Goal: Task Accomplishment & Management: Use online tool/utility

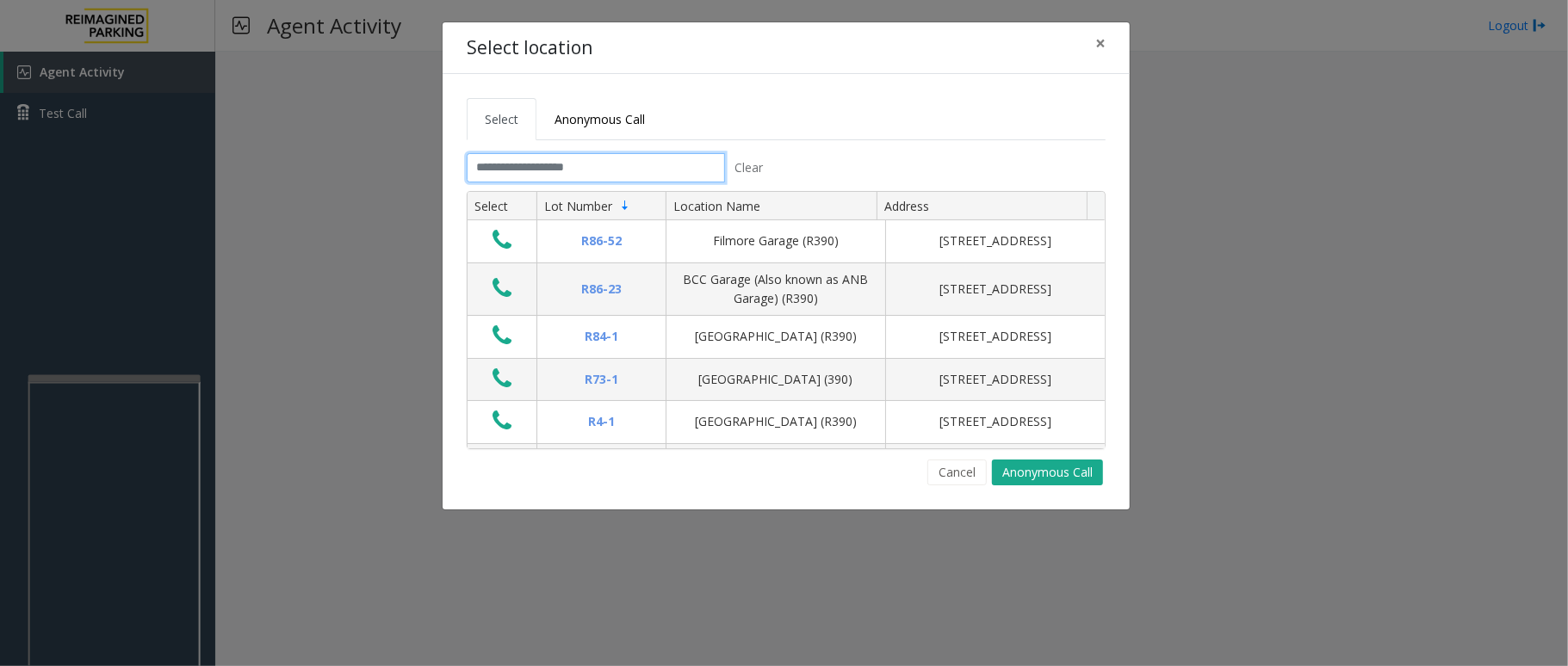
click at [593, 167] on input "text" at bounding box center [596, 167] width 259 height 29
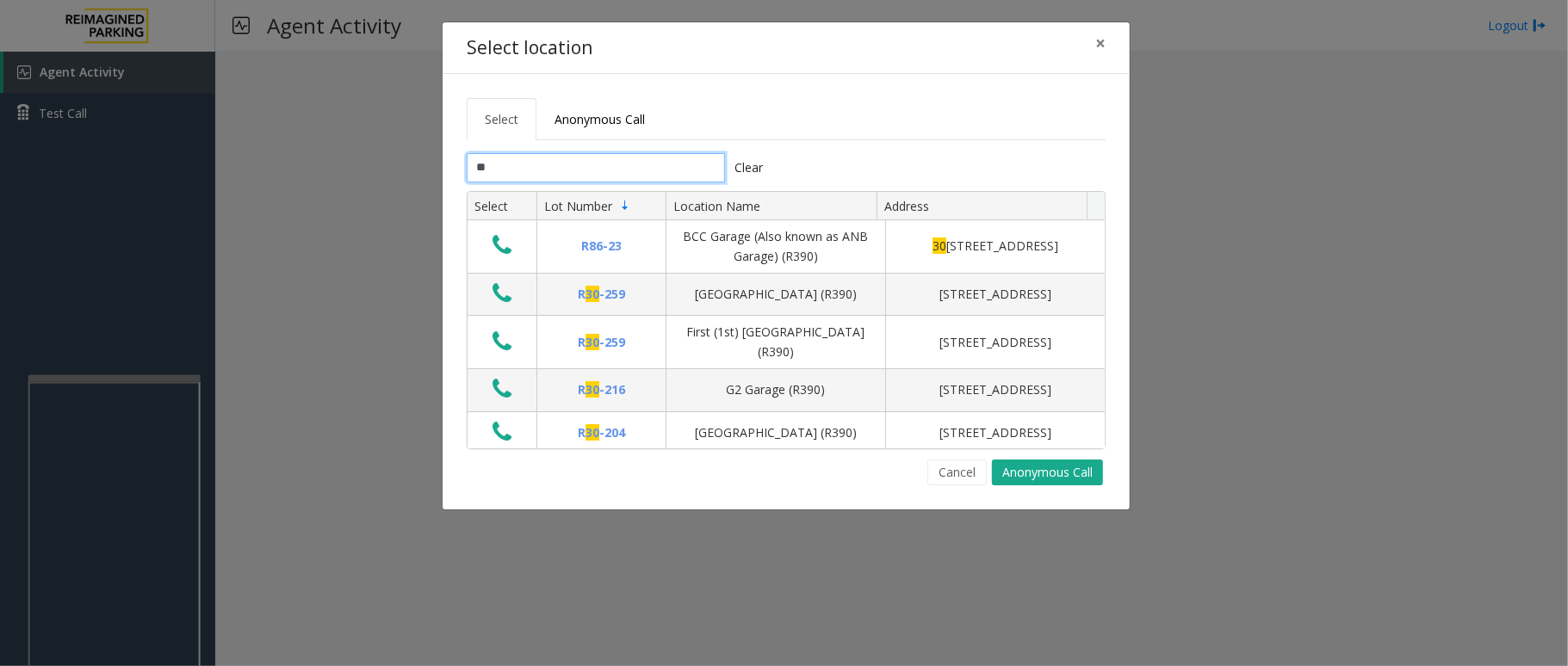
type input "*"
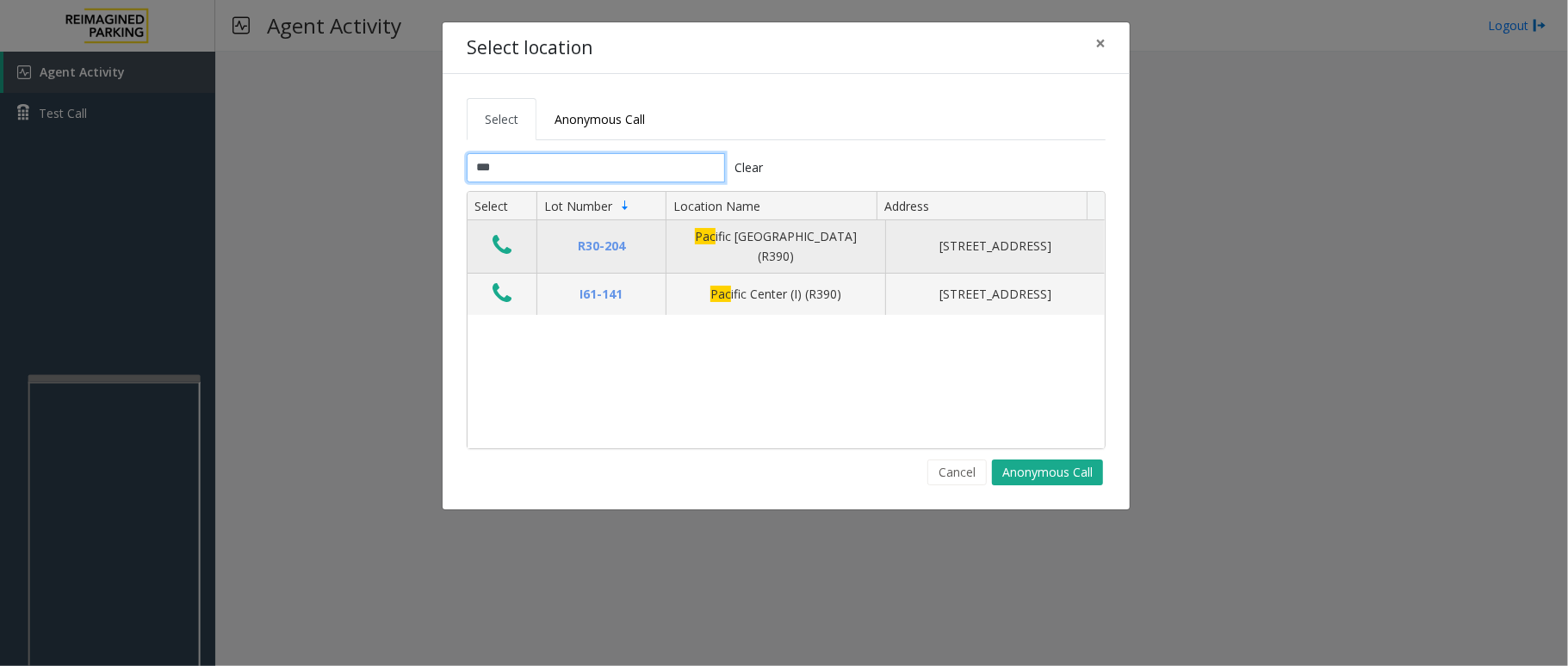
type input "***"
click at [511, 250] on icon "Data table" at bounding box center [501, 246] width 19 height 24
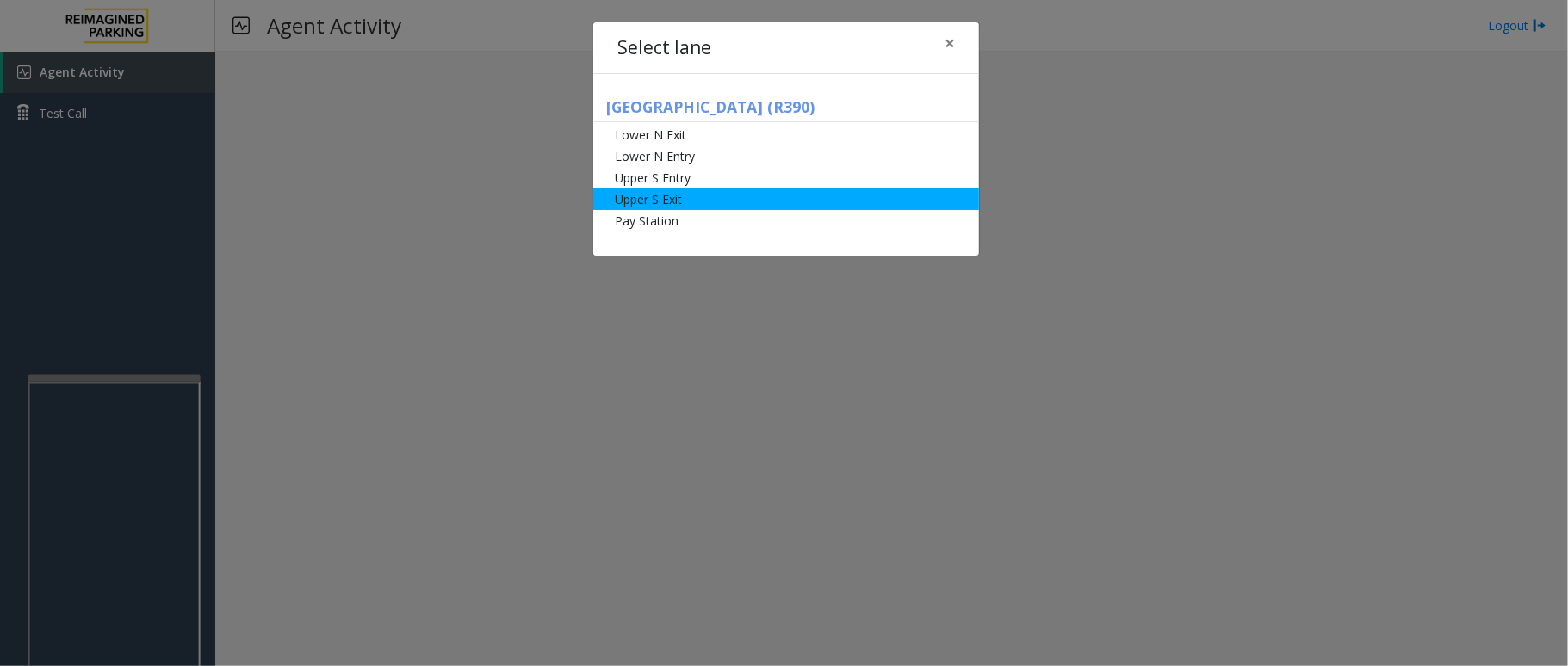
click at [666, 202] on li "Upper S Exit" at bounding box center [786, 200] width 386 height 22
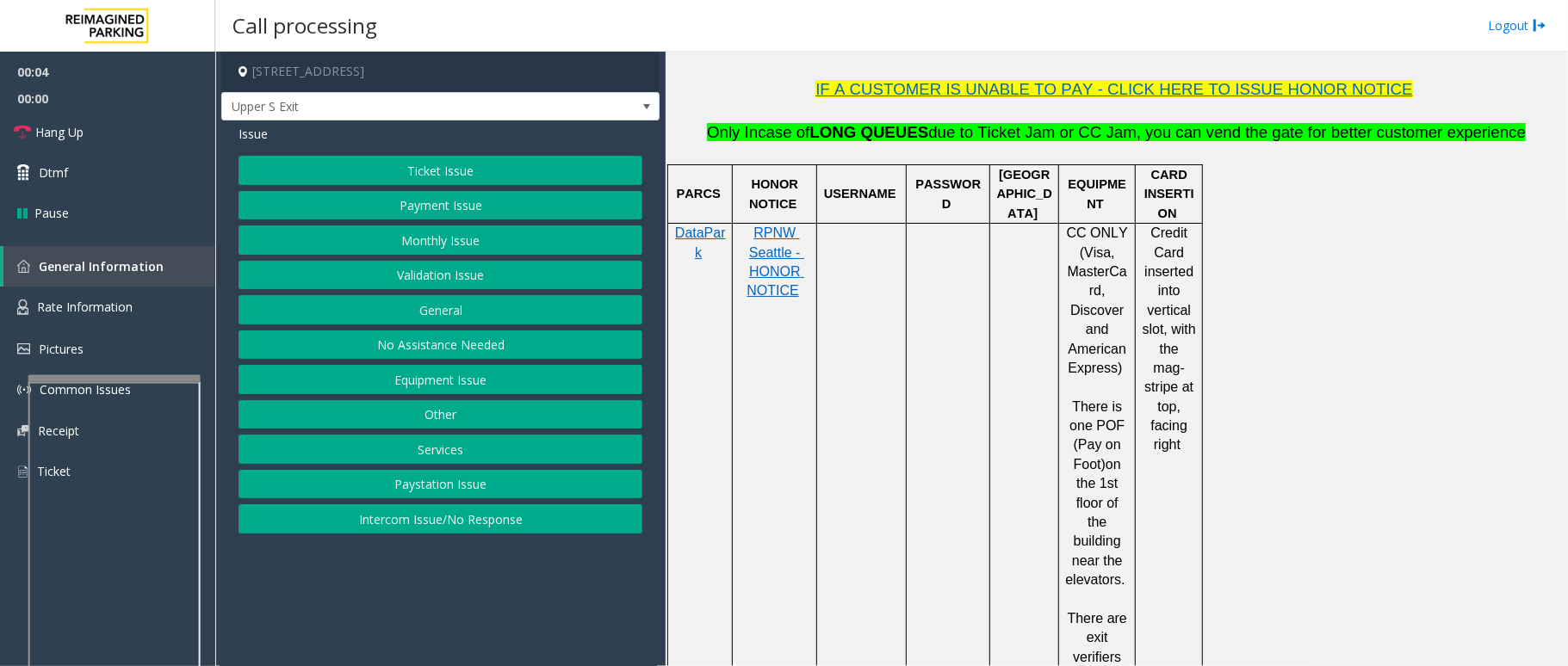
scroll to position [574, 0]
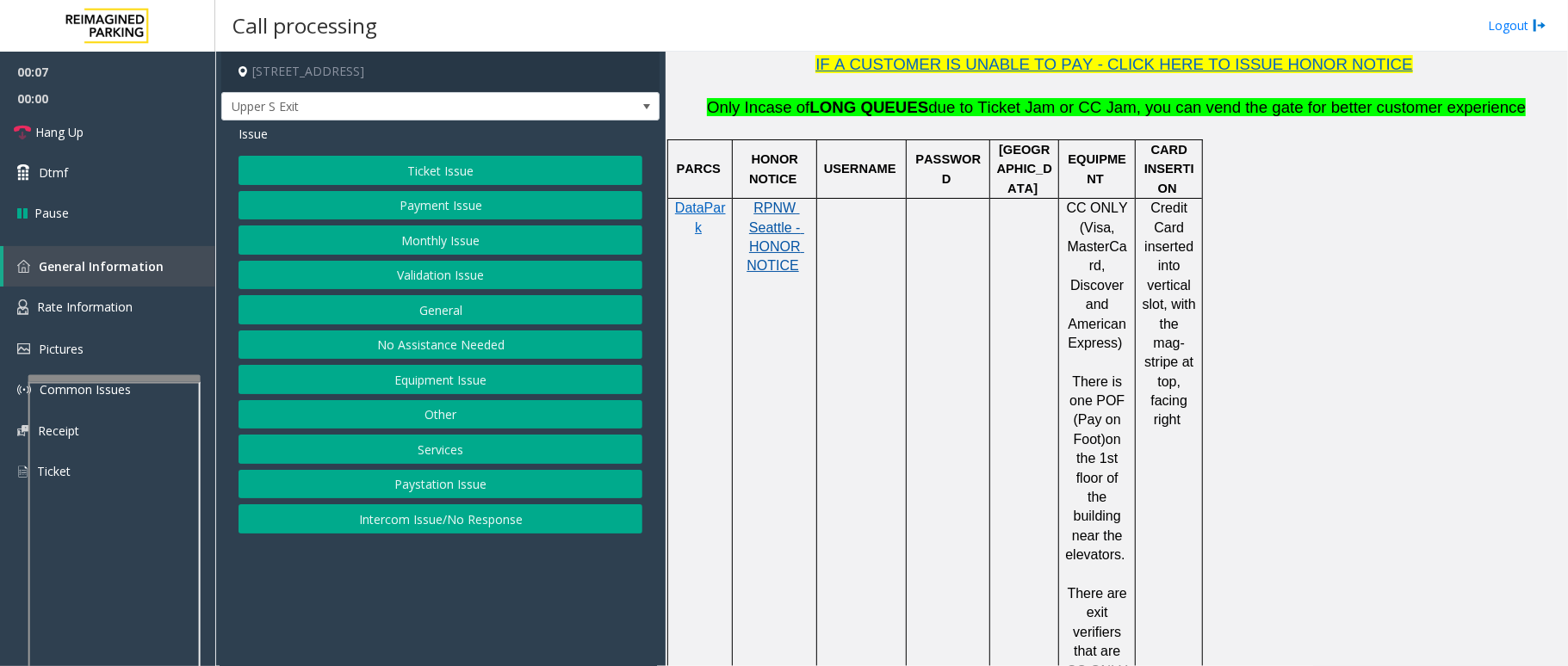
click at [768, 248] on span "RPNW Seattle - HONOR NOTICE" at bounding box center [776, 237] width 58 height 73
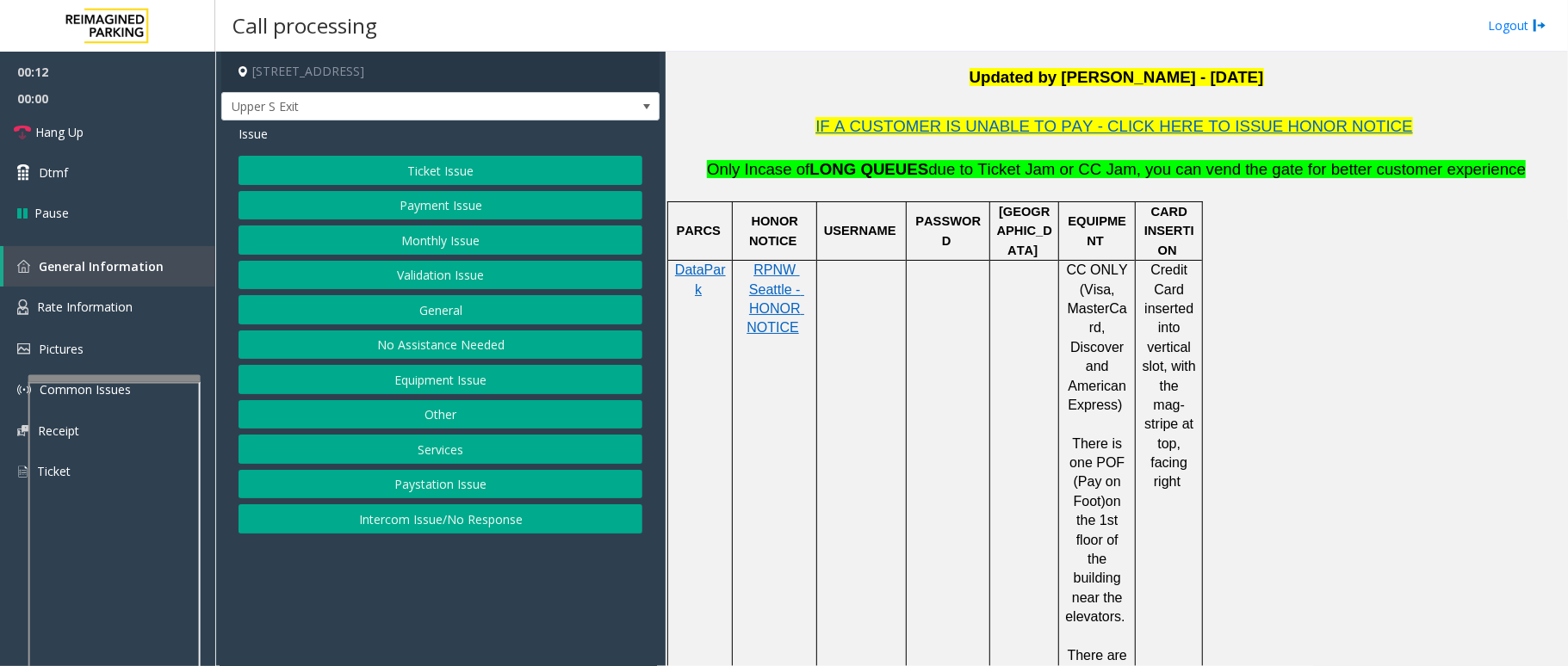
scroll to position [459, 0]
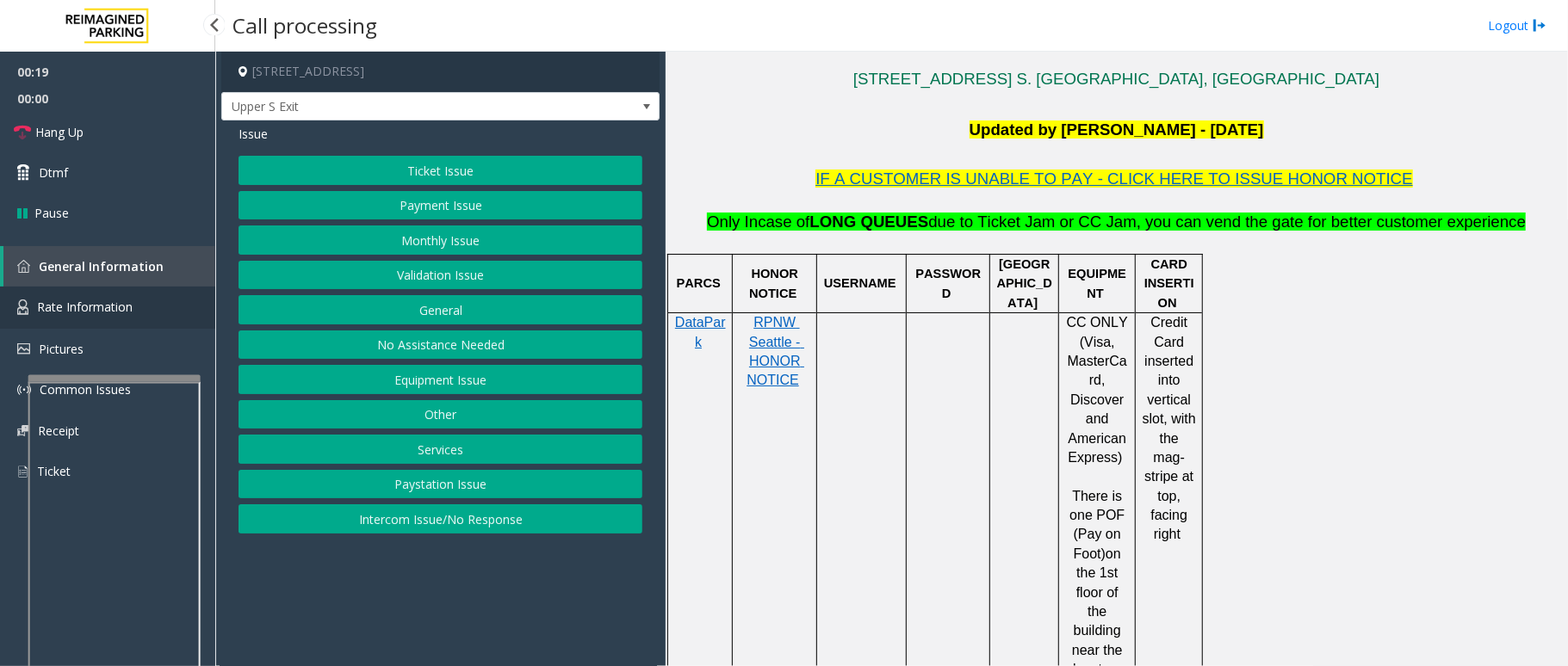
click at [104, 305] on span "Rate Information" at bounding box center [85, 307] width 95 height 16
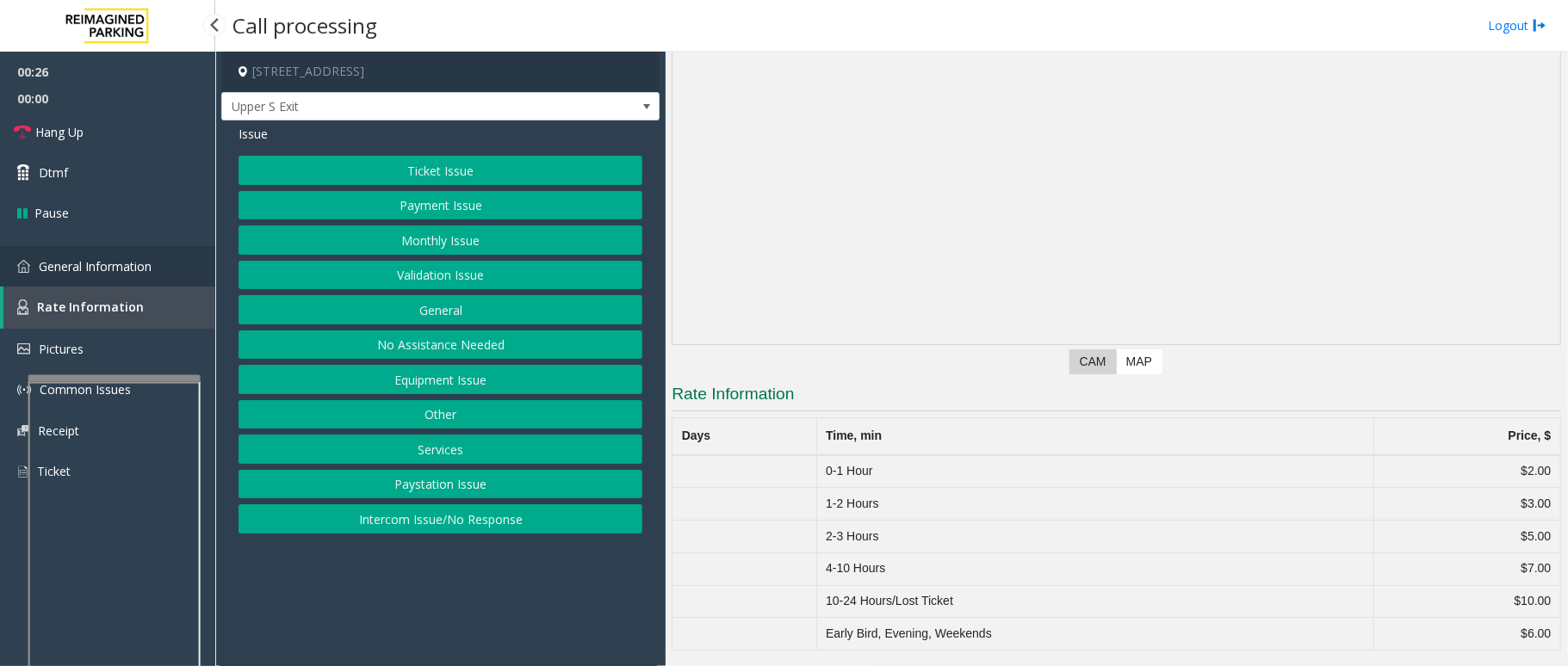
click at [132, 259] on span "General Information" at bounding box center [94, 266] width 112 height 16
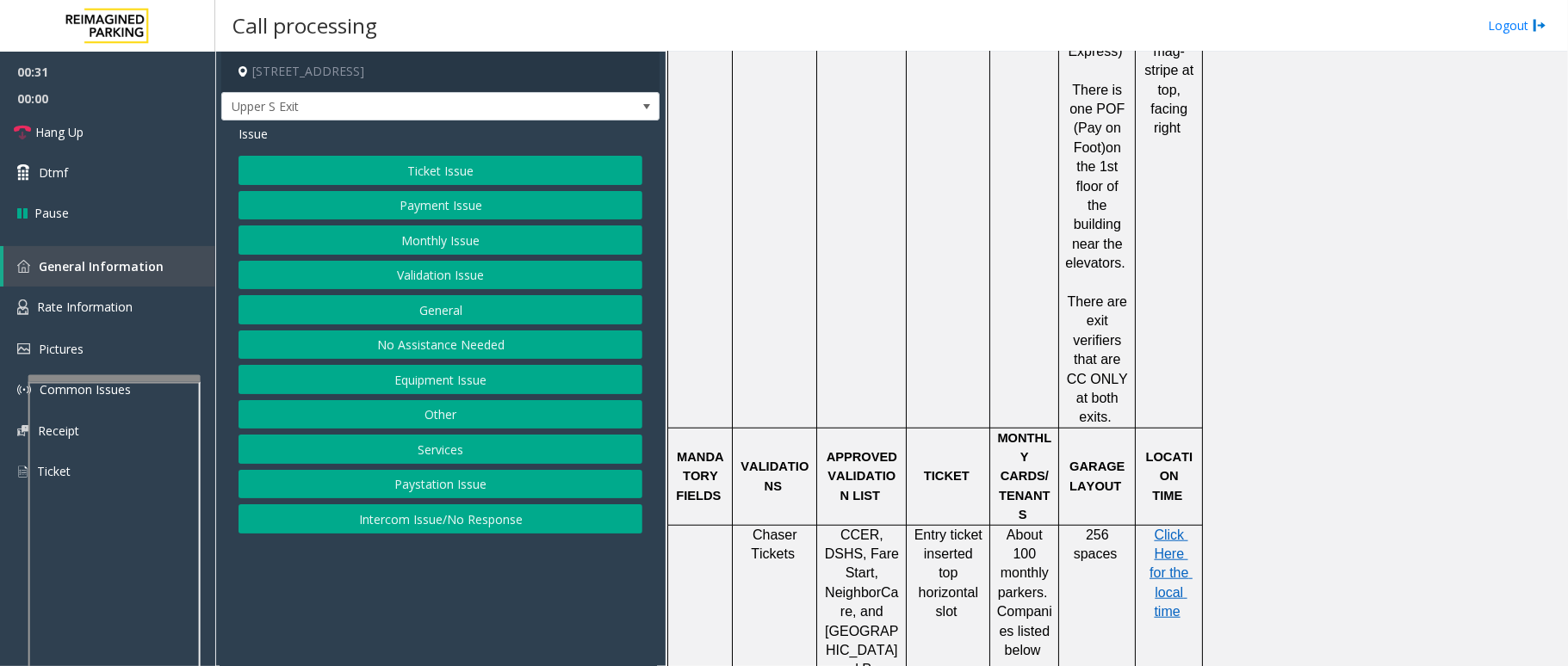
scroll to position [917, 0]
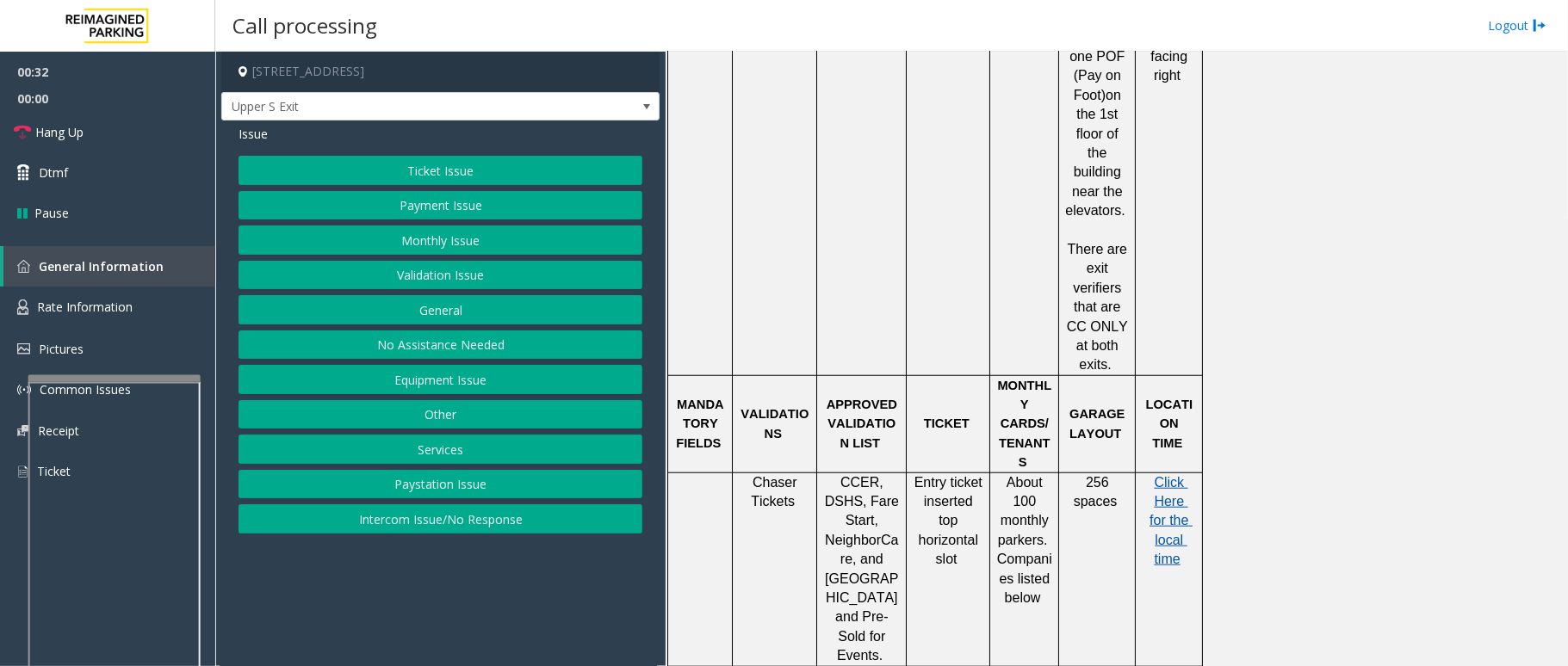
click at [1159, 475] on span "Click Here for the local time" at bounding box center [1170, 521] width 43 height 92
click at [149, 313] on link "Rate Information" at bounding box center [107, 307] width 216 height 42
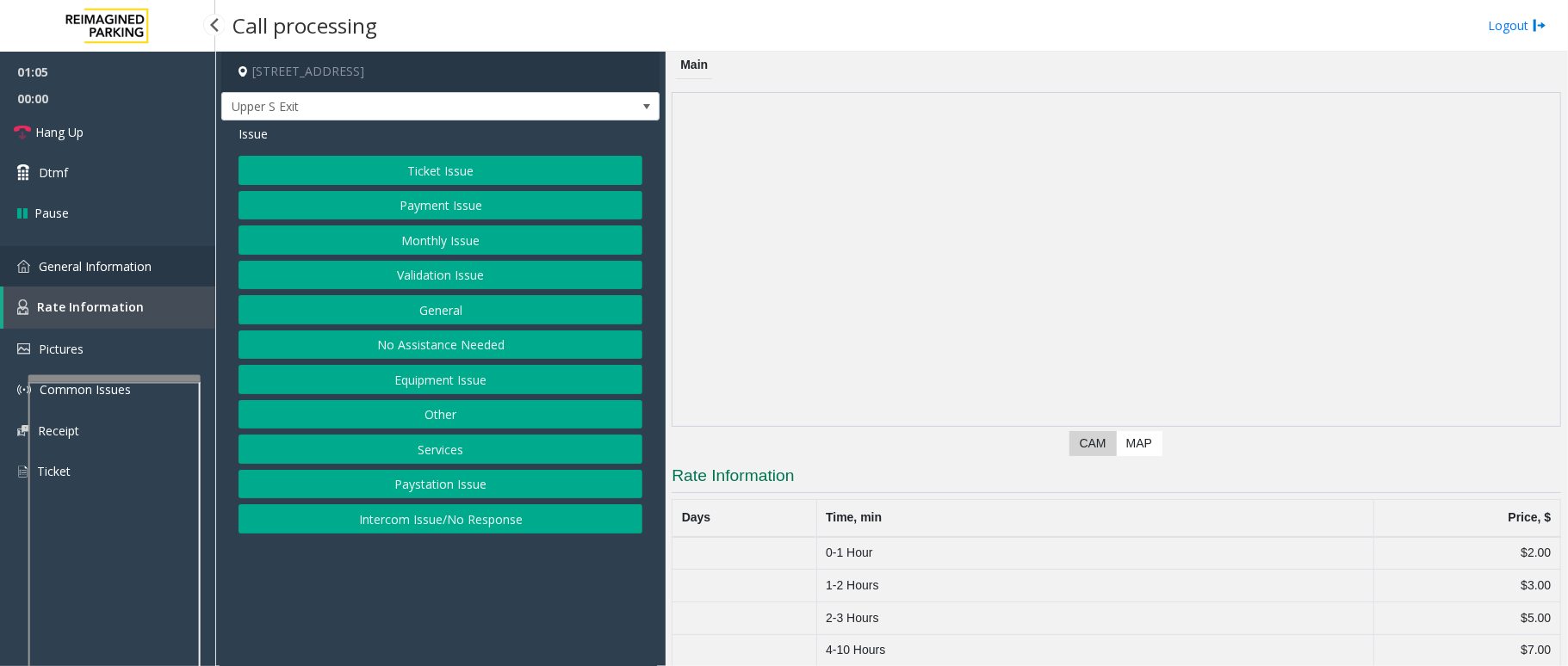
click at [122, 266] on span "General Information" at bounding box center [94, 266] width 112 height 16
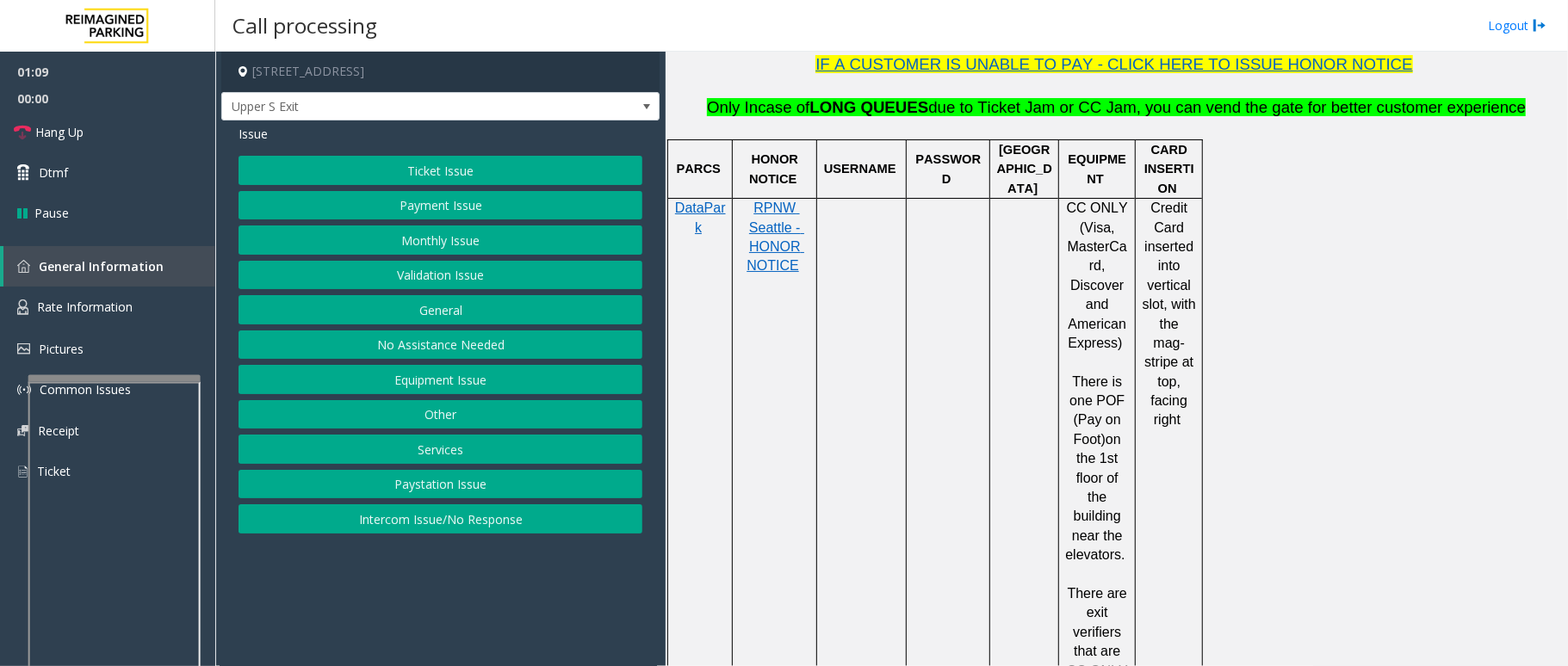
scroll to position [344, 0]
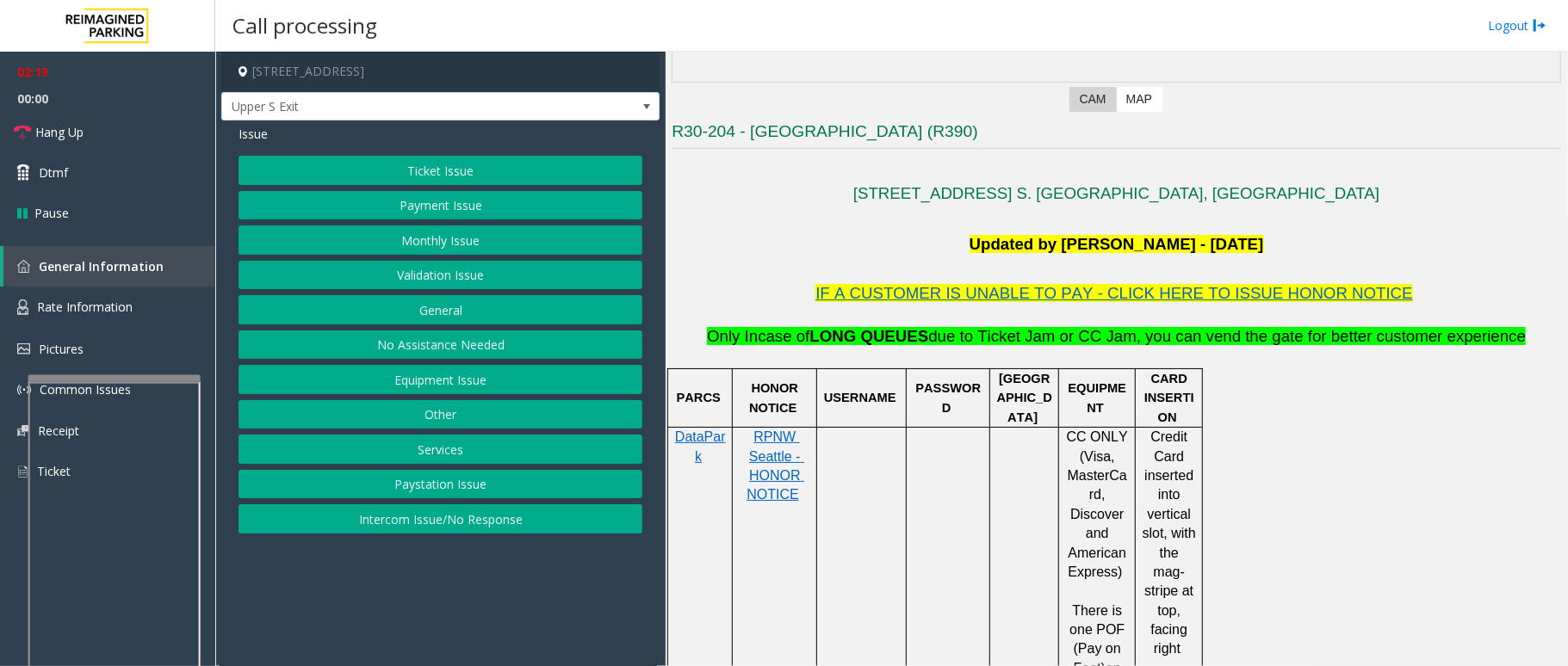
click at [456, 389] on button "Equipment Issue" at bounding box center [440, 379] width 404 height 29
click at [428, 207] on button "Ticket Jam" at bounding box center [440, 205] width 404 height 29
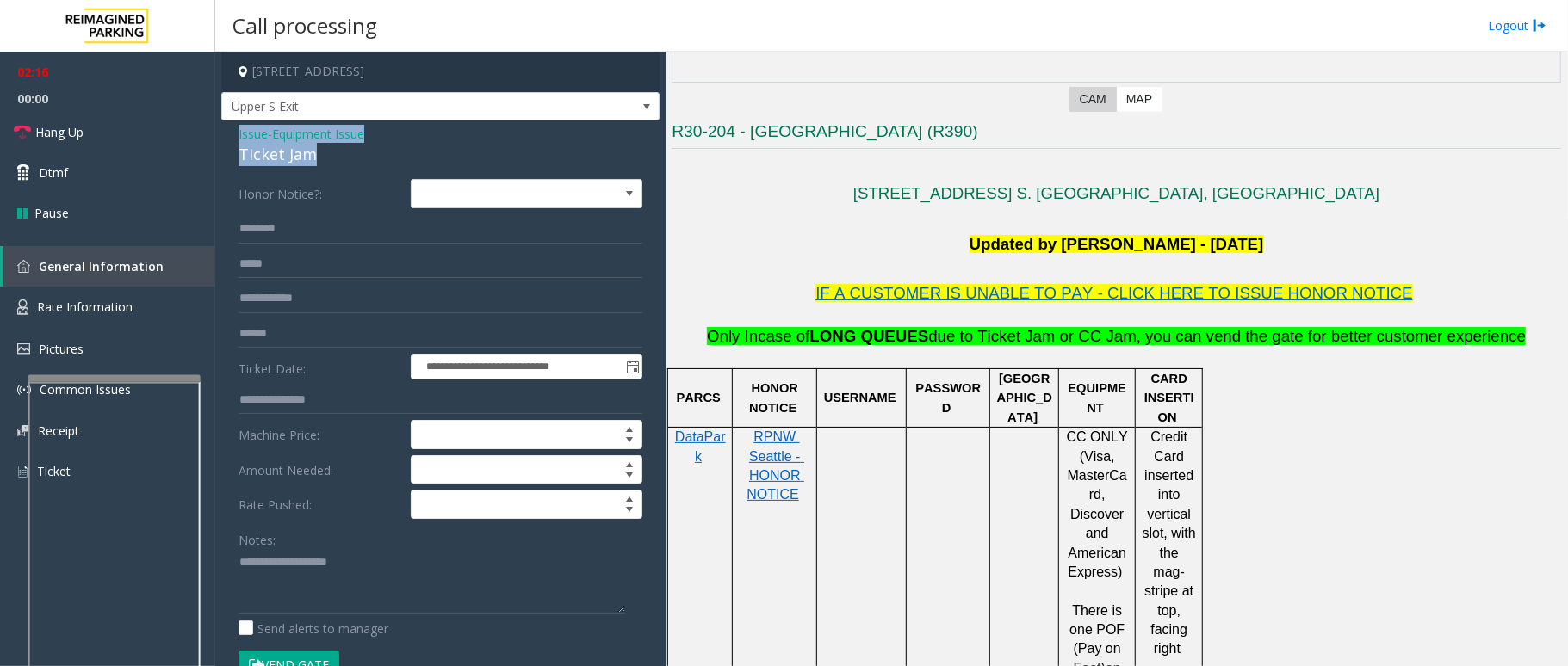
drag, startPoint x: 315, startPoint y: 144, endPoint x: 266, endPoint y: 136, distance: 49.6
click at [225, 134] on div "**********" at bounding box center [440, 548] width 438 height 855
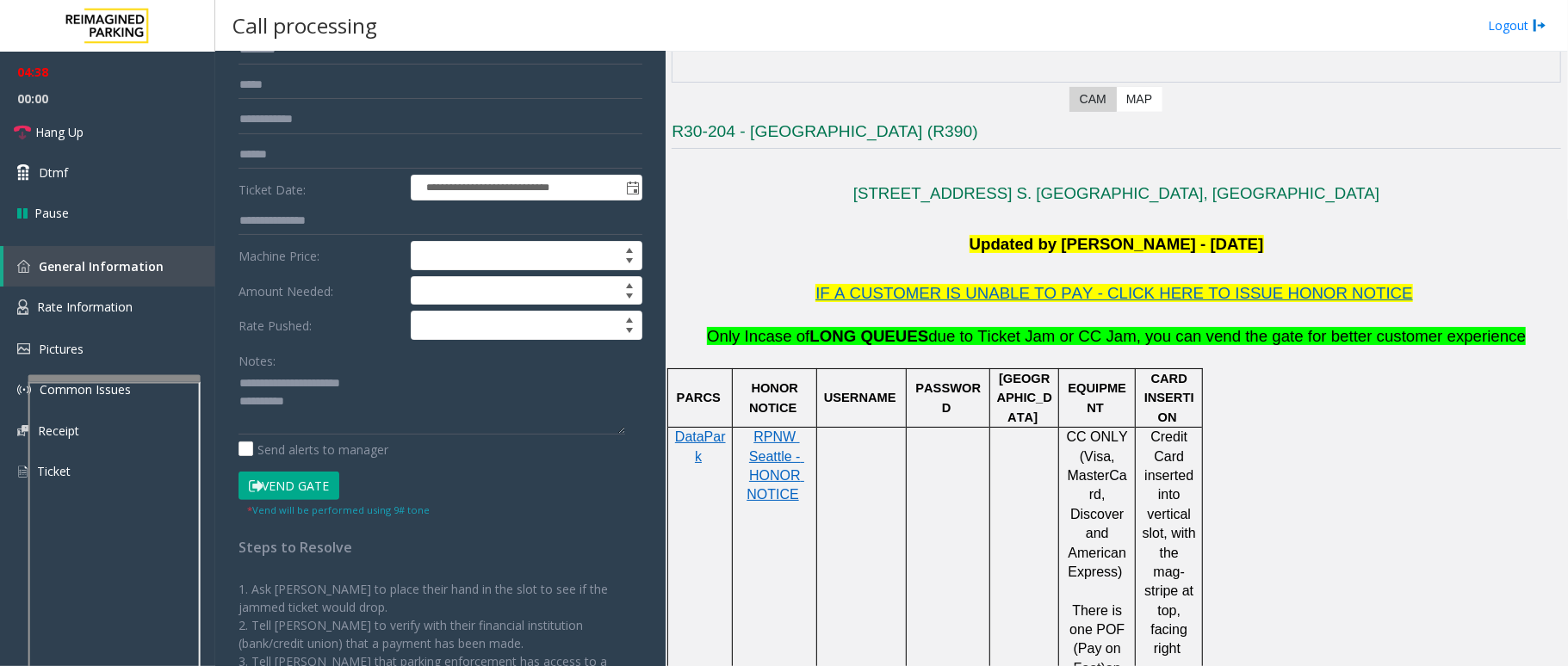
click at [315, 485] on button "Vend Gate" at bounding box center [288, 486] width 100 height 29
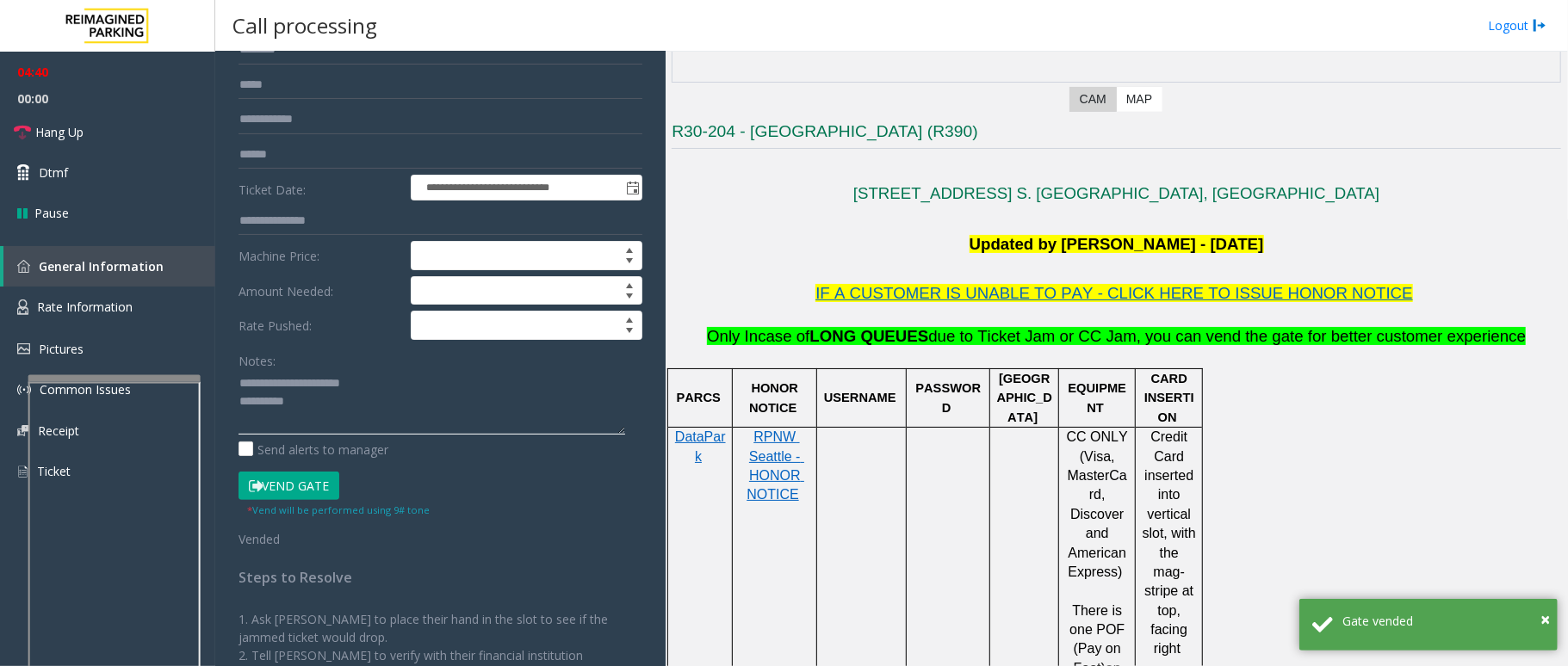
click at [315, 411] on textarea at bounding box center [432, 402] width 387 height 65
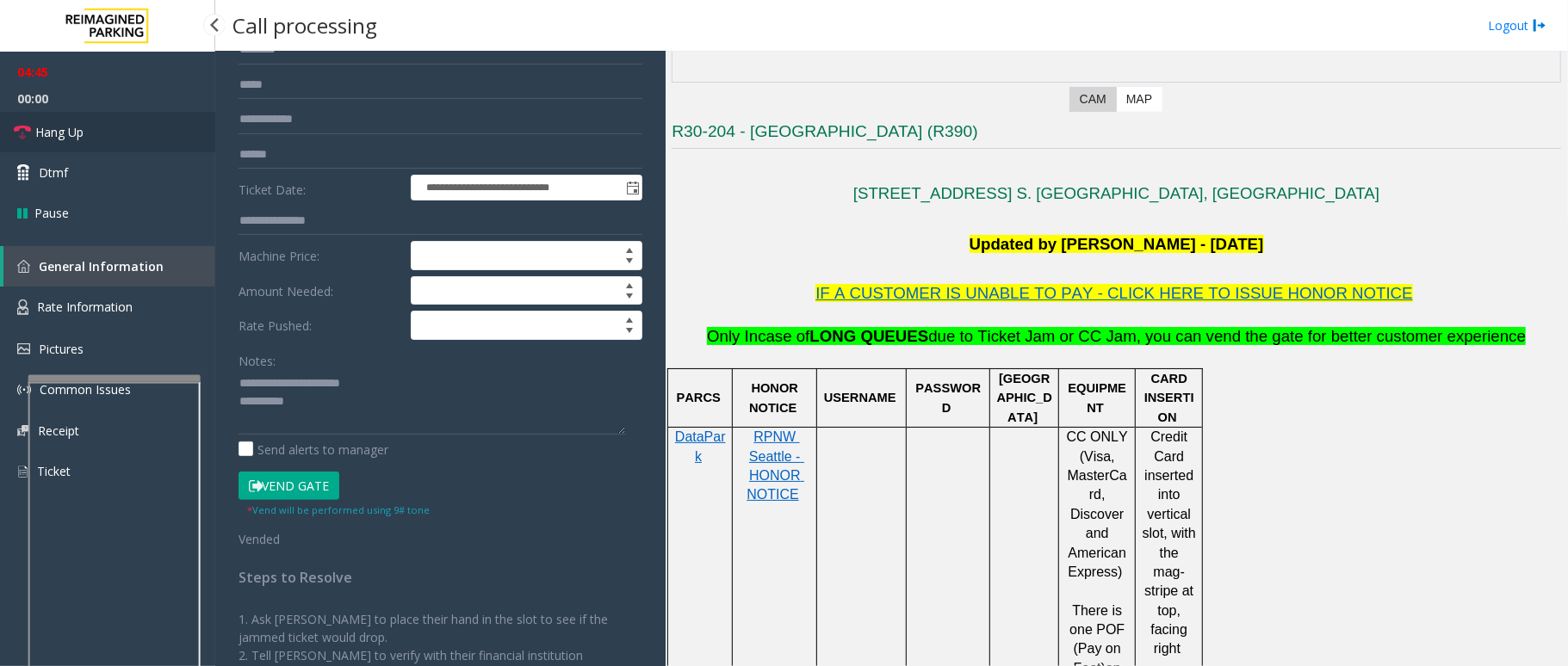
drag, startPoint x: 94, startPoint y: 138, endPoint x: 110, endPoint y: 142, distance: 16.5
click at [94, 138] on link "Hang Up" at bounding box center [107, 132] width 216 height 41
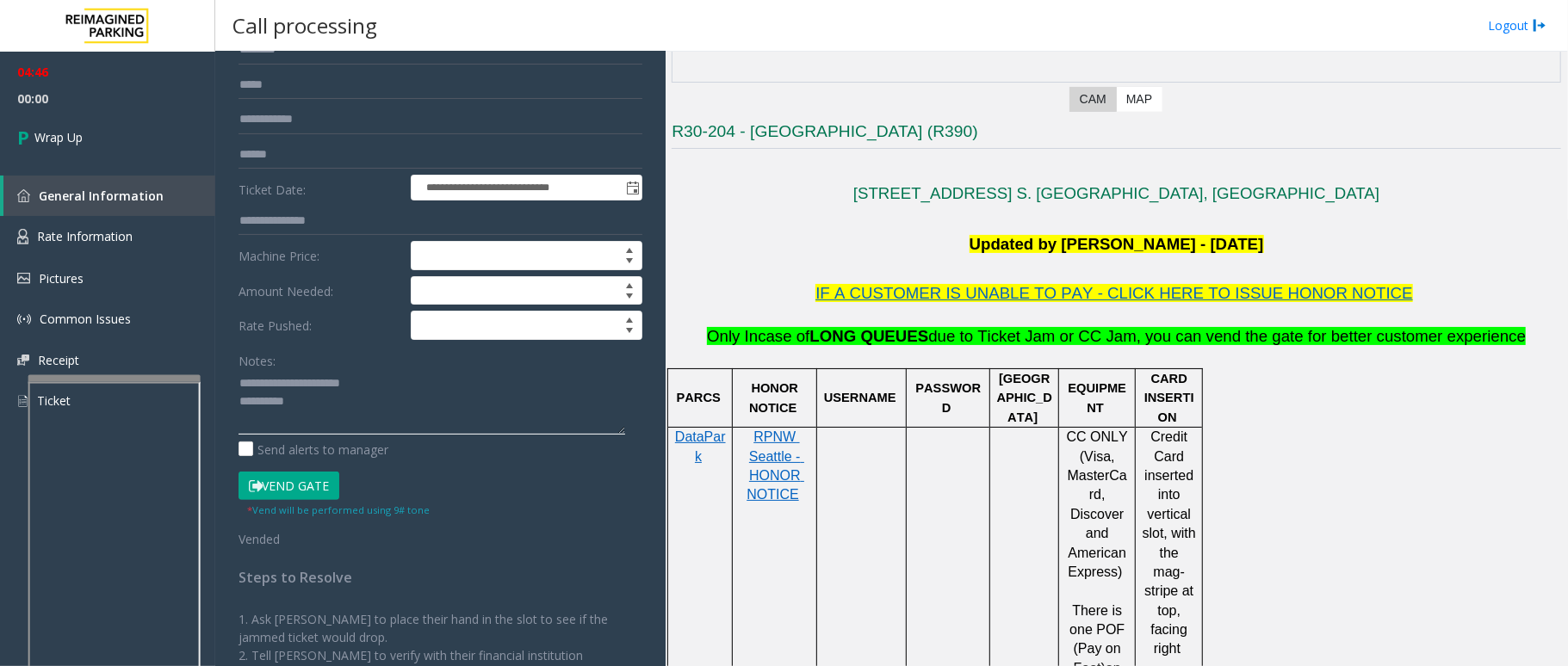
click at [324, 396] on textarea at bounding box center [432, 402] width 387 height 65
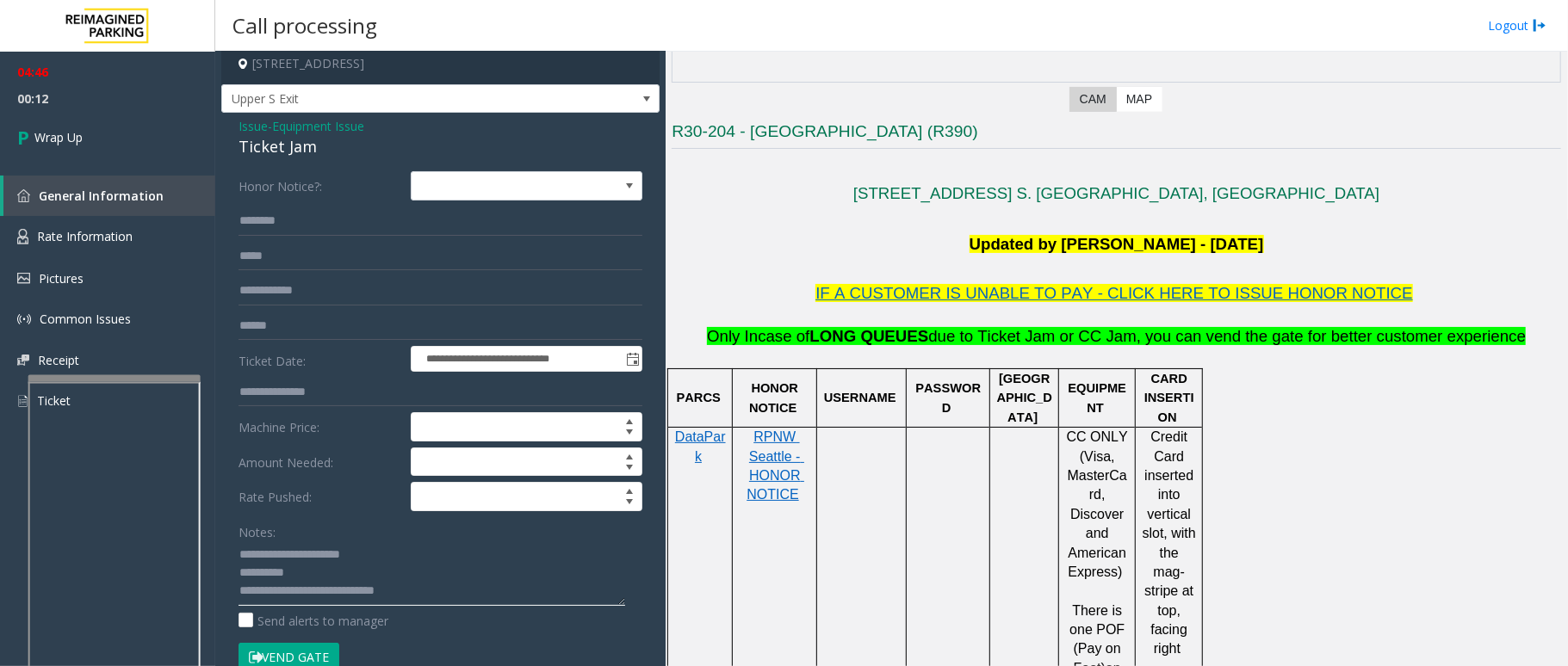
scroll to position [0, 0]
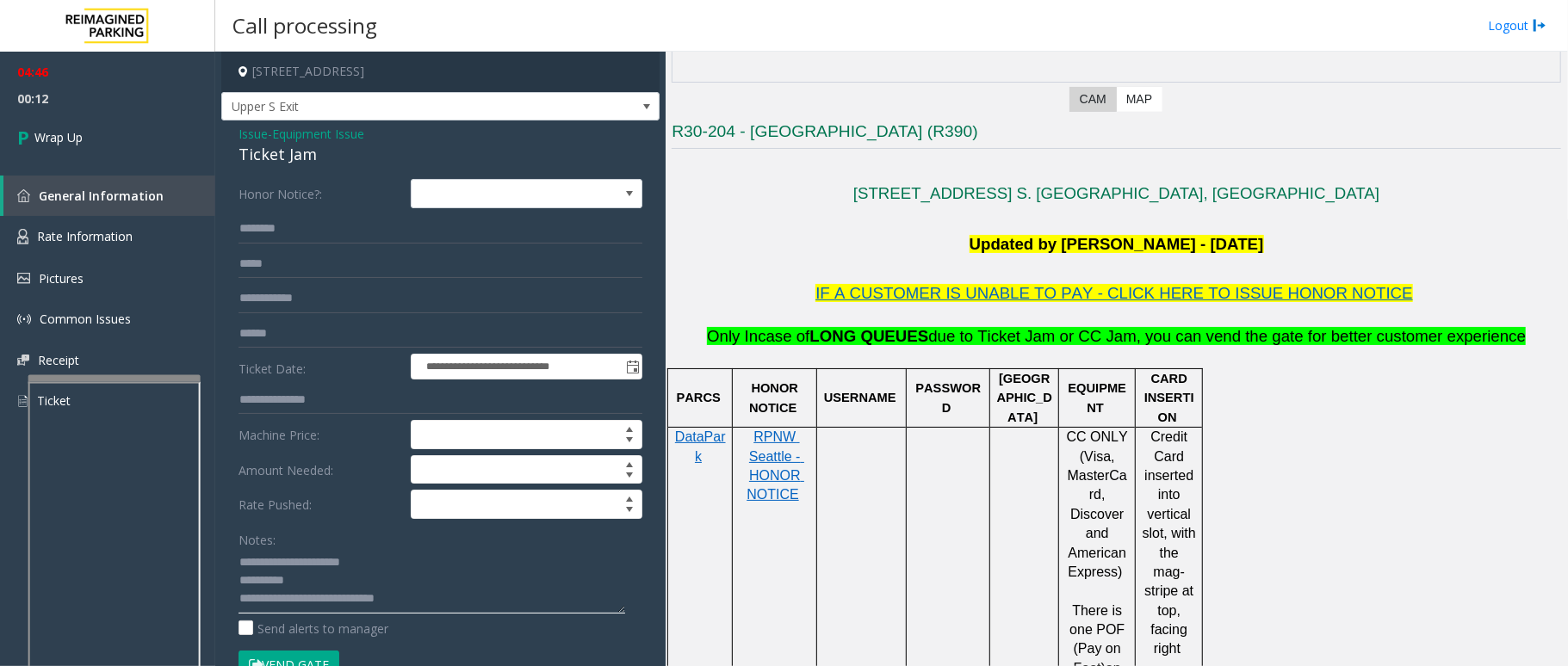
type textarea "**********"
click at [284, 235] on input "text" at bounding box center [440, 229] width 404 height 29
type input "******"
drag, startPoint x: 81, startPoint y: 142, endPoint x: 248, endPoint y: 66, distance: 183.5
click at [81, 142] on span "Wrap Up" at bounding box center [59, 137] width 48 height 18
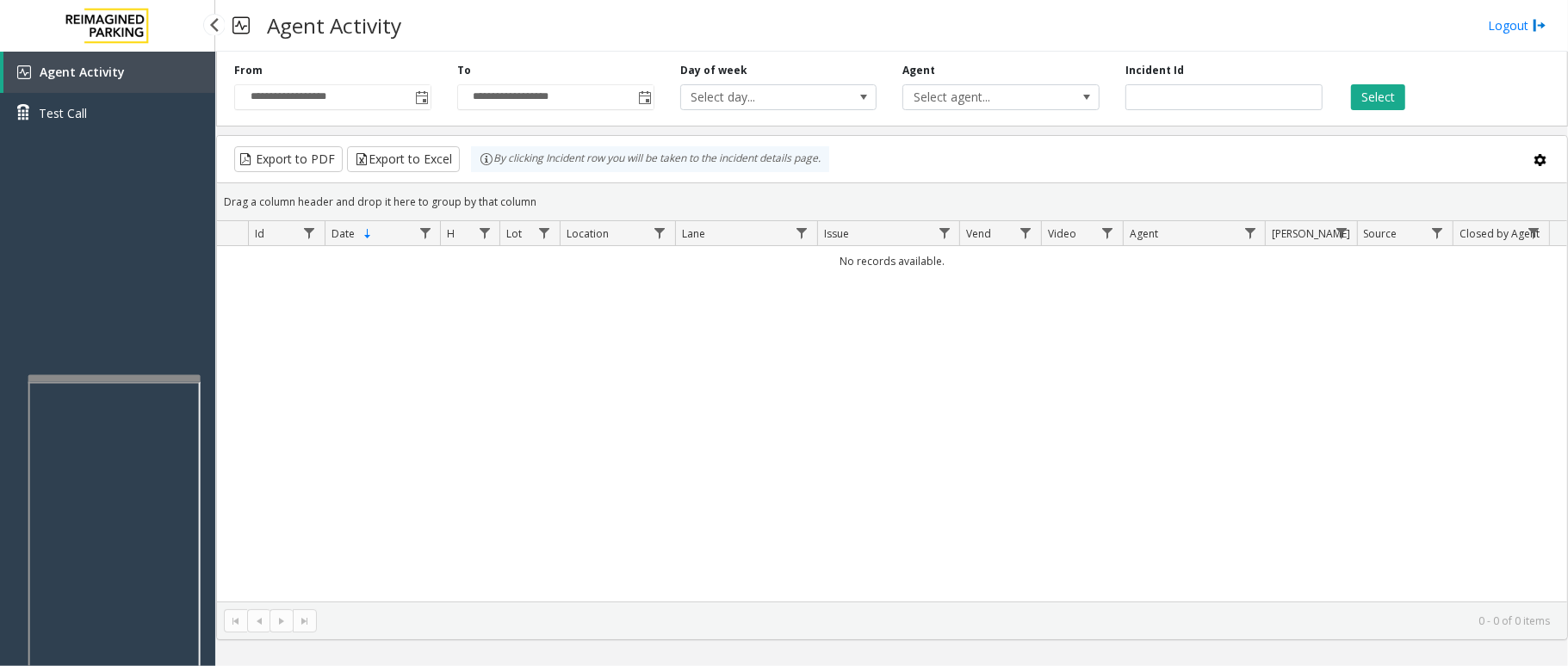
click at [135, 62] on link "Agent Activity" at bounding box center [108, 73] width 212 height 42
click at [421, 97] on span "Toggle popup" at bounding box center [422, 98] width 14 height 14
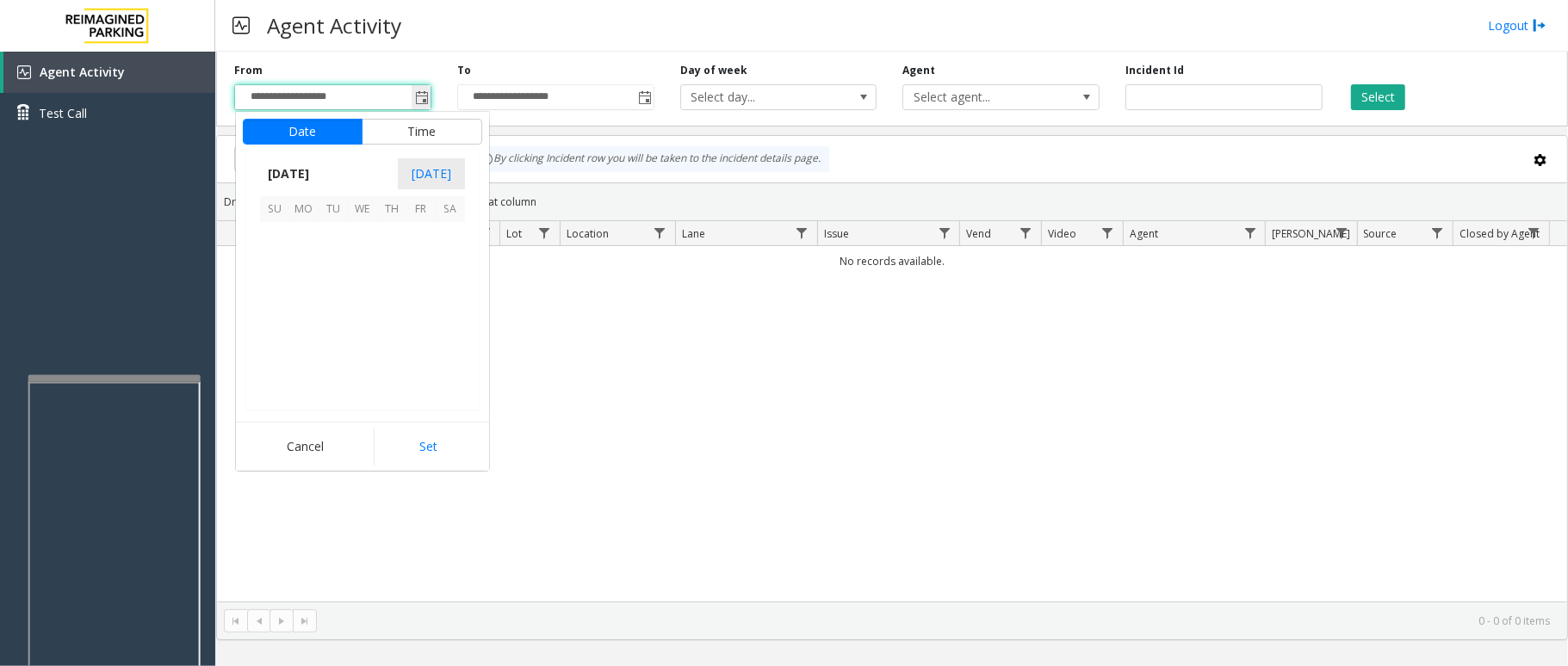
scroll to position [308754, 0]
click at [394, 256] on span "7" at bounding box center [391, 265] width 29 height 29
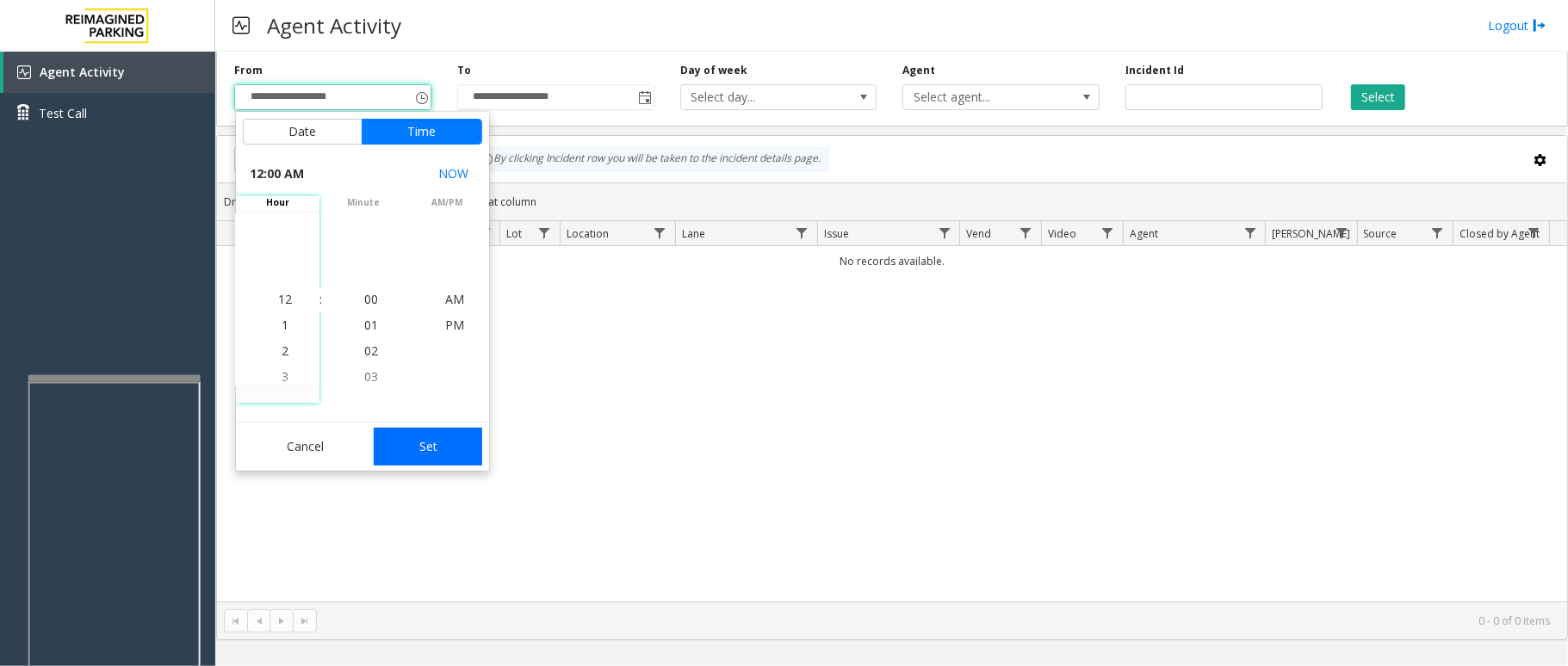
click at [424, 446] on button "Set" at bounding box center [428, 446] width 108 height 38
type input "**********"
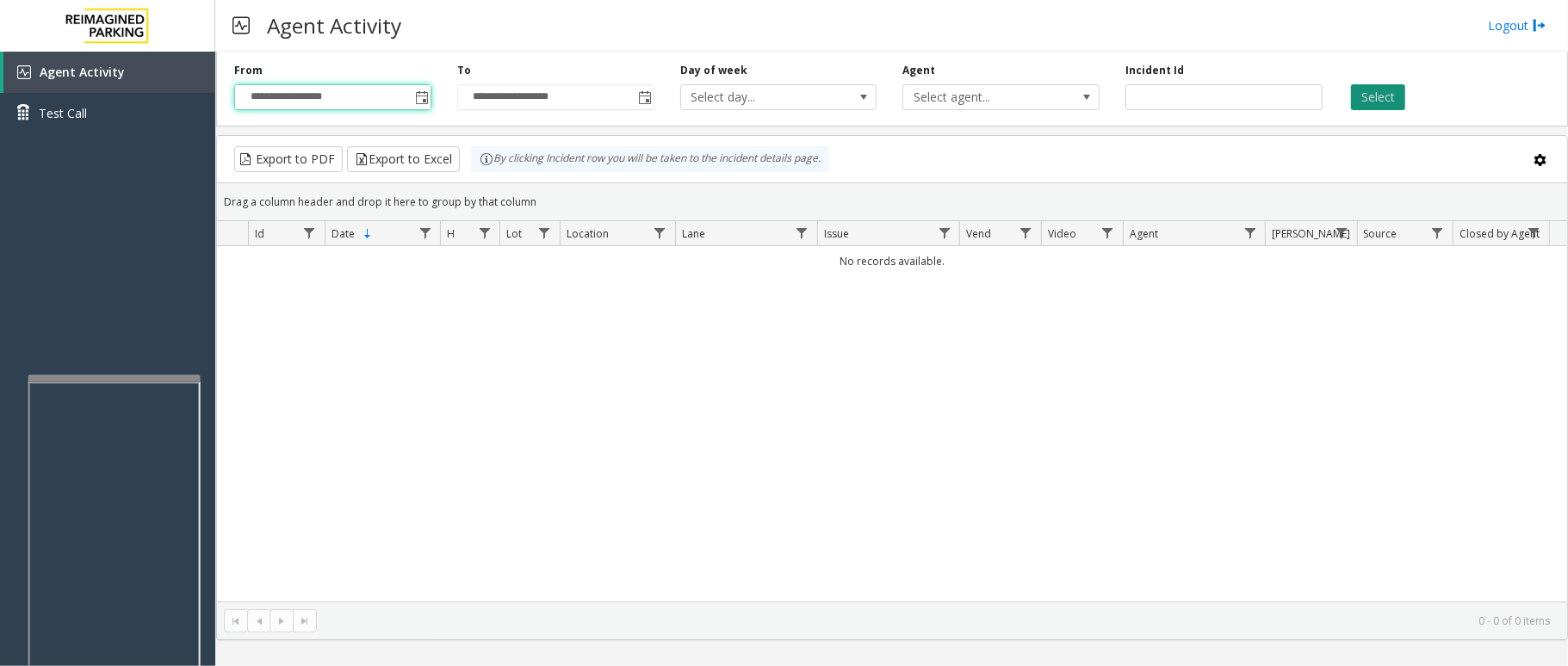
click at [1382, 98] on button "Select" at bounding box center [1378, 97] width 55 height 26
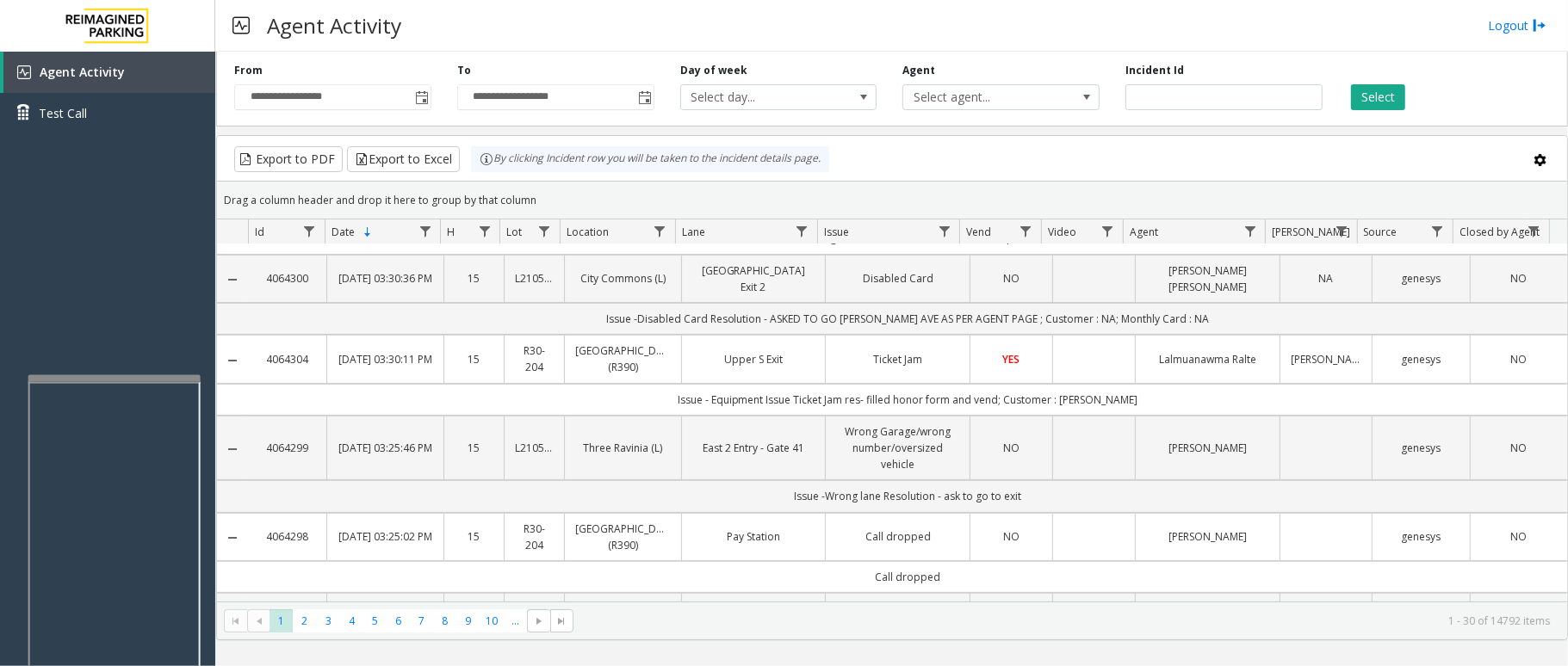
scroll to position [229, 0]
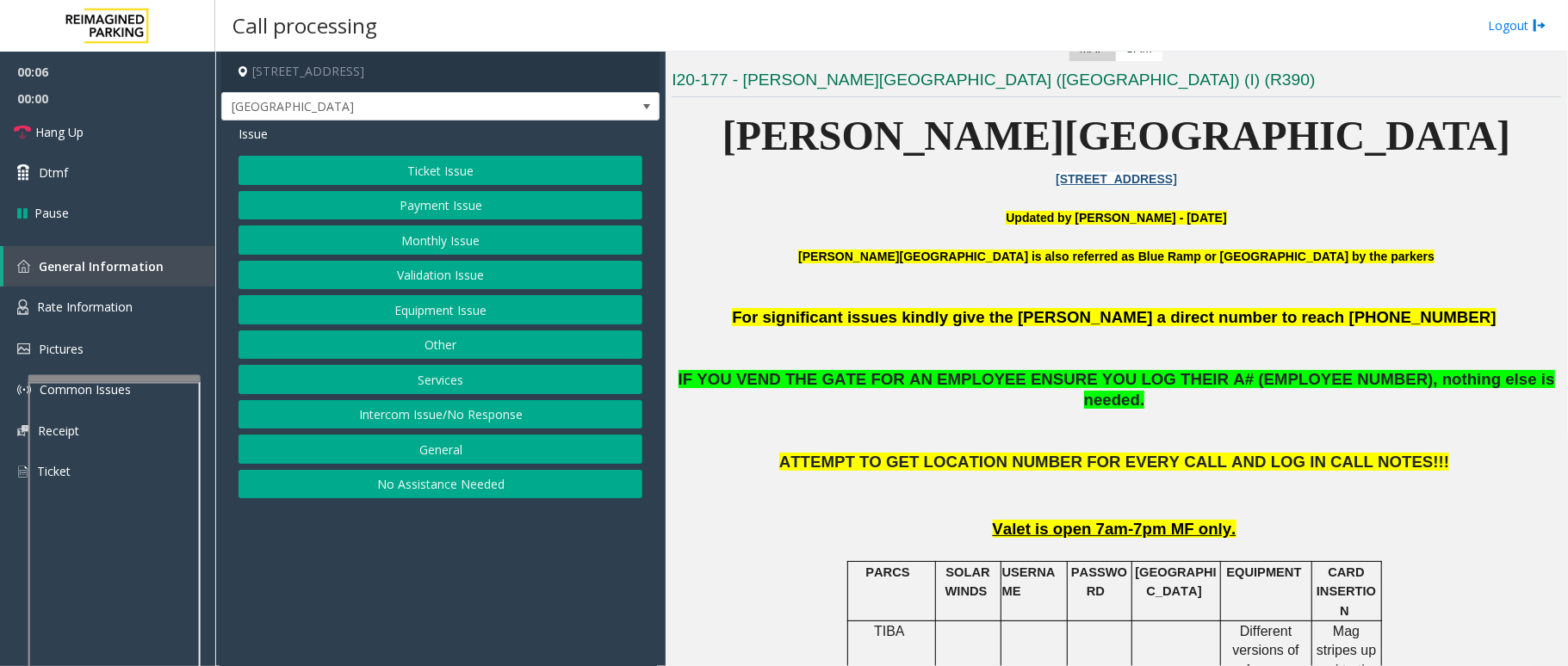
scroll to position [459, 0]
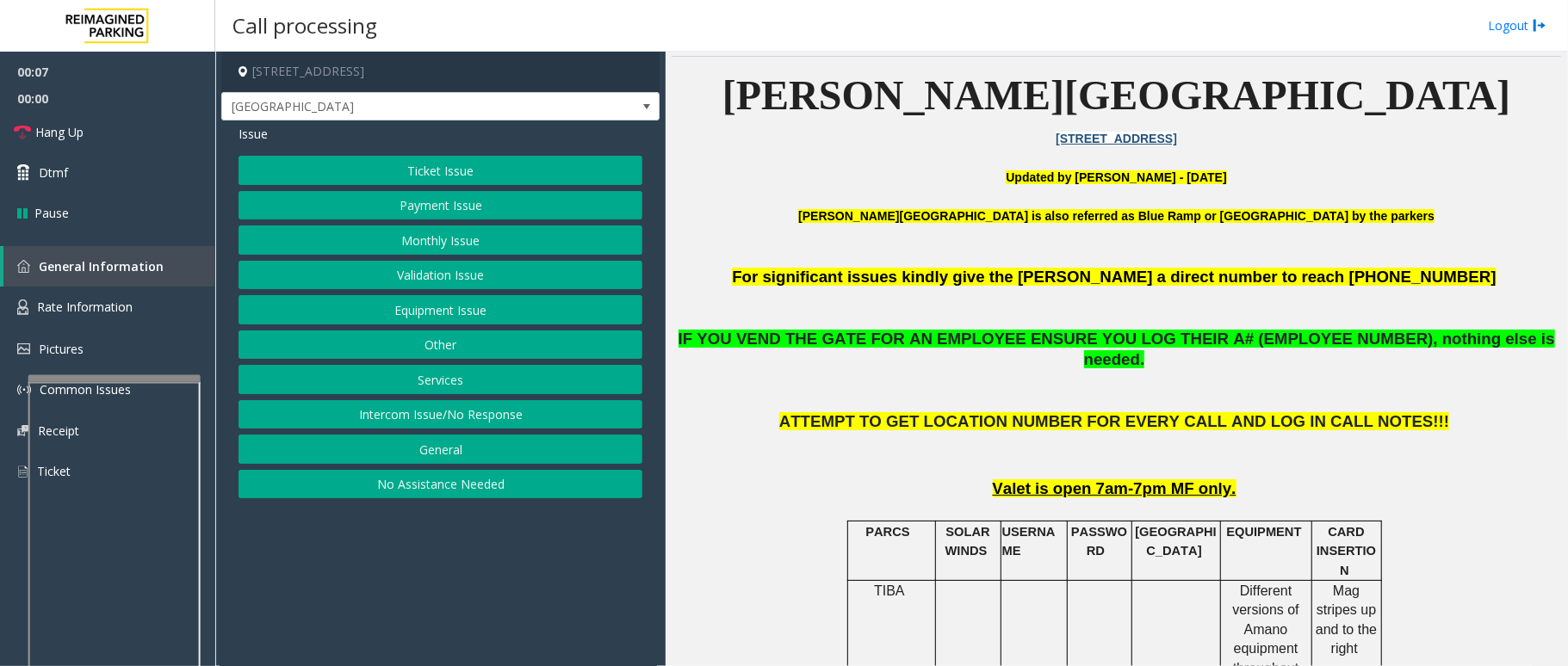
click at [466, 241] on button "Monthly Issue" at bounding box center [440, 240] width 404 height 29
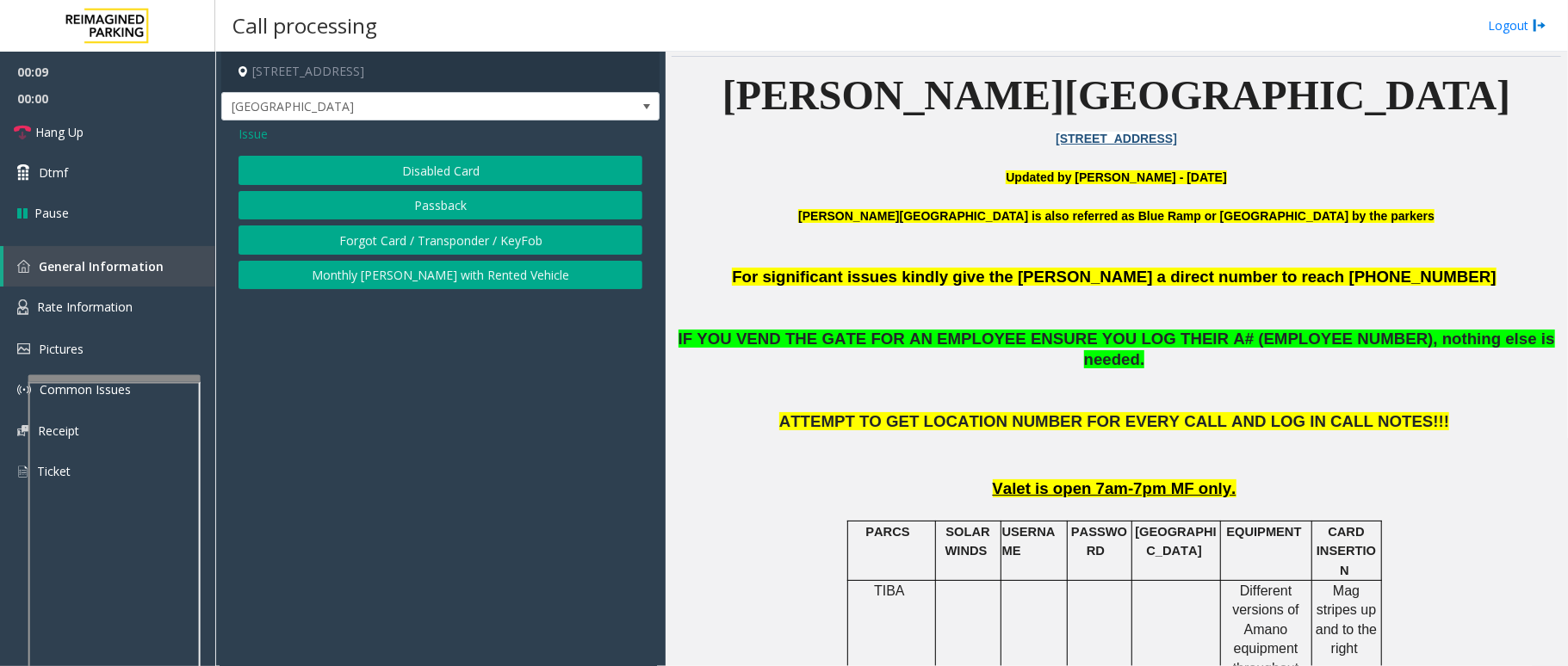
click at [448, 238] on button "Forgot Card / Transponder / KeyFob" at bounding box center [440, 240] width 404 height 29
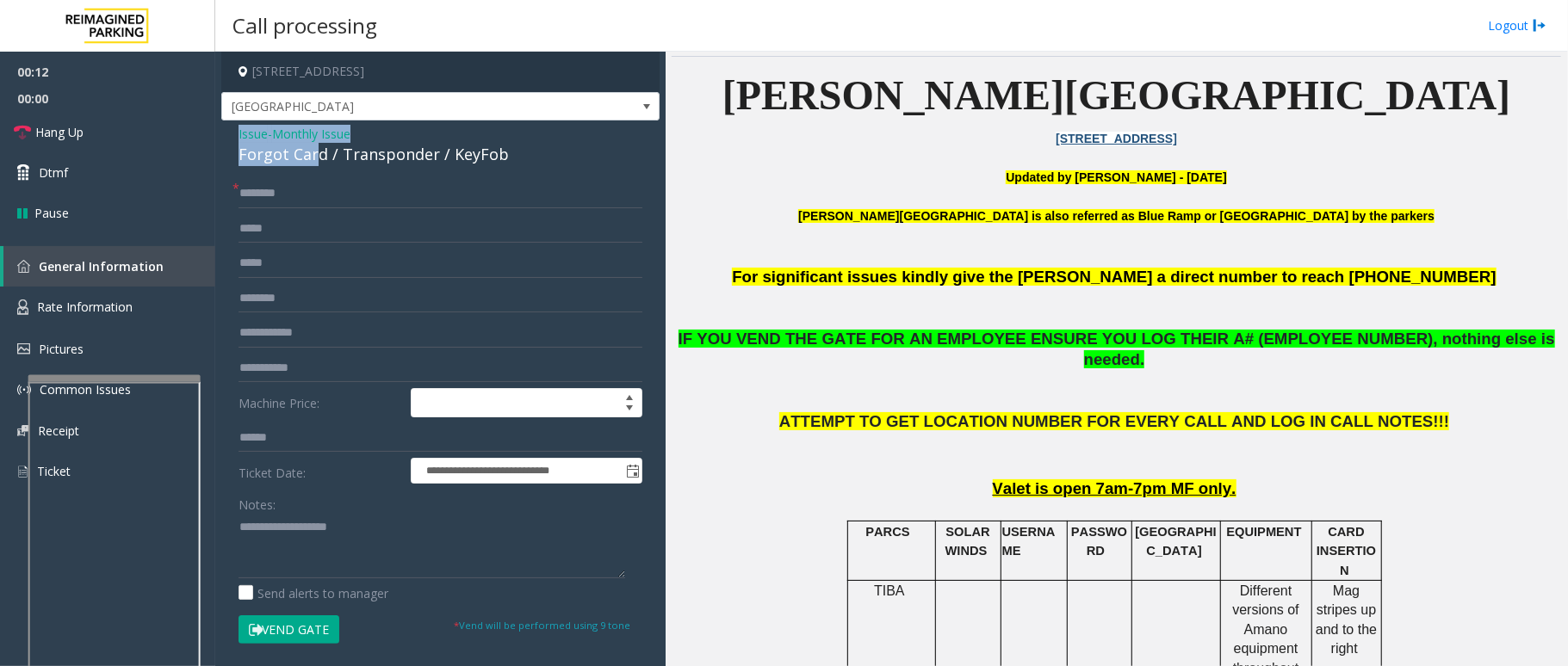
drag, startPoint x: 318, startPoint y: 151, endPoint x: 228, endPoint y: 131, distance: 92.2
click at [228, 131] on div "**********" at bounding box center [440, 539] width 438 height 838
click at [563, 169] on div "**********" at bounding box center [440, 539] width 438 height 838
drag, startPoint x: 324, startPoint y: 153, endPoint x: 235, endPoint y: 138, distance: 90.3
click at [235, 138] on div "**********" at bounding box center [440, 539] width 438 height 838
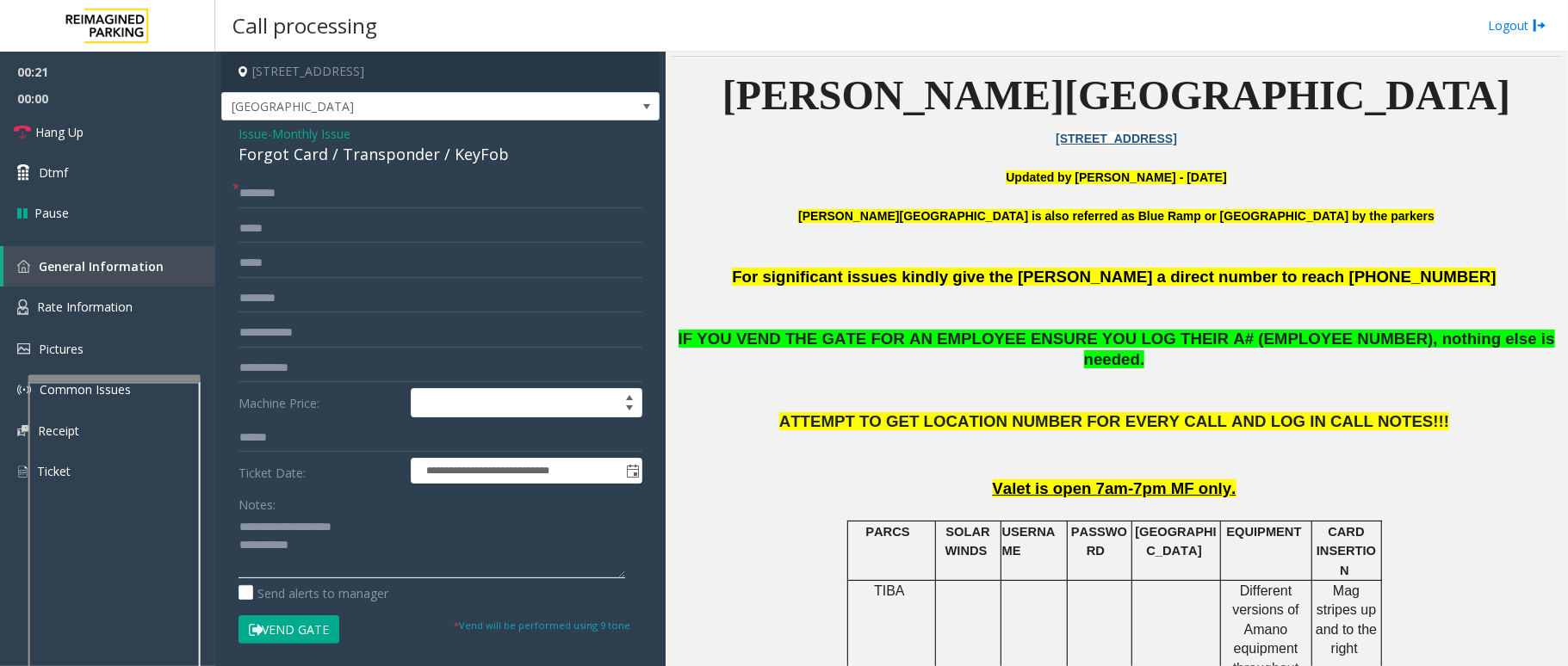
type textarea "**********"
click at [300, 299] on input "text" at bounding box center [440, 298] width 404 height 29
click at [299, 331] on input "text" at bounding box center [440, 332] width 404 height 29
click at [306, 187] on input "text" at bounding box center [440, 193] width 404 height 29
click at [270, 332] on input "*******" at bounding box center [440, 332] width 404 height 29
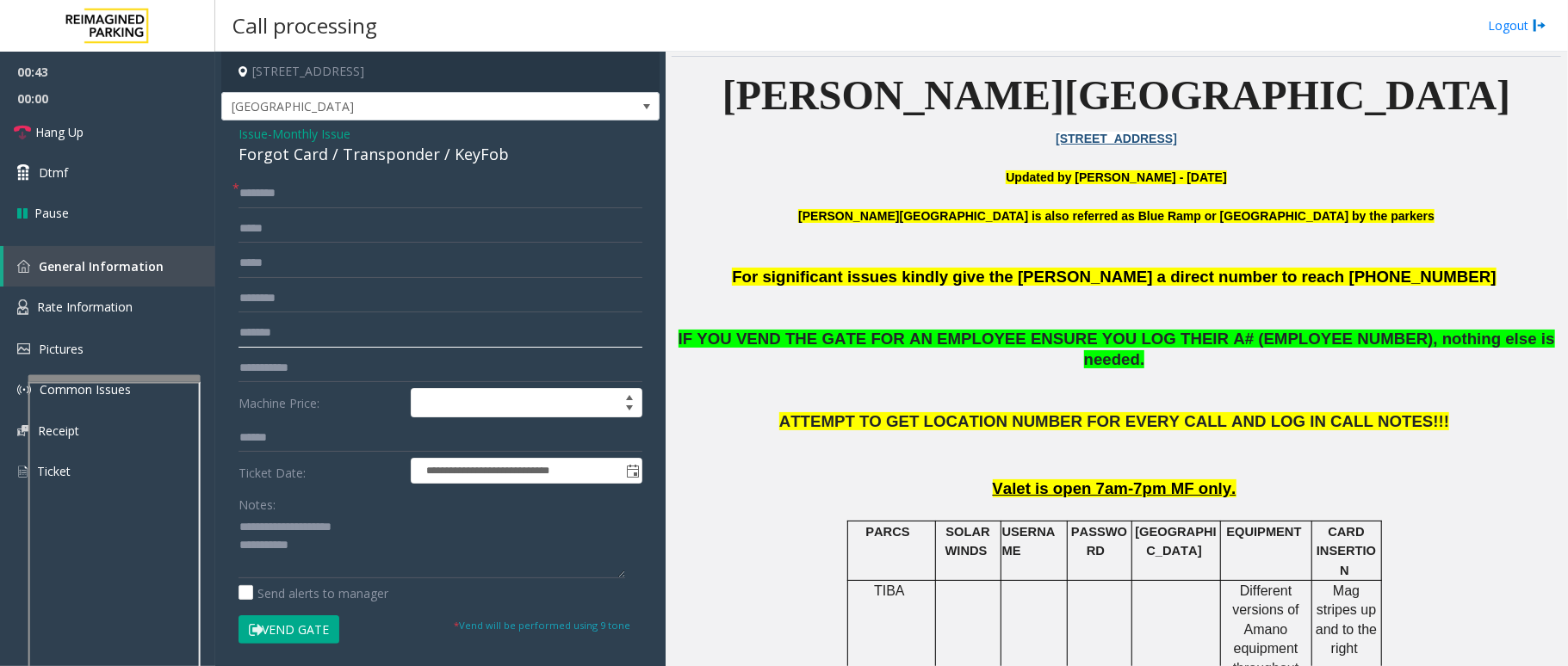
type input "*******"
click at [314, 196] on input "text" at bounding box center [440, 193] width 404 height 29
type input "**"
click at [331, 556] on textarea at bounding box center [432, 546] width 387 height 65
click at [308, 620] on button "Vend Gate" at bounding box center [288, 629] width 100 height 29
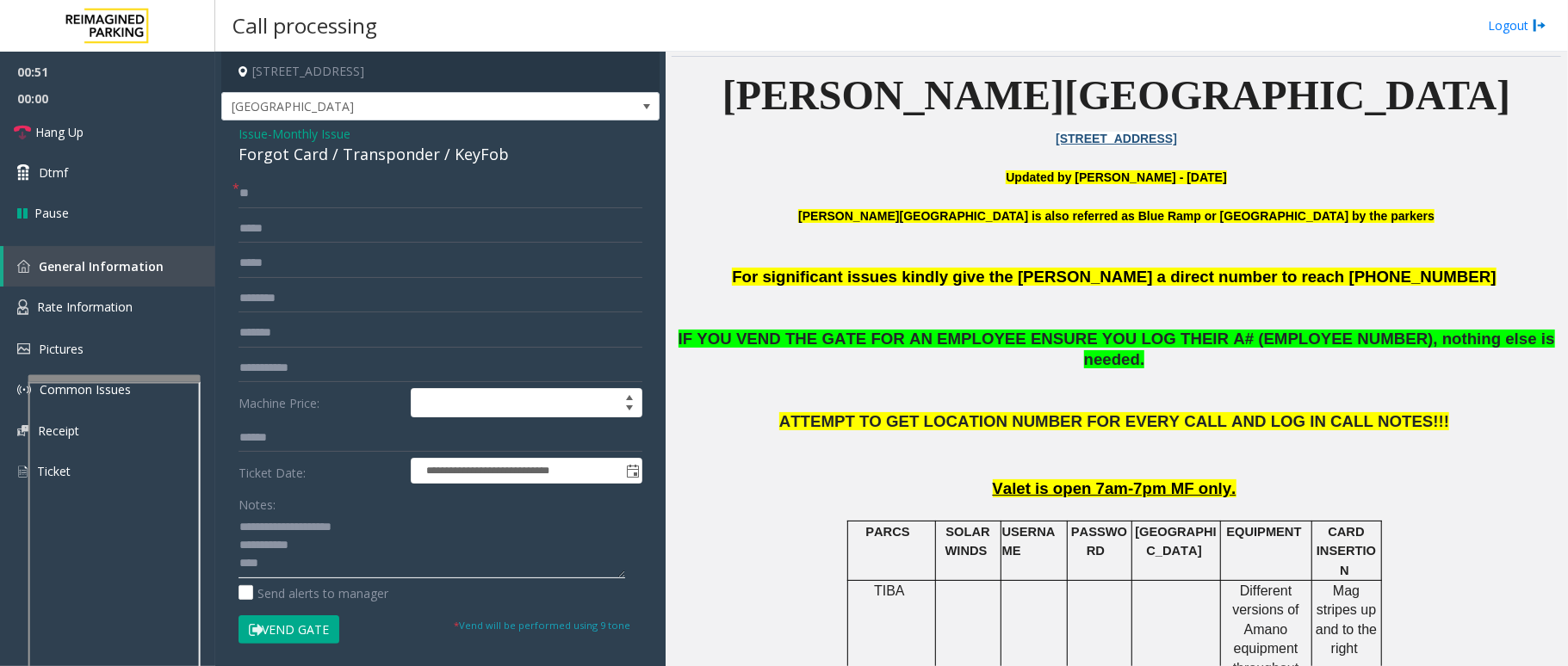
click at [338, 570] on textarea at bounding box center [432, 546] width 387 height 65
drag, startPoint x: 107, startPoint y: 134, endPoint x: 153, endPoint y: 146, distance: 47.5
click at [107, 134] on link "Hang Up" at bounding box center [107, 132] width 216 height 41
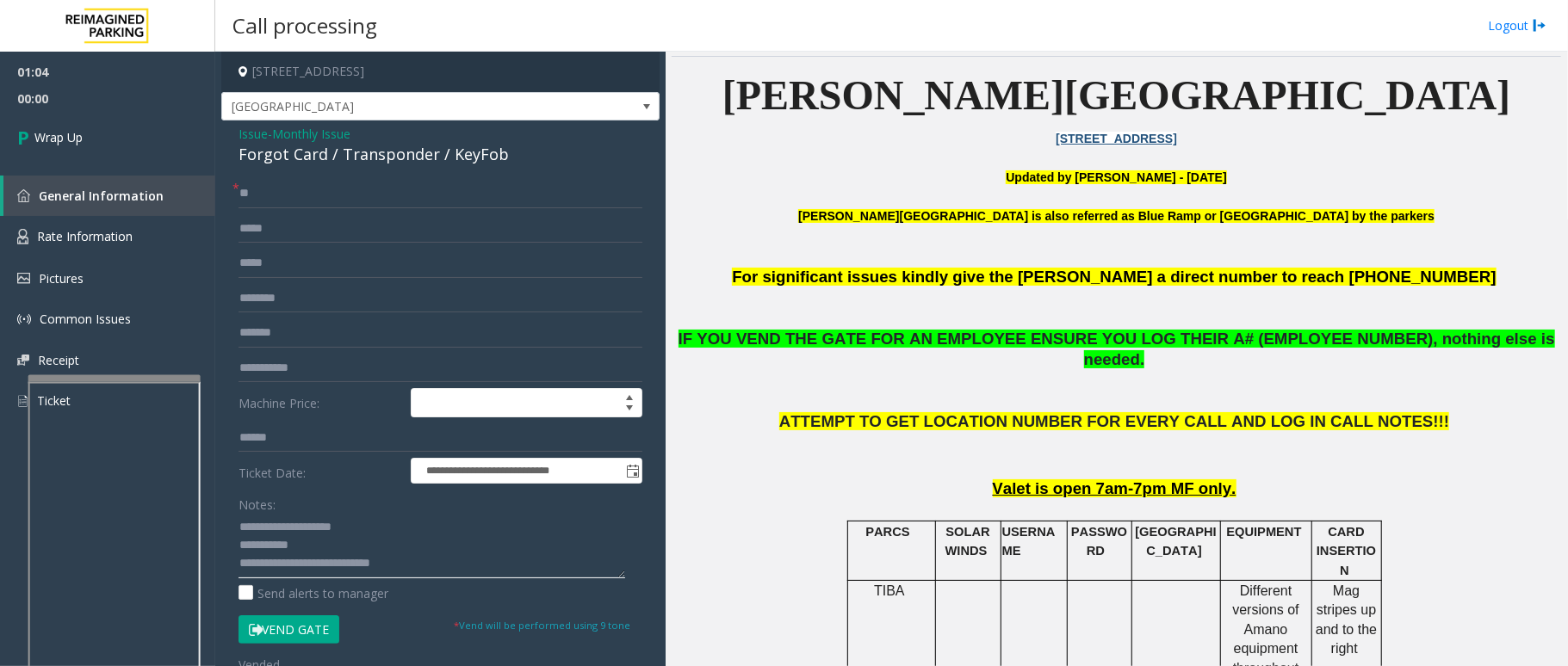
click at [506, 566] on textarea at bounding box center [432, 546] width 387 height 65
type textarea "**********"
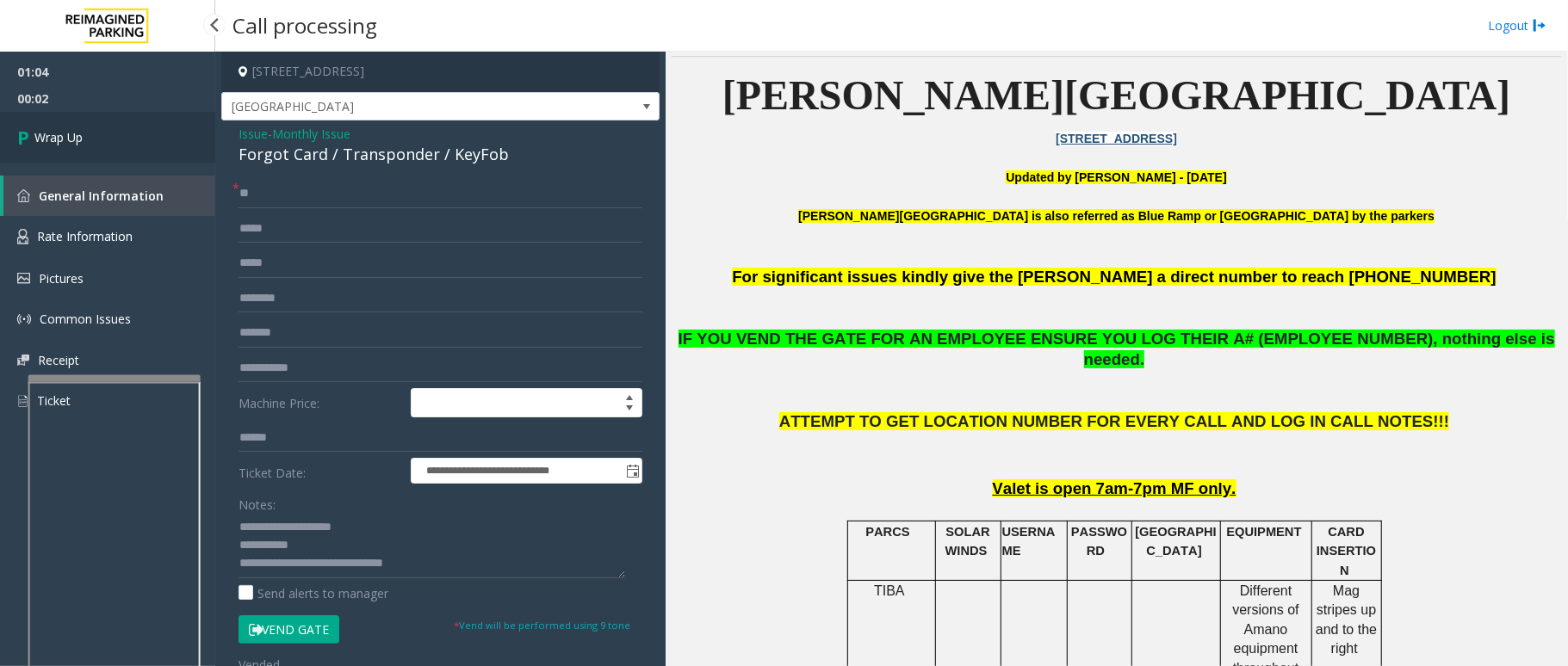
click at [128, 143] on link "Wrap Up" at bounding box center [107, 137] width 216 height 51
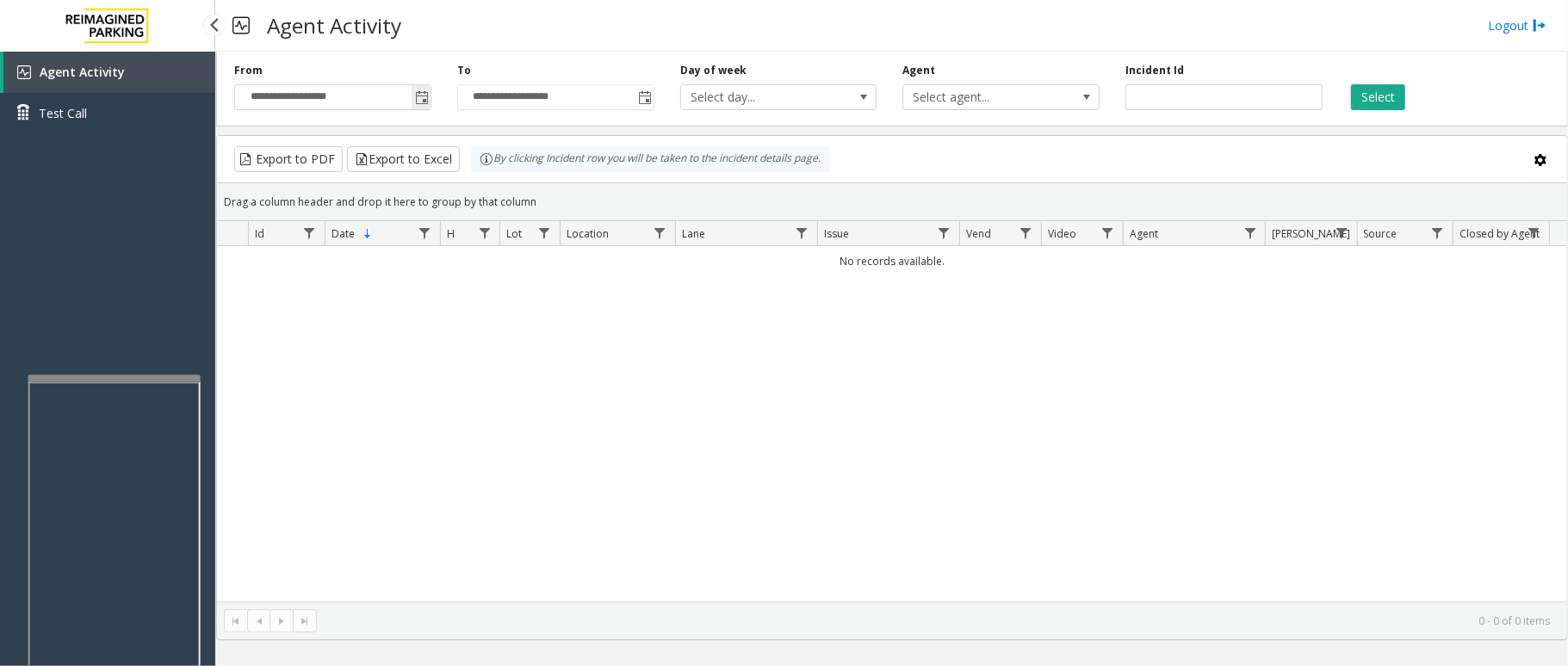
click at [421, 87] on span "Toggle popup" at bounding box center [421, 97] width 19 height 28
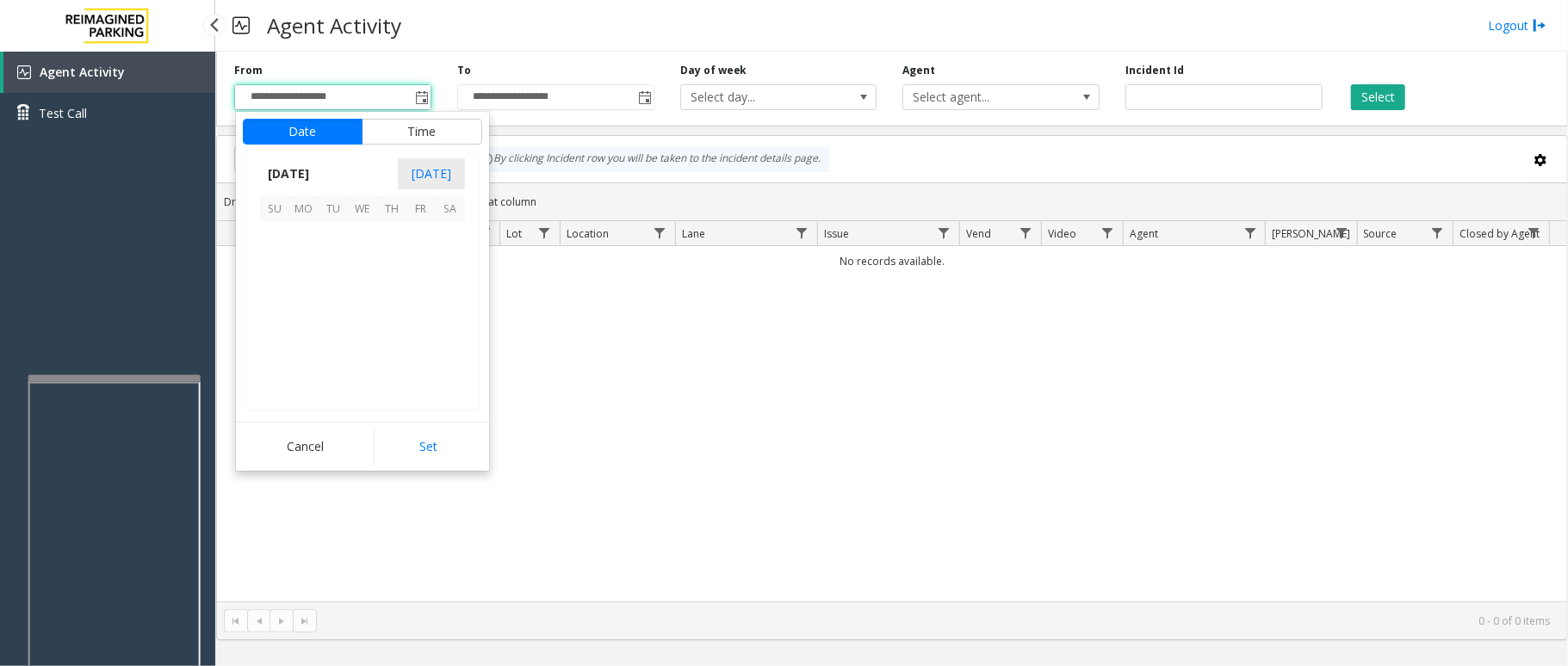
scroll to position [308754, 0]
drag, startPoint x: 376, startPoint y: 272, endPoint x: 484, endPoint y: 433, distance: 193.9
click at [377, 273] on tr "3 4 5 6 7 8 9" at bounding box center [363, 265] width 205 height 29
click at [459, 459] on button "Set" at bounding box center [428, 446] width 108 height 38
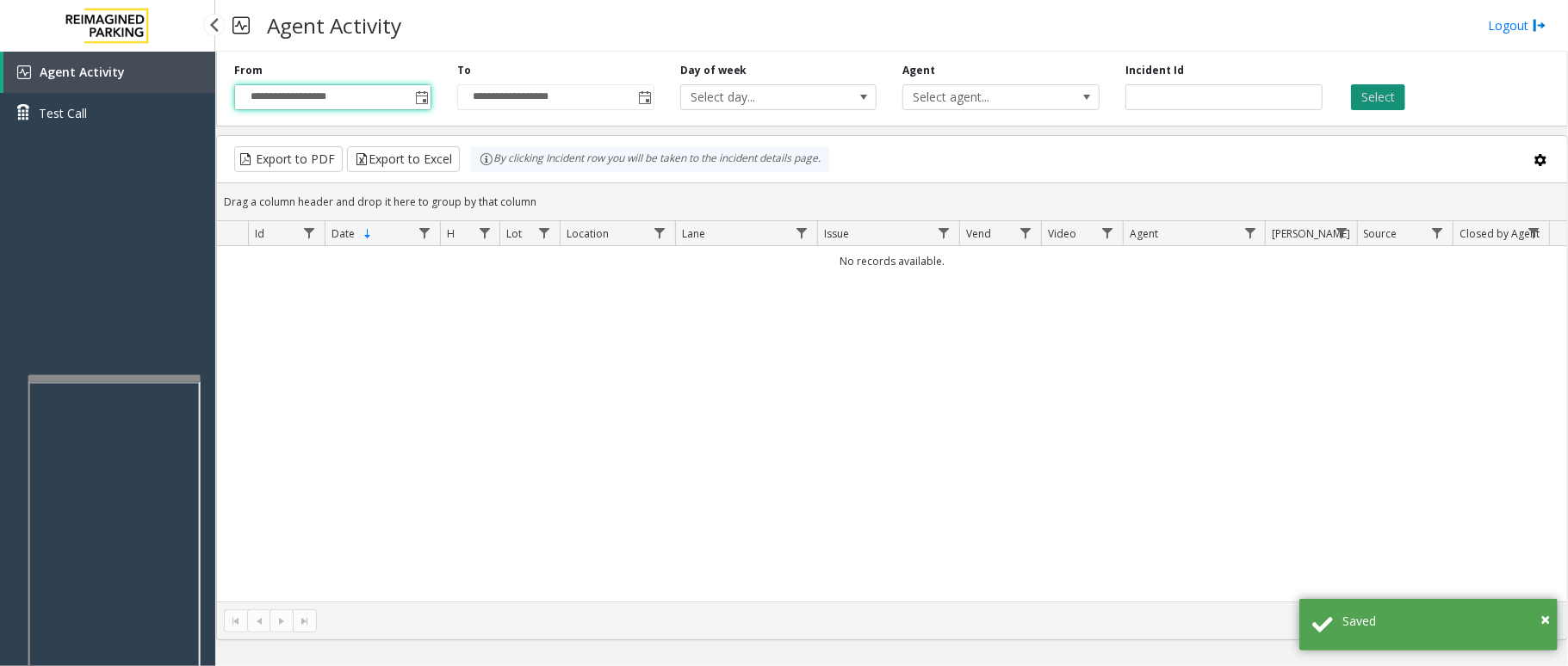
click at [1357, 98] on button "Select" at bounding box center [1378, 97] width 55 height 26
click at [425, 93] on span "Toggle popup" at bounding box center [422, 98] width 14 height 14
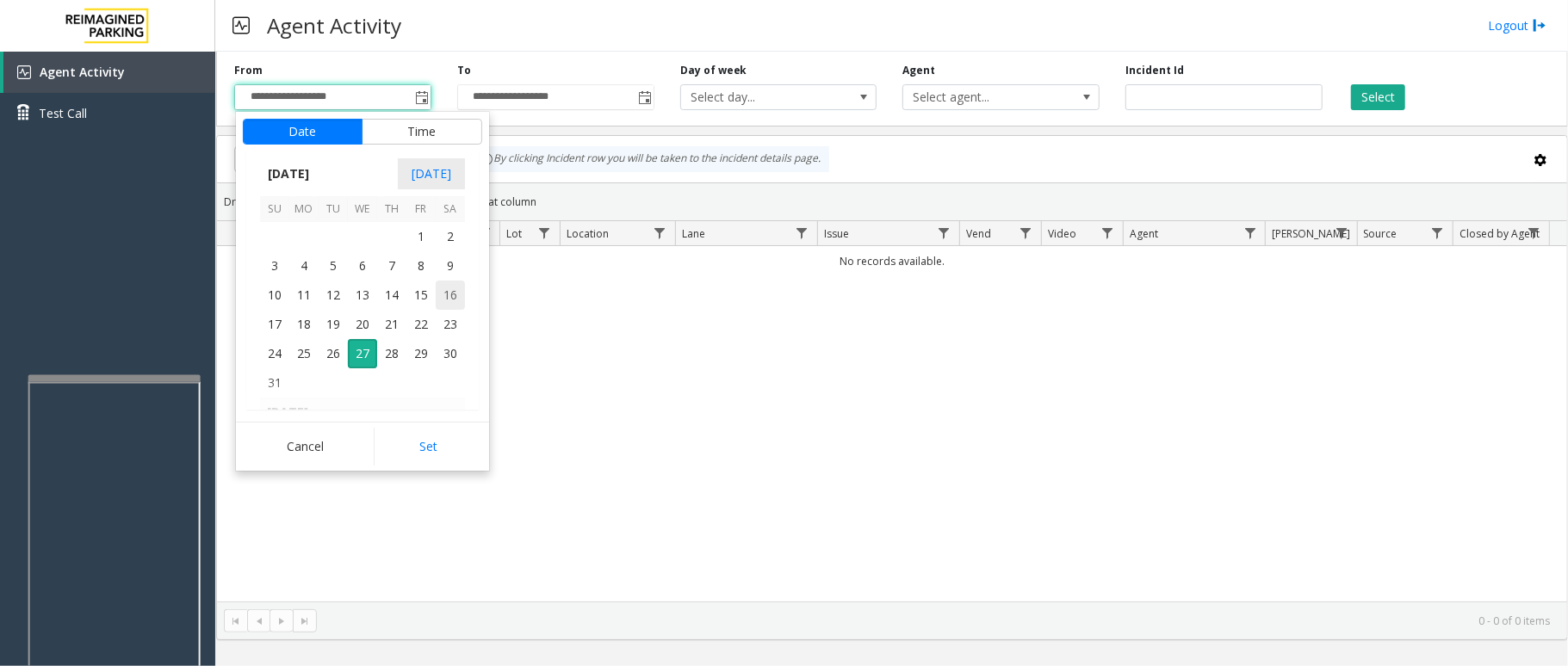
click at [436, 290] on span "16" at bounding box center [449, 294] width 29 height 29
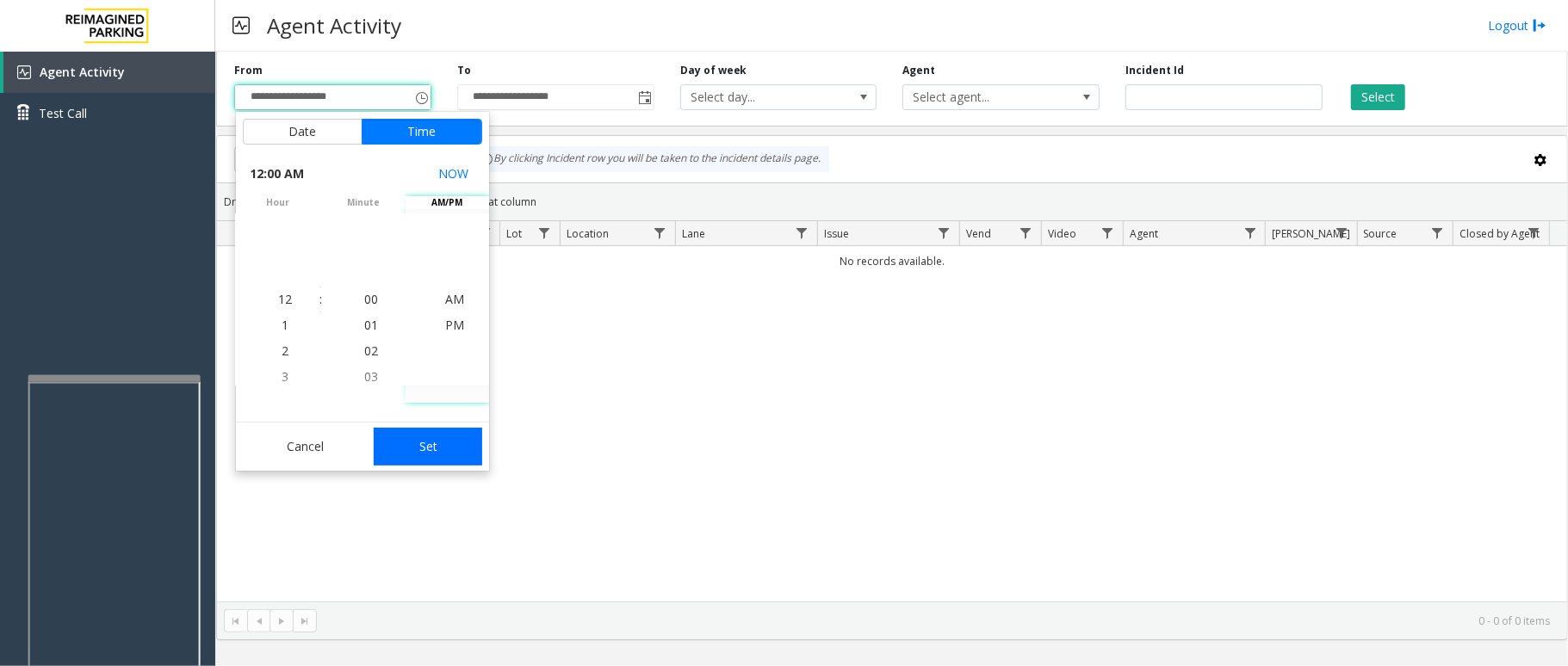
click at [438, 433] on button "Set" at bounding box center [428, 446] width 108 height 38
type input "**********"
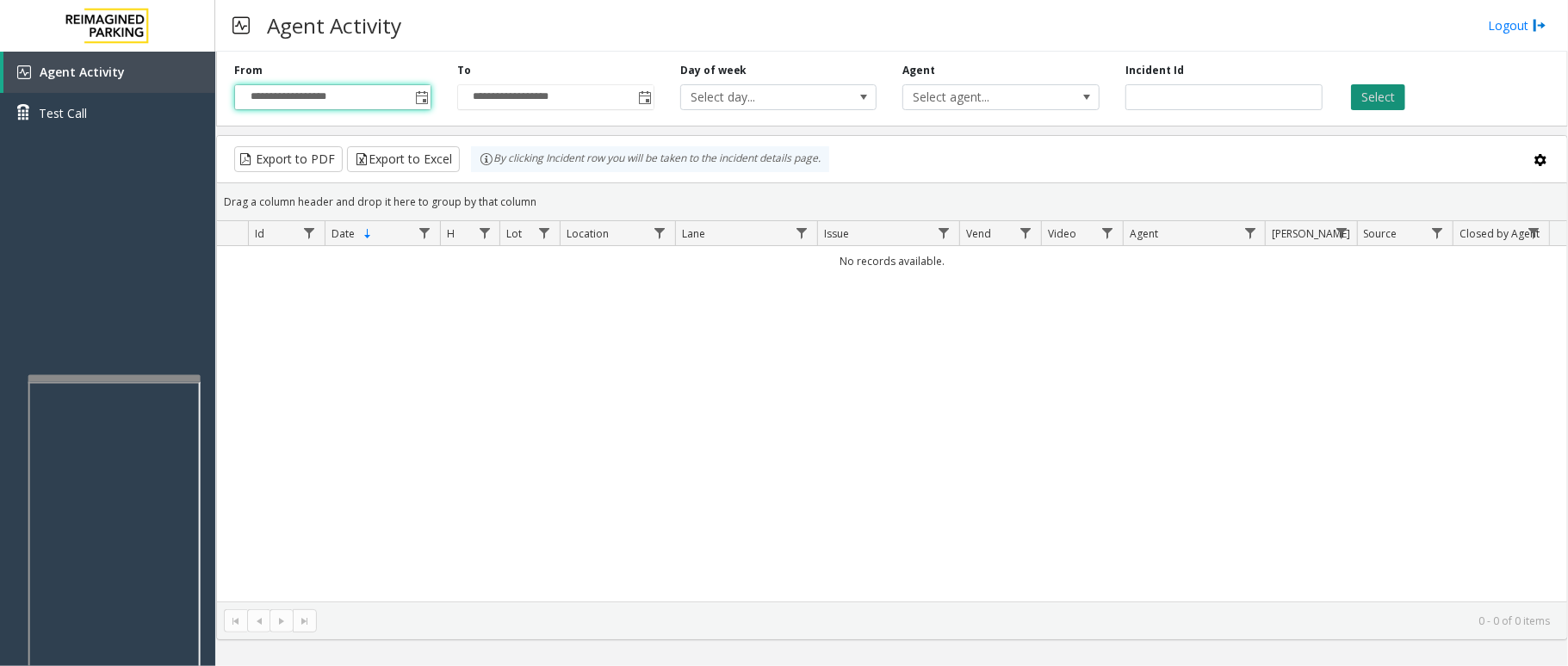
click at [1367, 90] on button "Select" at bounding box center [1378, 97] width 55 height 26
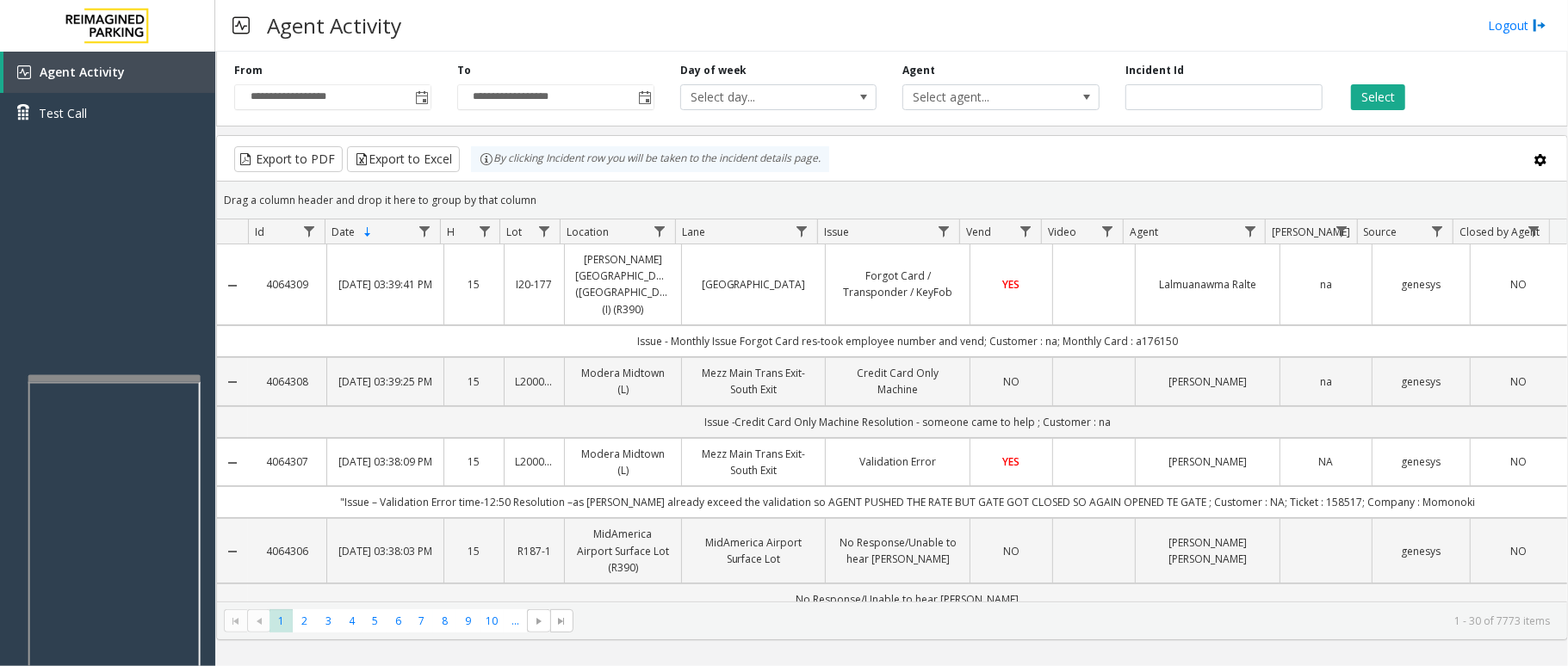
click at [492, 331] on td "Issue - Monthly Issue Forgot Card res-took employee number and vend; Customer :…" at bounding box center [907, 341] width 1319 height 32
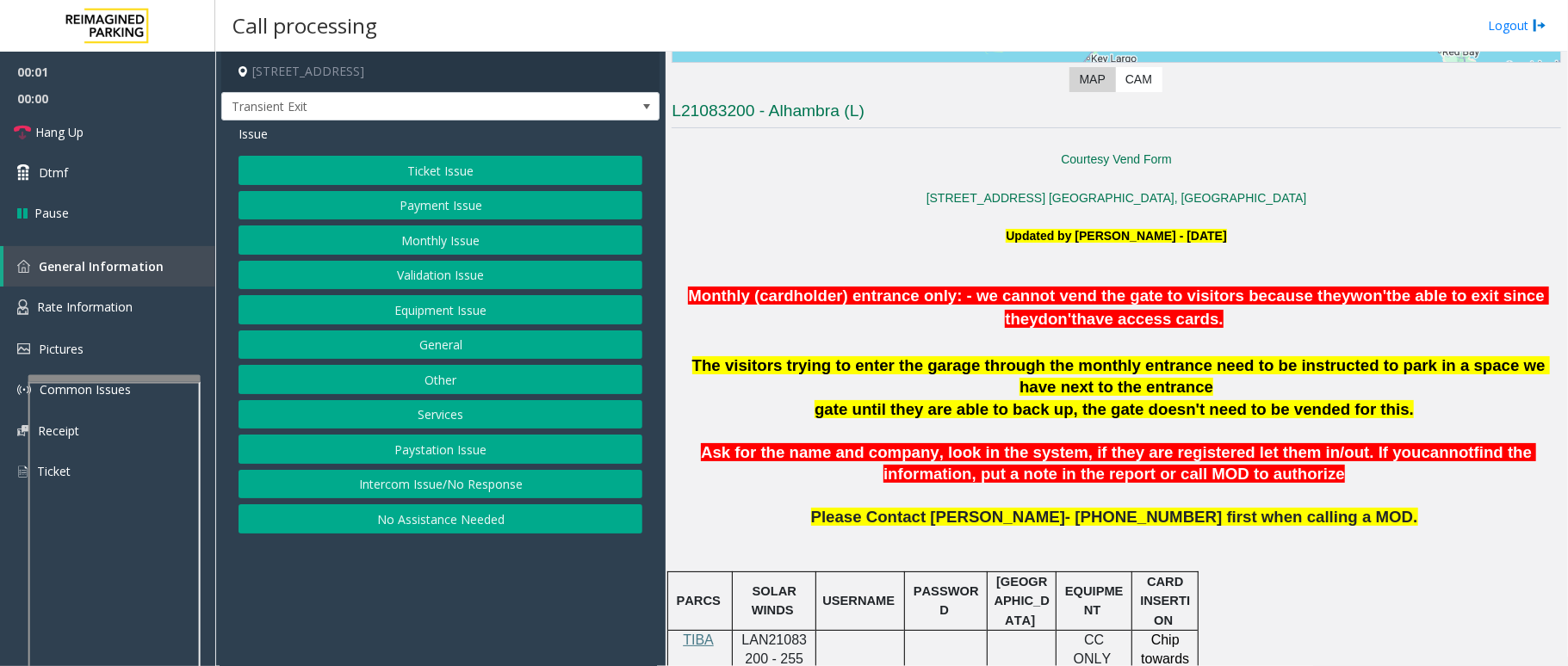
scroll to position [459, 0]
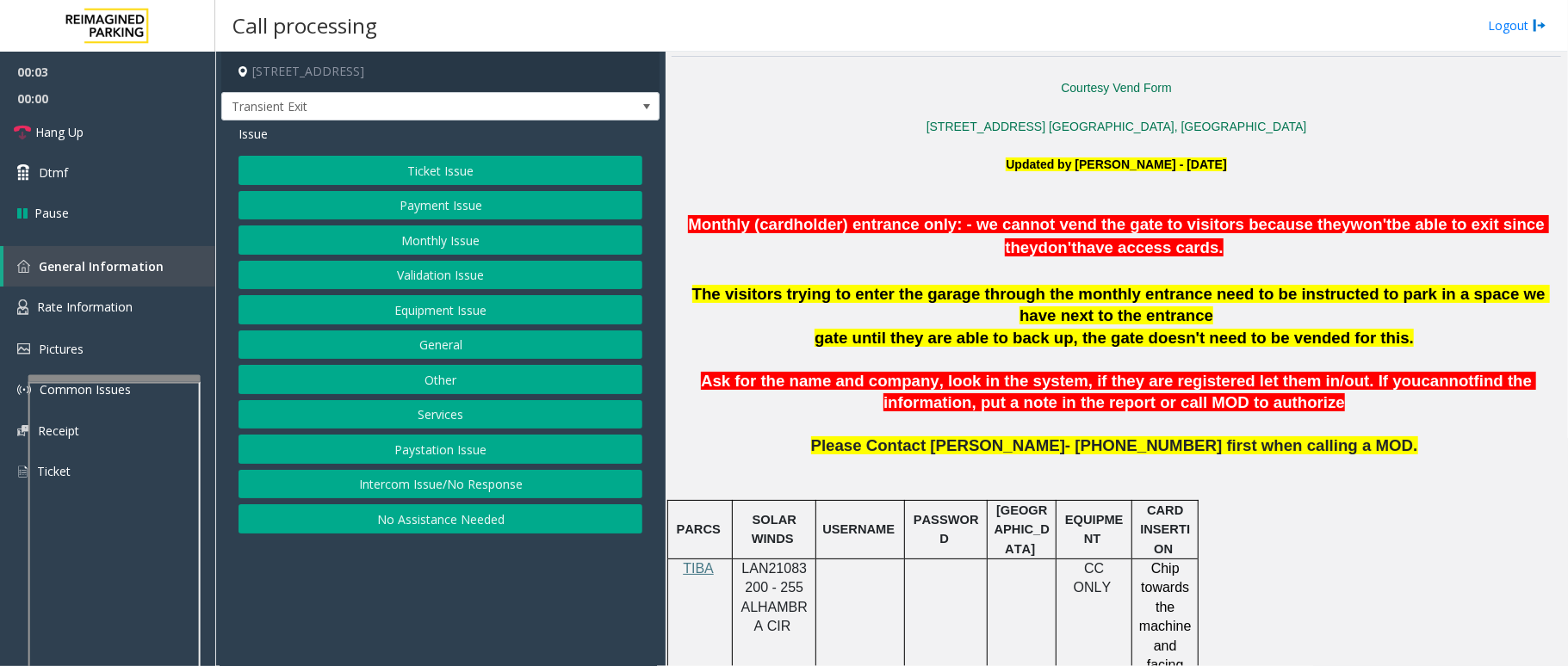
click at [782, 569] on span "LAN21083200 - 255 ALHAMBRA CIR" at bounding box center [775, 597] width 67 height 73
click at [782, 567] on span "LAN21083200 - 255 ALHAMBRA CIR" at bounding box center [775, 597] width 67 height 73
click at [428, 169] on button "Ticket Issue" at bounding box center [440, 170] width 404 height 29
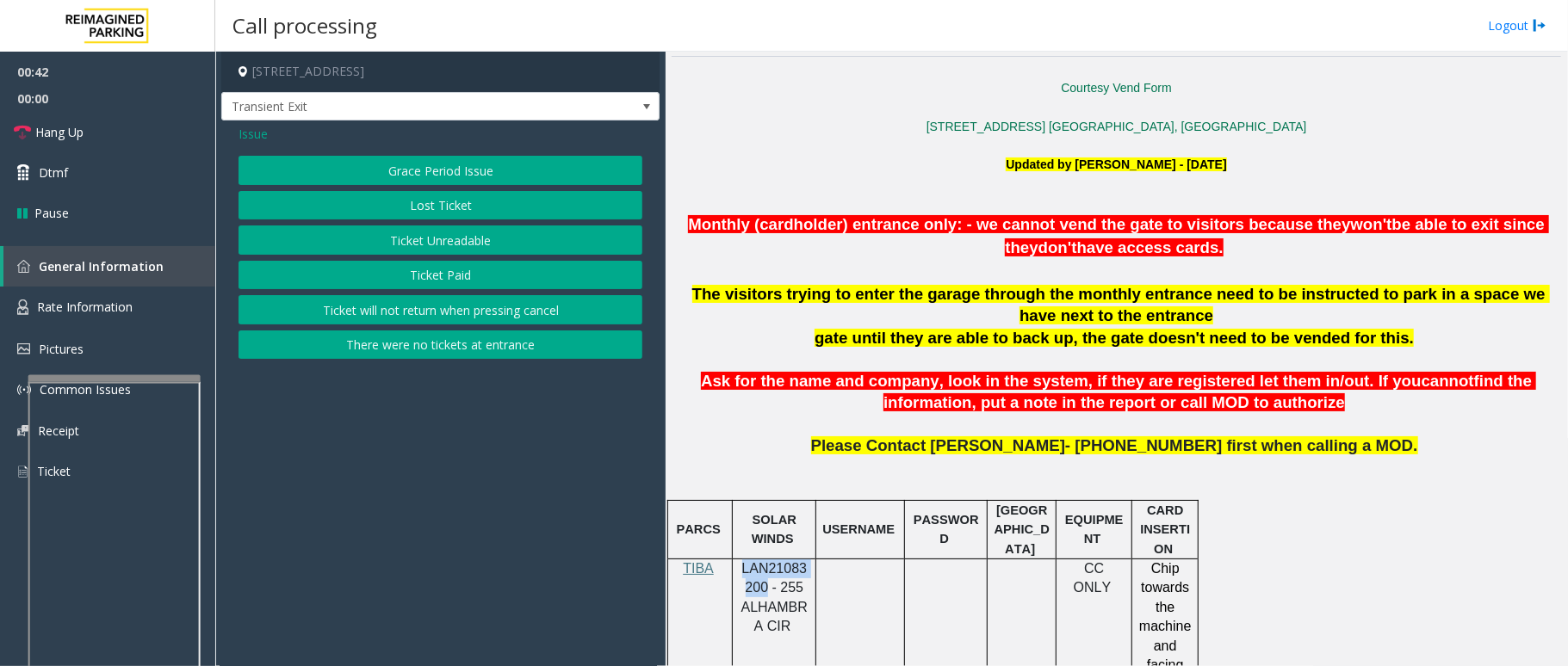
click at [431, 276] on button "Ticket Paid" at bounding box center [440, 274] width 404 height 29
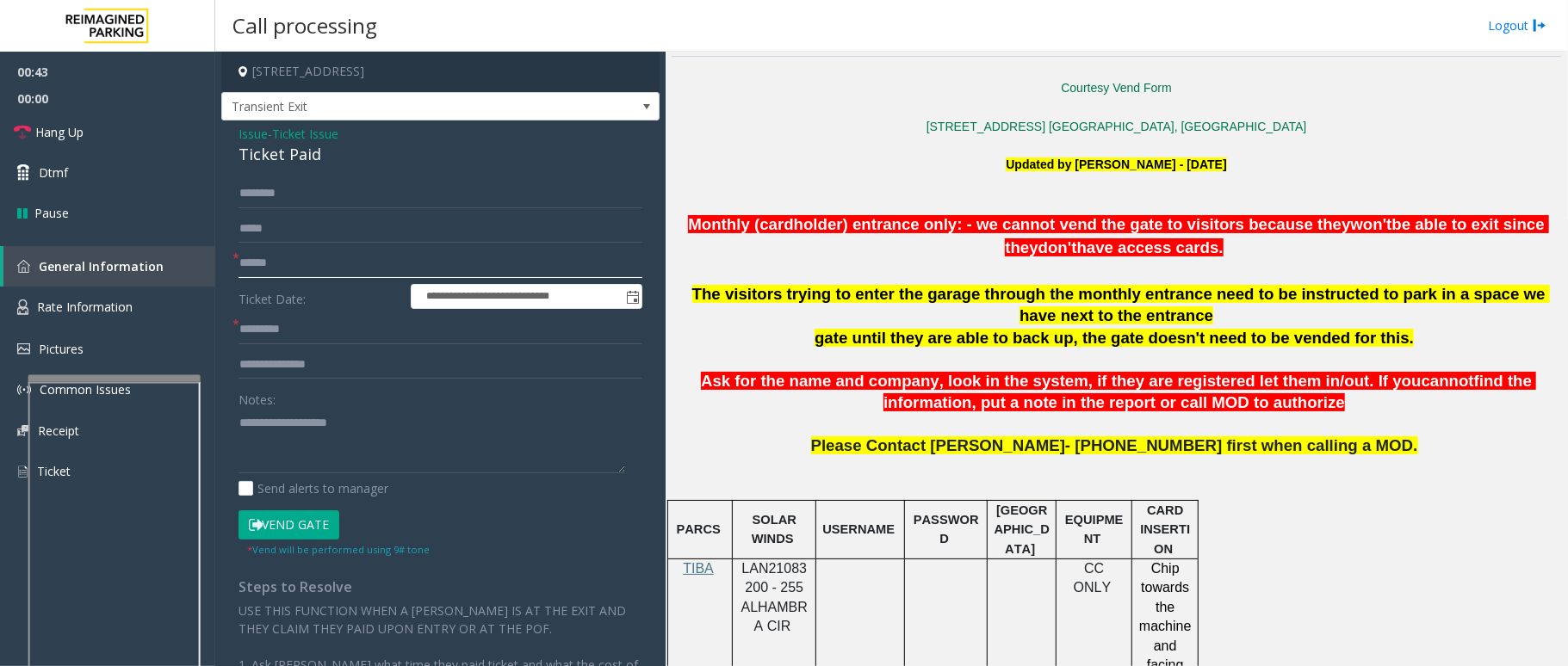
click at [297, 266] on input "text" at bounding box center [440, 262] width 404 height 29
drag, startPoint x: 318, startPoint y: 146, endPoint x: 232, endPoint y: 125, distance: 88.5
click at [232, 125] on div "**********" at bounding box center [440, 496] width 438 height 751
click at [290, 259] on input "text" at bounding box center [440, 262] width 404 height 29
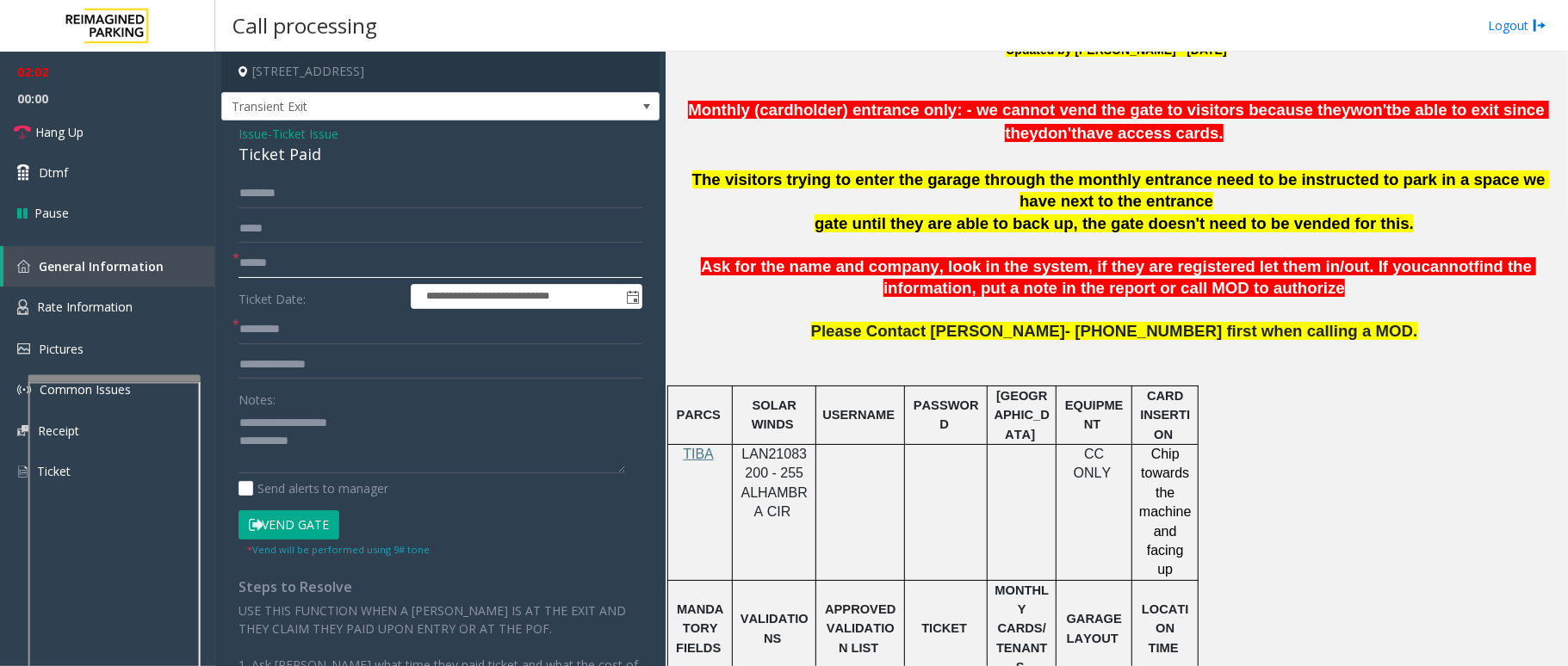
scroll to position [689, 0]
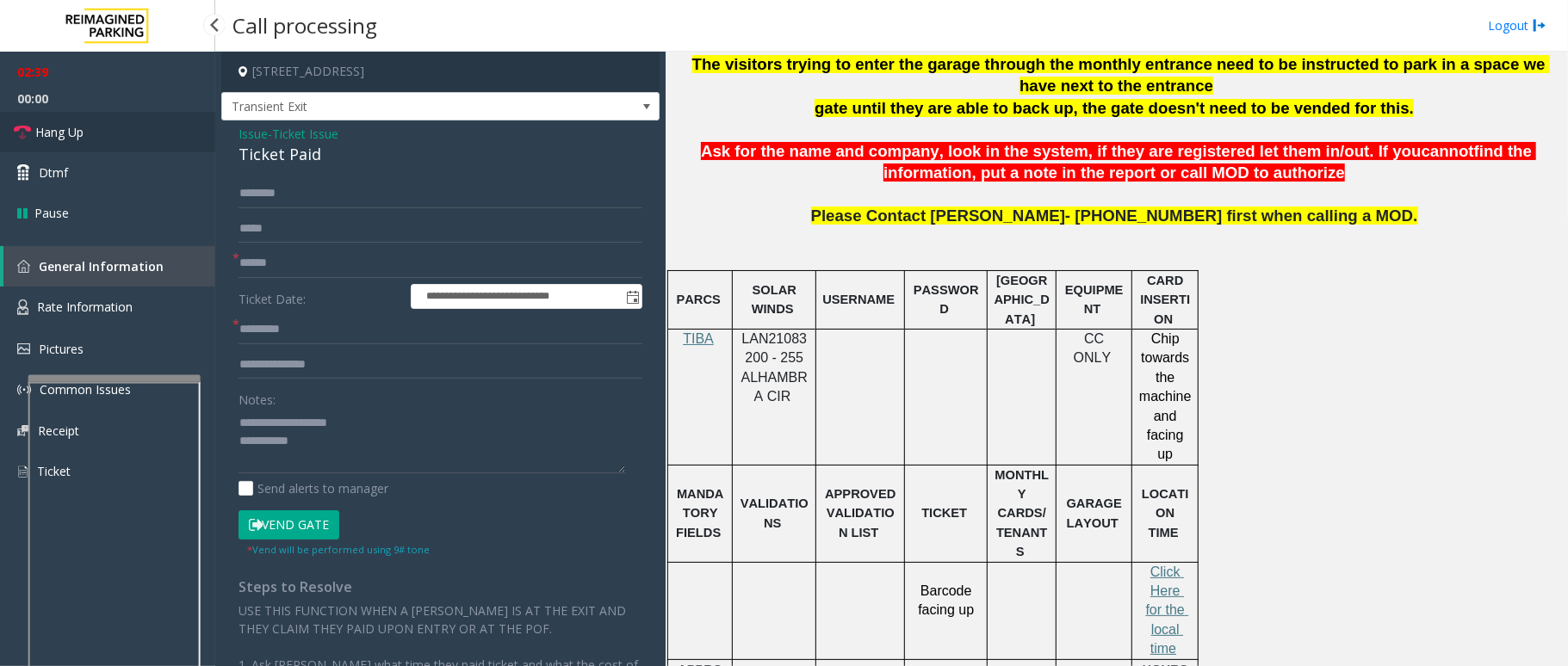
click at [90, 136] on link "Hang Up" at bounding box center [107, 132] width 216 height 41
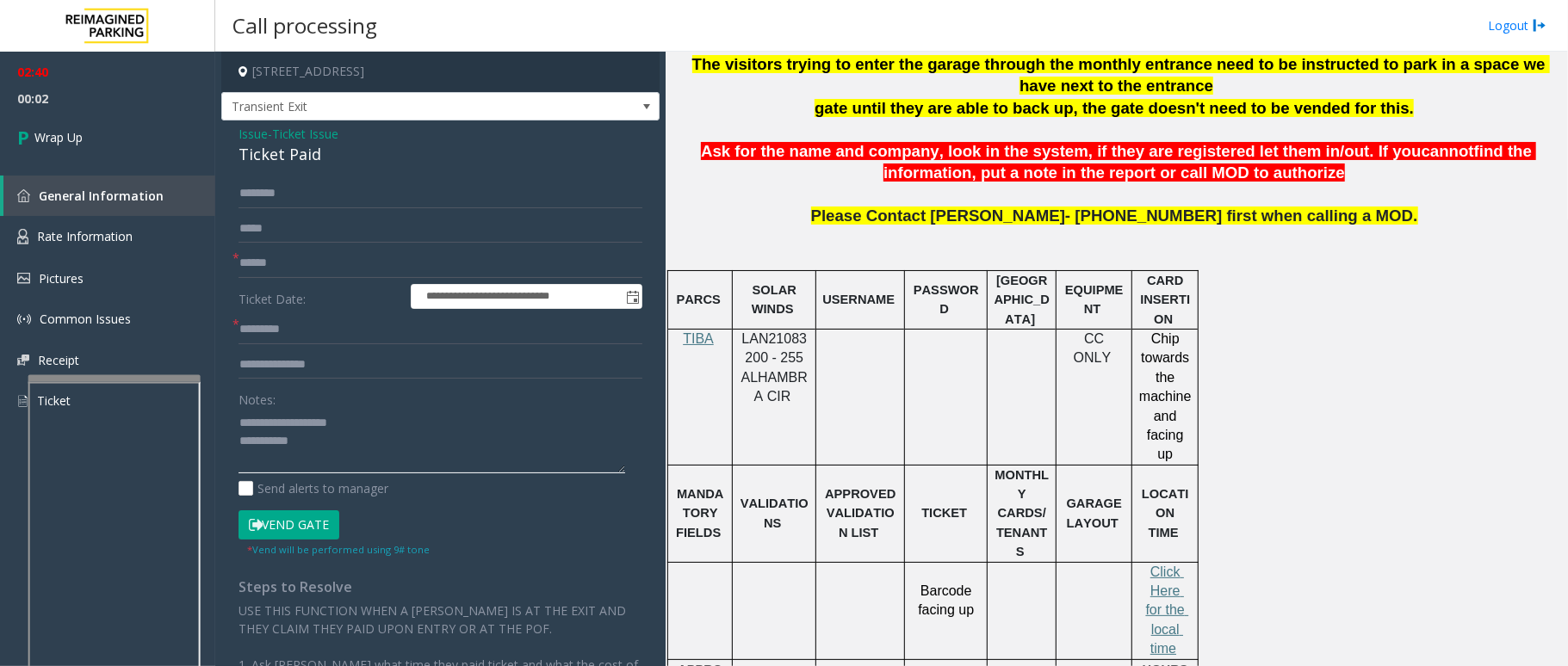
click at [328, 451] on textarea at bounding box center [432, 440] width 387 height 65
drag, startPoint x: 307, startPoint y: 446, endPoint x: 236, endPoint y: 421, distance: 75.3
click at [236, 421] on div "**********" at bounding box center [440, 517] width 430 height 676
type textarea "**********"
click at [250, 132] on span "Issue" at bounding box center [253, 134] width 29 height 18
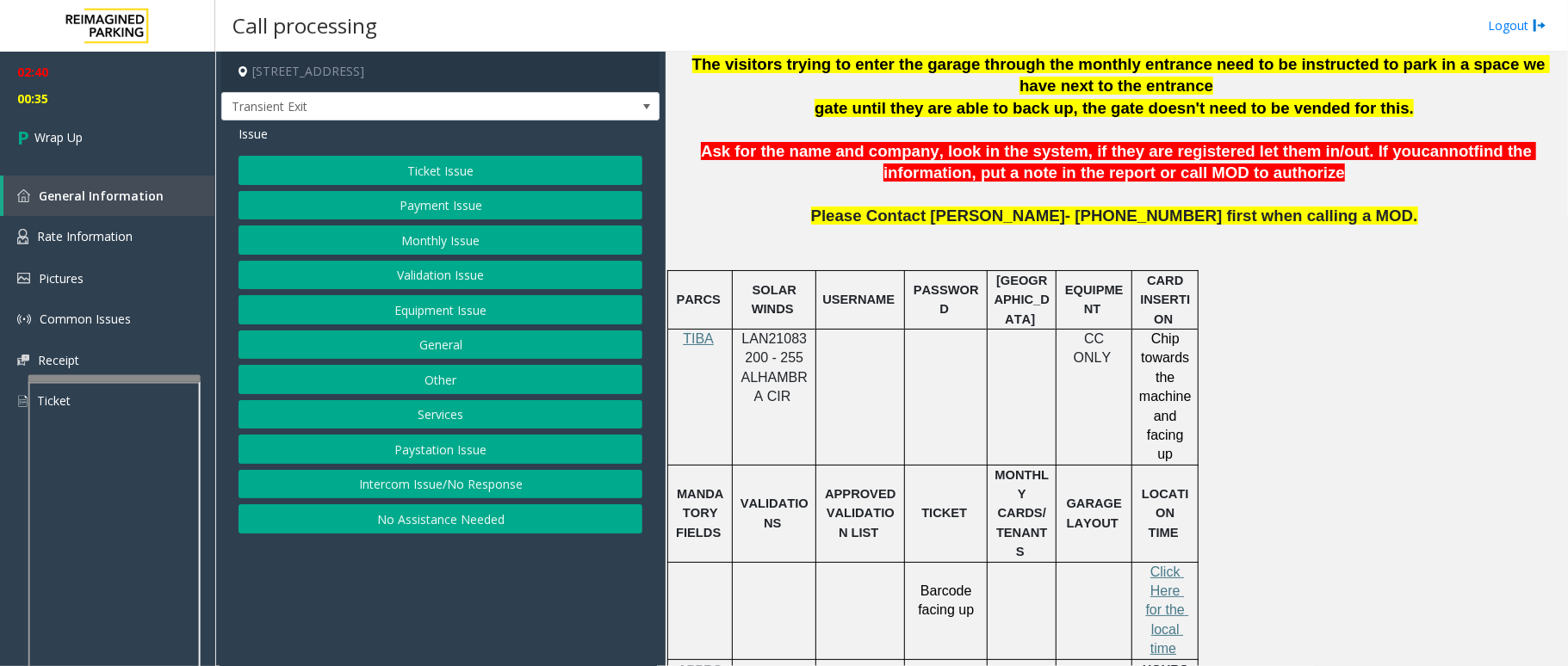
click at [428, 162] on button "Ticket Issue" at bounding box center [440, 170] width 404 height 29
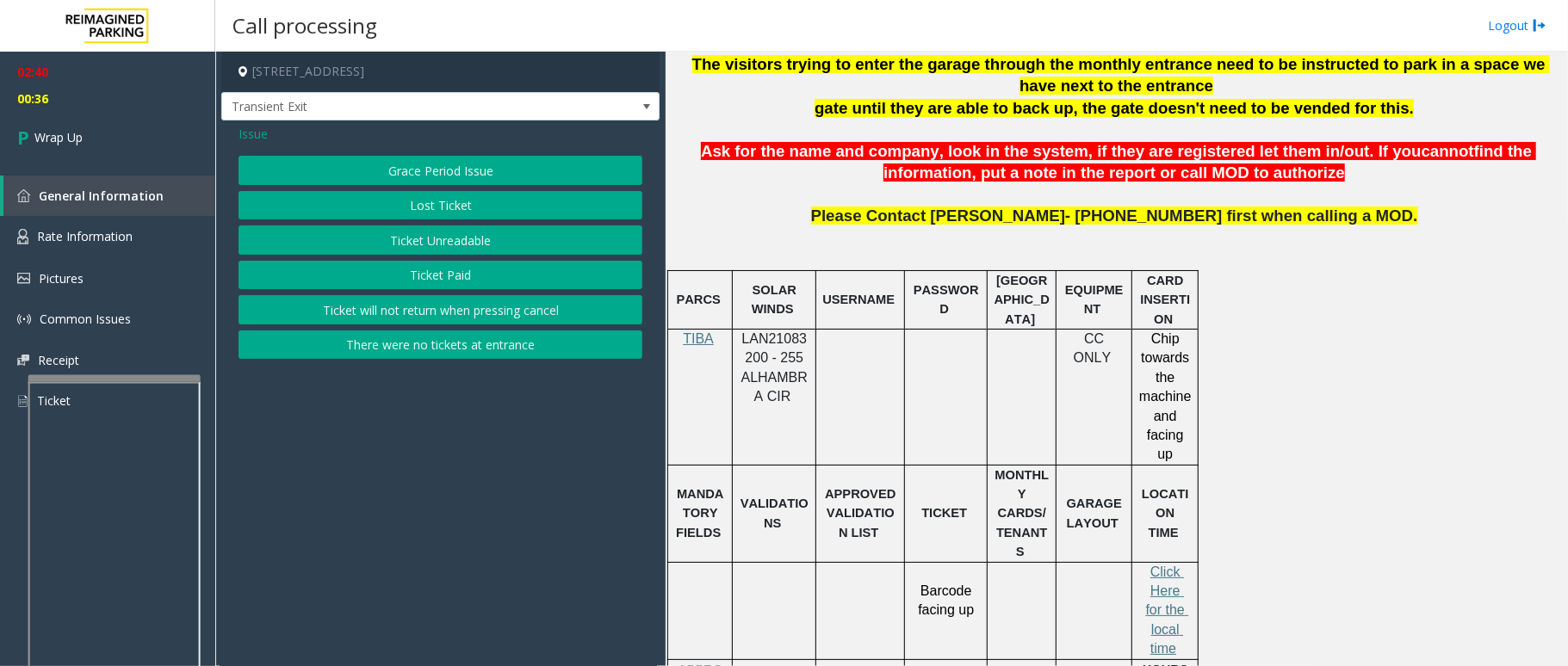
click at [417, 275] on button "Ticket Paid" at bounding box center [440, 274] width 404 height 29
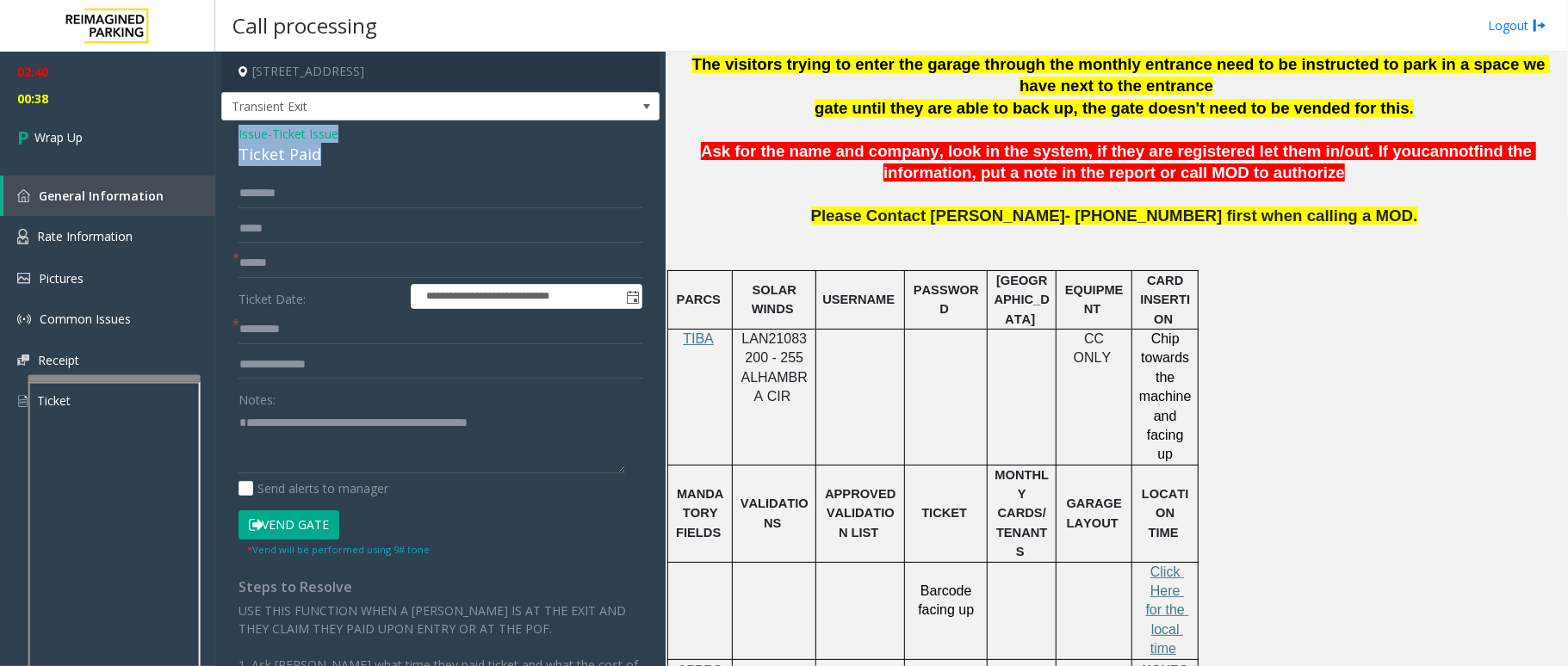
drag, startPoint x: 314, startPoint y: 148, endPoint x: 222, endPoint y: 122, distance: 95.6
click at [222, 122] on div "**********" at bounding box center [440, 496] width 438 height 751
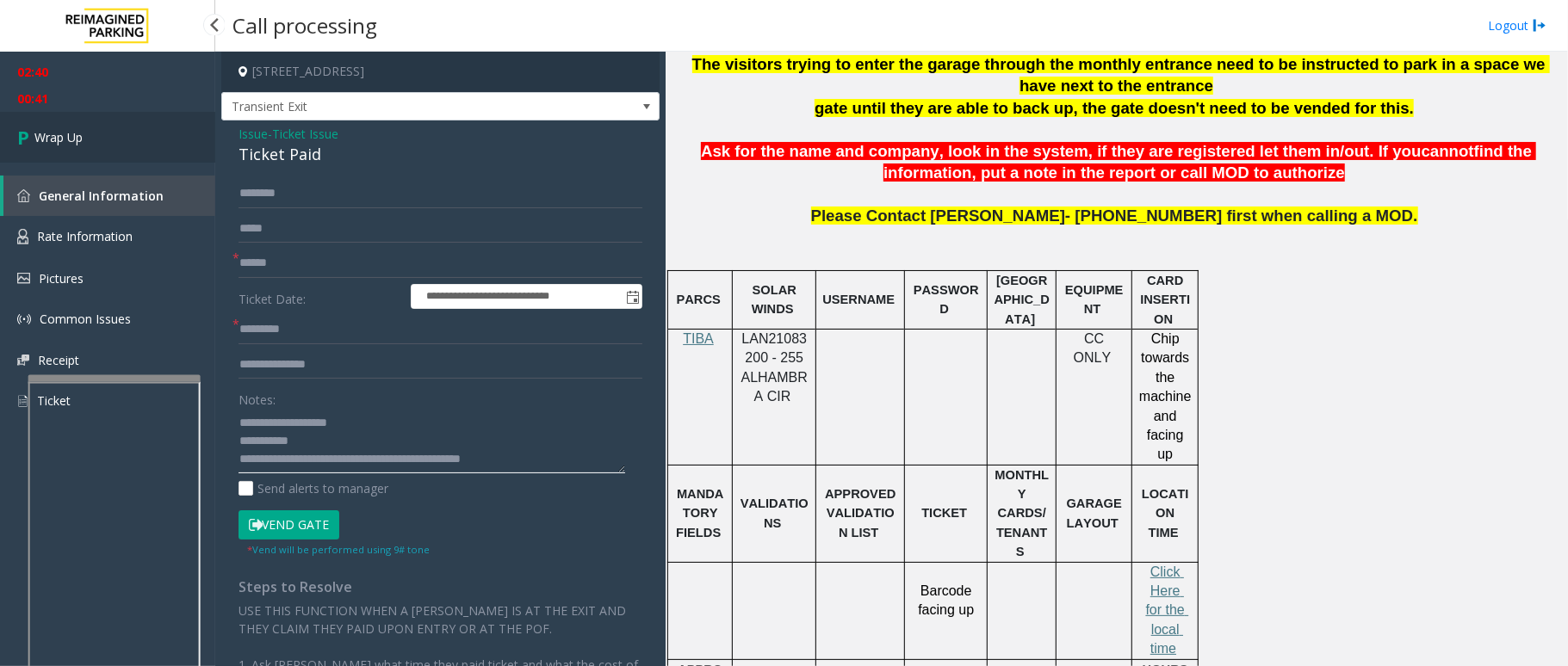
type textarea "**********"
click at [103, 146] on link "Wrap Up" at bounding box center [107, 137] width 216 height 51
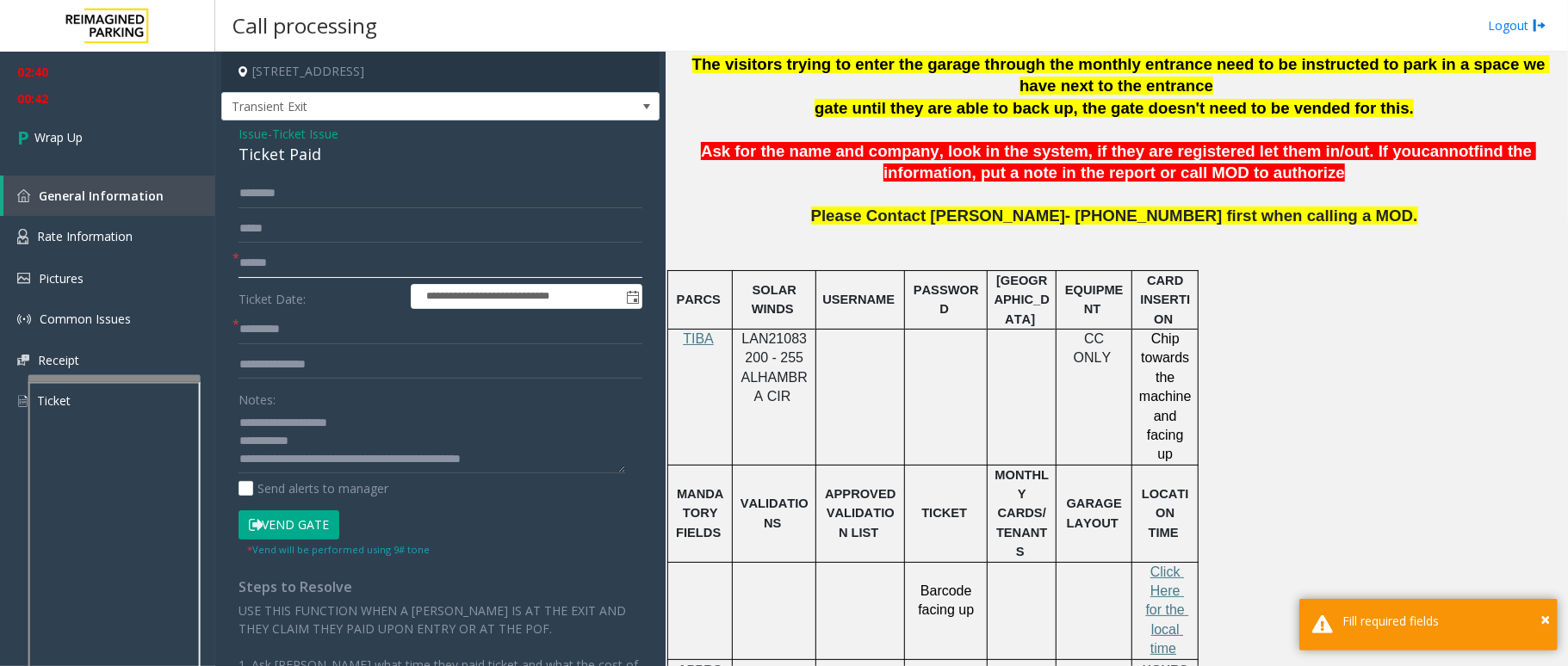
click at [313, 258] on input "text" at bounding box center [440, 262] width 404 height 29
type input "**"
click at [376, 322] on input "text" at bounding box center [440, 329] width 404 height 29
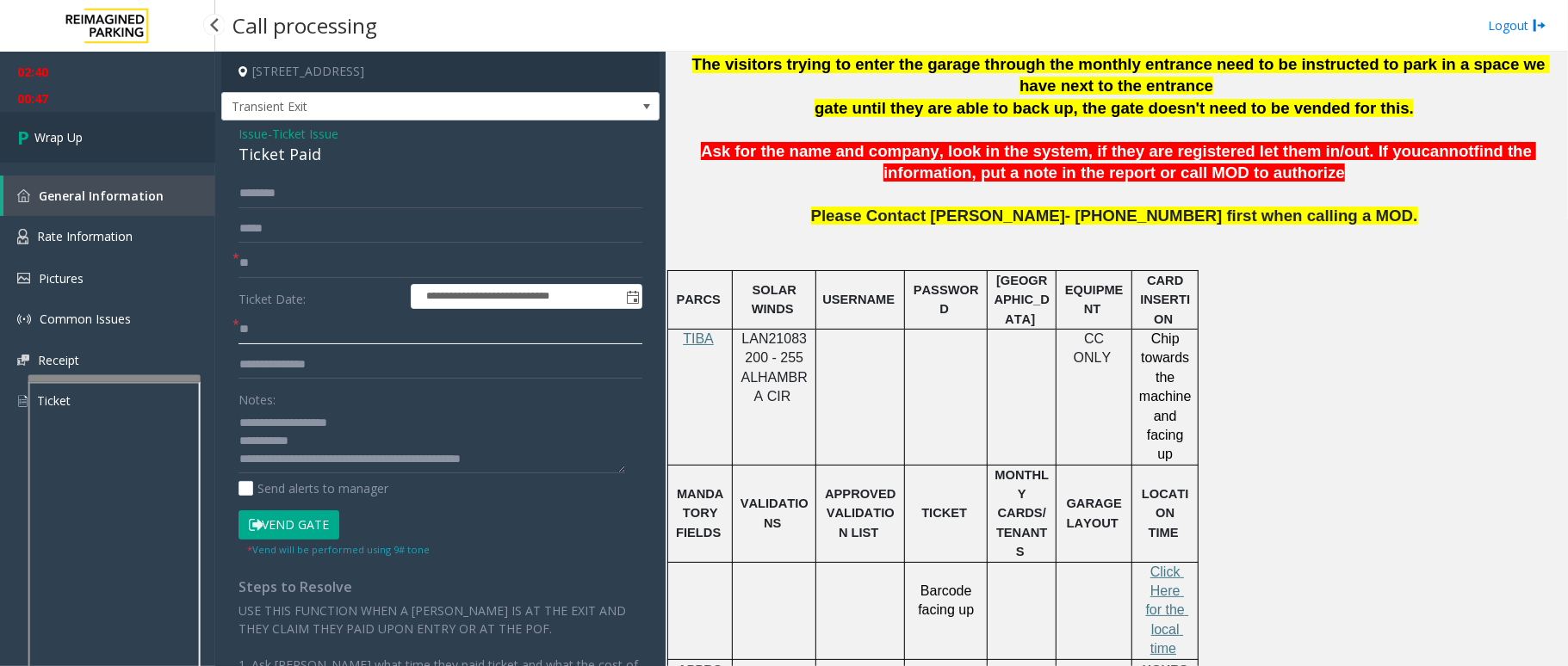
type input "**"
click at [77, 135] on span "Wrap Up" at bounding box center [59, 137] width 48 height 18
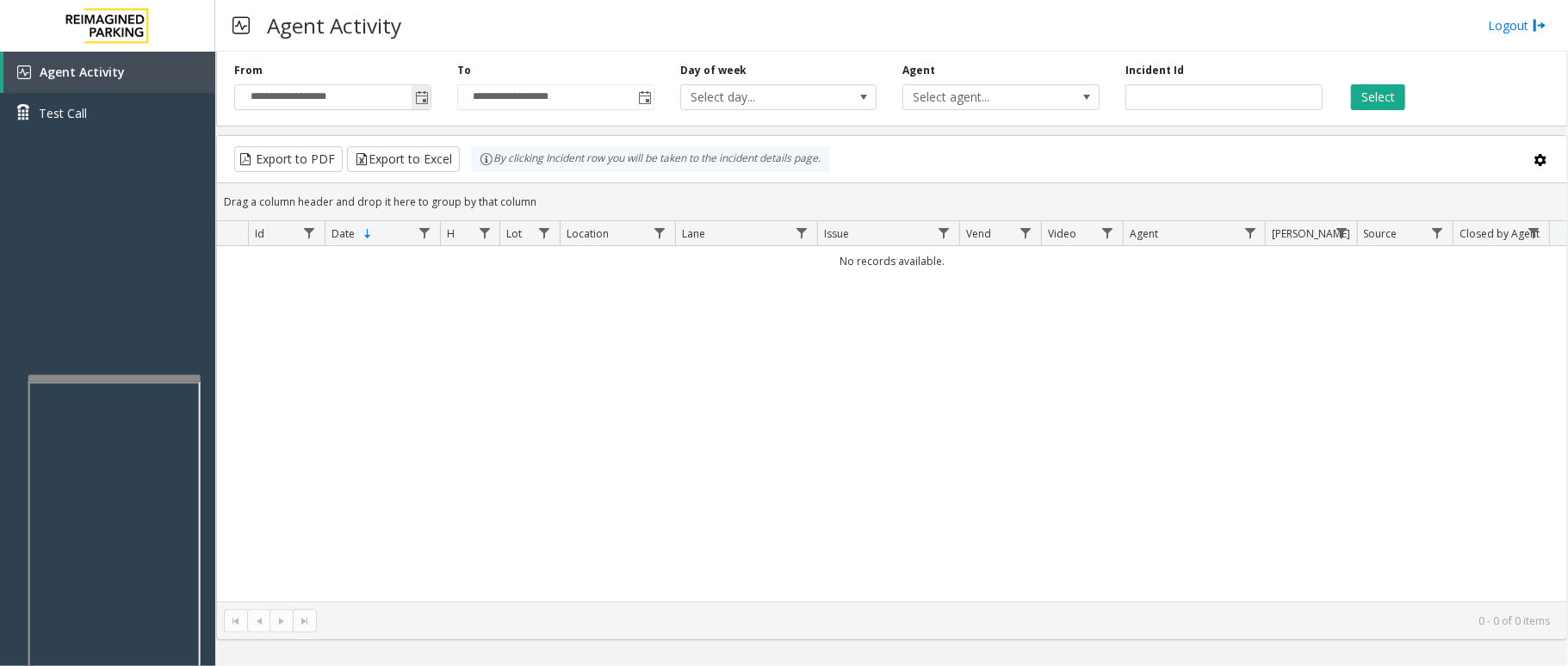
click at [419, 100] on span "Toggle popup" at bounding box center [422, 98] width 14 height 14
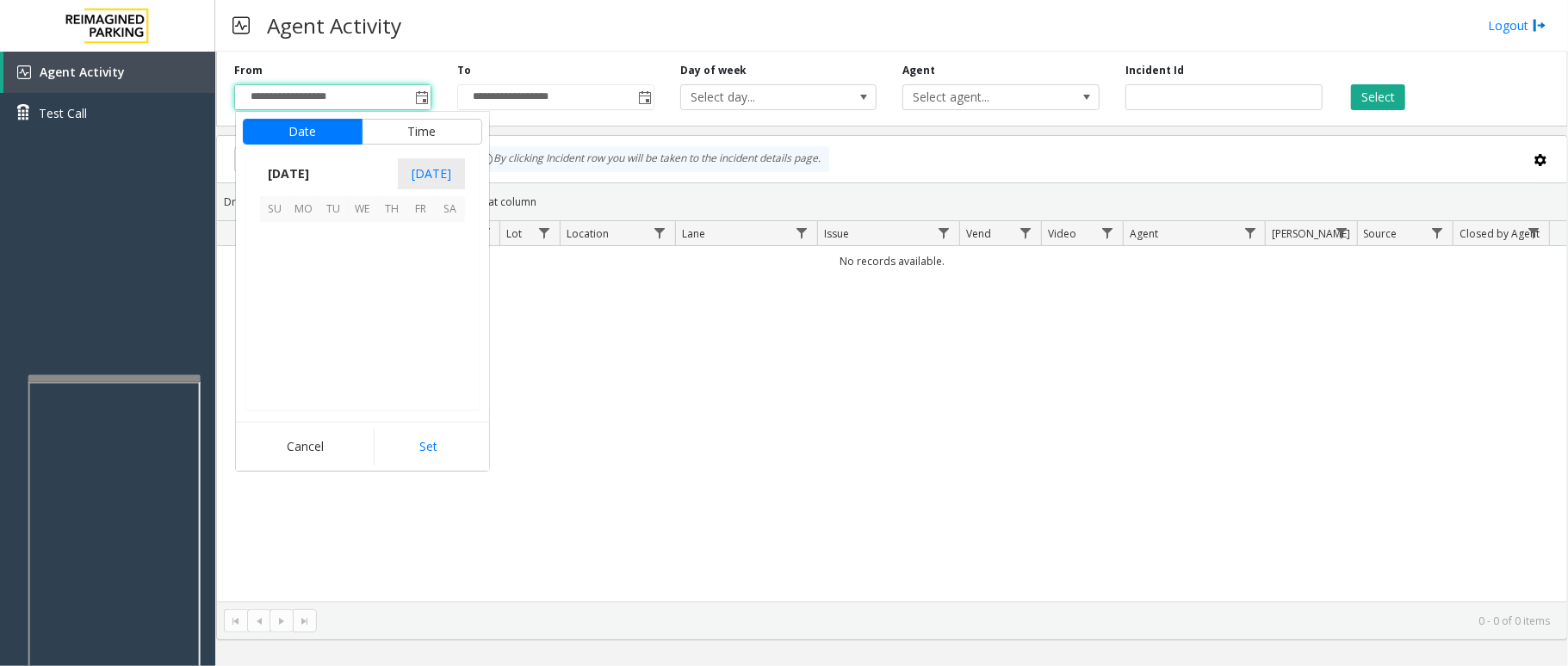
scroll to position [308754, 0]
click at [322, 305] on span "12" at bounding box center [332, 294] width 29 height 29
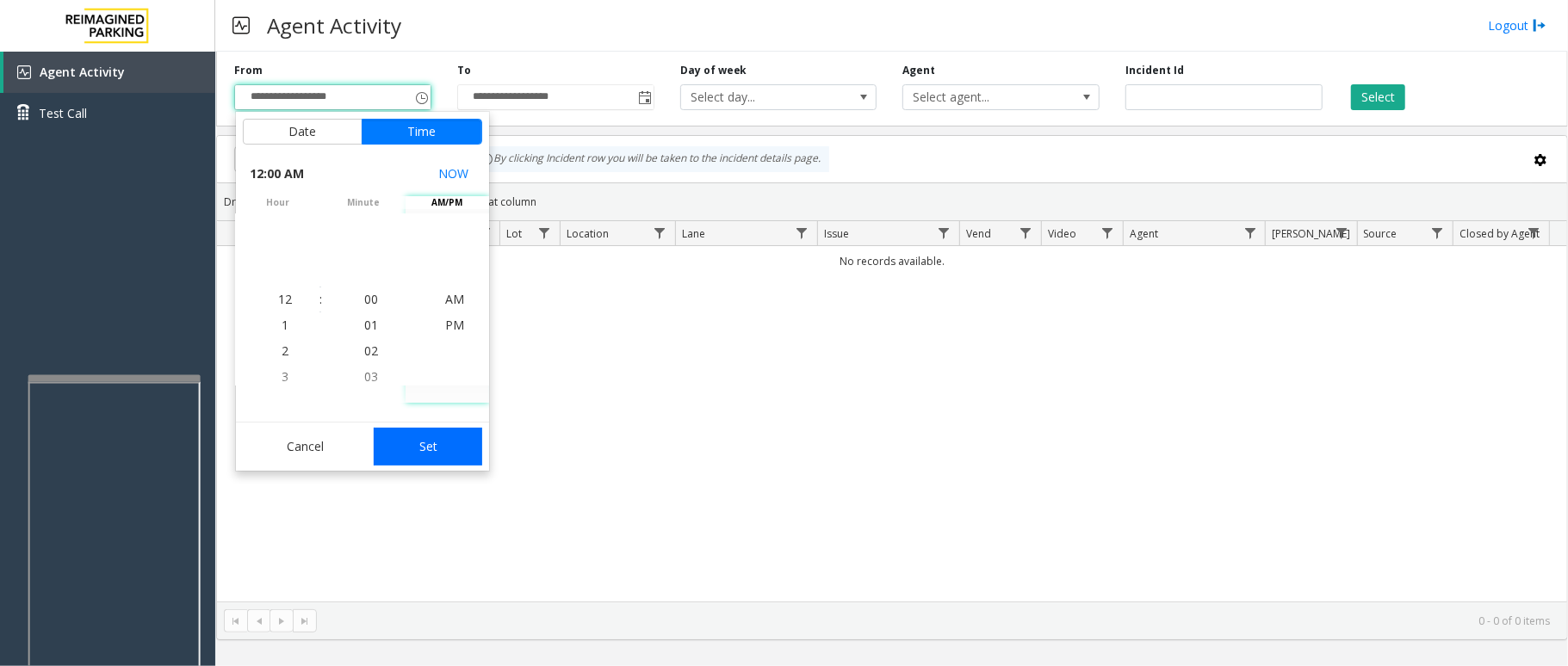
click at [424, 448] on button "Set" at bounding box center [428, 446] width 108 height 38
type input "**********"
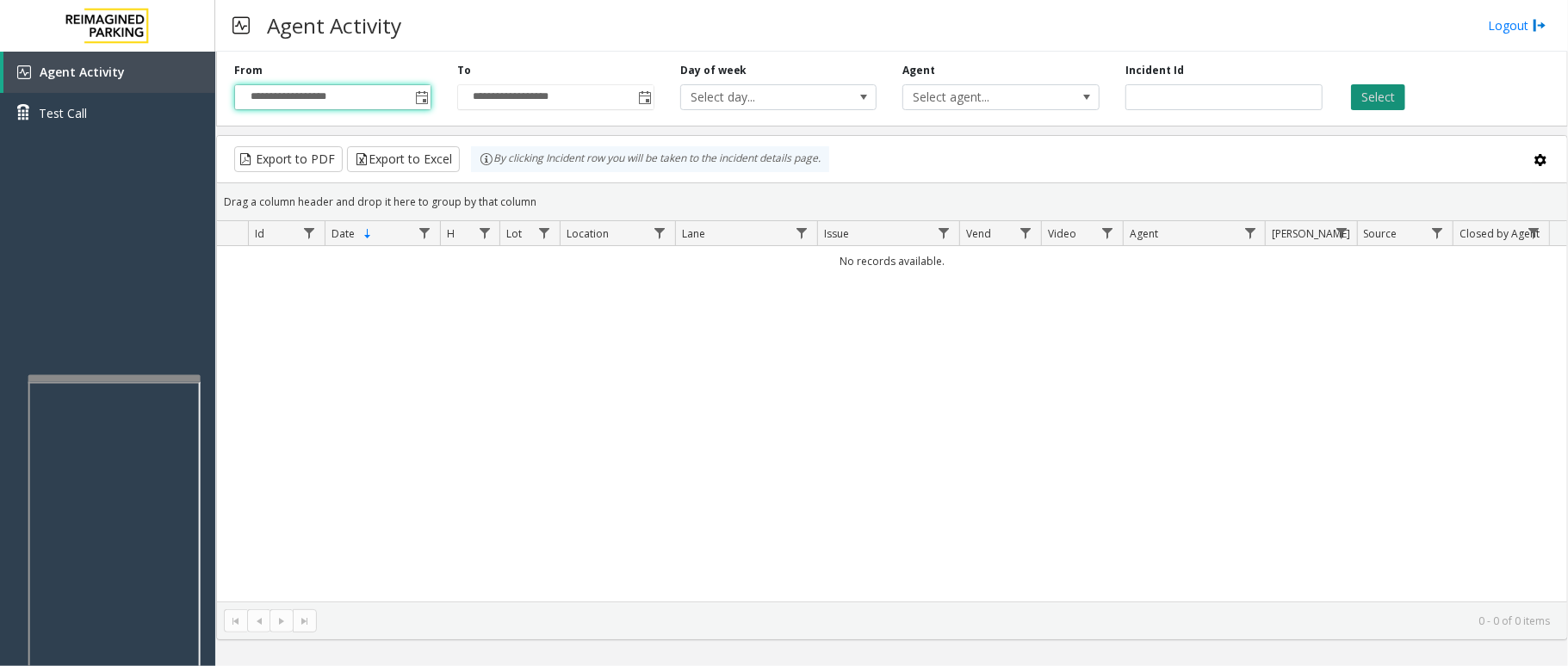
click at [1397, 101] on button "Select" at bounding box center [1378, 97] width 55 height 26
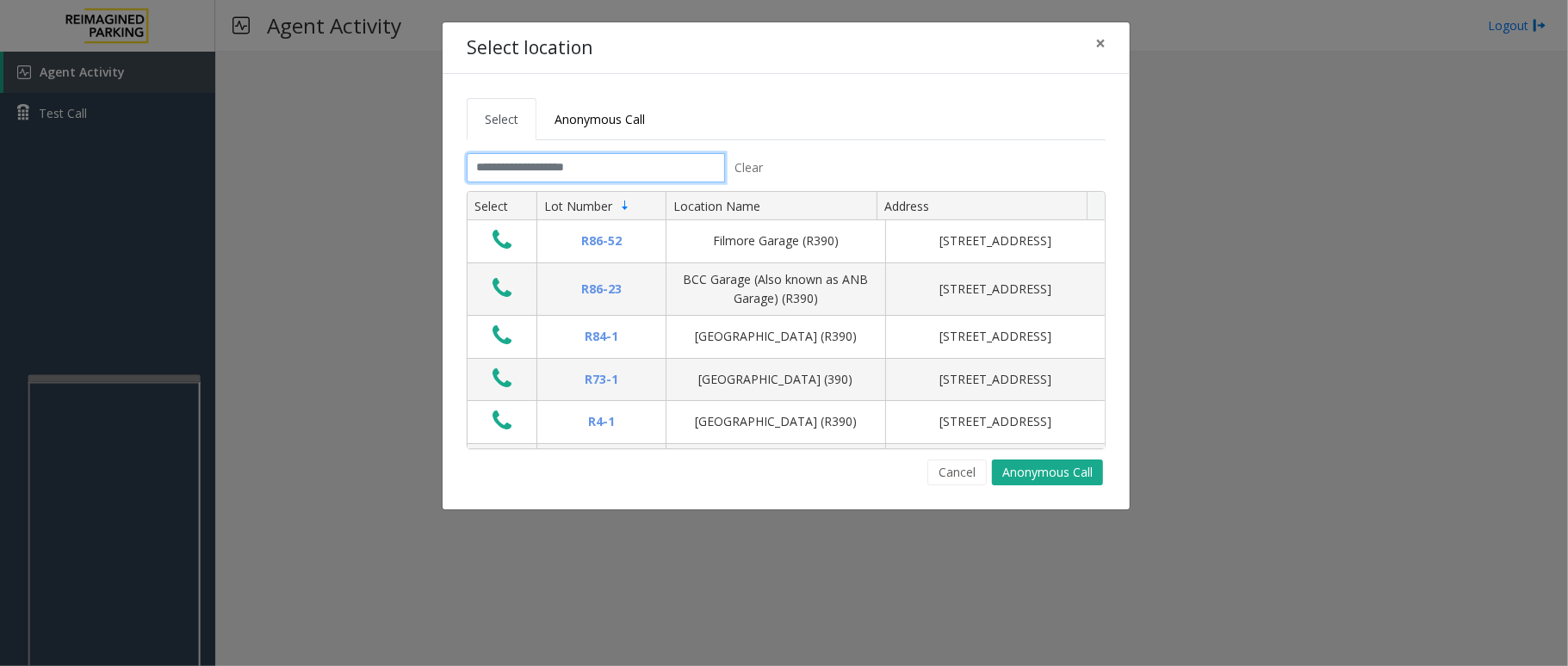
click at [626, 170] on input "text" at bounding box center [596, 167] width 259 height 29
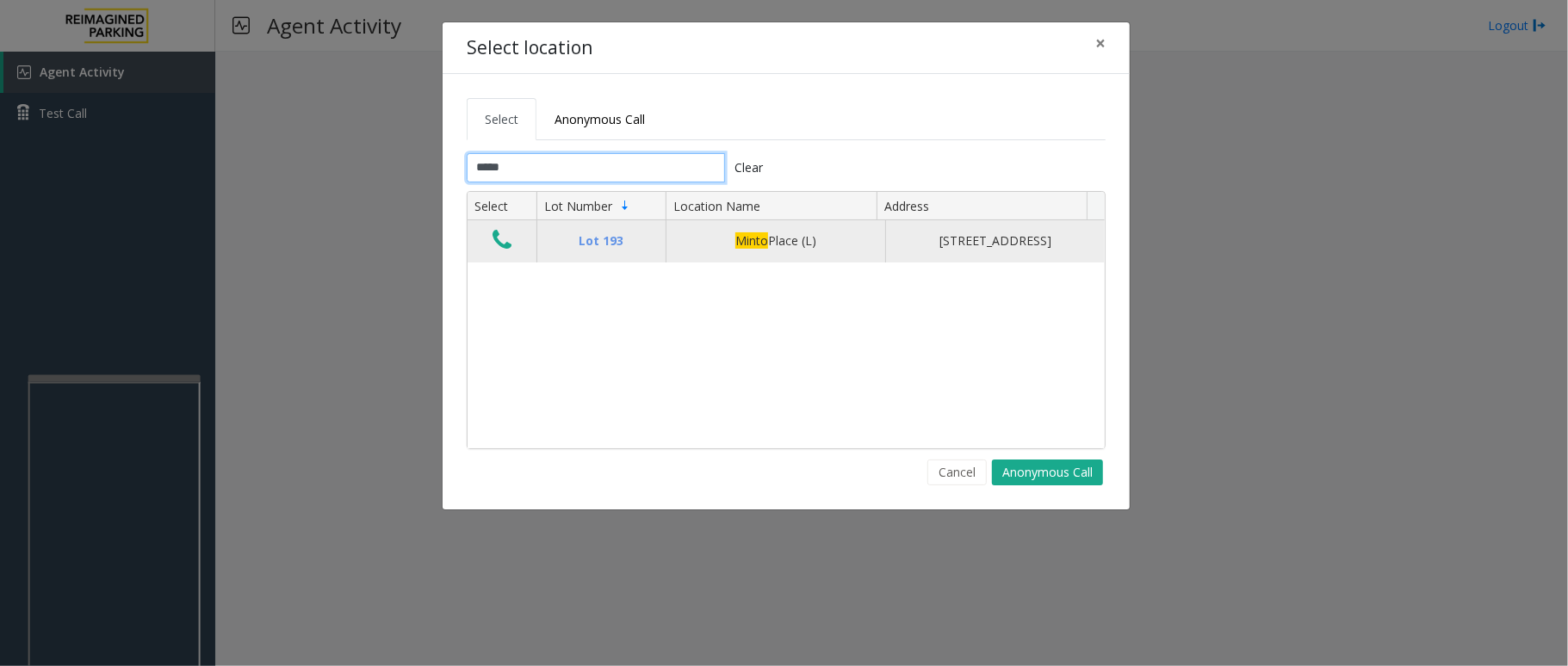
type input "*****"
click at [493, 250] on icon "Data table" at bounding box center [501, 240] width 19 height 24
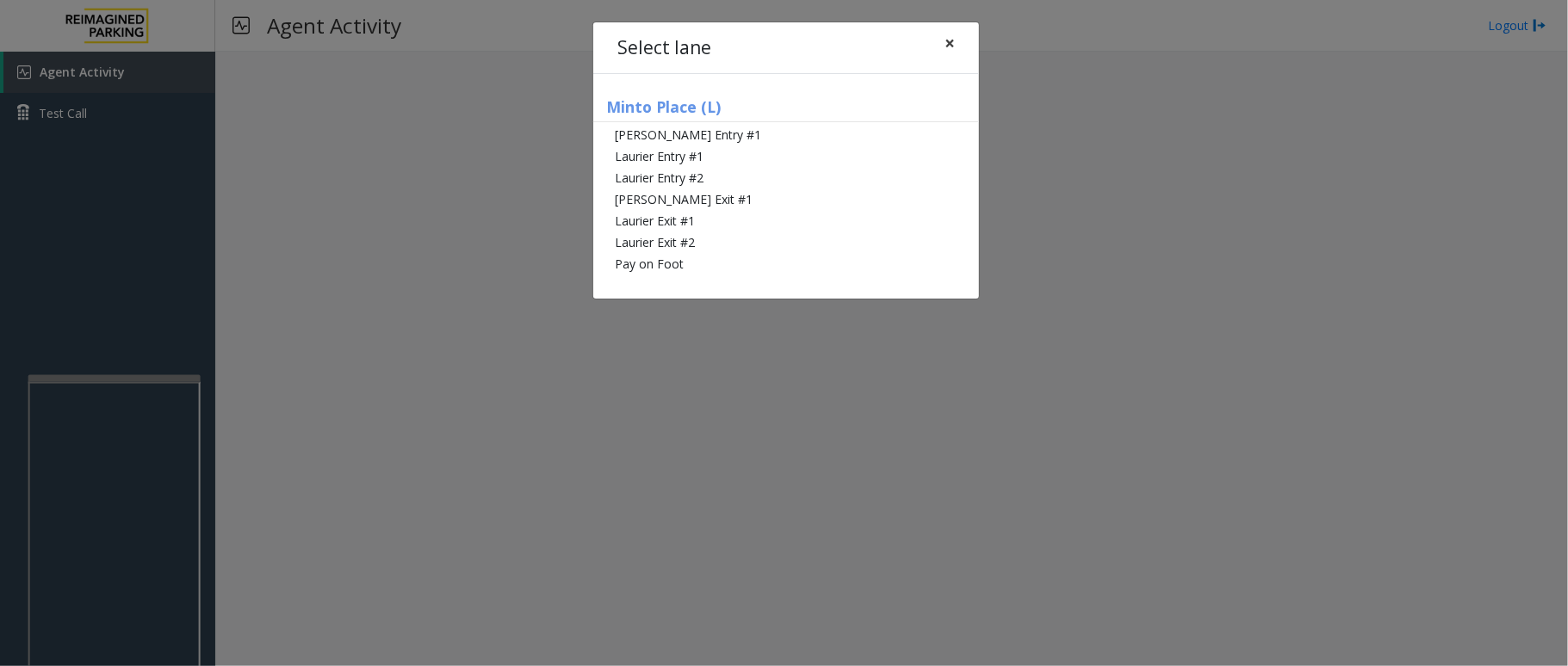
click at [945, 46] on span "×" at bounding box center [950, 43] width 10 height 24
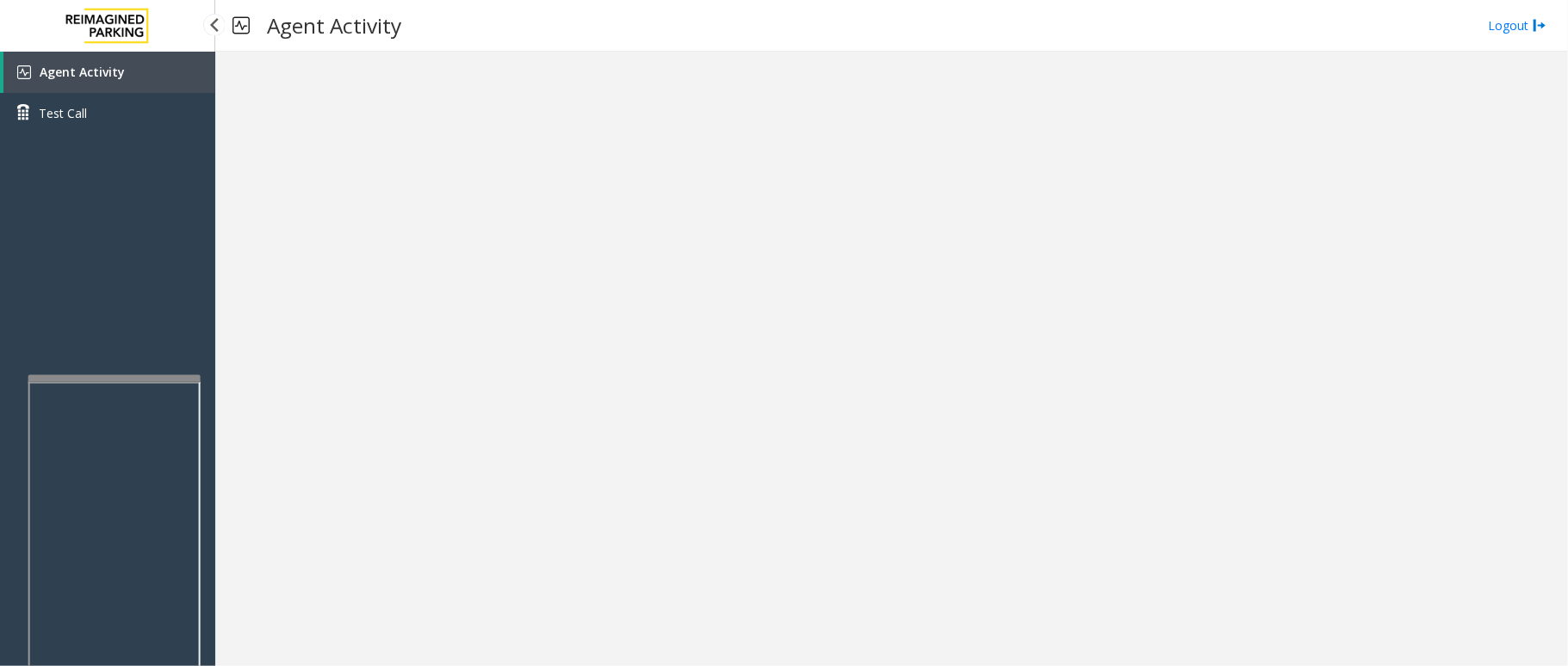
click at [165, 66] on link "Agent Activity" at bounding box center [108, 73] width 212 height 42
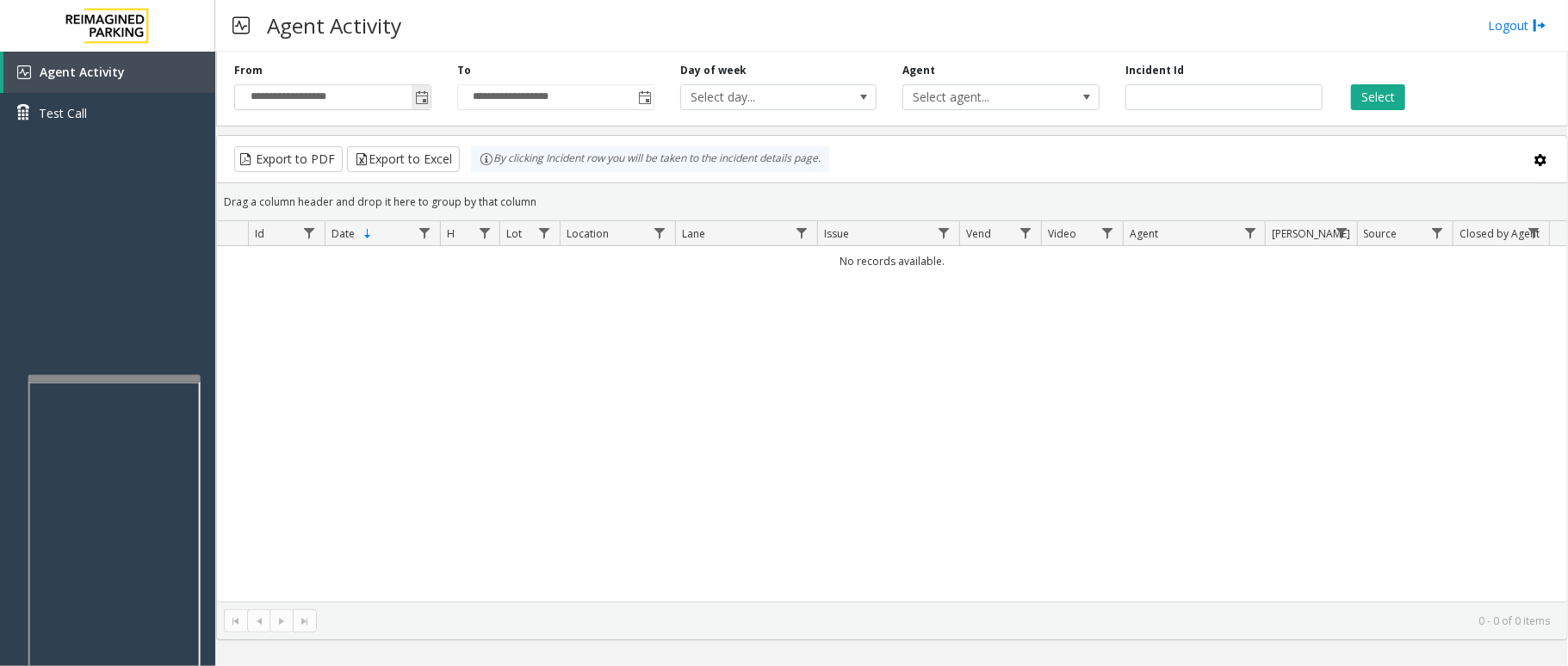
click at [421, 96] on span "Toggle popup" at bounding box center [422, 98] width 14 height 14
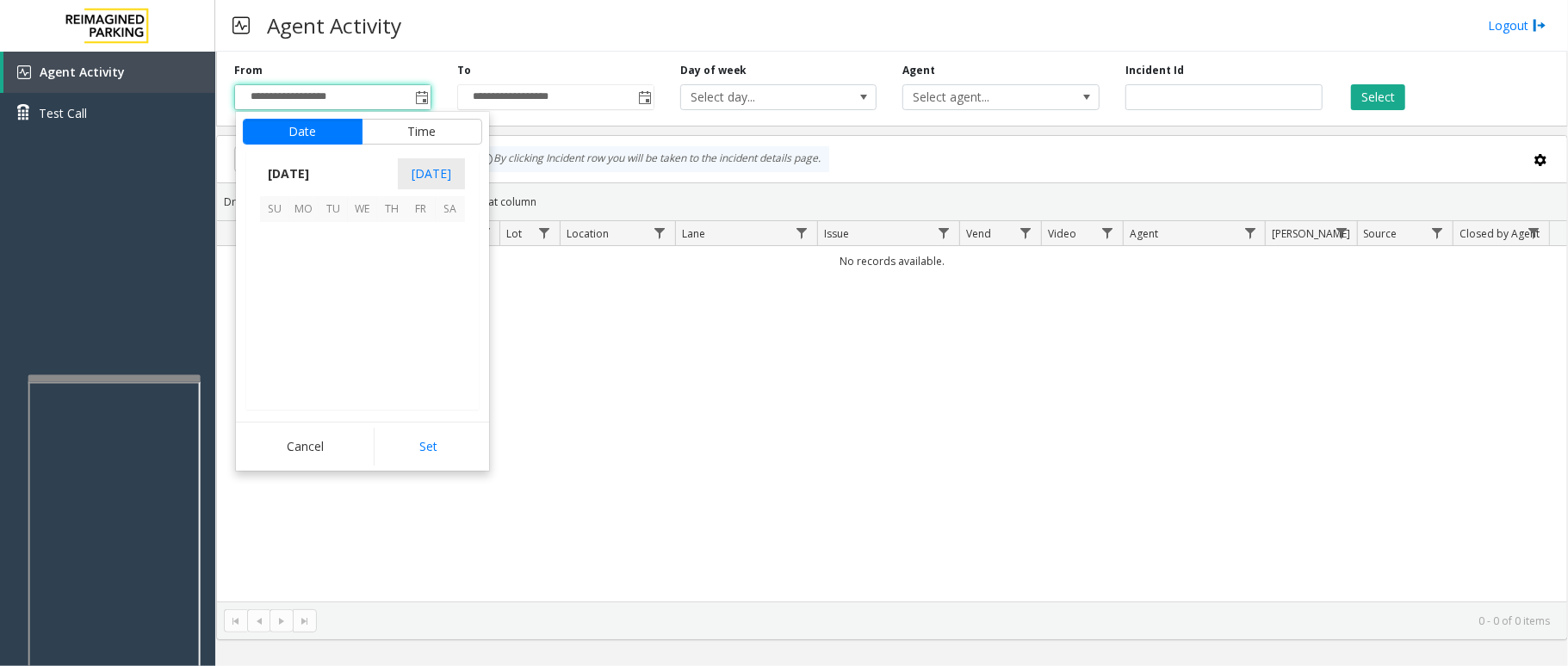
scroll to position [308754, 0]
click at [367, 272] on span "6" at bounding box center [362, 265] width 29 height 29
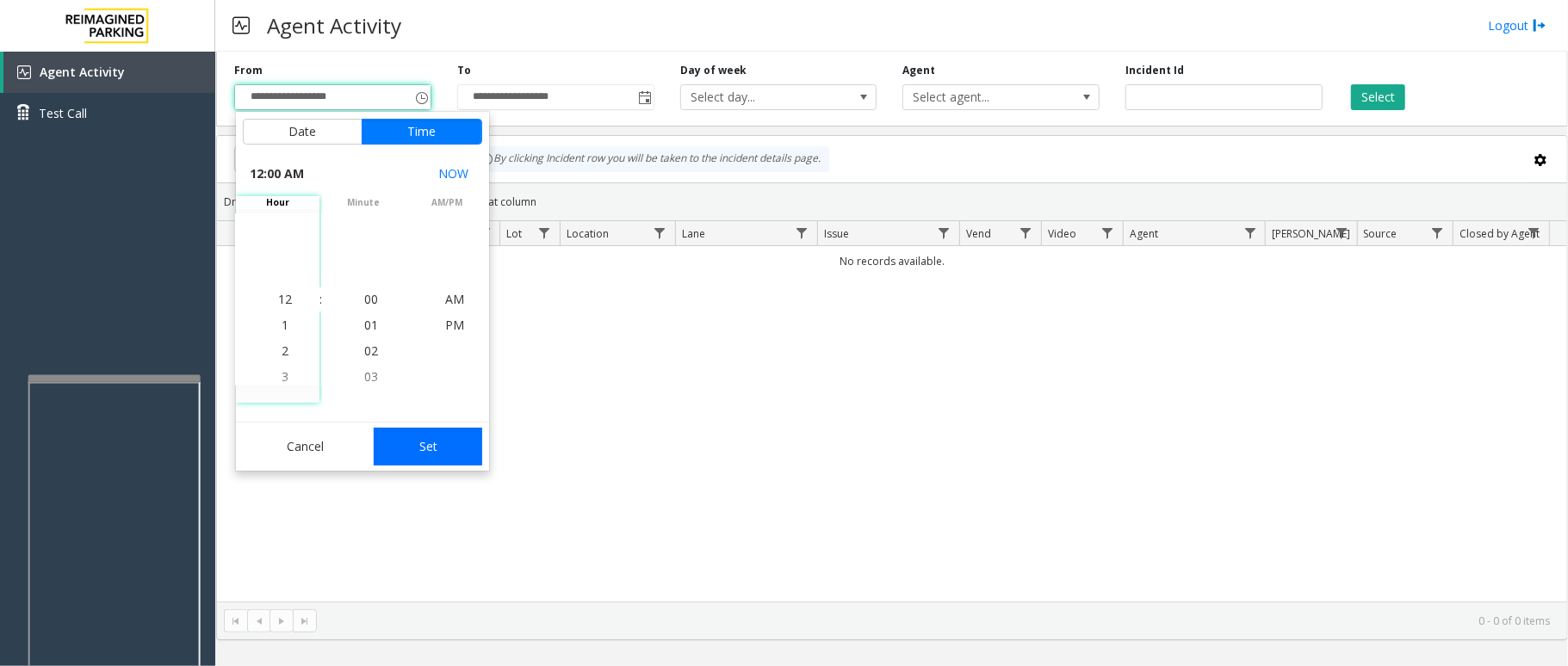
click at [432, 438] on button "Set" at bounding box center [428, 446] width 108 height 38
type input "**********"
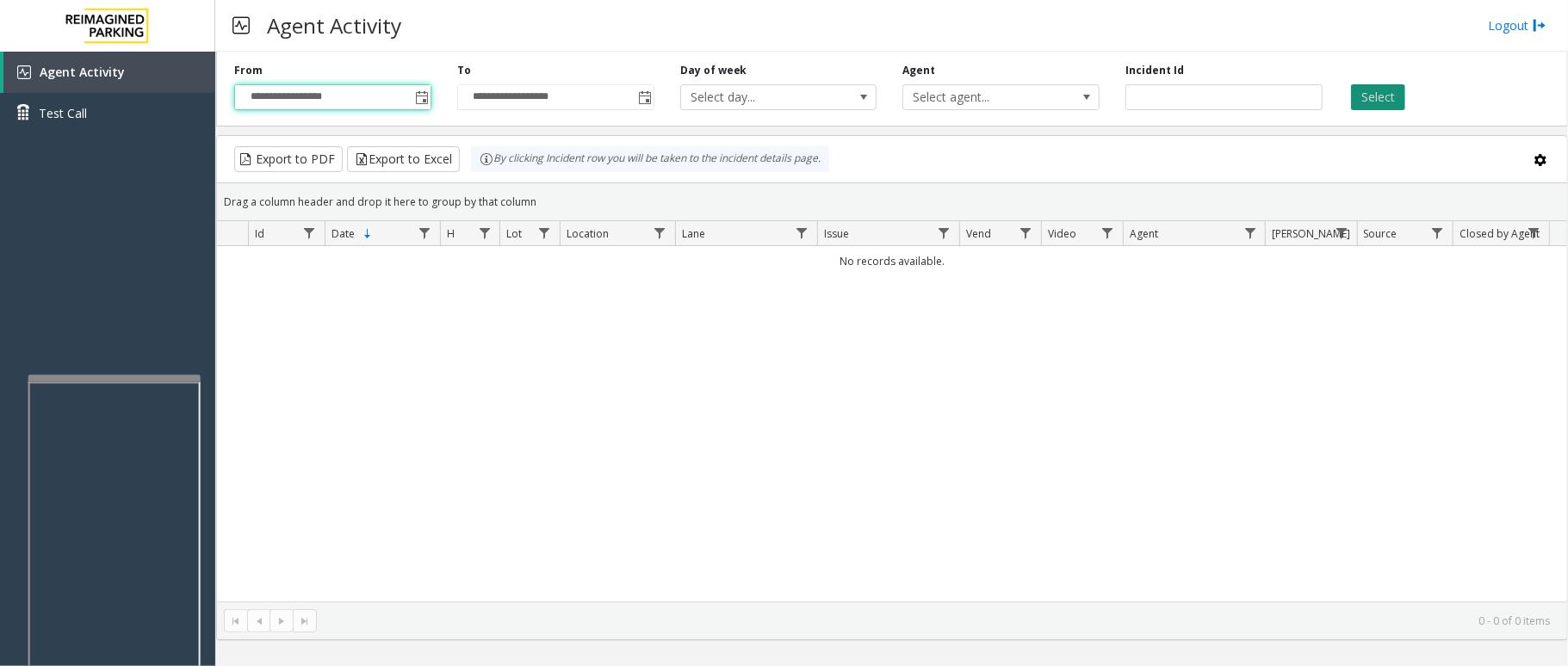
click at [1400, 89] on button "Select" at bounding box center [1378, 97] width 55 height 26
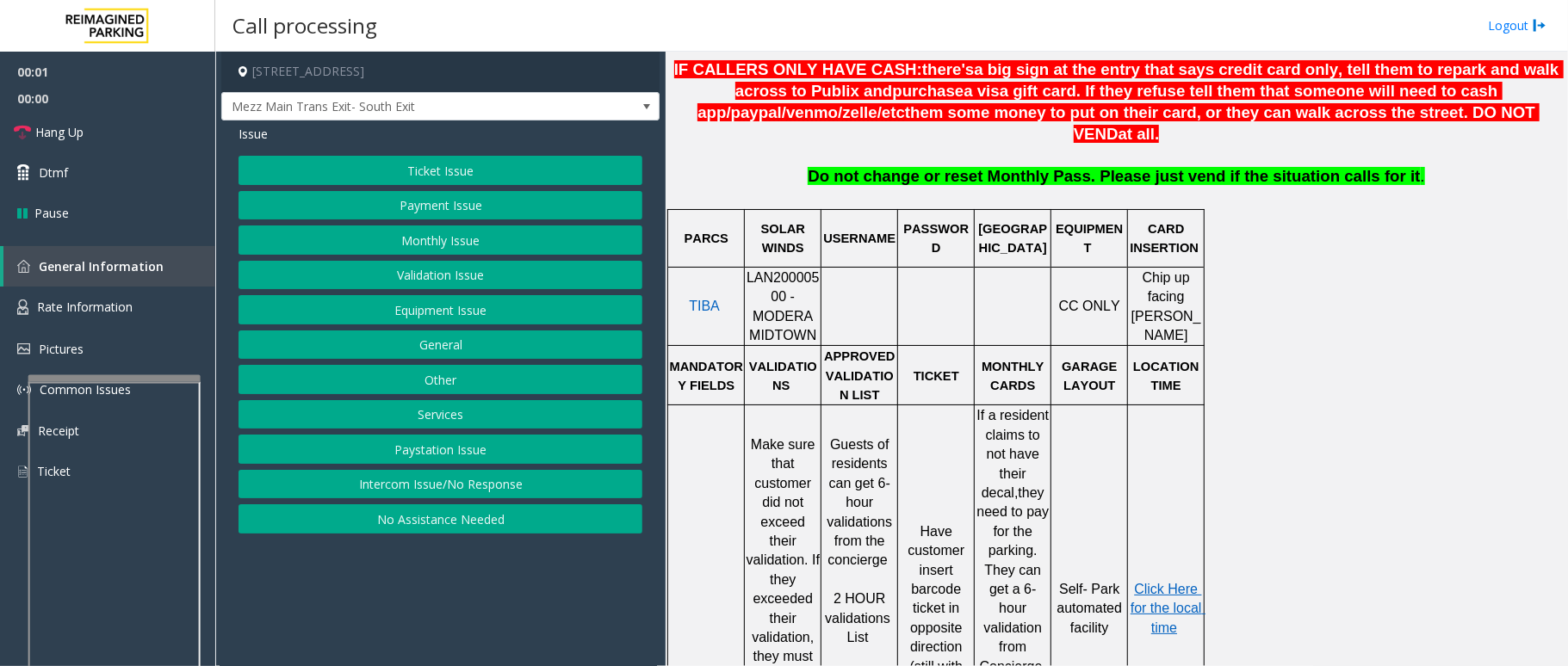
scroll to position [689, 0]
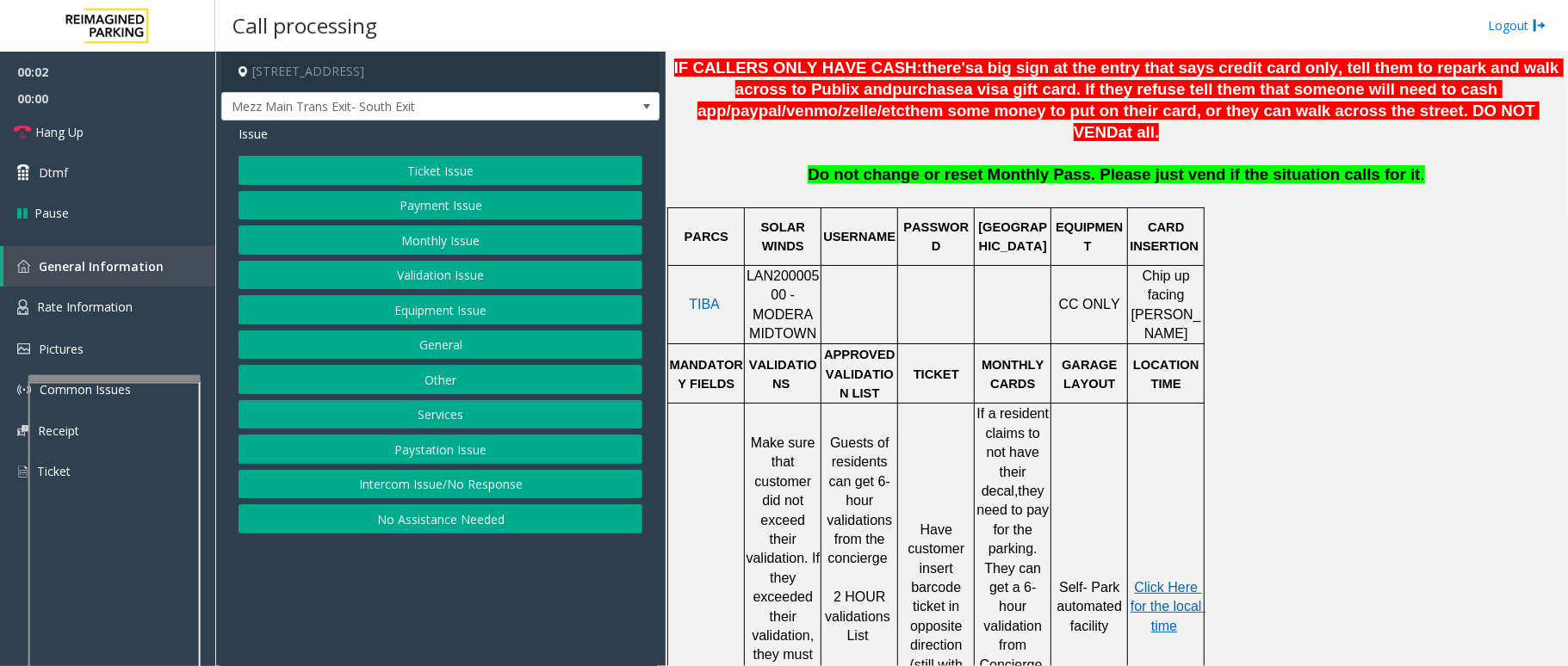
click at [793, 268] on span "LAN20000500 - MODERA MIDTOWN" at bounding box center [784, 304] width 74 height 73
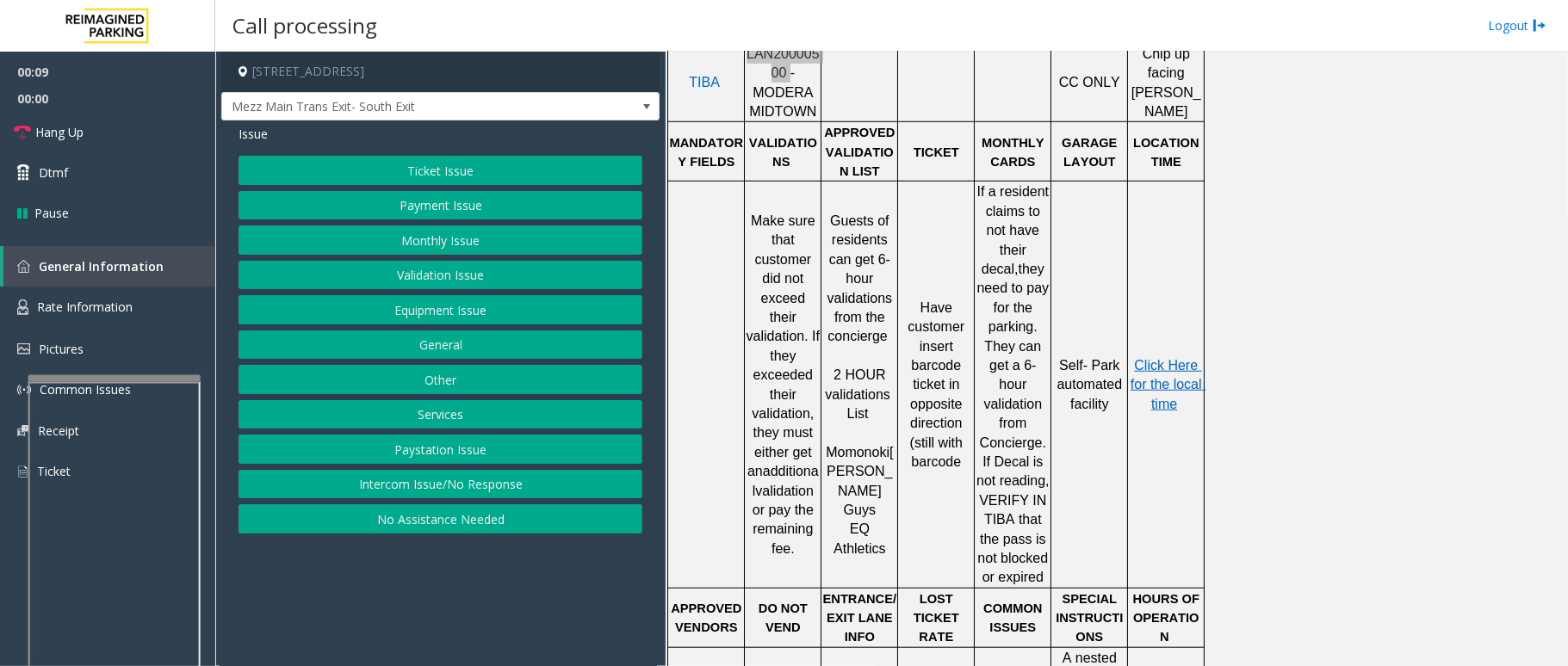
scroll to position [917, 0]
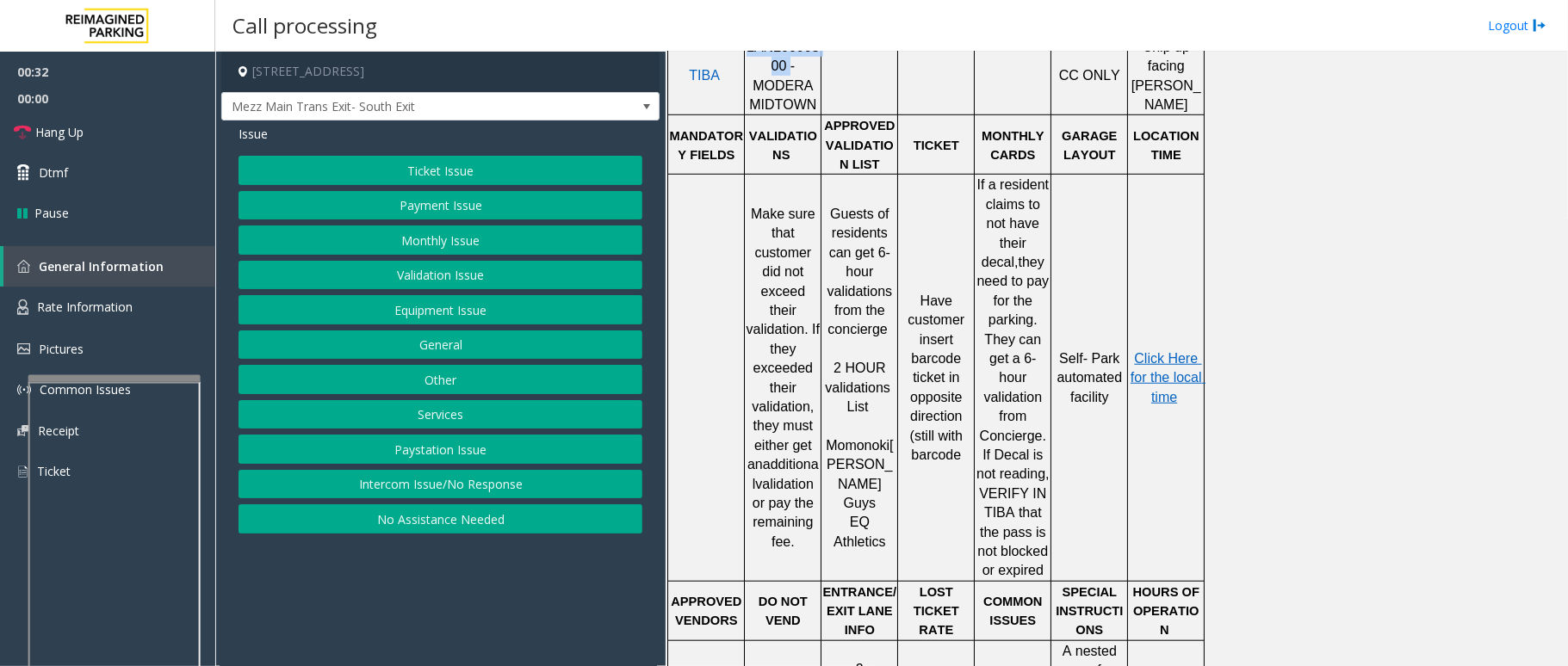
click at [447, 266] on button "Validation Issue" at bounding box center [440, 274] width 404 height 29
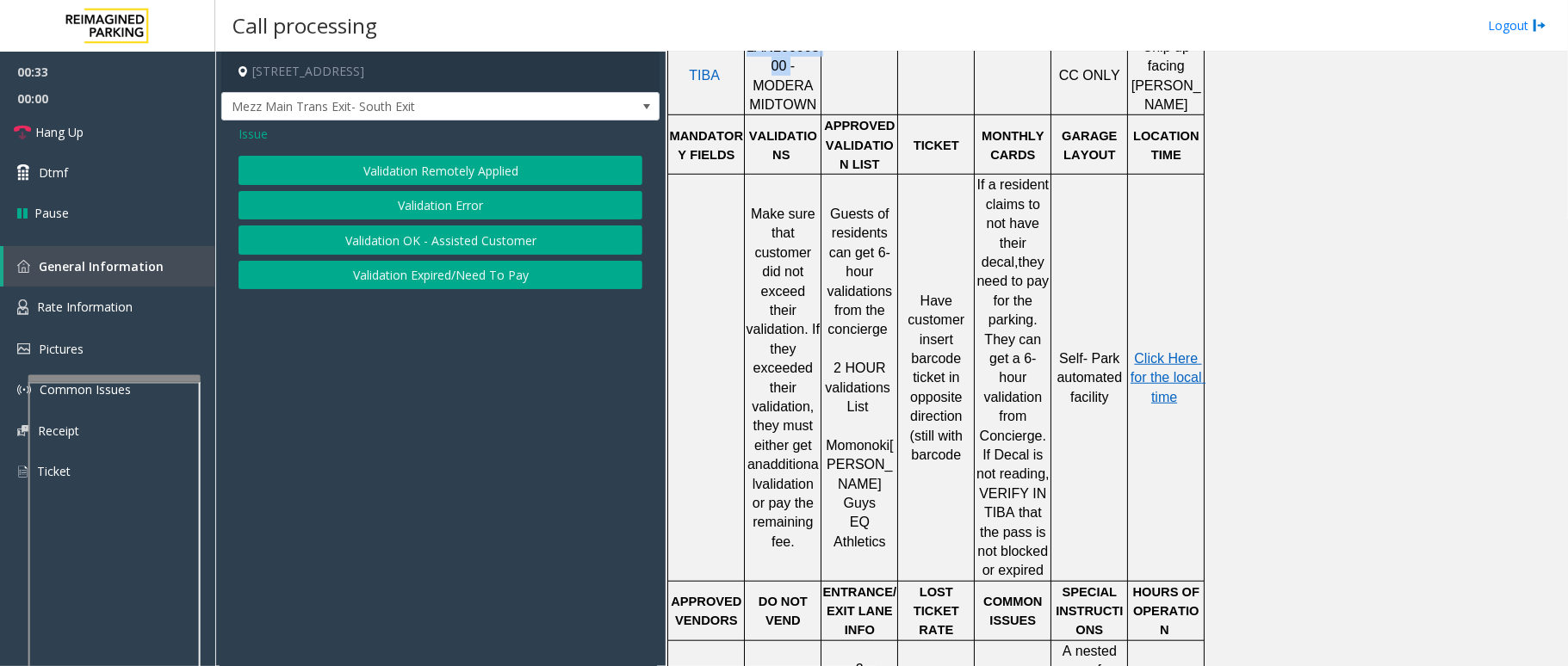
click at [432, 202] on button "Validation Error" at bounding box center [440, 205] width 404 height 29
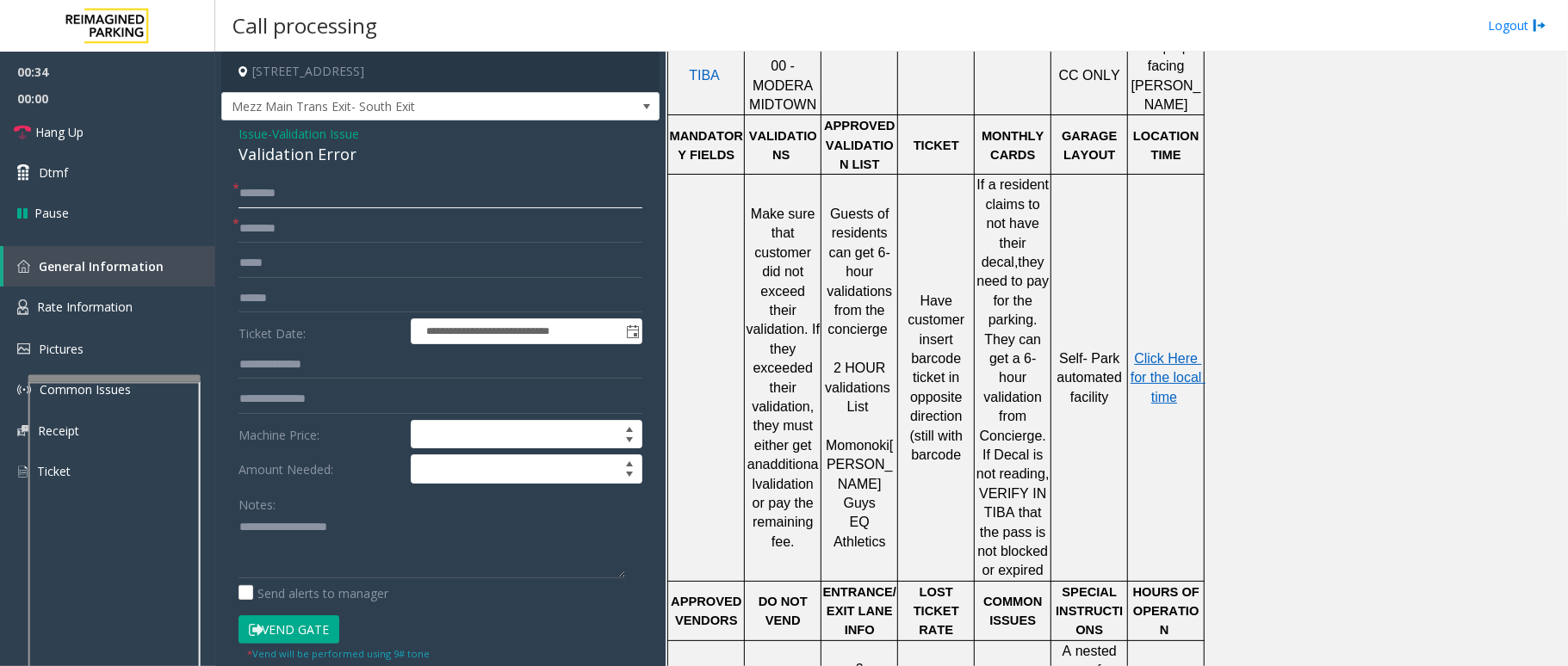
click at [305, 193] on input "text" at bounding box center [440, 193] width 404 height 29
type input "**"
click at [106, 125] on link "Hang Up" at bounding box center [107, 132] width 216 height 41
click at [257, 229] on input "text" at bounding box center [440, 229] width 404 height 29
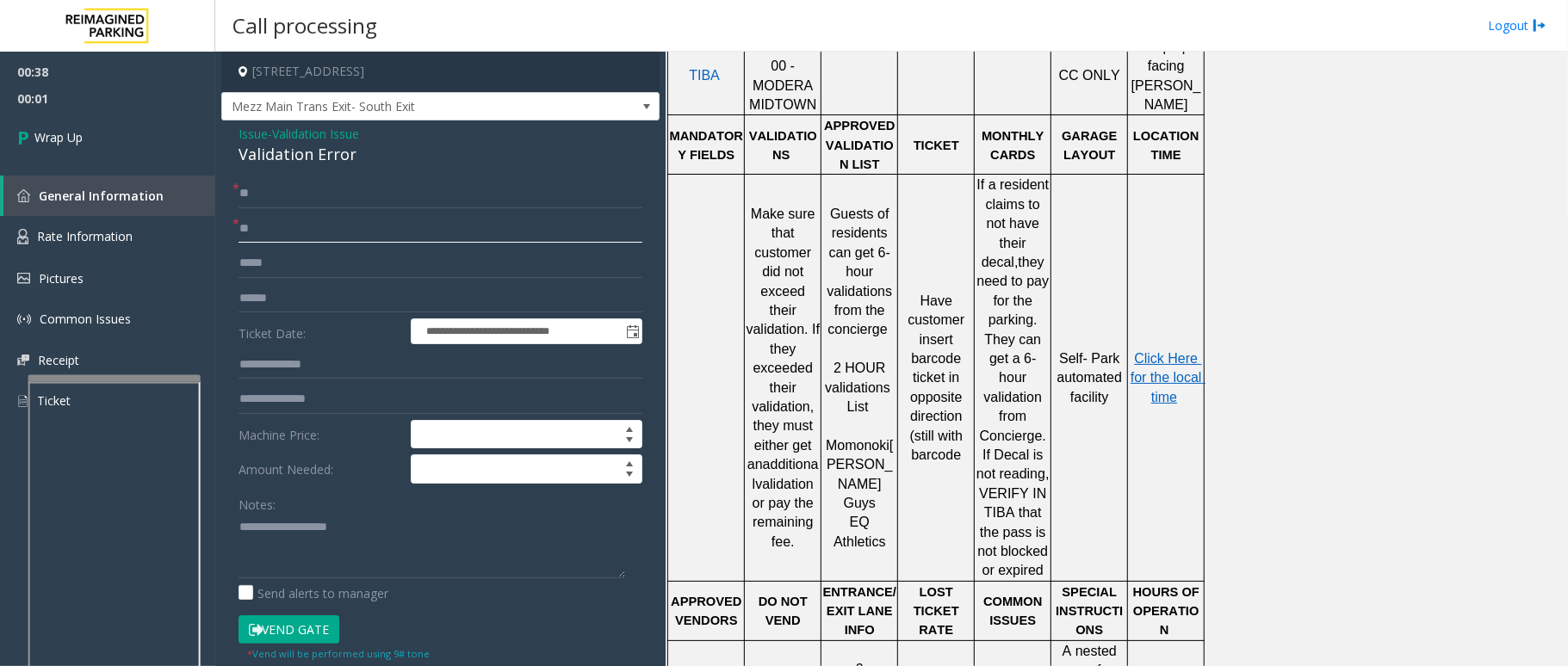
type input "**"
drag, startPoint x: 359, startPoint y: 142, endPoint x: 341, endPoint y: 180, distance: 42.0
click at [242, 139] on div "Issue - Validation Issue Validation Error" at bounding box center [440, 146] width 404 height 42
drag, startPoint x: 357, startPoint y: 146, endPoint x: 235, endPoint y: 128, distance: 123.3
click at [235, 128] on div "**********" at bounding box center [440, 557] width 438 height 874
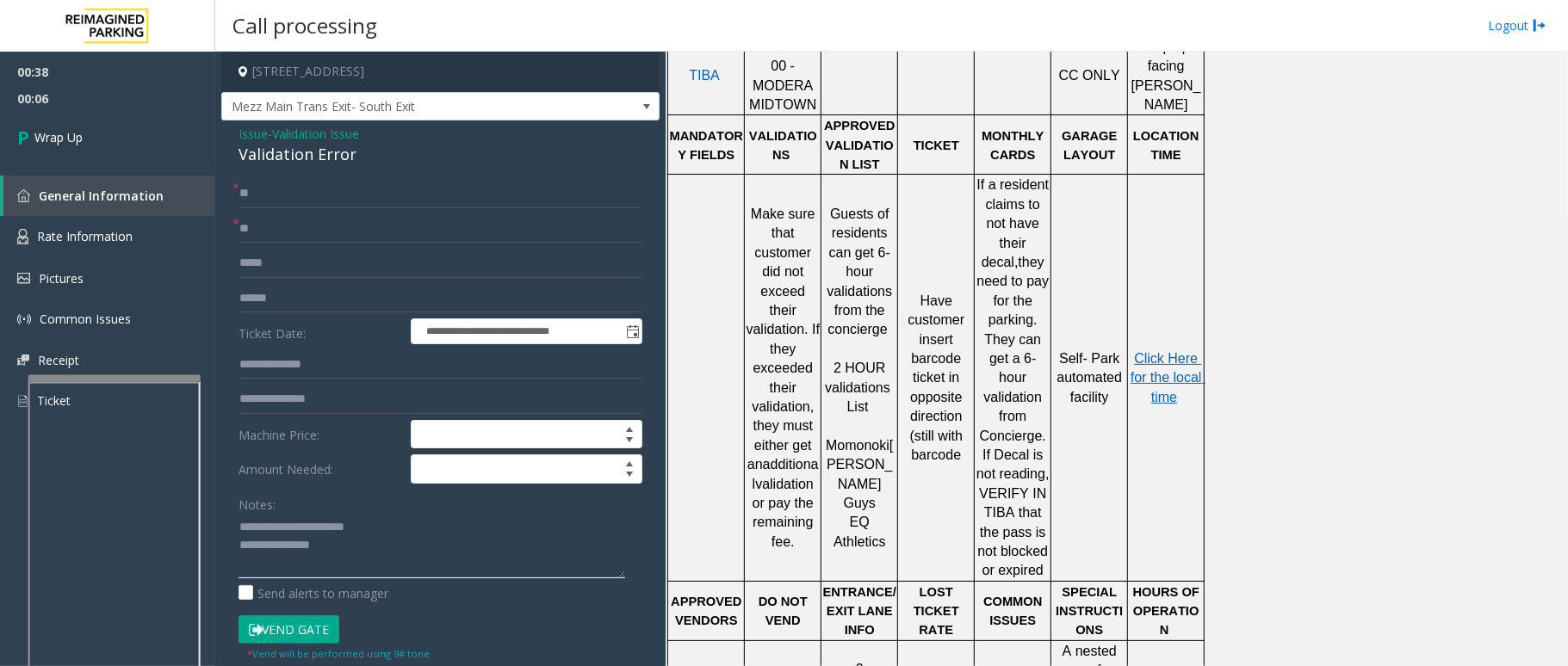
click at [352, 549] on textarea at bounding box center [432, 546] width 387 height 65
type textarea "**********"
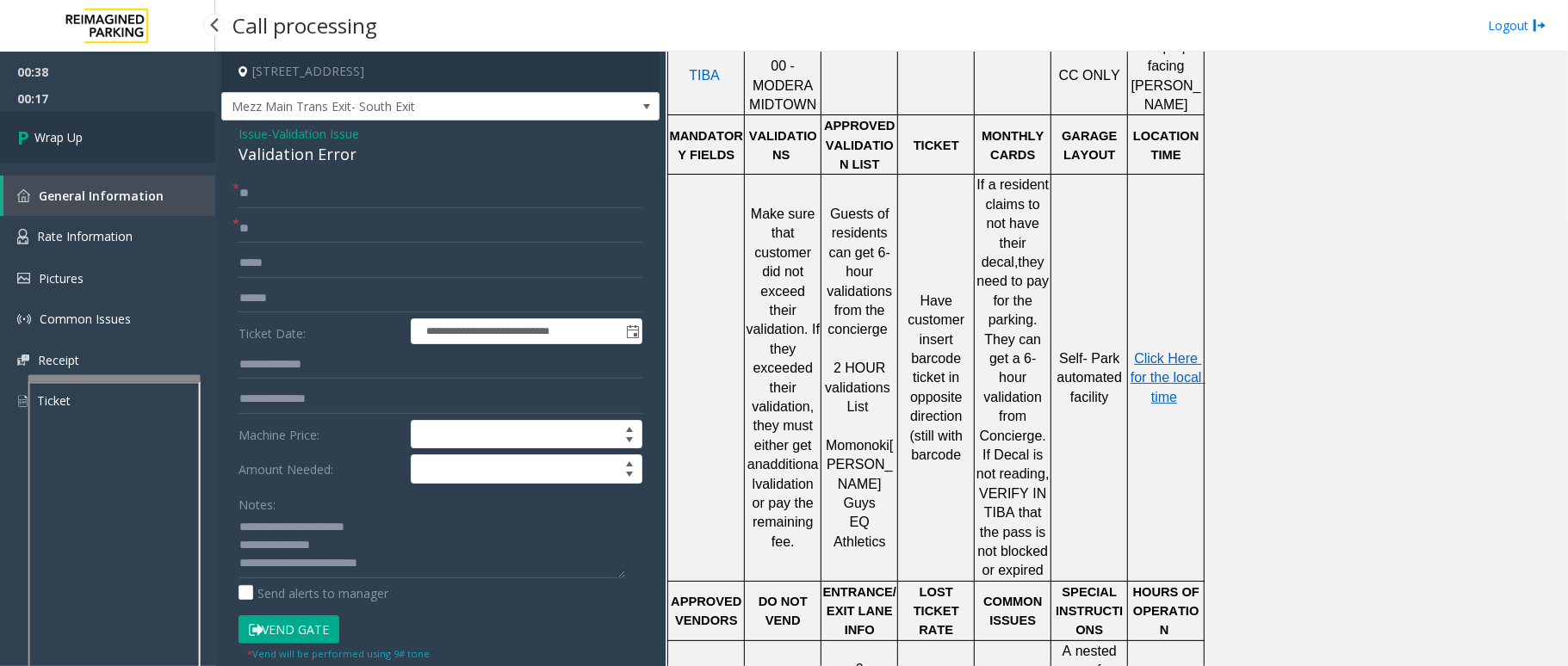
click at [85, 139] on link "Wrap Up" at bounding box center [107, 137] width 216 height 51
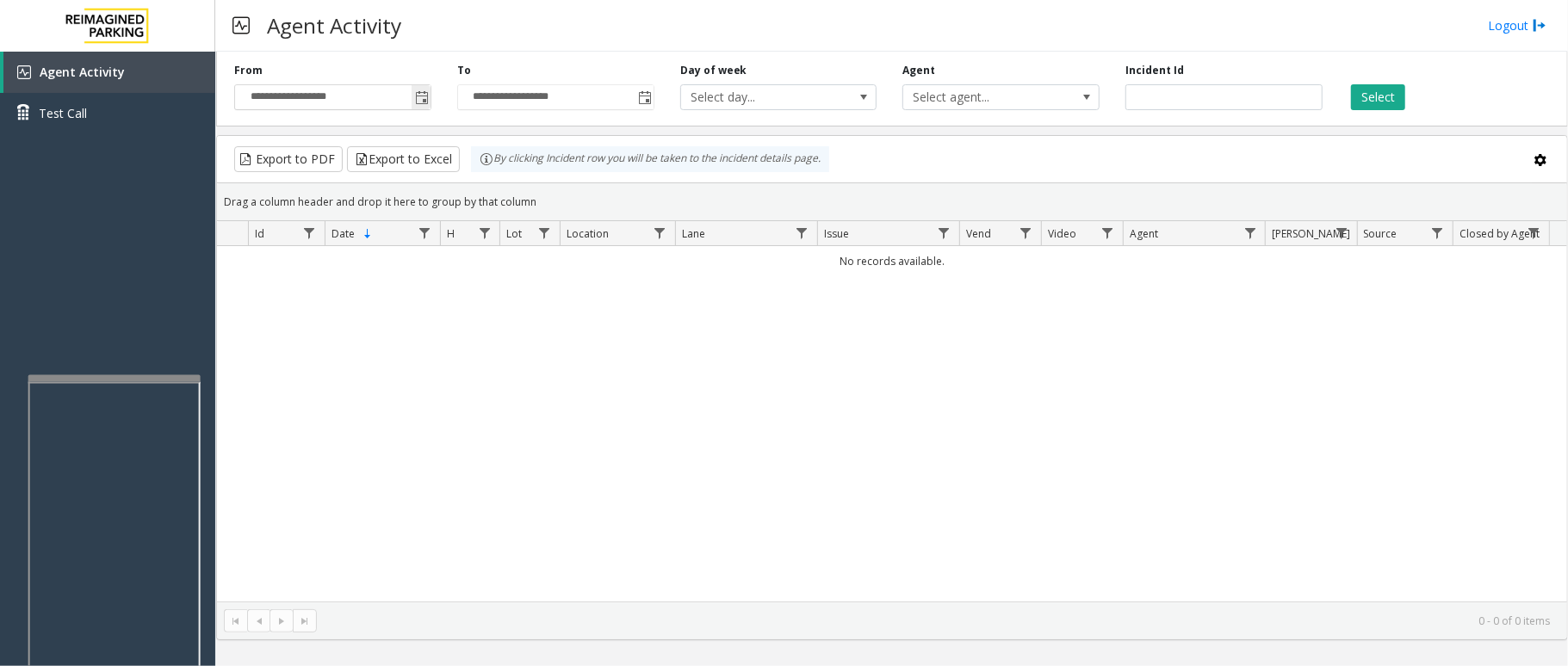
drag, startPoint x: 418, startPoint y: 101, endPoint x: 428, endPoint y: 104, distance: 10.4
click at [418, 101] on span "Toggle popup" at bounding box center [422, 98] width 14 height 14
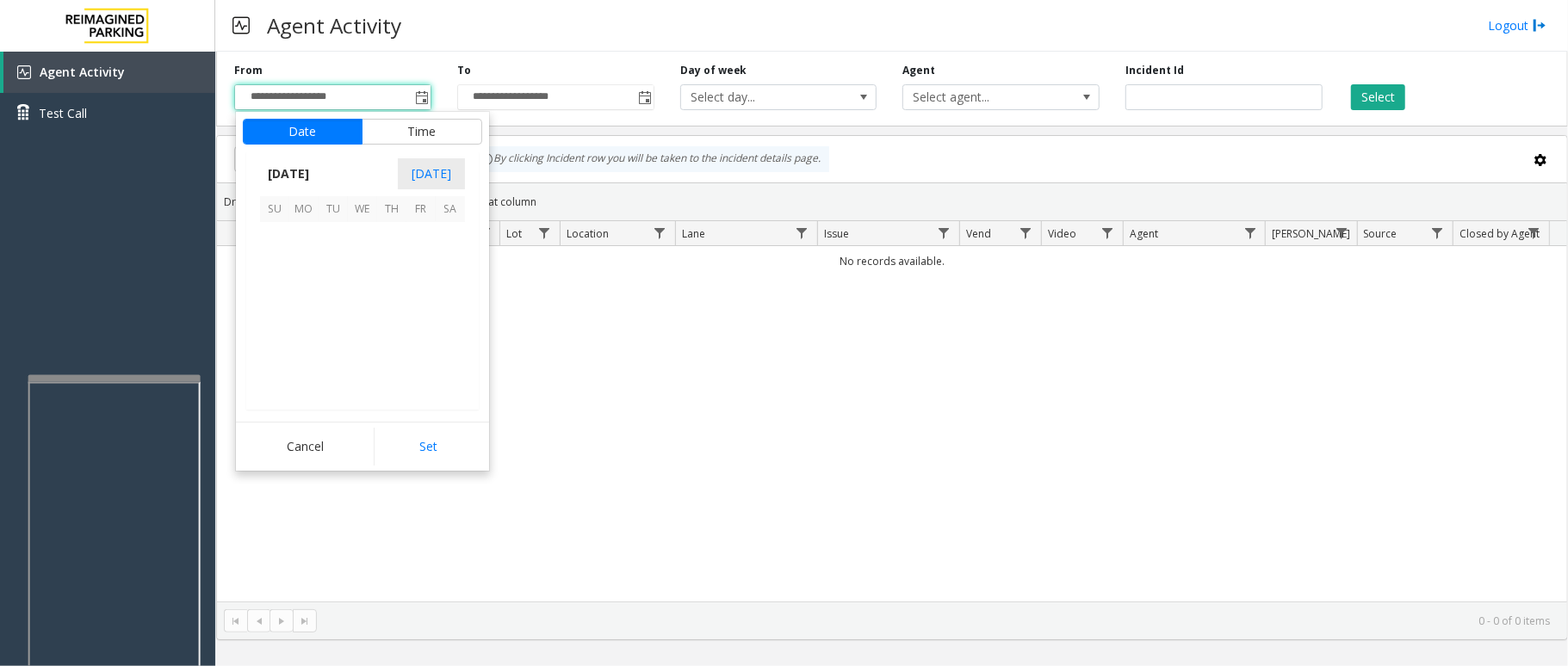
scroll to position [308754, 0]
click at [398, 277] on span "7" at bounding box center [391, 265] width 29 height 29
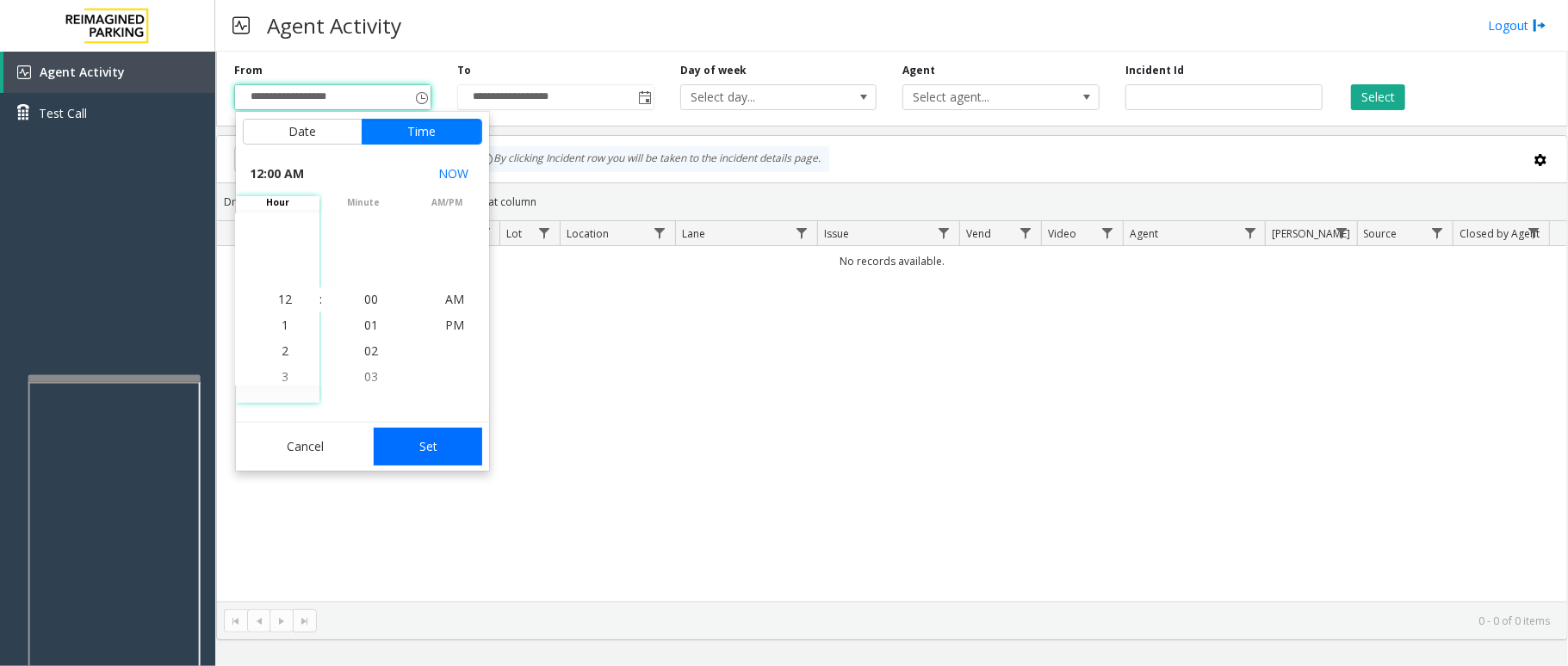
click at [421, 452] on button "Set" at bounding box center [428, 446] width 108 height 38
type input "**********"
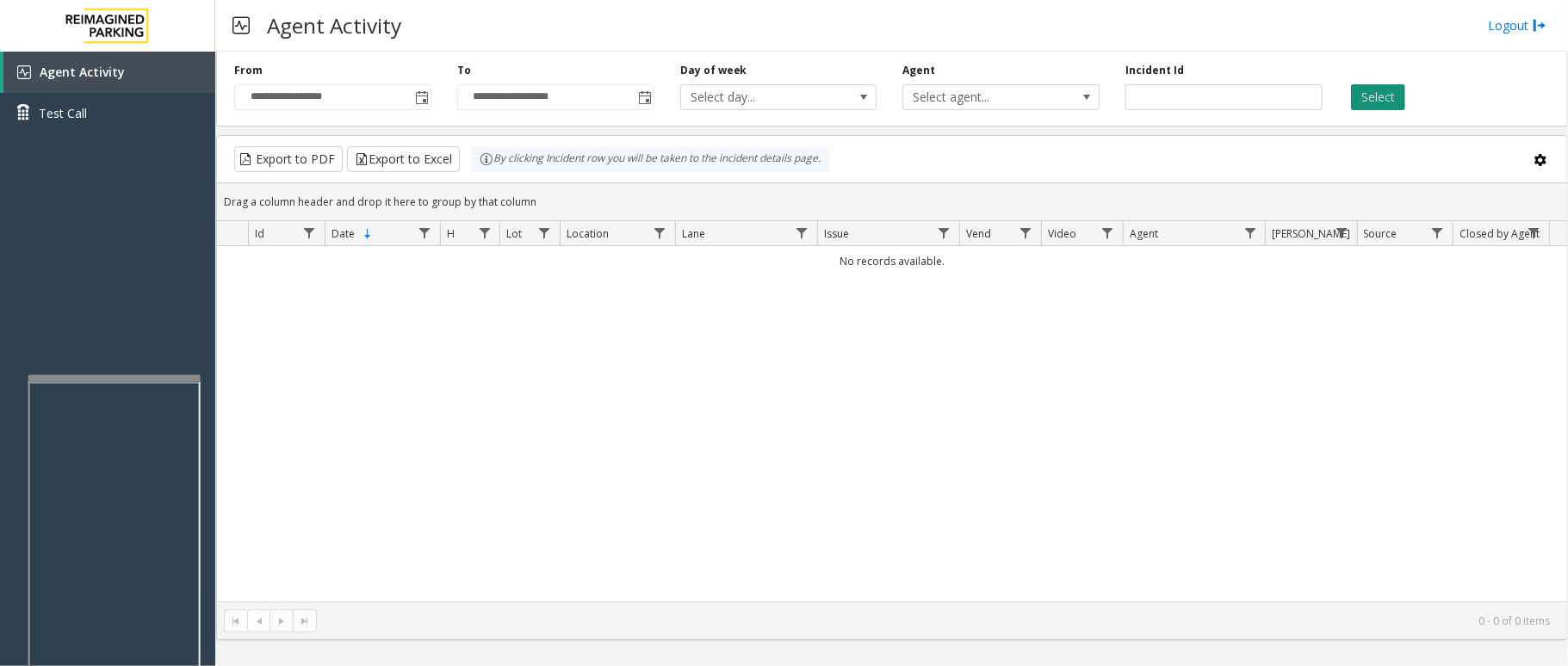
click at [1357, 84] on button "Select" at bounding box center [1378, 97] width 55 height 26
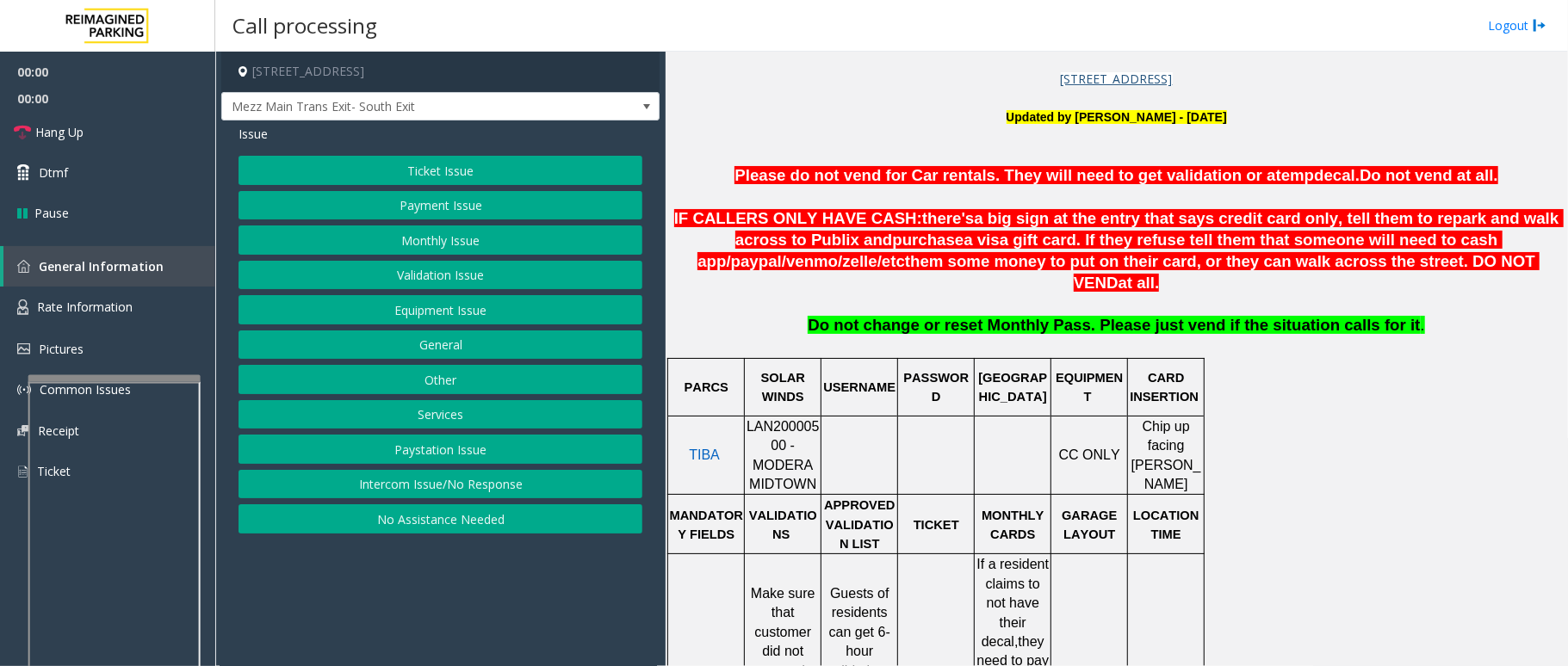
scroll to position [574, 0]
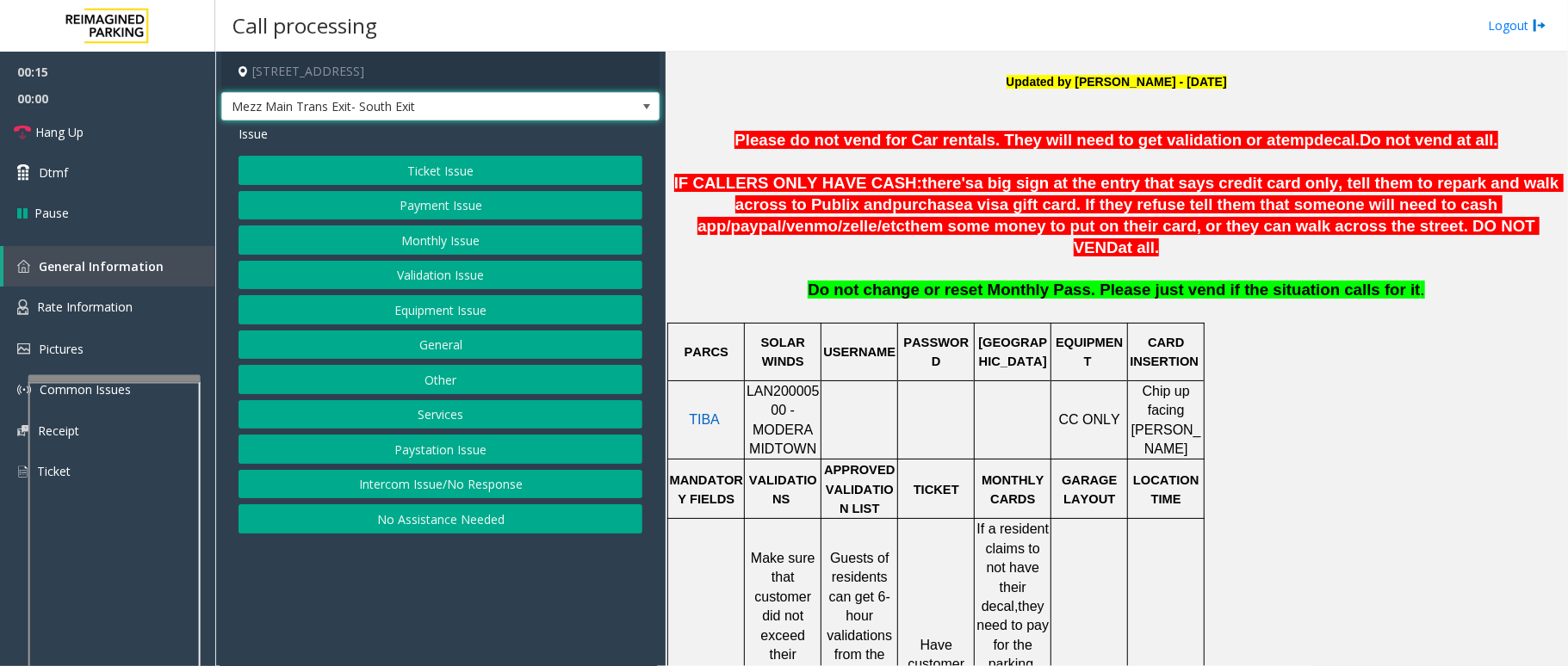
click at [633, 105] on span "Mezz Main Trans Exit- South Exit" at bounding box center [440, 106] width 438 height 29
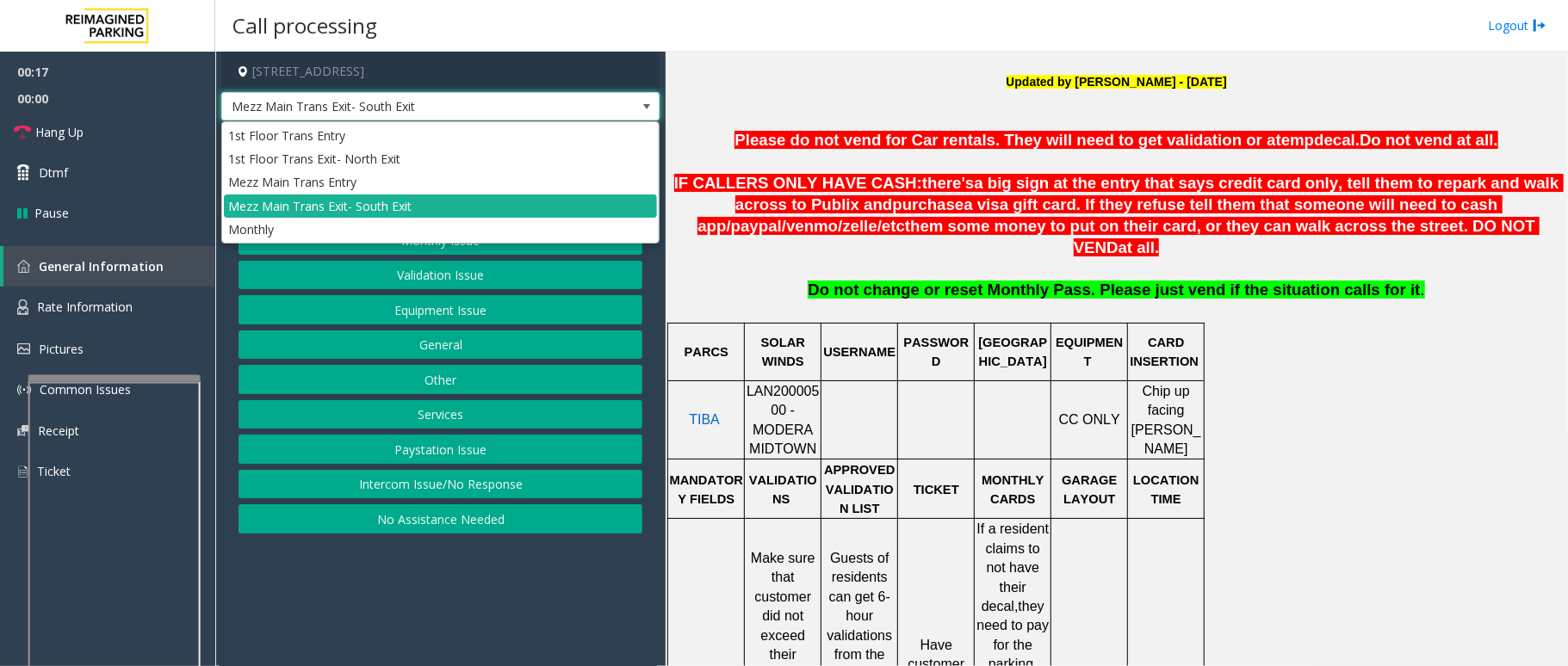
click at [633, 105] on span "Mezz Main Trans Exit- South Exit" at bounding box center [440, 106] width 438 height 29
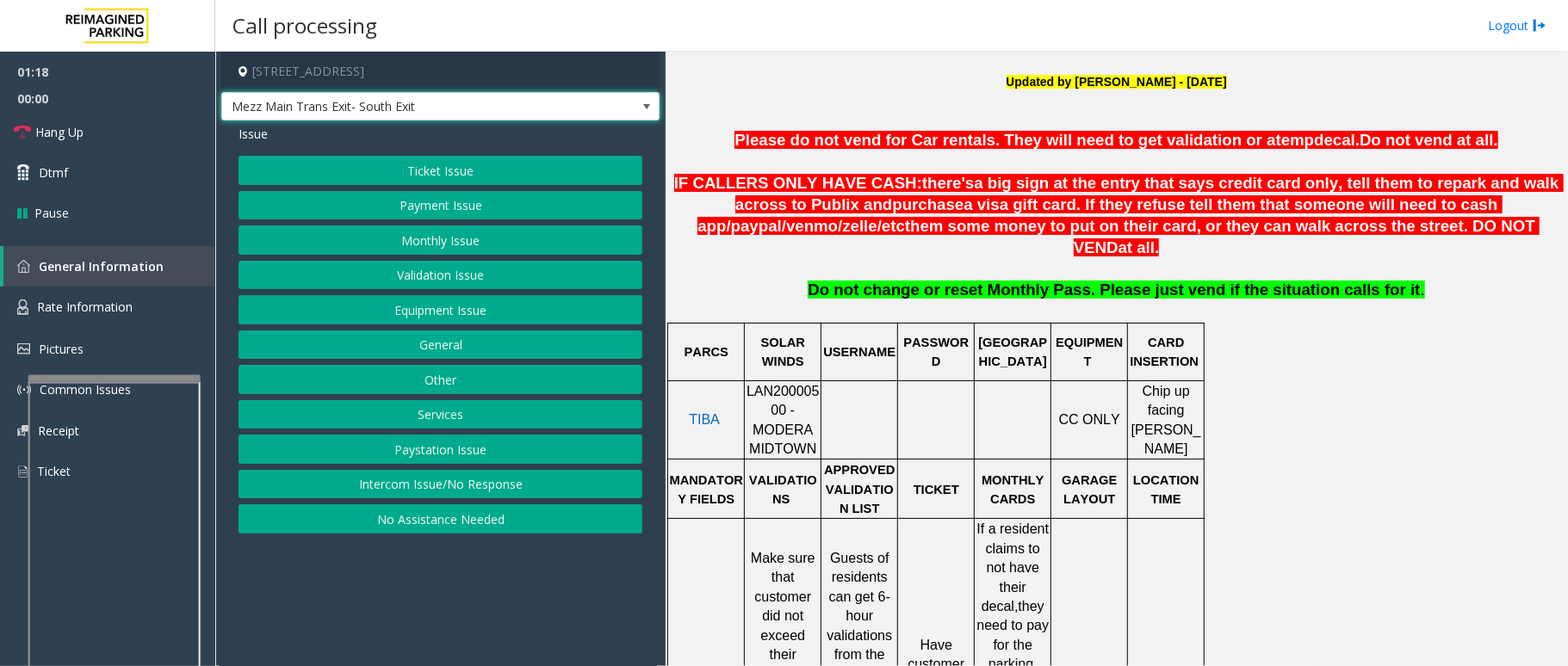
scroll to position [689, 0]
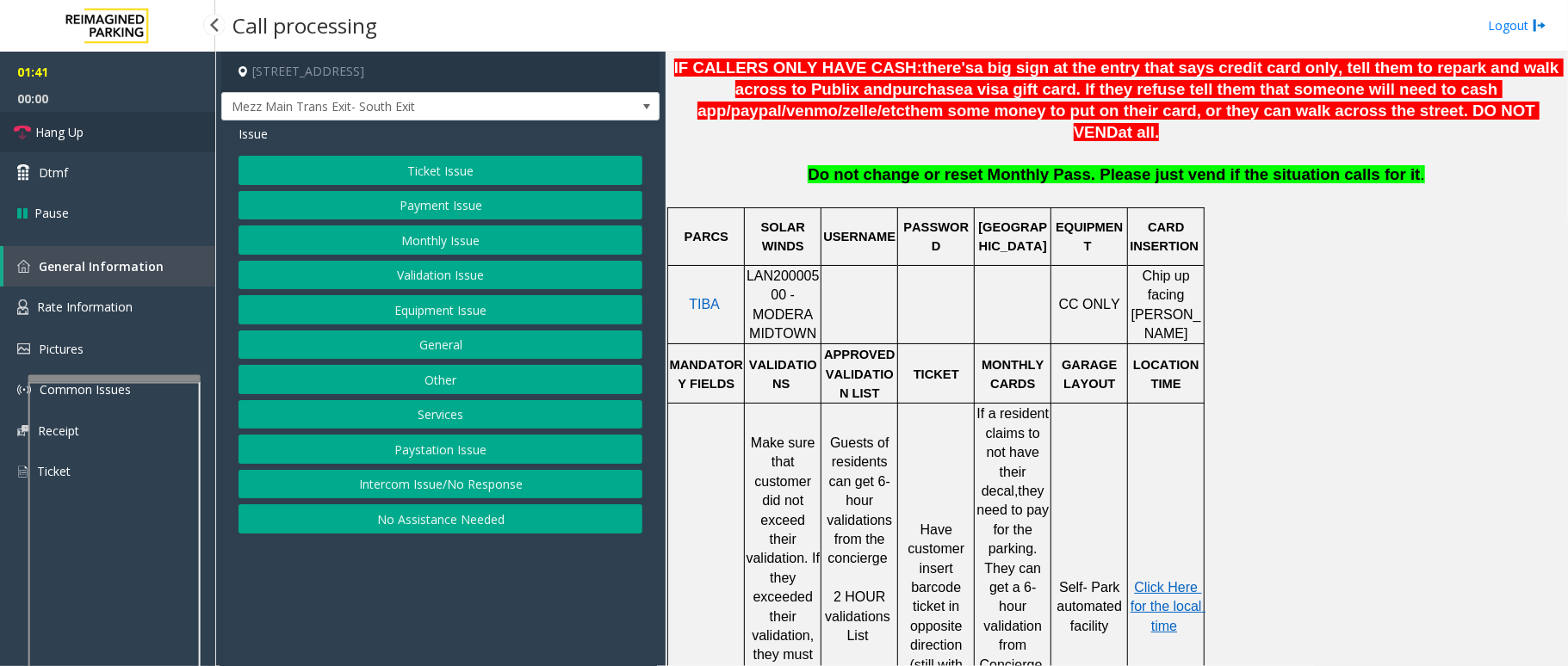
click at [59, 123] on span "Hang Up" at bounding box center [60, 132] width 48 height 18
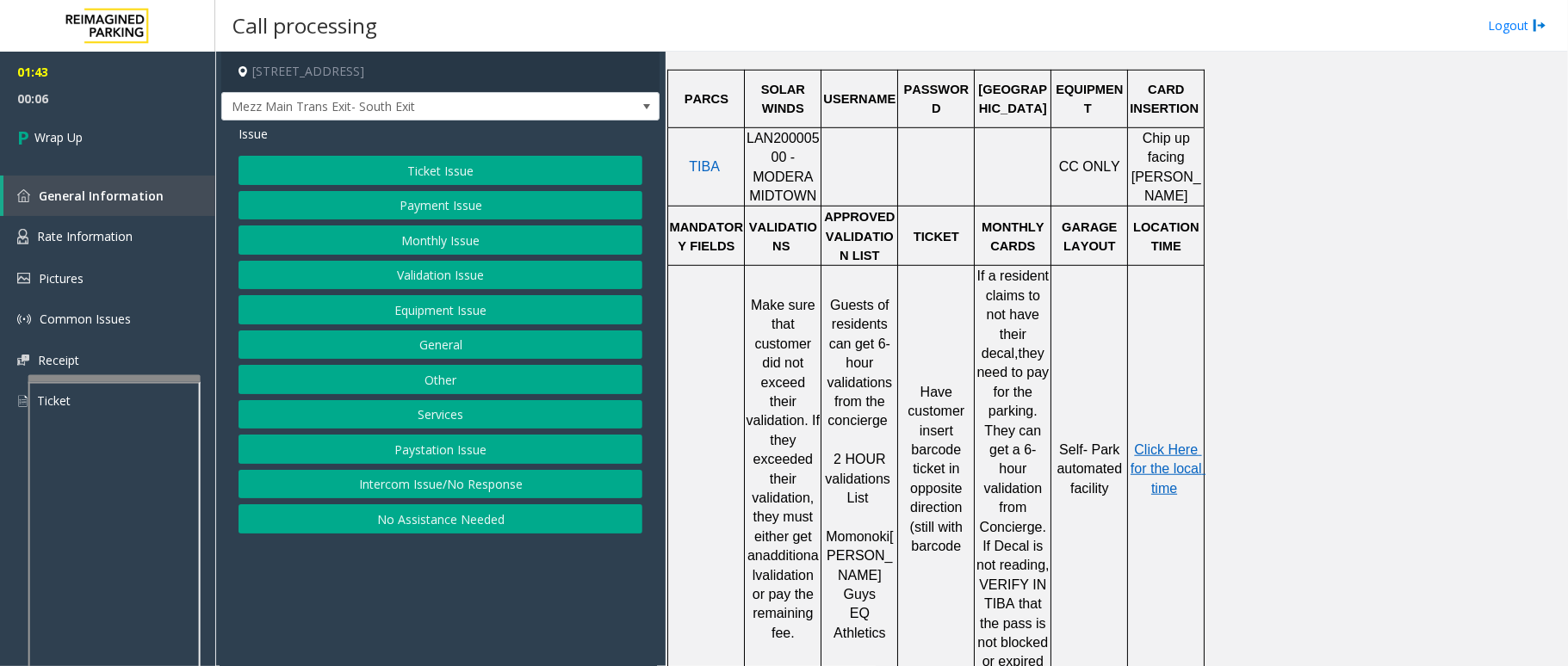
scroll to position [917, 0]
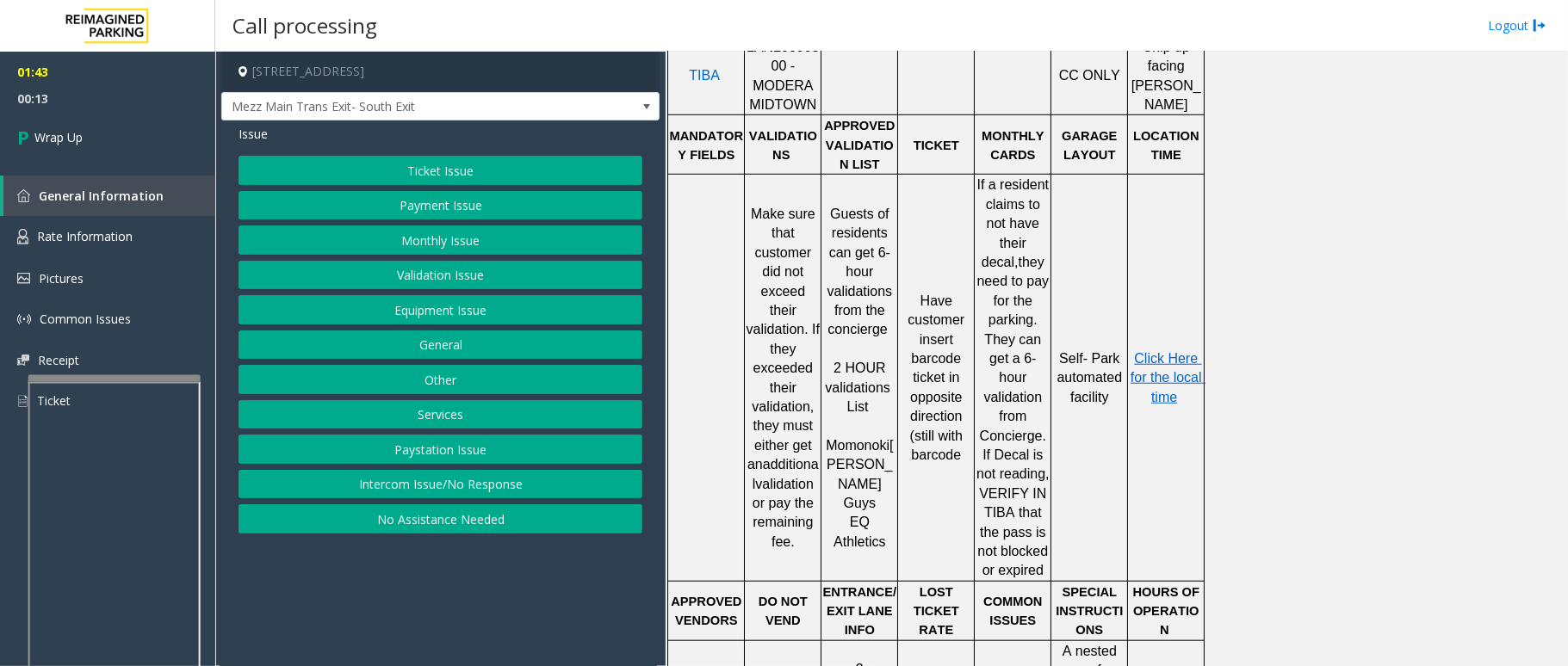
click at [436, 277] on button "Validation Issue" at bounding box center [440, 274] width 404 height 29
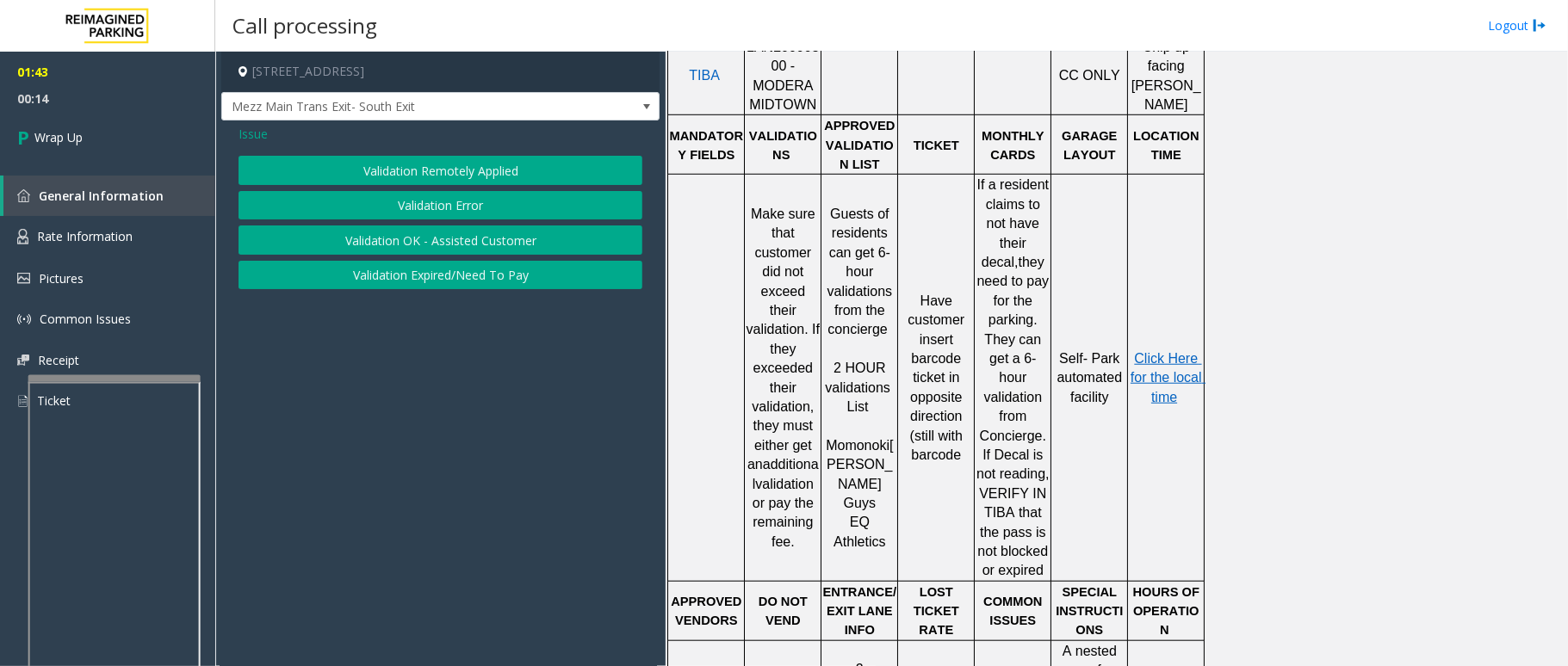
click at [456, 201] on button "Validation Error" at bounding box center [440, 205] width 404 height 29
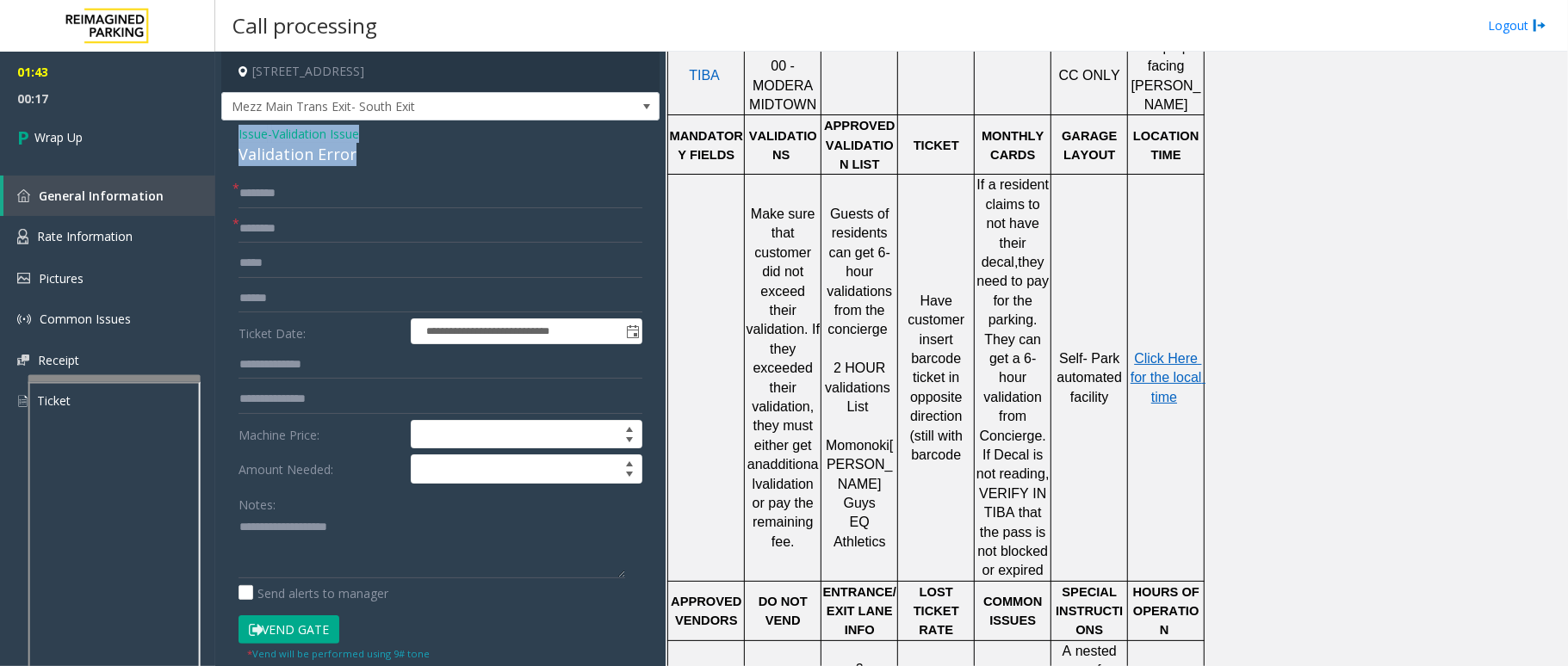
drag, startPoint x: 356, startPoint y: 150, endPoint x: 261, endPoint y: 134, distance: 96.3
click at [225, 131] on div "**********" at bounding box center [440, 557] width 438 height 874
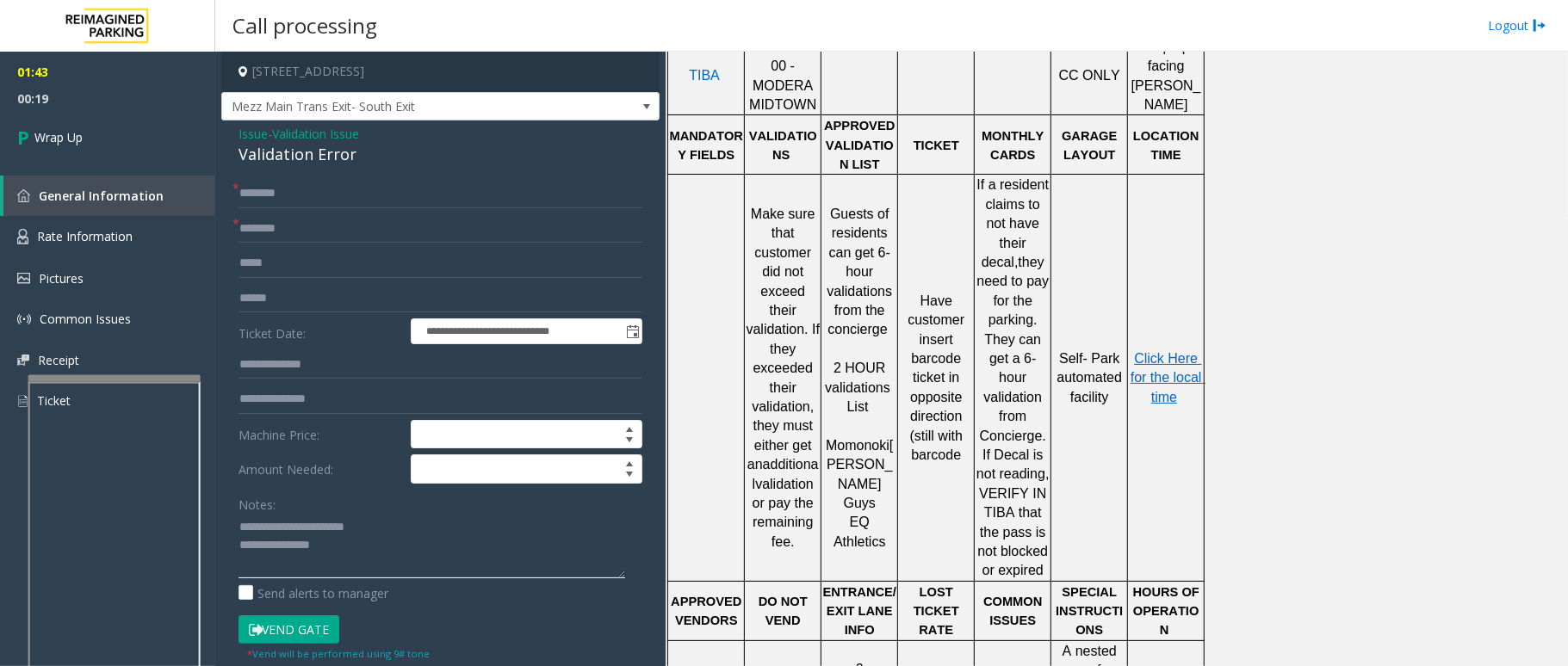
click at [366, 545] on textarea at bounding box center [432, 546] width 387 height 65
type textarea "**********"
click at [252, 226] on input "text" at bounding box center [440, 229] width 404 height 29
type input "**"
click at [310, 190] on input "text" at bounding box center [440, 193] width 404 height 29
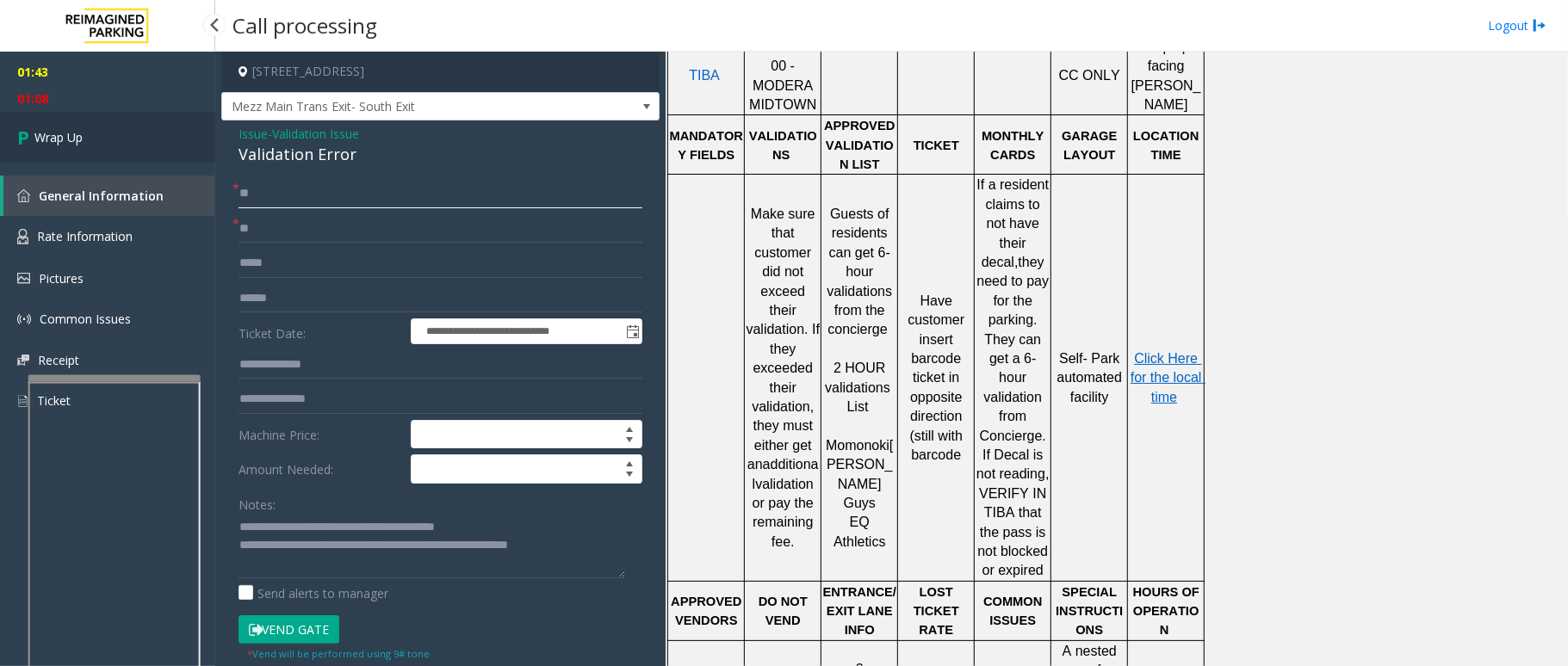
type input "**"
click at [125, 151] on link "Wrap Up" at bounding box center [107, 137] width 216 height 51
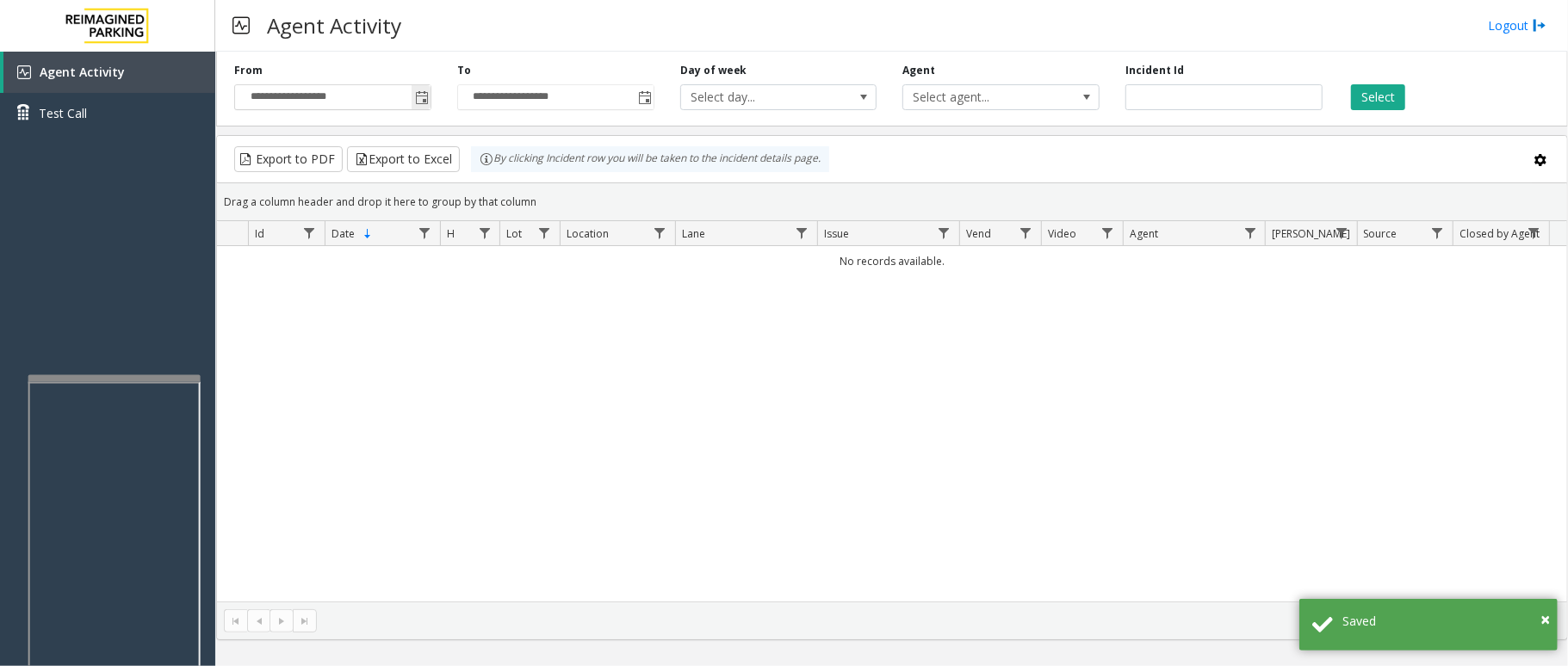
click at [422, 105] on span "Toggle popup" at bounding box center [422, 98] width 14 height 14
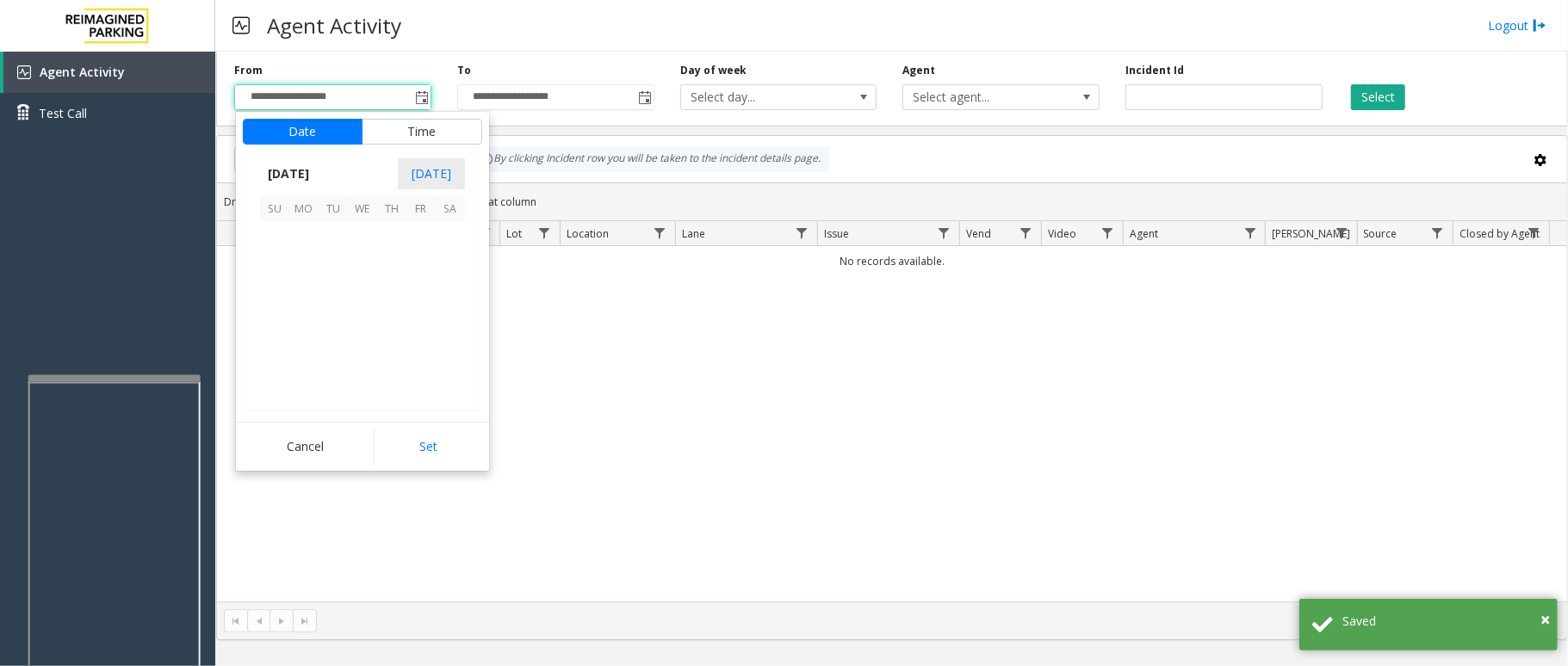
scroll to position [308754, 0]
drag, startPoint x: 346, startPoint y: 289, endPoint x: 422, endPoint y: 388, distance: 124.8
click at [352, 294] on tr "10 11 12 13 14 15 16" at bounding box center [363, 294] width 205 height 29
click at [433, 439] on button "Set" at bounding box center [428, 446] width 108 height 38
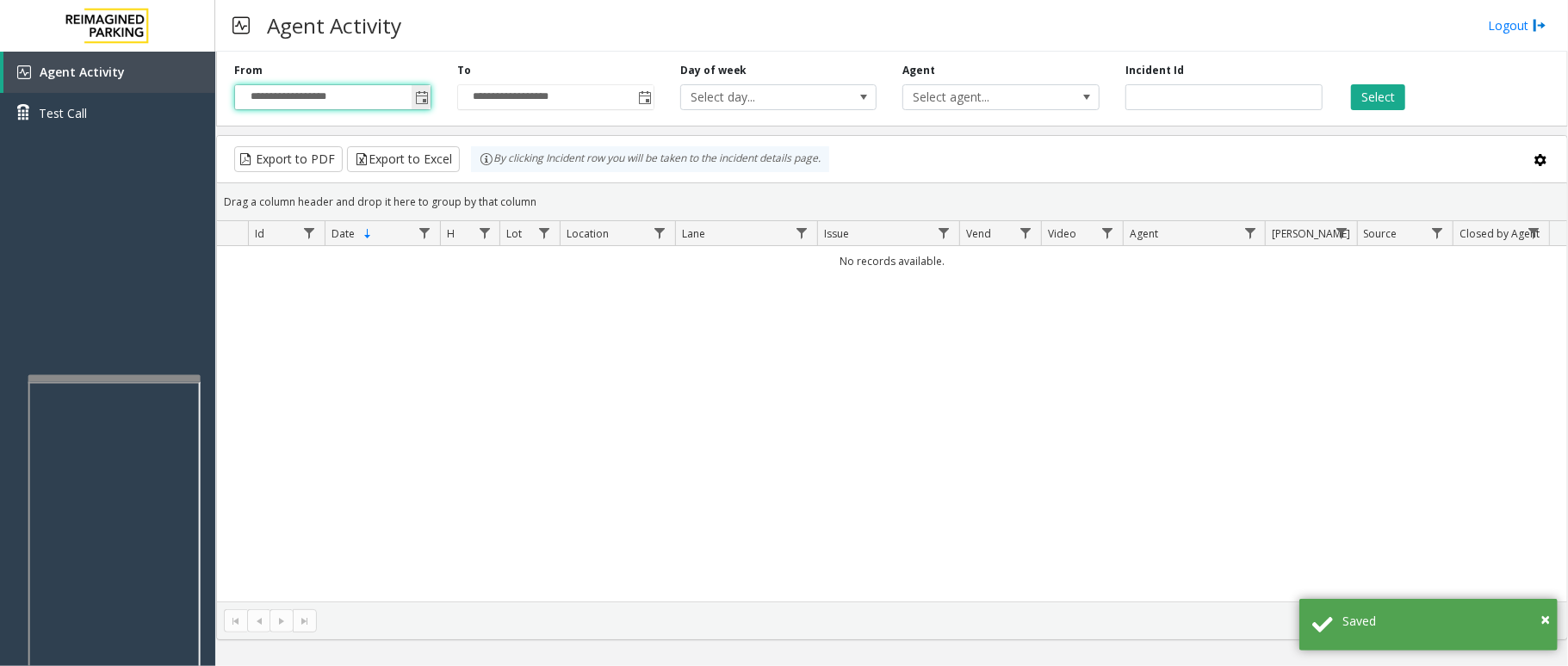
click at [419, 96] on span "Toggle popup" at bounding box center [422, 98] width 14 height 14
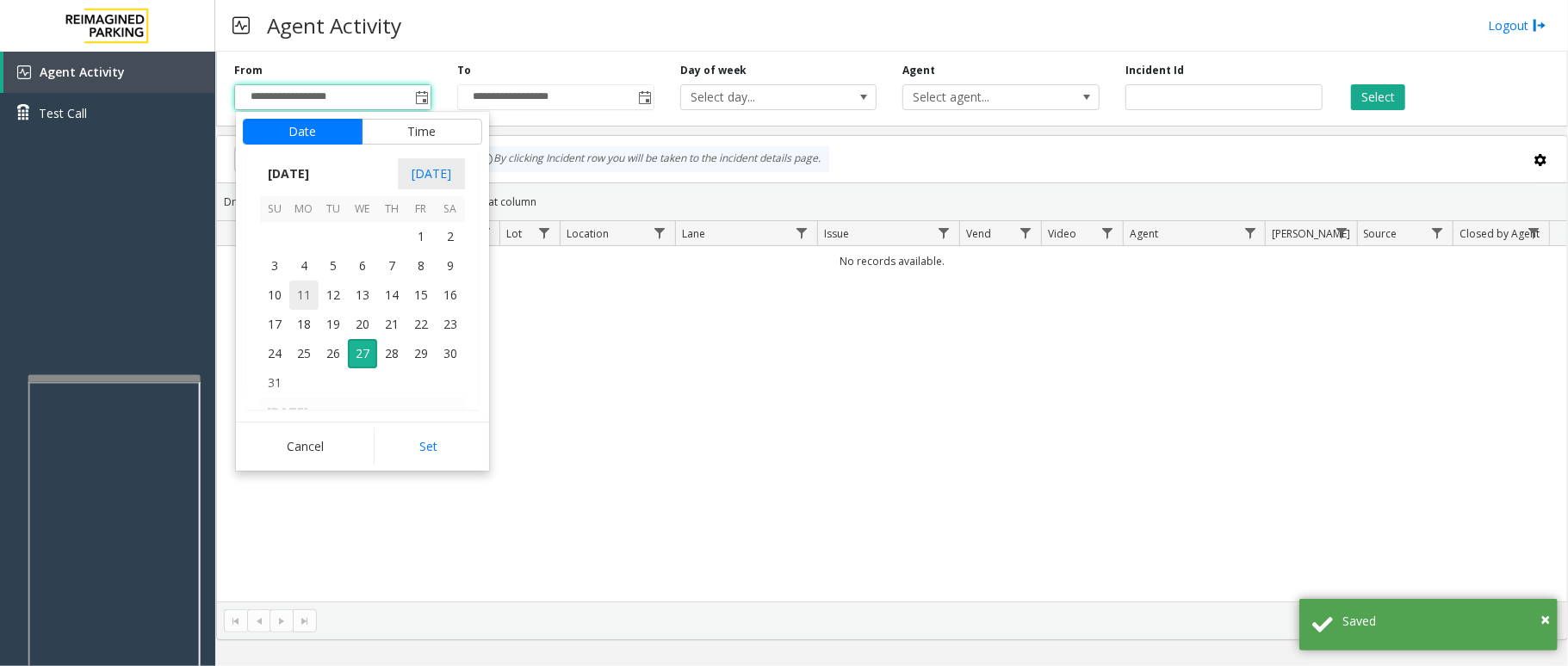
click at [305, 282] on span "11" at bounding box center [303, 294] width 29 height 29
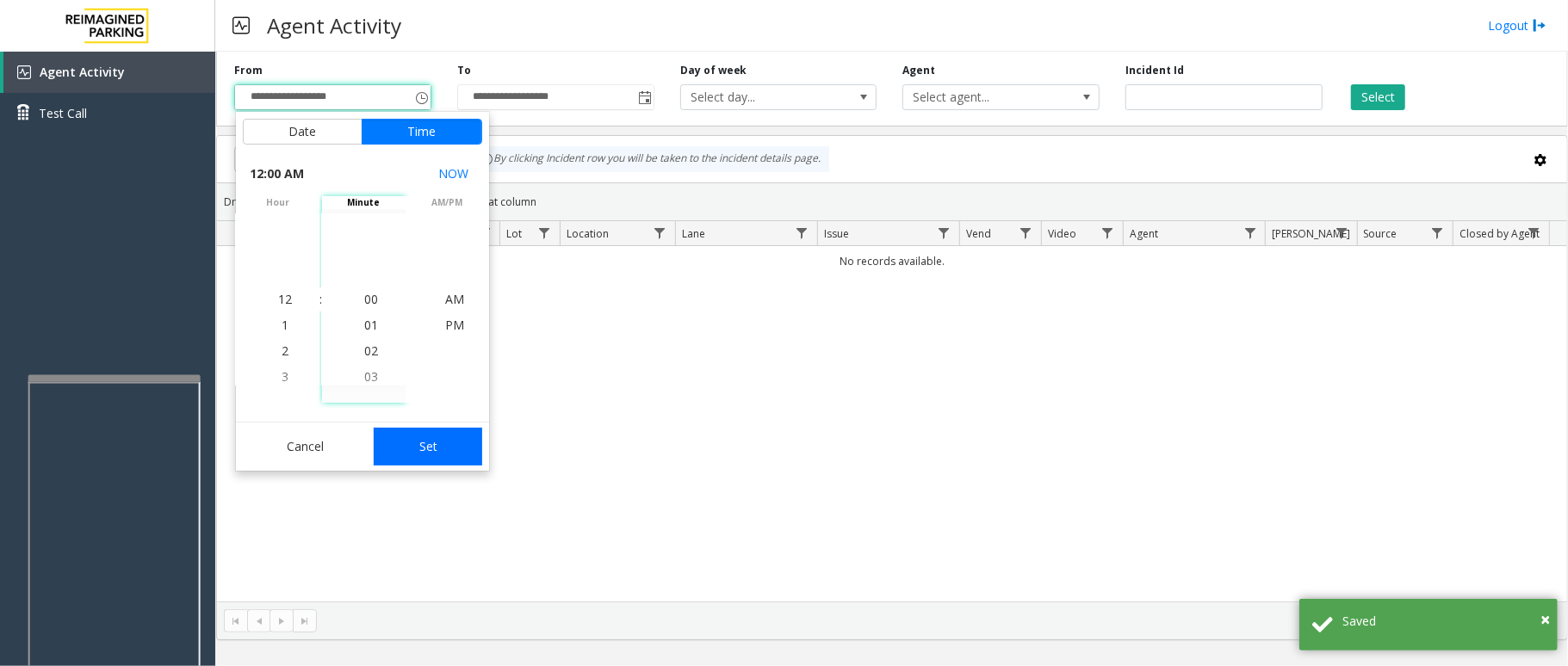
click at [401, 447] on button "Set" at bounding box center [428, 446] width 108 height 38
type input "**********"
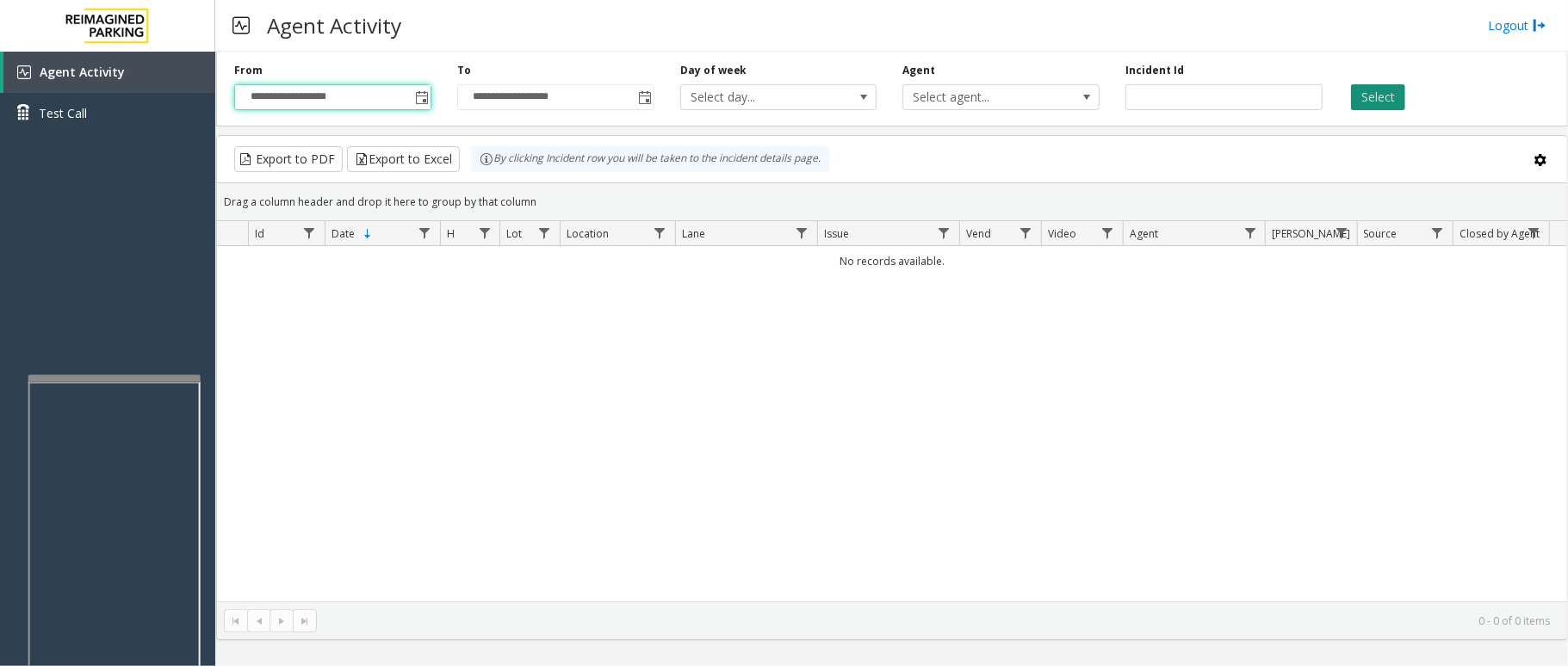
click at [1382, 99] on button "Select" at bounding box center [1378, 97] width 55 height 26
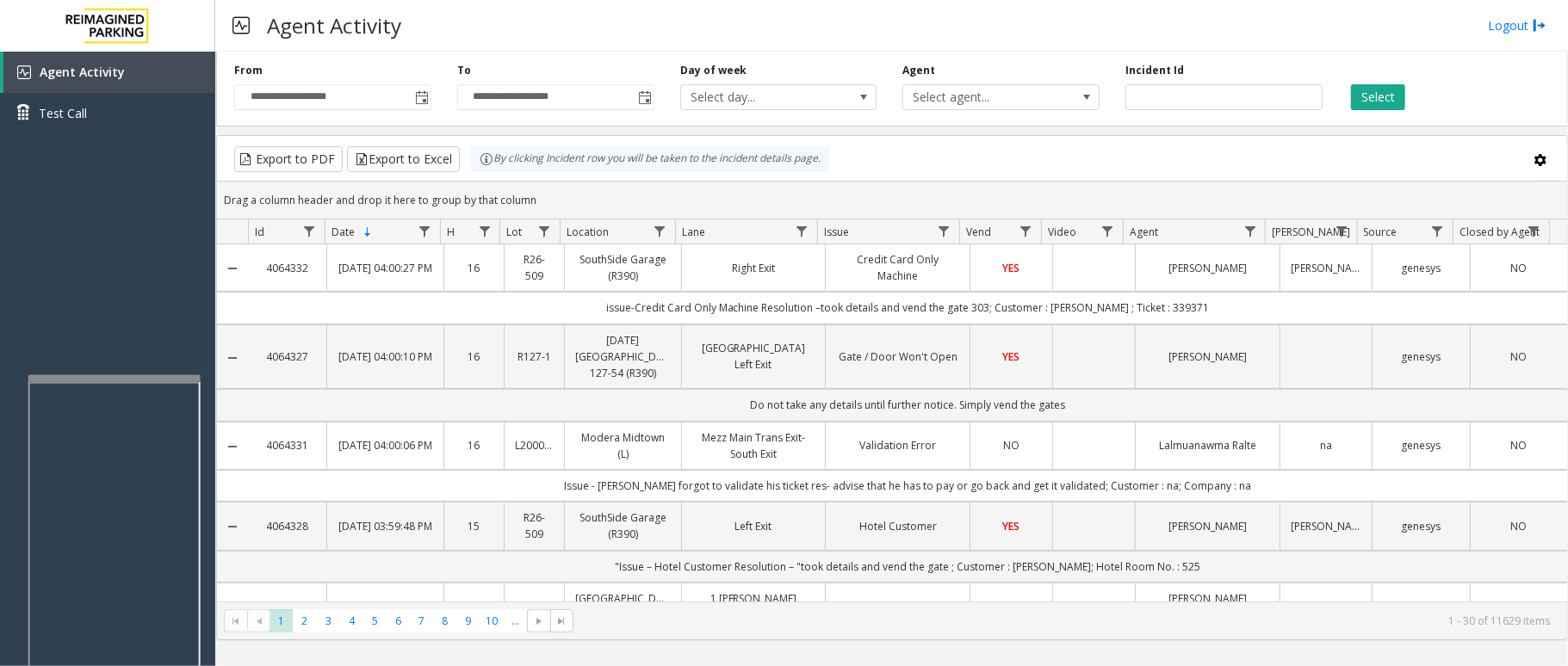
click at [1516, 99] on div "Select" at bounding box center [1447, 86] width 223 height 48
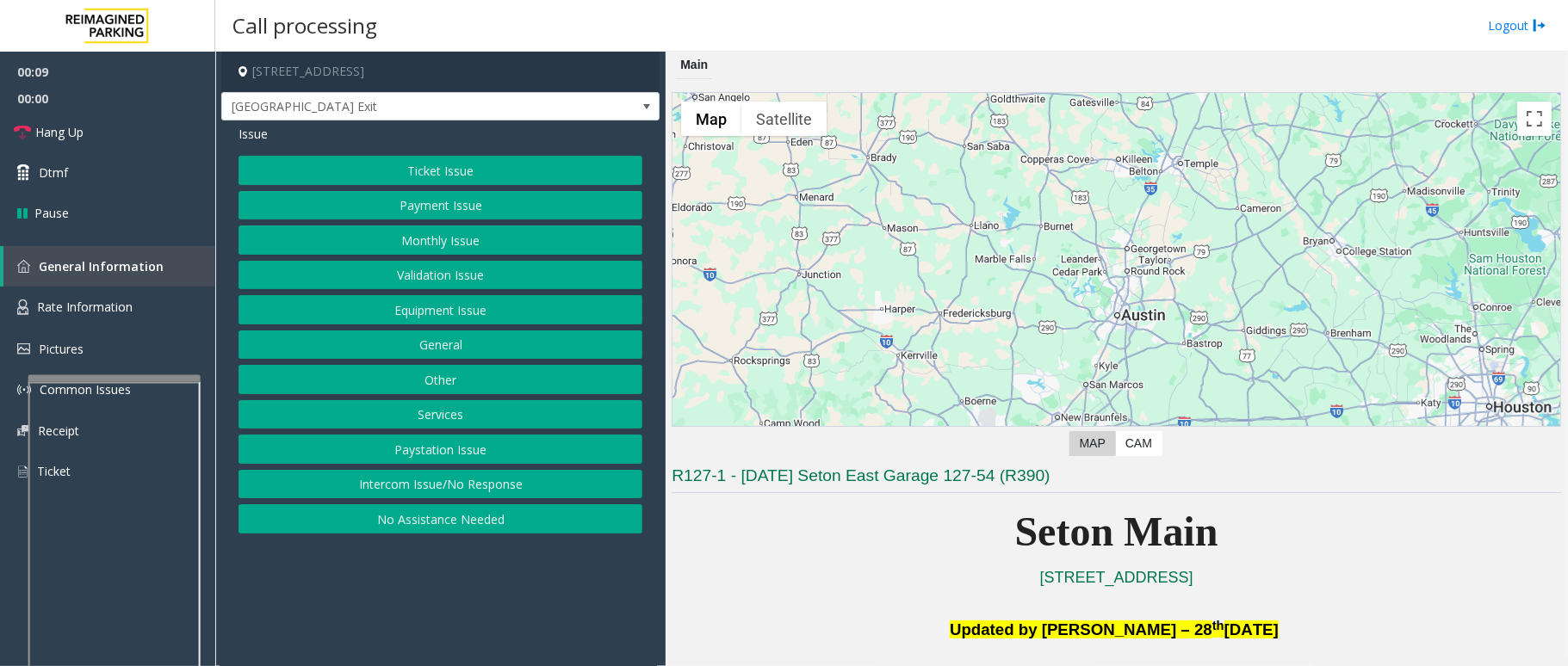
click at [458, 318] on button "Equipment Issue" at bounding box center [440, 309] width 404 height 29
click at [402, 307] on button "Gate / Door Won't Open" at bounding box center [440, 309] width 404 height 29
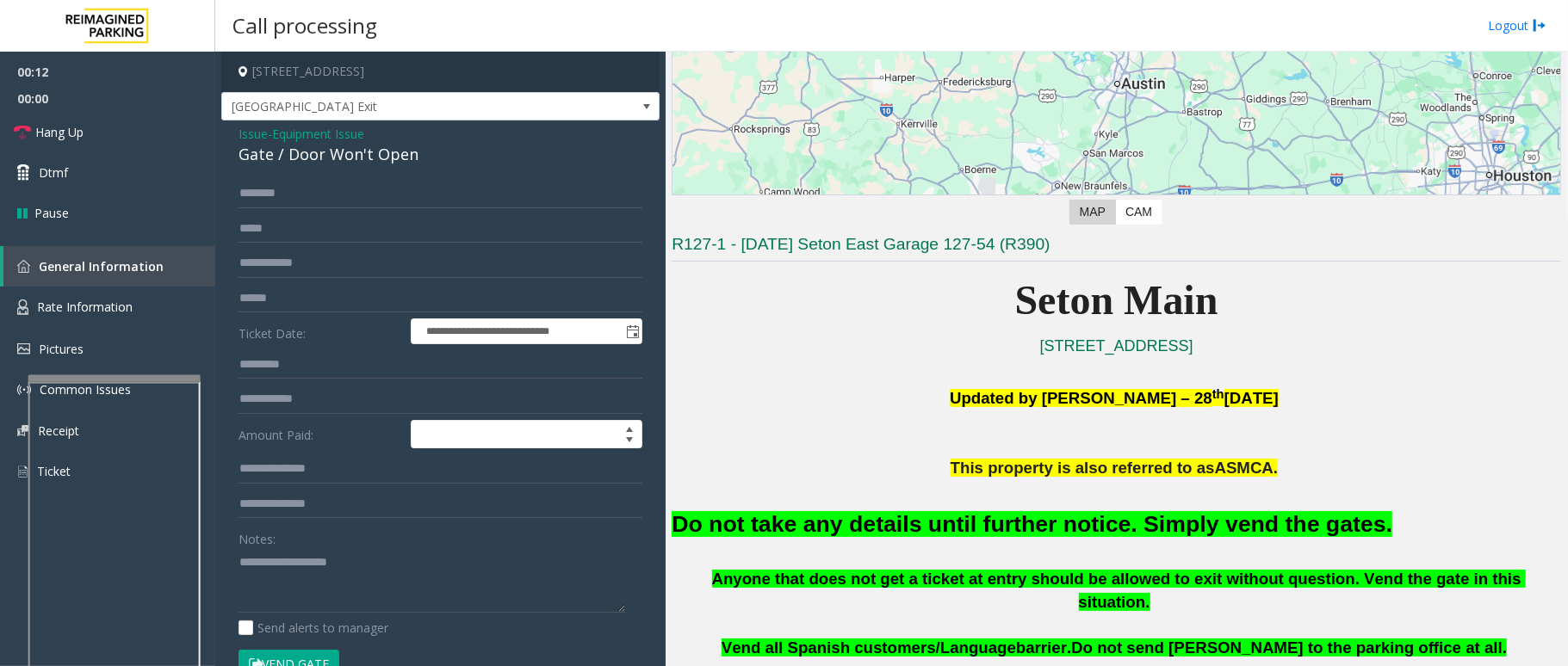
scroll to position [344, 0]
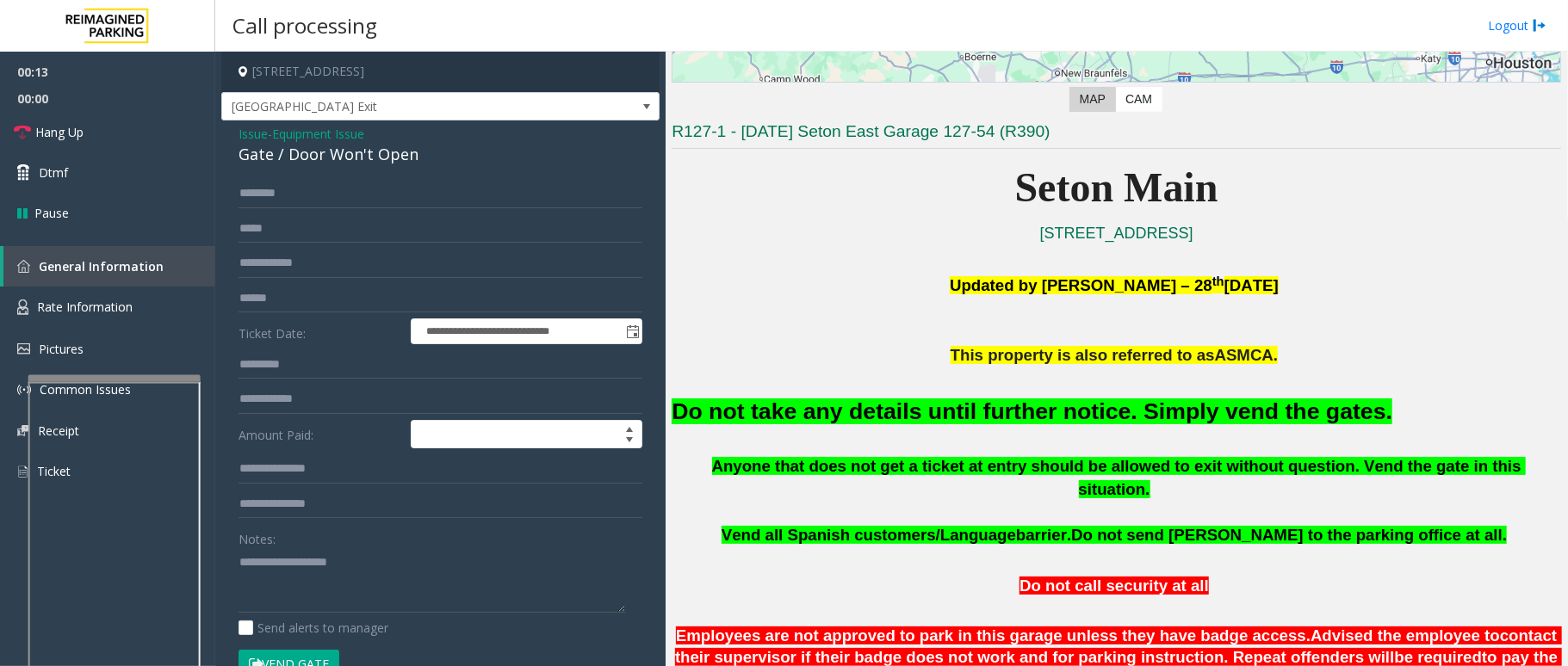
click at [870, 415] on font "Do not take any details until further notice. Simply vend the gates." at bounding box center [1031, 412] width 721 height 26
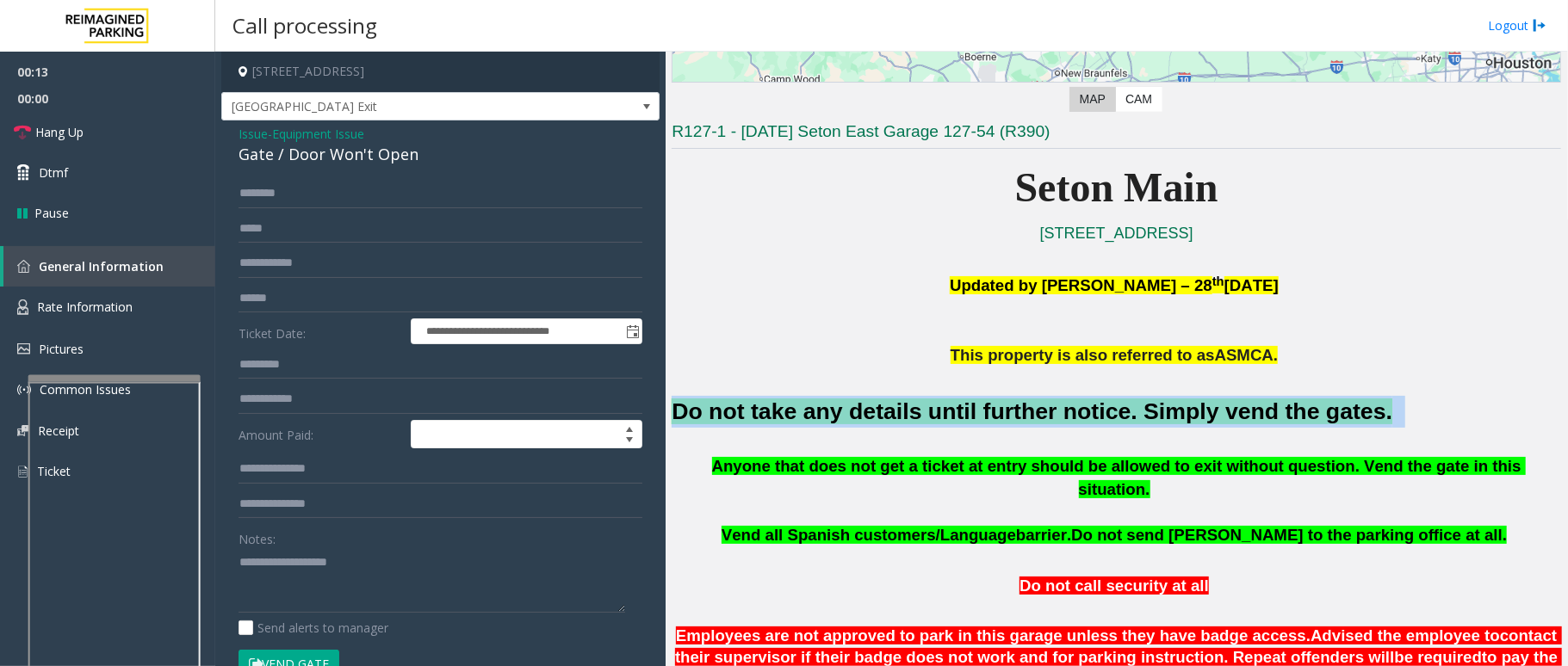
click at [870, 415] on font "Do not take any details until further notice. Simply vend the gates." at bounding box center [1031, 412] width 721 height 26
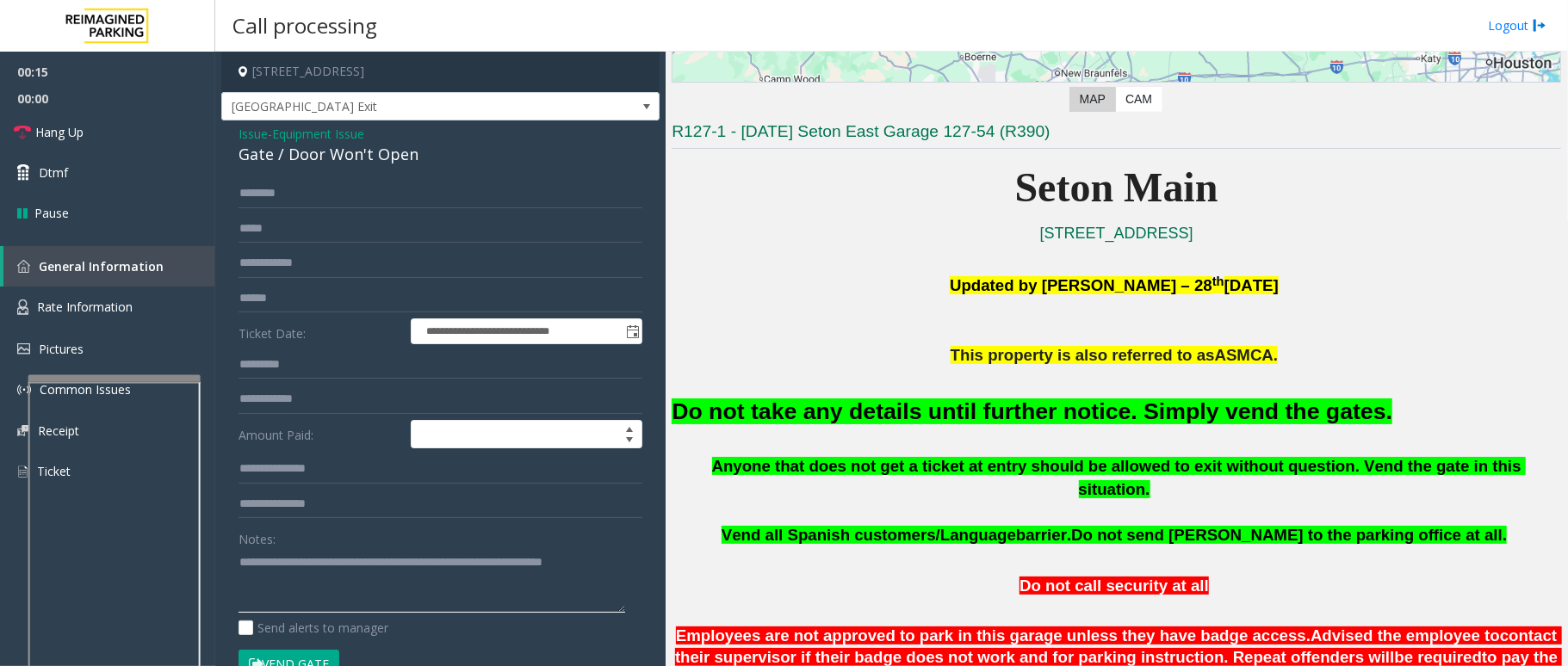
type textarea "**********"
click at [294, 654] on button "Vend Gate" at bounding box center [288, 664] width 100 height 29
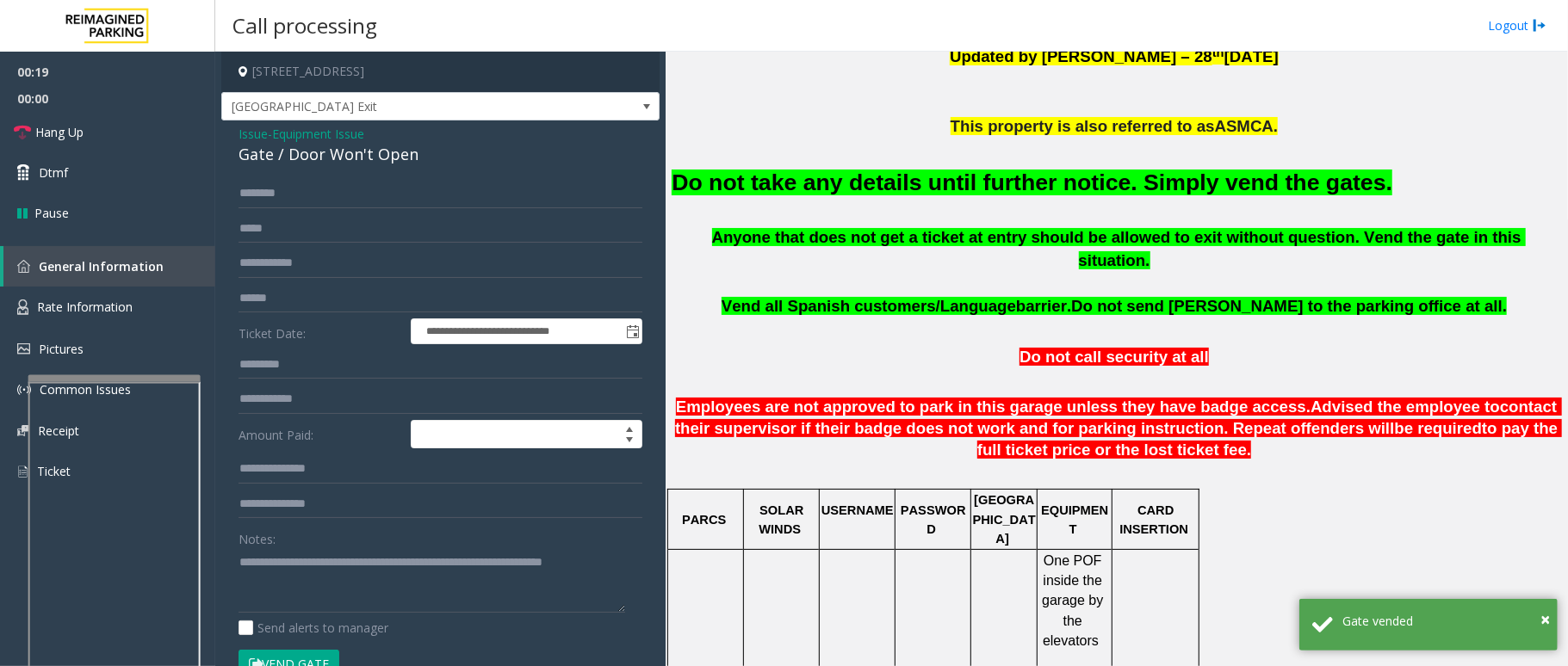
scroll to position [114, 0]
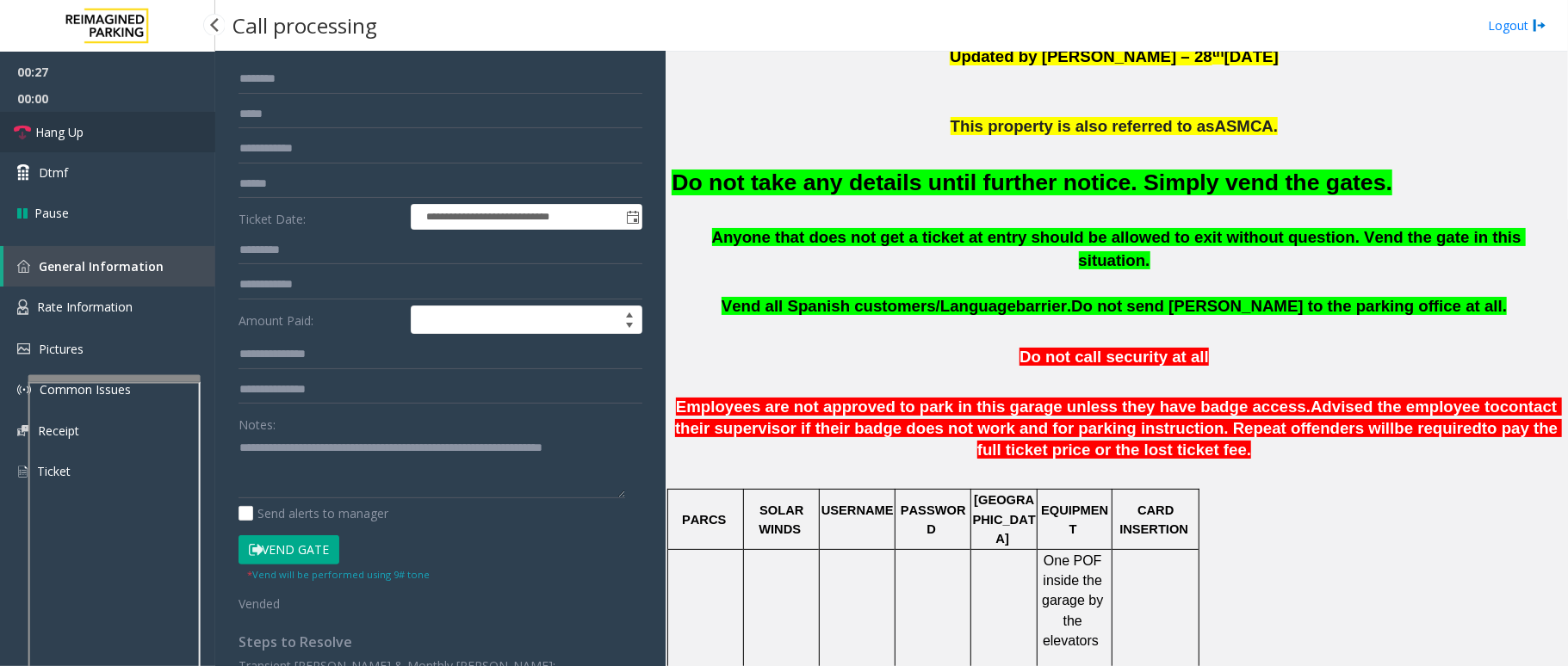
click at [89, 129] on link "Hang Up" at bounding box center [107, 132] width 216 height 41
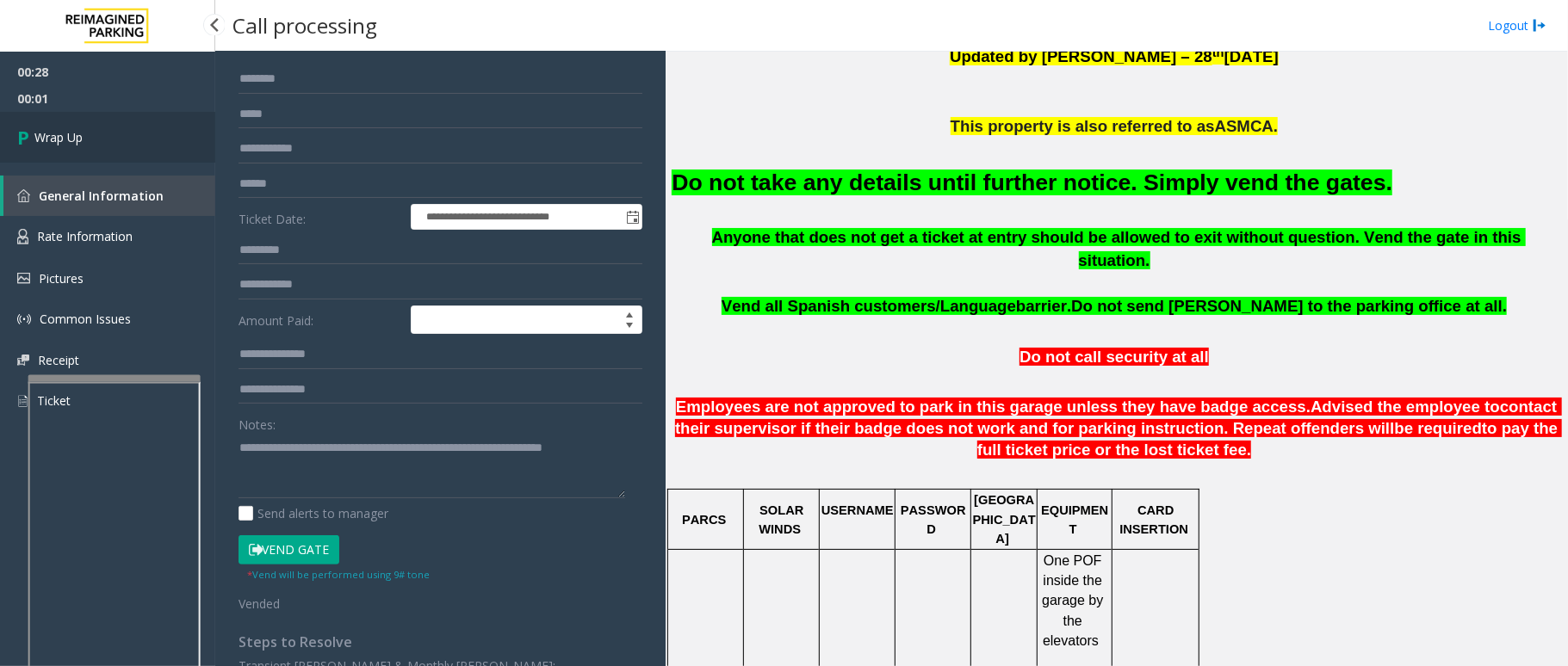
click at [89, 129] on link "Wrap Up" at bounding box center [107, 137] width 216 height 51
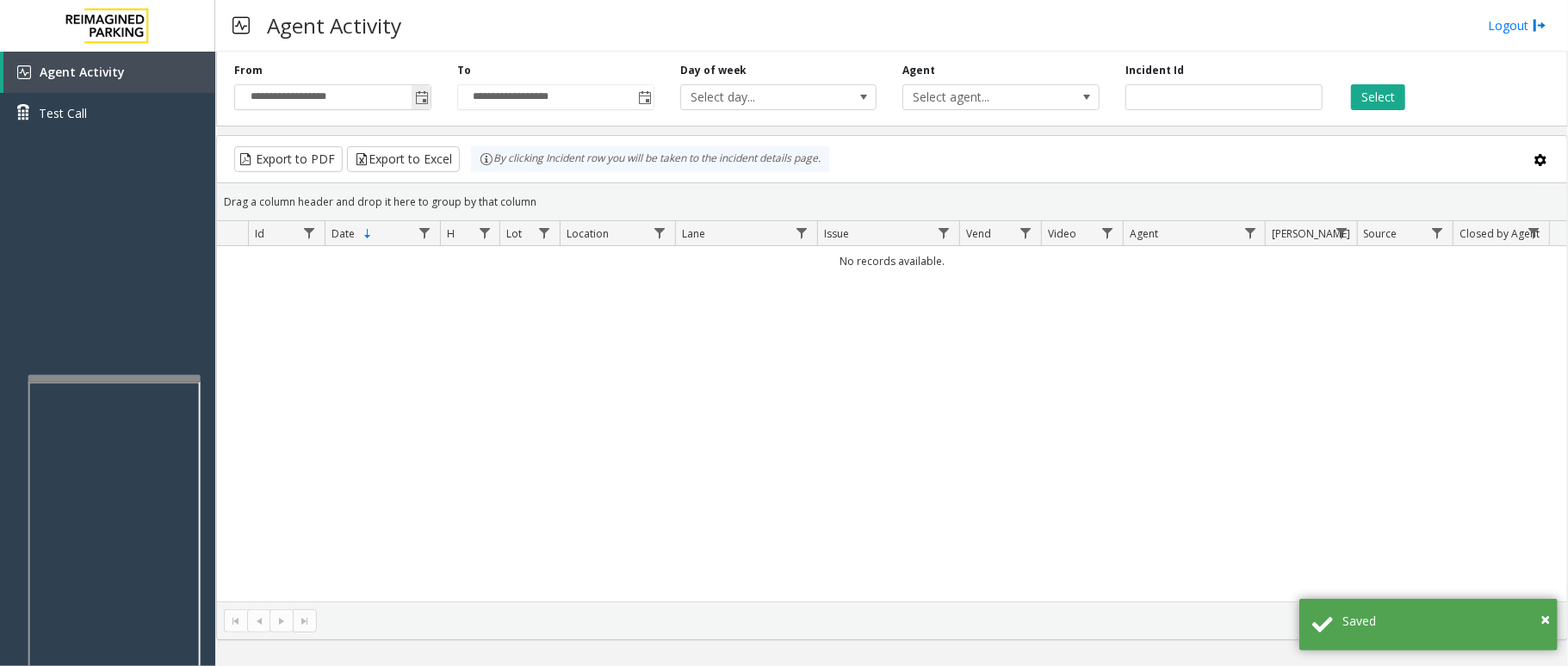
click at [410, 101] on input "**********" at bounding box center [332, 97] width 196 height 24
click at [415, 100] on span "Toggle popup" at bounding box center [422, 98] width 14 height 14
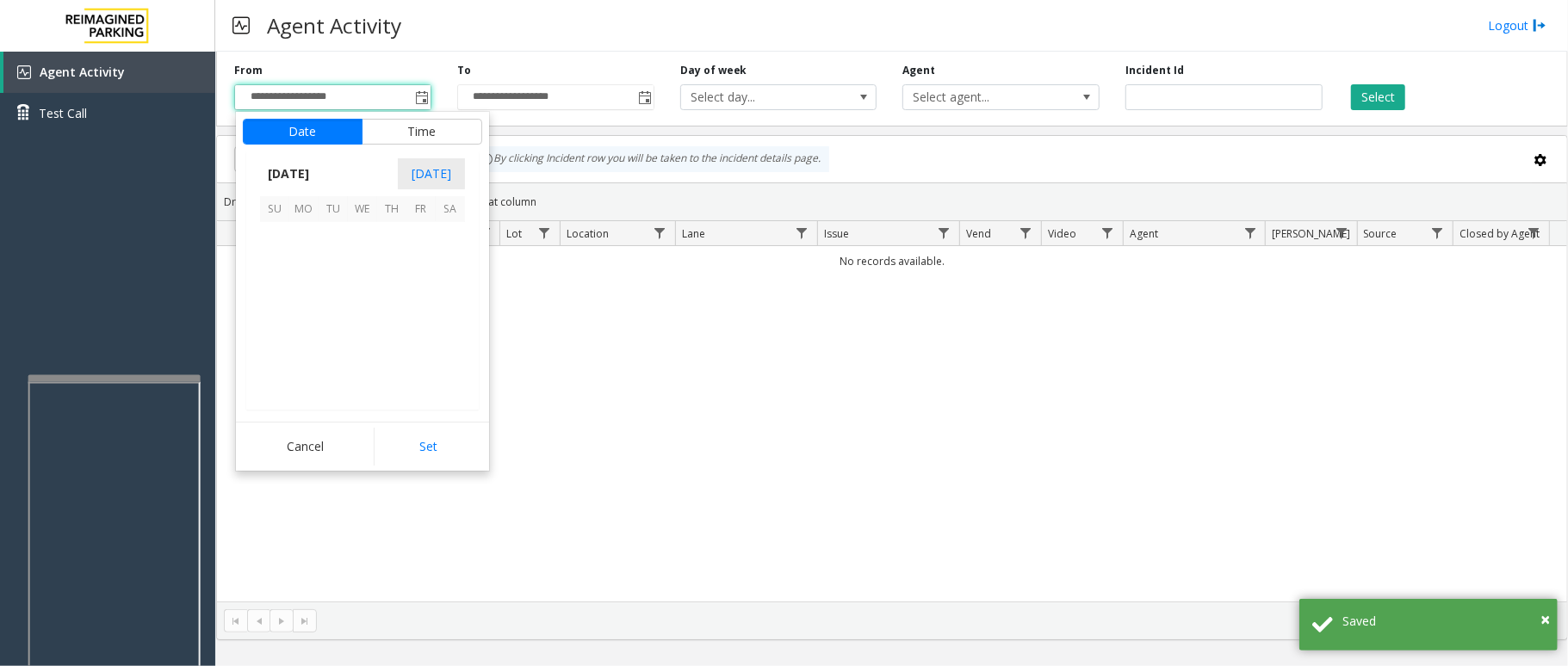
scroll to position [308754, 0]
click at [363, 299] on span "13" at bounding box center [362, 294] width 29 height 29
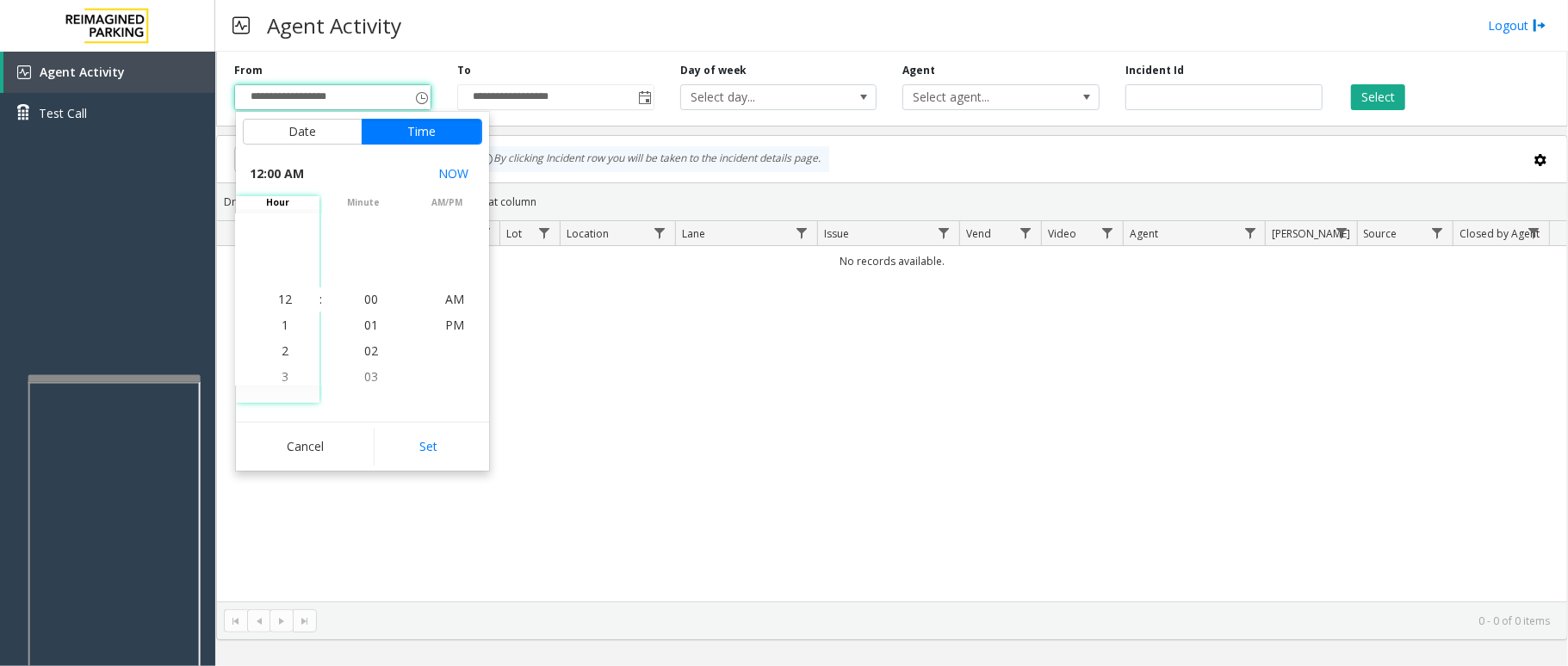
drag, startPoint x: 439, startPoint y: 446, endPoint x: 504, endPoint y: 388, distance: 87.1
click at [440, 447] on button "Set" at bounding box center [428, 446] width 108 height 38
type input "**********"
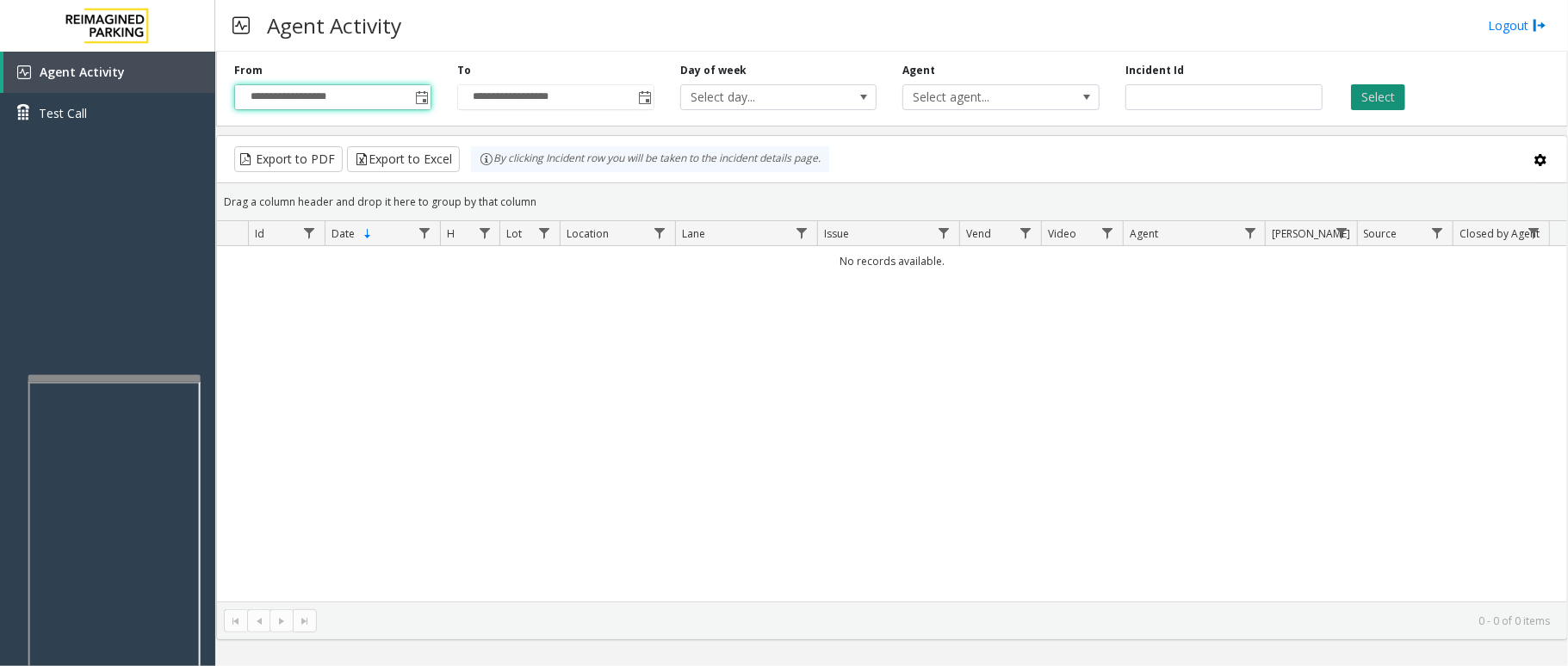
click at [1382, 101] on button "Select" at bounding box center [1378, 97] width 55 height 26
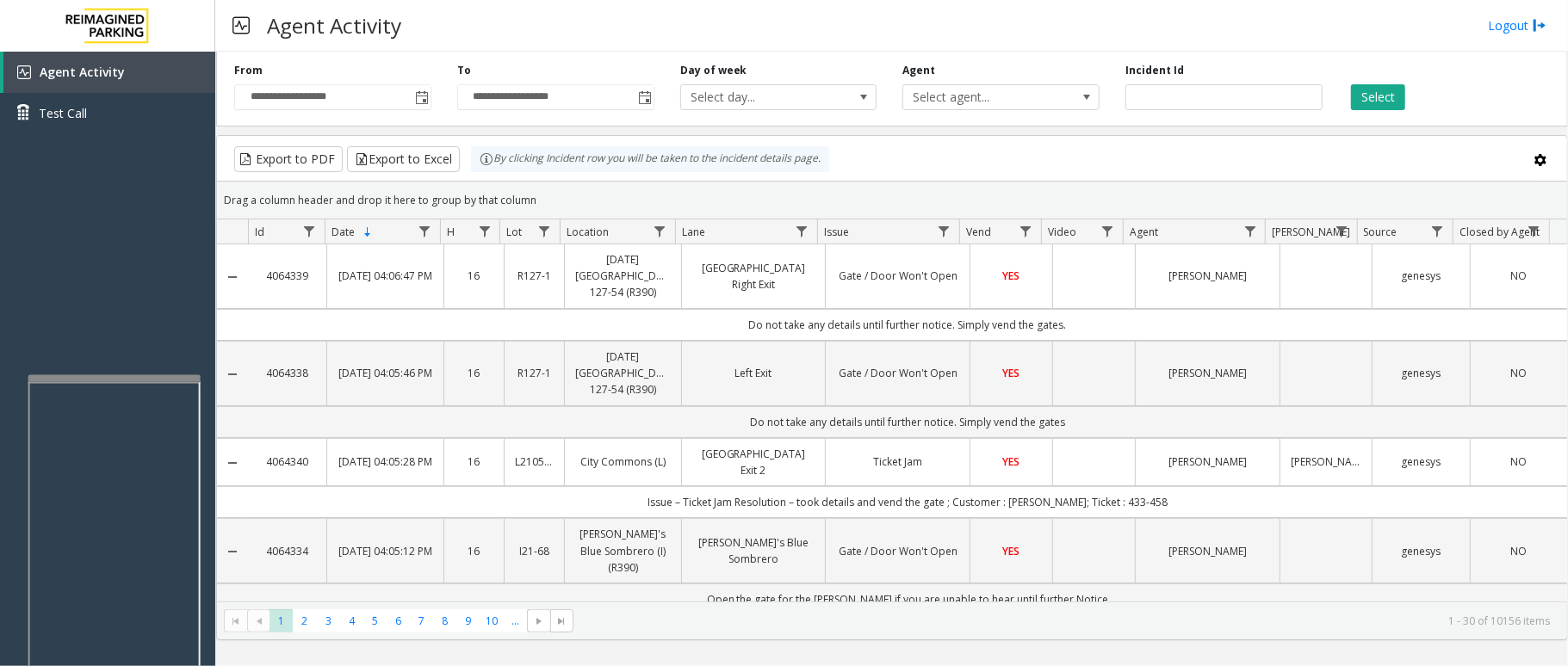
click at [1492, 73] on div "Select" at bounding box center [1447, 86] width 223 height 48
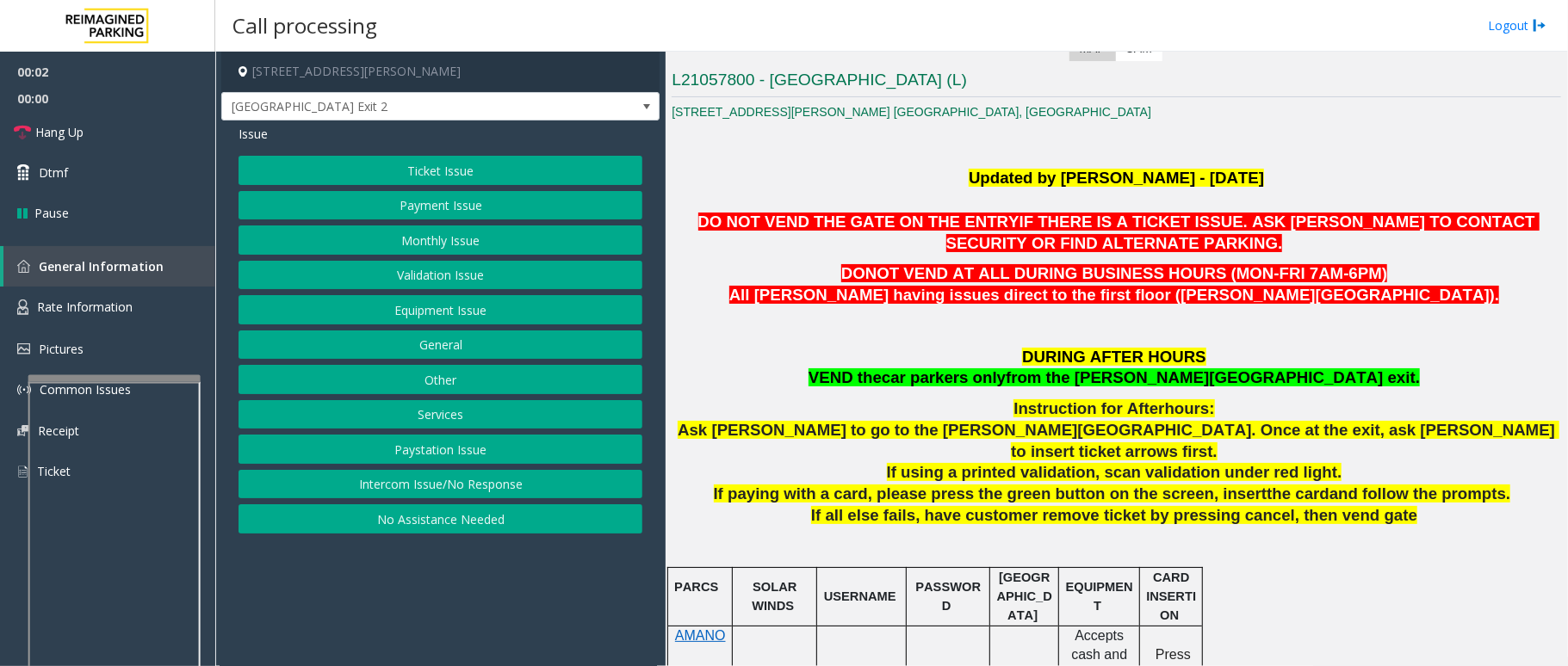
scroll to position [459, 0]
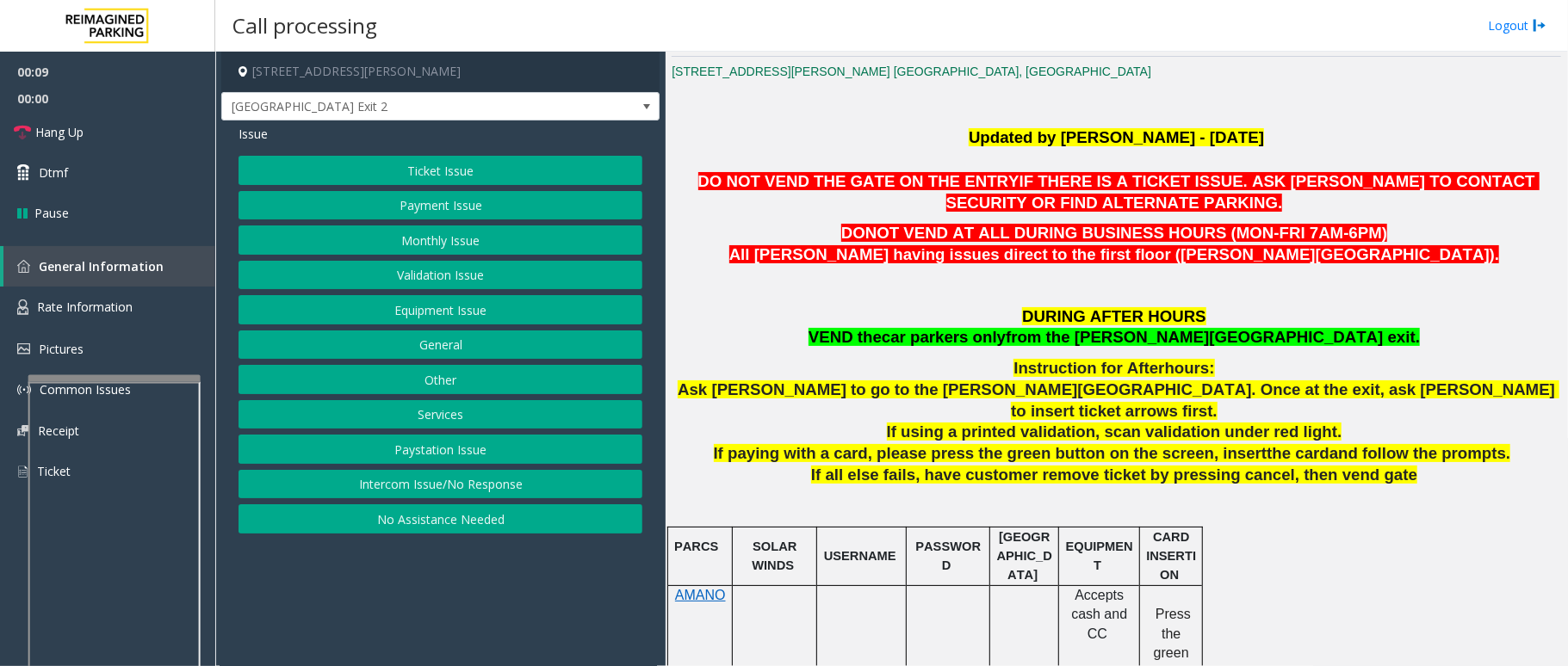
click at [381, 480] on button "Intercom Issue/No Response" at bounding box center [440, 484] width 404 height 29
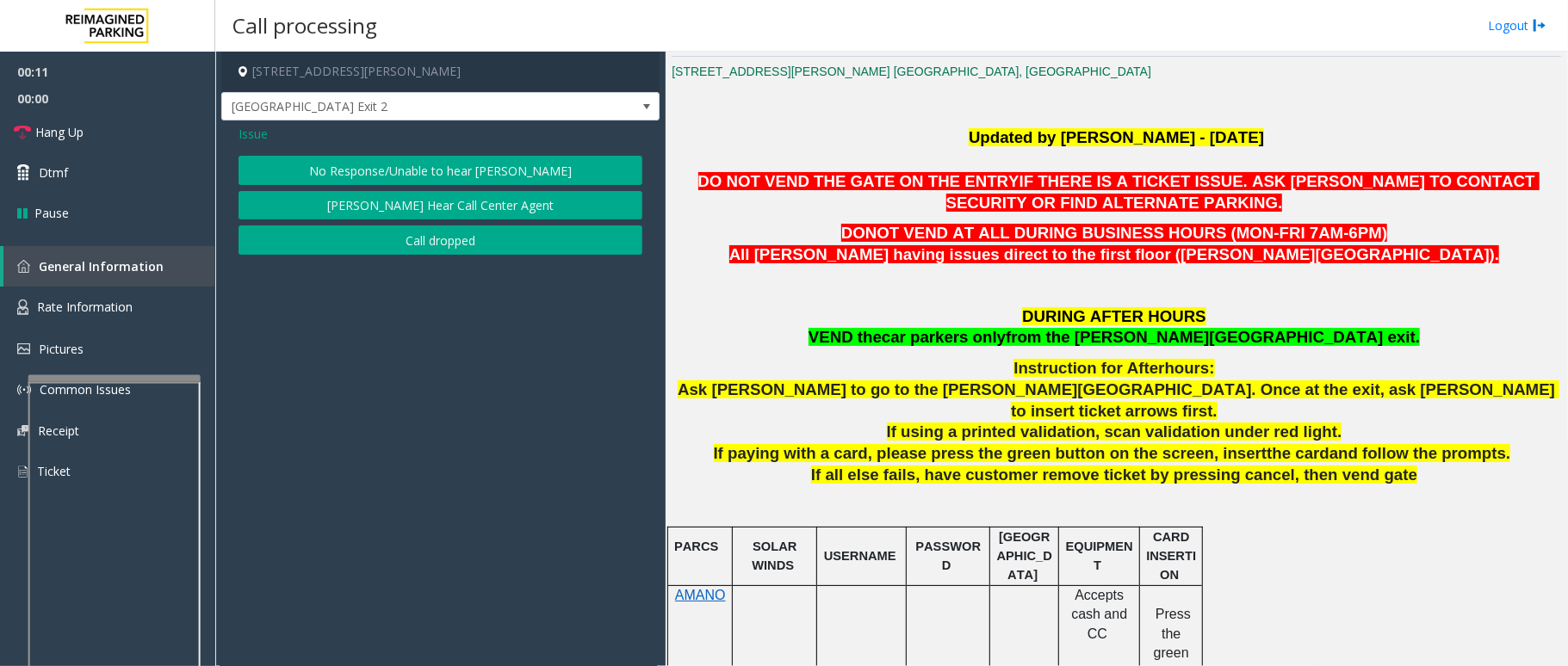
click at [501, 164] on button "No Response/Unable to hear [PERSON_NAME]" at bounding box center [440, 170] width 404 height 29
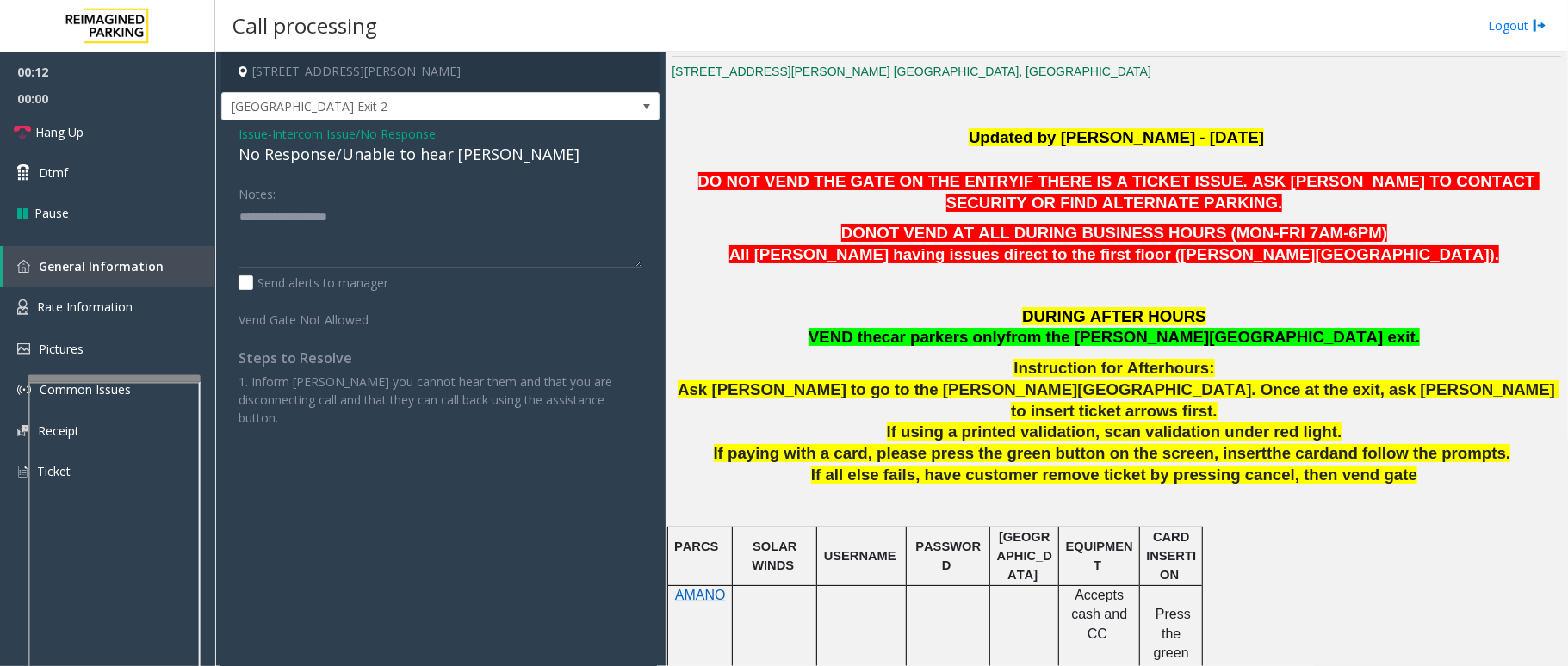
click at [421, 158] on div "No Response/Unable to hear [PERSON_NAME]" at bounding box center [440, 154] width 404 height 23
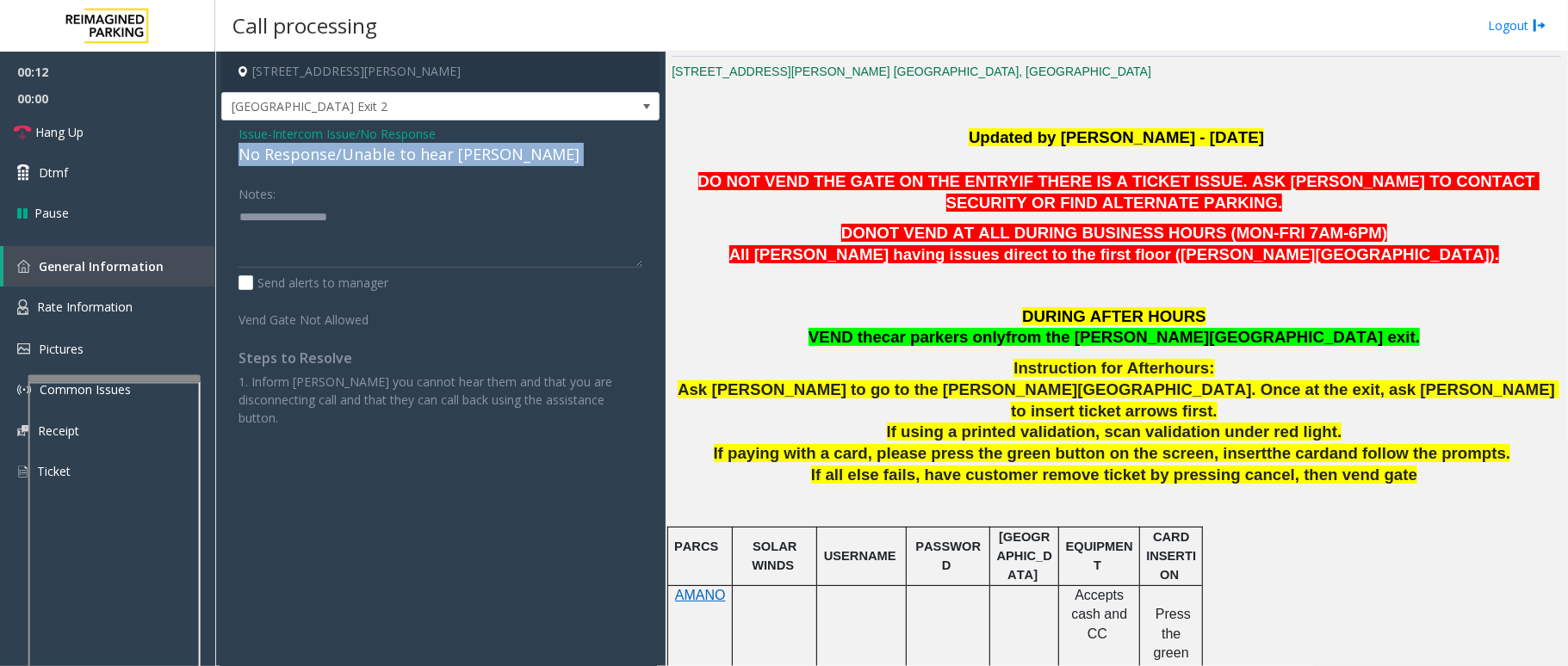
click at [421, 158] on div "No Response/Unable to hear [PERSON_NAME]" at bounding box center [440, 154] width 404 height 23
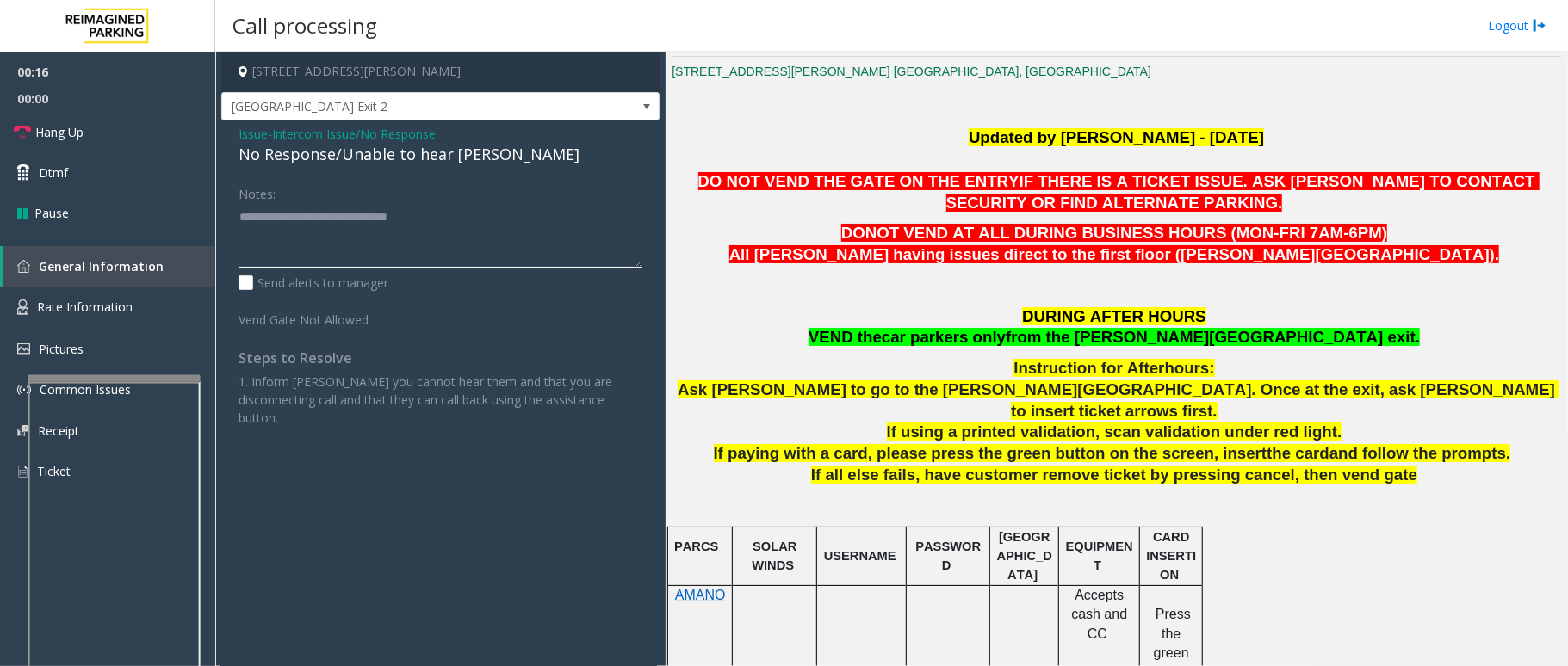
click at [477, 214] on textarea at bounding box center [440, 235] width 404 height 65
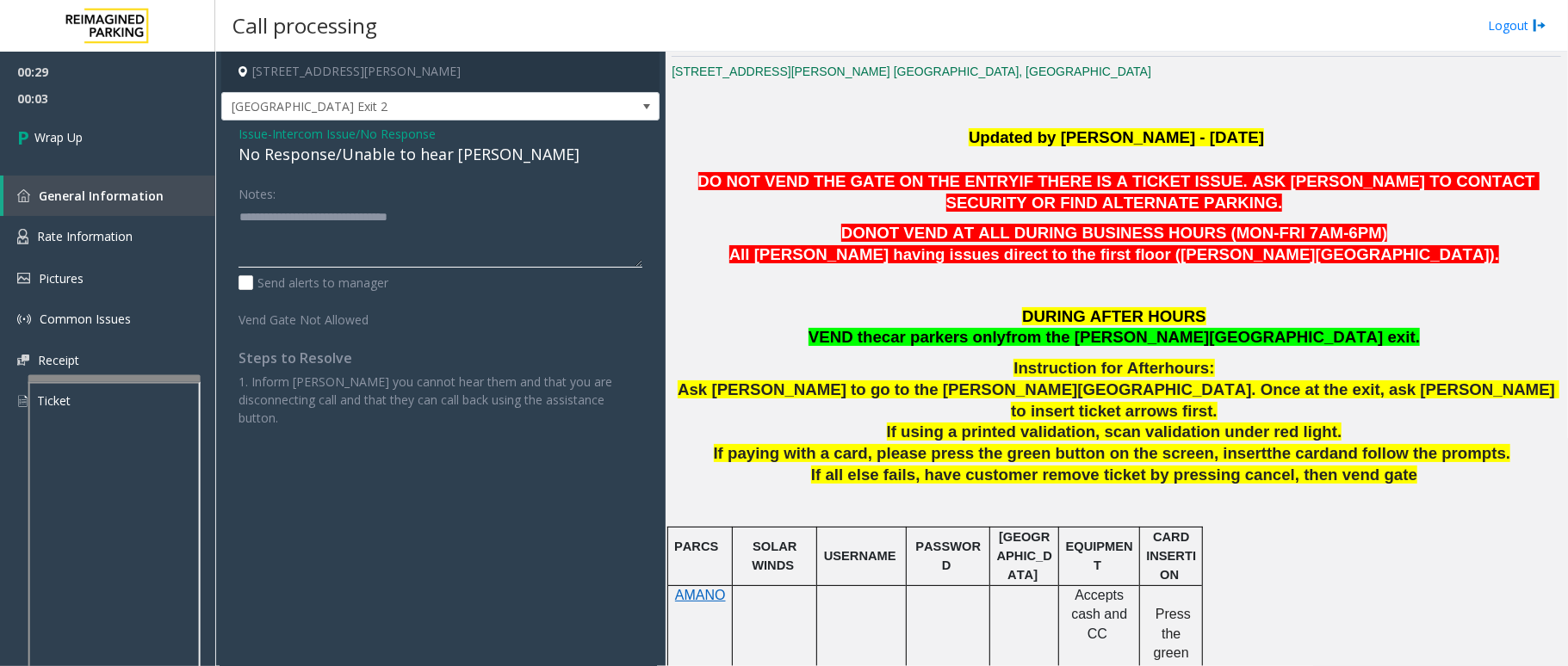
type textarea "**********"
click at [256, 131] on span "Issue" at bounding box center [253, 134] width 29 height 18
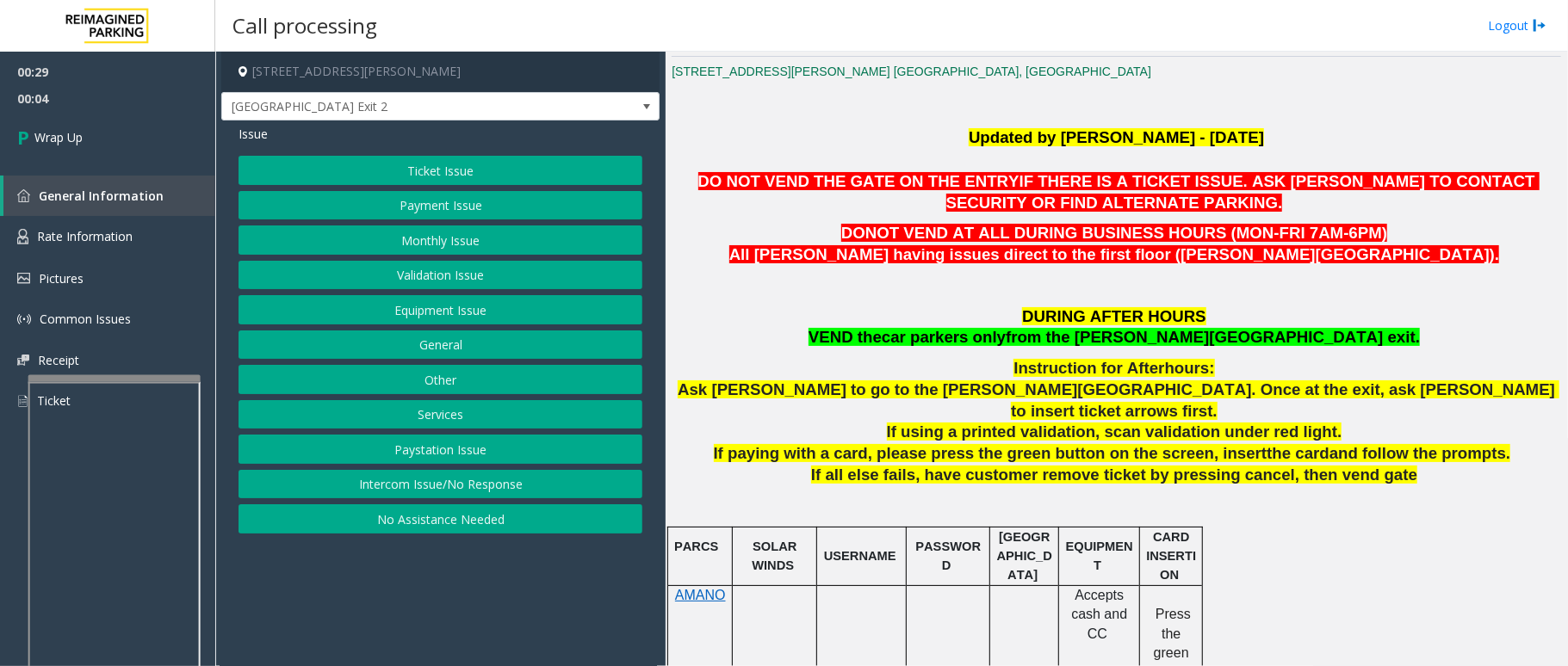
click at [367, 499] on button "Intercom Issue/No Response" at bounding box center [440, 484] width 404 height 29
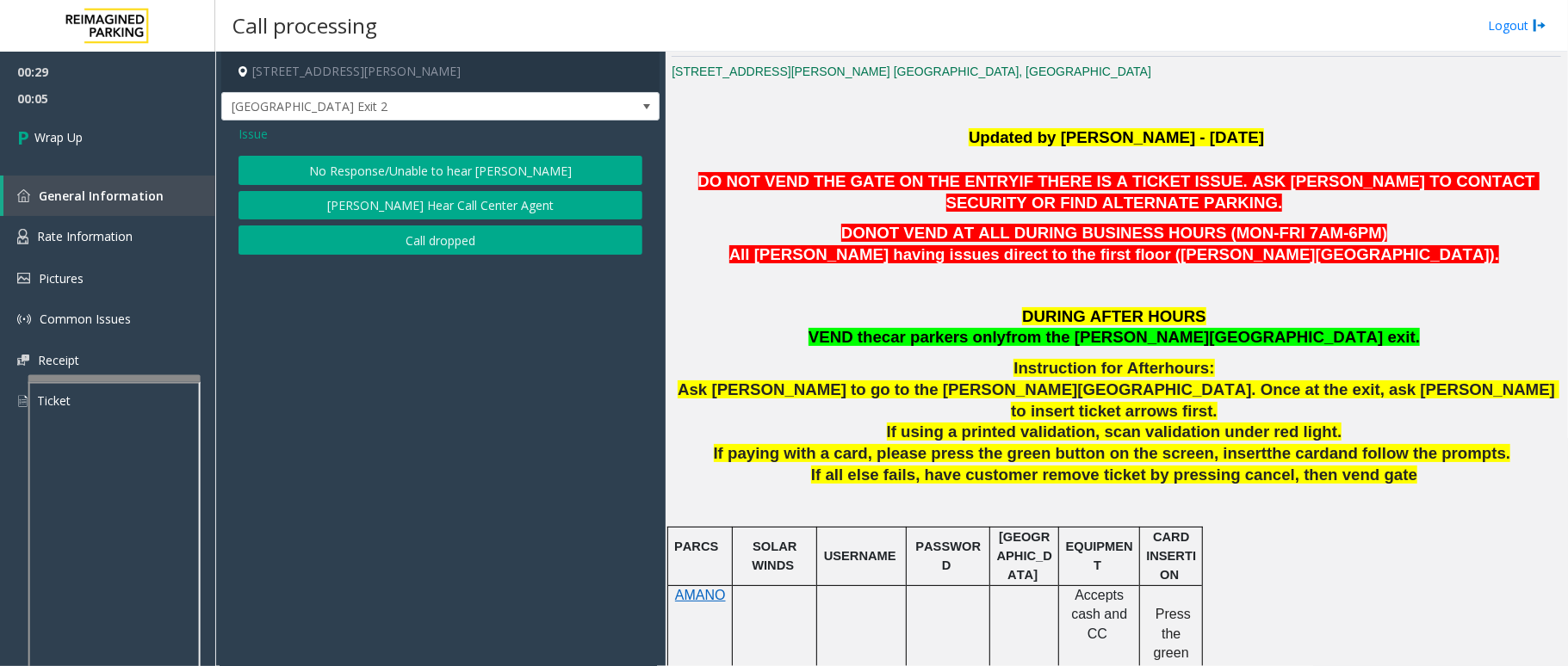
click at [458, 239] on button "Call dropped" at bounding box center [440, 240] width 404 height 29
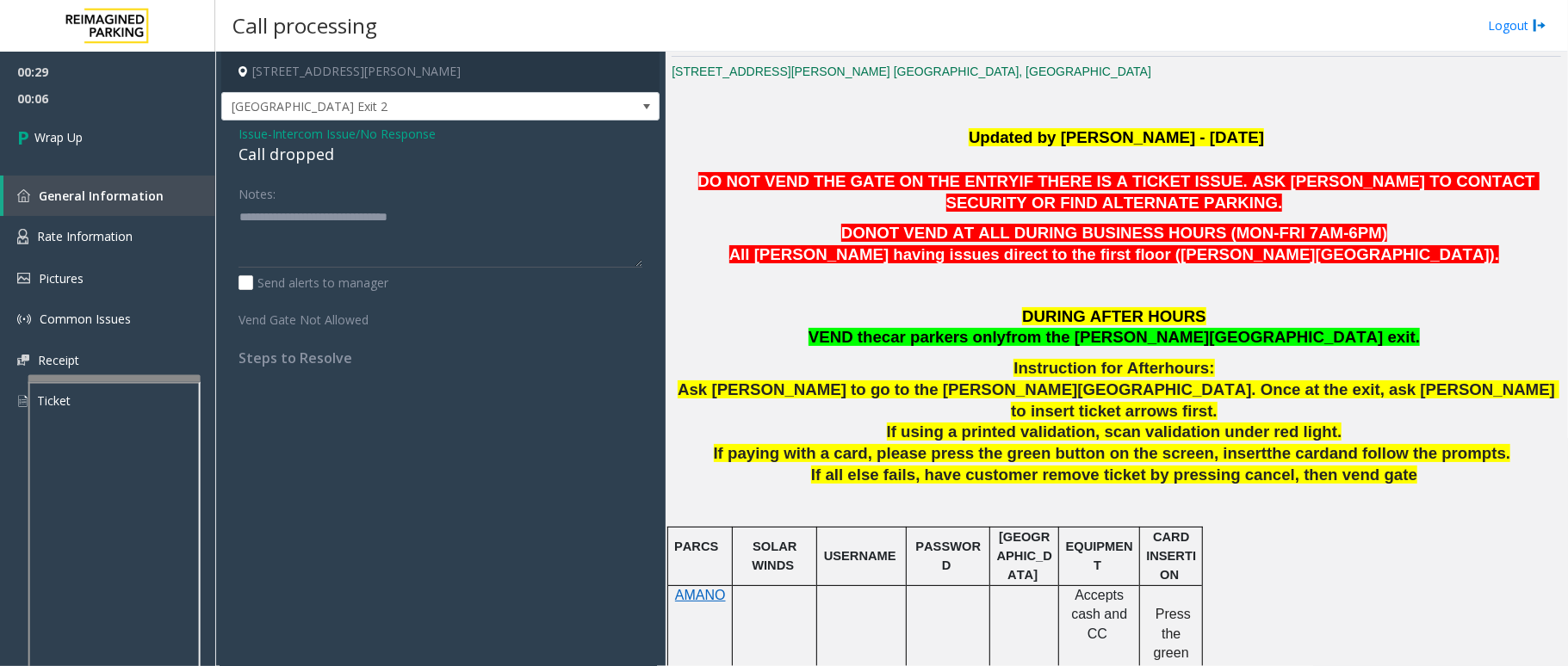
click at [318, 152] on div "Call dropped" at bounding box center [440, 154] width 404 height 23
click at [314, 159] on div "Call dropped" at bounding box center [440, 154] width 404 height 23
click at [367, 210] on textarea at bounding box center [440, 235] width 404 height 65
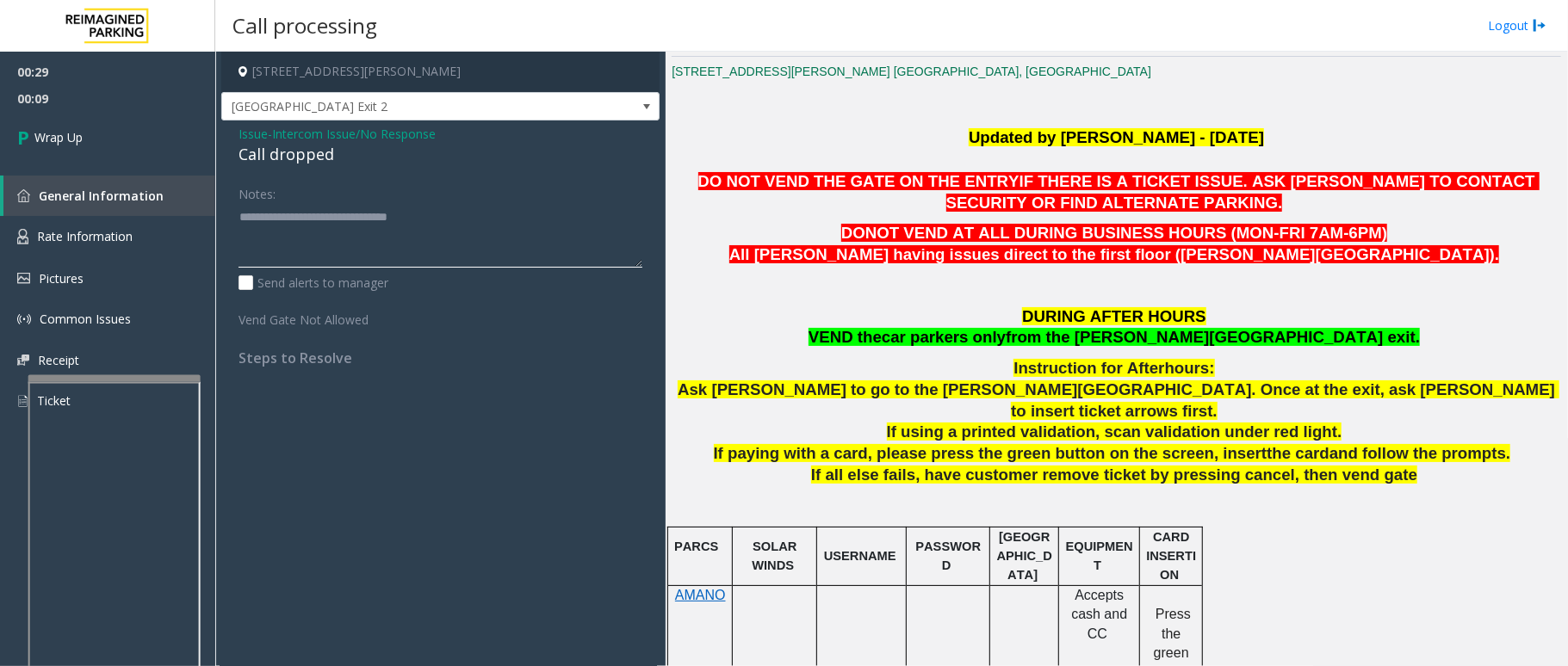
click at [367, 210] on textarea at bounding box center [440, 235] width 404 height 65
click at [308, 159] on div "Call dropped" at bounding box center [440, 154] width 404 height 23
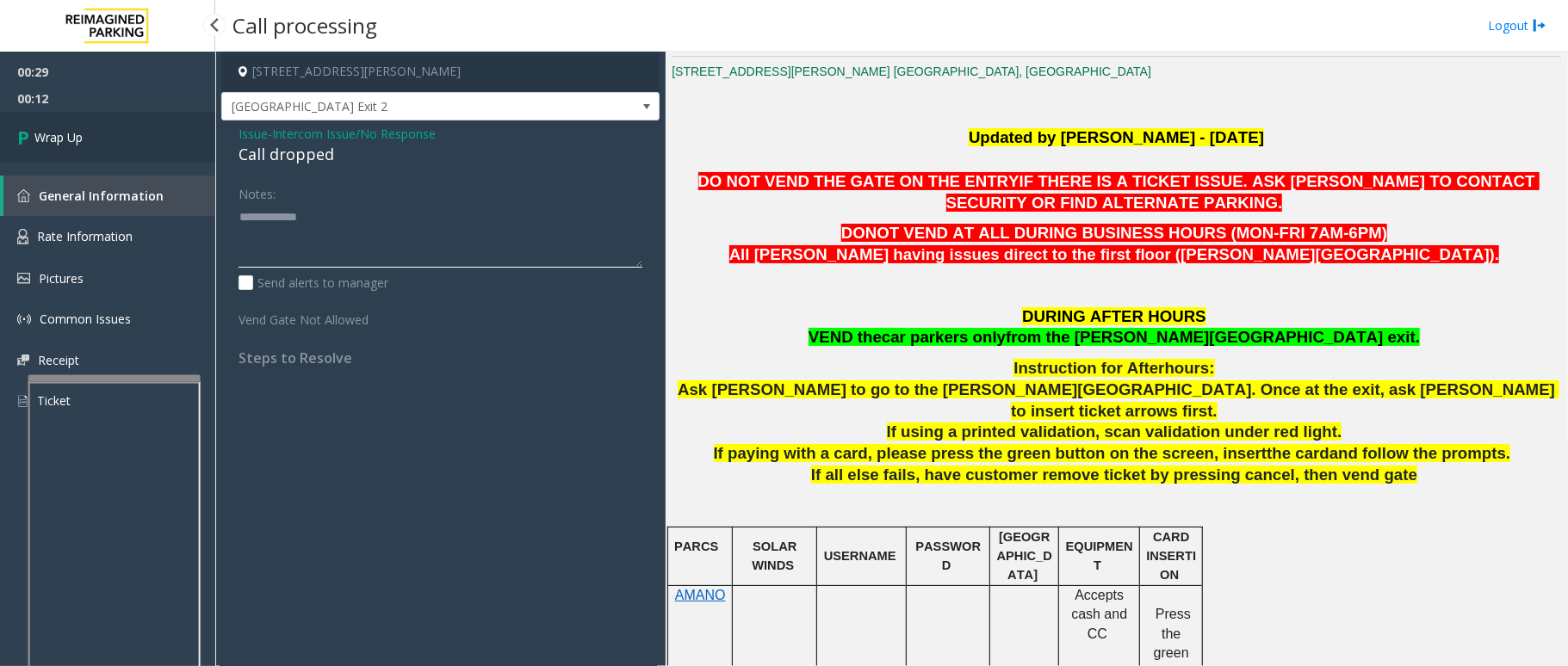
type textarea "**********"
click at [42, 131] on span "Wrap Up" at bounding box center [59, 137] width 48 height 18
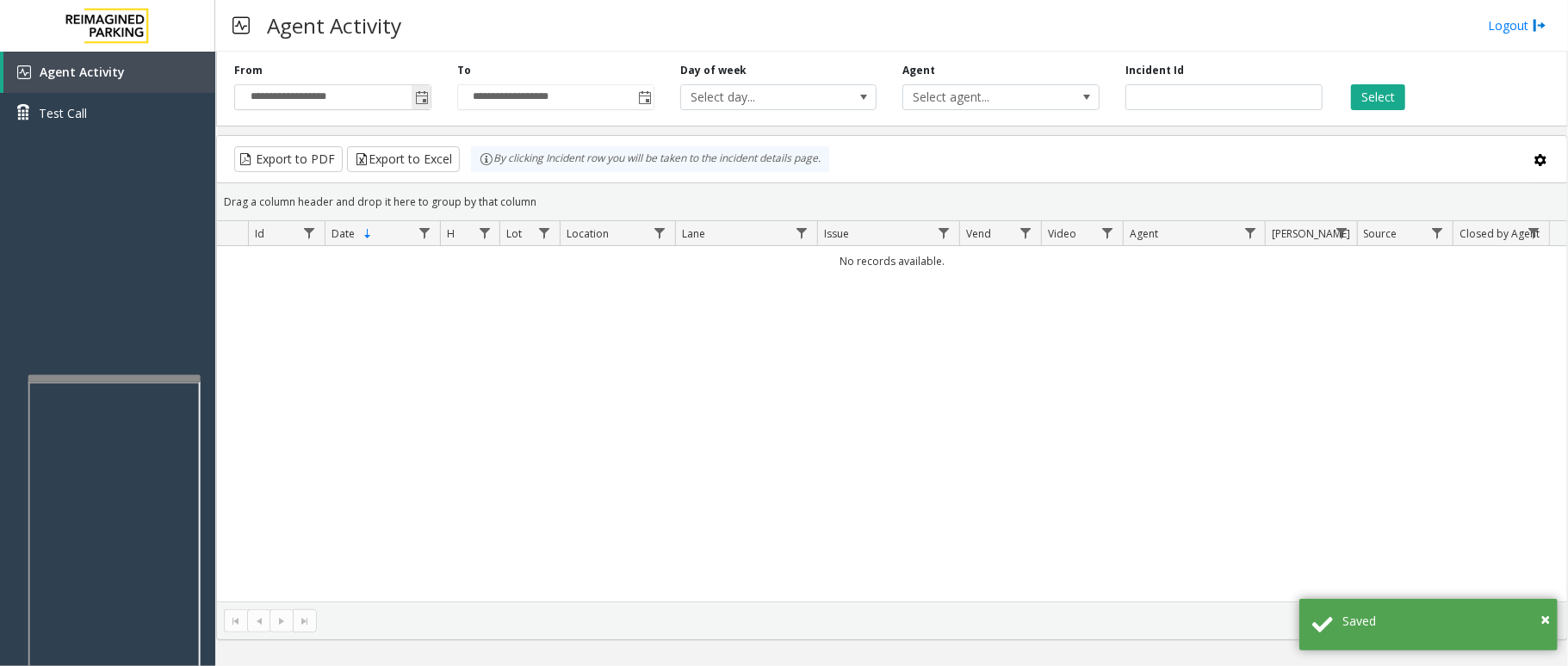
click at [415, 97] on span "Toggle popup" at bounding box center [422, 98] width 14 height 14
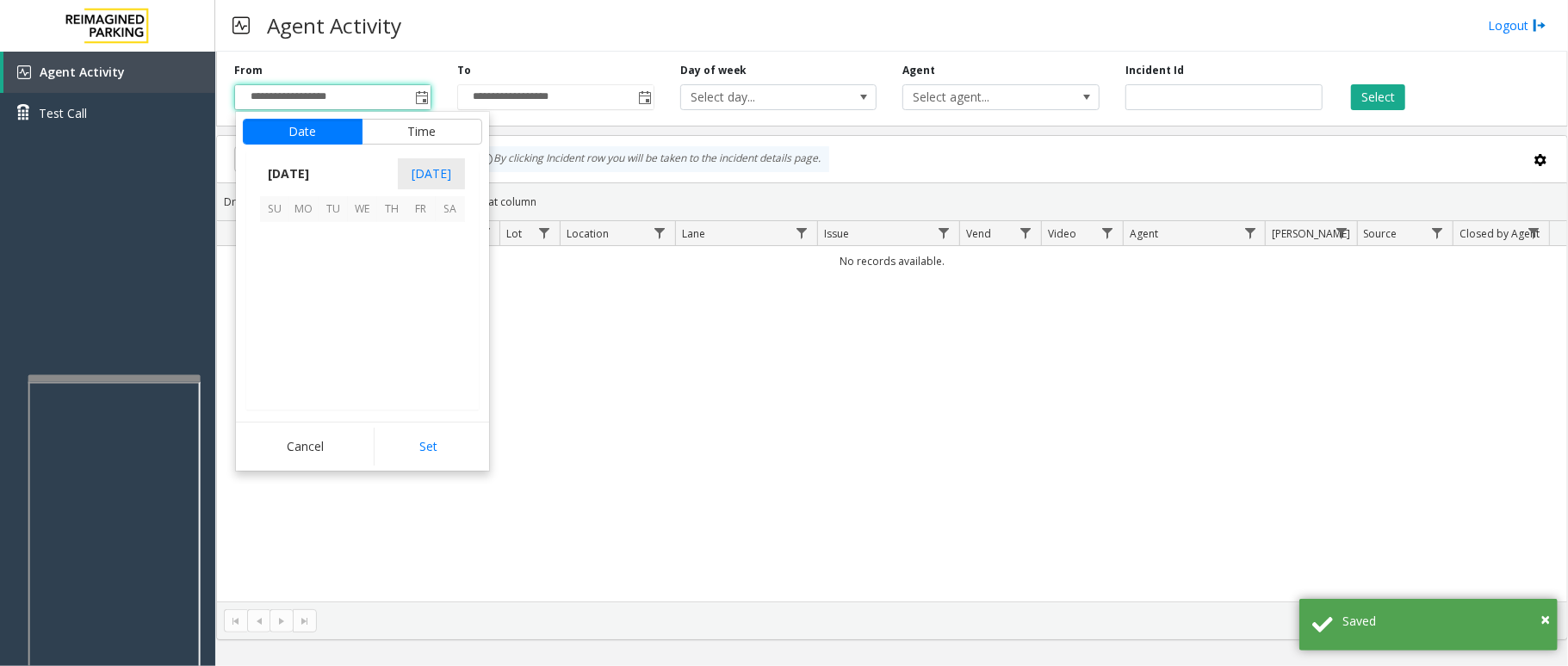
scroll to position [308754, 0]
click at [348, 314] on span "20" at bounding box center [362, 324] width 29 height 29
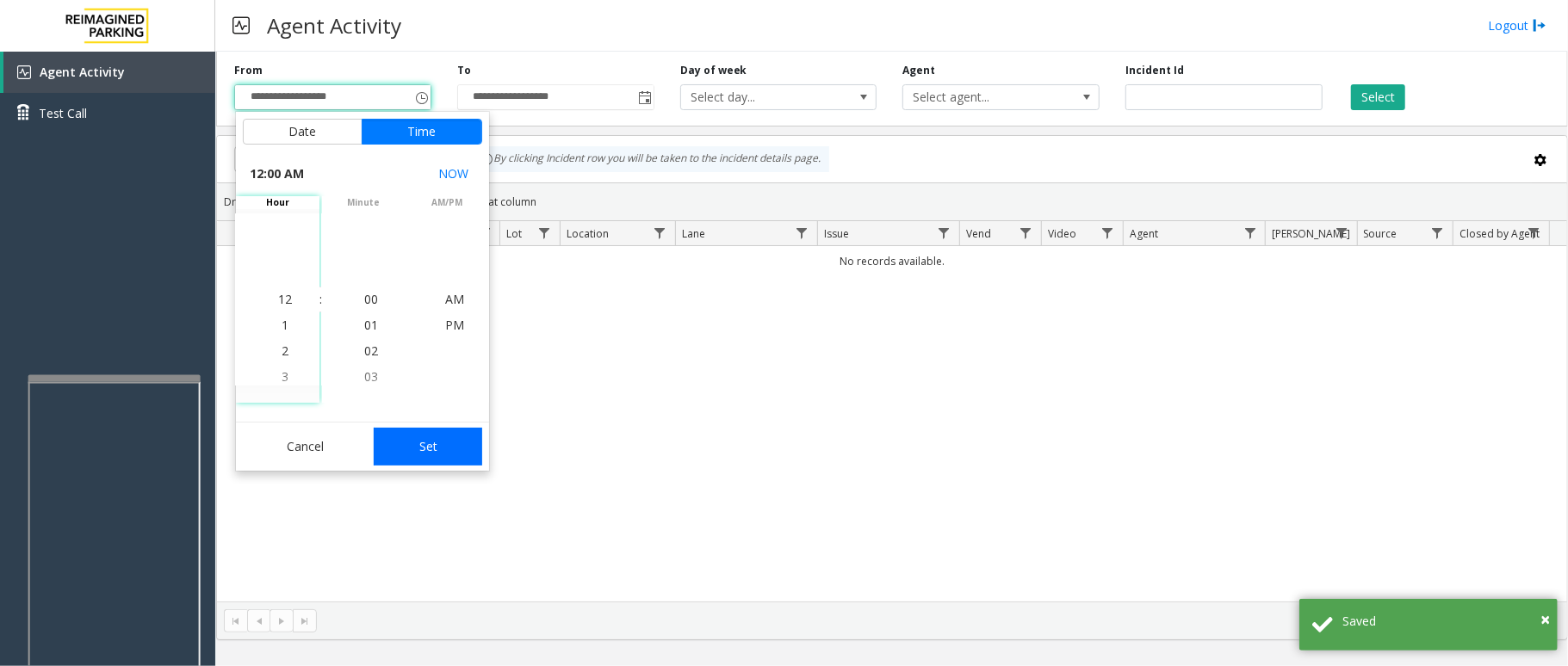
click at [398, 445] on button "Set" at bounding box center [428, 446] width 108 height 38
type input "**********"
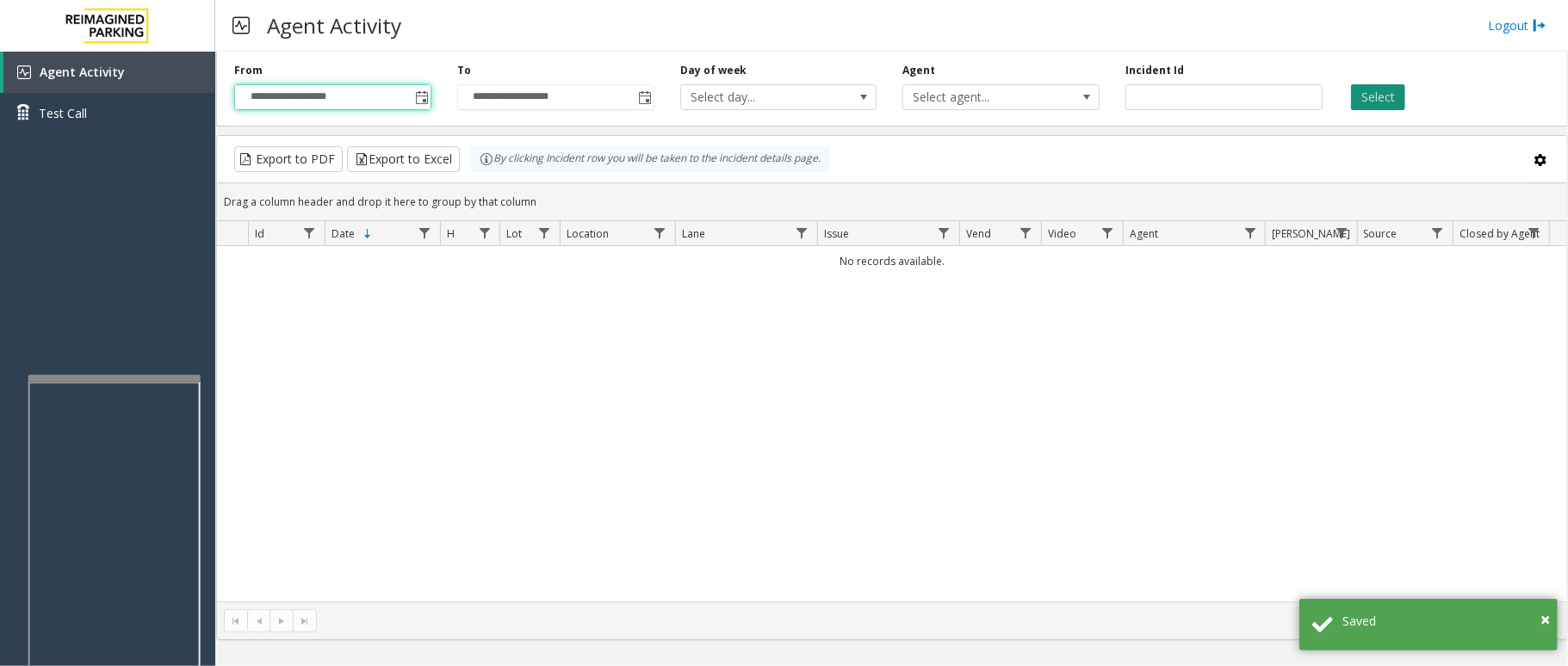
click at [1360, 100] on button "Select" at bounding box center [1378, 97] width 55 height 26
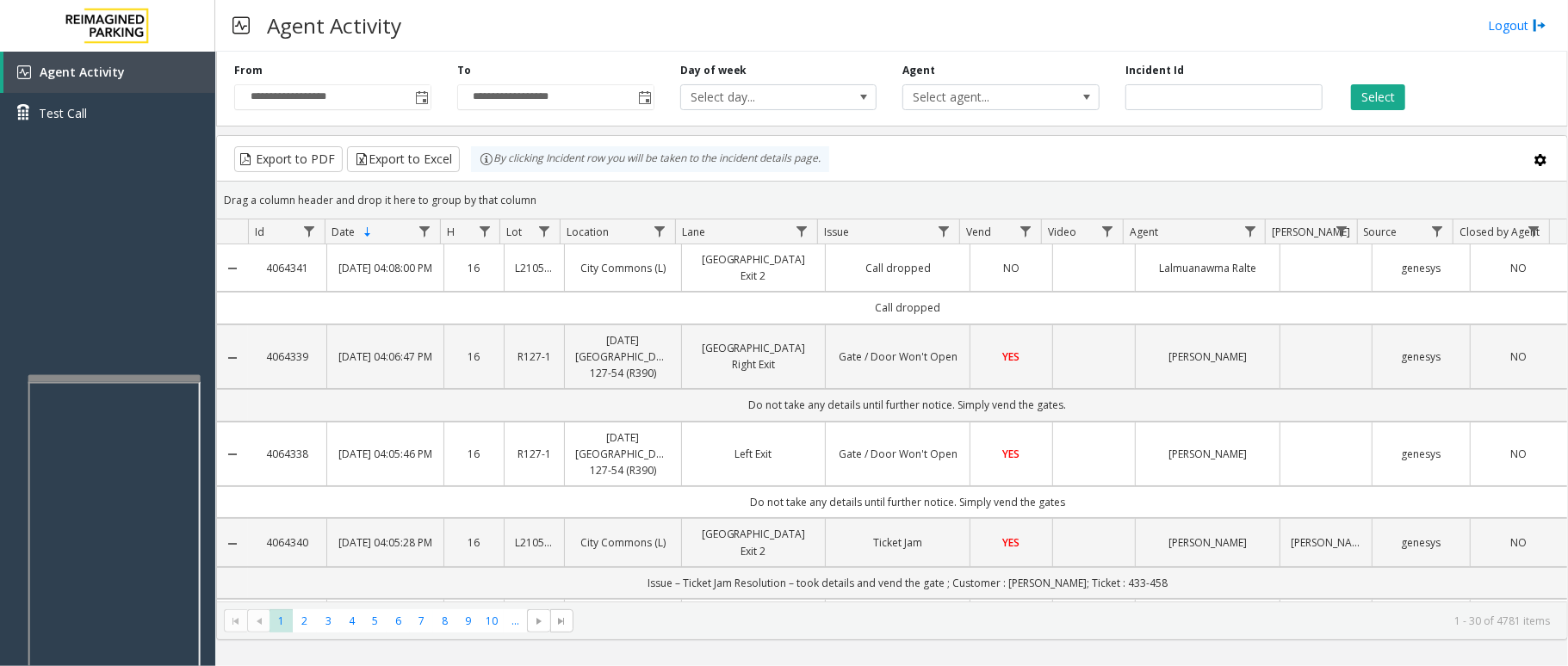
click at [1487, 103] on div "Select" at bounding box center [1447, 86] width 223 height 48
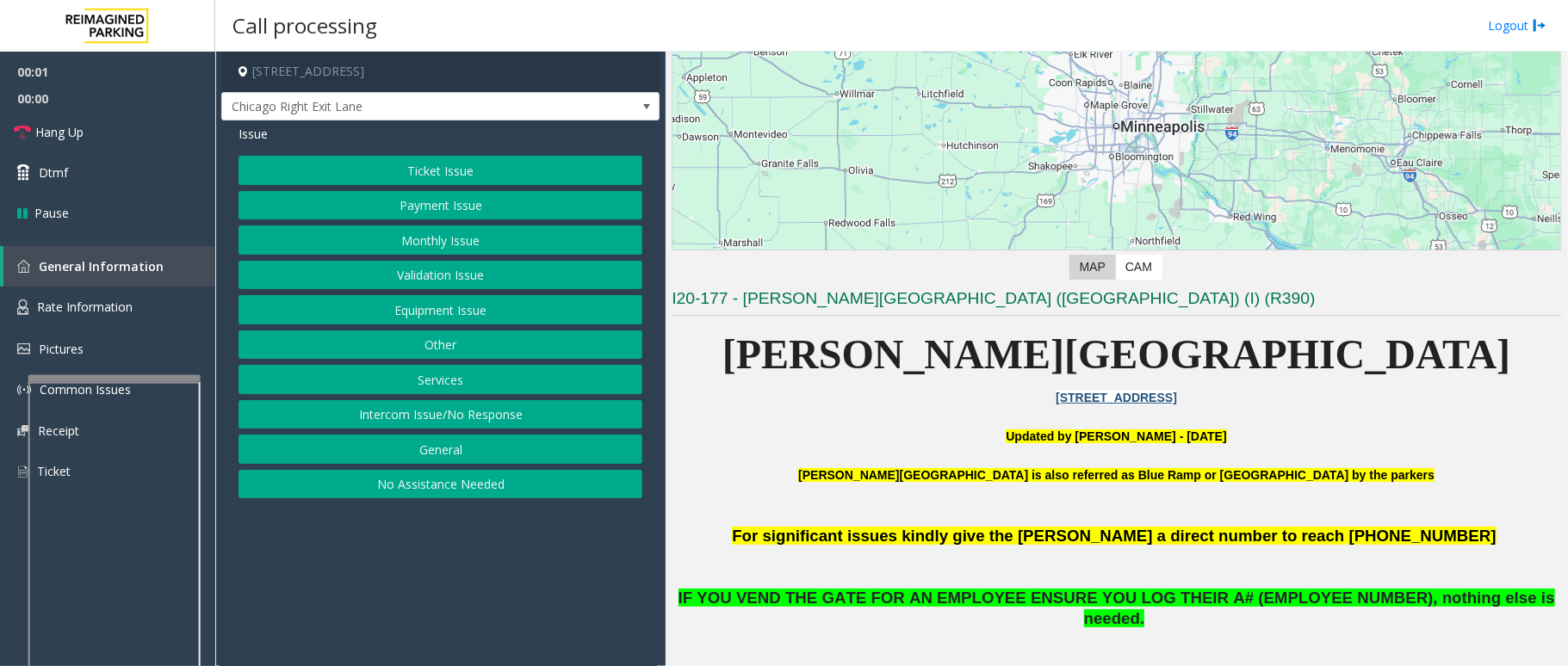
scroll to position [229, 0]
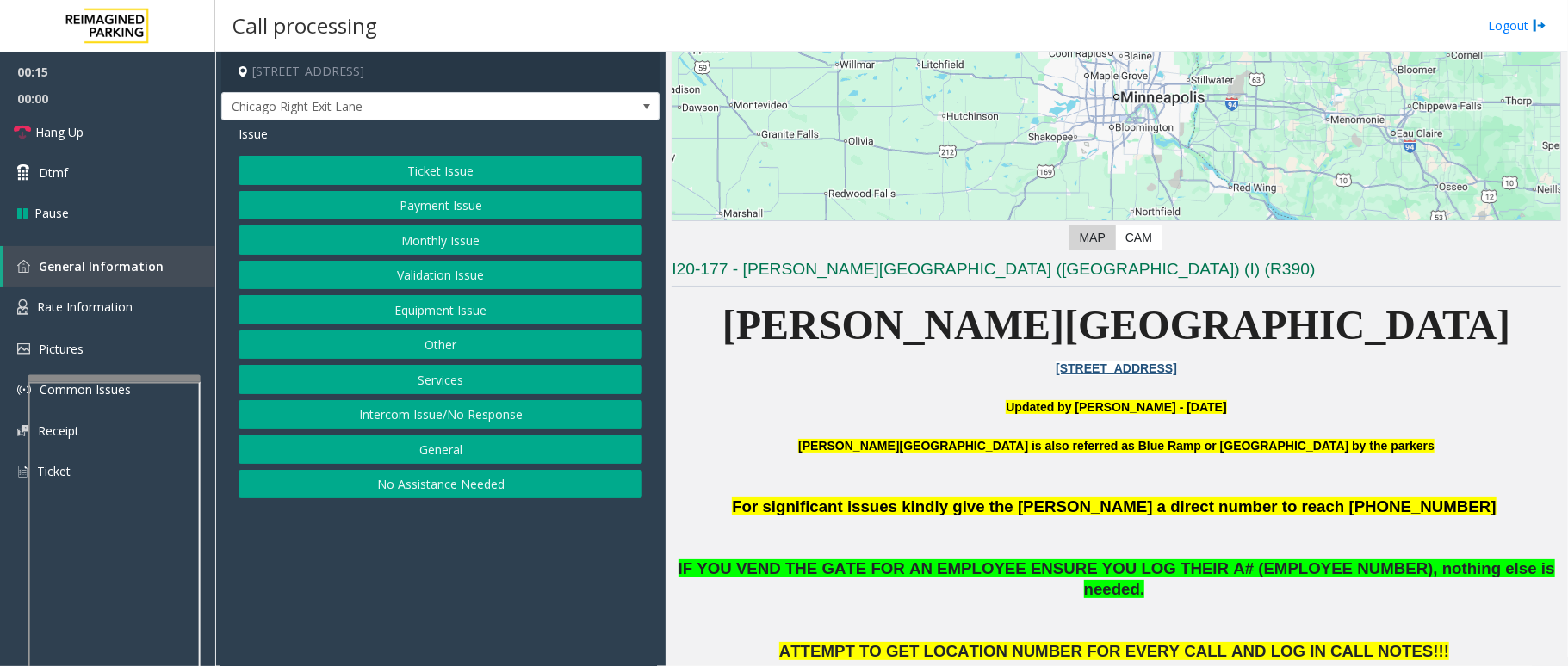
click at [458, 240] on button "Monthly Issue" at bounding box center [440, 240] width 404 height 29
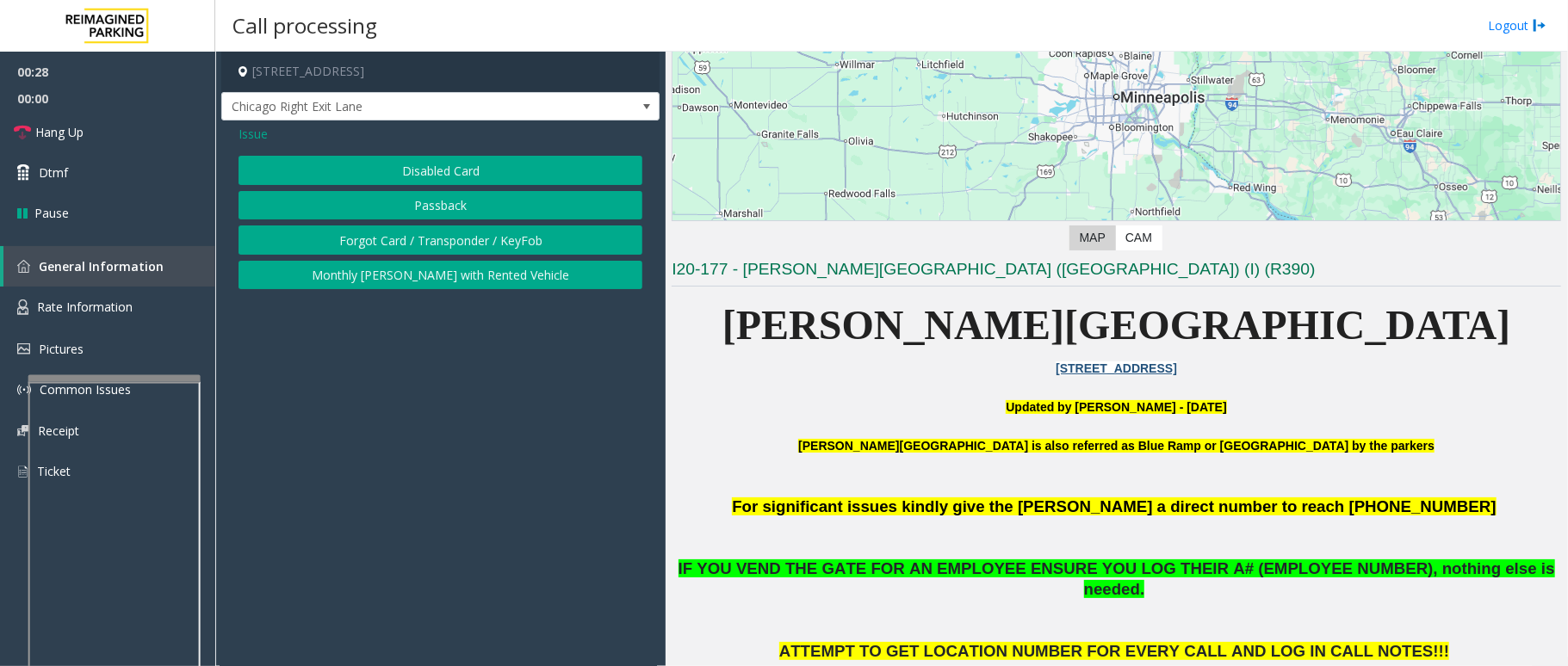
click at [508, 167] on button "Disabled Card" at bounding box center [440, 170] width 404 height 29
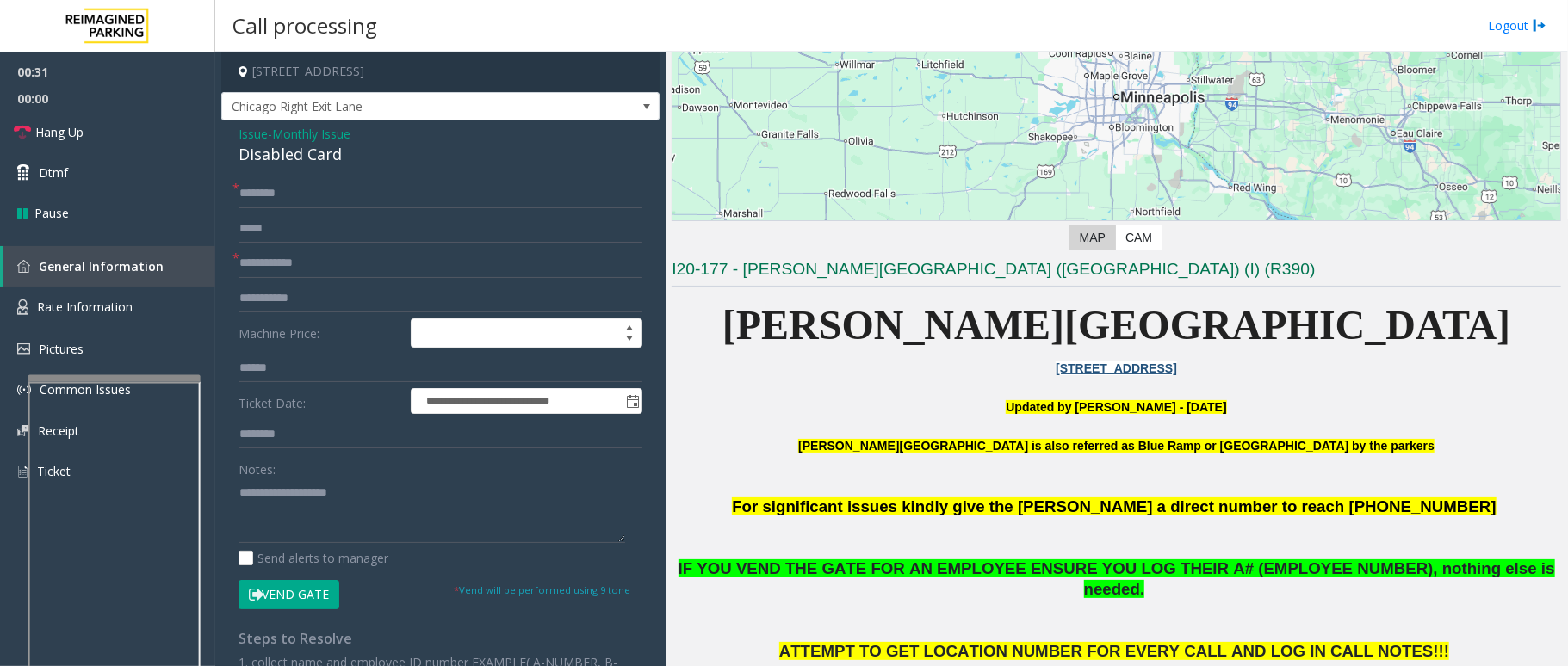
click at [260, 131] on span "Issue" at bounding box center [253, 134] width 29 height 18
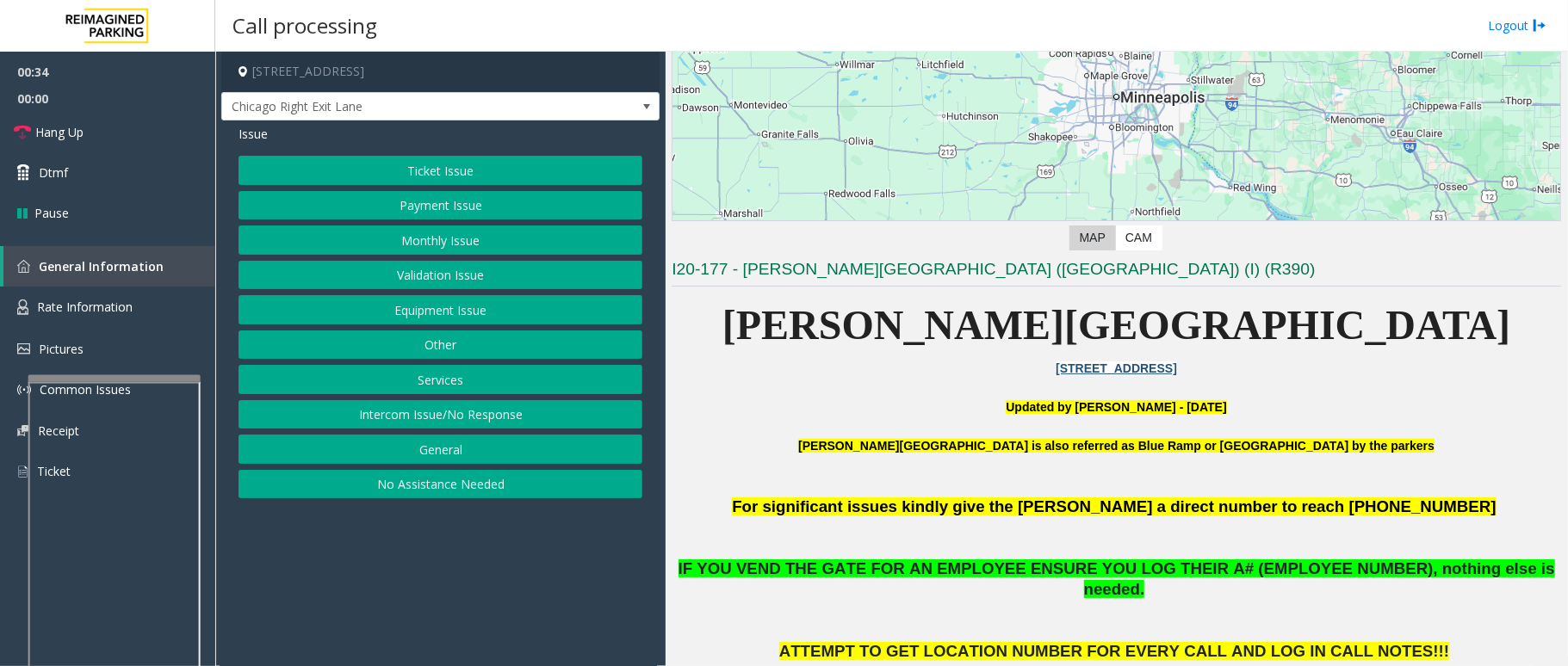
click at [473, 412] on button "Intercom Issue/No Response" at bounding box center [440, 415] width 404 height 29
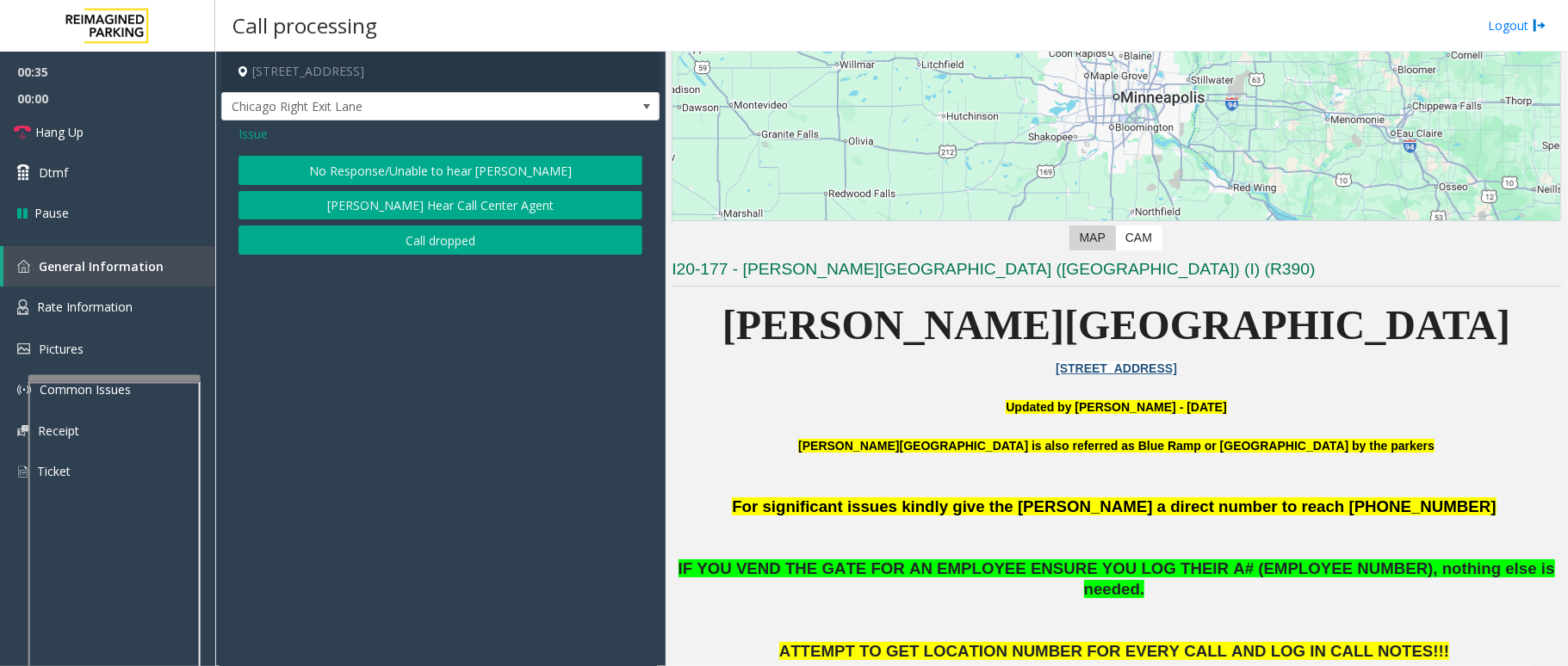
click at [480, 158] on button "No Response/Unable to hear [PERSON_NAME]" at bounding box center [440, 170] width 404 height 29
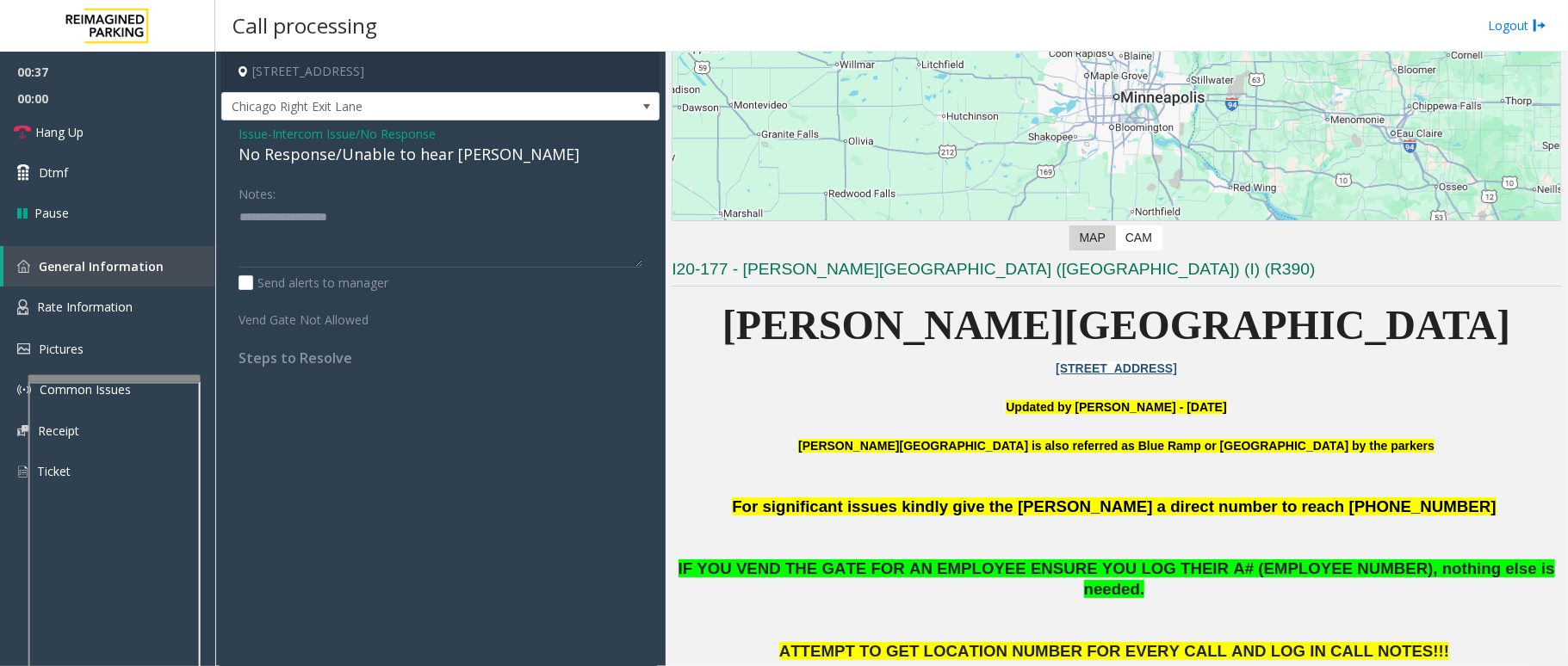
click at [259, 134] on span "Issue" at bounding box center [253, 134] width 29 height 18
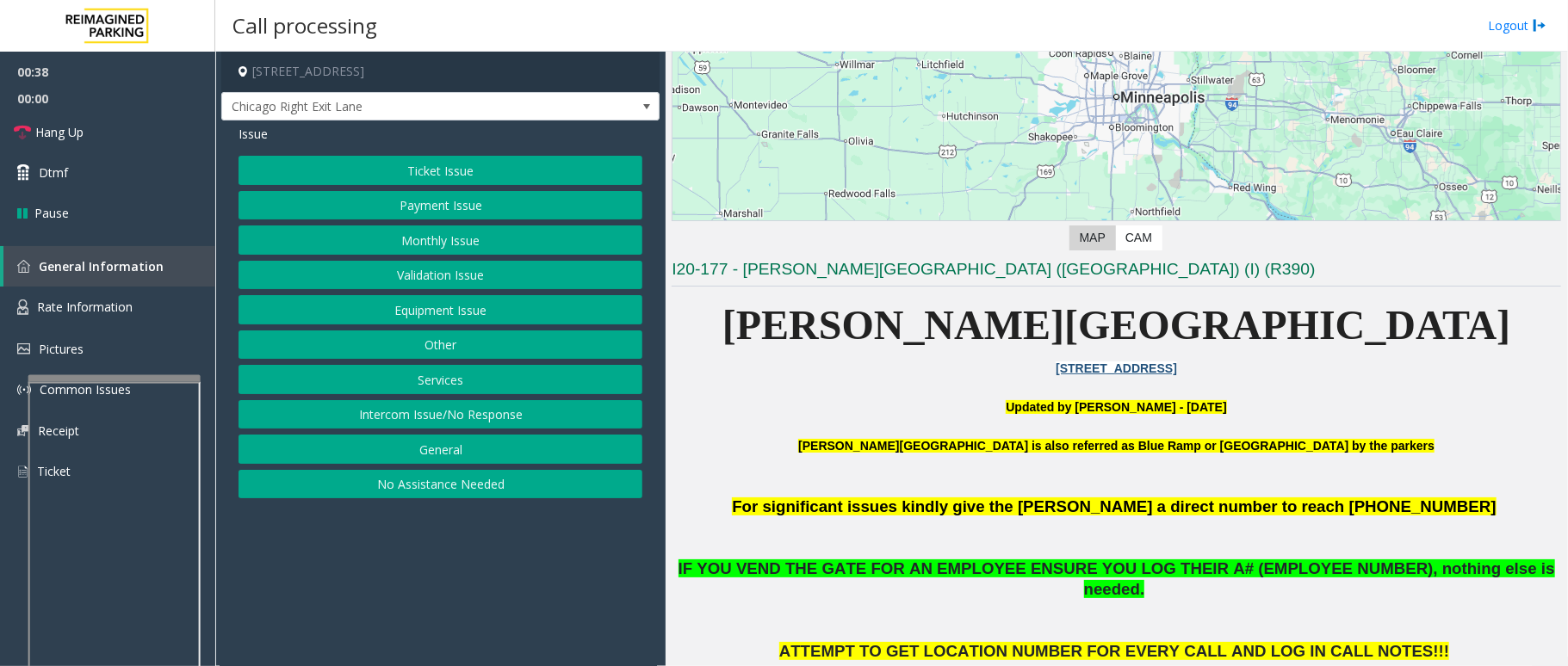
click at [446, 304] on button "Equipment Issue" at bounding box center [440, 309] width 404 height 29
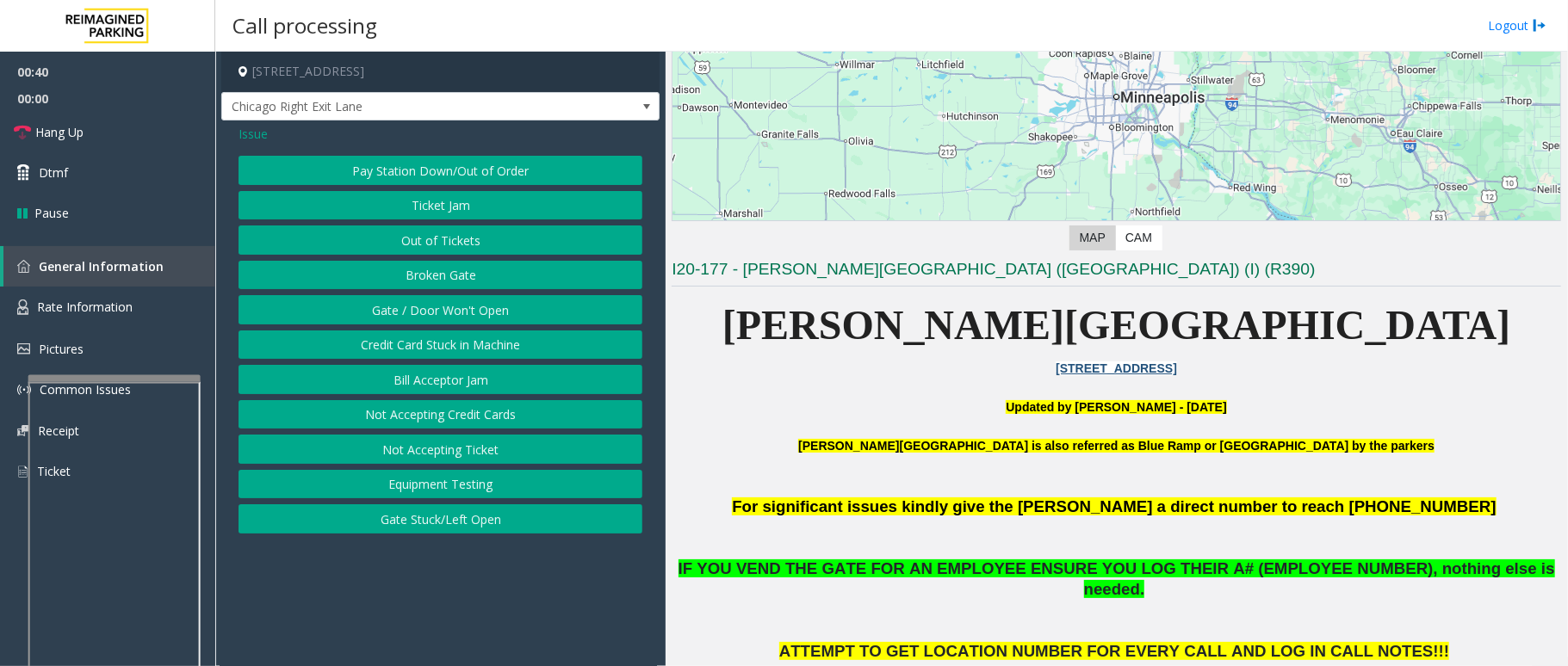
click at [436, 311] on button "Gate / Door Won't Open" at bounding box center [440, 309] width 404 height 29
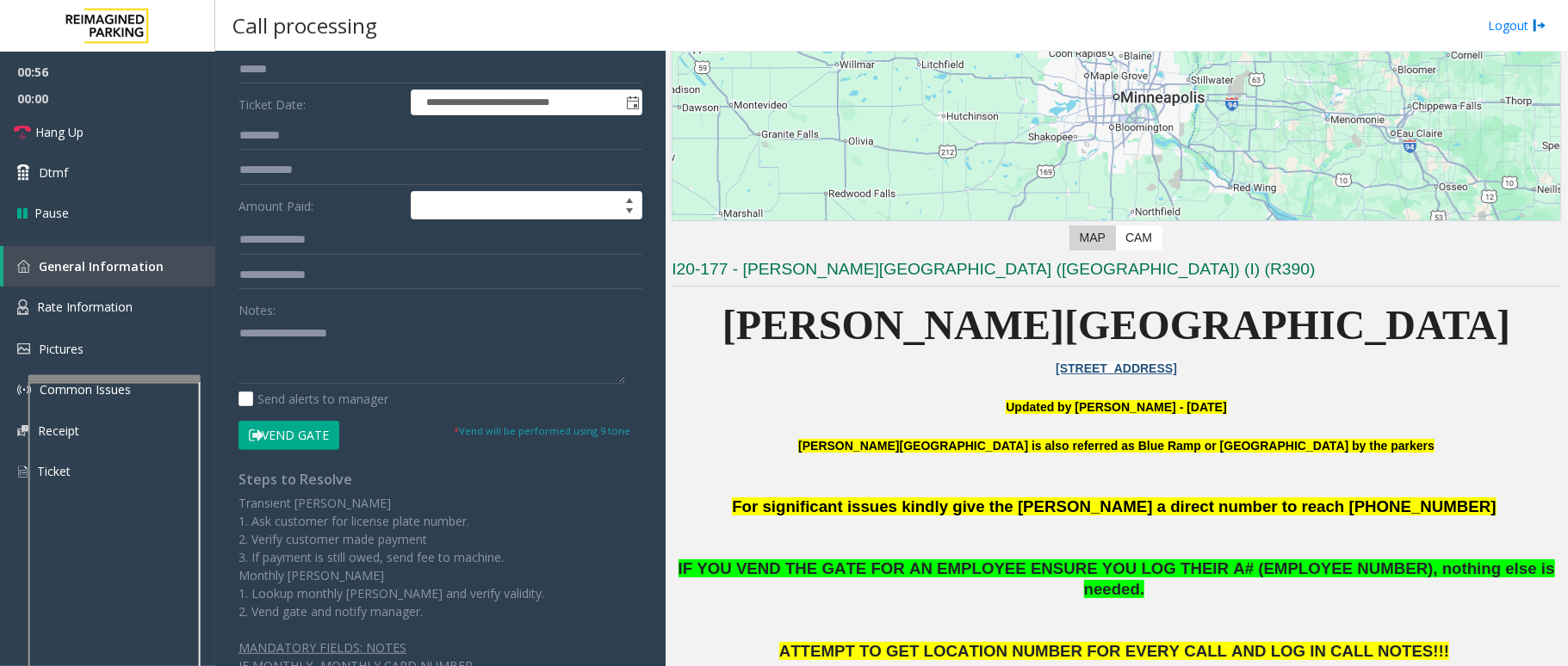
click at [304, 447] on button "Vend Gate" at bounding box center [288, 434] width 100 height 29
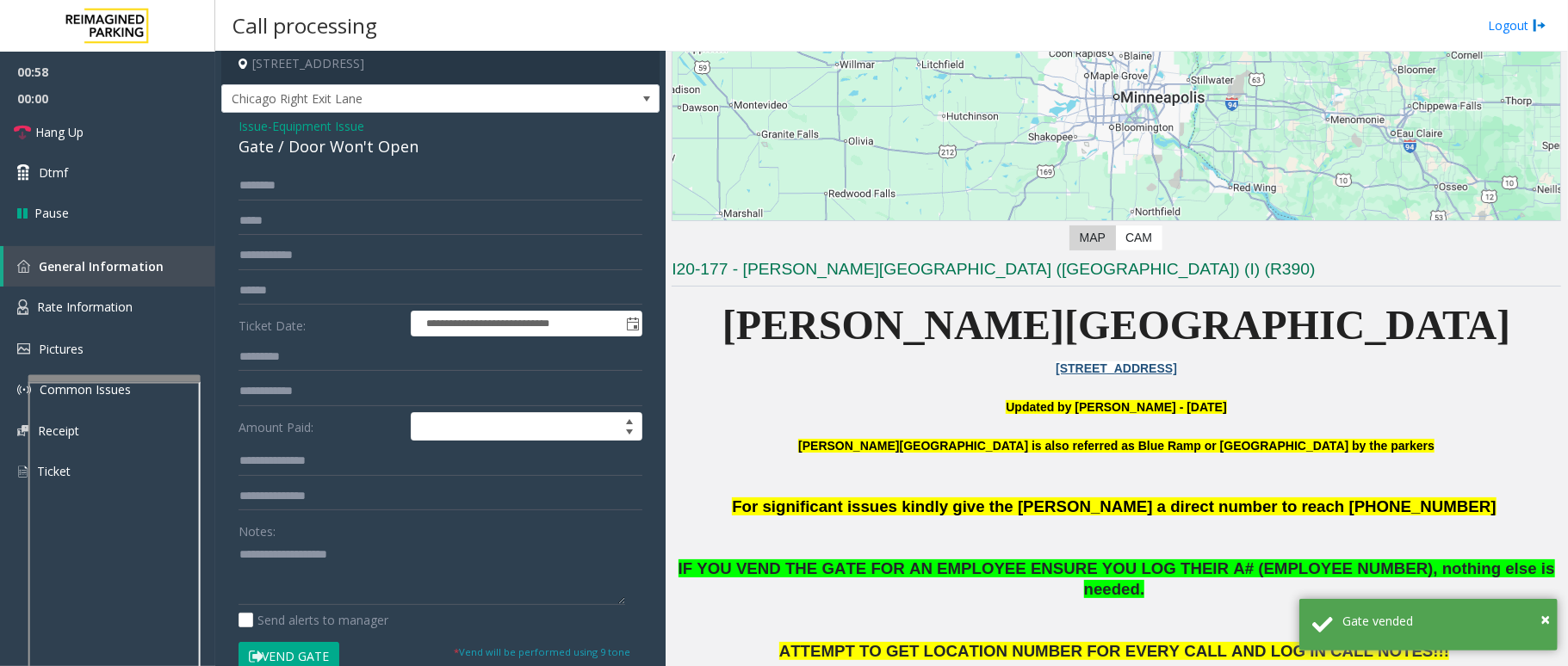
scroll to position [0, 0]
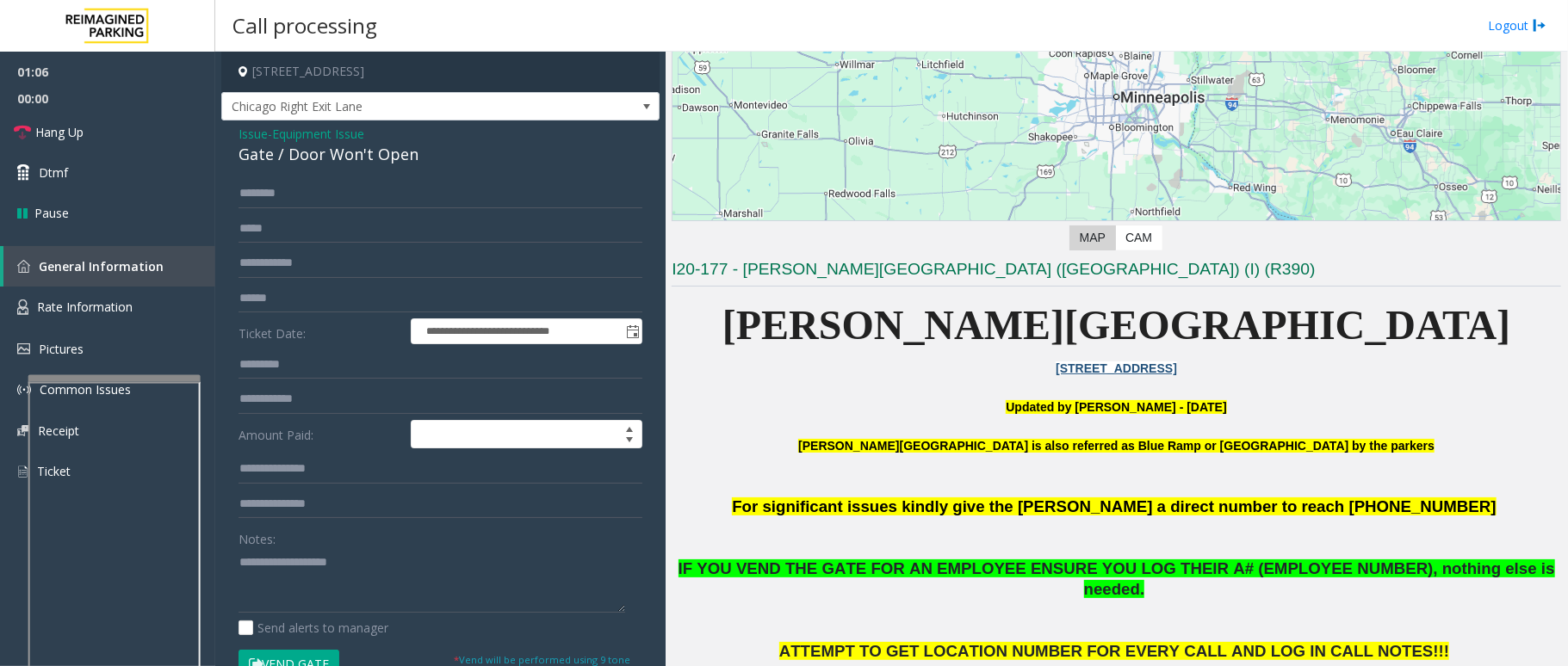
click at [239, 128] on span "Issue" at bounding box center [253, 134] width 29 height 18
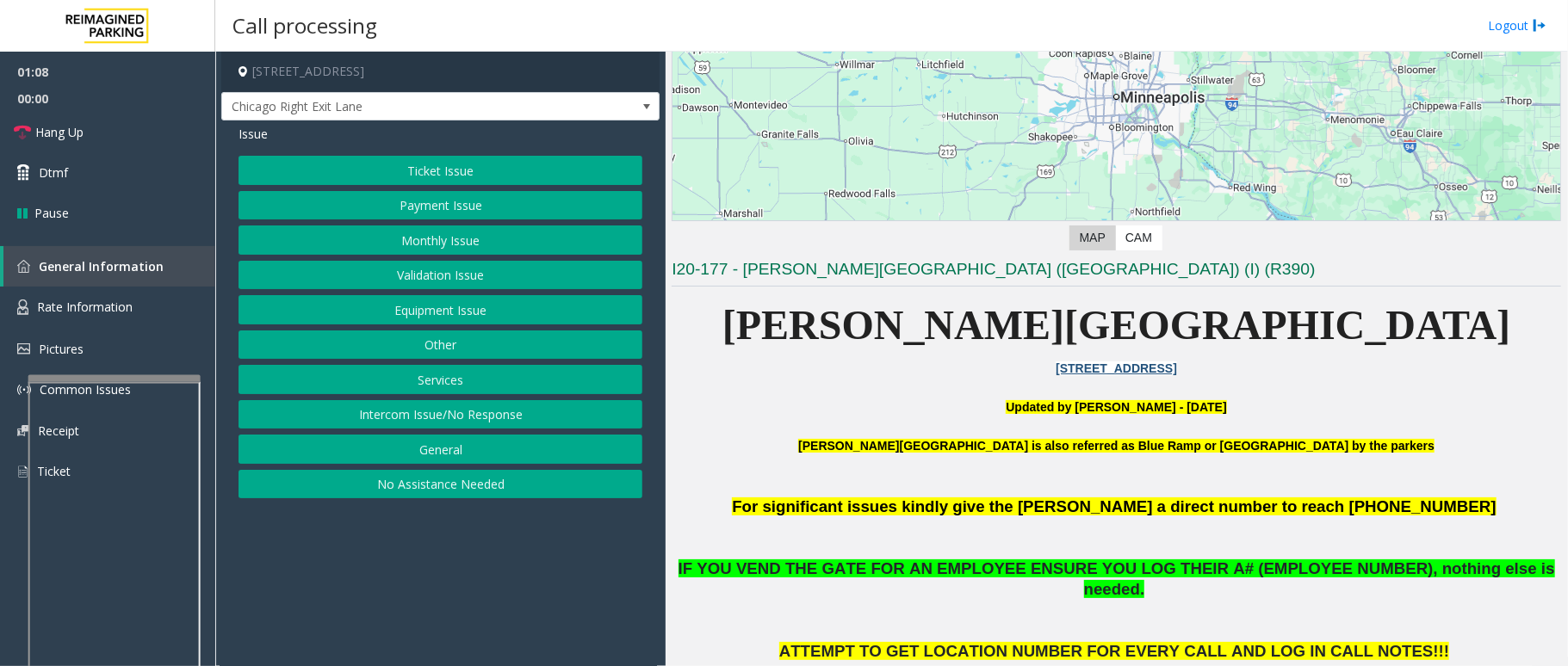
click at [388, 235] on button "Monthly Issue" at bounding box center [440, 240] width 404 height 29
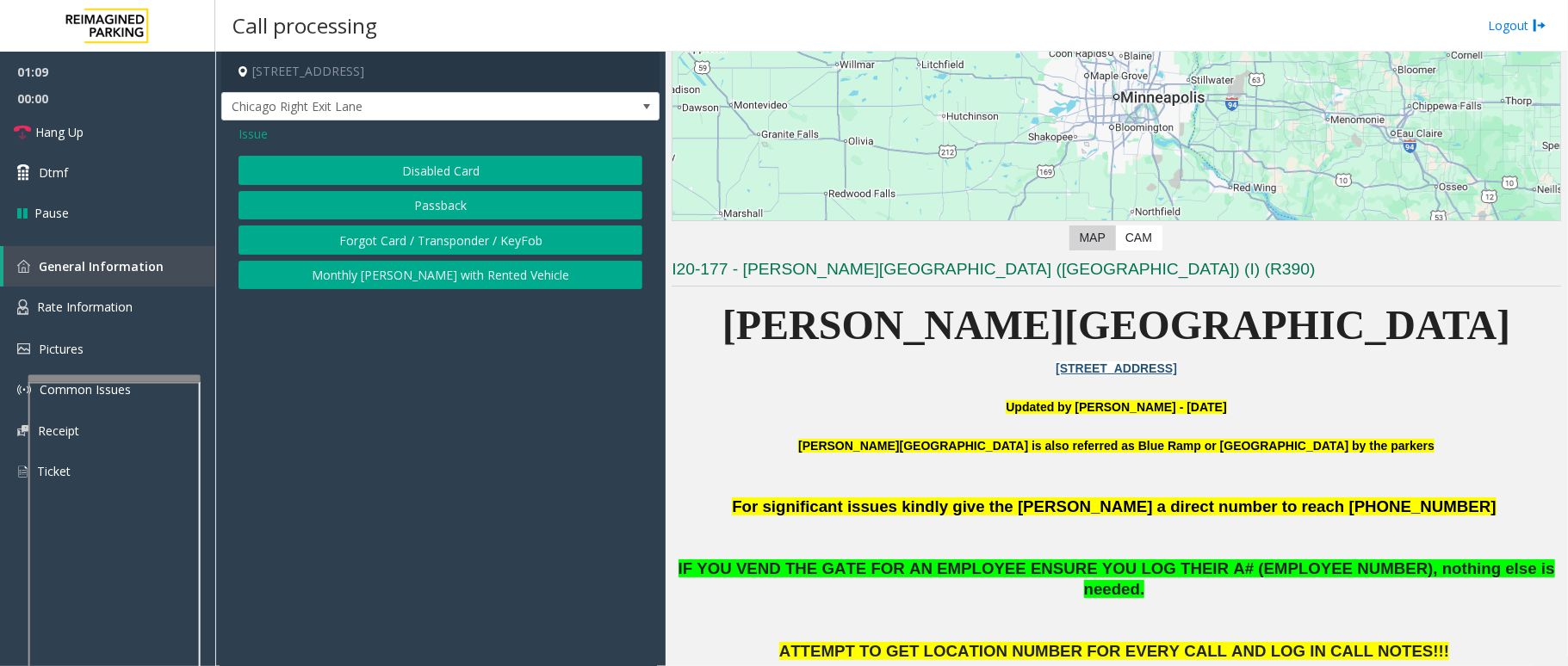
click at [372, 170] on button "Disabled Card" at bounding box center [440, 170] width 404 height 29
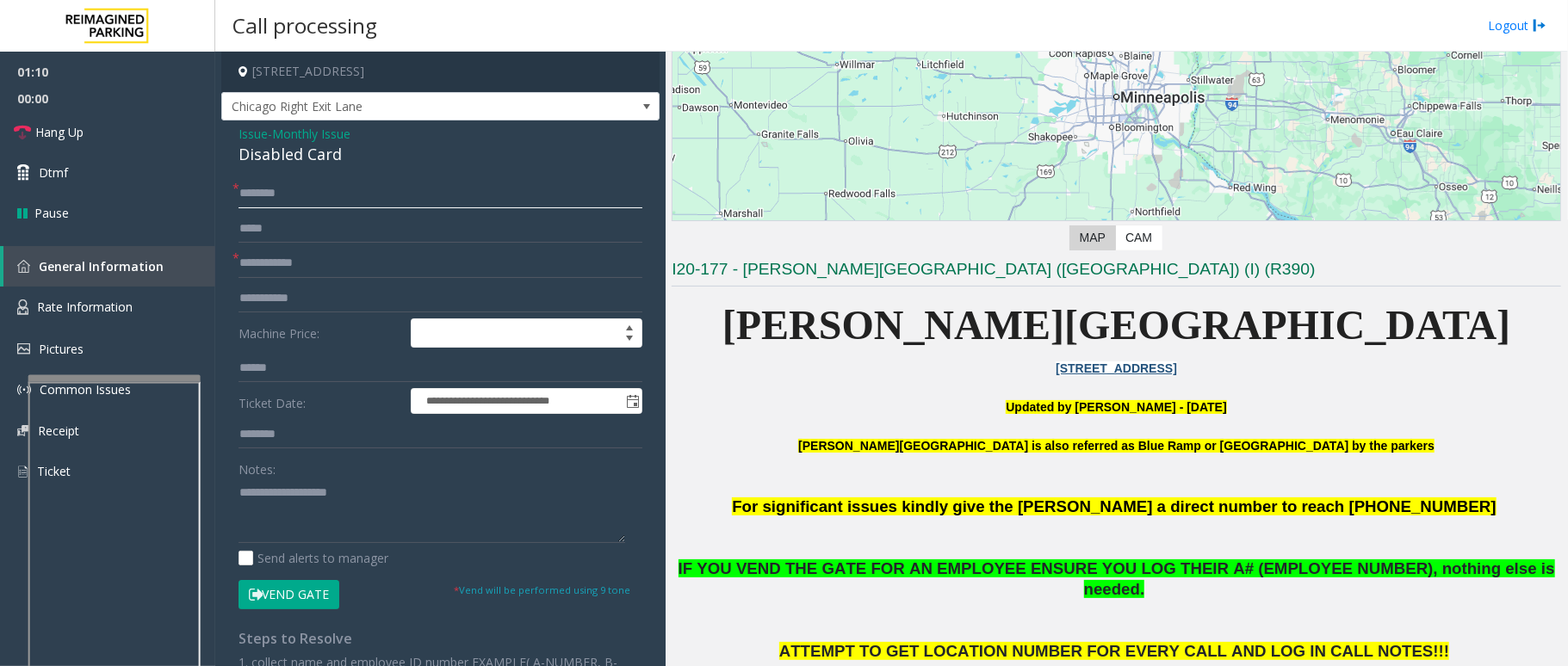
click at [311, 196] on input "text" at bounding box center [440, 193] width 404 height 29
type input "**"
click at [57, 125] on span "Hang Up" at bounding box center [60, 132] width 48 height 18
click at [262, 266] on input "text" at bounding box center [440, 262] width 404 height 29
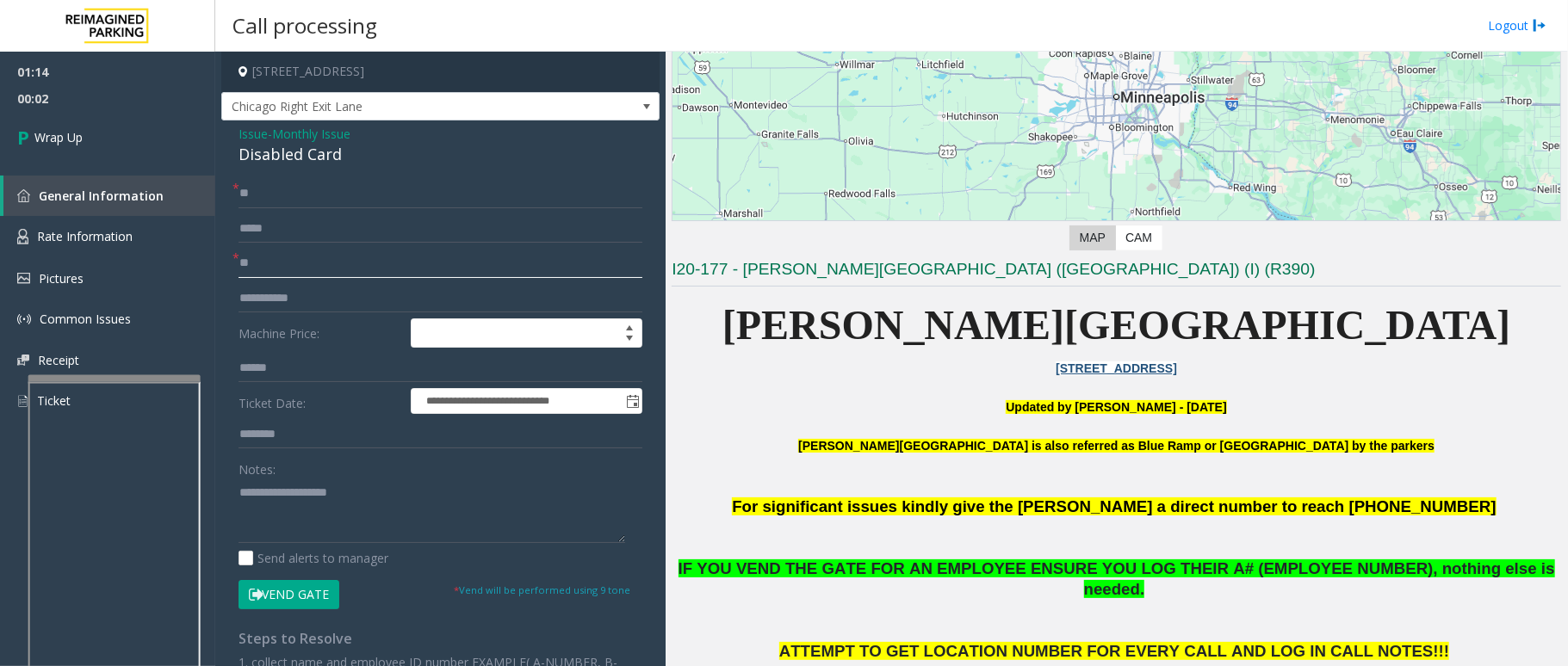
type input "**"
drag, startPoint x: 359, startPoint y: 144, endPoint x: 242, endPoint y: 158, distance: 117.8
click at [242, 158] on div "Disabled Card" at bounding box center [440, 154] width 404 height 23
click at [418, 148] on div "Disabled Card" at bounding box center [440, 154] width 404 height 23
drag, startPoint x: 232, startPoint y: 127, endPoint x: 279, endPoint y: 151, distance: 52.8
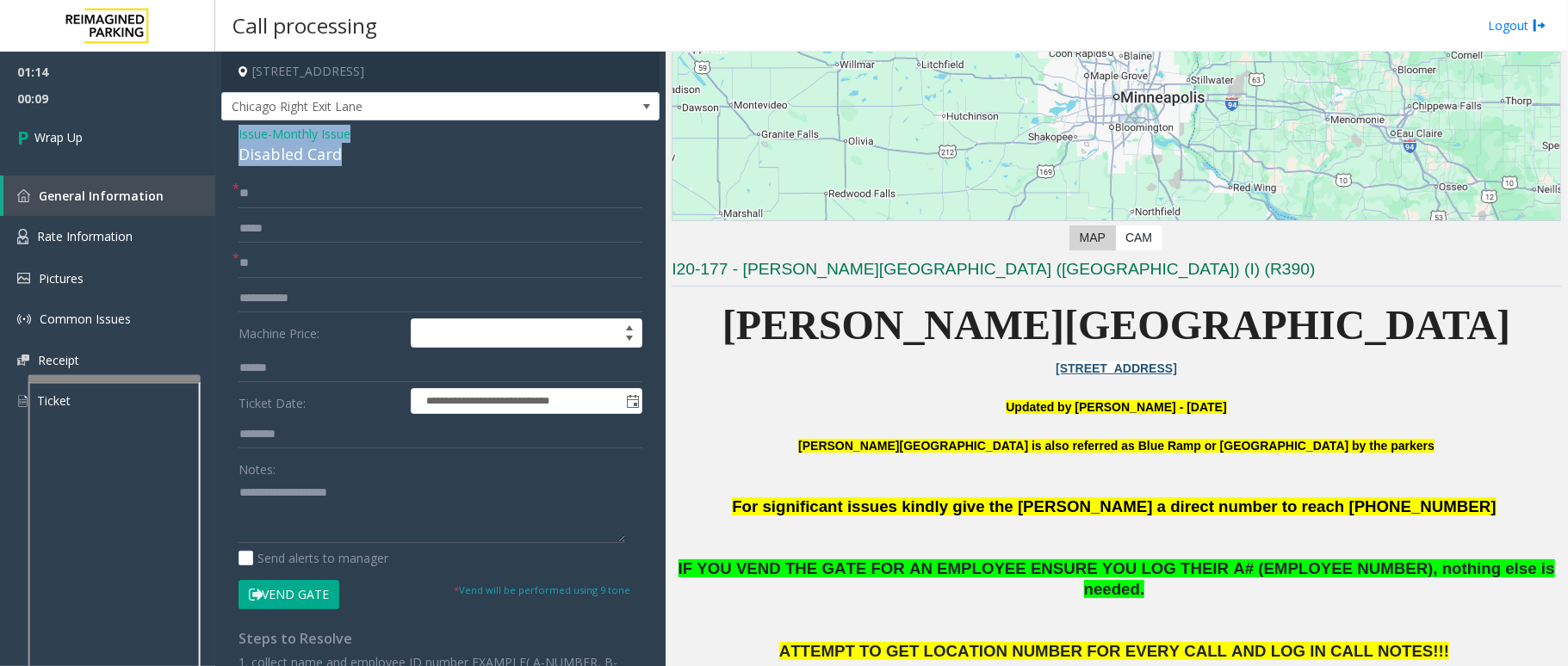
click at [370, 157] on div "**********" at bounding box center [440, 531] width 438 height 821
click at [349, 514] on textarea at bounding box center [432, 511] width 387 height 65
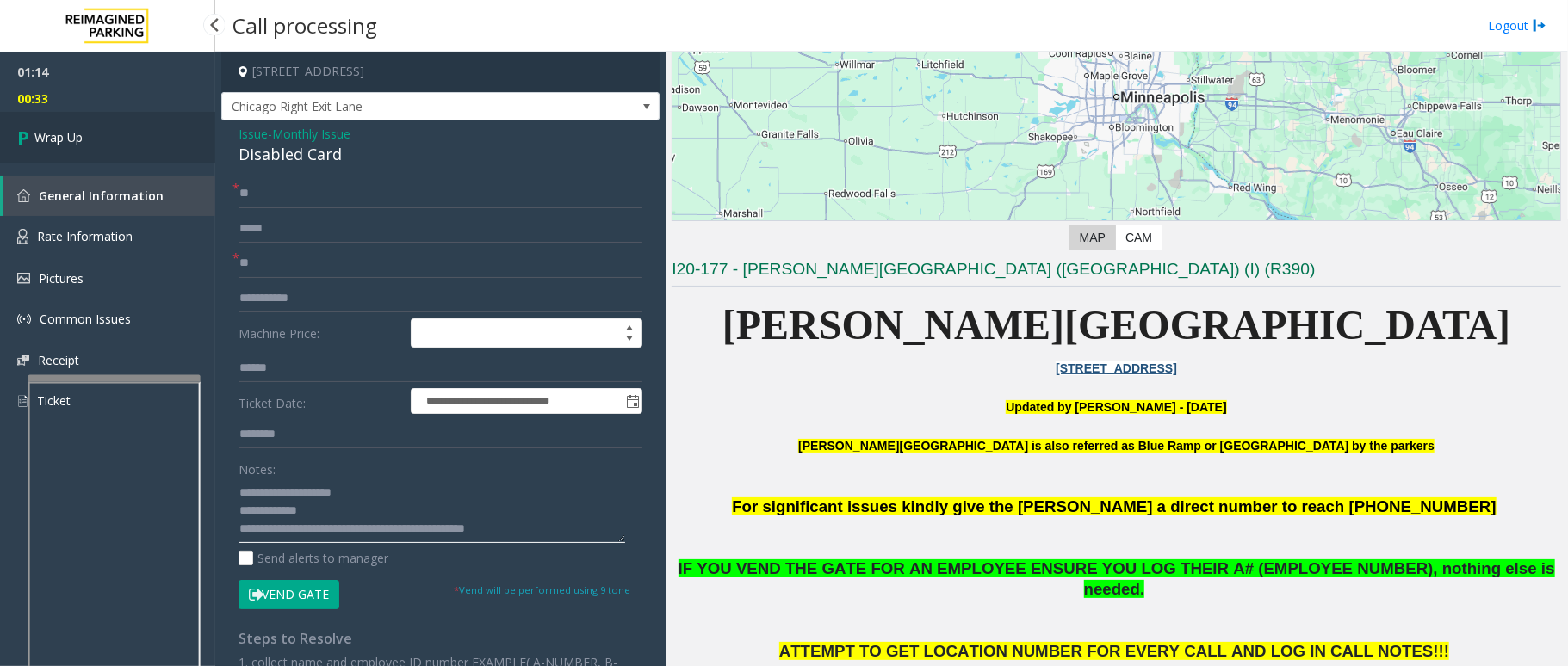
type textarea "**********"
click at [77, 138] on span "Wrap Up" at bounding box center [59, 137] width 48 height 18
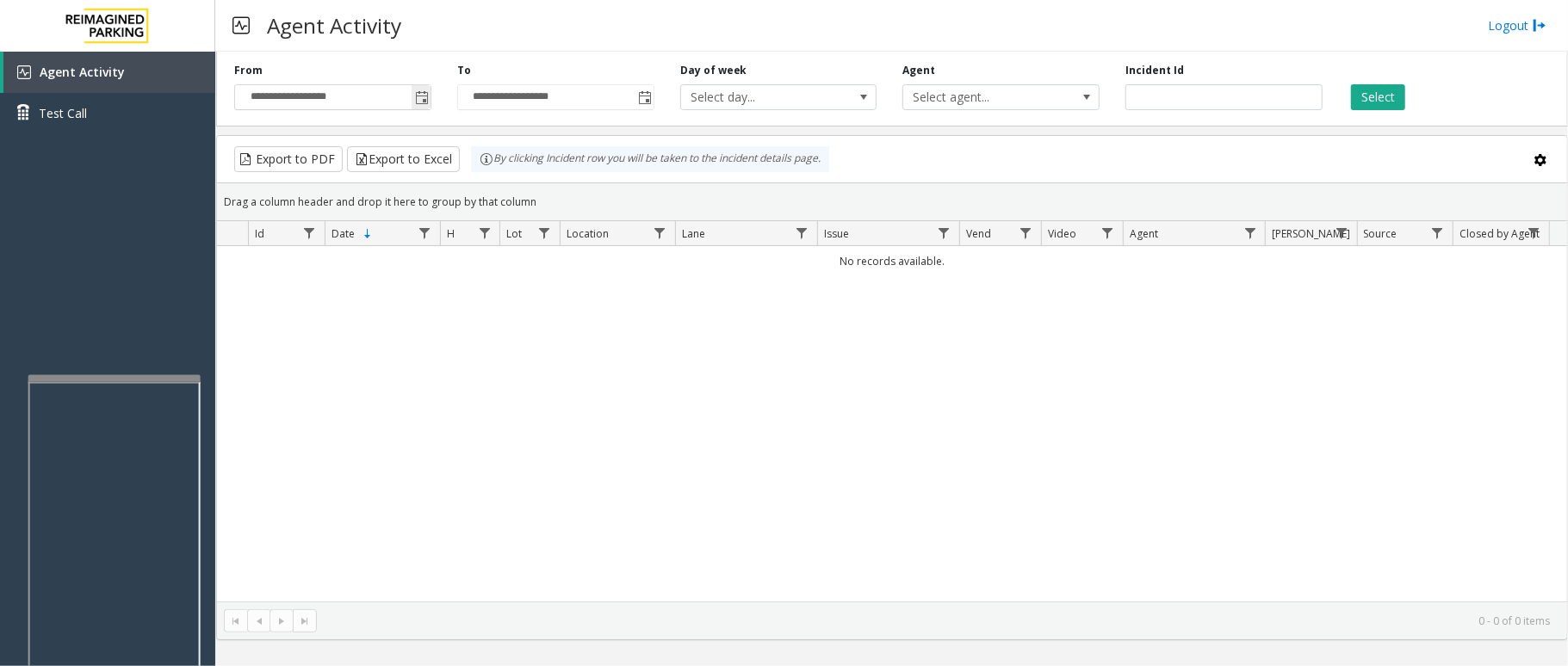
click at [428, 100] on span "Toggle popup" at bounding box center [422, 98] width 14 height 14
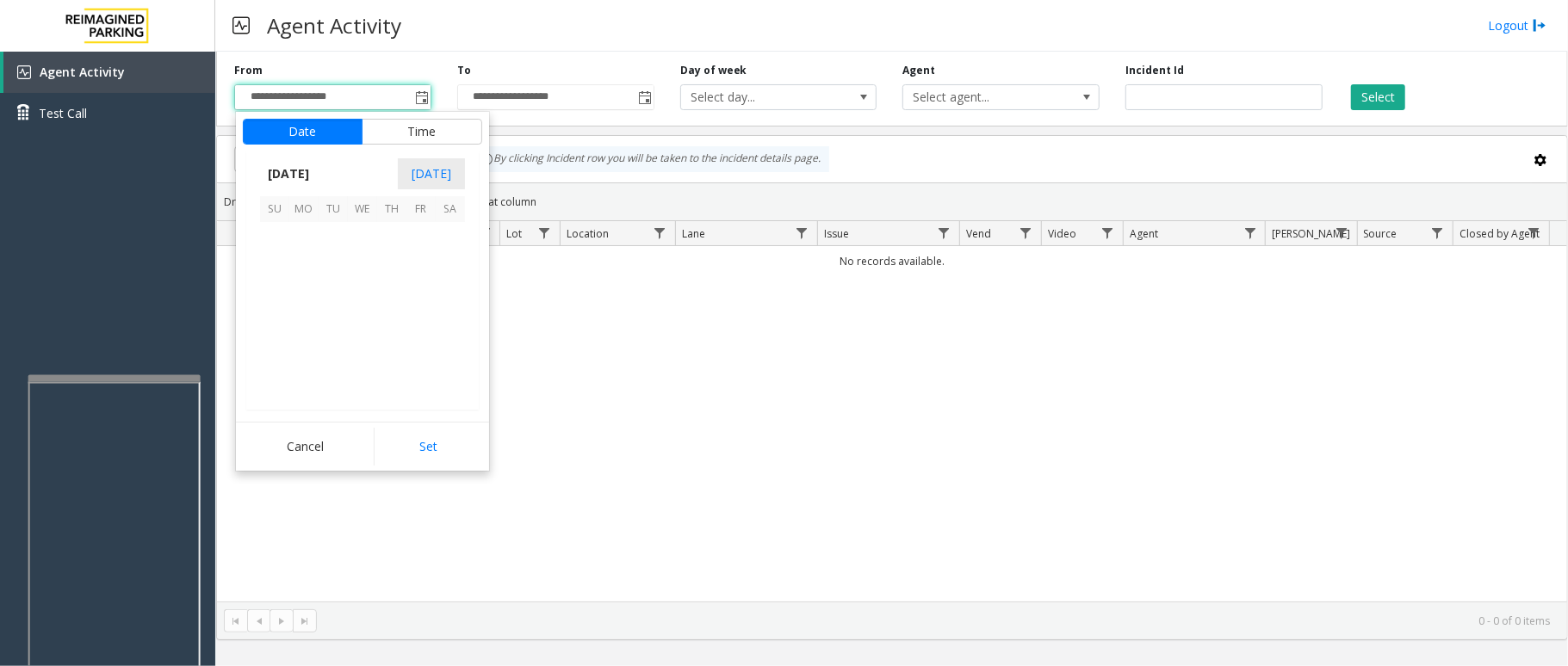
scroll to position [308754, 0]
click at [383, 280] on span "14" at bounding box center [391, 294] width 29 height 29
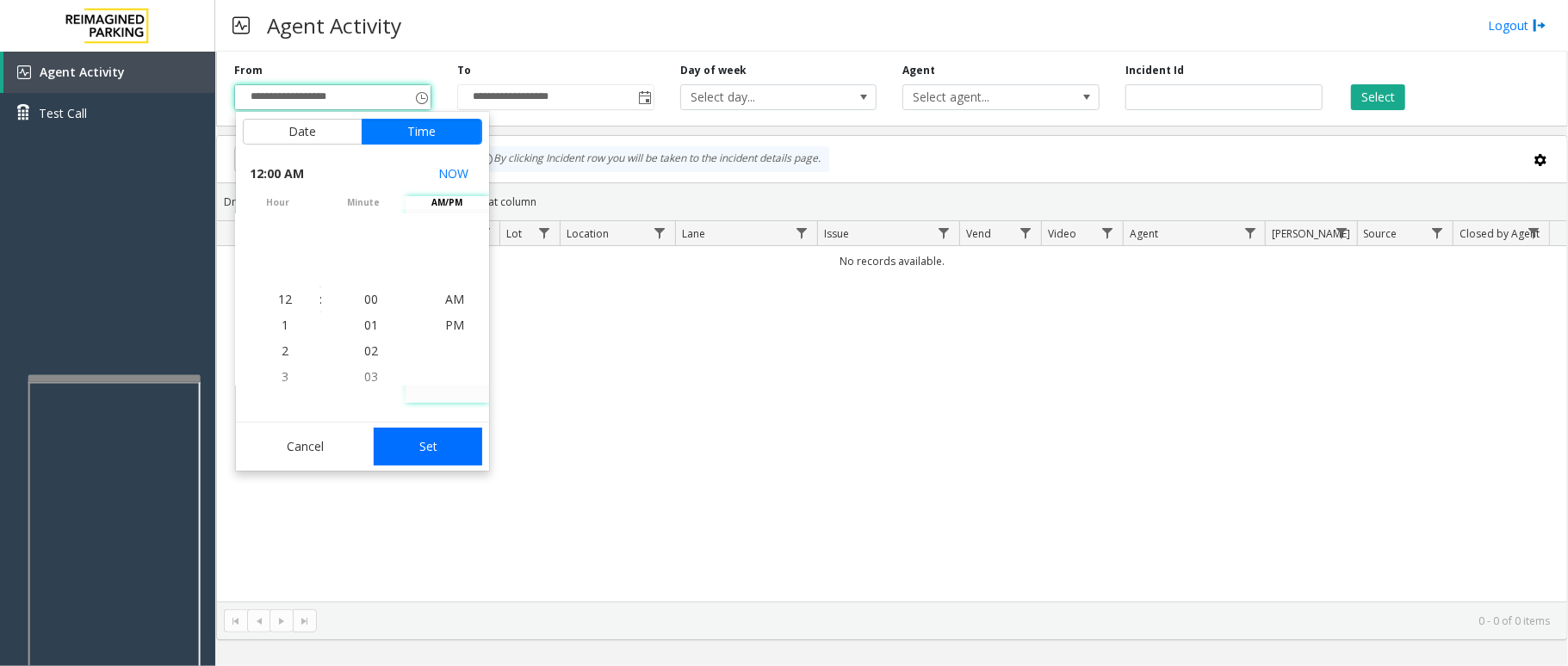
click at [434, 452] on button "Set" at bounding box center [428, 446] width 108 height 38
type input "**********"
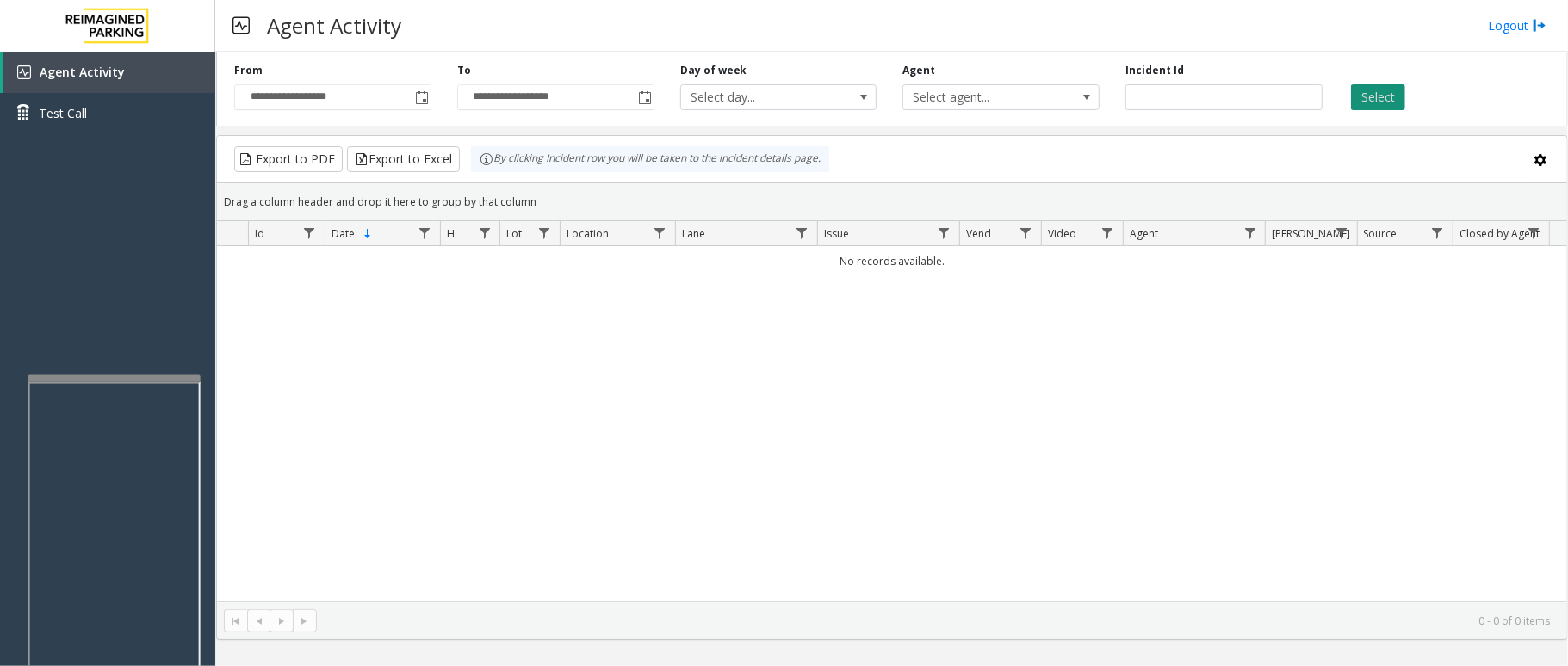
click at [1382, 93] on button "Select" at bounding box center [1378, 97] width 55 height 26
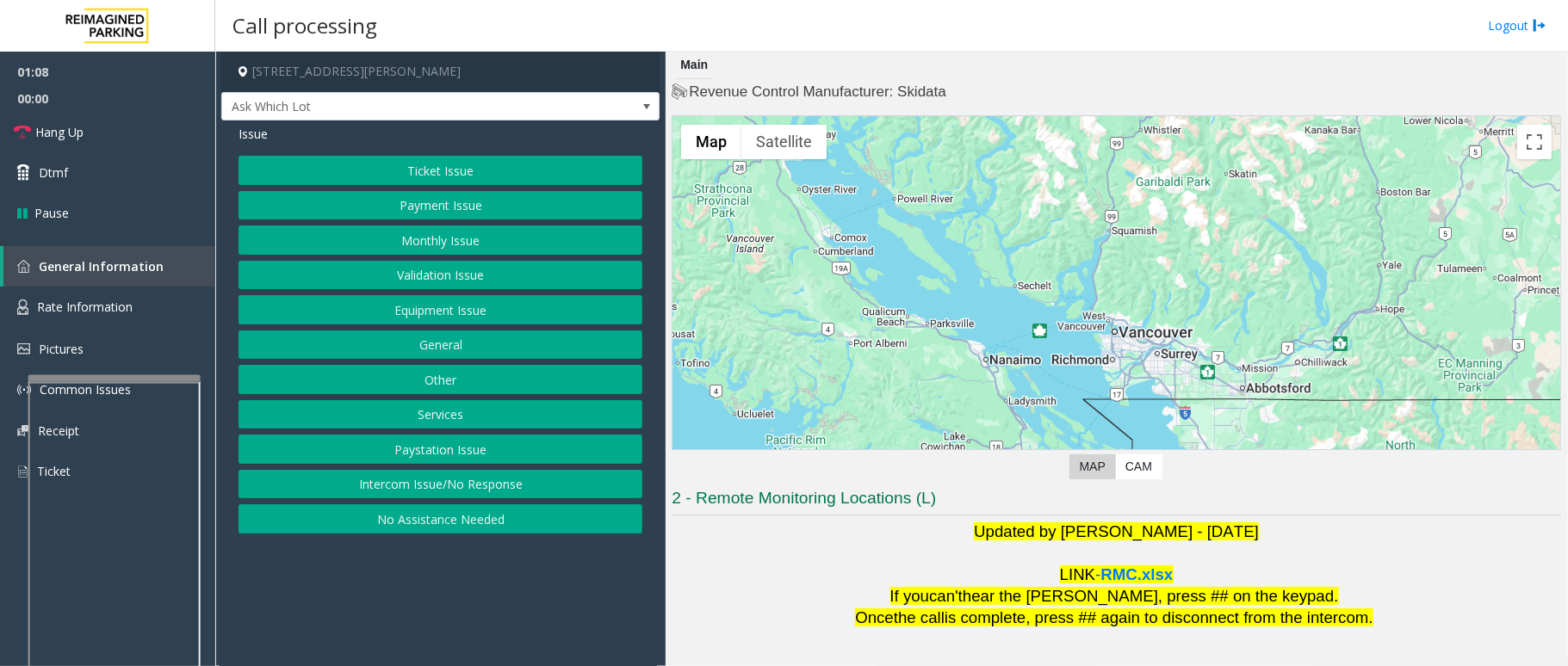
scroll to position [114, 0]
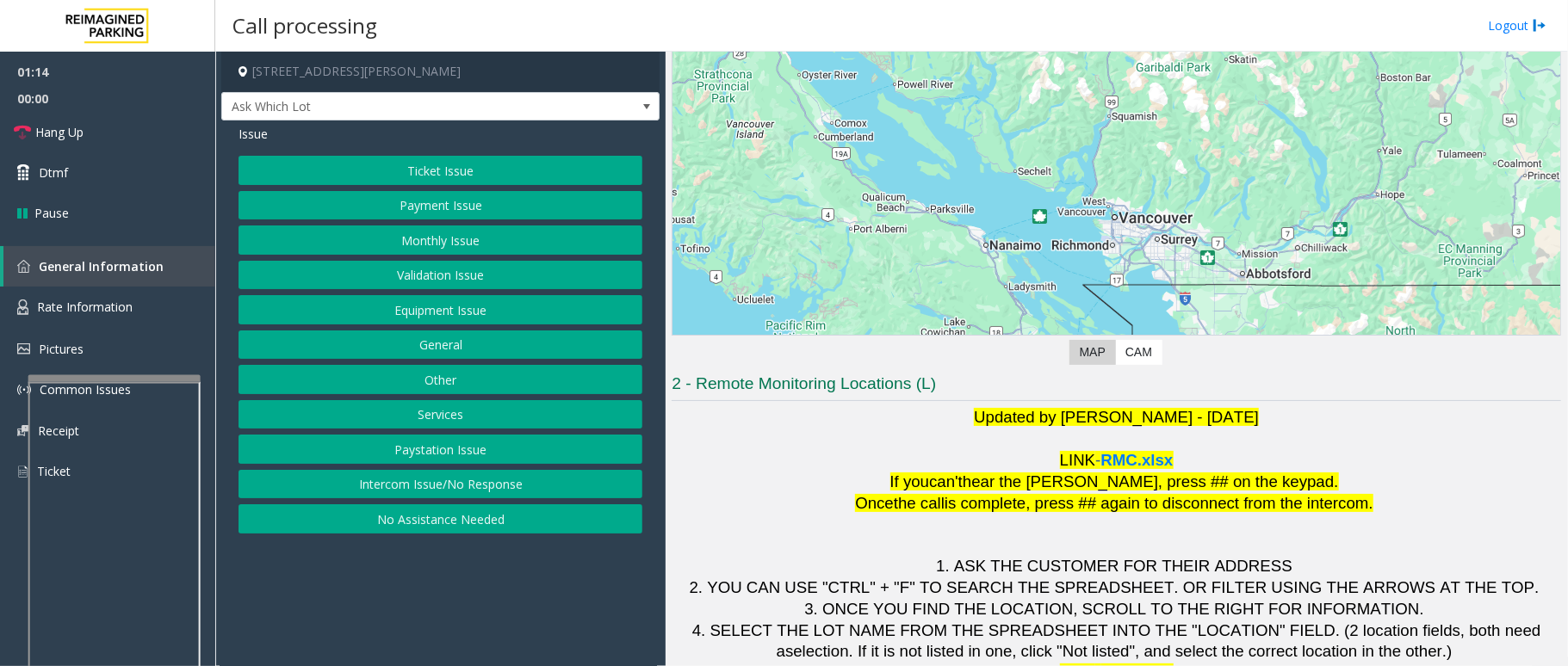
click at [455, 268] on button "Validation Issue" at bounding box center [440, 274] width 404 height 29
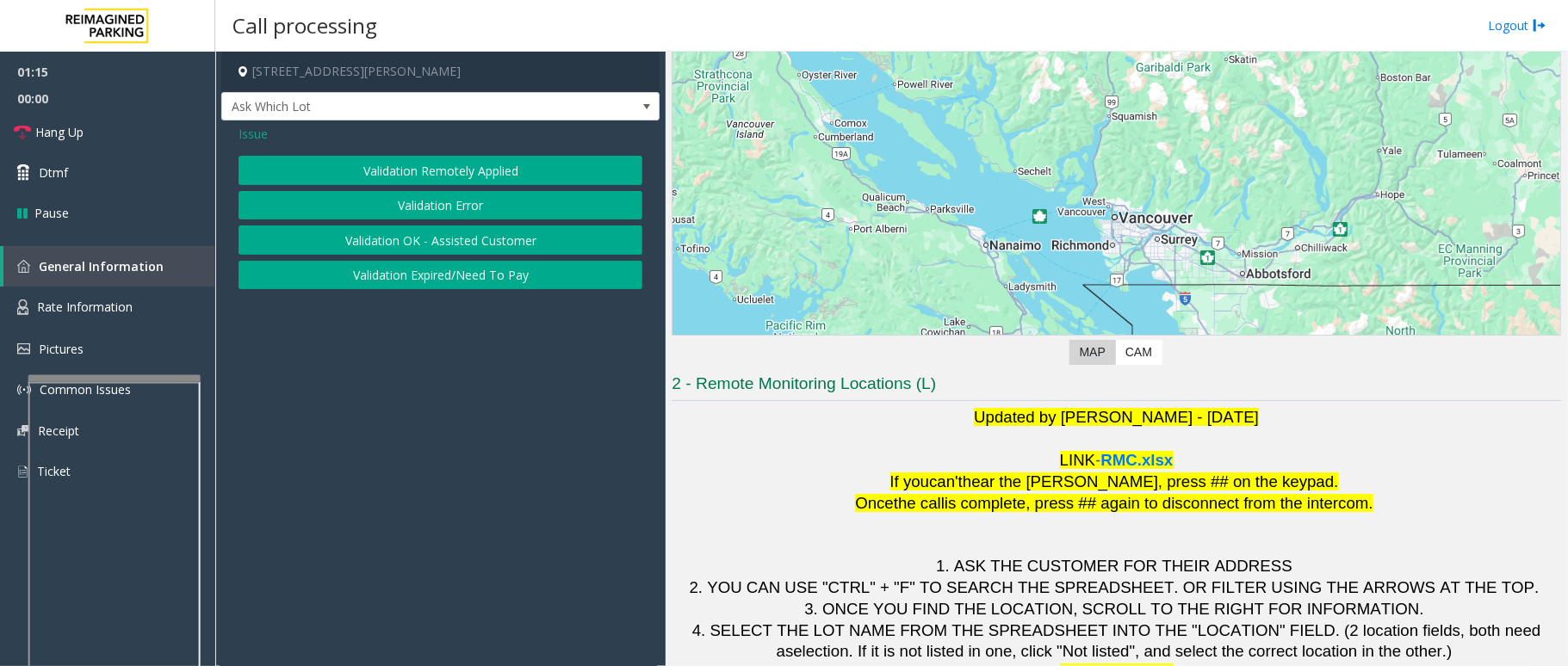
click at [435, 209] on button "Validation Error" at bounding box center [440, 205] width 404 height 29
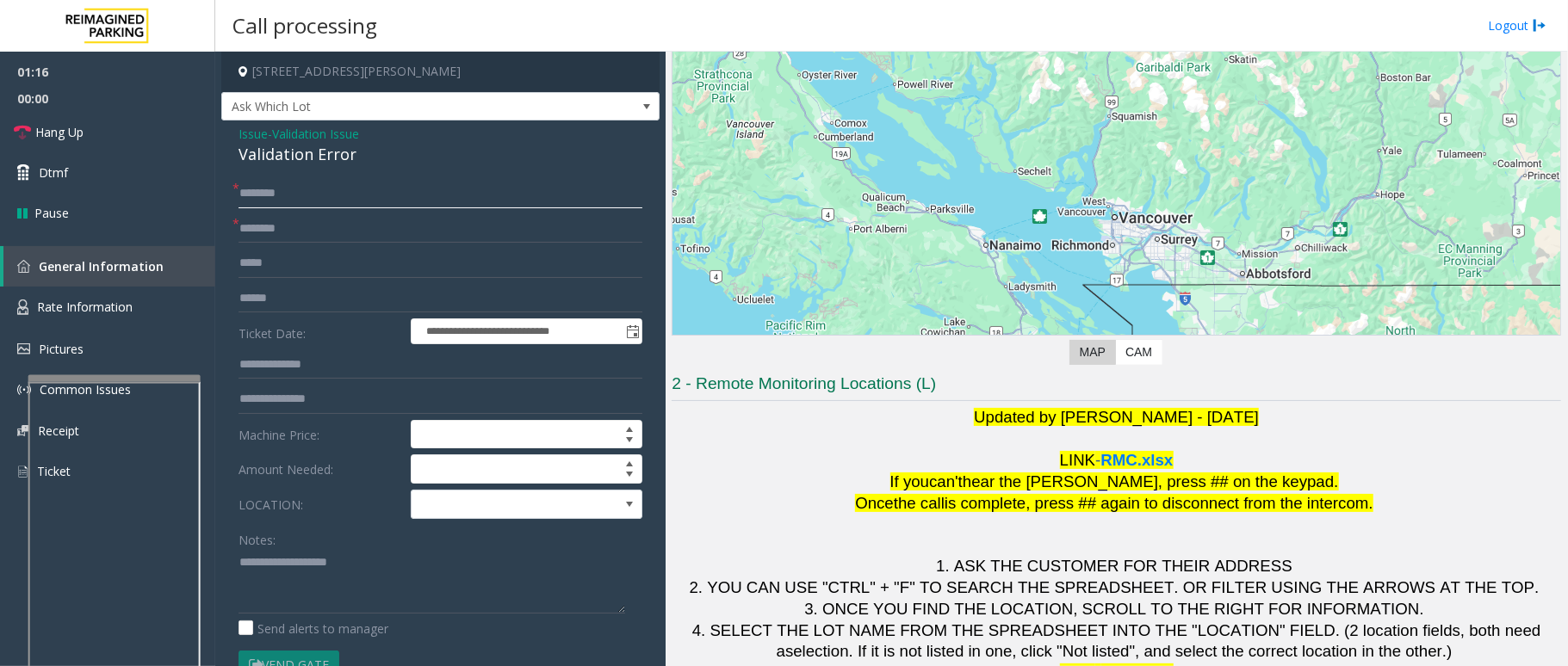
click at [380, 193] on input "text" at bounding box center [440, 193] width 404 height 29
click at [292, 297] on input "text" at bounding box center [440, 298] width 404 height 29
drag, startPoint x: 365, startPoint y: 139, endPoint x: 266, endPoint y: 164, distance: 102.1
click at [266, 164] on div "Issue - Validation Issue Validation Error" at bounding box center [440, 146] width 404 height 42
click at [387, 170] on div "**********" at bounding box center [440, 575] width 438 height 910
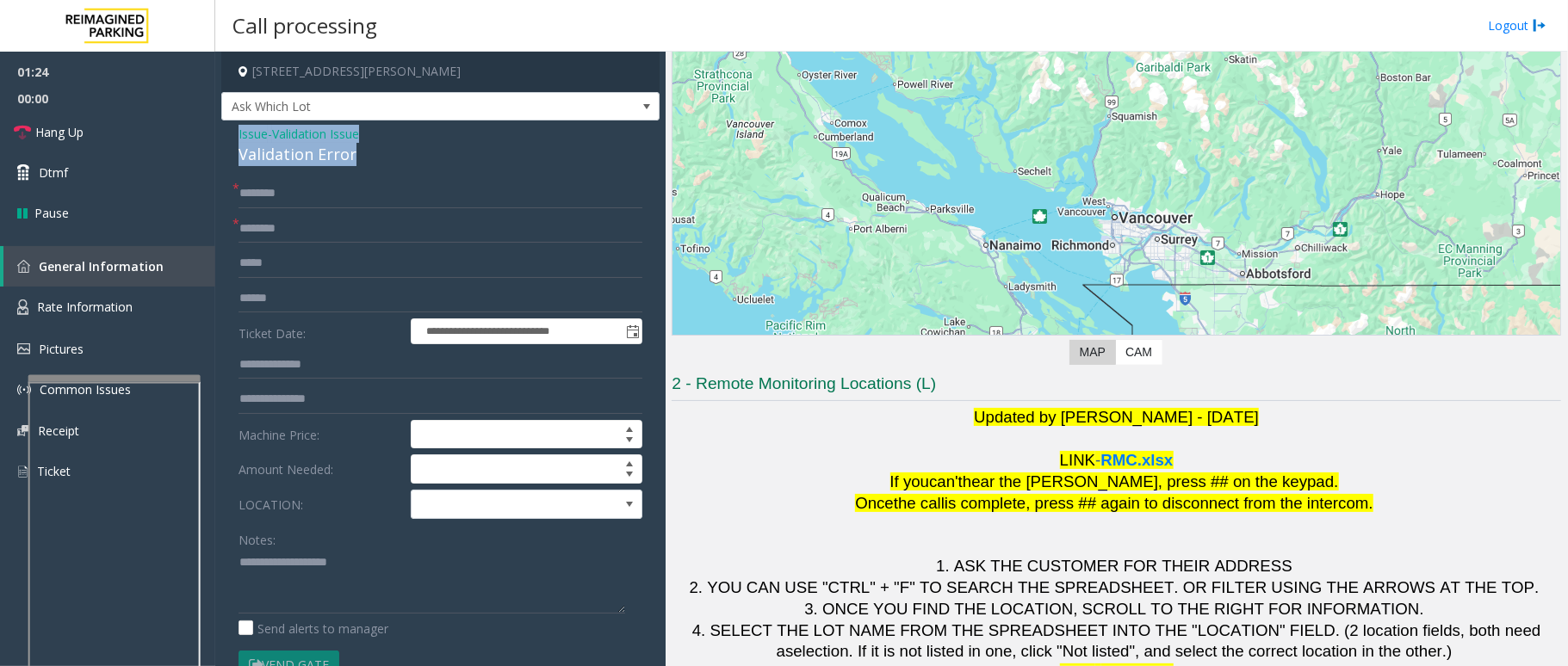
drag, startPoint x: 365, startPoint y: 153, endPoint x: 219, endPoint y: 135, distance: 147.1
click at [219, 135] on app-call-processing-form "**********" at bounding box center [440, 359] width 450 height 614
click at [367, 575] on textarea at bounding box center [432, 582] width 387 height 65
type textarea "**********"
click at [308, 311] on input "text" at bounding box center [440, 298] width 404 height 29
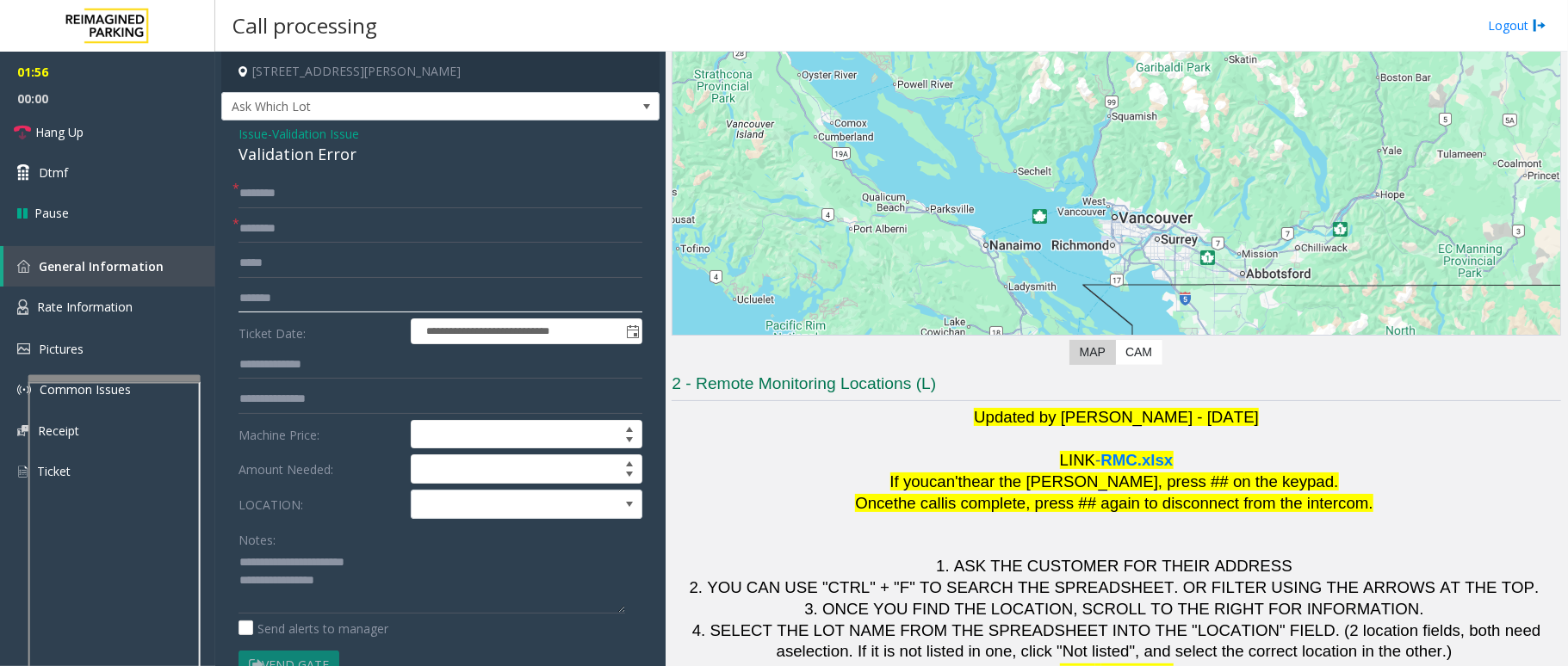
type input "*******"
click at [263, 228] on input "text" at bounding box center [440, 229] width 404 height 29
click at [370, 225] on input "text" at bounding box center [440, 229] width 404 height 29
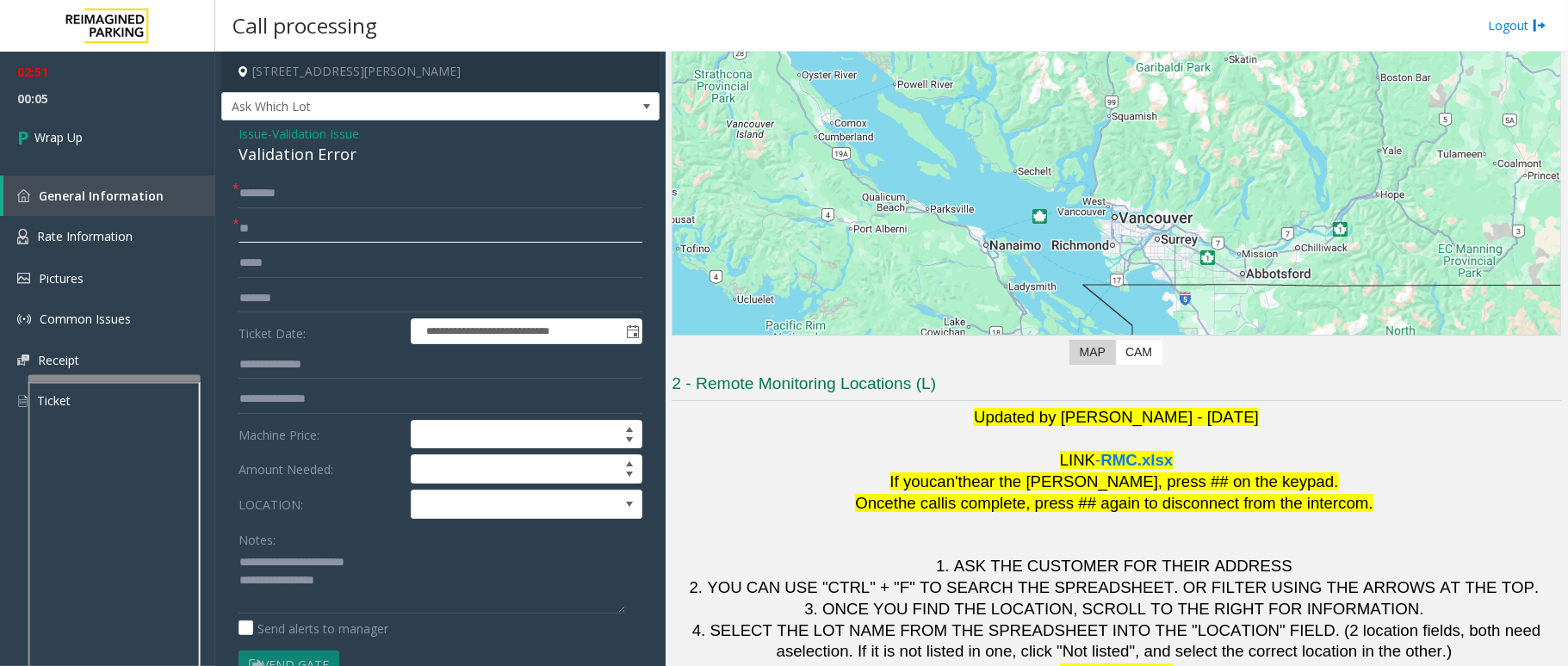
type input "**"
click at [334, 198] on input "text" at bounding box center [440, 193] width 404 height 29
type input "**"
click at [365, 583] on textarea at bounding box center [432, 582] width 387 height 65
type textarea "**********"
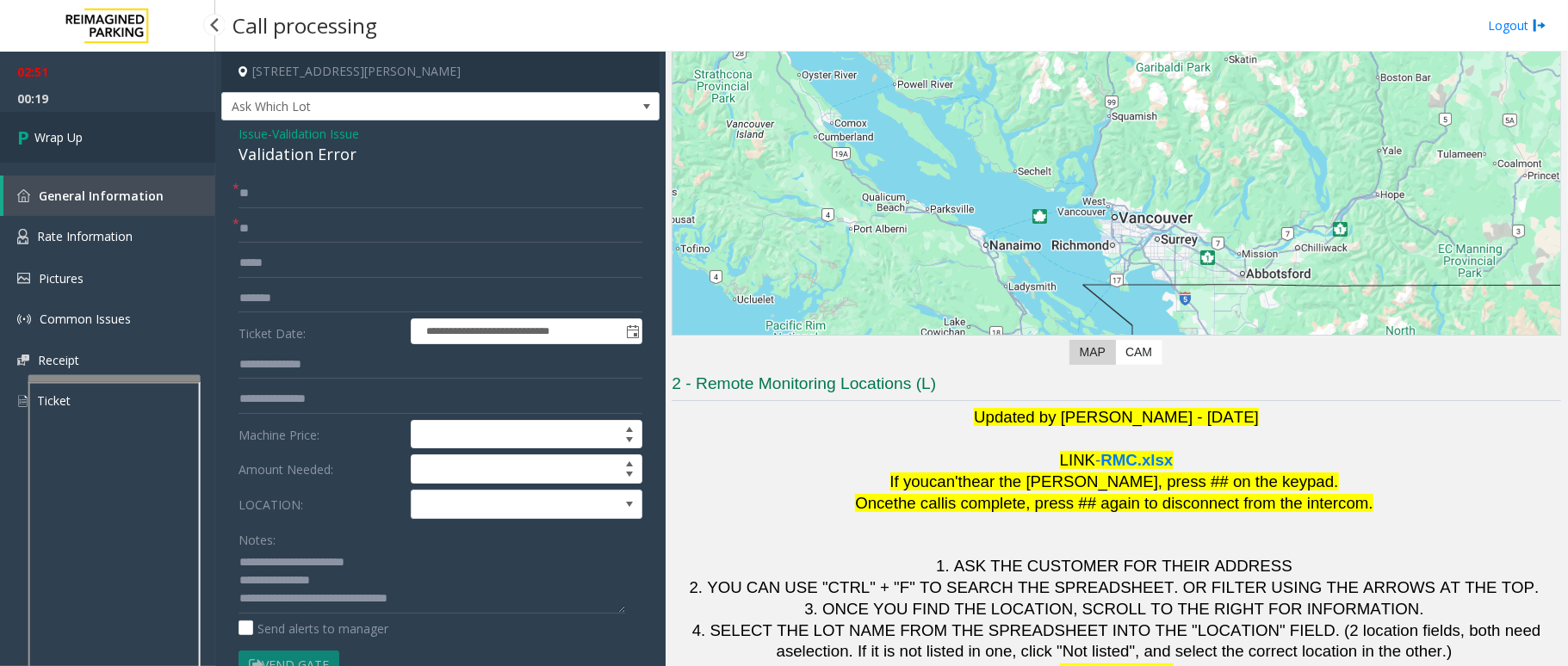
click at [73, 128] on span "Wrap Up" at bounding box center [59, 137] width 48 height 18
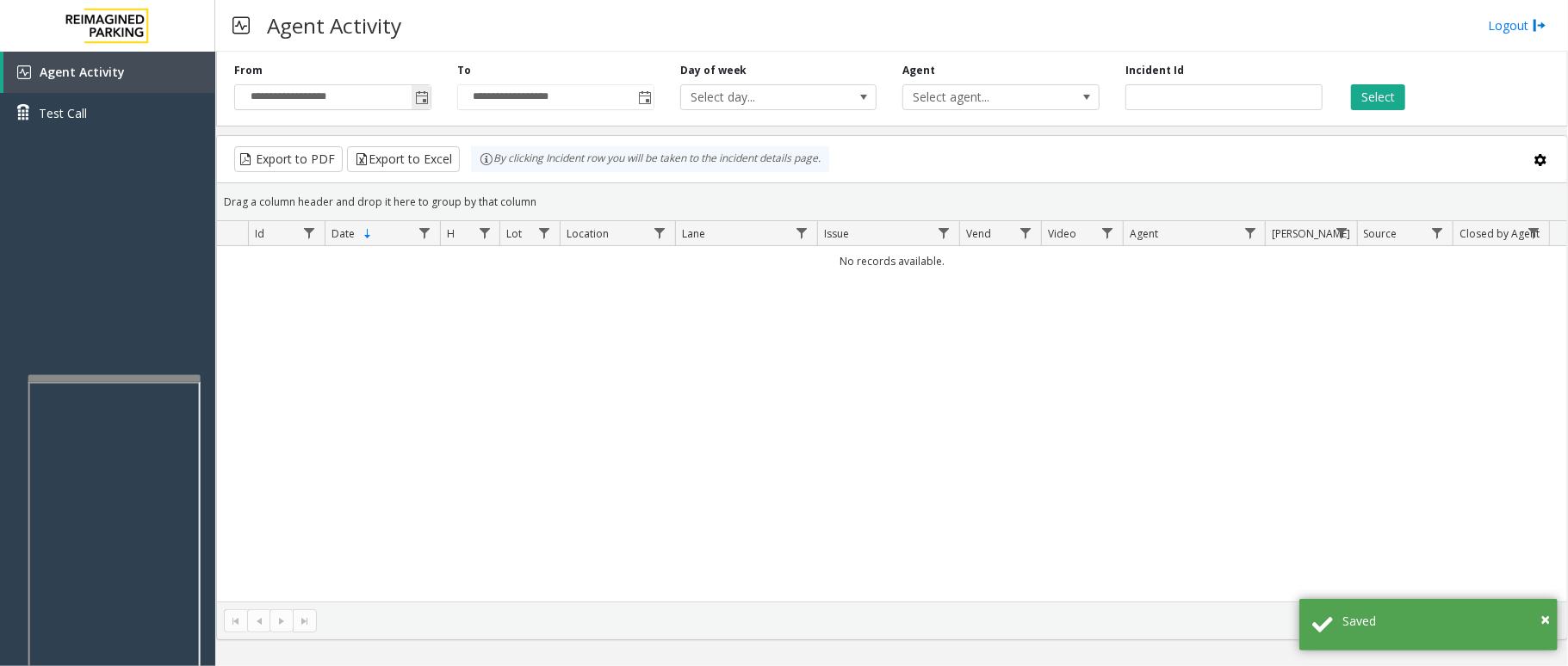
click at [415, 101] on span "Toggle popup" at bounding box center [422, 98] width 14 height 14
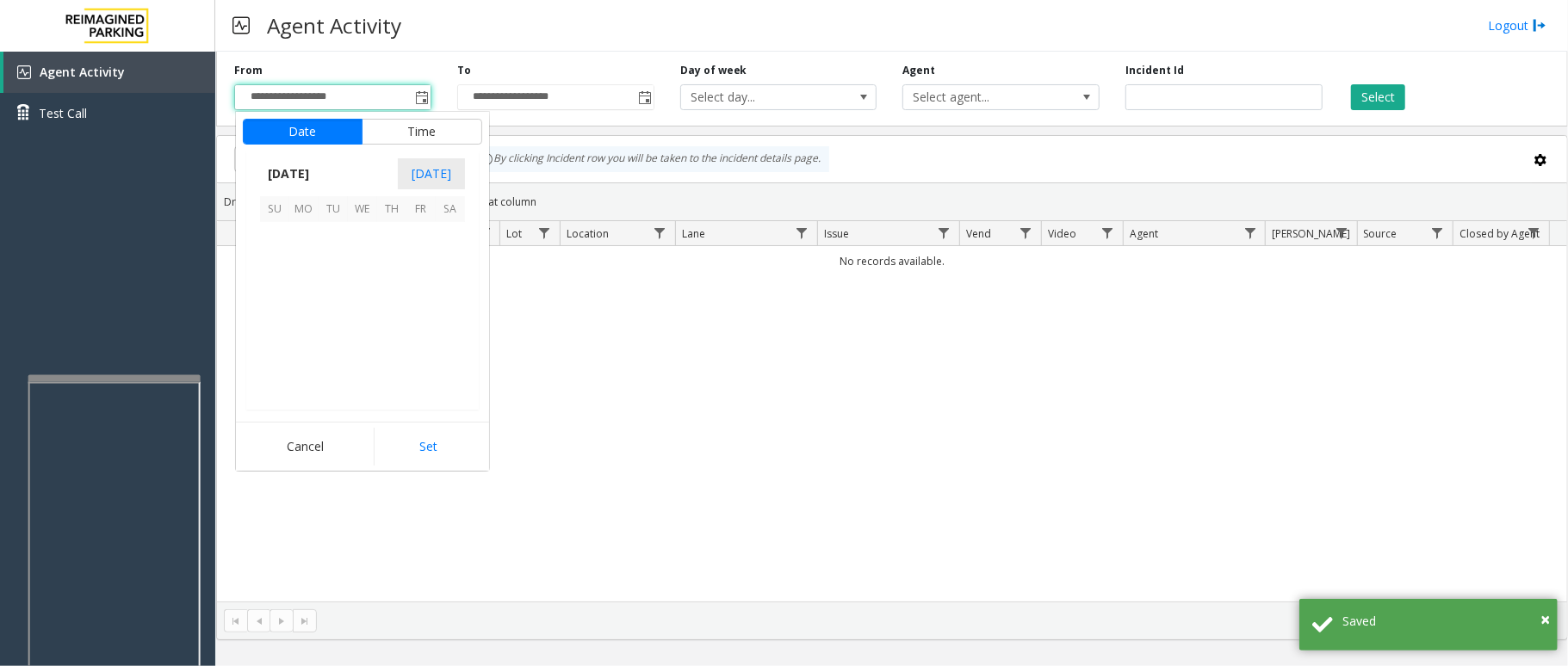
scroll to position [308754, 0]
click at [348, 279] on span "6" at bounding box center [362, 265] width 29 height 29
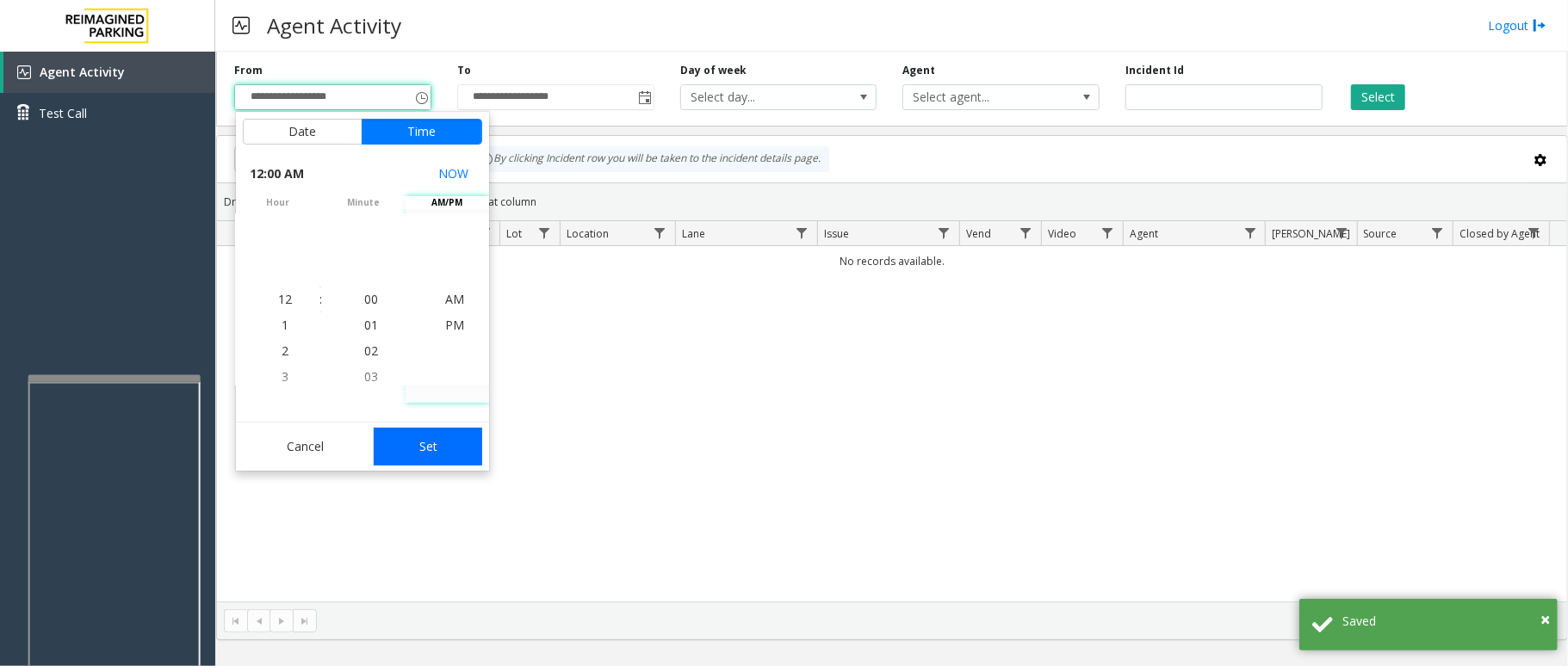
click at [421, 452] on button "Set" at bounding box center [428, 446] width 108 height 38
type input "**********"
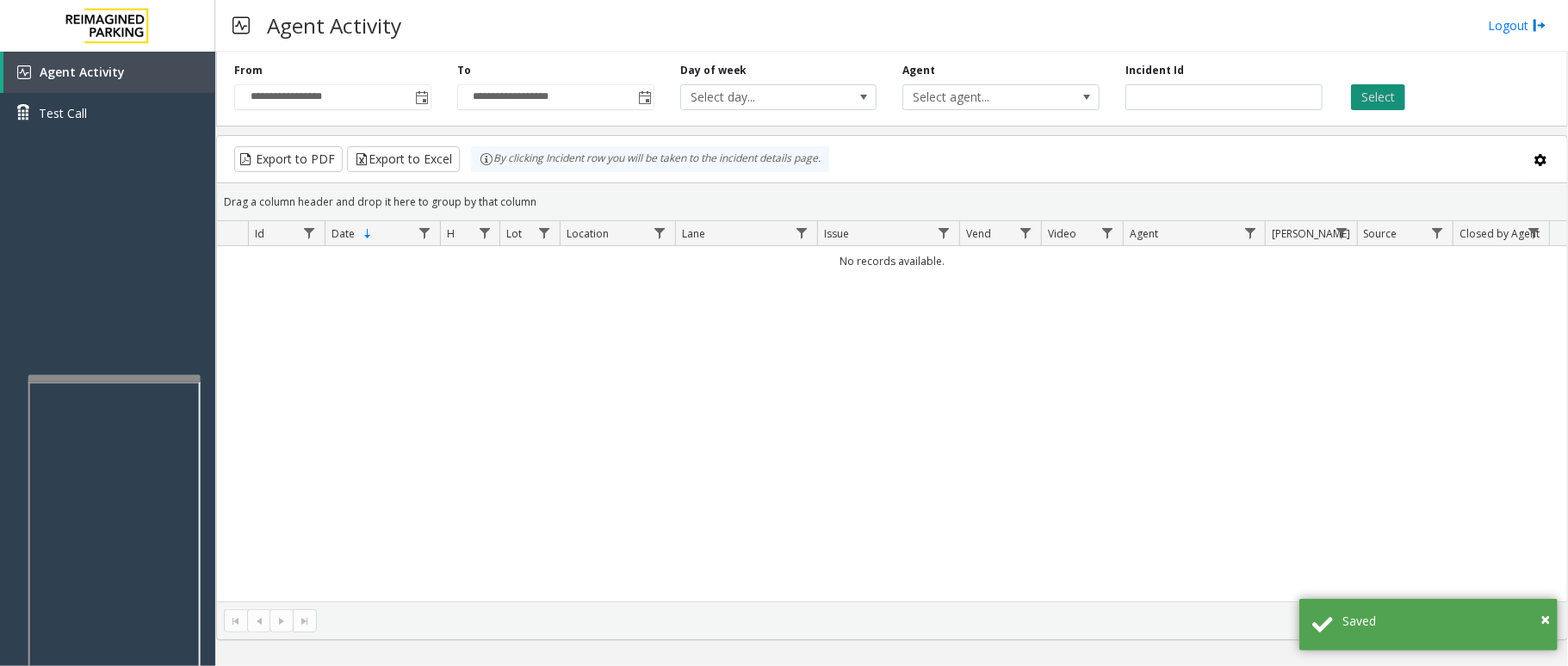
click at [1369, 106] on button "Select" at bounding box center [1378, 97] width 55 height 26
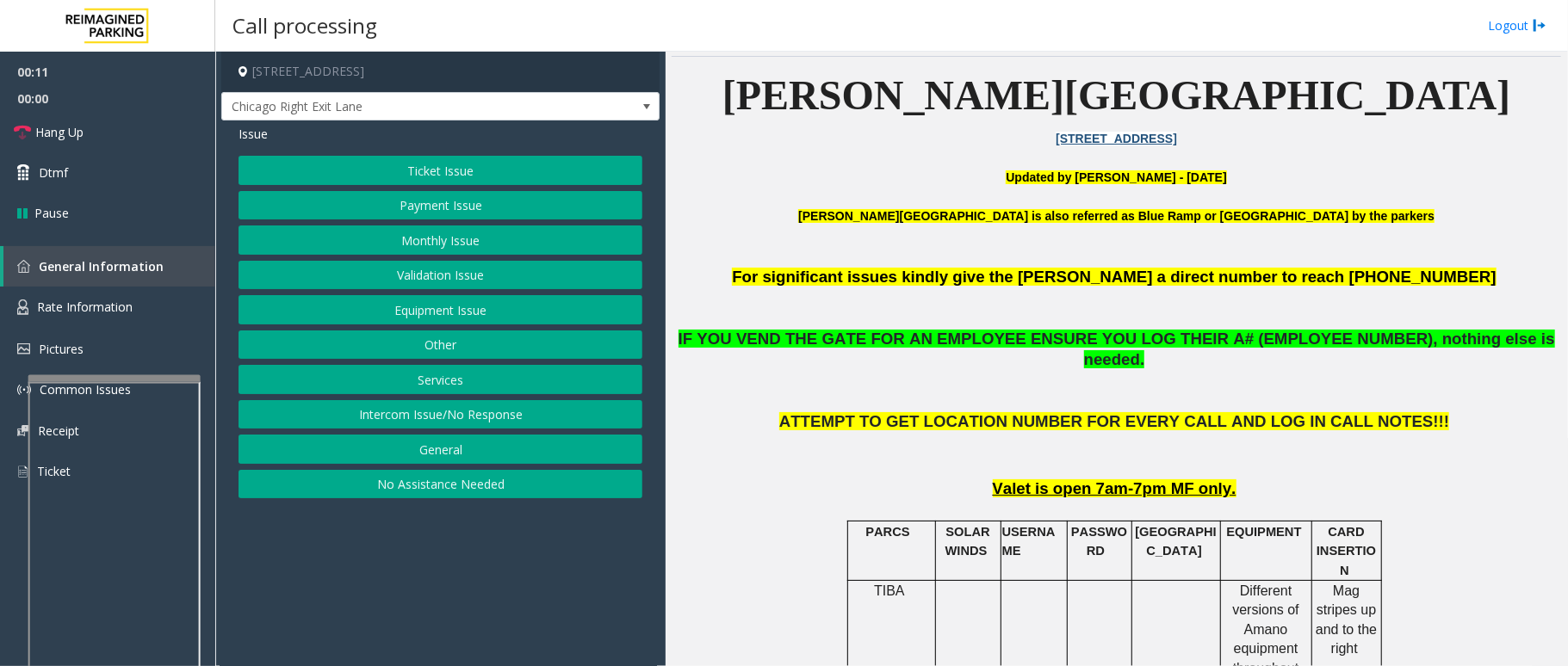
scroll to position [344, 0]
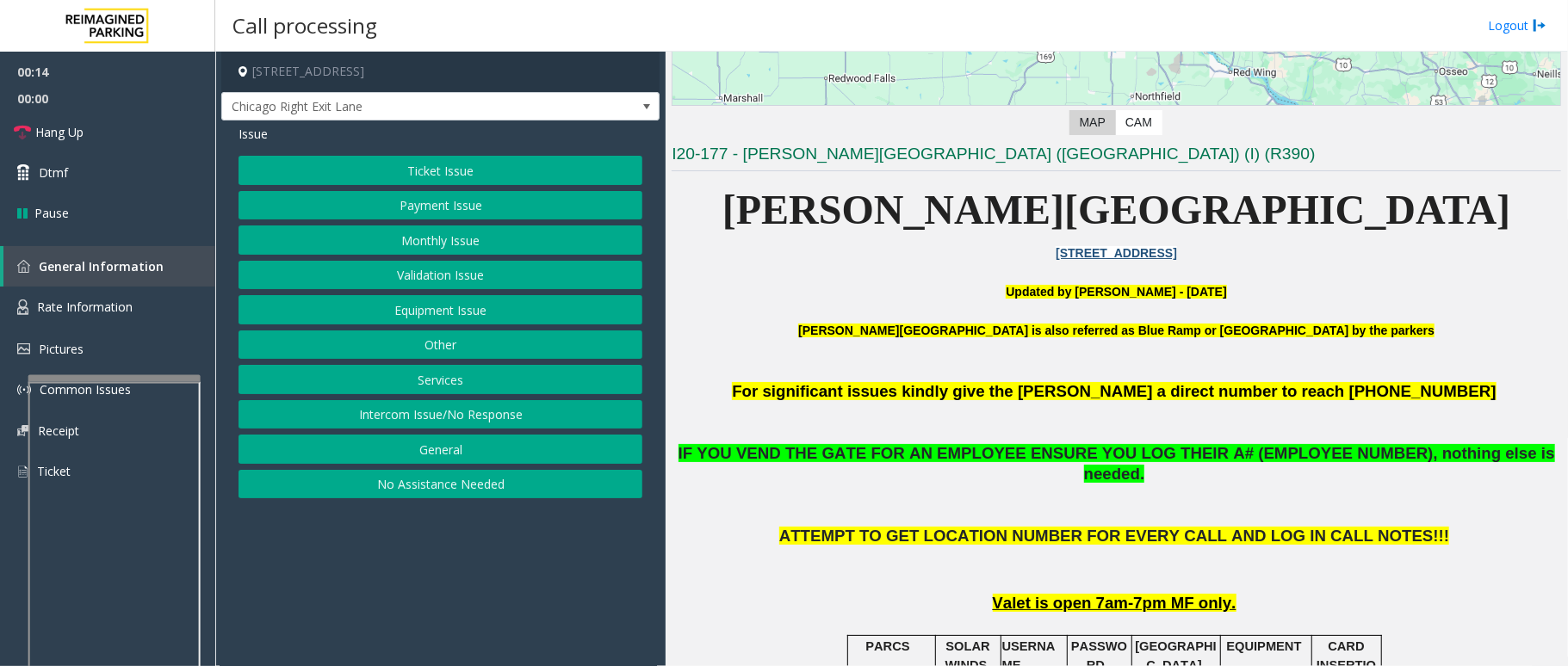
click at [431, 177] on button "Ticket Issue" at bounding box center [440, 170] width 404 height 29
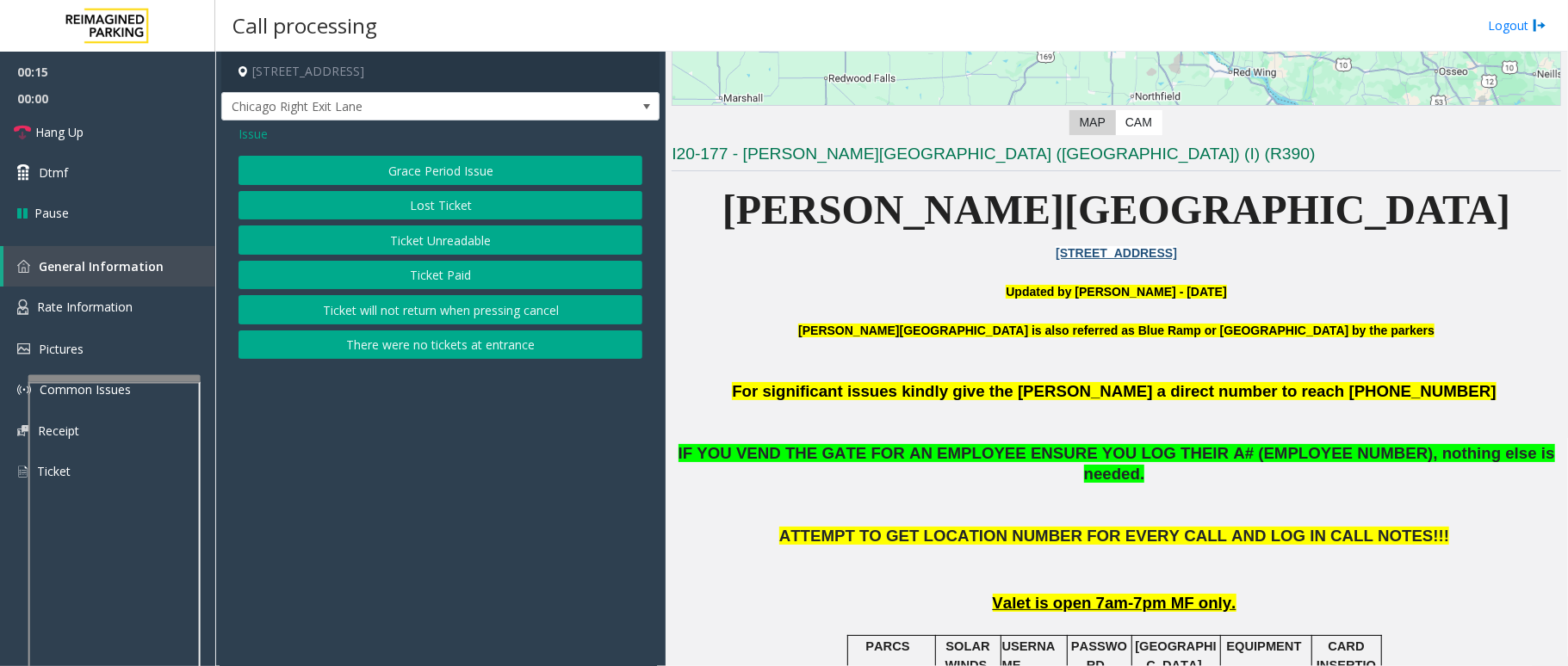
click at [475, 212] on button "Lost Ticket" at bounding box center [440, 205] width 404 height 29
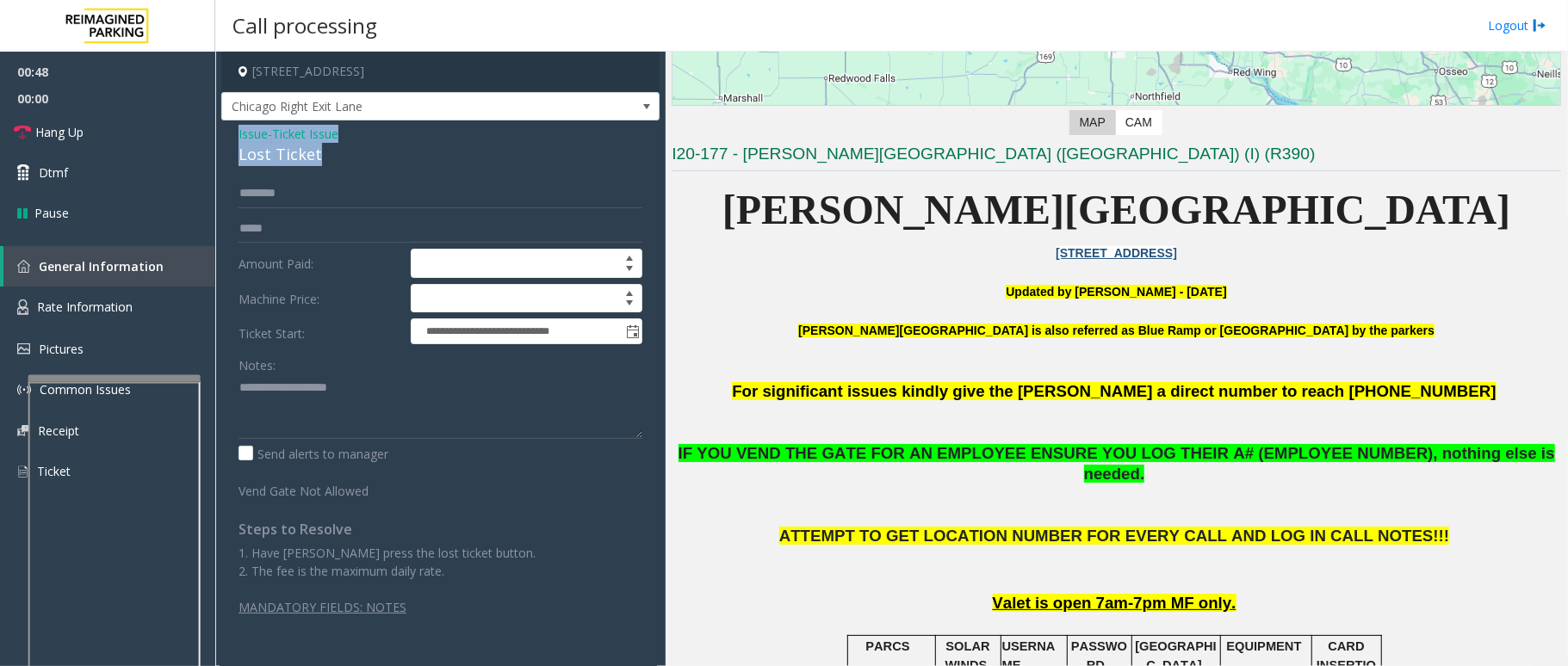
drag, startPoint x: 318, startPoint y: 152, endPoint x: 233, endPoint y: 127, distance: 88.6
click at [233, 127] on div "**********" at bounding box center [440, 377] width 438 height 513
click at [306, 411] on textarea at bounding box center [440, 407] width 404 height 65
type textarea "**********"
click at [262, 134] on span "Issue" at bounding box center [253, 134] width 29 height 18
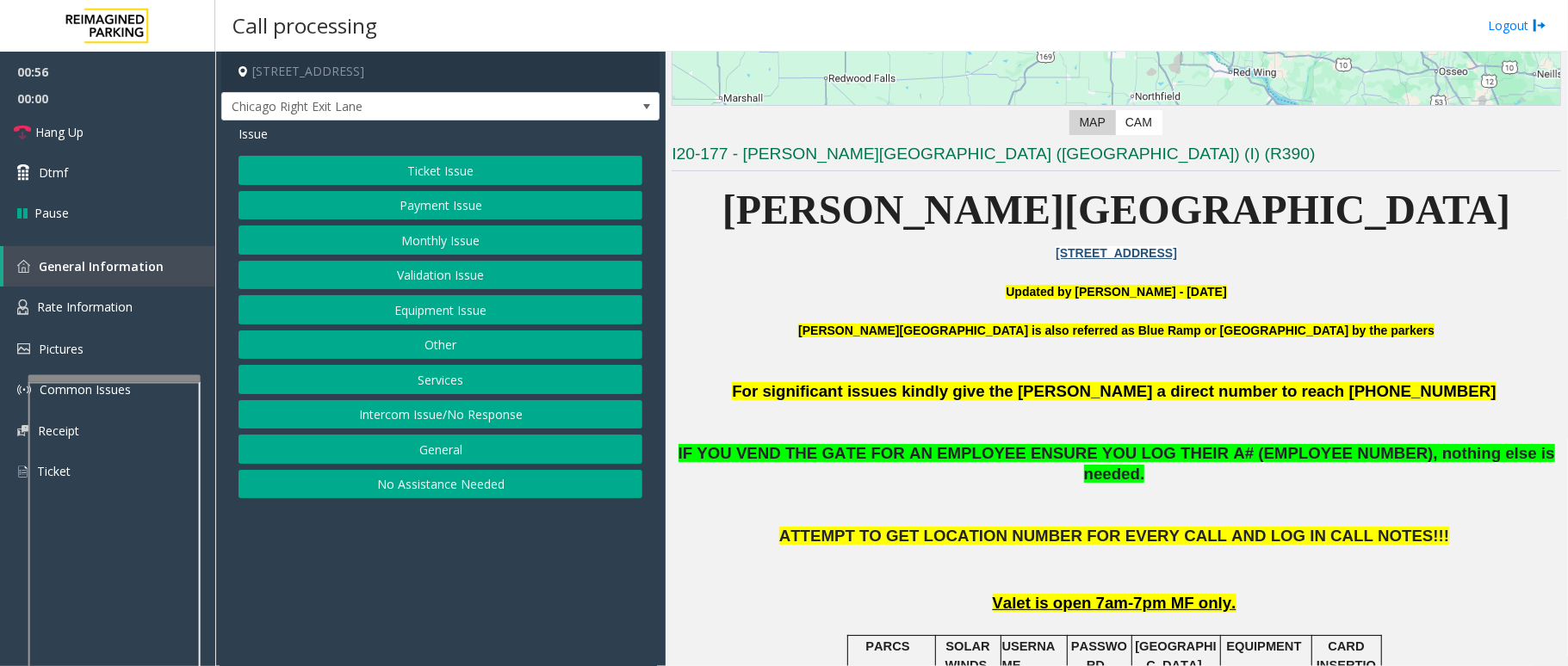
click at [476, 318] on button "Equipment Issue" at bounding box center [440, 309] width 404 height 29
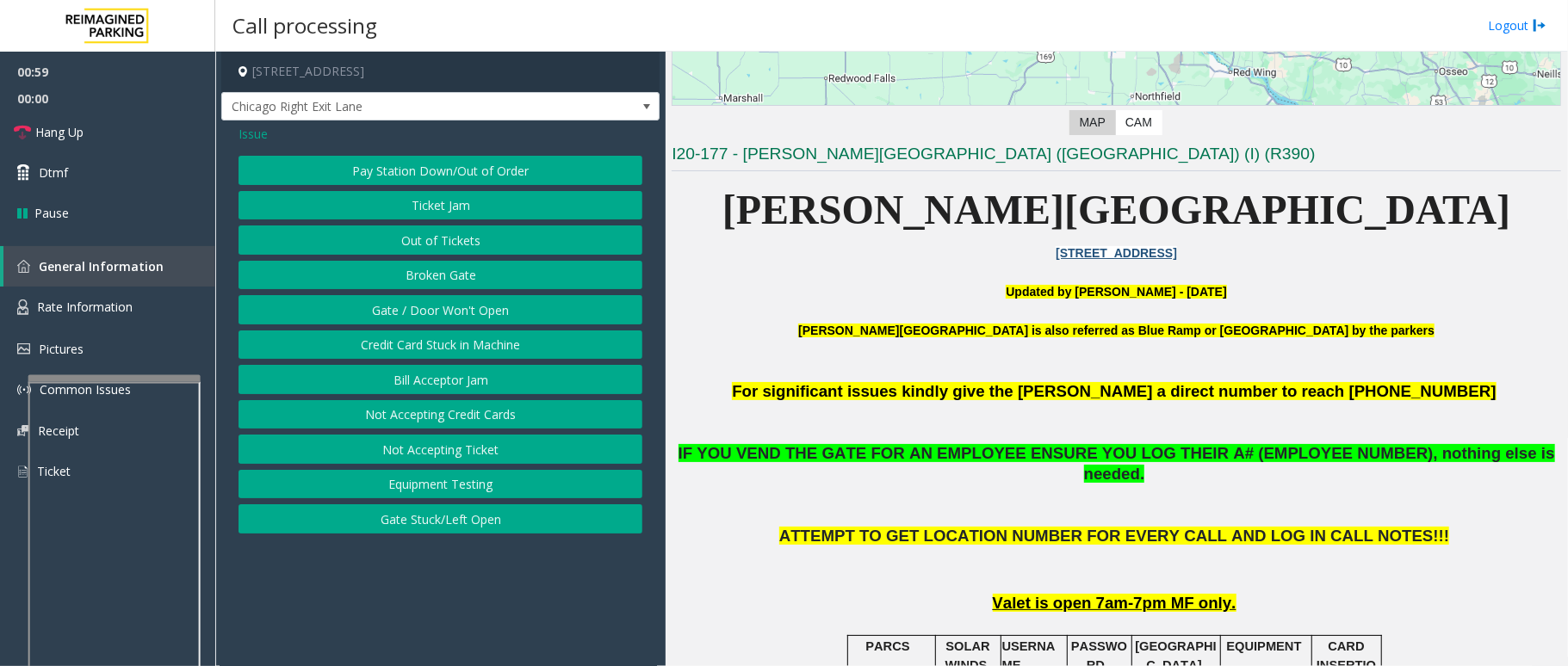
click at [432, 314] on button "Gate / Door Won't Open" at bounding box center [440, 309] width 404 height 29
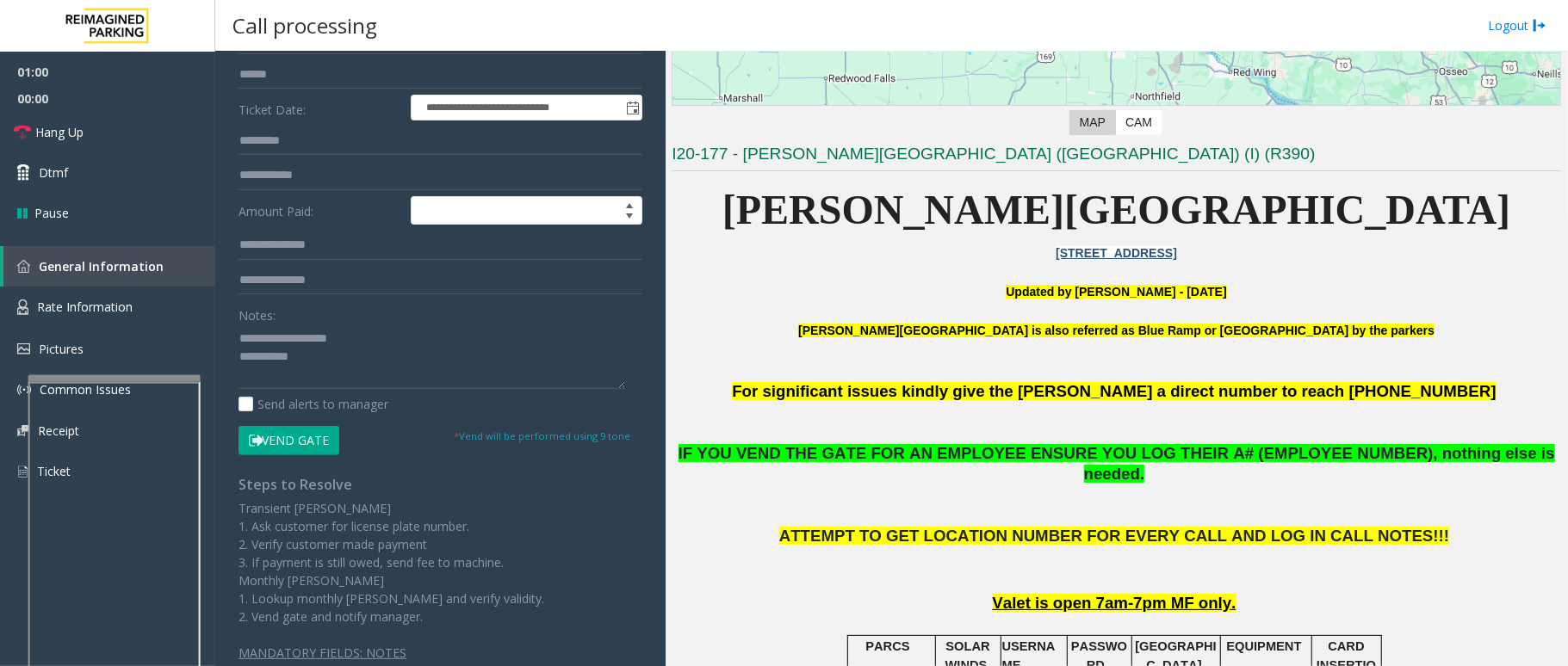
scroll to position [229, 0]
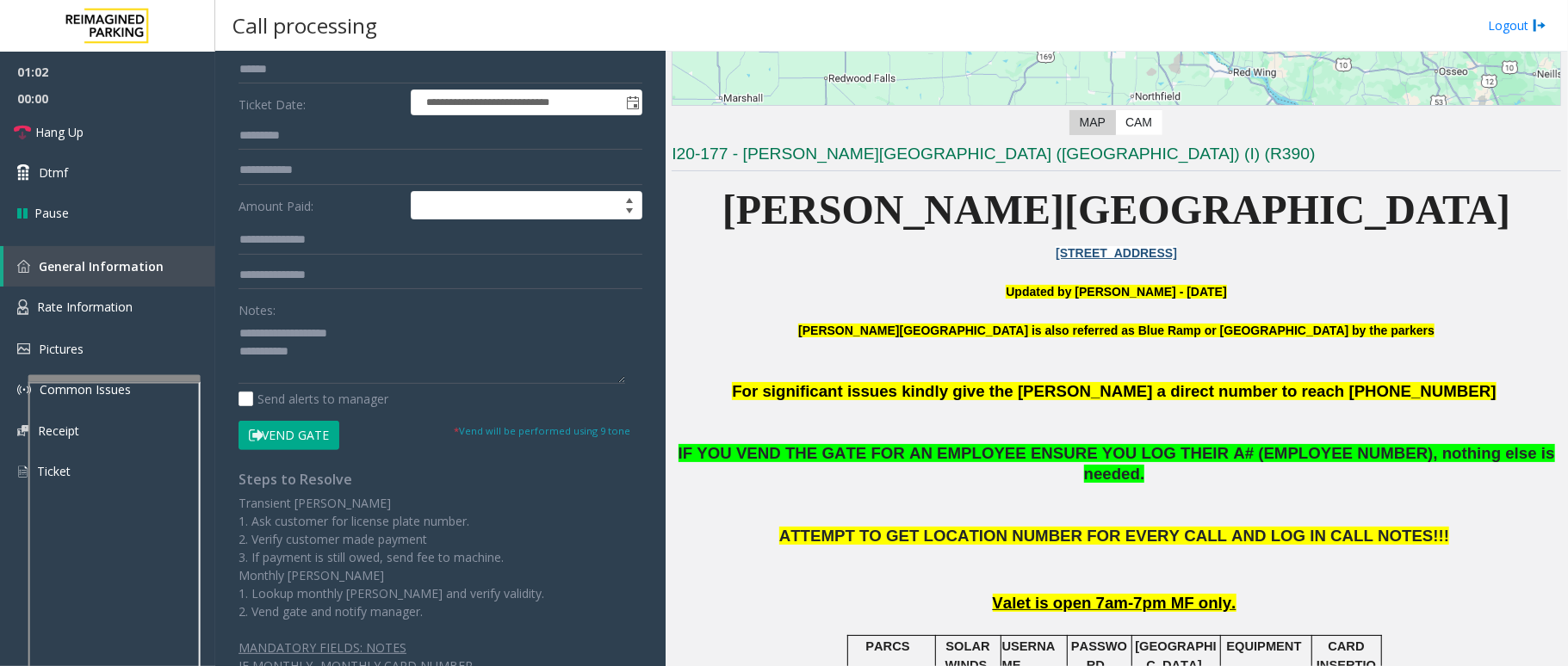
click at [282, 435] on button "Vend Gate" at bounding box center [288, 434] width 100 height 29
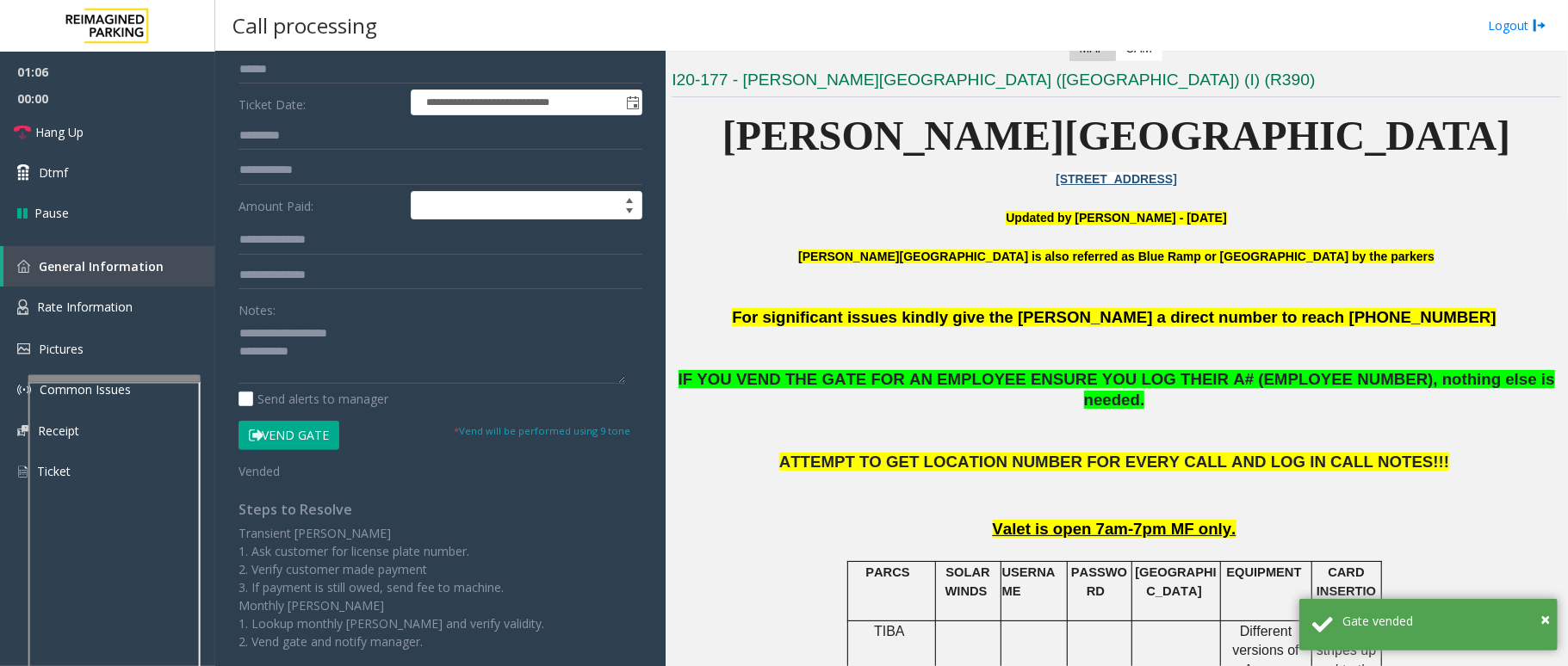
scroll to position [459, 0]
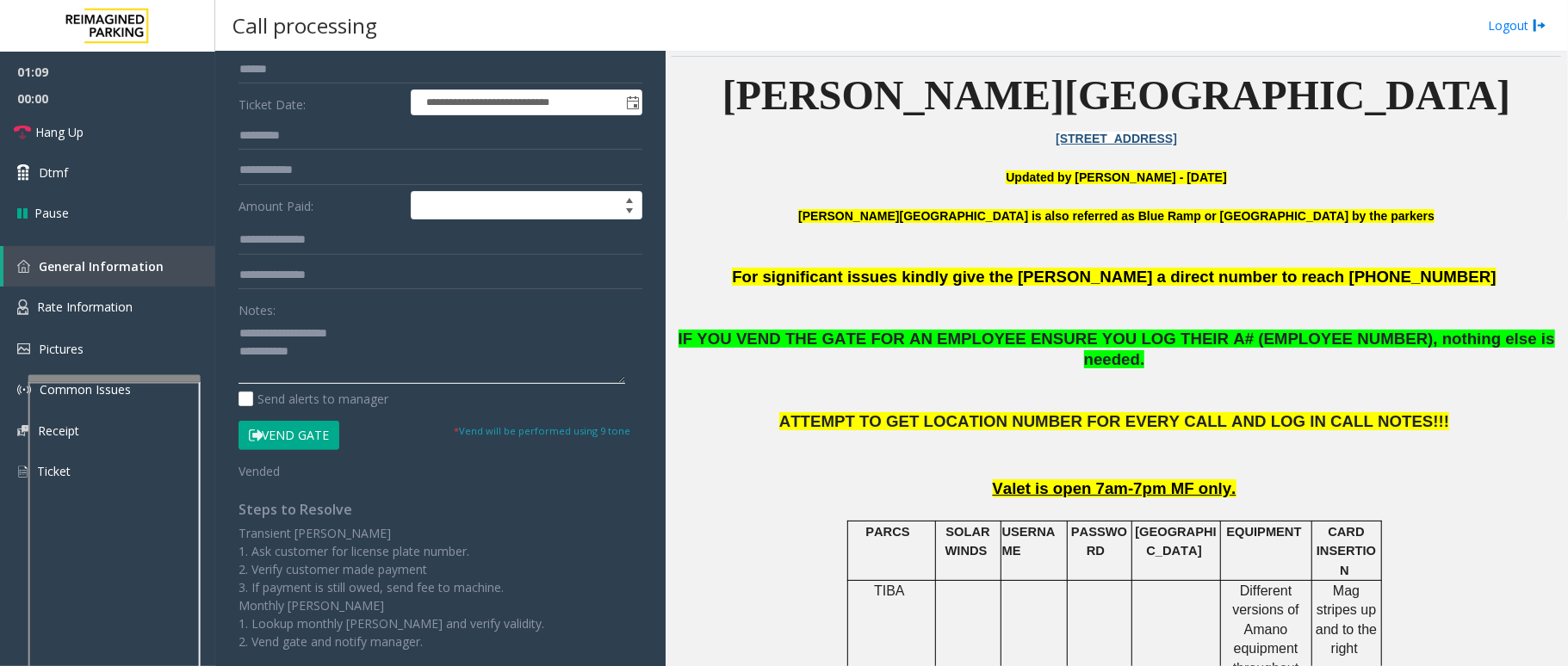
click at [314, 363] on textarea at bounding box center [432, 351] width 387 height 65
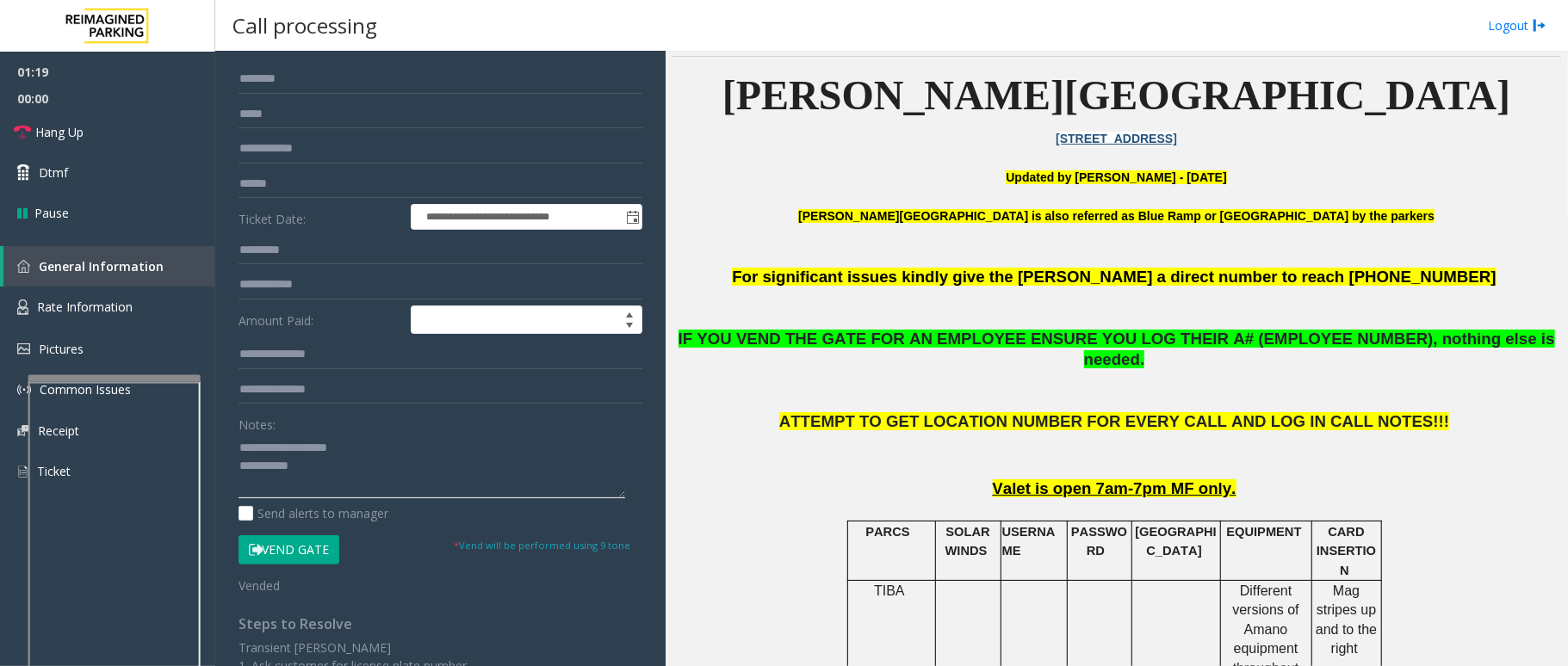
scroll to position [0, 0]
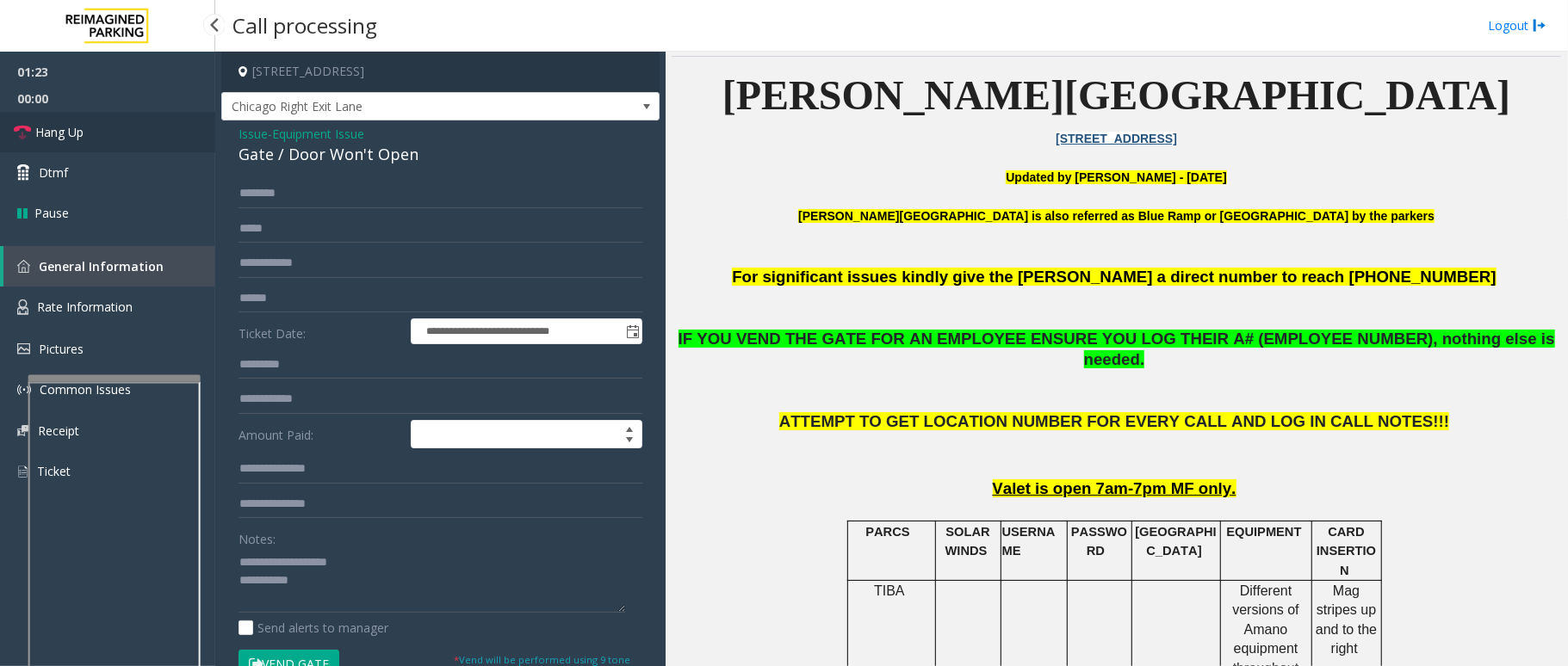
click at [78, 132] on span "Hang Up" at bounding box center [60, 132] width 48 height 18
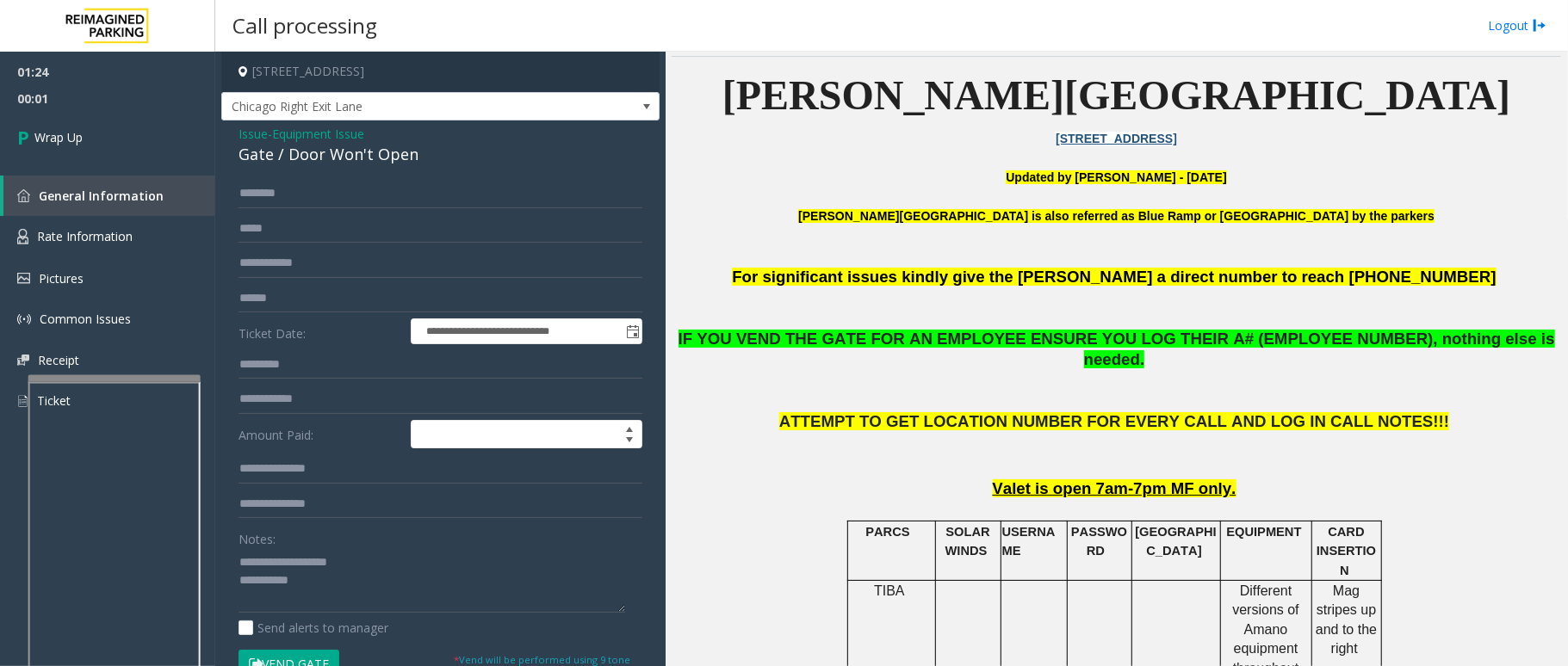
click at [252, 134] on span "Issue" at bounding box center [253, 134] width 29 height 18
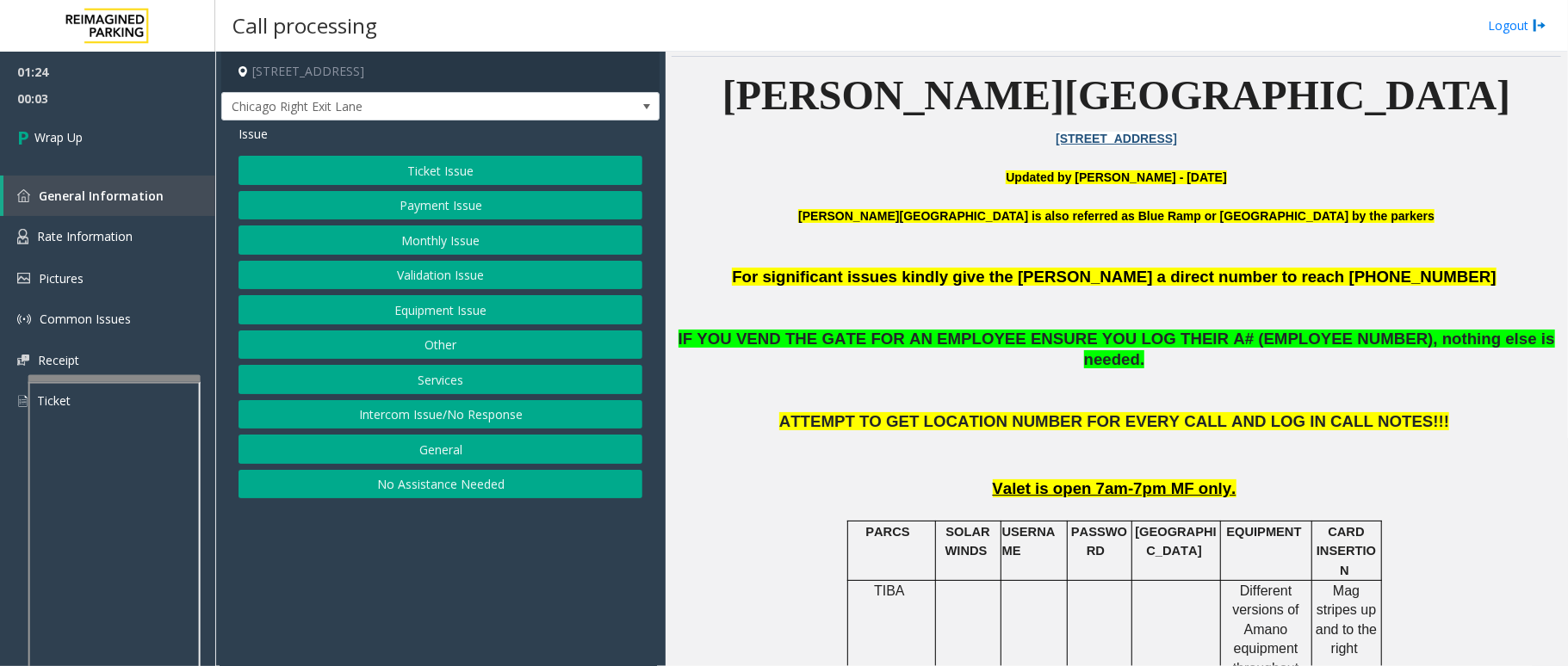
click at [419, 177] on button "Ticket Issue" at bounding box center [440, 170] width 404 height 29
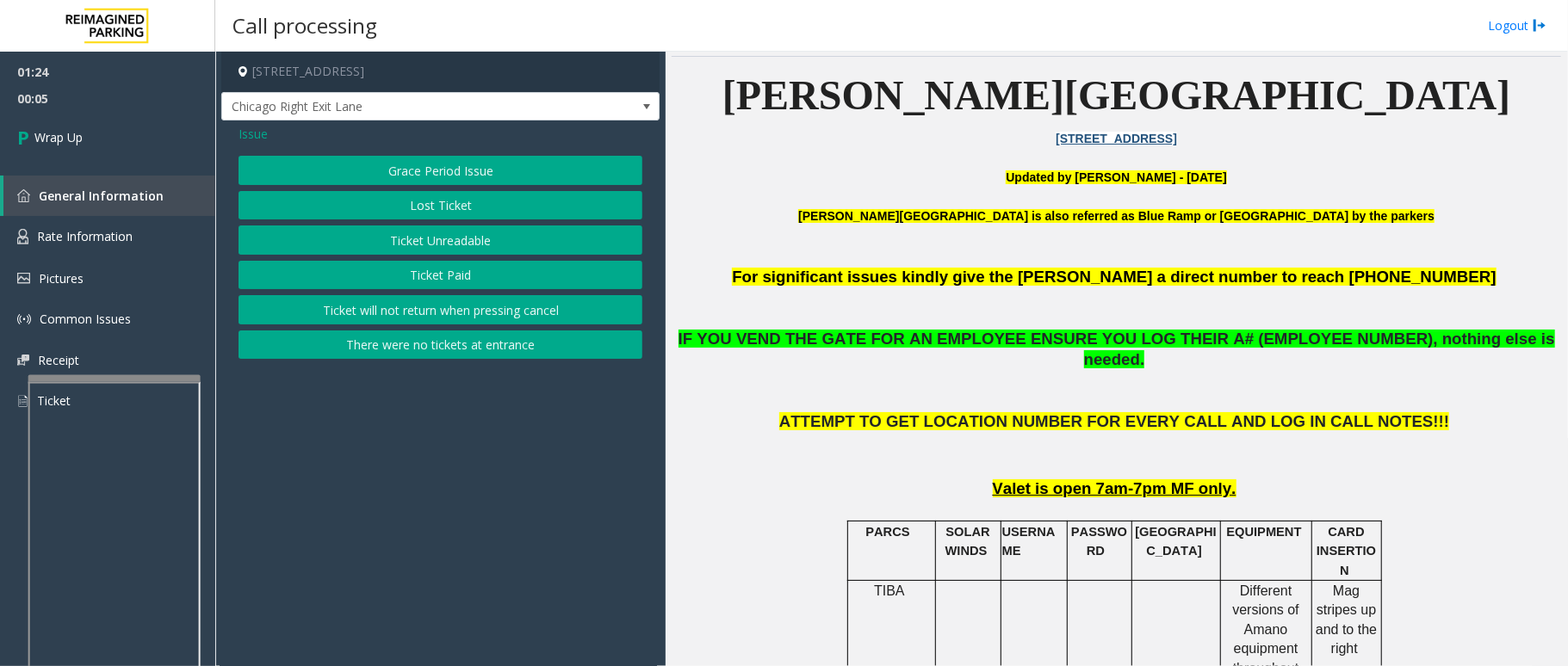
click at [431, 203] on button "Lost Ticket" at bounding box center [440, 205] width 404 height 29
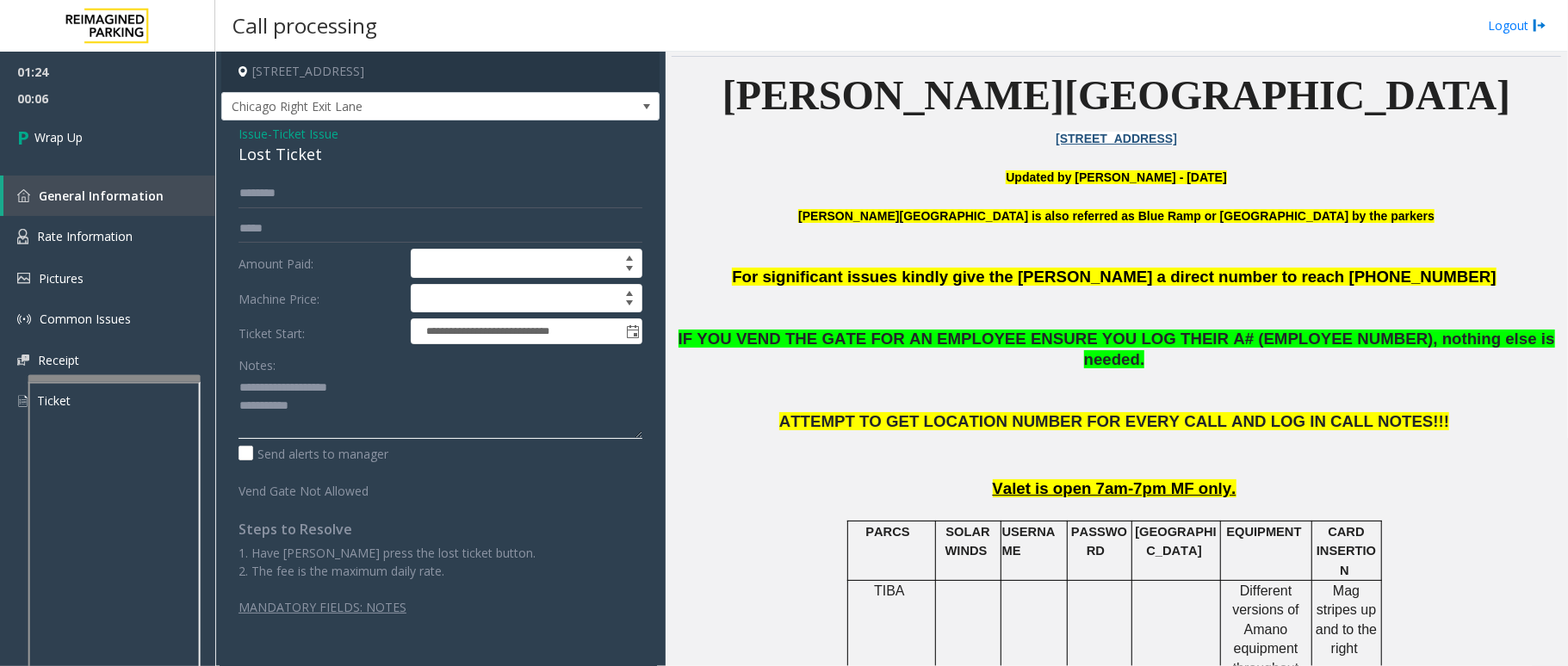
click at [356, 415] on textarea at bounding box center [440, 407] width 404 height 65
type textarea "**********"
click at [42, 129] on span "Wrap Up" at bounding box center [59, 137] width 48 height 18
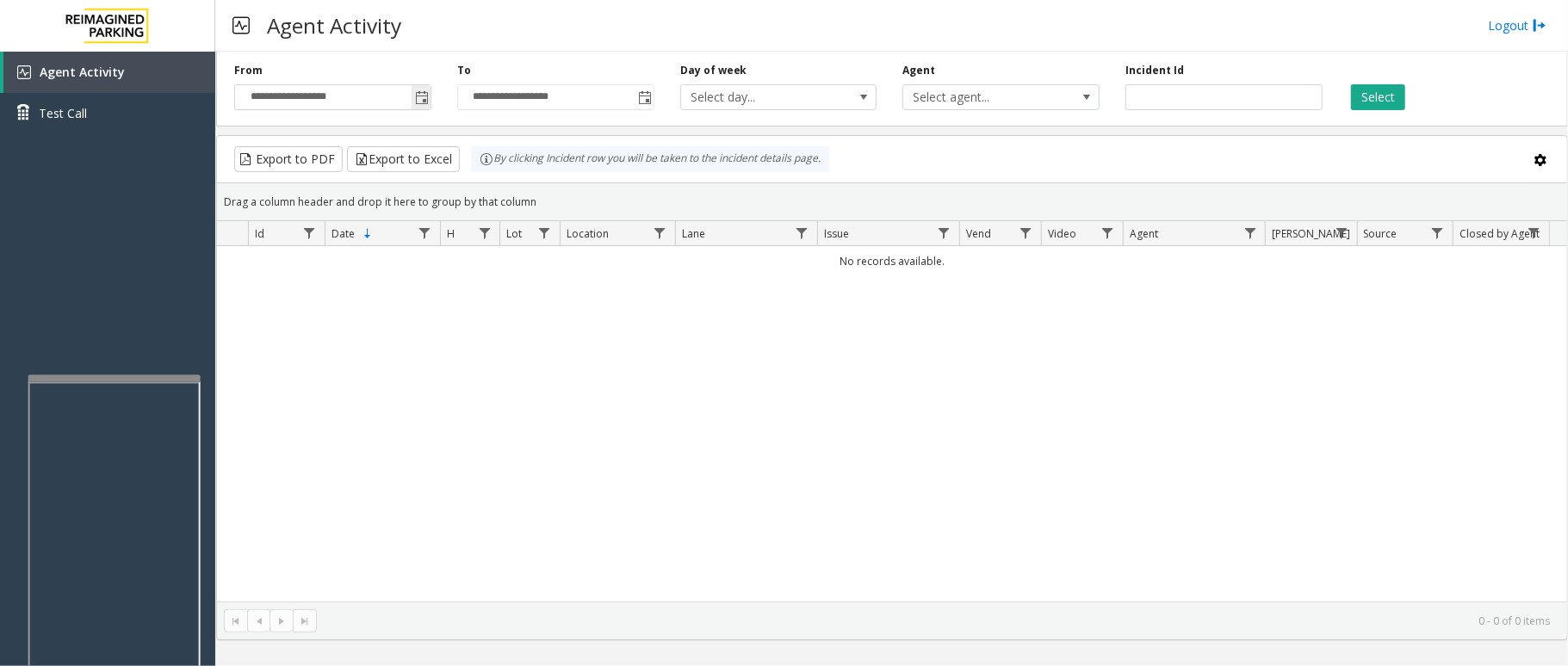
click at [429, 98] on span "Toggle popup" at bounding box center [421, 97] width 19 height 28
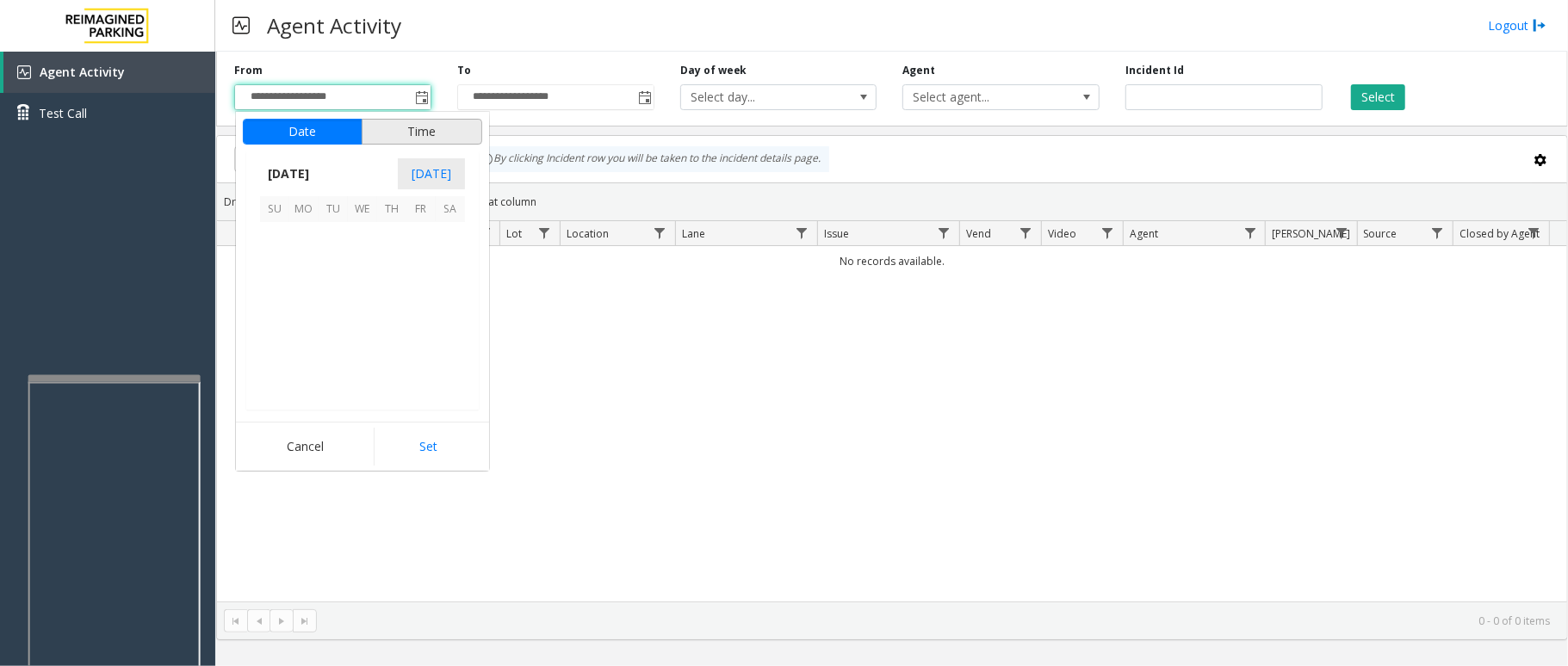
scroll to position [308754, 0]
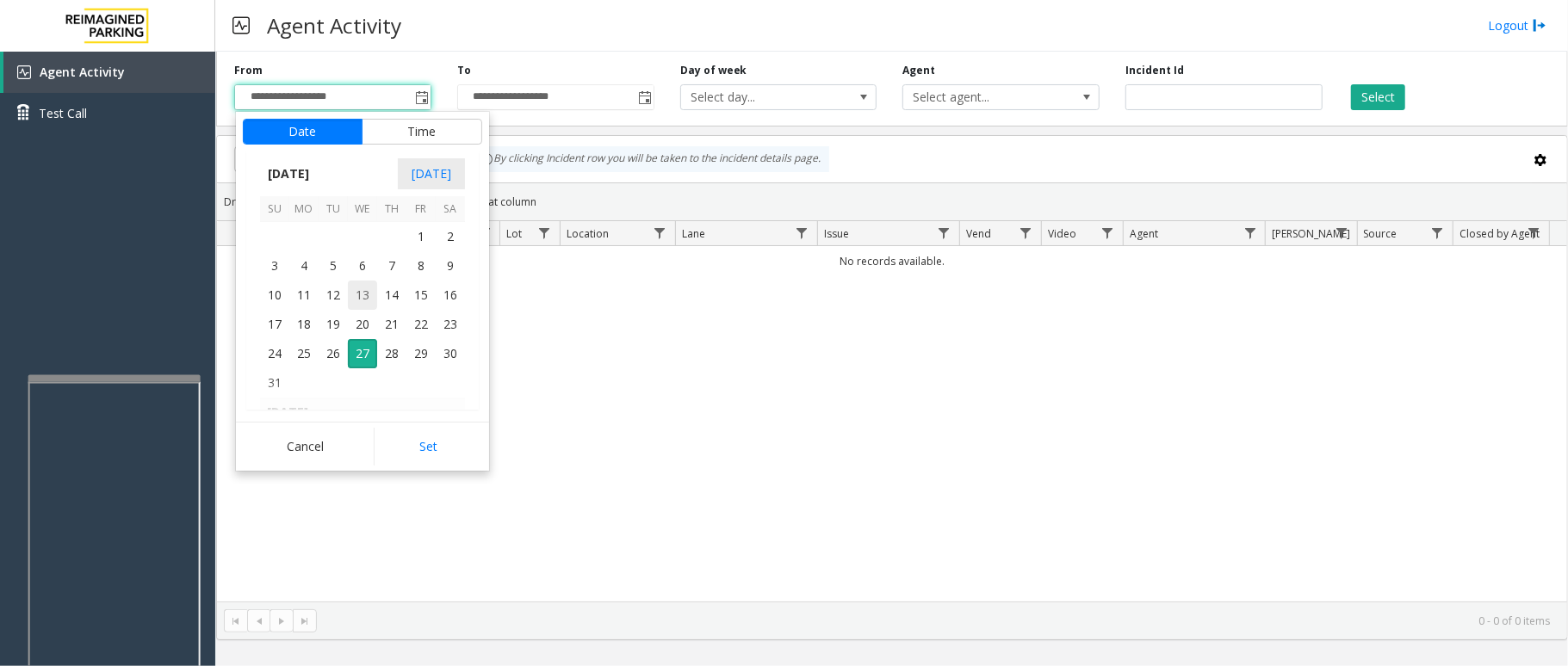
click at [362, 283] on span "13" at bounding box center [362, 294] width 29 height 29
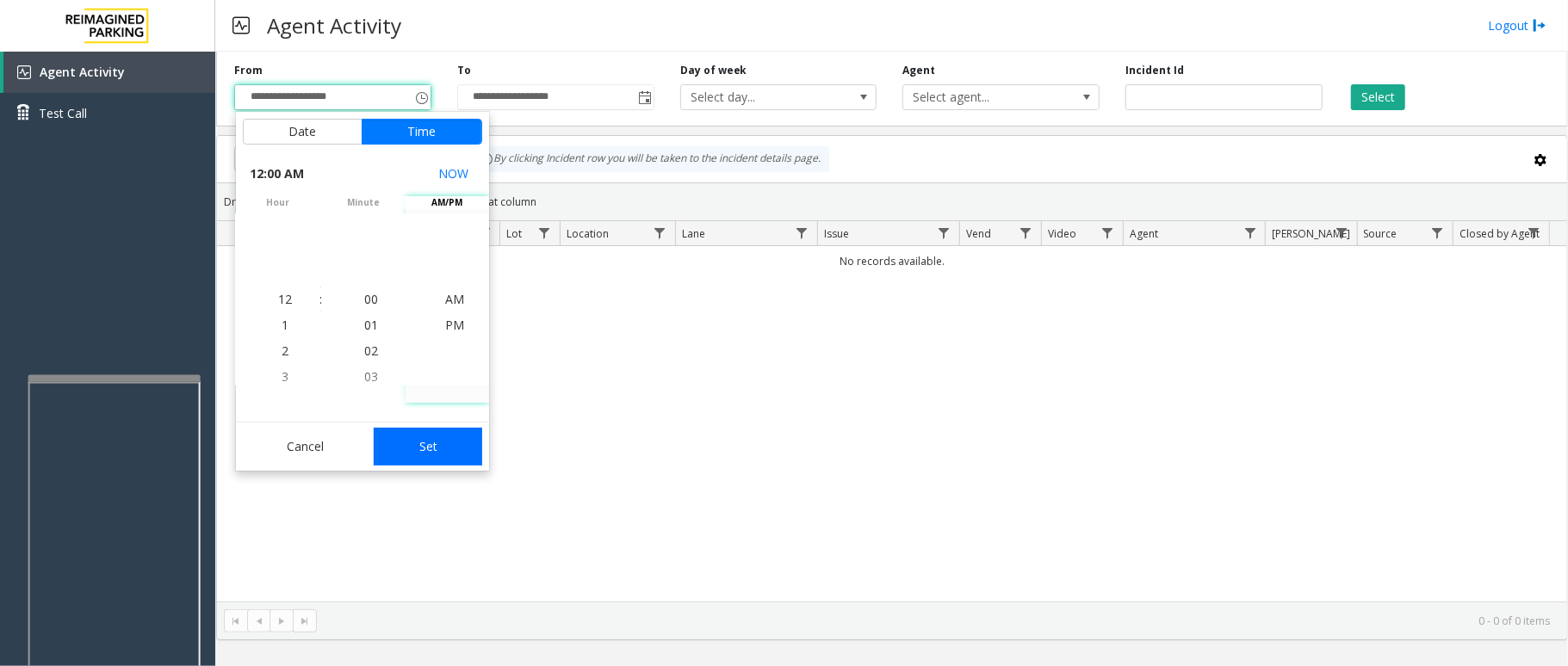
click at [428, 447] on button "Set" at bounding box center [428, 446] width 108 height 38
type input "**********"
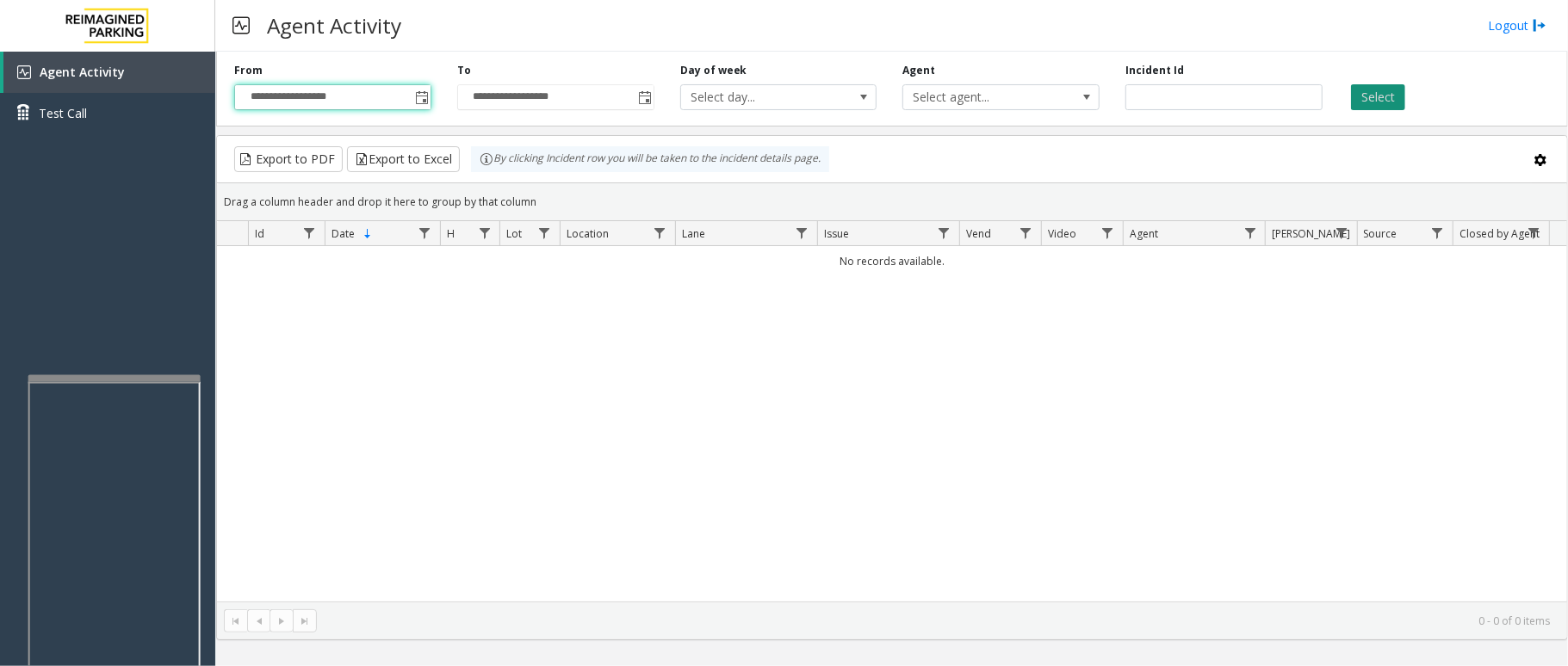
click at [1367, 106] on button "Select" at bounding box center [1378, 97] width 55 height 26
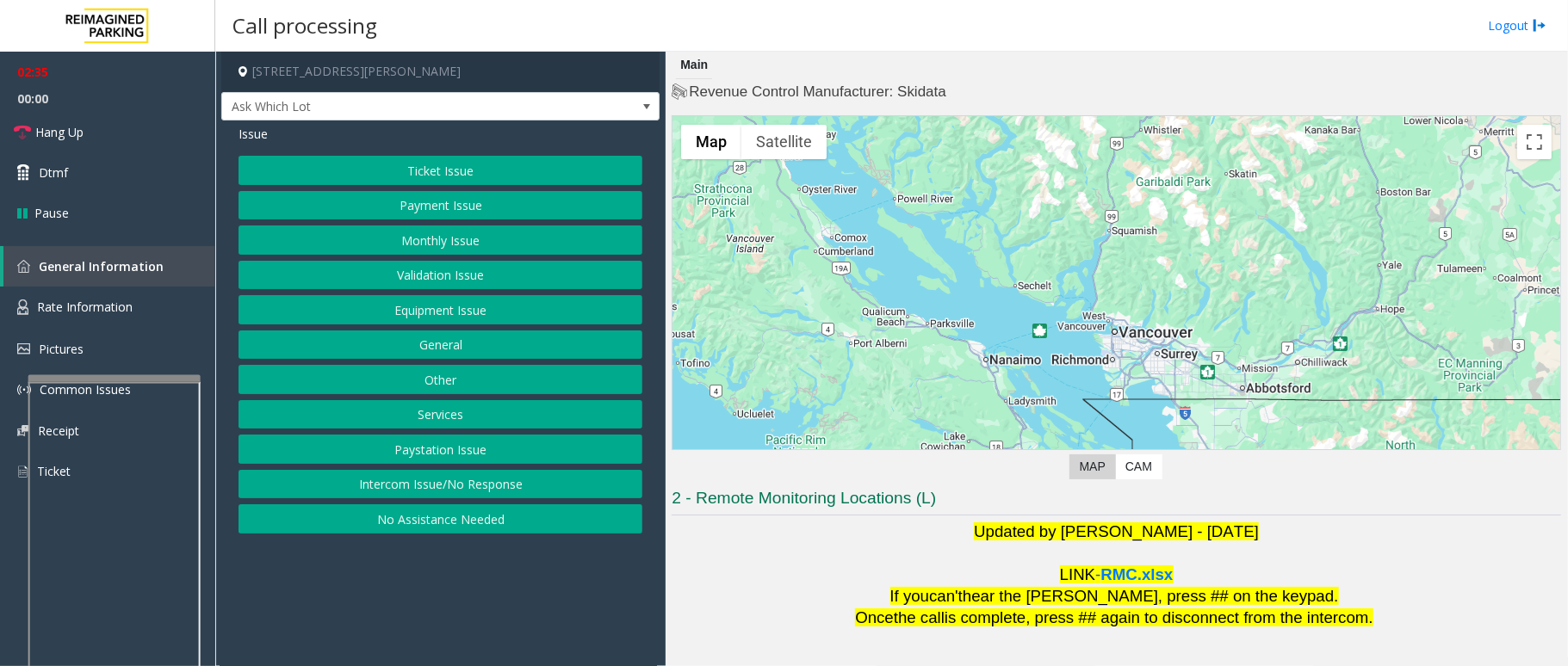
click at [412, 313] on button "Equipment Issue" at bounding box center [440, 309] width 404 height 29
click at [254, 132] on span "Issue" at bounding box center [253, 134] width 29 height 18
click at [455, 311] on button "Equipment Issue" at bounding box center [440, 309] width 404 height 29
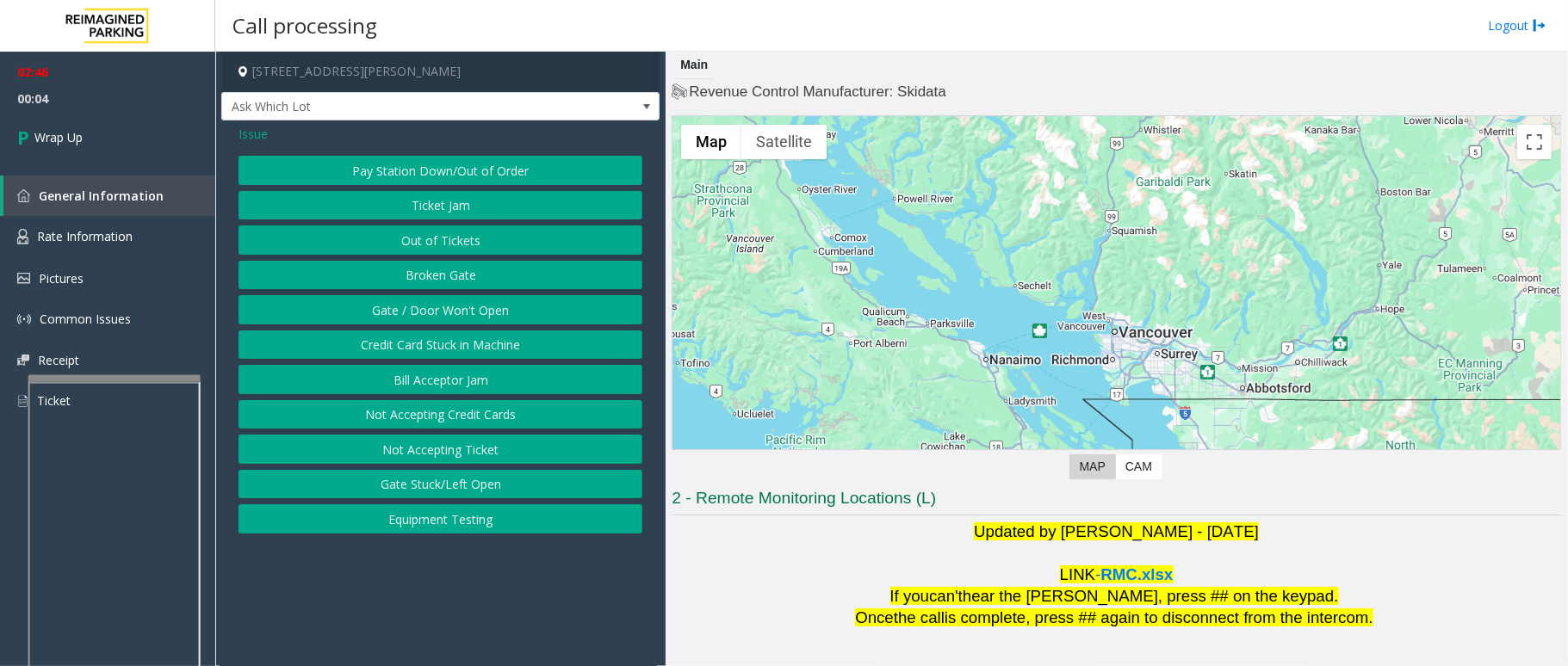
click at [250, 125] on span "Issue" at bounding box center [253, 134] width 29 height 18
click at [448, 315] on button "Equipment Issue" at bounding box center [440, 309] width 404 height 29
click at [253, 136] on span "Issue" at bounding box center [253, 134] width 29 height 18
click at [424, 307] on button "Equipment Issue" at bounding box center [440, 309] width 404 height 29
click at [260, 127] on span "Issue" at bounding box center [253, 134] width 29 height 18
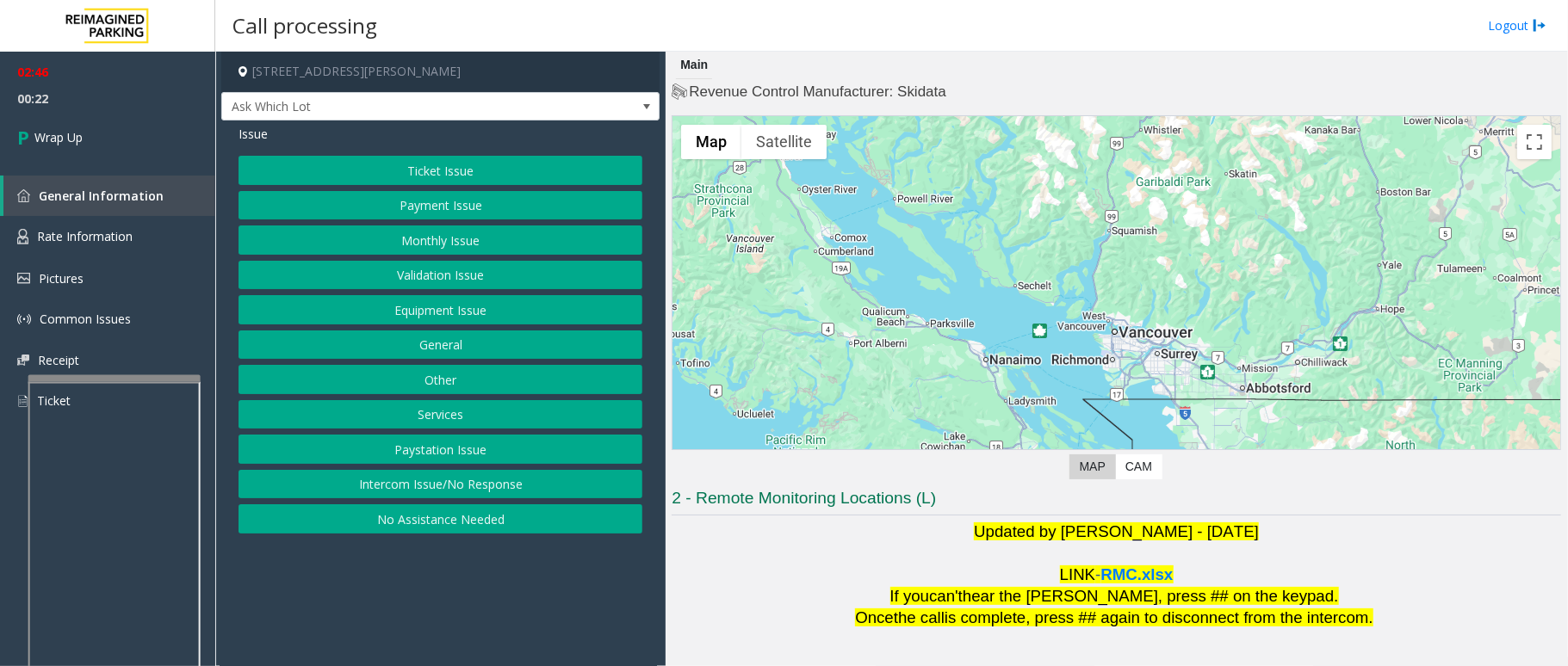
click at [459, 204] on button "Payment Issue" at bounding box center [440, 205] width 404 height 29
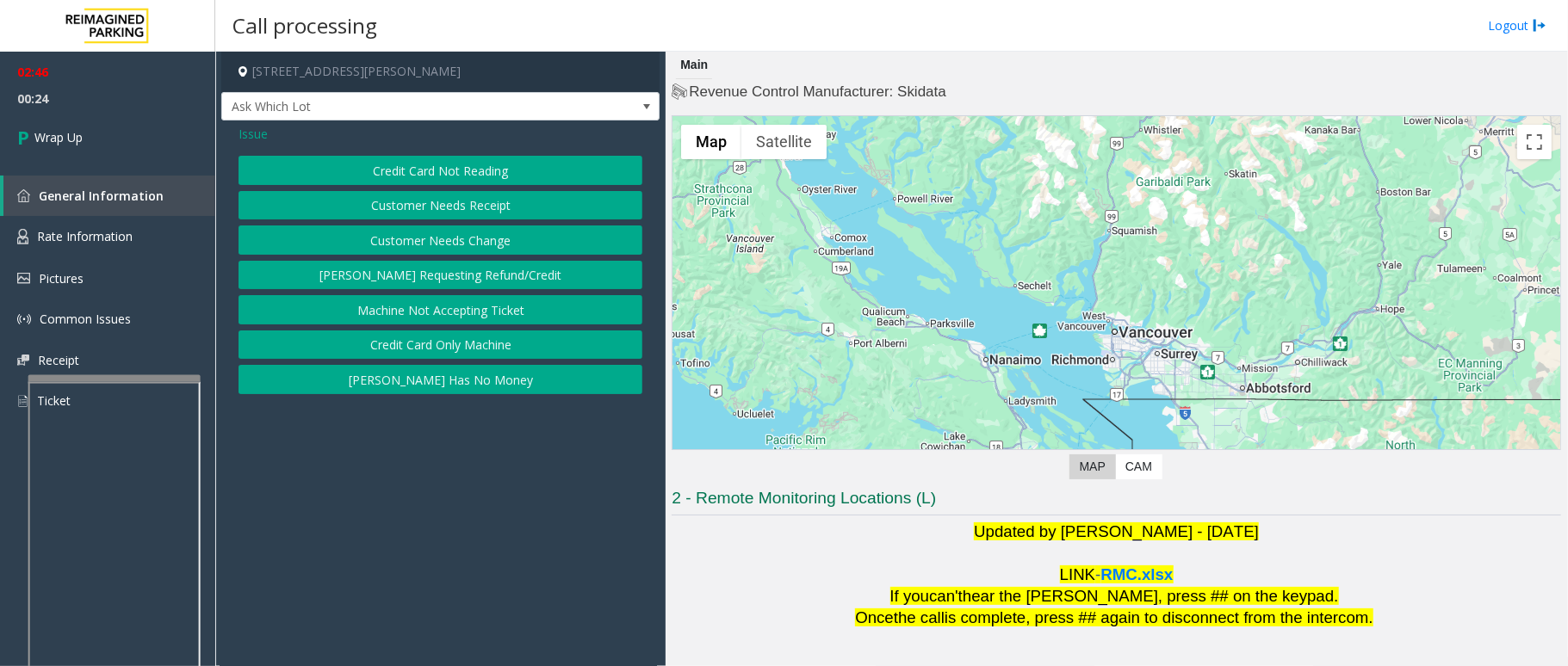
click at [525, 341] on button "Credit Card Only Machine" at bounding box center [440, 345] width 404 height 29
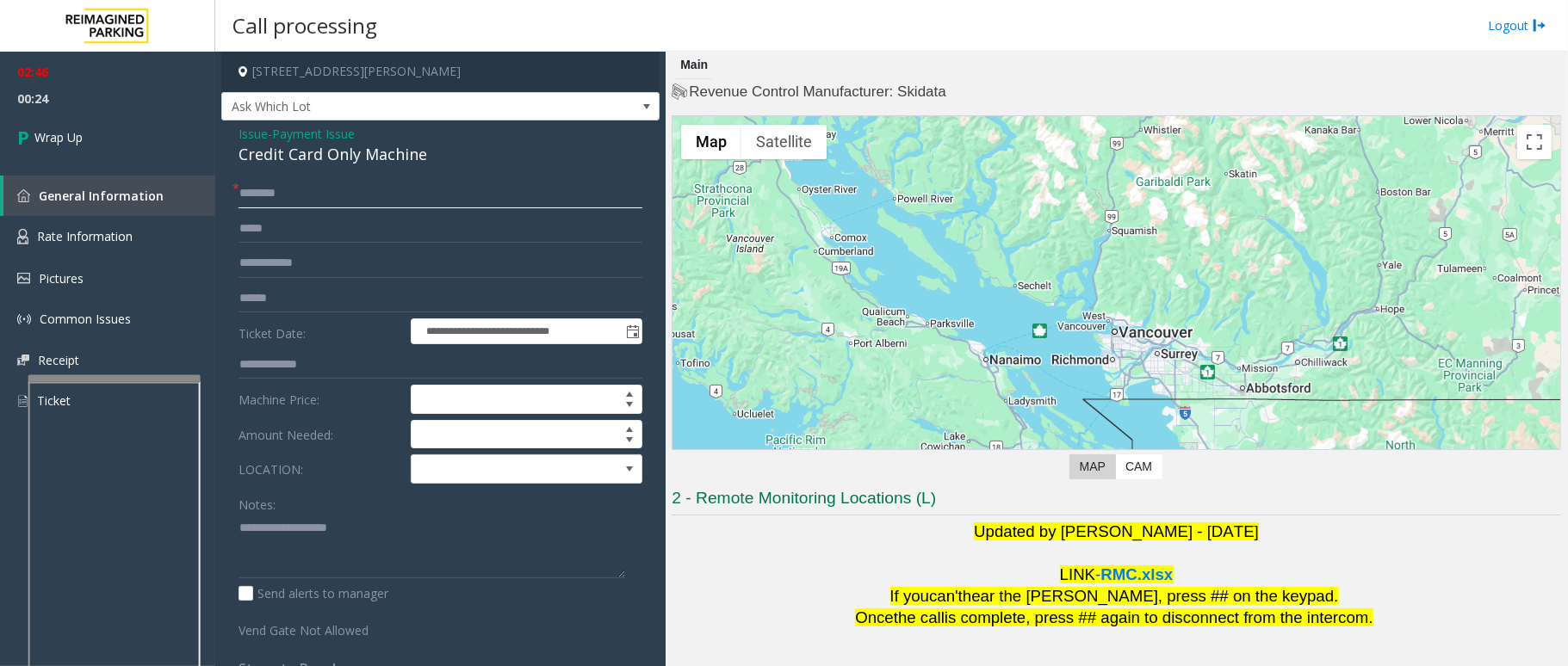
click at [254, 191] on input "text" at bounding box center [440, 193] width 404 height 29
type input "**"
drag, startPoint x: 435, startPoint y: 153, endPoint x: 231, endPoint y: 134, distance: 204.9
click at [231, 134] on div "**********" at bounding box center [440, 491] width 438 height 743
click at [445, 552] on textarea at bounding box center [432, 546] width 387 height 65
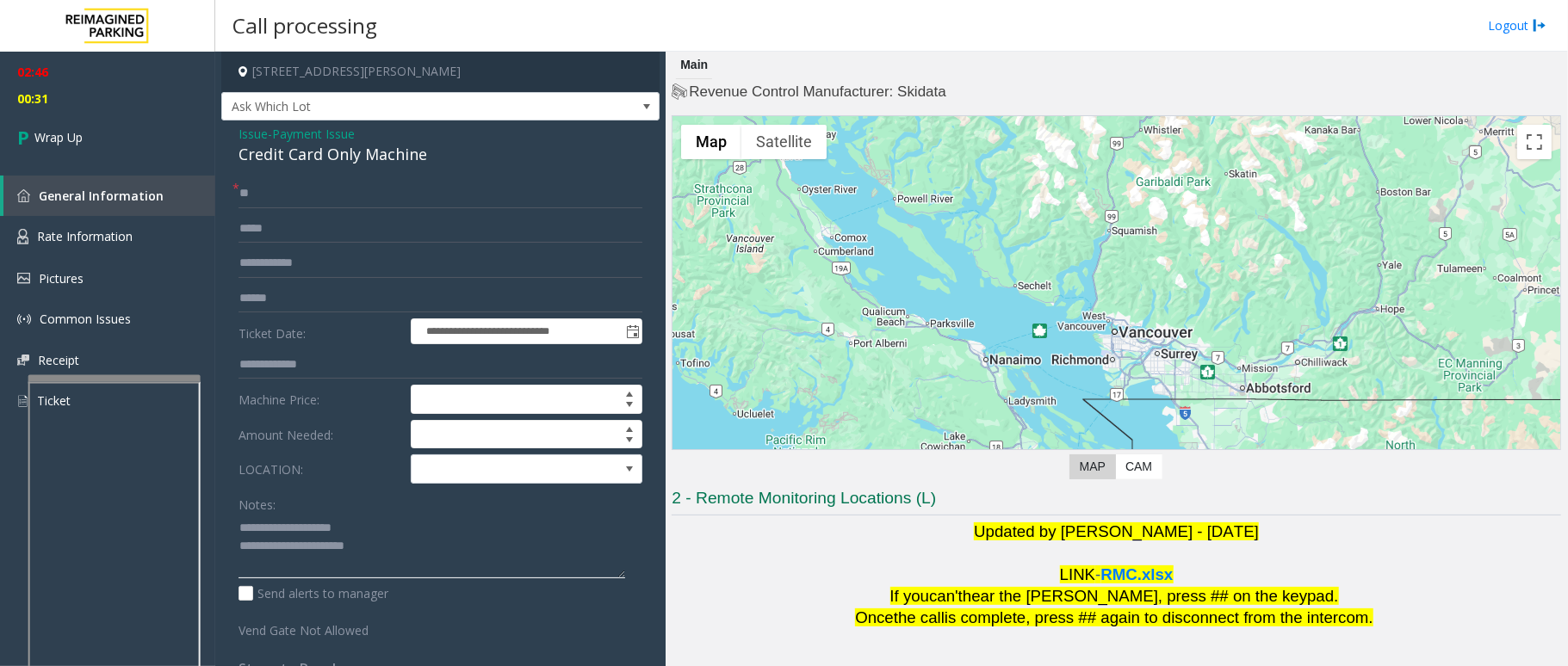
click at [440, 556] on textarea at bounding box center [432, 546] width 387 height 65
type textarea "**********"
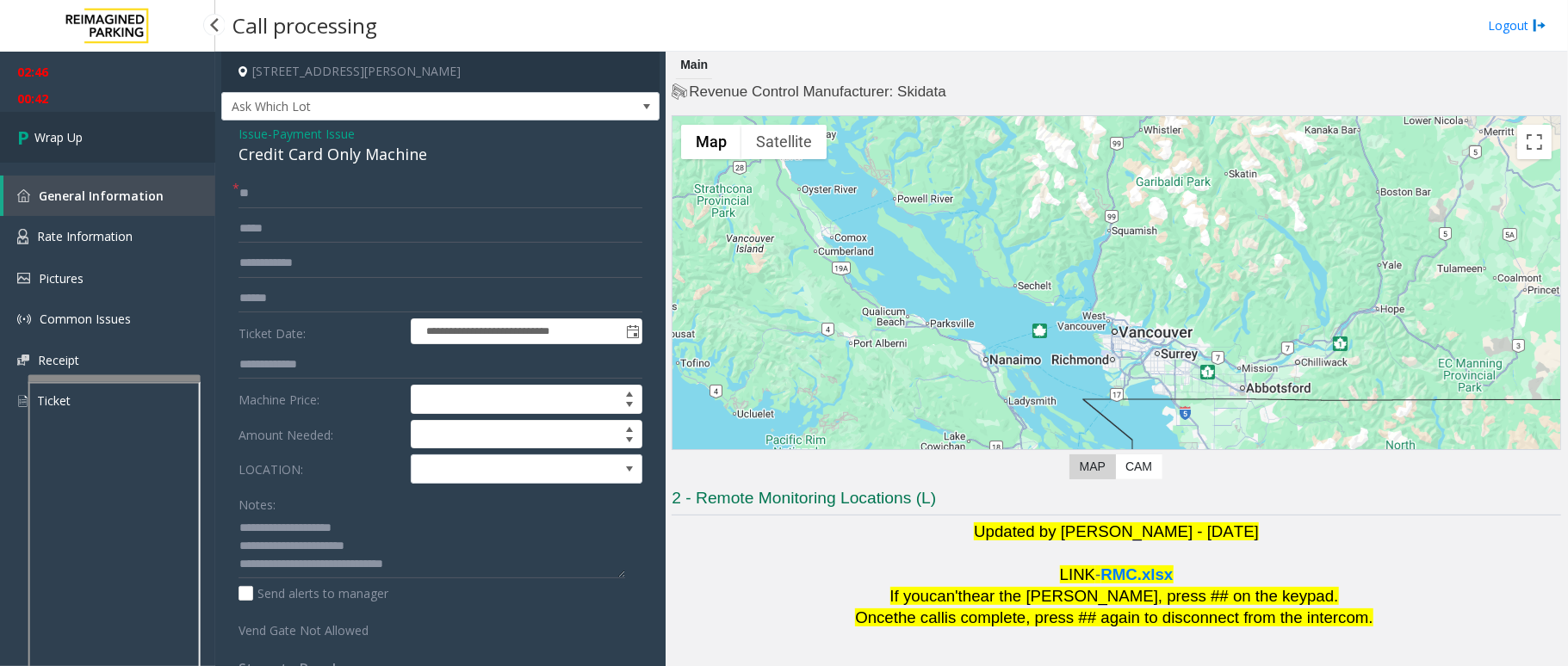
click at [104, 145] on link "Wrap Up" at bounding box center [107, 137] width 216 height 51
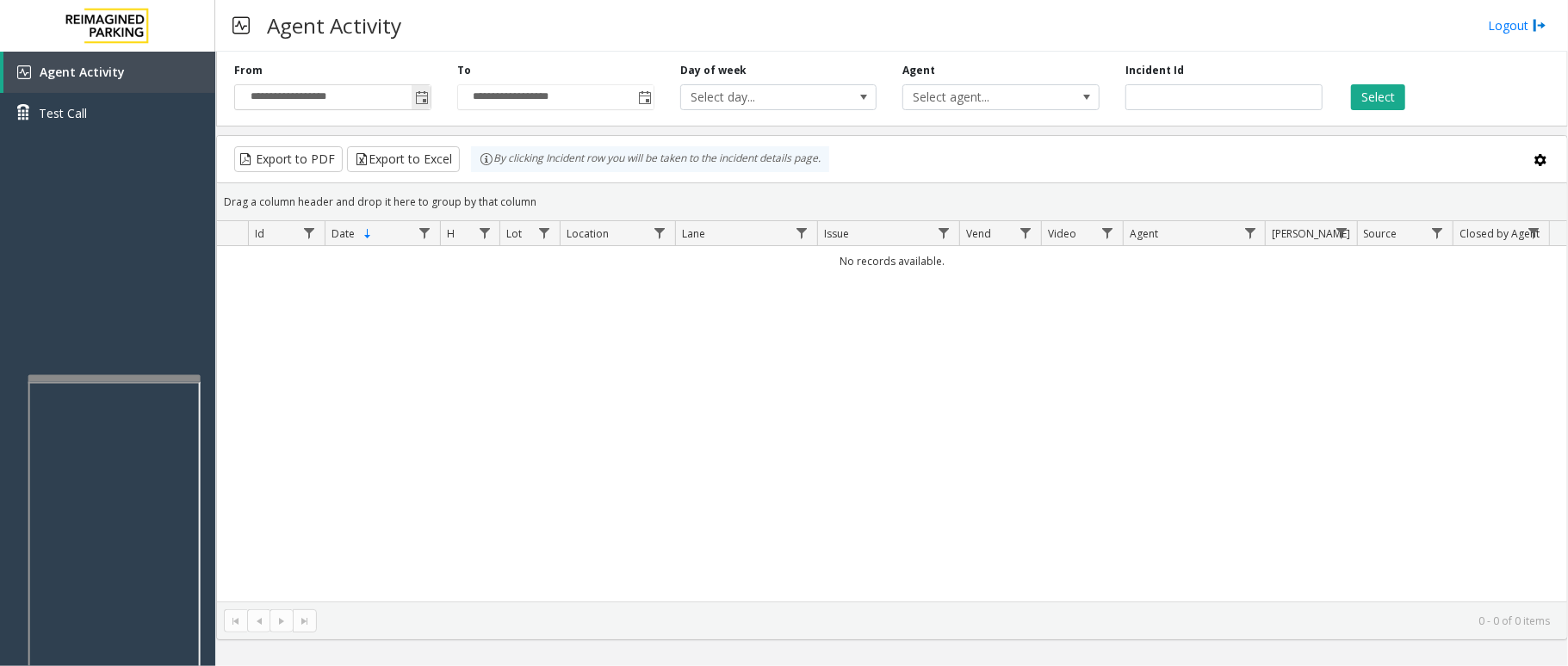
click at [412, 96] on span "Toggle popup" at bounding box center [421, 97] width 19 height 28
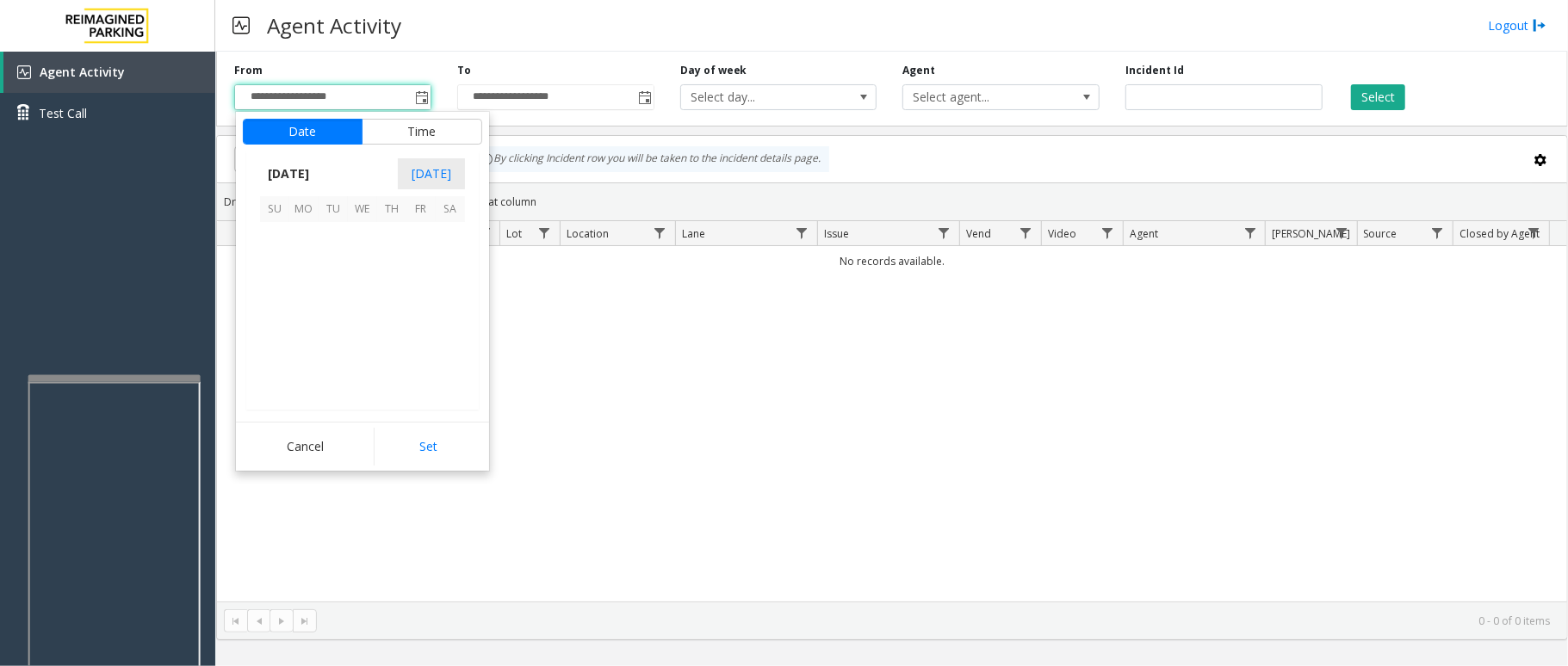
scroll to position [308754, 0]
click at [358, 299] on span "13" at bounding box center [362, 294] width 29 height 29
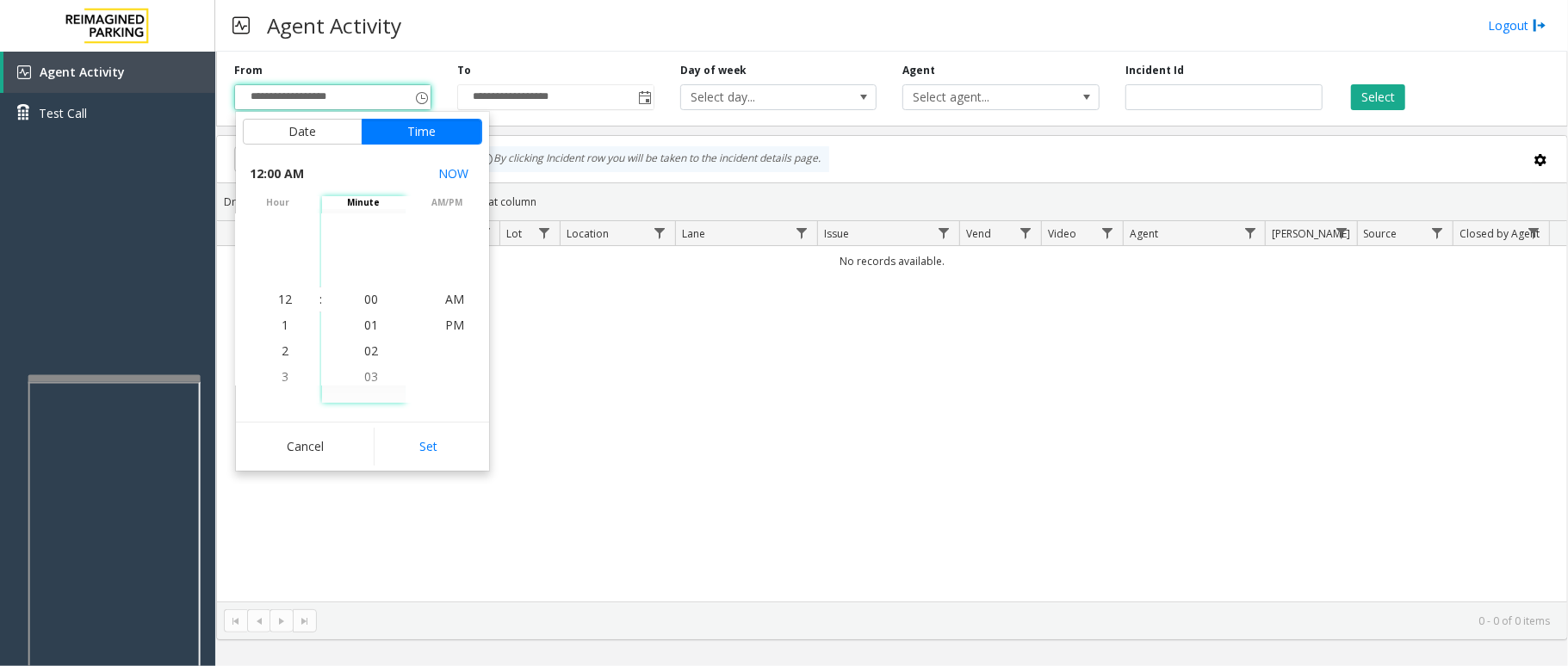
drag, startPoint x: 388, startPoint y: 438, endPoint x: 483, endPoint y: 395, distance: 104.3
click at [389, 439] on button "Set" at bounding box center [428, 446] width 108 height 38
type input "**********"
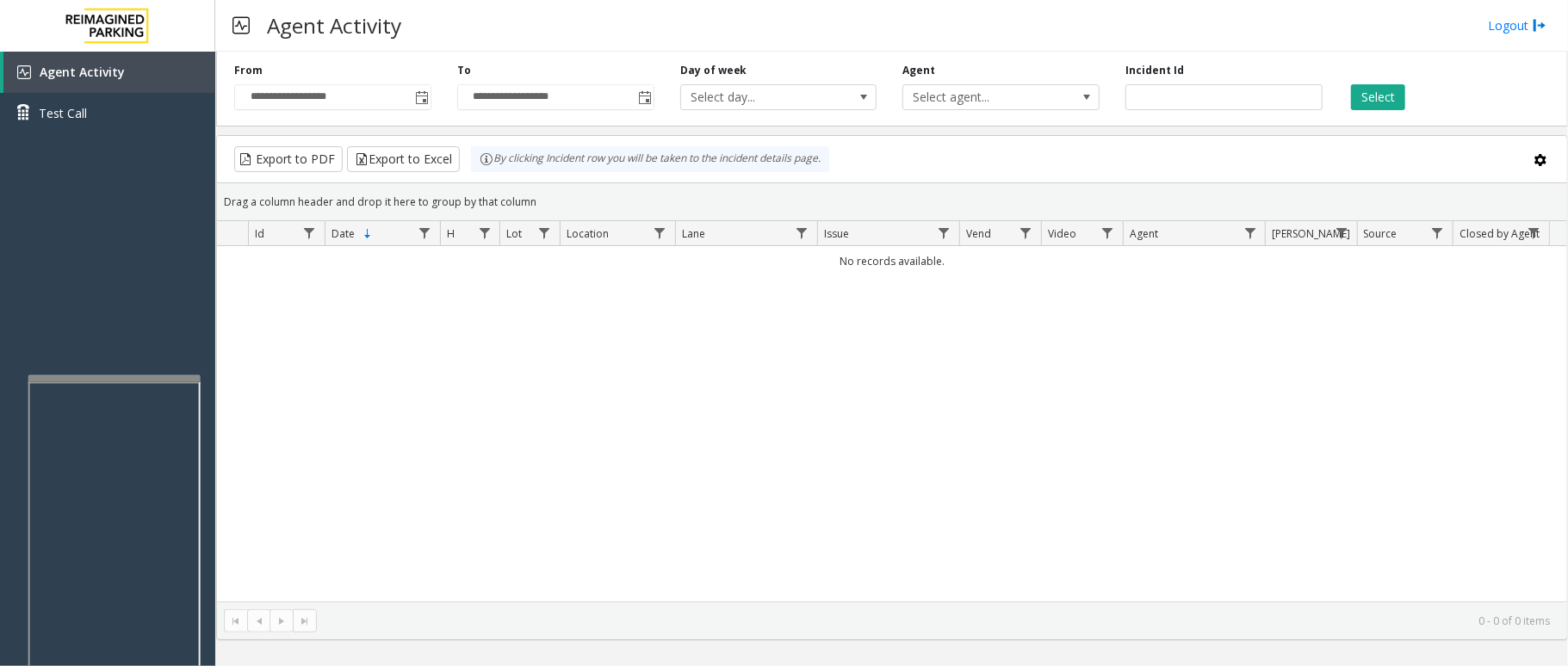
click at [1348, 98] on div "Select" at bounding box center [1447, 86] width 223 height 48
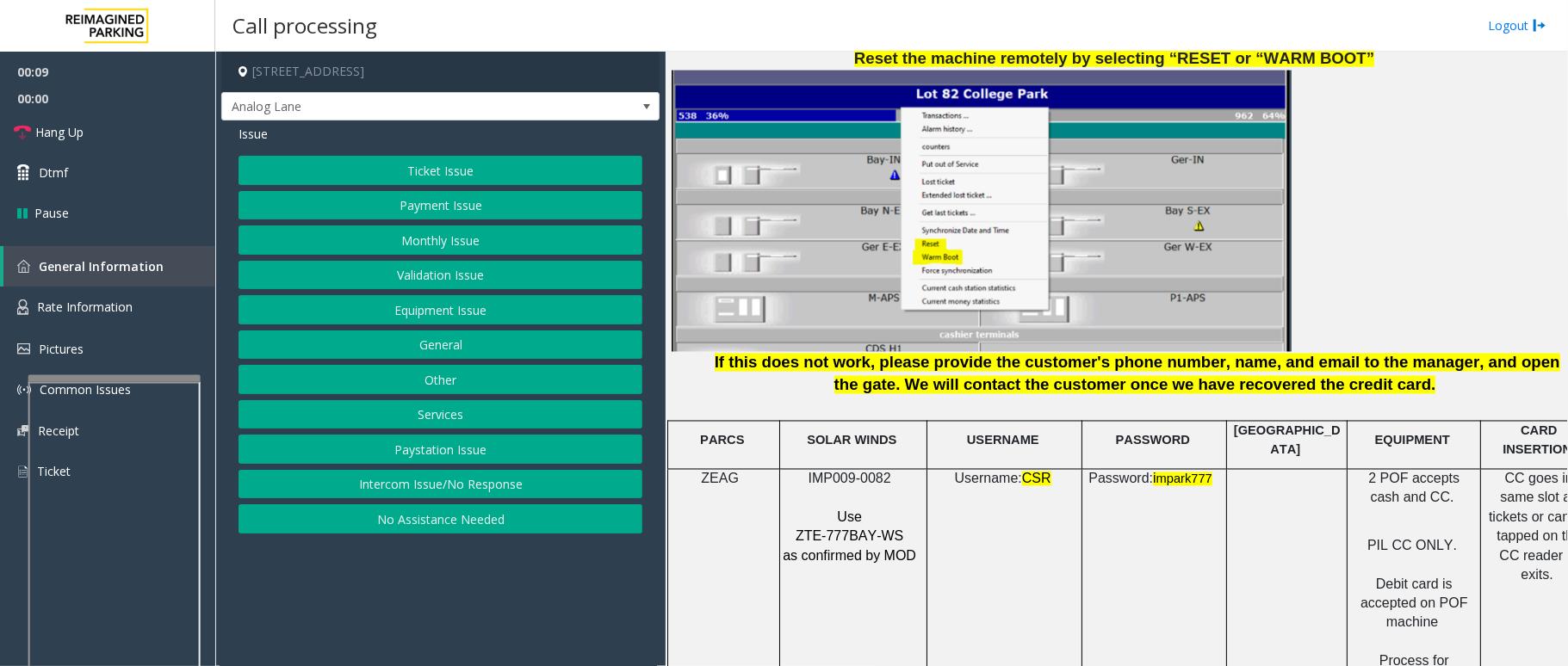
scroll to position [2181, 0]
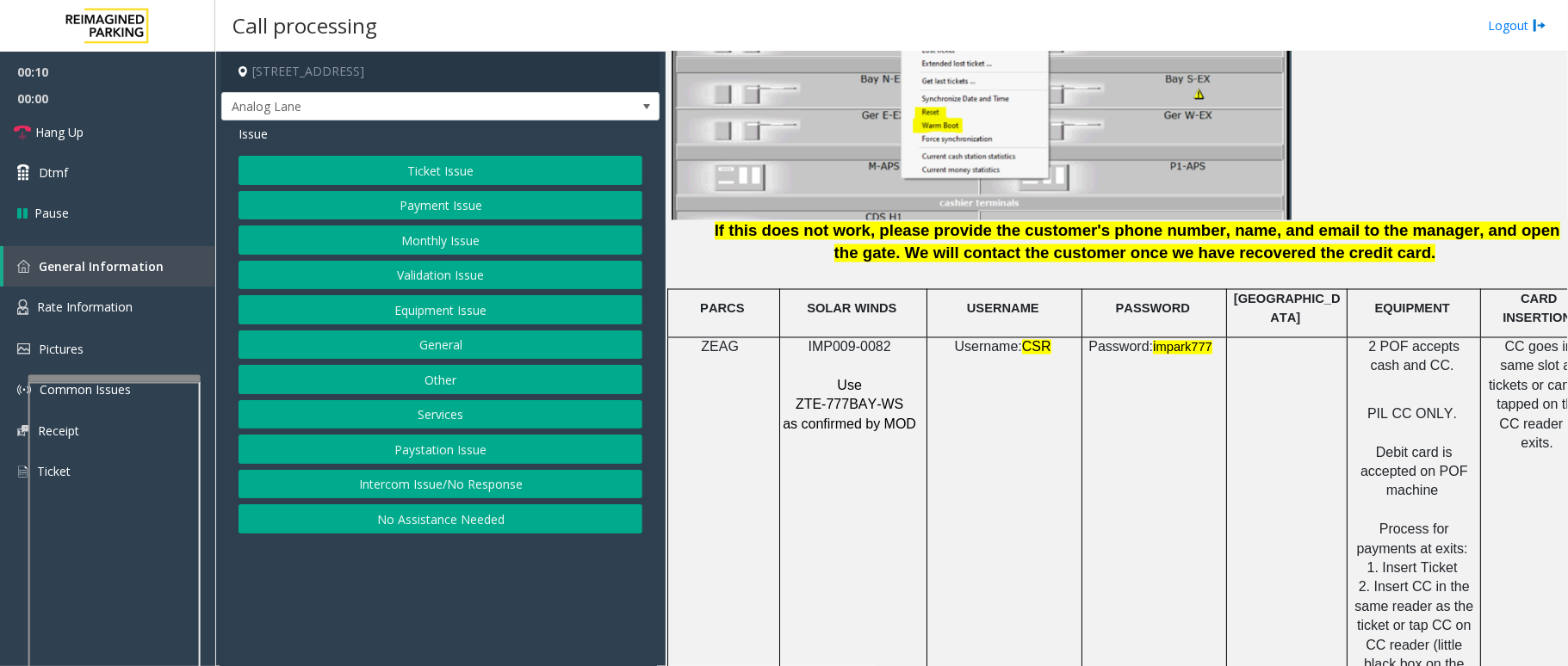
click at [849, 340] on span "IMP009-0082" at bounding box center [849, 347] width 83 height 15
click at [854, 340] on span "IMP009-0082" at bounding box center [849, 347] width 83 height 15
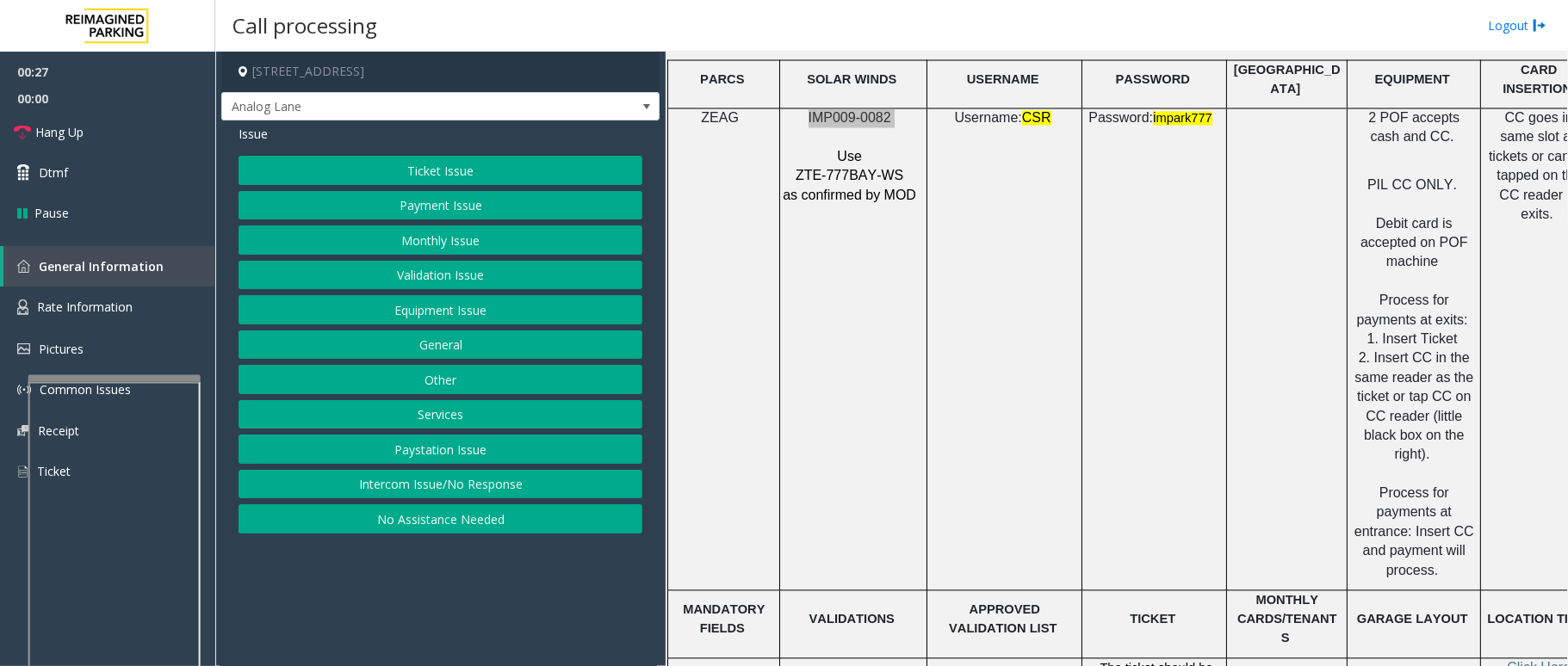
scroll to position [2295, 0]
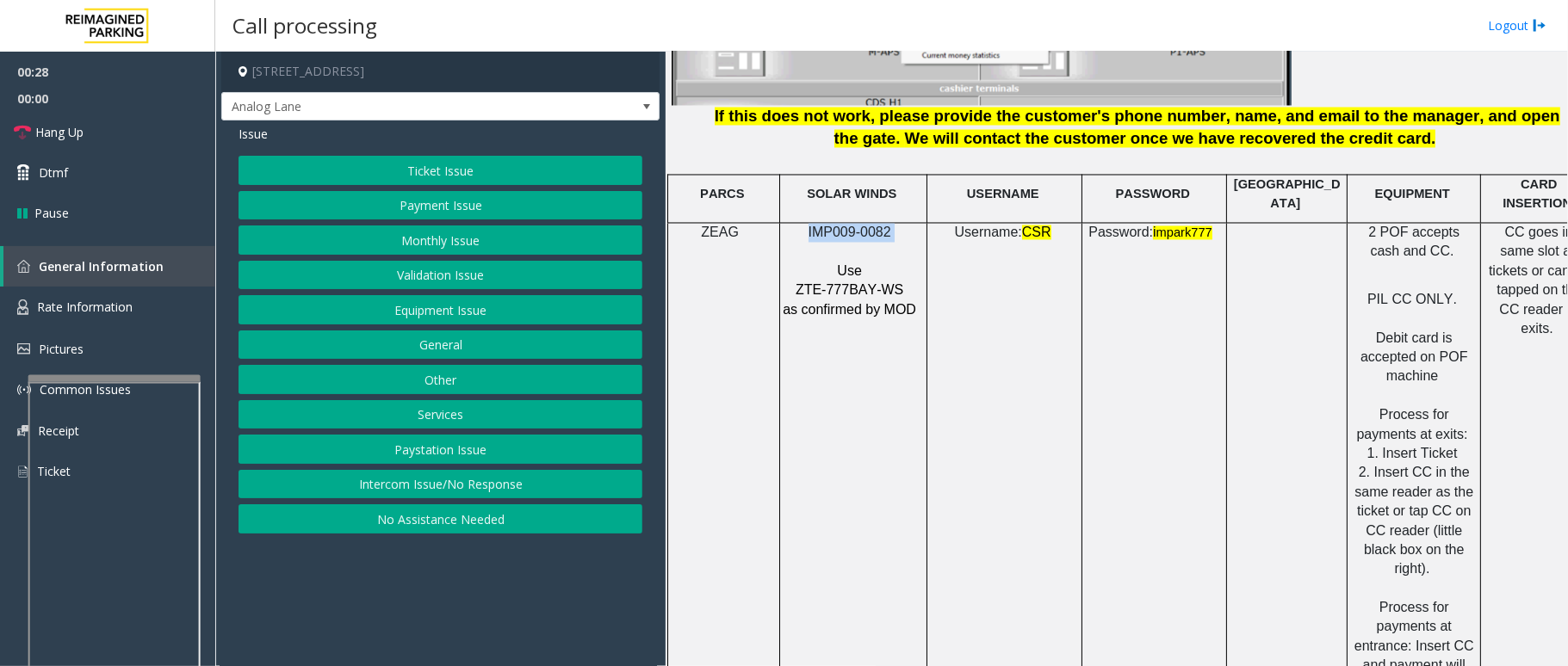
click at [868, 226] on span "IMP009-0082" at bounding box center [849, 233] width 83 height 15
click at [869, 226] on span "IMP009-0082" at bounding box center [849, 233] width 83 height 15
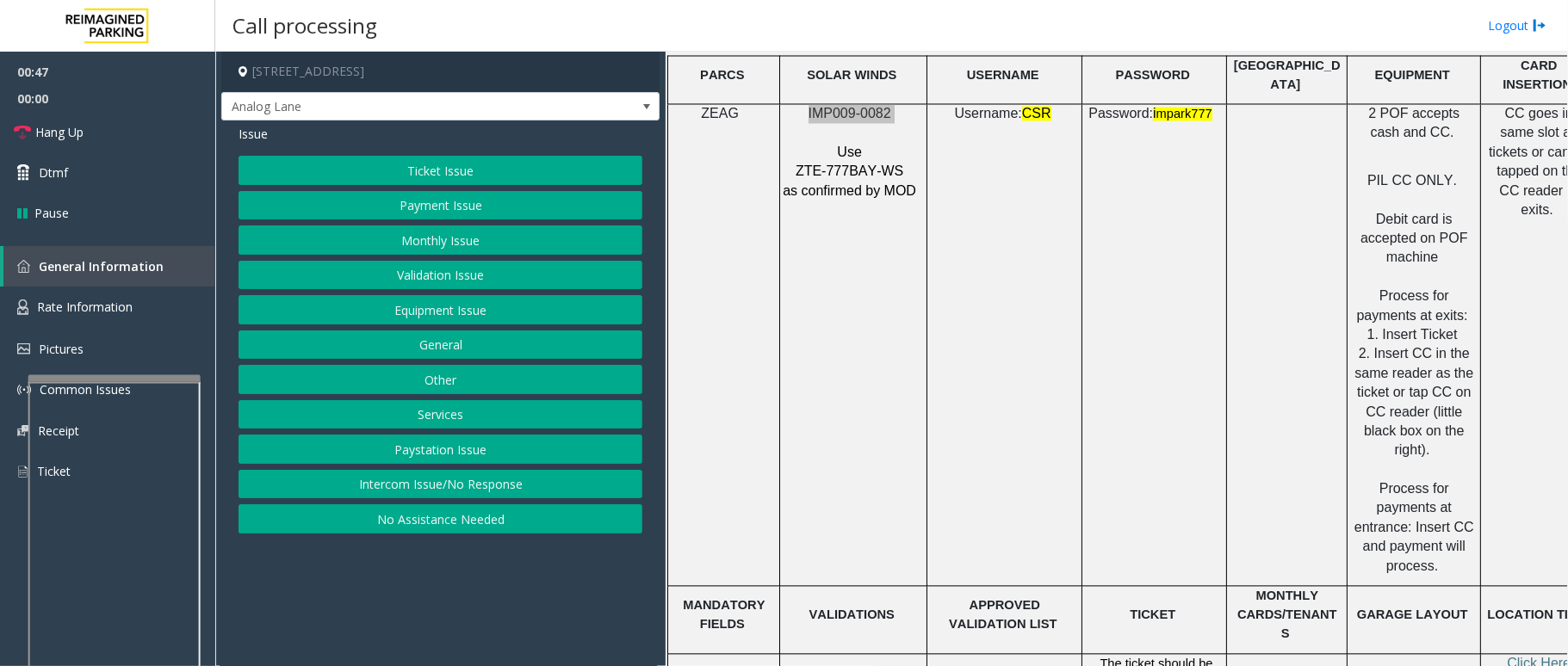
scroll to position [2411, 0]
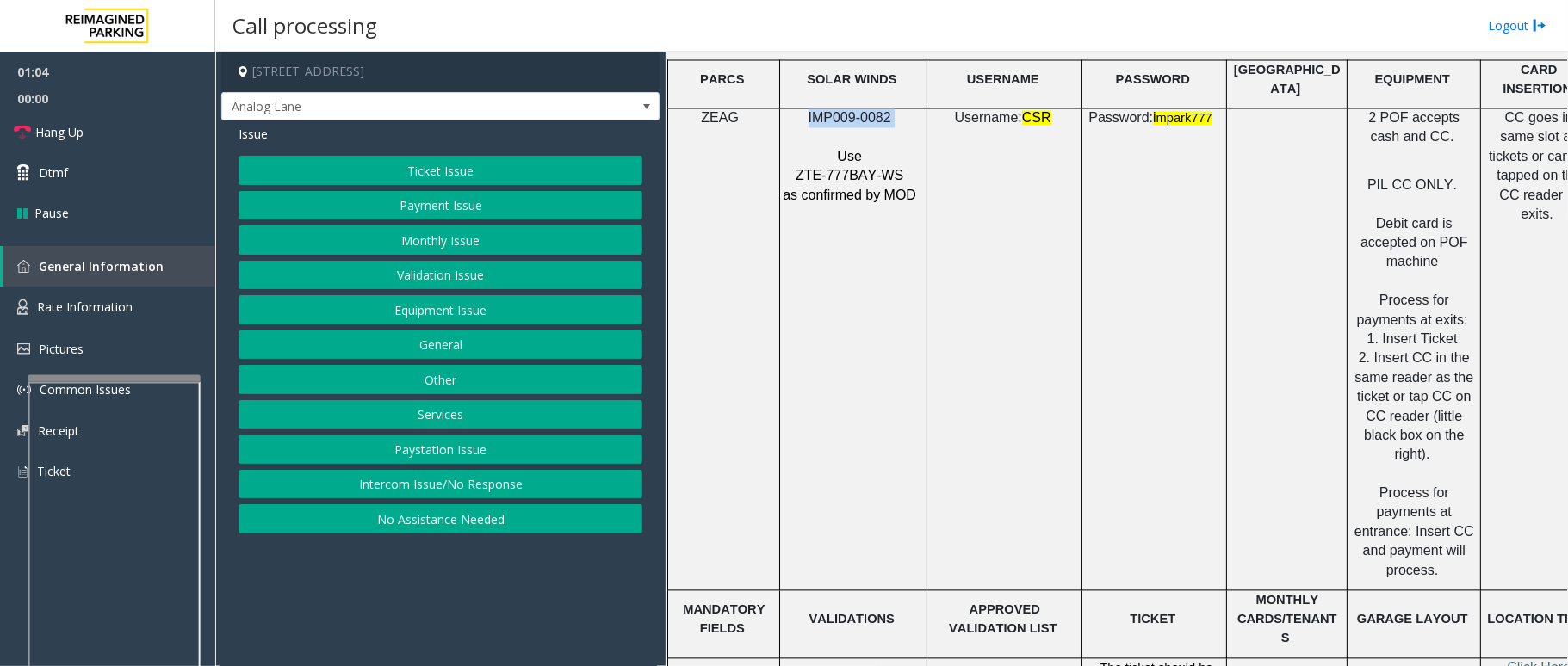
click at [433, 163] on button "Ticket Issue" at bounding box center [440, 170] width 404 height 29
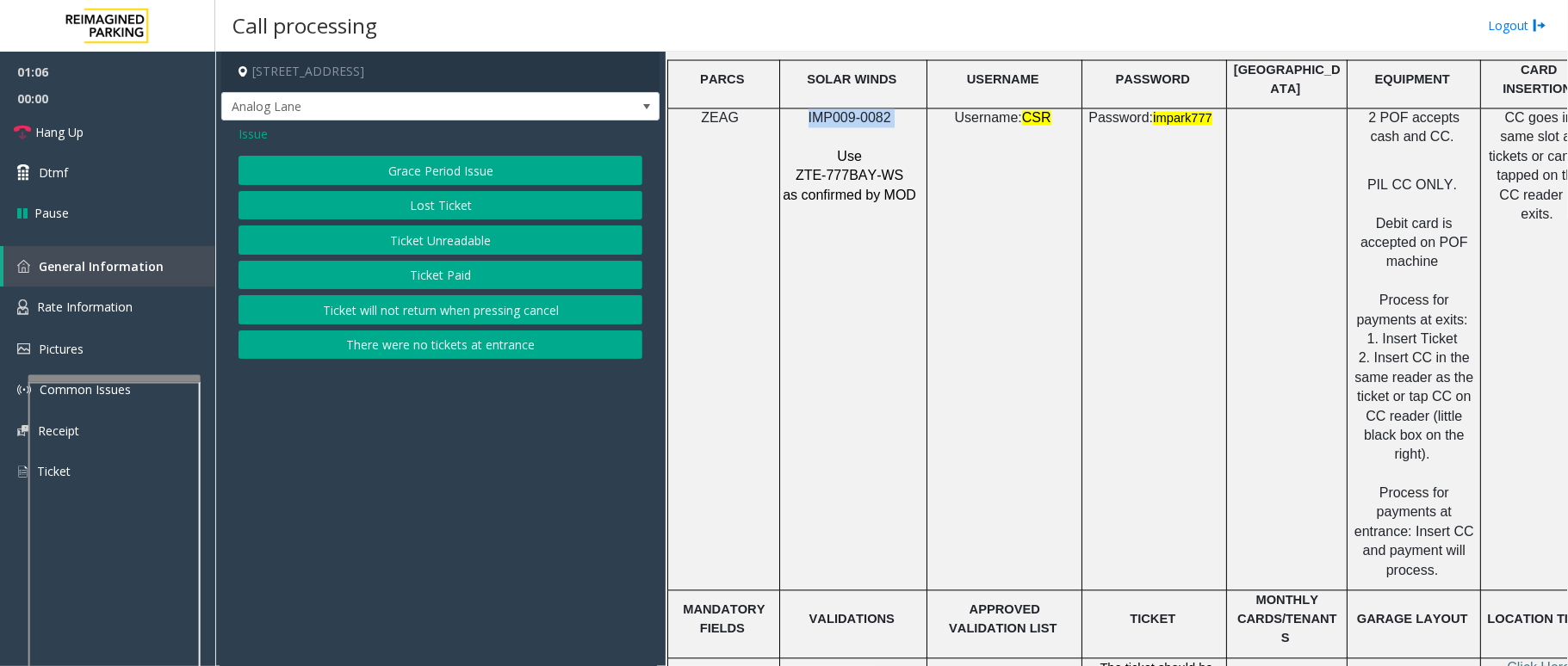
click at [444, 246] on button "Ticket Unreadable" at bounding box center [440, 240] width 404 height 29
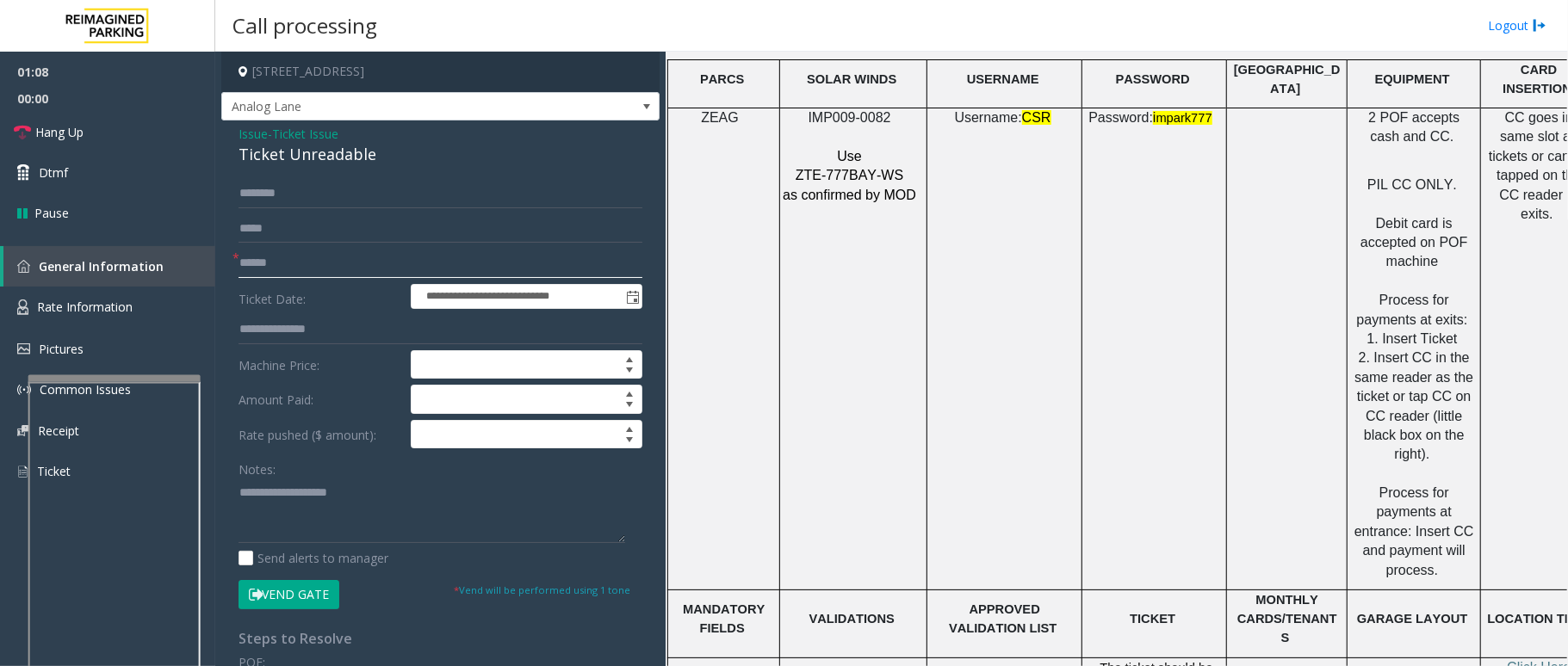
click at [344, 262] on input "text" at bounding box center [440, 262] width 404 height 29
type input "********"
click at [639, 103] on span at bounding box center [646, 106] width 14 height 14
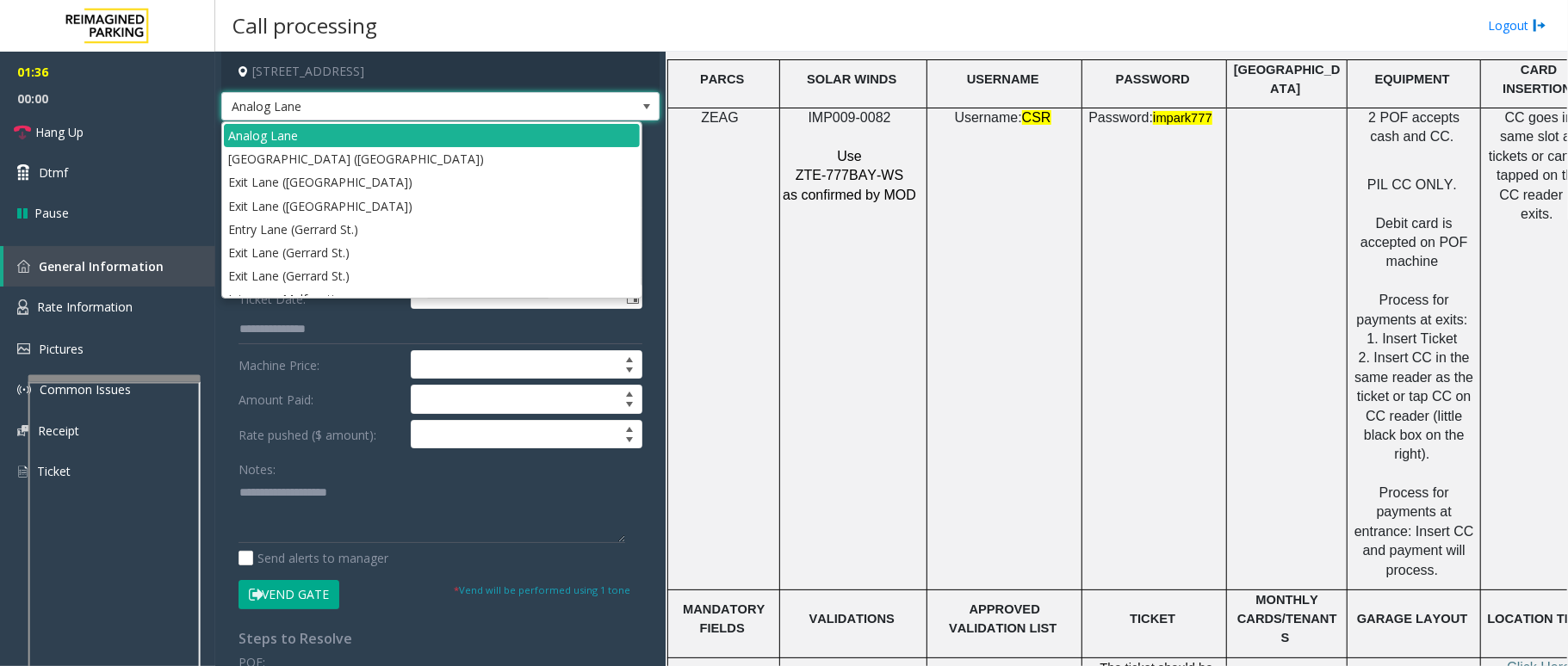
click at [639, 103] on span at bounding box center [646, 106] width 14 height 14
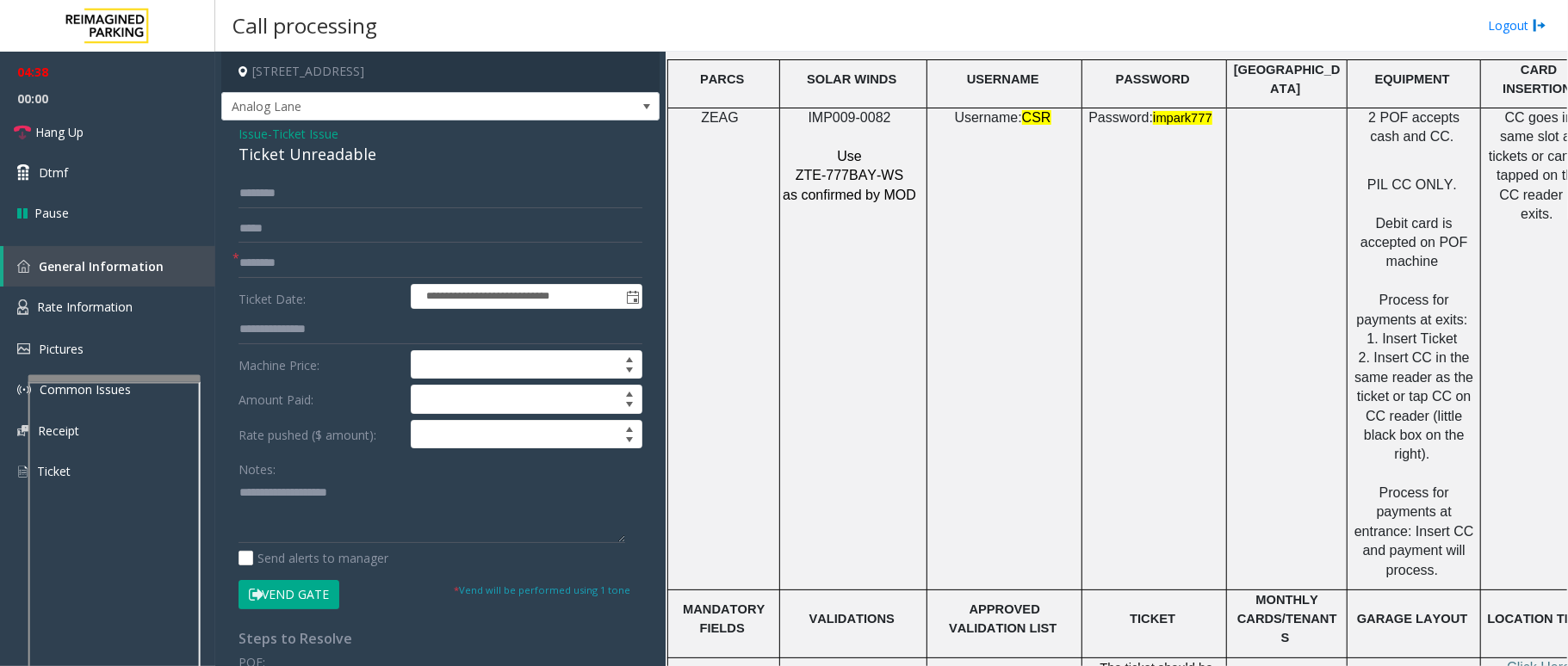
click at [291, 600] on button "Vend Gate" at bounding box center [288, 594] width 100 height 29
click at [113, 128] on link "Hang Up" at bounding box center [107, 132] width 216 height 41
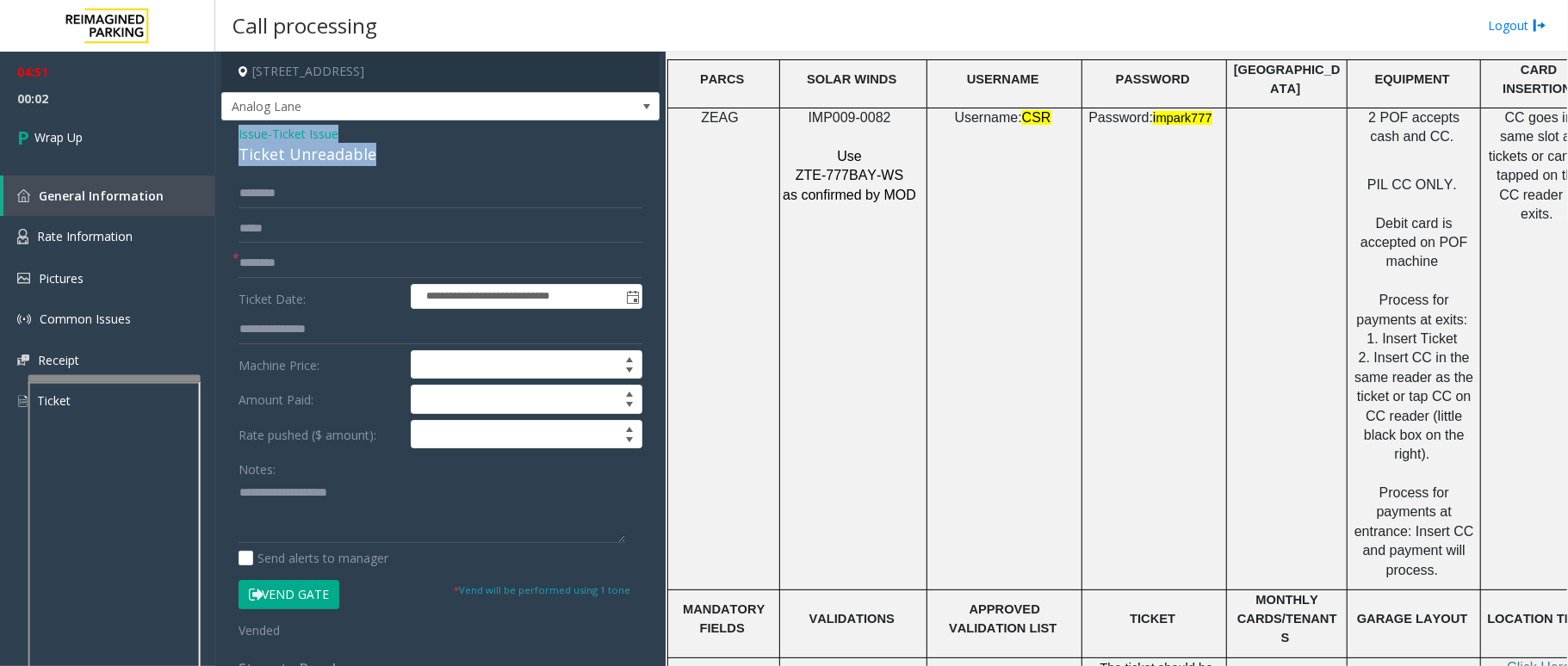
drag, startPoint x: 376, startPoint y: 158, endPoint x: 224, endPoint y: 127, distance: 155.1
click at [224, 127] on div "**********" at bounding box center [440, 546] width 438 height 851
click at [397, 515] on textarea at bounding box center [432, 511] width 387 height 65
click at [369, 515] on textarea at bounding box center [432, 511] width 387 height 65
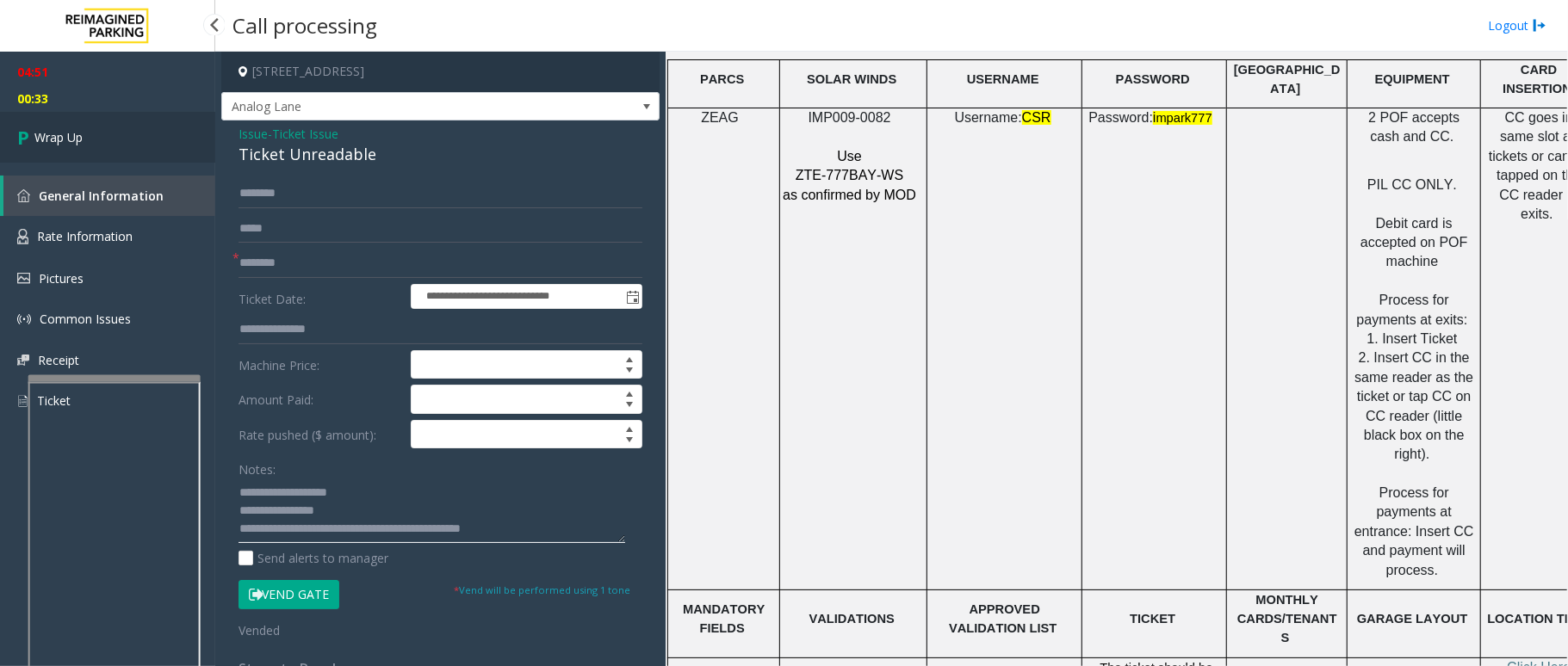
type textarea "**********"
click at [78, 131] on span "Wrap Up" at bounding box center [59, 137] width 48 height 18
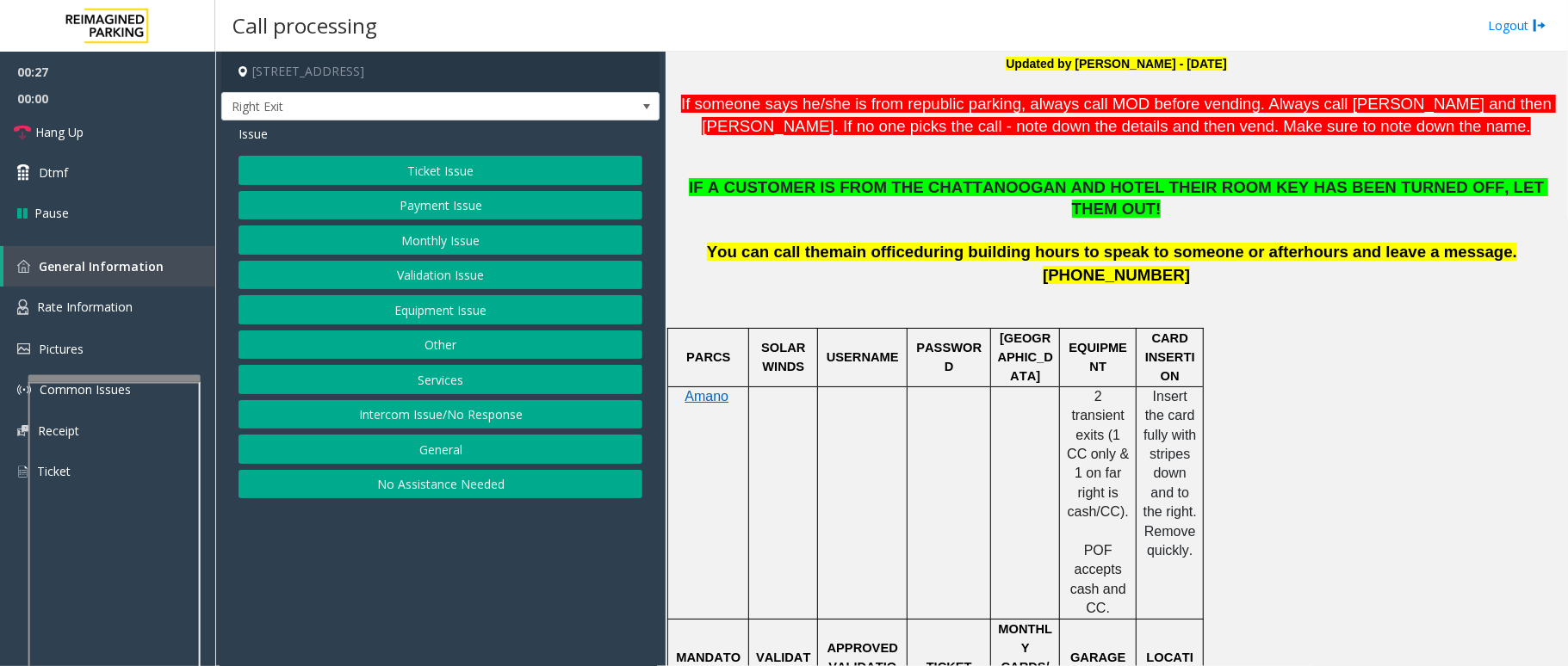
scroll to position [574, 0]
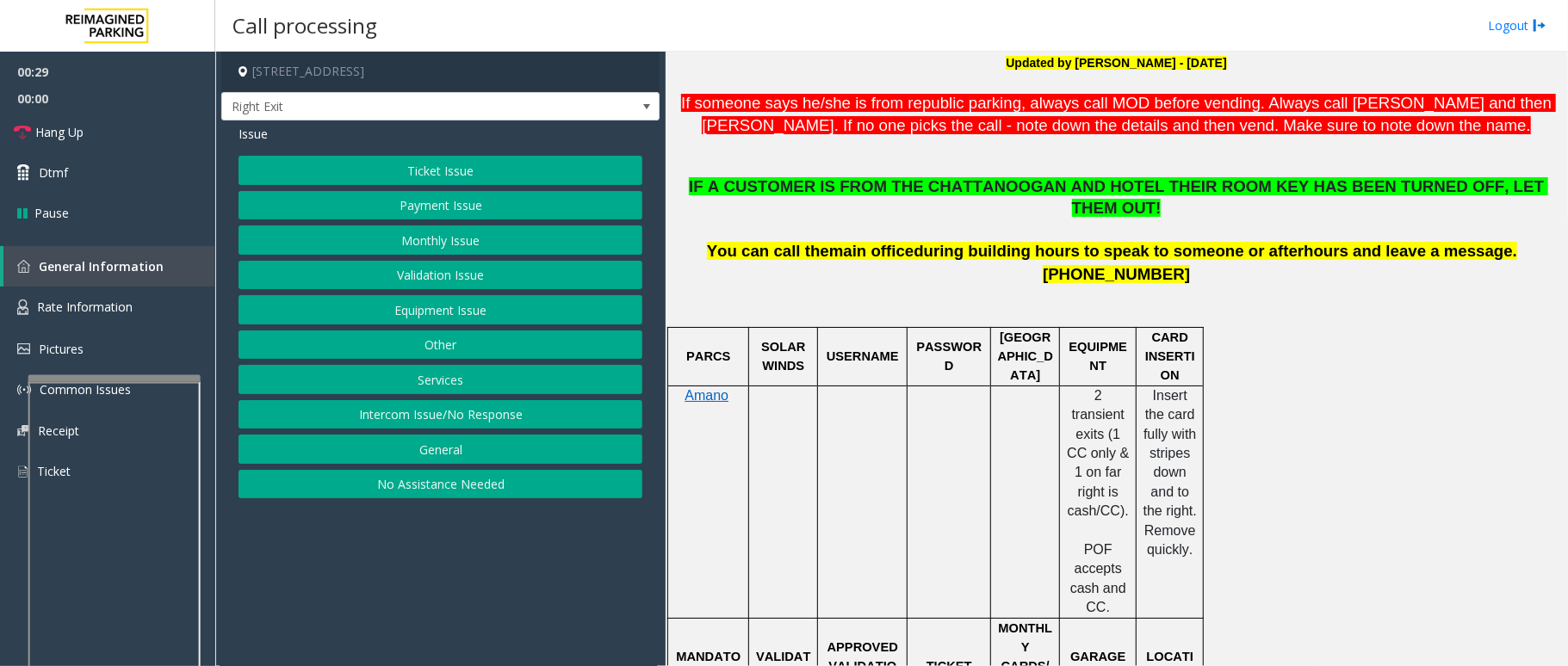
click at [483, 166] on button "Ticket Issue" at bounding box center [440, 170] width 404 height 29
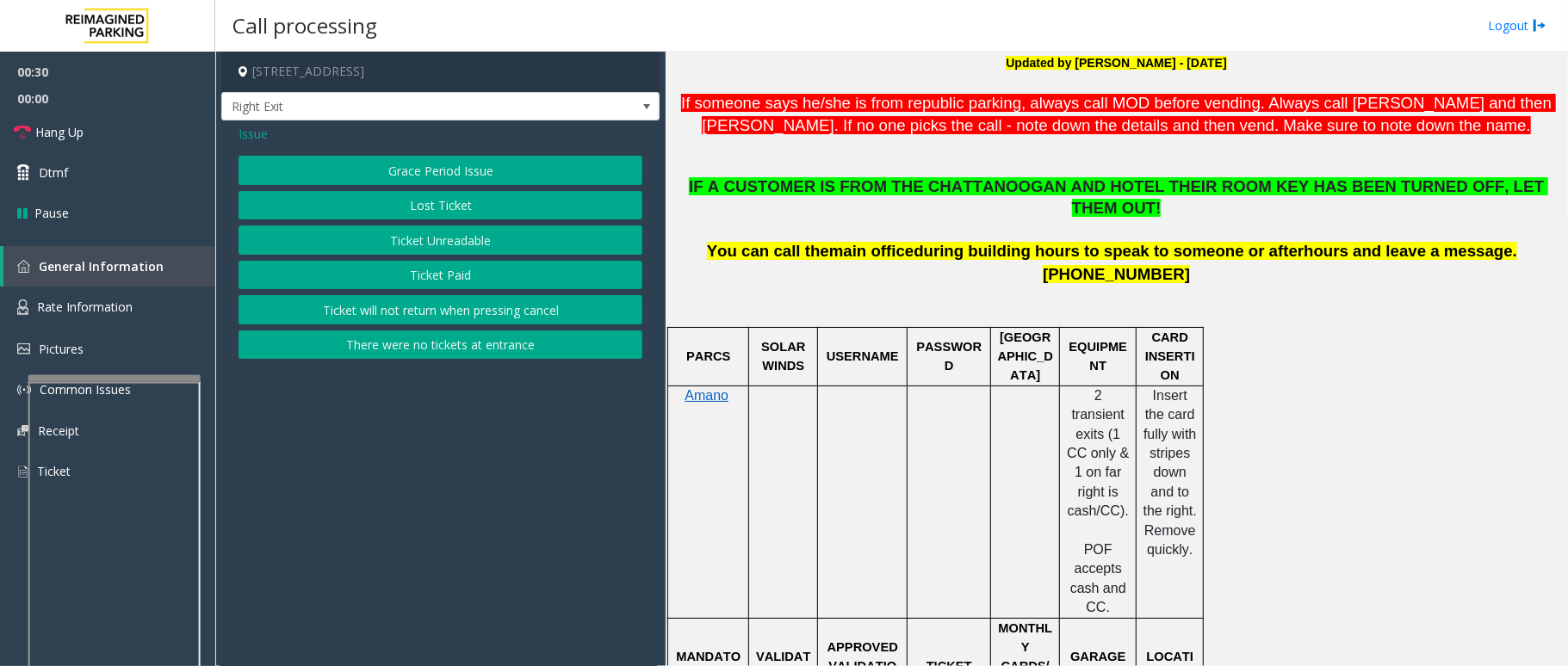
click at [466, 238] on button "Ticket Unreadable" at bounding box center [440, 240] width 404 height 29
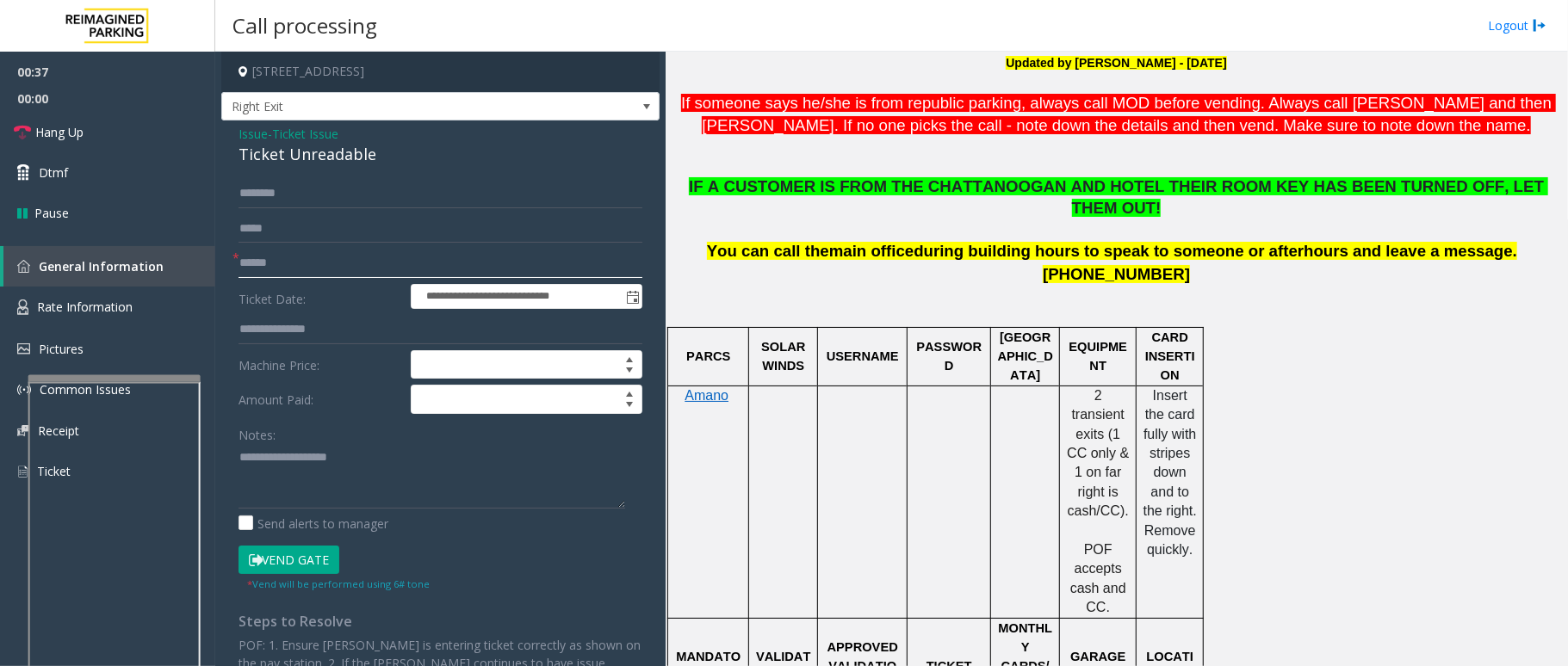
click at [284, 254] on input "text" at bounding box center [440, 262] width 404 height 29
click at [639, 107] on span at bounding box center [646, 106] width 14 height 14
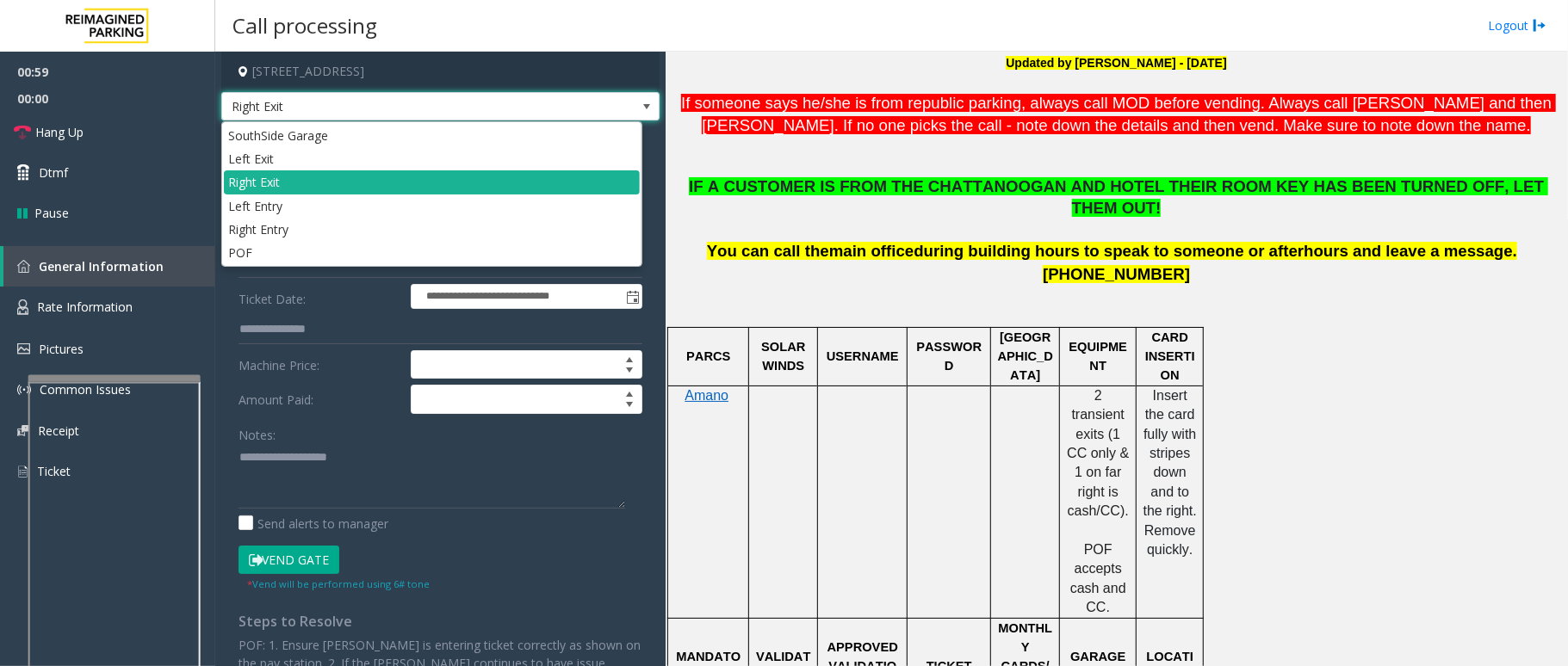
click at [639, 107] on span at bounding box center [646, 106] width 14 height 14
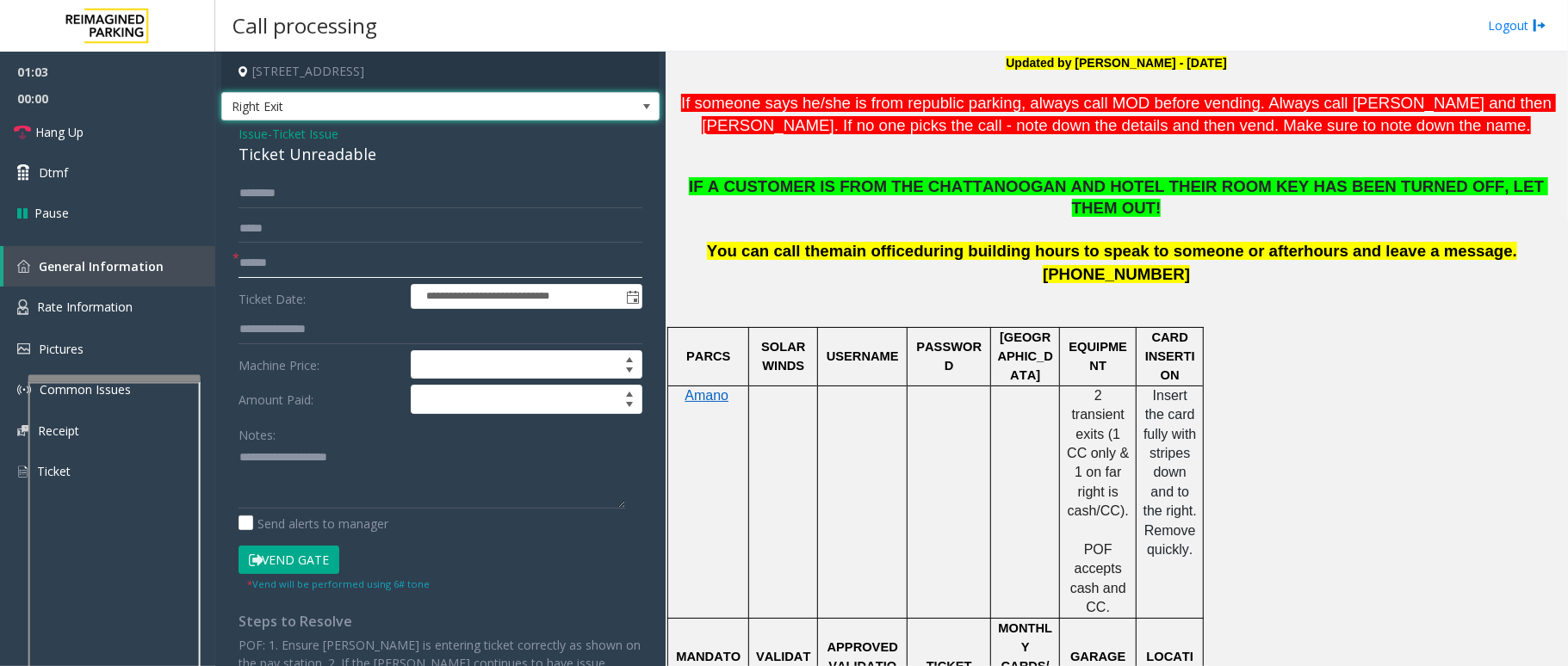
click at [310, 261] on input "text" at bounding box center [440, 262] width 404 height 29
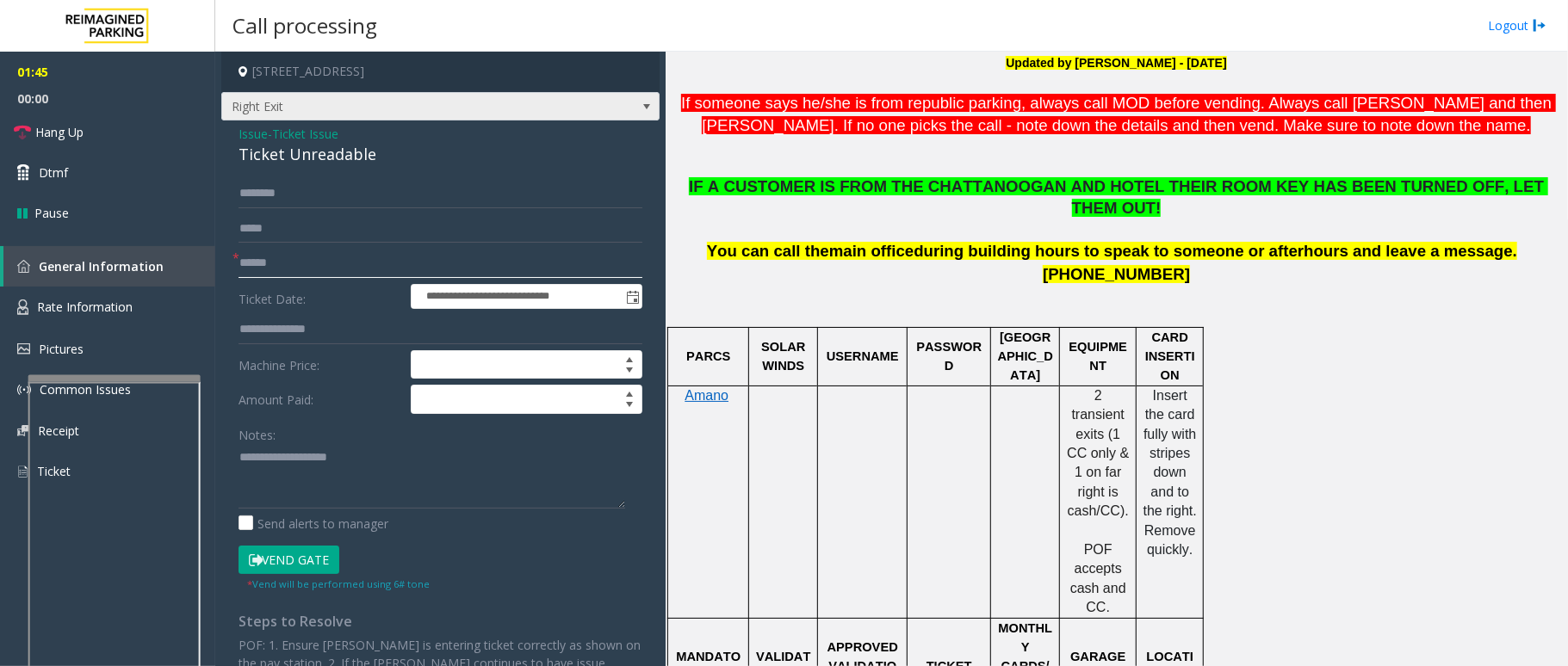
type input "******"
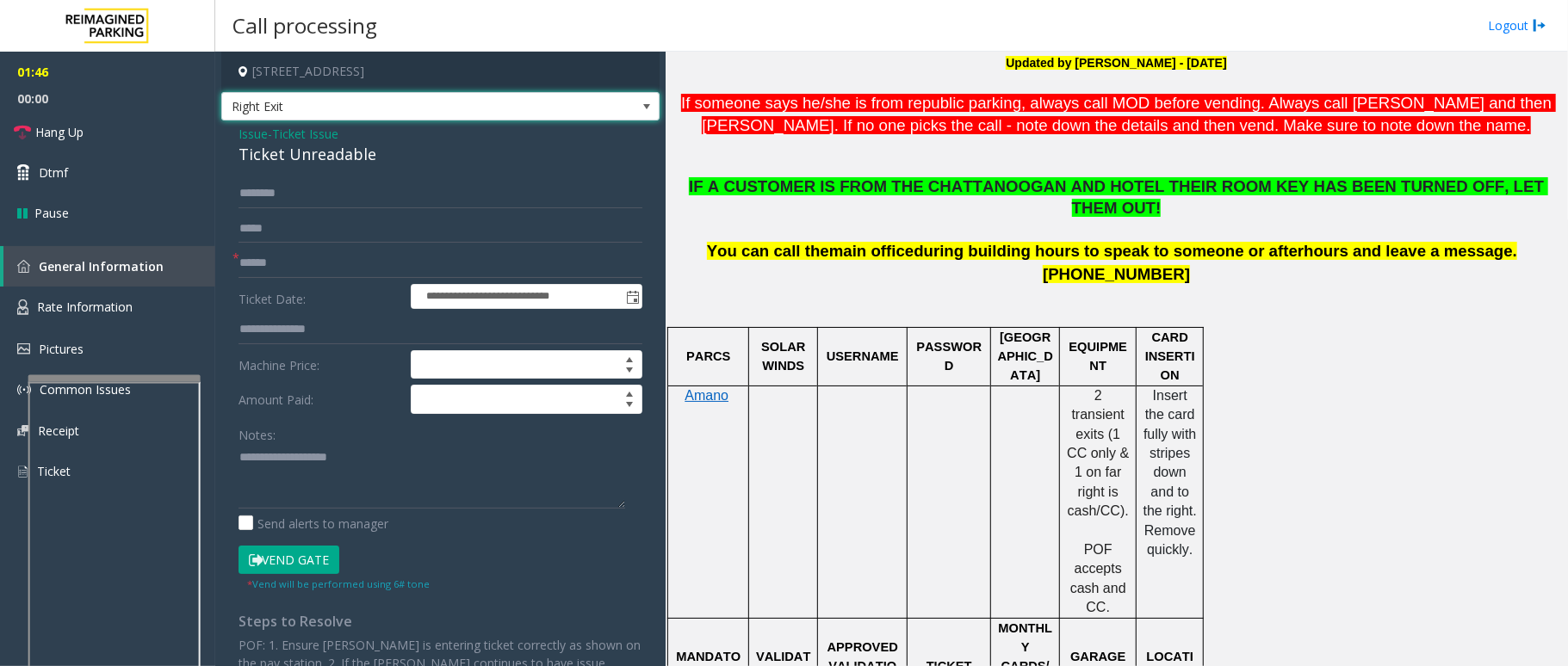
click at [639, 105] on span at bounding box center [646, 106] width 14 height 14
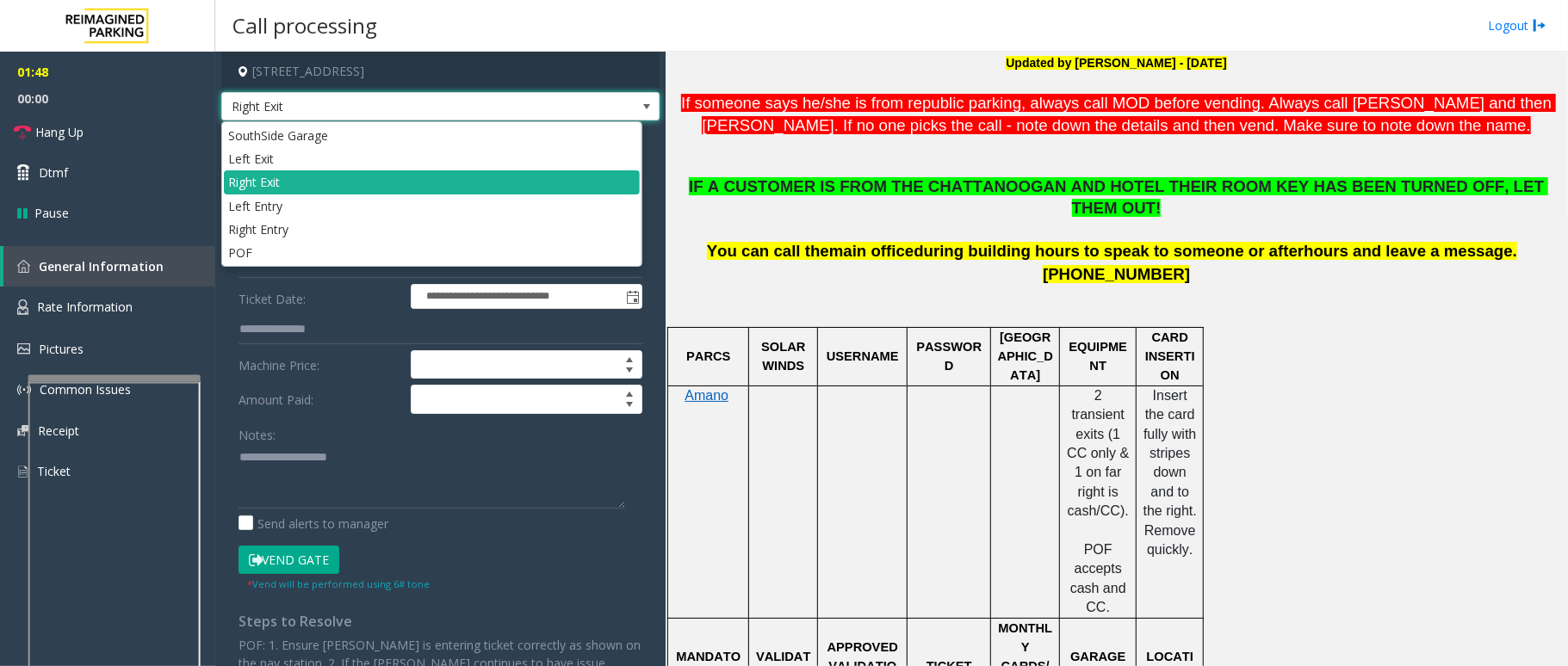
click at [639, 105] on span at bounding box center [646, 106] width 14 height 14
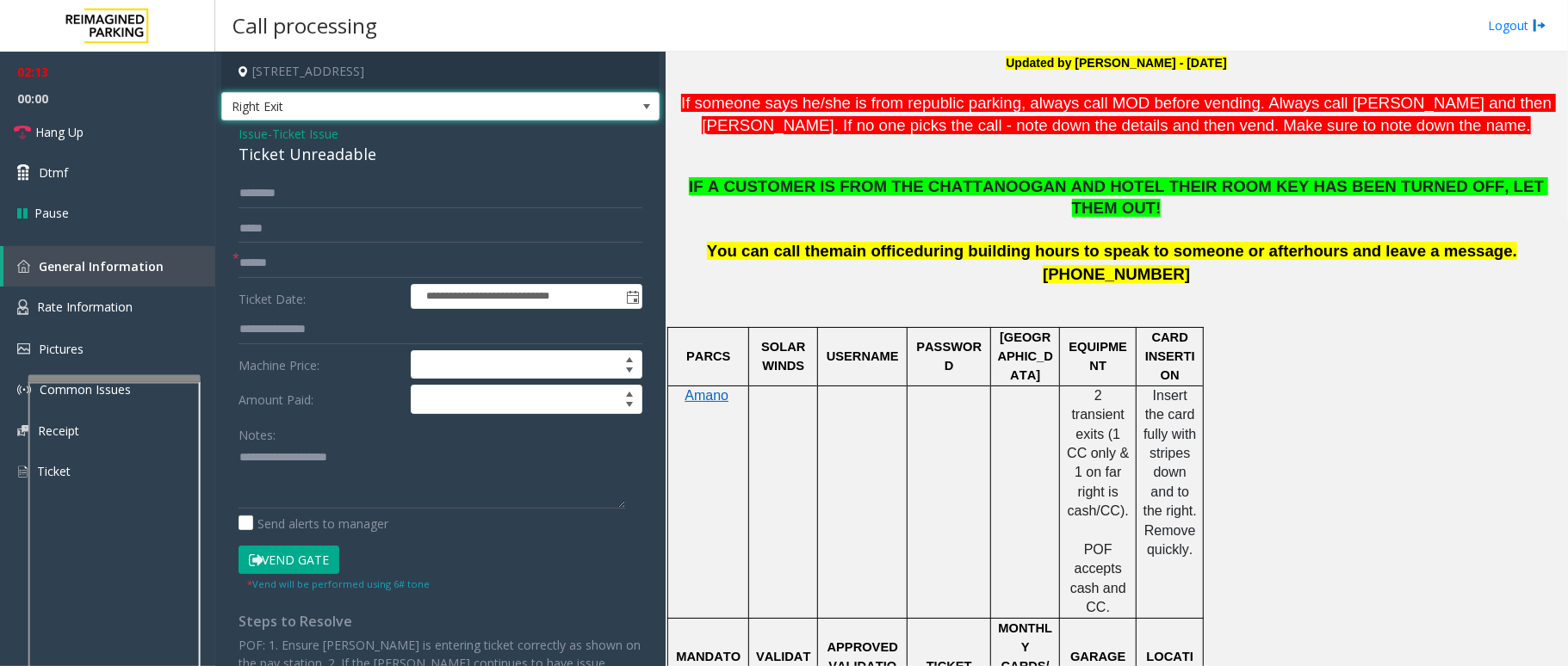
click at [374, 151] on div "Ticket Unreadable" at bounding box center [440, 154] width 404 height 23
click at [257, 135] on span "Issue" at bounding box center [253, 134] width 29 height 18
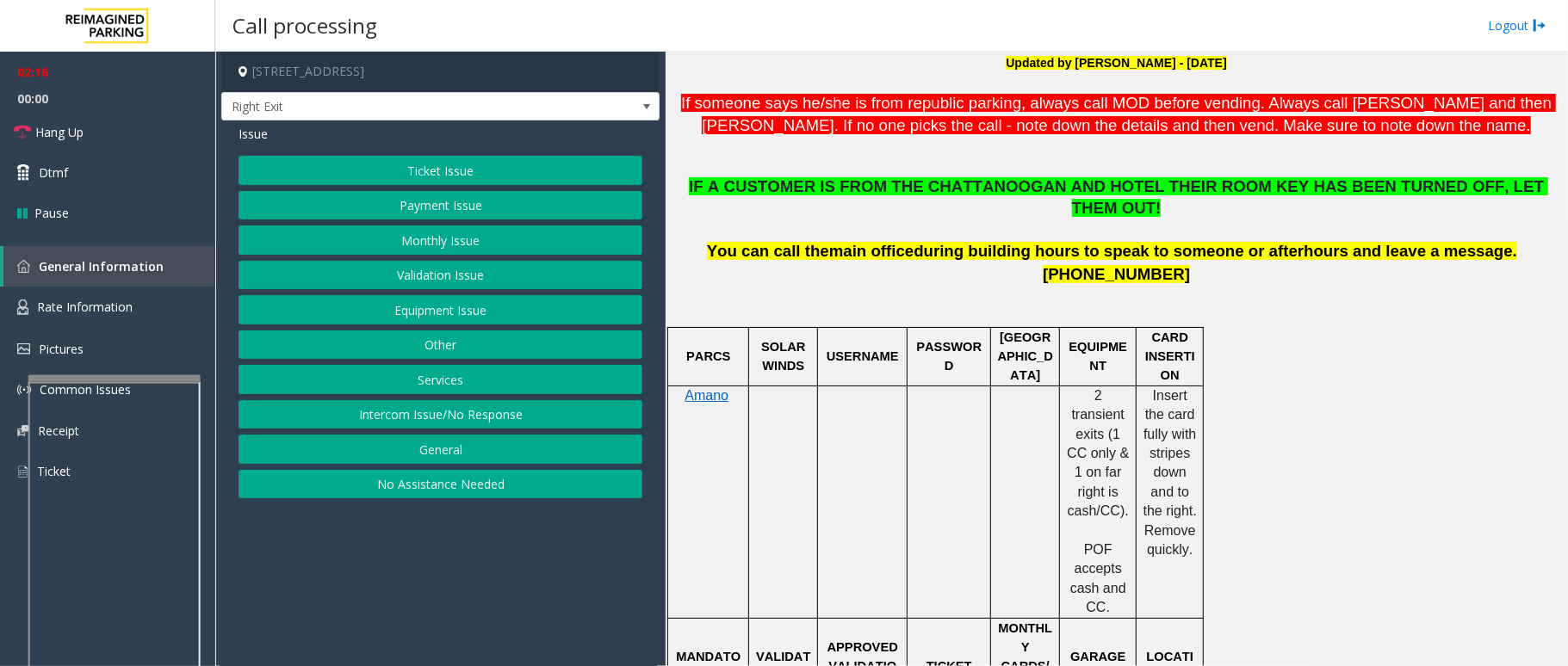
click at [390, 211] on button "Payment Issue" at bounding box center [440, 205] width 404 height 29
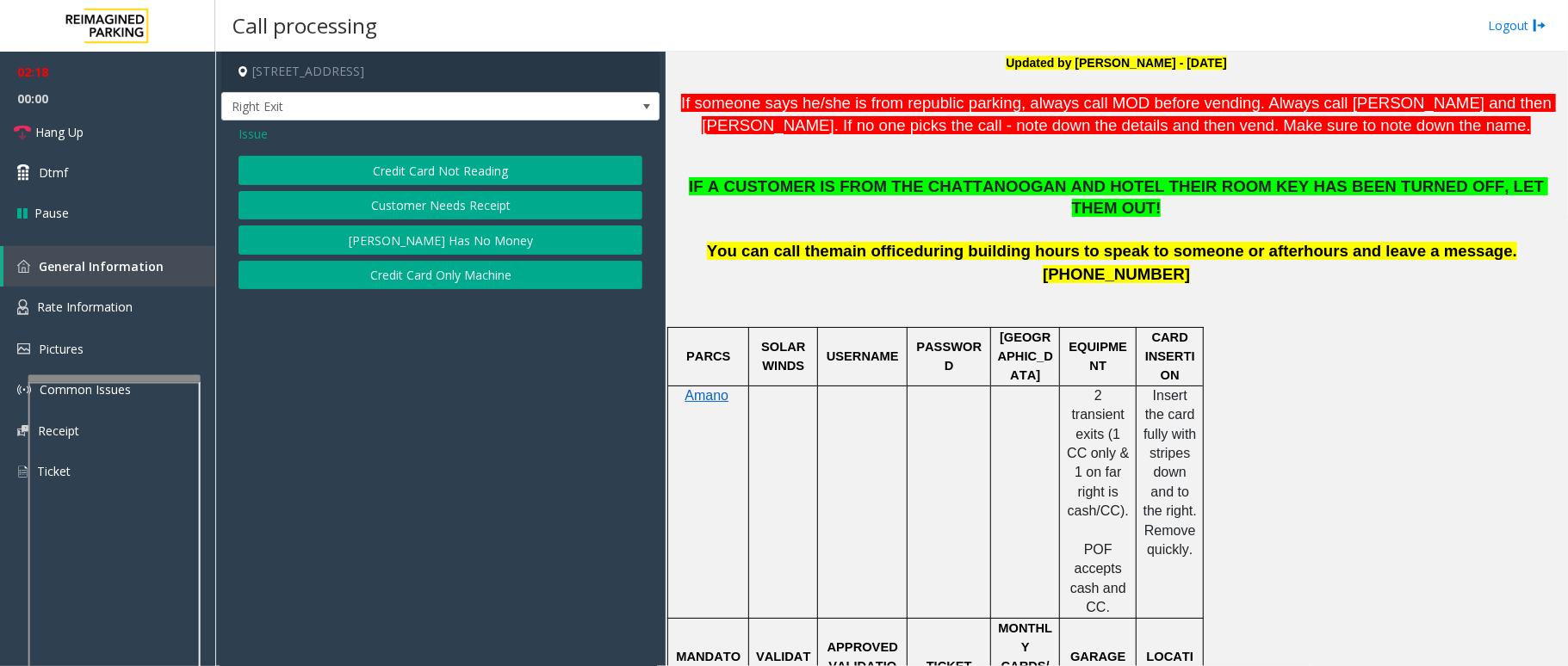
click at [374, 170] on button "Credit Card Not Reading" at bounding box center [440, 170] width 404 height 29
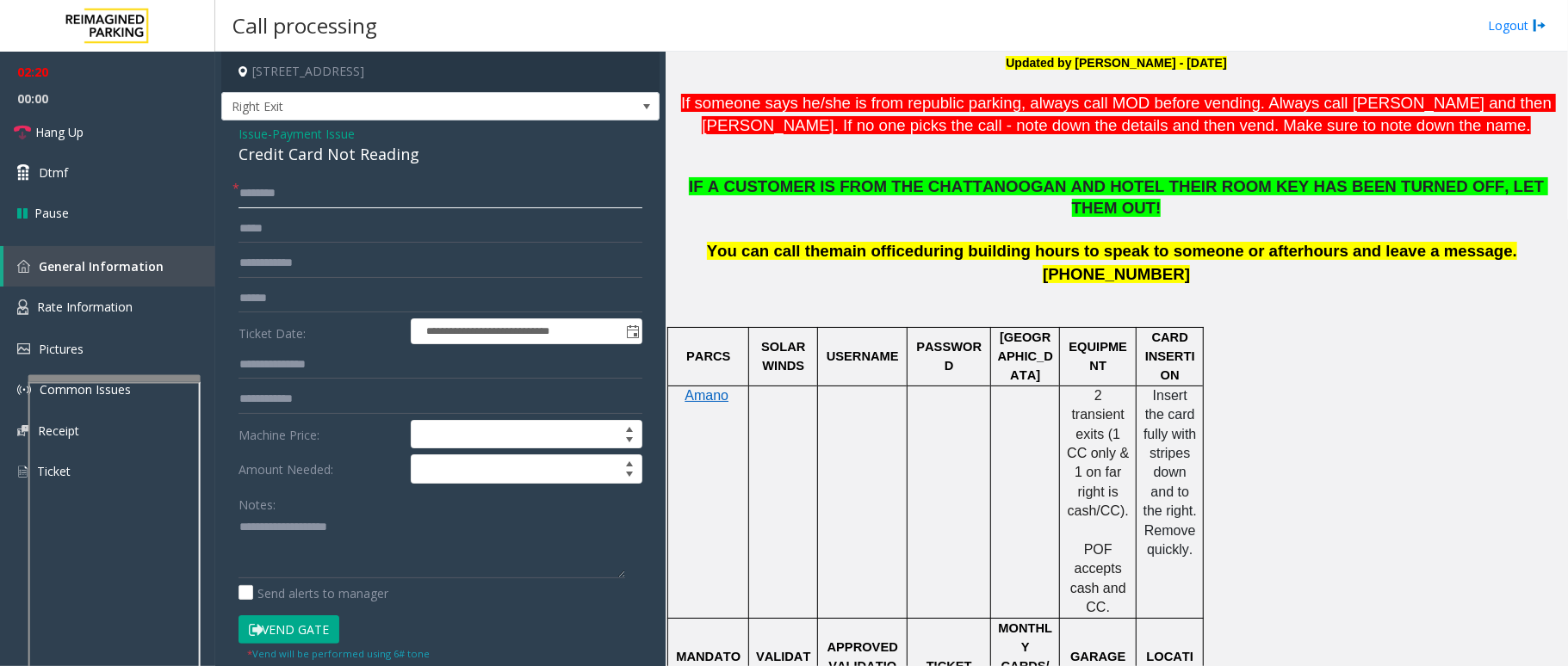
click at [284, 188] on input "text" at bounding box center [440, 193] width 404 height 29
type input "**"
drag, startPoint x: 426, startPoint y: 148, endPoint x: 225, endPoint y: 121, distance: 202.8
click at [225, 121] on div "**********" at bounding box center [440, 503] width 438 height 765
click at [402, 559] on textarea at bounding box center [432, 546] width 387 height 65
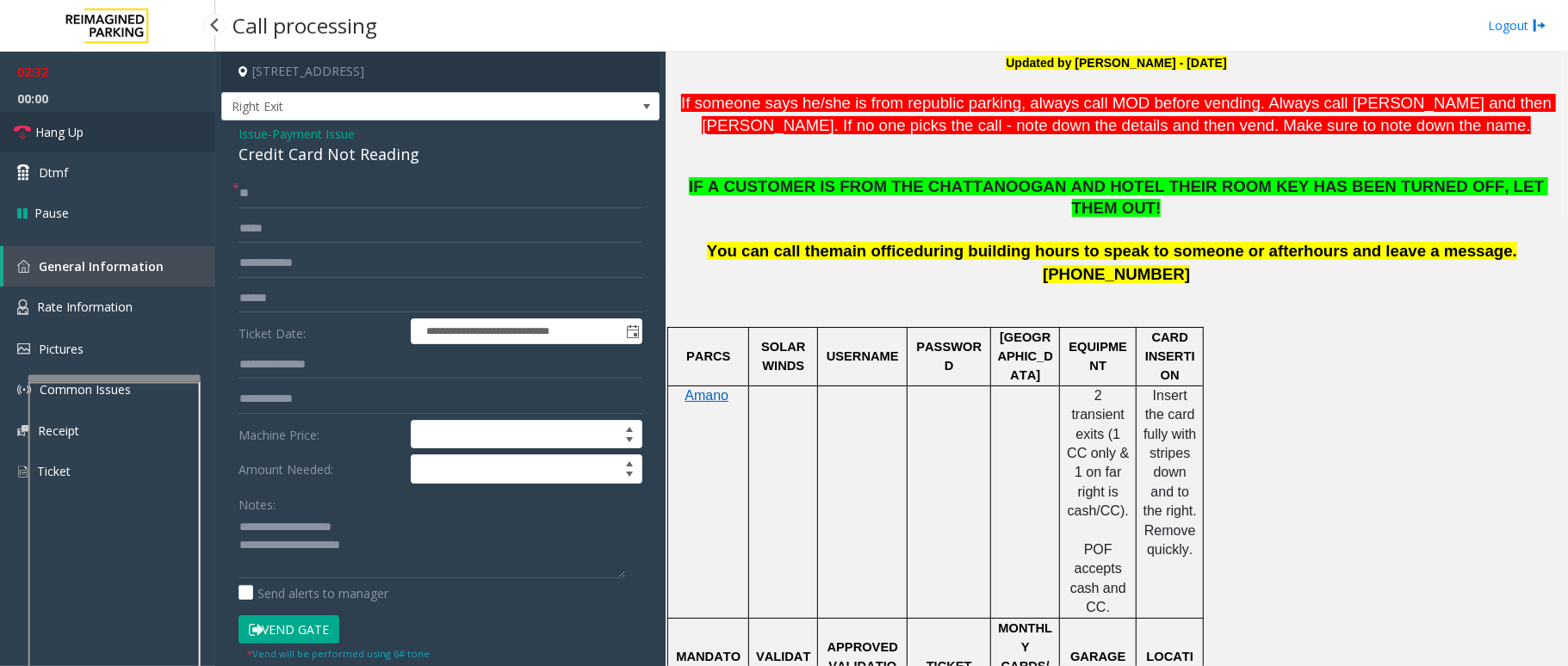
click at [33, 127] on link "Hang Up" at bounding box center [107, 132] width 216 height 41
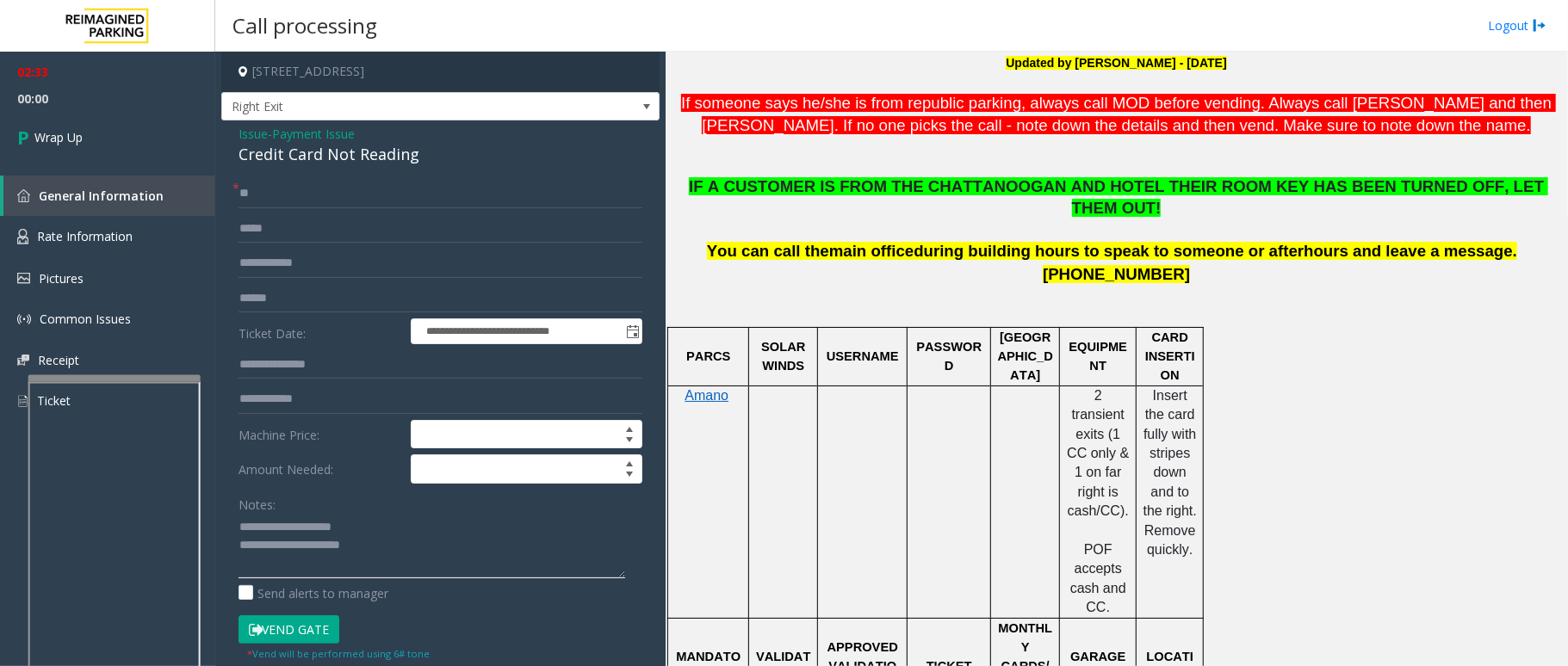
click at [395, 549] on textarea at bounding box center [432, 546] width 387 height 65
type textarea "**********"
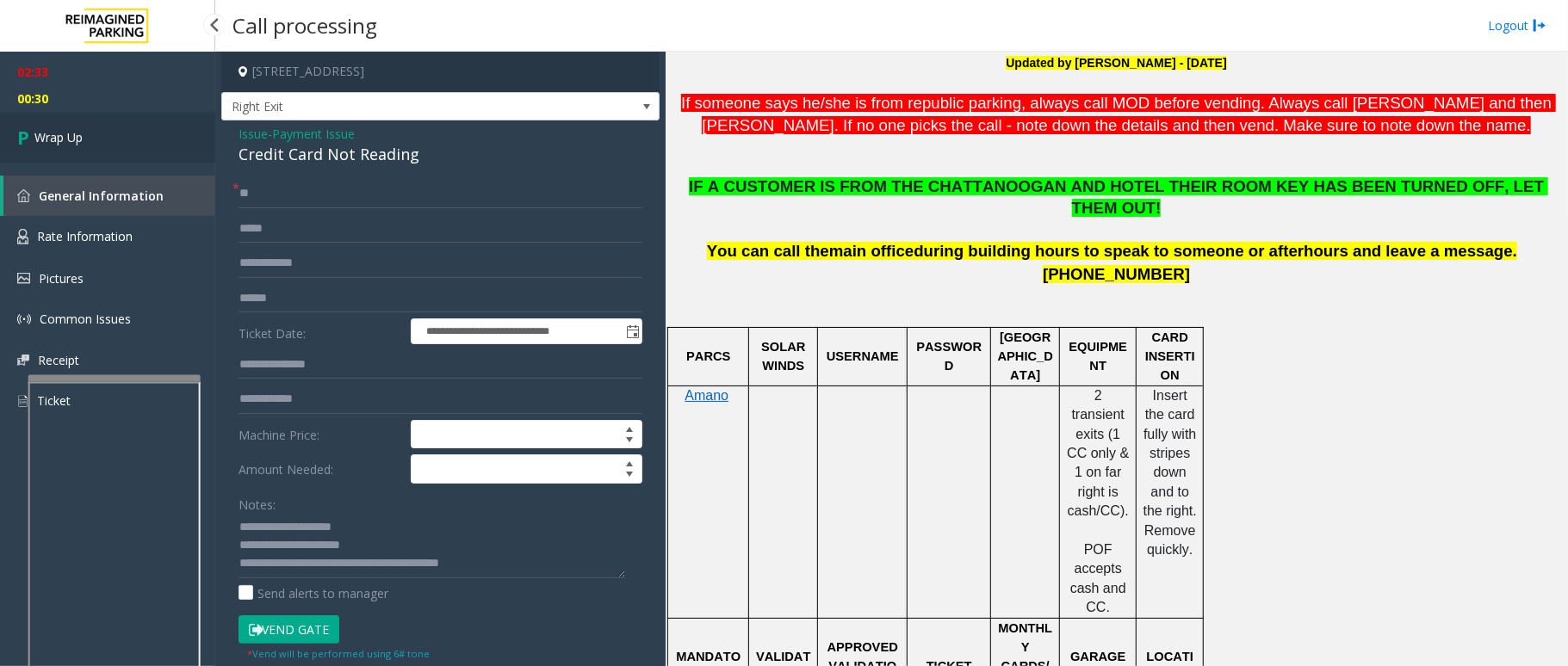
click at [68, 141] on span "Wrap Up" at bounding box center [59, 137] width 48 height 18
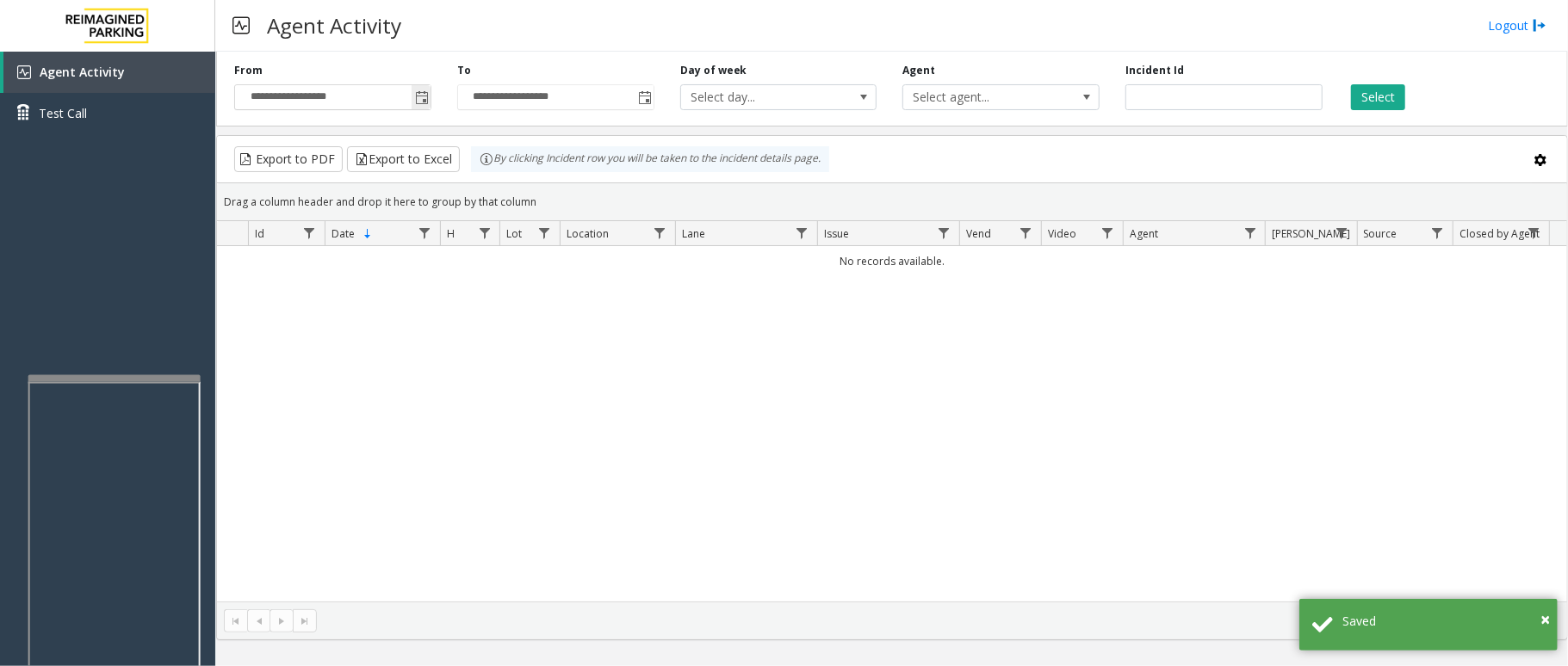
click at [418, 100] on span "Toggle popup" at bounding box center [422, 98] width 14 height 14
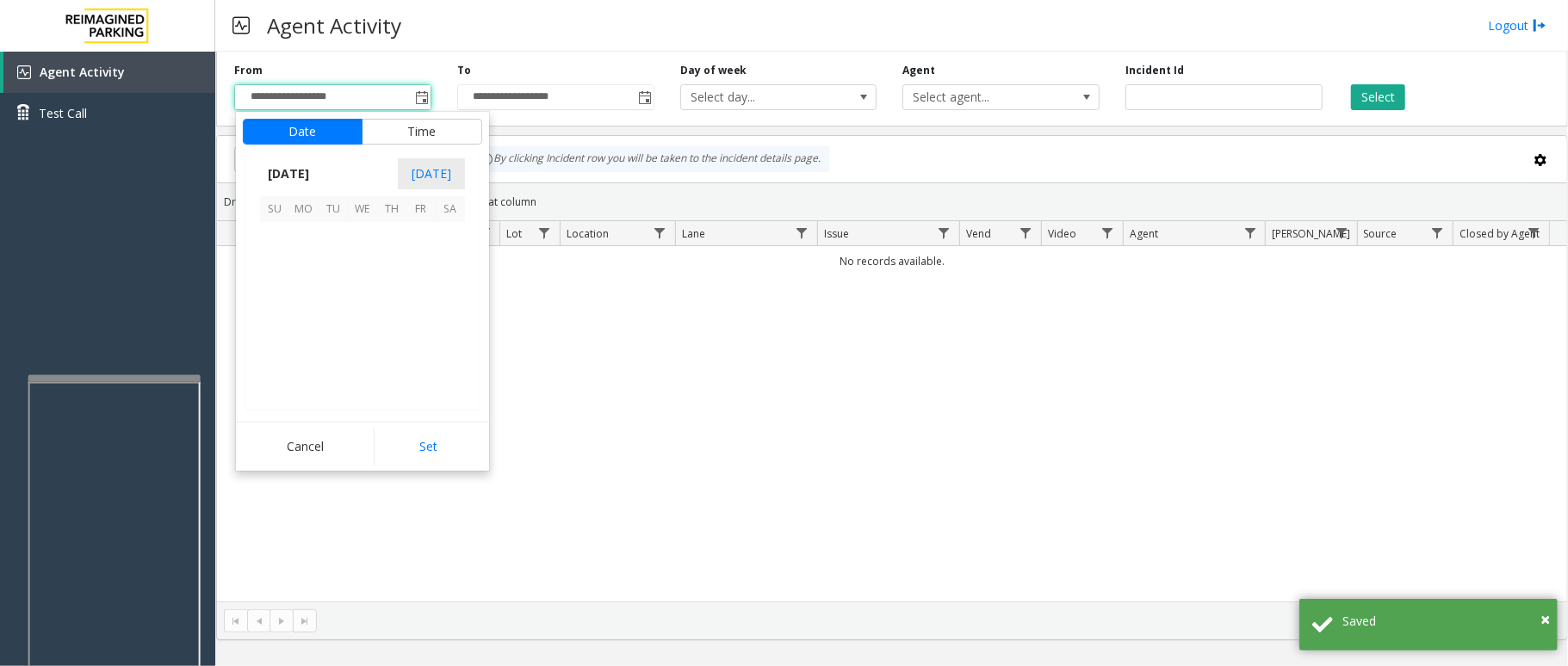
scroll to position [308754, 0]
click at [350, 292] on span "13" at bounding box center [362, 294] width 29 height 29
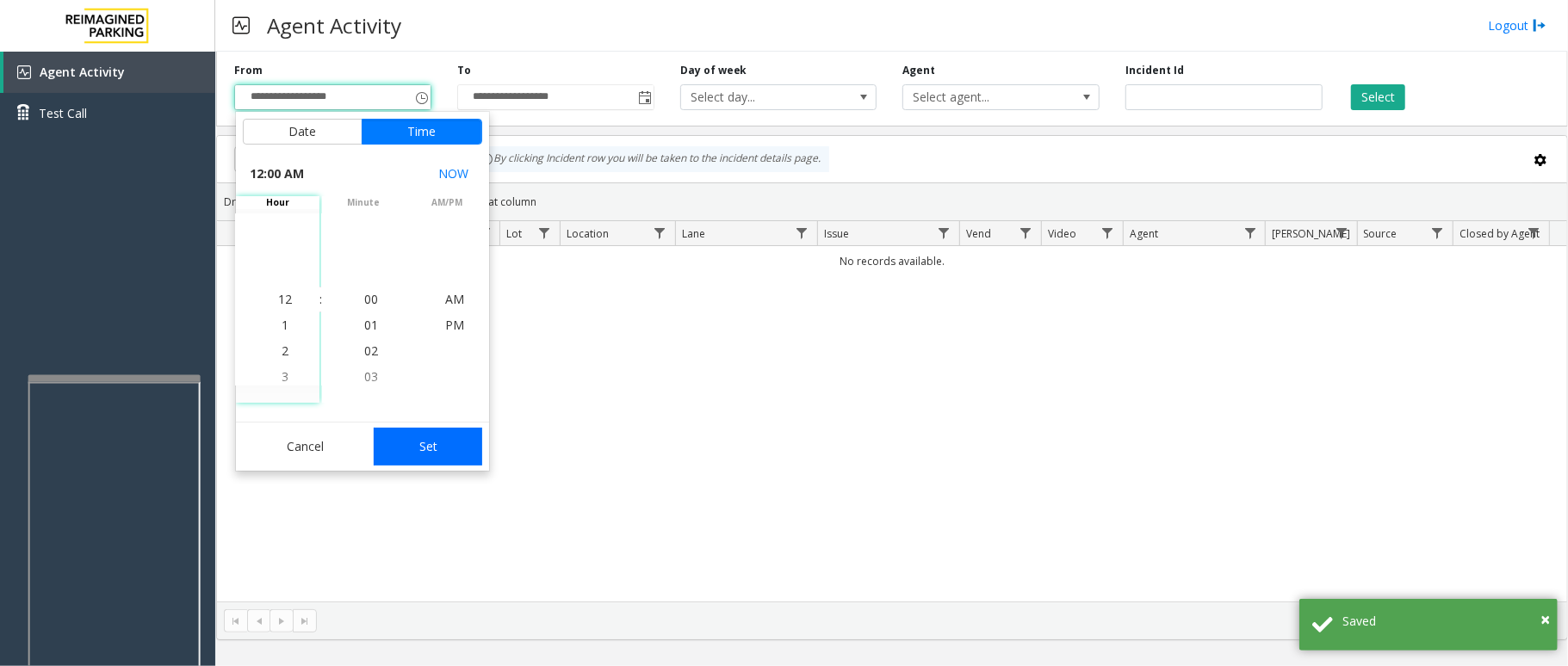
click at [421, 462] on button "Set" at bounding box center [428, 446] width 108 height 38
type input "**********"
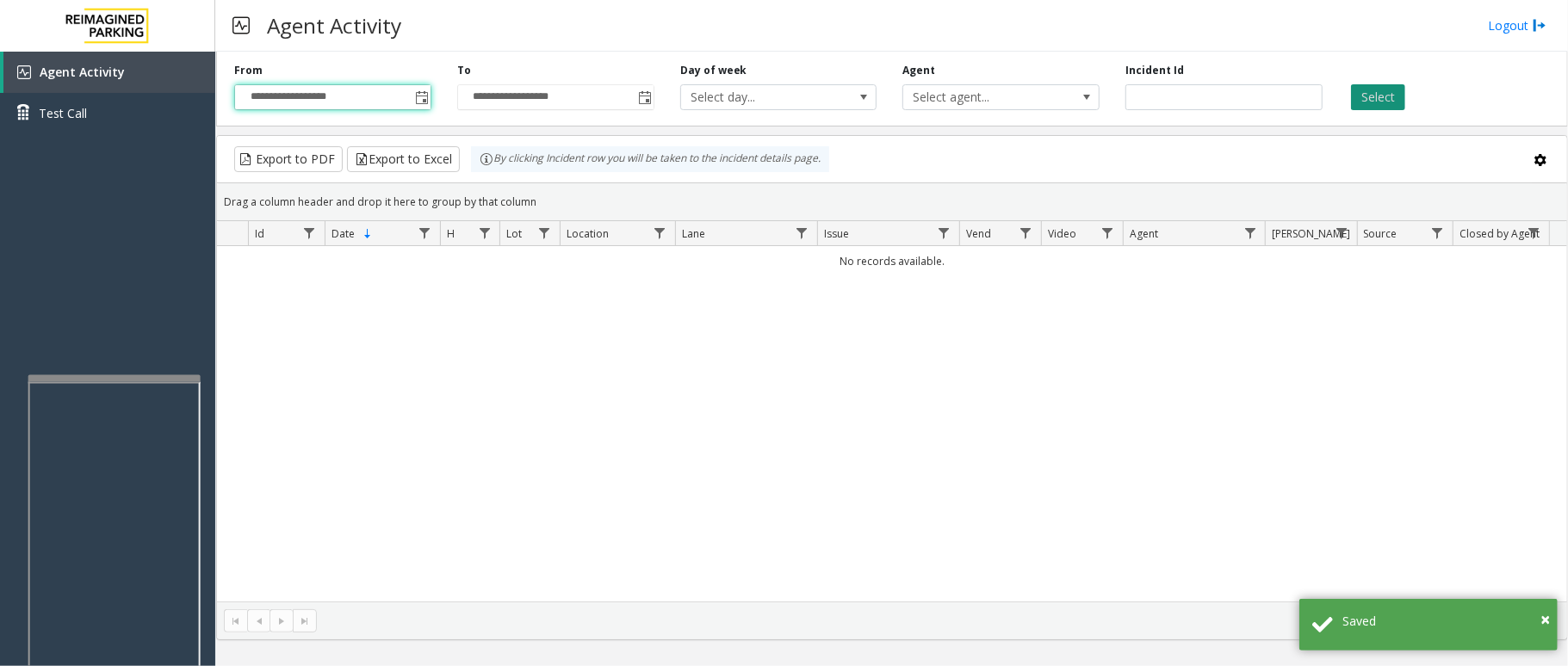
click at [1361, 84] on button "Select" at bounding box center [1378, 97] width 55 height 26
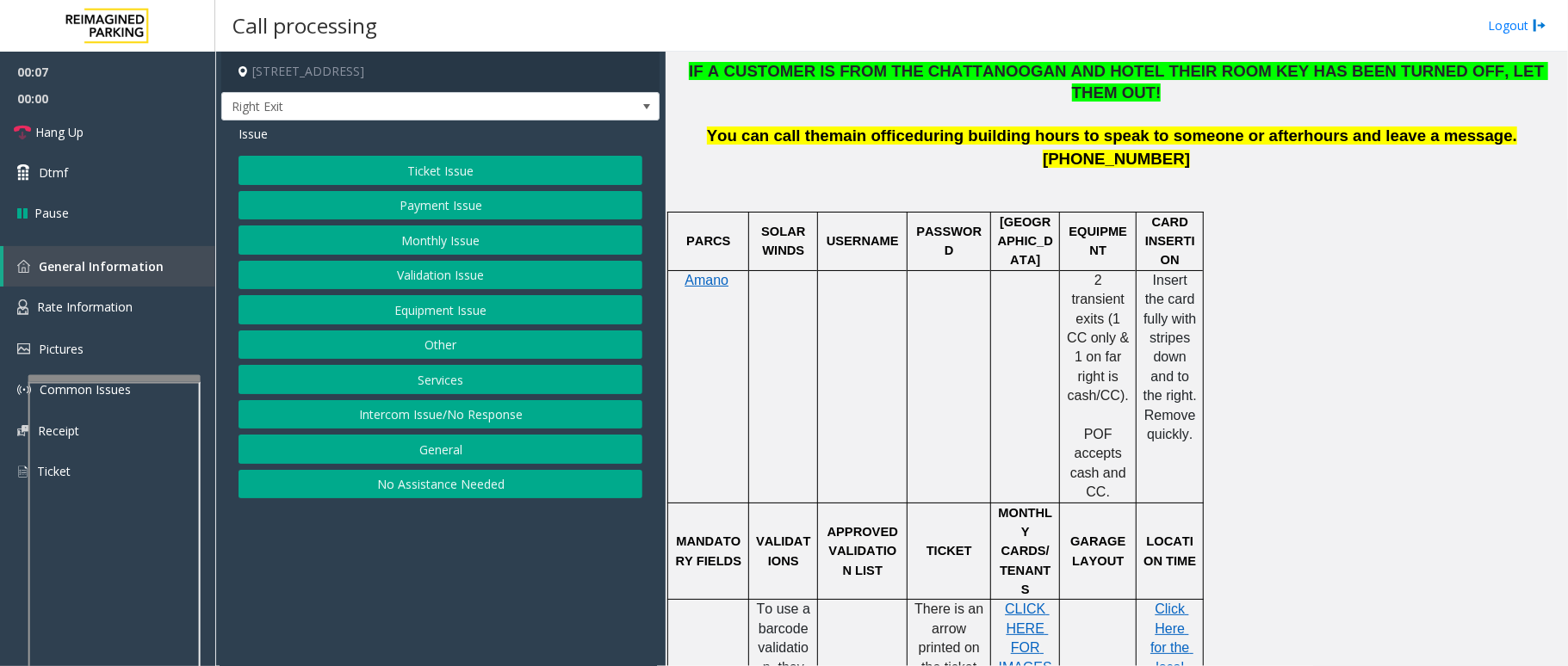
scroll to position [803, 0]
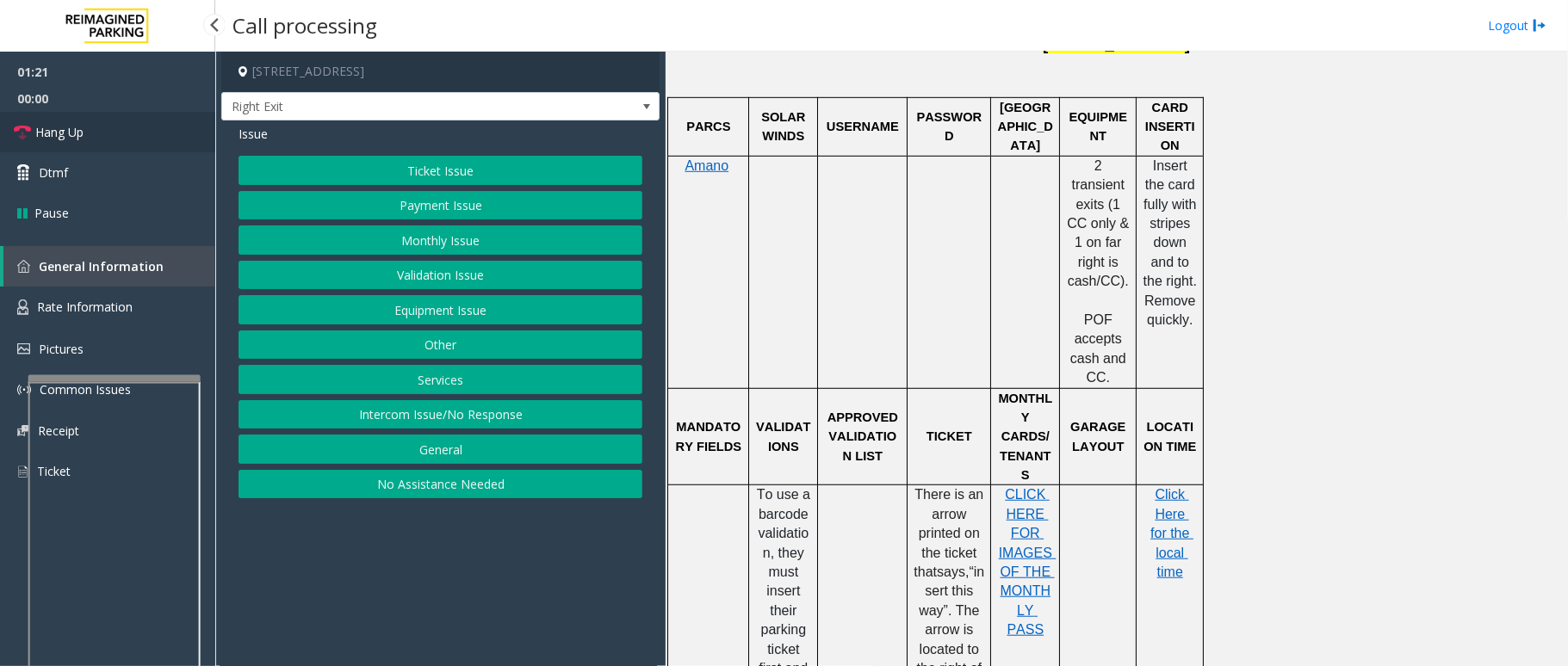
click at [25, 131] on icon at bounding box center [22, 132] width 17 height 17
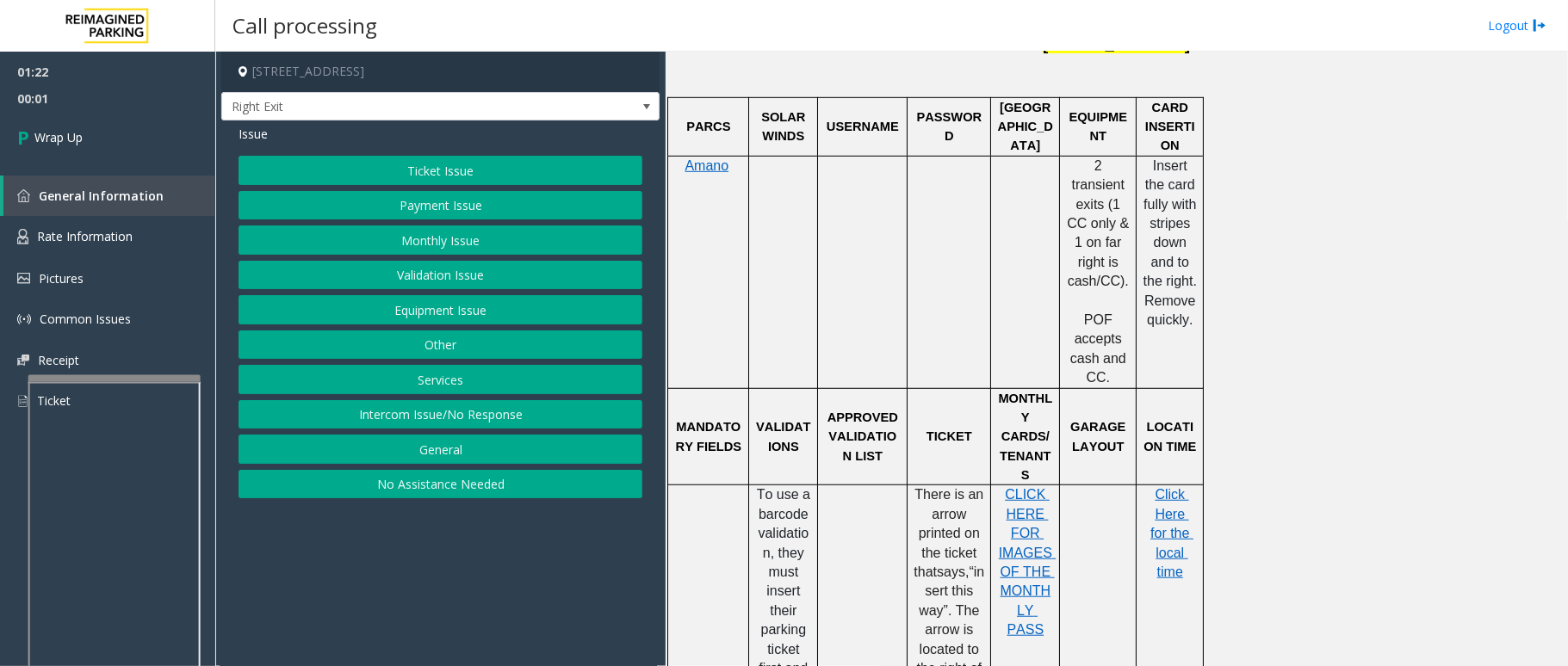
click at [438, 201] on button "Payment Issue" at bounding box center [440, 205] width 404 height 29
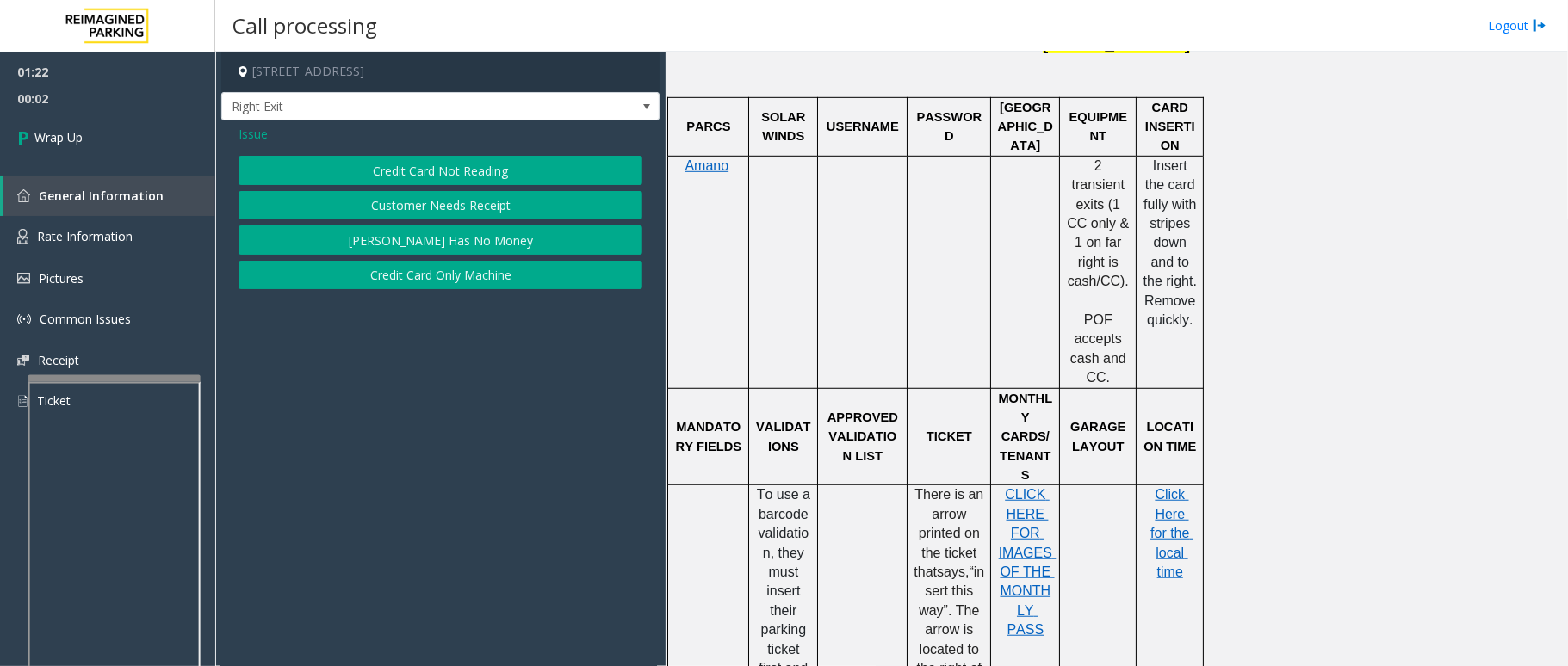
click at [434, 174] on button "Credit Card Not Reading" at bounding box center [440, 170] width 404 height 29
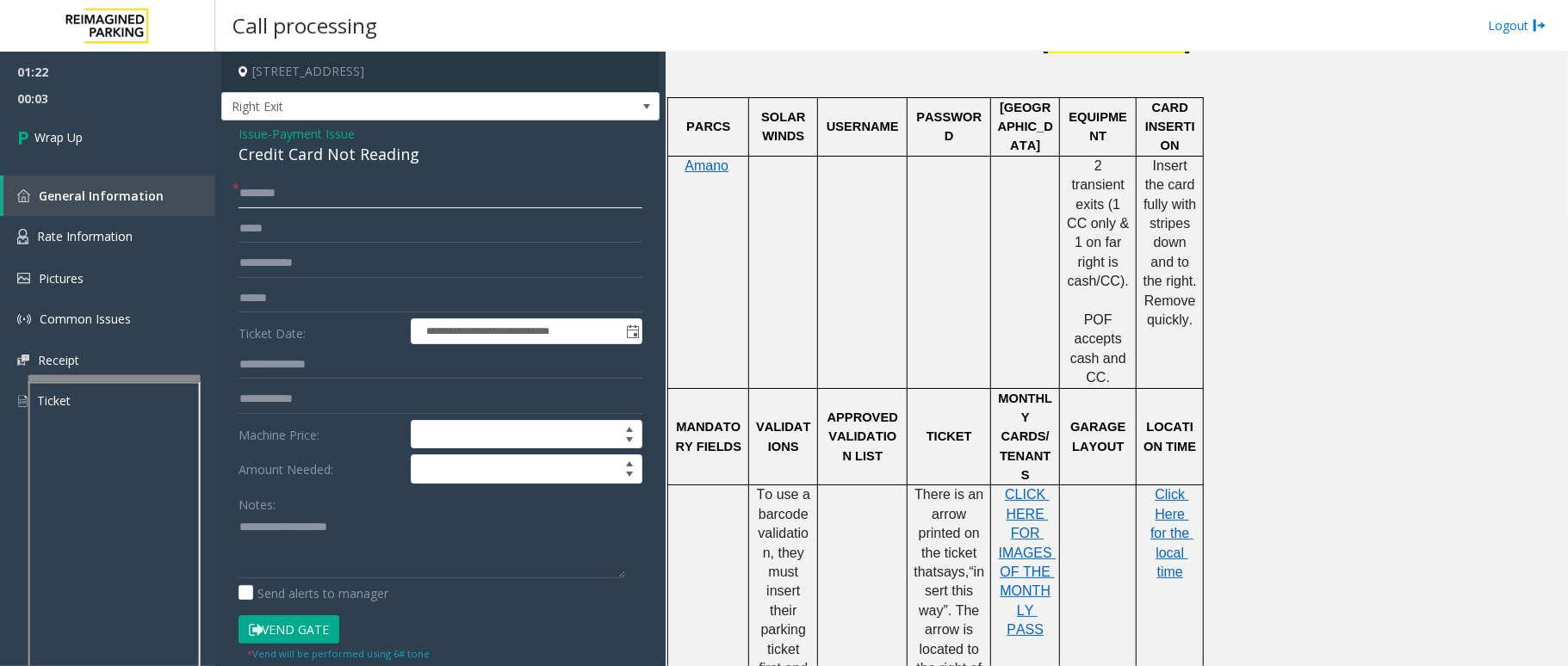
click at [346, 198] on input "text" at bounding box center [440, 193] width 404 height 29
type input "**"
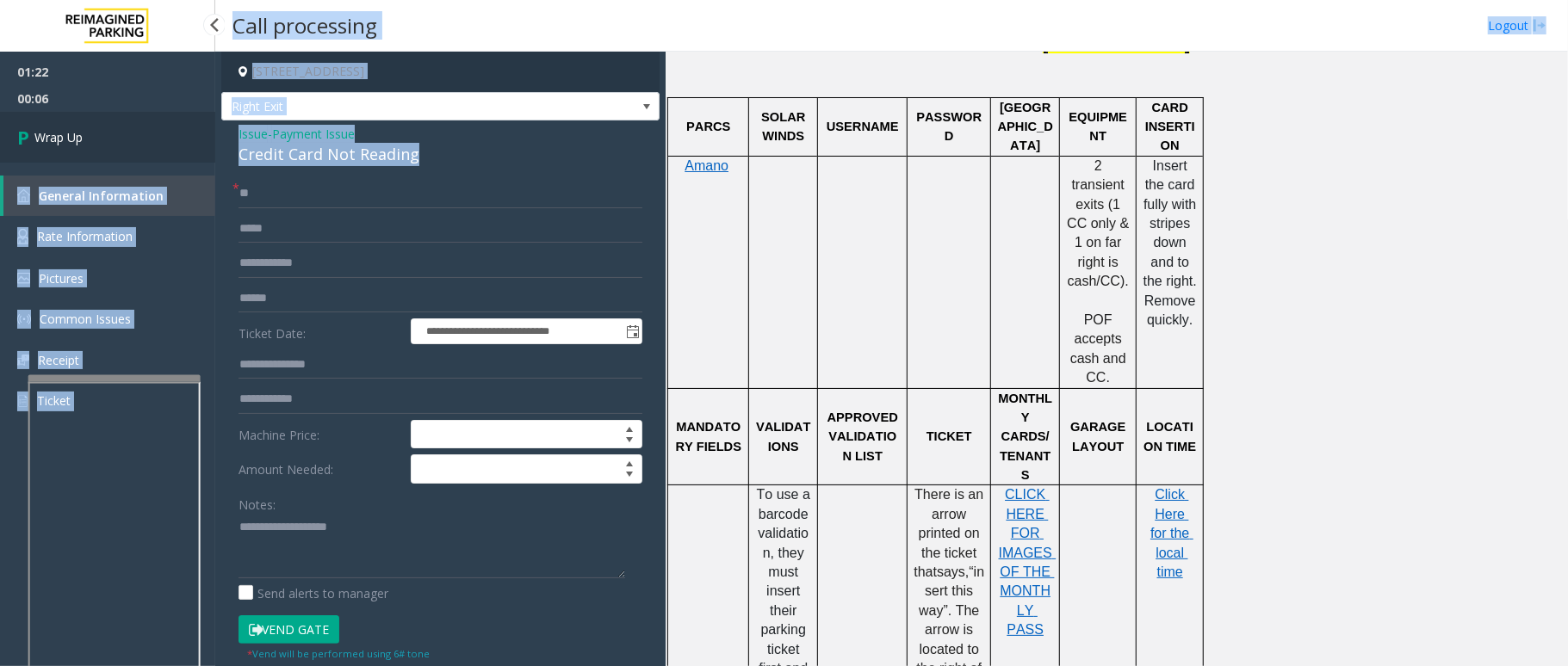
drag, startPoint x: 418, startPoint y: 156, endPoint x: 209, endPoint y: 129, distance: 210.7
click at [209, 129] on app-root "**********" at bounding box center [784, 333] width 1568 height 666
click at [303, 153] on div "Credit Card Not Reading" at bounding box center [440, 154] width 404 height 23
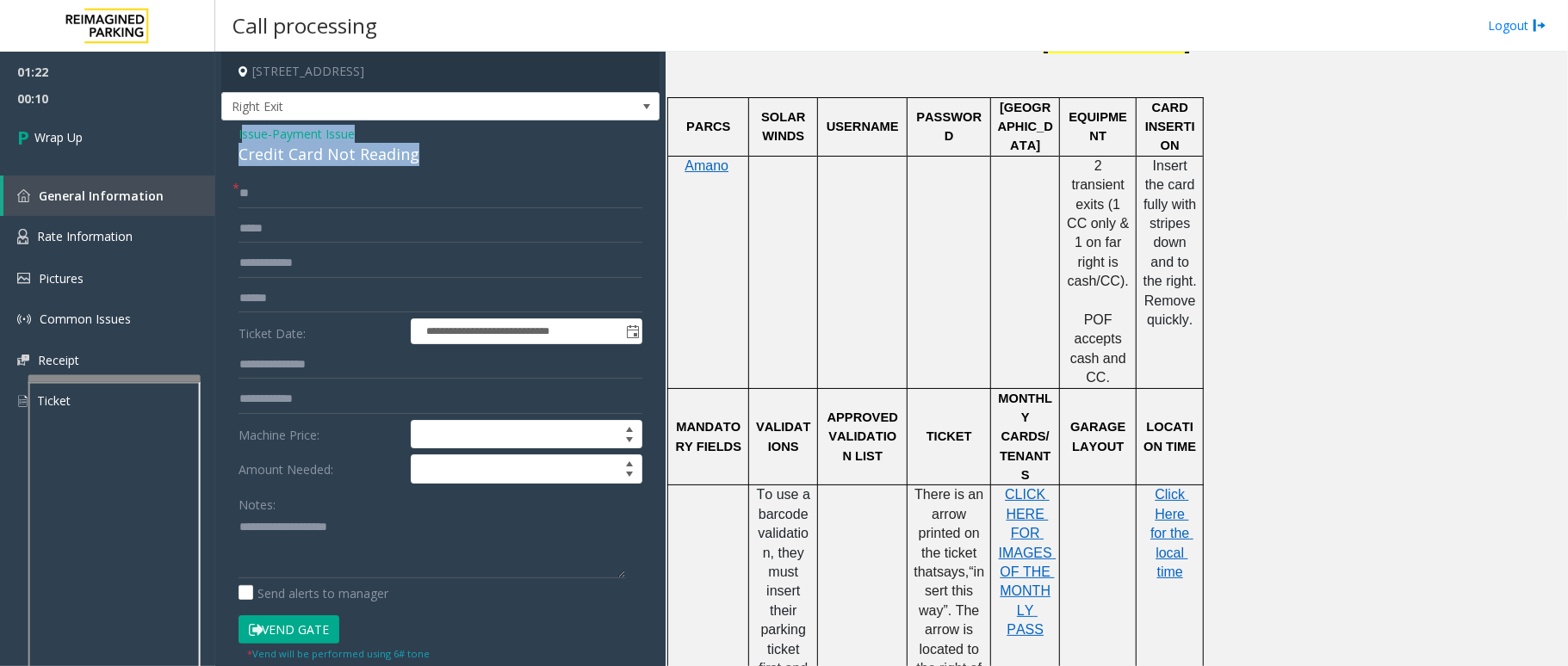
drag, startPoint x: 408, startPoint y: 151, endPoint x: 241, endPoint y: 139, distance: 167.4
click at [241, 139] on div "Issue - Payment Issue Credit Card Not Reading" at bounding box center [440, 146] width 404 height 42
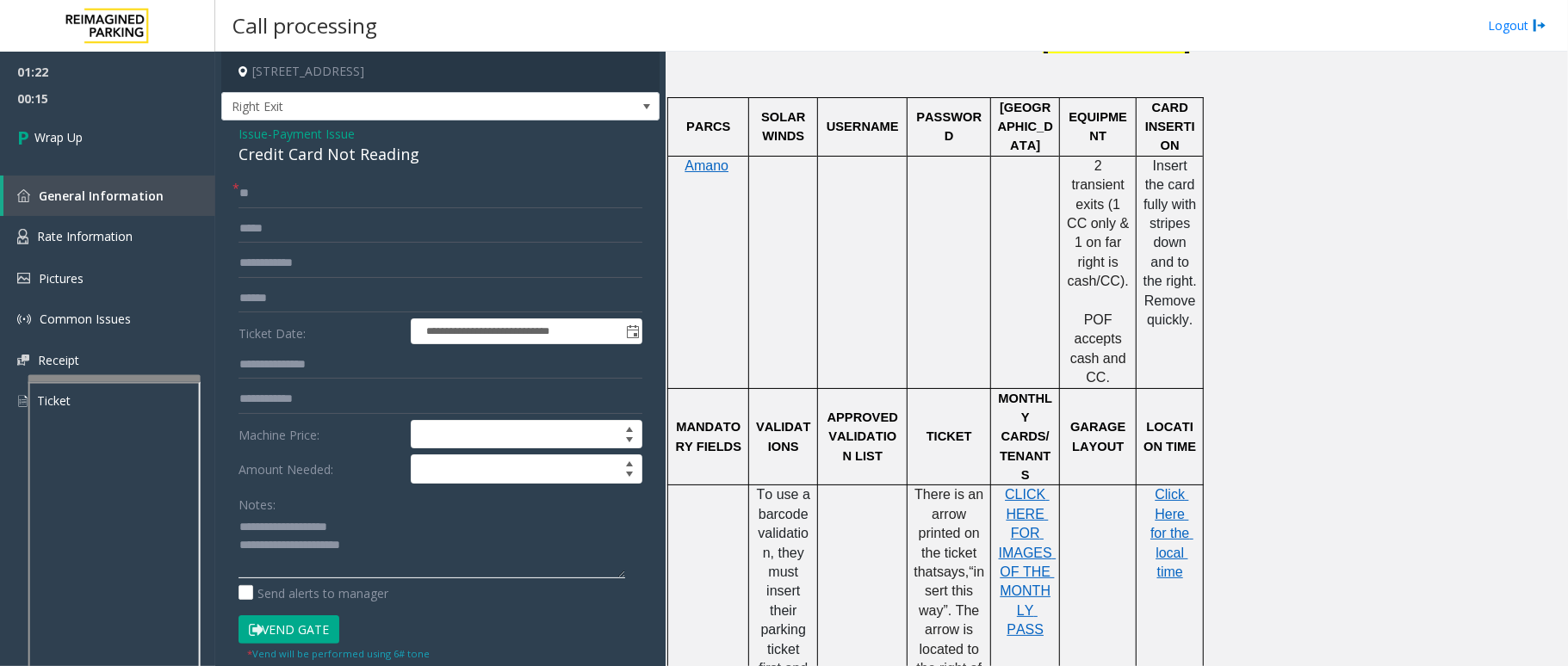
click at [241, 521] on textarea at bounding box center [432, 546] width 387 height 65
type textarea "**********"
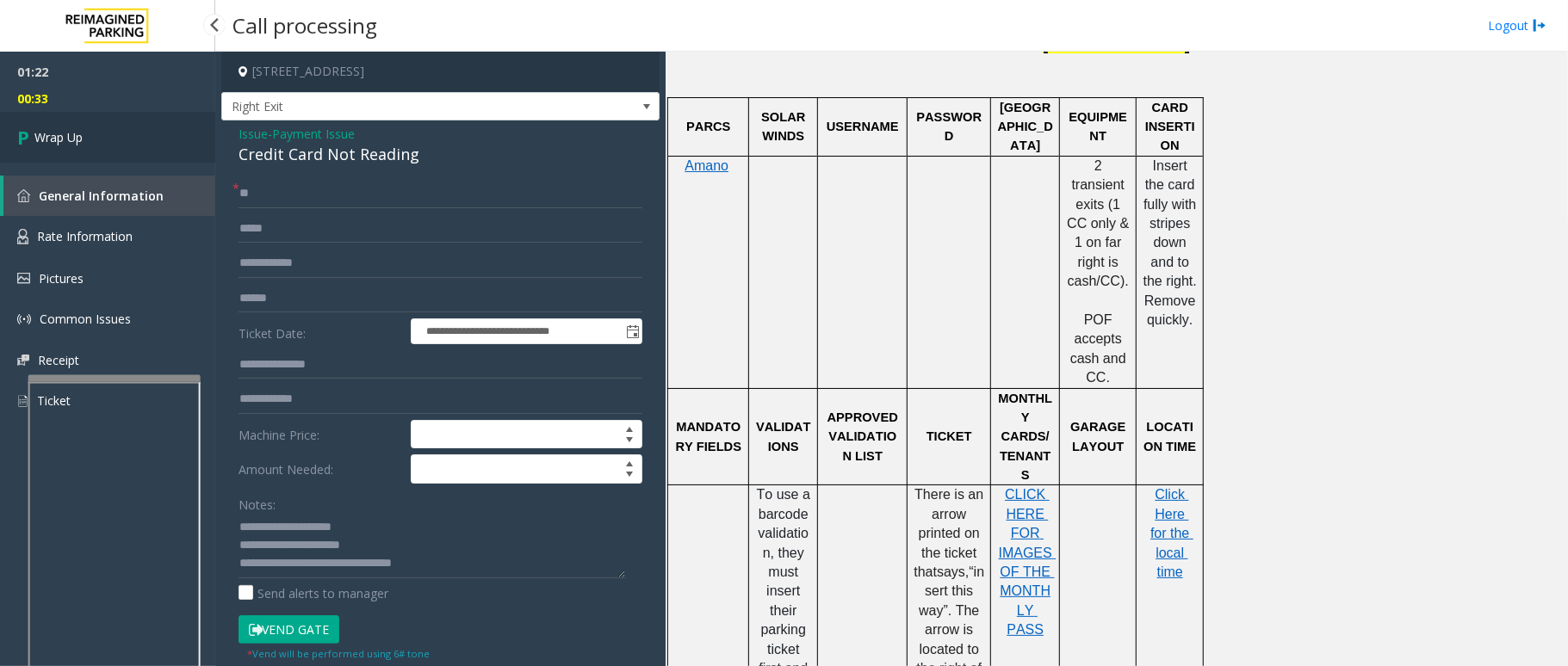
click at [36, 135] on span "Wrap Up" at bounding box center [59, 137] width 48 height 18
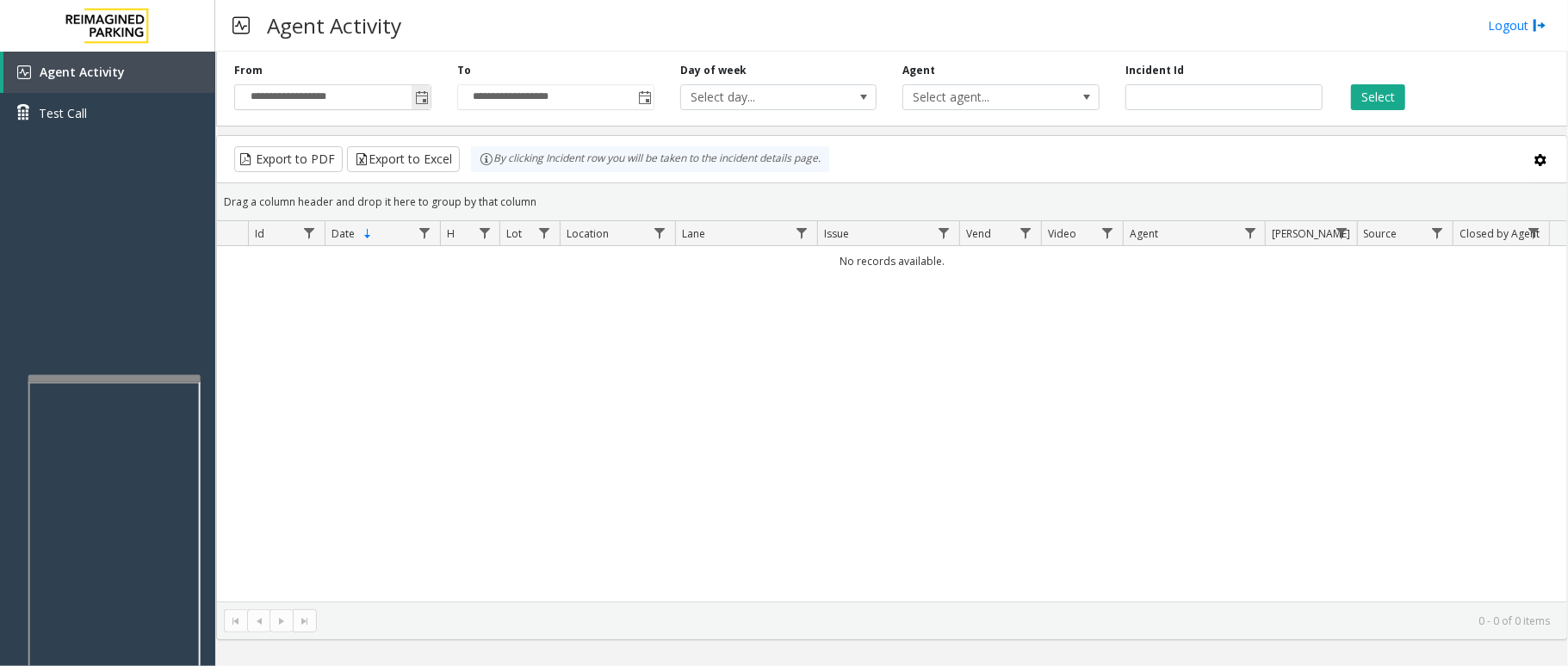
click at [424, 104] on span "Toggle popup" at bounding box center [422, 98] width 14 height 14
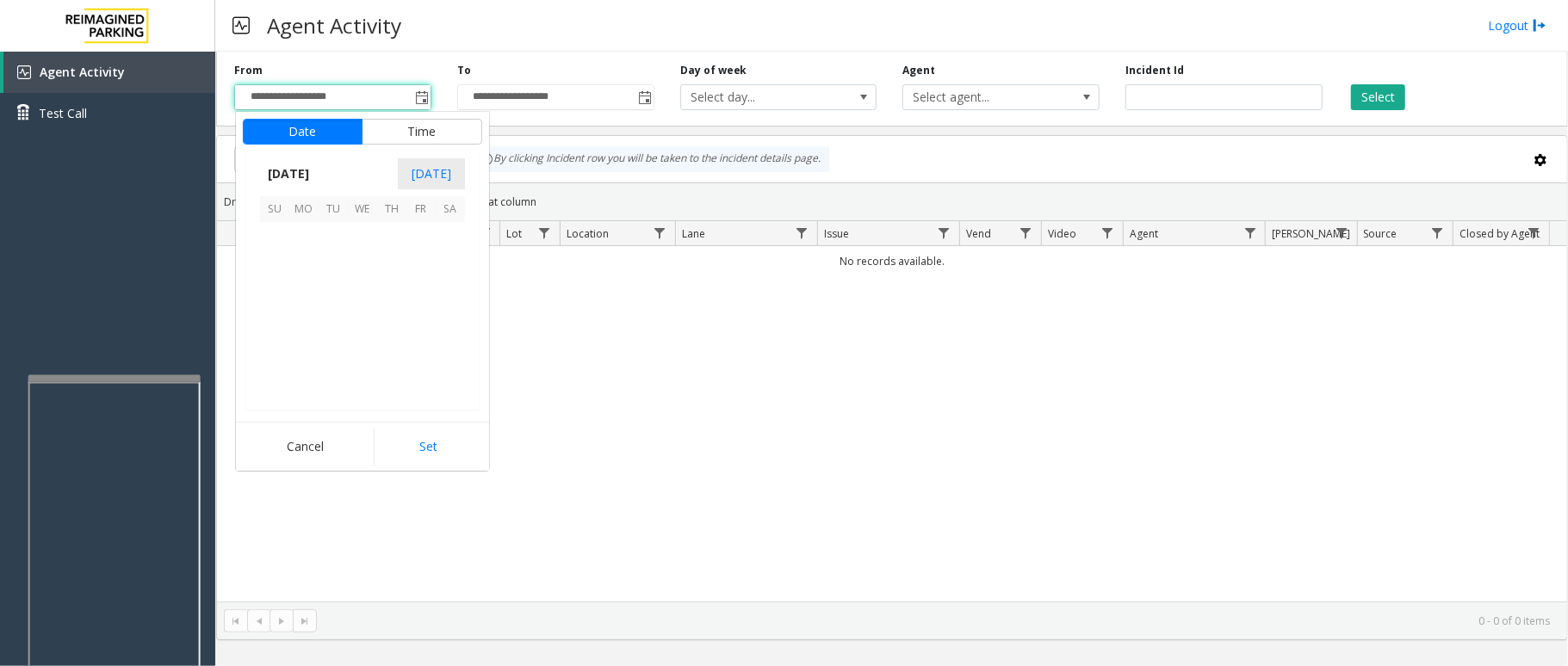
scroll to position [308754, 0]
click at [344, 305] on span "12" at bounding box center [332, 294] width 29 height 29
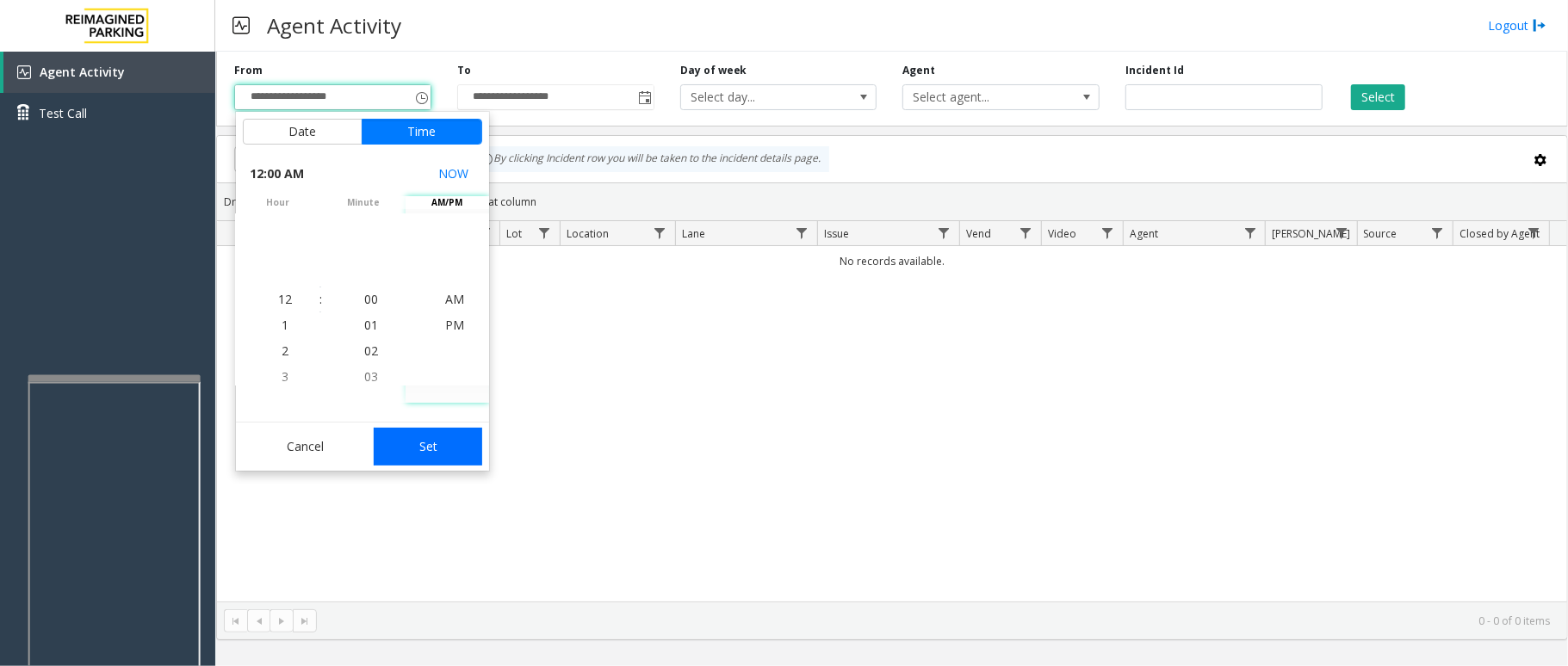
click at [429, 456] on button "Set" at bounding box center [428, 446] width 108 height 38
type input "**********"
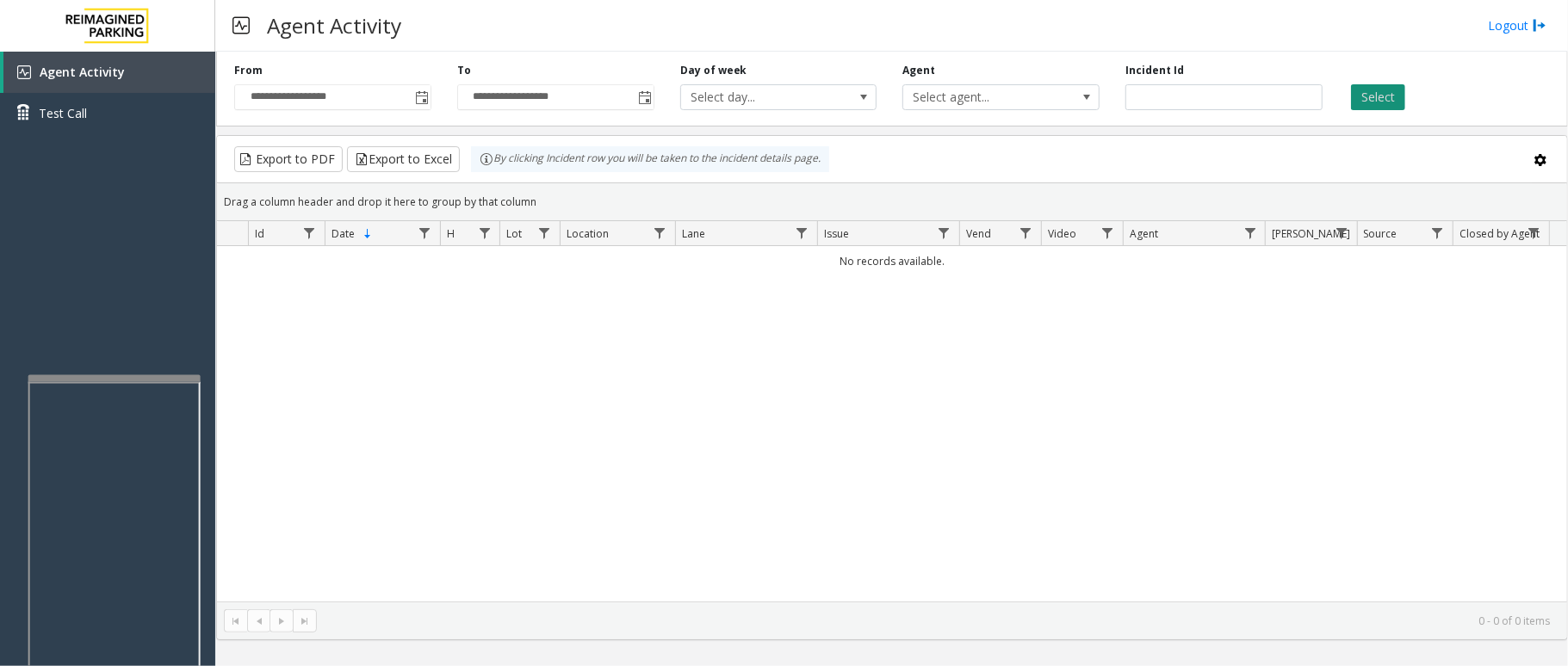
click at [1382, 105] on button "Select" at bounding box center [1378, 97] width 55 height 26
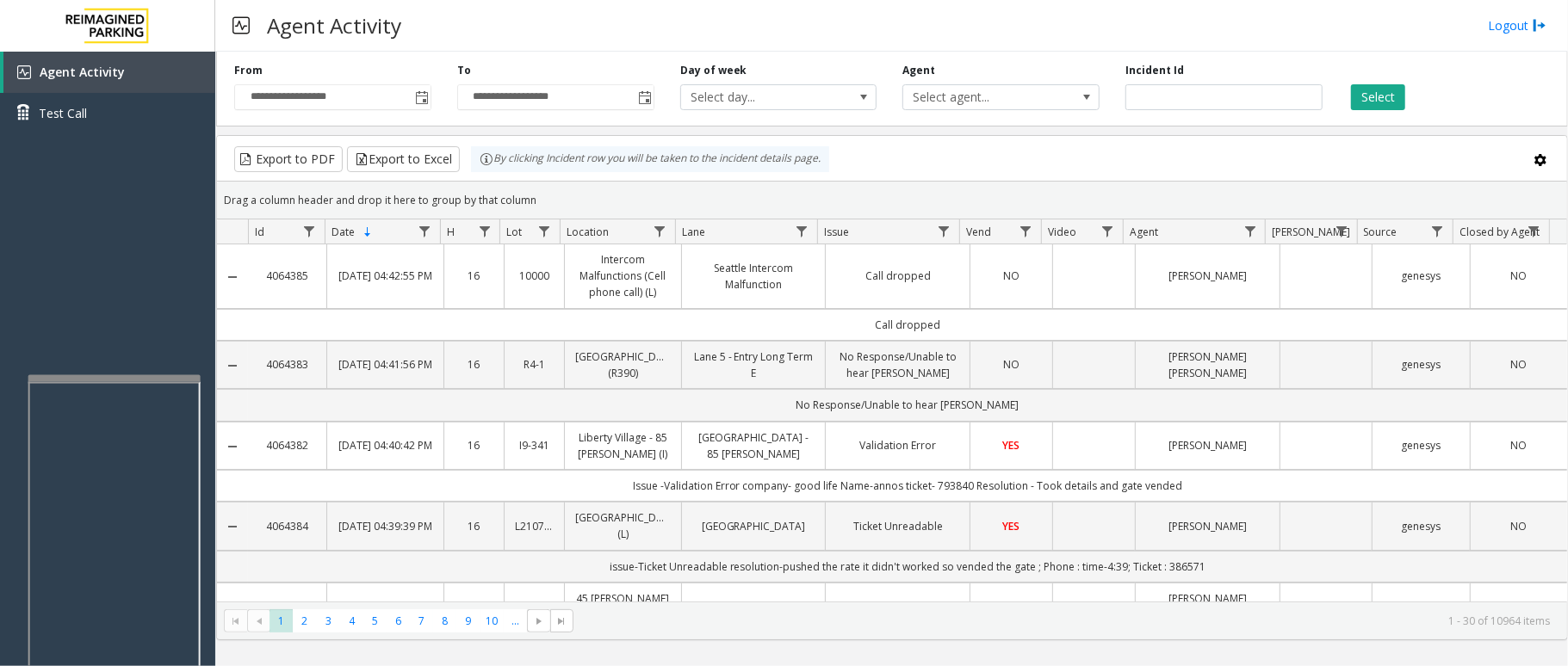
click at [1499, 84] on div "Select" at bounding box center [1447, 86] width 223 height 48
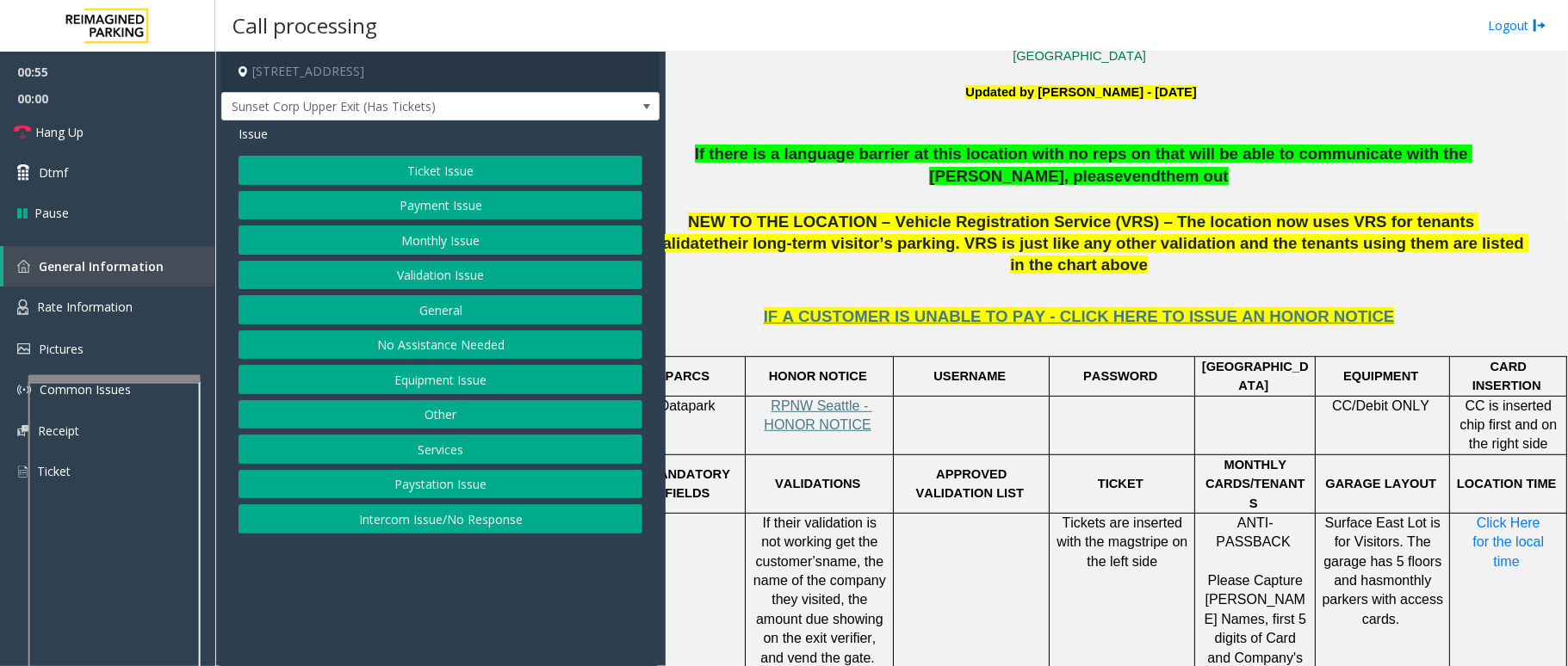
scroll to position [574, 0]
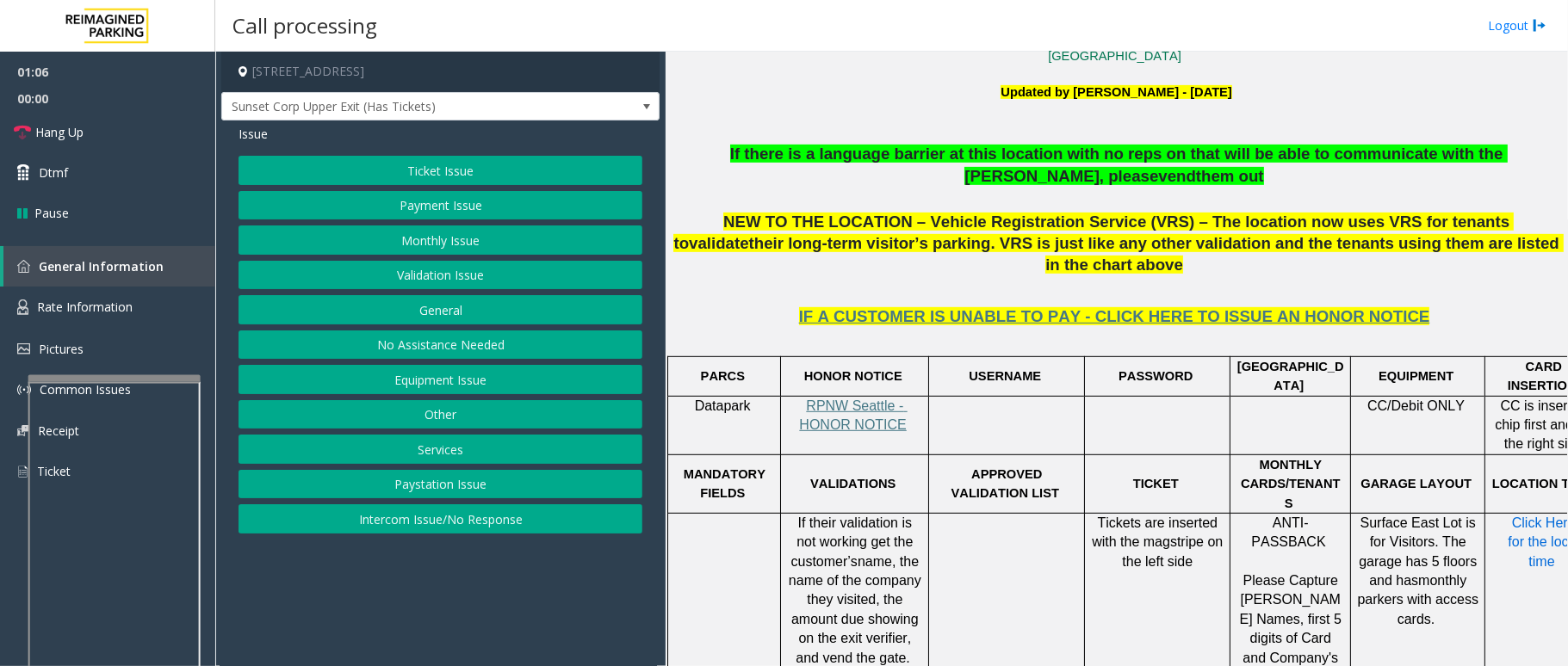
click at [1510, 516] on span "Click Here for the local time" at bounding box center [1544, 543] width 75 height 54
click at [436, 176] on button "Ticket Issue" at bounding box center [440, 170] width 404 height 29
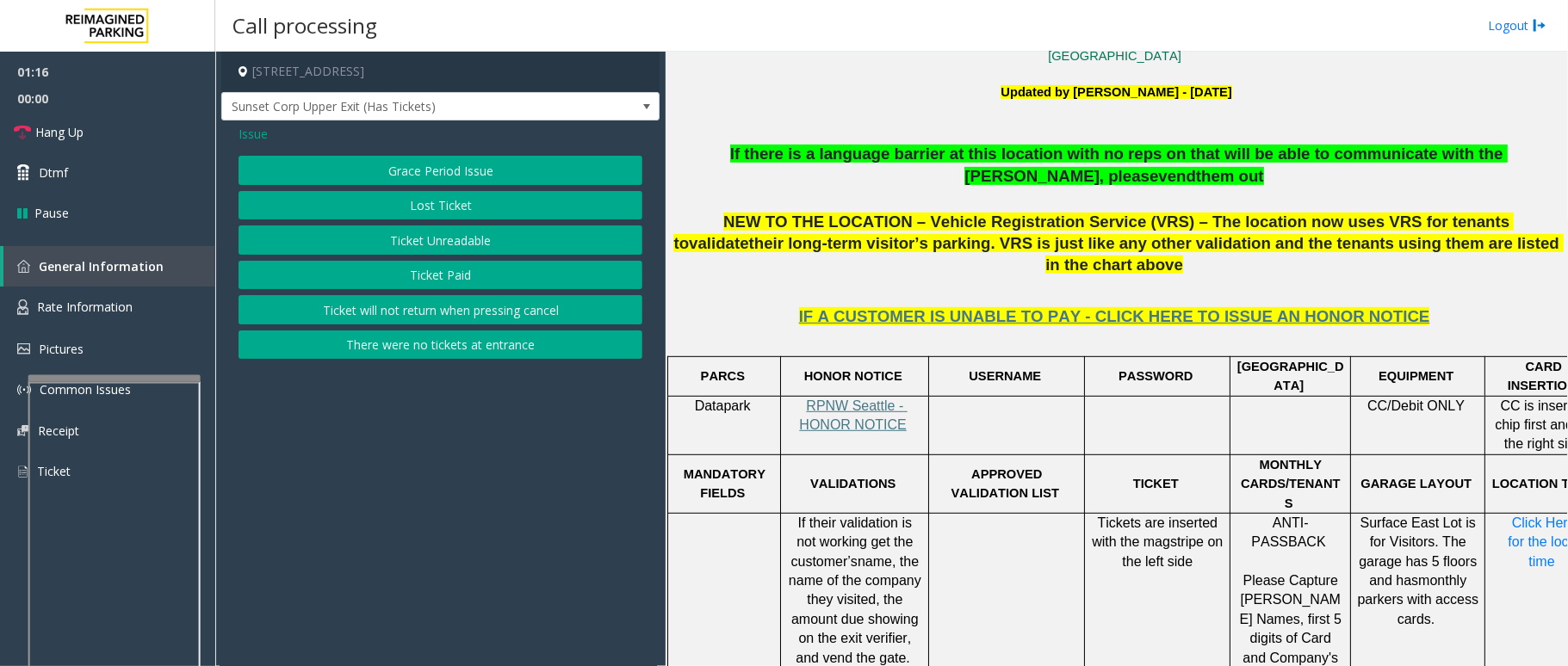
click at [429, 235] on button "Ticket Unreadable" at bounding box center [440, 240] width 404 height 29
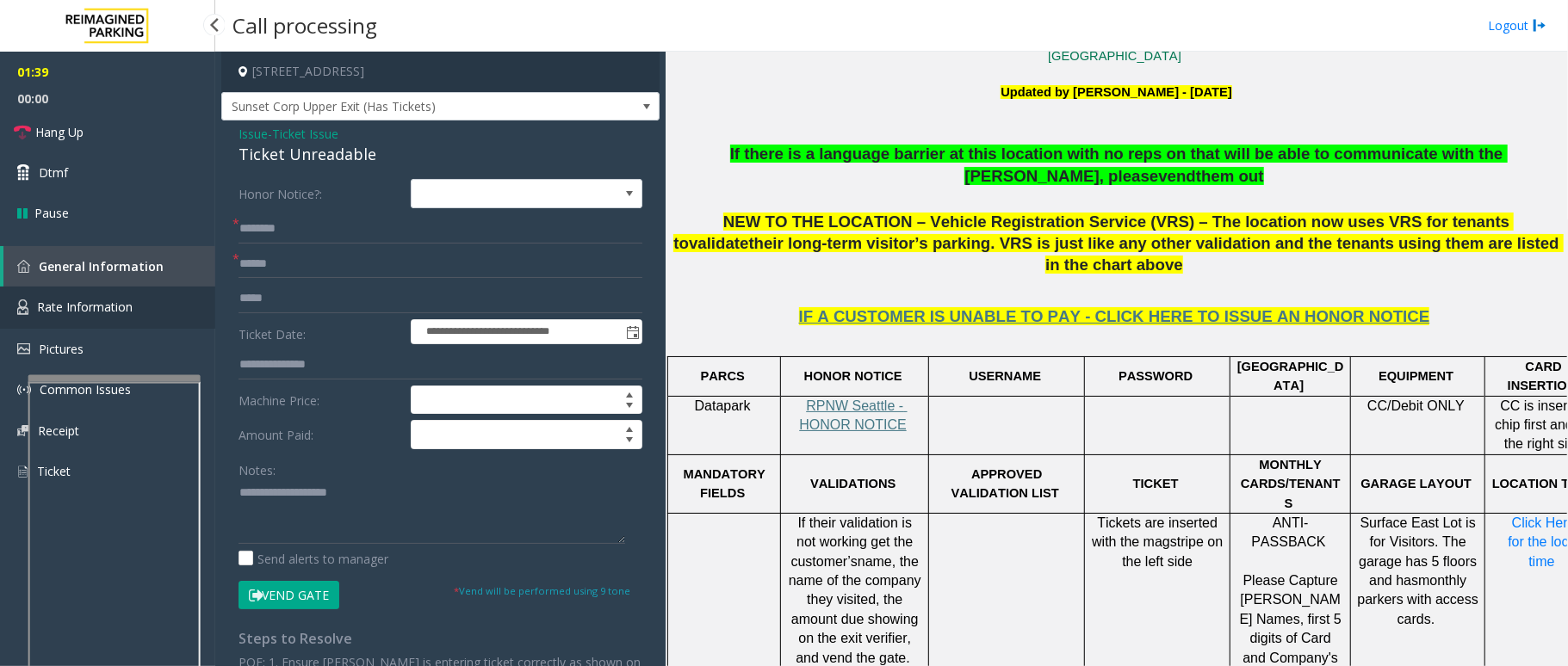
click at [124, 308] on span "Rate Information" at bounding box center [85, 307] width 95 height 16
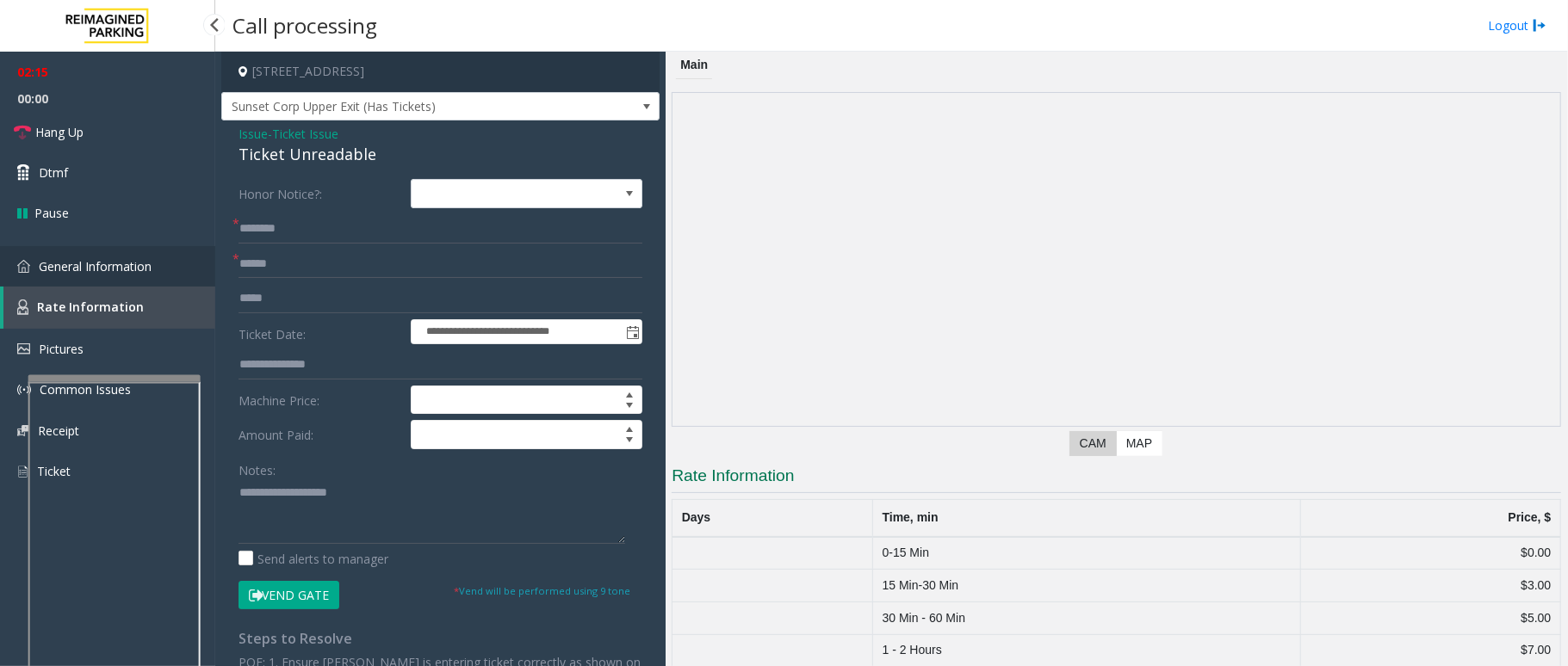
click at [113, 252] on link "General Information" at bounding box center [107, 266] width 216 height 41
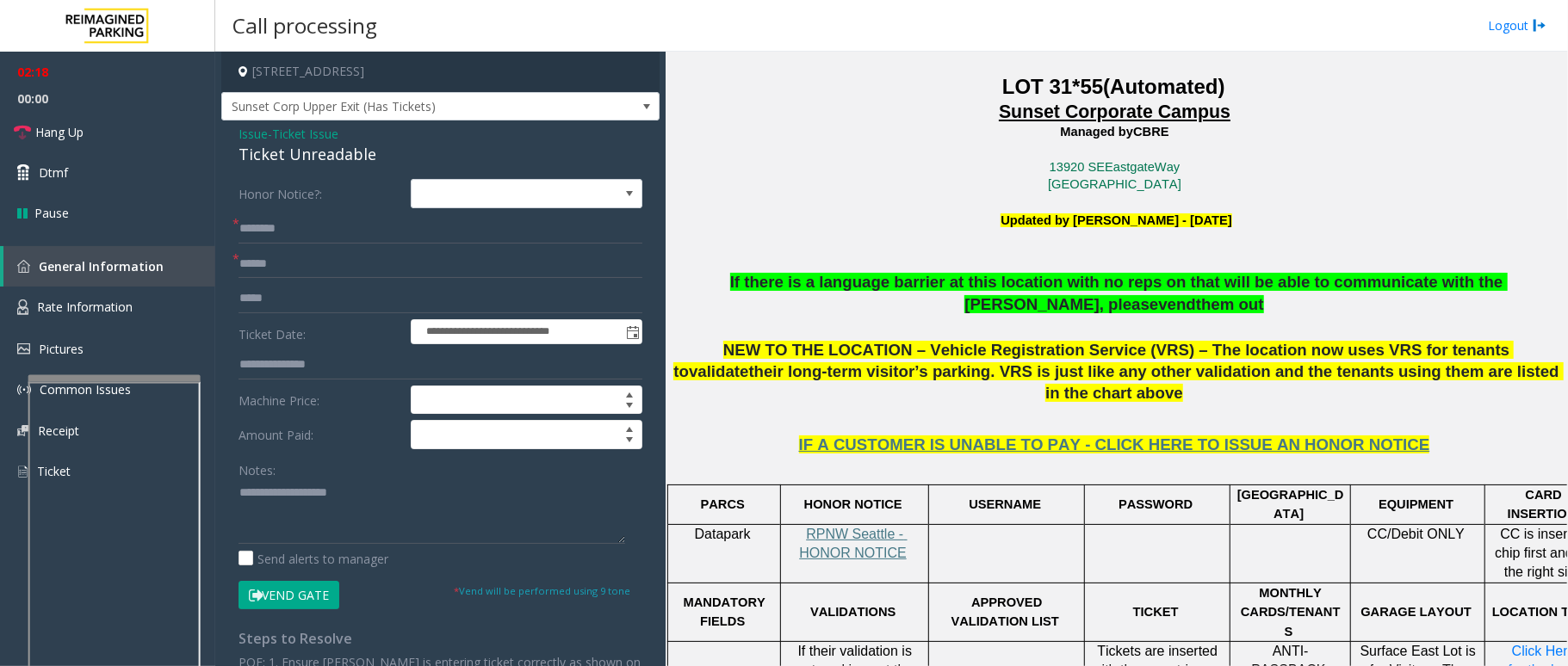
scroll to position [459, 0]
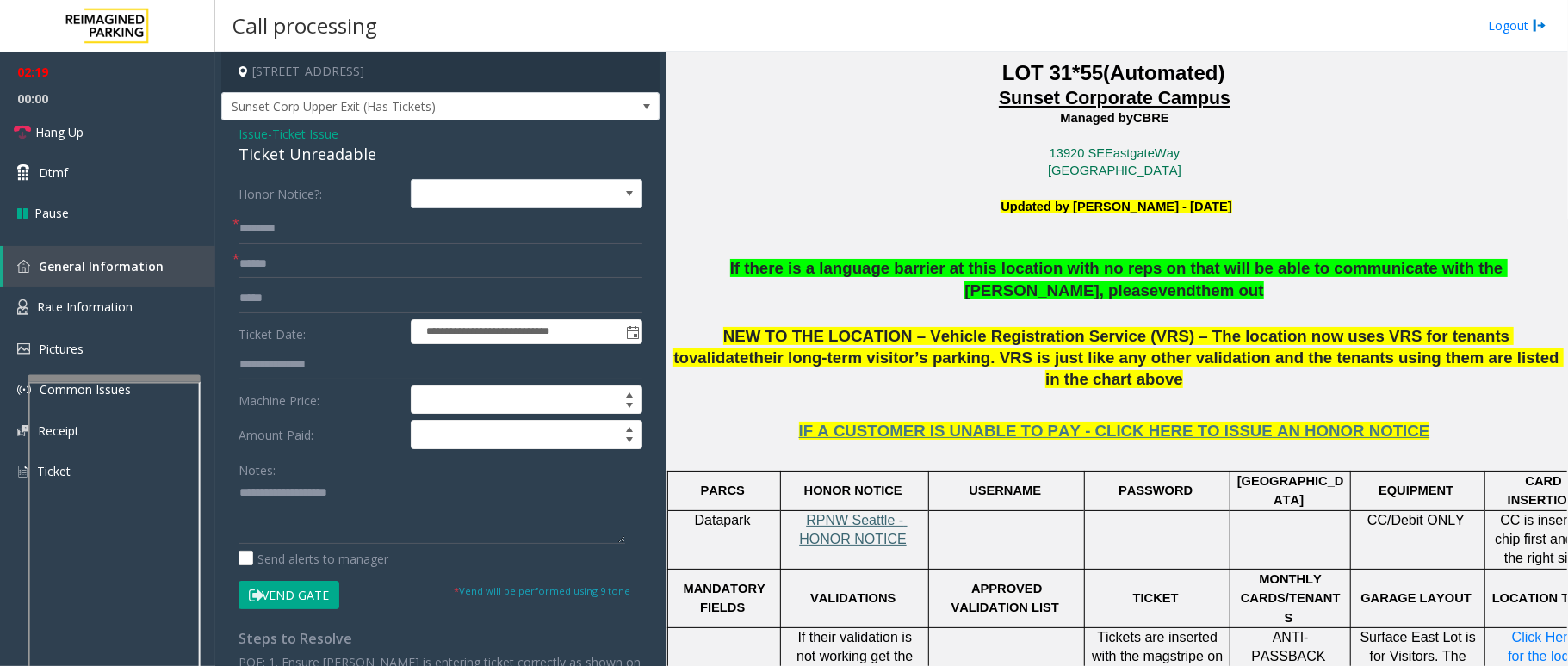
click at [863, 513] on span "RPNW Seattle - HONOR NOTICE" at bounding box center [853, 530] width 107 height 34
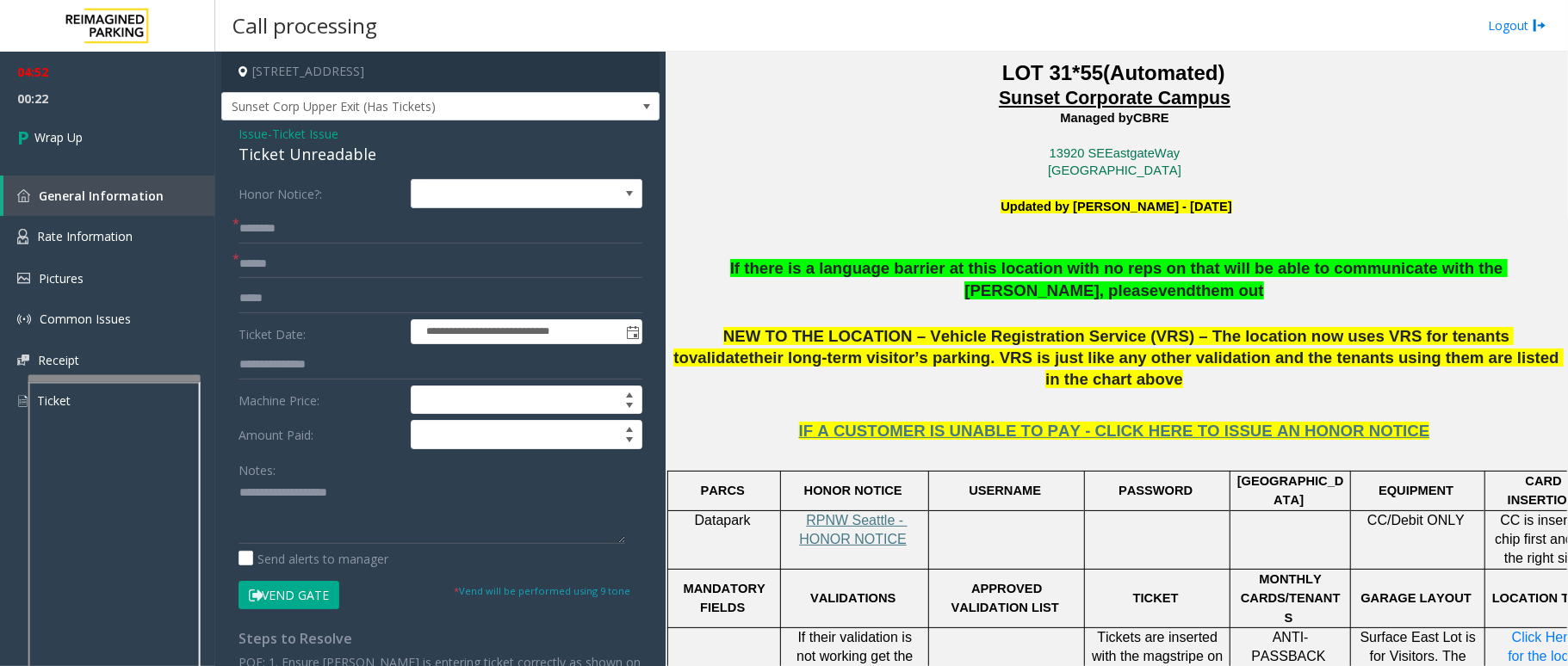
click at [372, 155] on div "Ticket Unreadable" at bounding box center [440, 154] width 404 height 23
drag, startPoint x: 366, startPoint y: 150, endPoint x: 228, endPoint y: 141, distance: 138.3
click at [228, 141] on div "**********" at bounding box center [440, 494] width 438 height 749
click at [345, 513] on textarea at bounding box center [432, 511] width 387 height 65
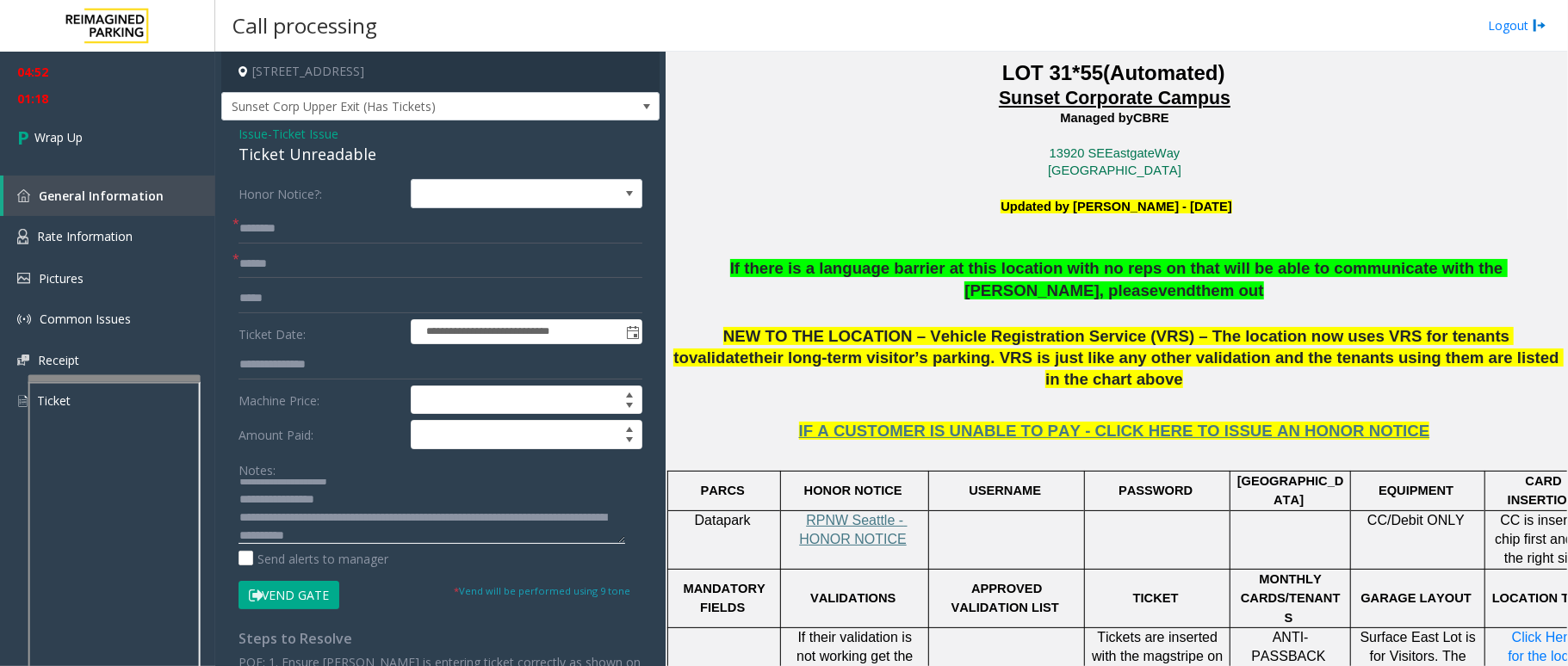
type textarea "**********"
click at [279, 254] on input "text" at bounding box center [440, 263] width 404 height 29
type input "**"
click at [277, 232] on input "text" at bounding box center [440, 229] width 404 height 29
type input "****"
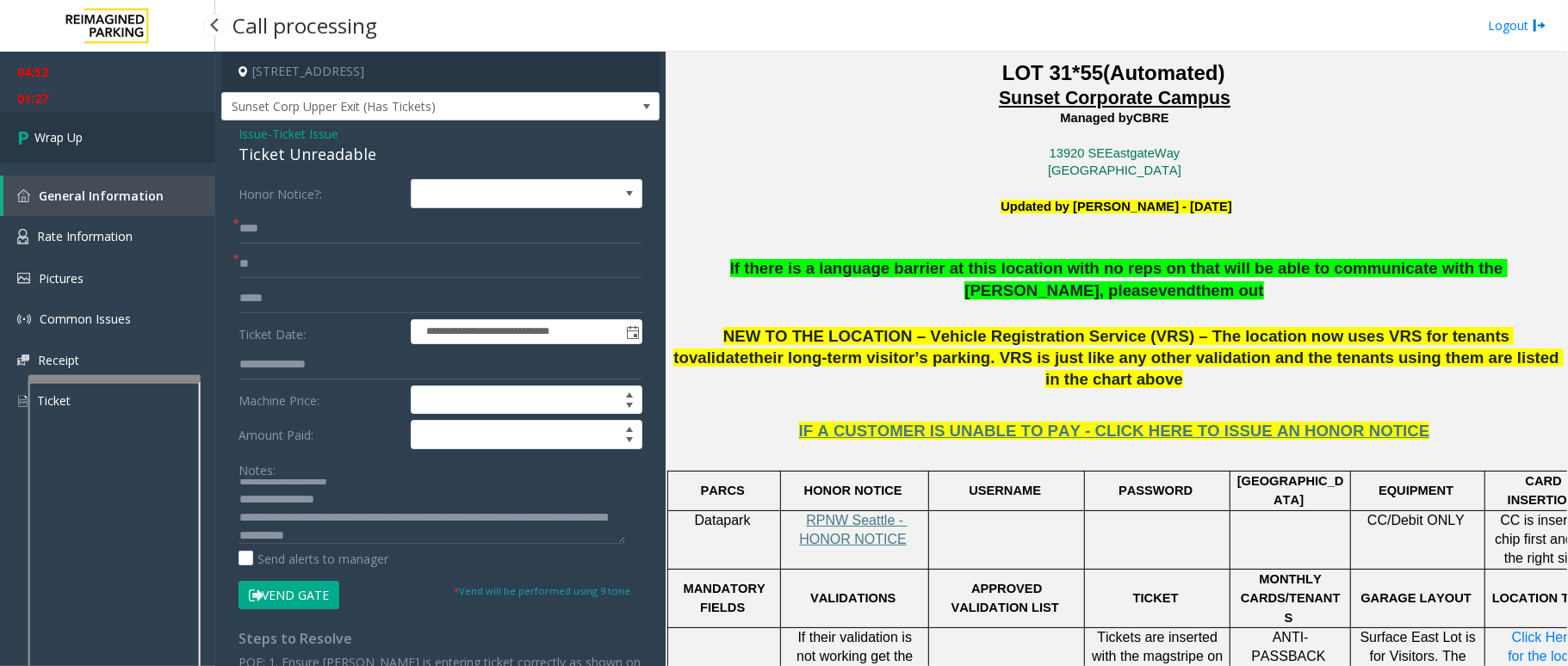
click at [69, 138] on span "Wrap Up" at bounding box center [59, 137] width 48 height 18
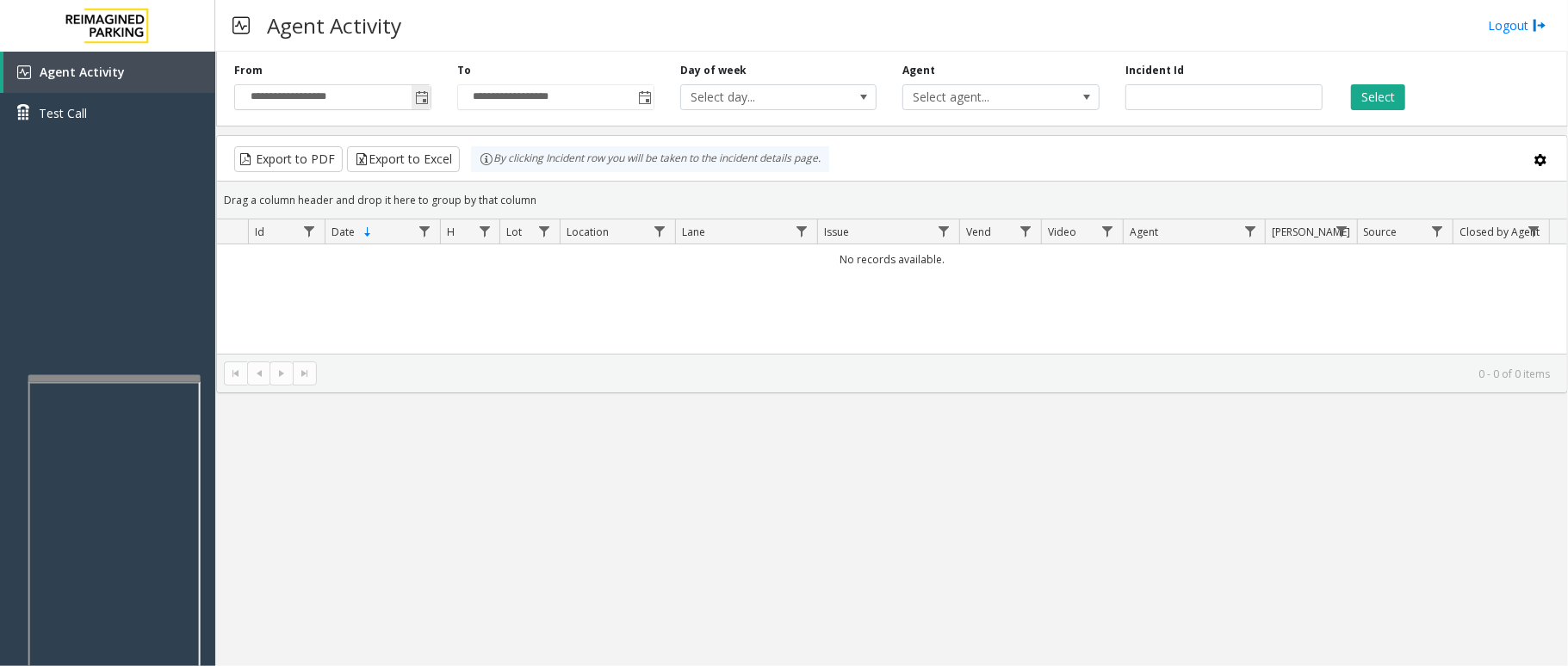
click at [421, 104] on span "Toggle popup" at bounding box center [422, 98] width 14 height 14
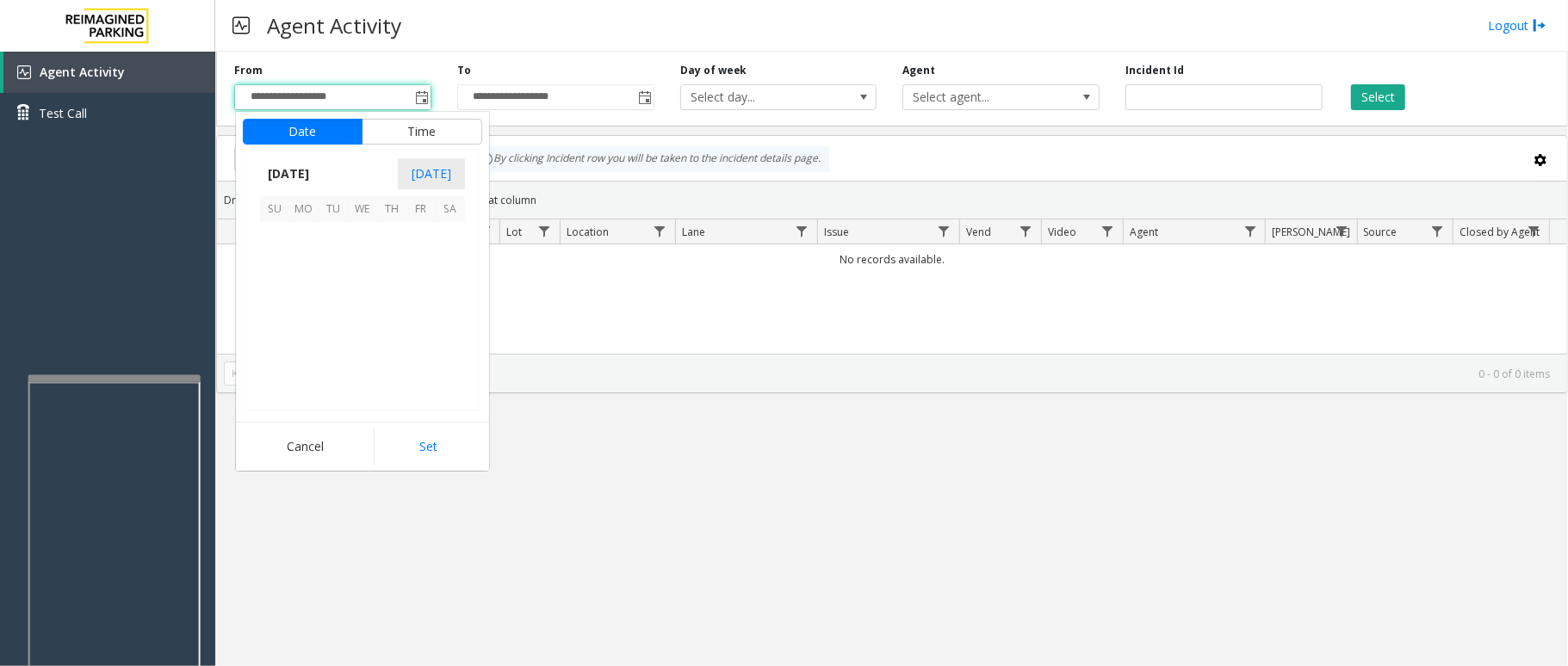
scroll to position [308754, 0]
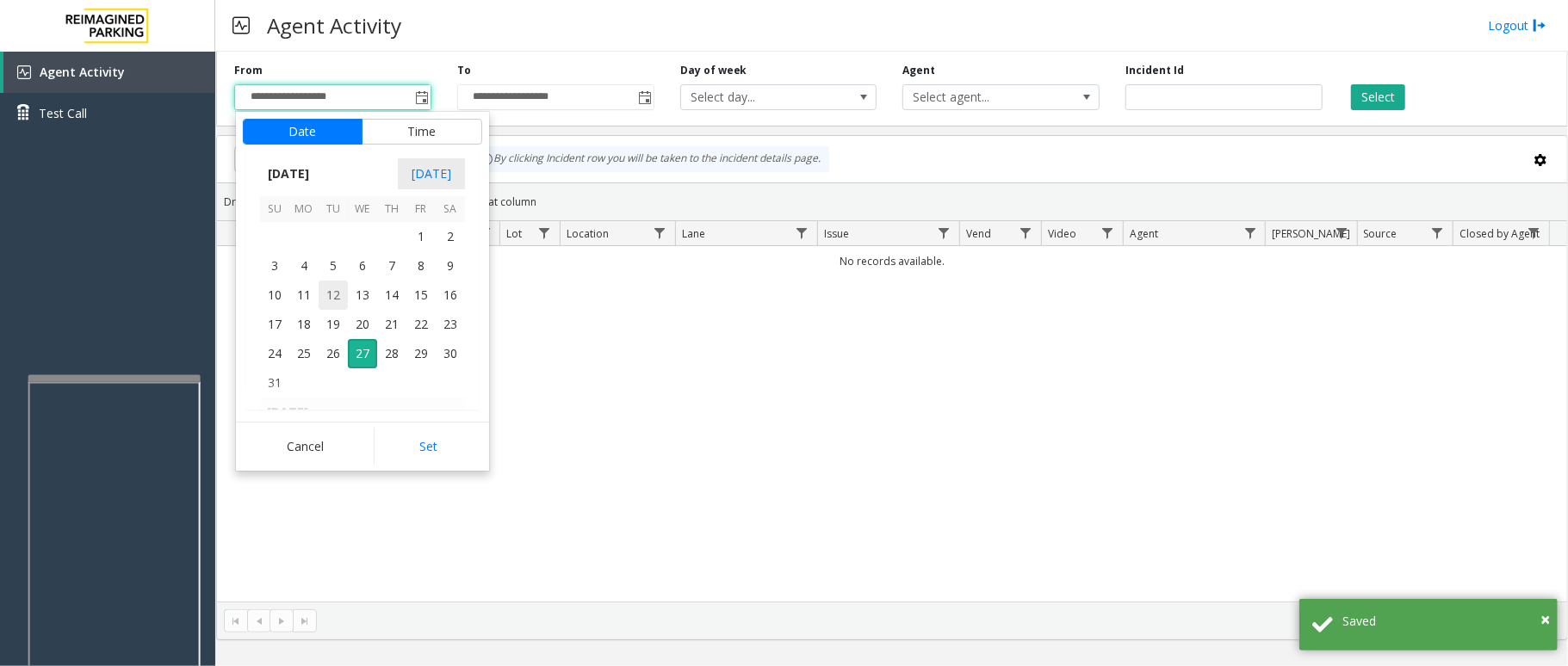
click at [336, 280] on span "12" at bounding box center [332, 294] width 29 height 29
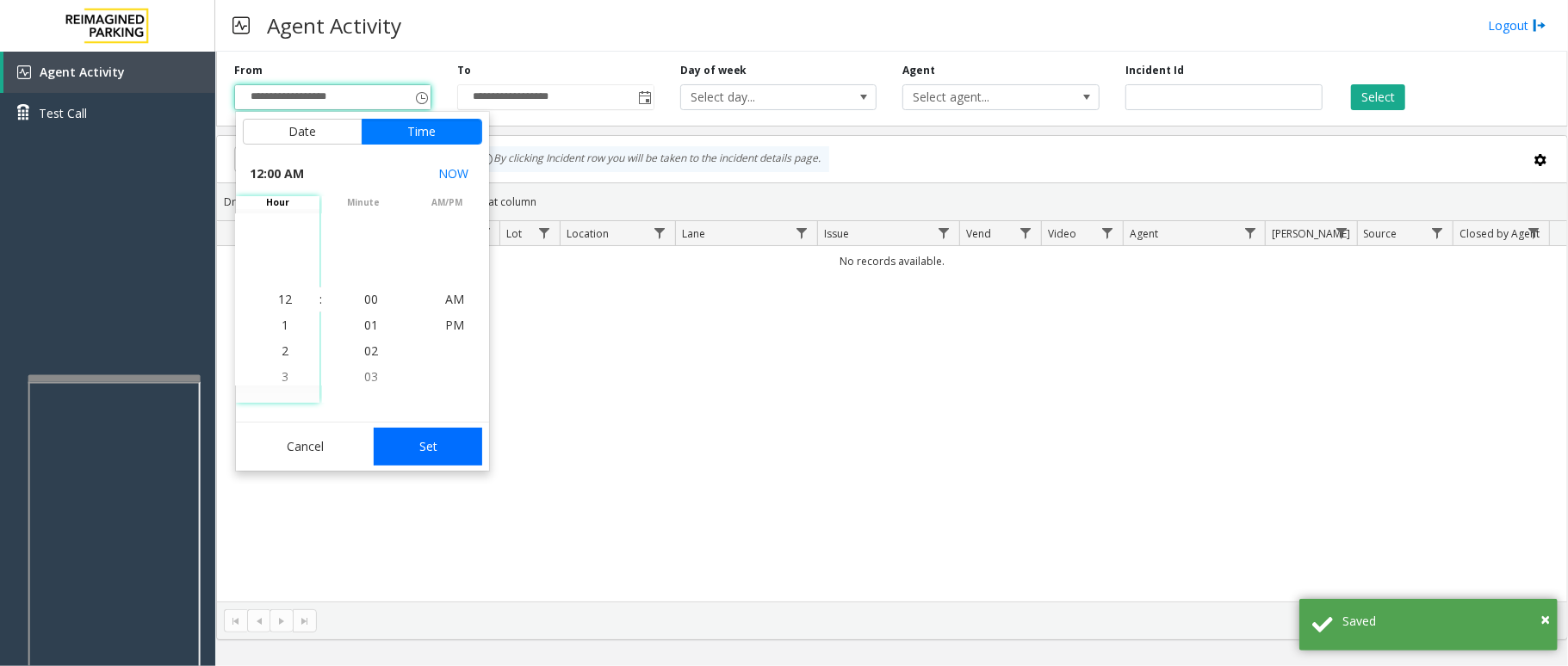
click at [429, 456] on button "Set" at bounding box center [428, 446] width 108 height 38
type input "**********"
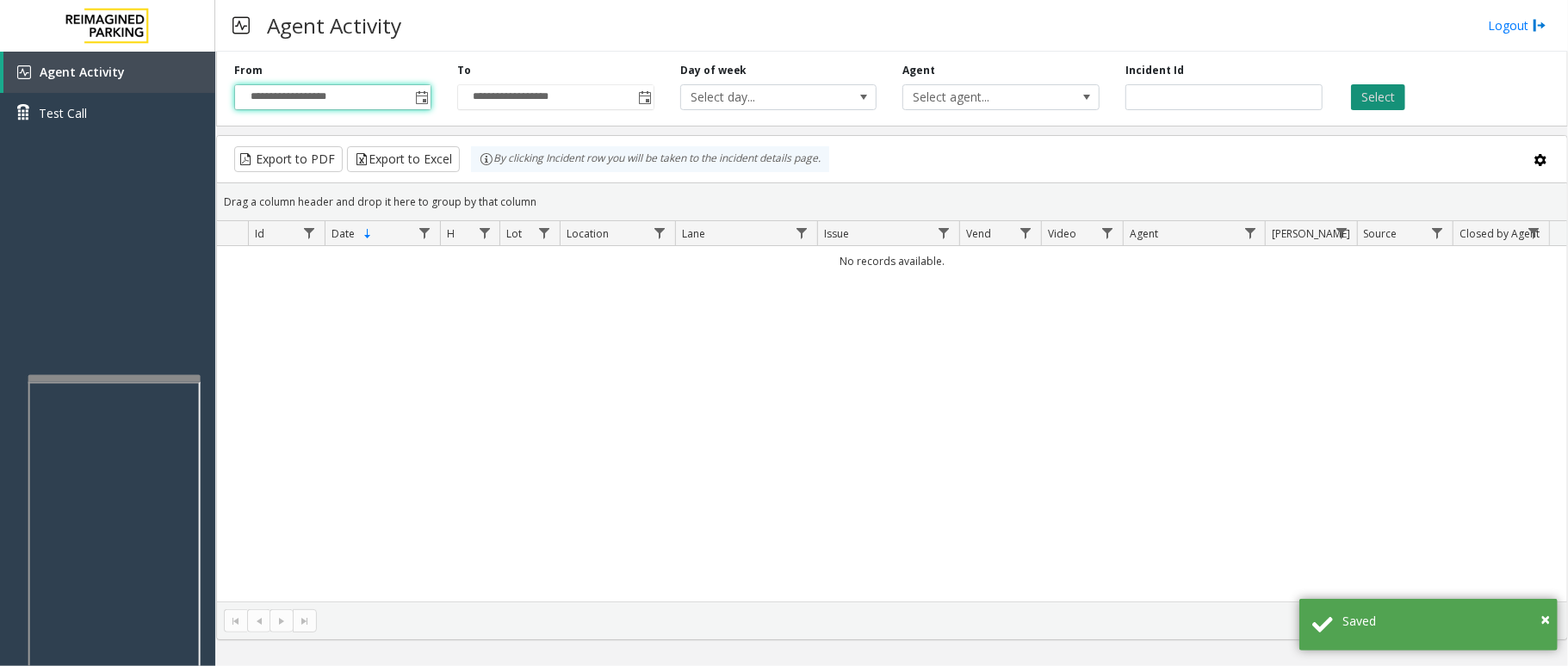
click at [1385, 105] on button "Select" at bounding box center [1378, 97] width 55 height 26
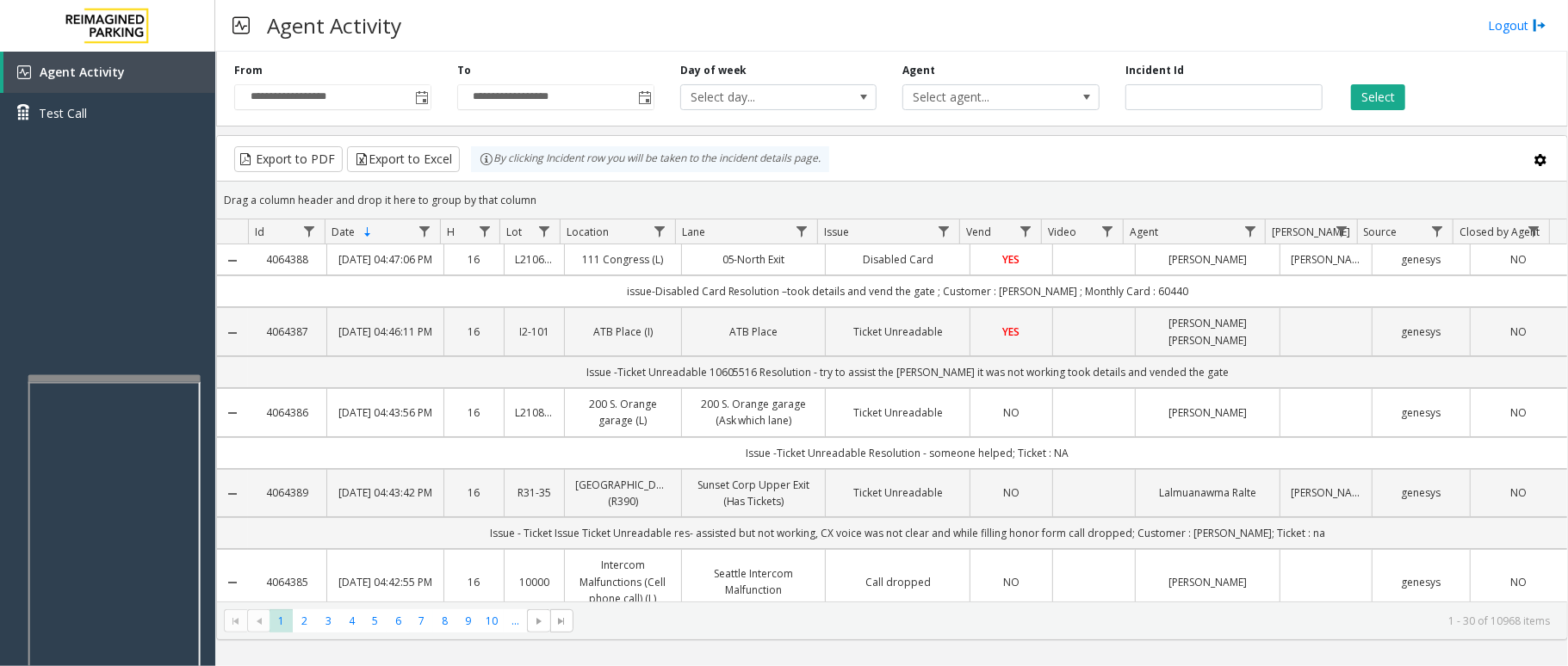
scroll to position [114, 0]
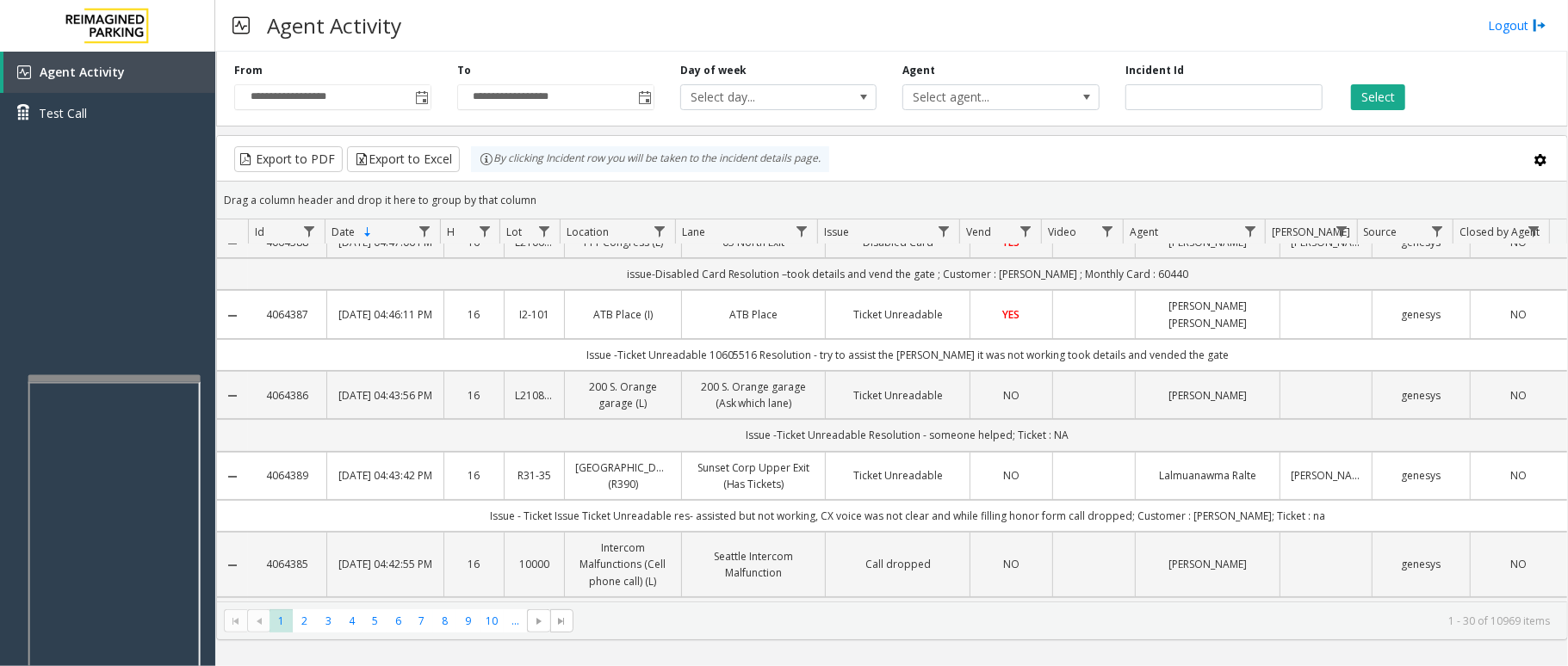
click at [1442, 68] on div "Select" at bounding box center [1447, 86] width 223 height 48
click at [518, 21] on div "Agent Activity Logout" at bounding box center [892, 26] width 1353 height 52
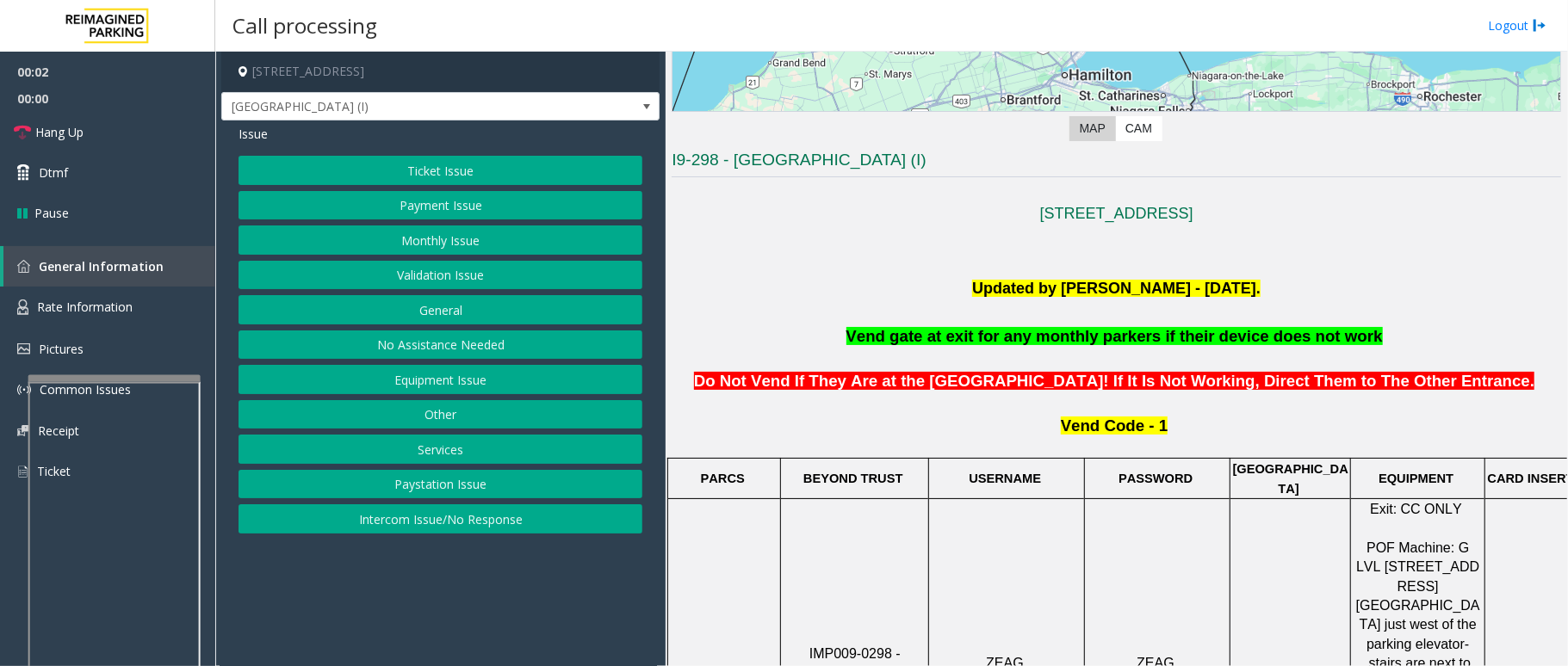
scroll to position [344, 0]
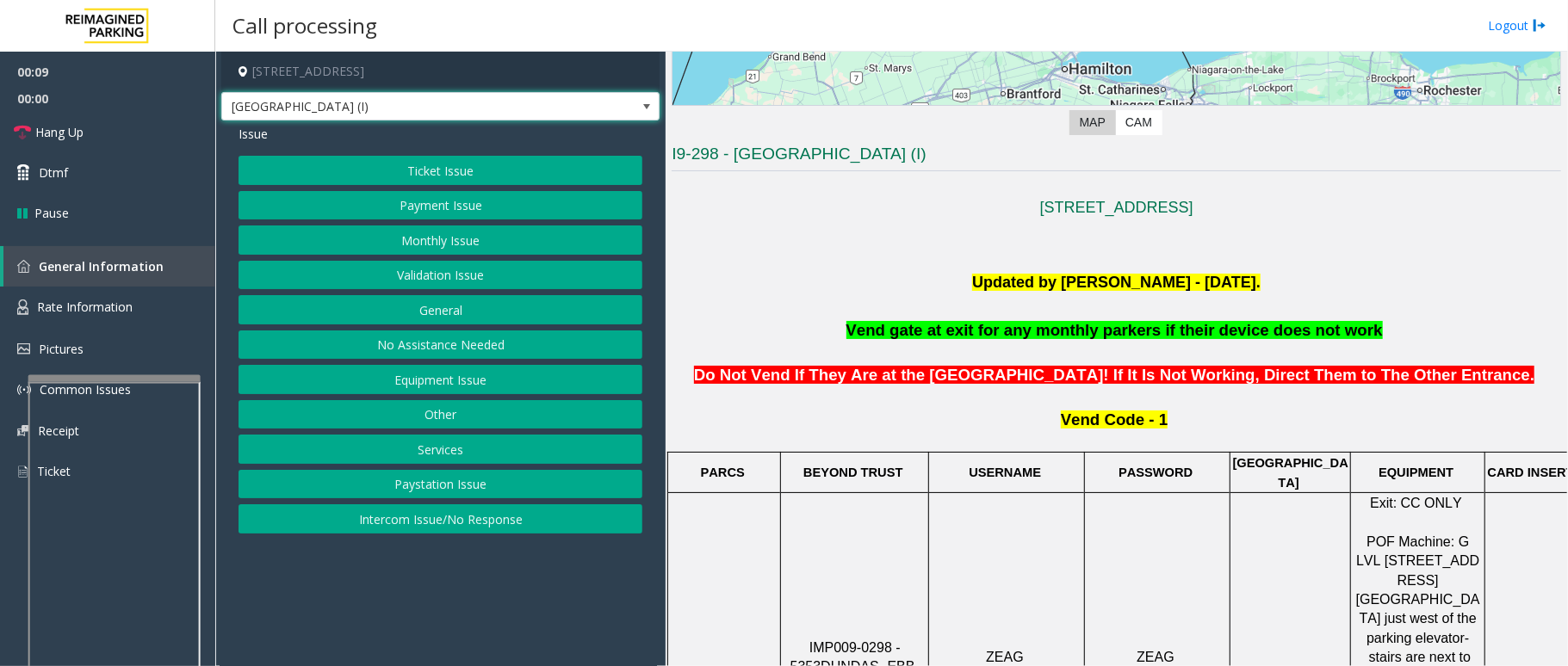
click at [642, 100] on span at bounding box center [646, 107] width 24 height 28
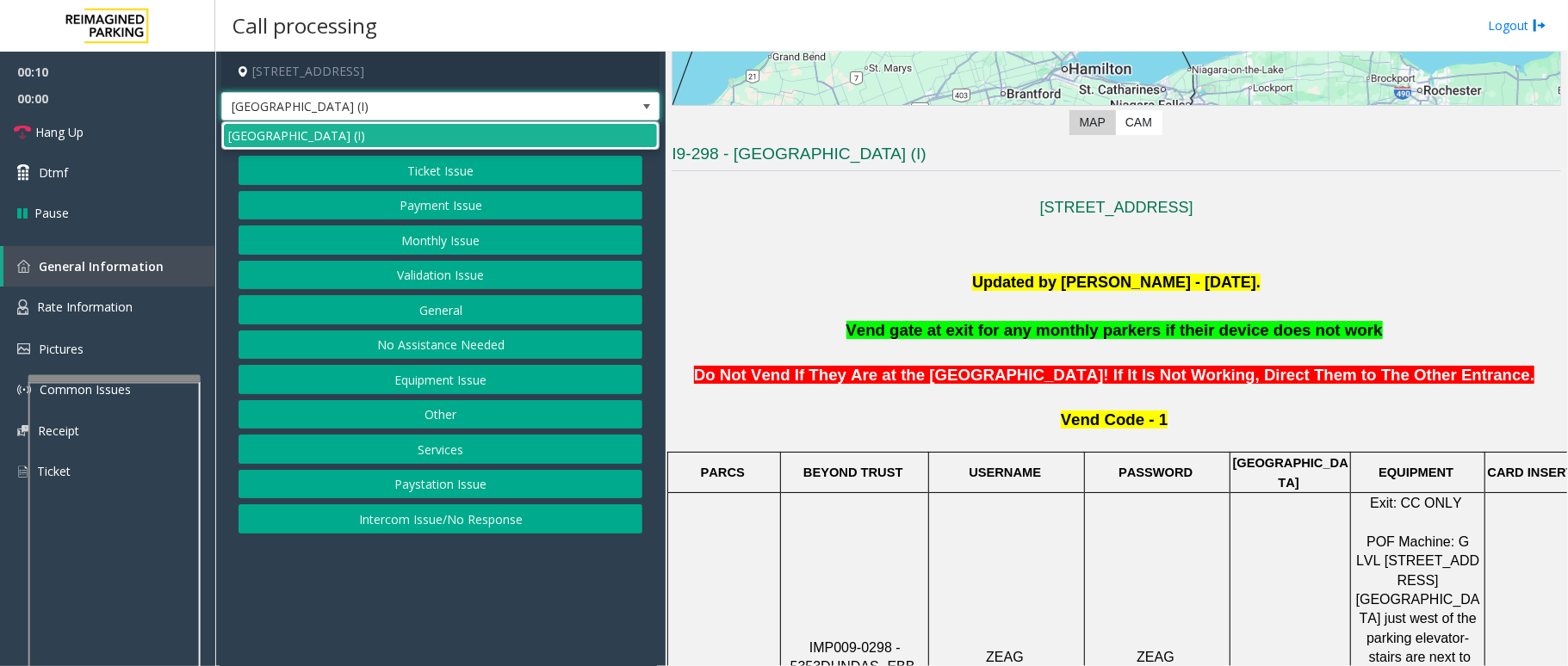
click at [642, 100] on span at bounding box center [646, 106] width 14 height 14
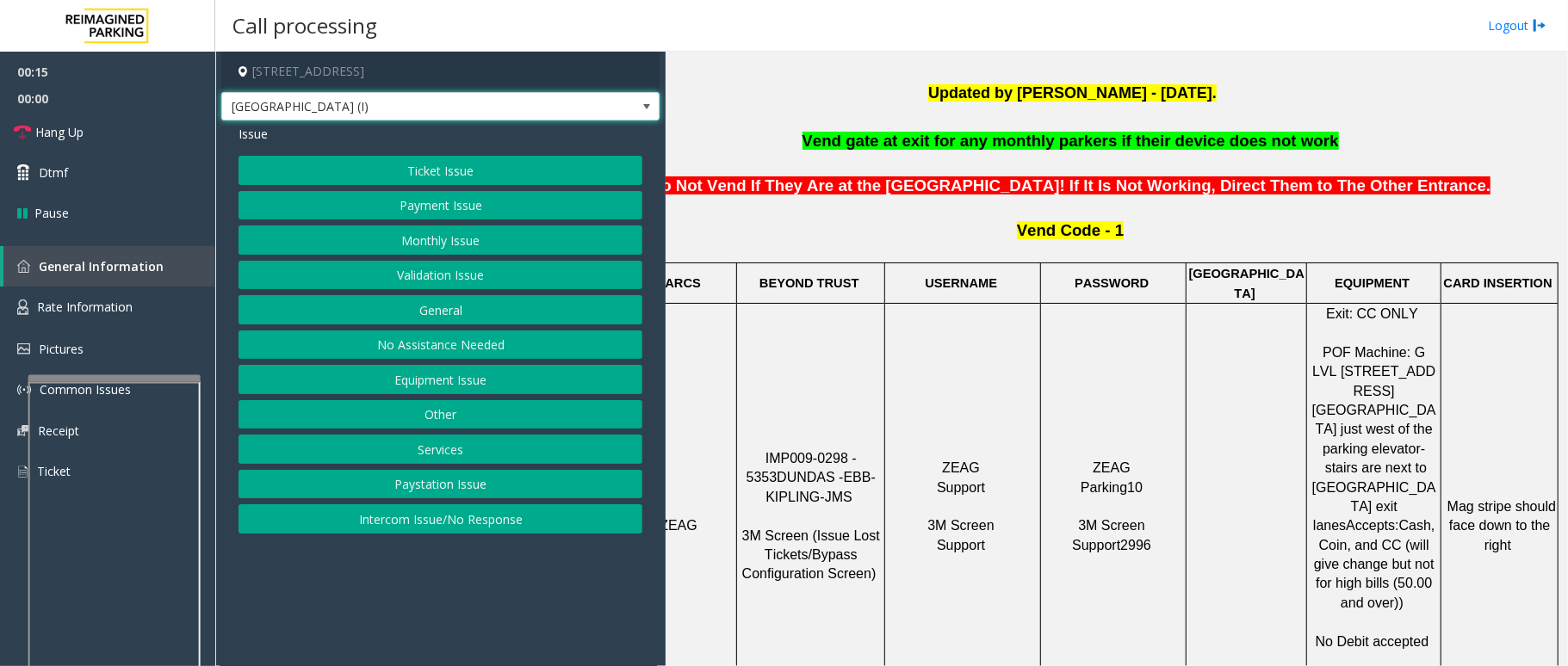
scroll to position [574, 61]
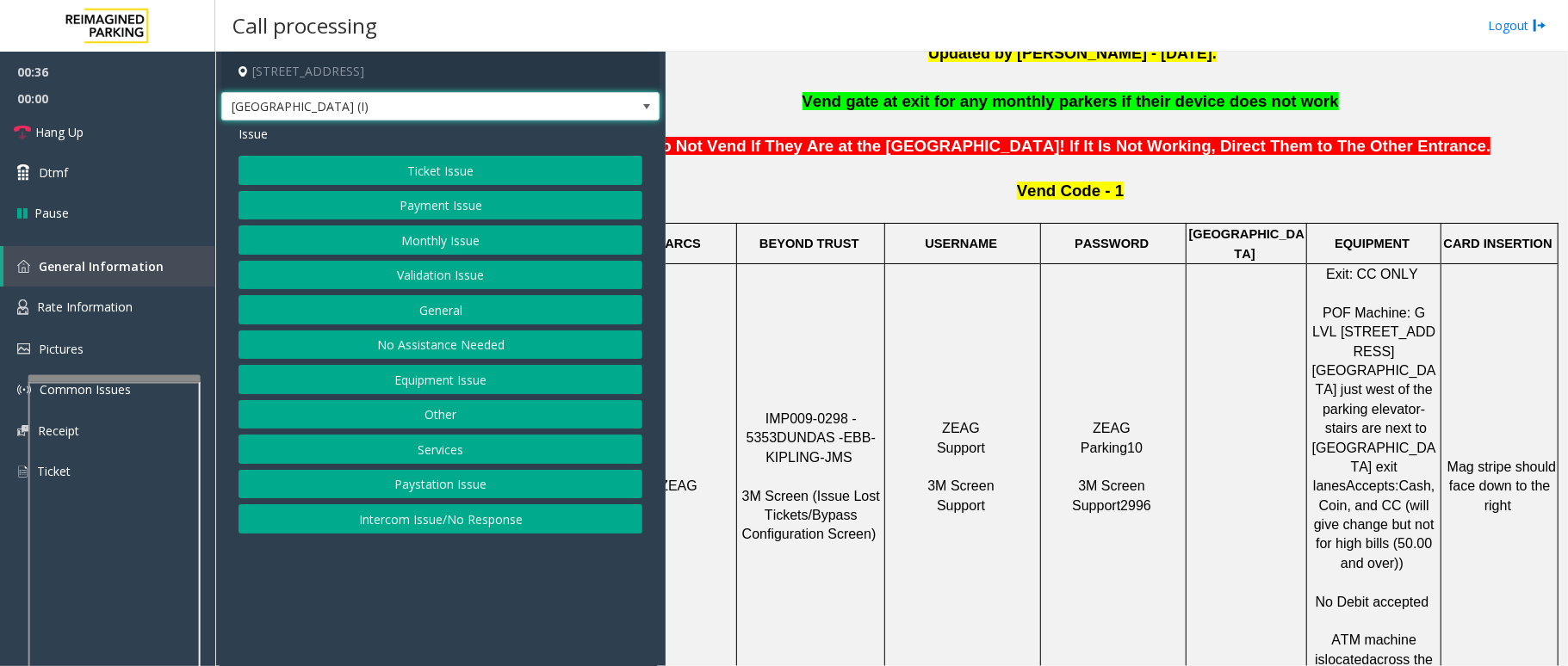
click at [455, 166] on button "Ticket Issue" at bounding box center [440, 170] width 404 height 29
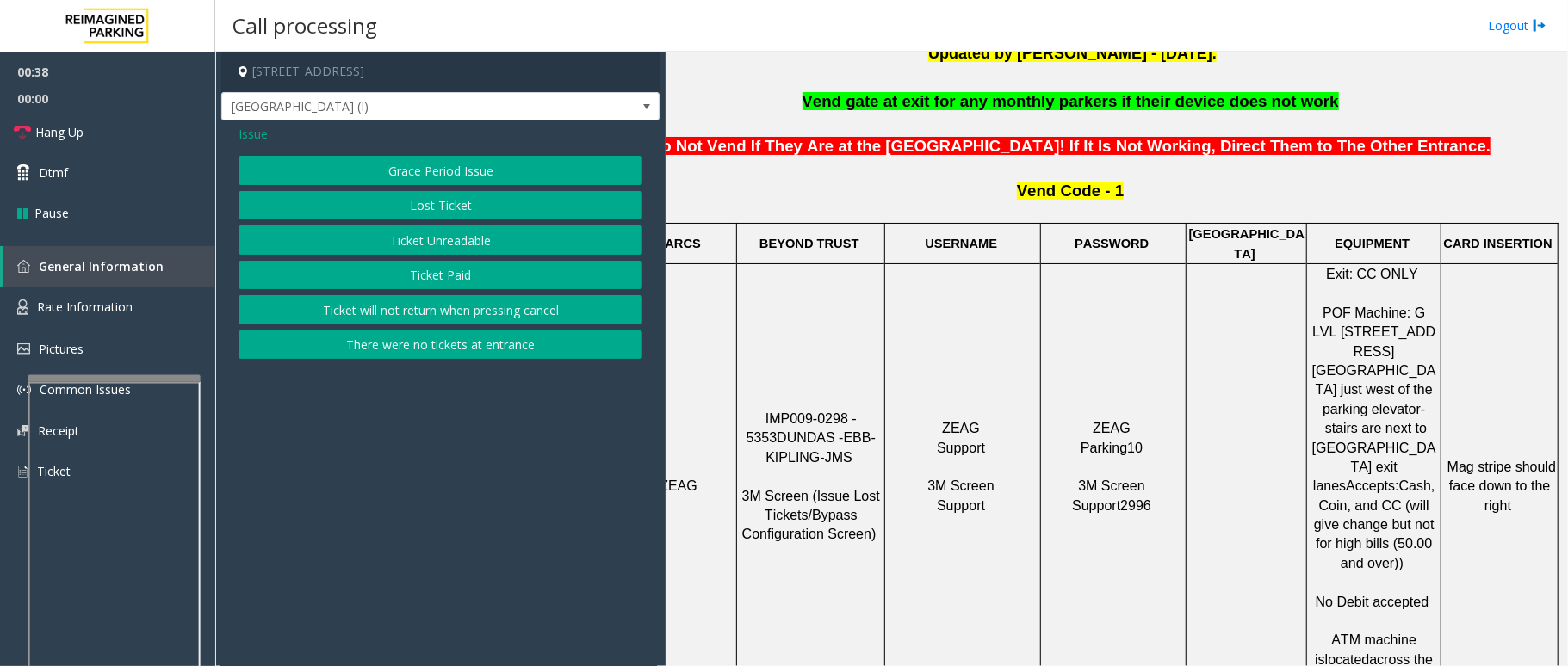
click at [455, 272] on button "Ticket Paid" at bounding box center [440, 274] width 404 height 29
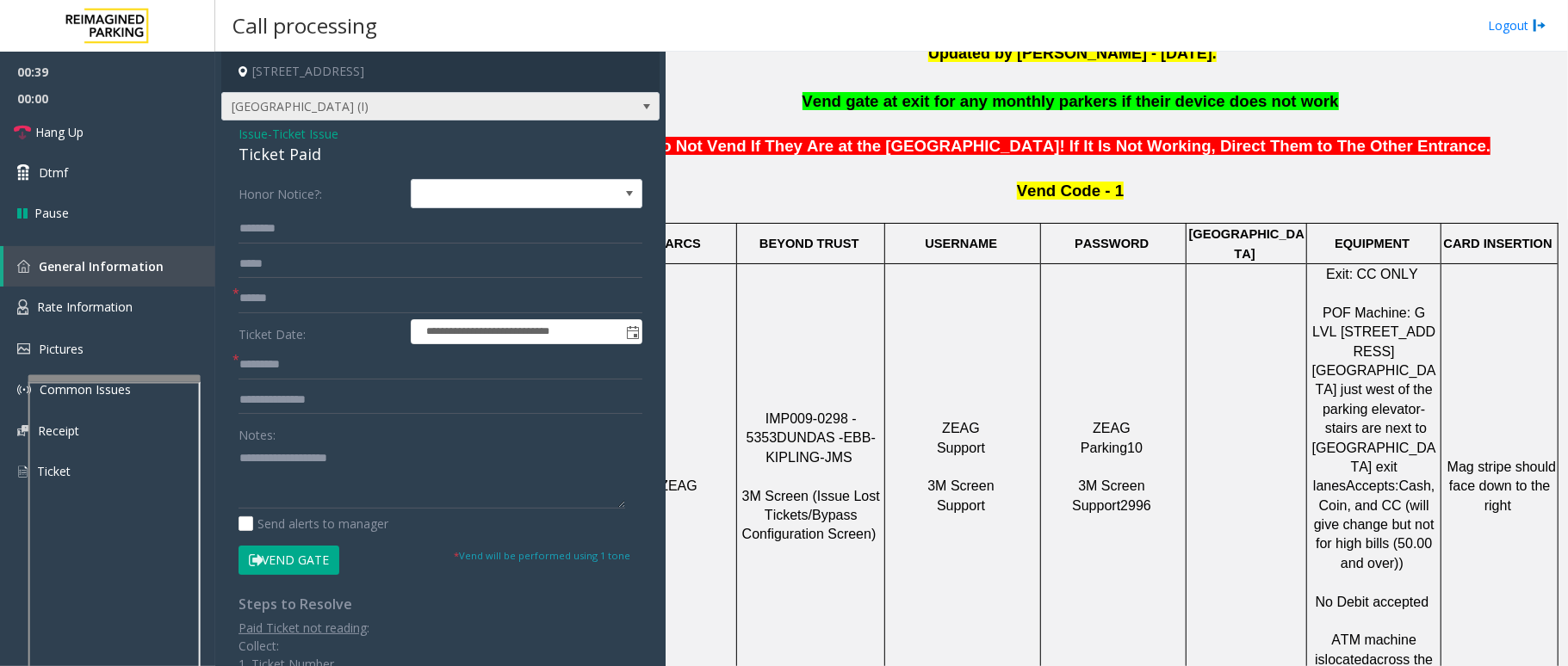
click at [614, 111] on span "[GEOGRAPHIC_DATA] (I)" at bounding box center [440, 106] width 438 height 29
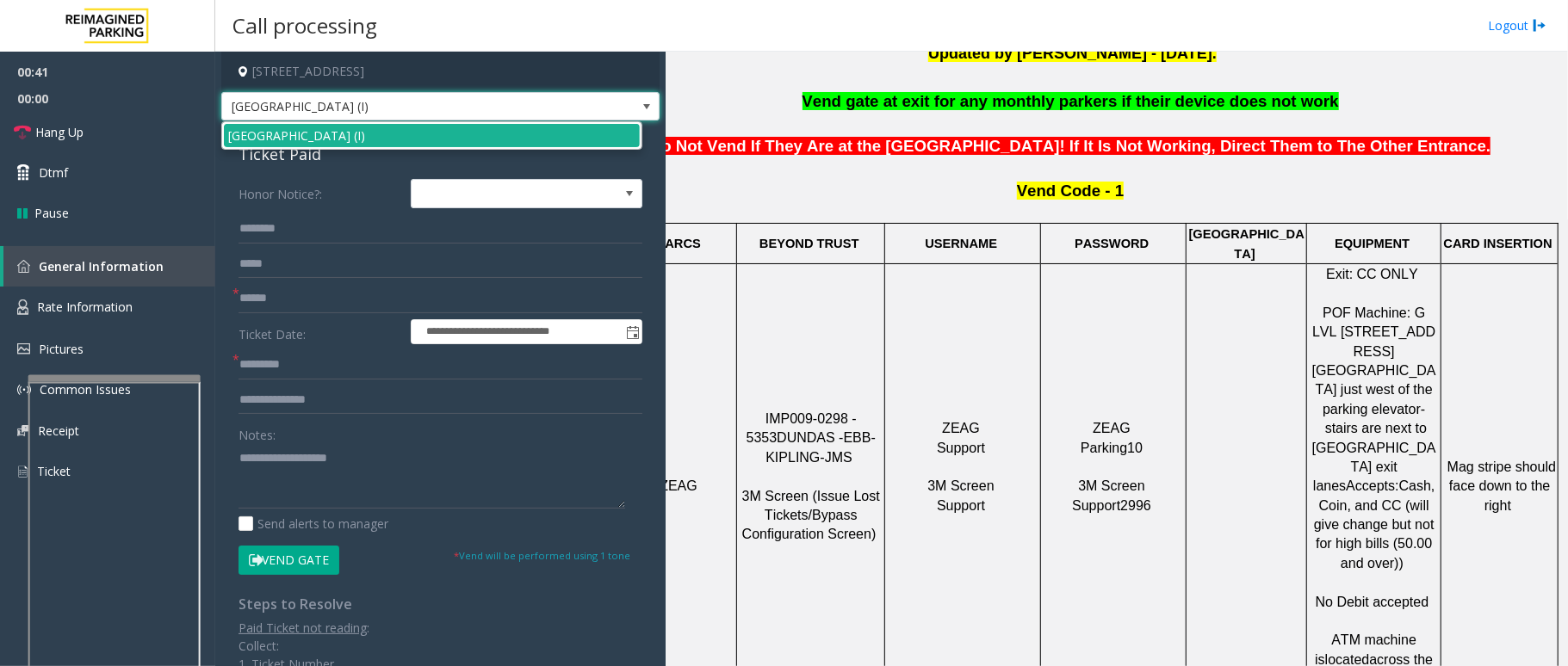
click at [639, 106] on span at bounding box center [646, 106] width 14 height 14
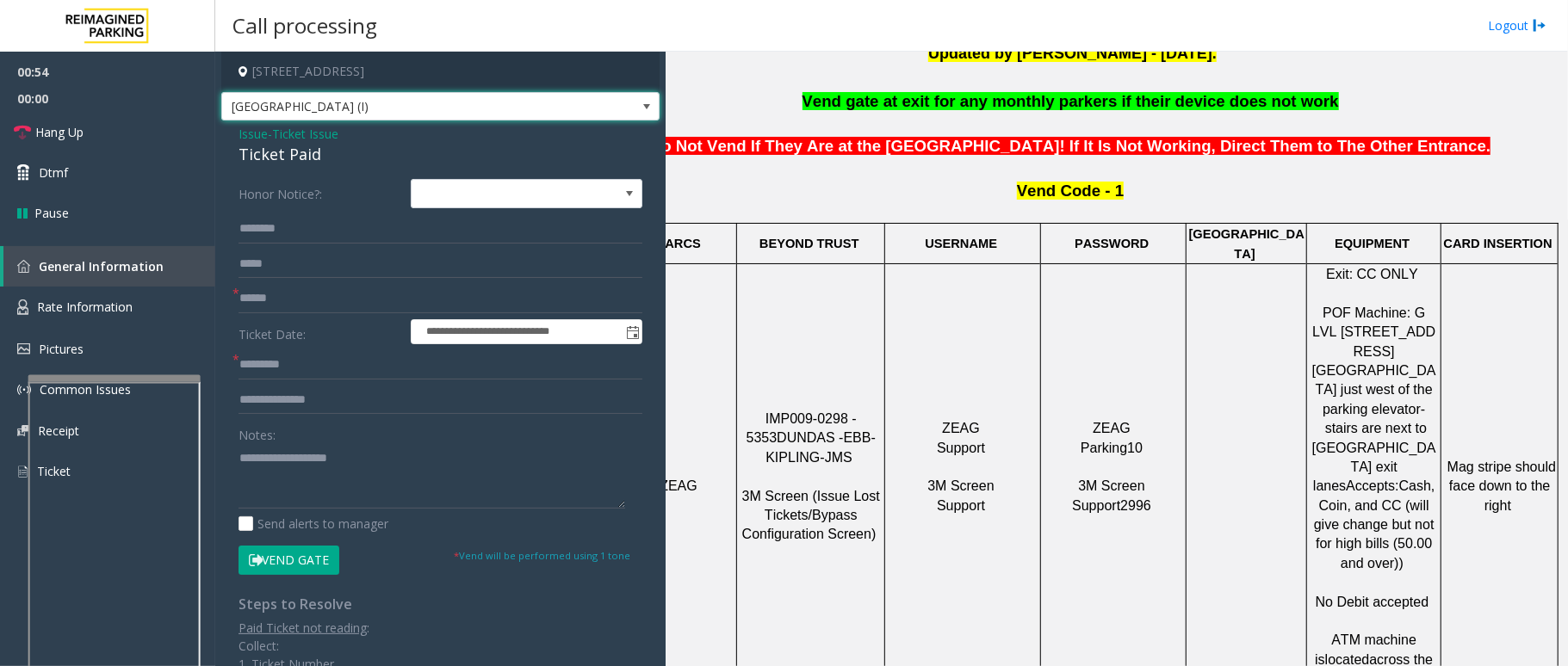
click at [639, 106] on span at bounding box center [646, 106] width 14 height 14
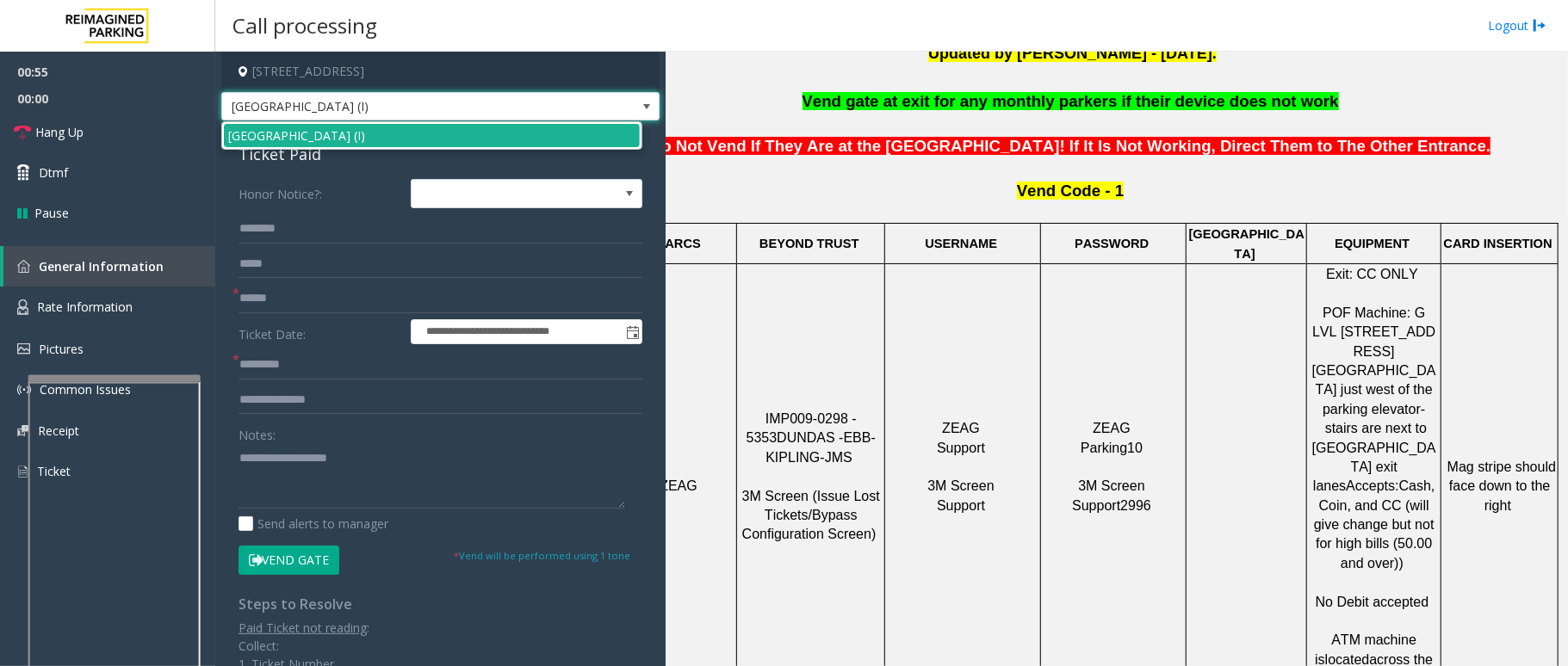
click at [639, 106] on span at bounding box center [646, 106] width 14 height 14
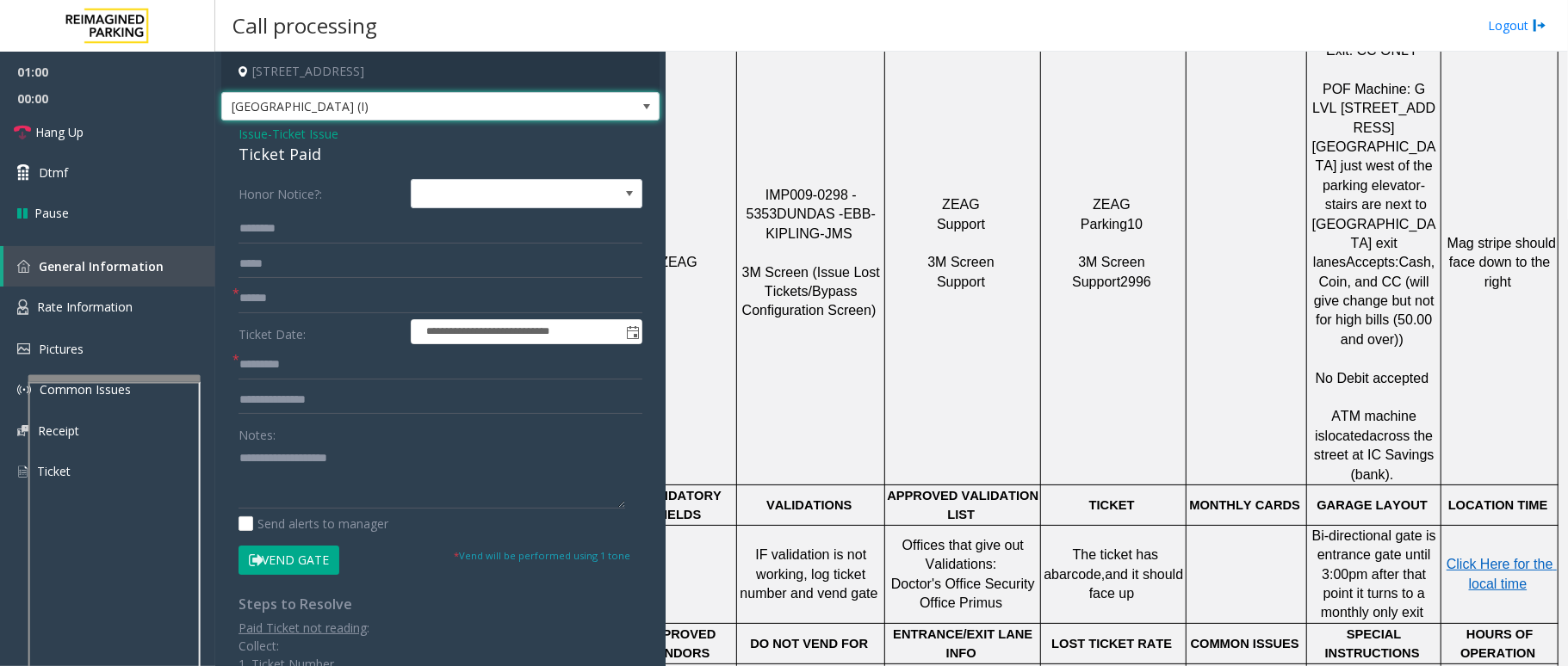
scroll to position [803, 61]
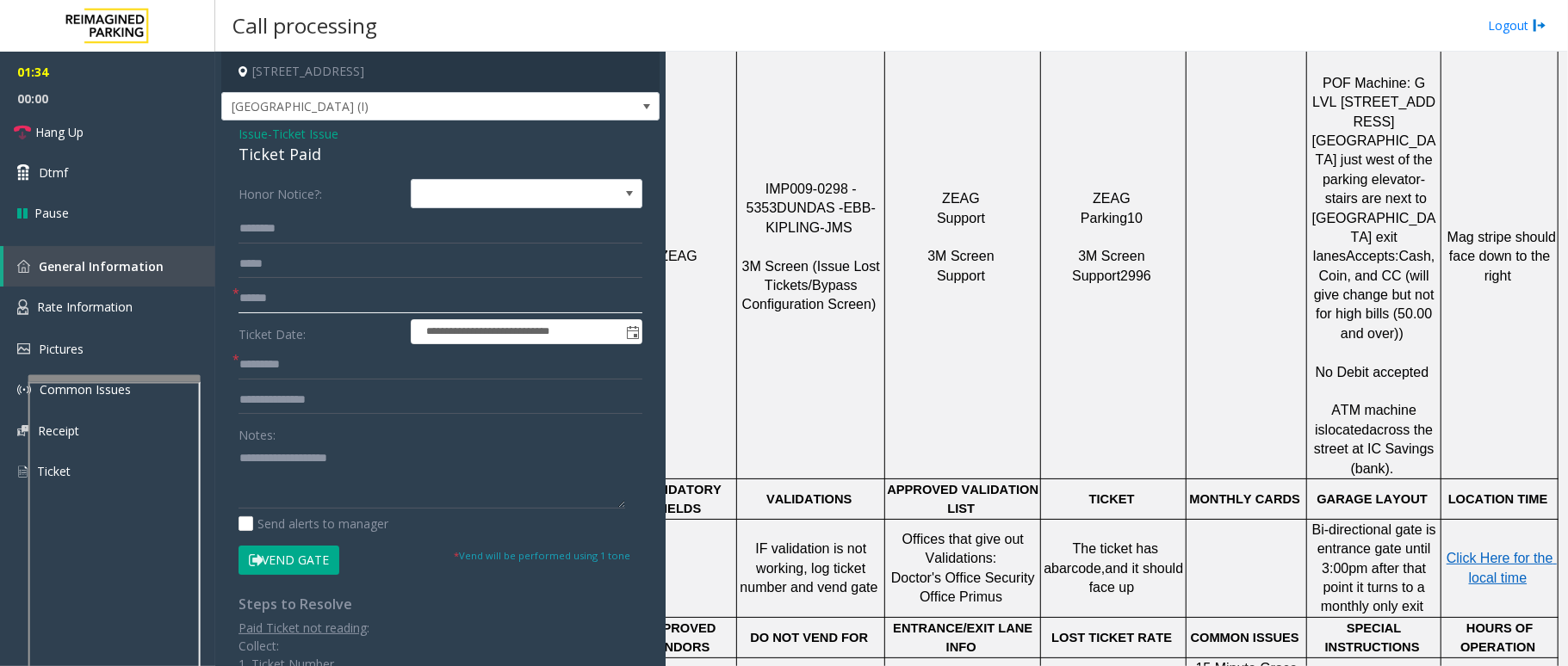
click at [261, 298] on input "text" at bounding box center [440, 298] width 404 height 29
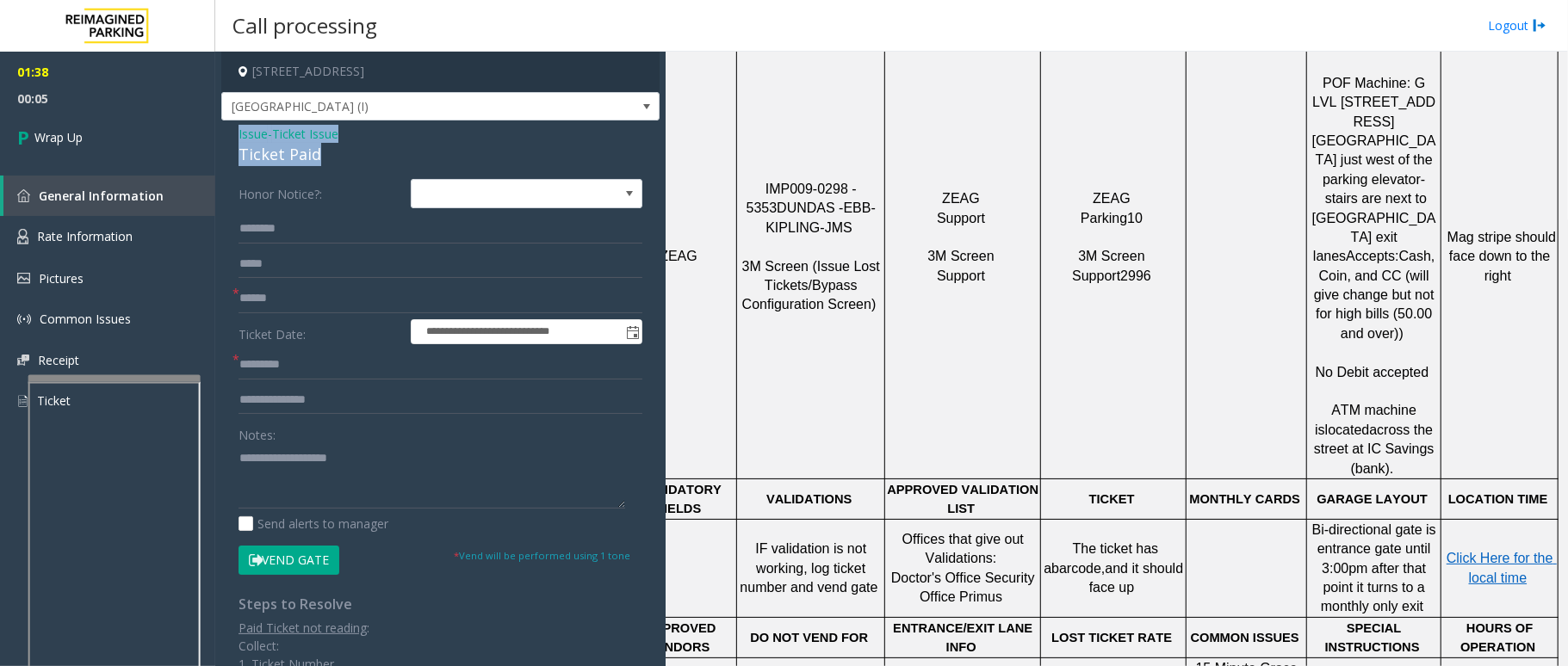
drag, startPoint x: 320, startPoint y: 151, endPoint x: 228, endPoint y: 135, distance: 93.4
click at [228, 135] on div "**********" at bounding box center [440, 477] width 438 height 715
click at [306, 479] on textarea at bounding box center [432, 476] width 387 height 65
type textarea "**********"
click at [282, 290] on input "text" at bounding box center [440, 298] width 404 height 29
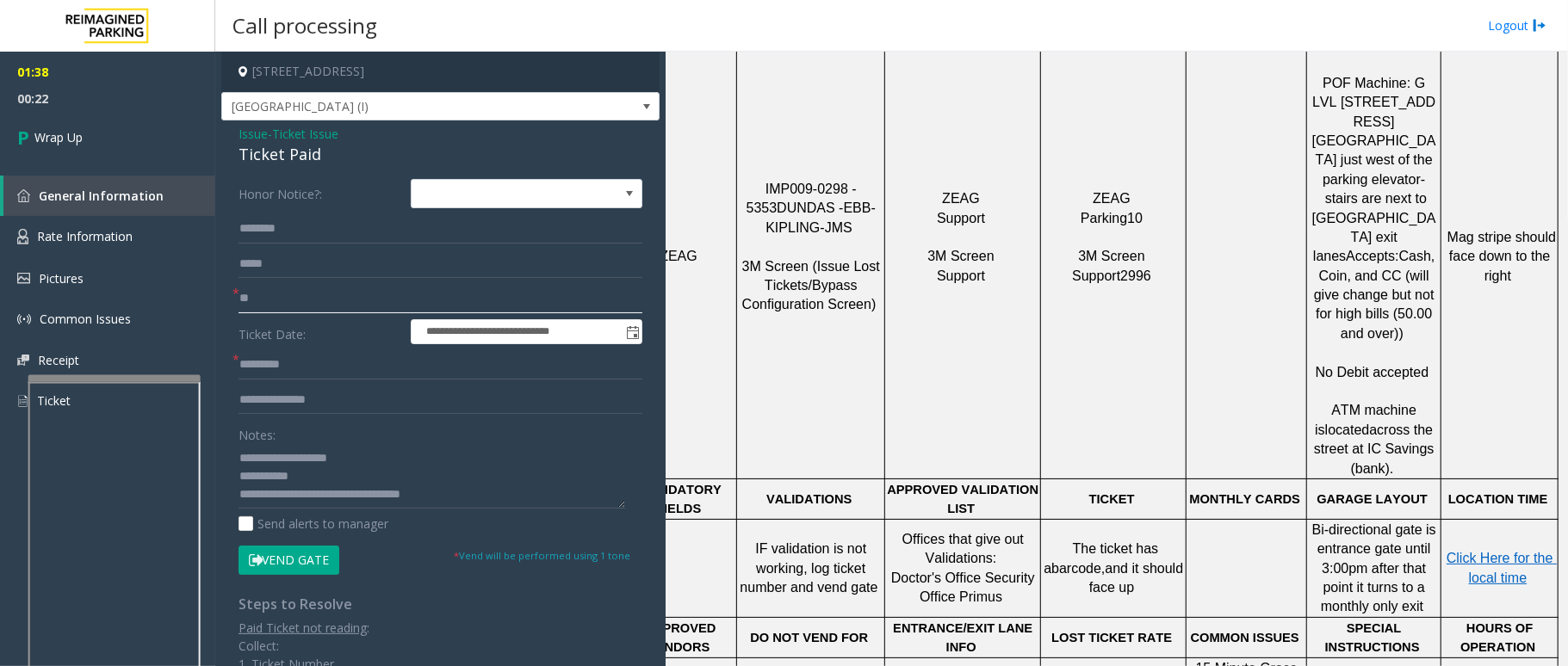
type input "**"
click at [292, 356] on input "text" at bounding box center [440, 364] width 404 height 29
type input "*"
type input "**"
click at [81, 129] on span "Wrap Up" at bounding box center [59, 137] width 48 height 18
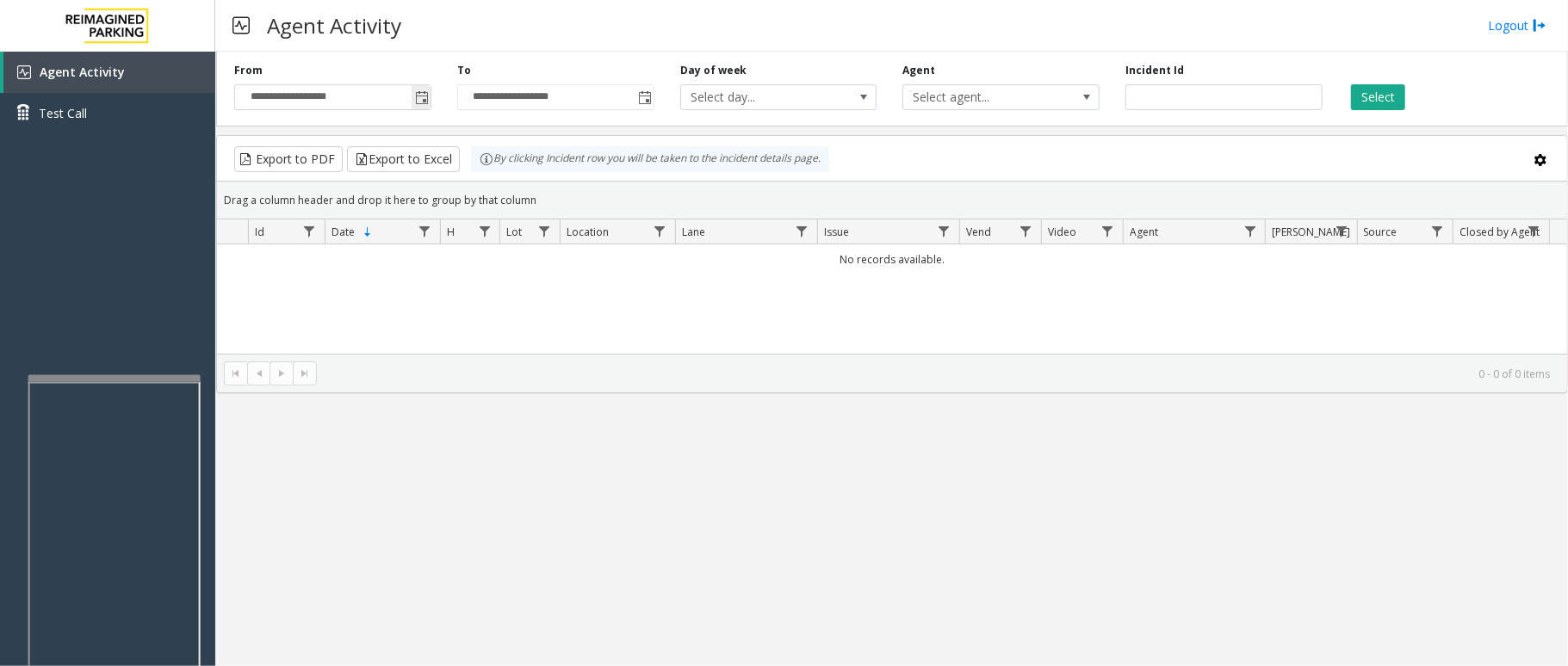
click at [421, 99] on span "Toggle popup" at bounding box center [422, 98] width 14 height 14
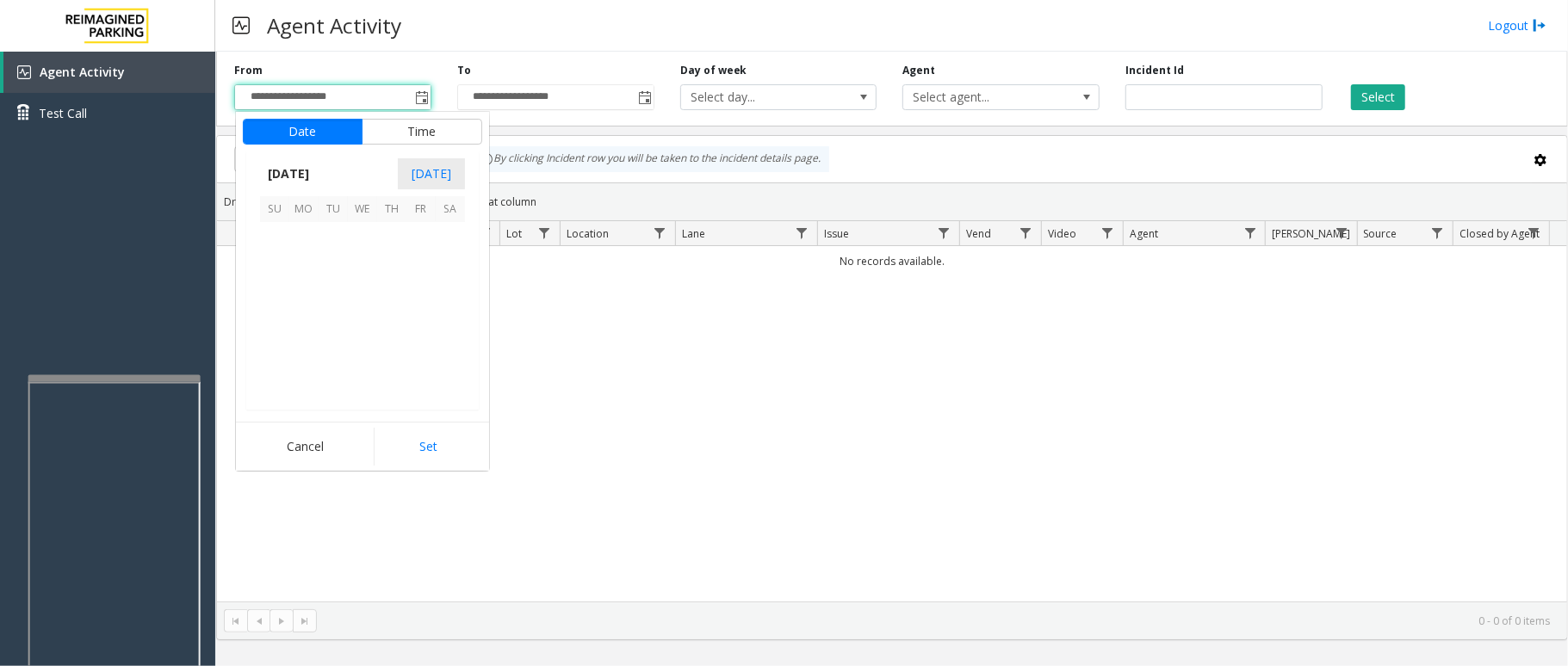
scroll to position [308754, 0]
click at [328, 318] on span "19" at bounding box center [332, 324] width 29 height 29
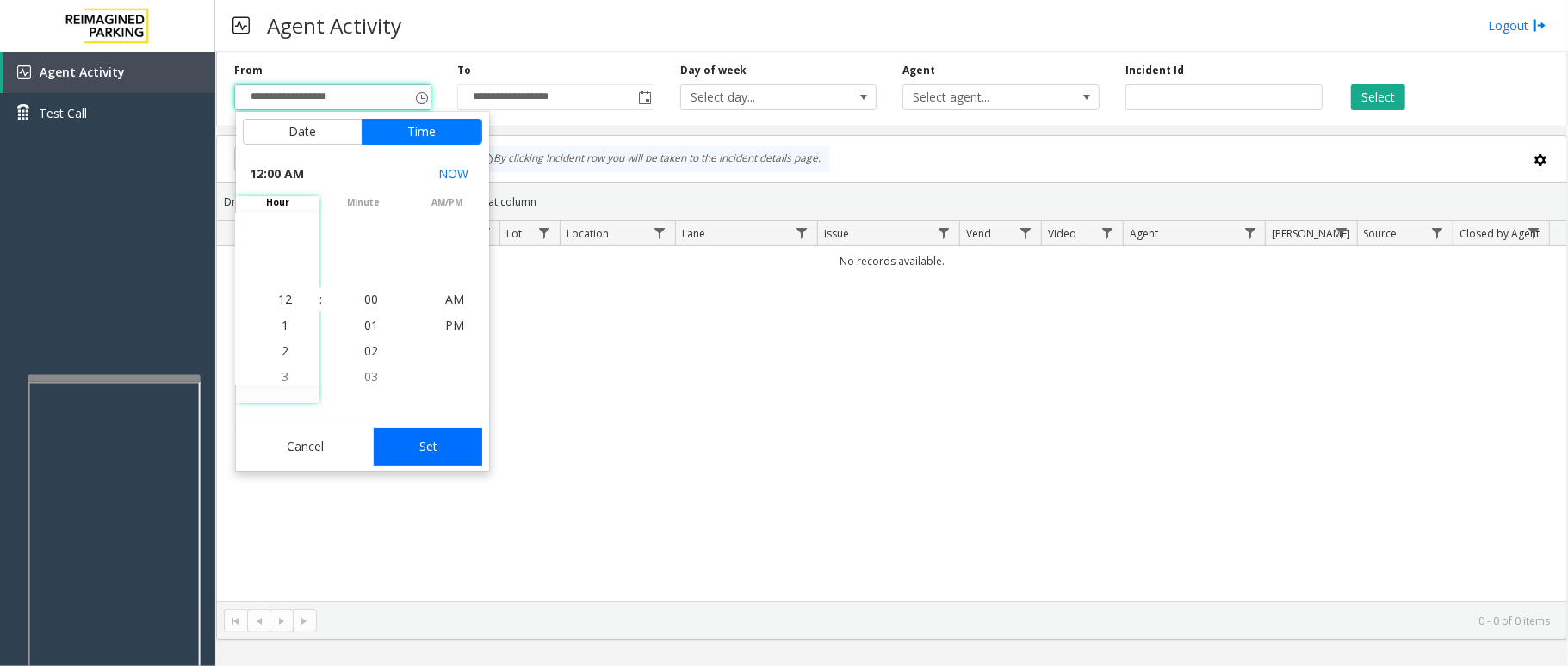
click at [408, 433] on button "Set" at bounding box center [428, 446] width 108 height 38
type input "**********"
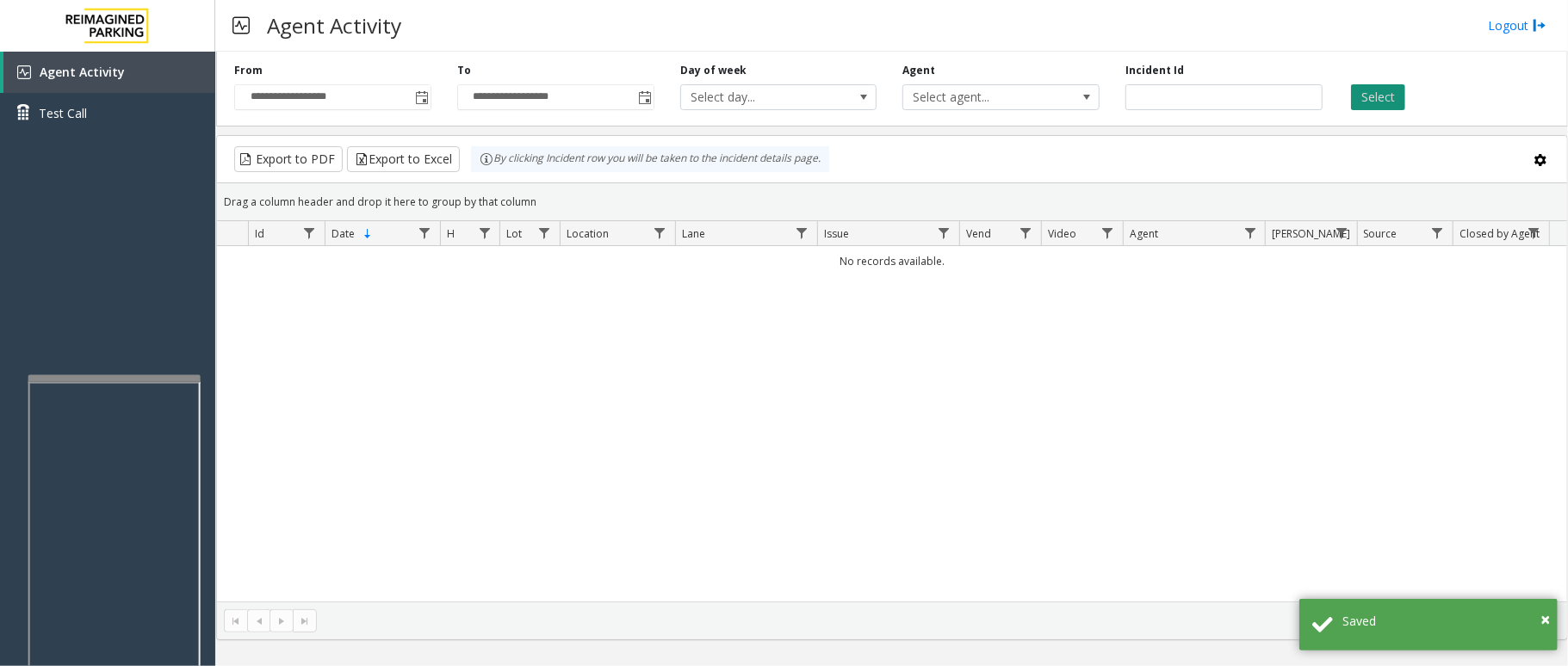
click at [1395, 86] on button "Select" at bounding box center [1378, 97] width 55 height 26
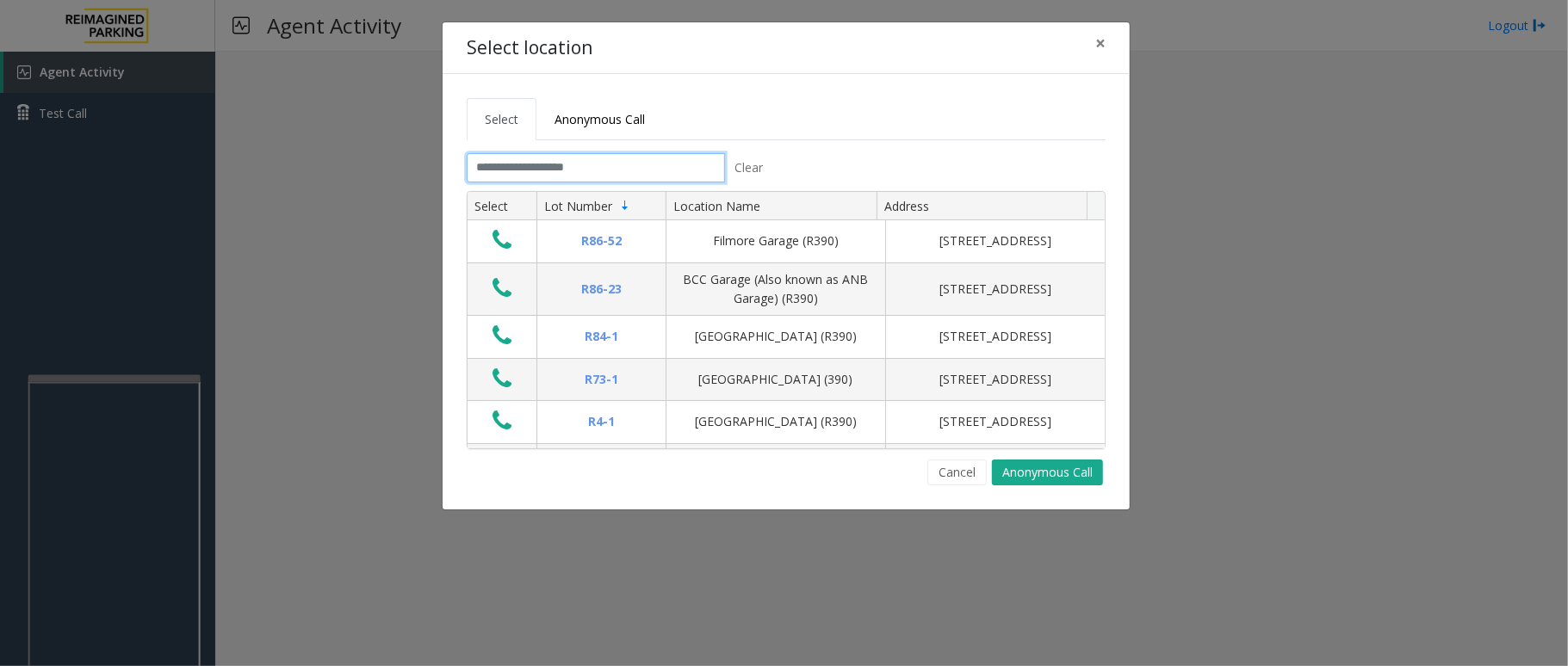
click at [535, 169] on input "text" at bounding box center [596, 167] width 259 height 29
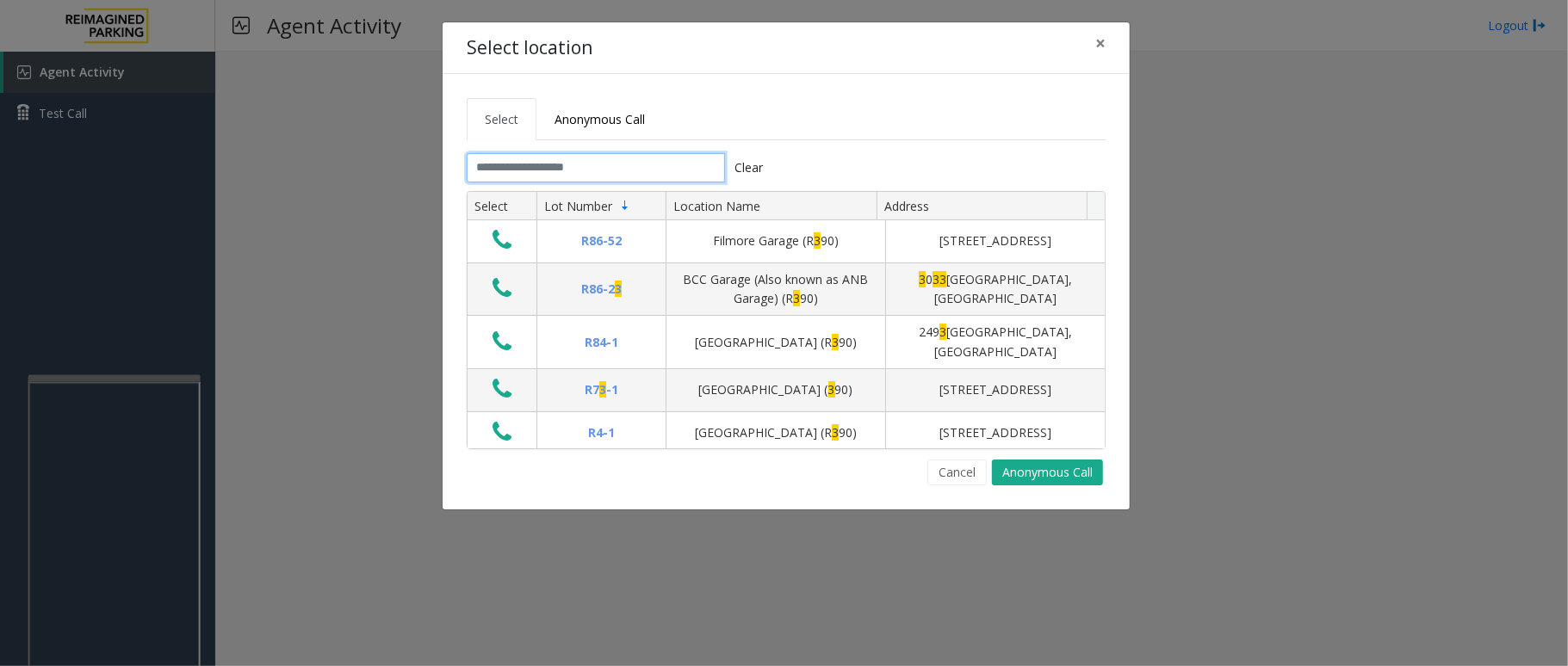
type input "*"
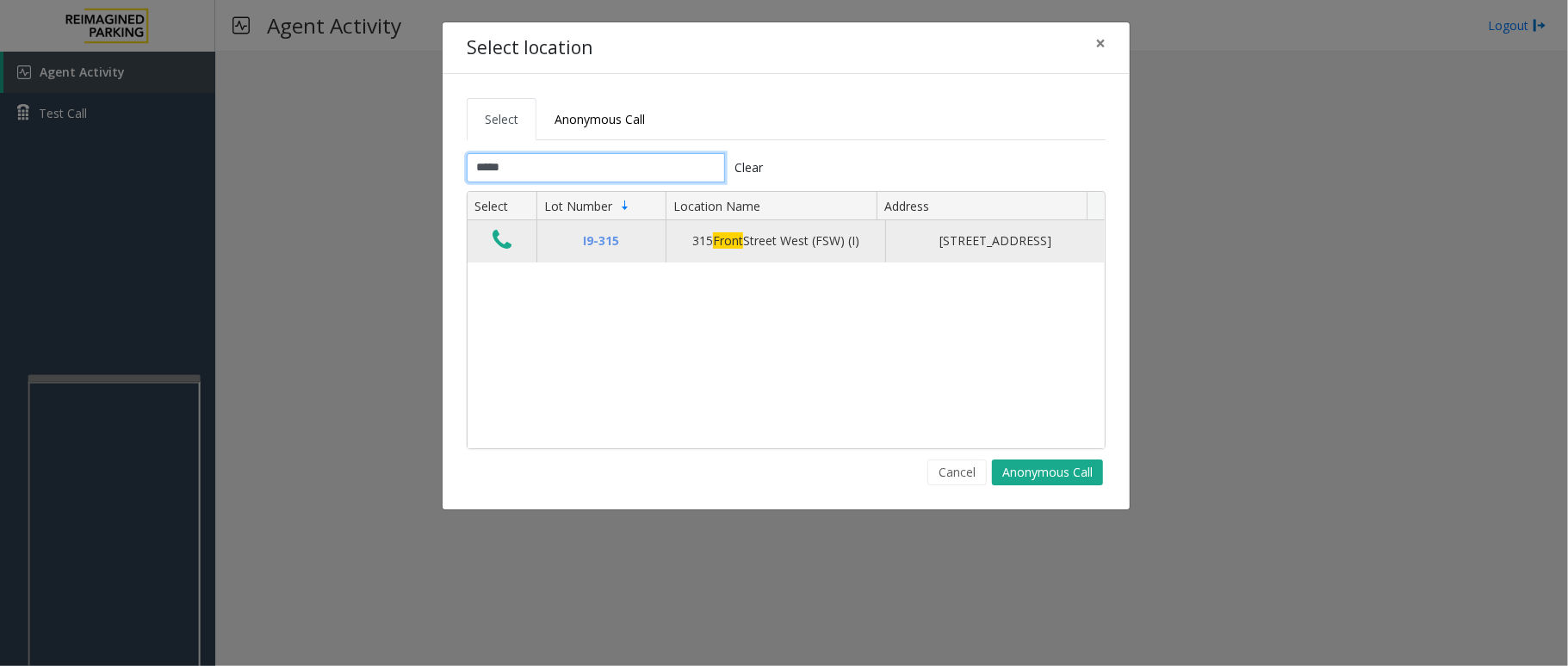
type input "*****"
click at [503, 250] on icon "Data table" at bounding box center [501, 240] width 19 height 24
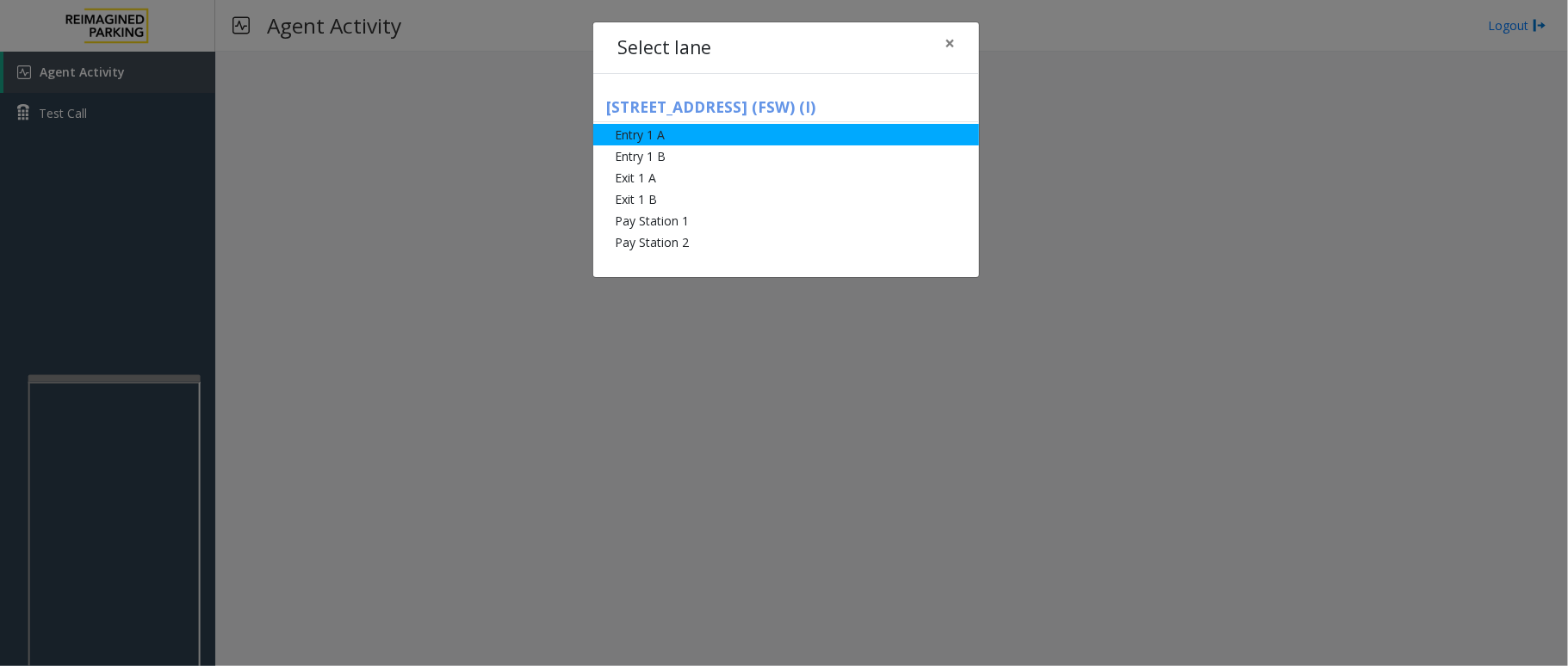
click at [655, 131] on li "Entry 1 A" at bounding box center [786, 135] width 386 height 22
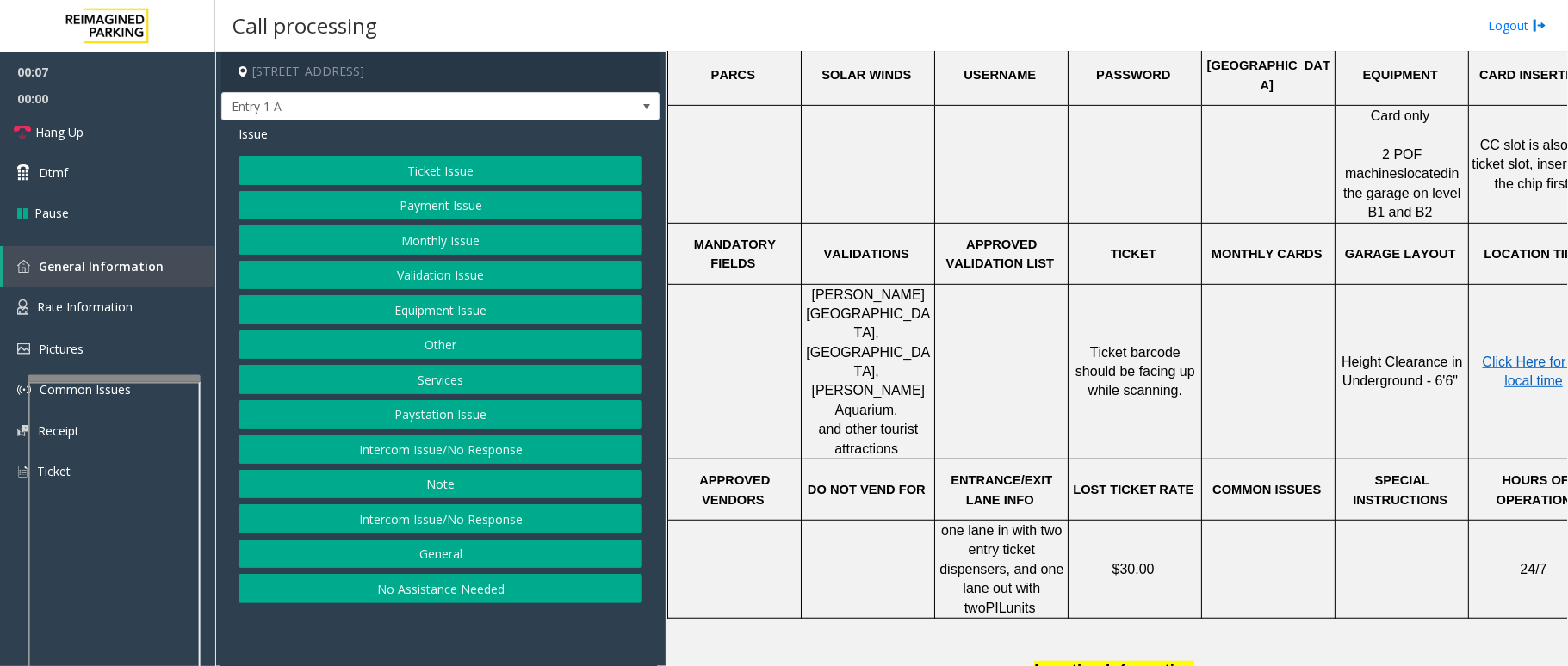
scroll to position [689, 0]
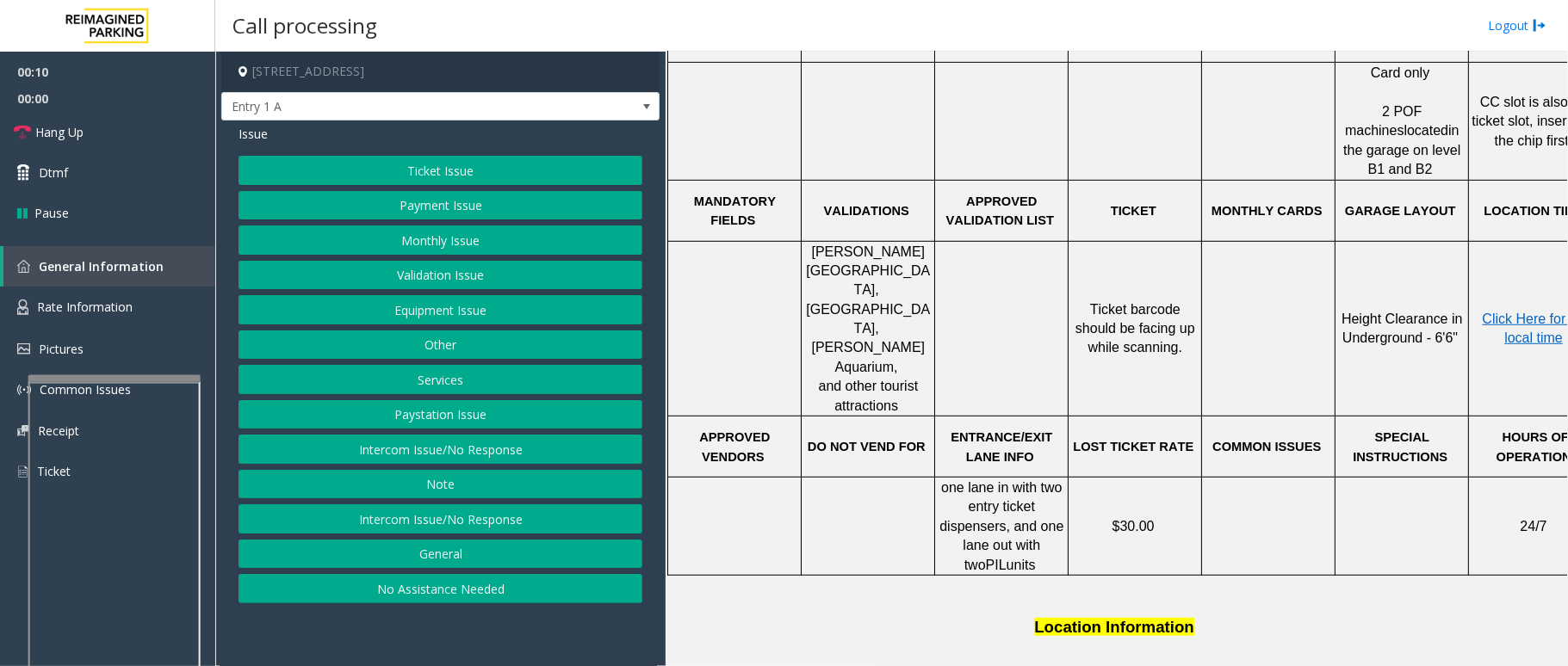
click at [469, 383] on button "Services" at bounding box center [440, 379] width 404 height 29
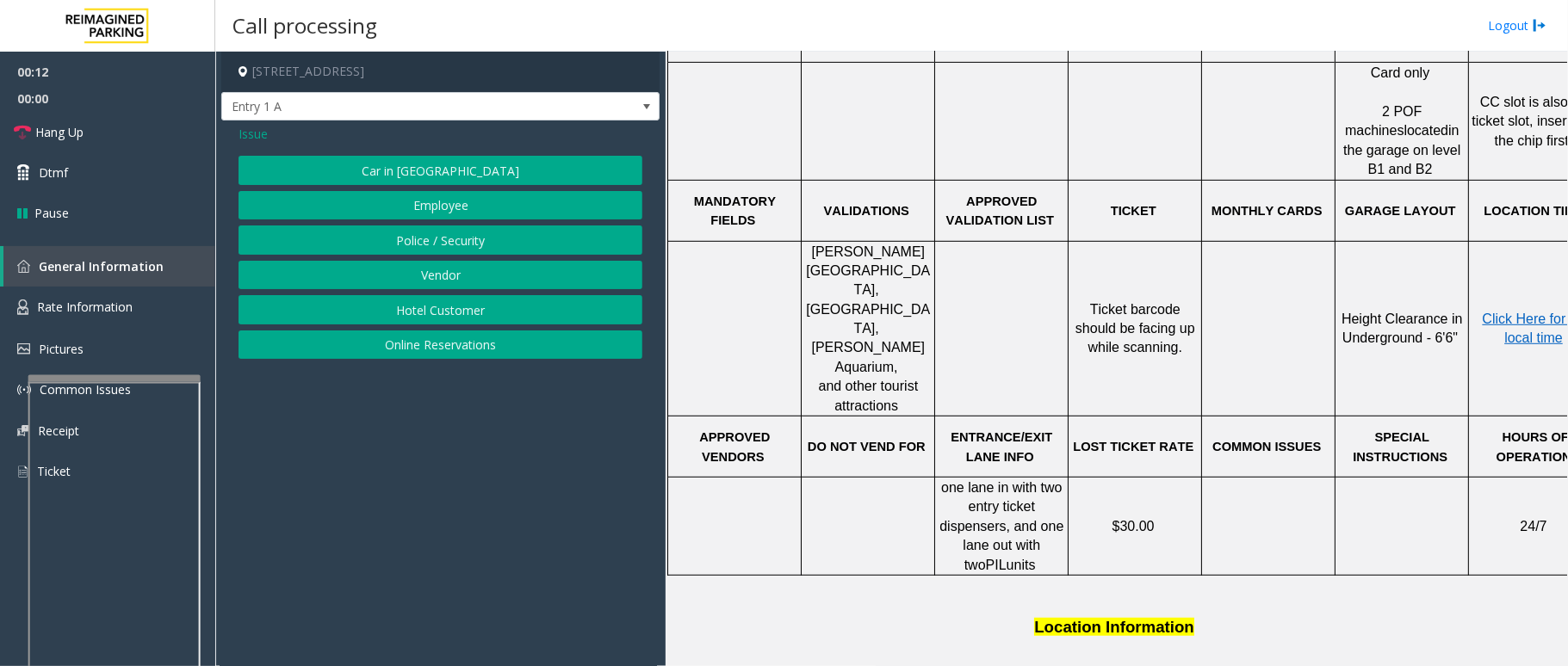
click at [466, 339] on button "Online Reservations" at bounding box center [440, 345] width 404 height 29
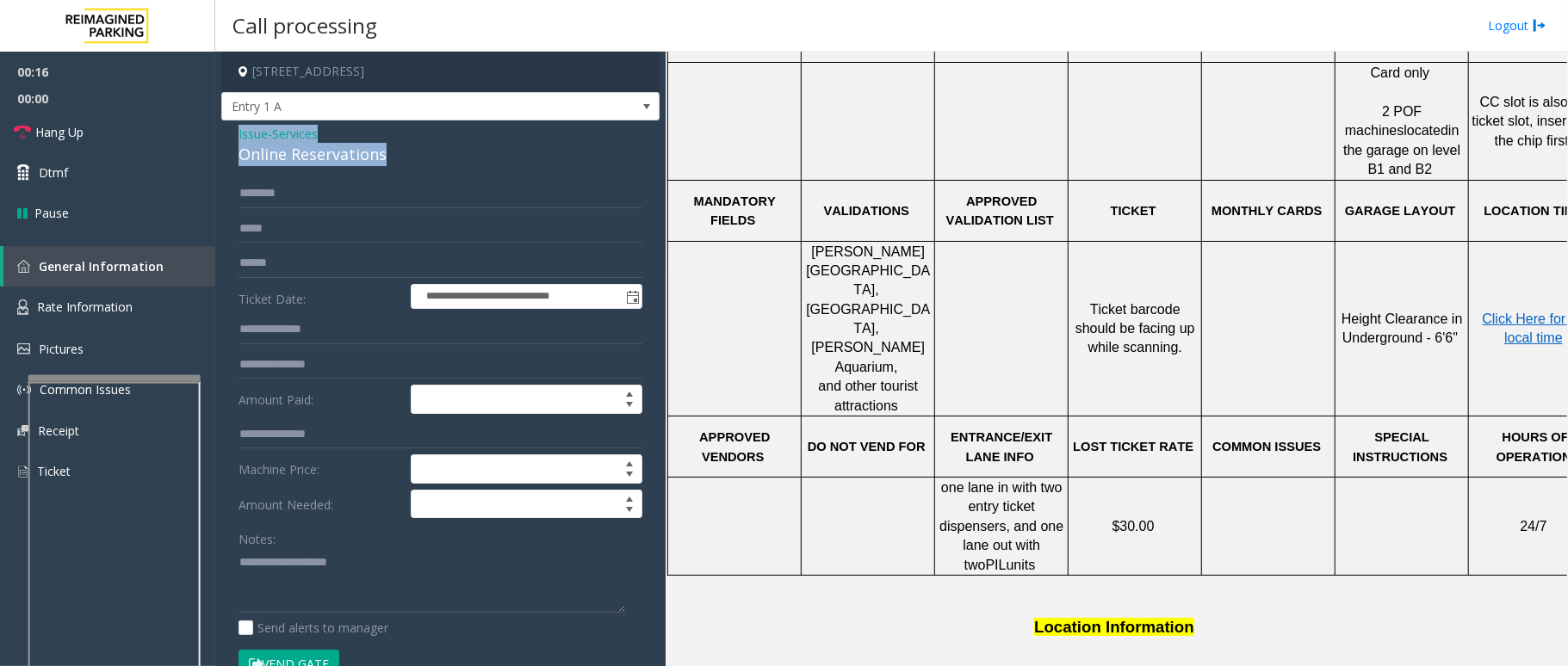
drag, startPoint x: 387, startPoint y: 153, endPoint x: 296, endPoint y: 149, distance: 91.1
click at [238, 129] on div "**********" at bounding box center [440, 656] width 438 height 1072
click at [376, 577] on textarea at bounding box center [432, 581] width 387 height 65
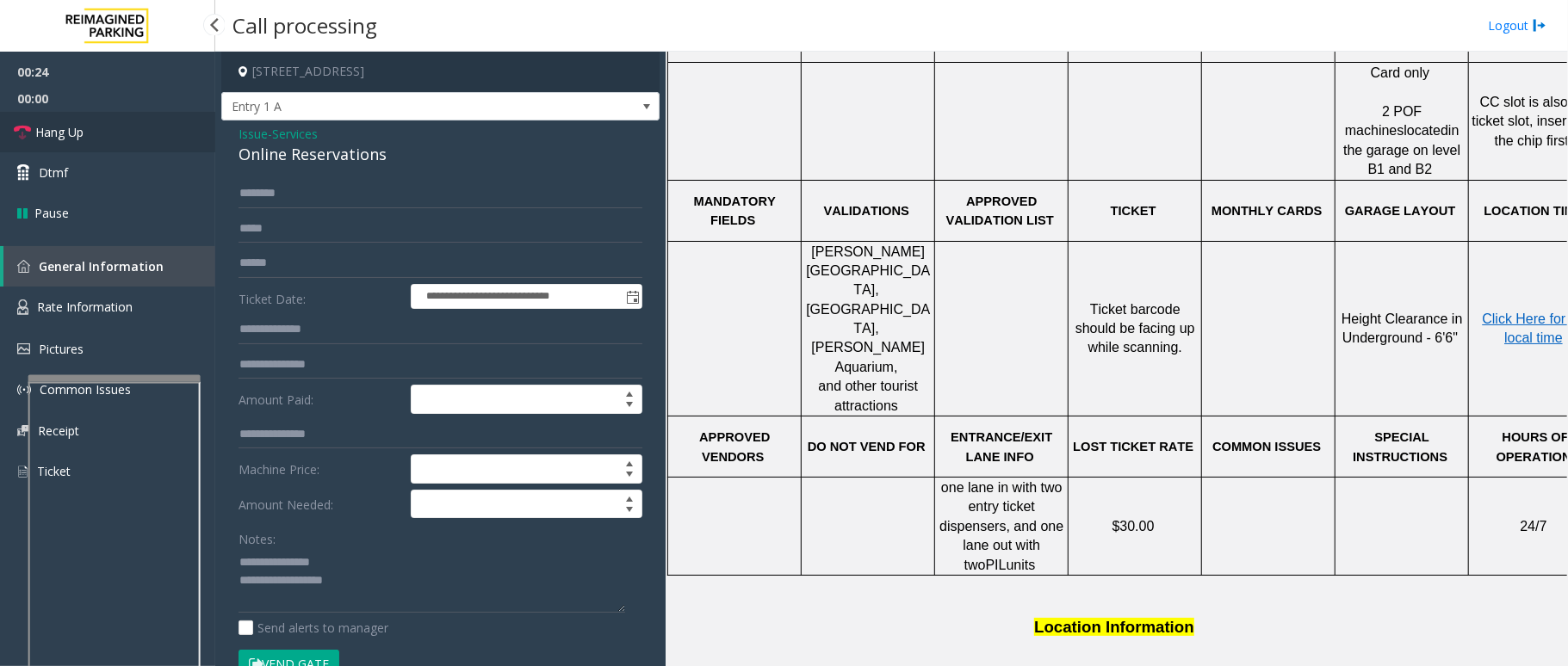
click at [138, 144] on link "Hang Up" at bounding box center [107, 132] width 216 height 41
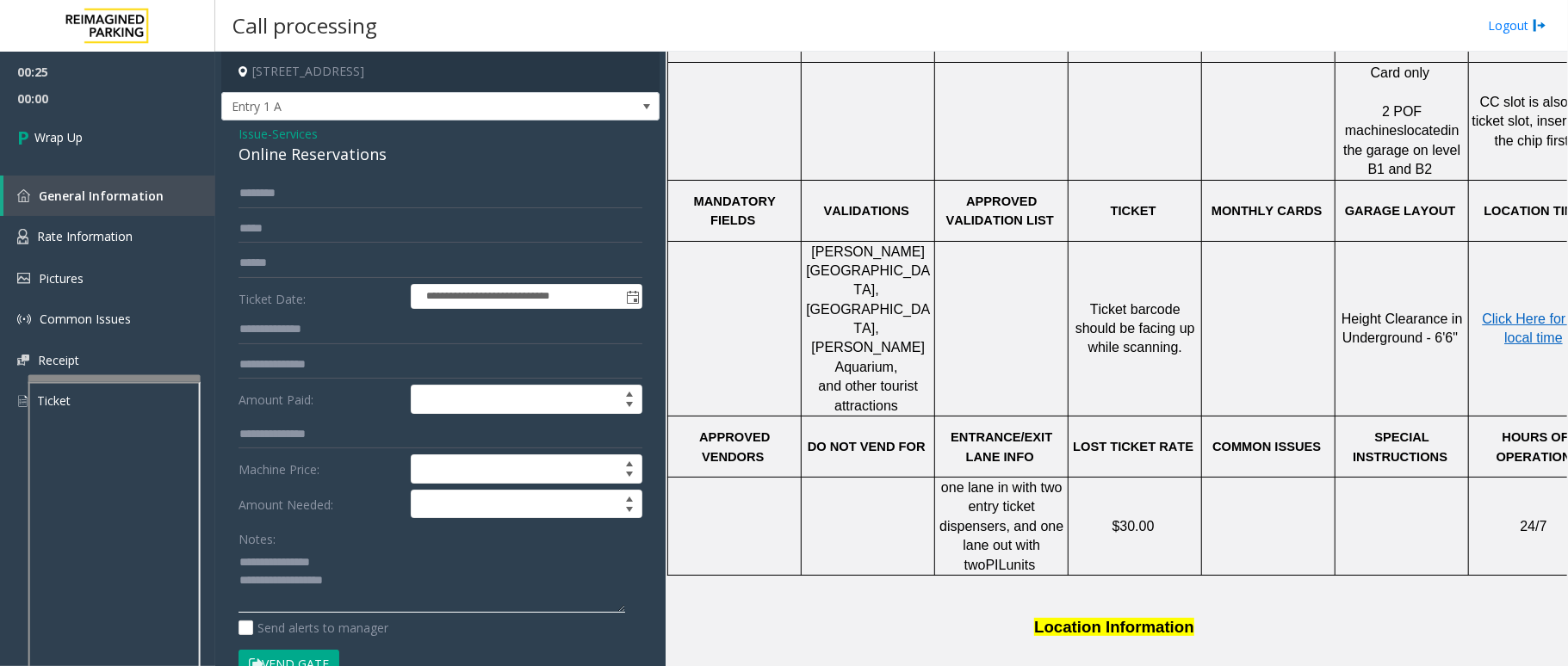
click at [360, 583] on textarea at bounding box center [432, 581] width 387 height 65
type textarea "**********"
click at [101, 138] on link "Wrap Up" at bounding box center [107, 137] width 216 height 51
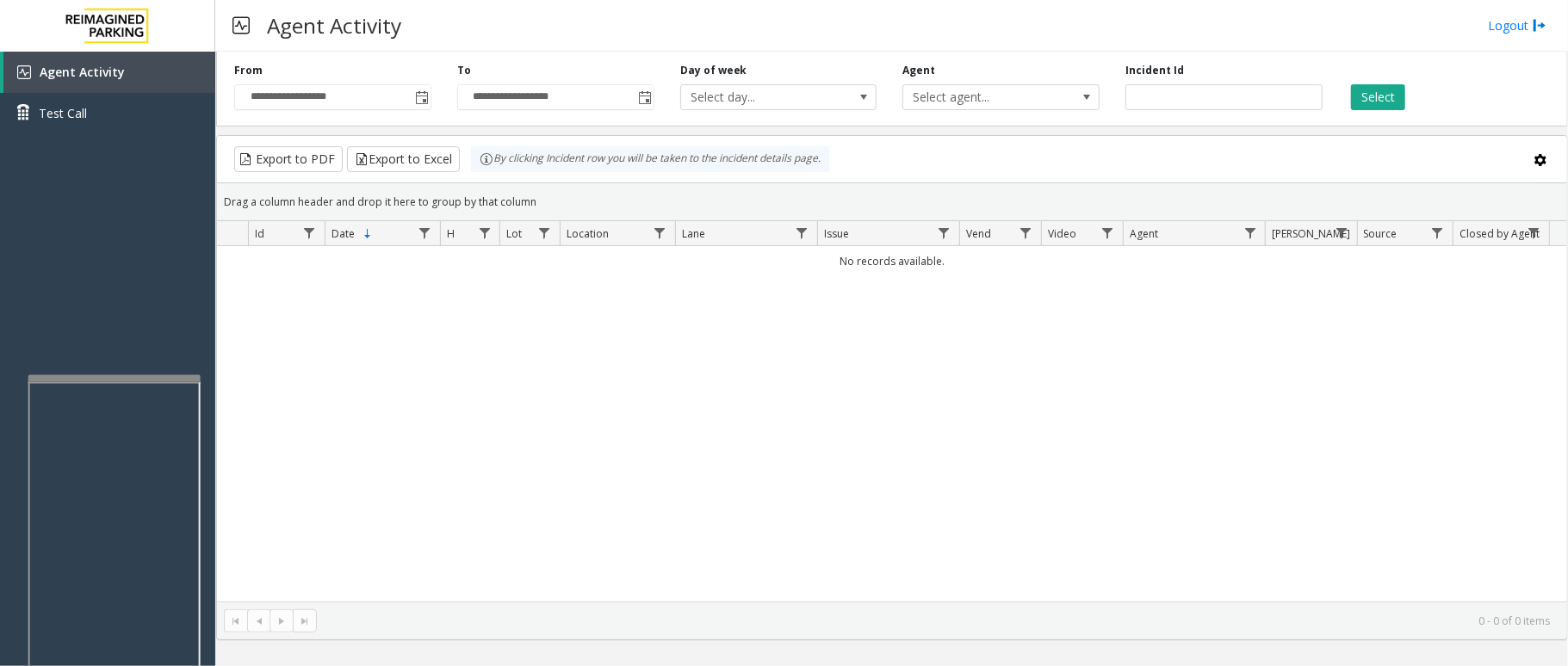
click at [1307, 431] on div "No records available." at bounding box center [892, 424] width 1350 height 356
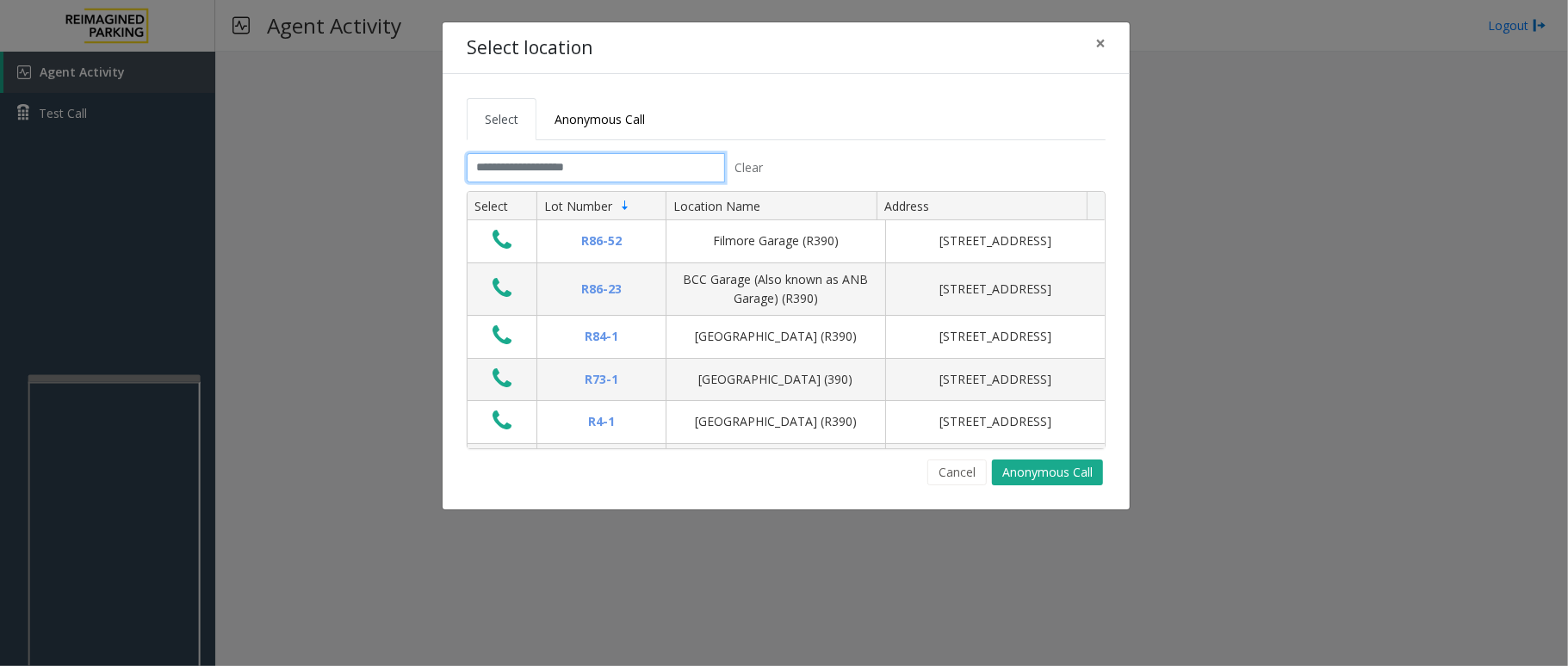
click at [572, 167] on input "text" at bounding box center [596, 167] width 259 height 29
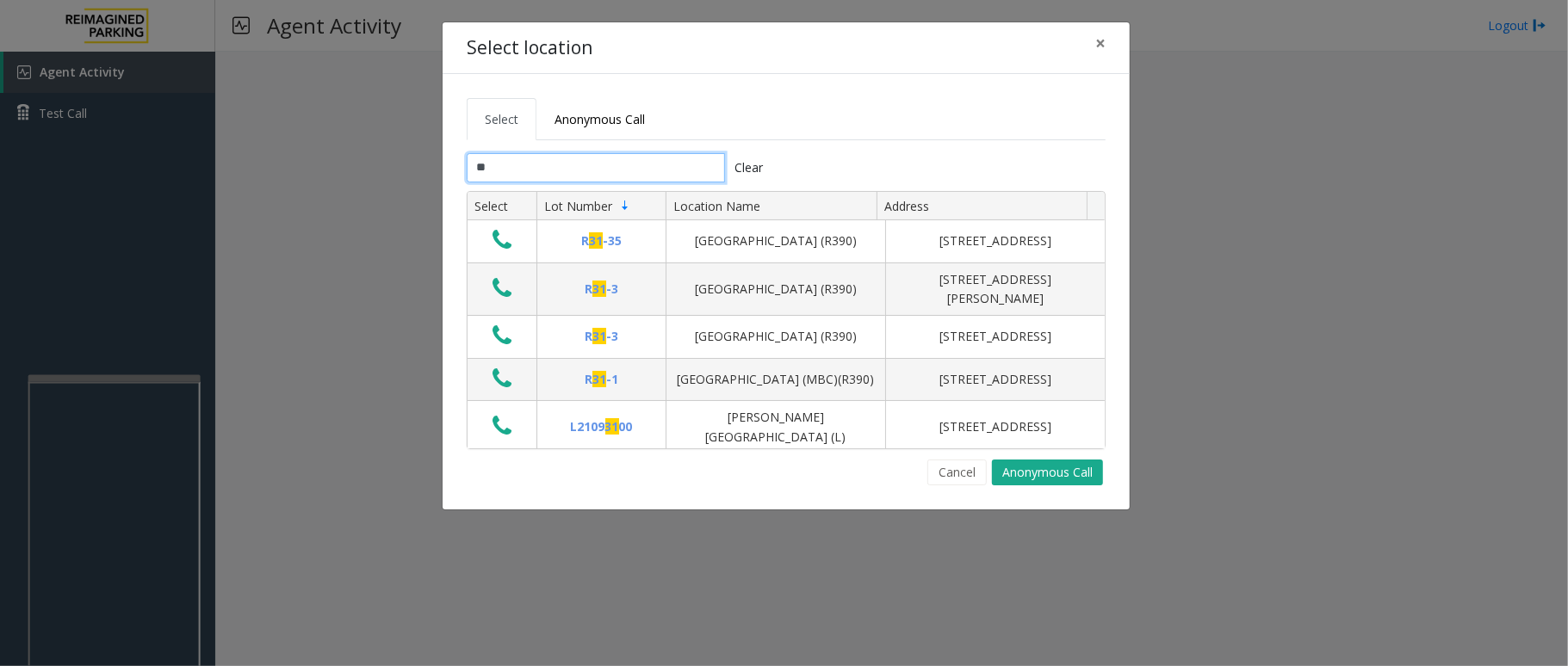
type input "*"
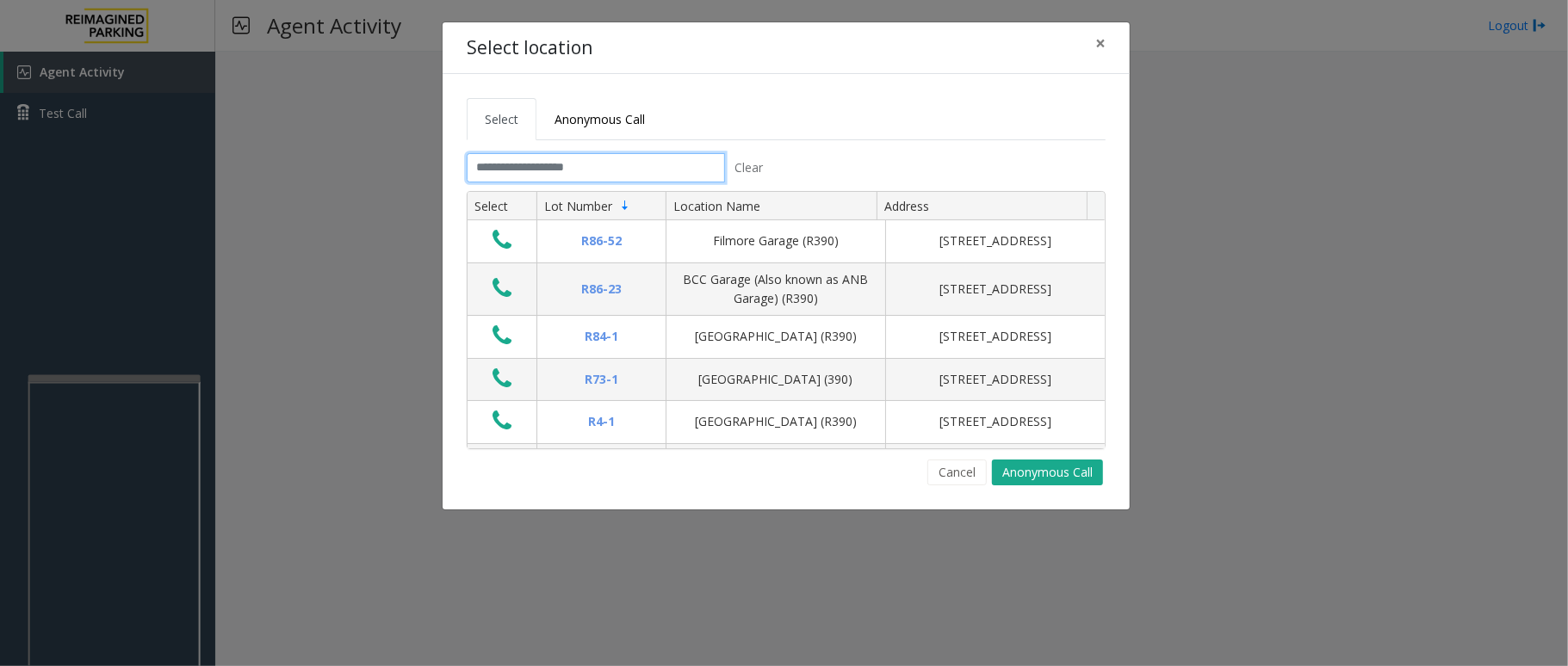
click at [556, 165] on input "text" at bounding box center [596, 167] width 259 height 29
click at [633, 166] on input "text" at bounding box center [596, 167] width 259 height 29
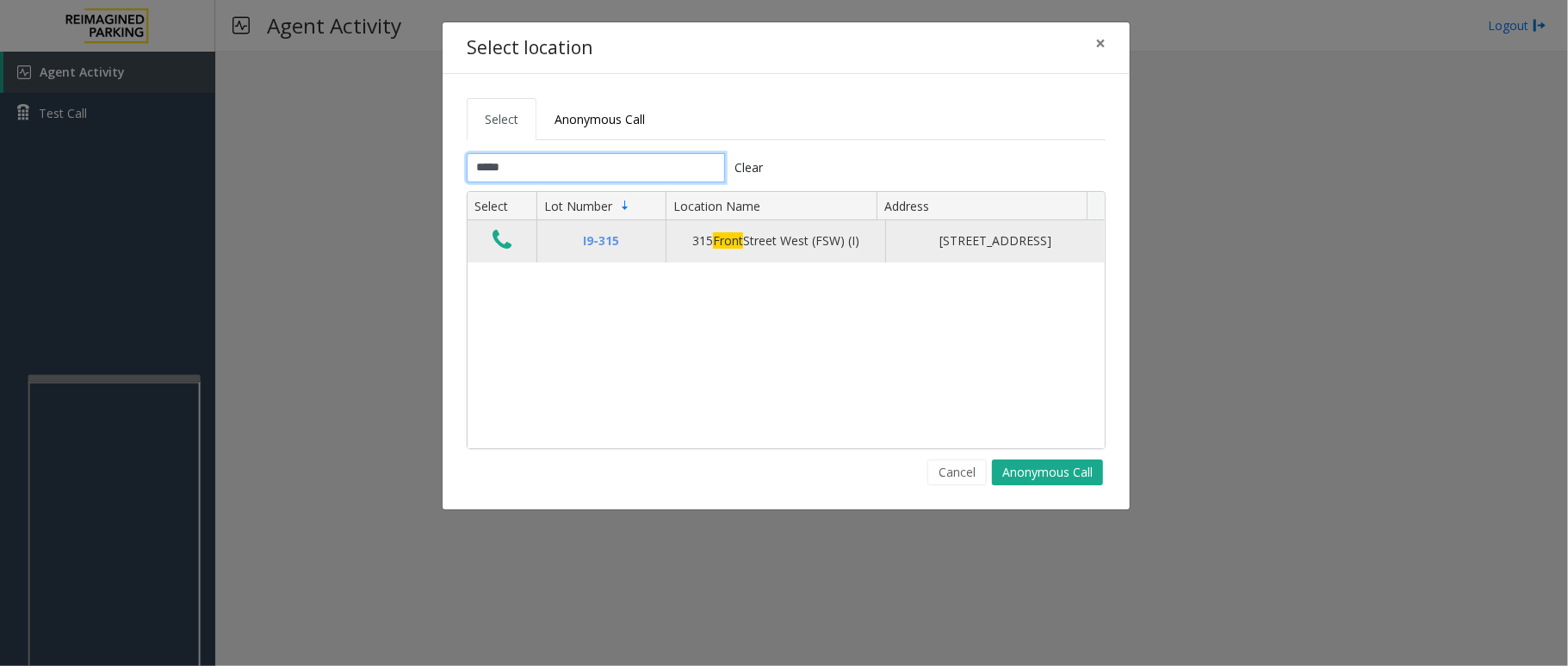
type input "*****"
click at [504, 251] on icon "Data table" at bounding box center [501, 240] width 19 height 24
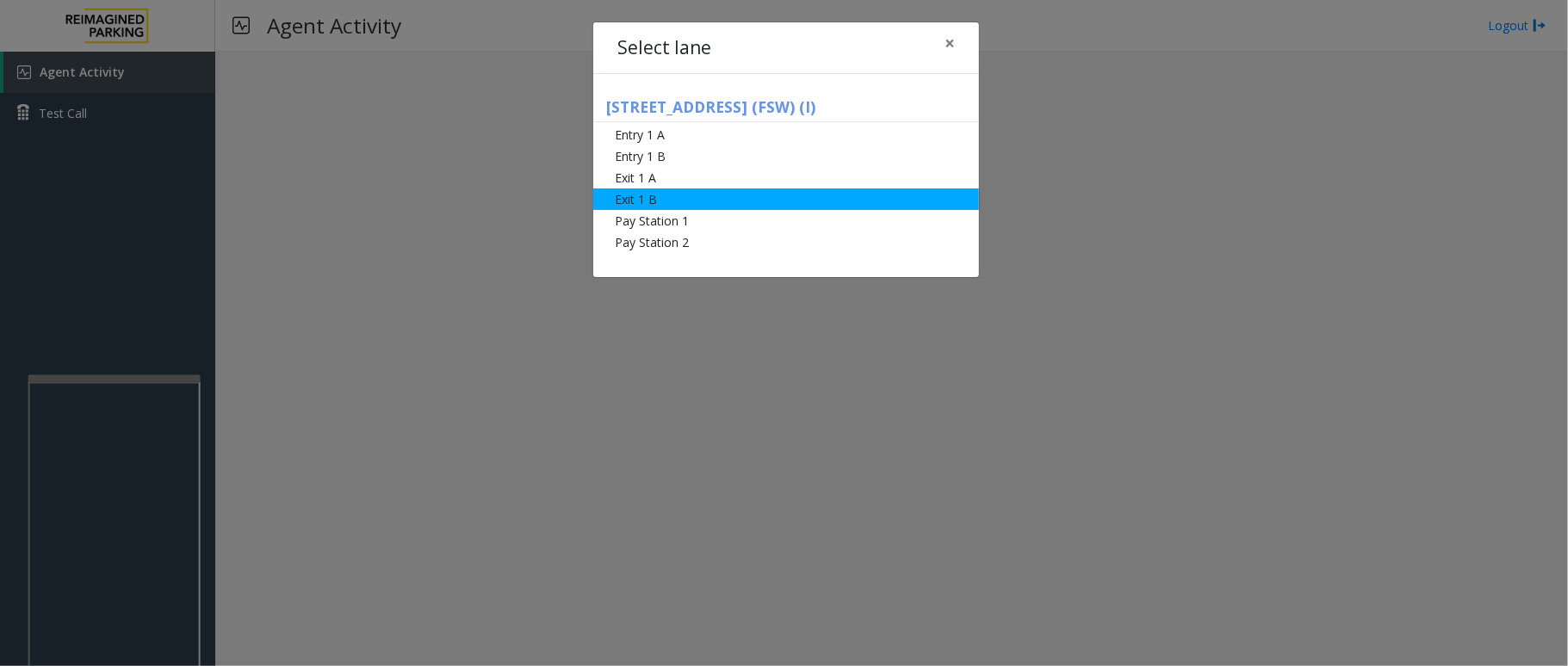
click at [658, 196] on li "Exit 1 B" at bounding box center [786, 200] width 386 height 22
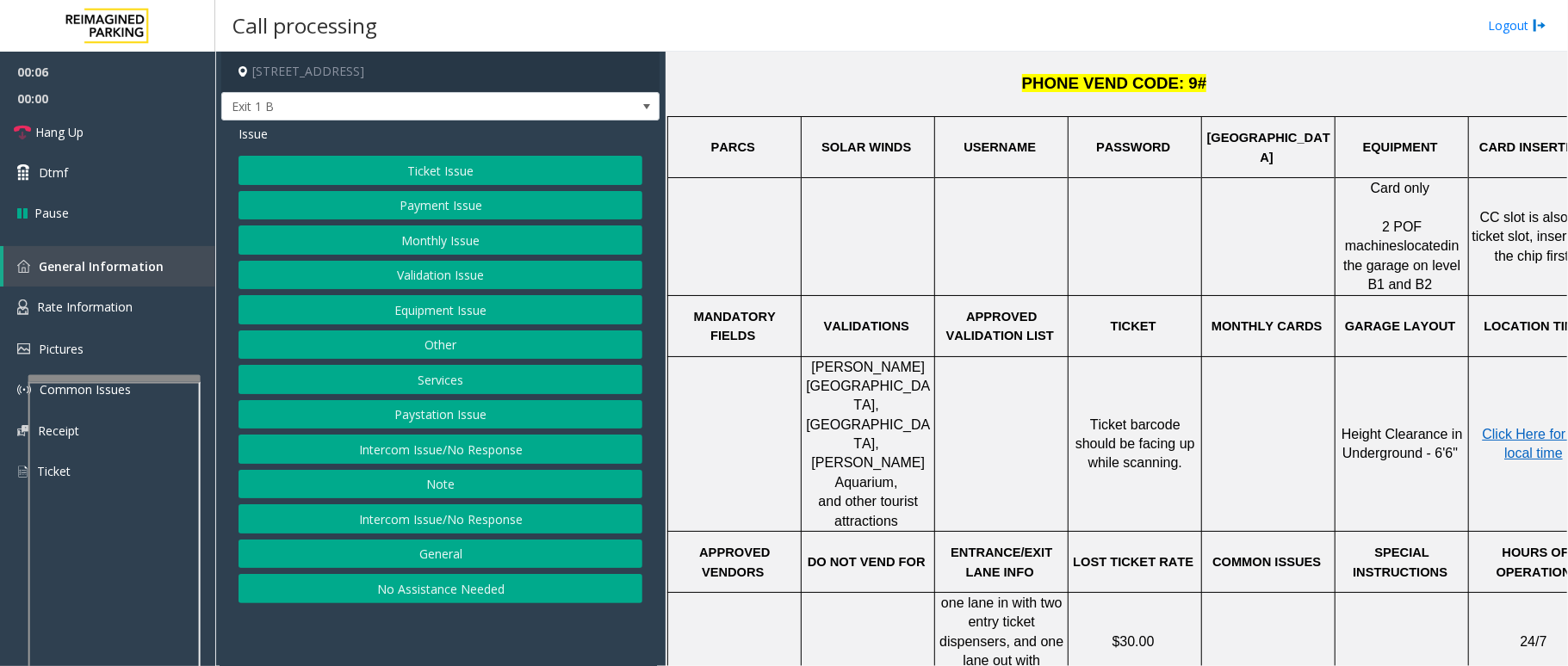
scroll to position [459, 0]
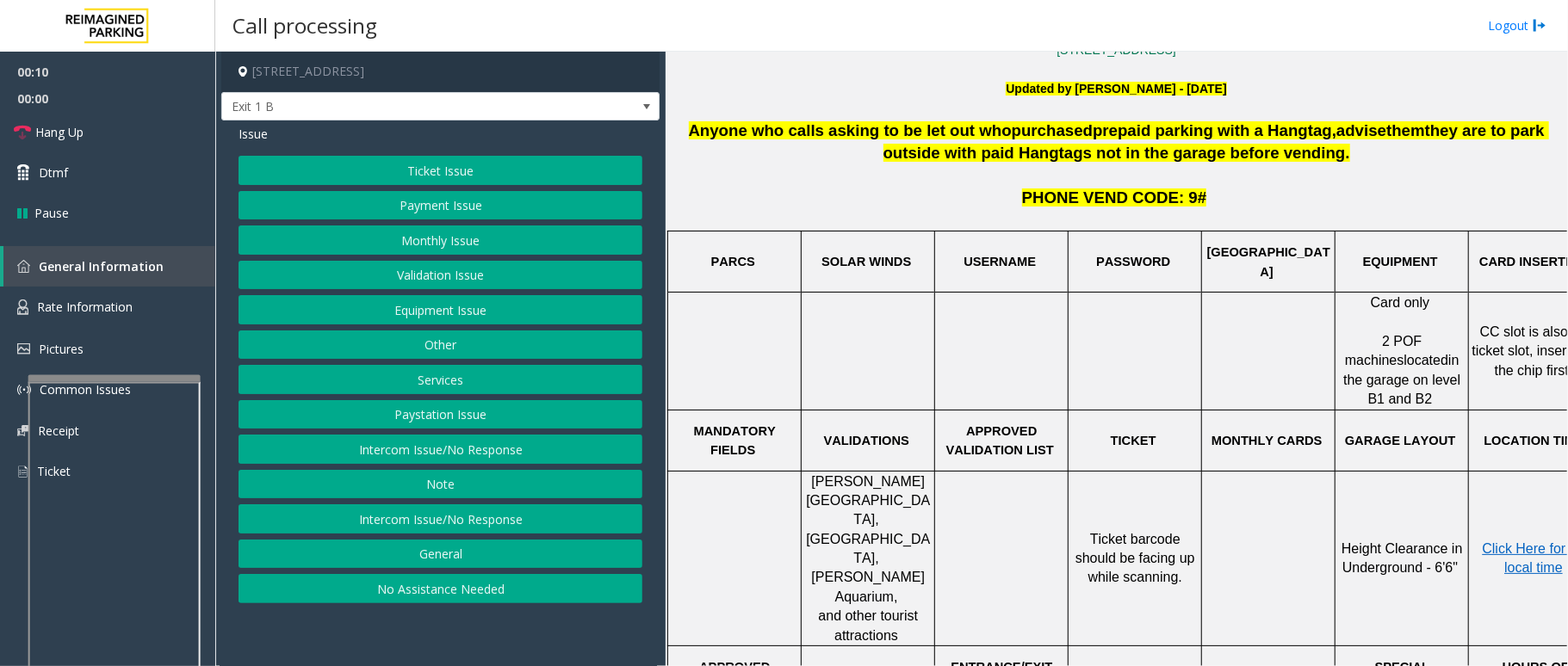
click at [442, 387] on button "Services" at bounding box center [440, 379] width 404 height 29
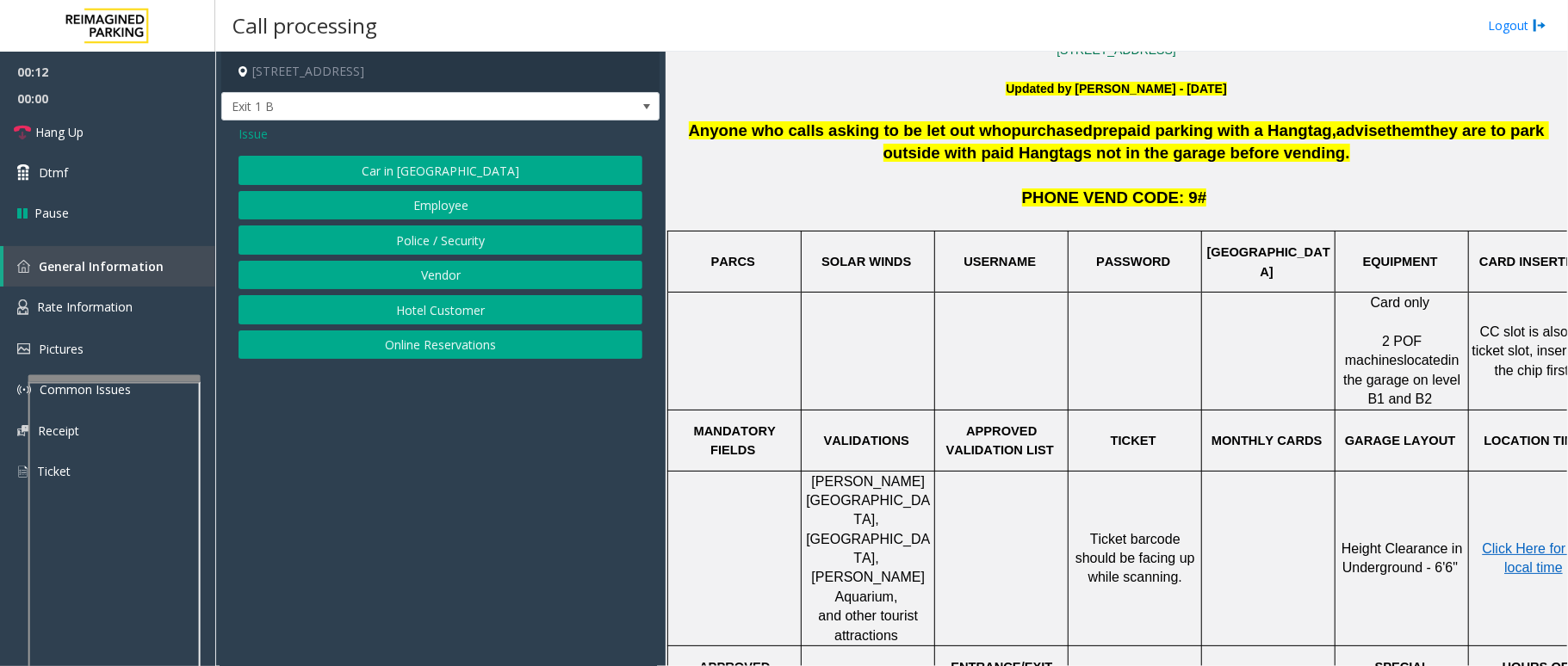
click at [459, 346] on button "Online Reservations" at bounding box center [440, 345] width 404 height 29
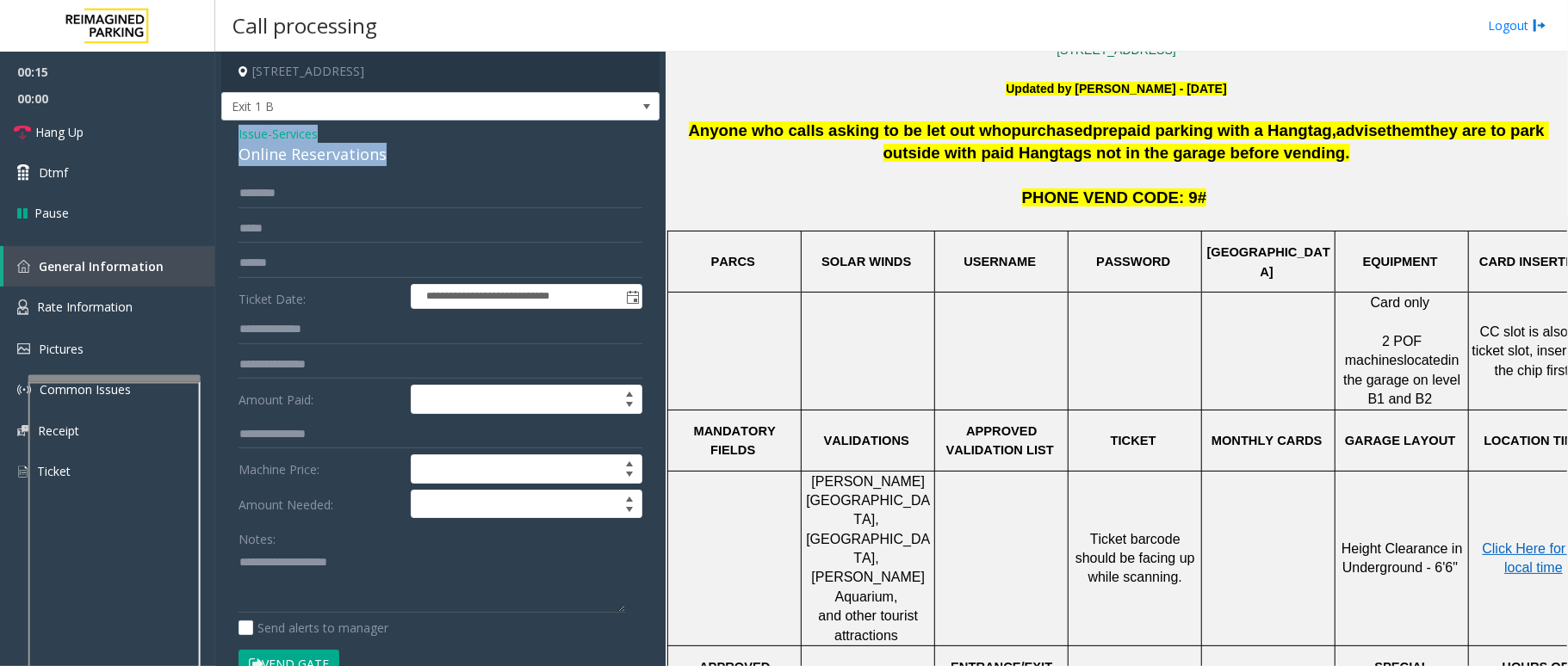
drag, startPoint x: 383, startPoint y: 155, endPoint x: 231, endPoint y: 131, distance: 153.9
click at [231, 131] on div "**********" at bounding box center [440, 656] width 438 height 1072
click at [389, 587] on textarea at bounding box center [432, 581] width 387 height 65
click at [395, 595] on textarea at bounding box center [432, 581] width 387 height 65
type textarea "**********"
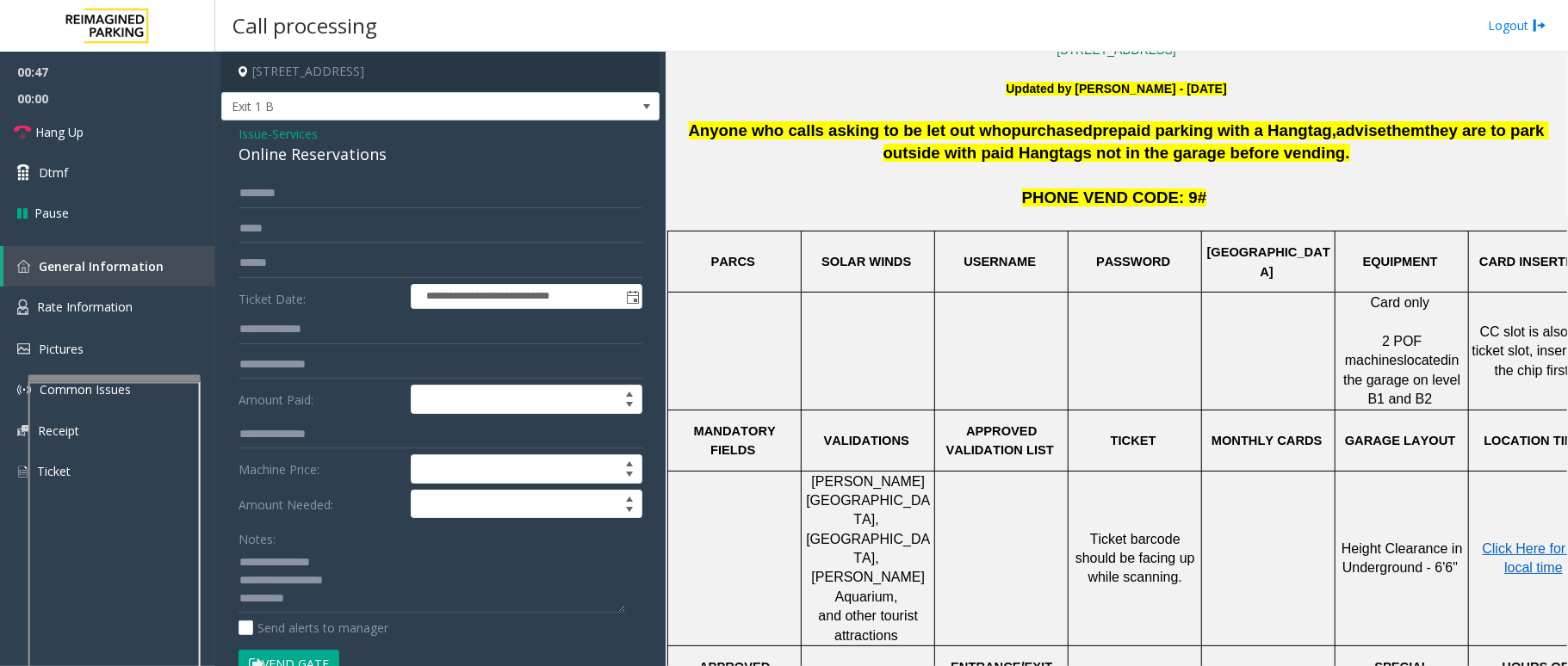
click at [254, 131] on span "Issue" at bounding box center [253, 134] width 29 height 18
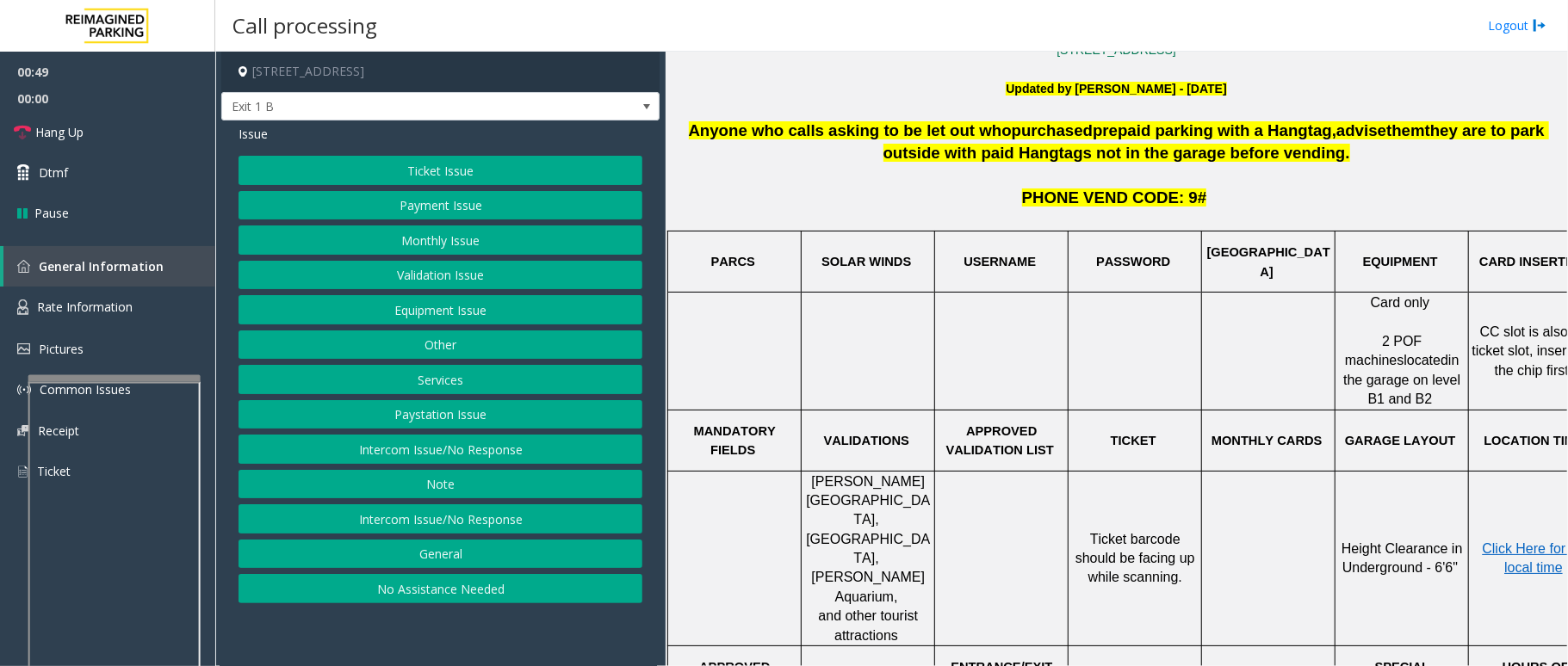
click at [429, 170] on button "Ticket Issue" at bounding box center [440, 170] width 404 height 29
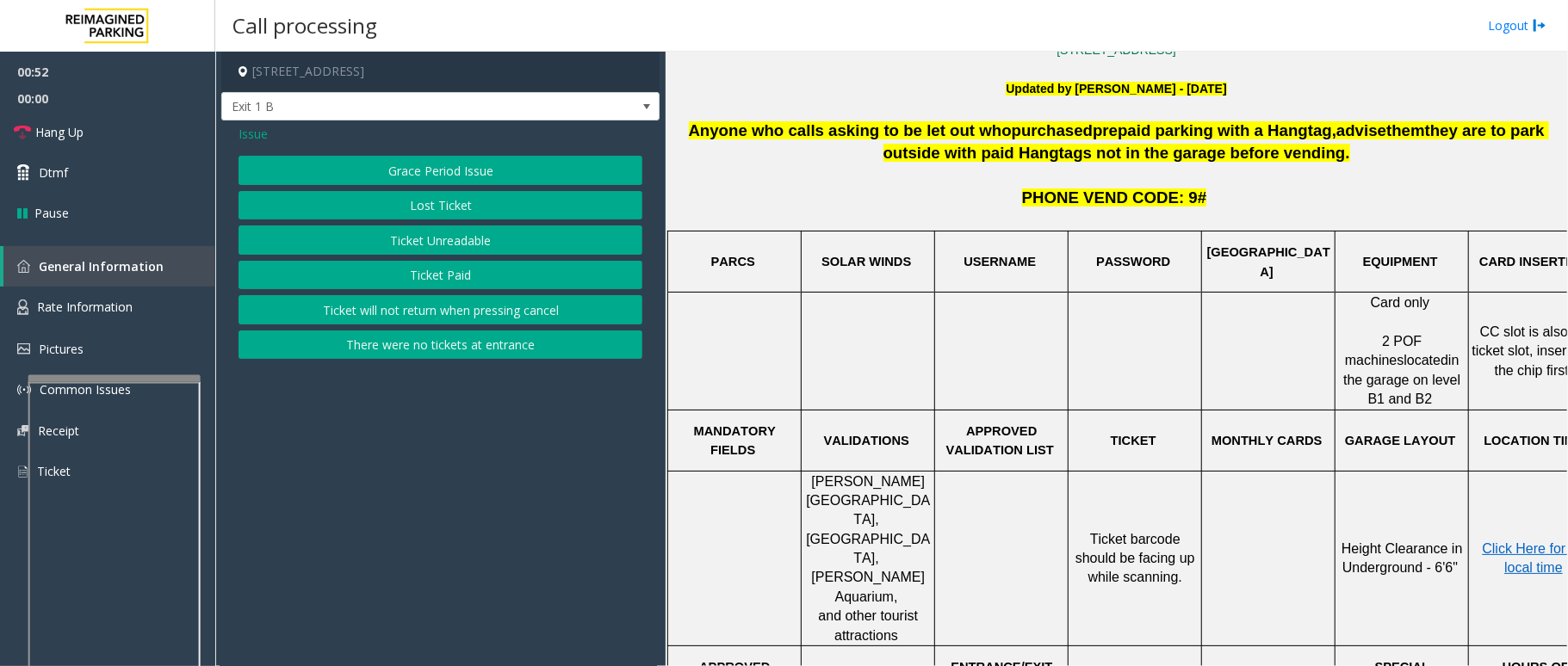
click at [452, 272] on button "Ticket Paid" at bounding box center [440, 274] width 404 height 29
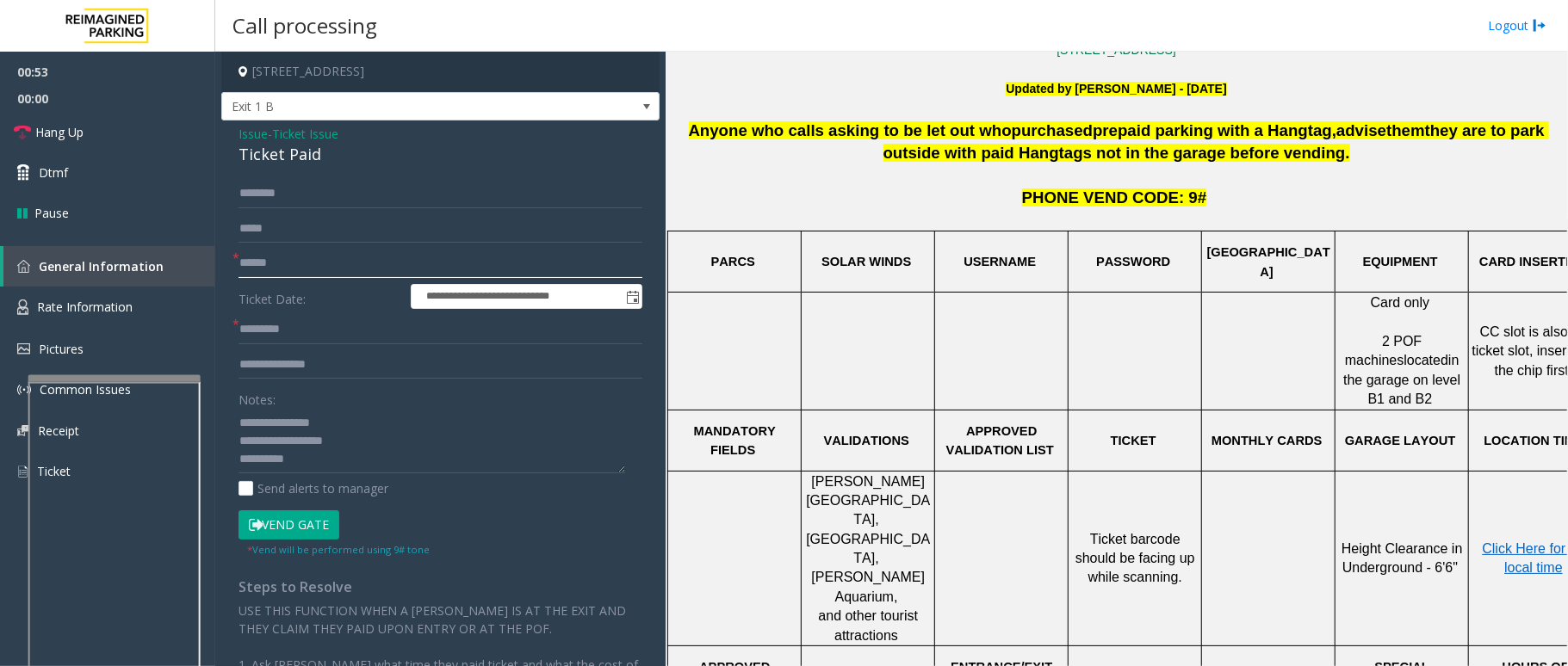
click at [303, 262] on input "text" at bounding box center [440, 262] width 404 height 29
type input "******"
click at [289, 335] on input "text" at bounding box center [440, 329] width 404 height 29
click at [350, 441] on textarea at bounding box center [432, 440] width 387 height 65
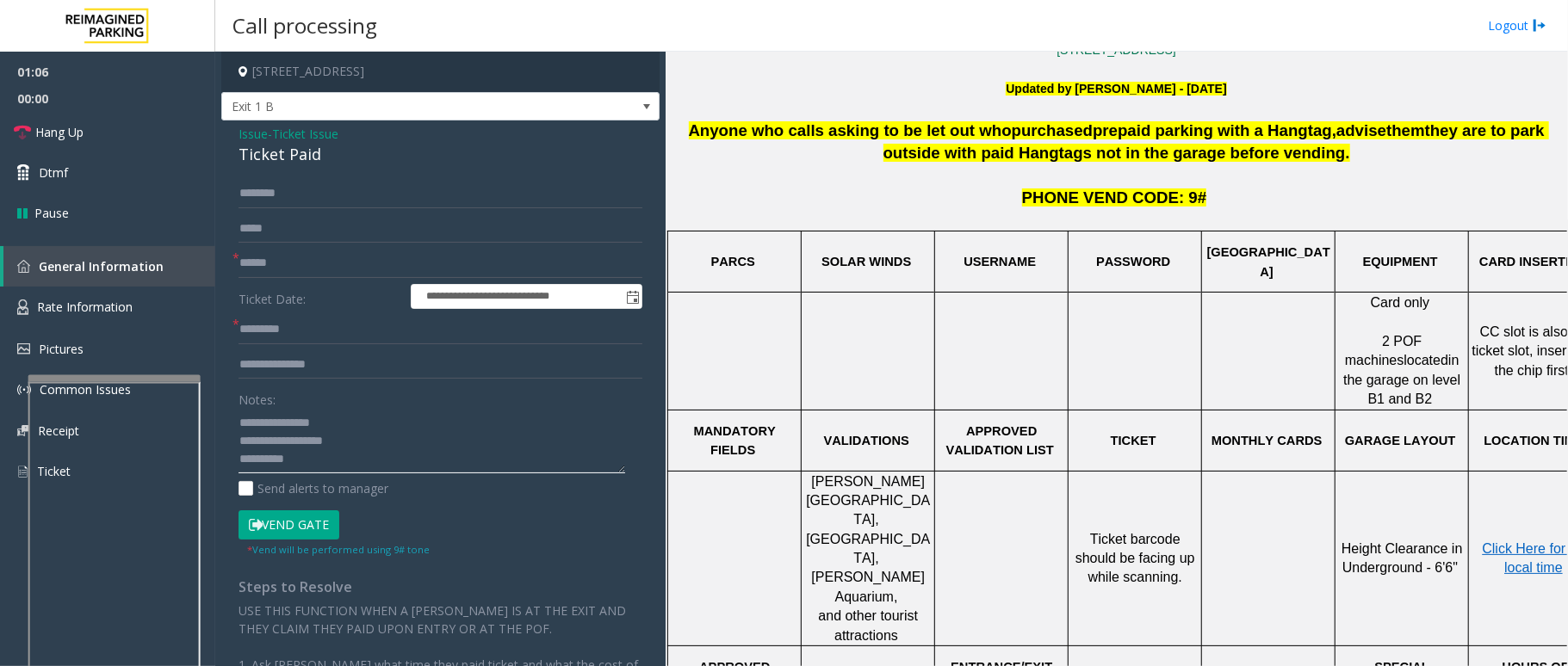
click at [351, 438] on textarea at bounding box center [432, 440] width 387 height 65
drag, startPoint x: 352, startPoint y: 435, endPoint x: 246, endPoint y: 424, distance: 106.6
click at [246, 424] on textarea at bounding box center [432, 440] width 387 height 65
drag, startPoint x: 293, startPoint y: 458, endPoint x: 219, endPoint y: 411, distance: 87.7
click at [219, 411] on app-call-processing-form "**********" at bounding box center [440, 359] width 450 height 614
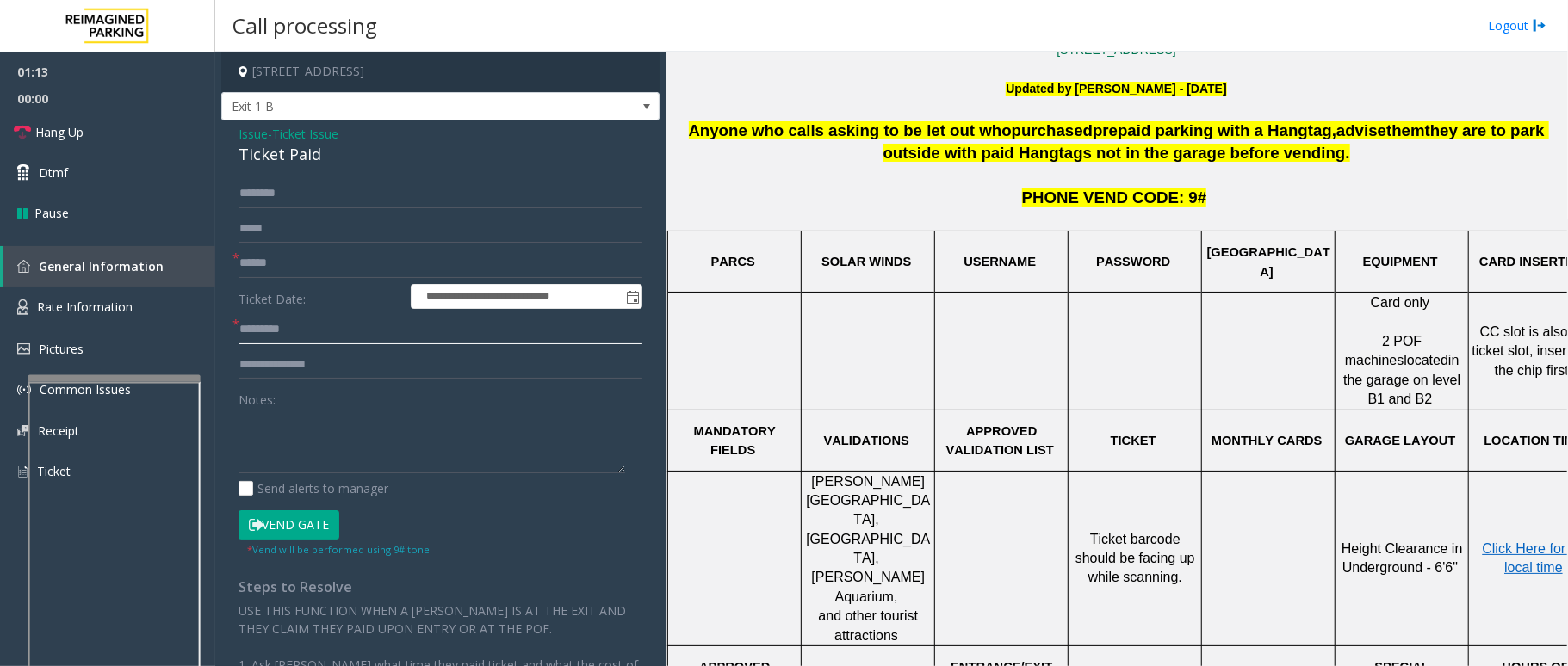
click at [320, 317] on input "text" at bounding box center [440, 329] width 404 height 29
type input "*****"
click at [327, 367] on input "text" at bounding box center [440, 364] width 404 height 29
drag, startPoint x: 320, startPoint y: 152, endPoint x: 249, endPoint y: 135, distance: 73.0
click at [232, 138] on div "**********" at bounding box center [440, 496] width 438 height 751
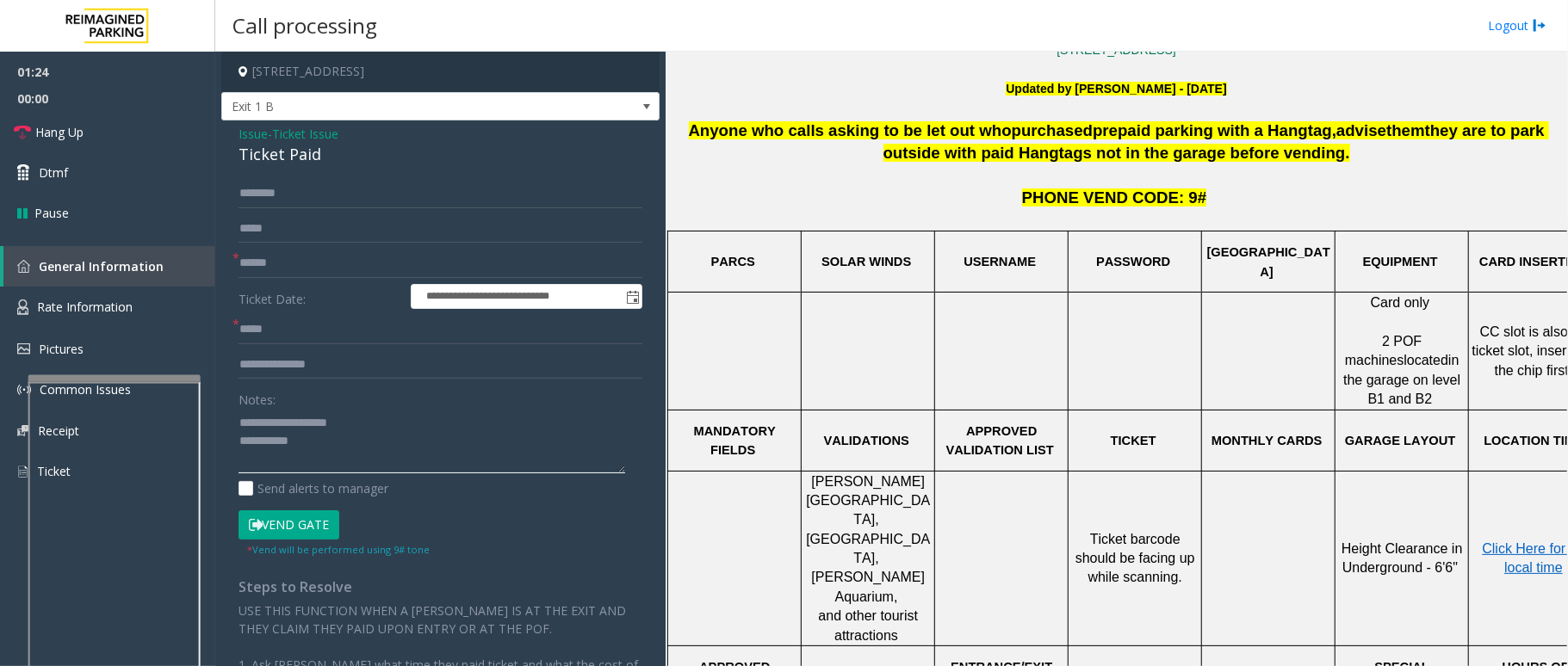
drag, startPoint x: 308, startPoint y: 438, endPoint x: 301, endPoint y: 359, distance: 79.3
click at [308, 434] on textarea at bounding box center [432, 440] width 387 height 65
type textarea "**********"
click at [301, 352] on input "text" at bounding box center [440, 364] width 404 height 29
type input "*"
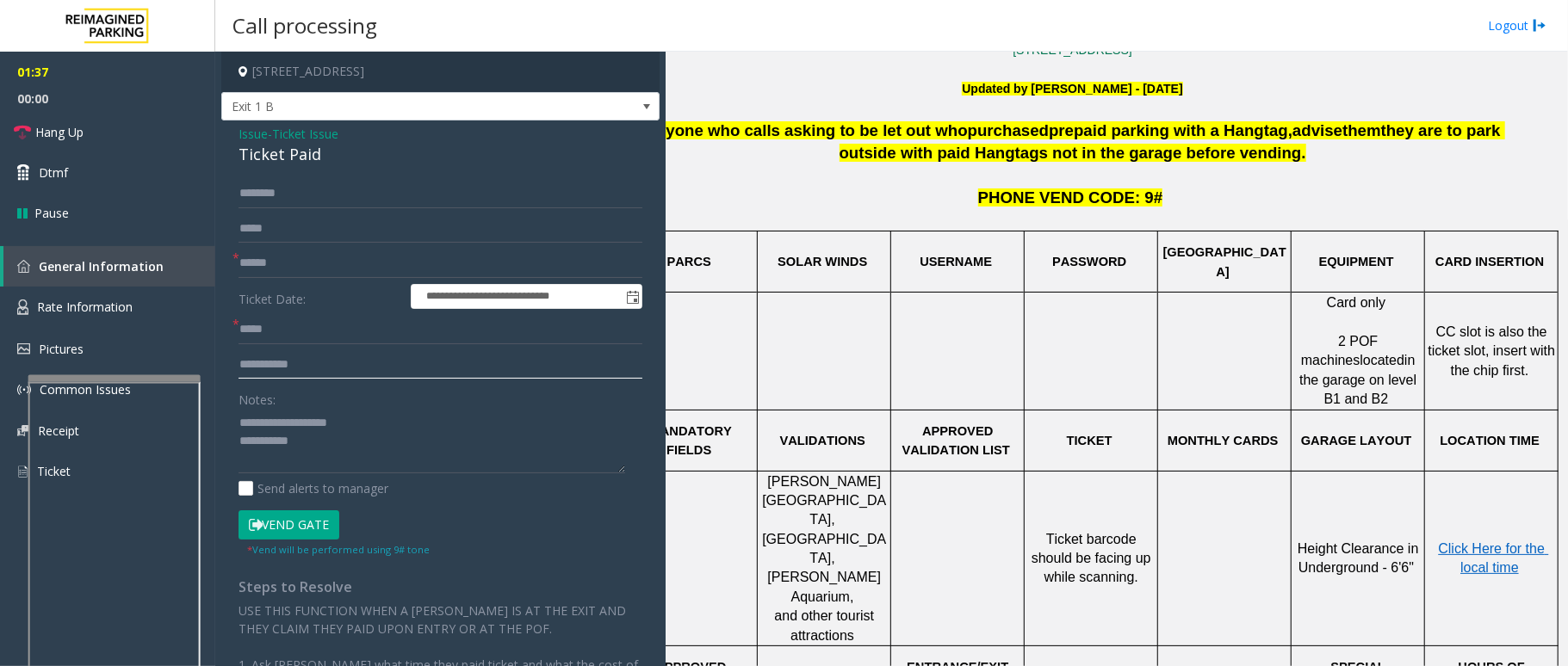
scroll to position [459, 61]
click at [384, 366] on input "**********" at bounding box center [440, 364] width 404 height 29
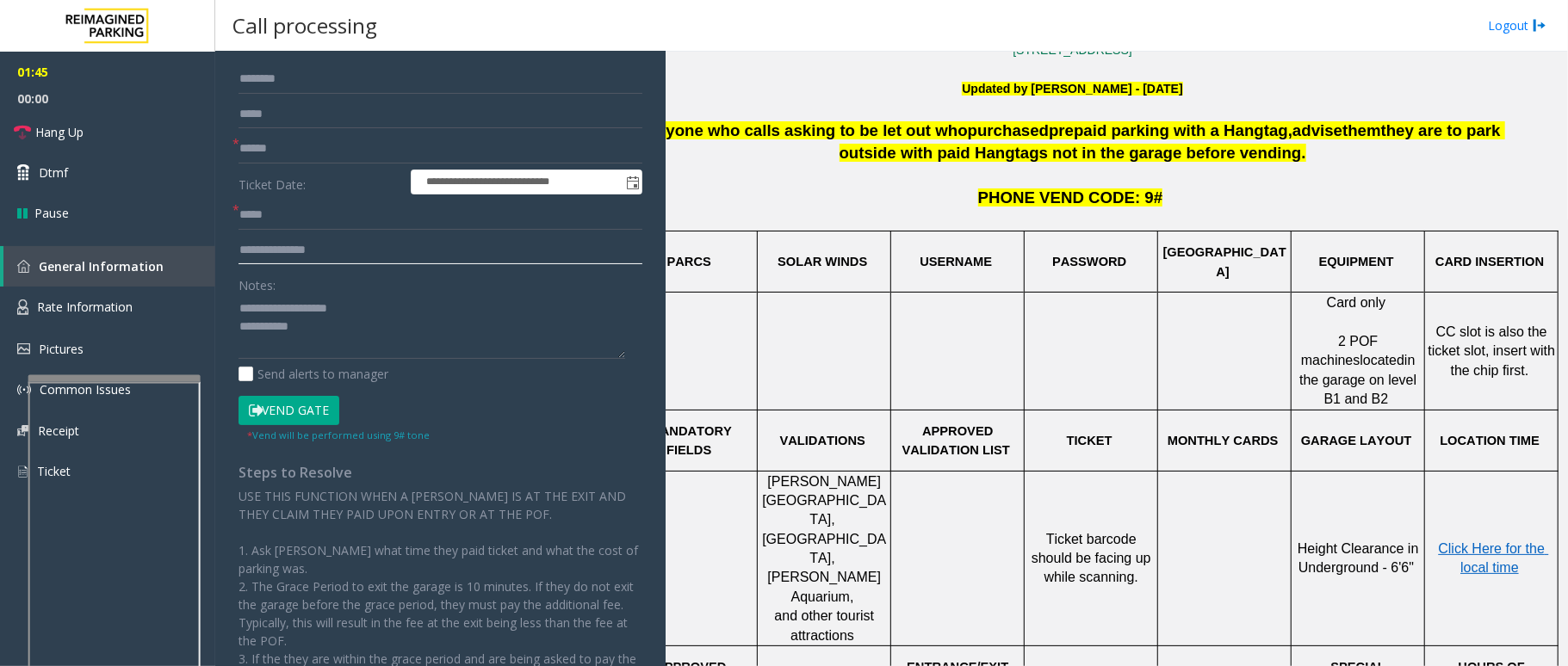
type input "**********"
click at [314, 332] on textarea at bounding box center [432, 326] width 387 height 65
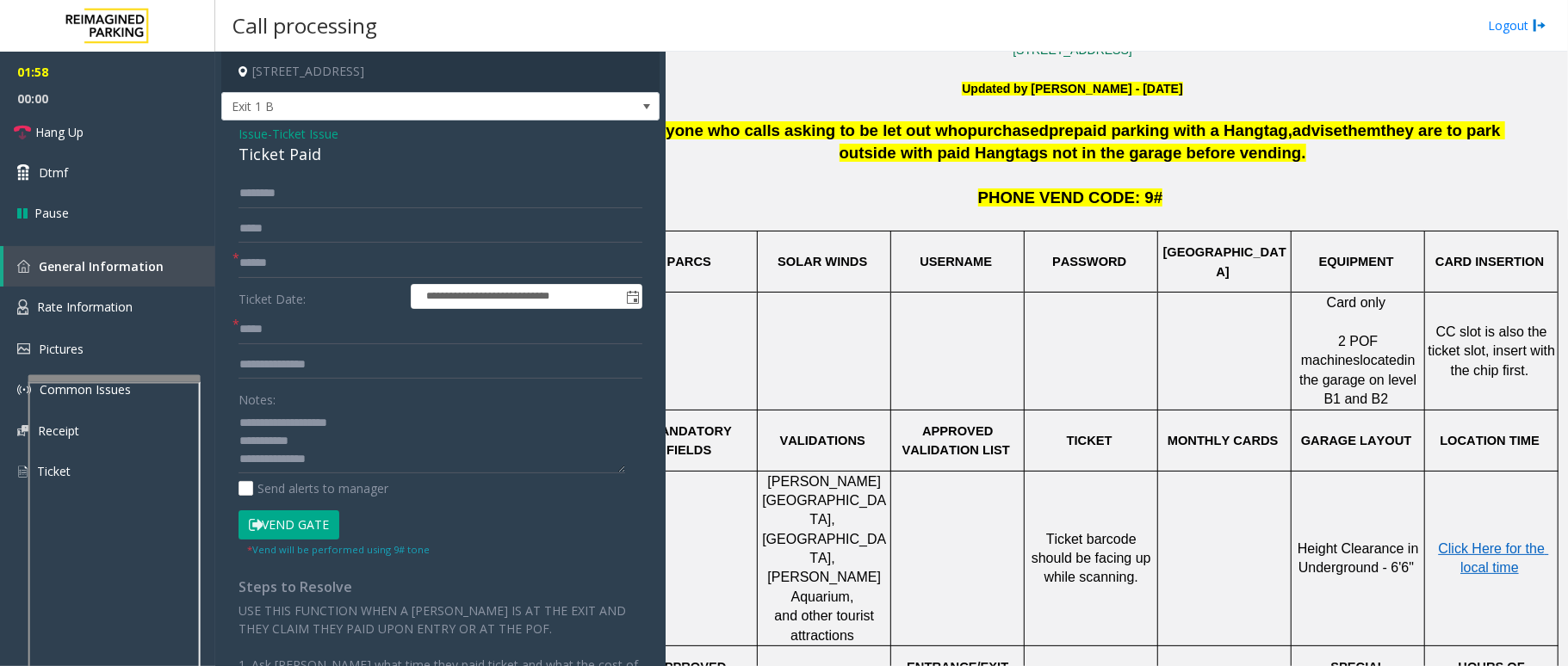
click at [254, 515] on button "Vend Gate" at bounding box center [288, 525] width 100 height 29
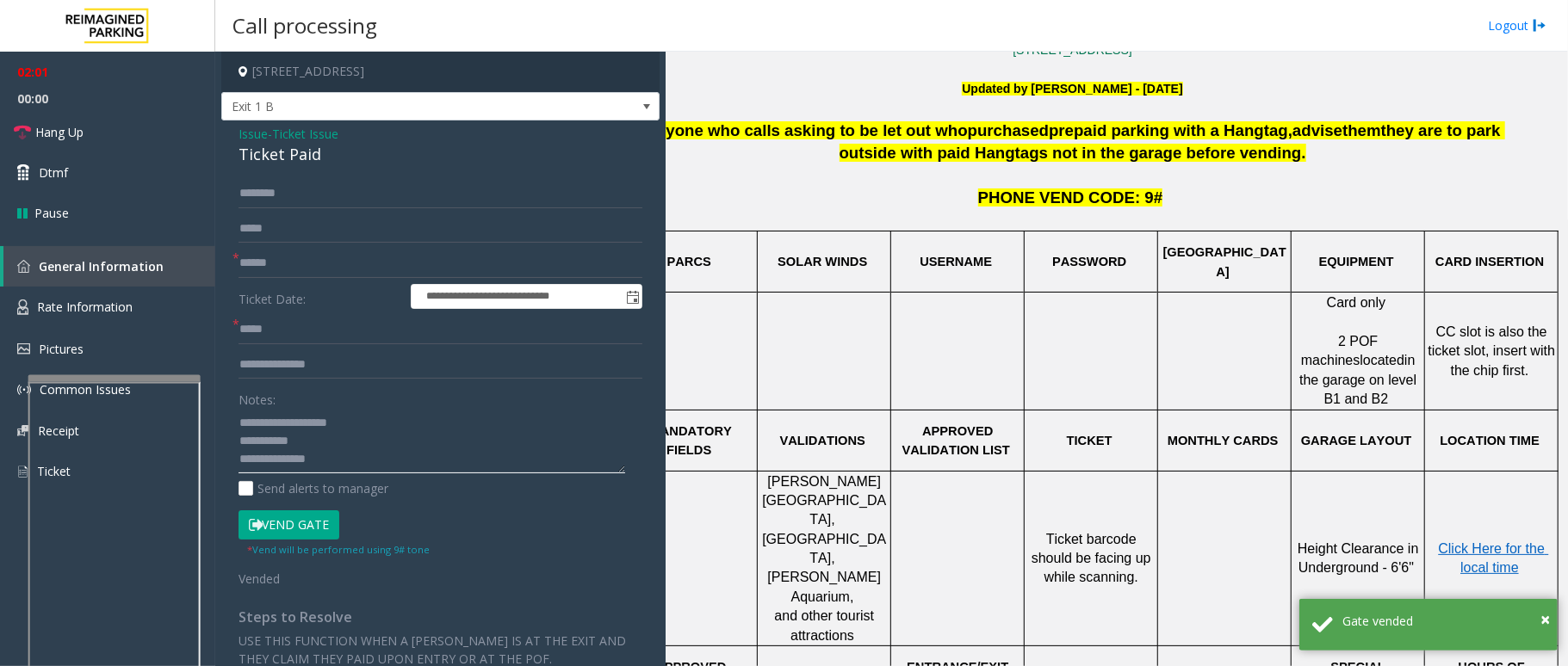
click at [311, 438] on textarea at bounding box center [432, 440] width 387 height 65
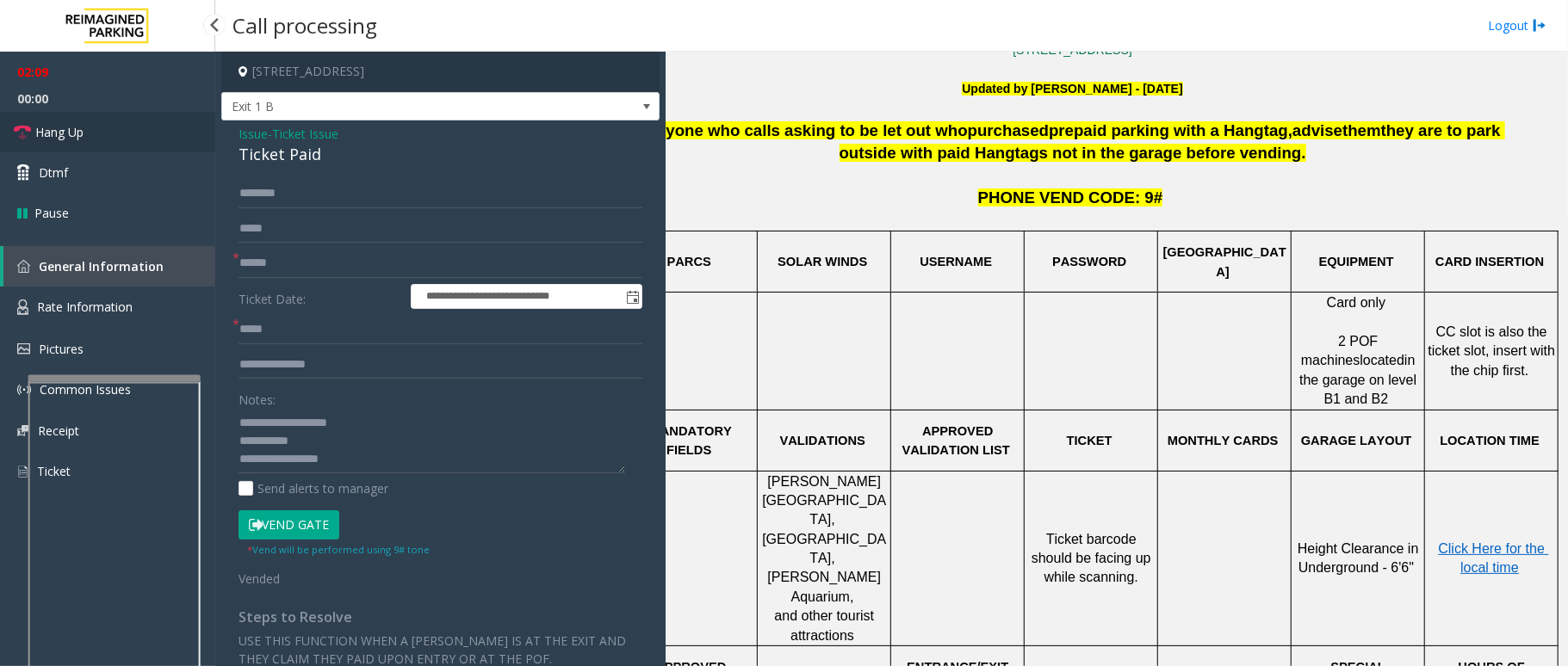
click at [66, 125] on span "Hang Up" at bounding box center [60, 132] width 48 height 18
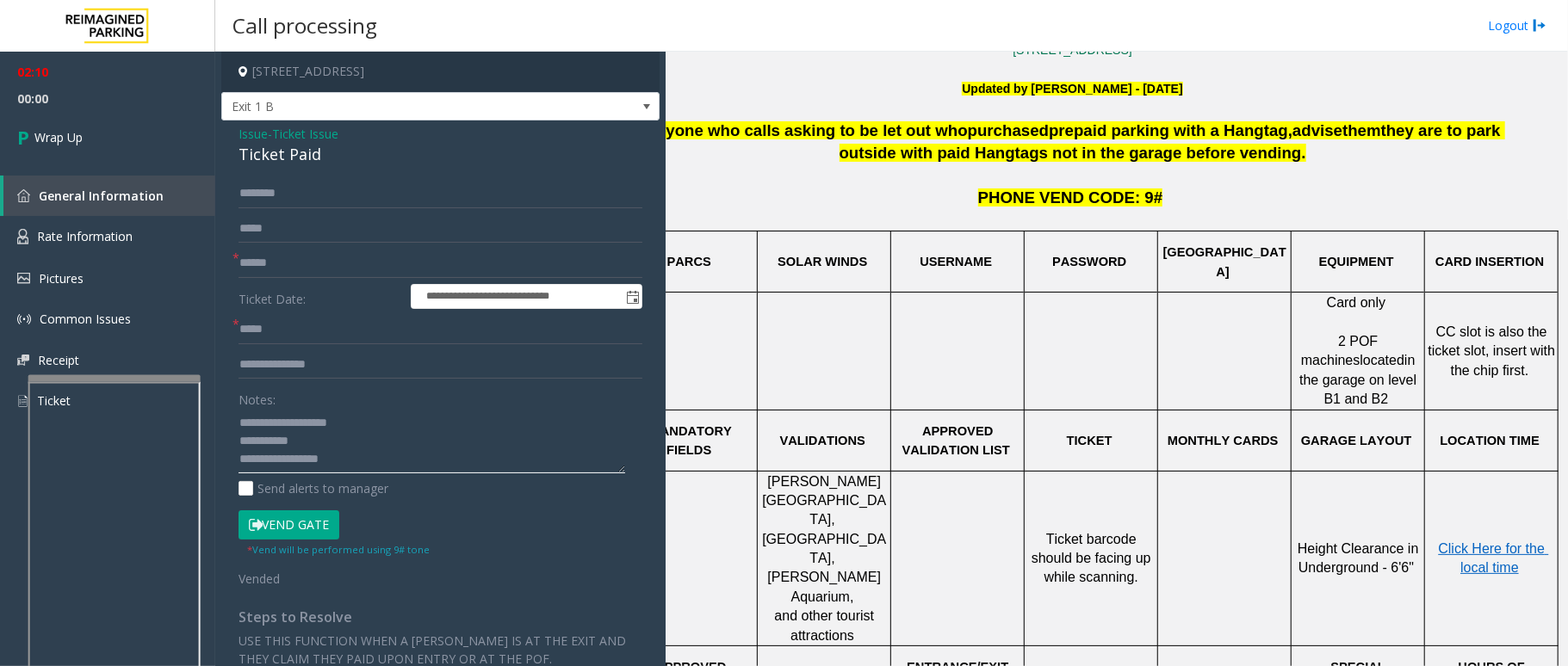
click at [381, 448] on textarea at bounding box center [432, 440] width 387 height 65
click at [401, 459] on textarea at bounding box center [432, 440] width 387 height 65
click at [415, 466] on textarea at bounding box center [432, 440] width 387 height 65
type textarea "**********"
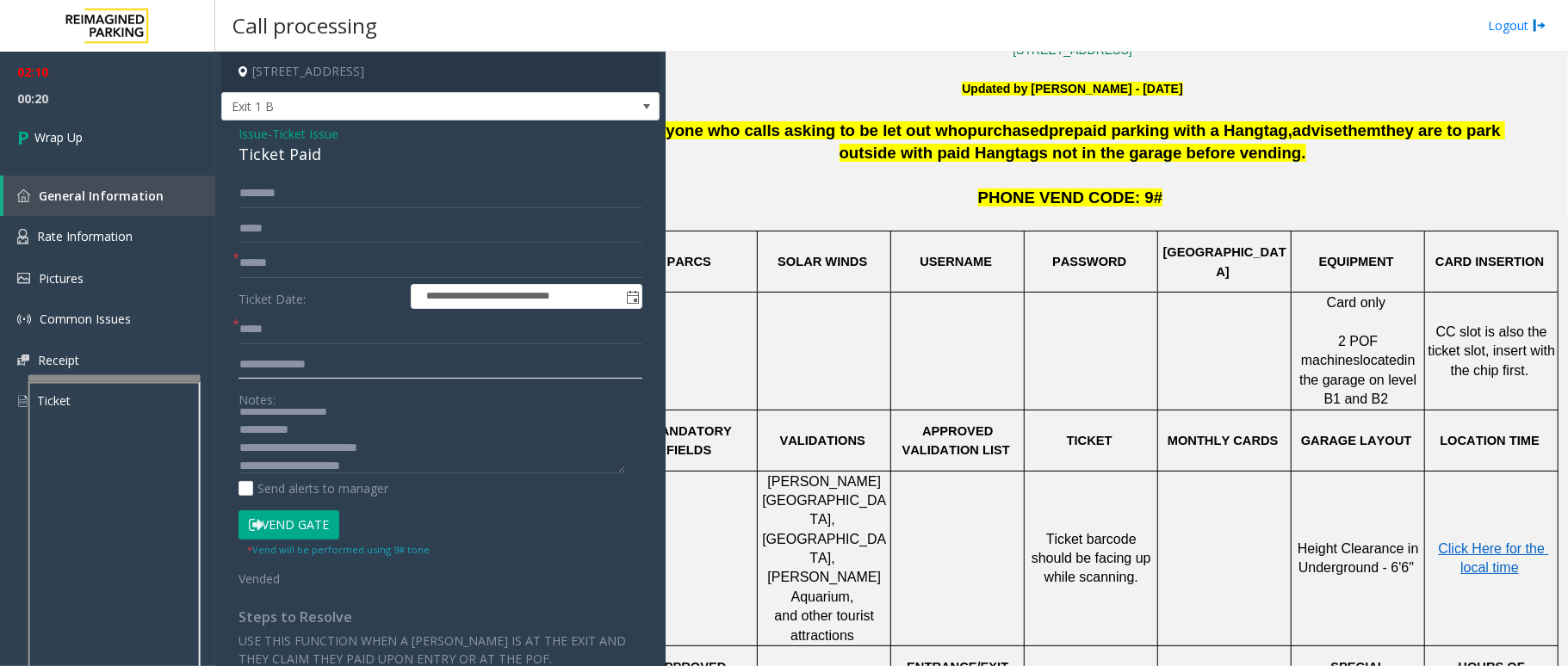
click at [341, 366] on input "**********" at bounding box center [440, 364] width 404 height 29
type input "**********"
click at [103, 138] on link "Wrap Up" at bounding box center [107, 137] width 216 height 51
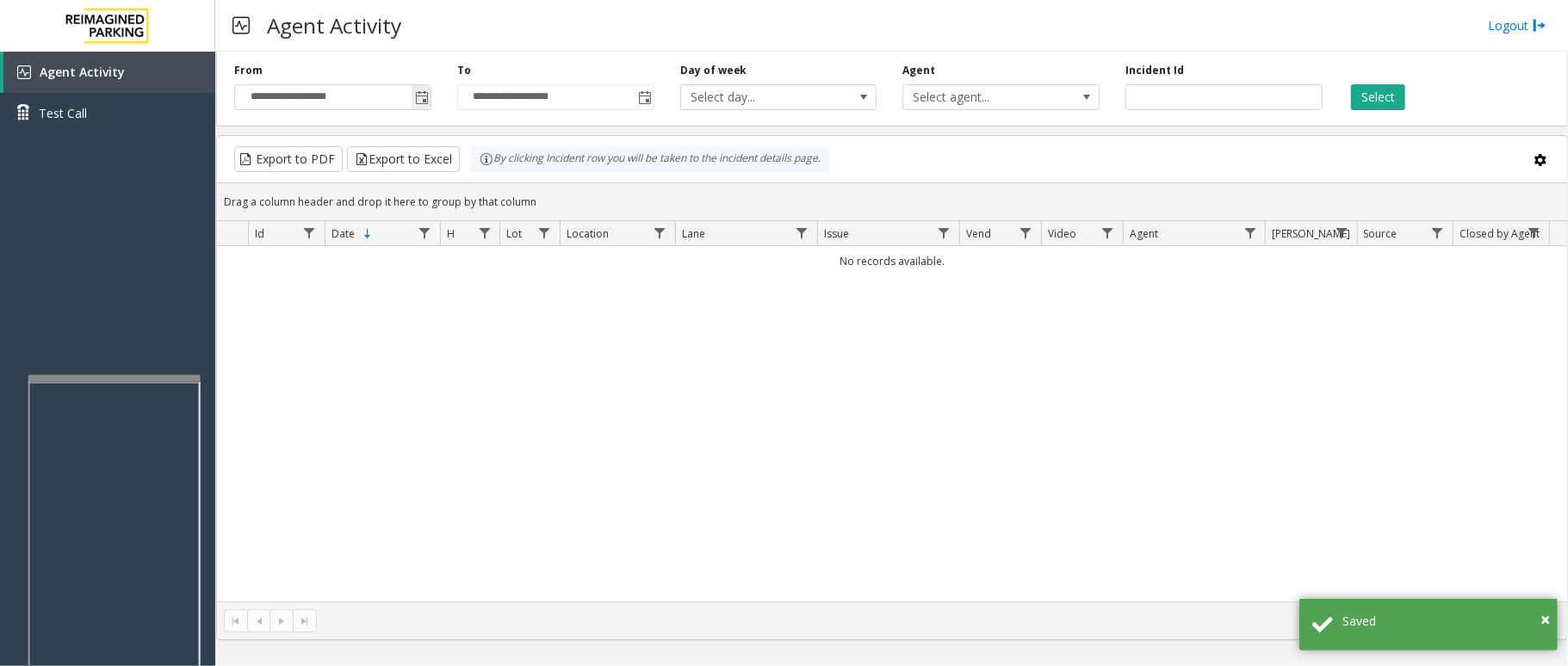
click at [425, 104] on span "Toggle popup" at bounding box center [422, 98] width 14 height 14
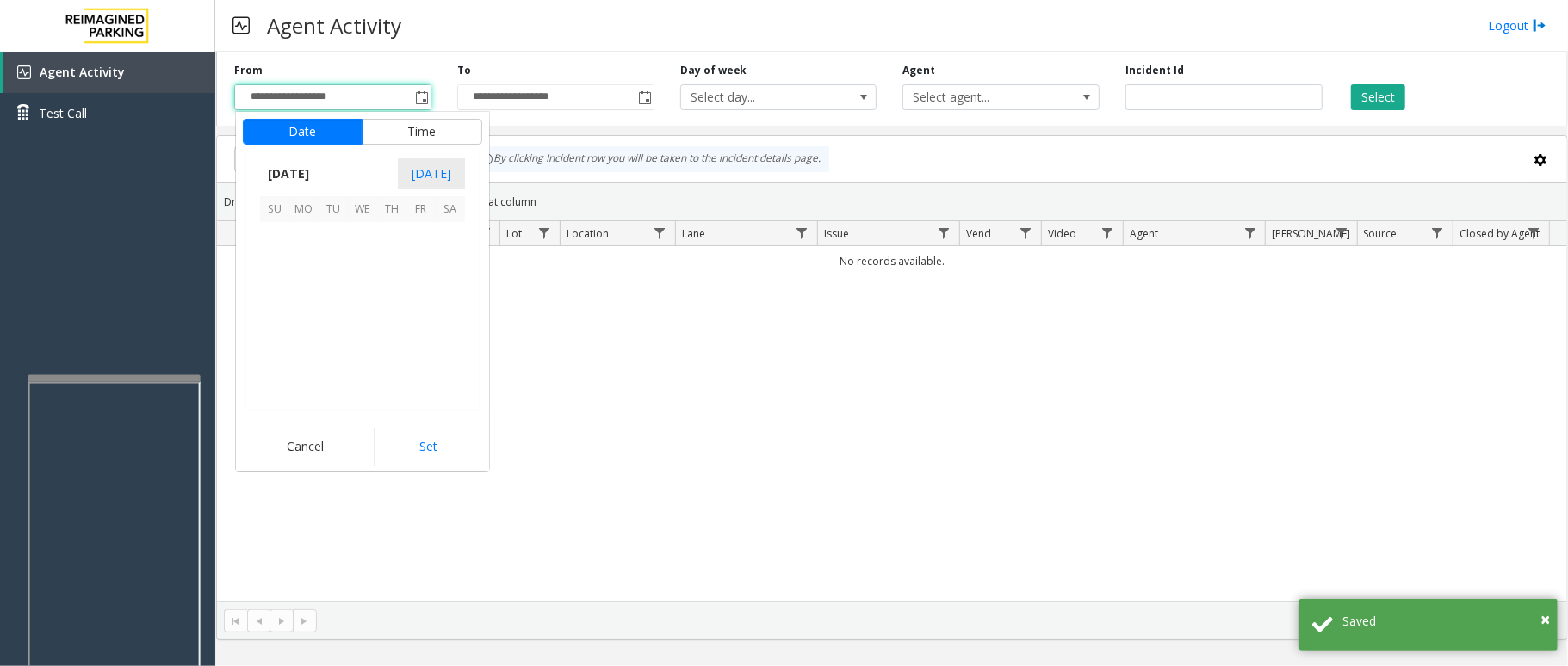
scroll to position [308754, 0]
click at [331, 282] on span "12" at bounding box center [332, 294] width 29 height 29
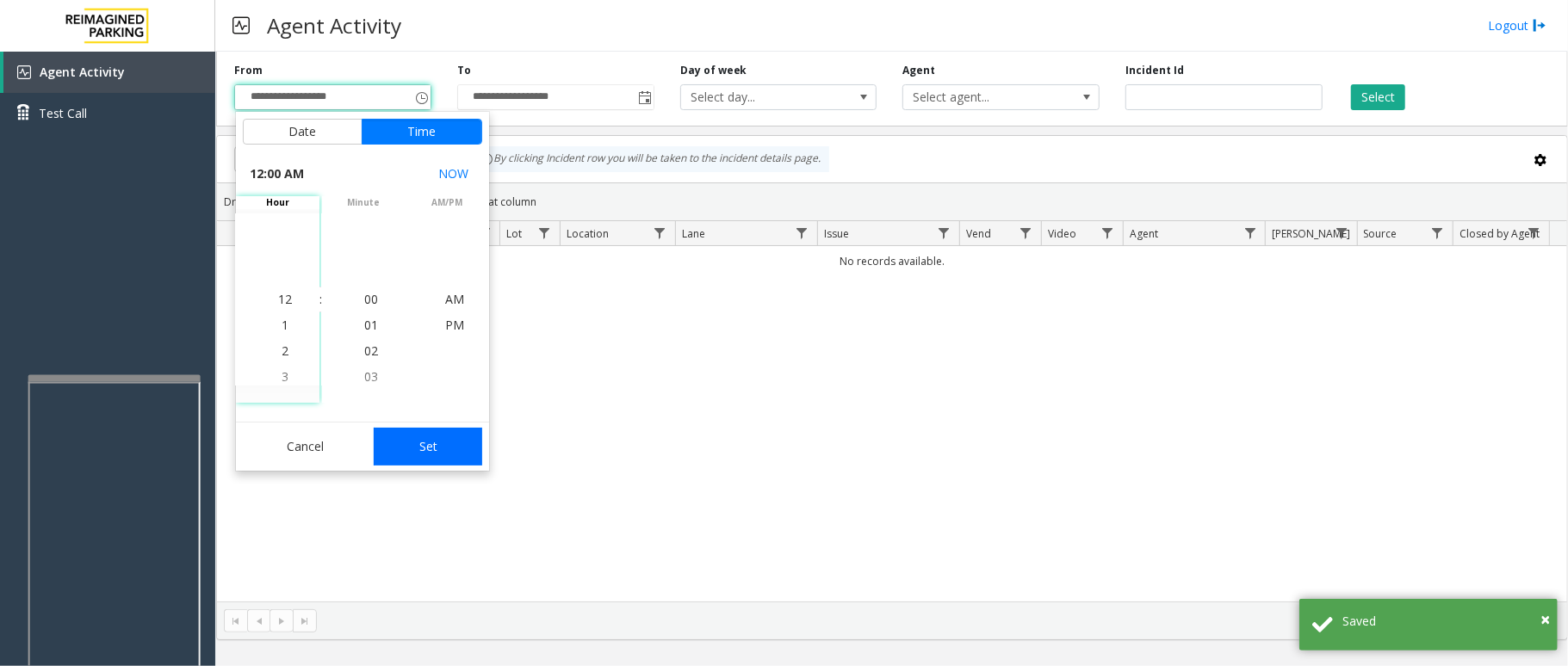
click at [415, 442] on button "Set" at bounding box center [428, 446] width 108 height 38
type input "**********"
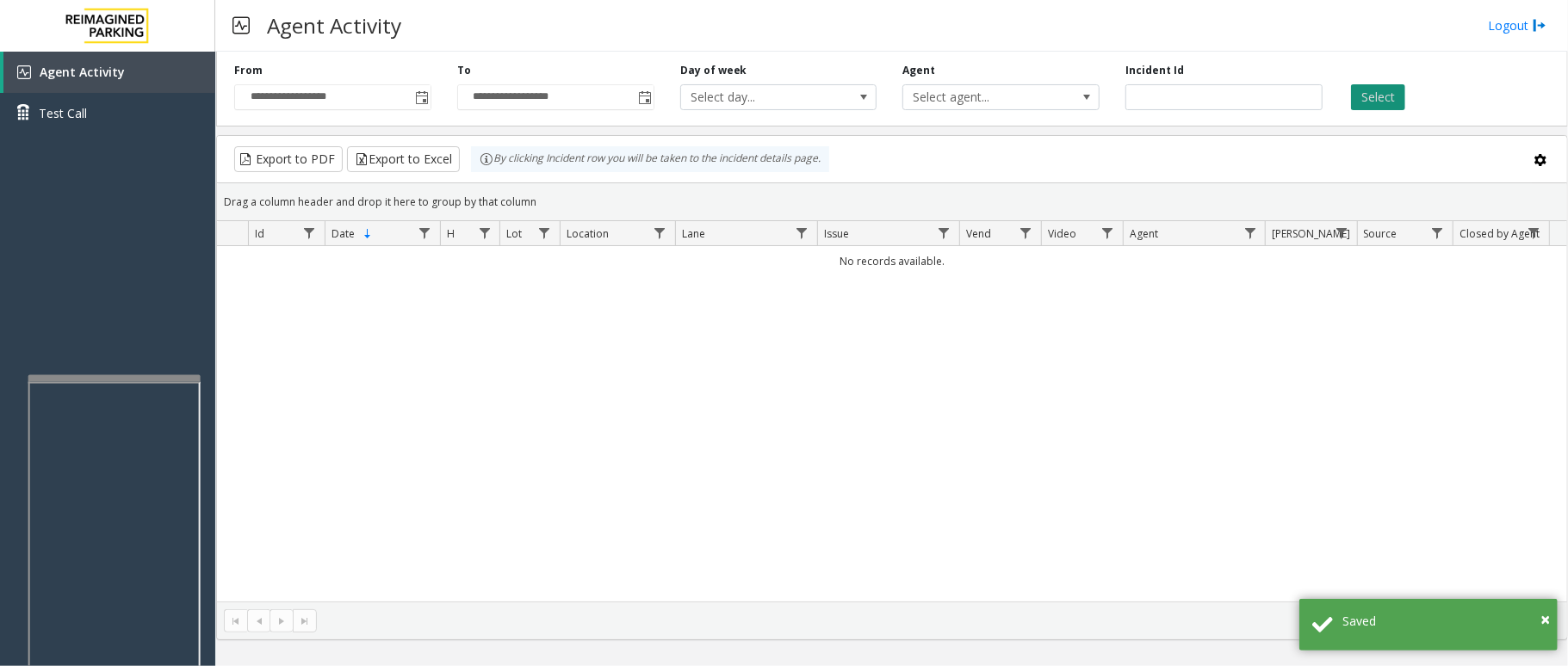
click at [1372, 101] on button "Select" at bounding box center [1378, 97] width 55 height 26
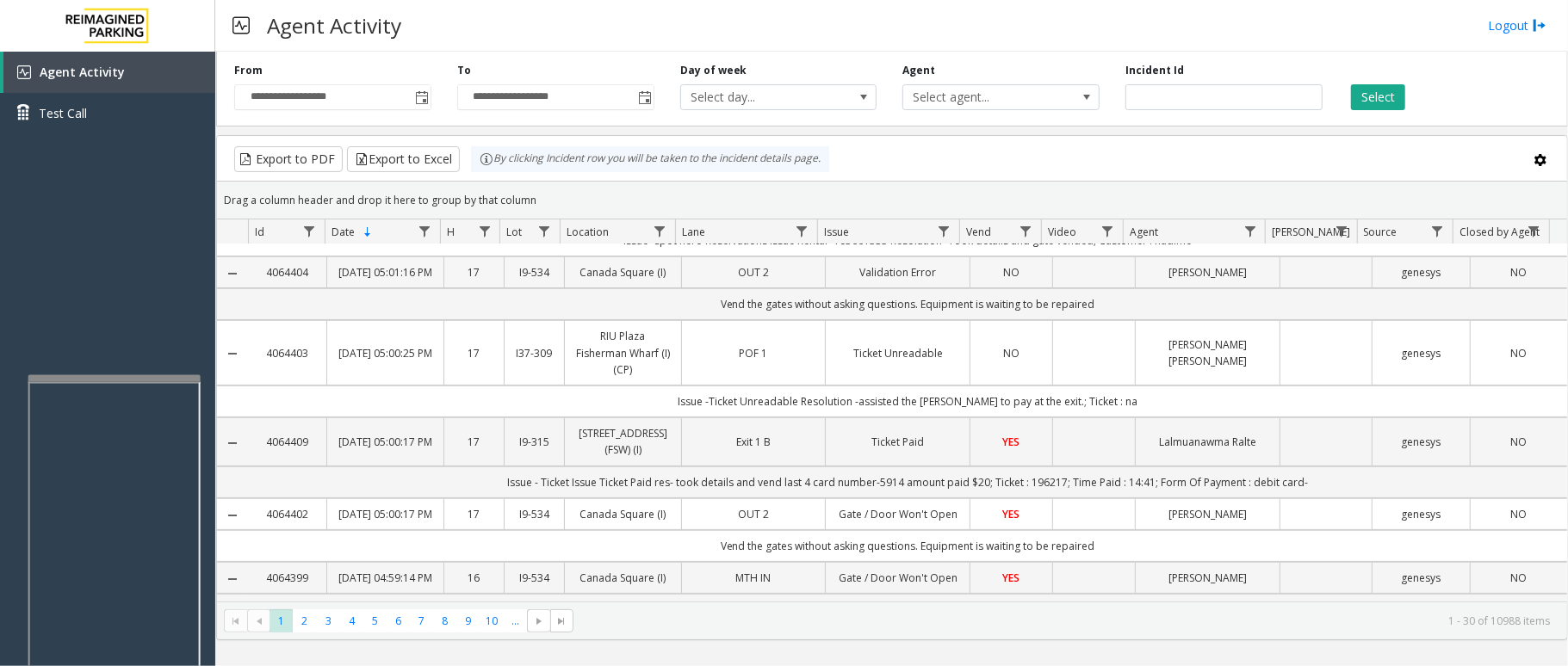
scroll to position [344, 0]
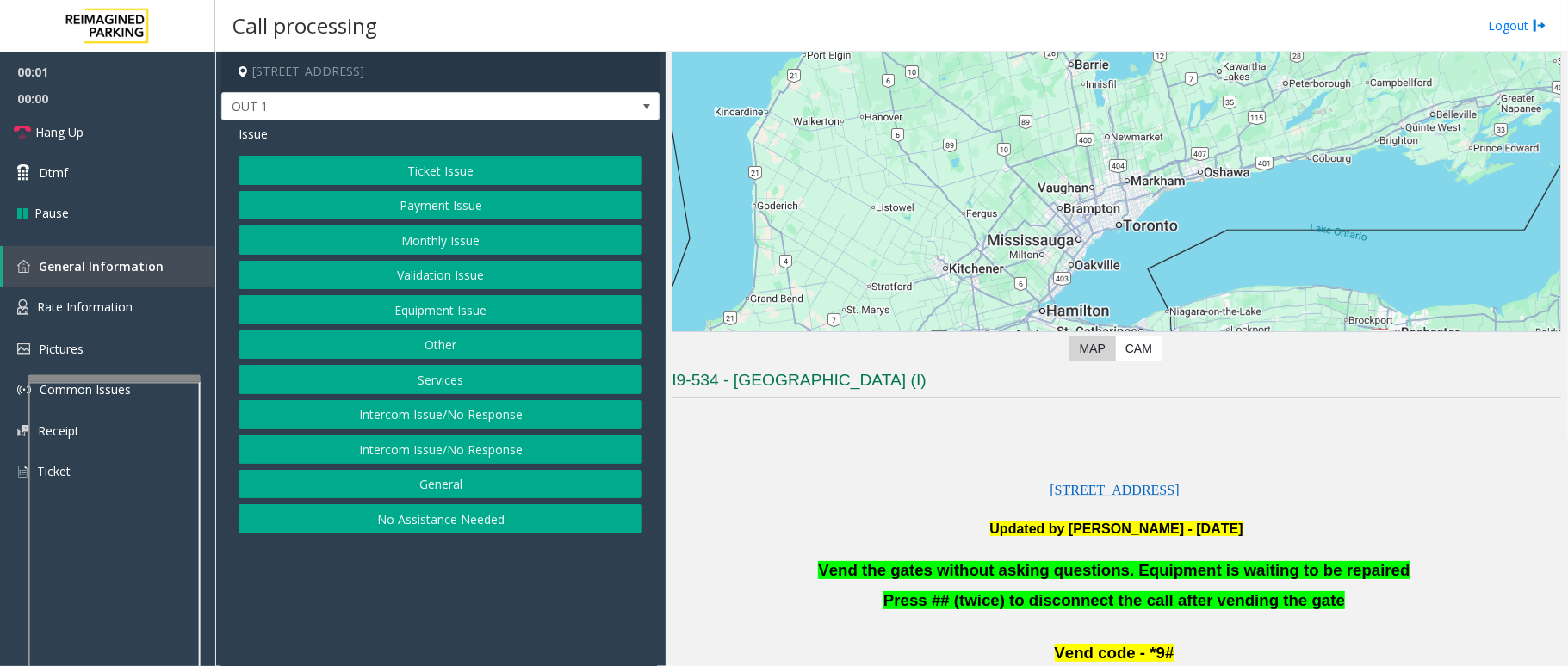
scroll to position [229, 0]
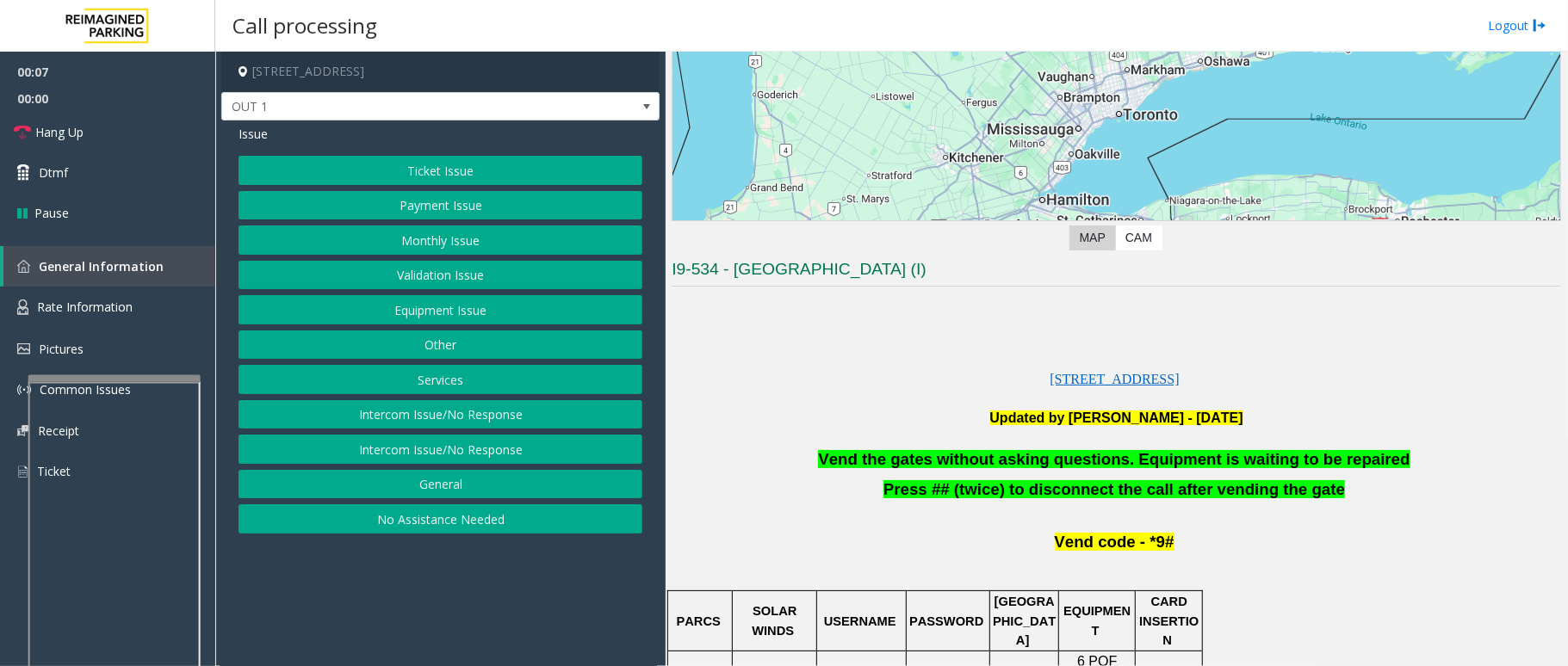
click at [449, 318] on button "Equipment Issue" at bounding box center [440, 309] width 404 height 29
click at [449, 318] on button "Gate / Door Won't Open" at bounding box center [440, 309] width 404 height 29
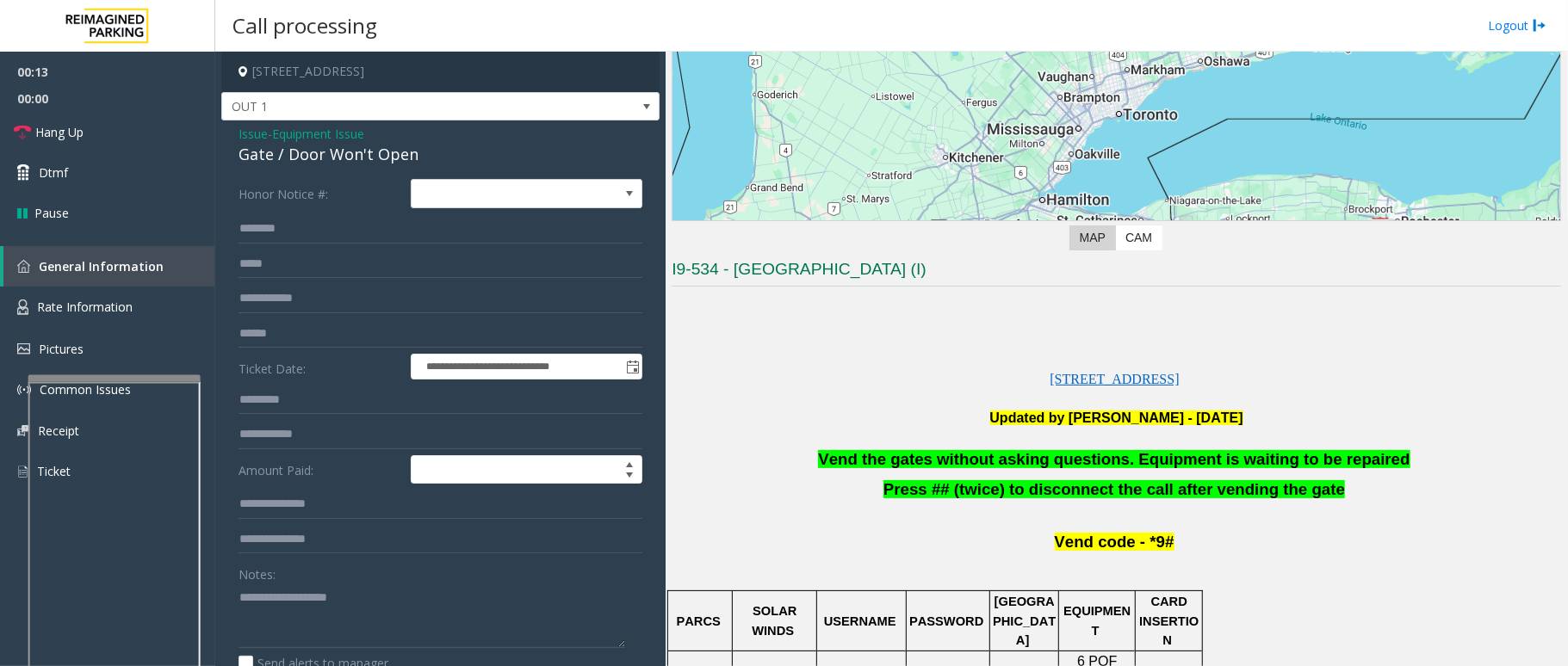
click at [250, 135] on span "Issue" at bounding box center [253, 134] width 29 height 18
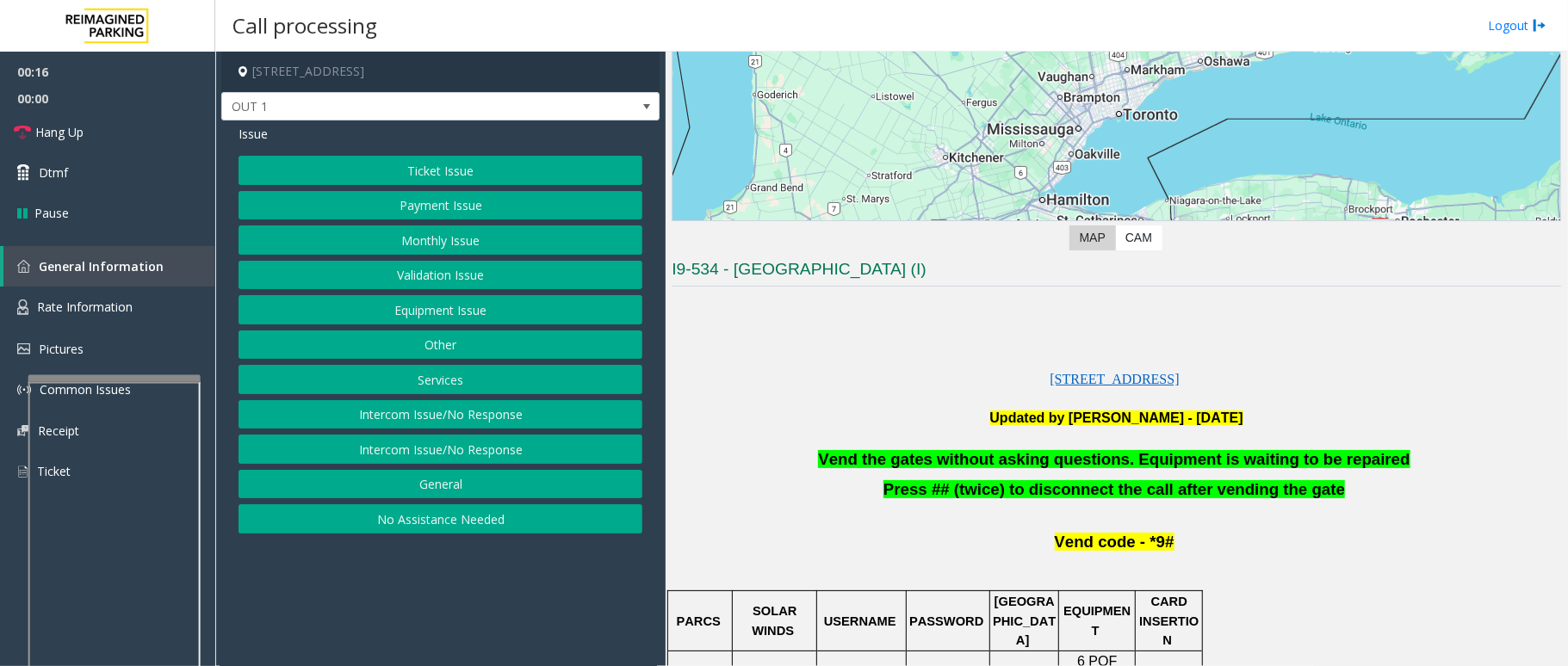
click at [433, 383] on button "Services" at bounding box center [440, 379] width 404 height 29
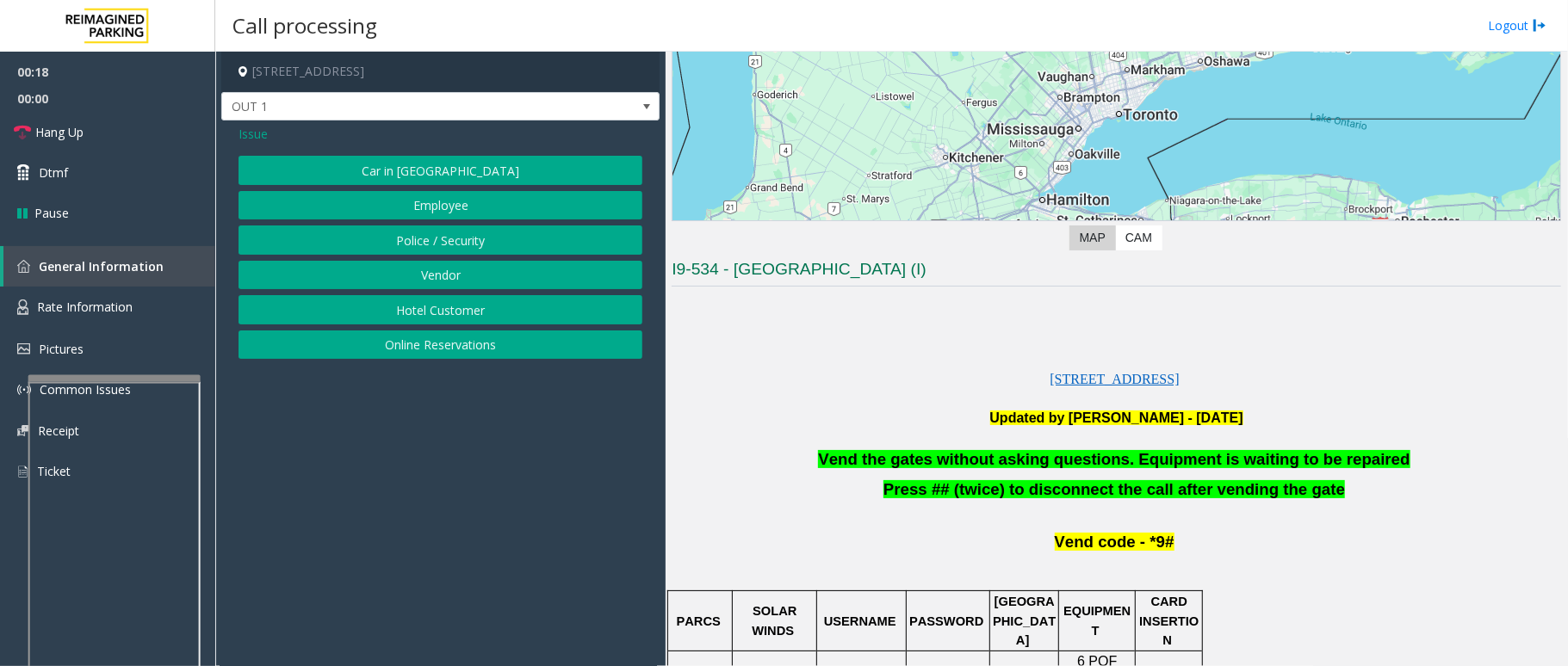
click at [441, 339] on button "Online Reservations" at bounding box center [440, 345] width 404 height 29
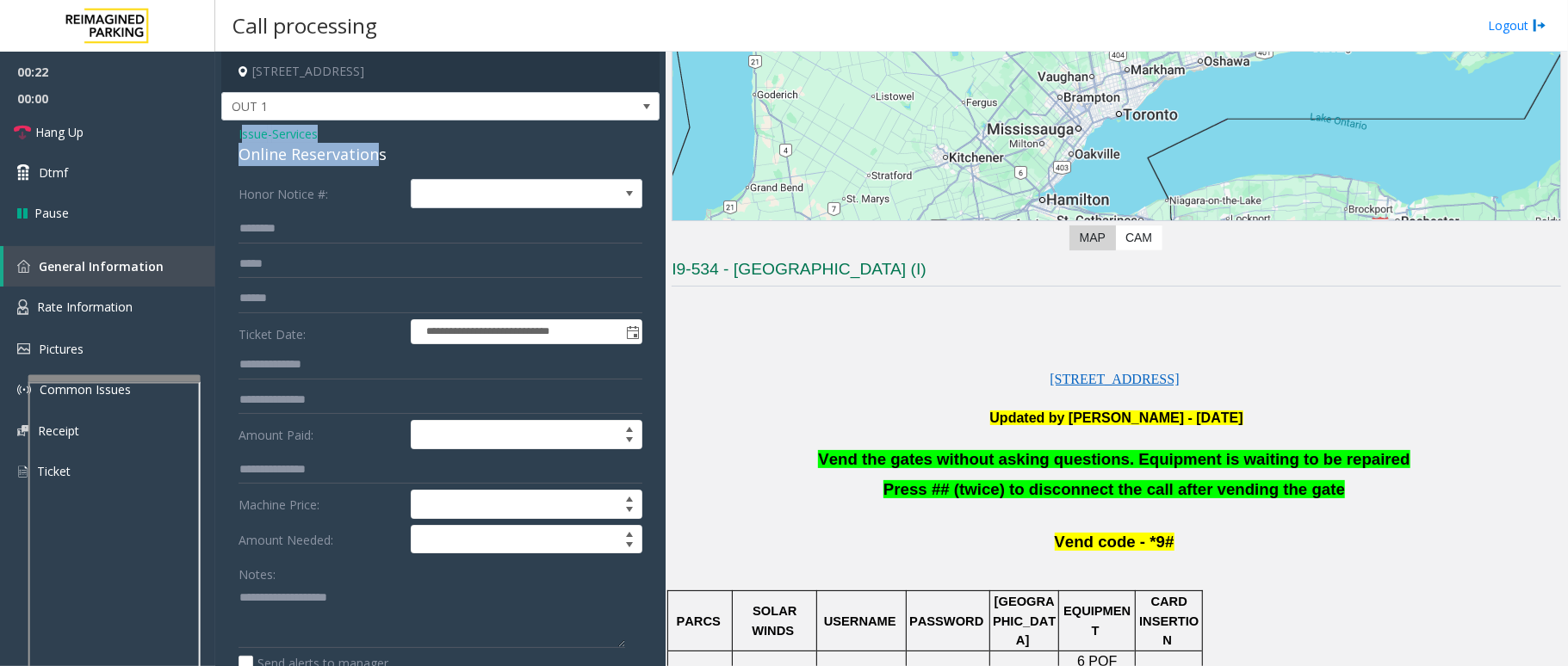
drag, startPoint x: 379, startPoint y: 152, endPoint x: 359, endPoint y: 151, distance: 20.0
click at [279, 142] on div "Issue - Services Online Reservations" at bounding box center [440, 146] width 404 height 42
click at [408, 142] on div "Issue - Services Online Reservations" at bounding box center [440, 146] width 404 height 42
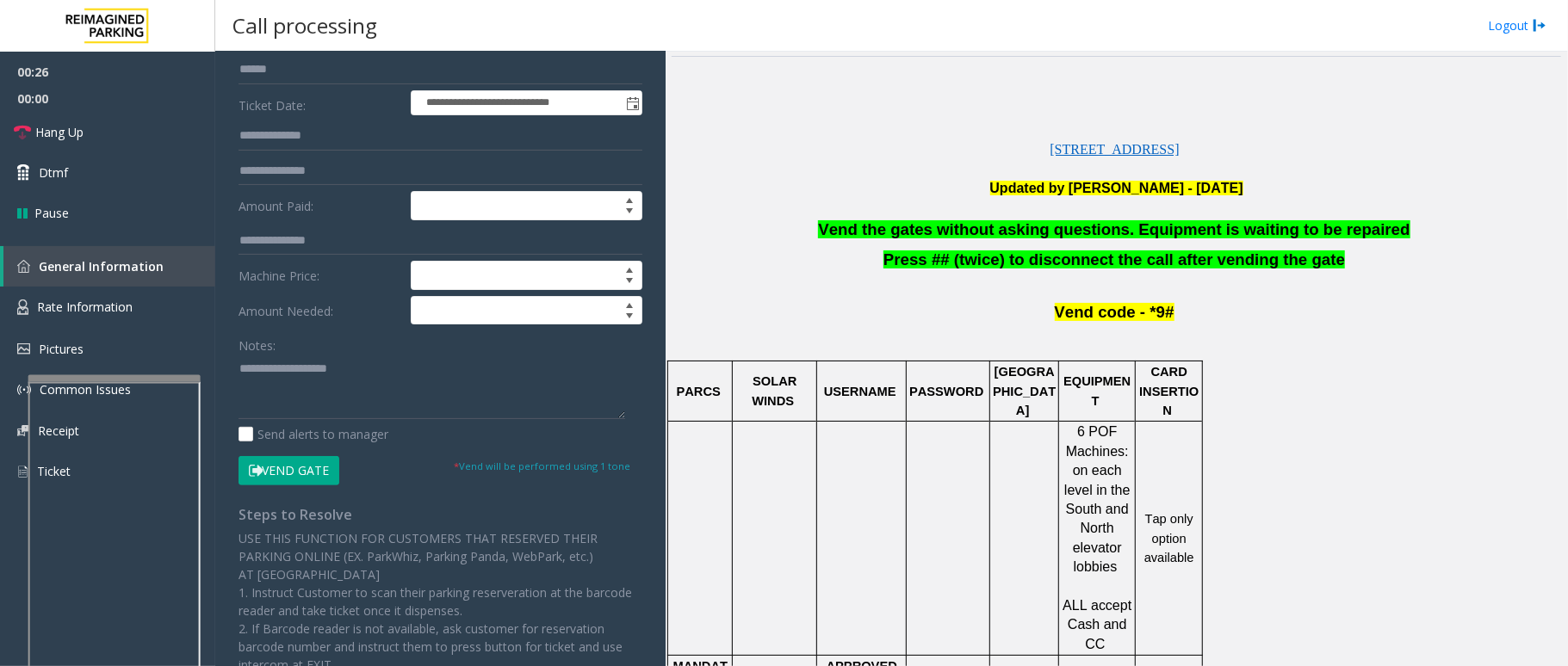
click at [279, 479] on button "Vend Gate" at bounding box center [288, 470] width 100 height 29
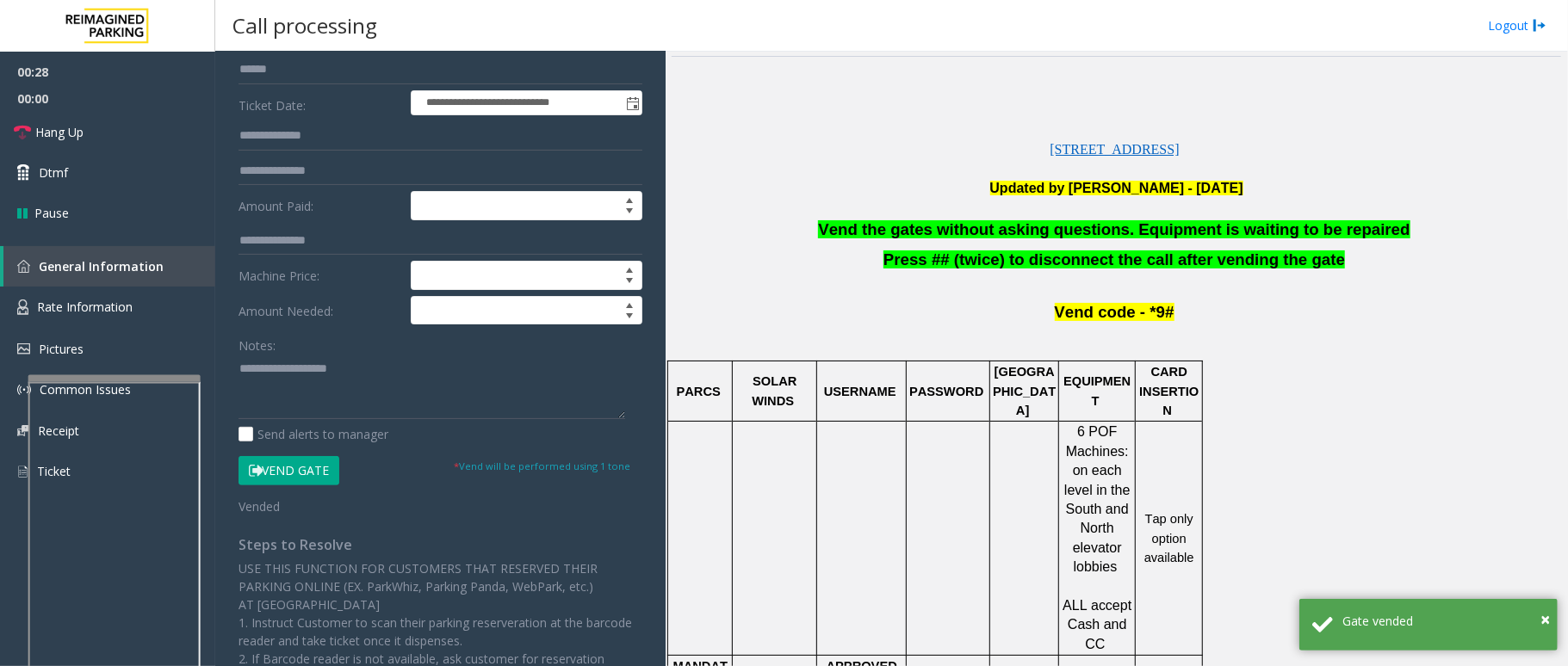
click at [875, 222] on span "Vend the gates without asking questions. Equipment is waiting to be repaired" at bounding box center [1114, 230] width 592 height 18
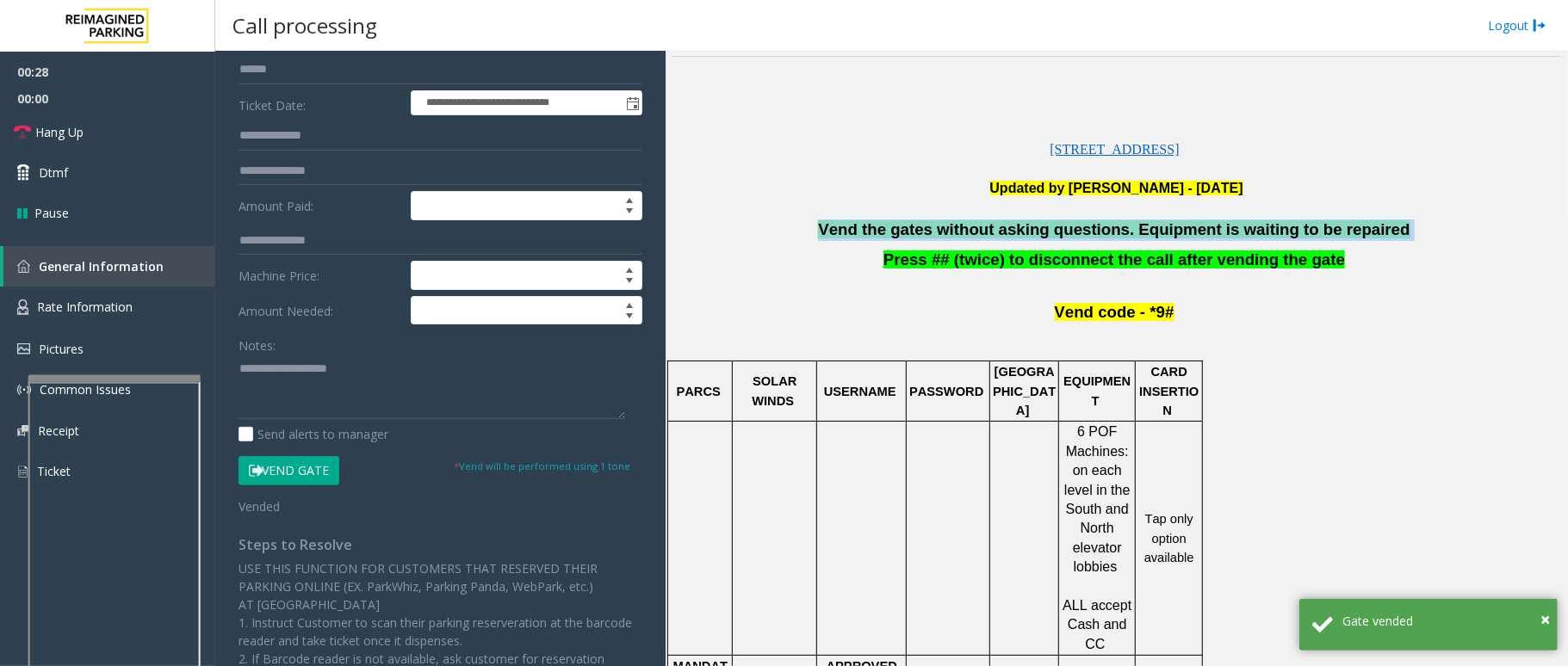
click at [875, 222] on span "Vend the gates without asking questions. Equipment is waiting to be repaired" at bounding box center [1114, 230] width 592 height 18
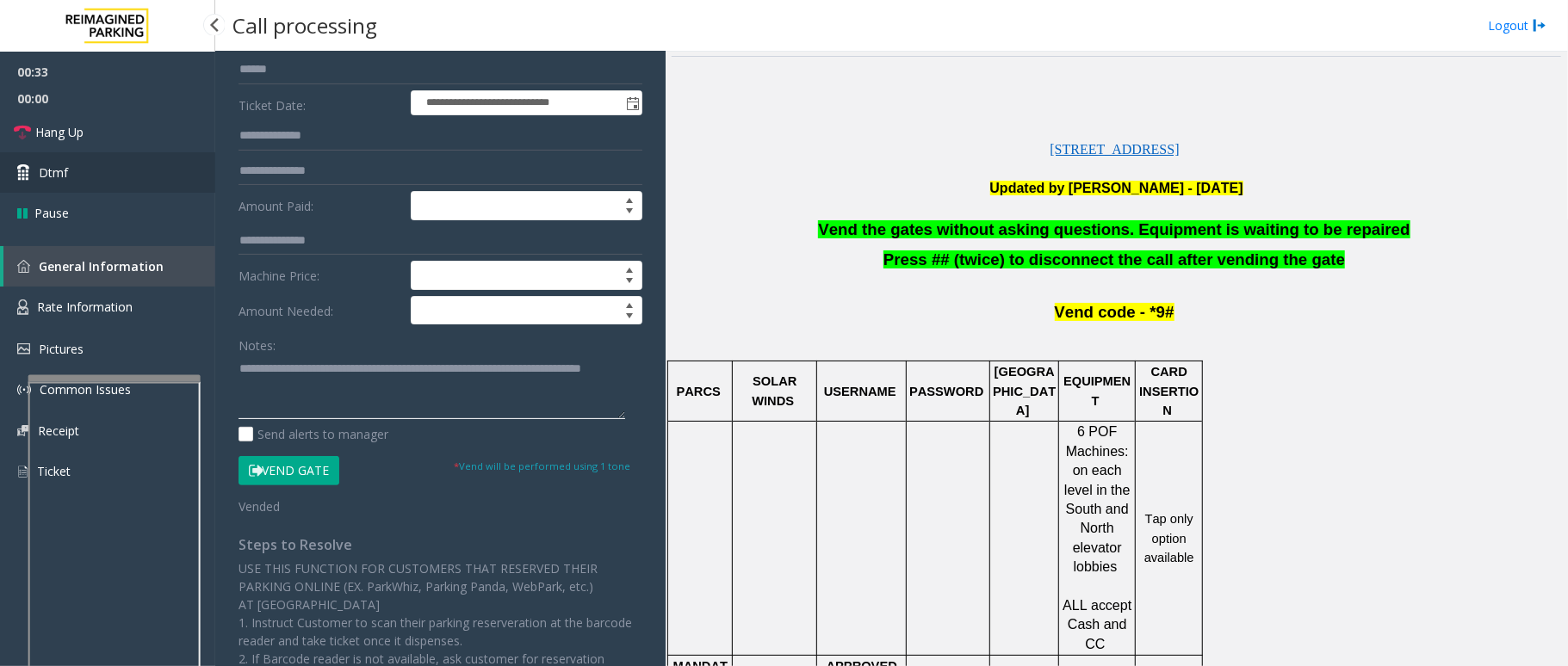
type textarea "**********"
click at [74, 174] on link "Dtmf" at bounding box center [107, 172] width 216 height 41
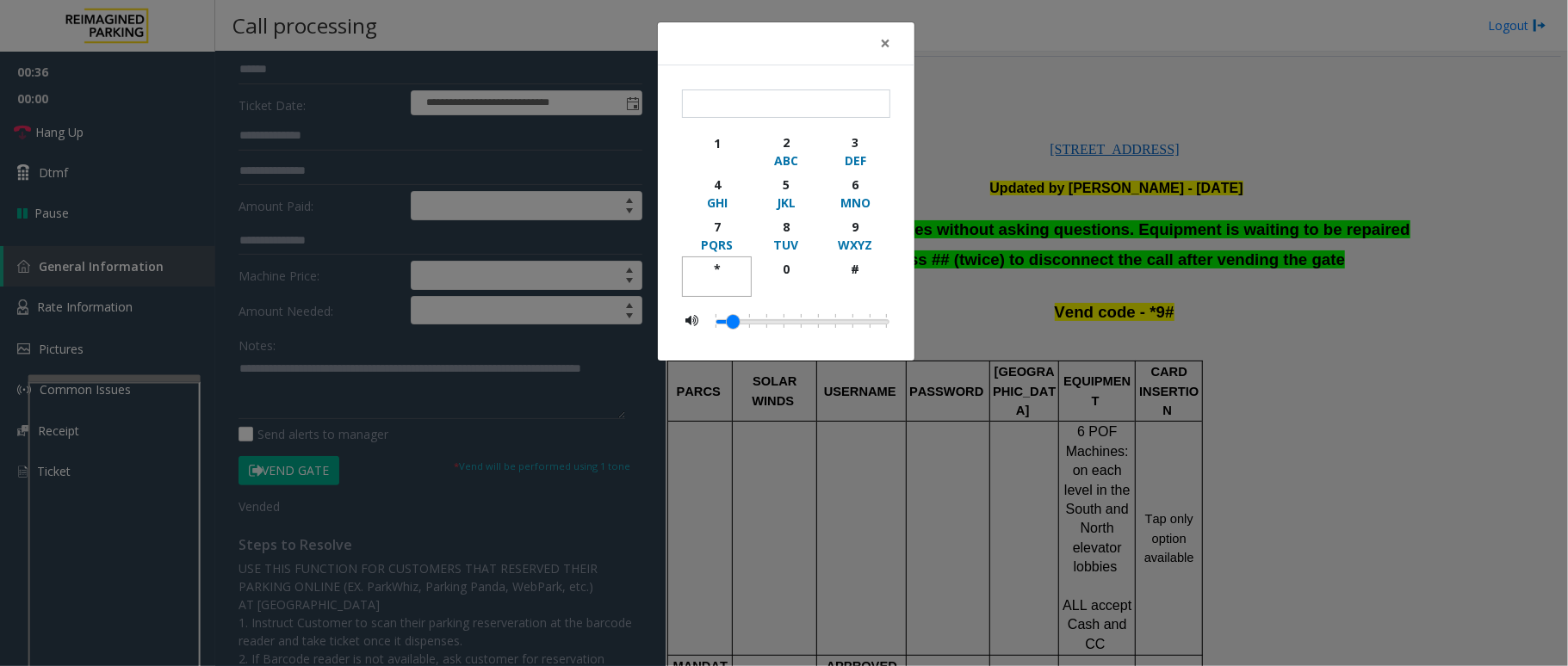
click at [718, 265] on div "*" at bounding box center [717, 269] width 48 height 18
click at [852, 225] on div "9" at bounding box center [856, 227] width 48 height 18
click at [851, 268] on div "#" at bounding box center [856, 269] width 48 height 18
type input "***"
click at [884, 45] on span "×" at bounding box center [885, 43] width 10 height 24
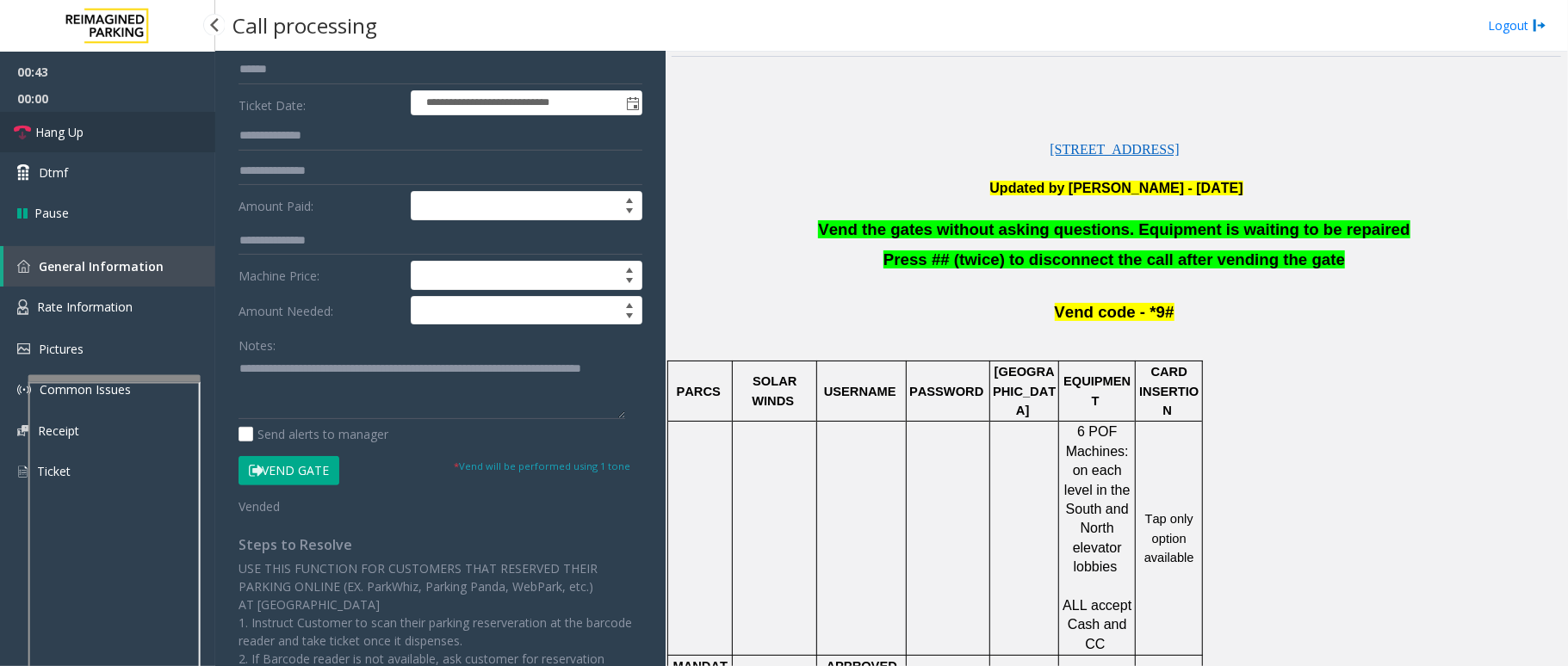
click at [52, 120] on link "Hang Up" at bounding box center [107, 132] width 216 height 41
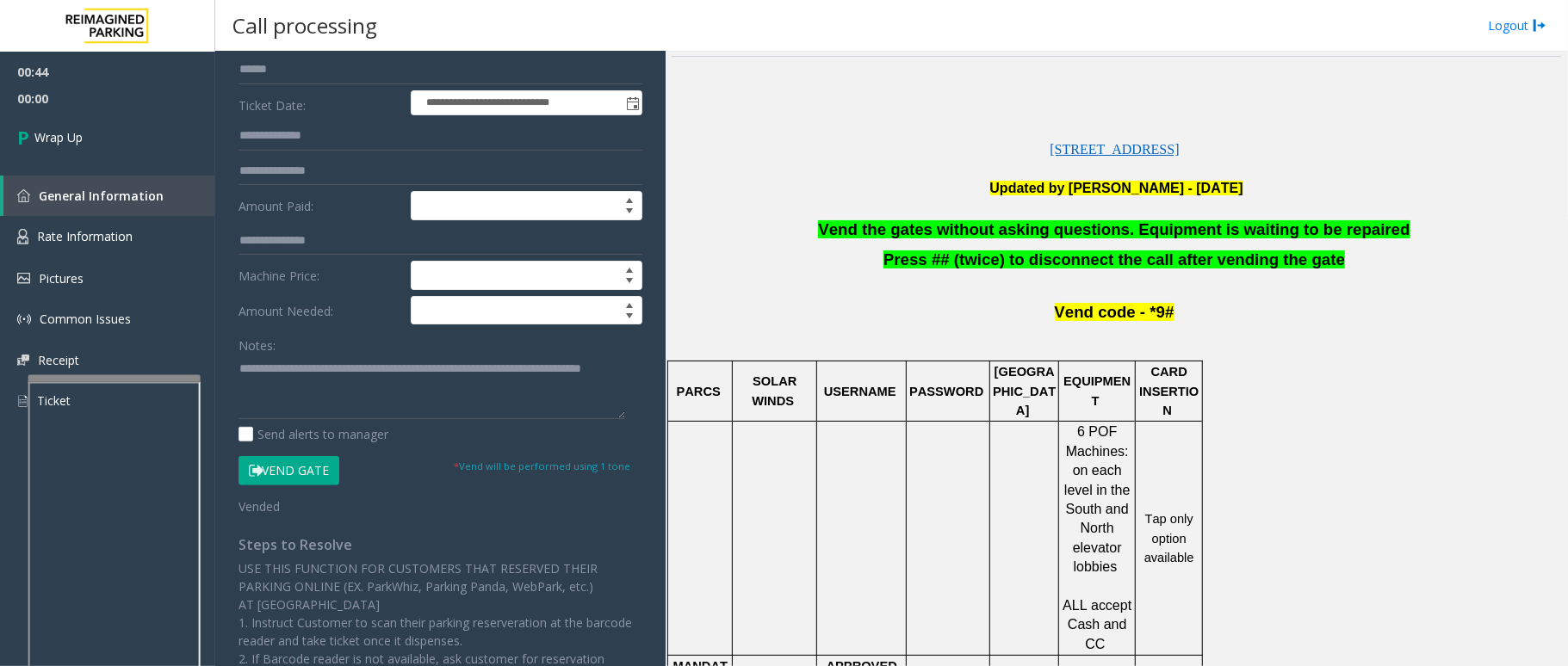
scroll to position [114, 0]
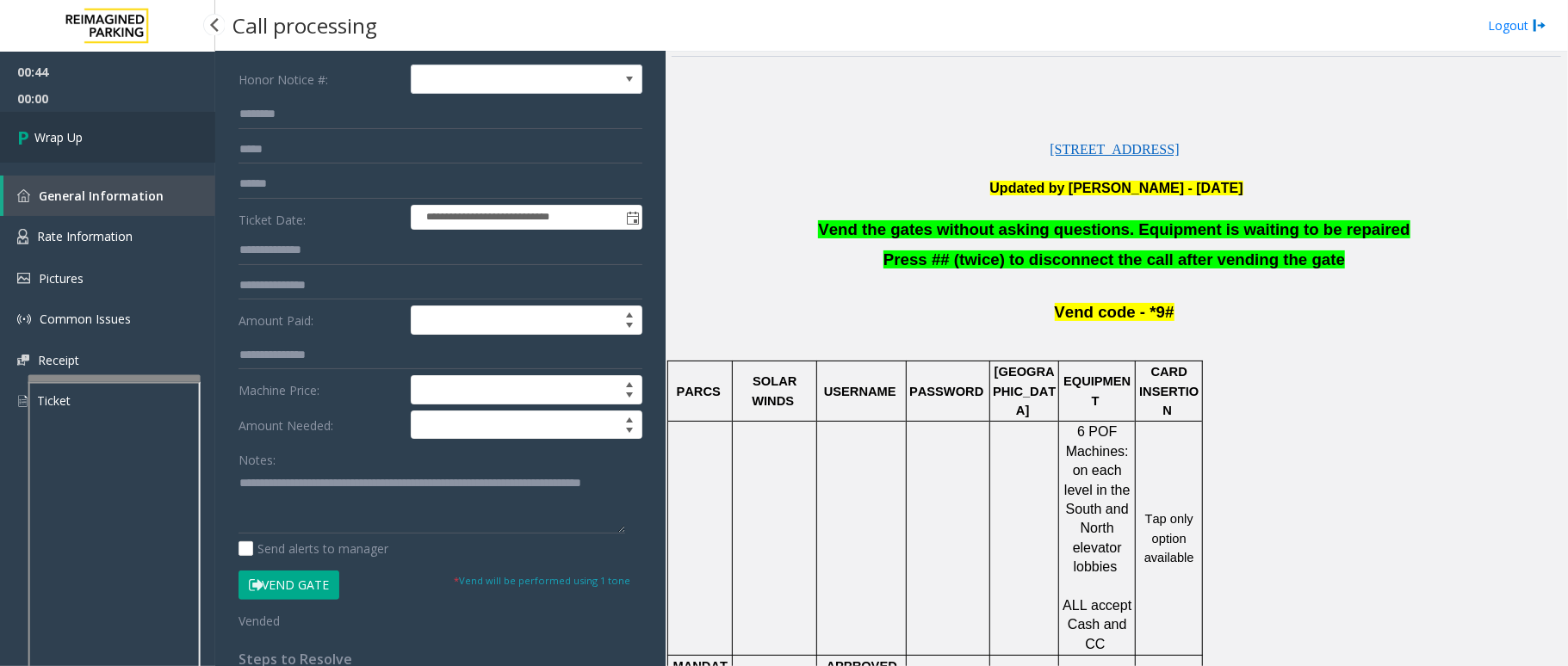
click at [110, 136] on link "Wrap Up" at bounding box center [107, 137] width 216 height 51
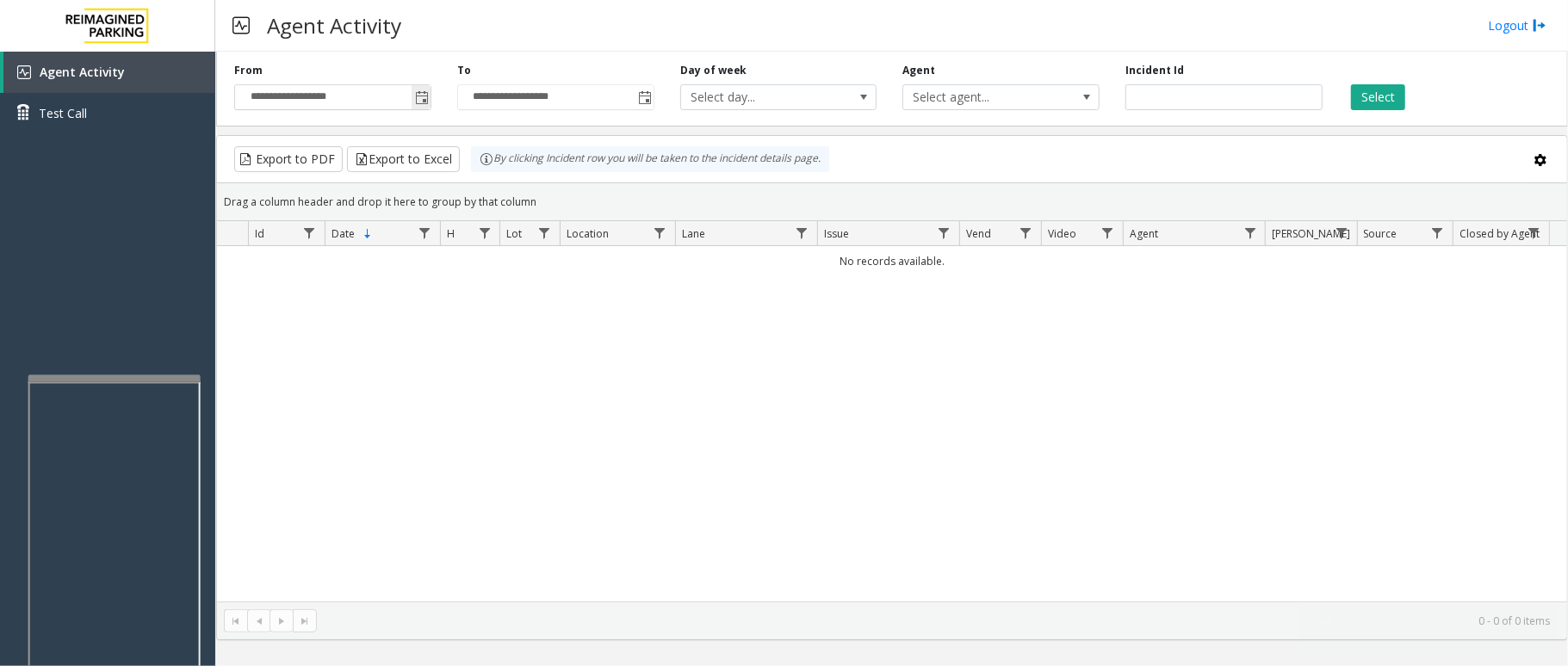
click at [425, 87] on span "Toggle popup" at bounding box center [421, 97] width 19 height 28
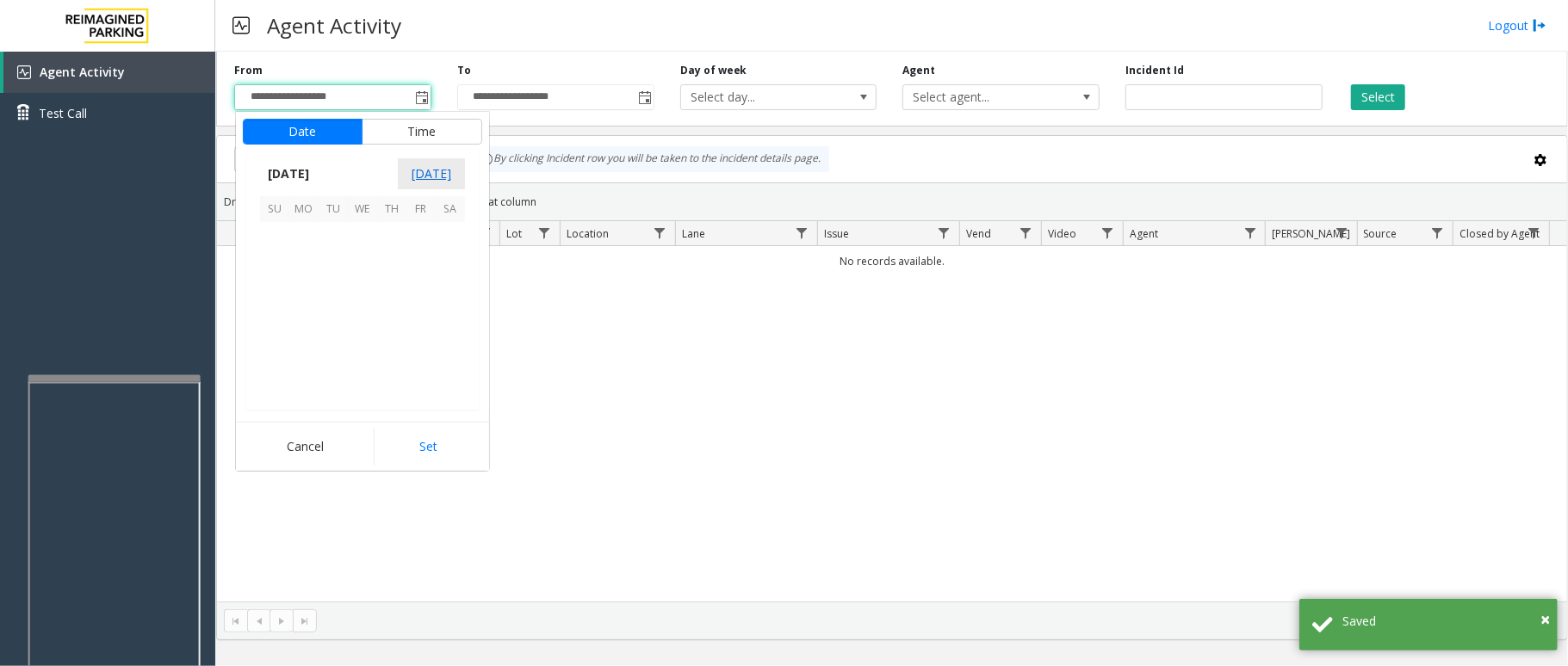
scroll to position [308754, 0]
click at [377, 265] on span "7" at bounding box center [391, 265] width 29 height 29
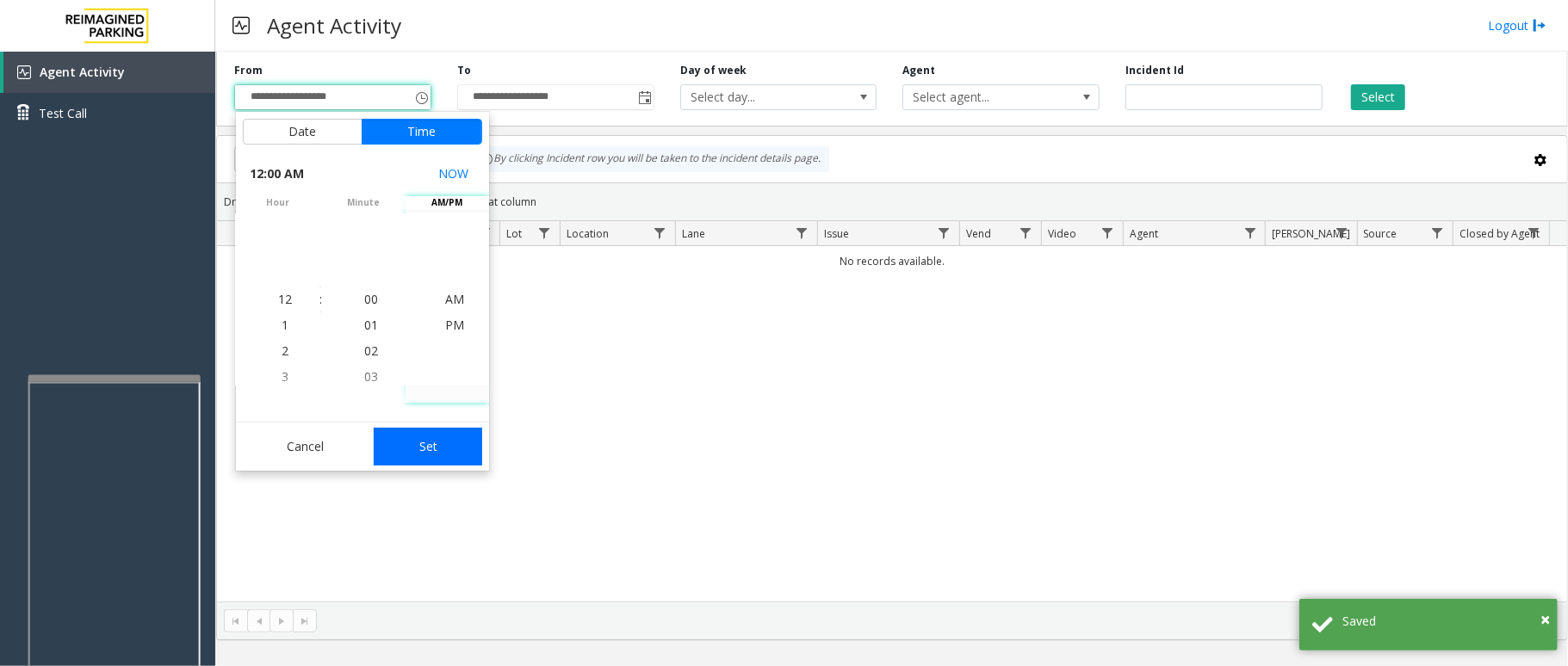
click at [440, 434] on button "Set" at bounding box center [428, 446] width 108 height 38
type input "**********"
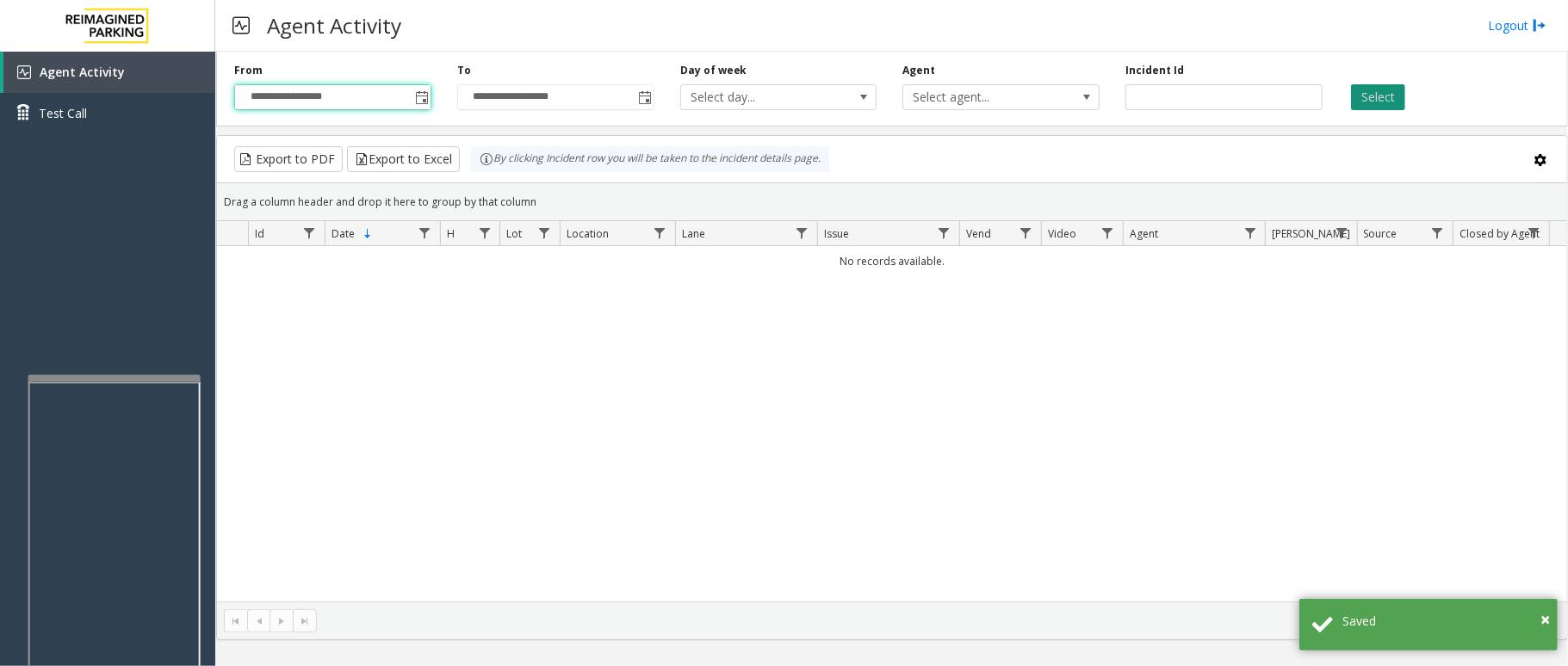
click at [1365, 100] on button "Select" at bounding box center [1378, 97] width 55 height 26
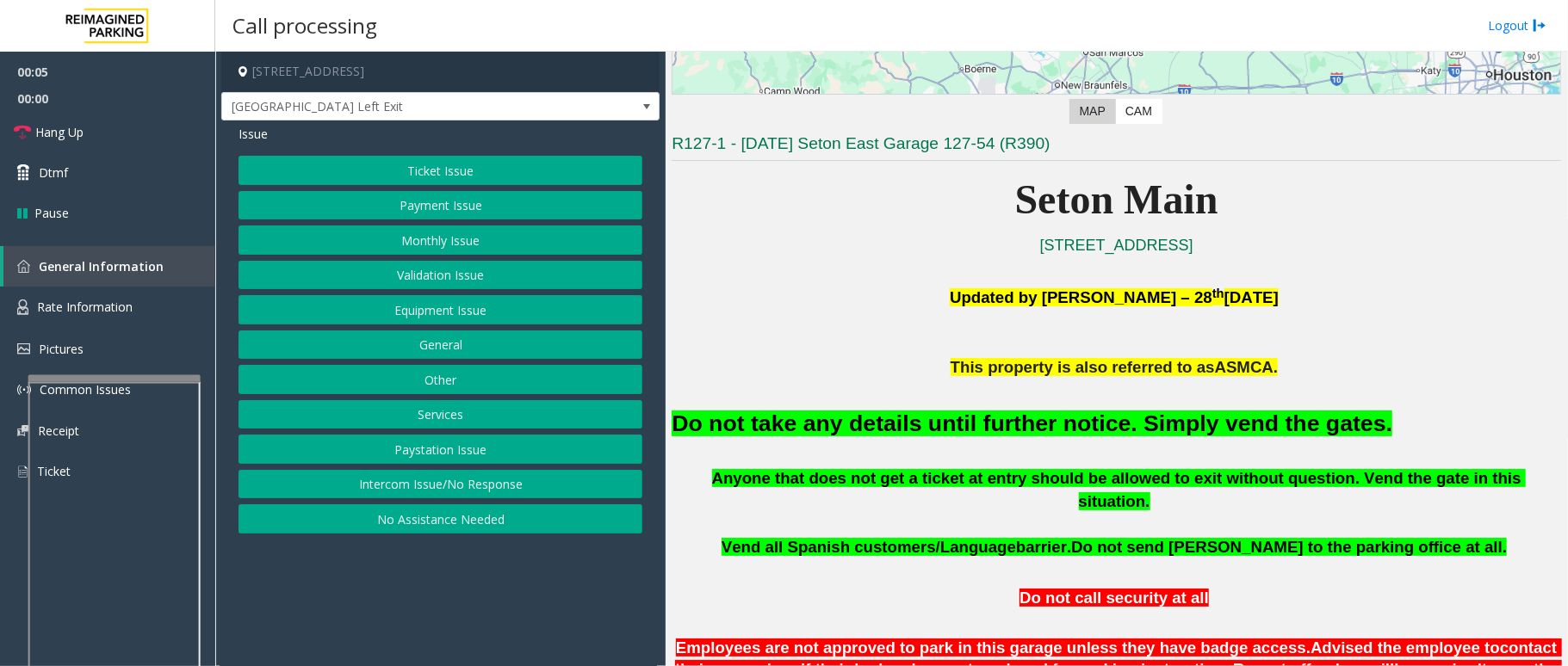
scroll to position [344, 0]
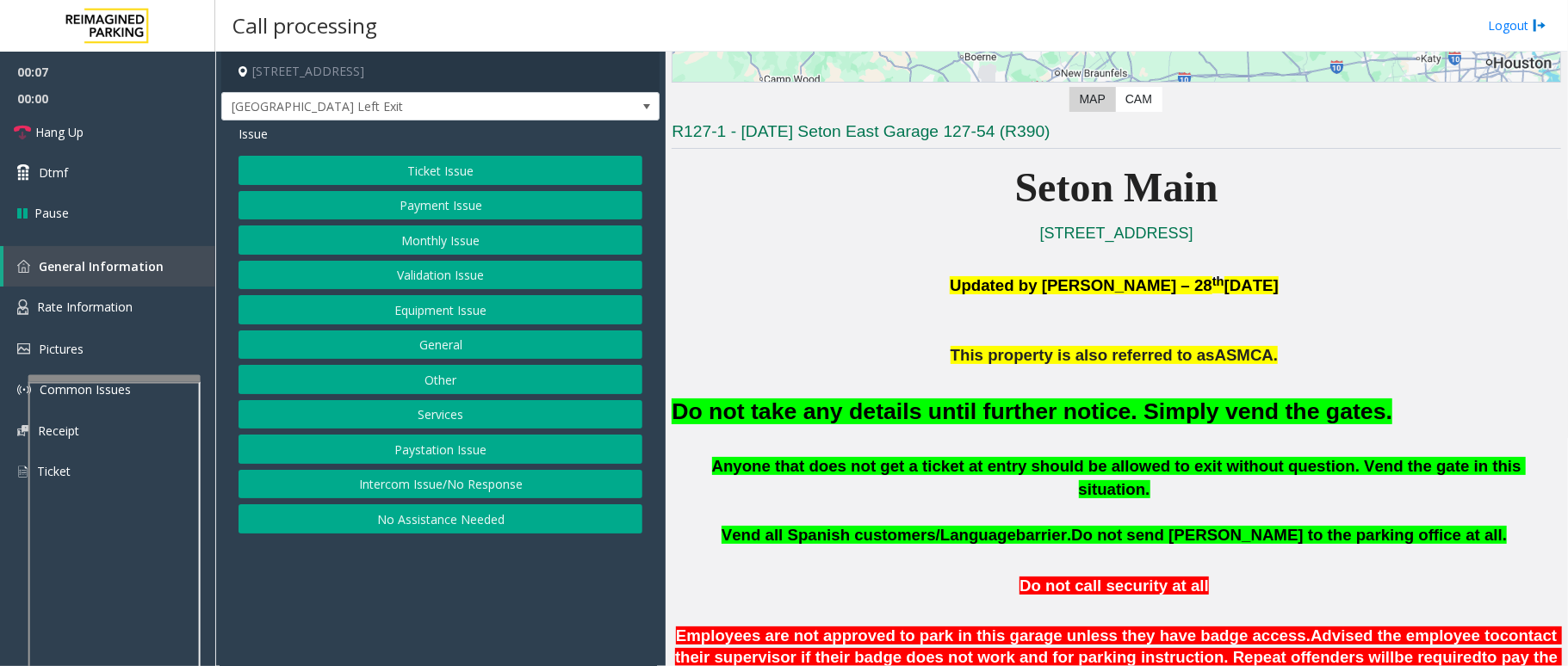
click at [441, 318] on button "Equipment Issue" at bounding box center [440, 309] width 404 height 29
click at [410, 300] on button "Gate / Door Won't Open" at bounding box center [440, 309] width 404 height 29
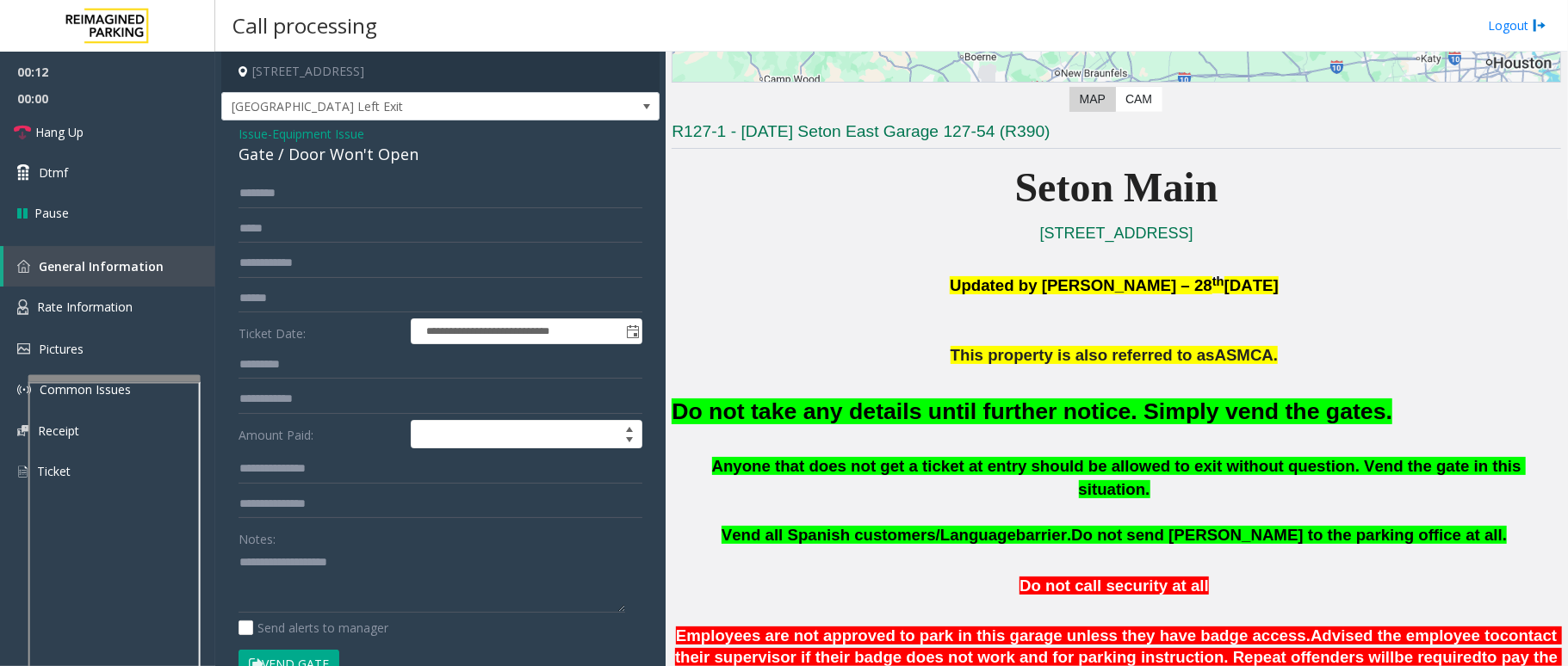
click at [780, 411] on font "Do not take any details until further notice. Simply vend the gates." at bounding box center [1031, 412] width 721 height 26
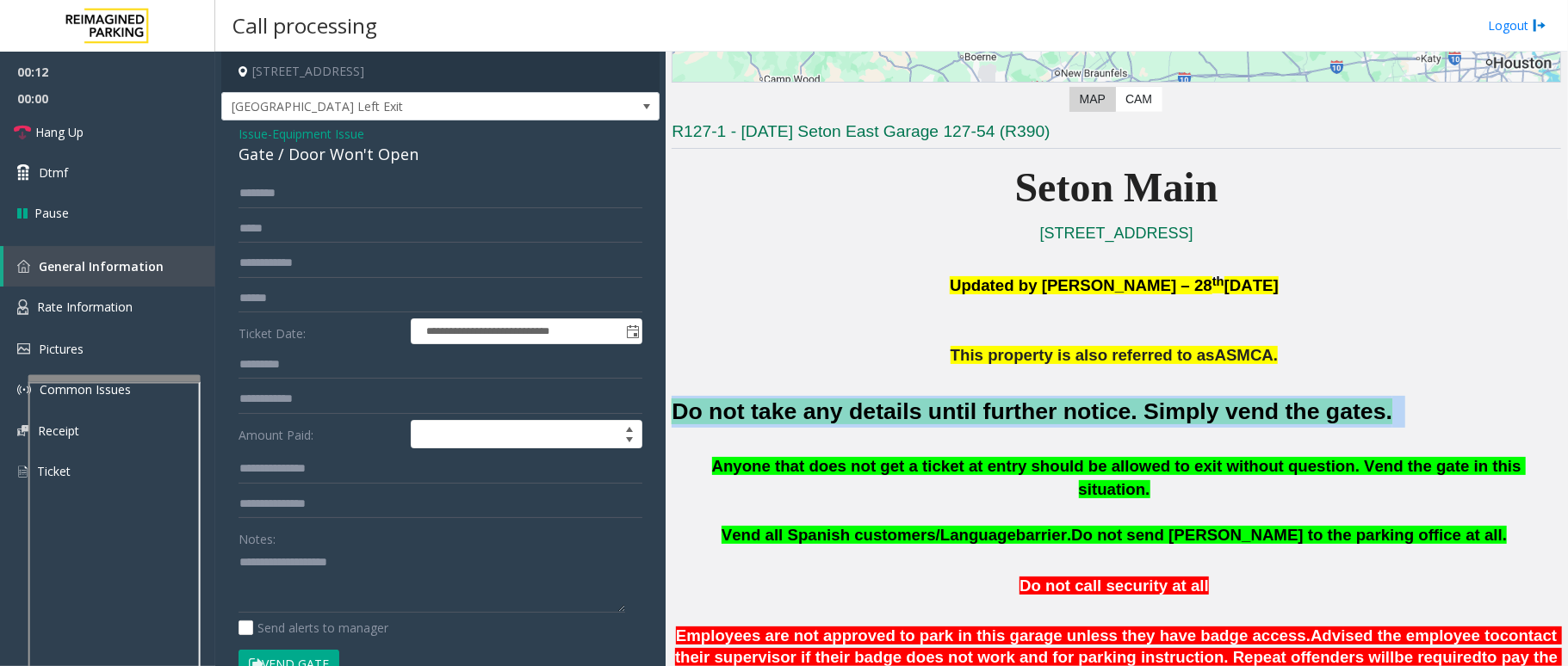
click at [785, 411] on font "Do not take any details until further notice. Simply vend the gates." at bounding box center [1031, 412] width 721 height 26
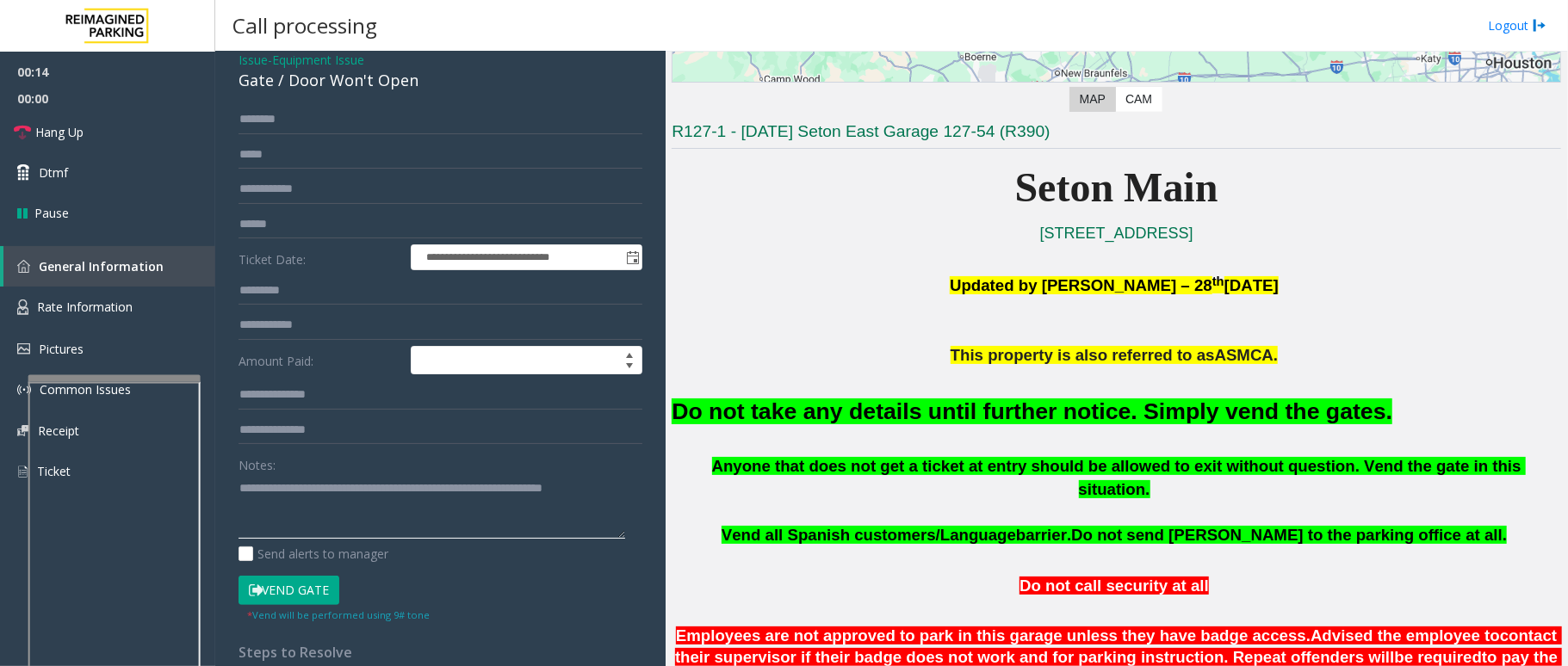
scroll to position [114, 0]
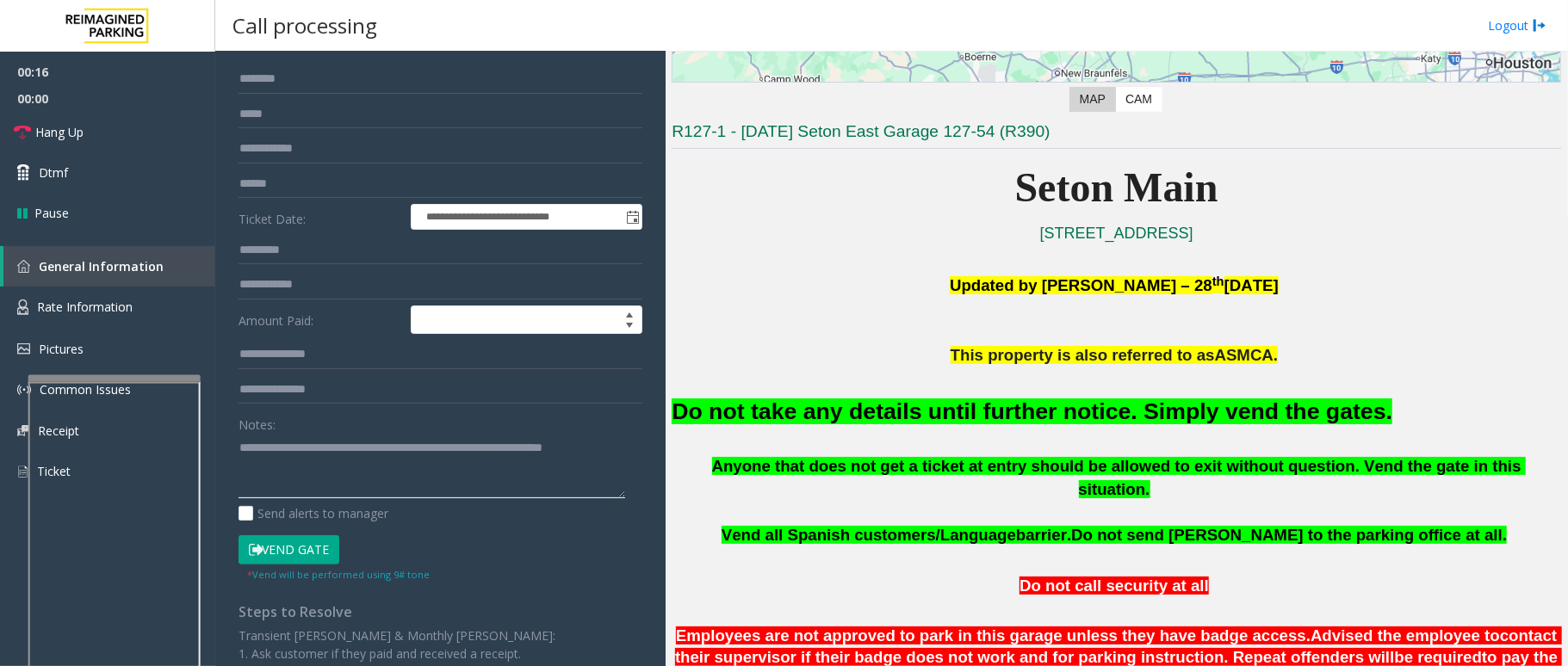
type textarea "**********"
click at [291, 558] on button "Vend Gate" at bounding box center [288, 550] width 100 height 29
click at [80, 132] on span "Hang Up" at bounding box center [60, 132] width 48 height 18
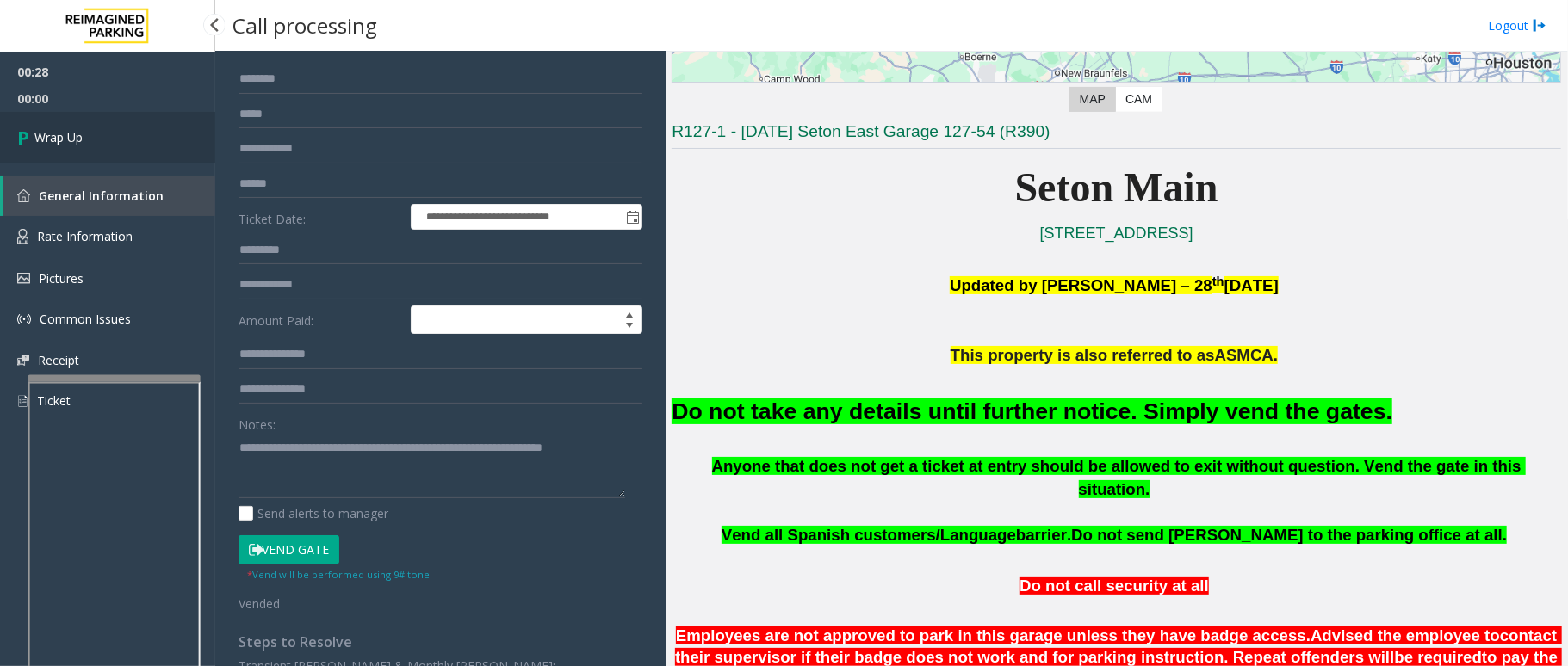
click at [104, 129] on link "Wrap Up" at bounding box center [107, 137] width 216 height 51
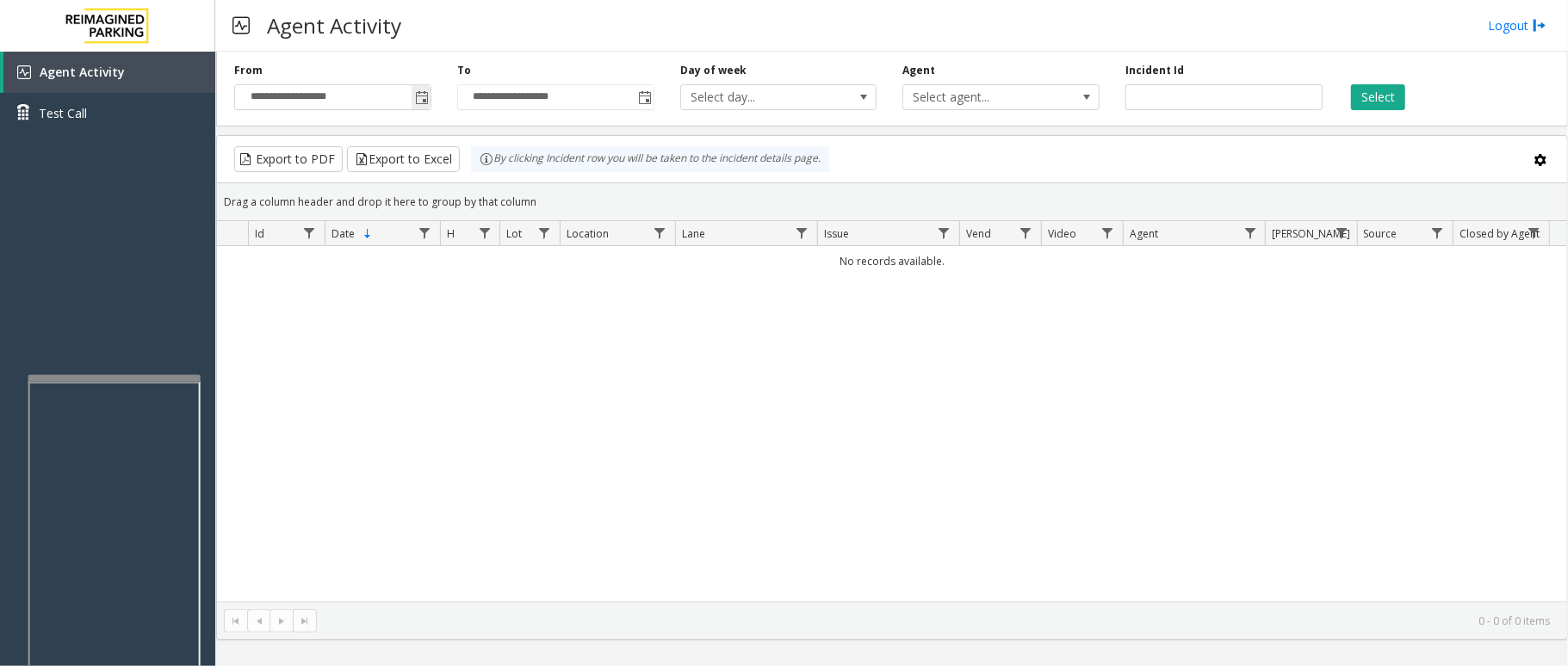
click at [424, 98] on span "Toggle popup" at bounding box center [422, 98] width 14 height 14
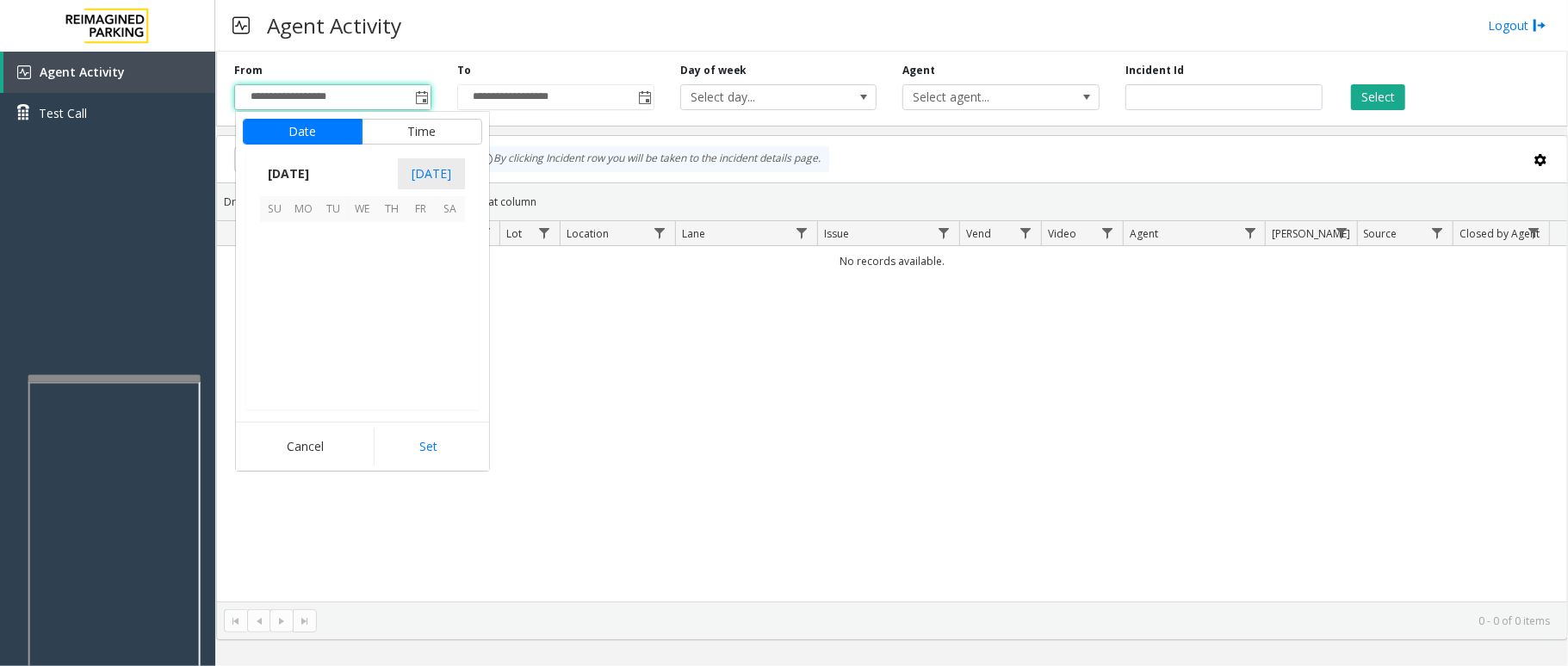
scroll to position [308754, 0]
click at [318, 306] on span "12" at bounding box center [332, 294] width 29 height 29
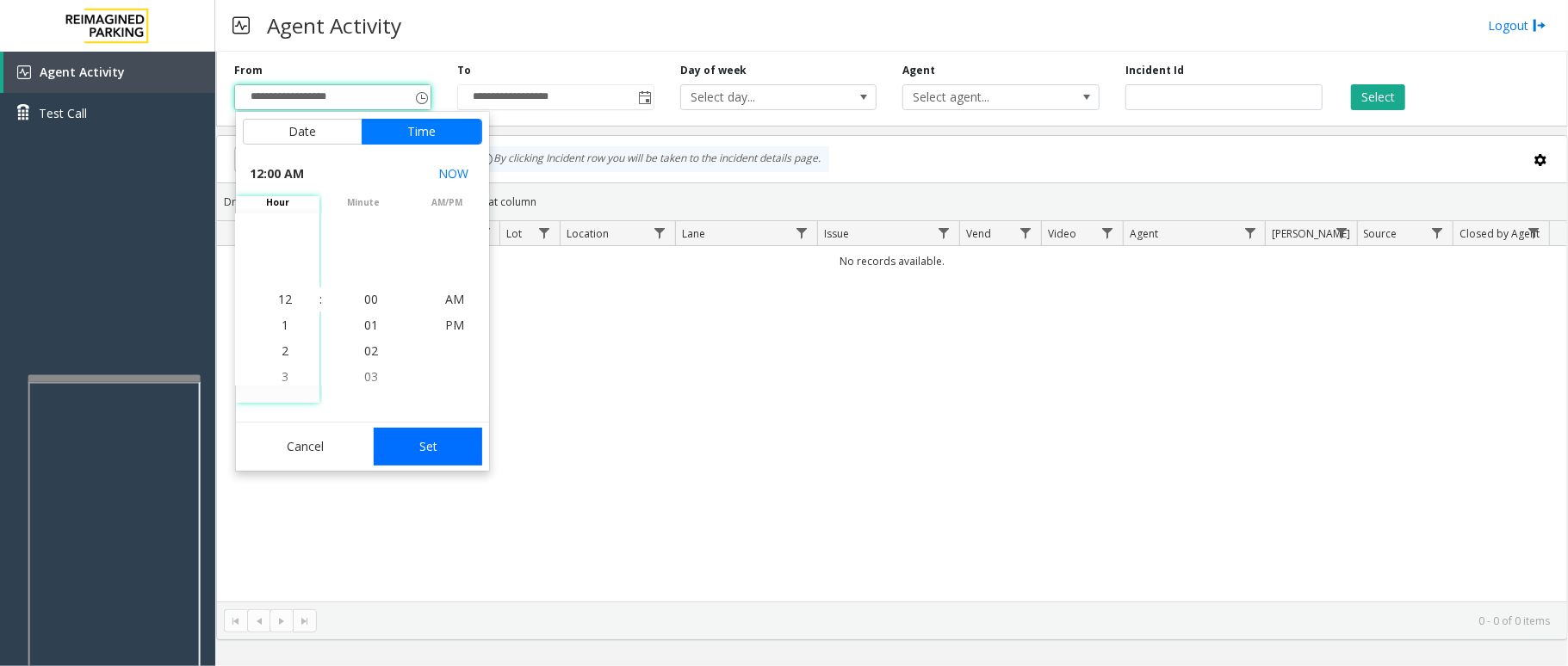
click at [435, 432] on button "Set" at bounding box center [428, 446] width 108 height 38
type input "**********"
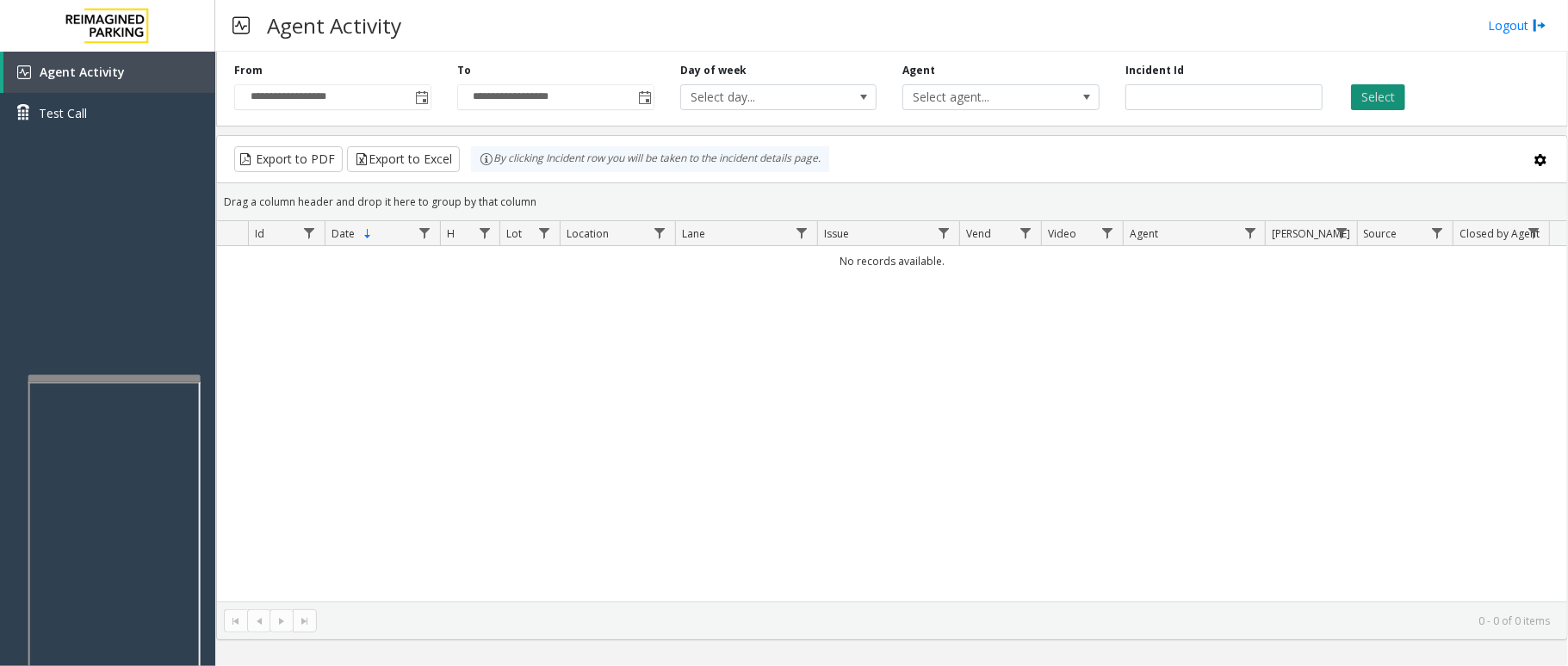
click at [1361, 97] on button "Select" at bounding box center [1378, 97] width 55 height 26
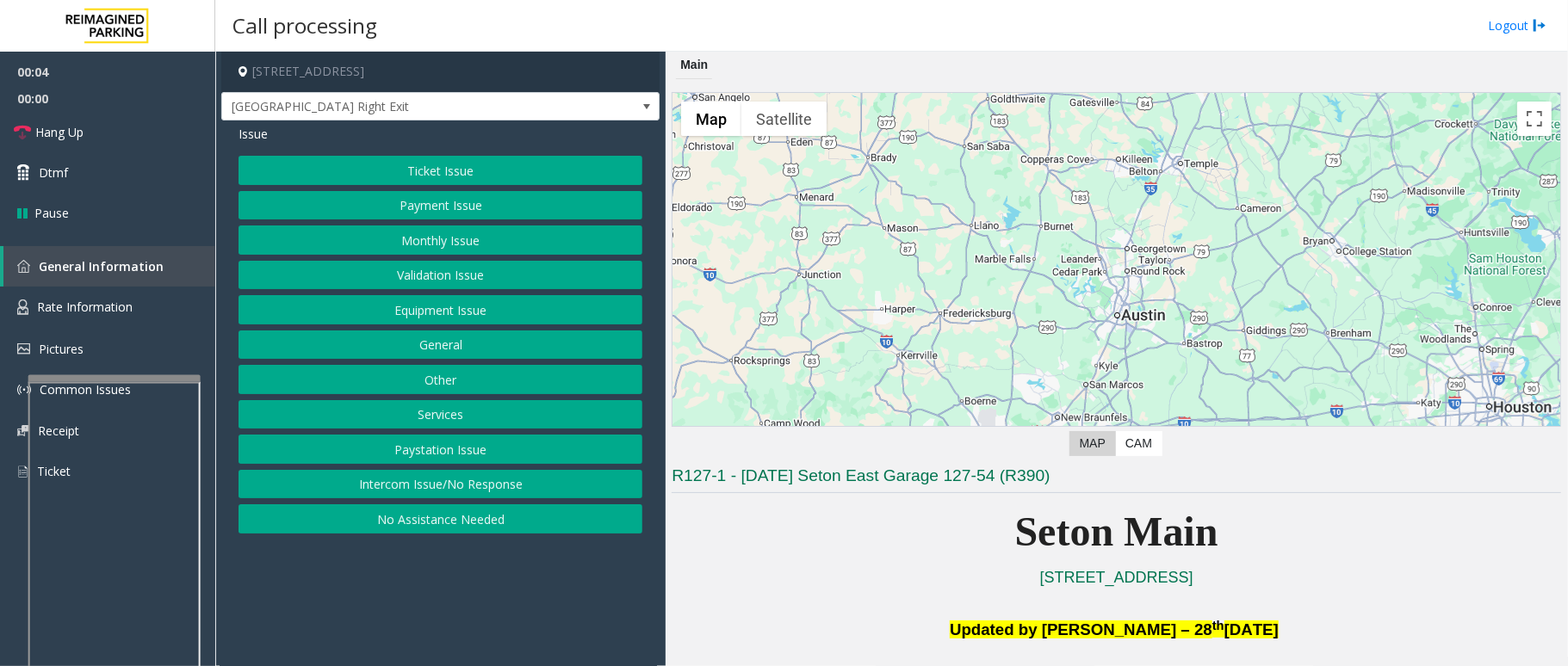
click at [465, 314] on button "Equipment Issue" at bounding box center [440, 309] width 404 height 29
click at [449, 311] on button "Gate / Door Won't Open" at bounding box center [440, 309] width 404 height 29
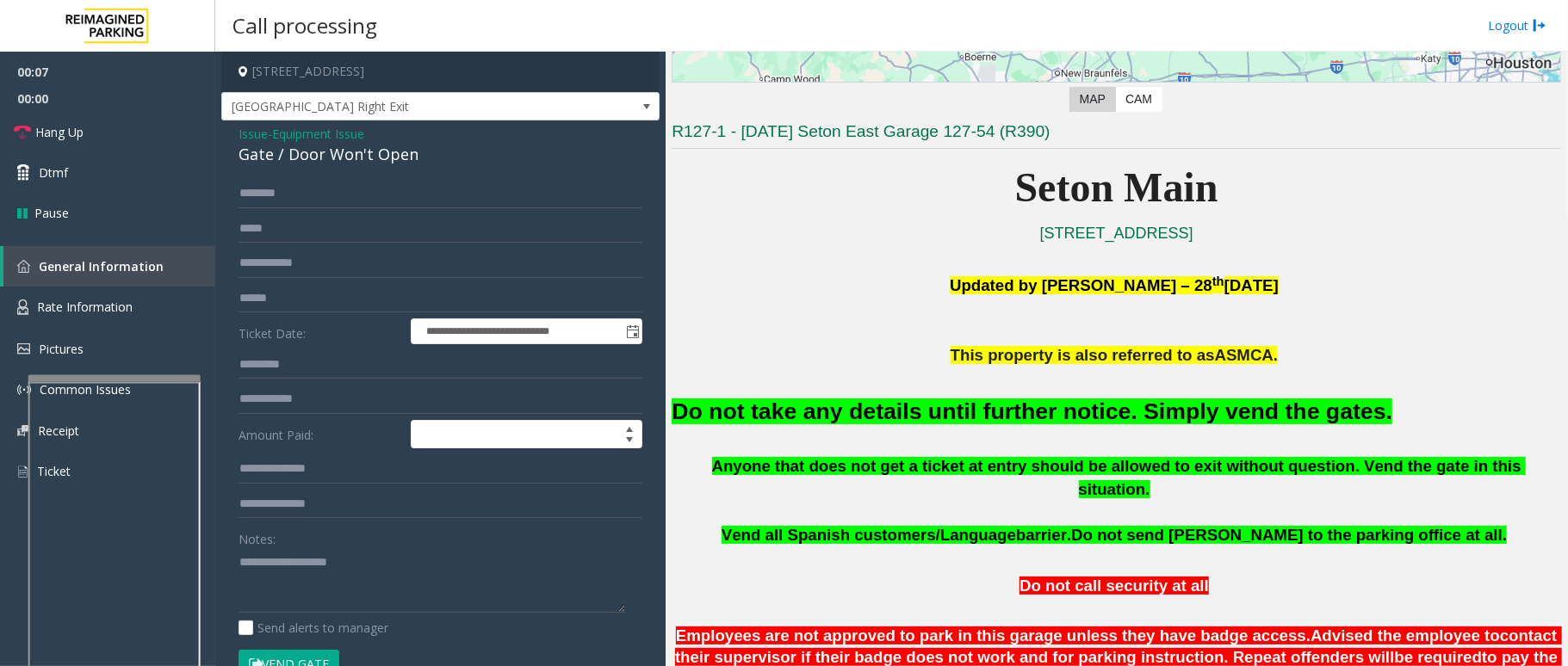
scroll to position [114, 0]
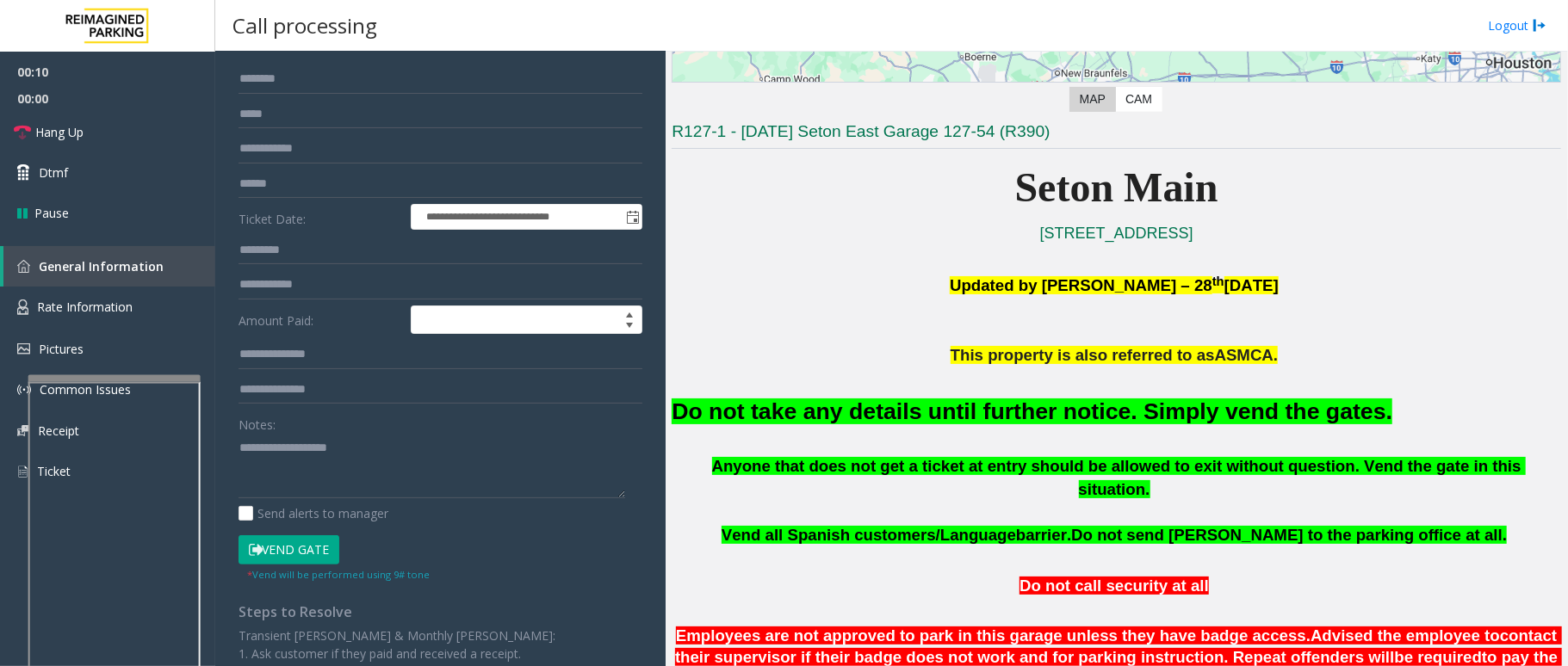
click at [691, 405] on font "Do not take any details until further notice. Simply vend the gates." at bounding box center [1031, 412] width 721 height 26
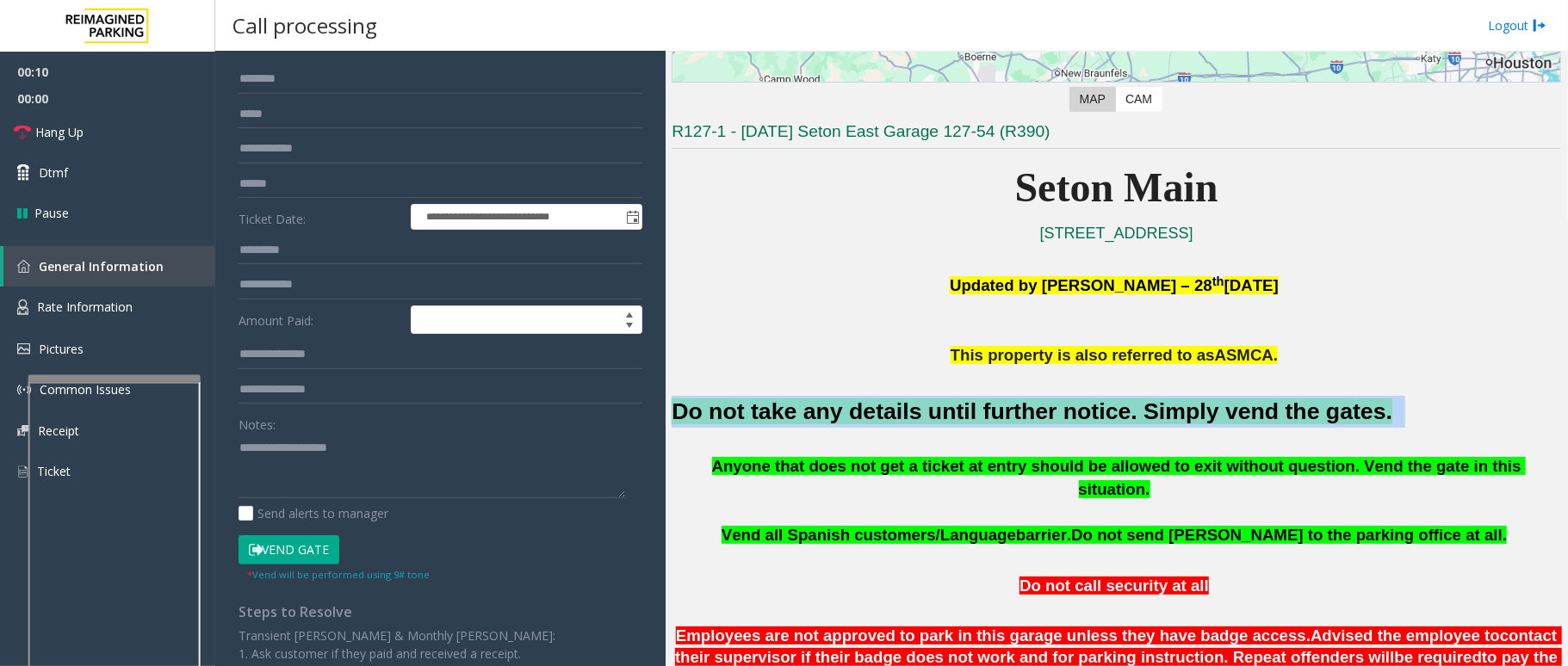
click at [693, 407] on font "Do not take any details until further notice. Simply vend the gates." at bounding box center [1031, 412] width 721 height 26
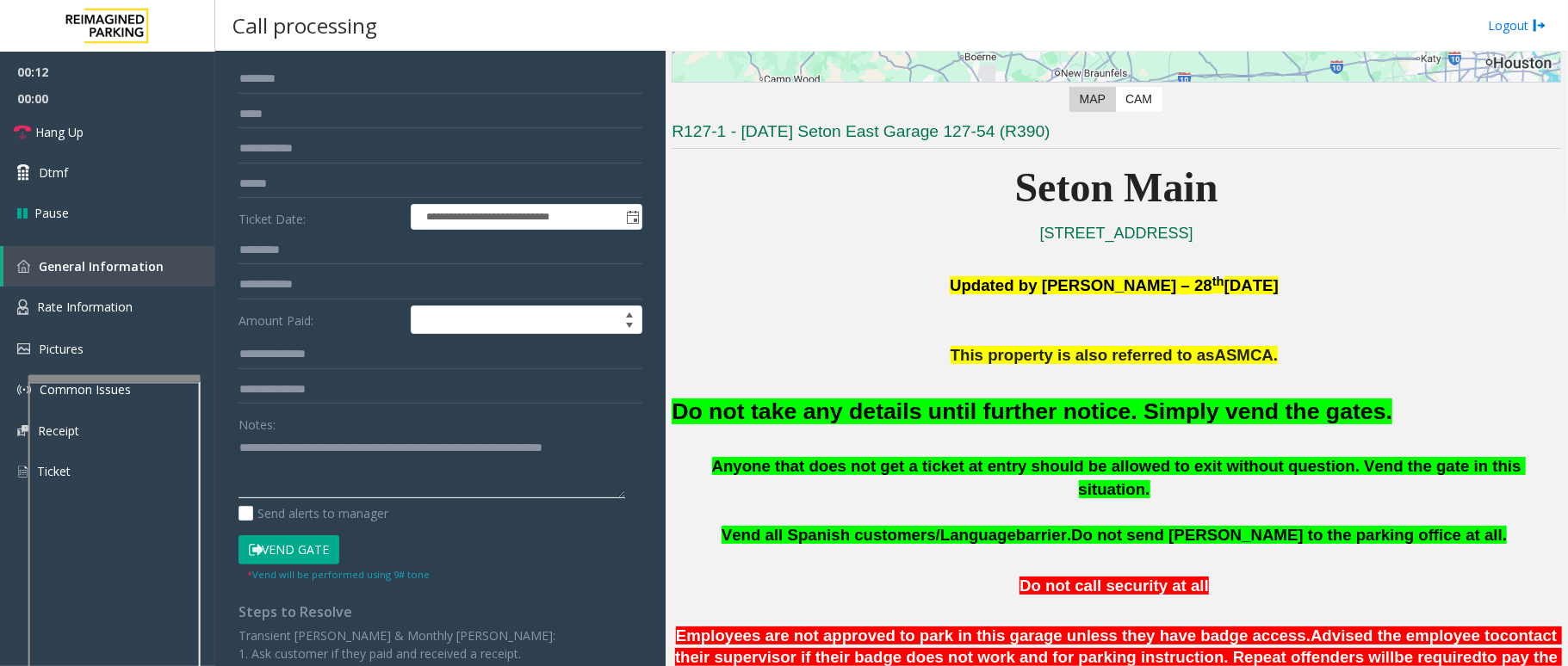
type textarea "**********"
click at [334, 550] on button "Vend Gate" at bounding box center [288, 550] width 100 height 29
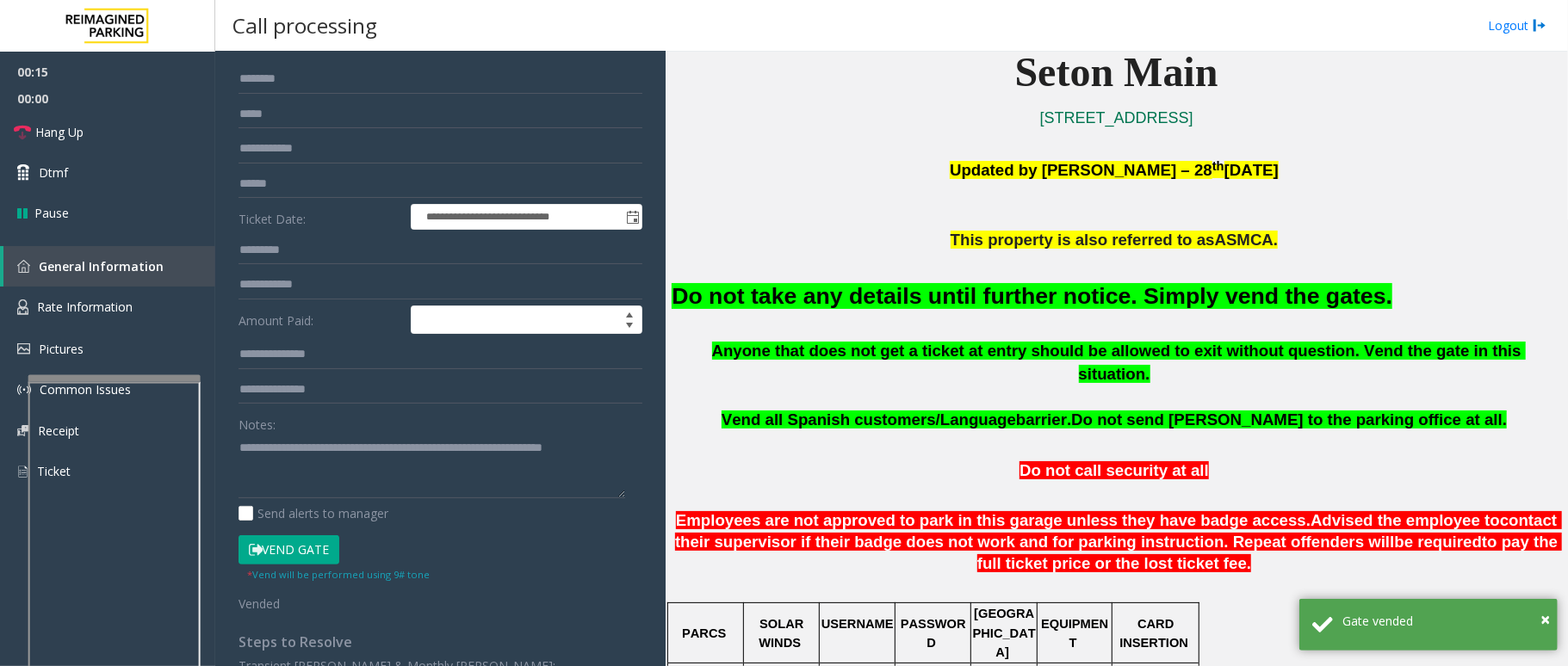
scroll to position [574, 0]
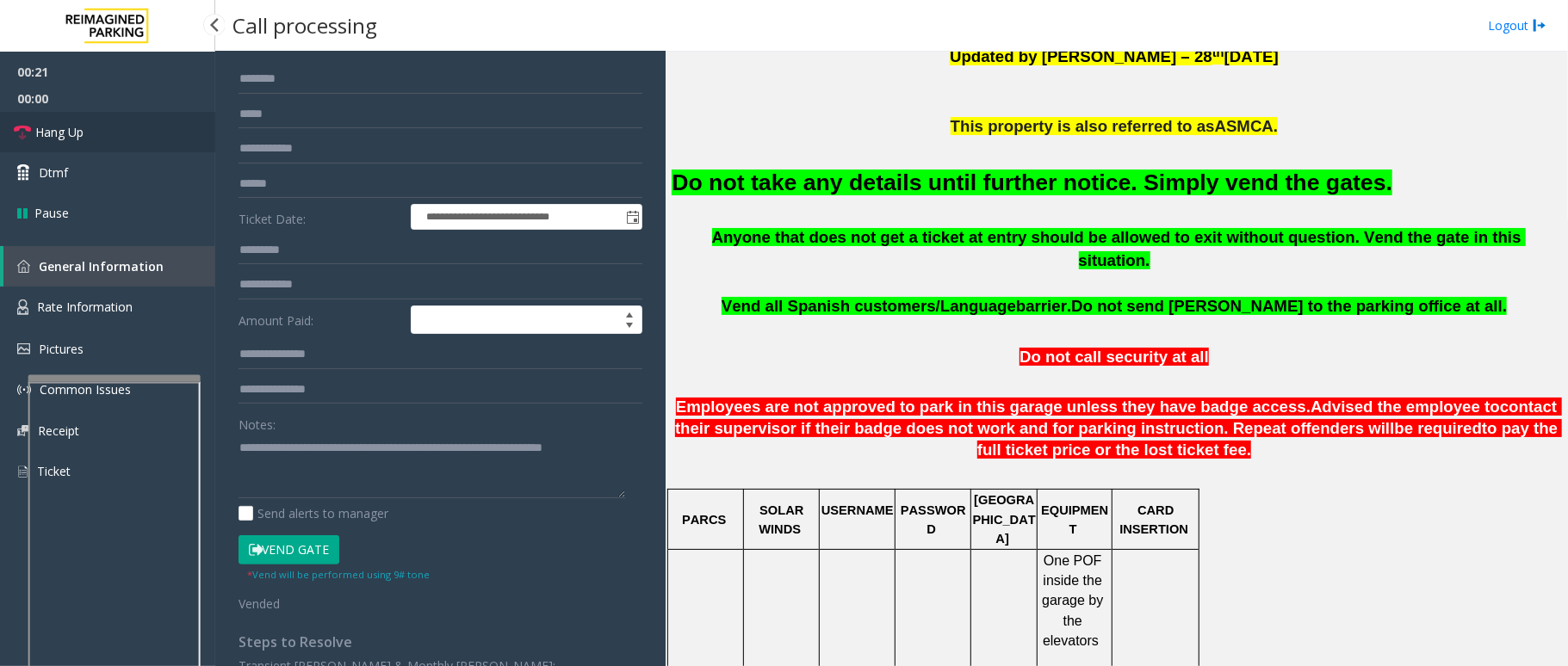
click at [77, 139] on span "Hang Up" at bounding box center [60, 132] width 48 height 18
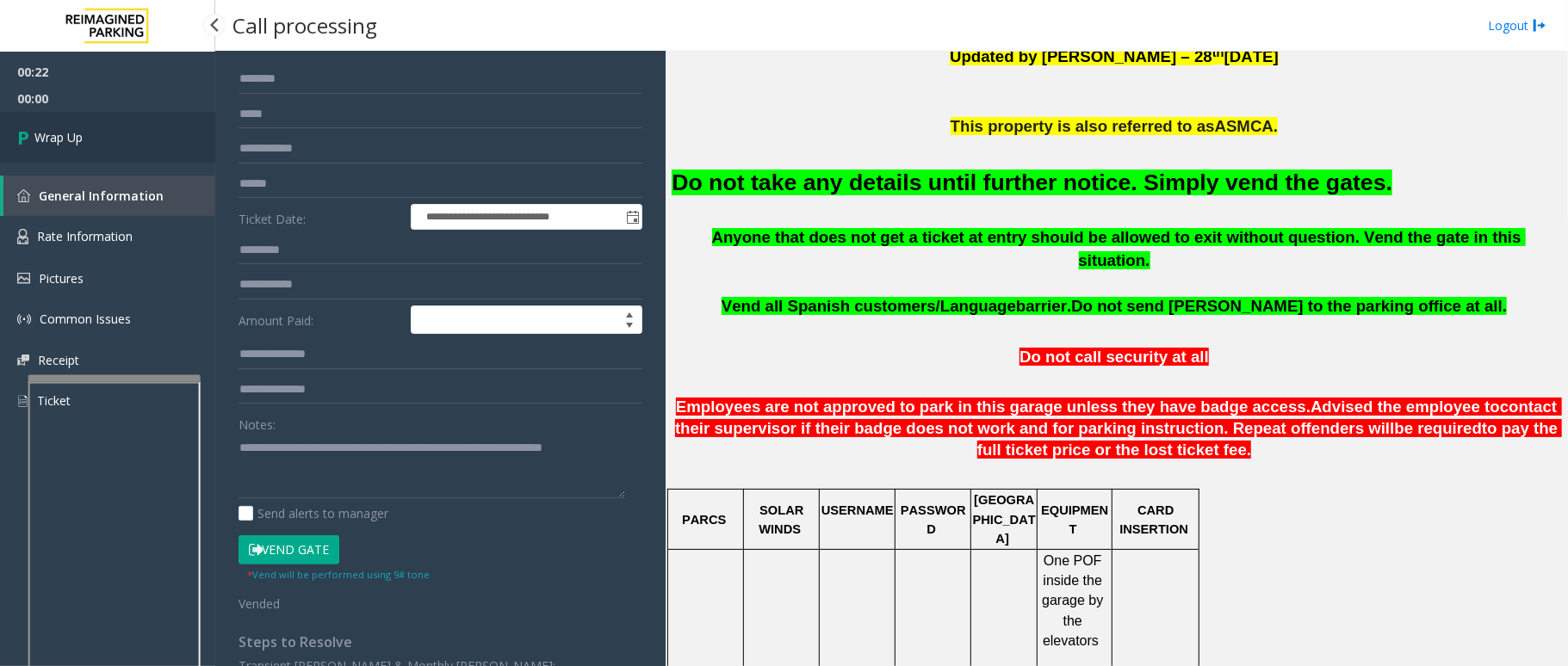
click at [77, 139] on span "Wrap Up" at bounding box center [59, 137] width 48 height 18
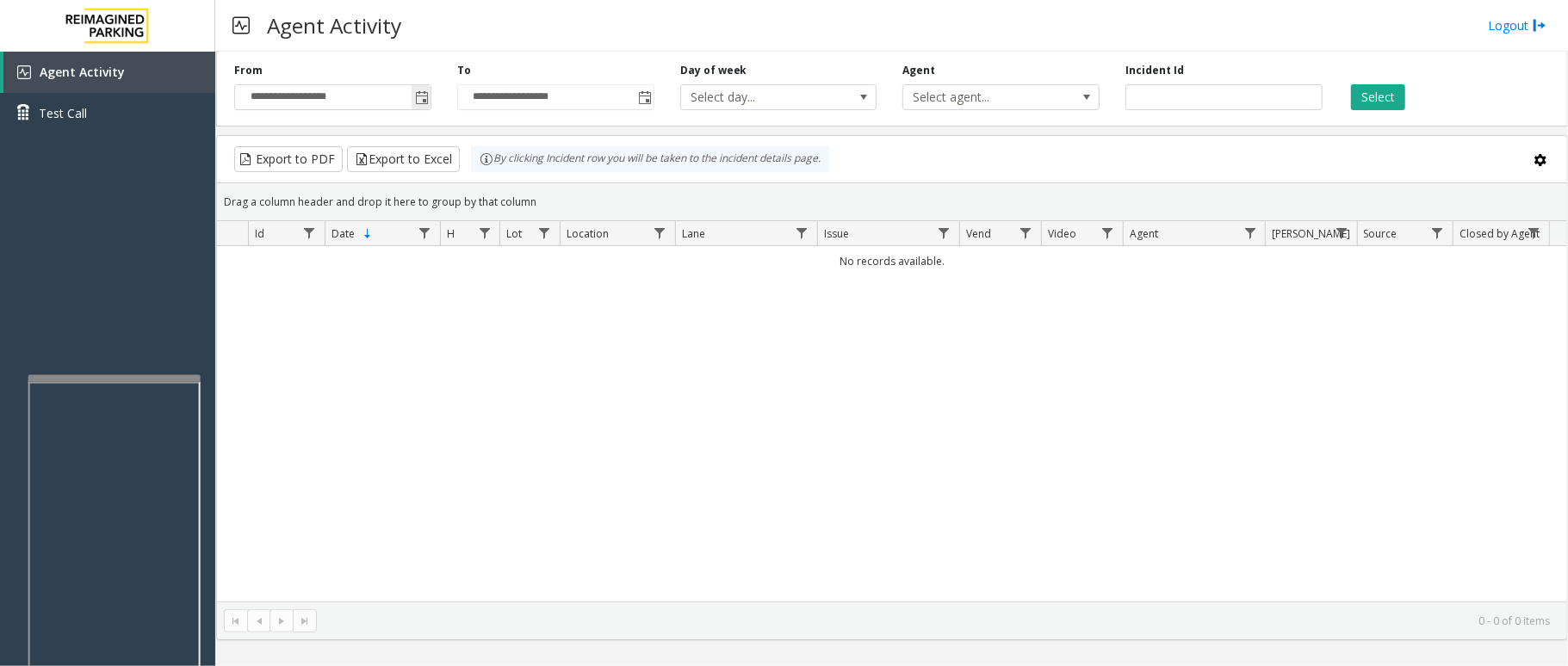
click at [428, 93] on span "Toggle popup" at bounding box center [422, 98] width 14 height 14
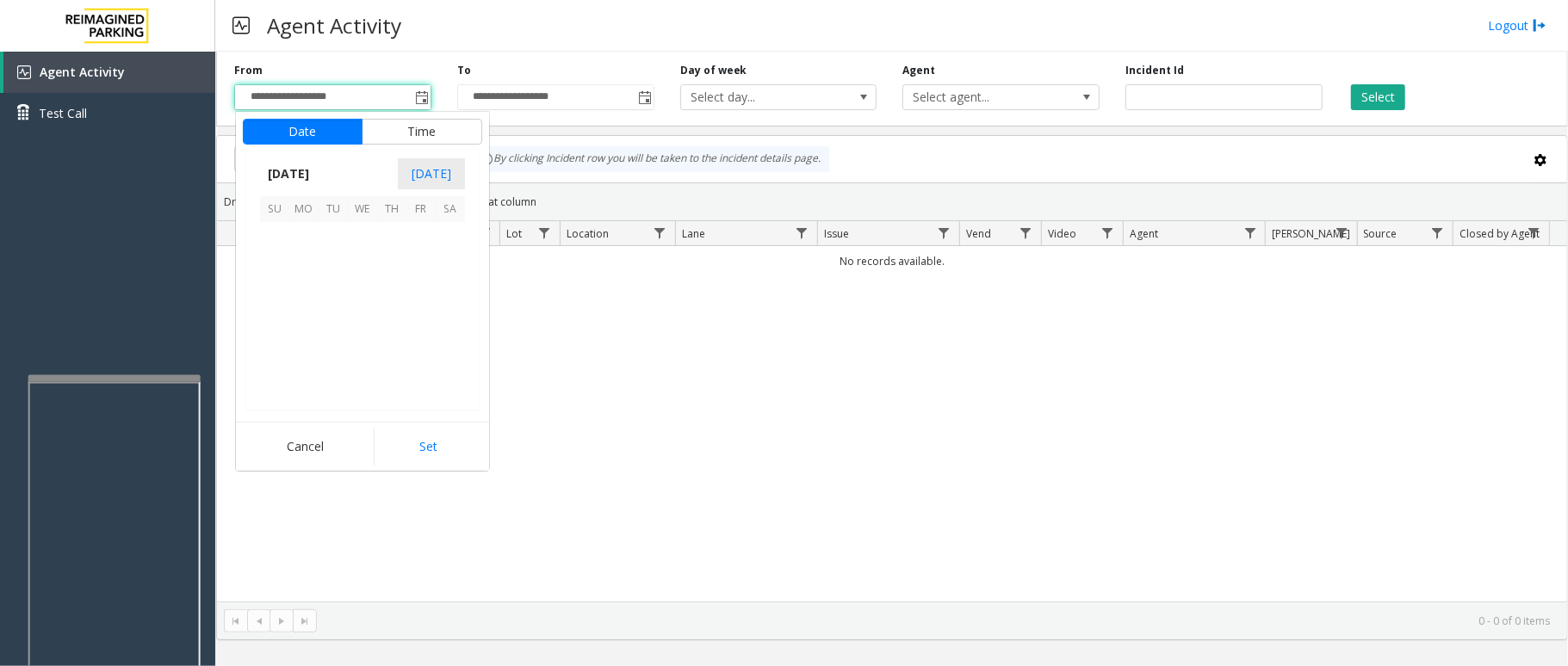
scroll to position [308754, 0]
click at [429, 247] on span "1" at bounding box center [421, 236] width 29 height 29
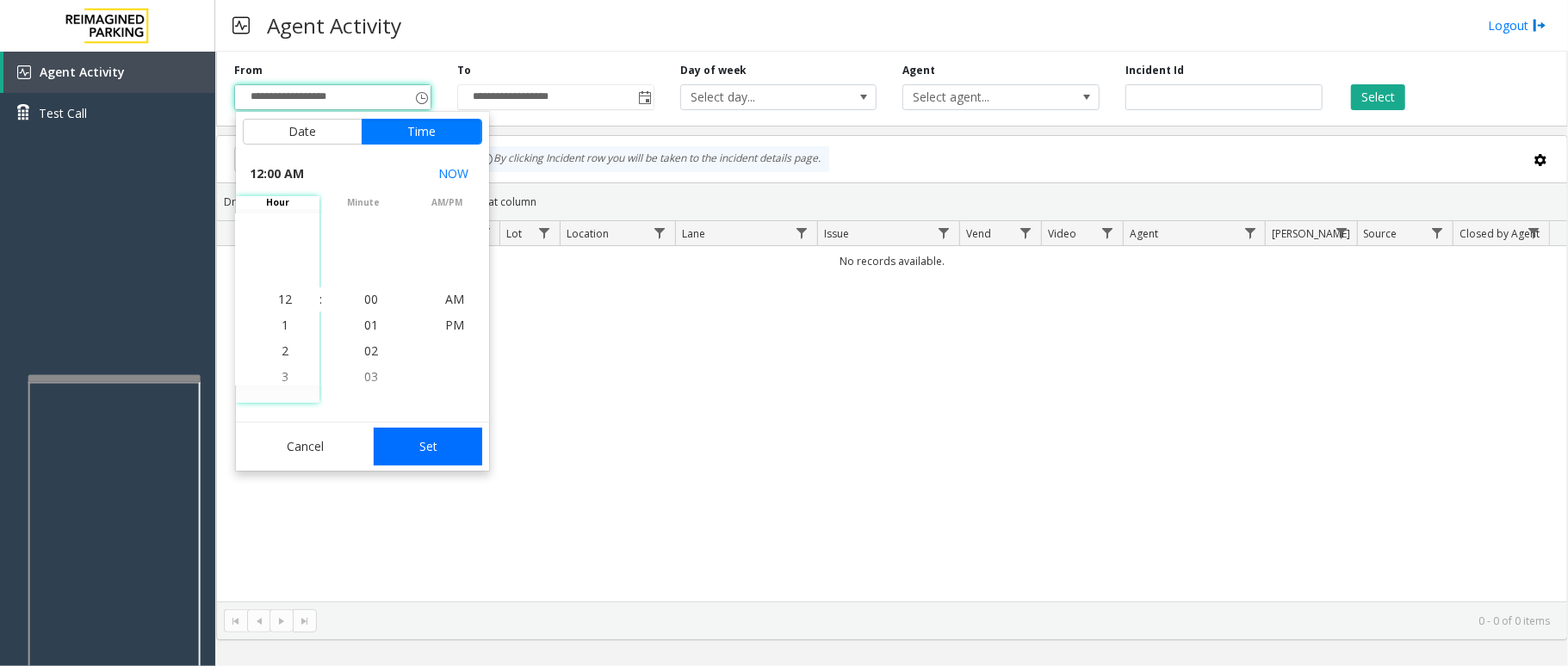
click at [441, 456] on button "Set" at bounding box center [428, 446] width 108 height 38
type input "**********"
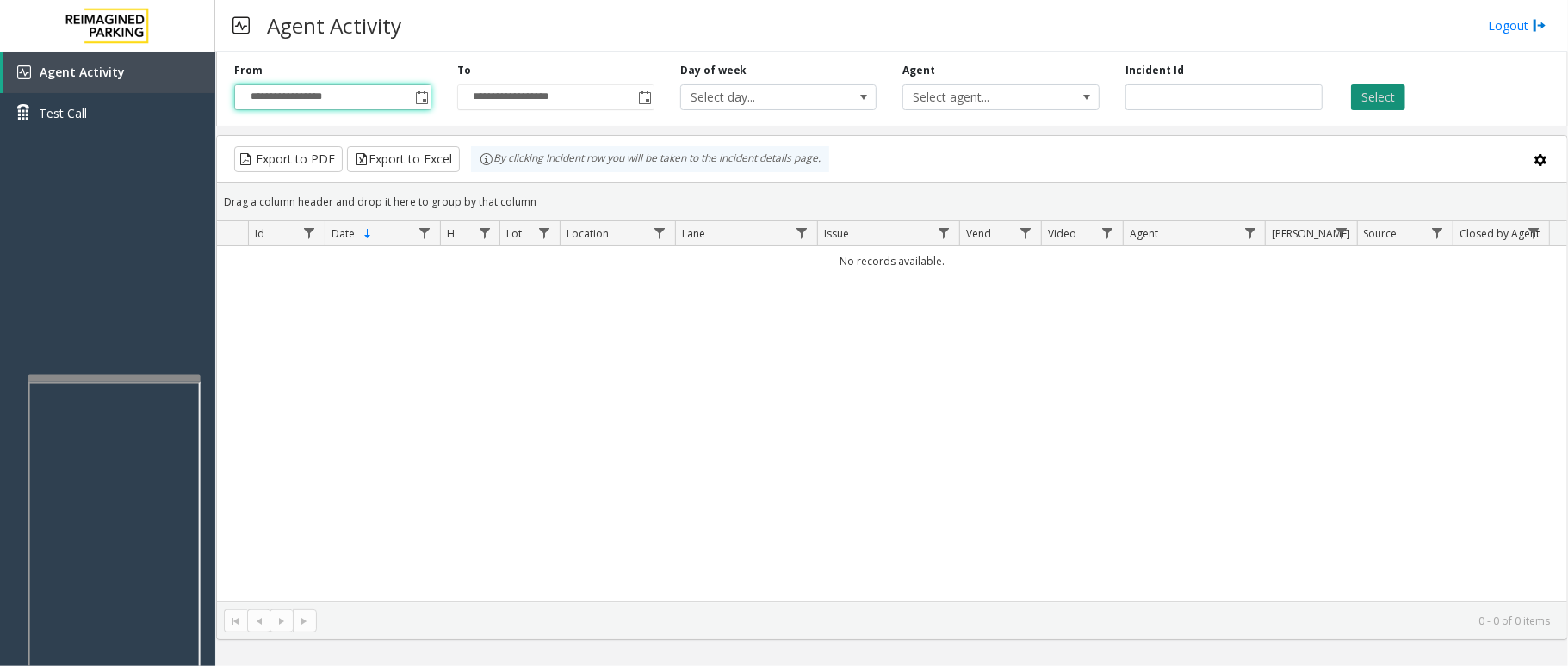
click at [1386, 94] on button "Select" at bounding box center [1378, 97] width 55 height 26
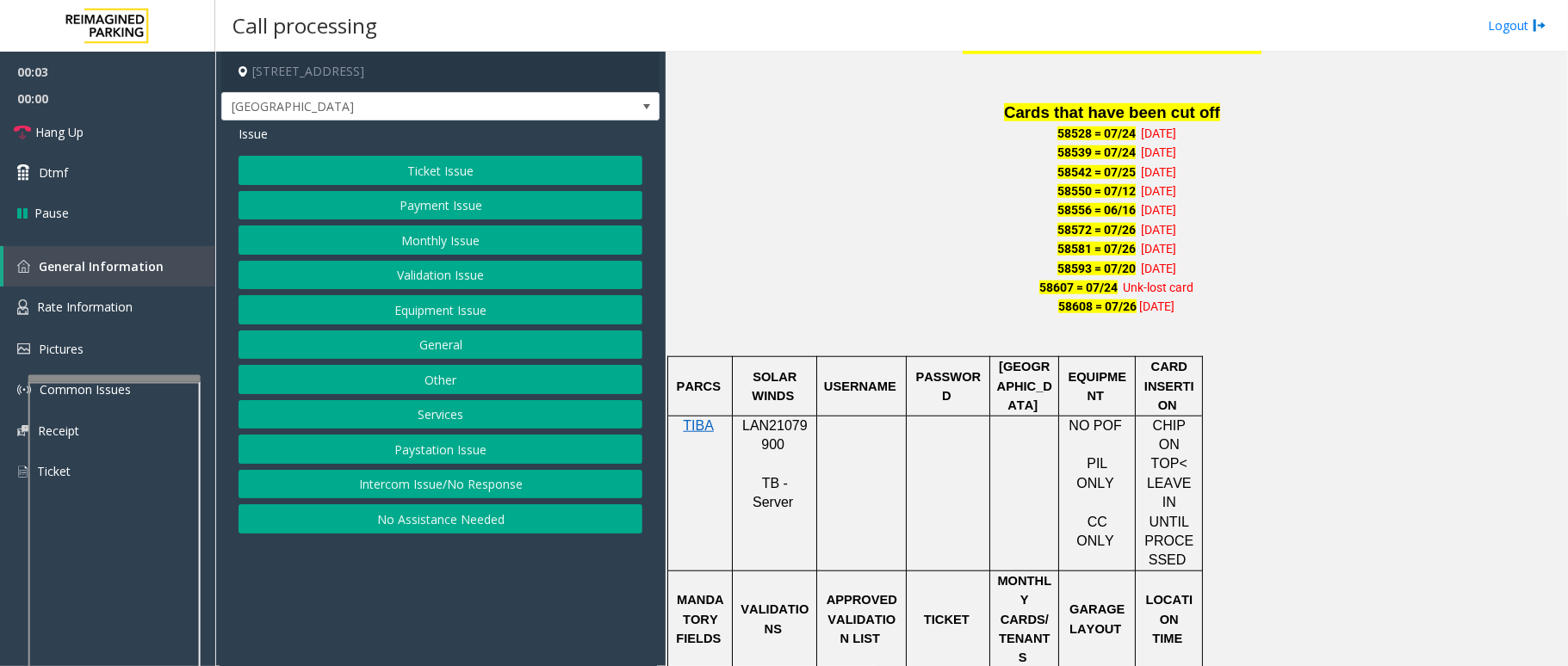
scroll to position [1147, 0]
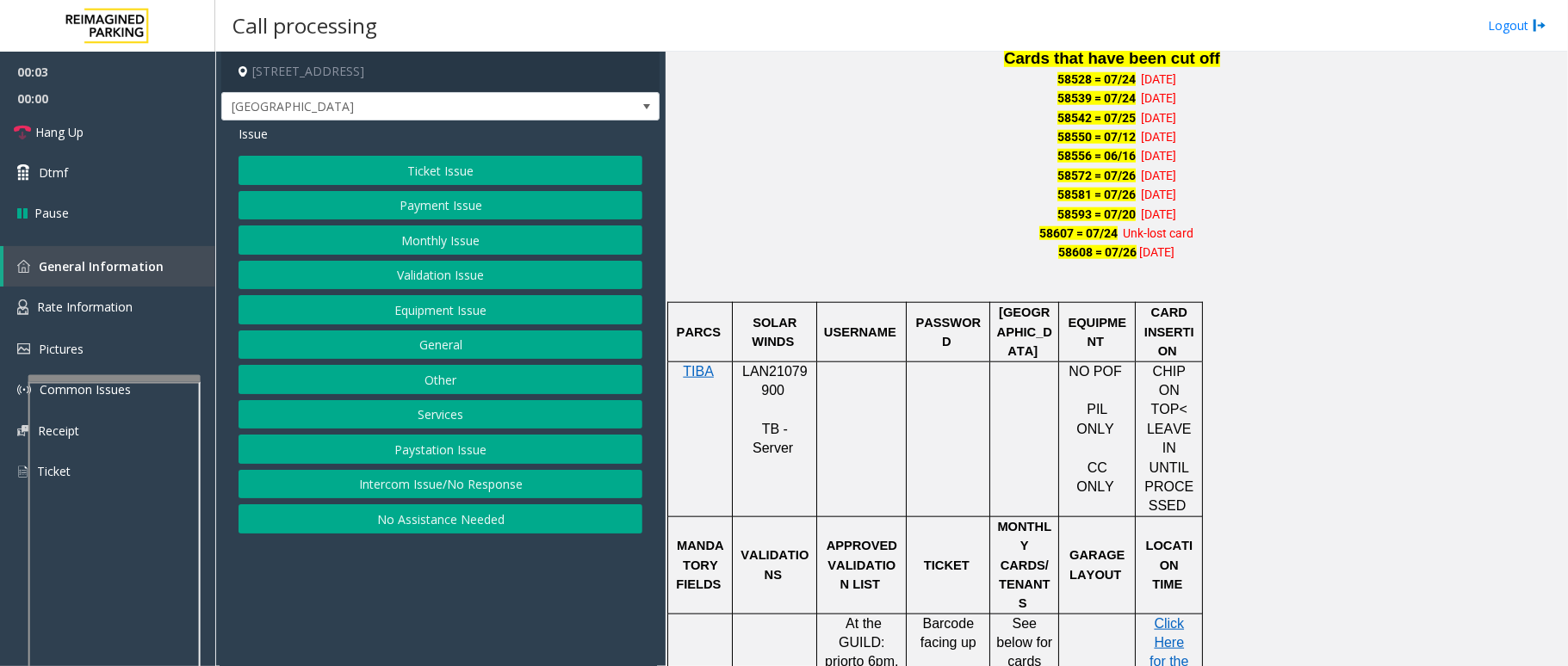
click at [774, 364] on span "LAN21079900" at bounding box center [775, 381] width 66 height 34
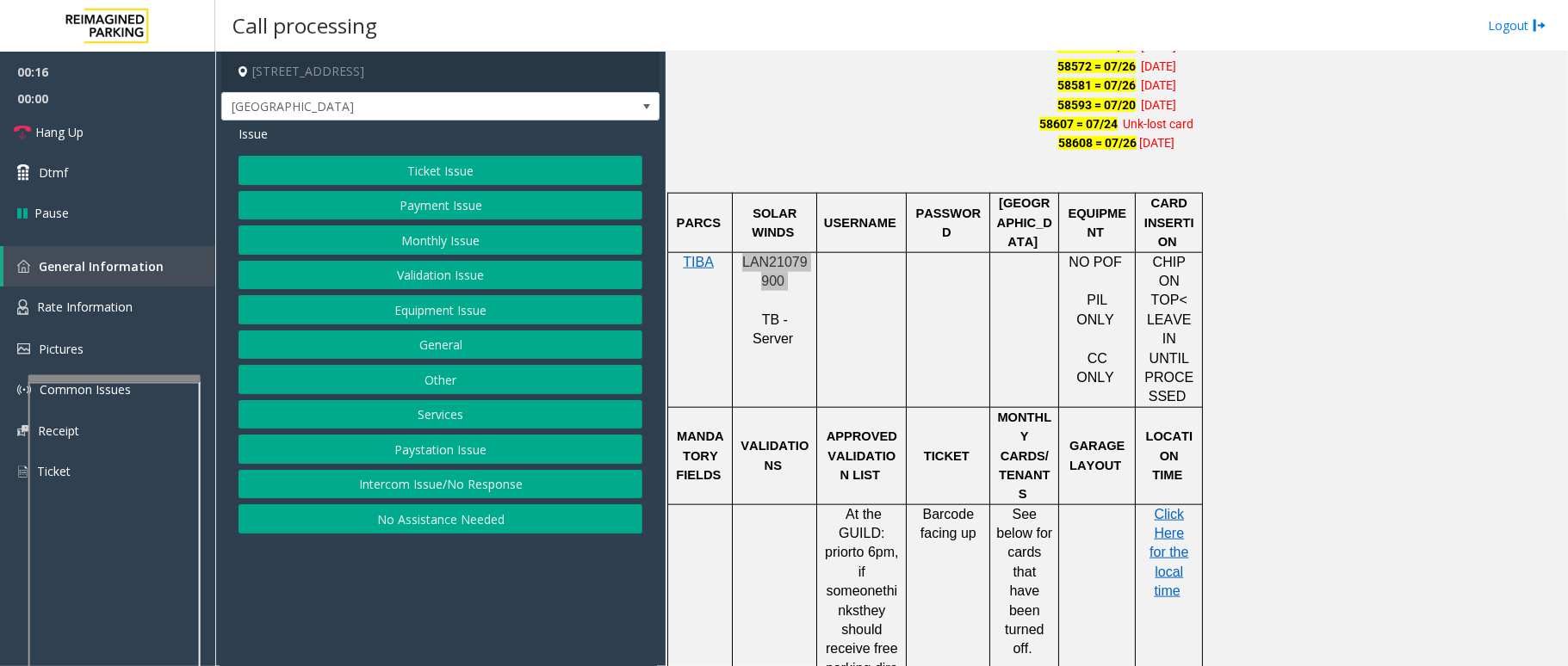
scroll to position [1262, 0]
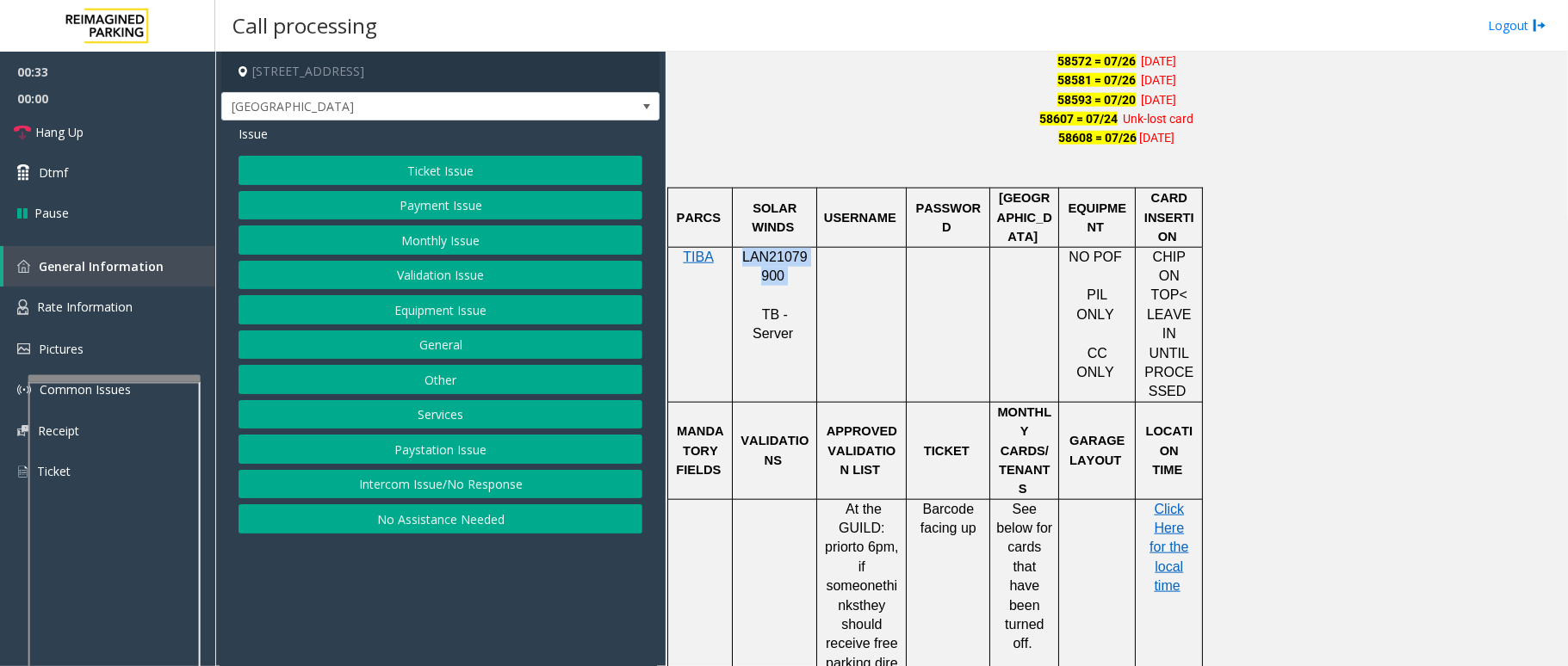
click at [477, 170] on button "Ticket Issue" at bounding box center [440, 170] width 404 height 29
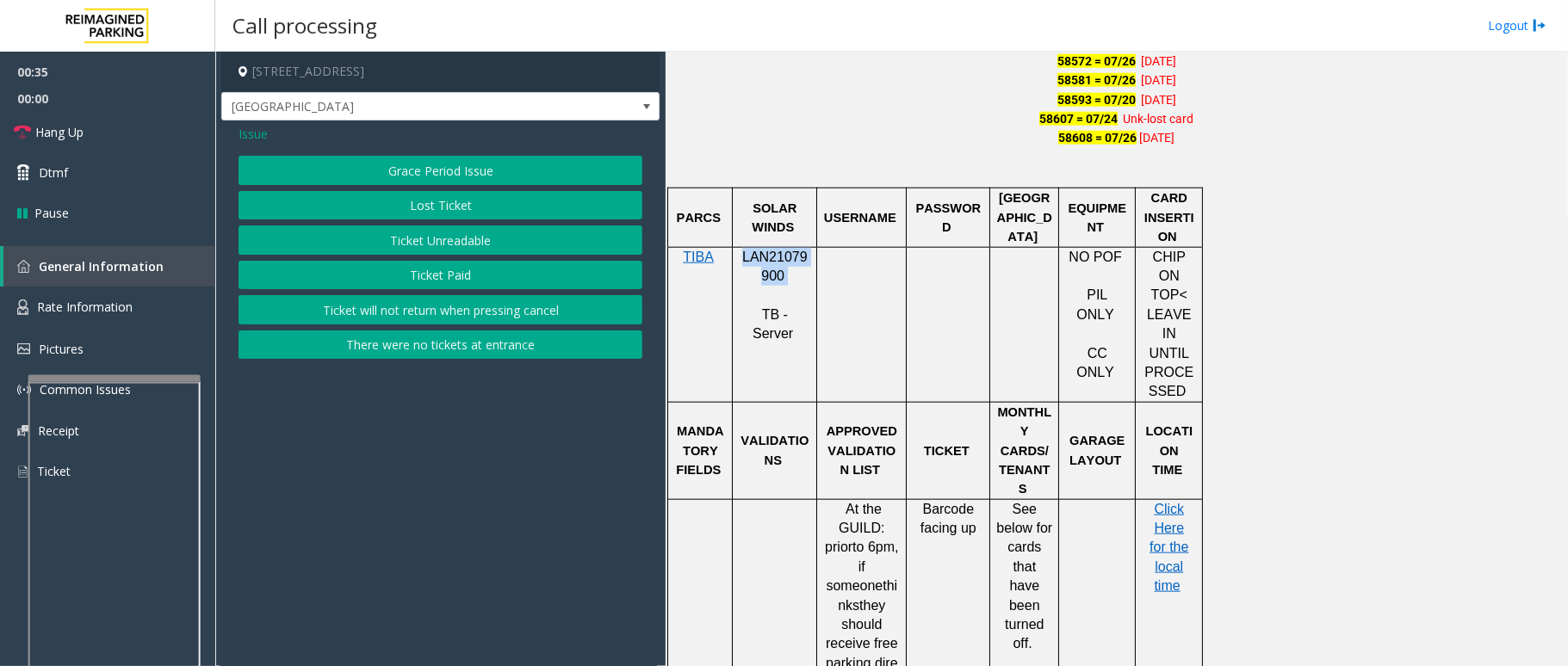
click at [486, 235] on button "Ticket Unreadable" at bounding box center [440, 240] width 404 height 29
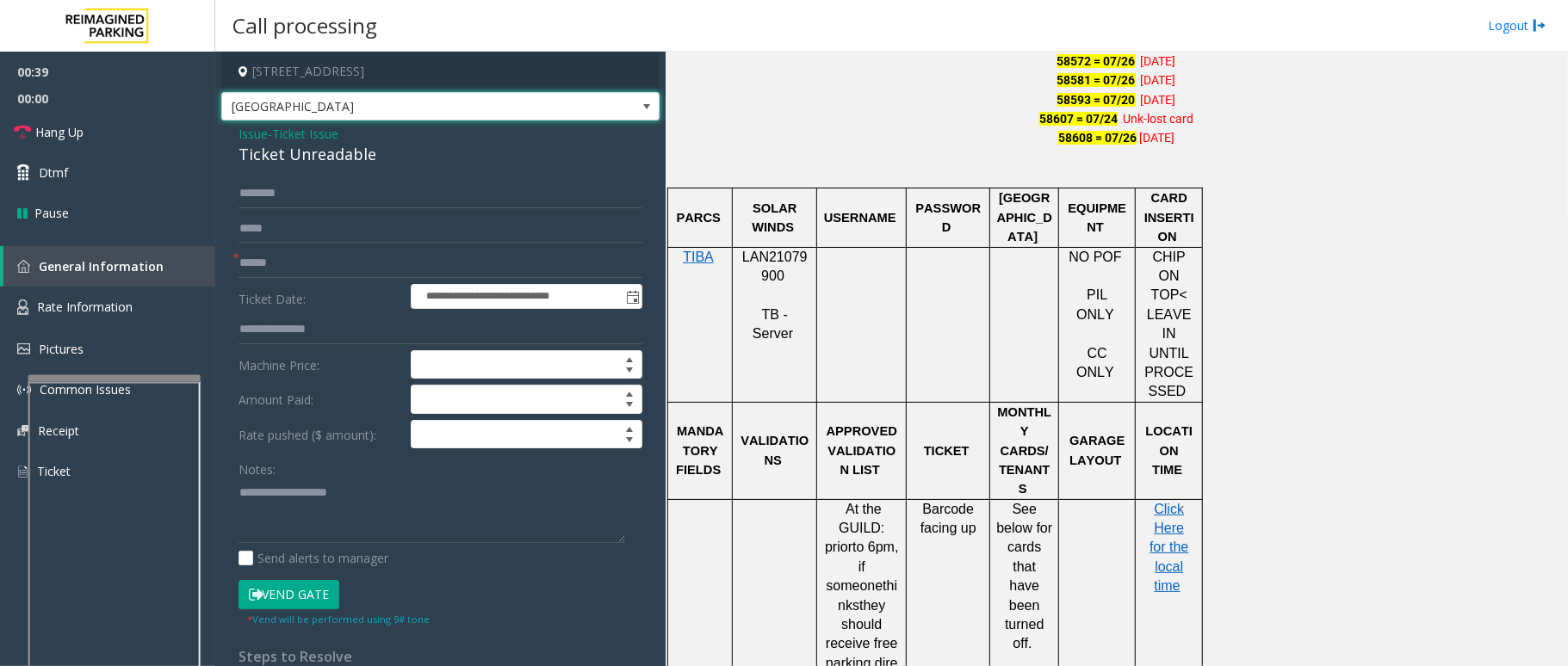
click at [639, 99] on span at bounding box center [646, 106] width 14 height 14
click at [334, 266] on input "text" at bounding box center [440, 262] width 404 height 29
click at [390, 262] on input "text" at bounding box center [440, 262] width 404 height 29
type input "**"
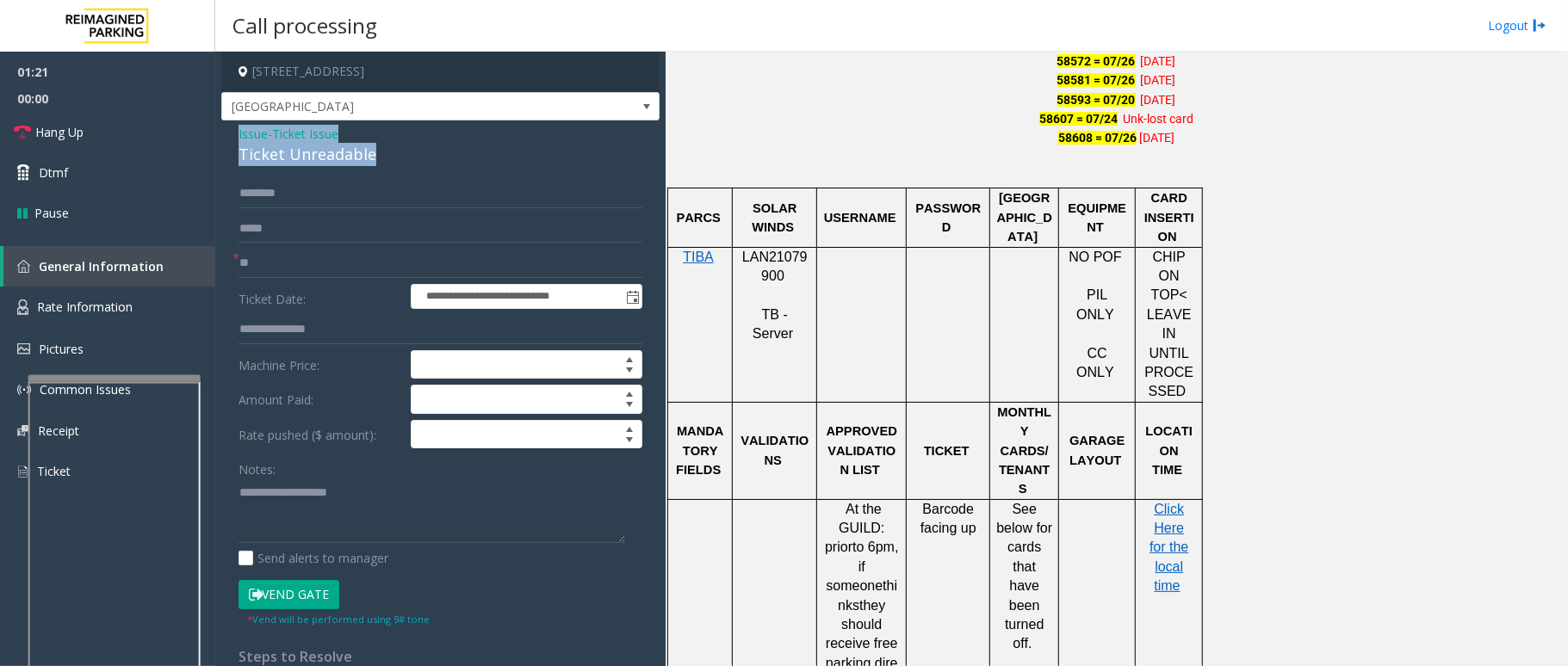
drag, startPoint x: 372, startPoint y: 148, endPoint x: 235, endPoint y: 125, distance: 138.9
click at [235, 125] on div "**********" at bounding box center [440, 540] width 438 height 839
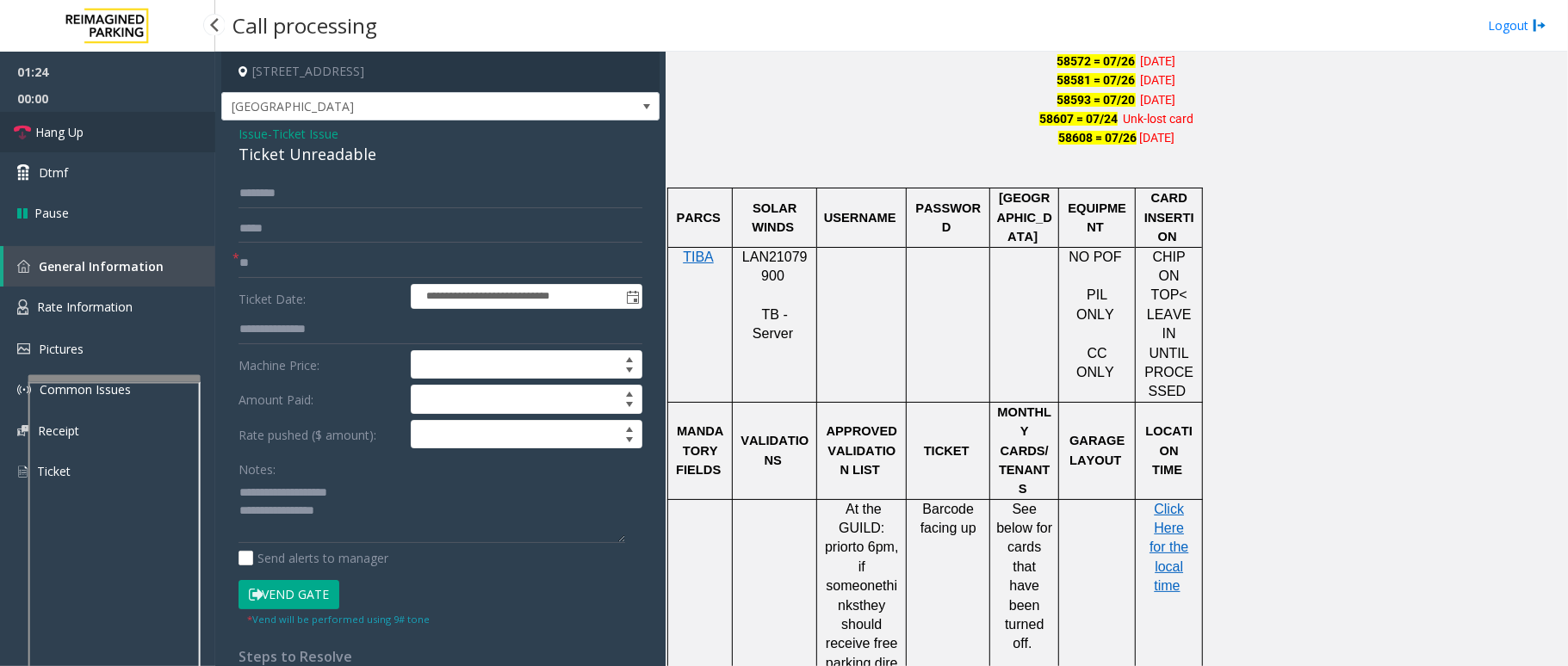
click at [73, 132] on span "Hang Up" at bounding box center [60, 132] width 48 height 18
click at [348, 515] on textarea at bounding box center [432, 511] width 387 height 65
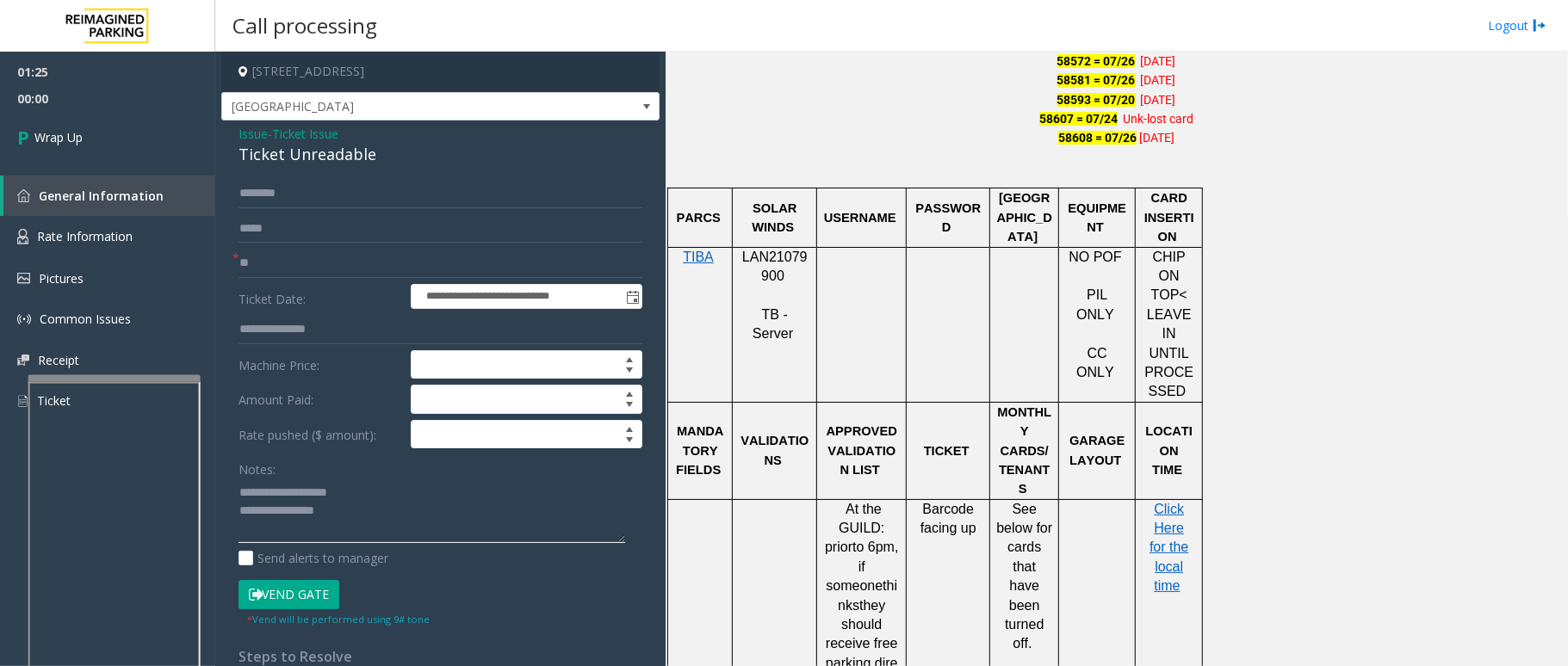
click at [348, 515] on textarea at bounding box center [432, 511] width 387 height 65
type textarea "**********"
click at [93, 125] on link "Wrap Up" at bounding box center [107, 137] width 216 height 51
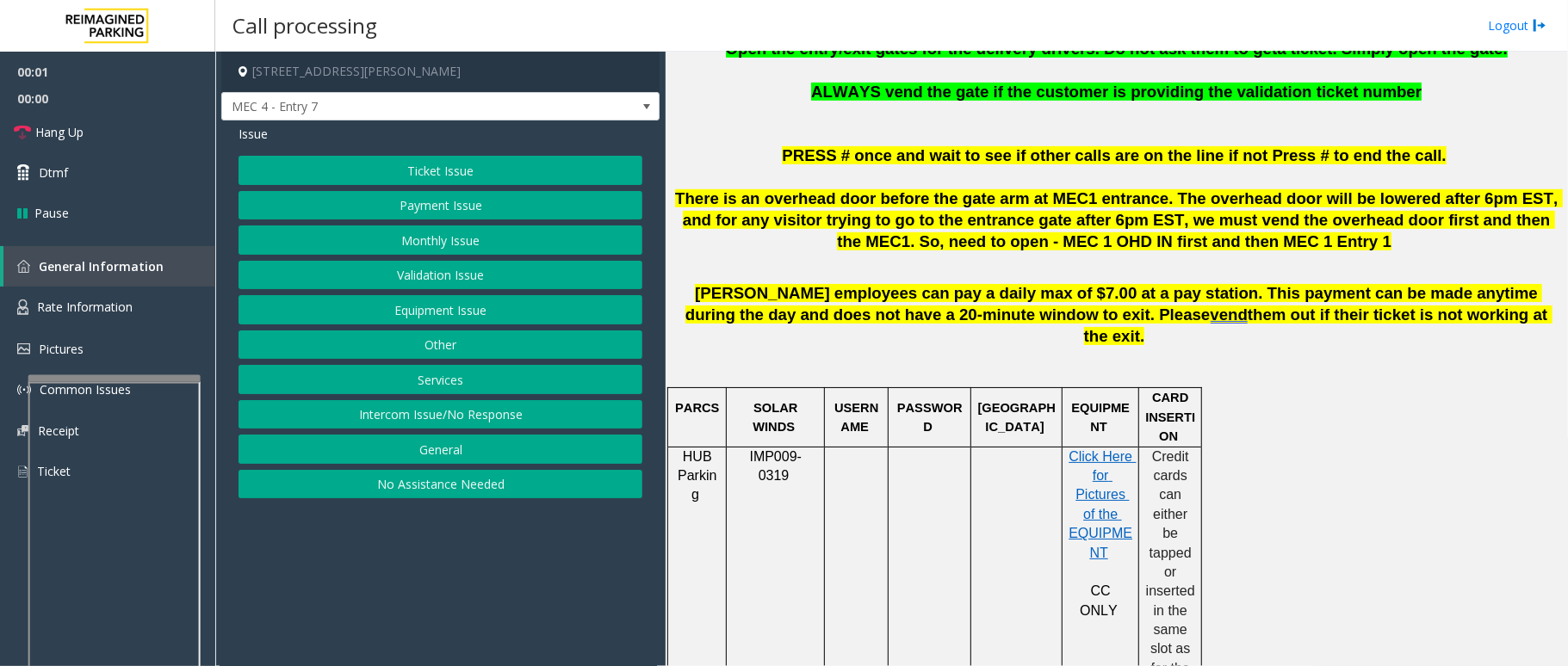
scroll to position [689, 0]
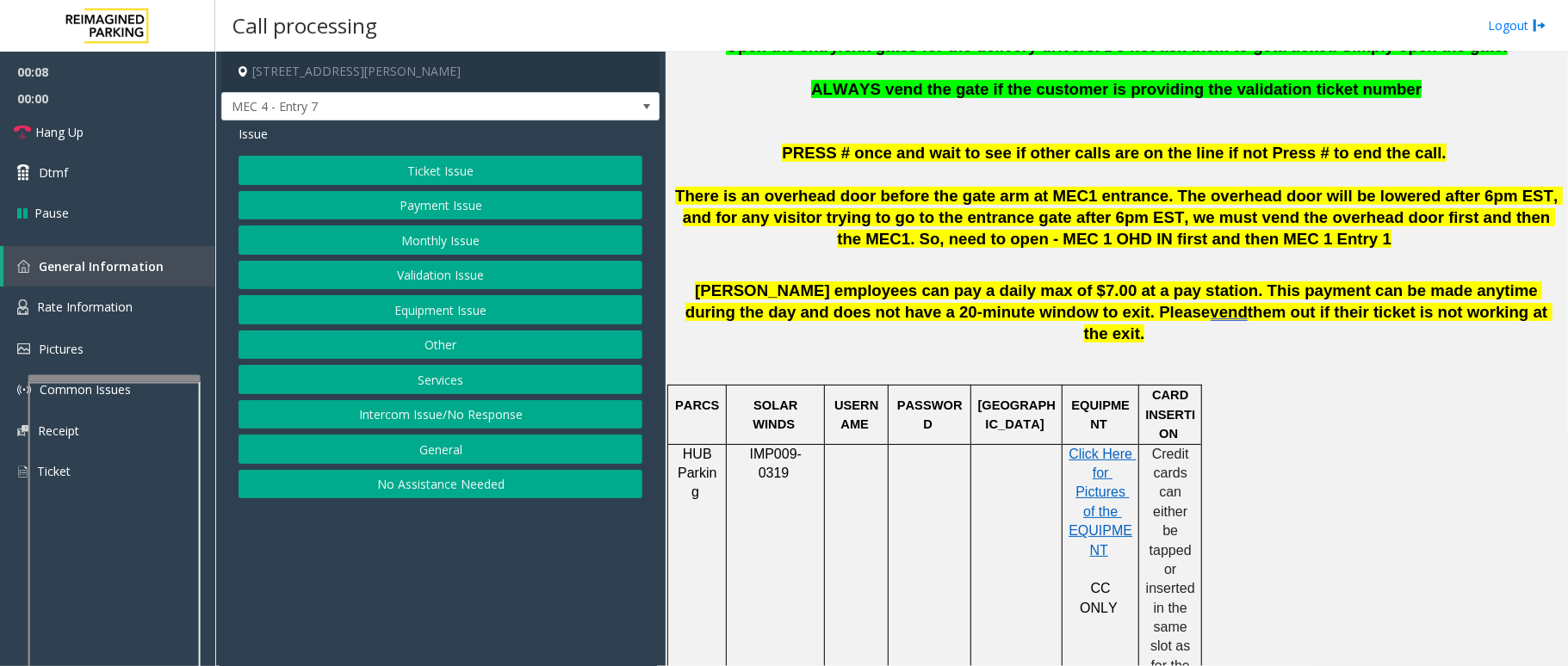
click at [335, 423] on button "Intercom Issue/No Response" at bounding box center [440, 415] width 404 height 29
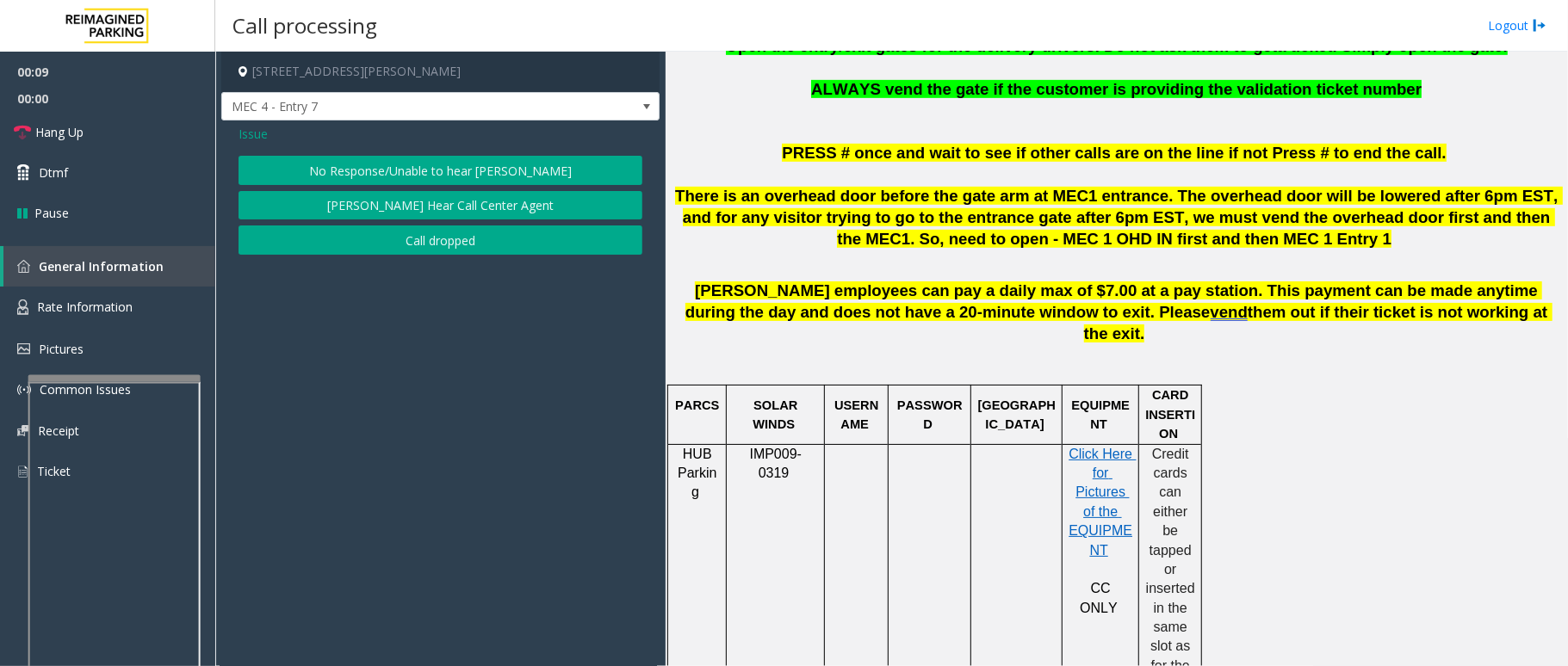
click at [390, 172] on button "No Response/Unable to hear [PERSON_NAME]" at bounding box center [440, 170] width 404 height 29
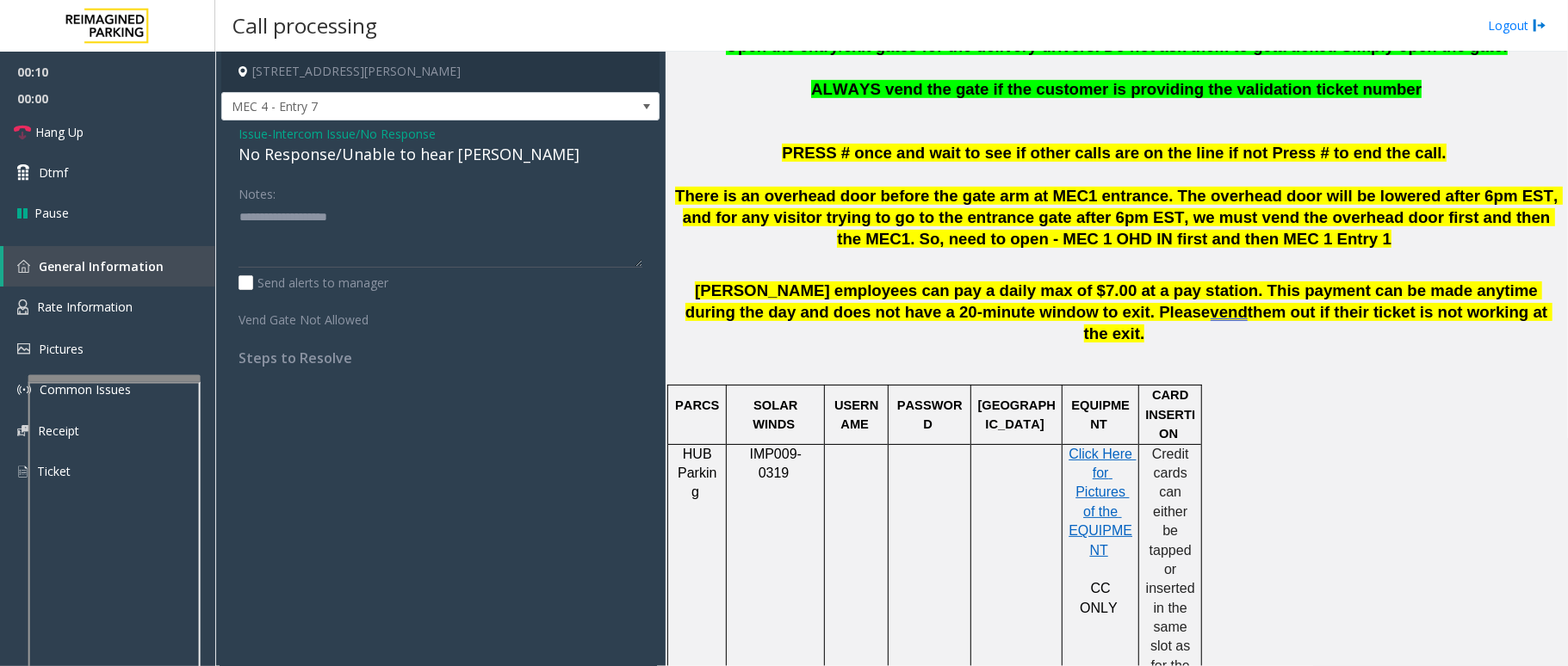
click at [393, 157] on div "No Response/Unable to hear [PERSON_NAME]" at bounding box center [440, 154] width 404 height 23
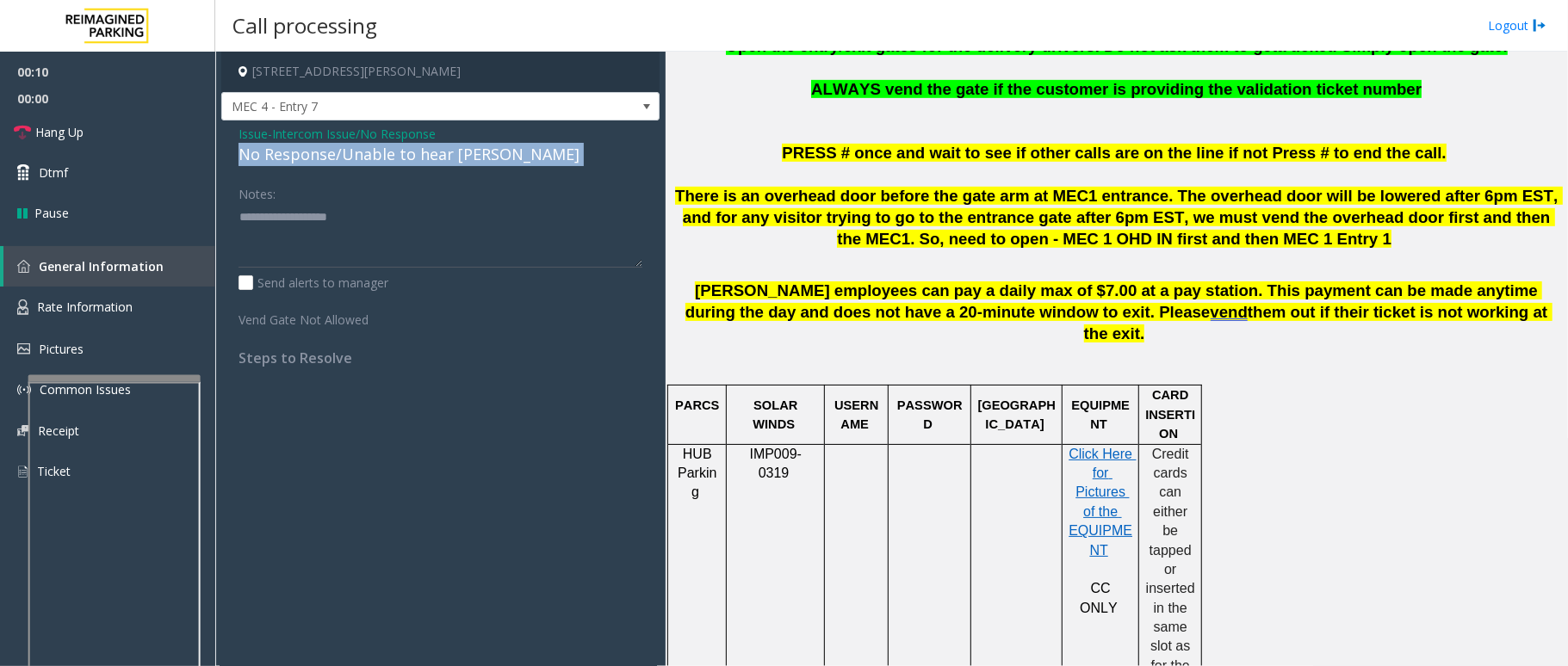
click at [393, 157] on div "No Response/Unable to hear [PERSON_NAME]" at bounding box center [440, 154] width 404 height 23
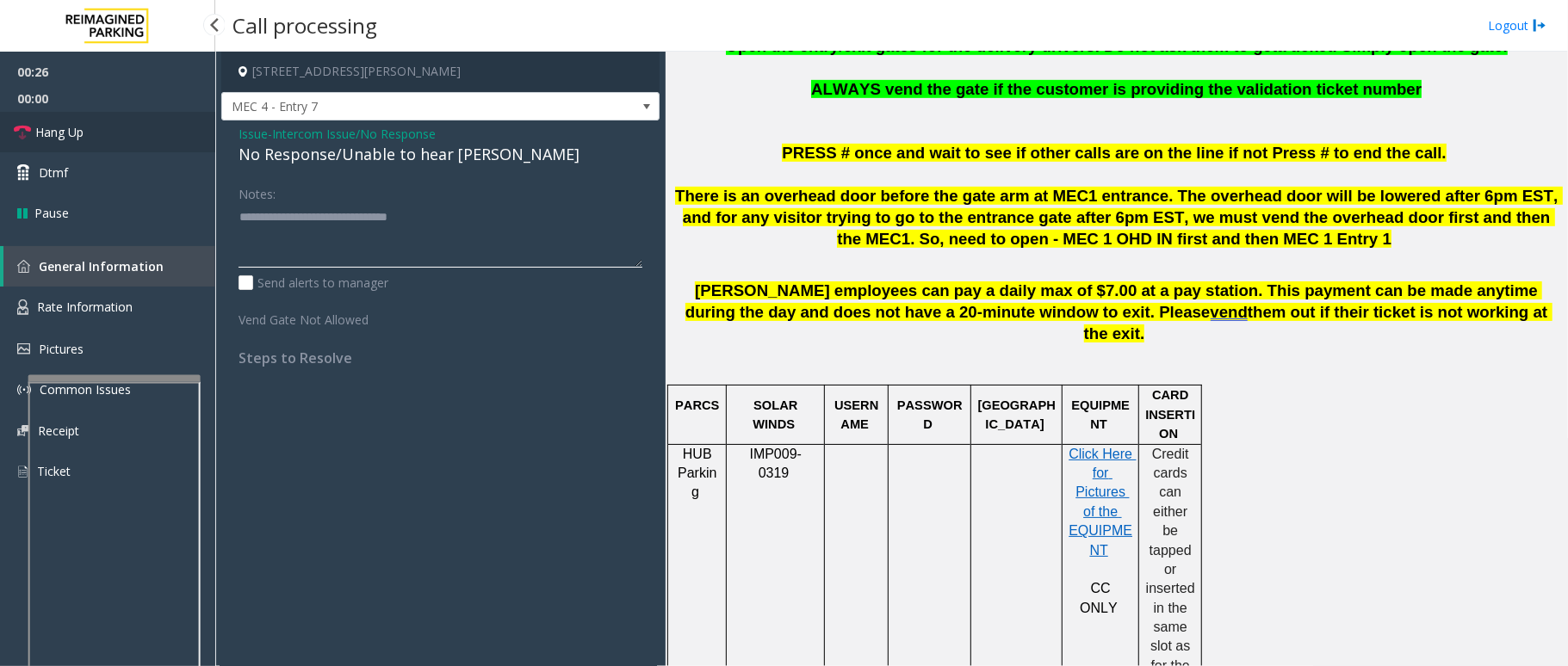
type textarea "**********"
click at [43, 128] on span "Hang Up" at bounding box center [60, 132] width 48 height 18
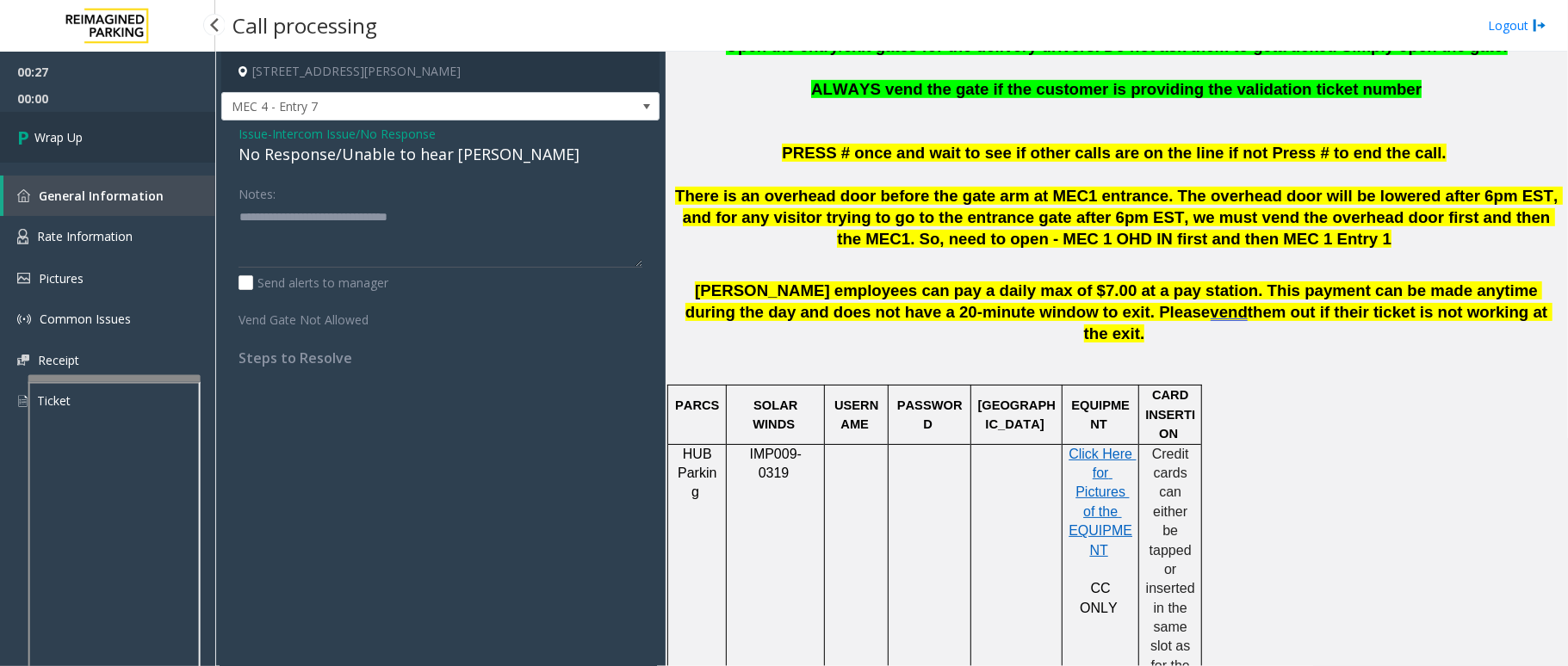
click at [71, 136] on span "Wrap Up" at bounding box center [59, 137] width 48 height 18
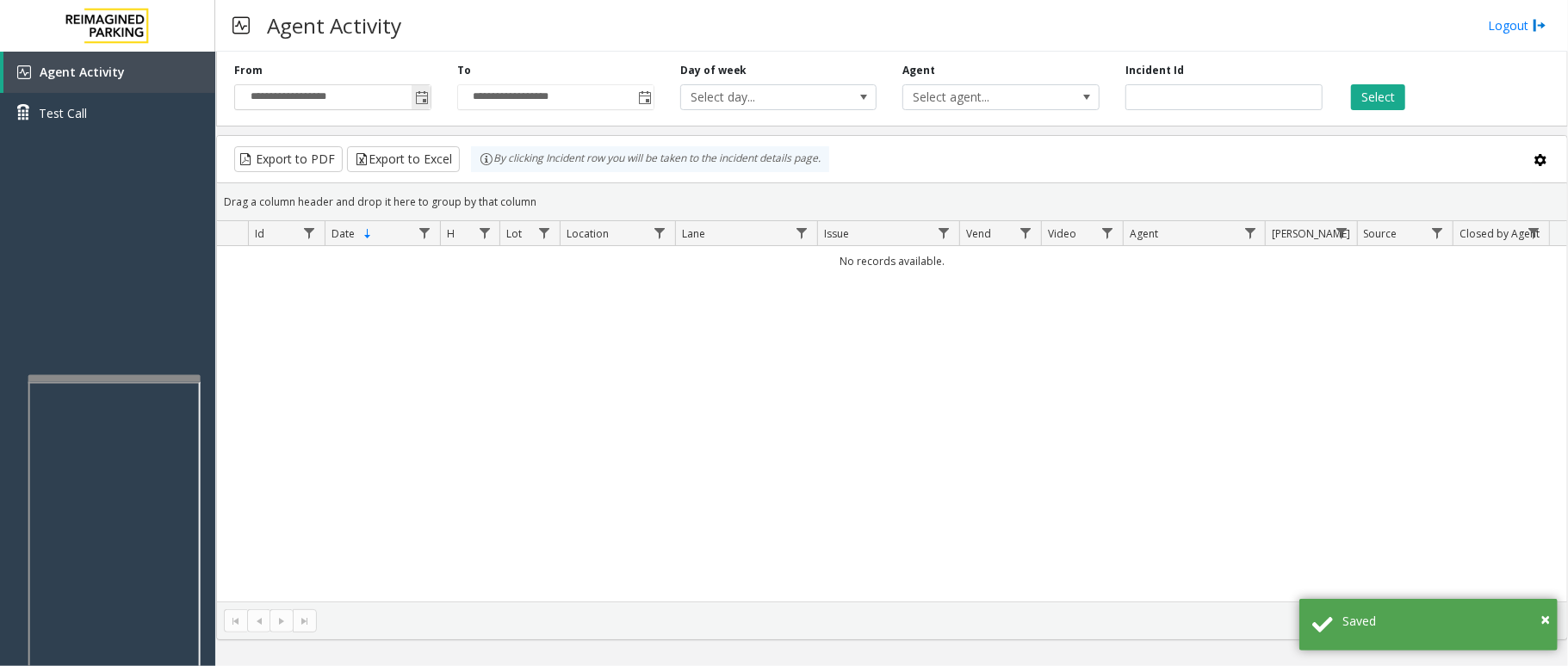
click at [424, 104] on span "Toggle popup" at bounding box center [422, 98] width 14 height 14
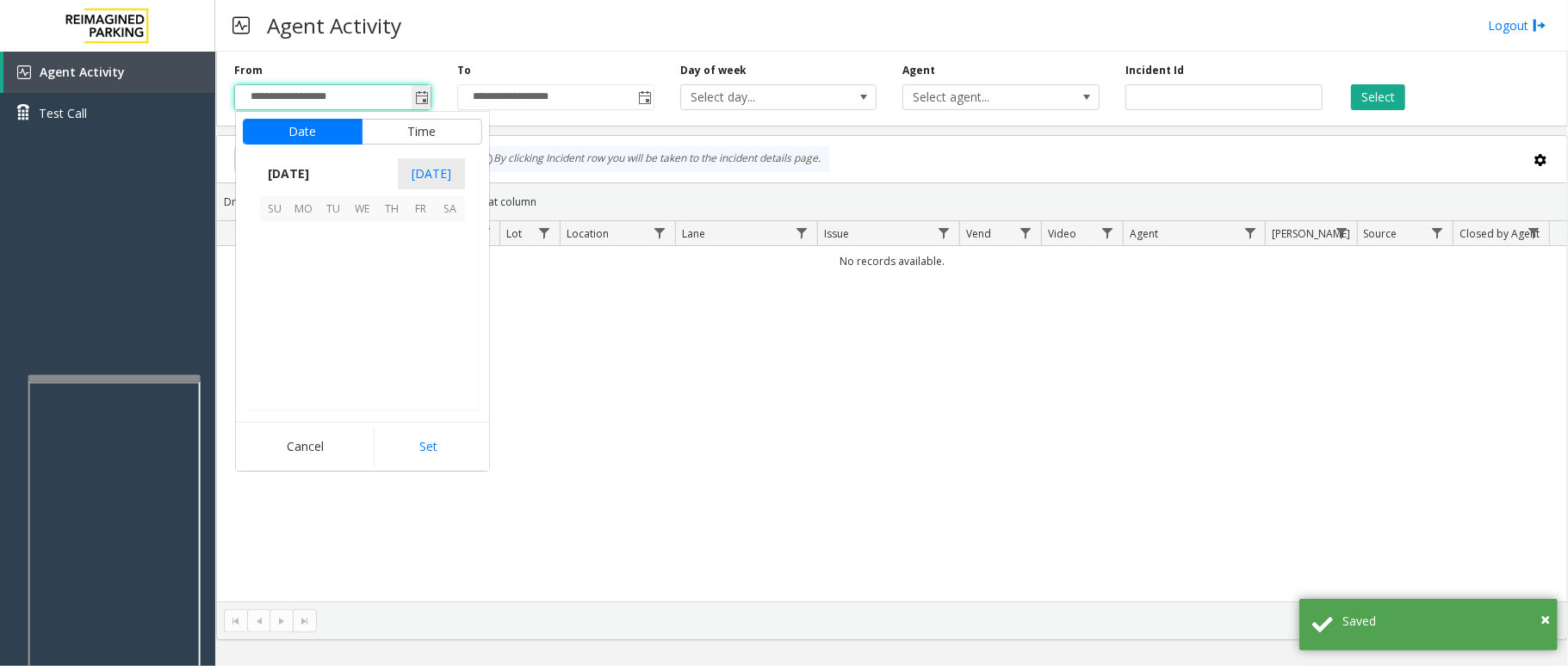
scroll to position [308754, 0]
click at [362, 287] on span "13" at bounding box center [362, 294] width 29 height 29
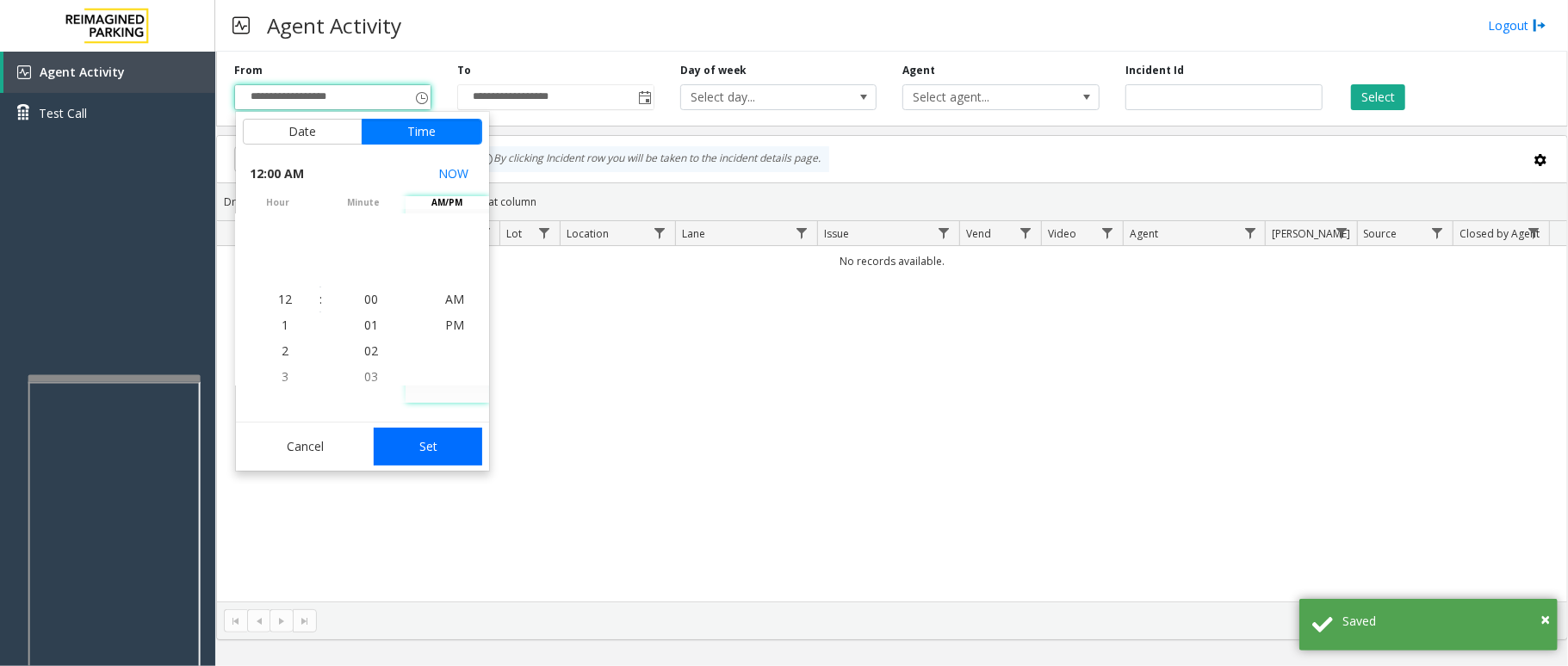
click at [425, 430] on button "Set" at bounding box center [428, 446] width 108 height 38
type input "**********"
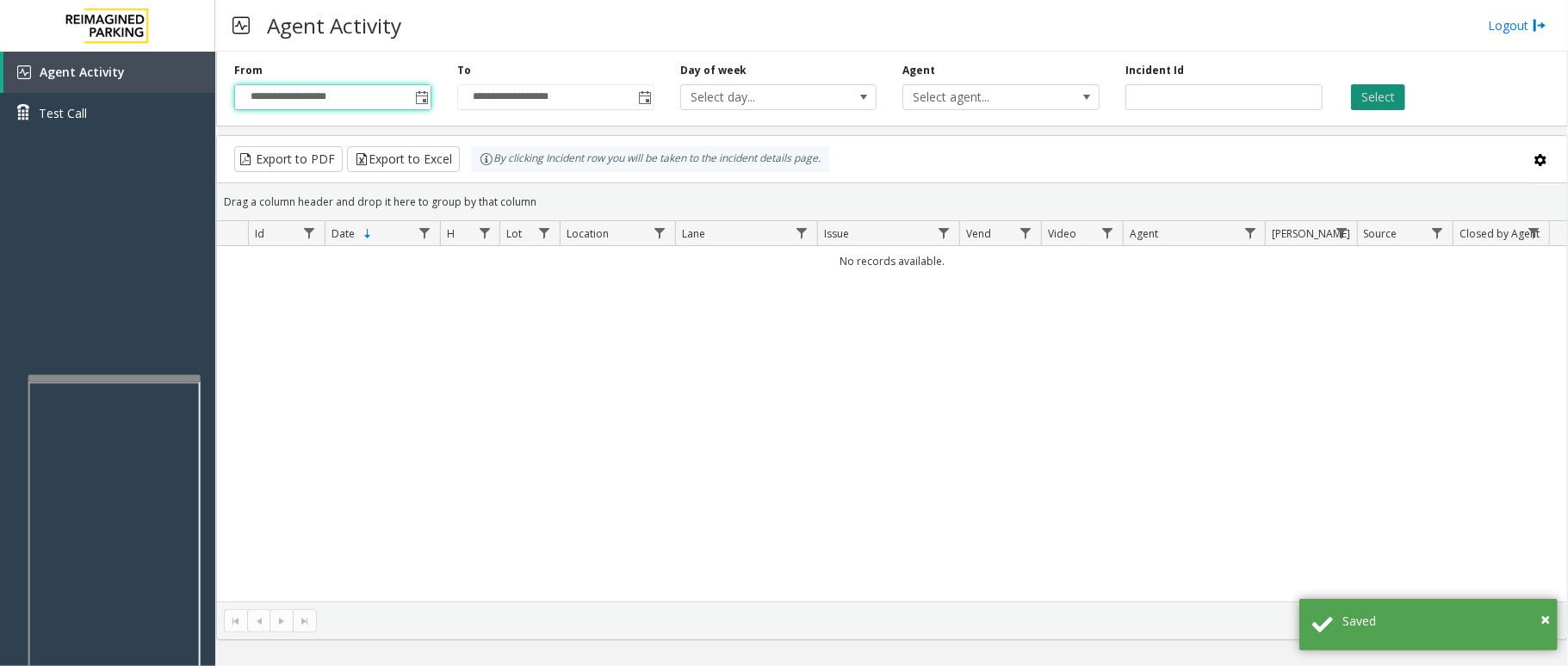
click at [1382, 89] on button "Select" at bounding box center [1378, 97] width 55 height 26
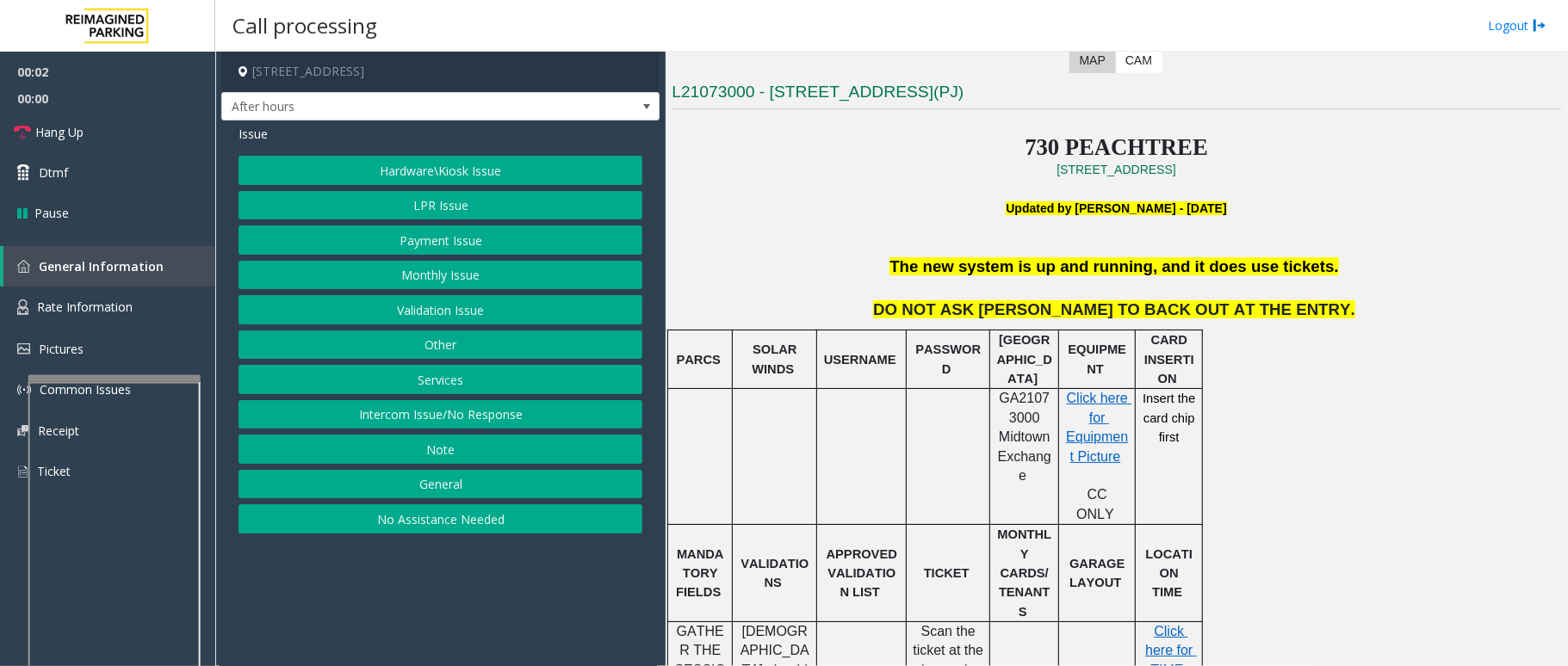
scroll to position [459, 0]
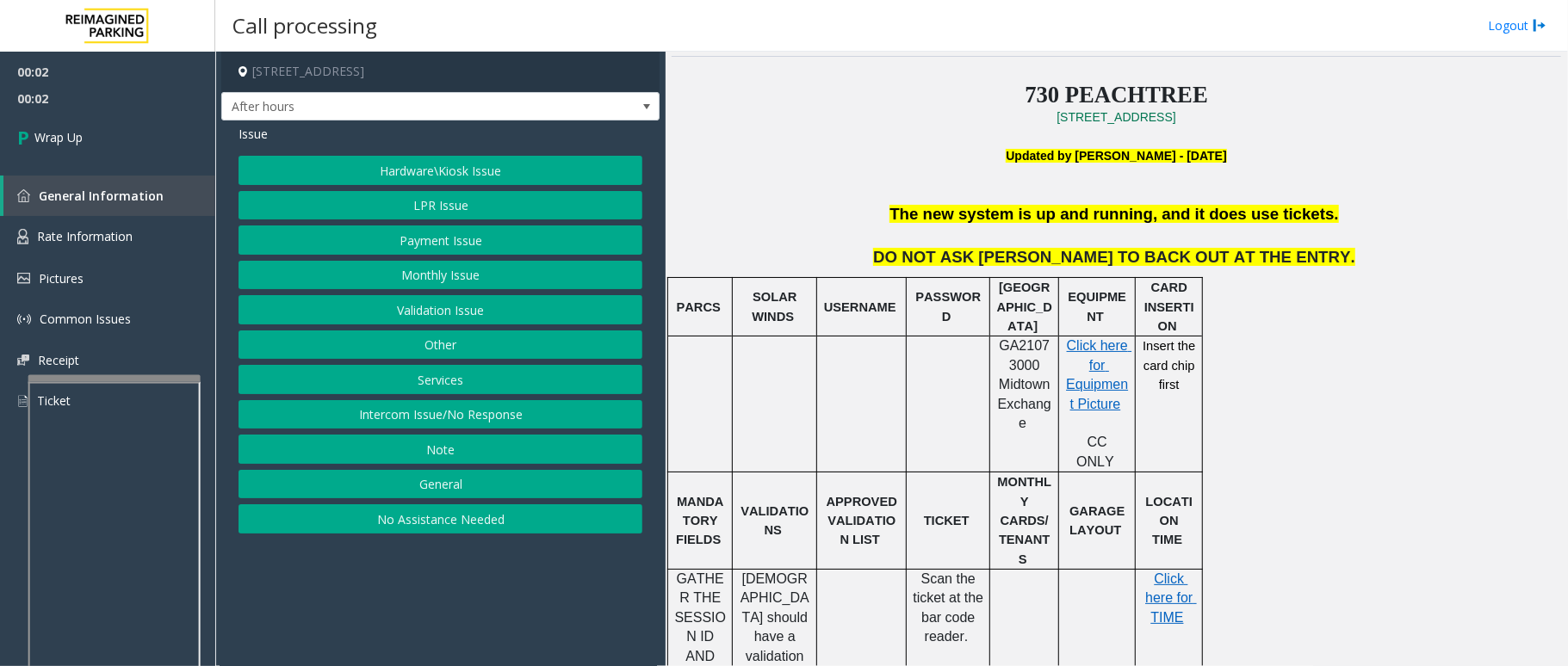
drag, startPoint x: 458, startPoint y: 417, endPoint x: 458, endPoint y: 408, distance: 9.0
click at [458, 417] on button "Intercom Issue/No Response" at bounding box center [440, 415] width 404 height 29
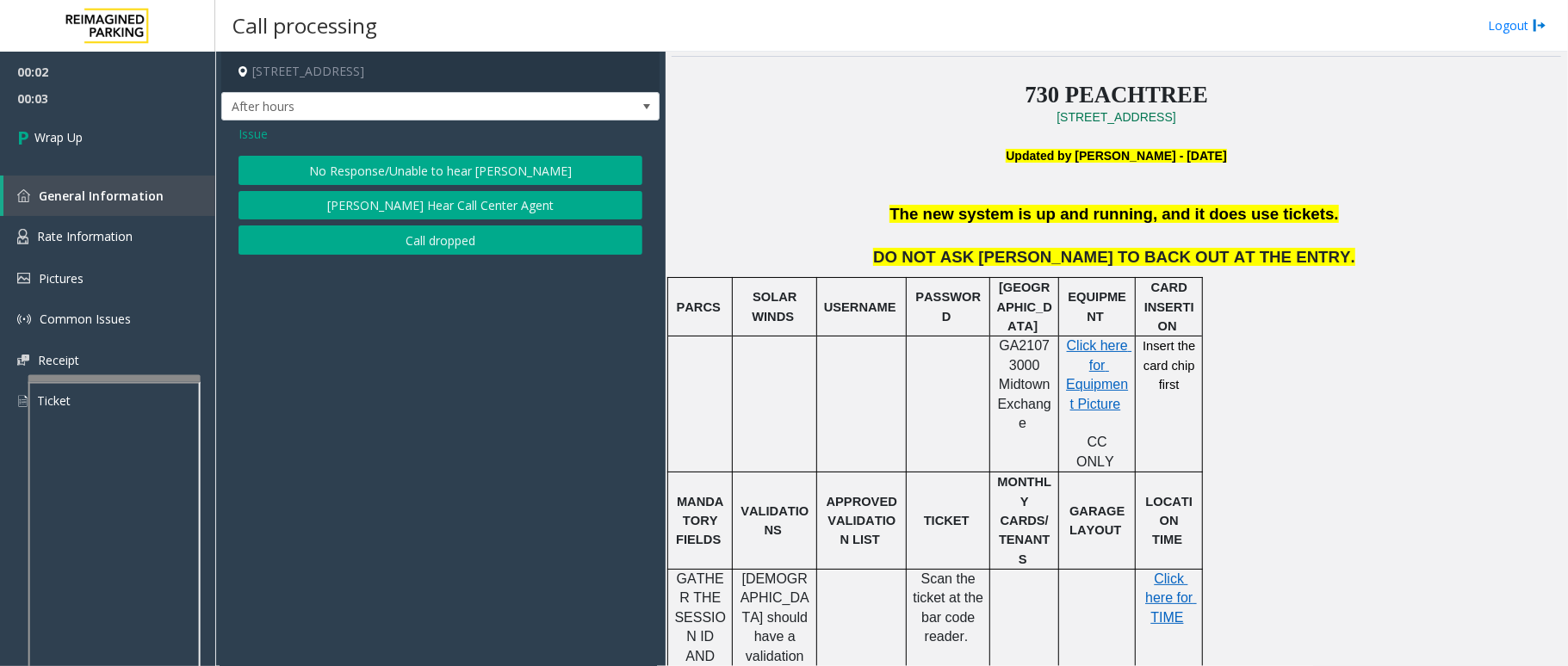
click at [401, 232] on button "Call dropped" at bounding box center [440, 240] width 404 height 29
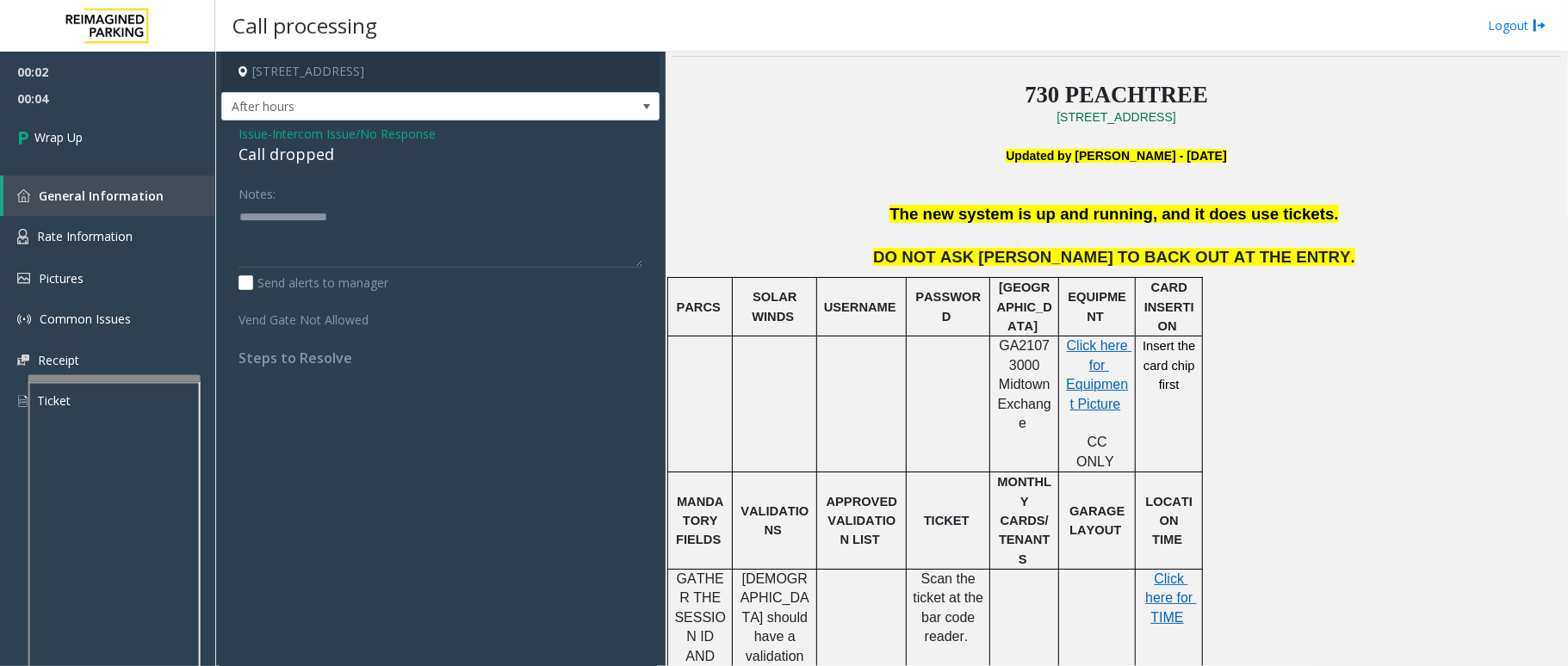
click at [314, 153] on div "Call dropped" at bounding box center [440, 154] width 404 height 23
type textarea "**********"
click at [132, 144] on link "Wrap Up" at bounding box center [107, 137] width 216 height 51
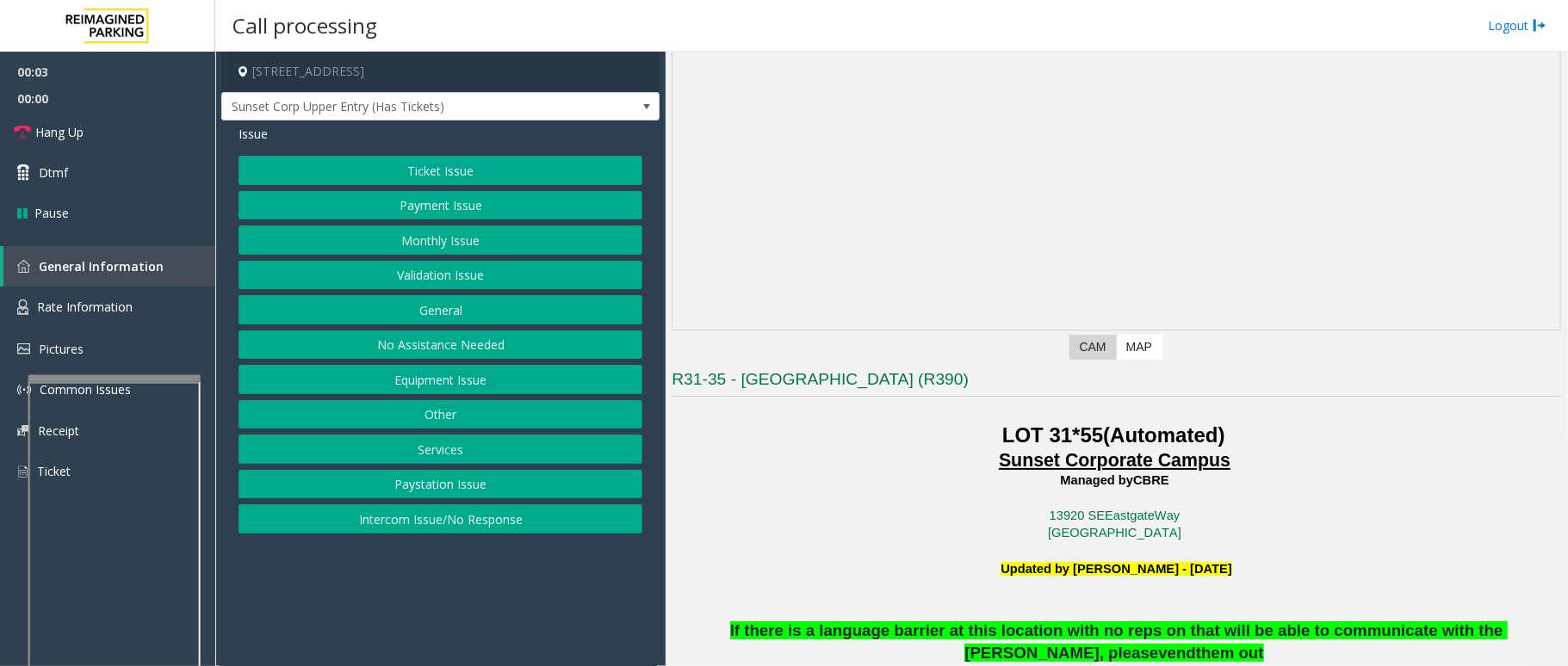
scroll to position [344, 0]
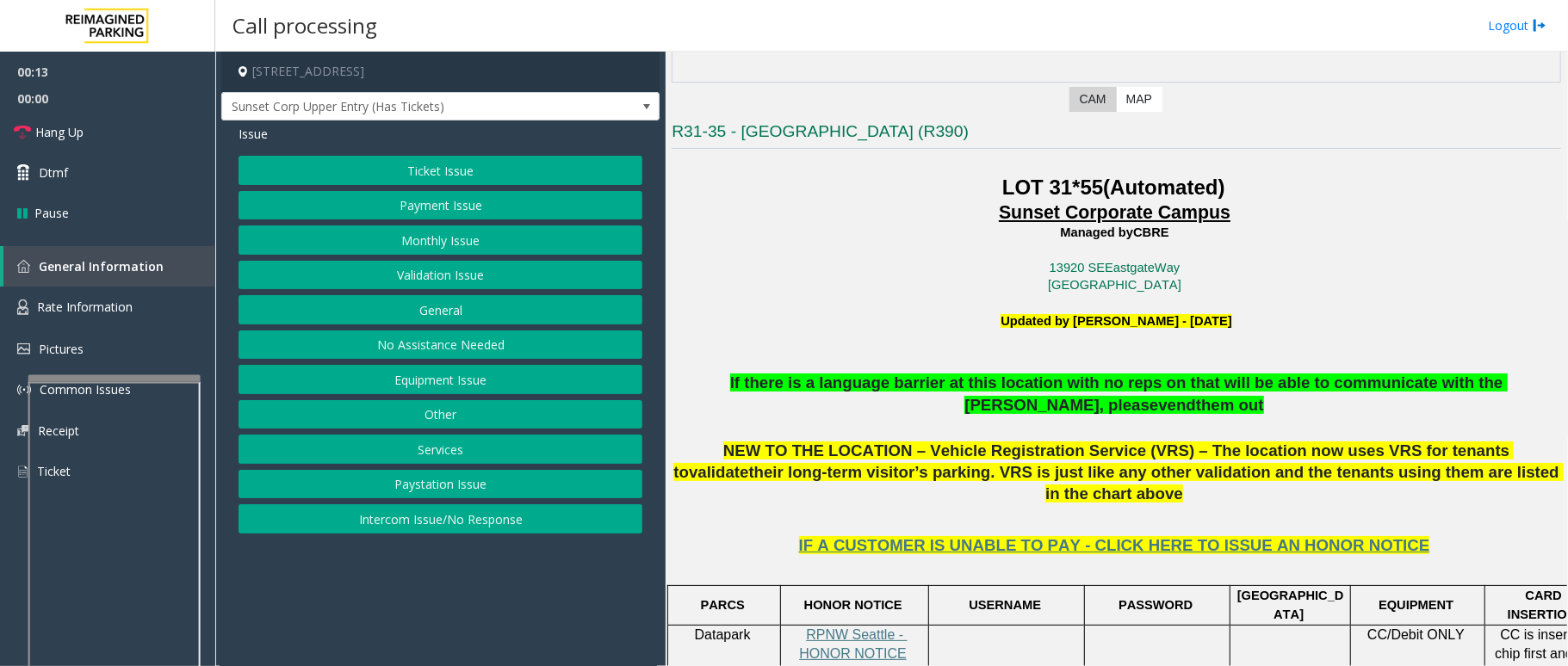
click at [462, 524] on button "Intercom Issue/No Response" at bounding box center [440, 518] width 404 height 29
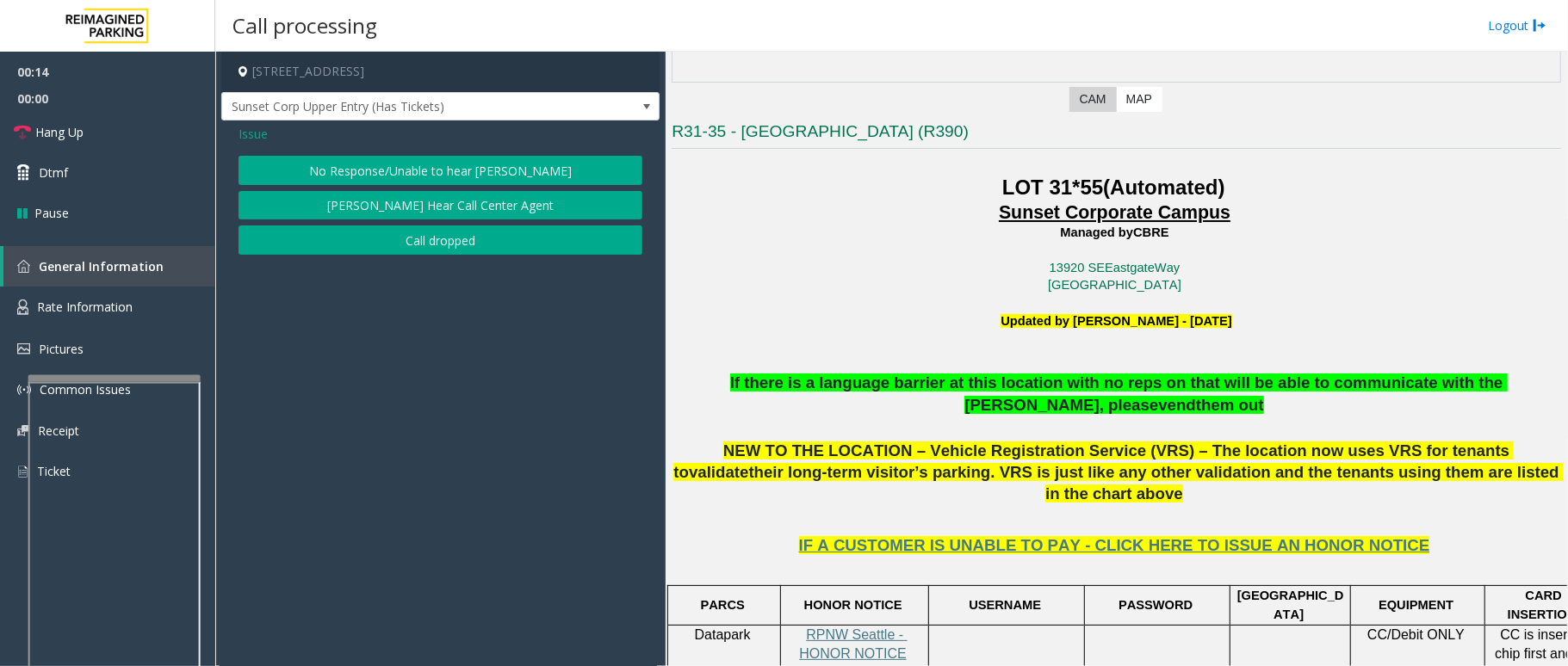
click at [465, 170] on button "No Response/Unable to hear [PERSON_NAME]" at bounding box center [440, 170] width 404 height 29
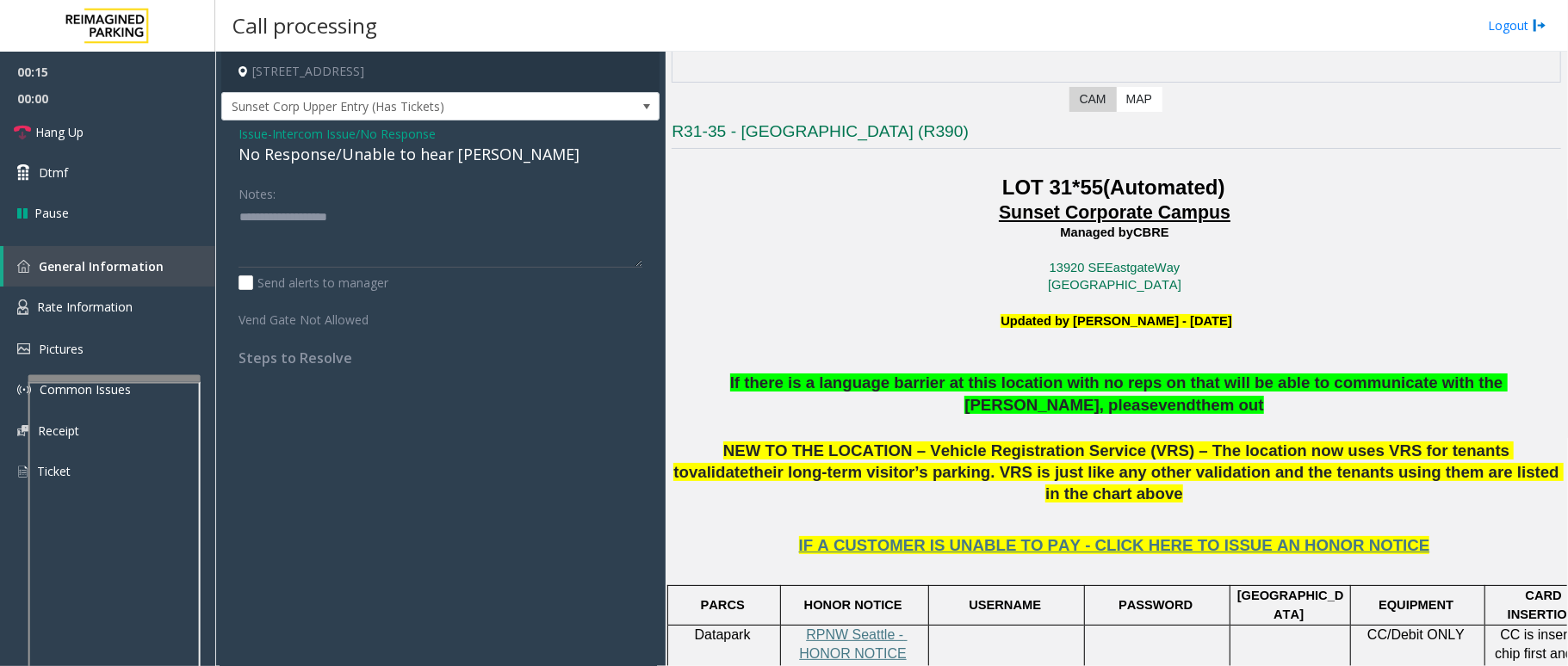
click at [466, 153] on div "No Response/Unable to hear [PERSON_NAME]" at bounding box center [440, 154] width 404 height 23
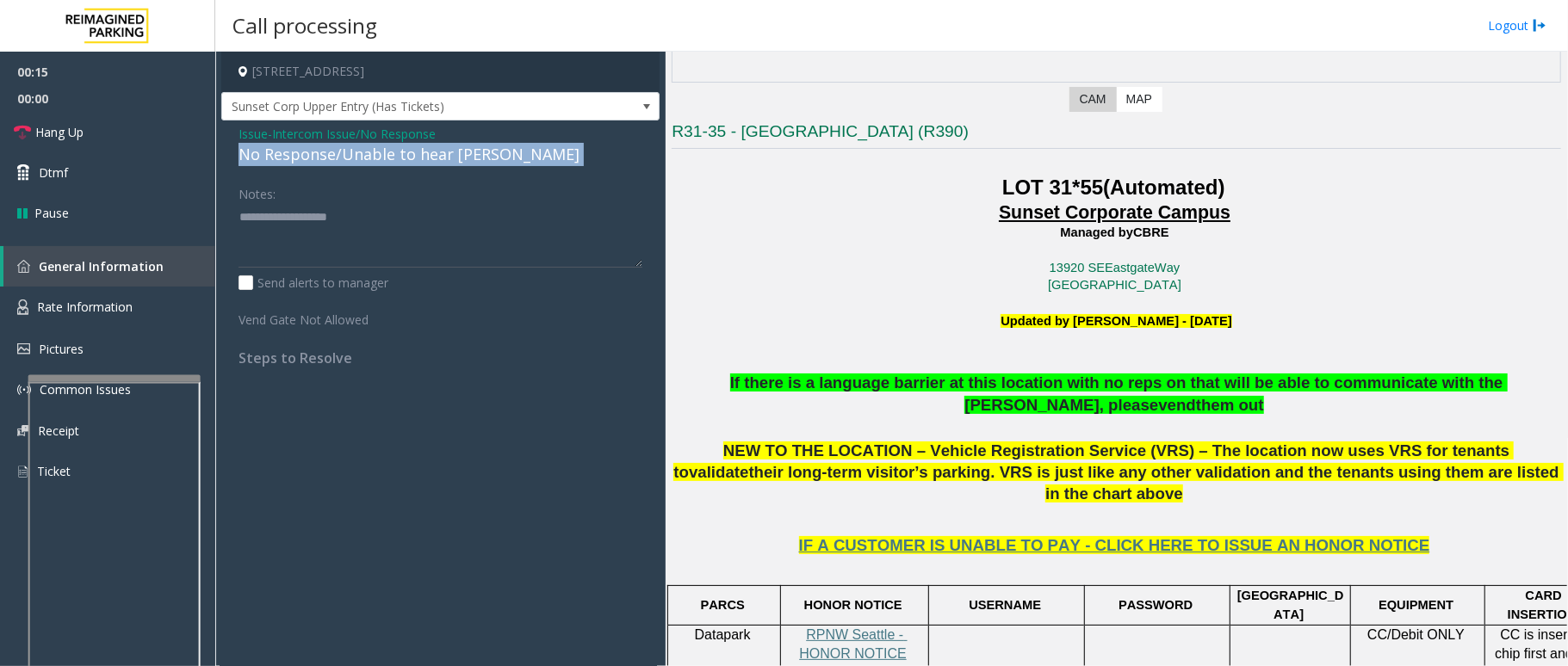
click at [466, 153] on div "No Response/Unable to hear [PERSON_NAME]" at bounding box center [440, 154] width 404 height 23
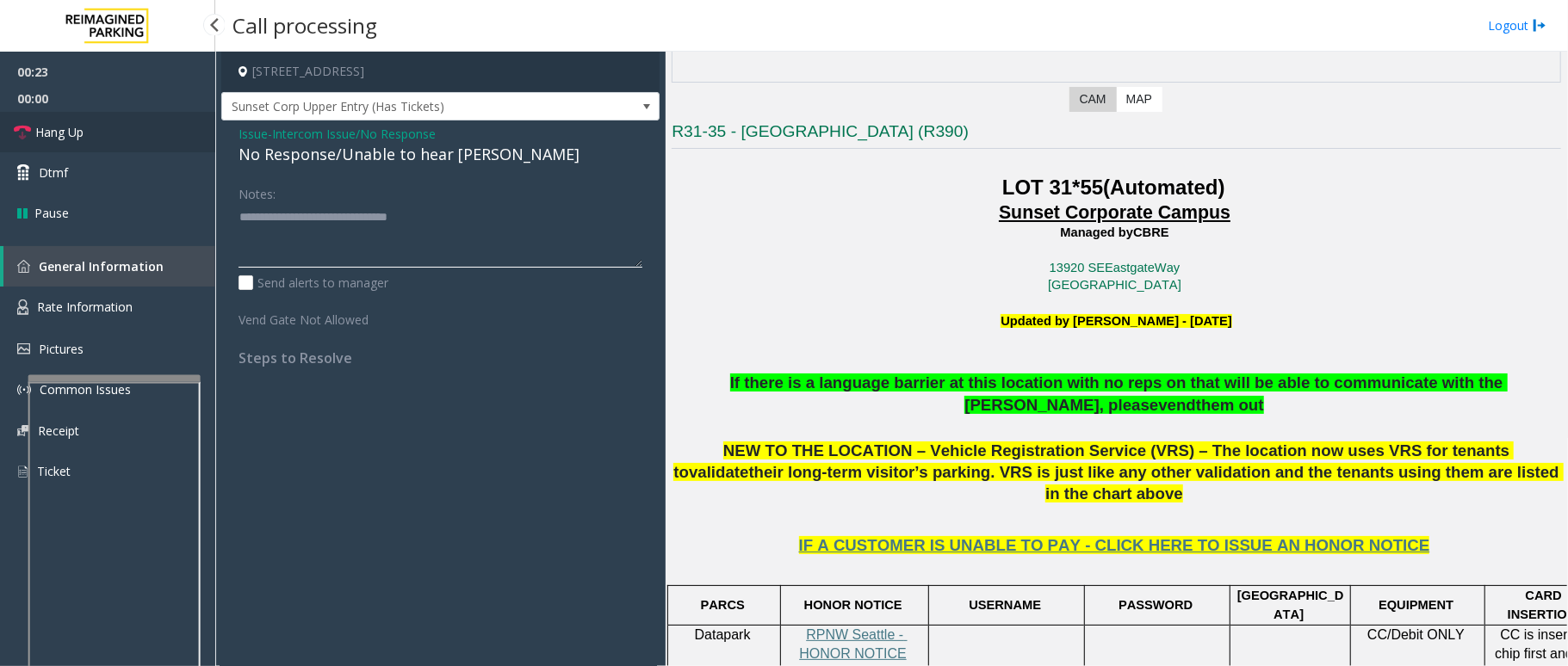
type textarea "**********"
click at [42, 127] on span "Hang Up" at bounding box center [60, 132] width 48 height 18
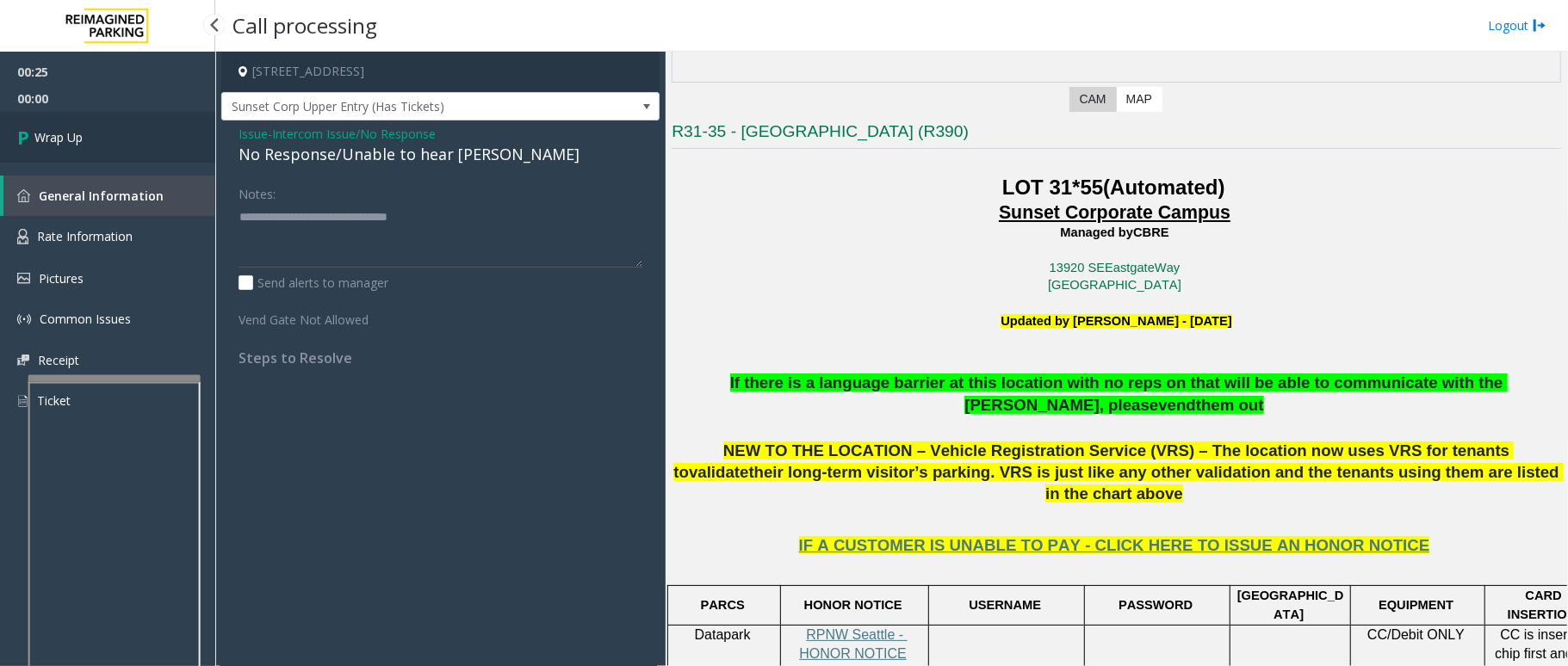
click at [36, 138] on span "Wrap Up" at bounding box center [59, 137] width 48 height 18
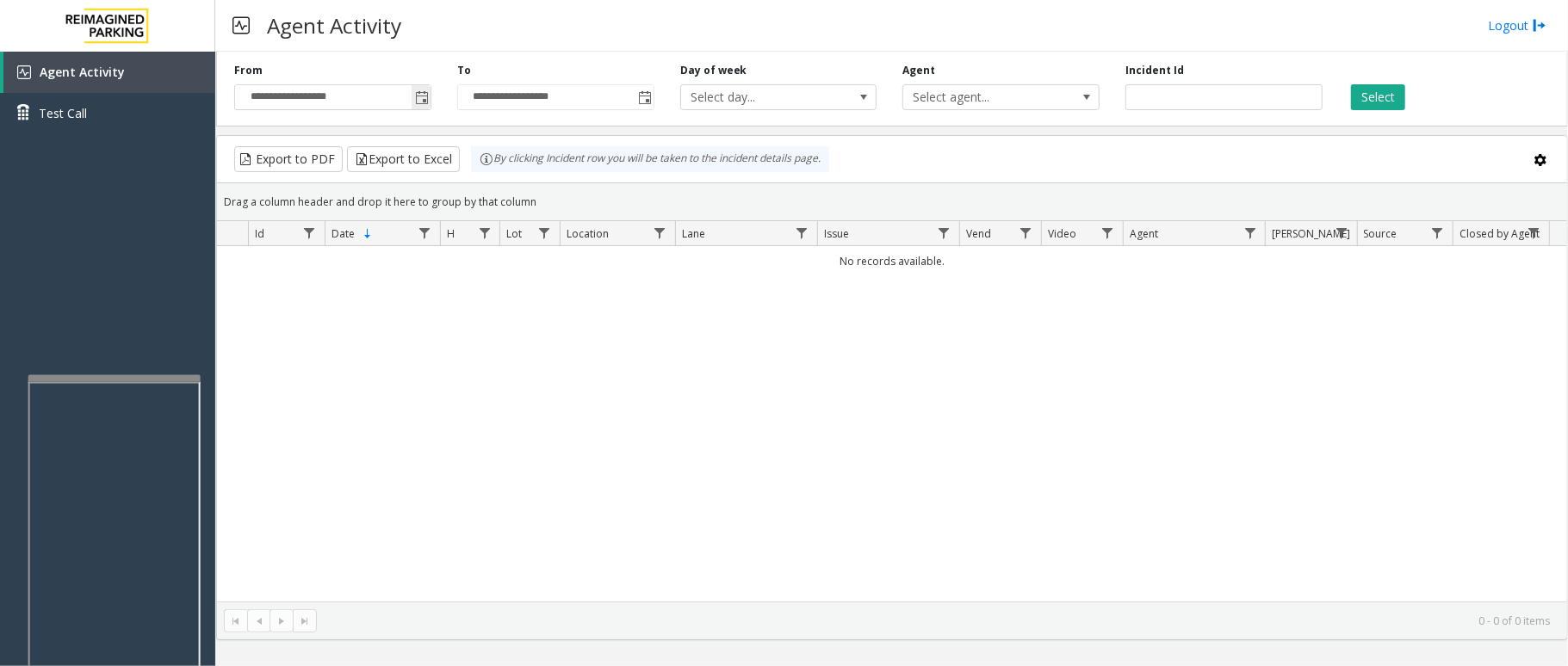
click at [418, 104] on span "Toggle popup" at bounding box center [422, 98] width 14 height 14
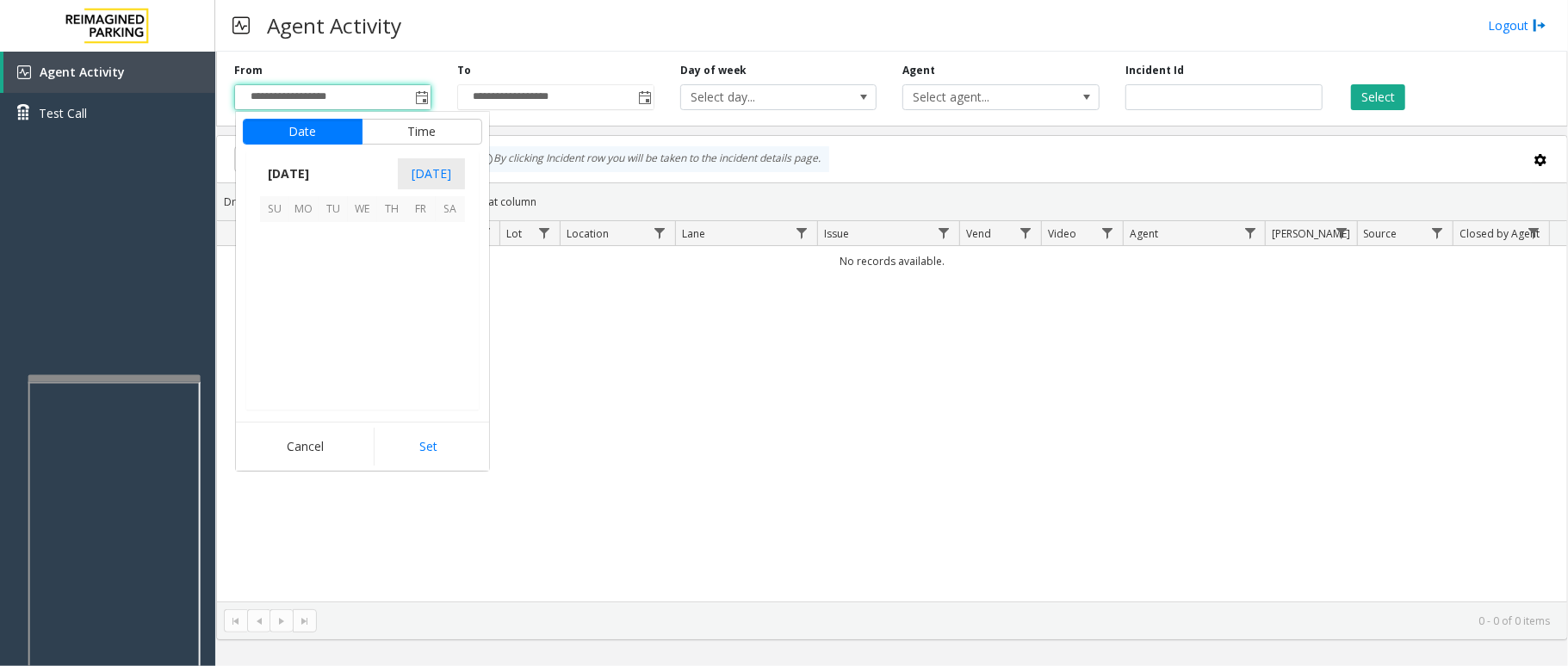
scroll to position [308754, 0]
click at [383, 266] on span "7" at bounding box center [391, 265] width 29 height 29
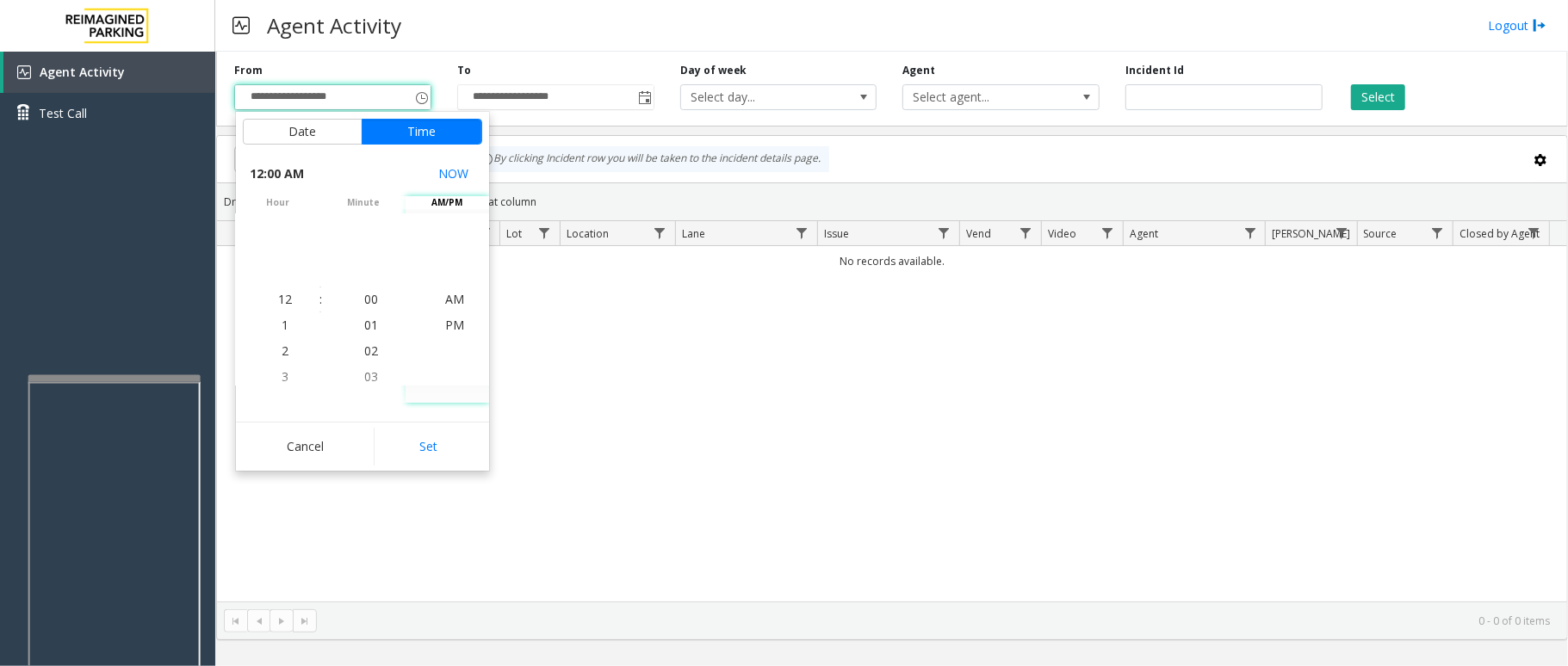
drag, startPoint x: 426, startPoint y: 441, endPoint x: 436, endPoint y: 444, distance: 10.4
click at [426, 444] on button "Set" at bounding box center [428, 446] width 108 height 38
type input "**********"
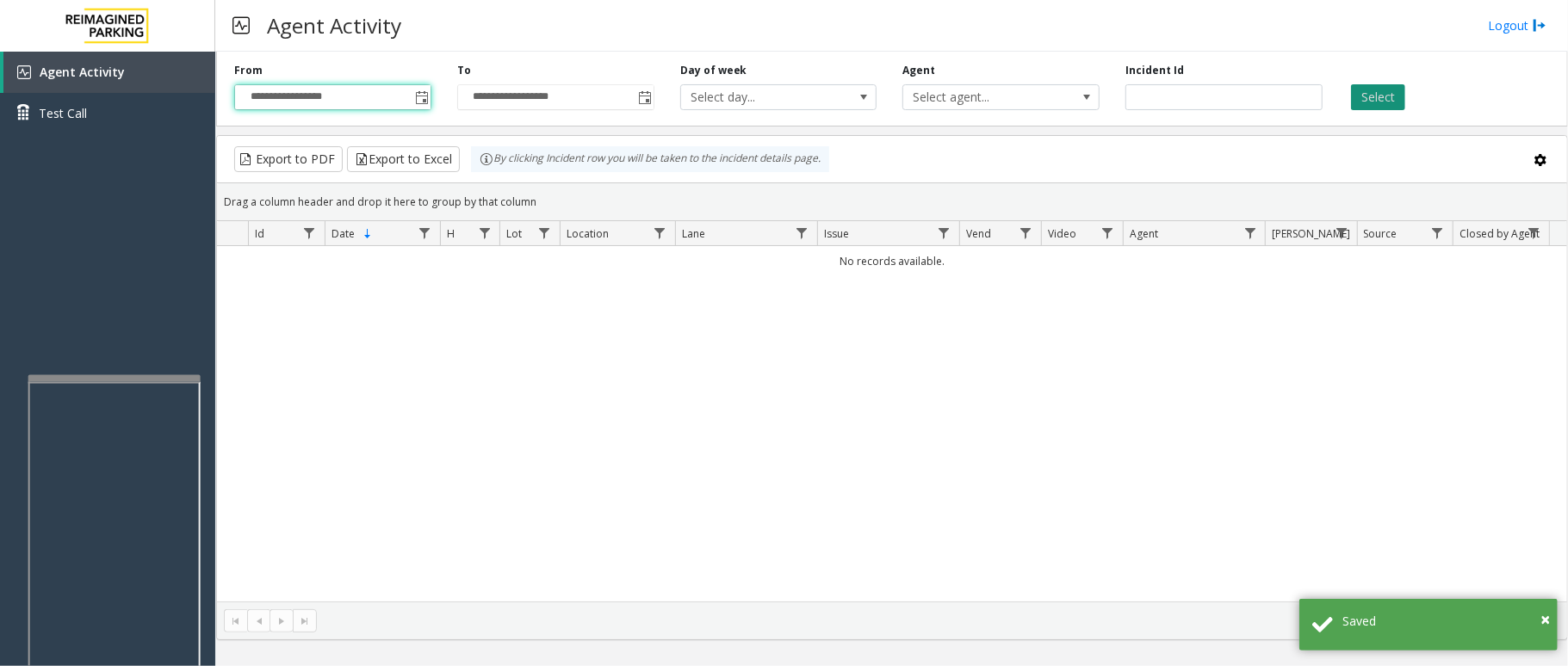
click at [1385, 97] on button "Select" at bounding box center [1378, 97] width 55 height 26
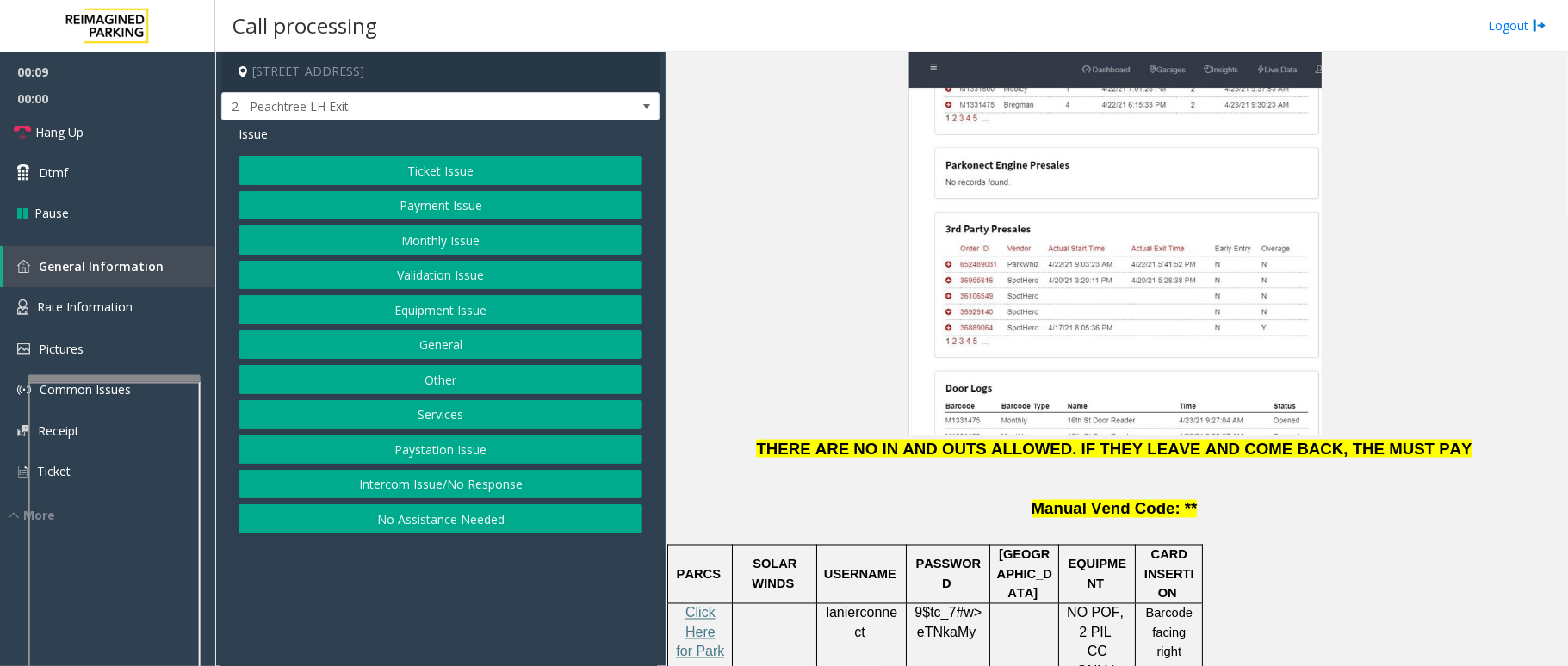
scroll to position [1950, 0]
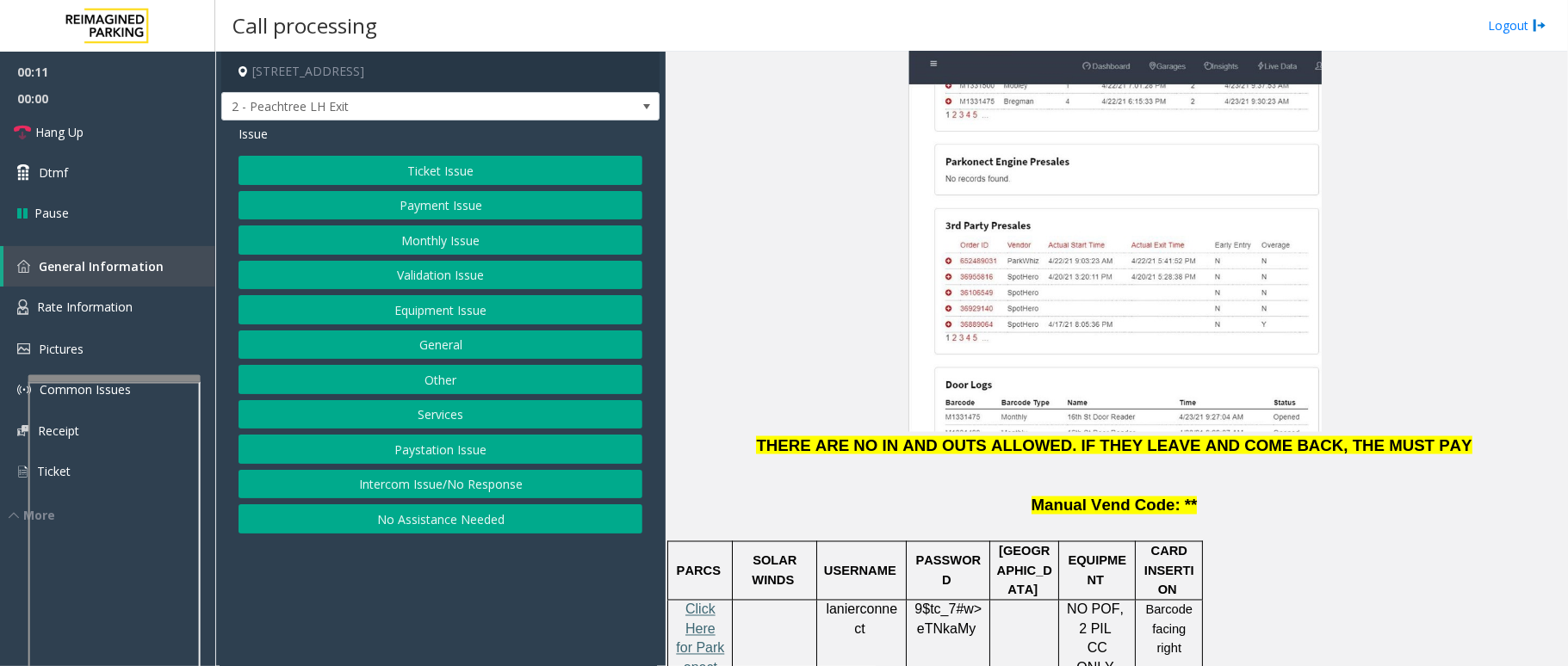
click at [704, 602] on span "Click Here for Parkonect Access" at bounding box center [700, 648] width 48 height 92
drag, startPoint x: 825, startPoint y: 497, endPoint x: 897, endPoint y: 507, distance: 72.7
click at [897, 600] on p "lanierconnect" at bounding box center [861, 619] width 77 height 39
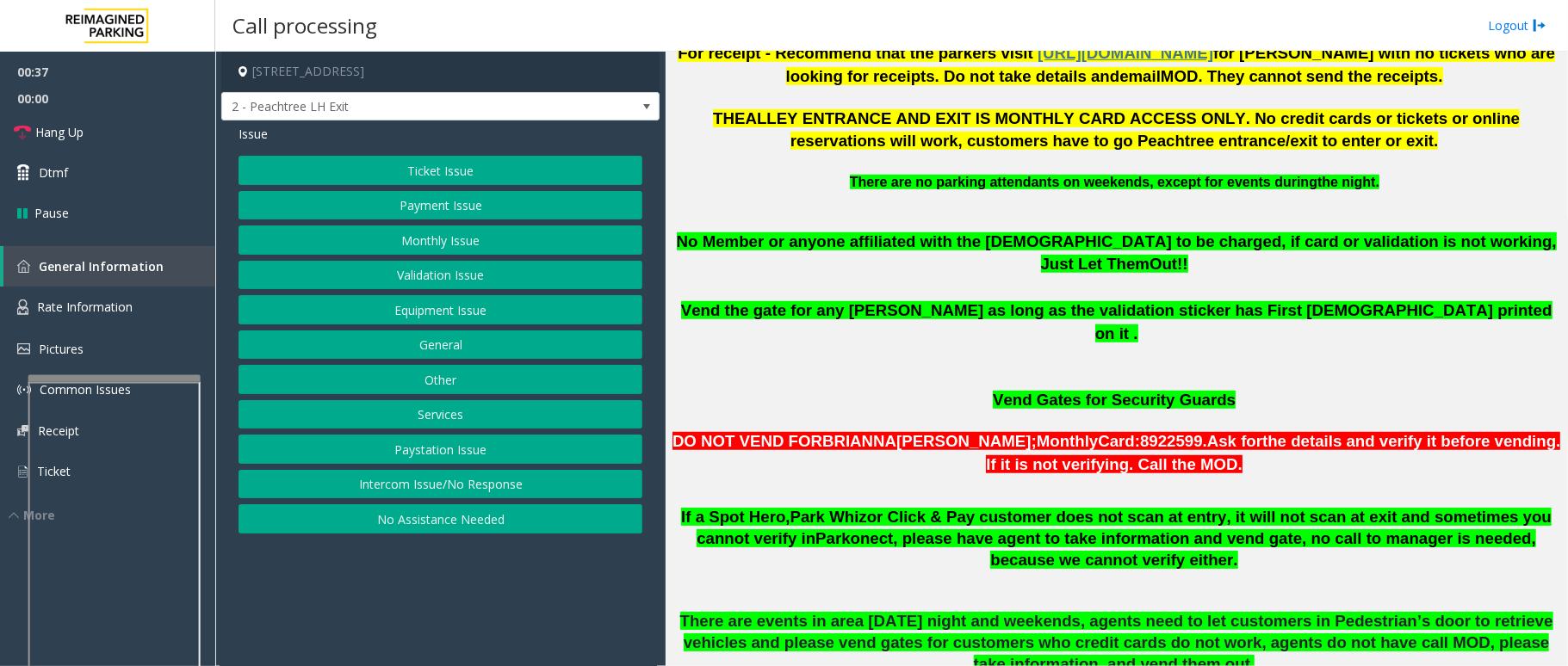
scroll to position [689, 0]
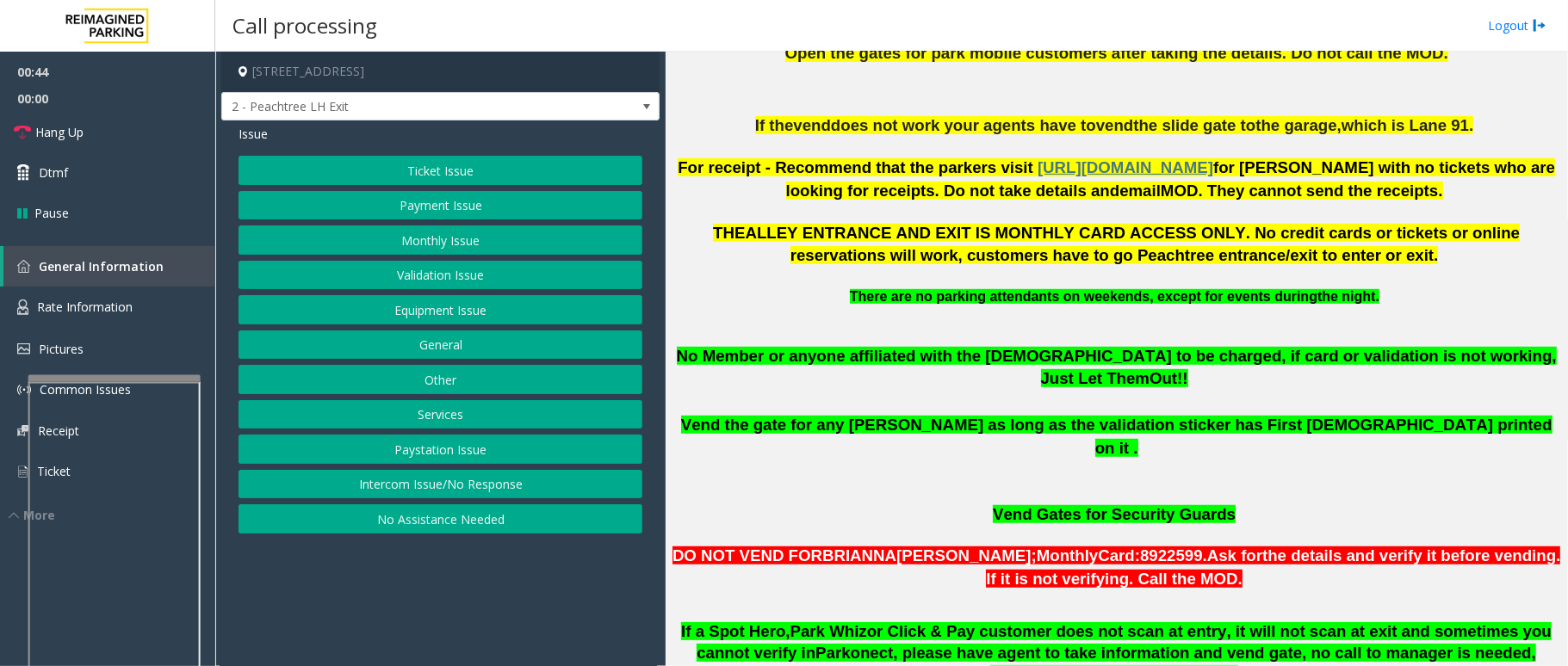
click at [447, 174] on button "Ticket Issue" at bounding box center [440, 170] width 404 height 29
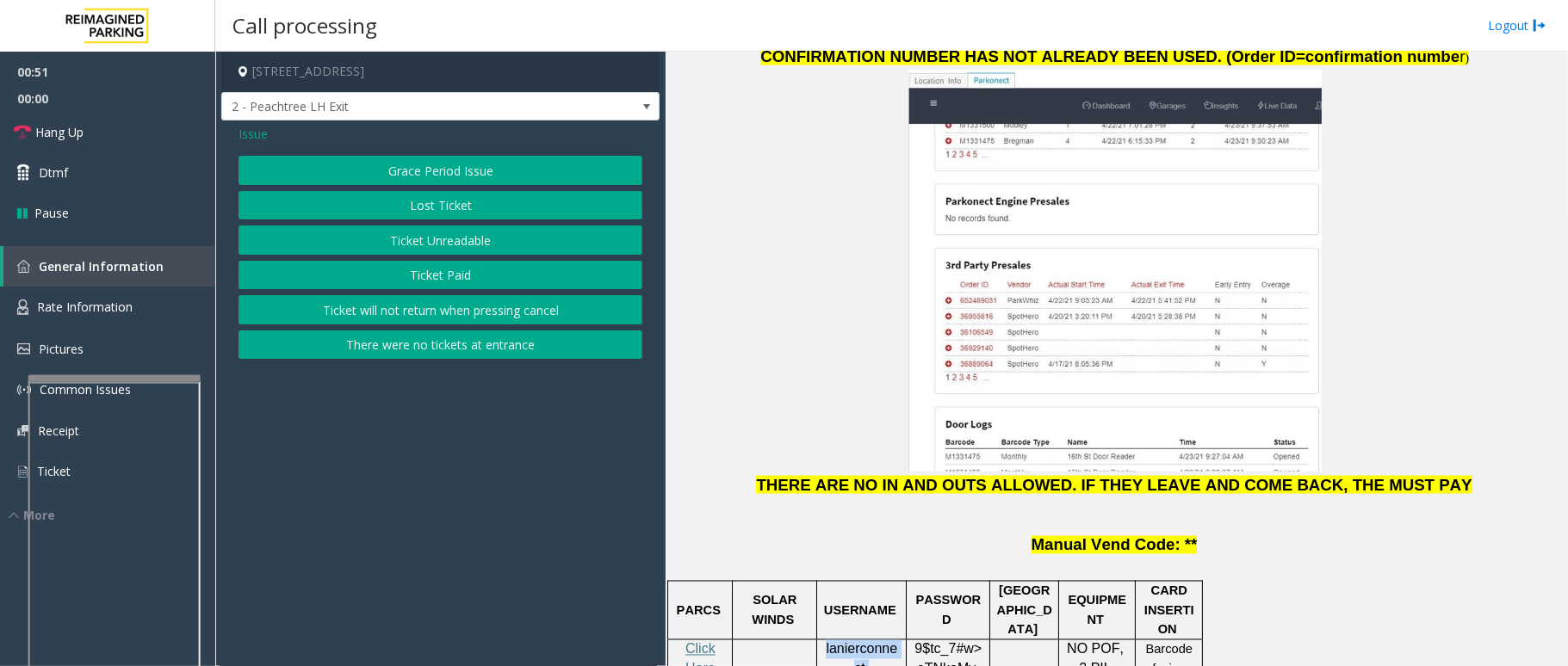
scroll to position [1950, 0]
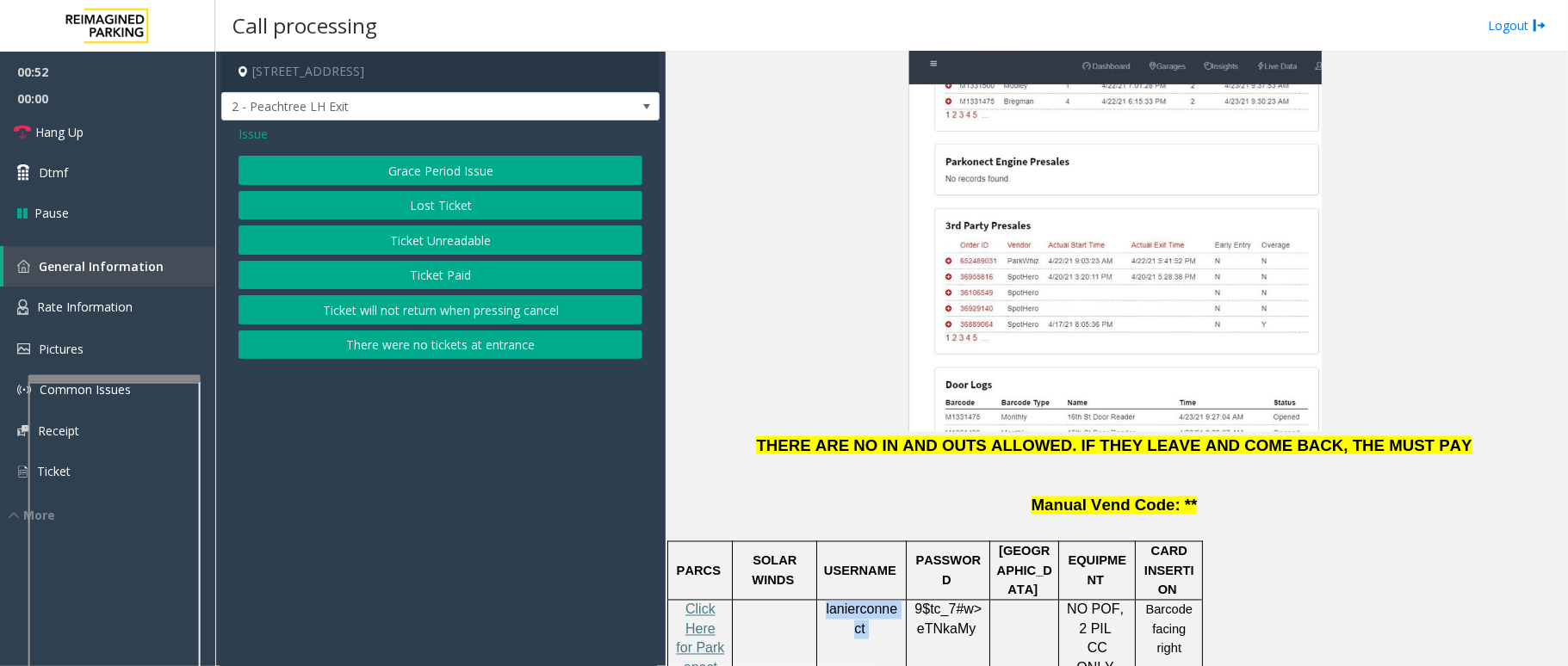
click at [421, 231] on button "Ticket Unreadable" at bounding box center [440, 240] width 404 height 29
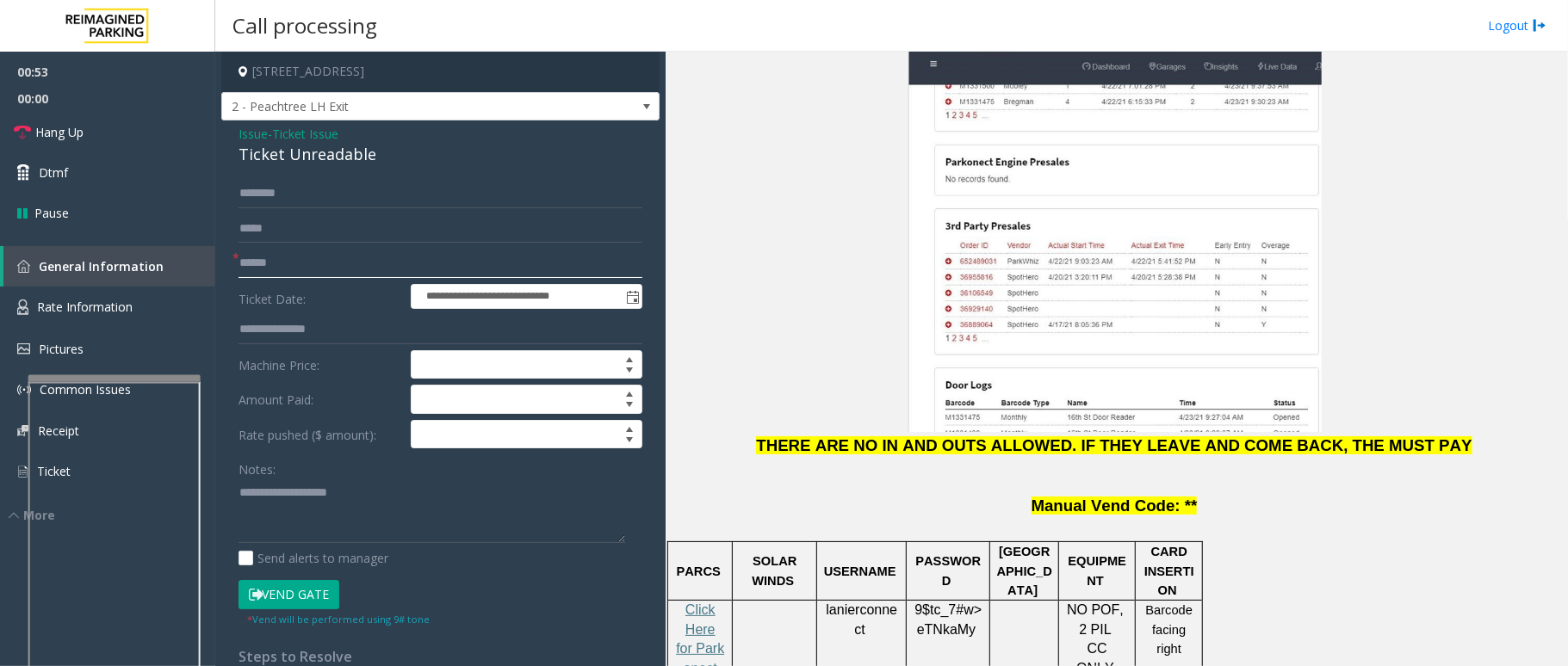
click at [341, 261] on input "text" at bounding box center [440, 262] width 404 height 29
type input "**********"
drag, startPoint x: 913, startPoint y: 496, endPoint x: 967, endPoint y: 514, distance: 56.9
click at [967, 600] on p "9$tc_7#w> eTNkaMy" at bounding box center [948, 619] width 71 height 39
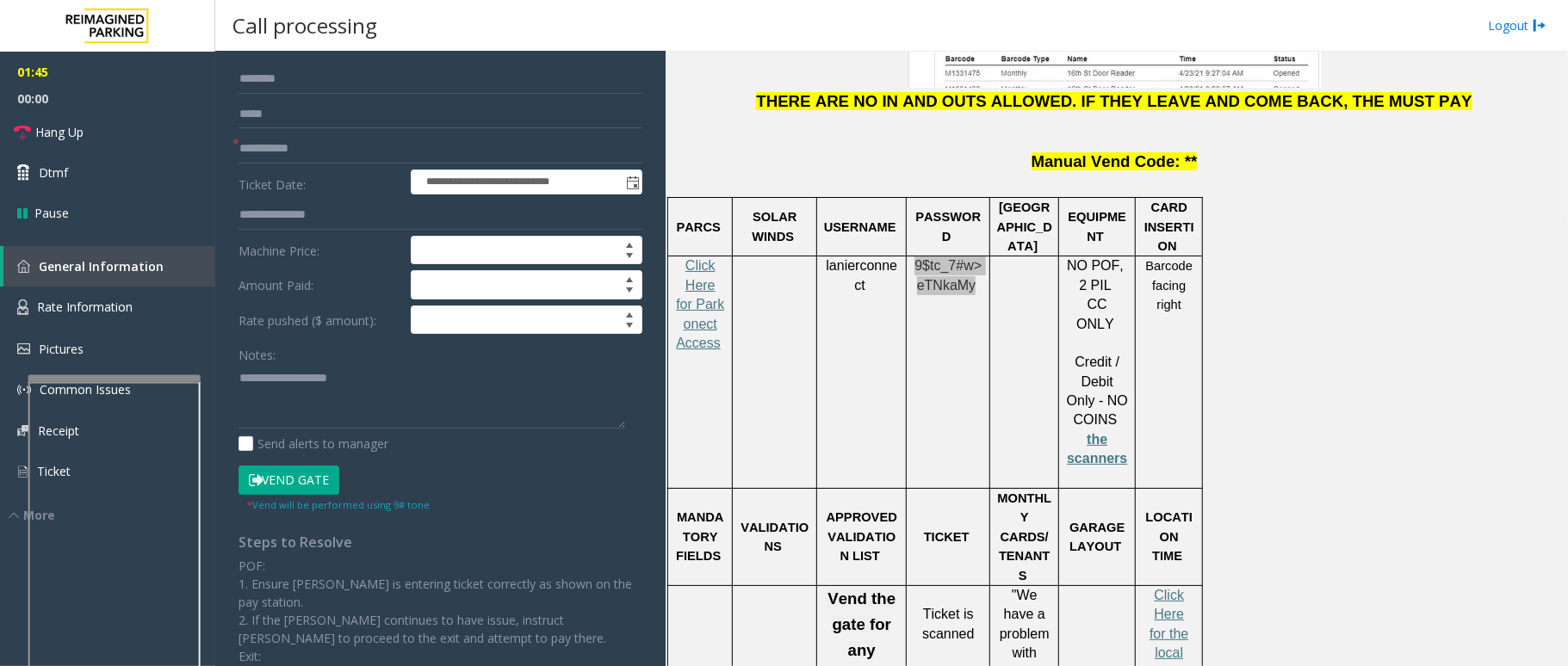
scroll to position [0, 0]
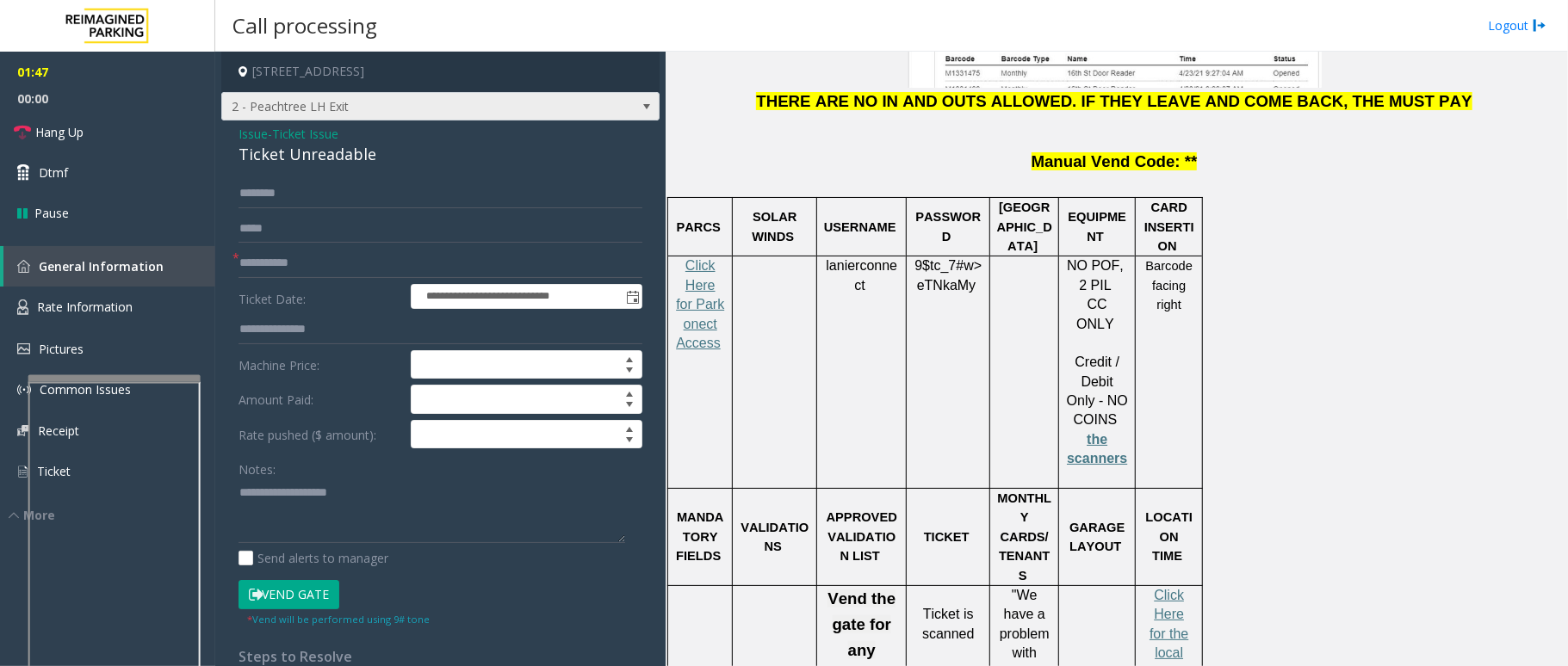
click at [634, 103] on span at bounding box center [646, 107] width 24 height 28
click at [257, 138] on span "Issue" at bounding box center [253, 134] width 29 height 18
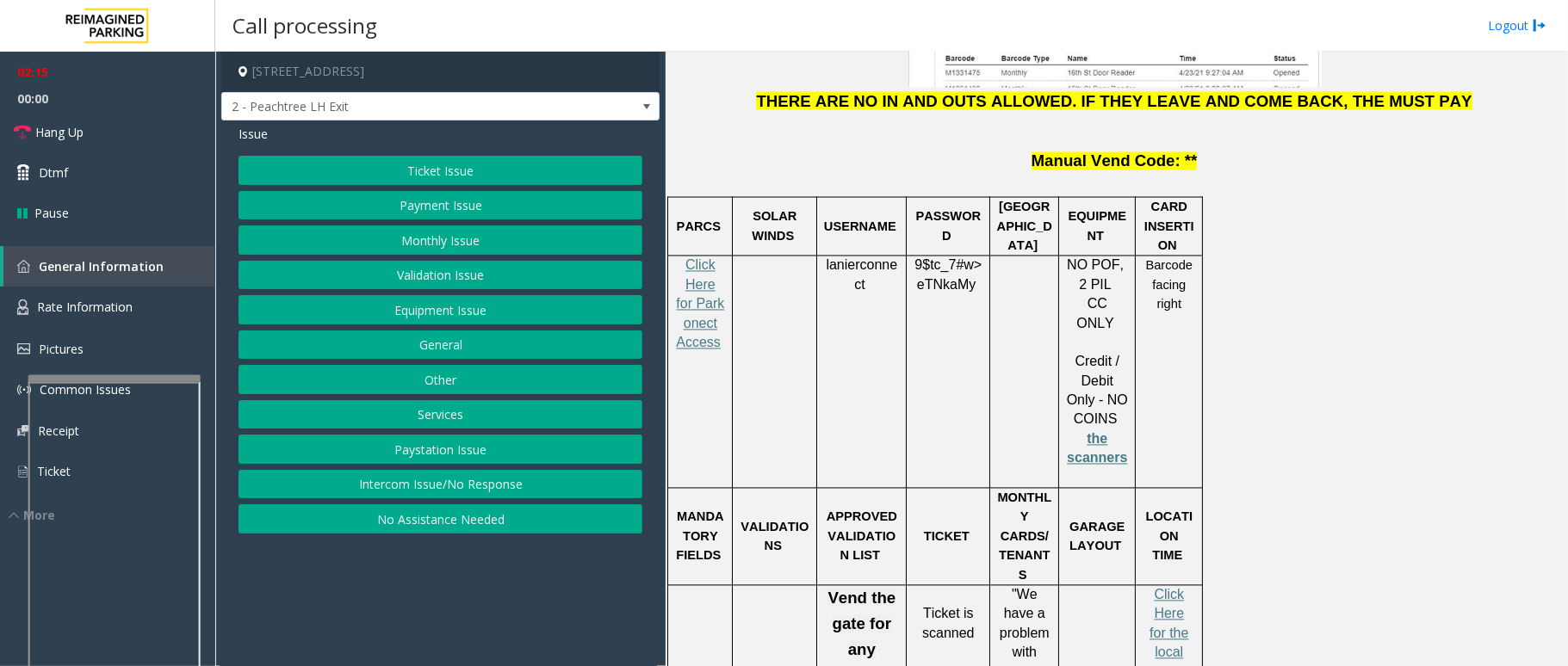
click at [445, 276] on button "Validation Issue" at bounding box center [440, 274] width 404 height 29
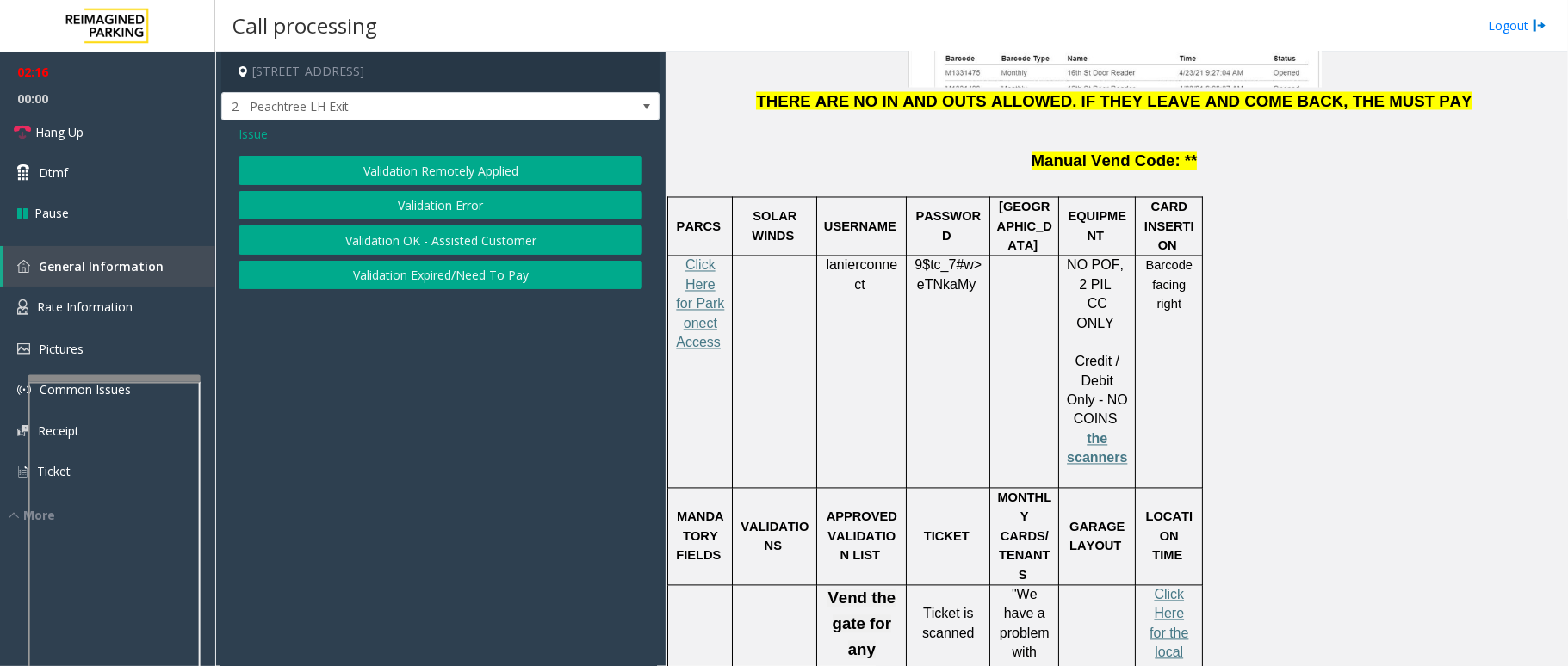
click at [419, 202] on button "Validation Error" at bounding box center [440, 205] width 404 height 29
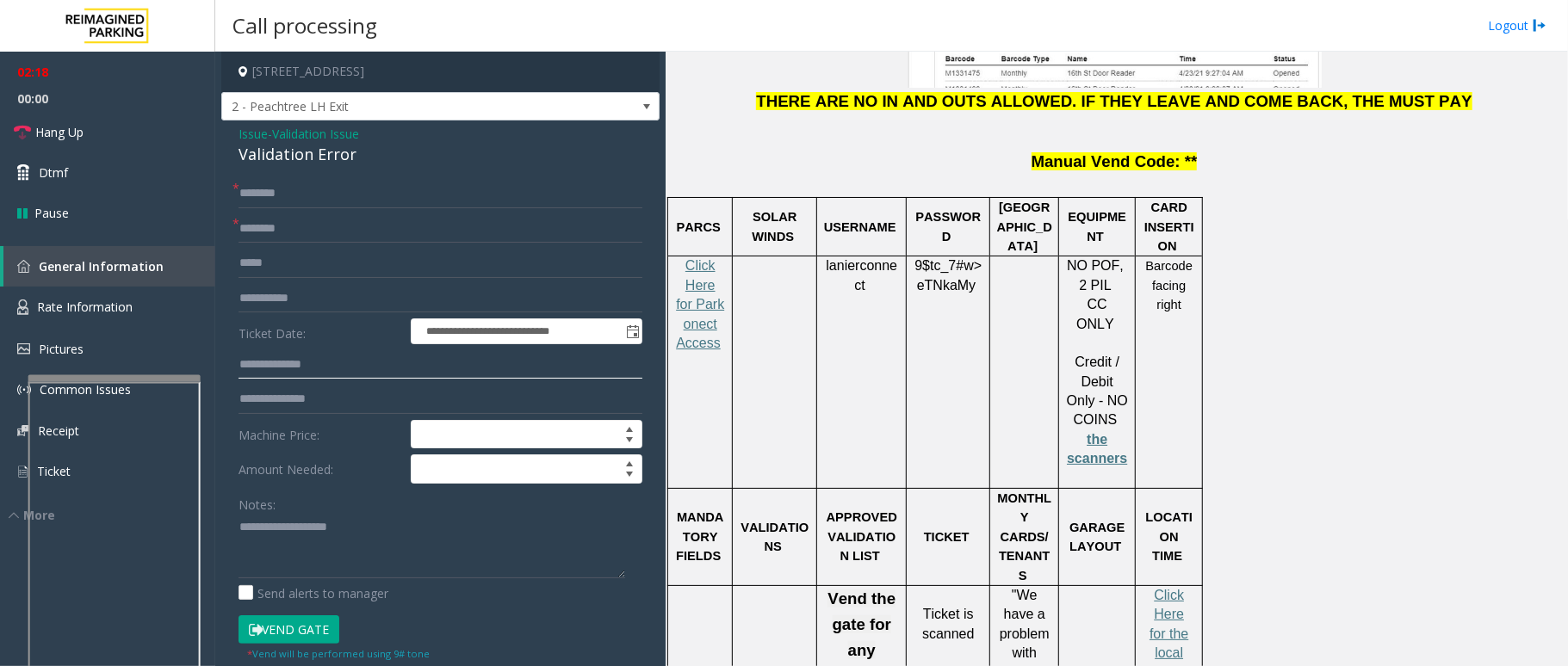
click at [317, 366] on input "text" at bounding box center [440, 364] width 404 height 29
type input "*****"
click at [328, 232] on input "text" at bounding box center [440, 229] width 404 height 29
click at [71, 129] on span "Hang Up" at bounding box center [60, 132] width 48 height 18
click at [250, 222] on input "text" at bounding box center [440, 229] width 404 height 29
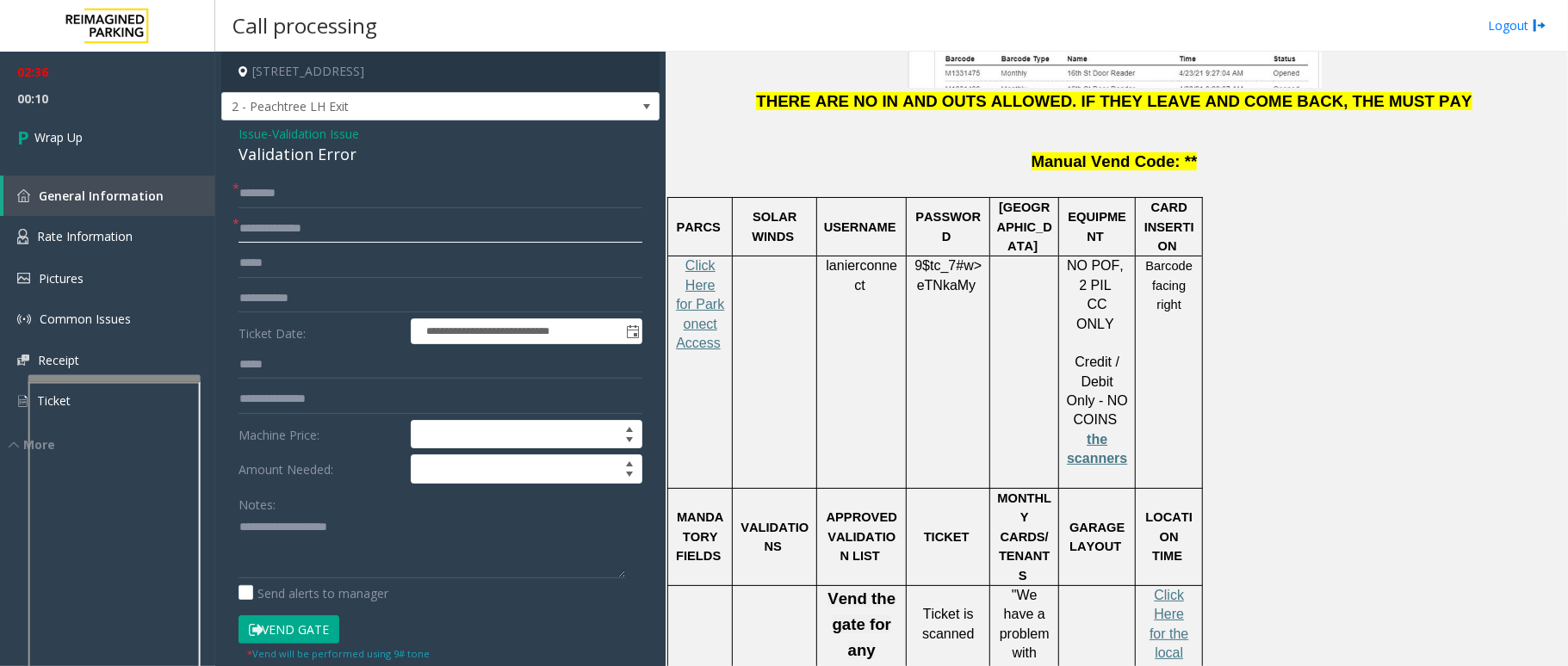
click at [246, 229] on input "**********" at bounding box center [440, 229] width 404 height 29
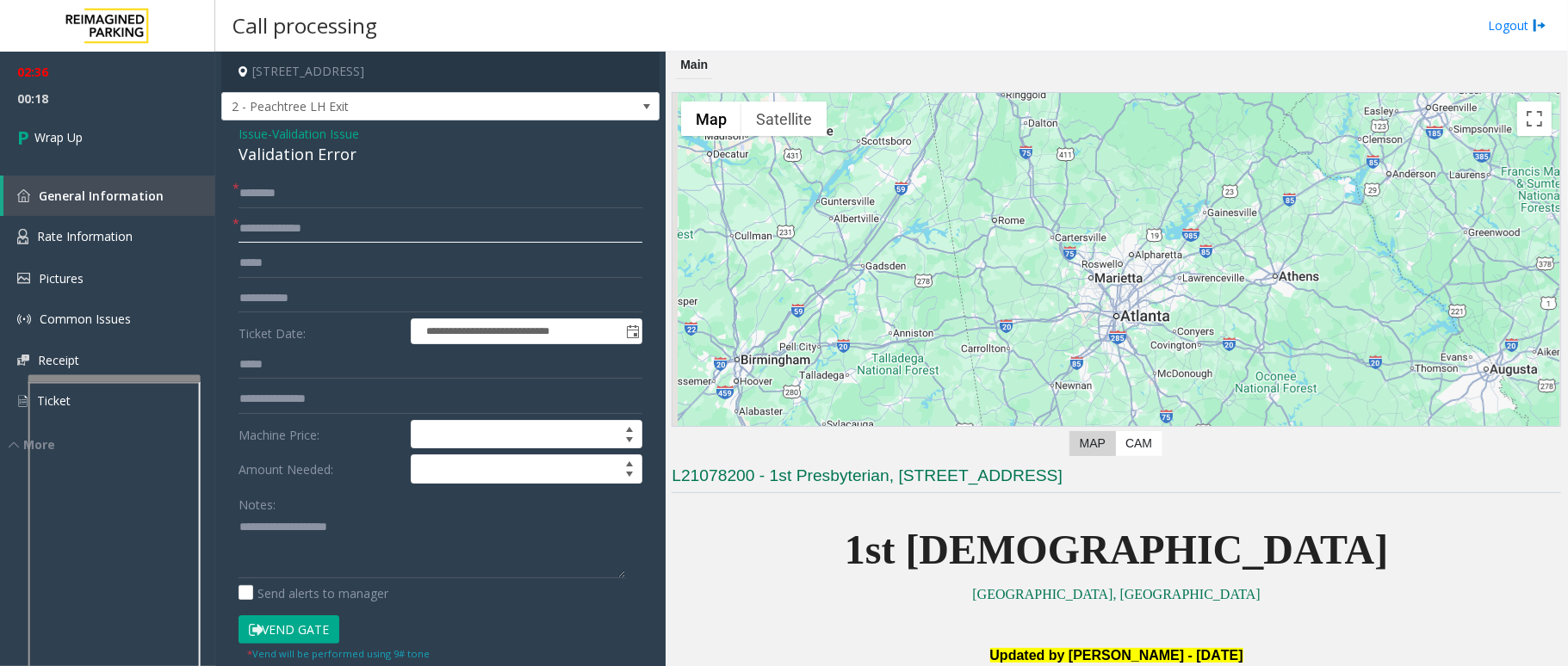
type input "**********"
click at [279, 195] on input "text" at bounding box center [440, 193] width 404 height 29
type input "**"
drag, startPoint x: 357, startPoint y: 149, endPoint x: 229, endPoint y: 132, distance: 129.1
click at [229, 132] on div "**********" at bounding box center [440, 596] width 438 height 953
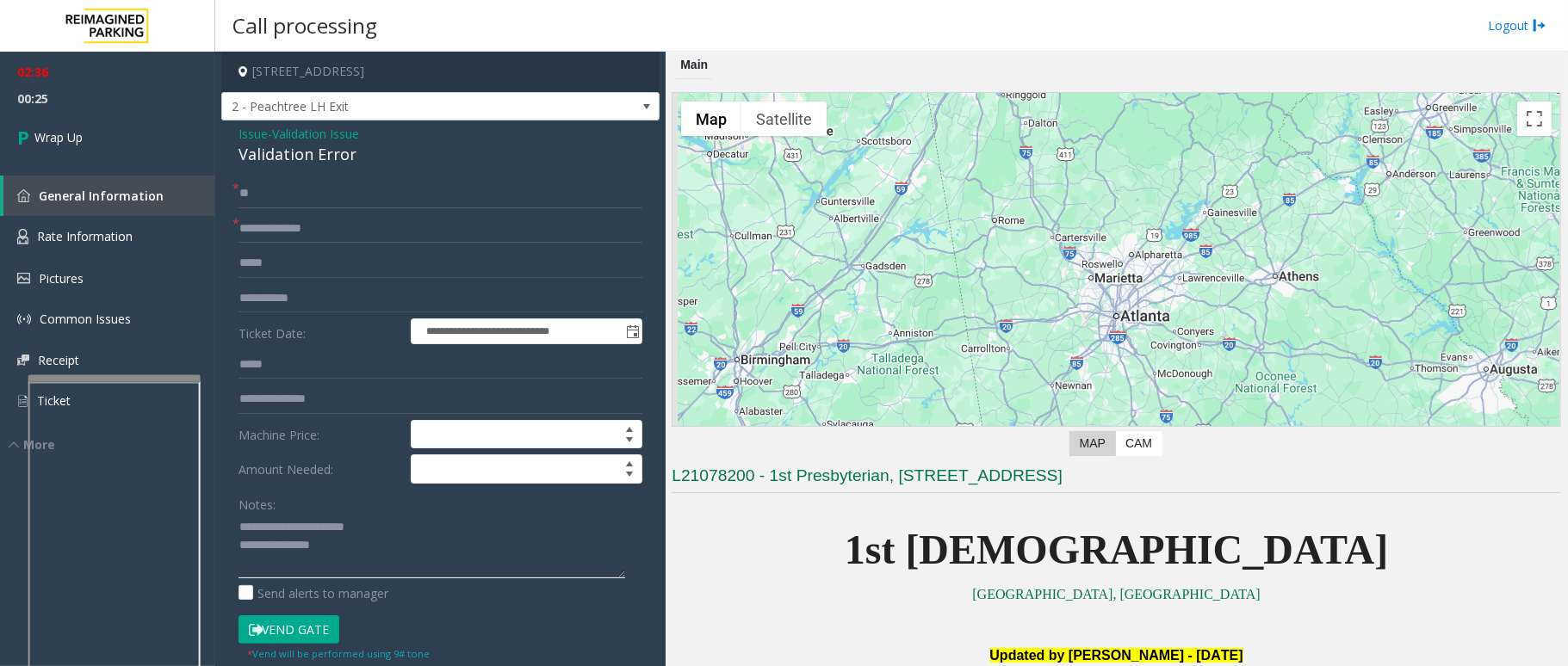
click at [341, 558] on textarea at bounding box center [432, 546] width 387 height 65
type textarea "**********"
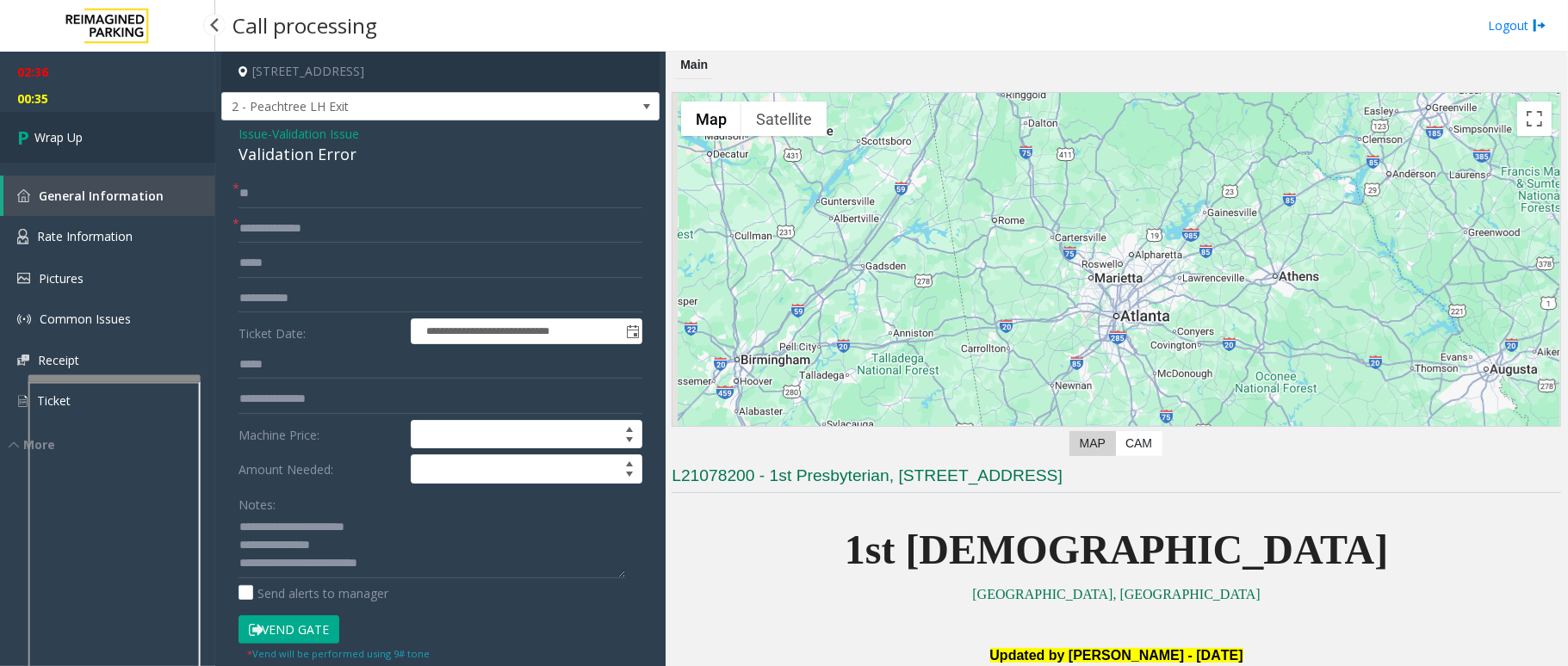
click at [67, 145] on span "Wrap Up" at bounding box center [59, 137] width 48 height 18
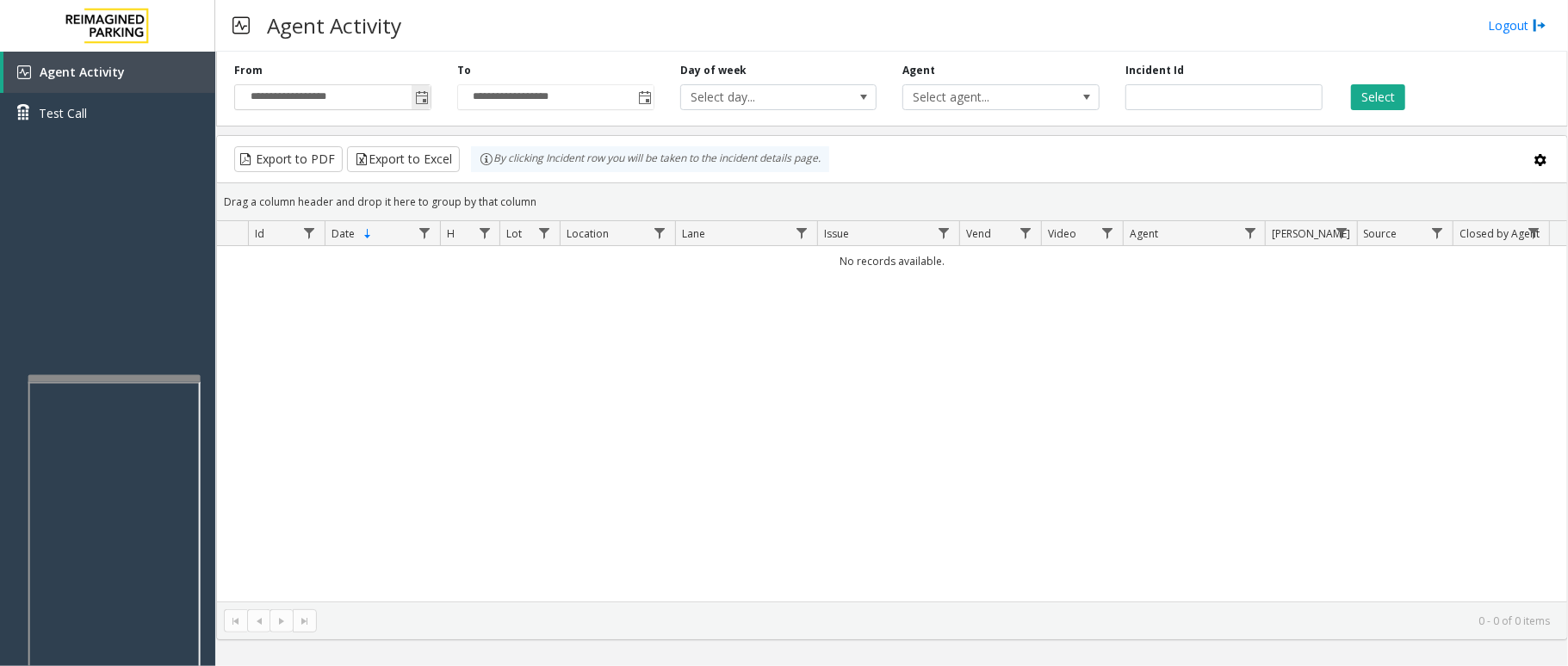
click at [419, 105] on span "Toggle popup" at bounding box center [422, 98] width 14 height 14
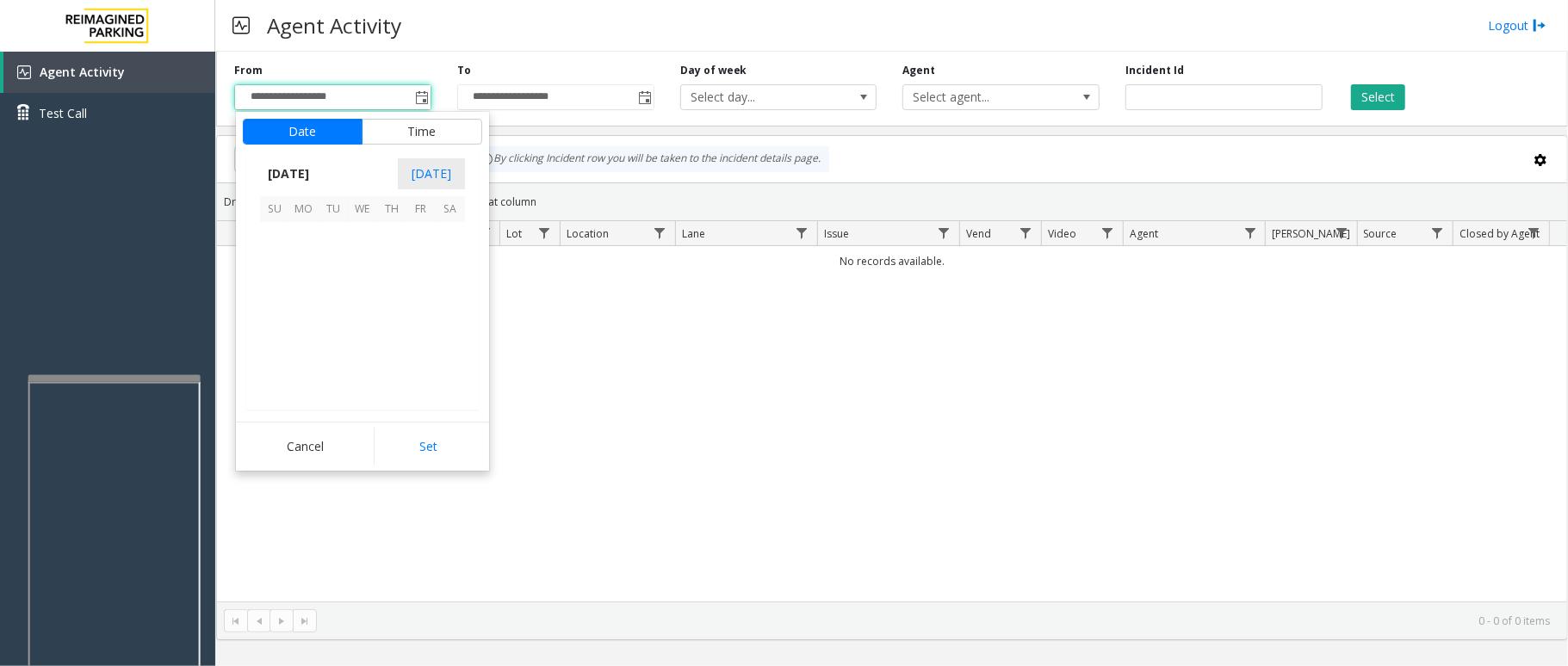
scroll to position [308754, 0]
click at [408, 270] on span "8" at bounding box center [421, 265] width 29 height 29
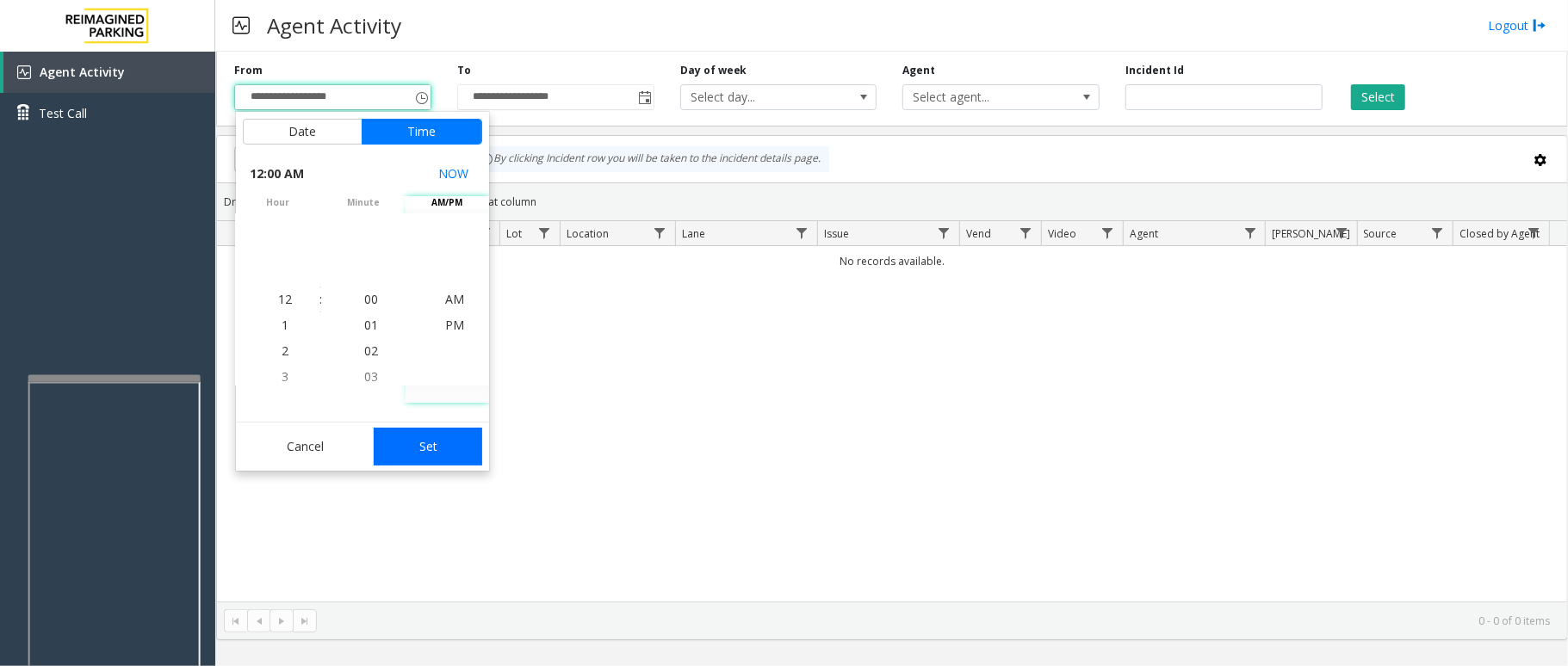
click at [428, 438] on button "Set" at bounding box center [428, 446] width 108 height 38
type input "**********"
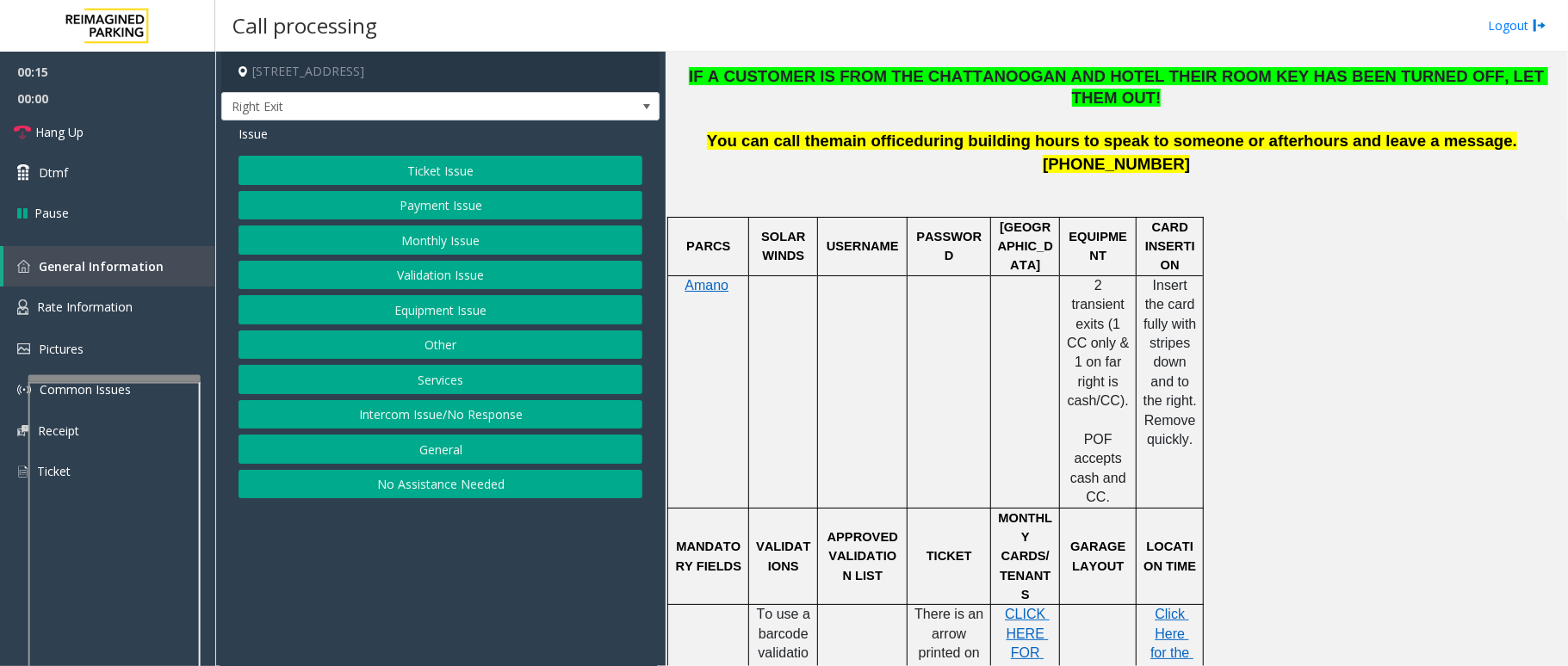
scroll to position [689, 0]
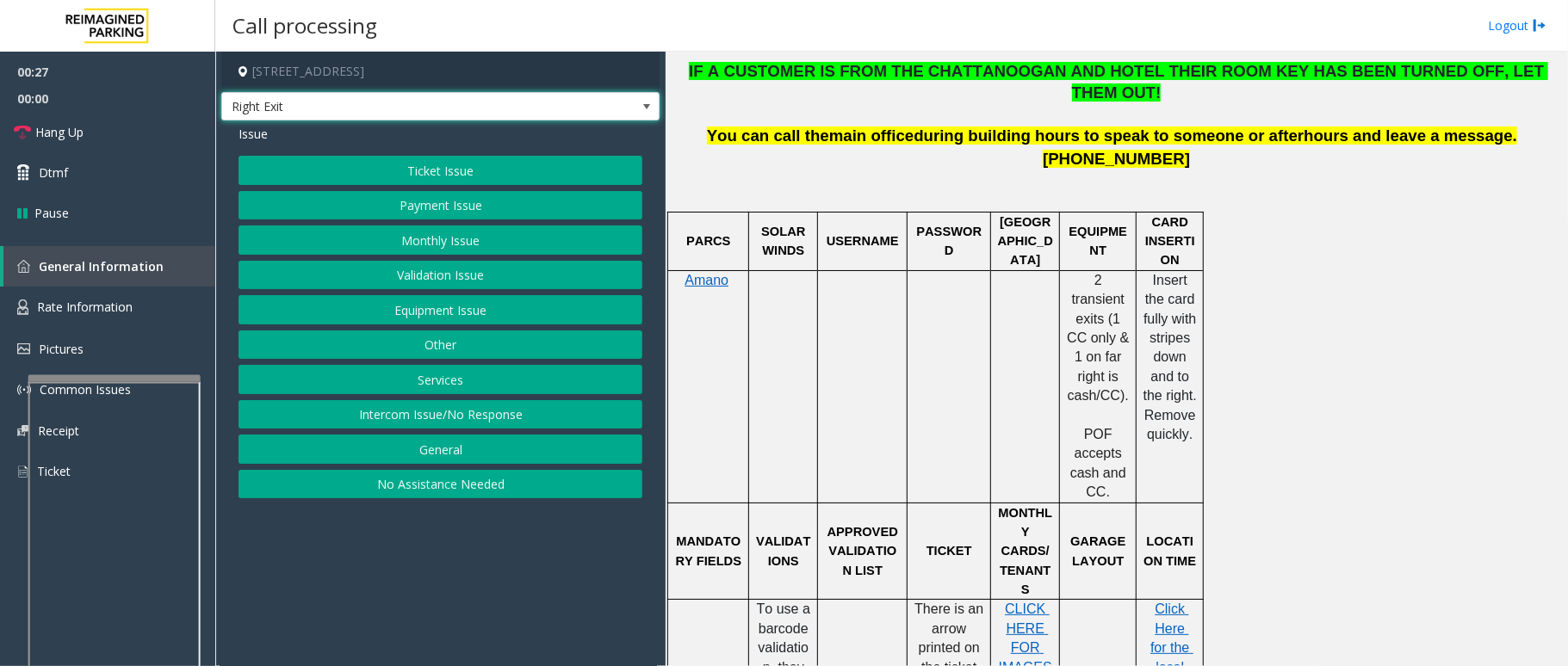
click at [645, 107] on span at bounding box center [646, 106] width 14 height 14
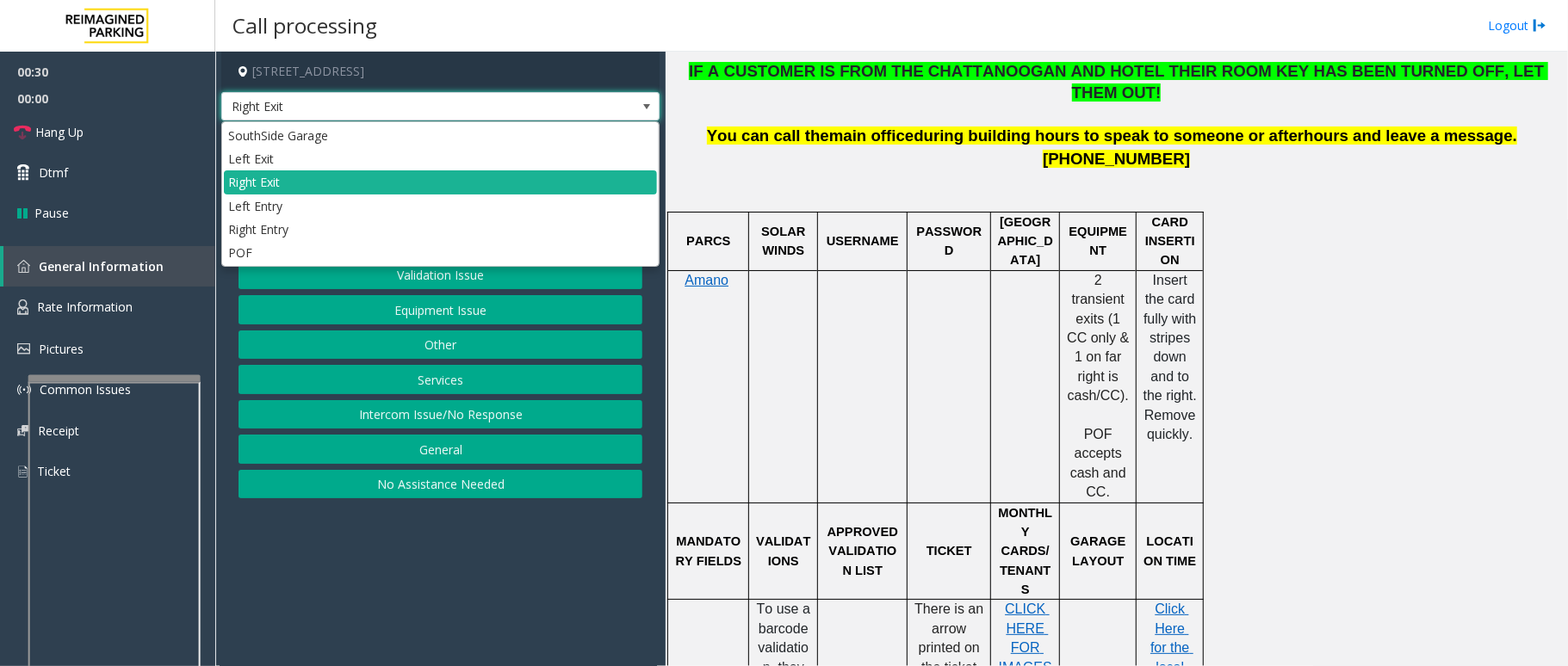
click at [645, 108] on span at bounding box center [646, 106] width 14 height 14
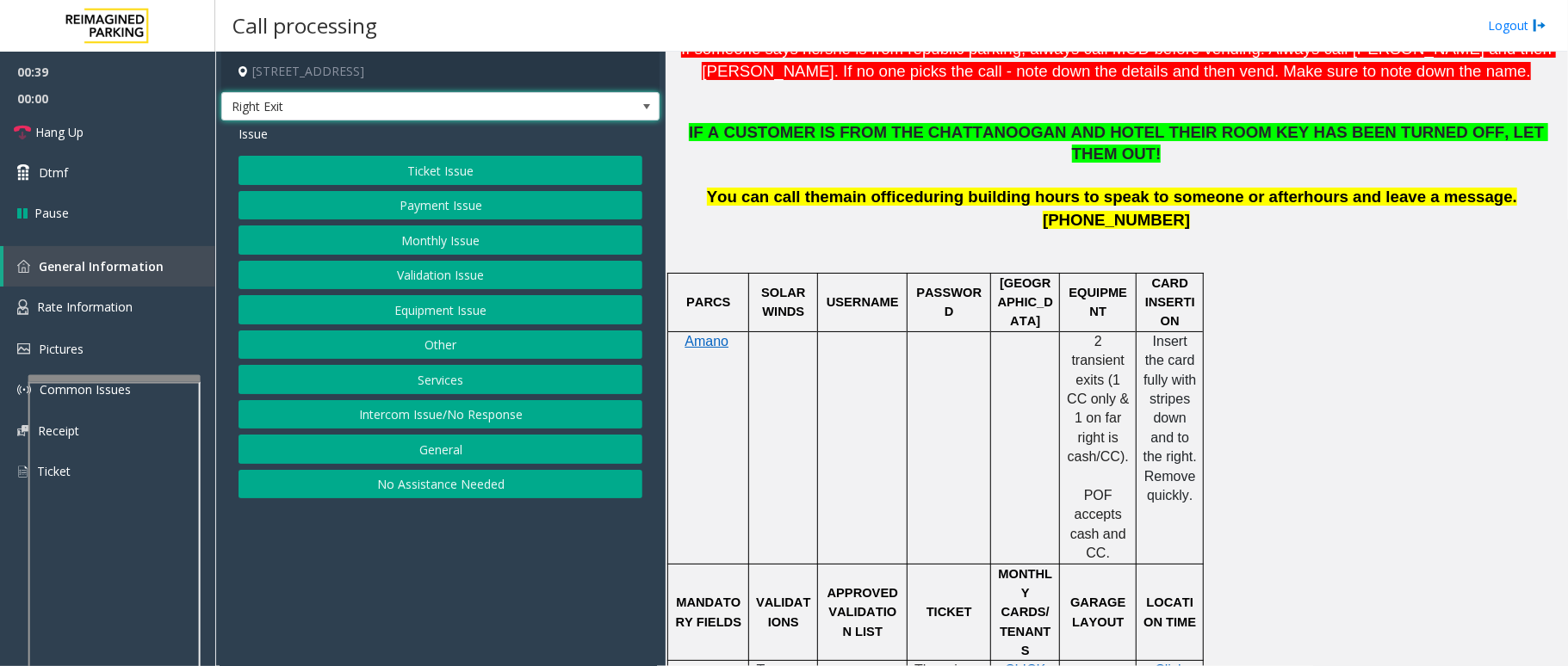
scroll to position [574, 0]
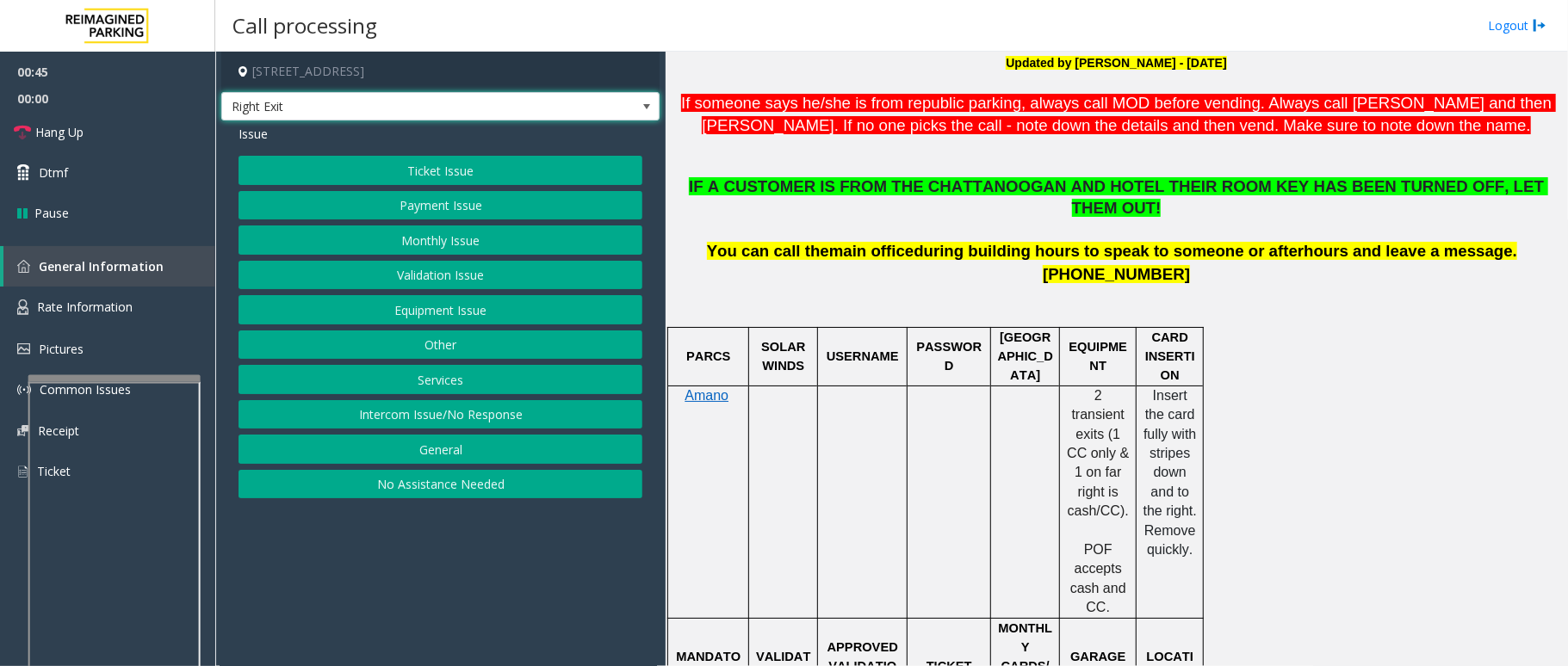
click at [431, 210] on button "Payment Issue" at bounding box center [440, 205] width 404 height 29
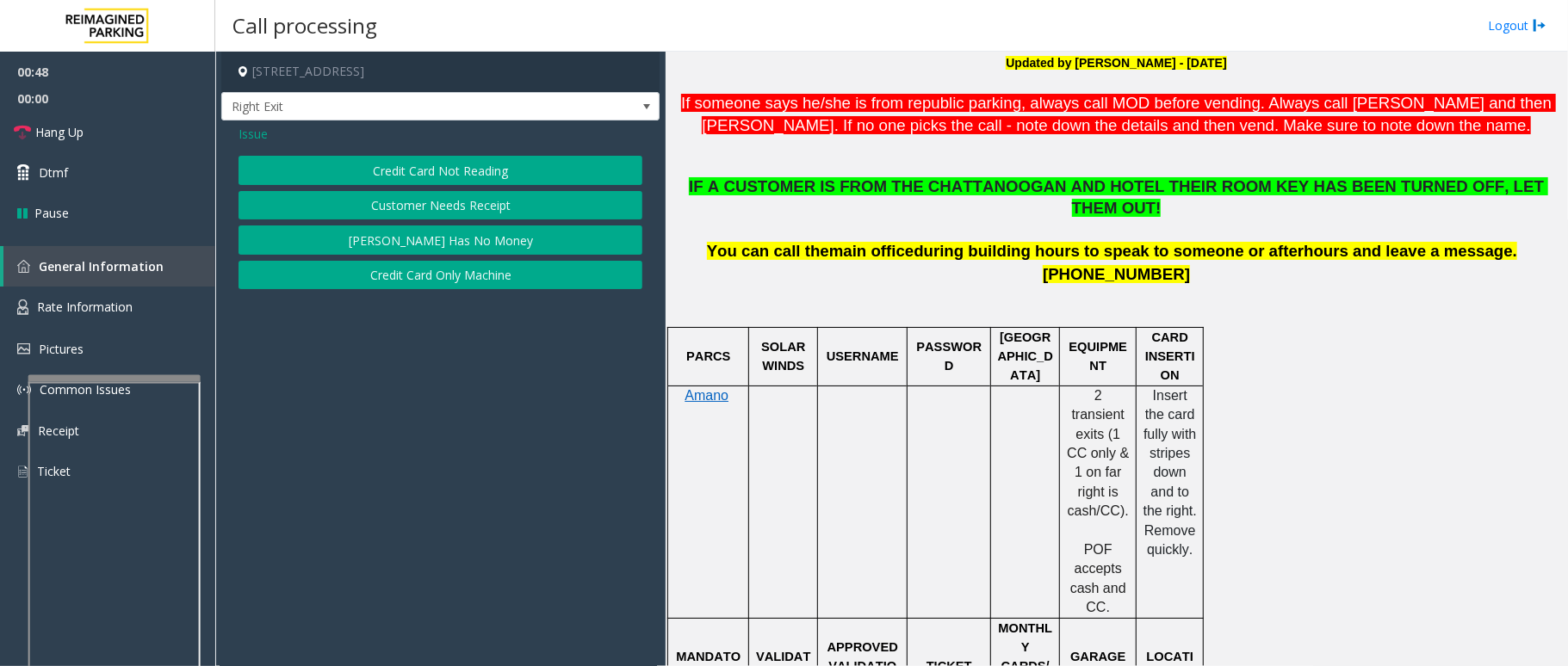
click at [452, 280] on button "Credit Card Only Machine" at bounding box center [440, 274] width 404 height 29
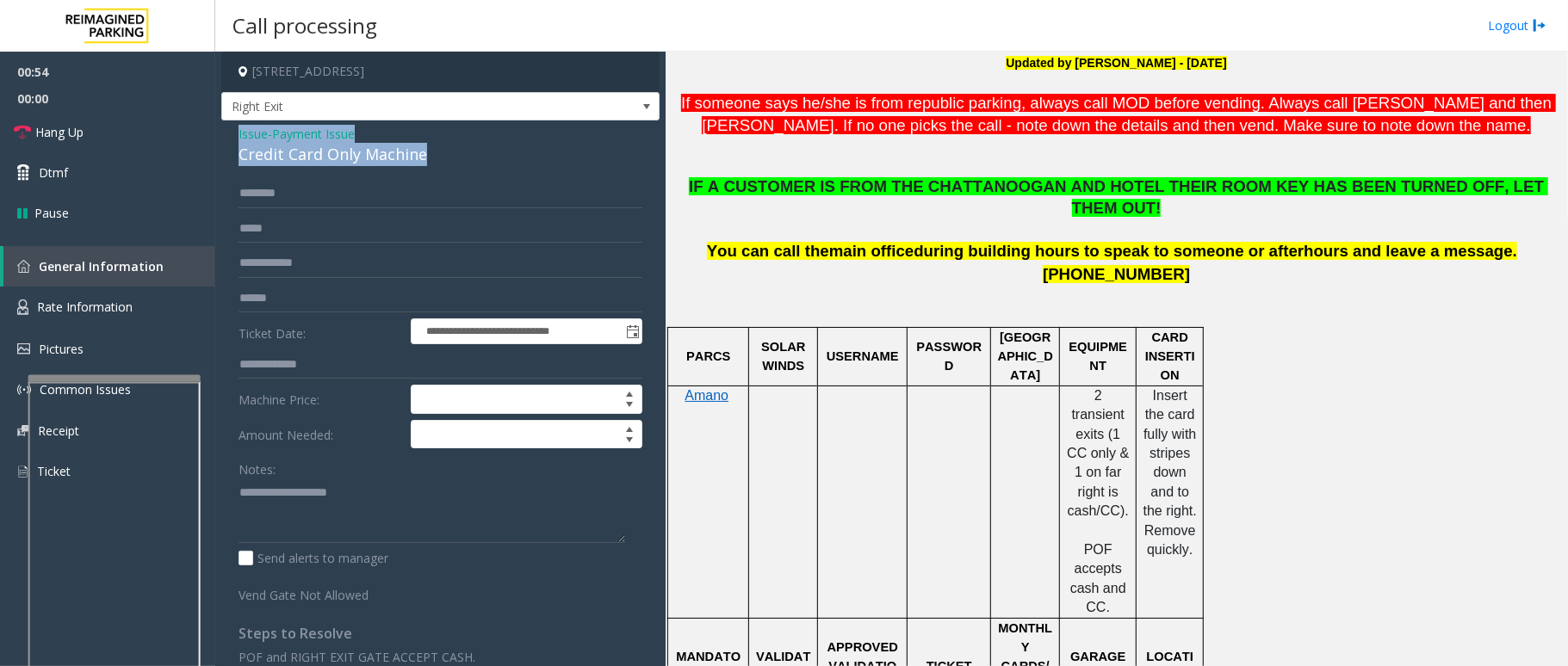
drag, startPoint x: 424, startPoint y: 151, endPoint x: 229, endPoint y: 129, distance: 196.2
click at [229, 129] on div "**********" at bounding box center [440, 419] width 438 height 599
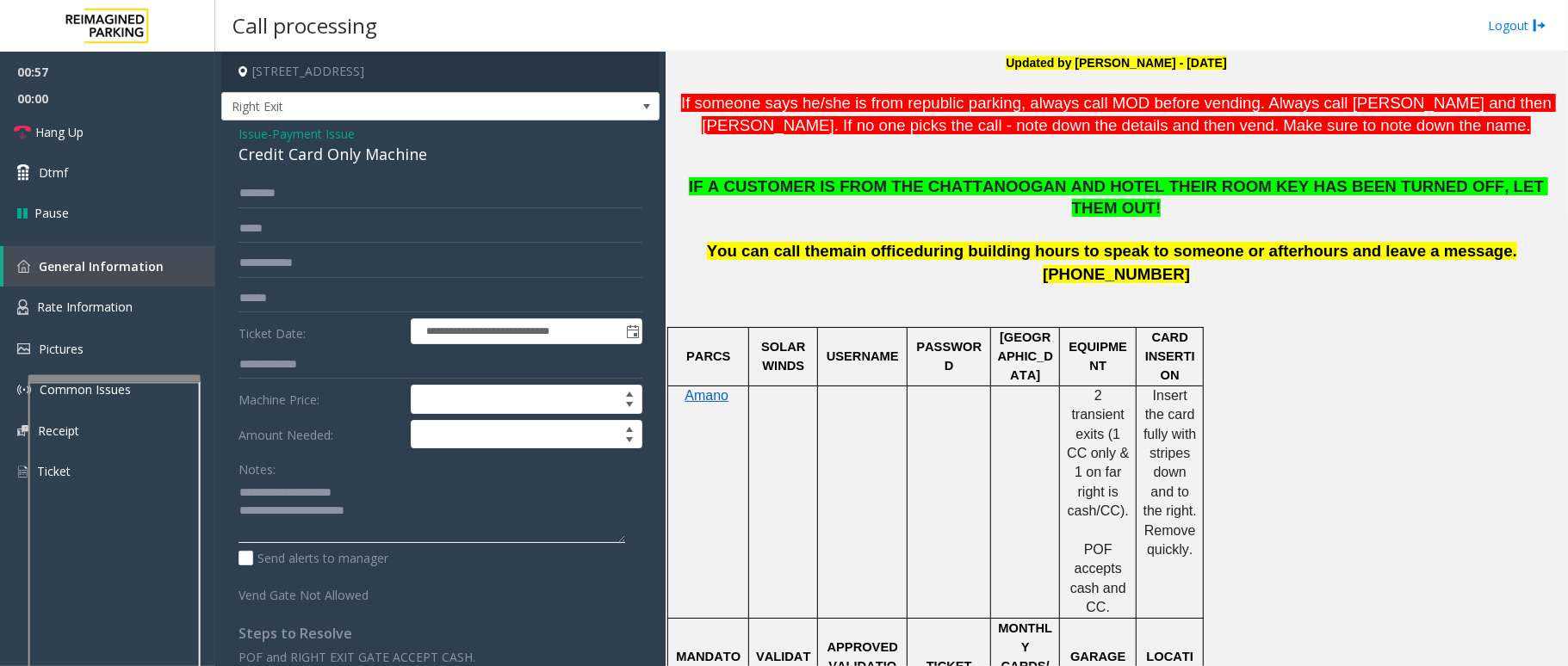
click at [414, 513] on textarea at bounding box center [432, 511] width 387 height 65
type textarea "**********"
click at [247, 305] on input "text" at bounding box center [440, 298] width 404 height 29
type input "*******"
click at [265, 198] on input "text" at bounding box center [440, 193] width 404 height 29
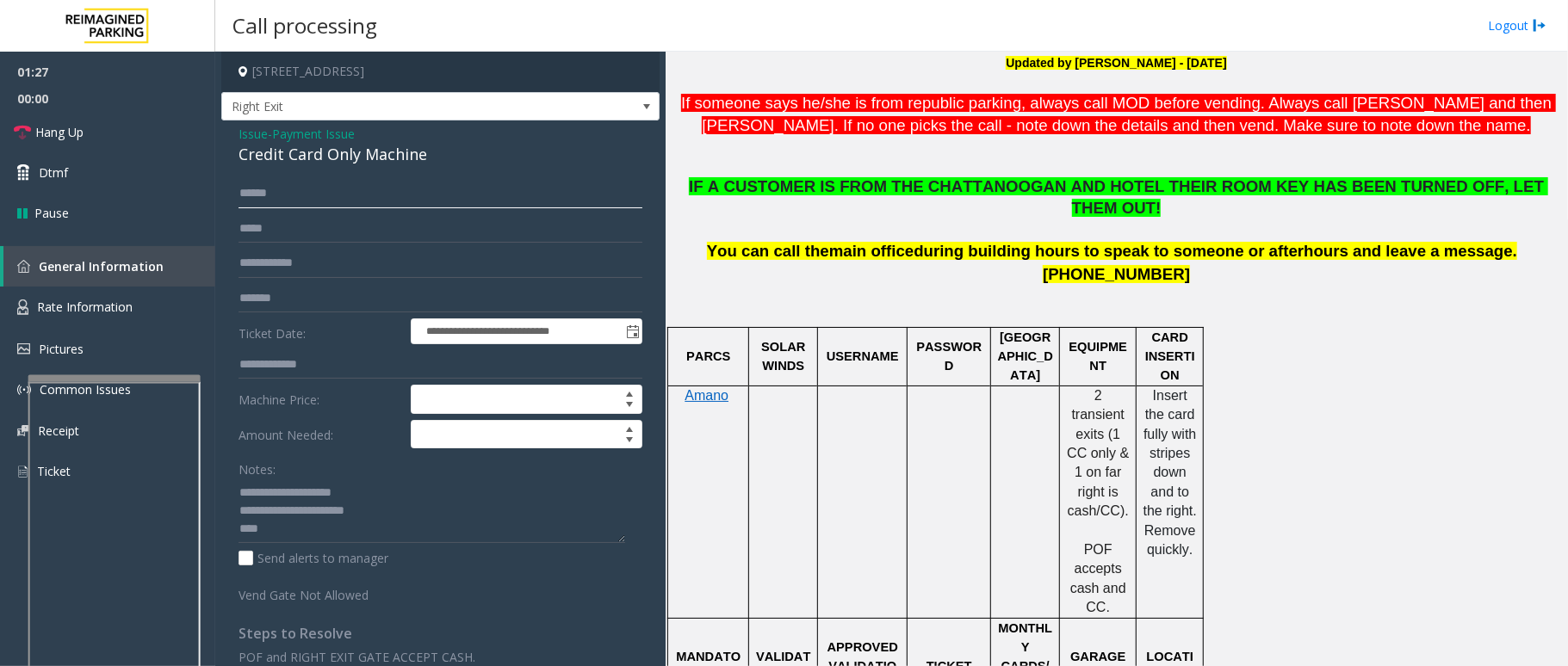
type input "******"
click at [277, 536] on textarea at bounding box center [432, 511] width 387 height 65
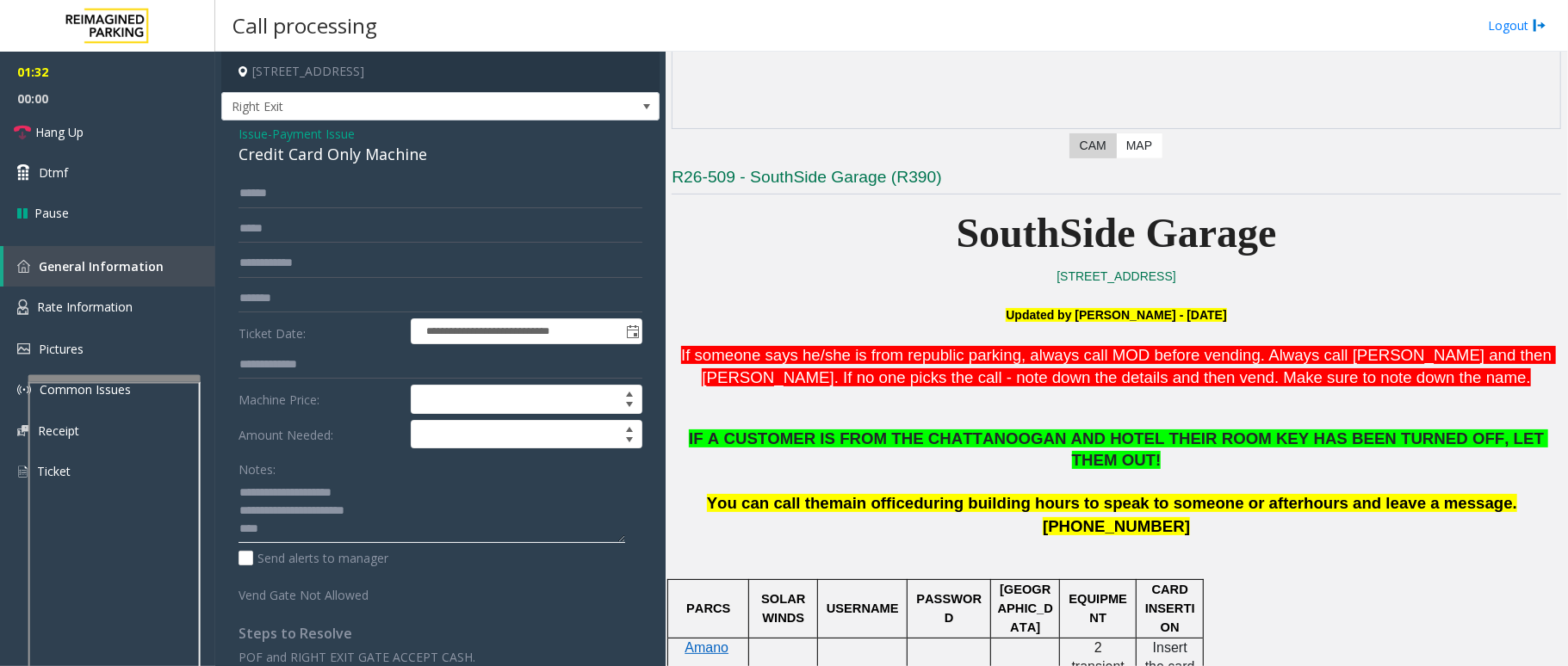
scroll to position [459, 0]
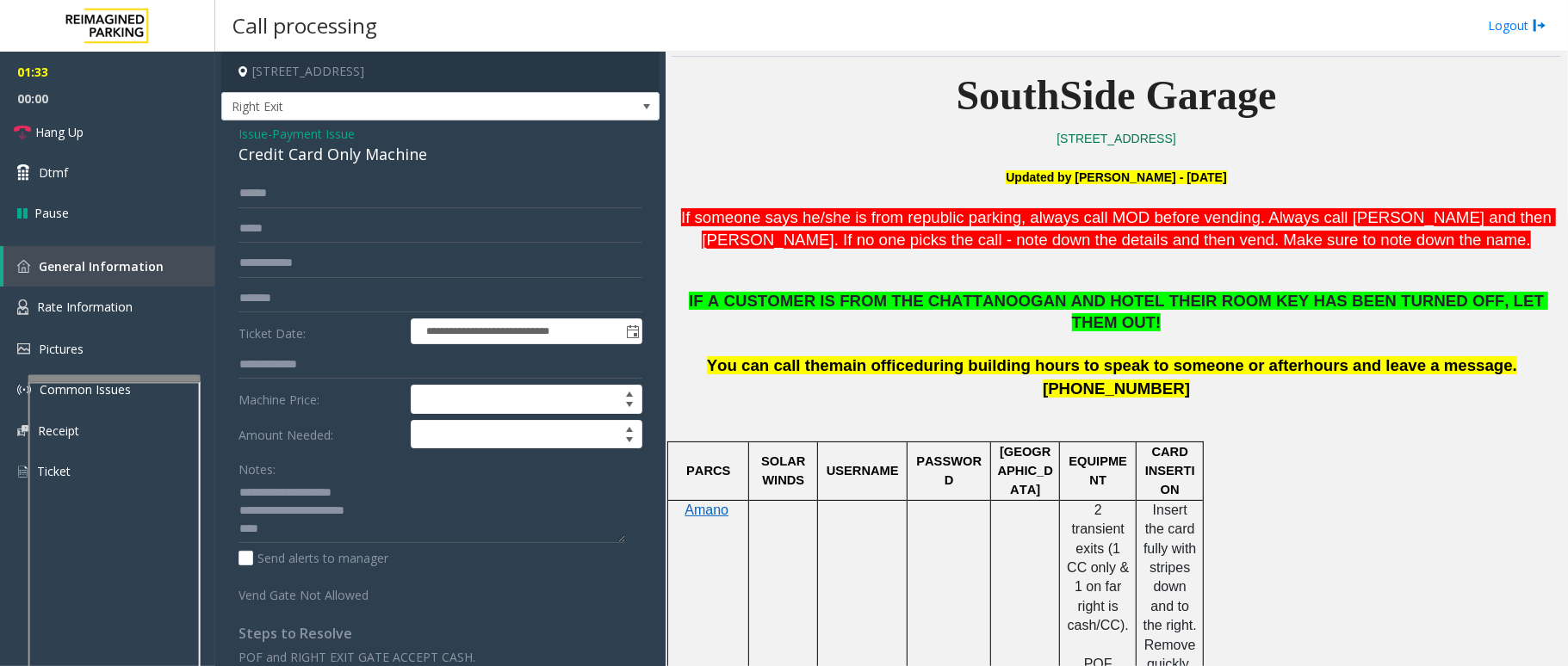
click at [242, 129] on span "Issue" at bounding box center [253, 134] width 29 height 18
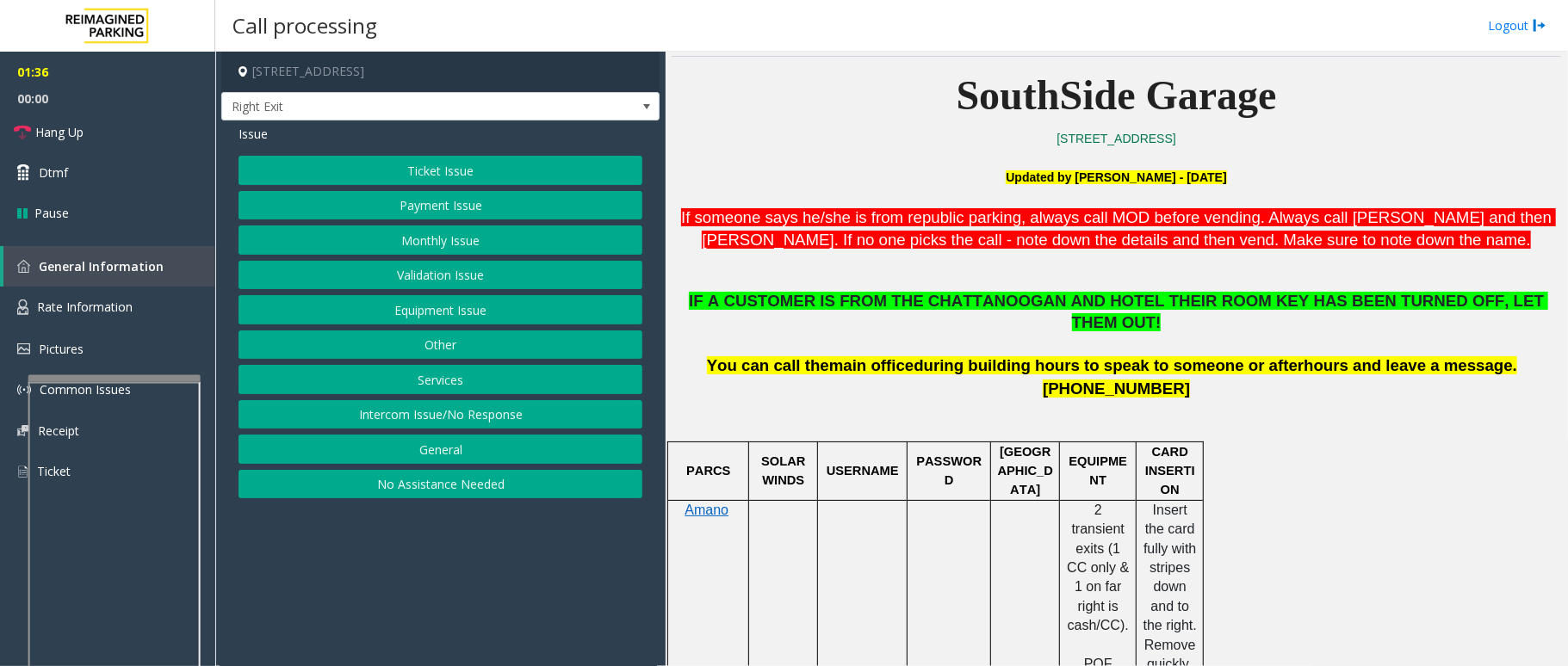
click at [417, 305] on button "Equipment Issue" at bounding box center [440, 309] width 404 height 29
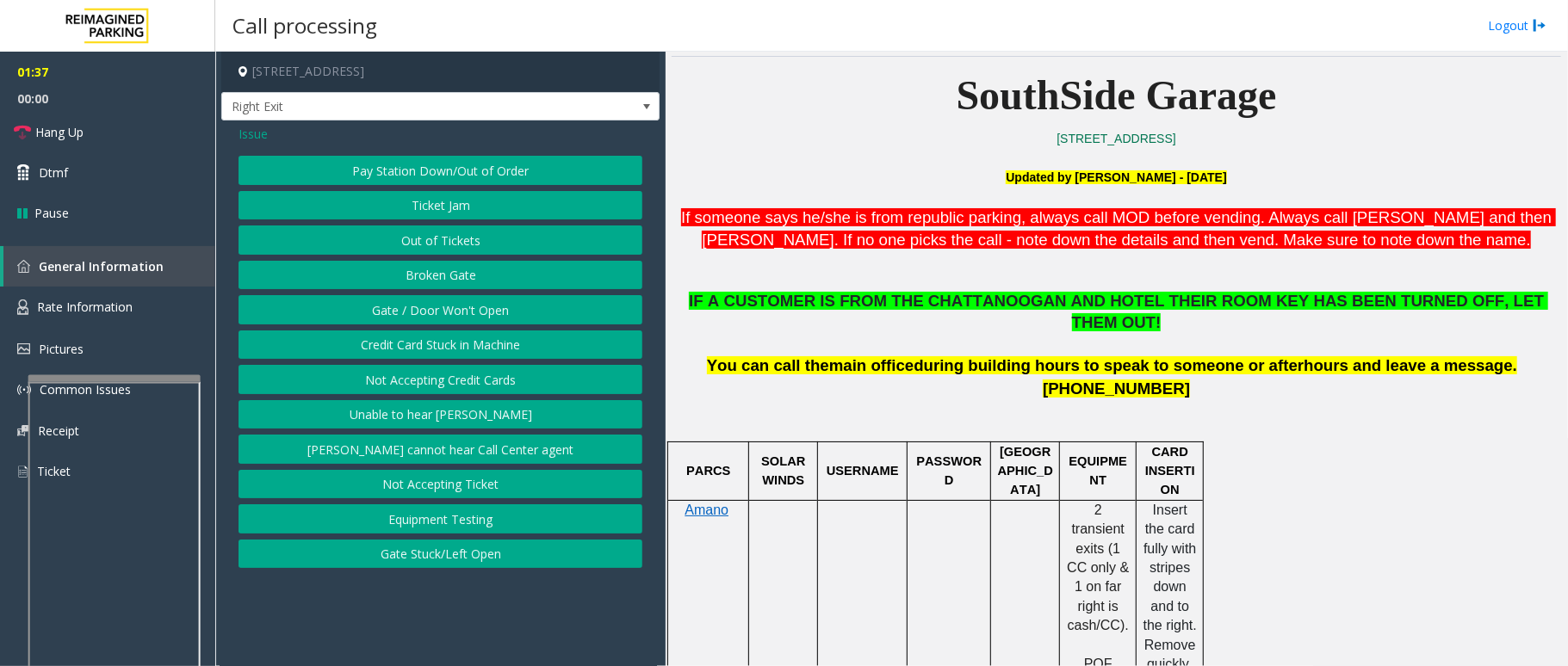
click at [407, 308] on button "Gate / Door Won't Open" at bounding box center [440, 309] width 404 height 29
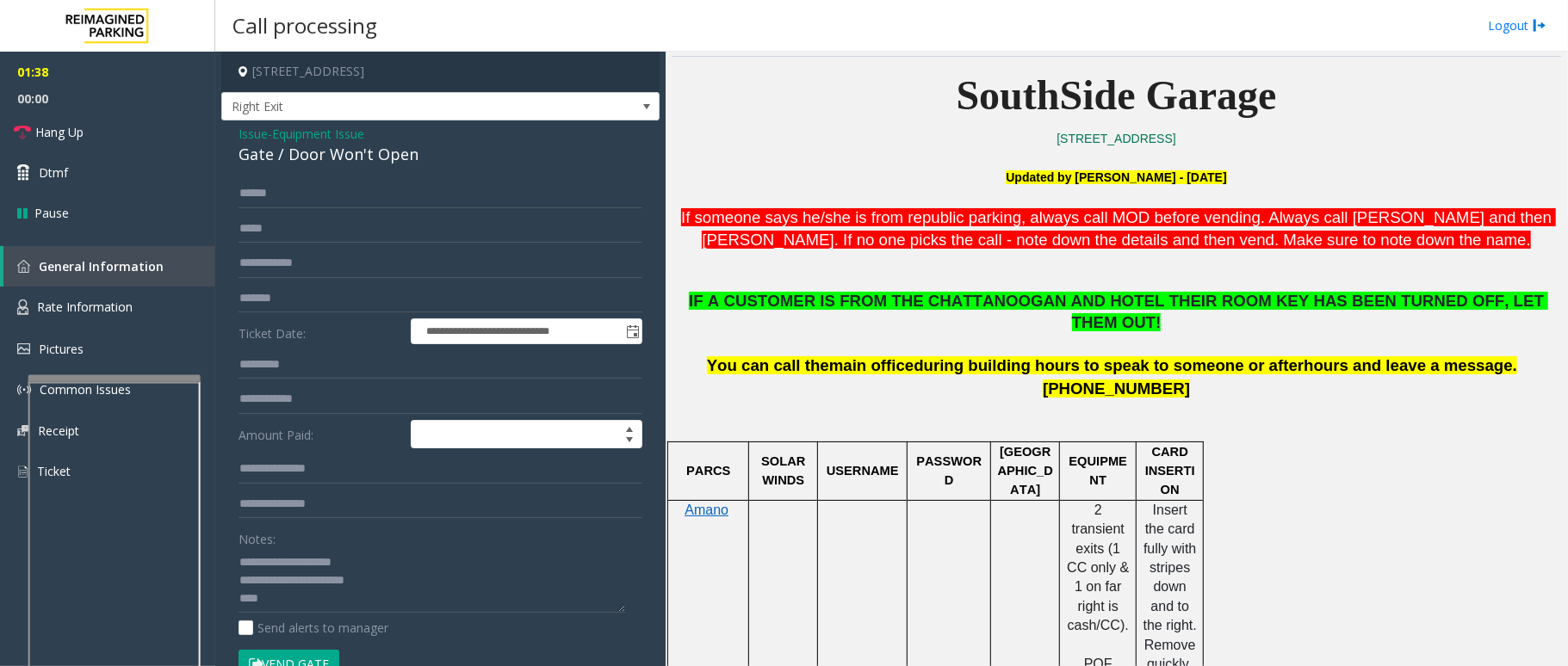
click at [273, 654] on button "Vend Gate" at bounding box center [288, 664] width 100 height 29
click at [68, 128] on span "Hang Up" at bounding box center [60, 132] width 48 height 18
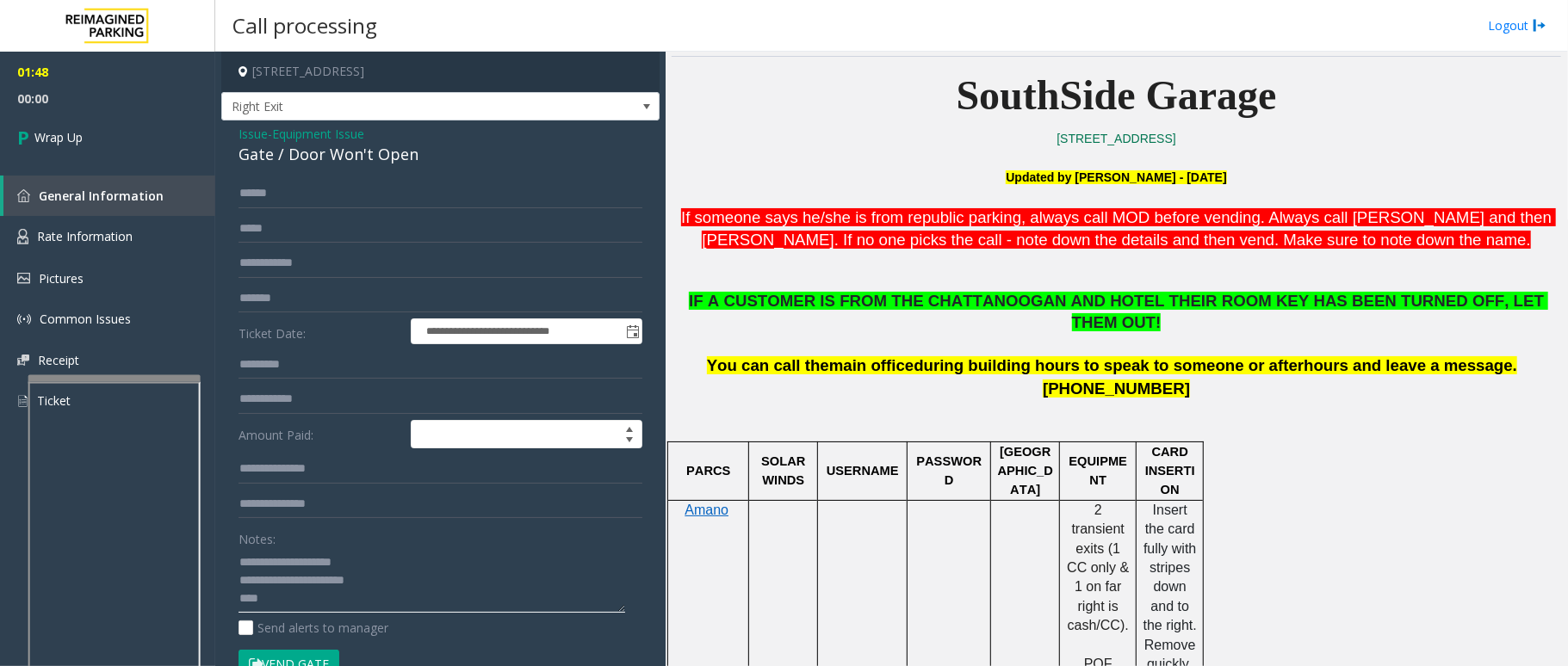
click at [343, 596] on textarea at bounding box center [432, 581] width 387 height 65
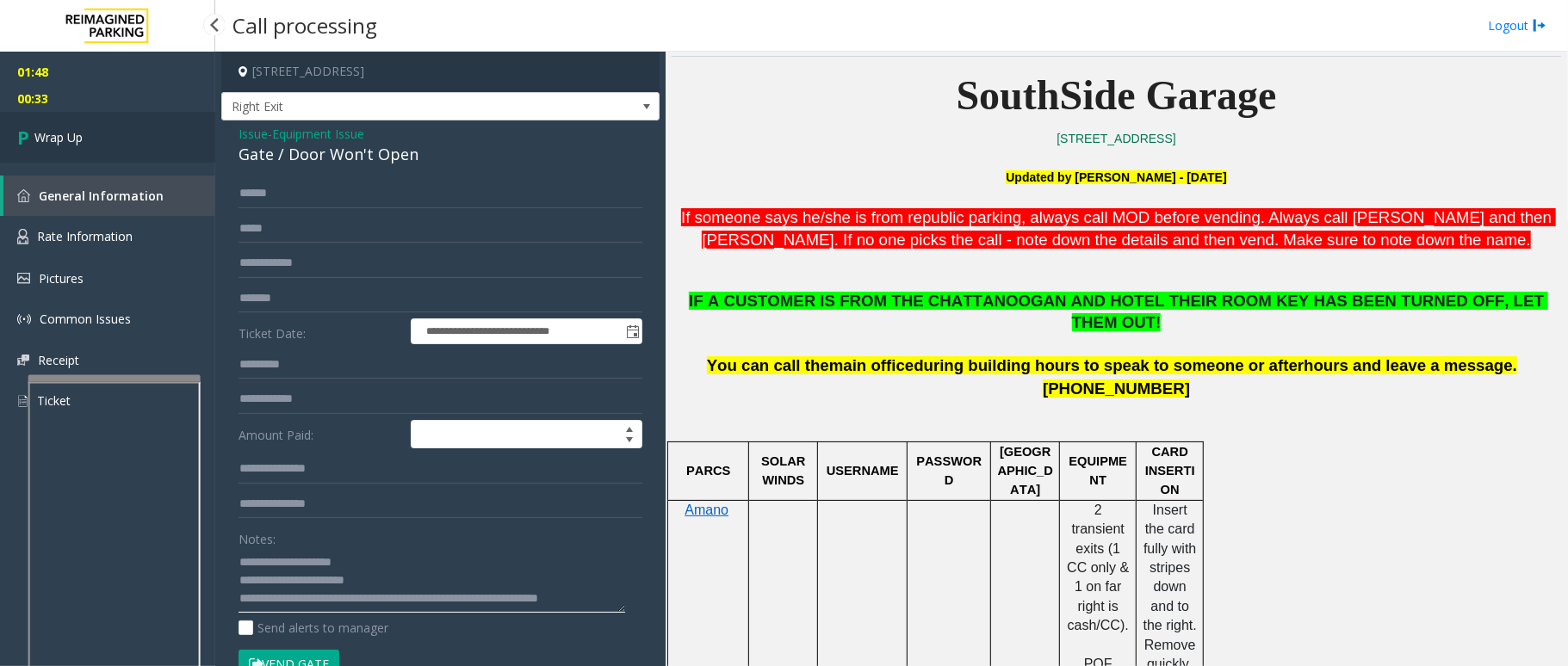
type textarea "**********"
click at [71, 138] on span "Wrap Up" at bounding box center [59, 137] width 48 height 18
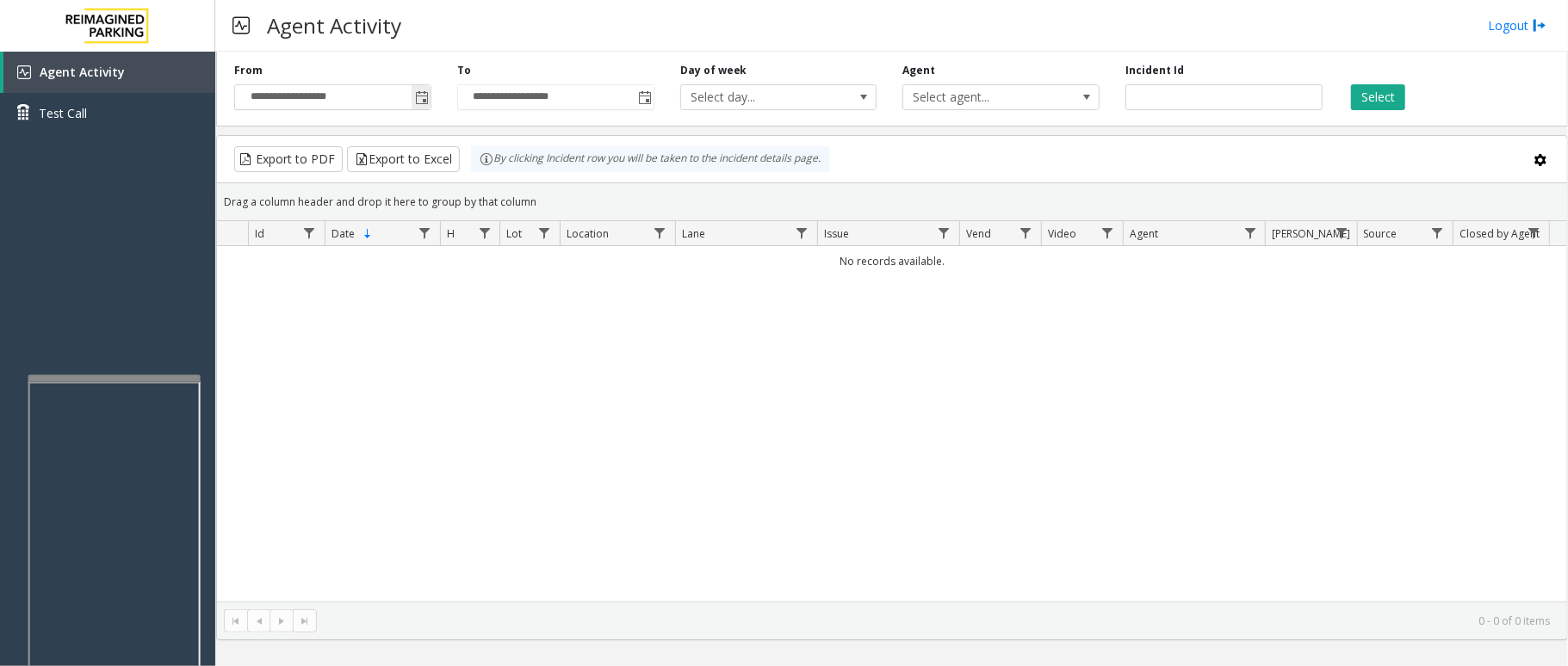
click at [417, 99] on span "Toggle popup" at bounding box center [422, 98] width 14 height 14
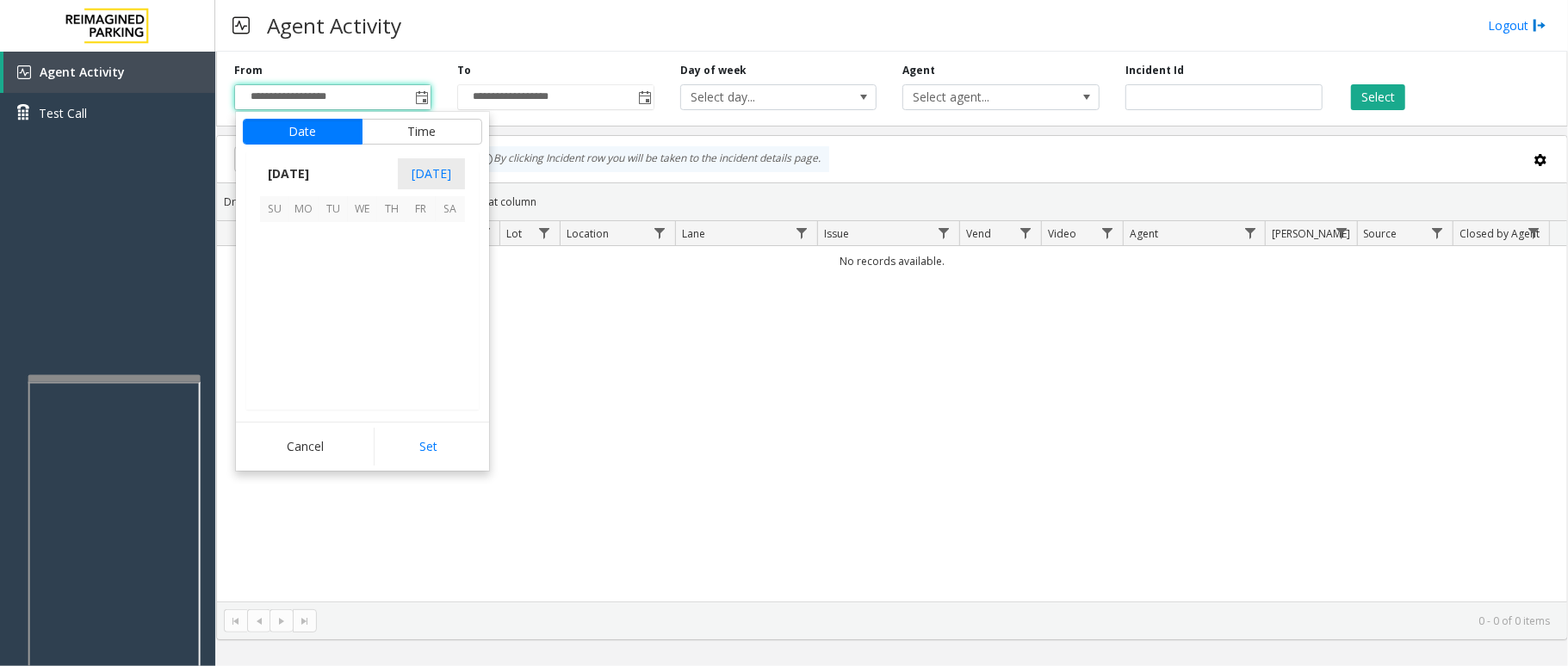
scroll to position [308754, 0]
click at [401, 256] on span "7" at bounding box center [391, 265] width 29 height 29
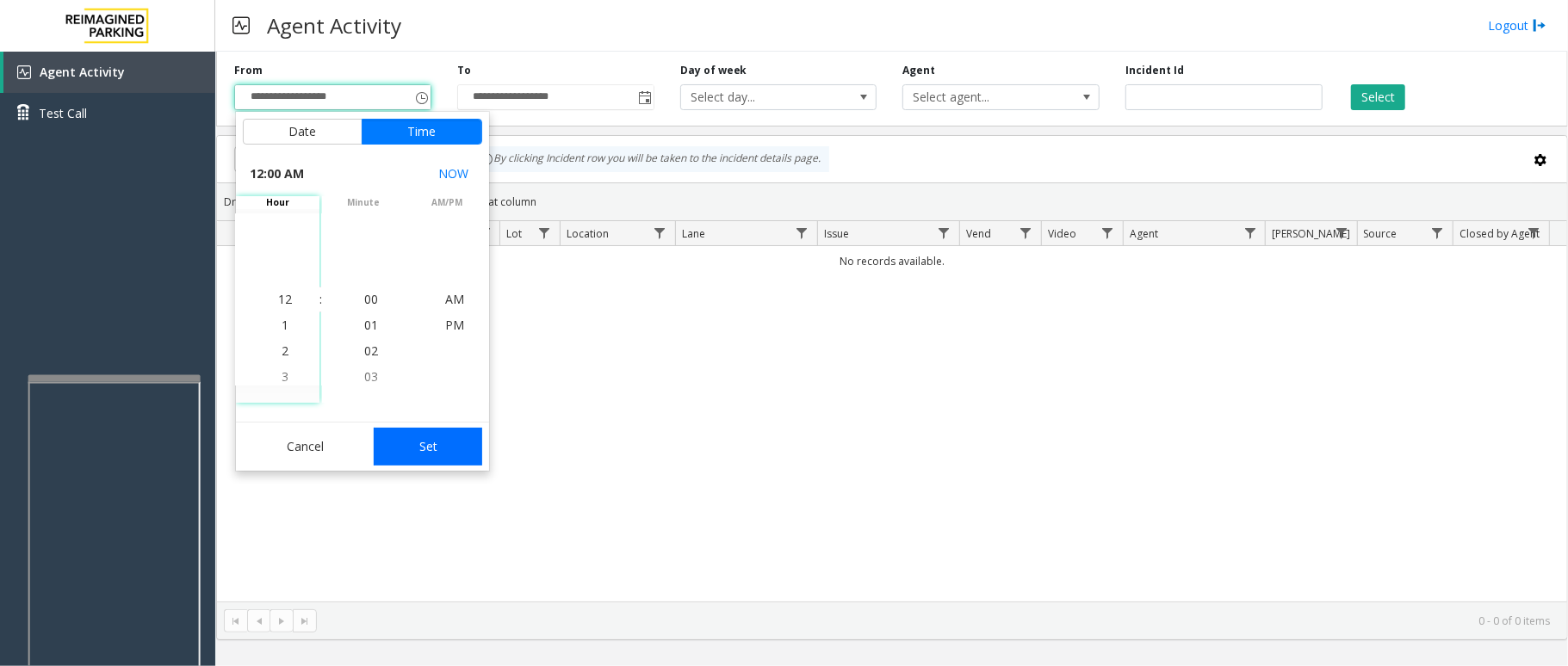
click at [434, 438] on button "Set" at bounding box center [428, 446] width 108 height 38
type input "**********"
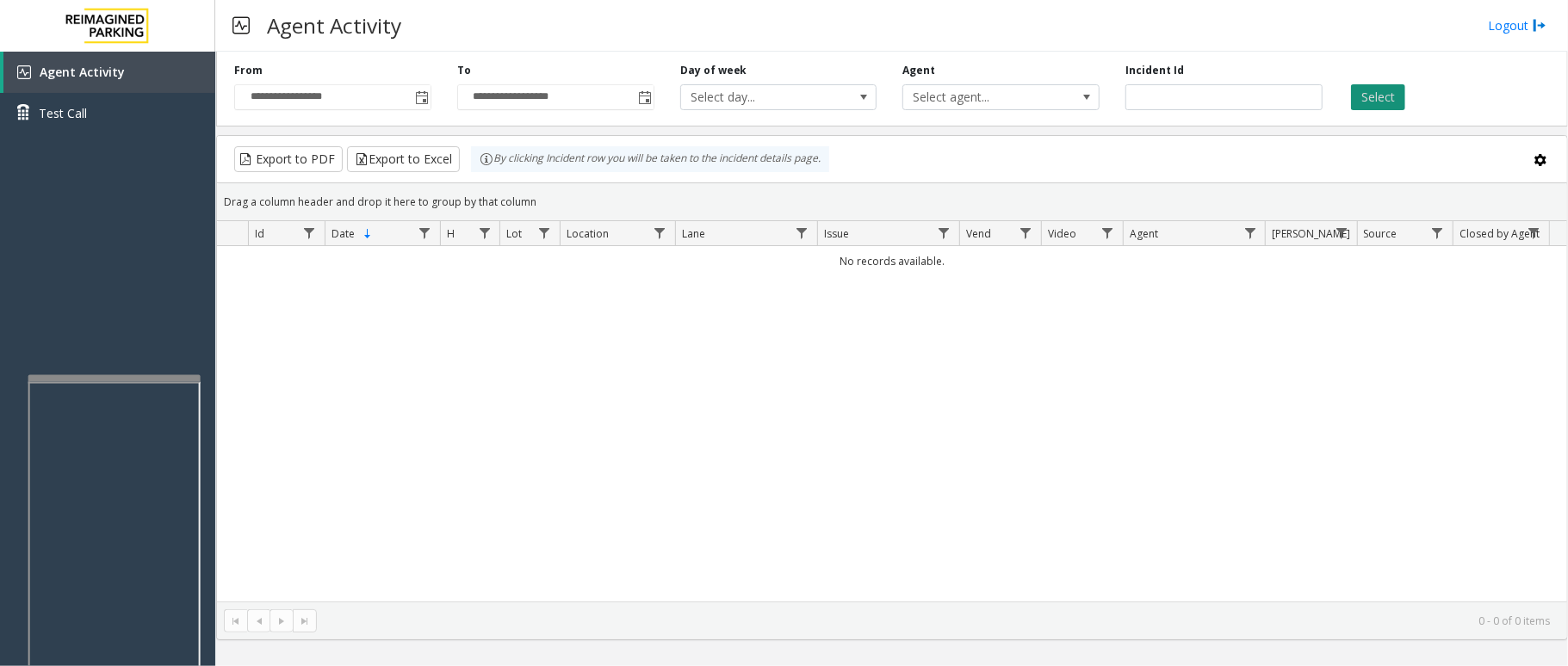
click at [1383, 93] on button "Select" at bounding box center [1378, 97] width 55 height 26
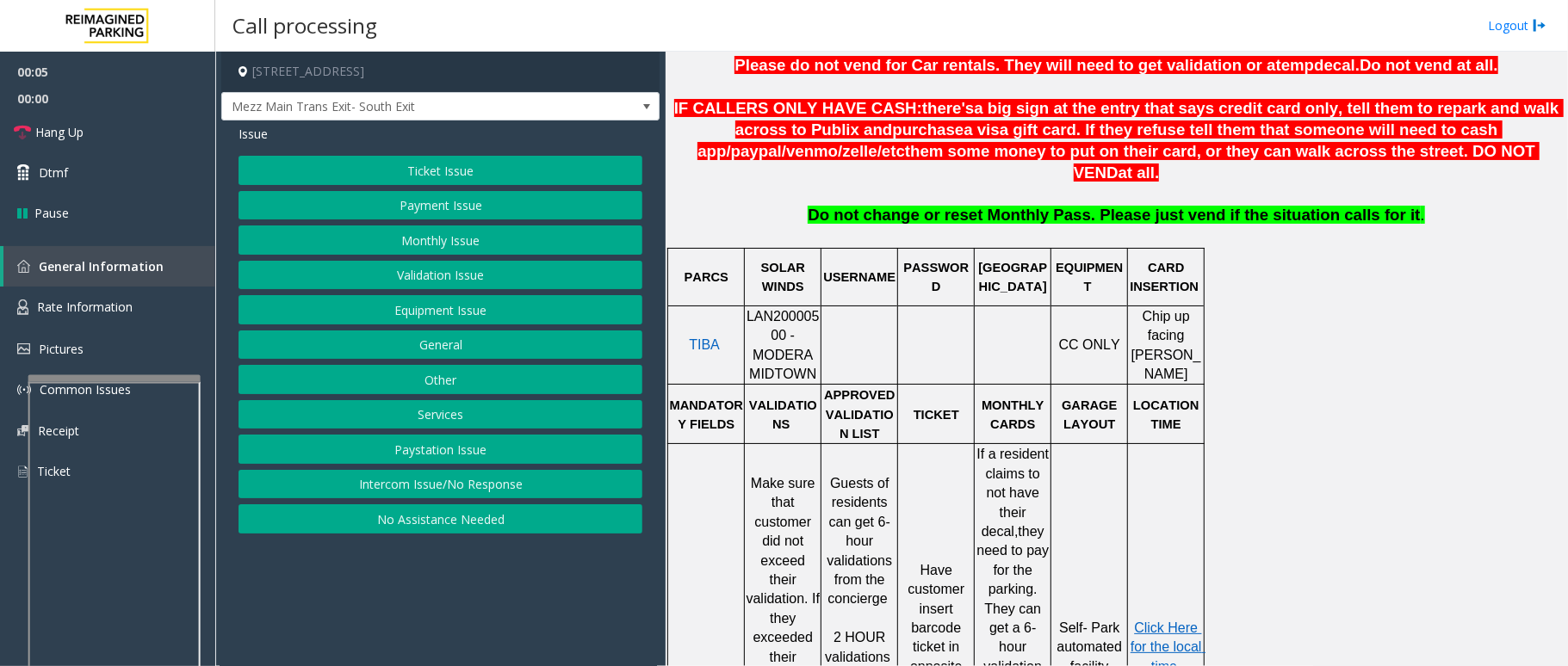
scroll to position [689, 0]
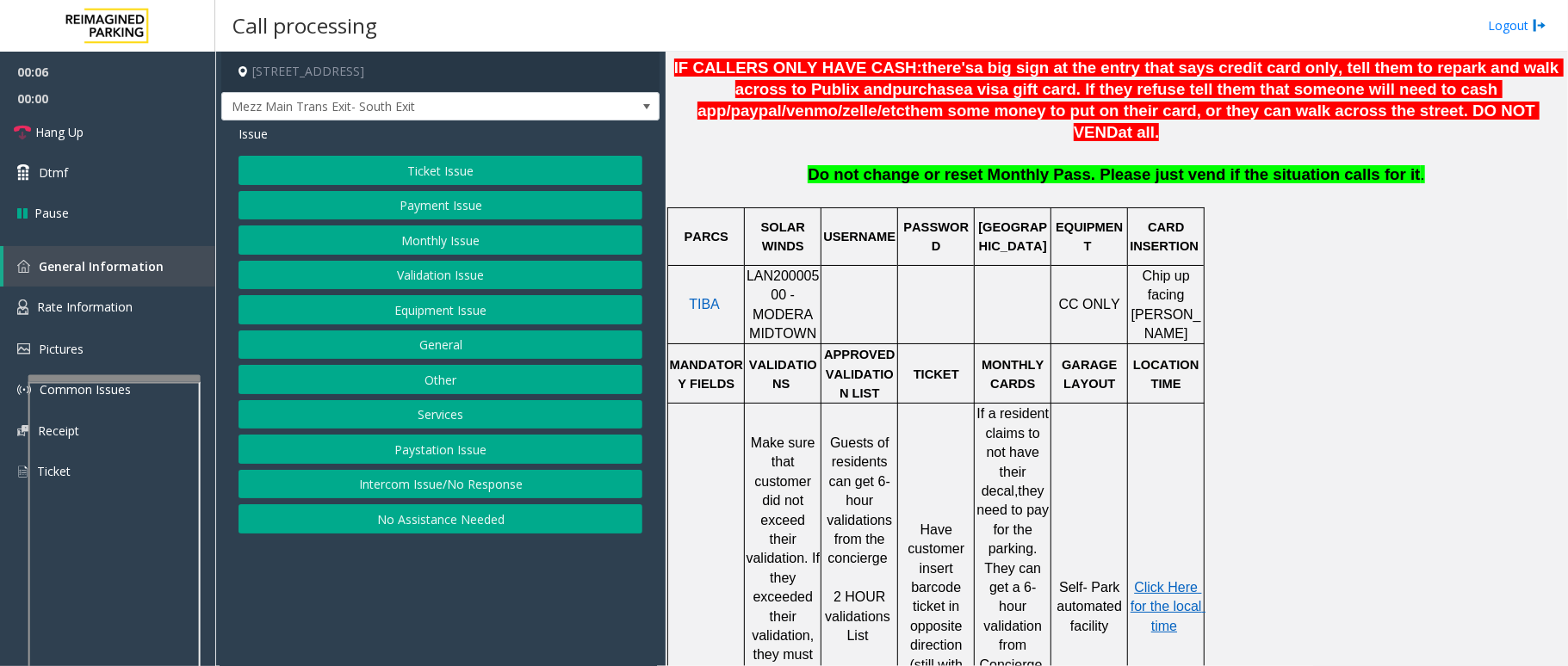
click at [783, 268] on span "LAN20000500 - MODERA MIDTOWN" at bounding box center [784, 304] width 74 height 73
click at [440, 167] on button "Ticket Issue" at bounding box center [440, 170] width 404 height 29
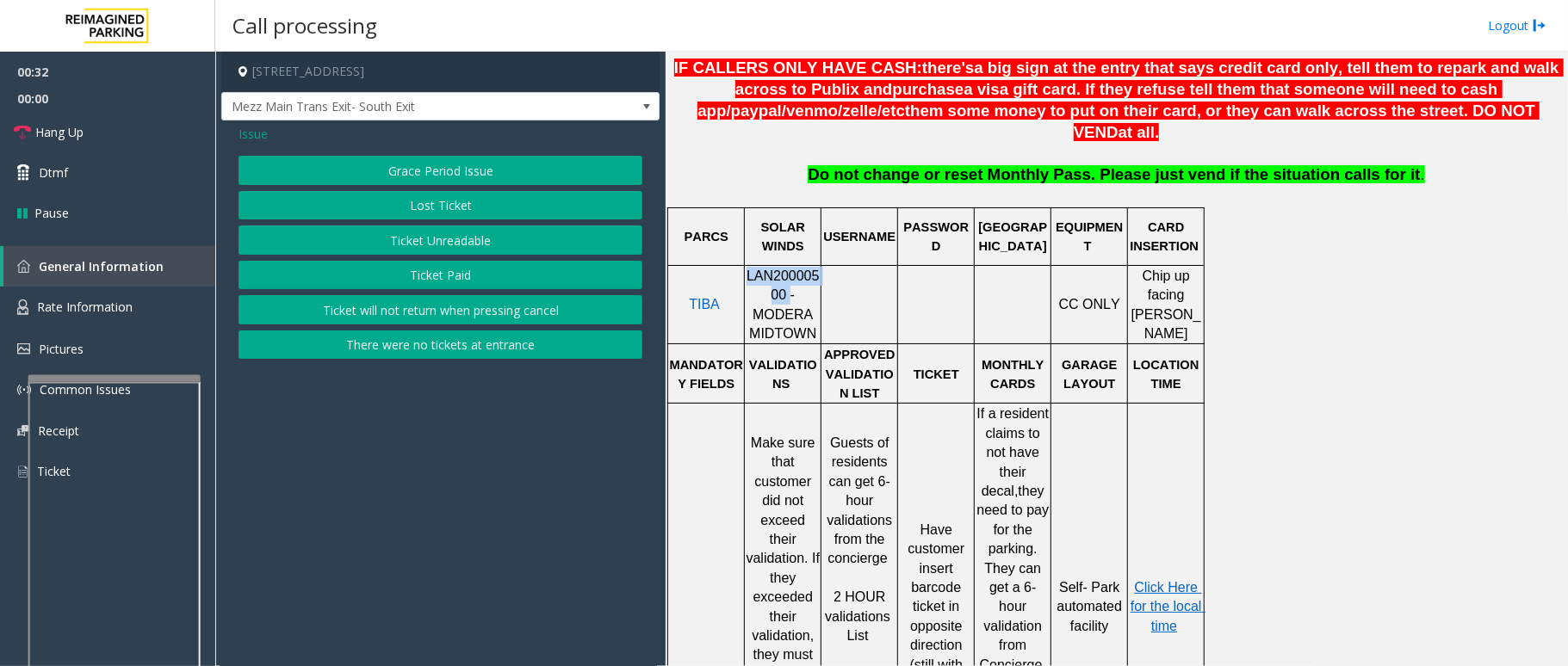
click at [442, 275] on button "Ticket Paid" at bounding box center [440, 274] width 404 height 29
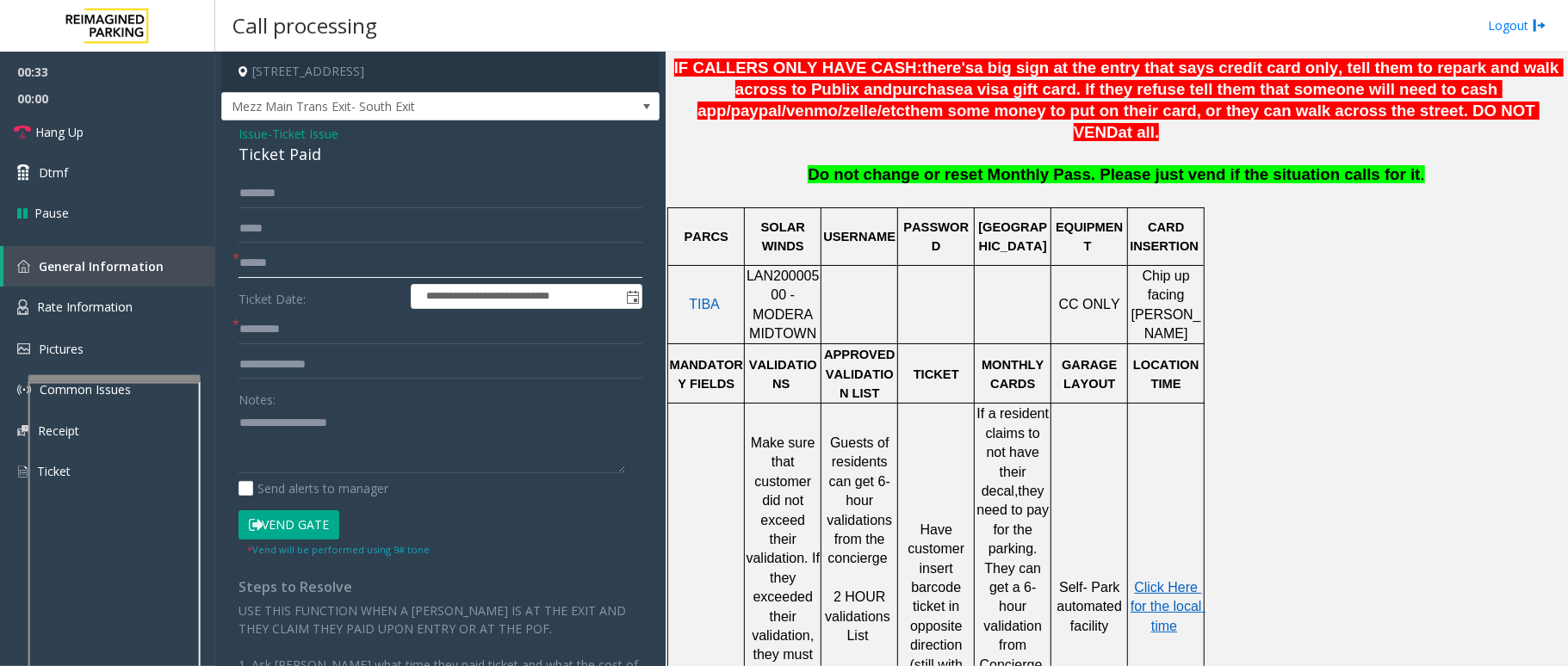
click at [329, 266] on input "text" at bounding box center [440, 262] width 404 height 29
click at [266, 370] on input "text" at bounding box center [440, 364] width 404 height 29
type input "**********"
click at [1183, 581] on span "Click Here for the local time" at bounding box center [1167, 607] width 75 height 54
click at [279, 335] on input "text" at bounding box center [440, 329] width 404 height 29
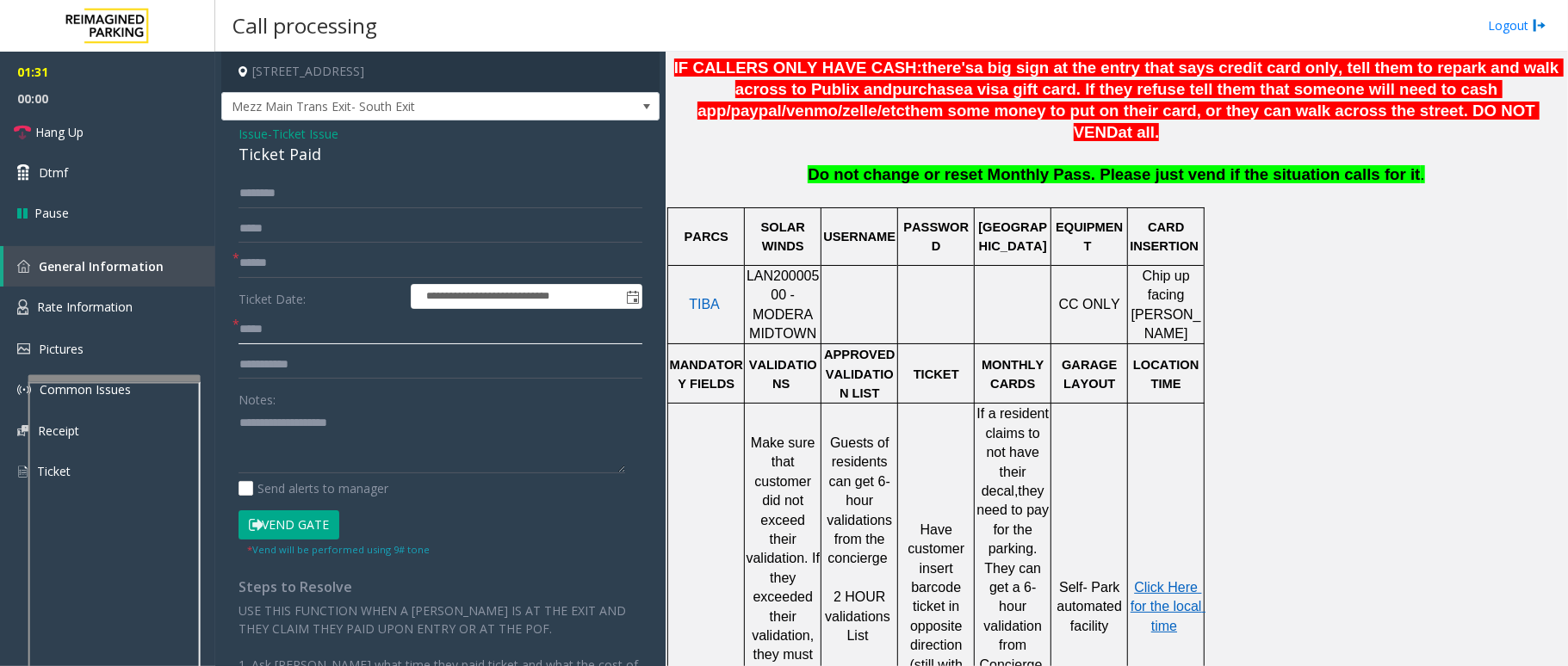
type input "*****"
click at [339, 370] on input "**********" at bounding box center [440, 364] width 404 height 29
type input "**********"
click at [279, 527] on button "Vend Gate" at bounding box center [288, 525] width 100 height 29
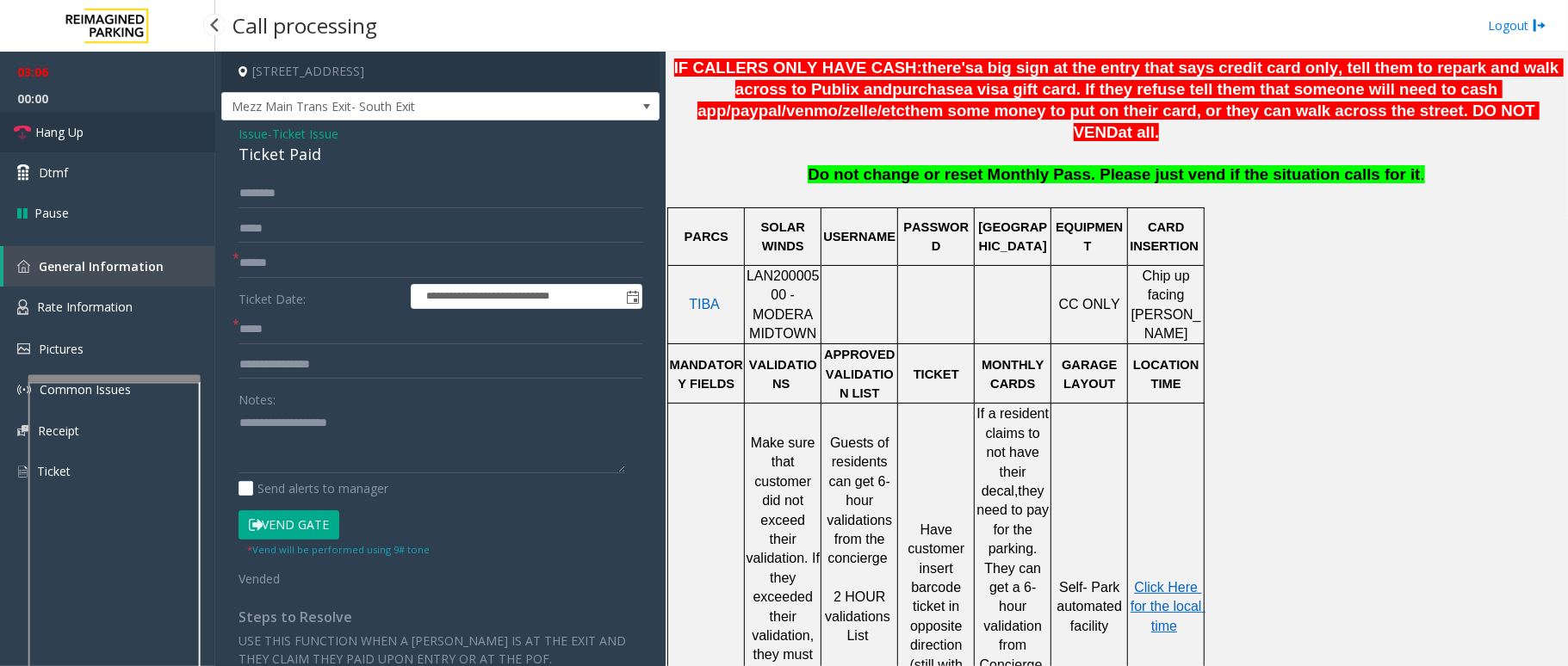
click at [64, 129] on span "Hang Up" at bounding box center [60, 132] width 48 height 18
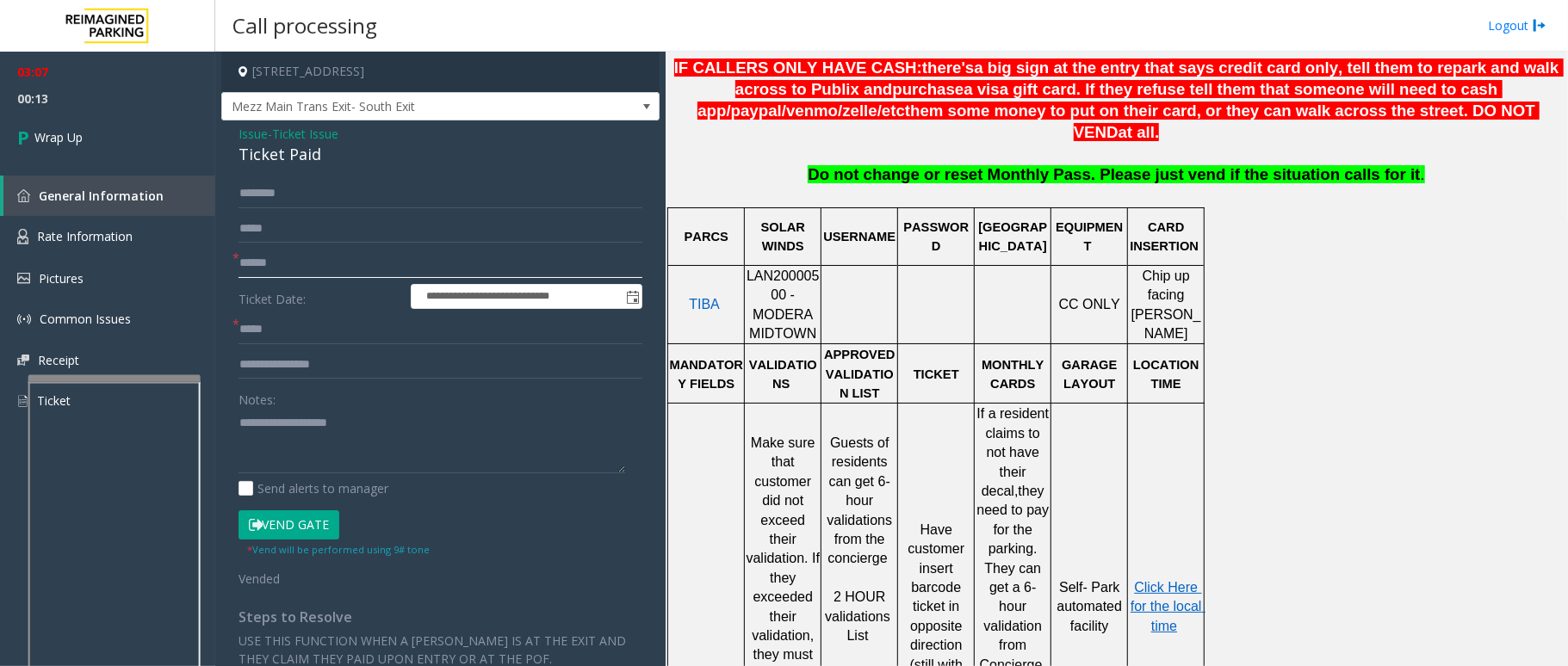
click at [254, 260] on input "text" at bounding box center [440, 262] width 404 height 29
type input "******"
click at [284, 418] on textarea at bounding box center [432, 440] width 387 height 65
drag, startPoint x: 315, startPoint y: 155, endPoint x: 228, endPoint y: 138, distance: 88.6
click at [228, 138] on div "**********" at bounding box center [440, 511] width 438 height 781
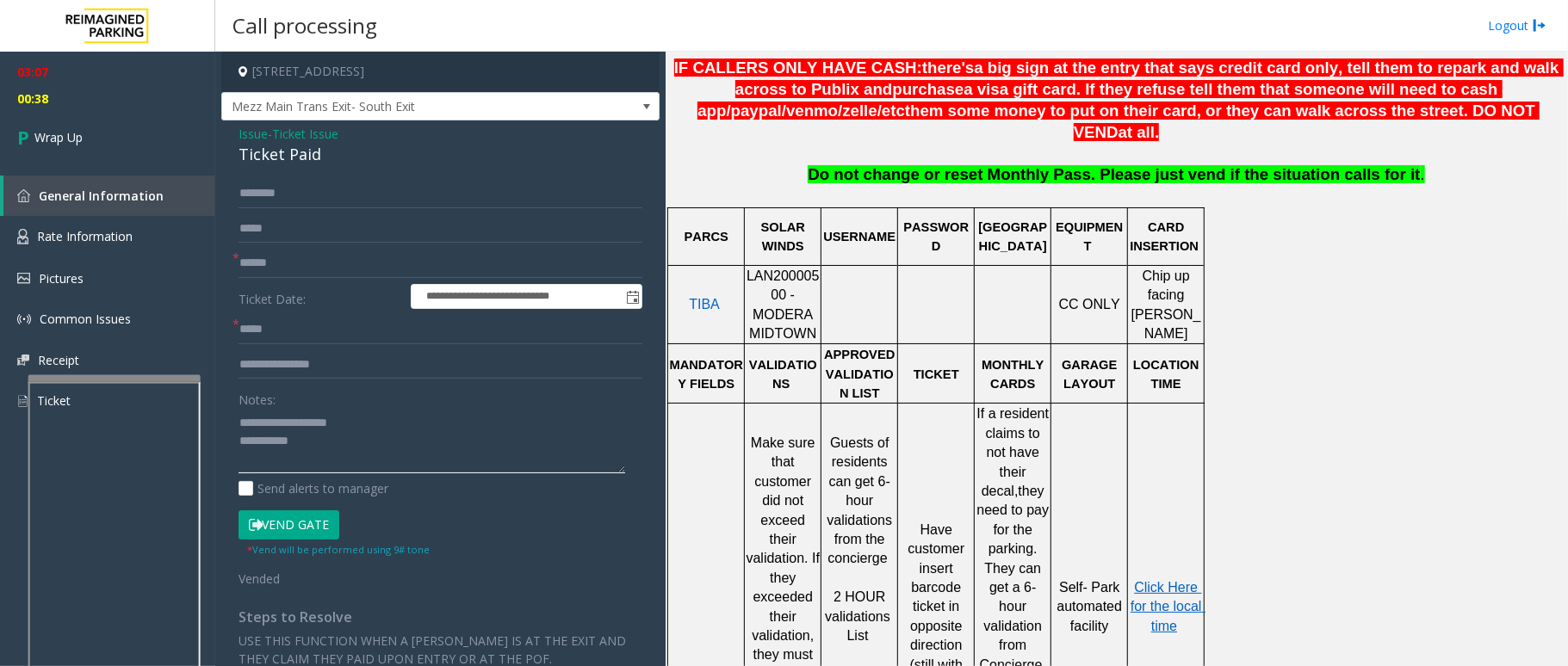
click at [314, 446] on textarea at bounding box center [432, 440] width 387 height 65
click at [337, 437] on textarea at bounding box center [432, 440] width 387 height 65
click at [402, 455] on textarea at bounding box center [432, 440] width 387 height 65
type textarea "**********"
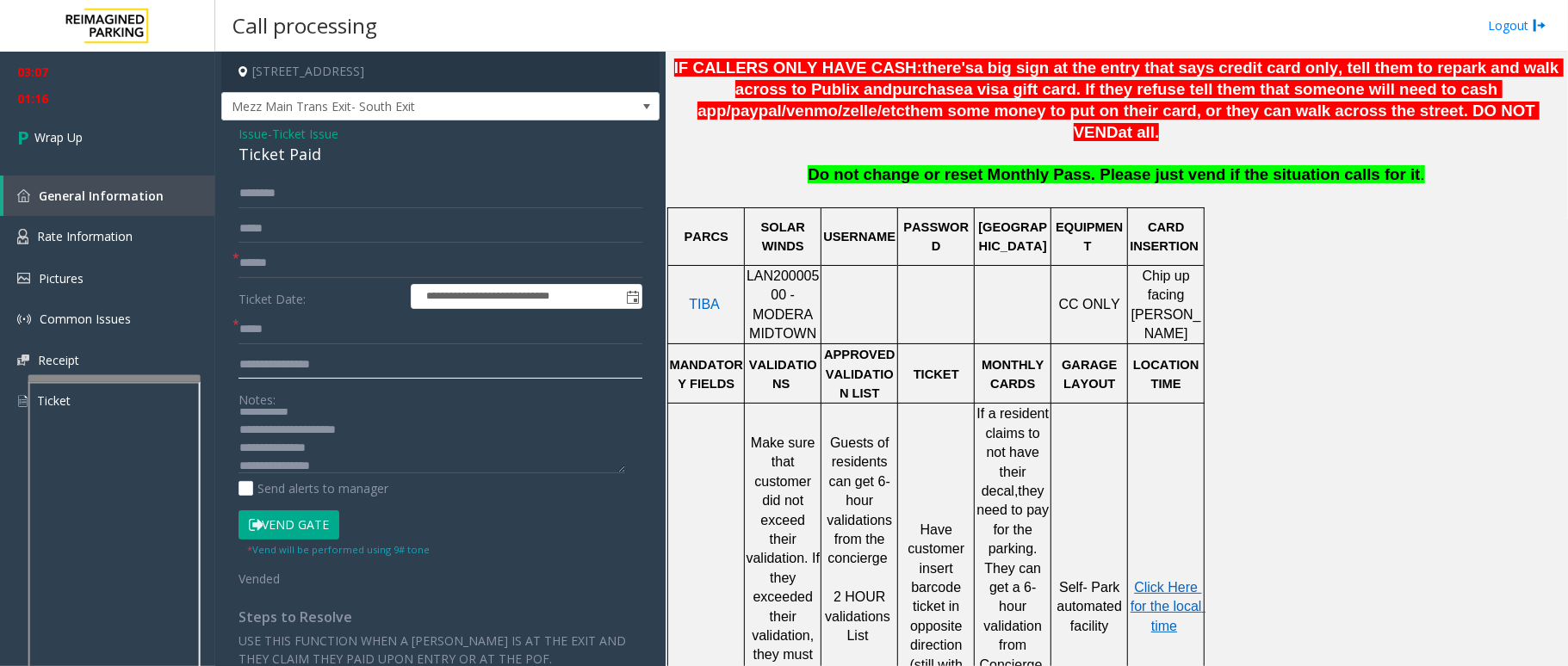
click at [337, 369] on input "**********" at bounding box center [440, 364] width 404 height 29
type input "**********"
click at [292, 331] on input "*****" at bounding box center [440, 329] width 404 height 29
type input "*****"
click at [77, 149] on link "Wrap Up" at bounding box center [107, 137] width 216 height 51
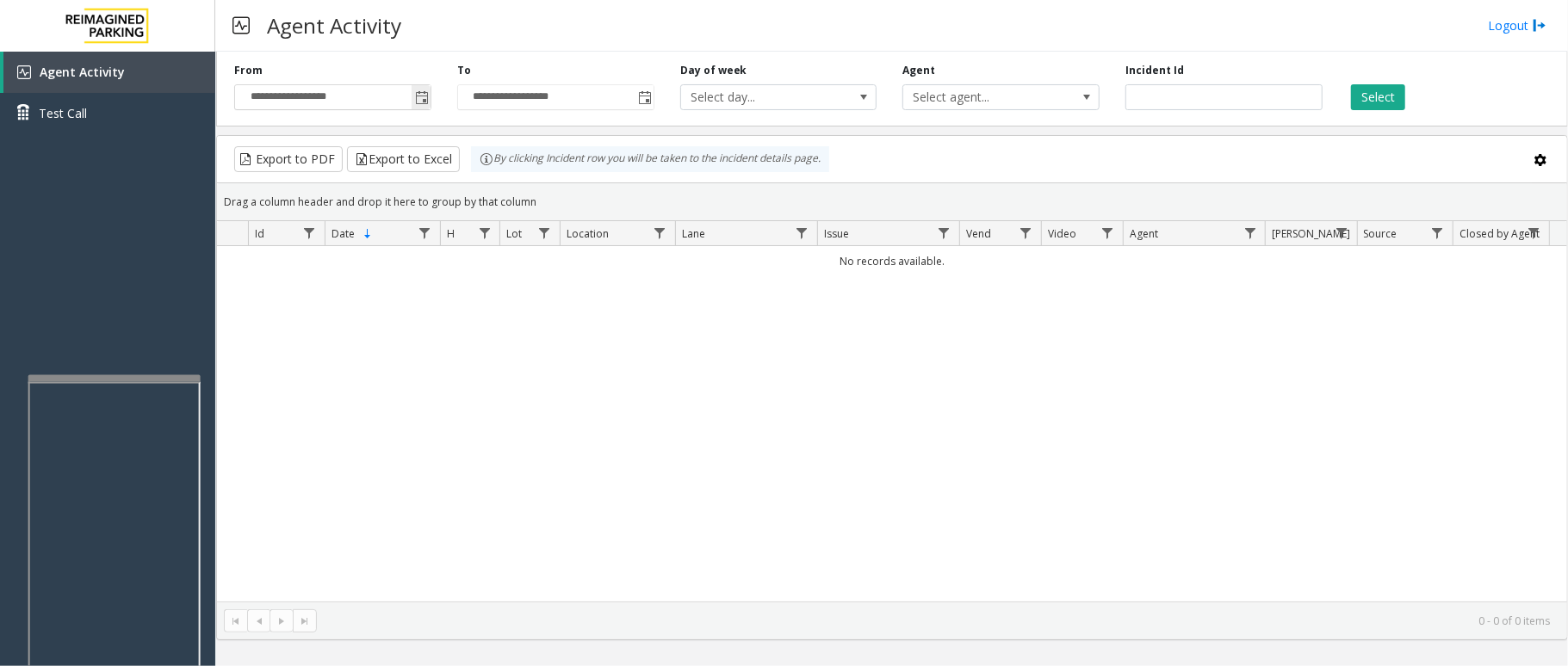
click at [421, 106] on span "Toggle popup" at bounding box center [421, 97] width 19 height 28
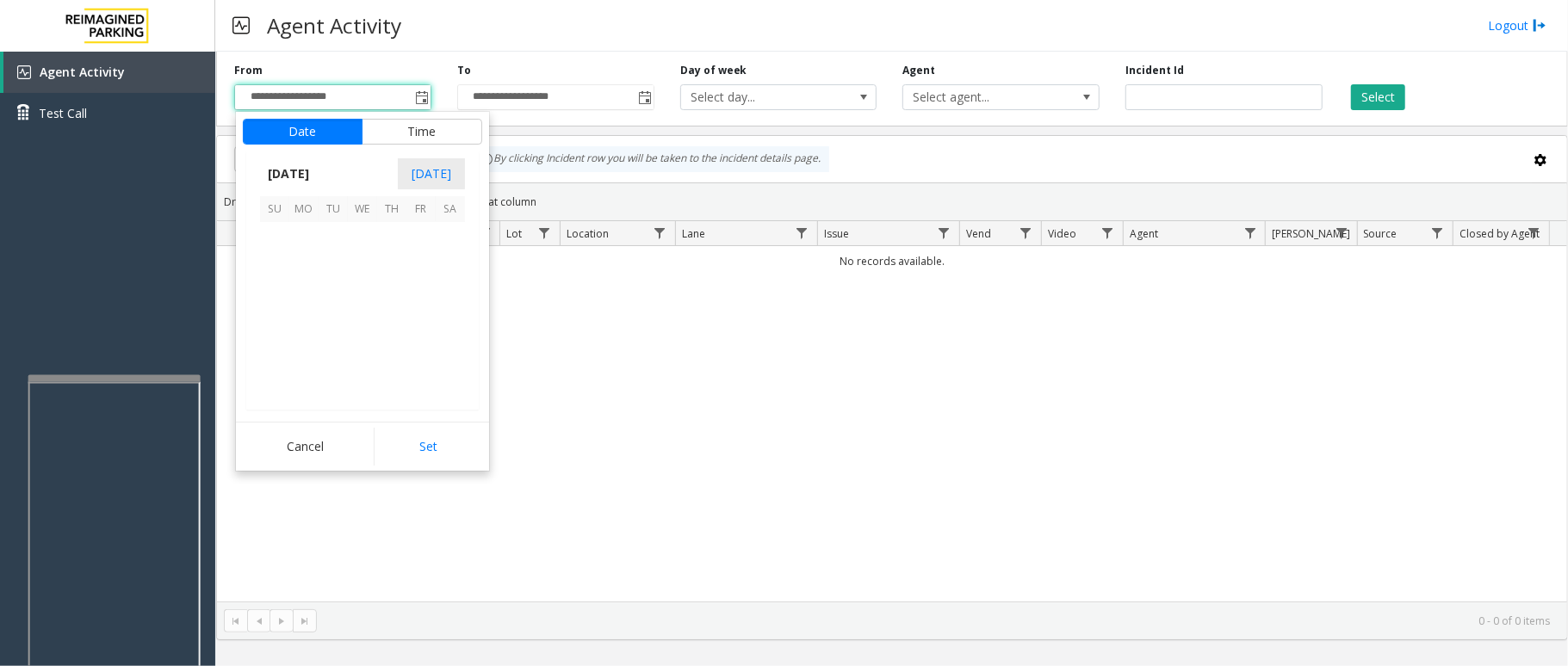
scroll to position [308754, 0]
click at [341, 325] on span "19" at bounding box center [332, 324] width 29 height 29
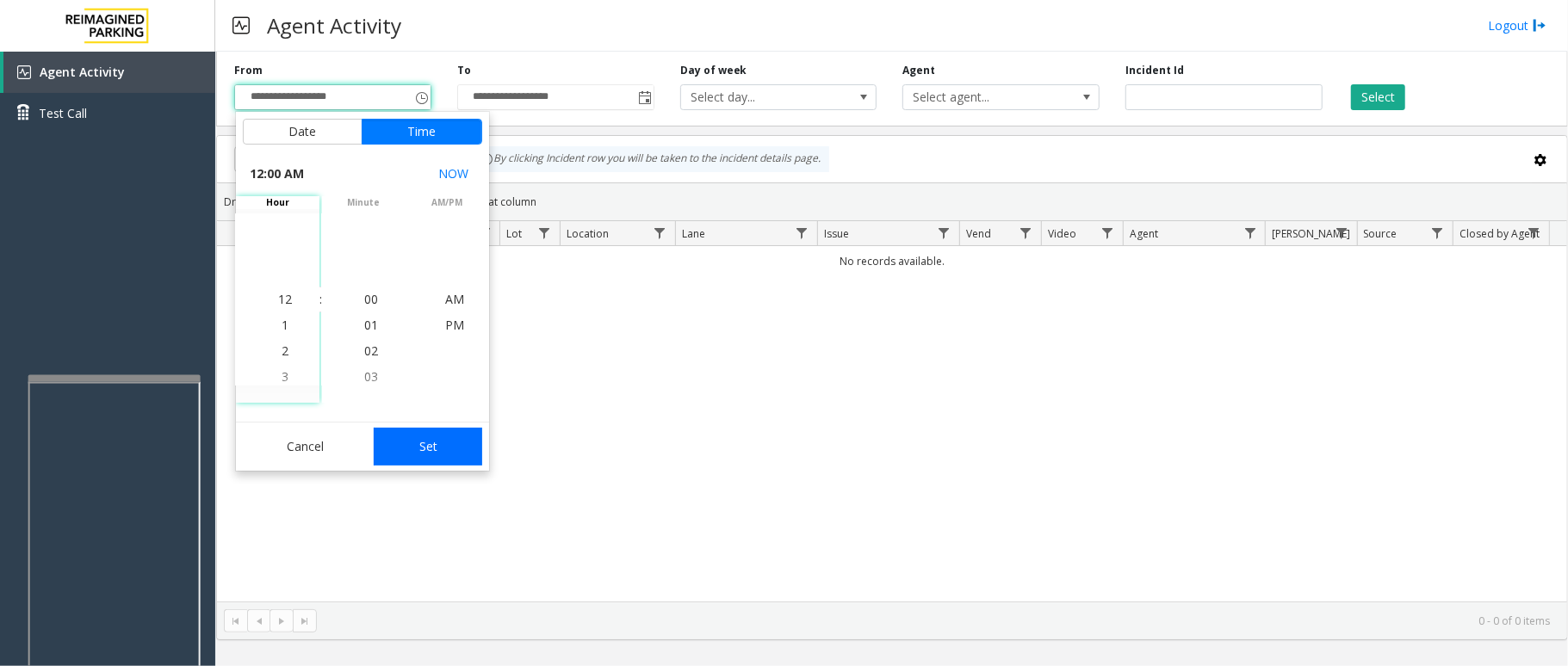
click at [405, 433] on button "Set" at bounding box center [428, 446] width 108 height 38
type input "**********"
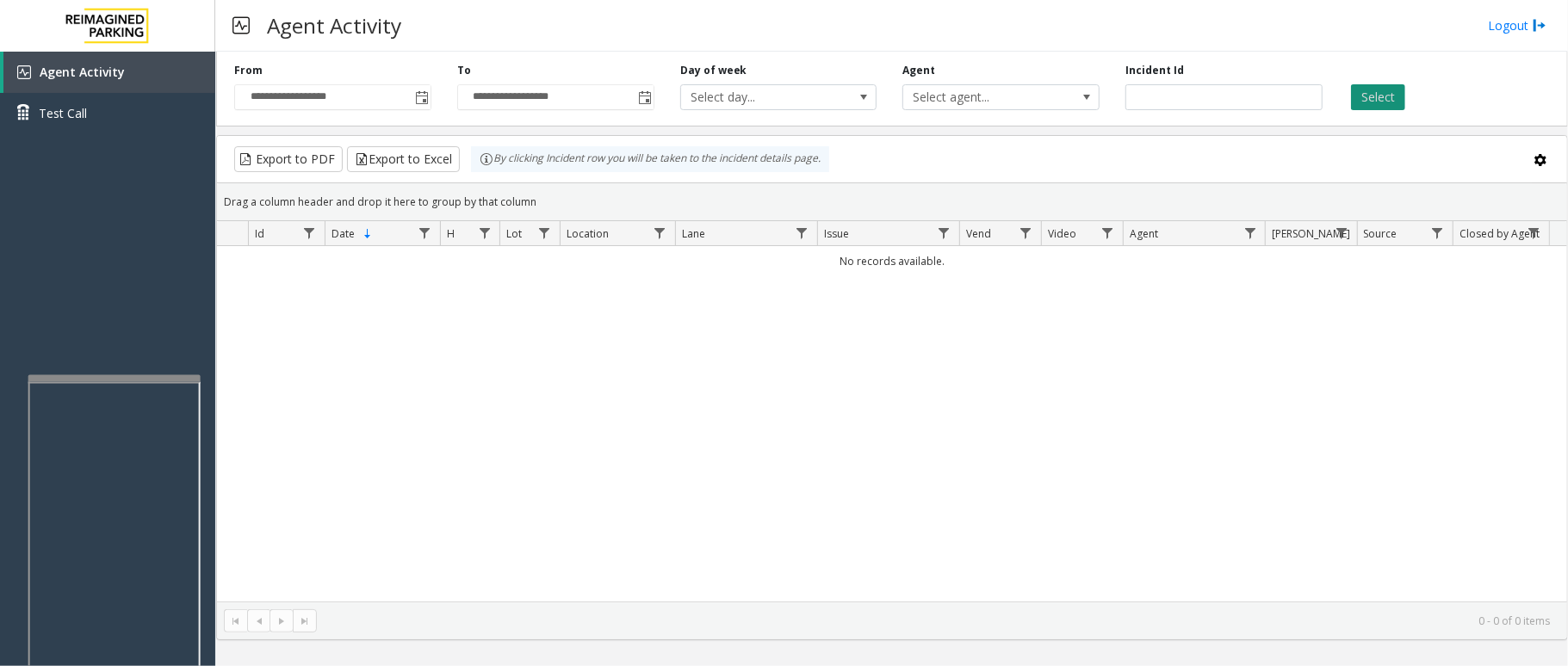
click at [1364, 97] on button "Select" at bounding box center [1378, 97] width 55 height 26
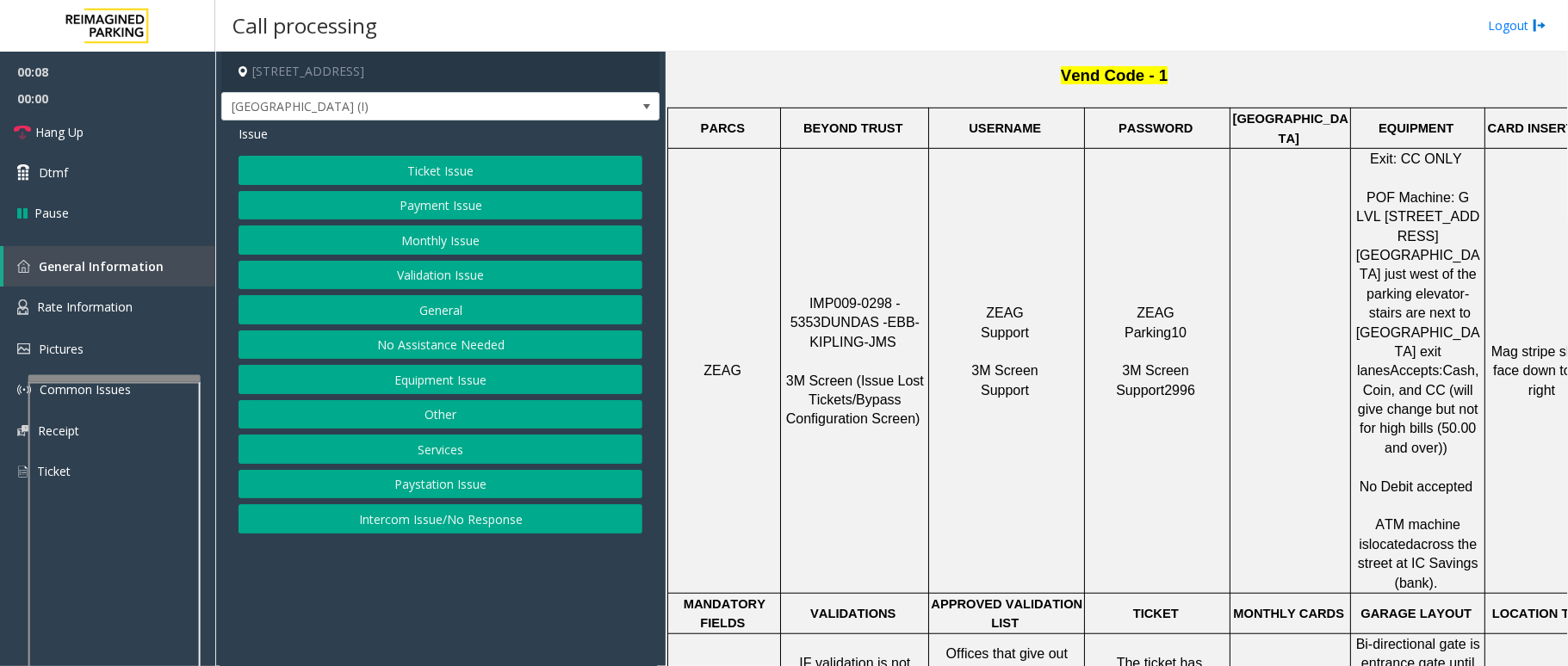
scroll to position [803, 0]
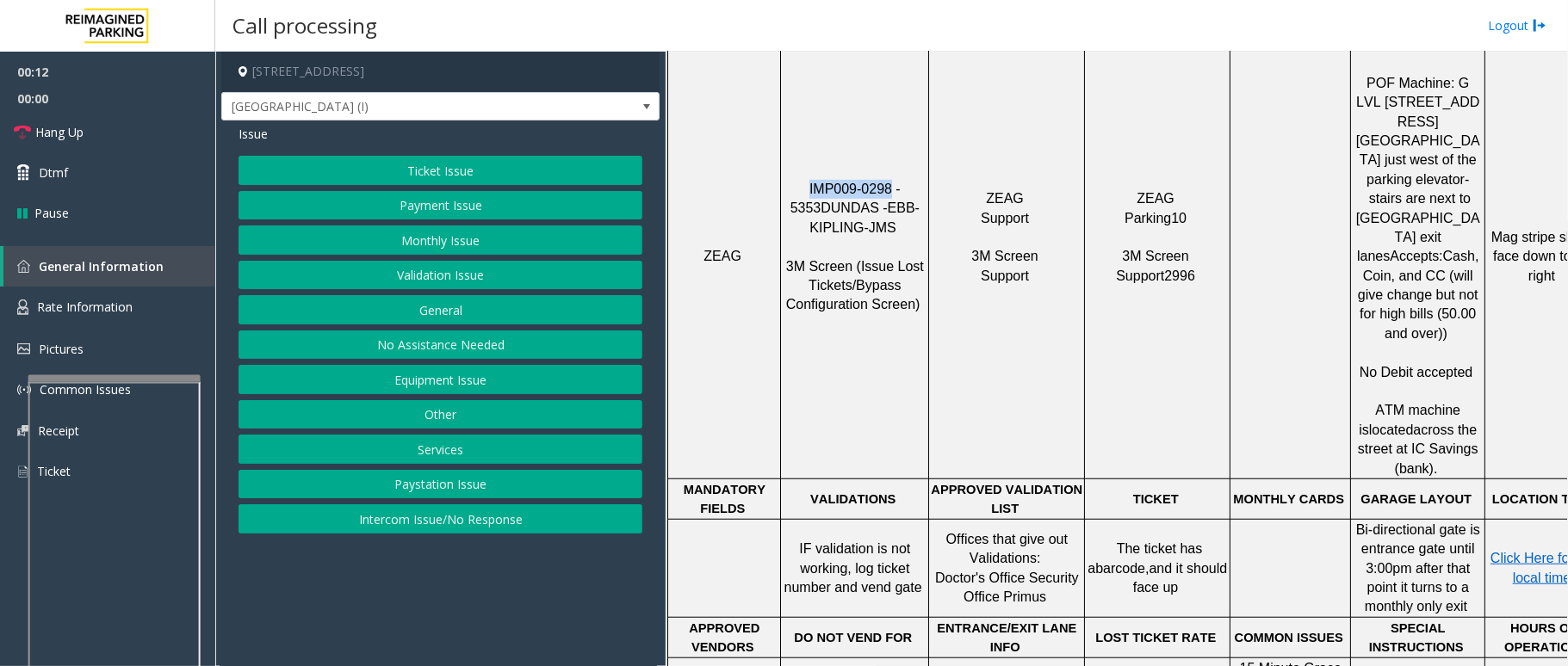
drag, startPoint x: 872, startPoint y: 143, endPoint x: 793, endPoint y: 136, distance: 79.3
click at [793, 180] on p "IMP009-0298 - 5353 DUNDAS - EBB-KIPLING-JMS 3M Screen (Issue Lost Tickets/Bypas…" at bounding box center [854, 256] width 145 height 154
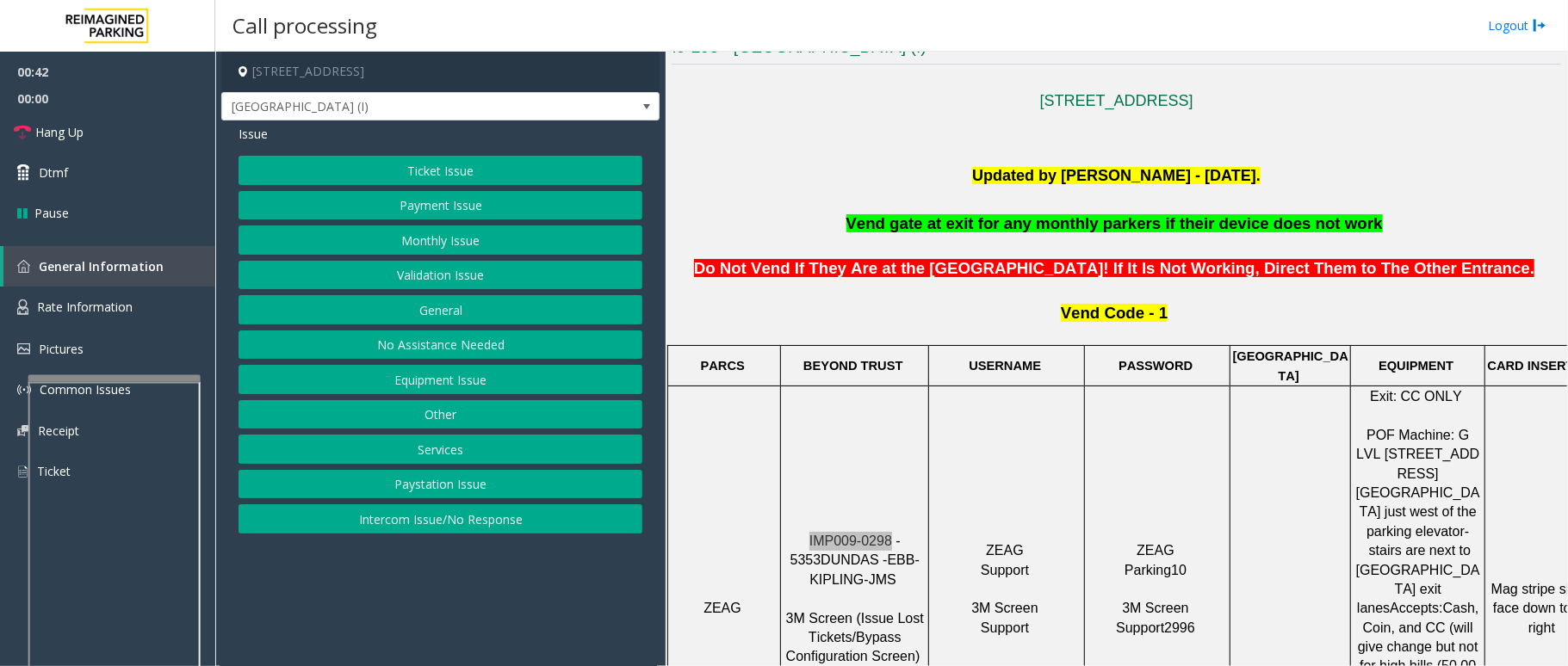
scroll to position [344, 0]
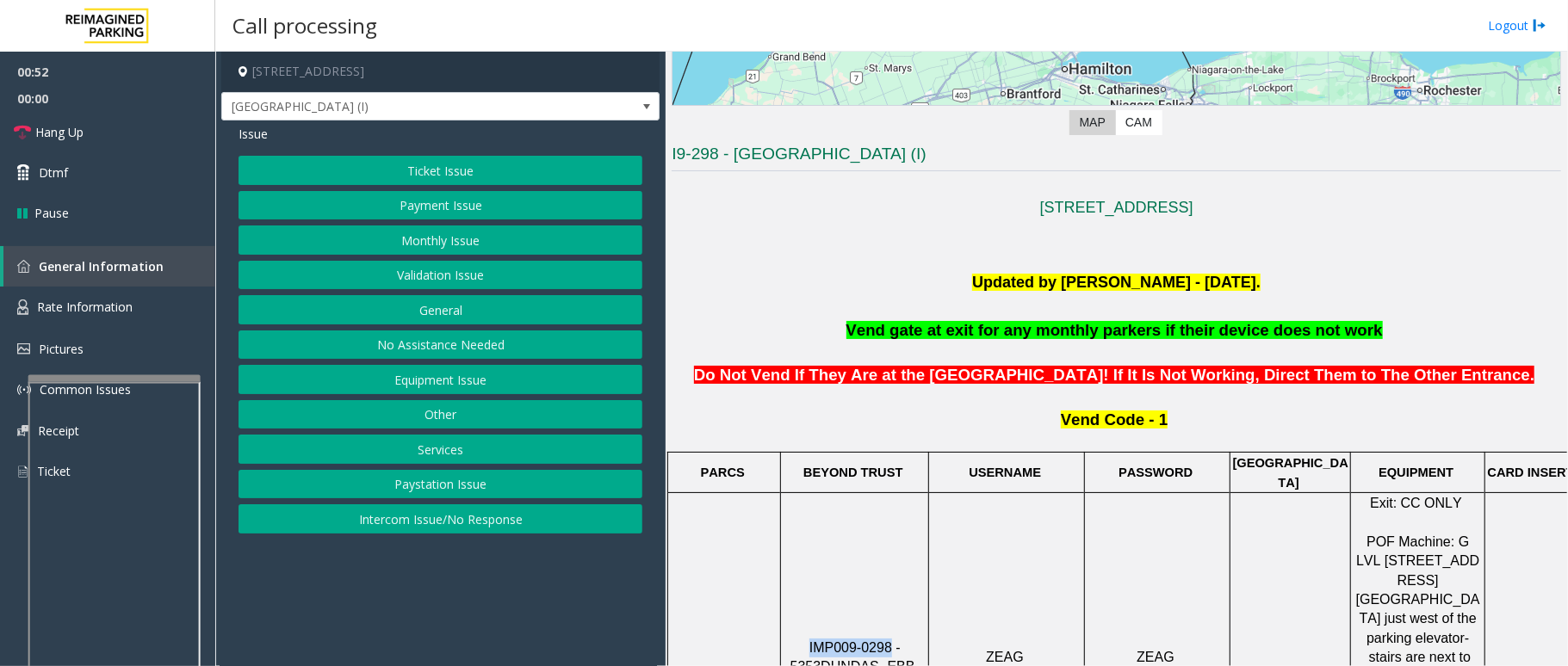
click at [465, 176] on button "Ticket Issue" at bounding box center [440, 170] width 404 height 29
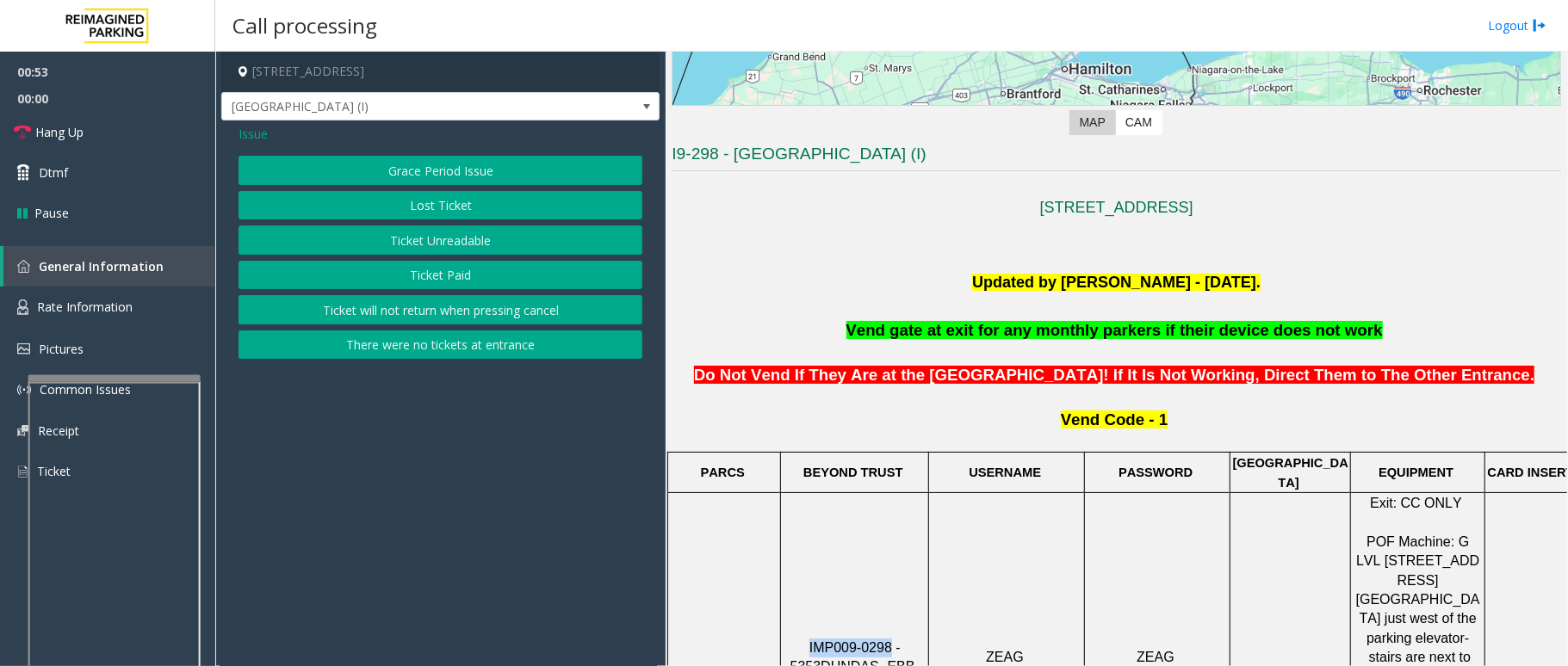
click at [453, 236] on button "Ticket Unreadable" at bounding box center [440, 240] width 404 height 29
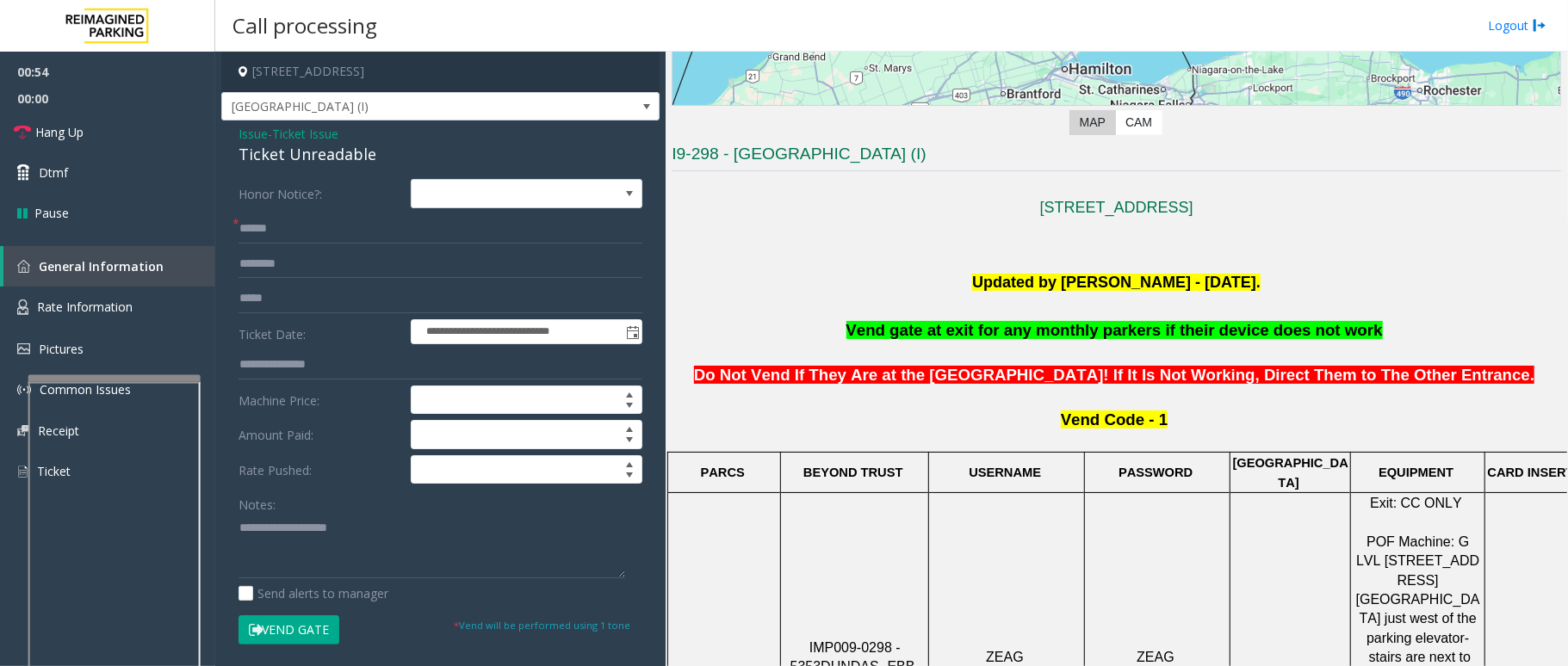
click at [1315, 273] on p "Updated by Sunil Dhyani - 13th July'25." at bounding box center [1116, 282] width 890 height 25
click at [279, 225] on input "text" at bounding box center [440, 229] width 404 height 29
type input "*******"
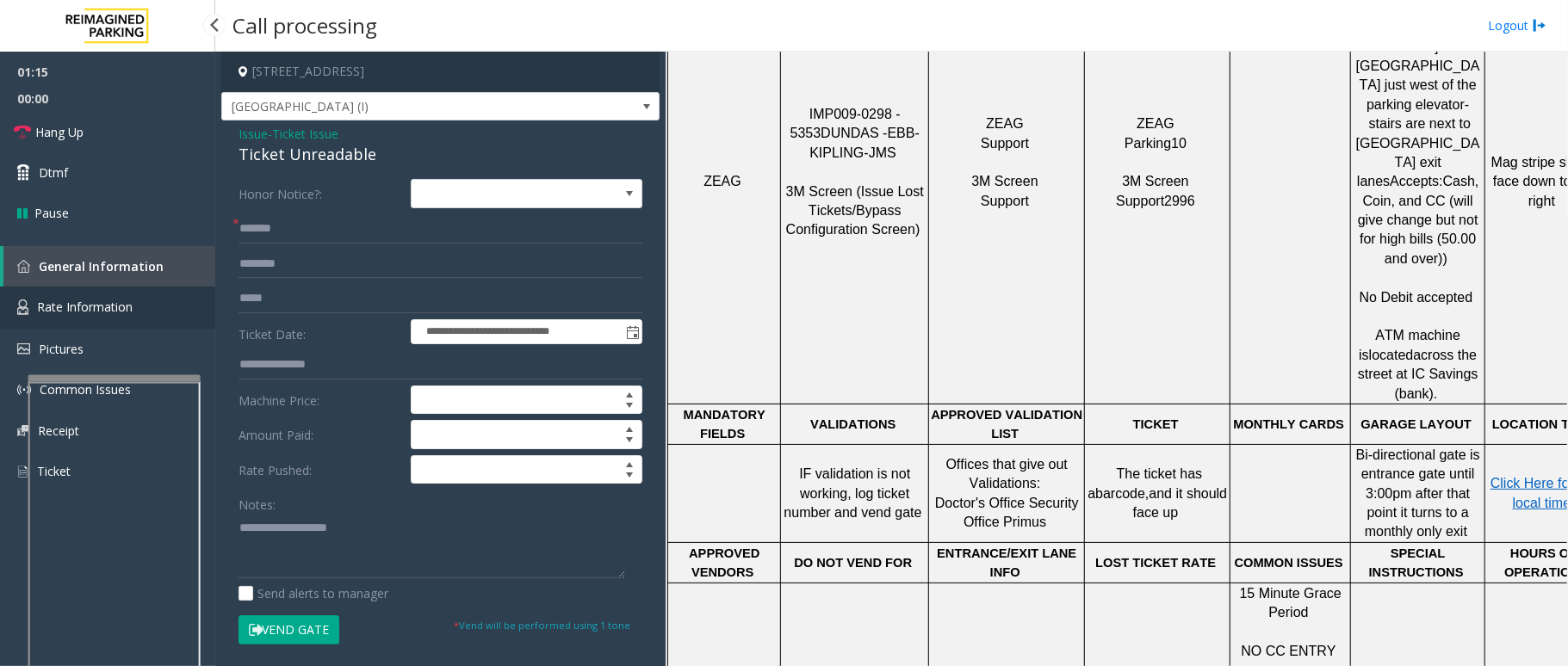
click at [103, 311] on span "Rate Information" at bounding box center [85, 307] width 95 height 16
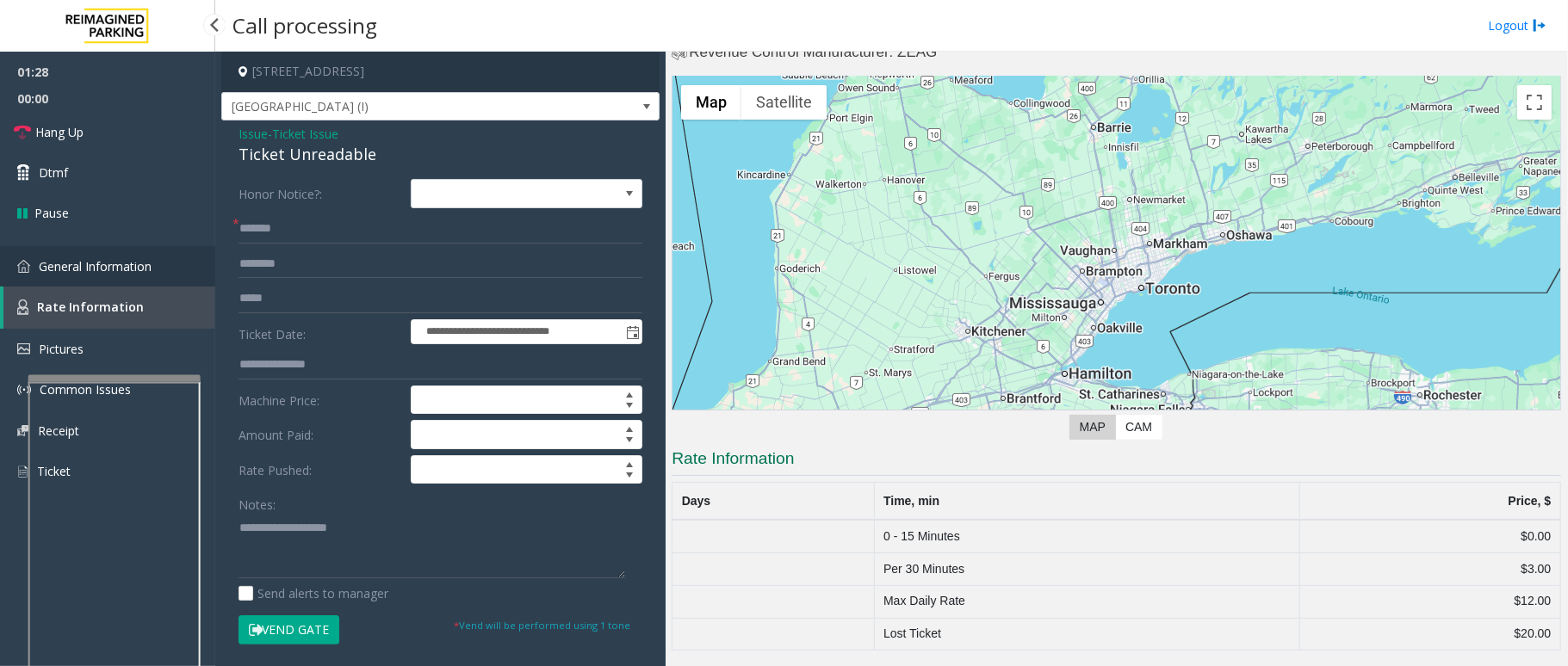
drag, startPoint x: 144, startPoint y: 269, endPoint x: 159, endPoint y: 268, distance: 15.0
click at [144, 269] on span "General Information" at bounding box center [94, 266] width 112 height 16
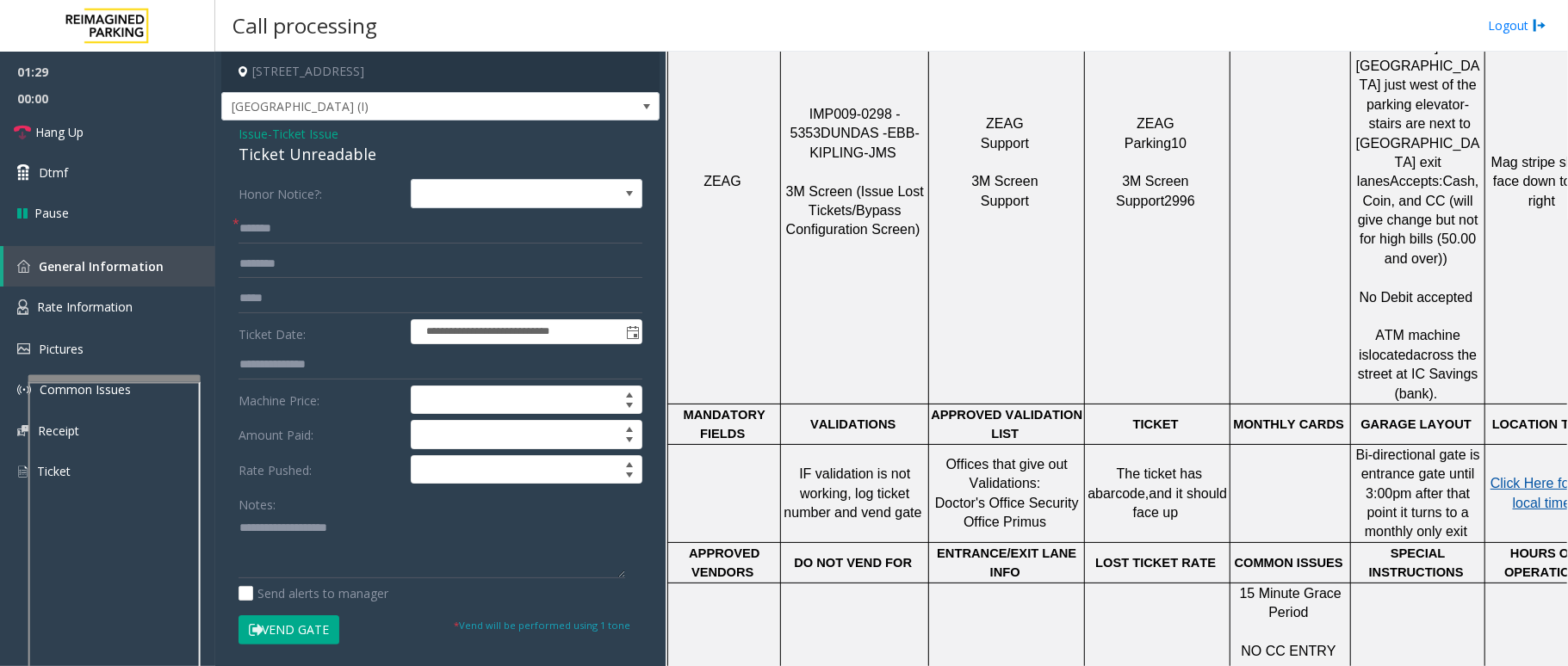
click at [1500, 476] on span "Click Here for the local time" at bounding box center [1545, 493] width 110 height 34
click at [122, 308] on span "Rate Information" at bounding box center [85, 307] width 95 height 16
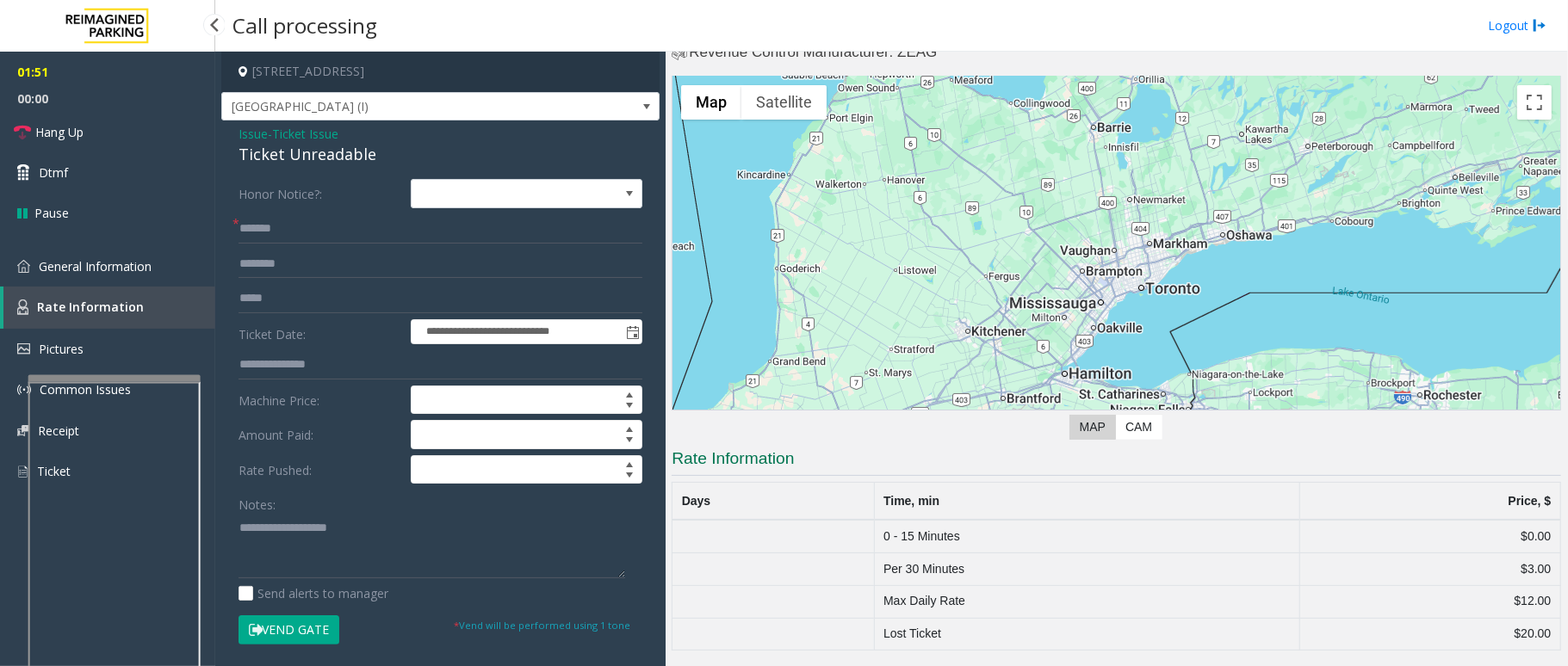
scroll to position [42, 0]
click at [63, 258] on span "General Information" at bounding box center [94, 266] width 112 height 16
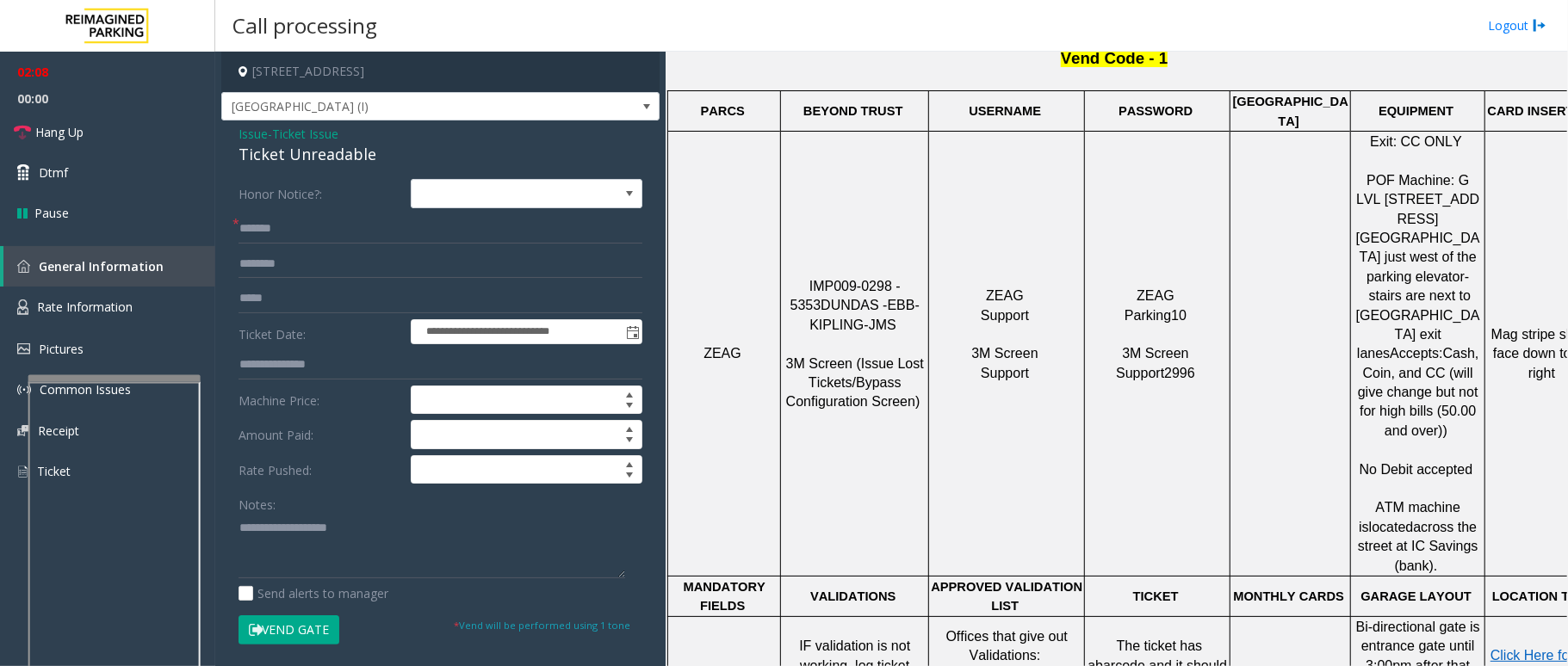
scroll to position [648, 0]
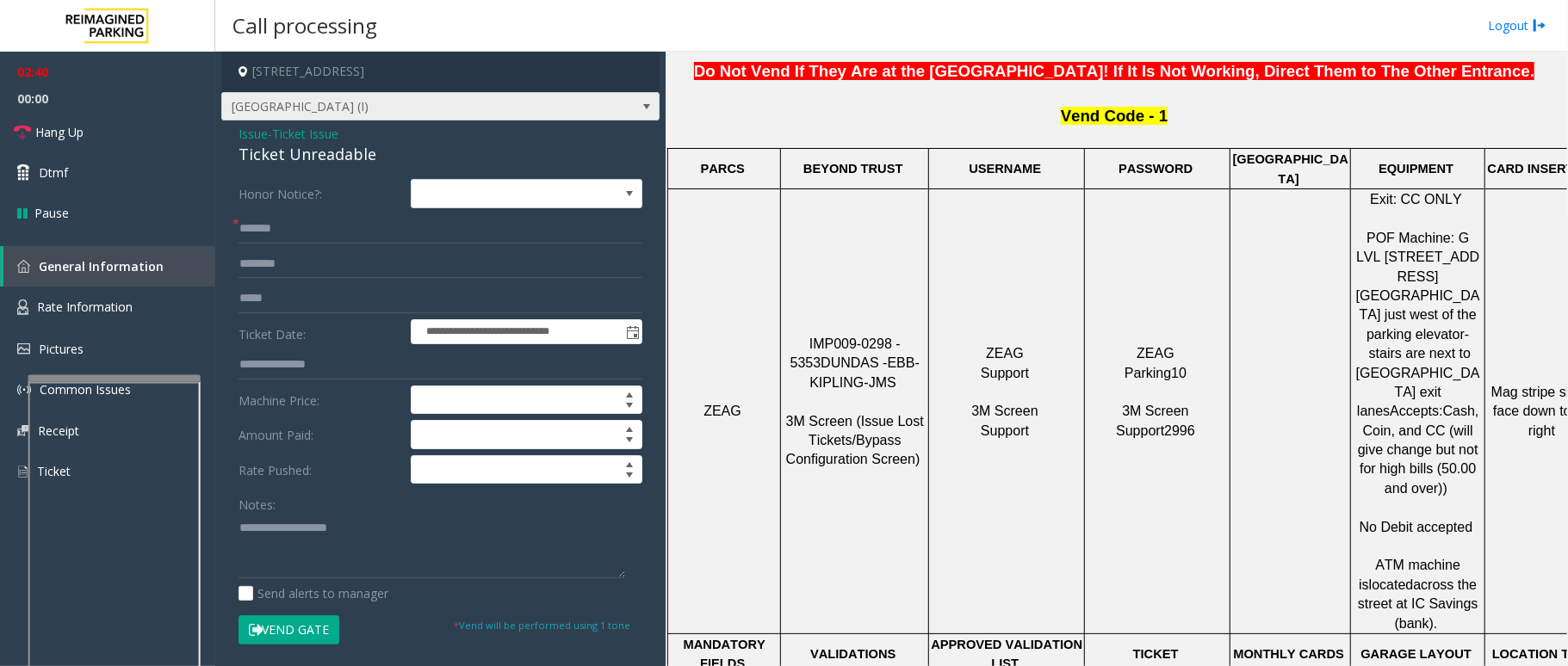
click at [588, 101] on span "[GEOGRAPHIC_DATA] (I)" at bounding box center [440, 106] width 438 height 29
click at [346, 229] on input "*******" at bounding box center [440, 229] width 404 height 29
click at [280, 521] on textarea at bounding box center [432, 546] width 387 height 65
click at [305, 549] on textarea at bounding box center [432, 546] width 387 height 65
click at [262, 630] on button "Vend Gate" at bounding box center [288, 629] width 100 height 29
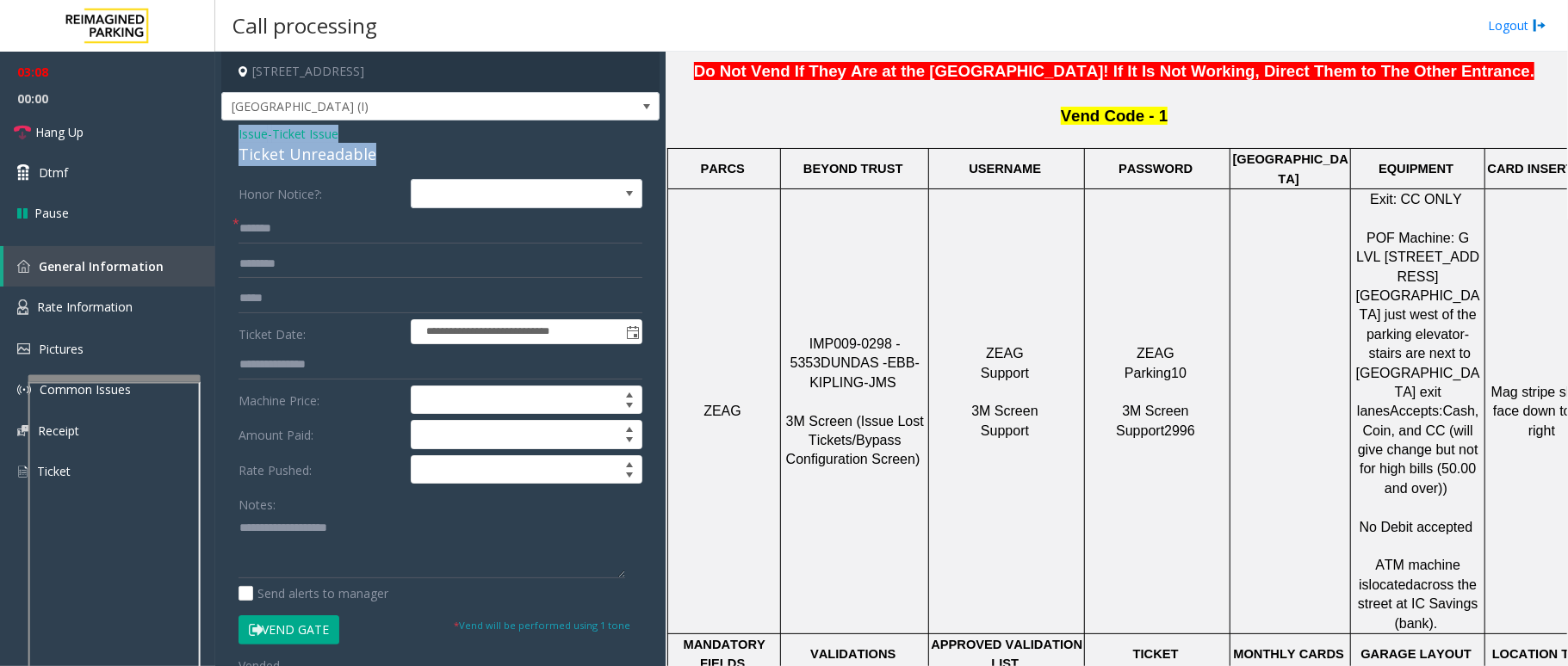
drag, startPoint x: 372, startPoint y: 148, endPoint x: 236, endPoint y: 131, distance: 137.1
click at [236, 131] on div "**********" at bounding box center [440, 573] width 438 height 905
click at [42, 125] on span "Hang Up" at bounding box center [60, 132] width 48 height 18
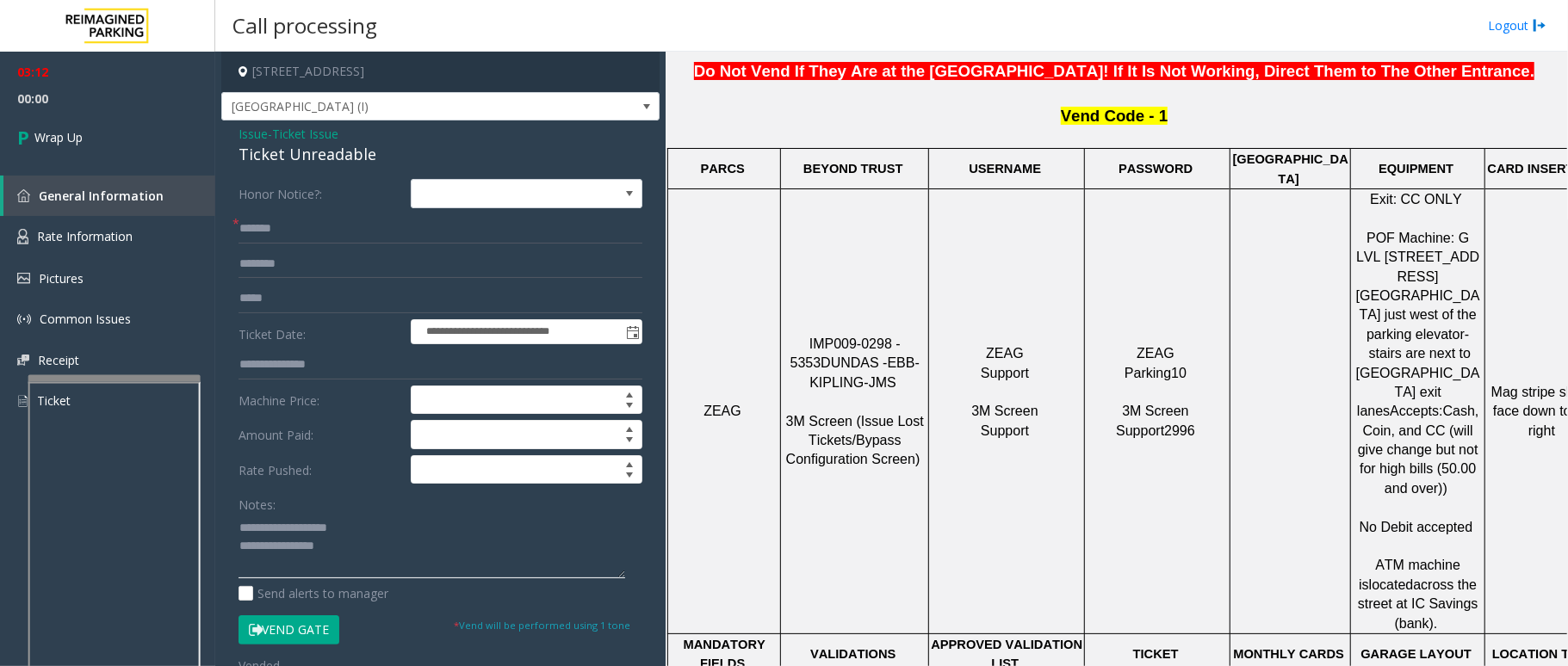
click at [359, 549] on textarea at bounding box center [432, 546] width 387 height 65
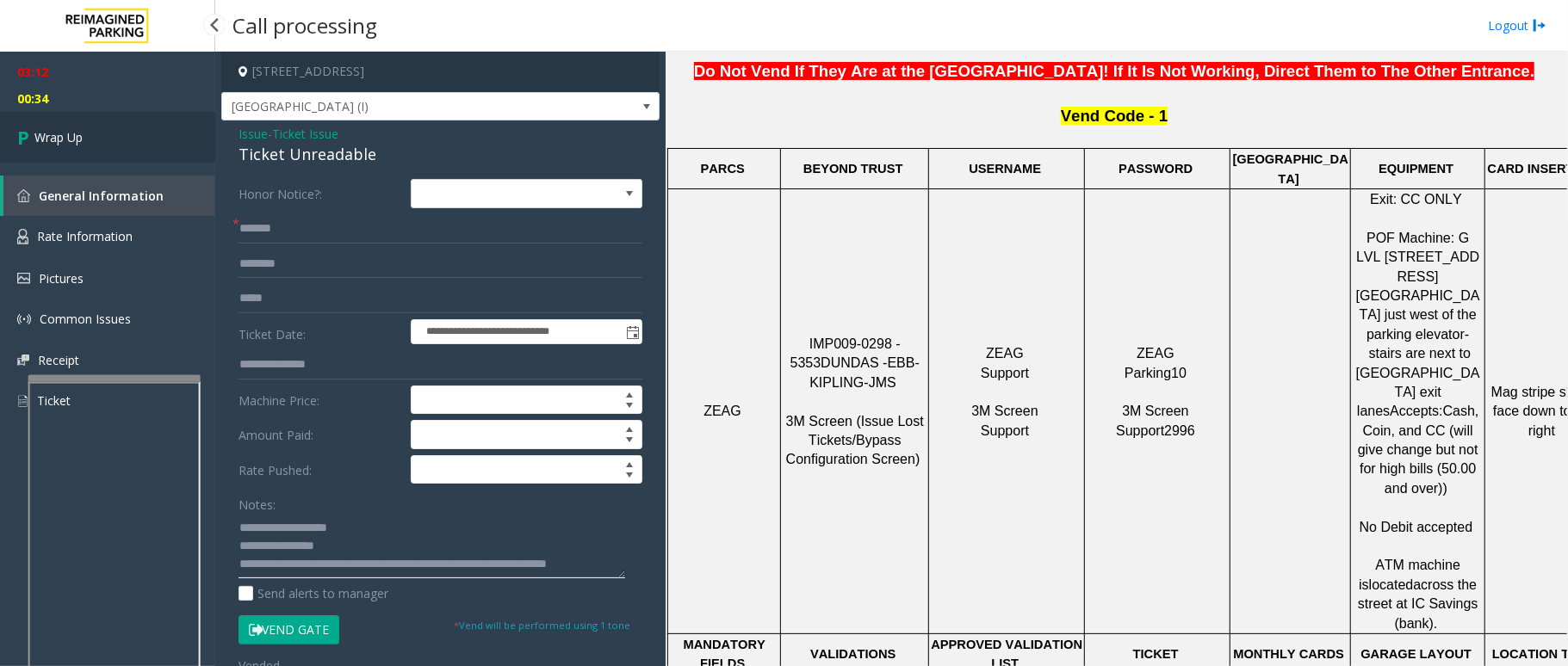
type textarea "**********"
click at [87, 144] on link "Wrap Up" at bounding box center [107, 137] width 216 height 51
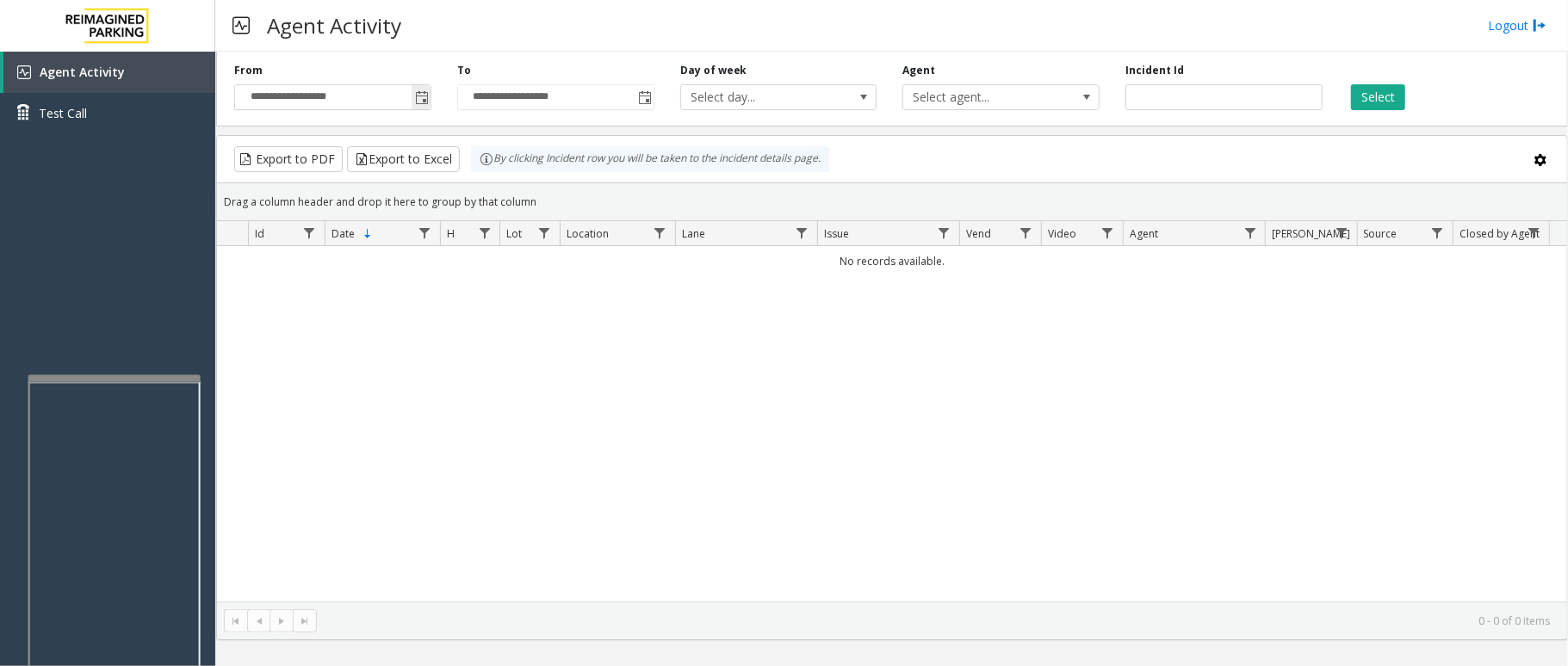
click at [414, 100] on span "Toggle popup" at bounding box center [421, 97] width 19 height 28
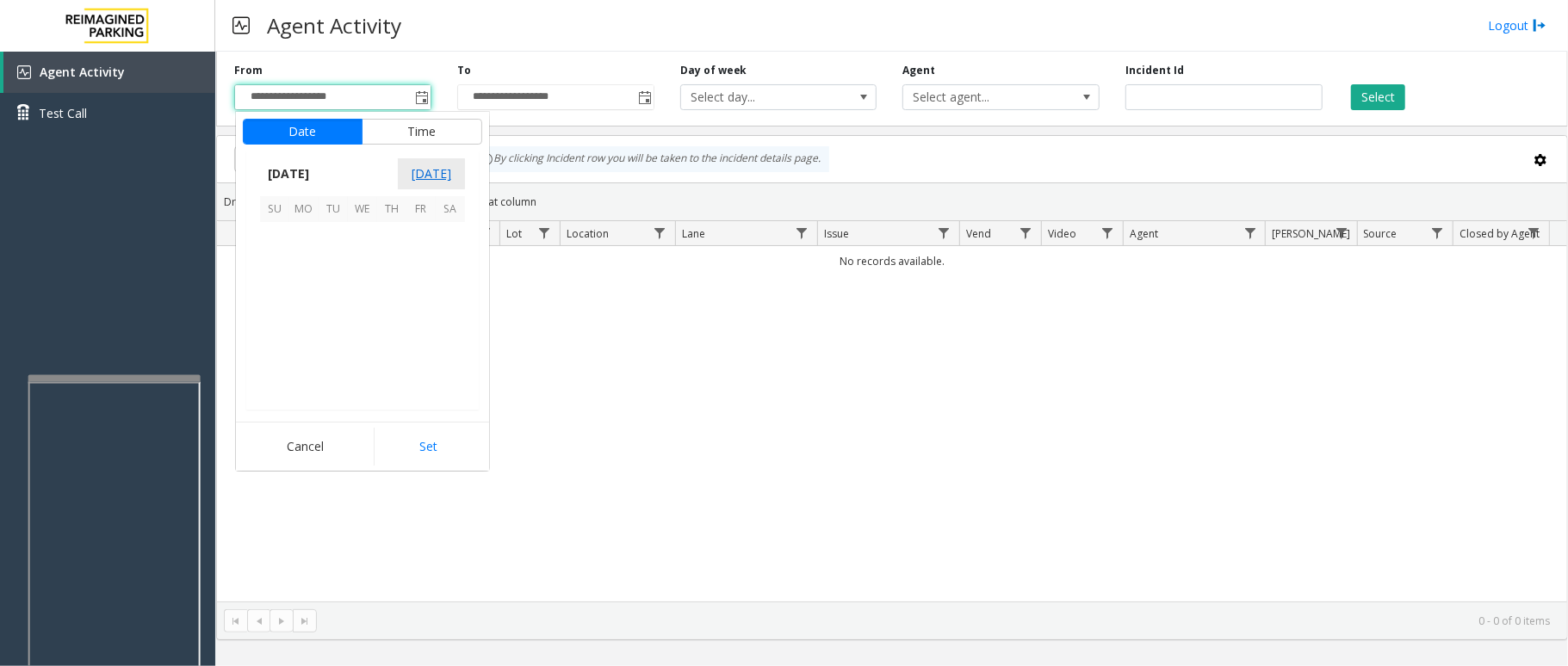
scroll to position [308754, 0]
click at [398, 269] on span "7" at bounding box center [391, 265] width 29 height 29
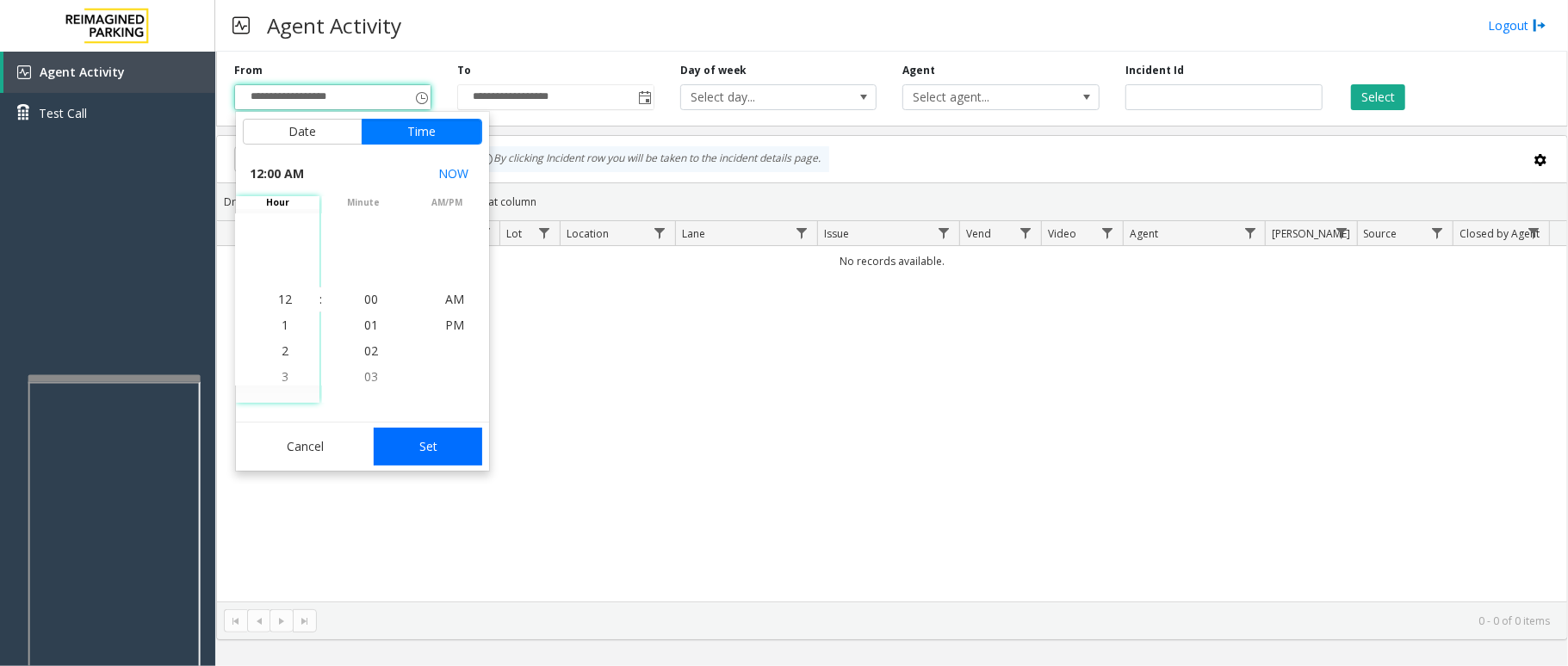
click at [437, 444] on button "Set" at bounding box center [428, 446] width 108 height 38
type input "**********"
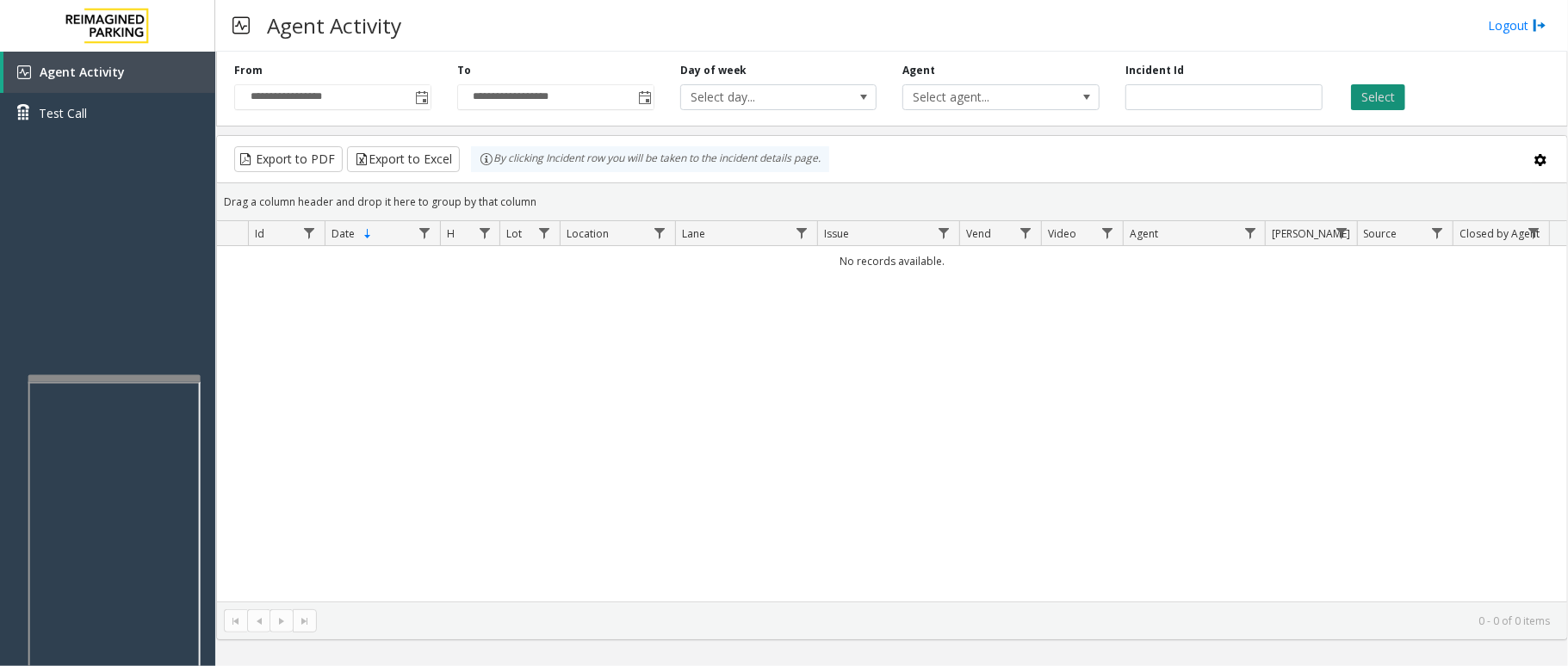
click at [1374, 86] on button "Select" at bounding box center [1378, 97] width 55 height 26
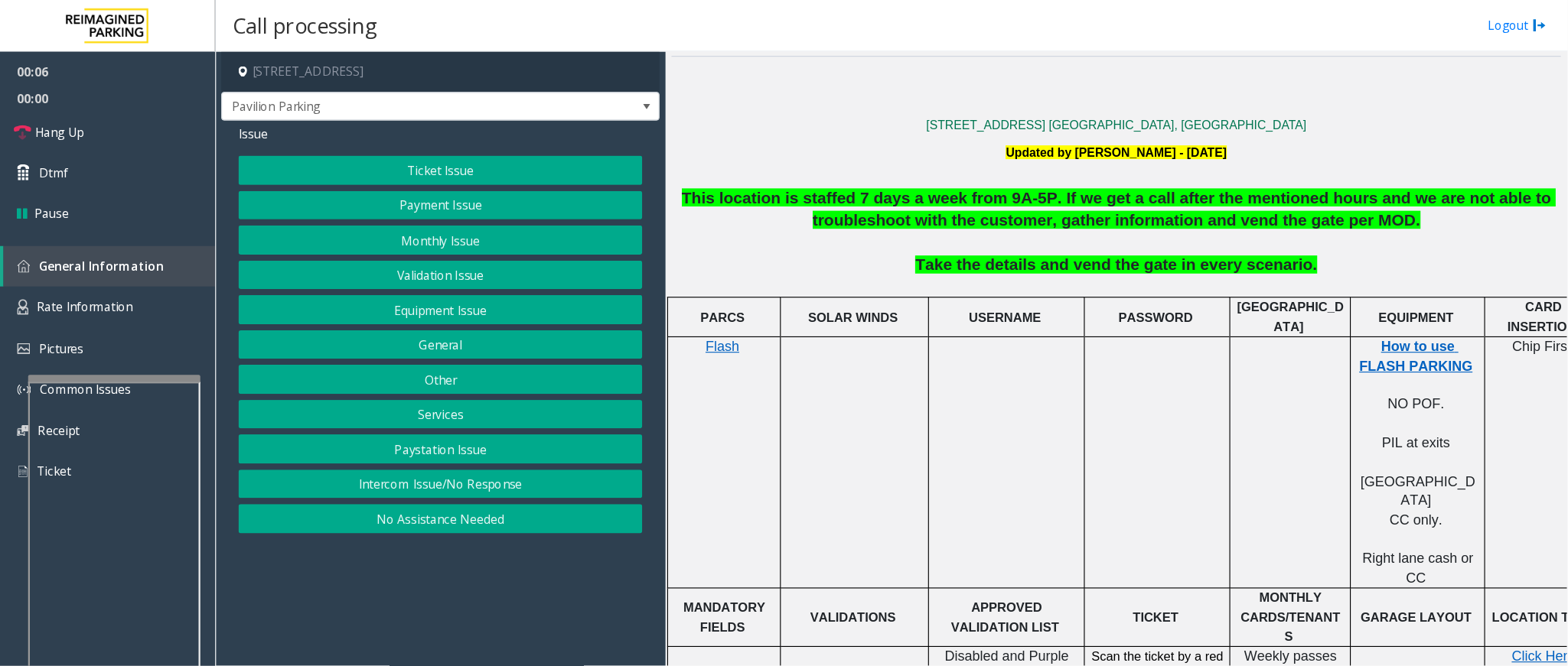
scroll to position [408, 0]
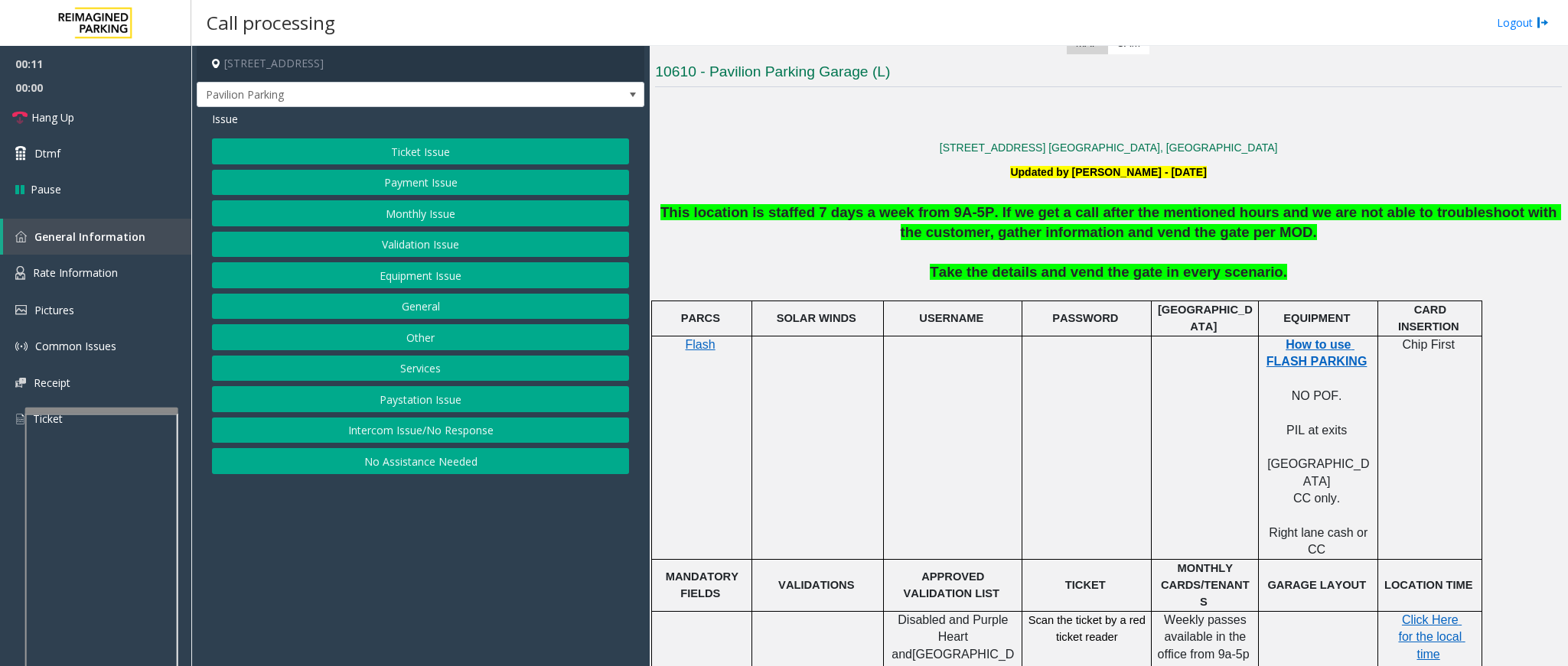
click at [415, 438] on button "Intercom Issue/No Response" at bounding box center [421, 430] width 417 height 26
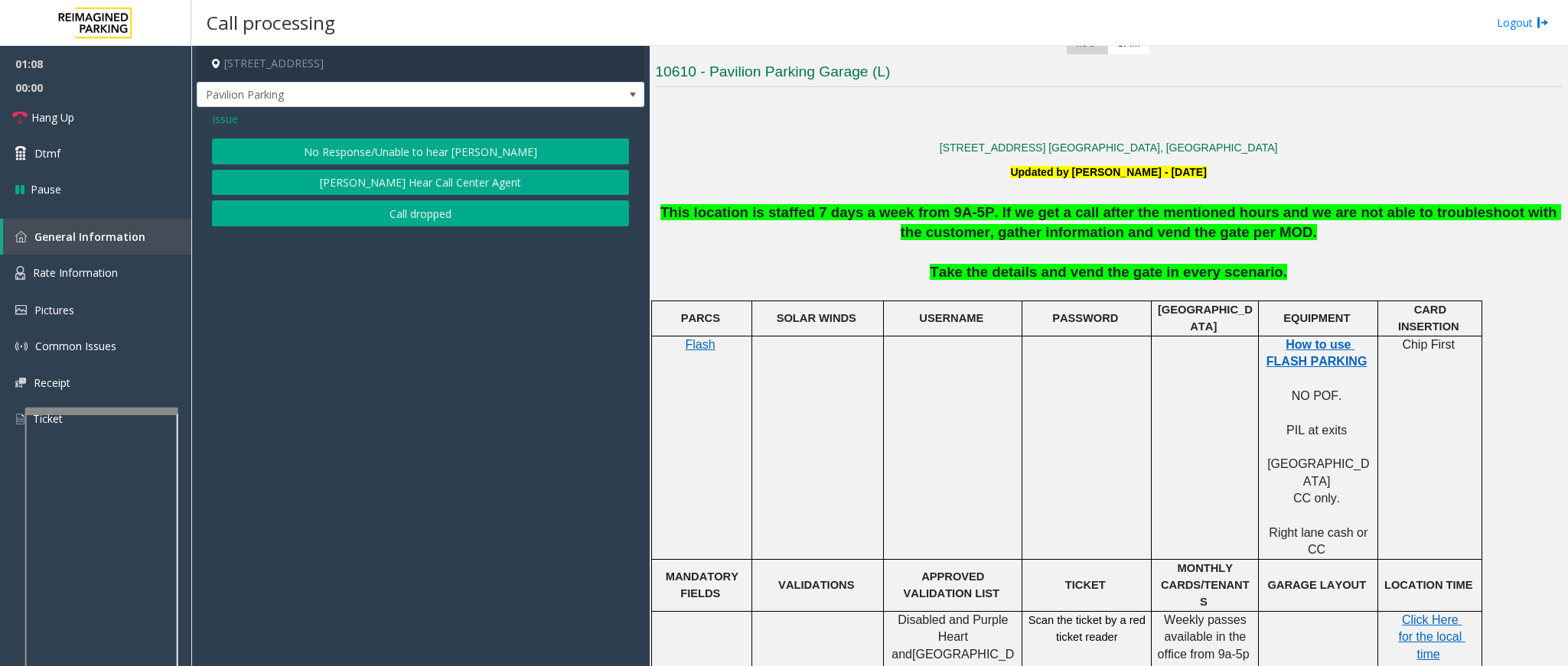
click at [224, 119] on span "Issue" at bounding box center [225, 119] width 26 height 16
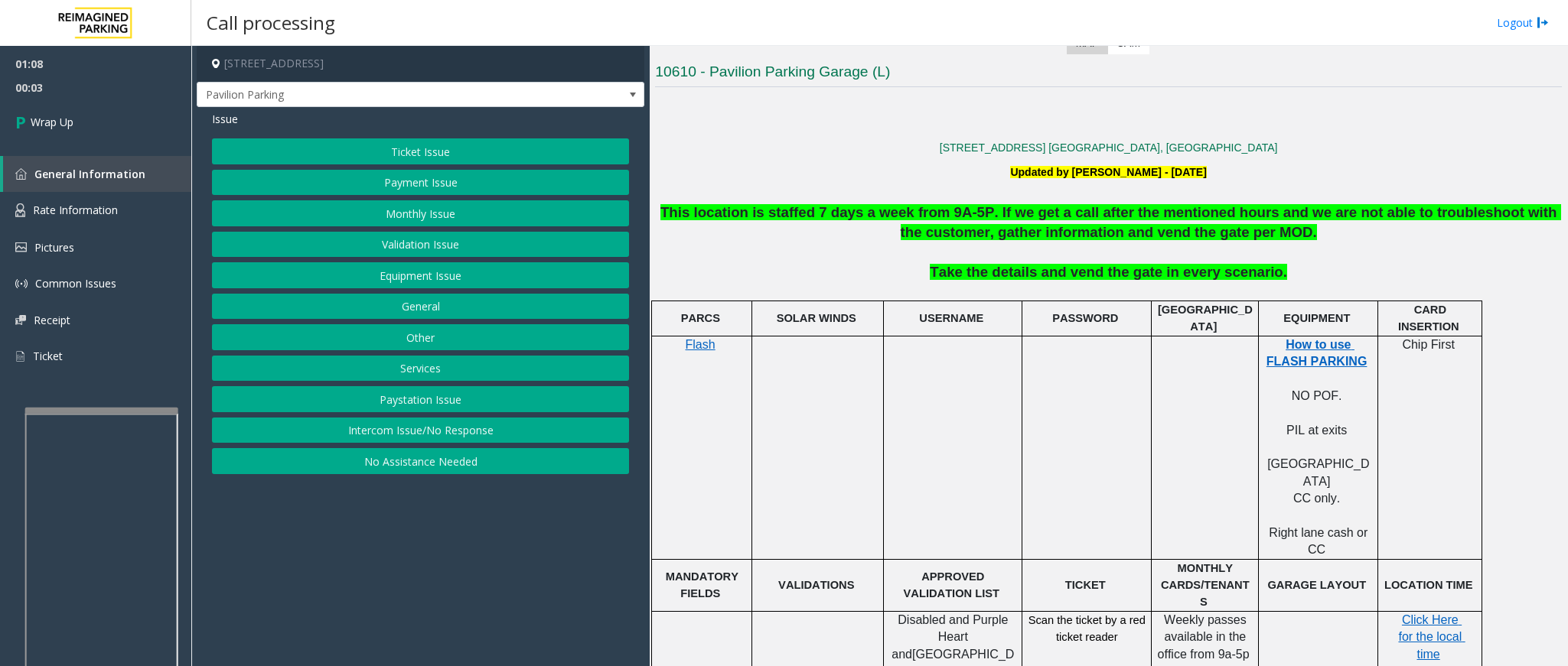
click at [414, 143] on button "Ticket Issue" at bounding box center [421, 151] width 417 height 26
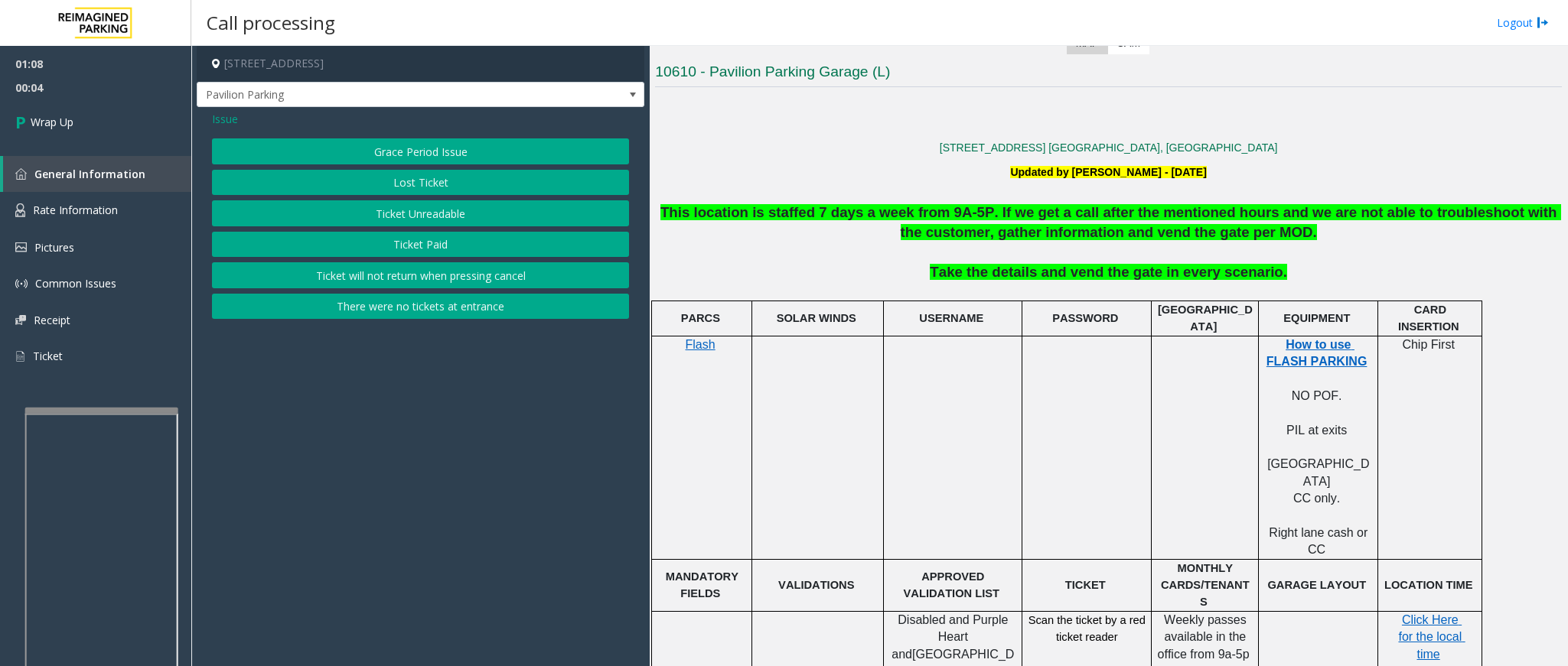
click at [430, 212] on button "Ticket Unreadable" at bounding box center [421, 213] width 417 height 26
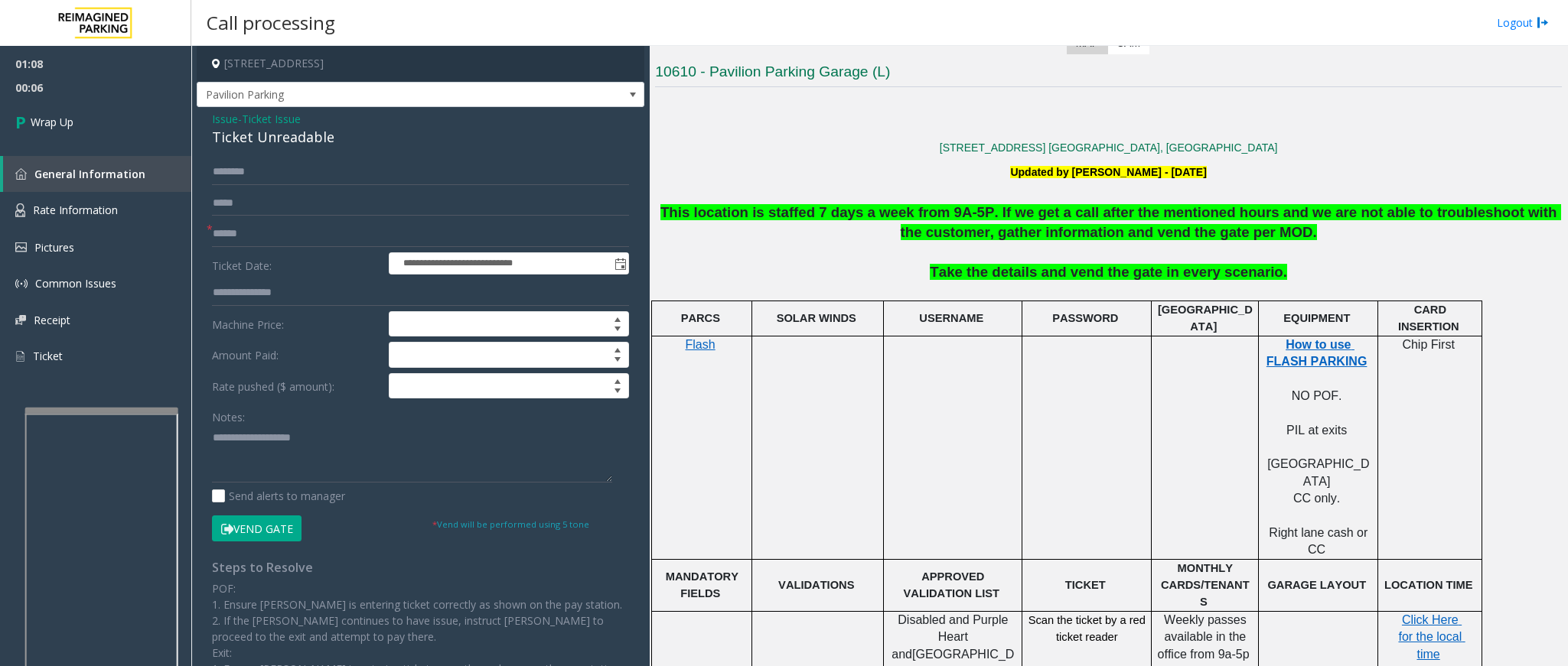
click at [227, 122] on span "Issue" at bounding box center [225, 119] width 26 height 16
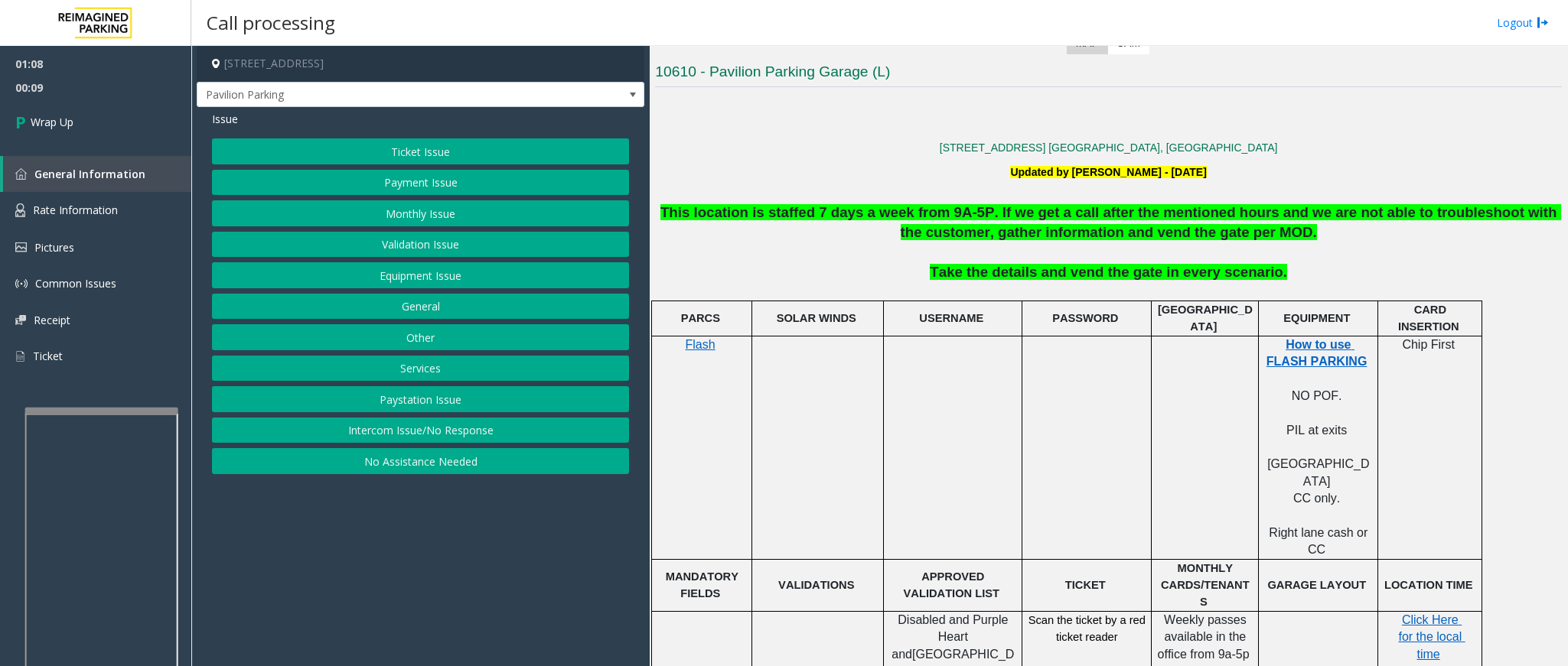
click at [426, 188] on button "Payment Issue" at bounding box center [421, 182] width 417 height 26
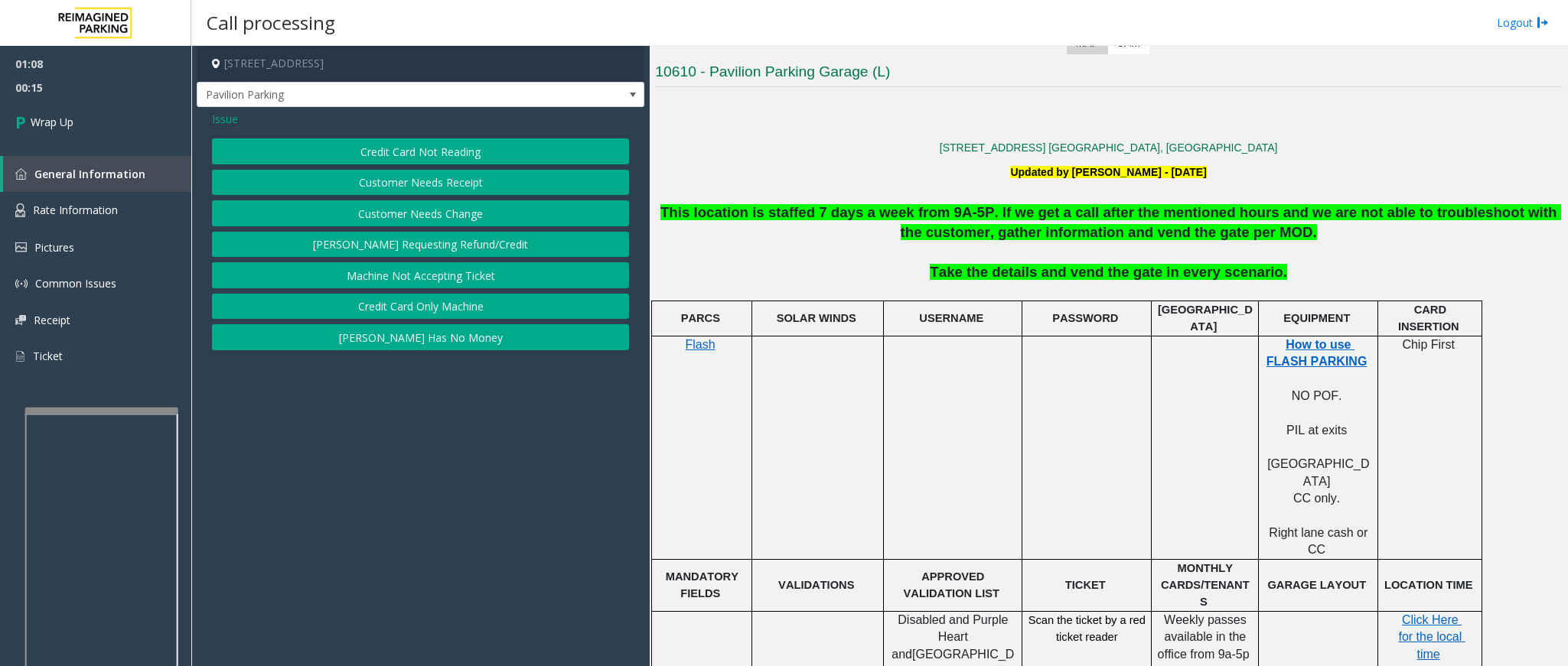
click at [234, 117] on span "Issue" at bounding box center [225, 119] width 26 height 16
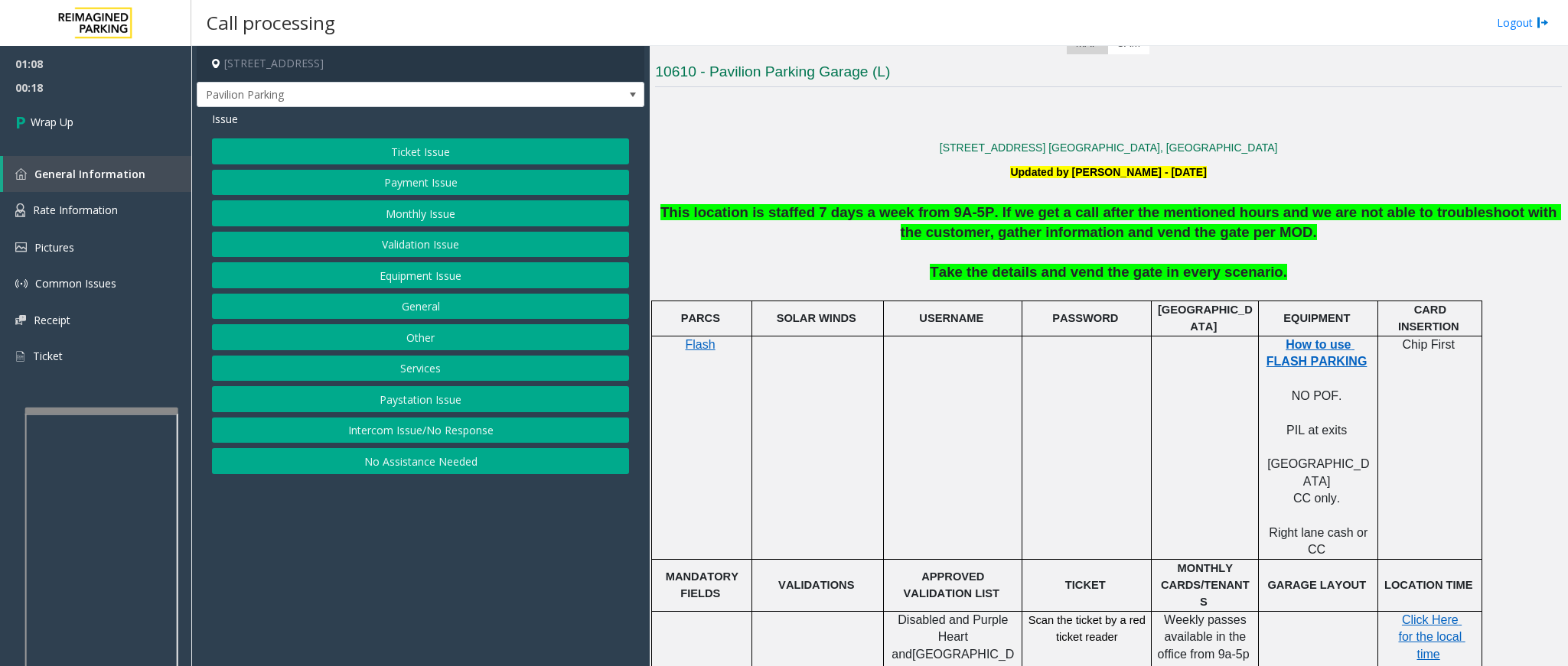
click at [396, 180] on button "Payment Issue" at bounding box center [421, 182] width 417 height 26
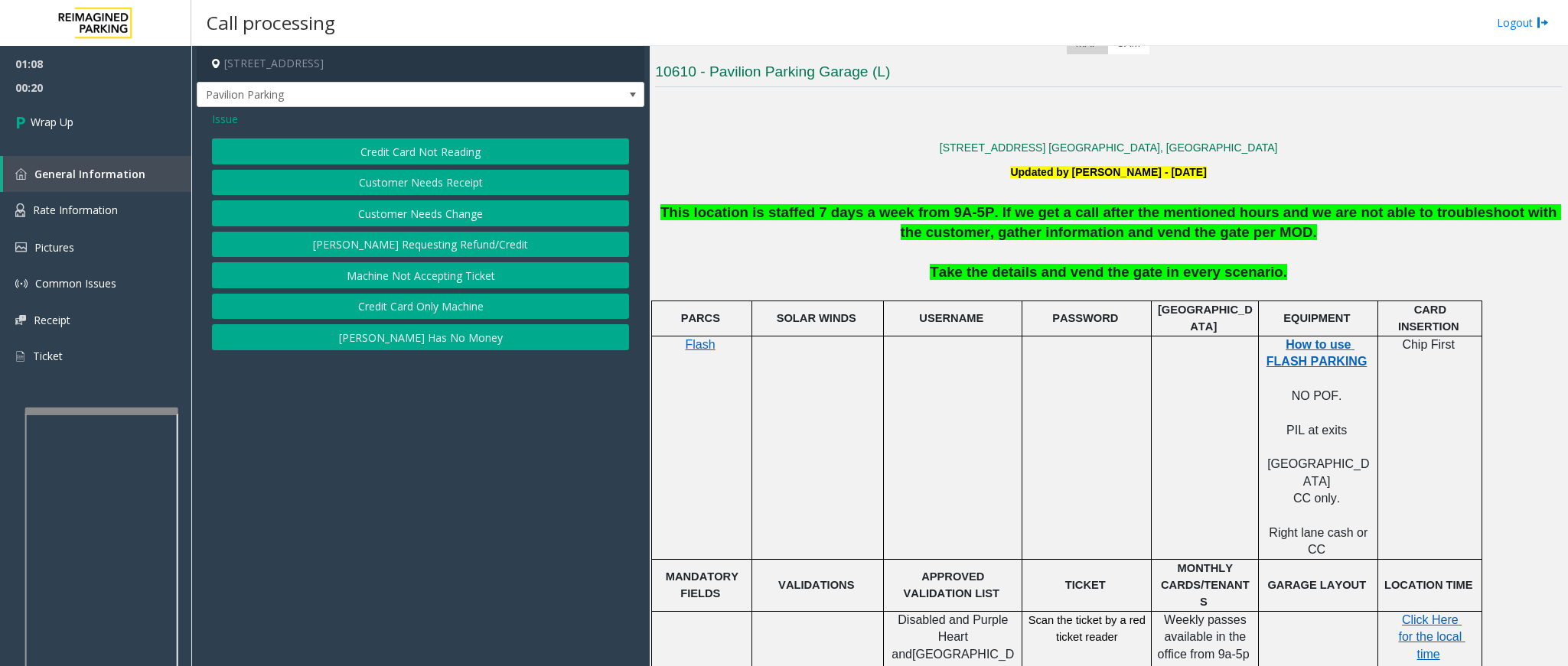
click at [412, 156] on button "Credit Card Not Reading" at bounding box center [421, 151] width 417 height 26
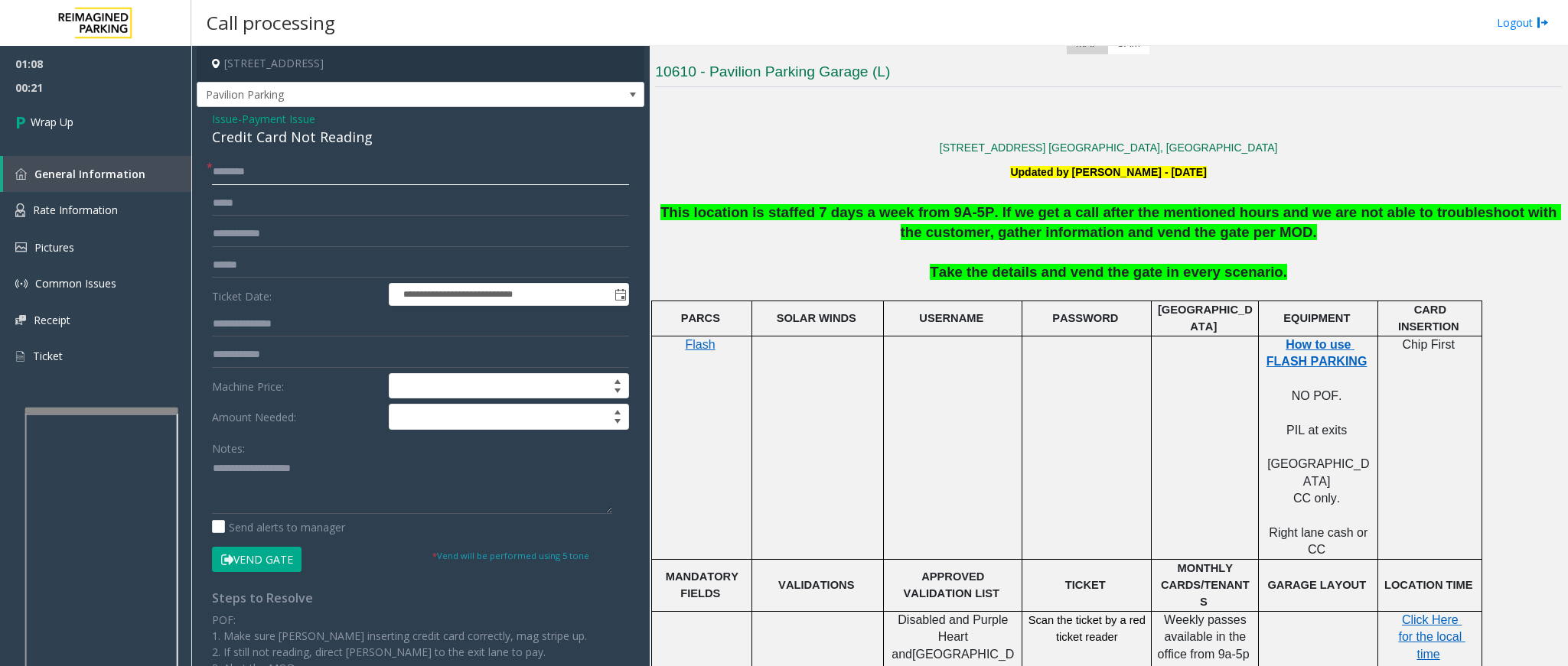
click at [278, 177] on input "text" at bounding box center [421, 171] width 417 height 26
type input "**"
drag, startPoint x: 369, startPoint y: 142, endPoint x: 209, endPoint y: 123, distance: 161.1
click at [209, 123] on div "**********" at bounding box center [421, 455] width 448 height 696
click at [354, 496] on textarea at bounding box center [412, 485] width 400 height 57
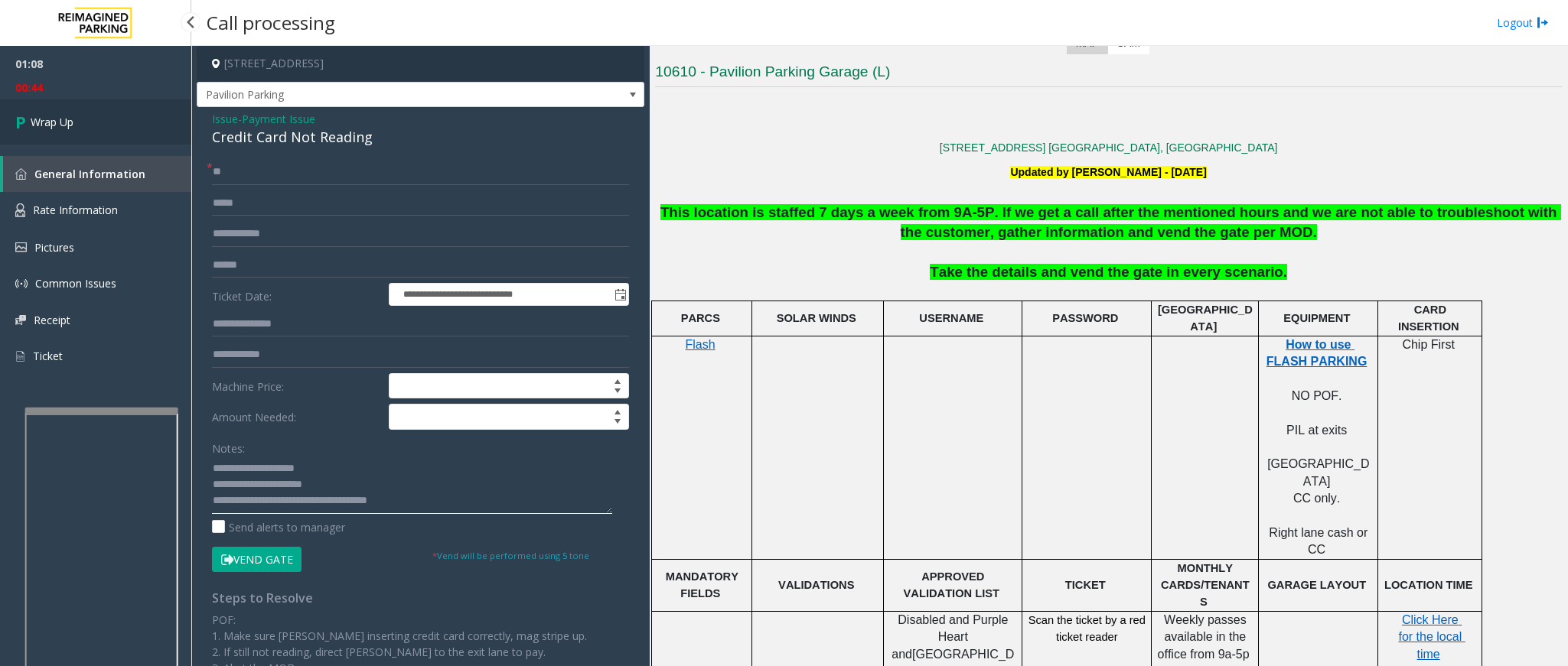
type textarea "**********"
click at [80, 128] on link "Wrap Up" at bounding box center [95, 122] width 192 height 45
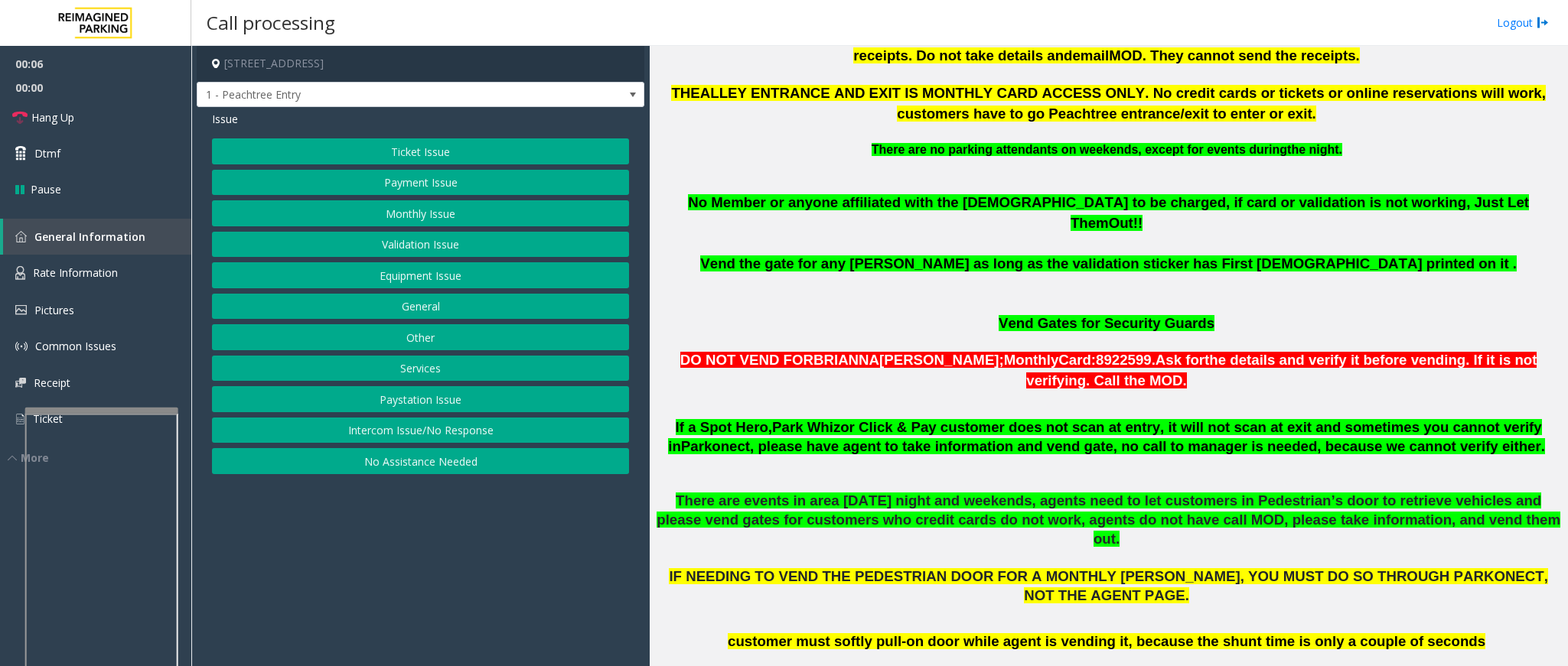
scroll to position [803, 0]
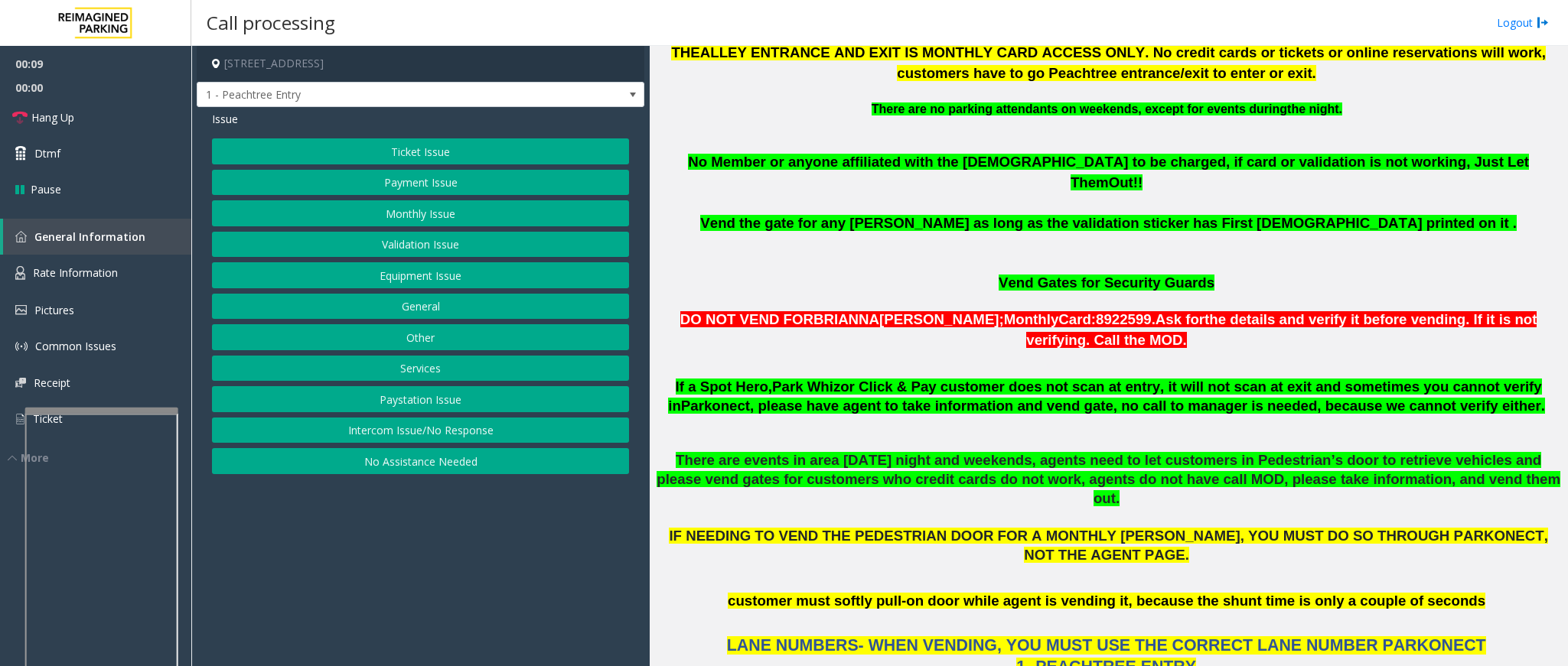
click at [422, 473] on button "No Assistance Needed" at bounding box center [421, 460] width 417 height 26
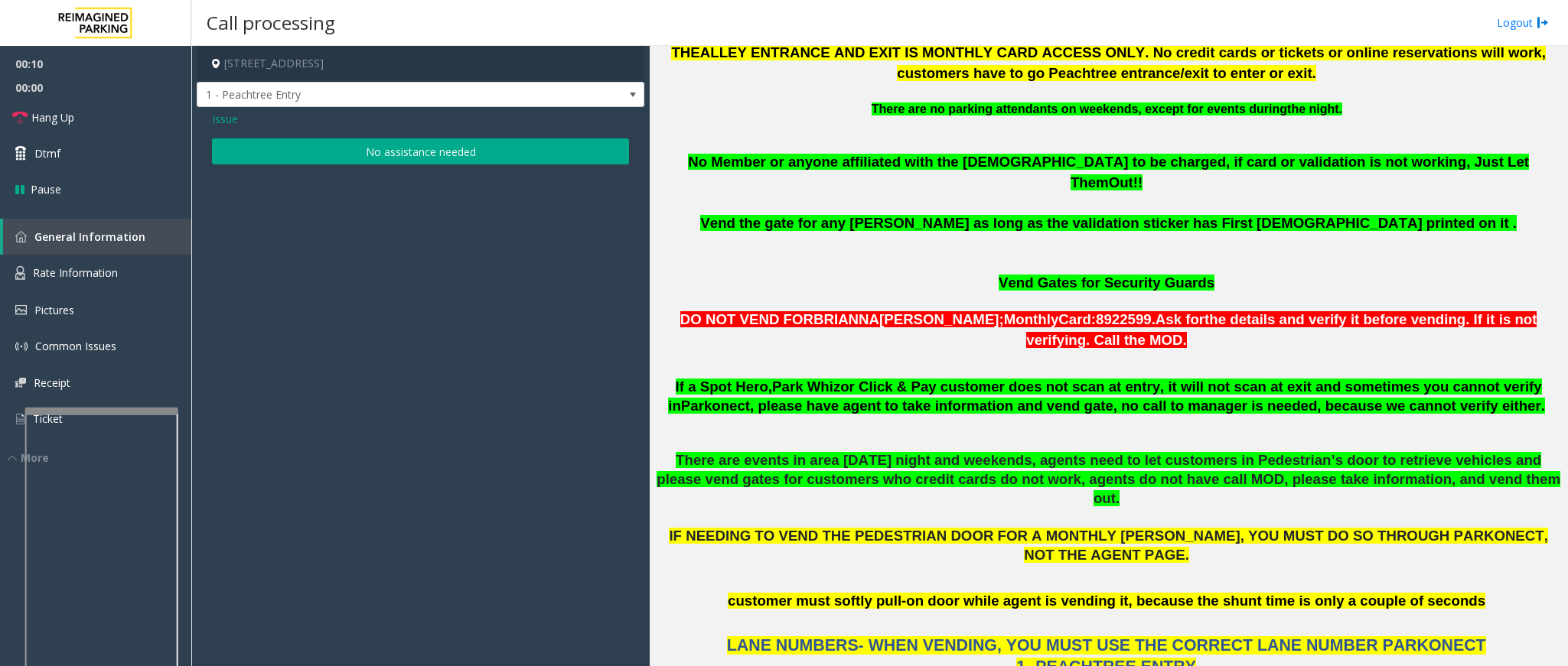
click at [384, 156] on button "No assistance needed" at bounding box center [421, 151] width 417 height 26
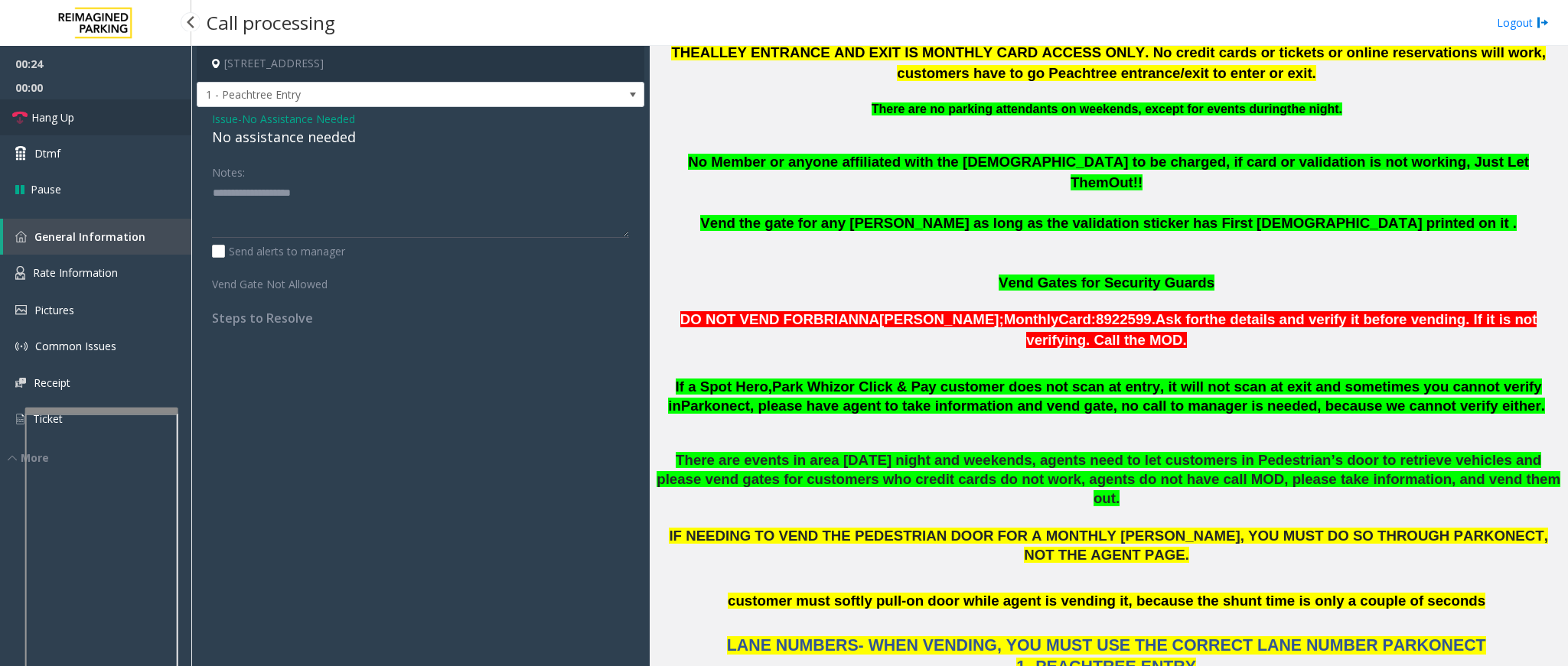
drag, startPoint x: 69, startPoint y: 123, endPoint x: 128, endPoint y: 117, distance: 59.3
click at [69, 123] on span "Hang Up" at bounding box center [53, 117] width 42 height 16
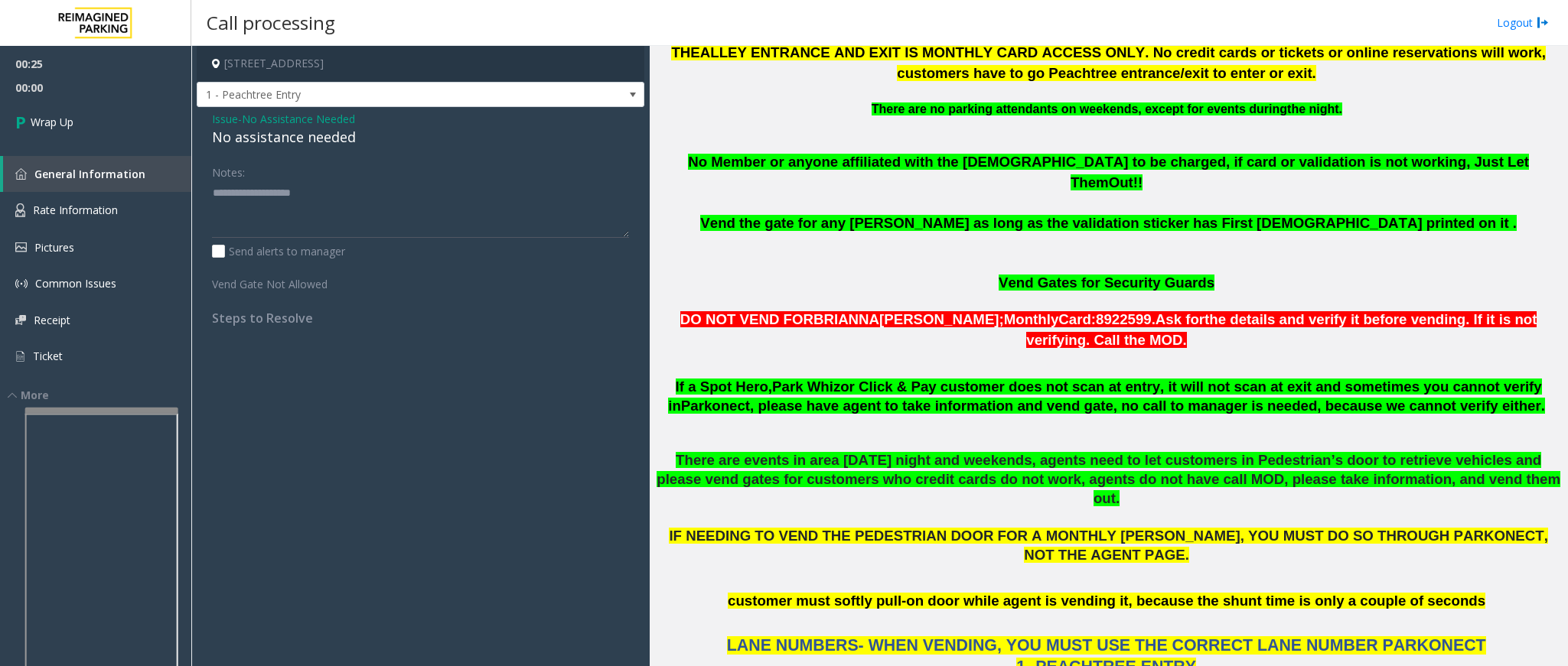
click at [278, 140] on div "No assistance needed" at bounding box center [421, 137] width 417 height 20
click at [278, 139] on div "No assistance needed" at bounding box center [421, 137] width 417 height 20
type textarea "**********"
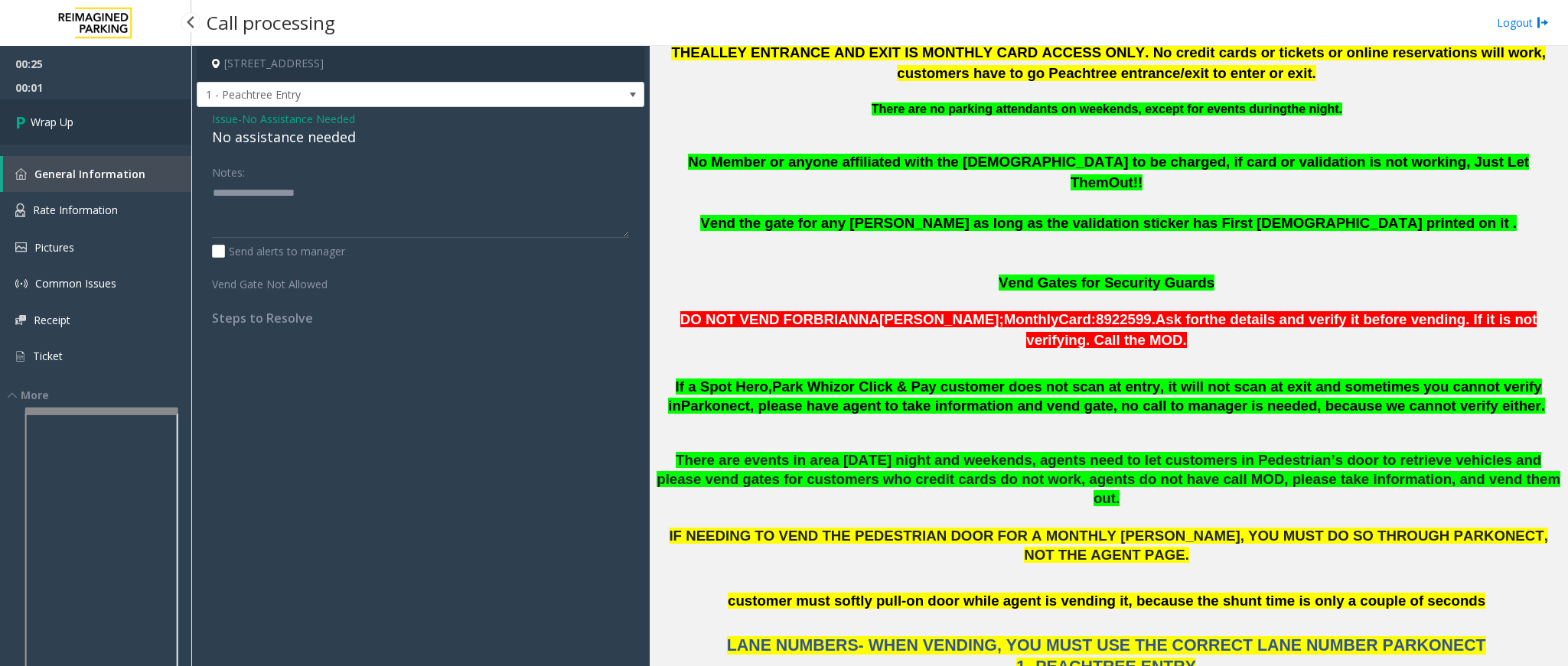
click at [43, 123] on span "Wrap Up" at bounding box center [52, 122] width 42 height 16
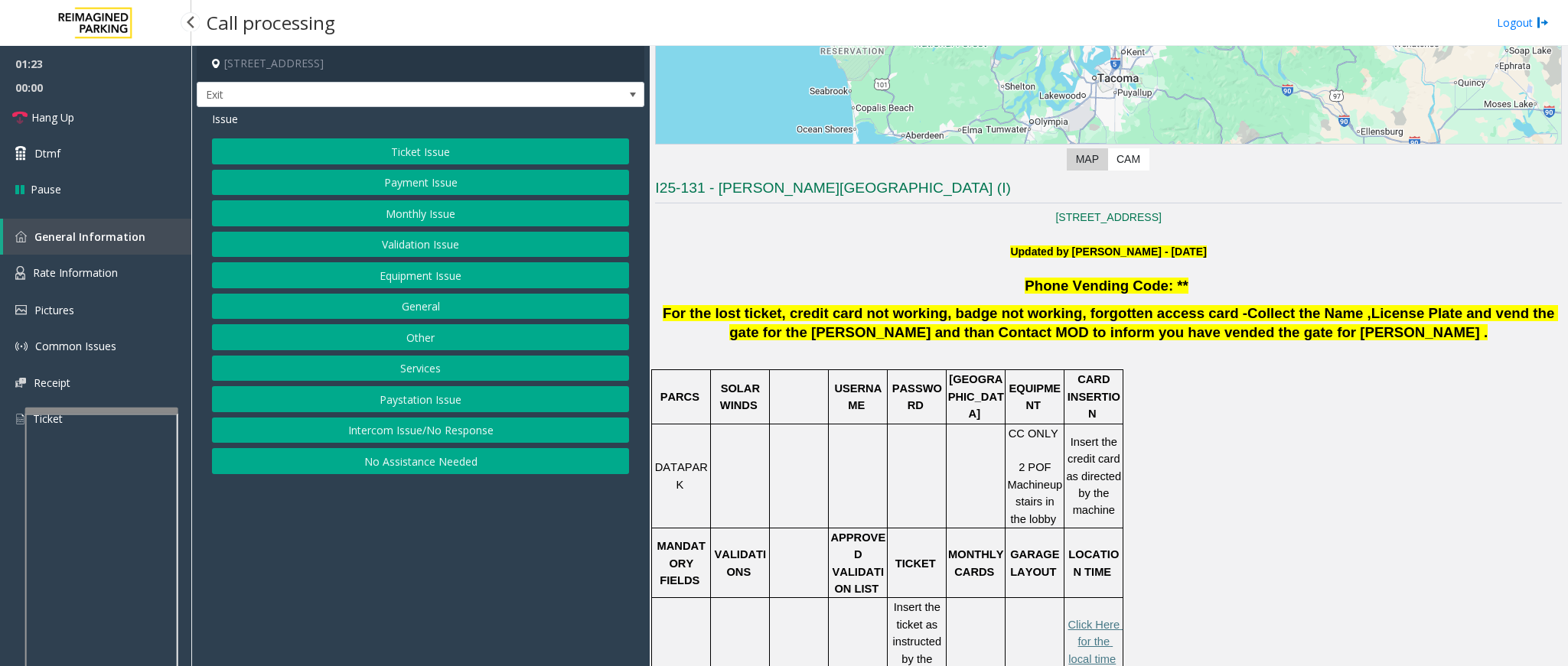
scroll to position [253, 0]
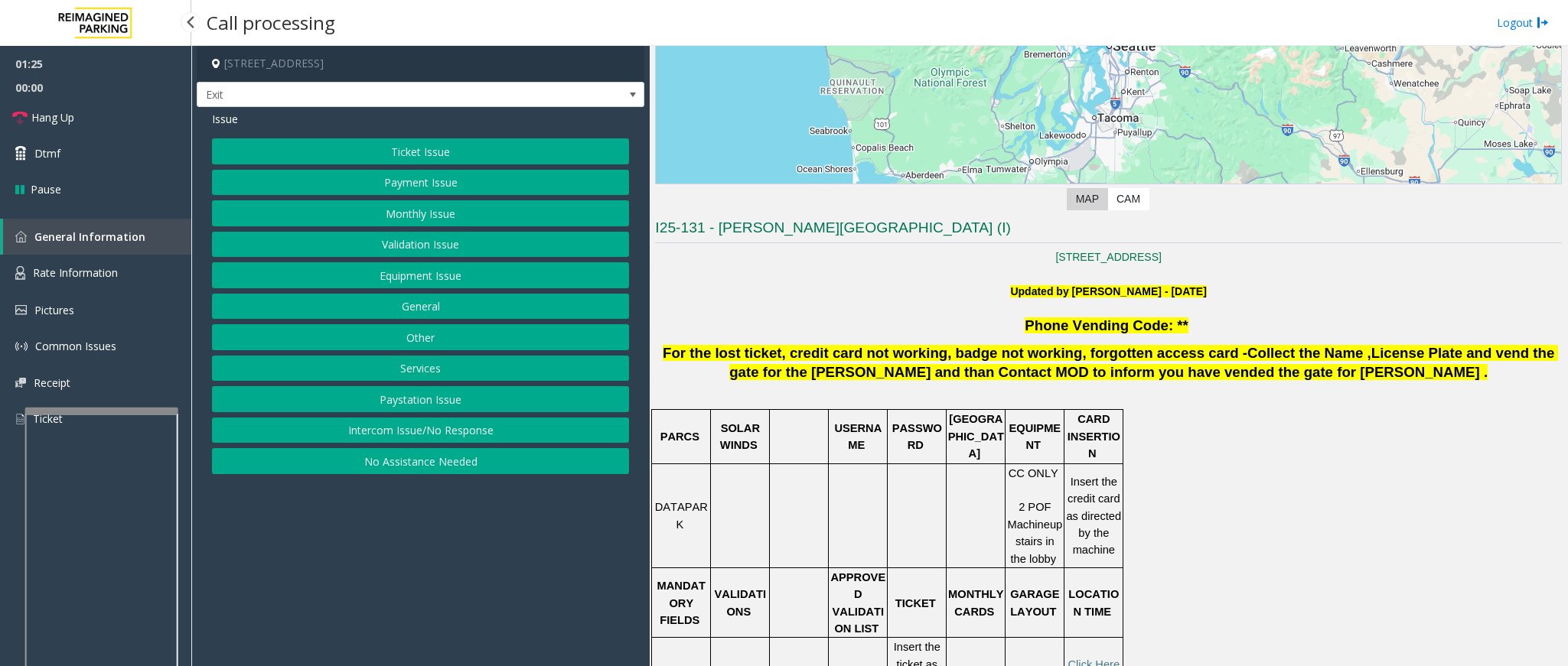
click at [403, 246] on button "Validation Issue" at bounding box center [421, 244] width 417 height 26
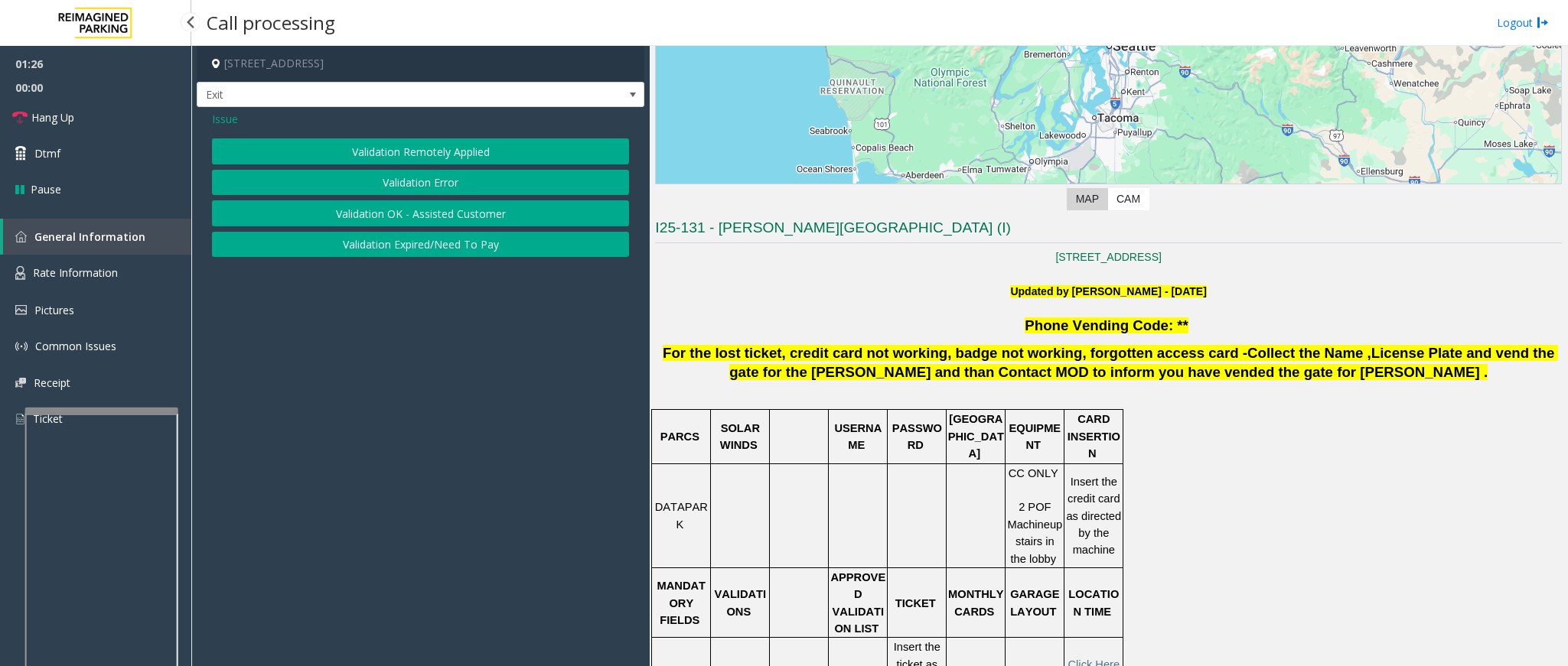
click at [438, 185] on button "Validation Error" at bounding box center [421, 182] width 417 height 26
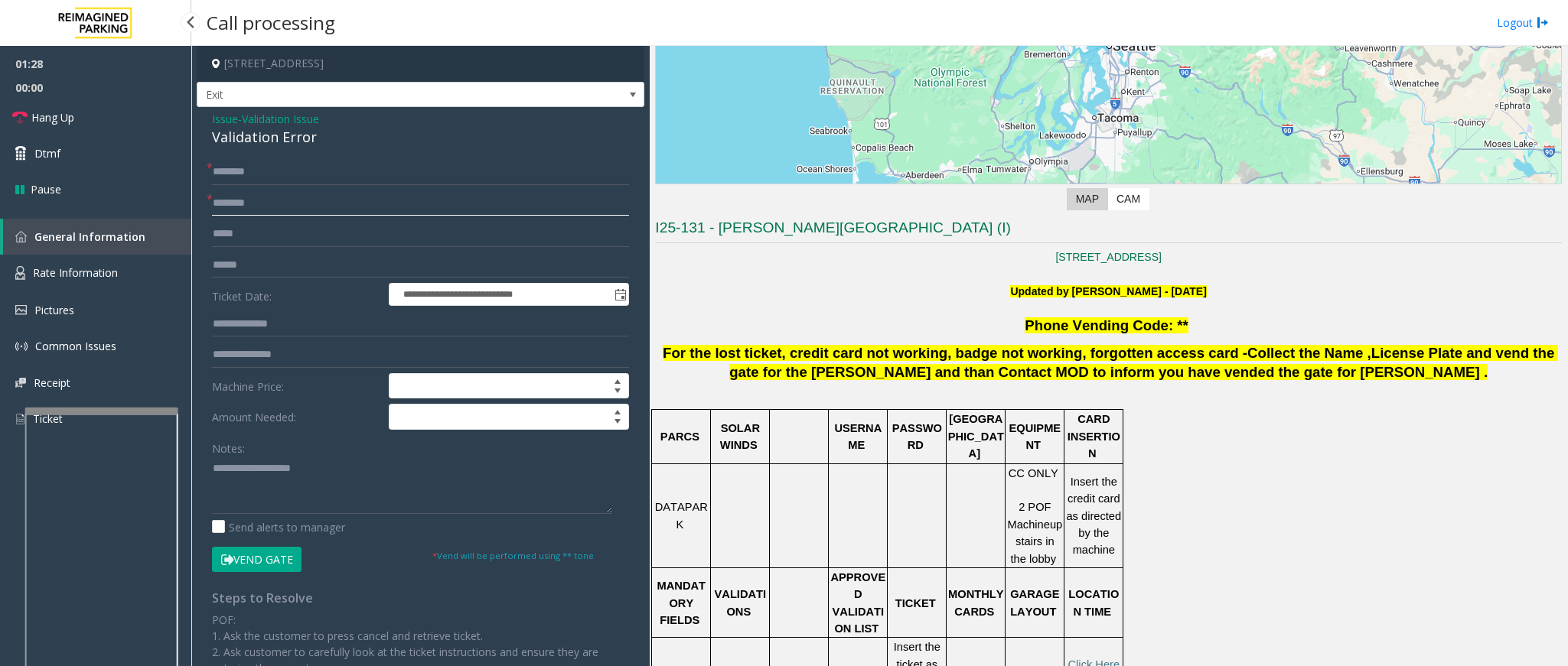
click at [274, 202] on input "text" at bounding box center [421, 203] width 417 height 26
click at [280, 201] on input "text" at bounding box center [421, 203] width 417 height 26
type input "**********"
click at [223, 175] on input "text" at bounding box center [421, 171] width 417 height 26
drag, startPoint x: 317, startPoint y: 127, endPoint x: 331, endPoint y: 158, distance: 34.0
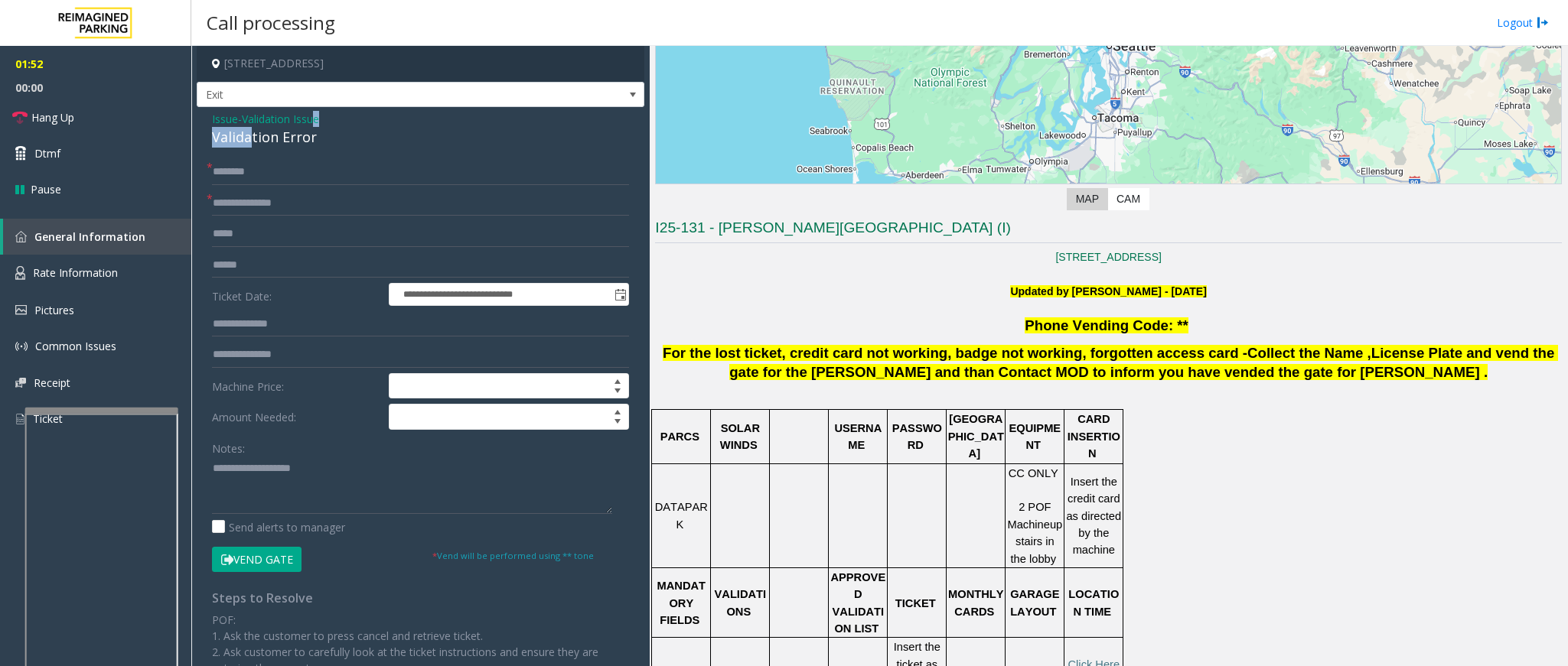
click at [269, 135] on div "Issue - Validation Issue Validation Error" at bounding box center [421, 130] width 417 height 37
click at [316, 146] on div "Validation Error" at bounding box center [421, 137] width 417 height 20
click at [276, 173] on input "text" at bounding box center [421, 171] width 417 height 26
type input "******"
drag, startPoint x: 316, startPoint y: 133, endPoint x: 209, endPoint y: 115, distance: 108.5
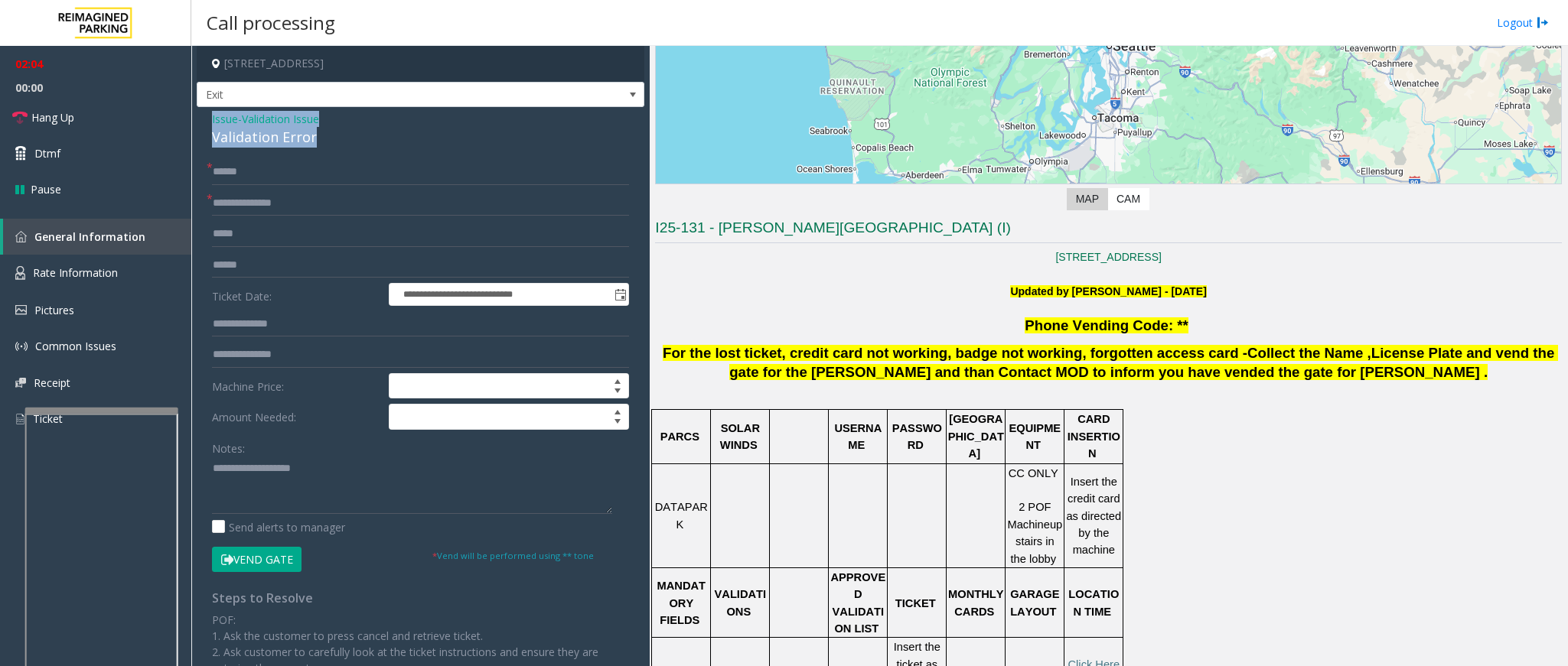
click at [209, 115] on div "**********" at bounding box center [421, 511] width 448 height 808
click at [294, 487] on textarea at bounding box center [412, 485] width 400 height 57
type textarea "**********"
click at [288, 262] on input "text" at bounding box center [421, 265] width 417 height 26
type input "******"
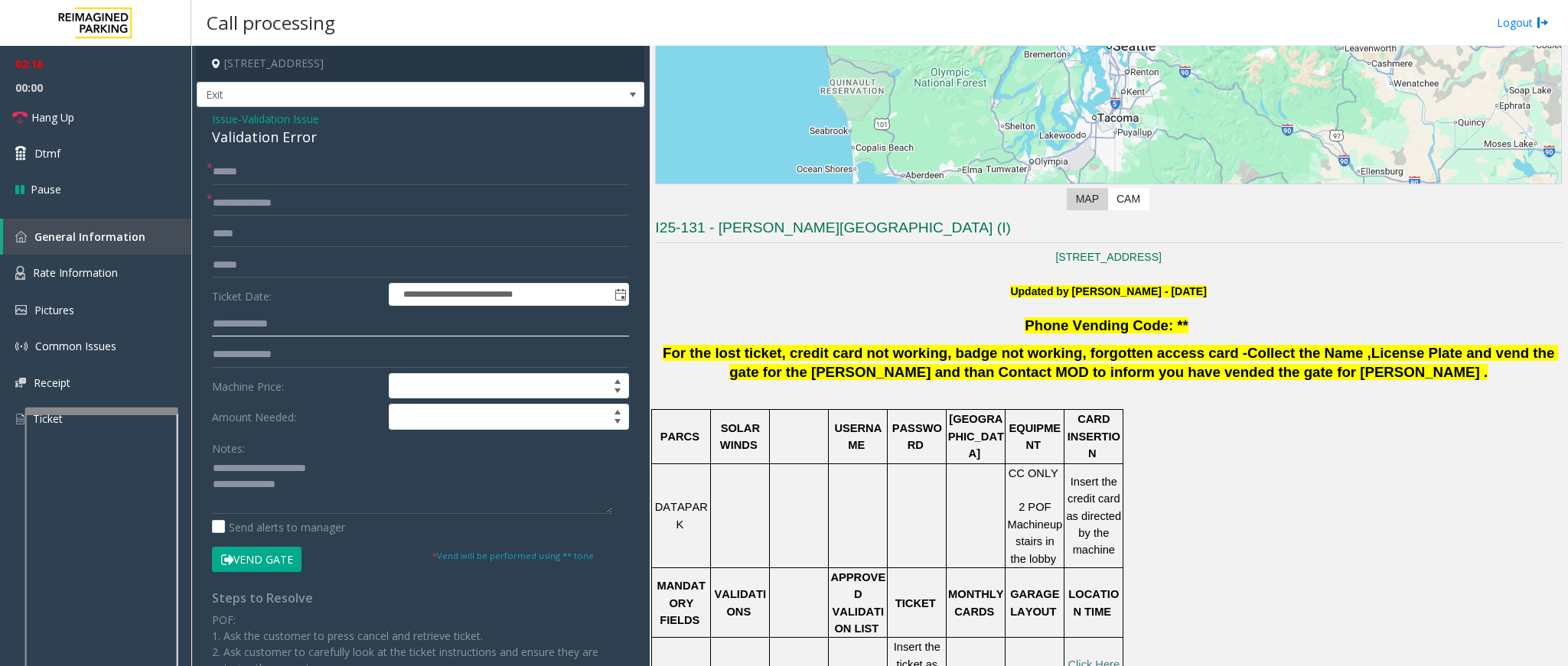
click at [304, 329] on input "text" at bounding box center [421, 323] width 417 height 26
type input "*****"
click at [306, 489] on textarea at bounding box center [412, 485] width 400 height 57
click at [274, 564] on button "Vend Gate" at bounding box center [256, 559] width 89 height 26
click at [301, 489] on textarea at bounding box center [412, 485] width 400 height 57
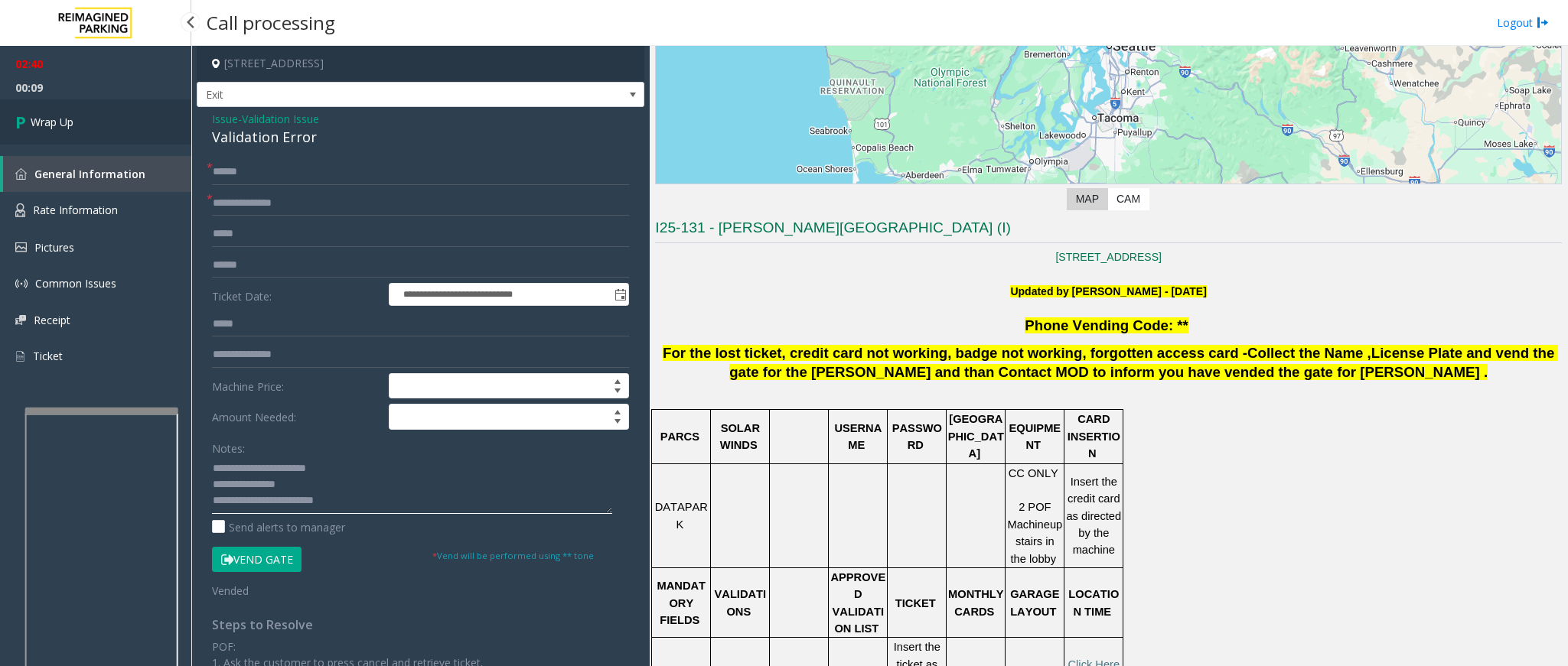
type textarea "**********"
click at [85, 126] on link "Wrap Up" at bounding box center [95, 122] width 192 height 45
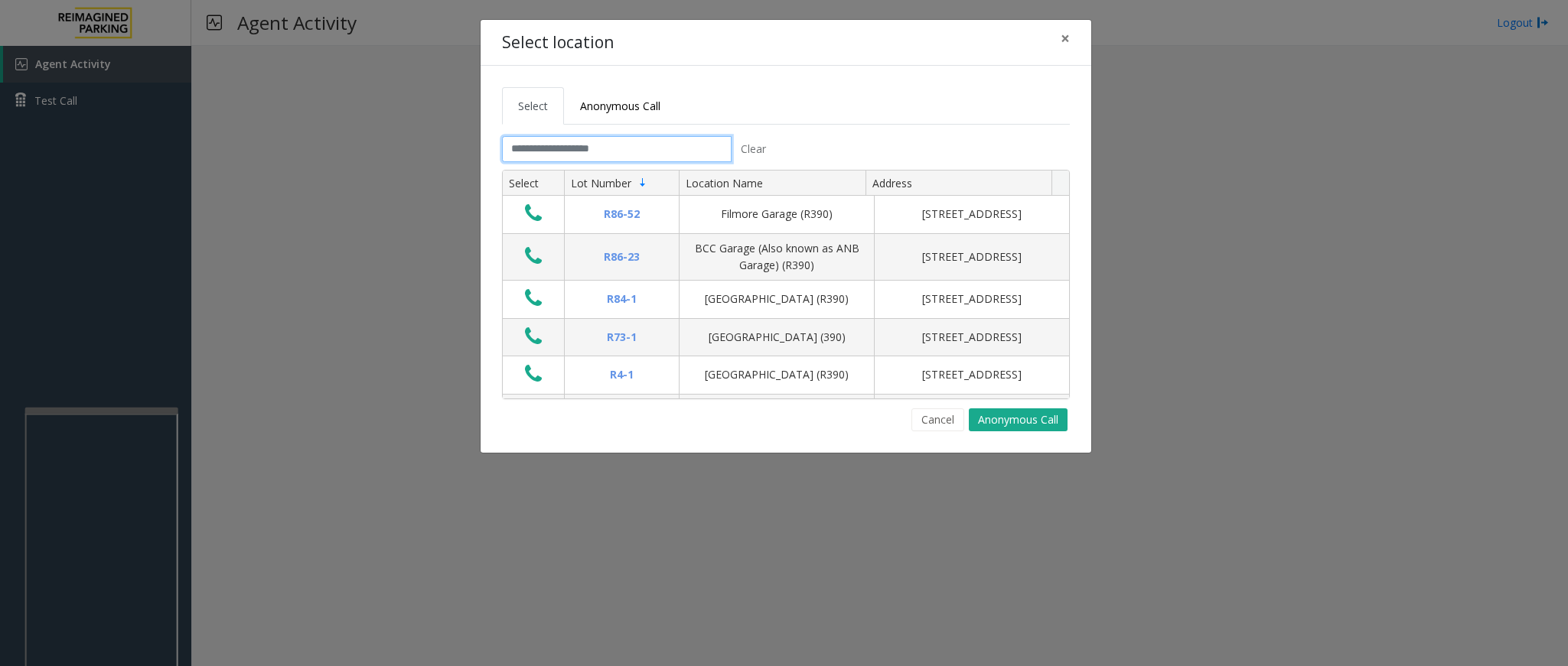
click at [593, 155] on input "text" at bounding box center [617, 148] width 230 height 26
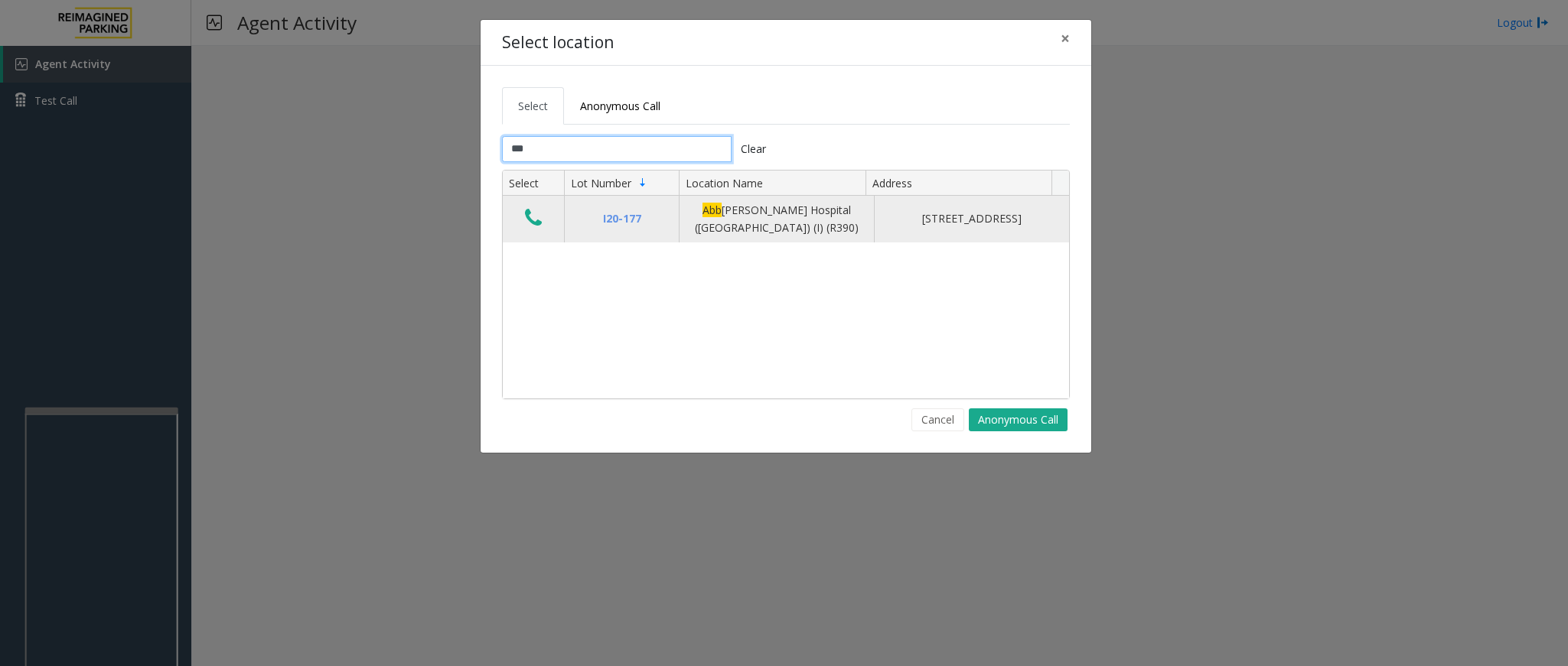
type input "***"
click at [529, 220] on icon "Data table" at bounding box center [533, 218] width 17 height 21
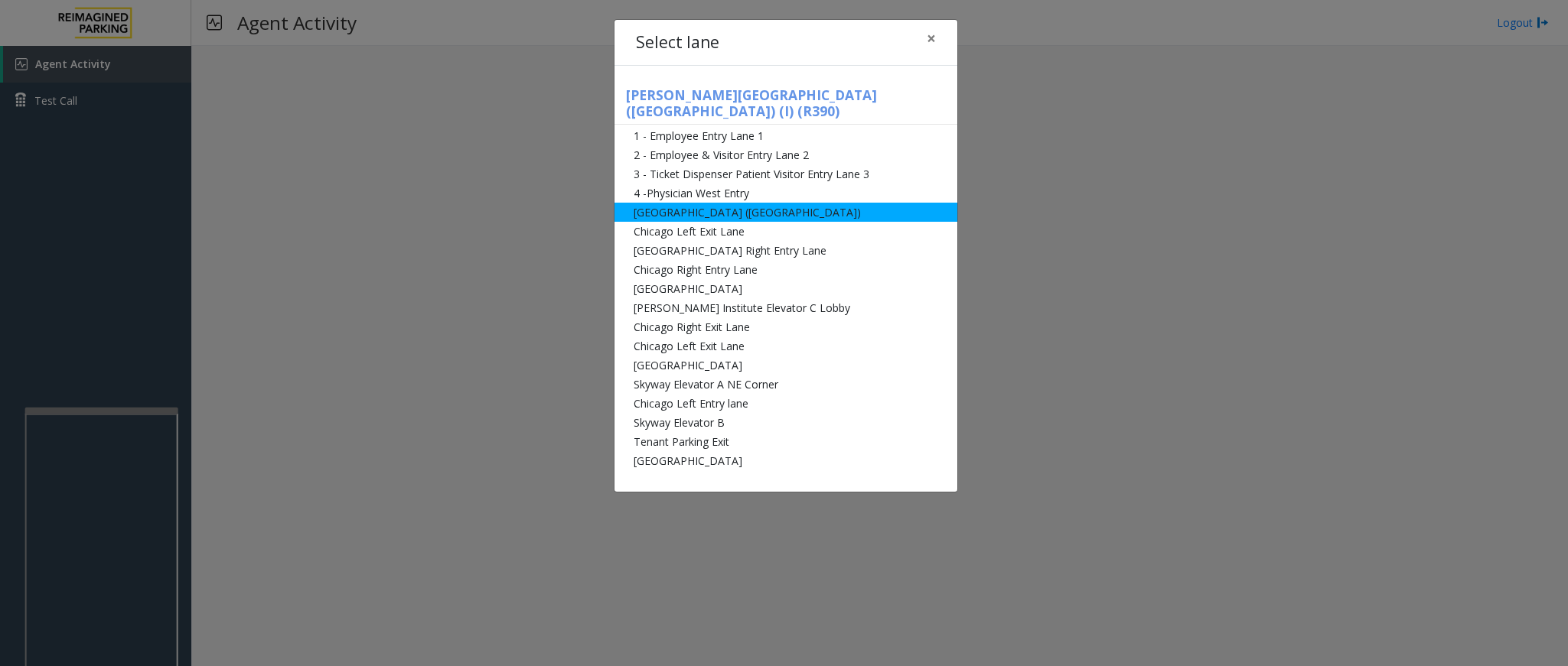
click at [643, 202] on li "[GEOGRAPHIC_DATA] ([GEOGRAPHIC_DATA])" at bounding box center [786, 212] width 343 height 19
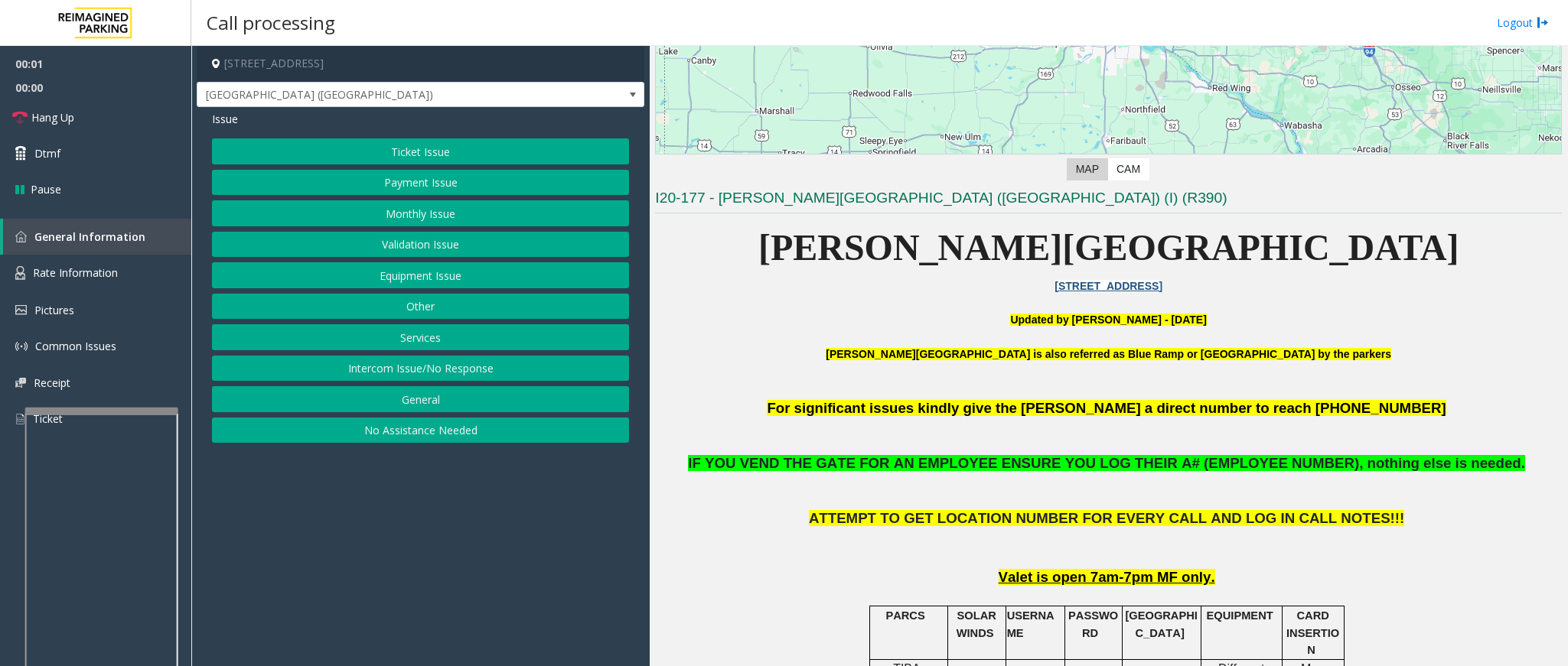
scroll to position [344, 0]
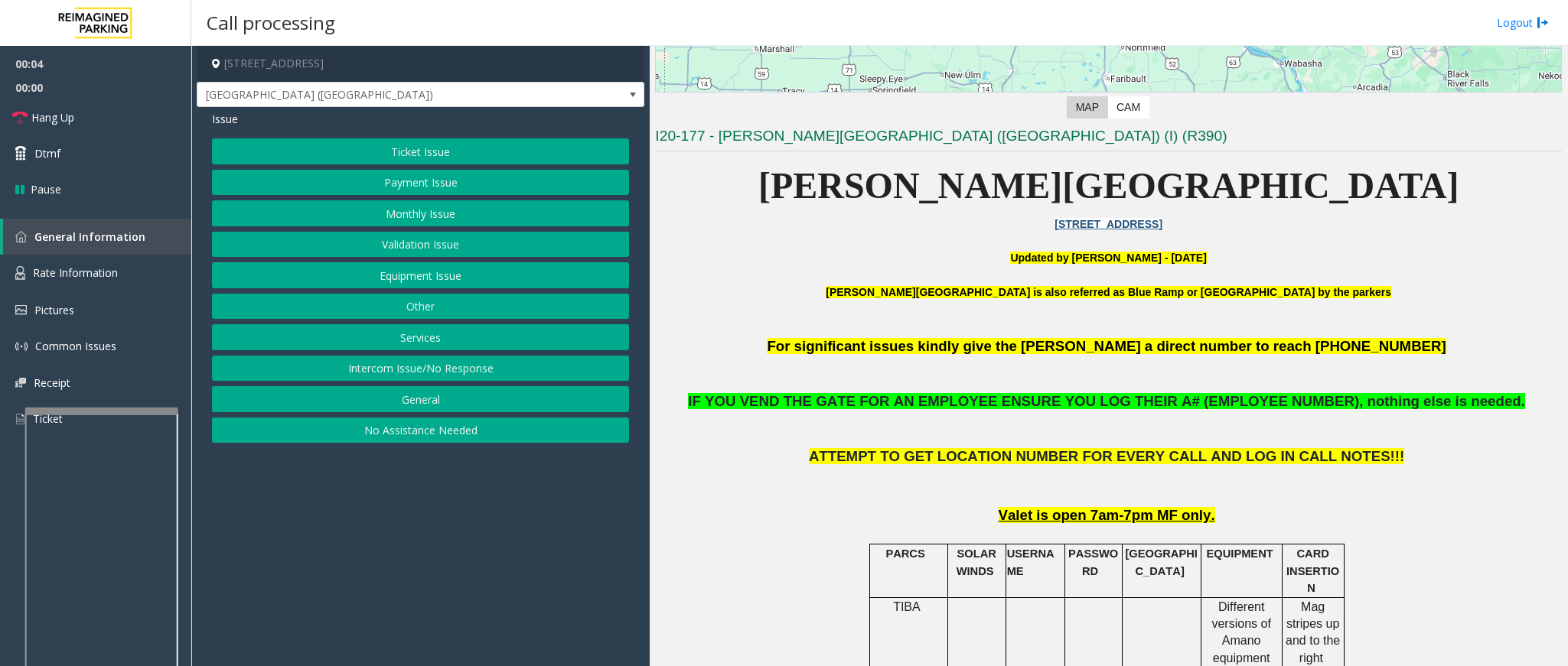
click at [430, 154] on button "Ticket Issue" at bounding box center [421, 151] width 417 height 26
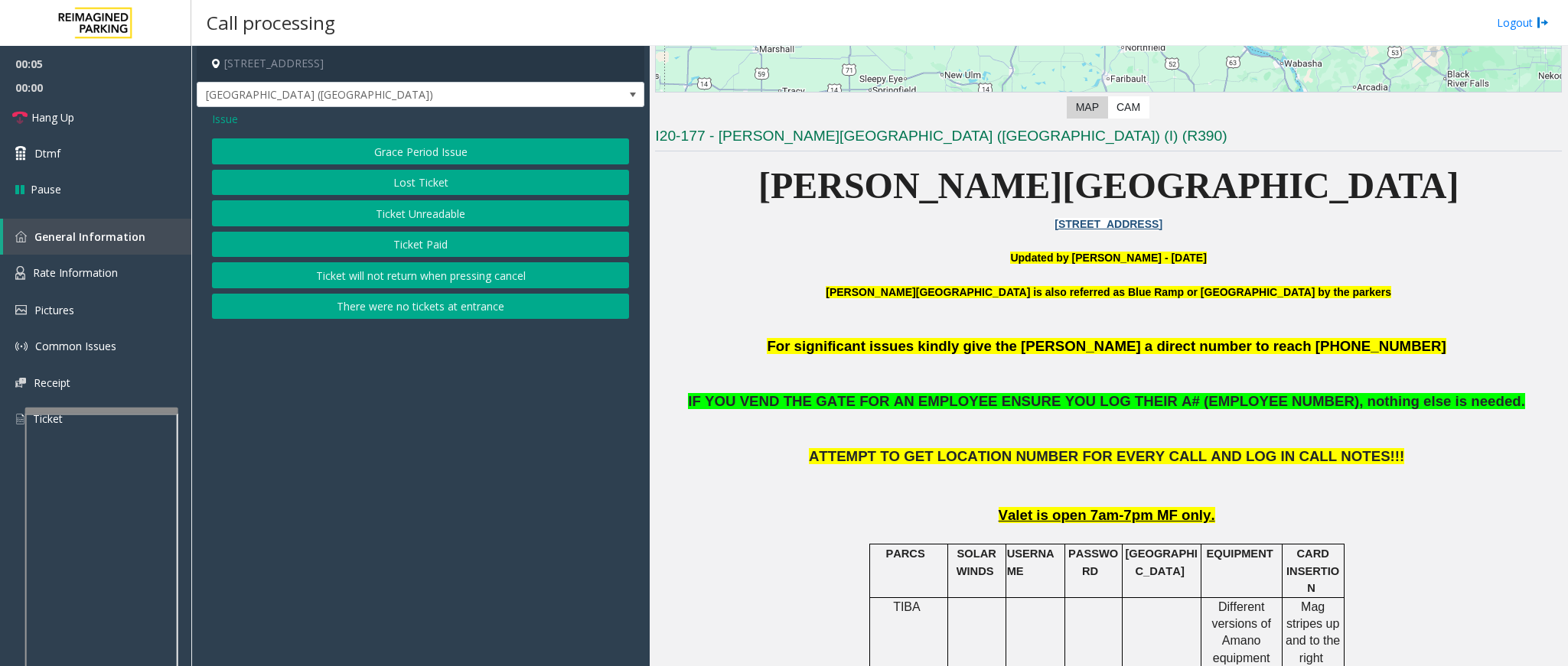
click at [415, 211] on button "Ticket Unreadable" at bounding box center [421, 213] width 417 height 26
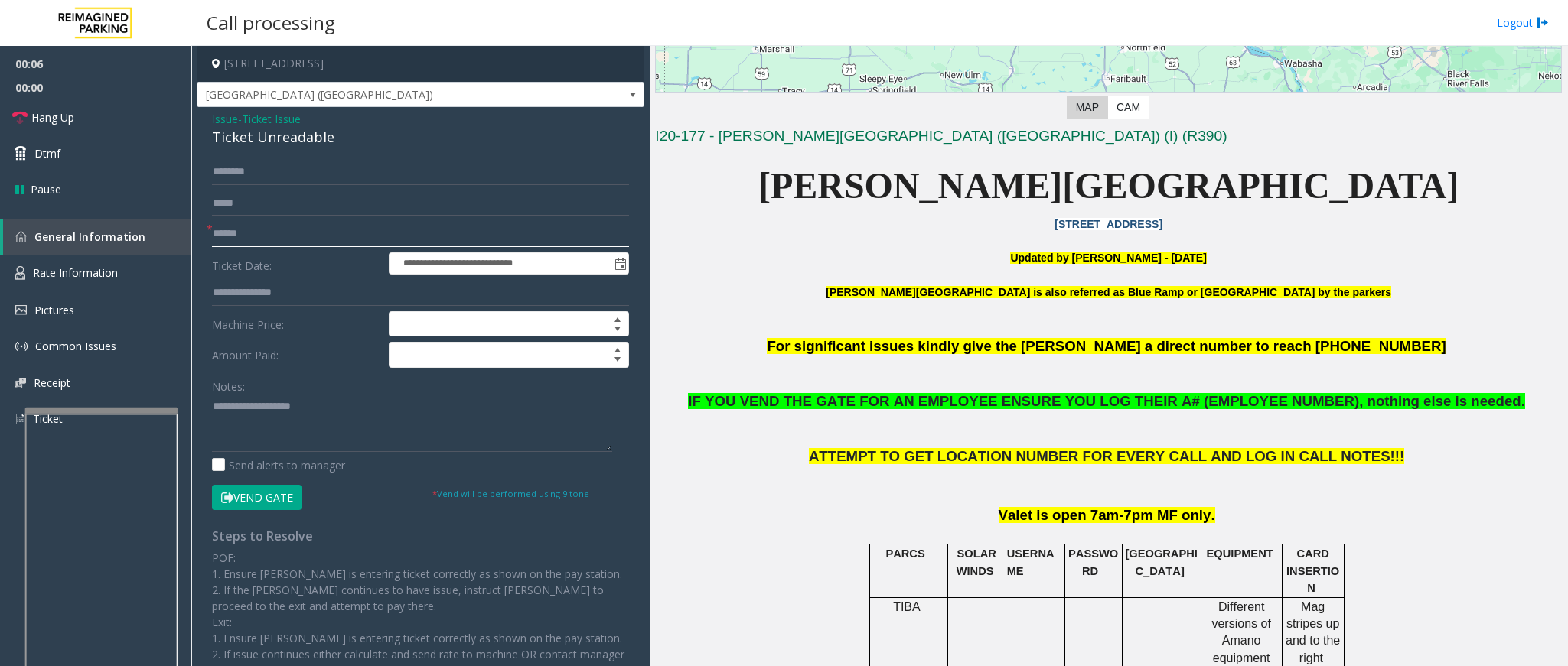
click at [326, 237] on input "text" at bounding box center [421, 233] width 417 height 26
drag, startPoint x: 331, startPoint y: 134, endPoint x: 197, endPoint y: 125, distance: 134.3
click at [197, 125] on div "**********" at bounding box center [421, 432] width 448 height 650
click at [333, 431] on textarea at bounding box center [412, 423] width 400 height 57
type textarea "**********"
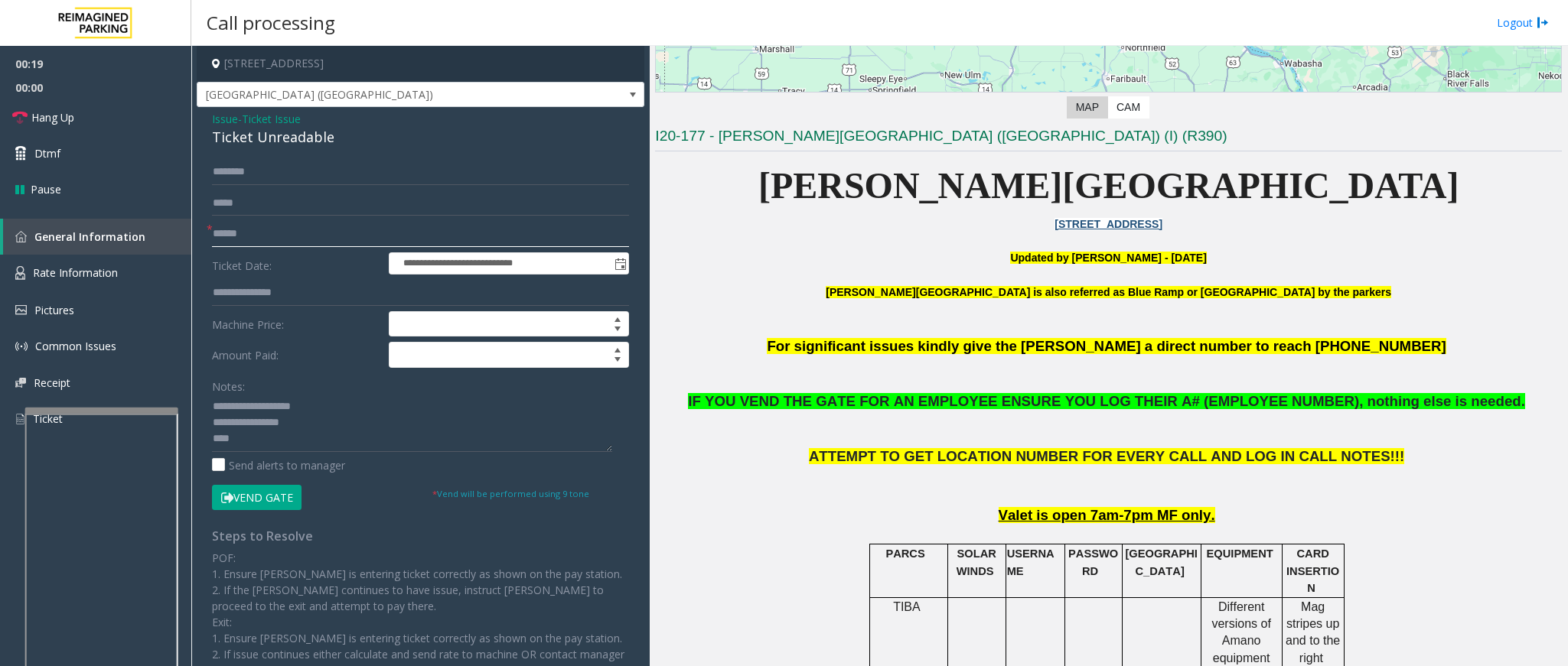
click at [246, 232] on input "text" at bounding box center [421, 233] width 417 height 26
click at [260, 436] on textarea at bounding box center [412, 423] width 400 height 57
click at [250, 498] on button "Vend Gate" at bounding box center [256, 497] width 89 height 26
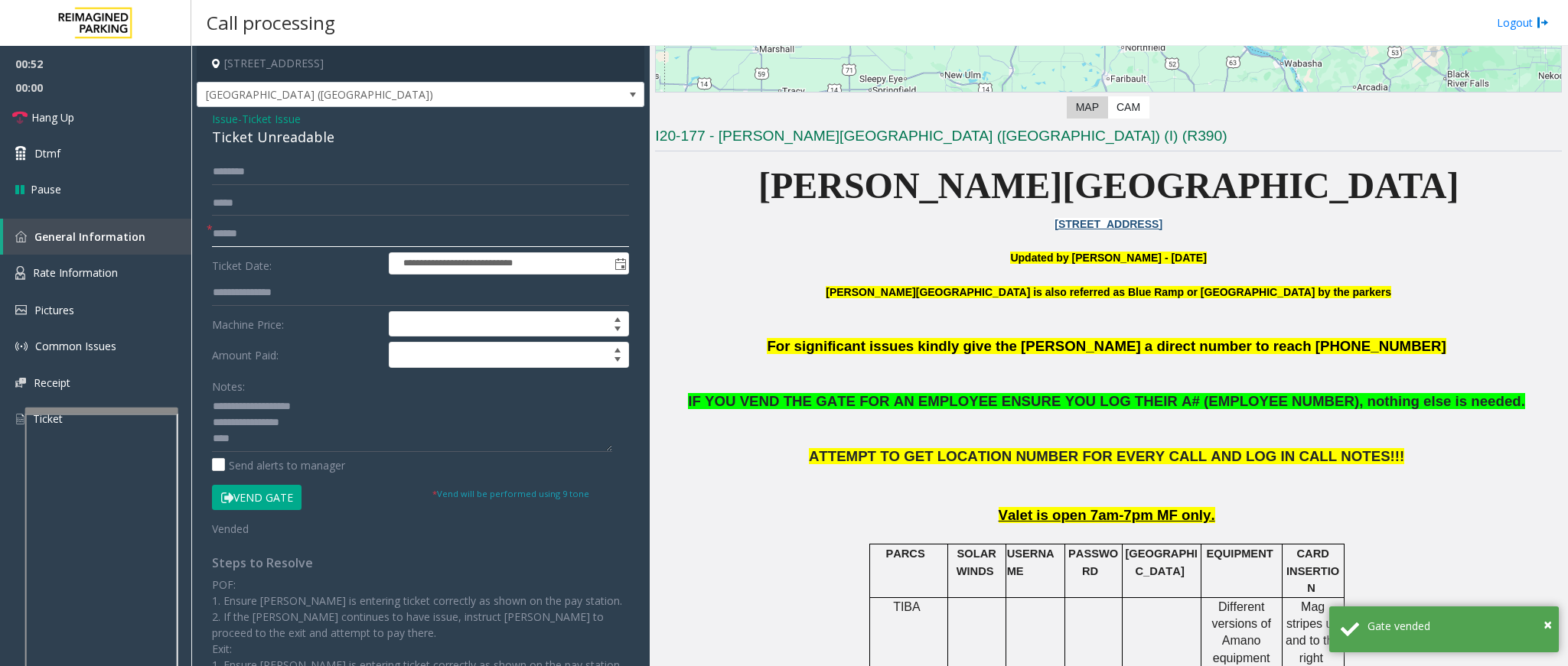
click at [273, 237] on input "text" at bounding box center [421, 233] width 417 height 26
type input "**"
click at [255, 448] on textarea at bounding box center [412, 423] width 400 height 57
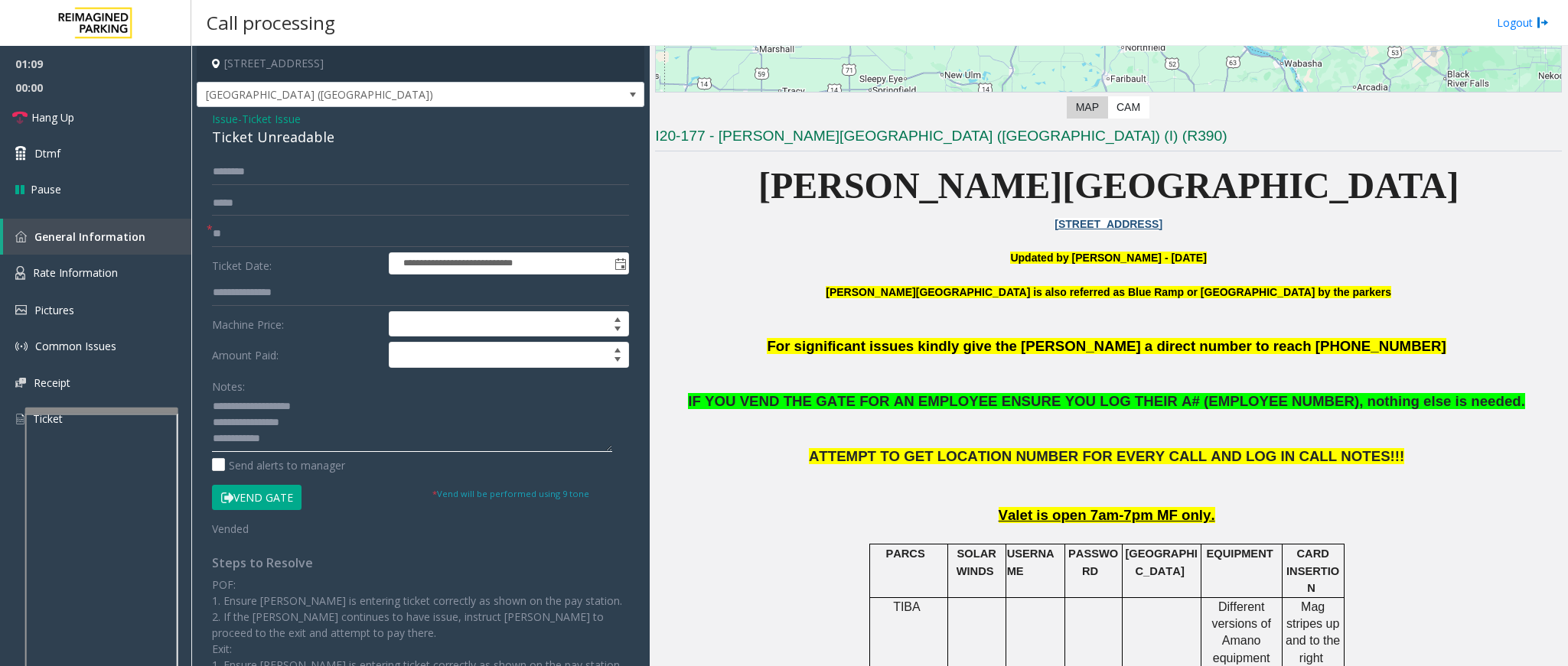
click at [304, 436] on textarea at bounding box center [412, 423] width 400 height 57
click at [46, 106] on link "Hang Up" at bounding box center [95, 117] width 192 height 36
click at [46, 111] on span "Hang Up" at bounding box center [53, 117] width 42 height 16
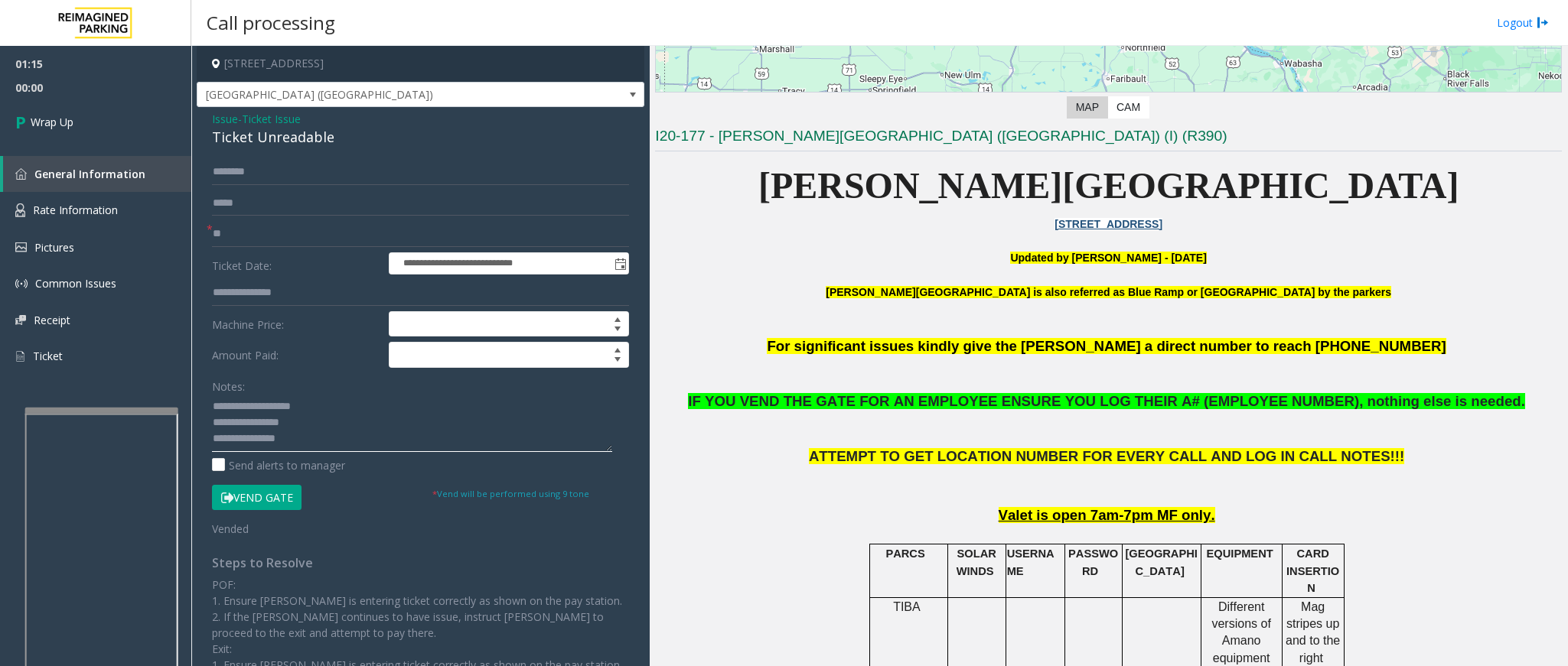
click at [308, 439] on textarea at bounding box center [412, 423] width 400 height 57
click at [345, 434] on textarea at bounding box center [412, 423] width 400 height 57
type textarea "**********"
click at [88, 128] on link "Wrap Up" at bounding box center [95, 122] width 192 height 45
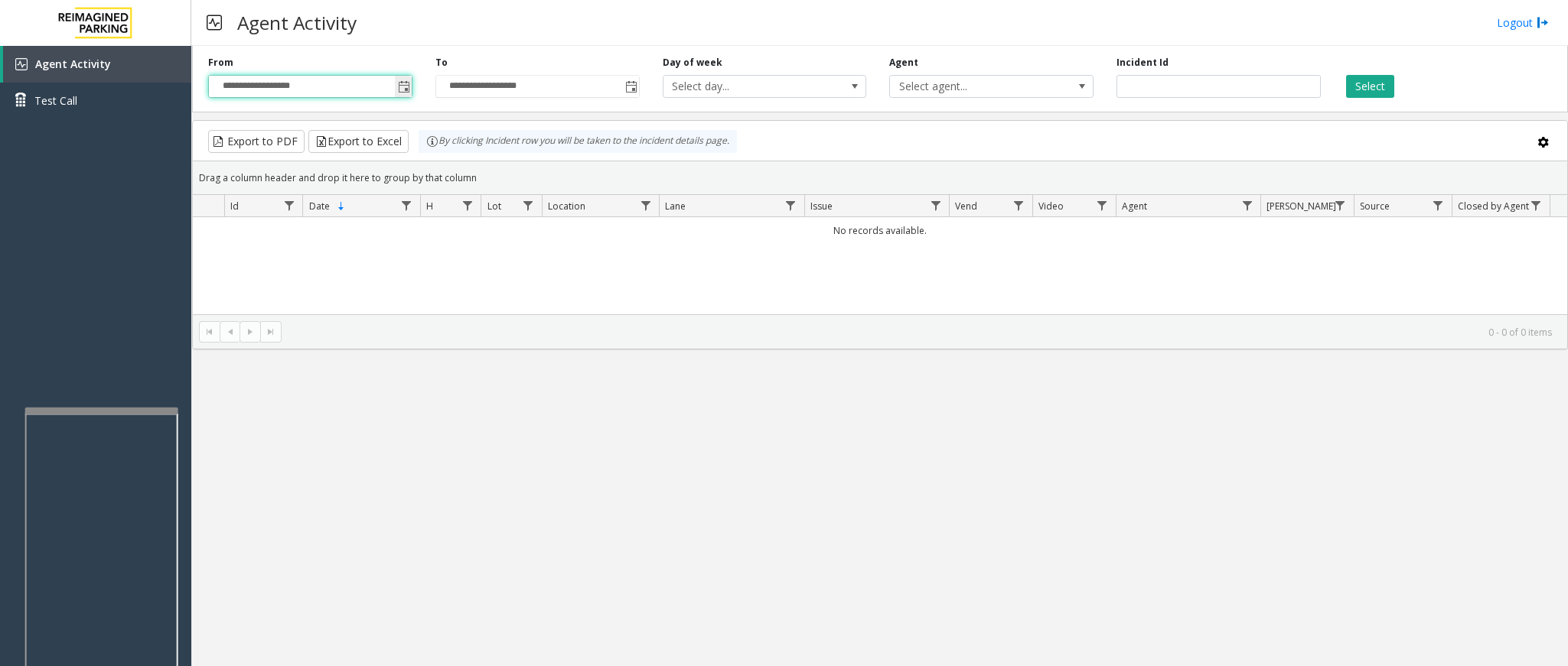
click at [392, 95] on input "**********" at bounding box center [309, 87] width 202 height 21
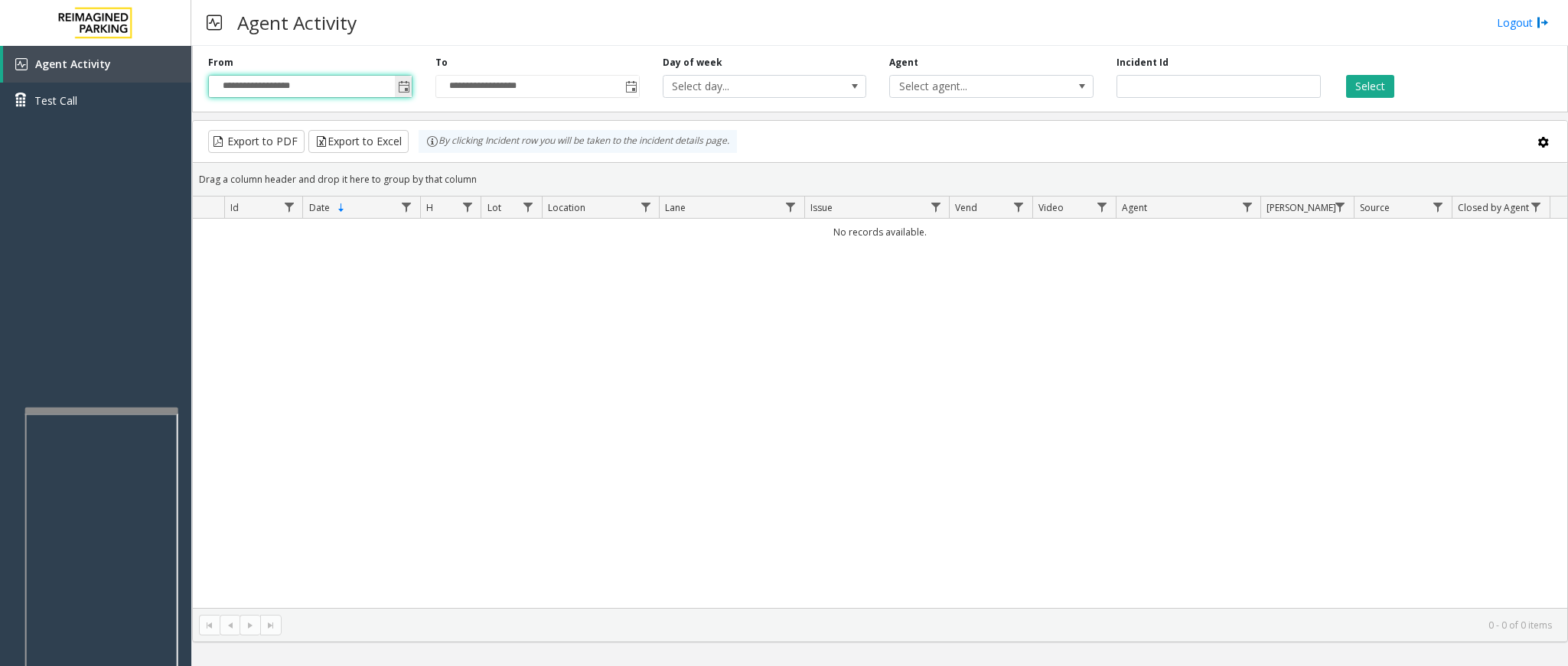
click at [404, 89] on span "Toggle popup" at bounding box center [404, 87] width 12 height 12
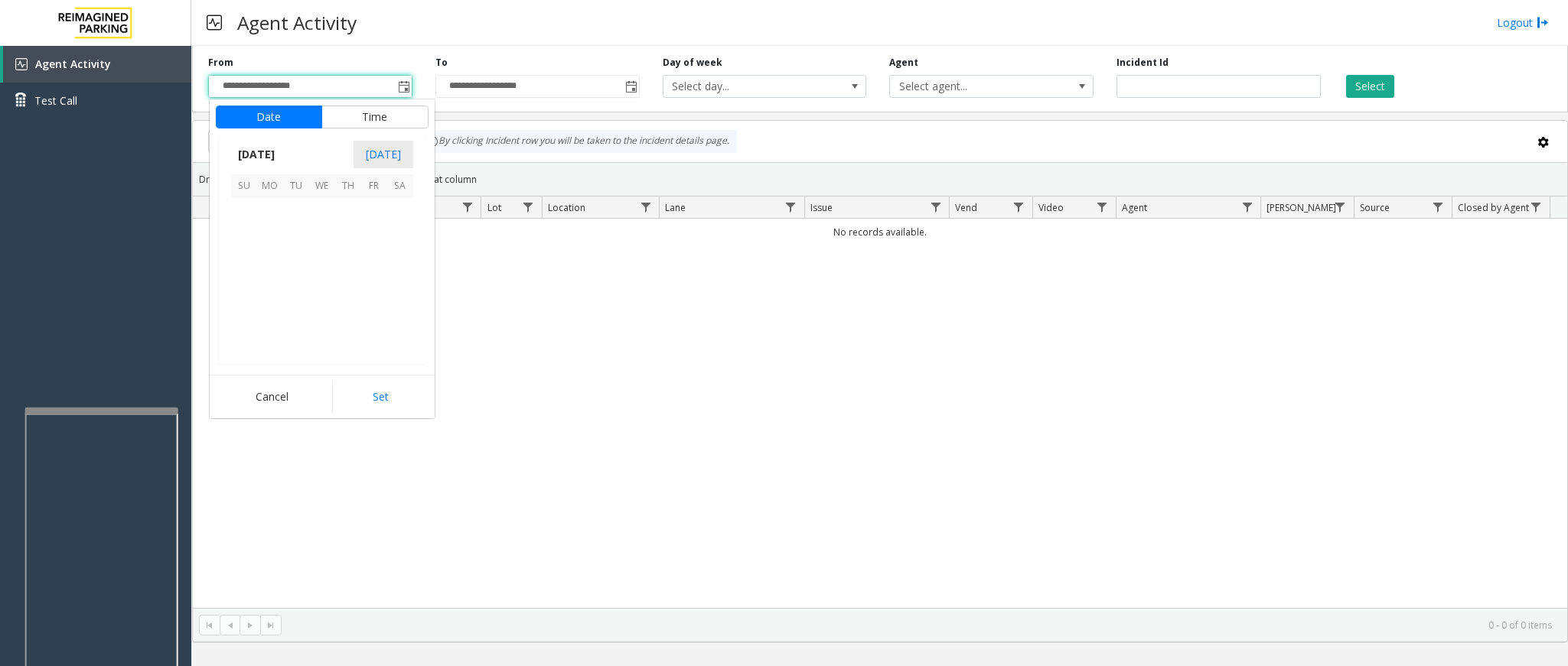
scroll to position [274230, 0]
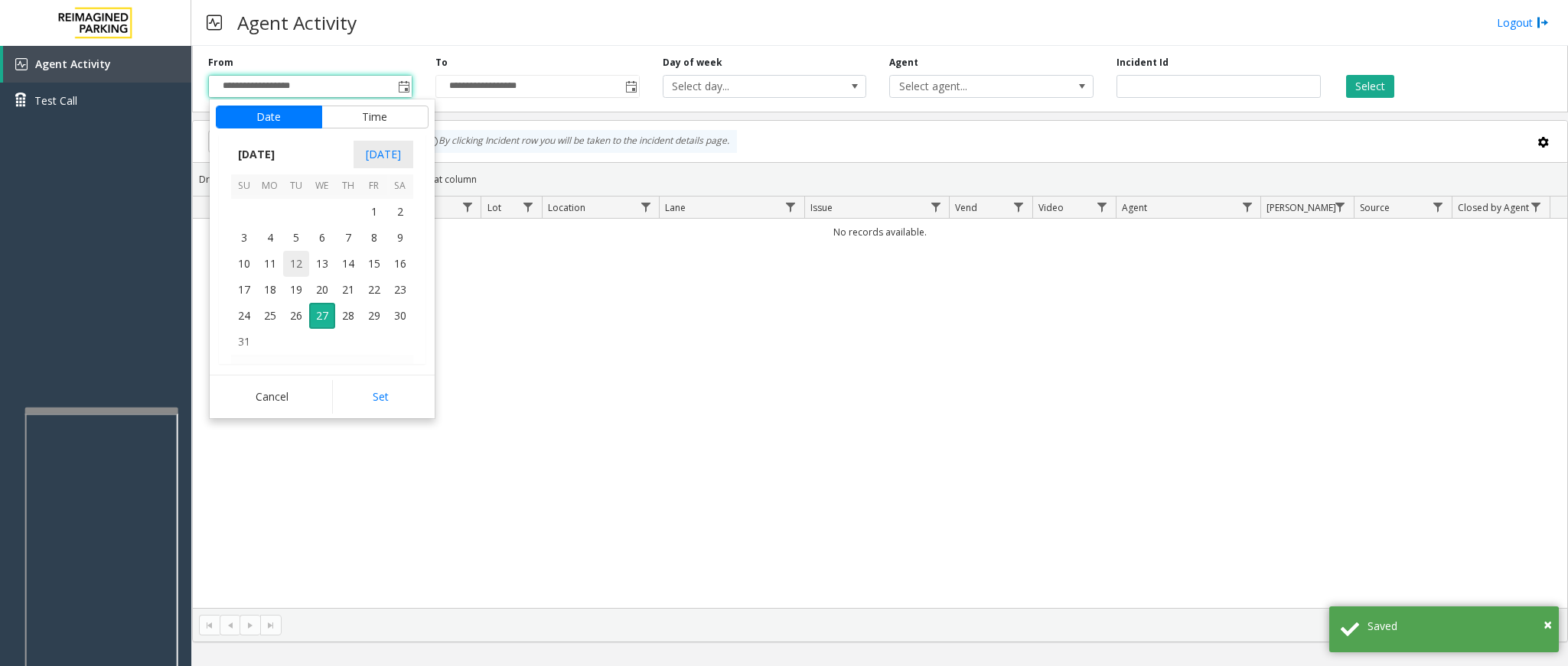
click at [283, 266] on span "12" at bounding box center [295, 263] width 26 height 26
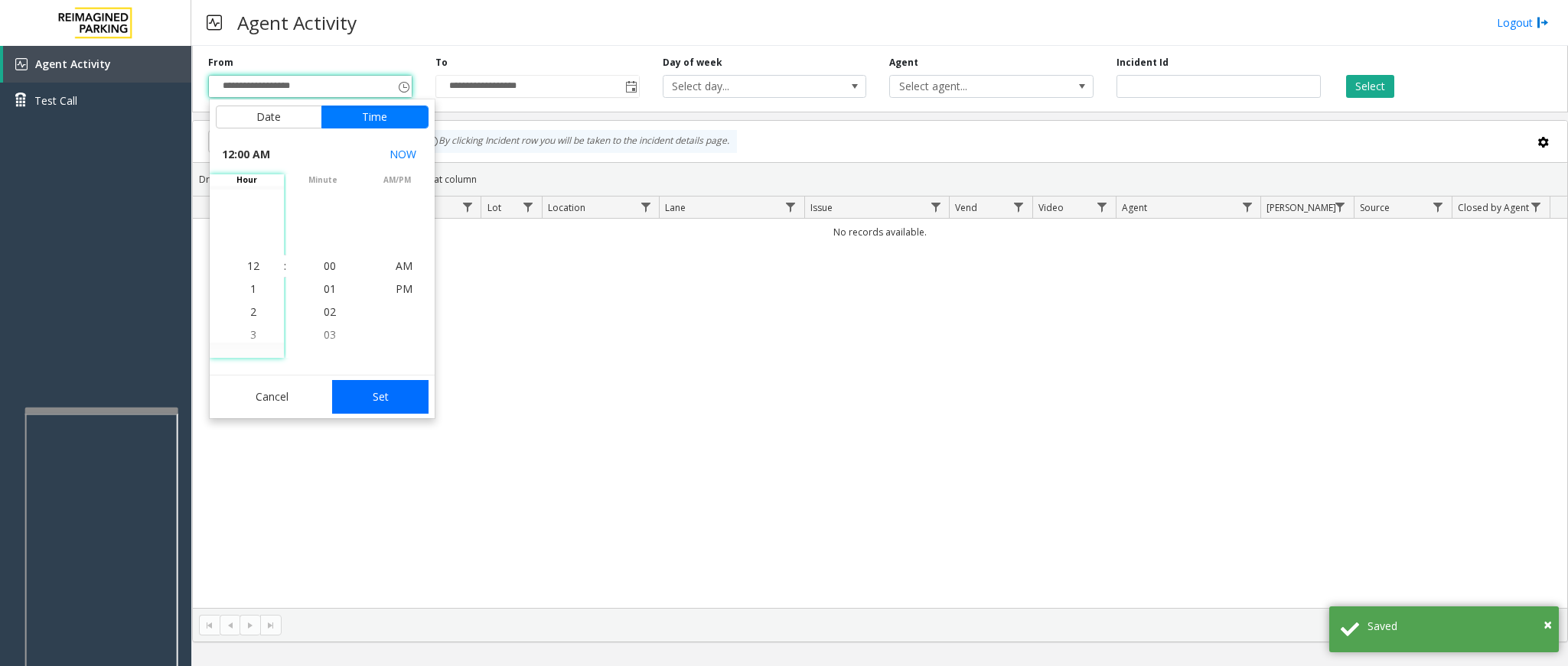
click at [352, 402] on button "Set" at bounding box center [380, 397] width 96 height 34
type input "**********"
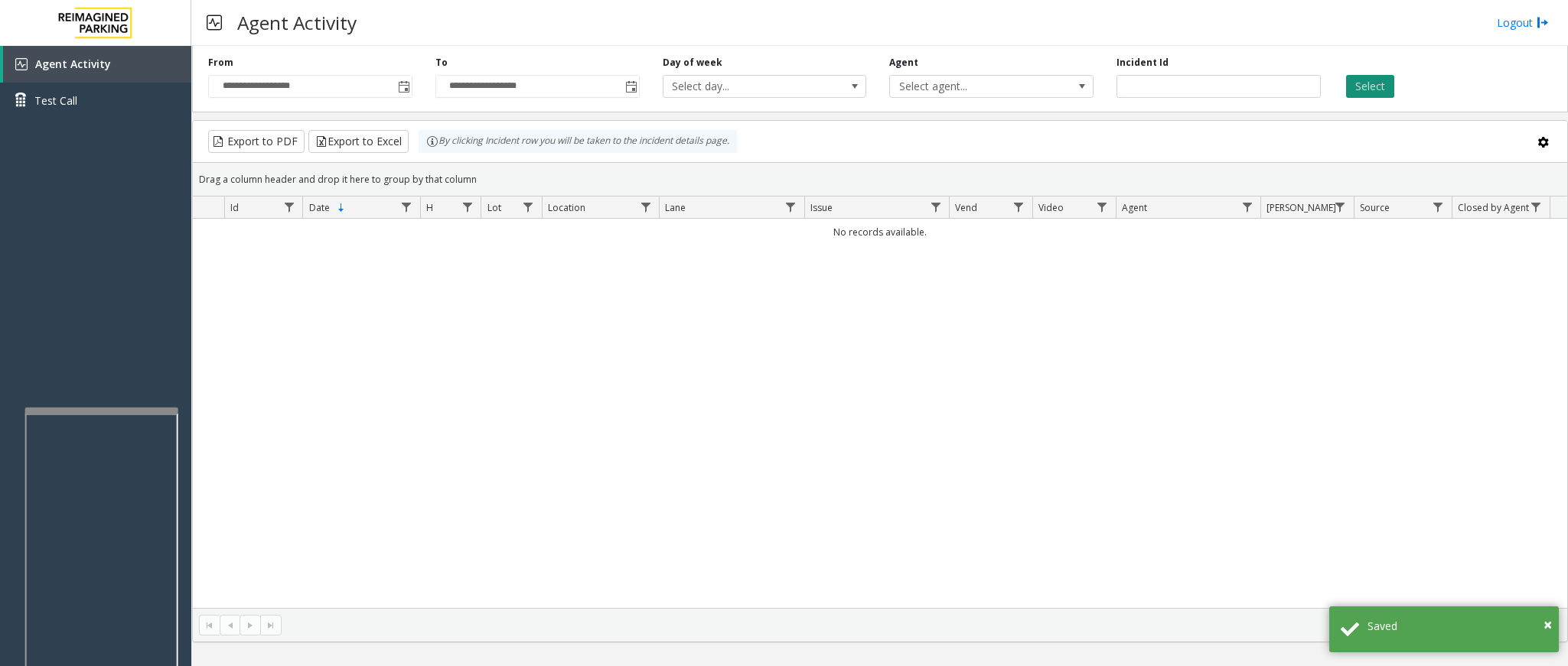
click at [1385, 92] on button "Select" at bounding box center [1370, 87] width 49 height 23
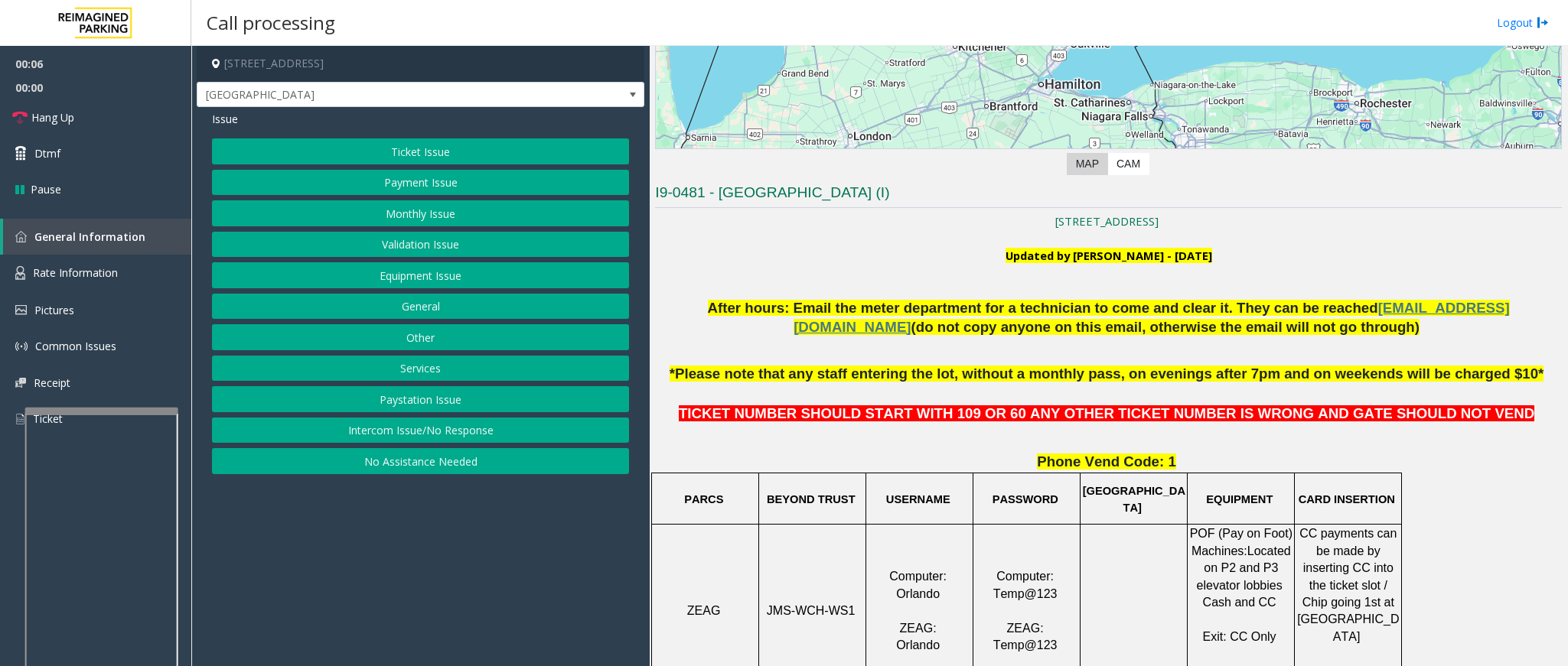
scroll to position [344, 0]
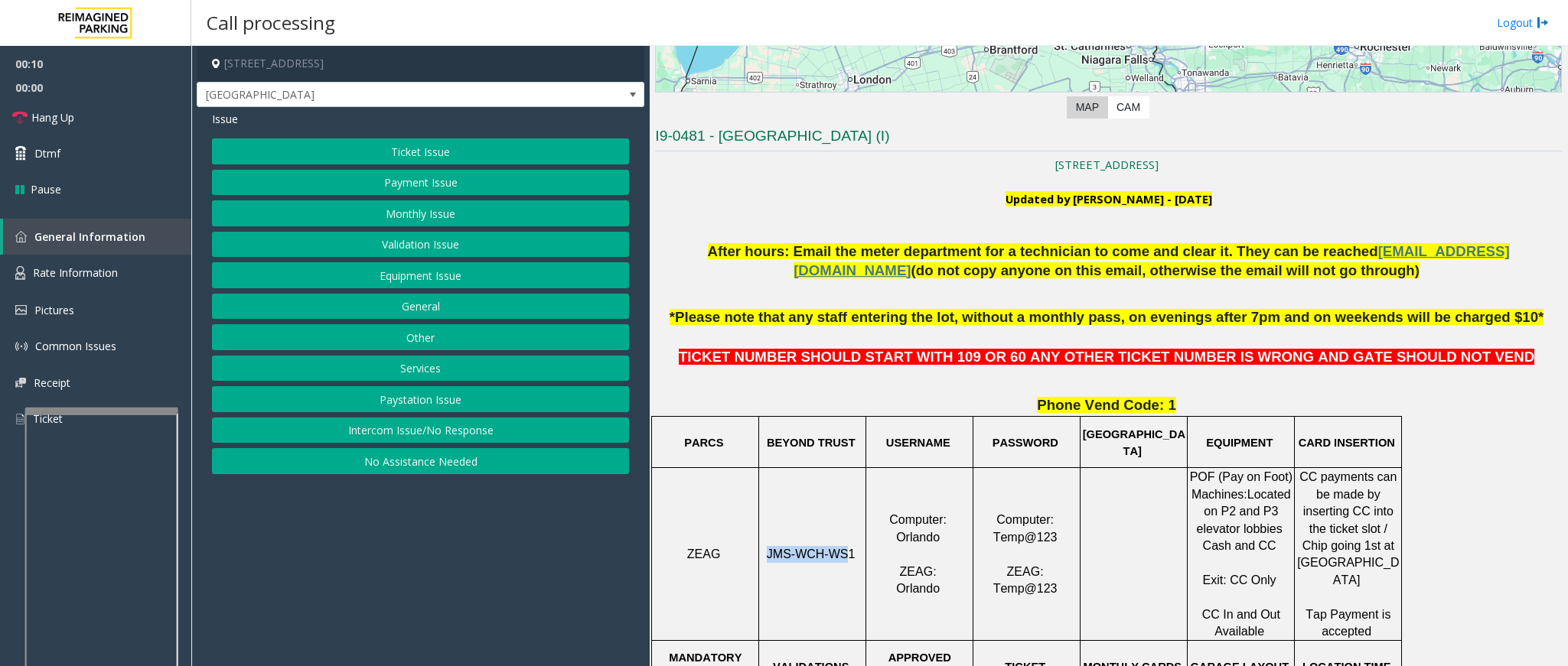
drag, startPoint x: 846, startPoint y: 558, endPoint x: 774, endPoint y: 565, distance: 72.3
click at [774, 565] on td "JMS-WCH-WS1" at bounding box center [812, 555] width 107 height 173
drag, startPoint x: 795, startPoint y: 610, endPoint x: 781, endPoint y: 607, distance: 14.3
click at [795, 591] on td "JMS-WCH-WS1" at bounding box center [812, 555] width 107 height 173
click at [832, 499] on td "JMS-WCH-WS1" at bounding box center [812, 555] width 107 height 173
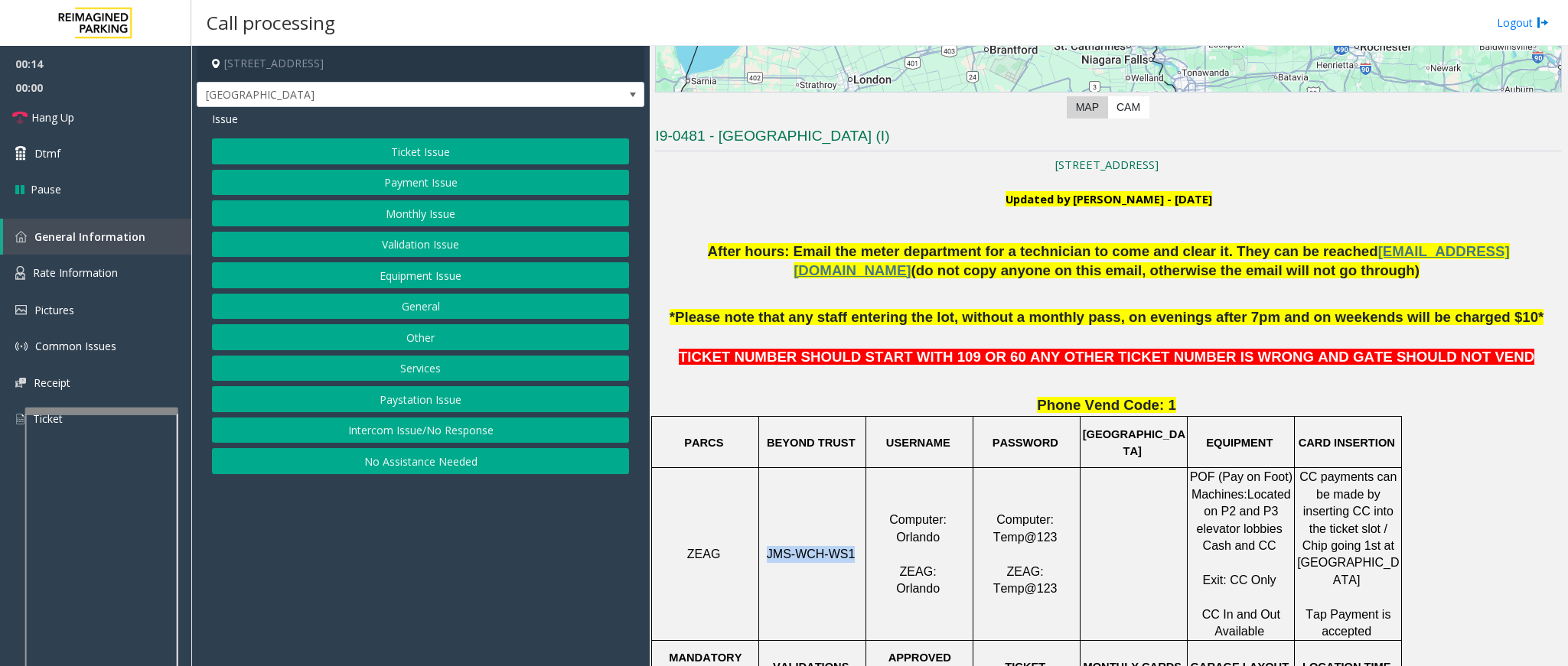
drag, startPoint x: 773, startPoint y: 560, endPoint x: 849, endPoint y: 570, distance: 76.7
click at [849, 570] on td "JMS-WCH-WS1" at bounding box center [812, 555] width 107 height 173
drag, startPoint x: 826, startPoint y: 560, endPoint x: 819, endPoint y: 510, distance: 50.5
click at [819, 510] on td "JMS-WCH-WS1" at bounding box center [812, 555] width 107 height 173
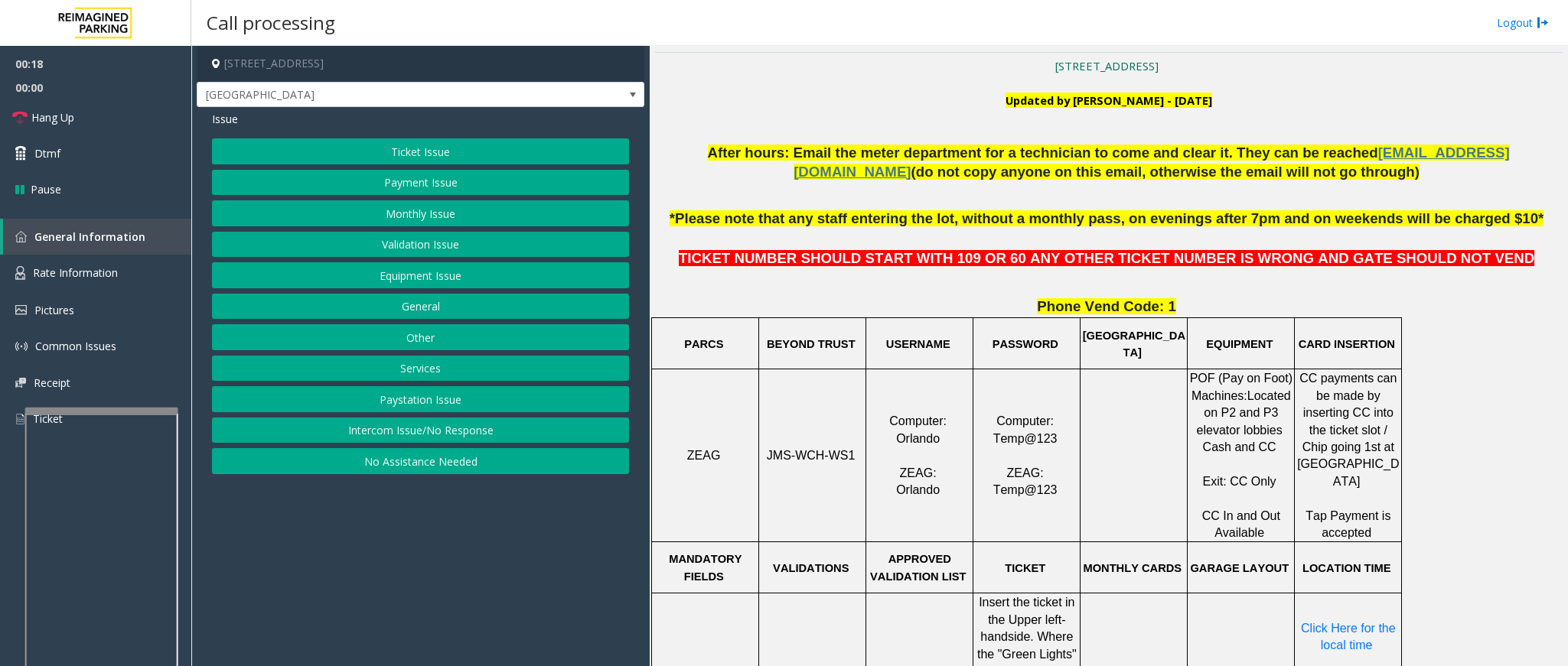
scroll to position [574, 0]
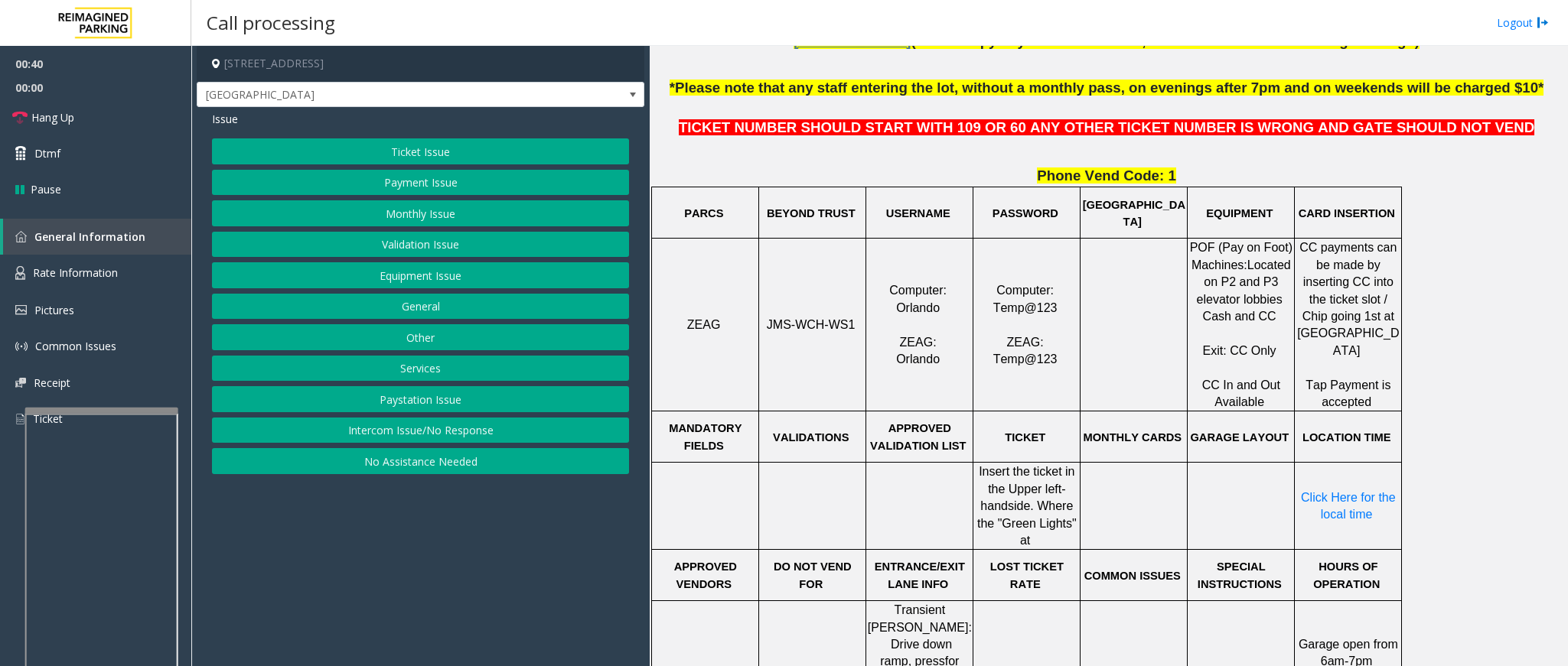
click at [830, 323] on span "JMS-WCH-WS1" at bounding box center [811, 324] width 88 height 13
drag, startPoint x: 830, startPoint y: 324, endPoint x: 825, endPoint y: 331, distance: 8.6
click at [830, 327] on span "JMS-WCH-WS1" at bounding box center [811, 324] width 88 height 13
click at [469, 146] on button "Ticket Issue" at bounding box center [421, 151] width 417 height 26
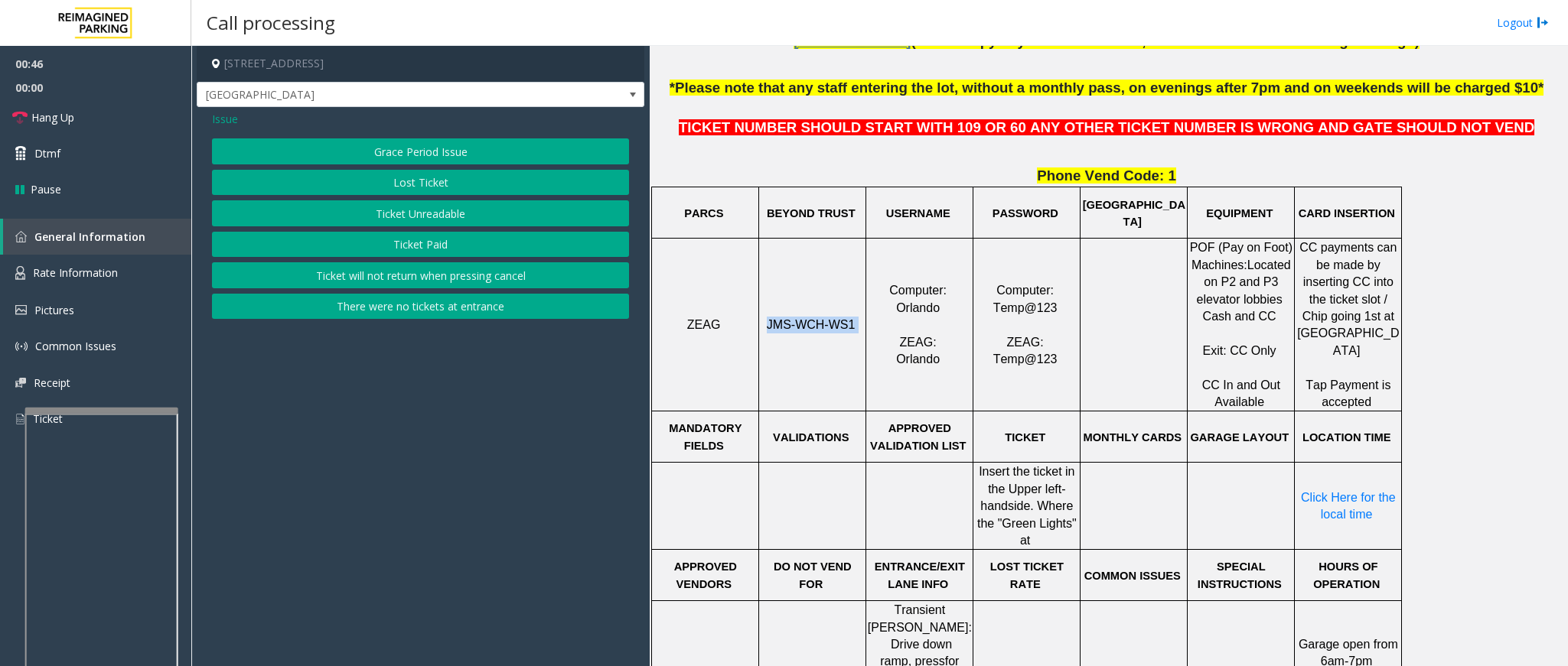
click at [439, 218] on button "Ticket Unreadable" at bounding box center [421, 213] width 417 height 26
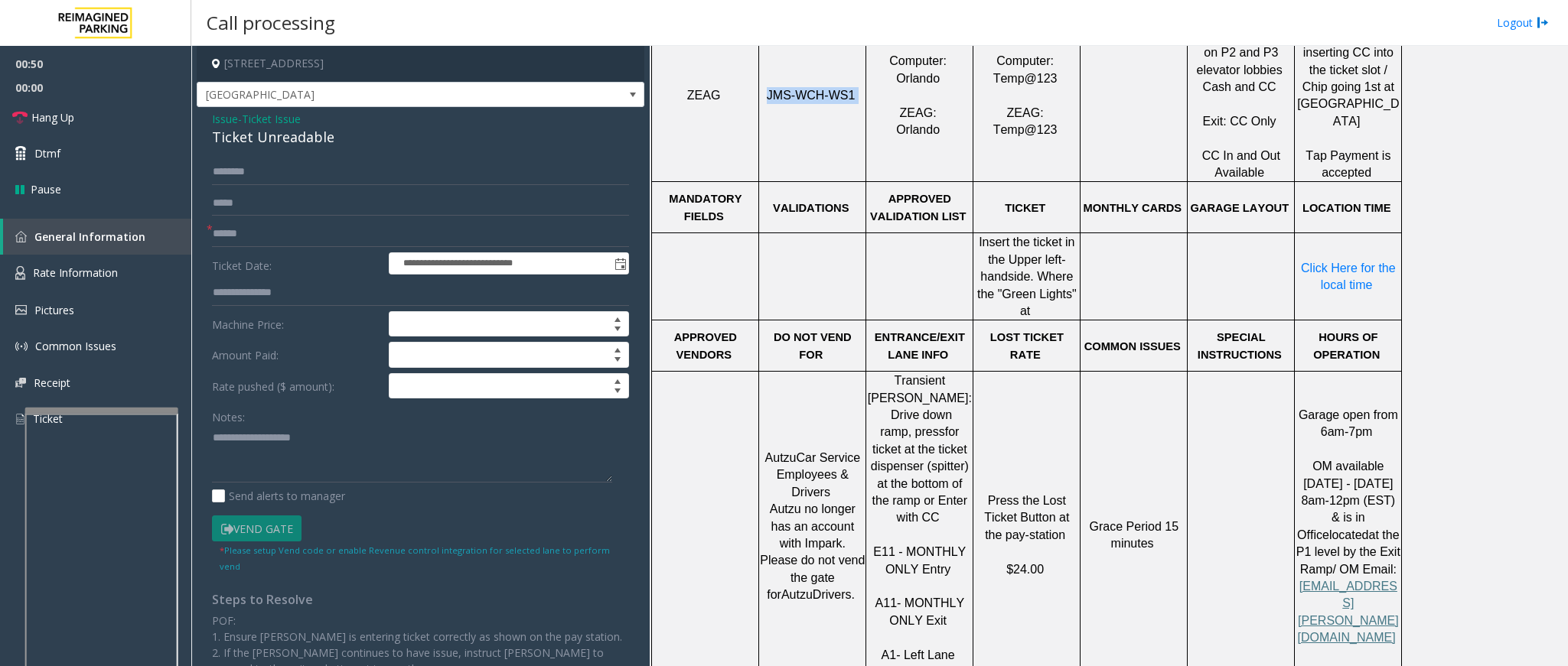
scroll to position [918, 0]
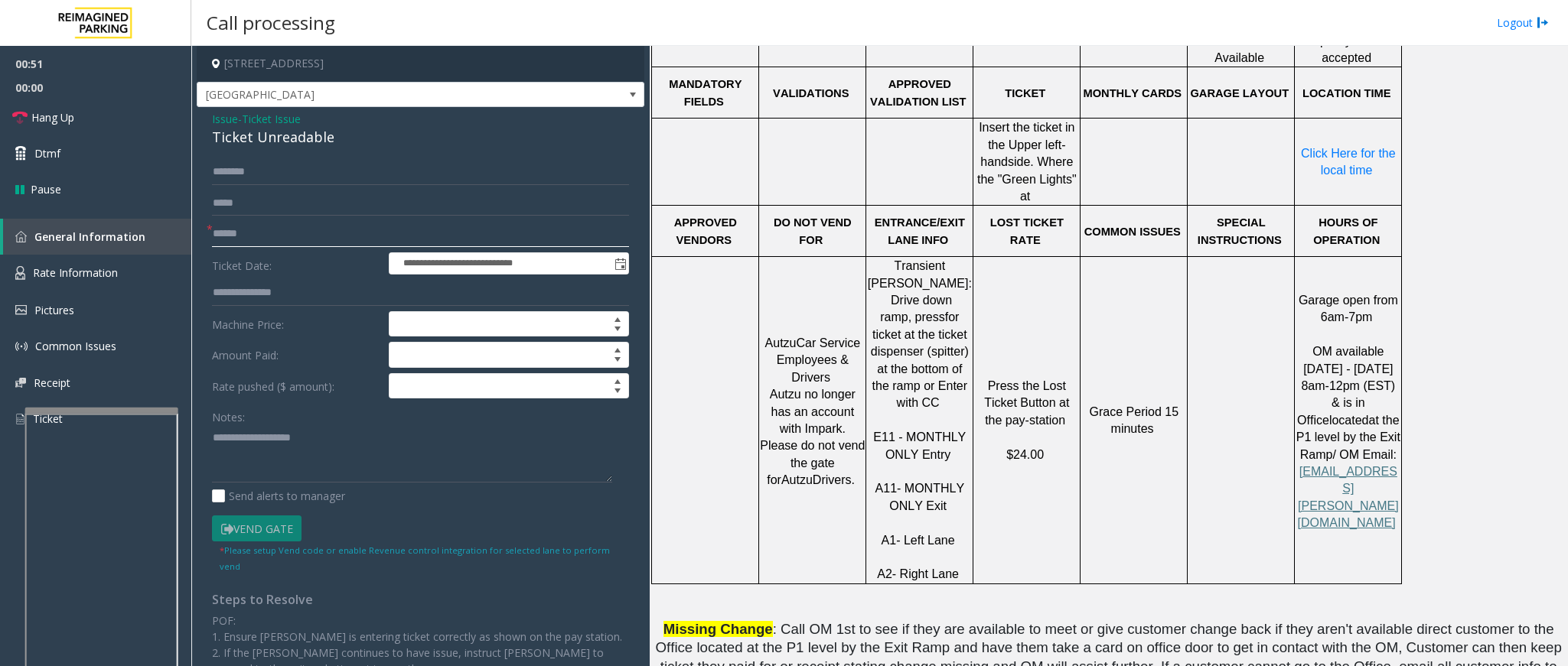
click at [260, 238] on input "text" at bounding box center [421, 233] width 417 height 26
type input "********"
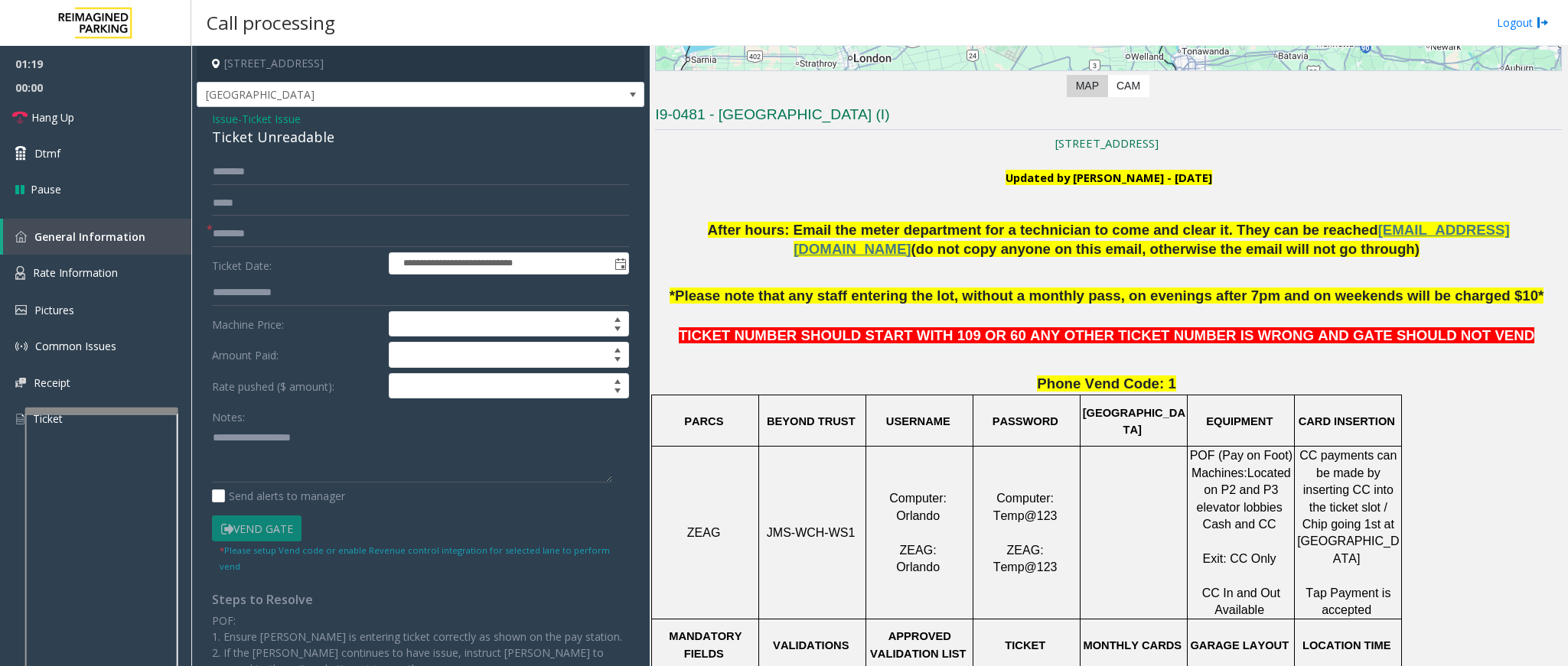
scroll to position [344, 0]
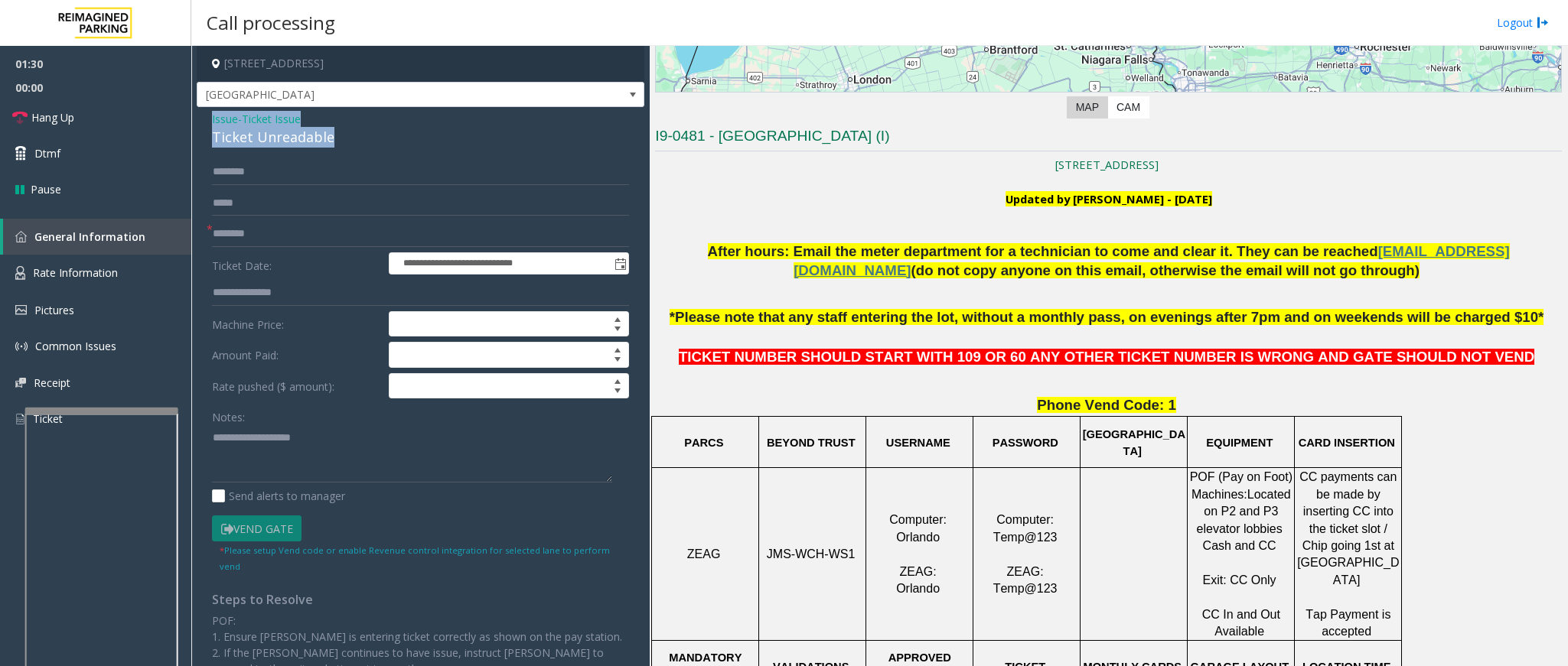
drag, startPoint x: 331, startPoint y: 135, endPoint x: 204, endPoint y: 112, distance: 129.1
click at [204, 112] on div "**********" at bounding box center [421, 472] width 448 height 730
click at [311, 459] on textarea at bounding box center [412, 454] width 400 height 57
type textarea "**********"
click at [34, 159] on span "Dtmf" at bounding box center [47, 154] width 26 height 16
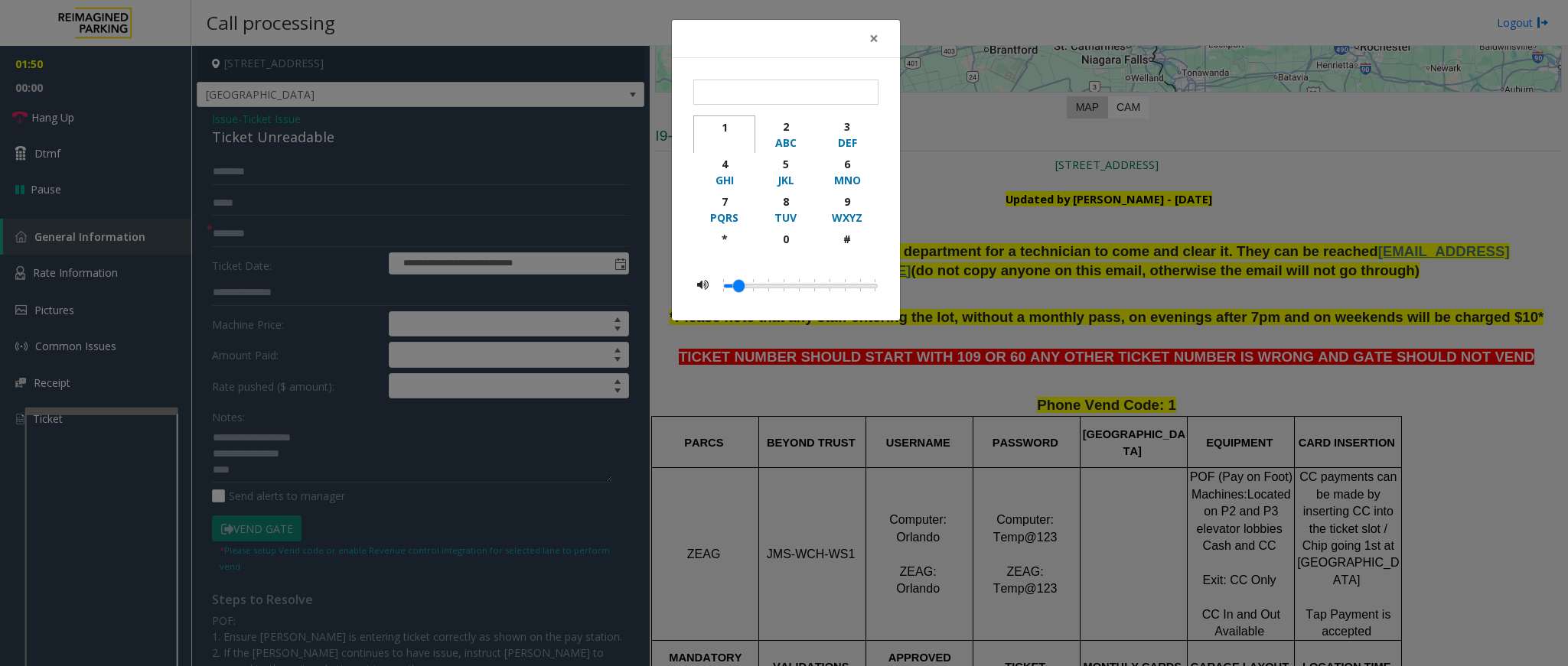
click at [721, 128] on div "1" at bounding box center [725, 127] width 42 height 16
type input "*"
click at [878, 37] on button "×" at bounding box center [874, 39] width 31 height 37
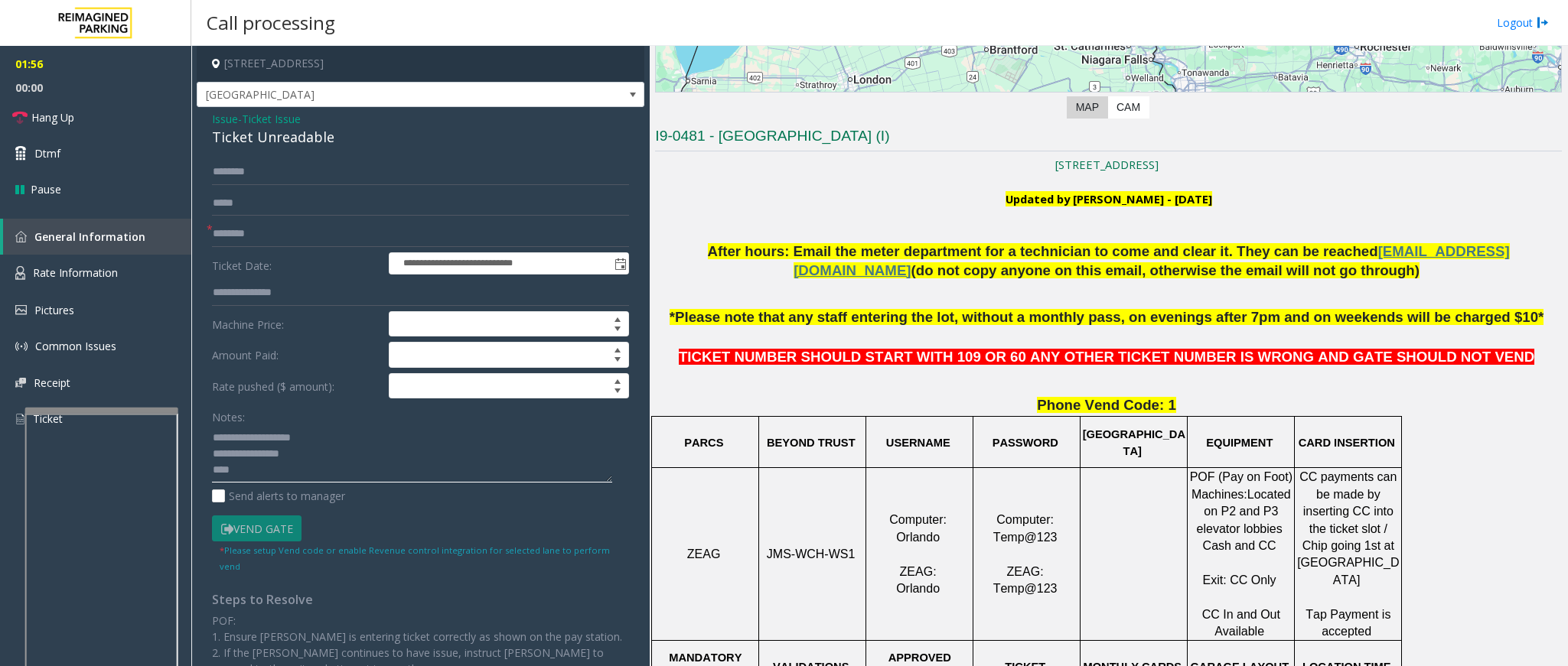
click at [343, 473] on textarea at bounding box center [412, 454] width 400 height 57
click at [104, 117] on link "Hang Up" at bounding box center [95, 117] width 192 height 36
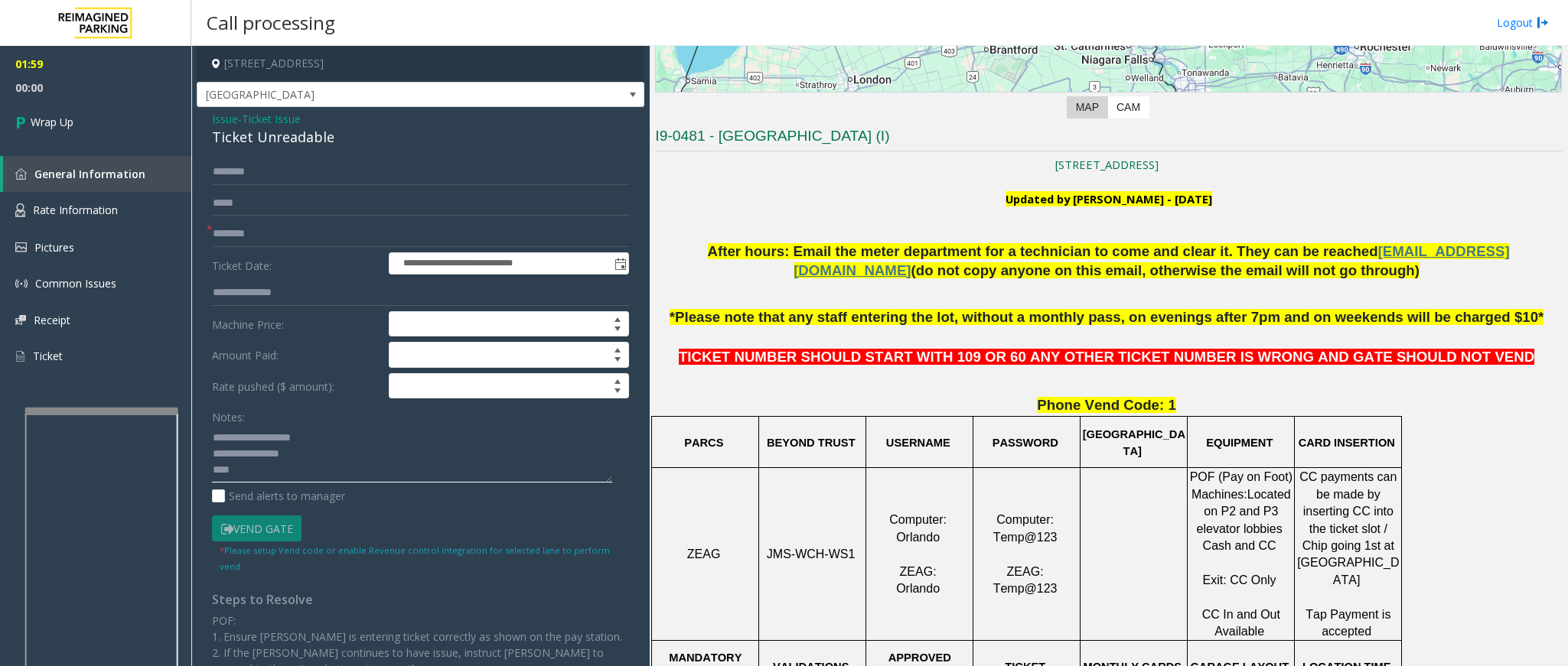
click at [248, 481] on textarea at bounding box center [412, 454] width 400 height 57
type textarea "**********"
click at [46, 123] on span "Wrap Up" at bounding box center [52, 122] width 42 height 16
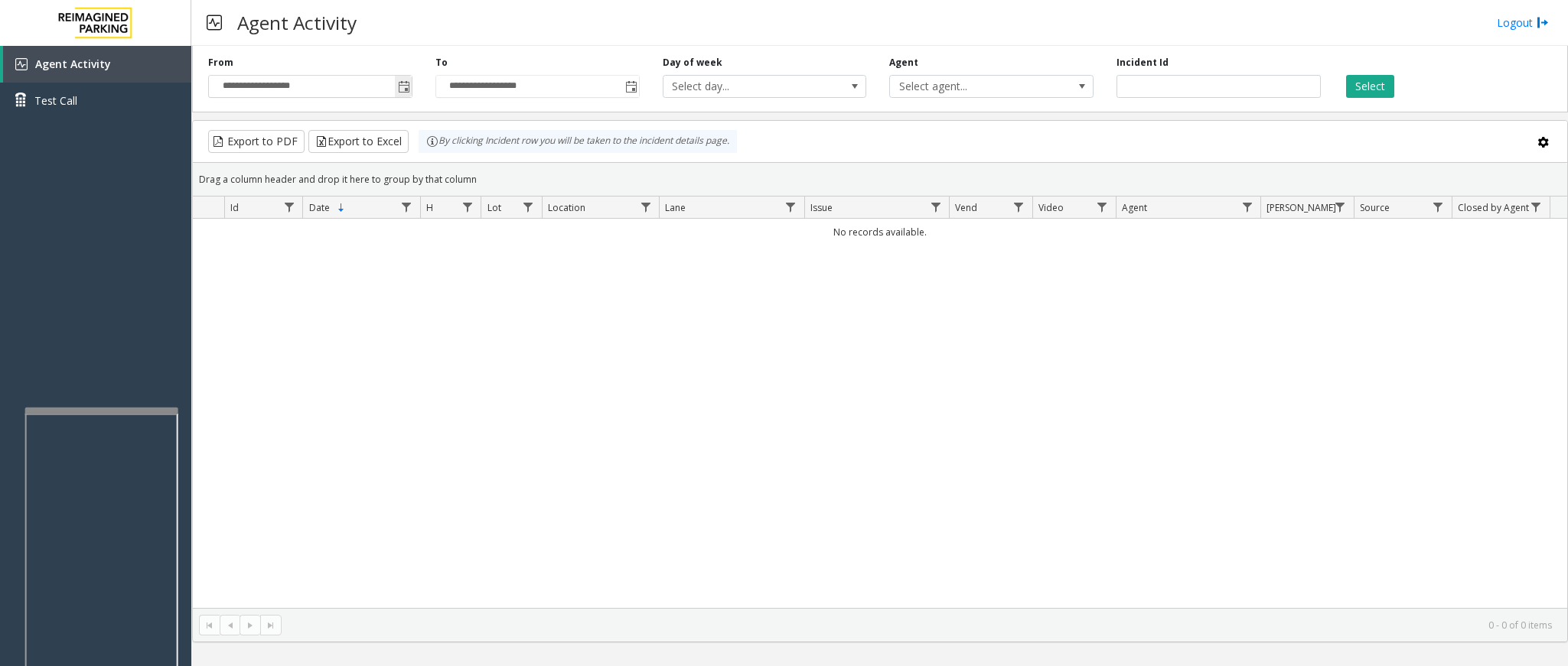
click at [404, 92] on span "Toggle popup" at bounding box center [404, 87] width 12 height 12
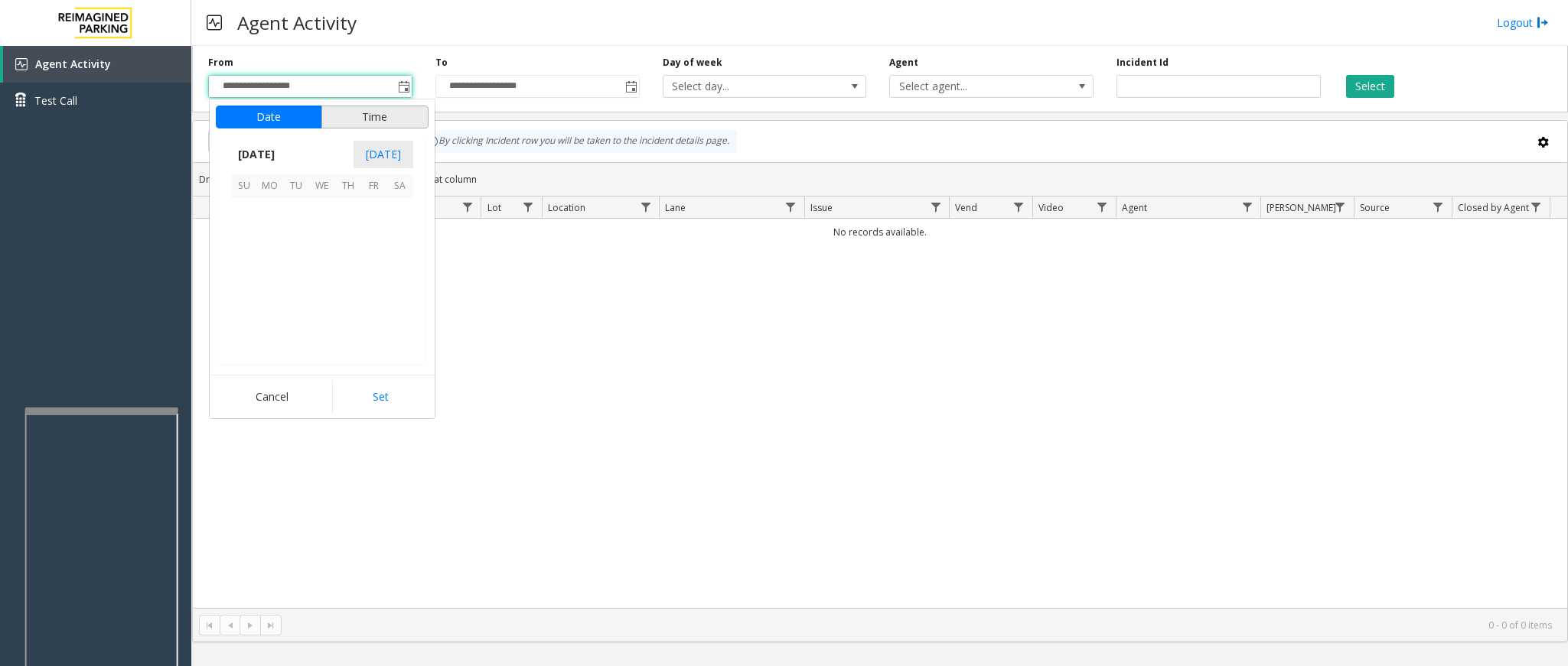
scroll to position [274230, 0]
click at [392, 216] on span "2" at bounding box center [400, 211] width 26 height 26
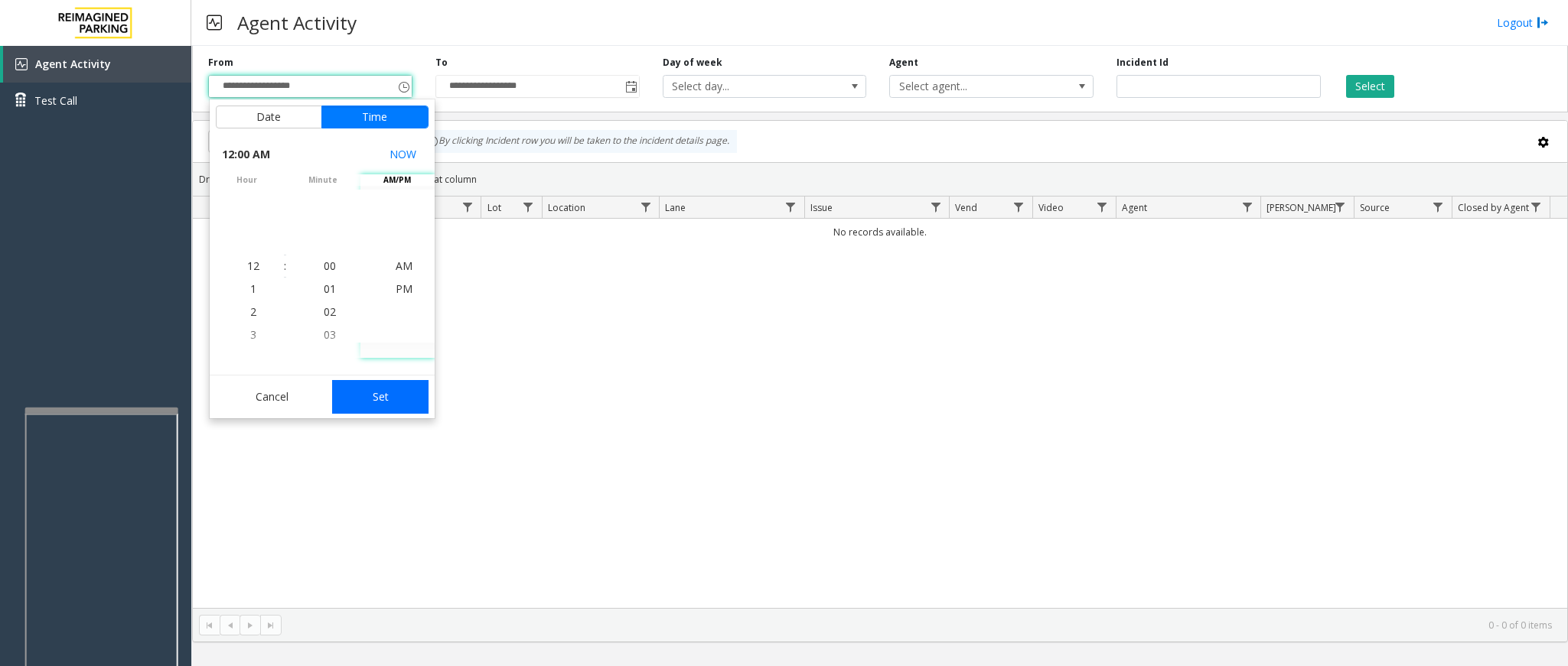
click at [389, 389] on button "Set" at bounding box center [380, 397] width 96 height 34
type input "**********"
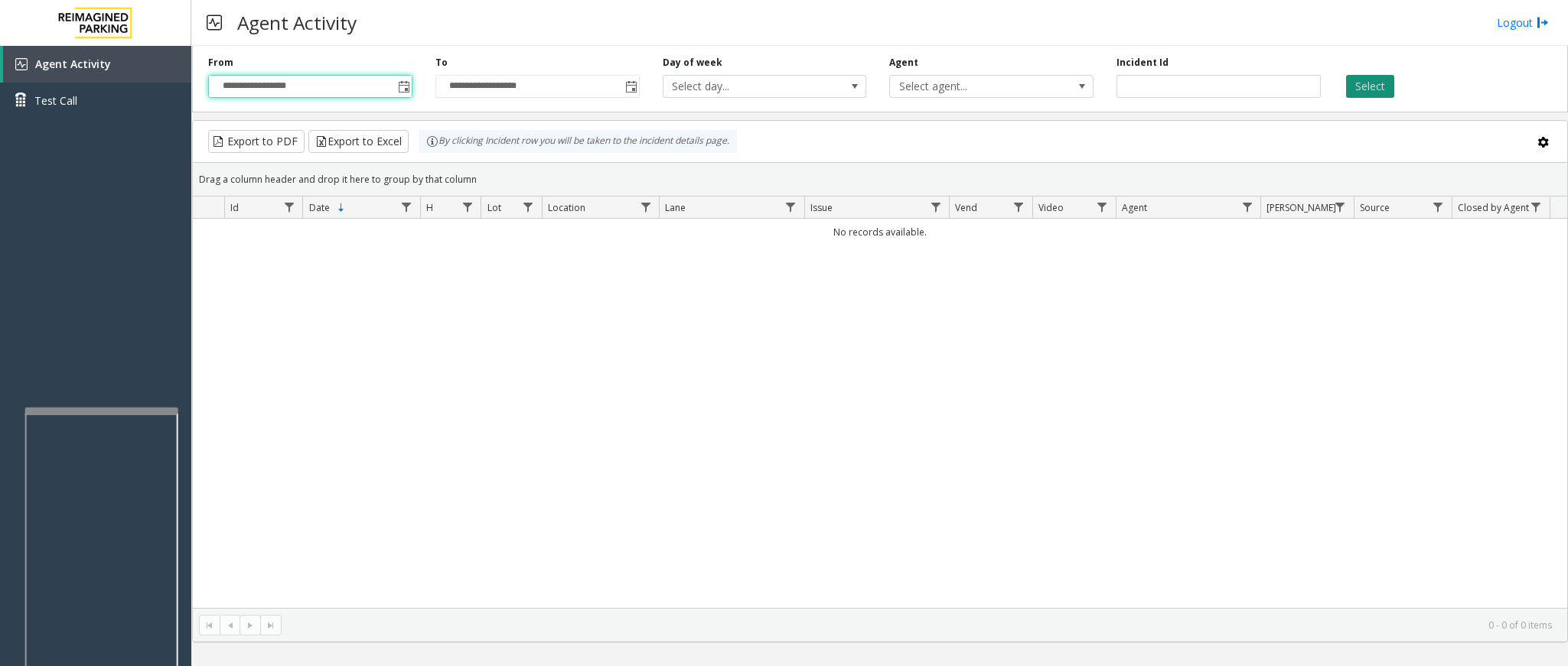
click at [1362, 87] on button "Select" at bounding box center [1370, 87] width 49 height 23
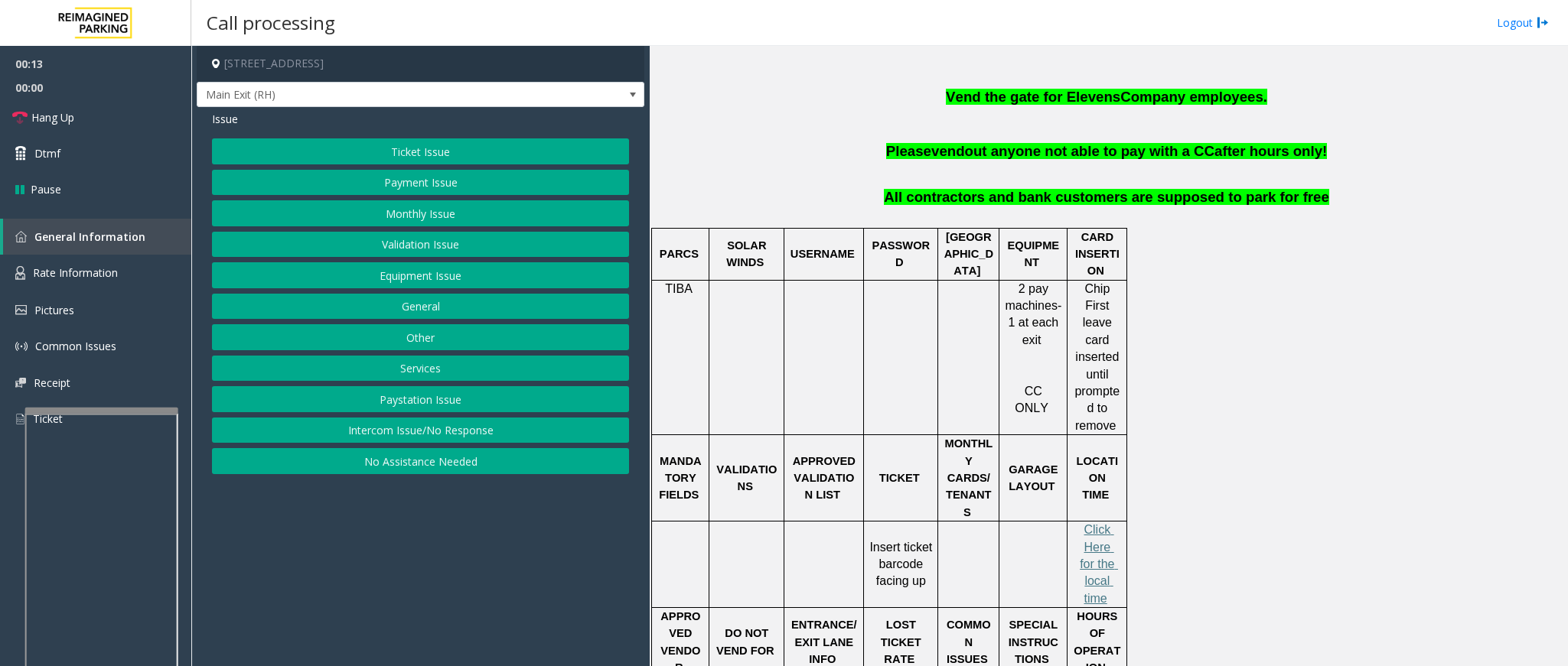
scroll to position [574, 0]
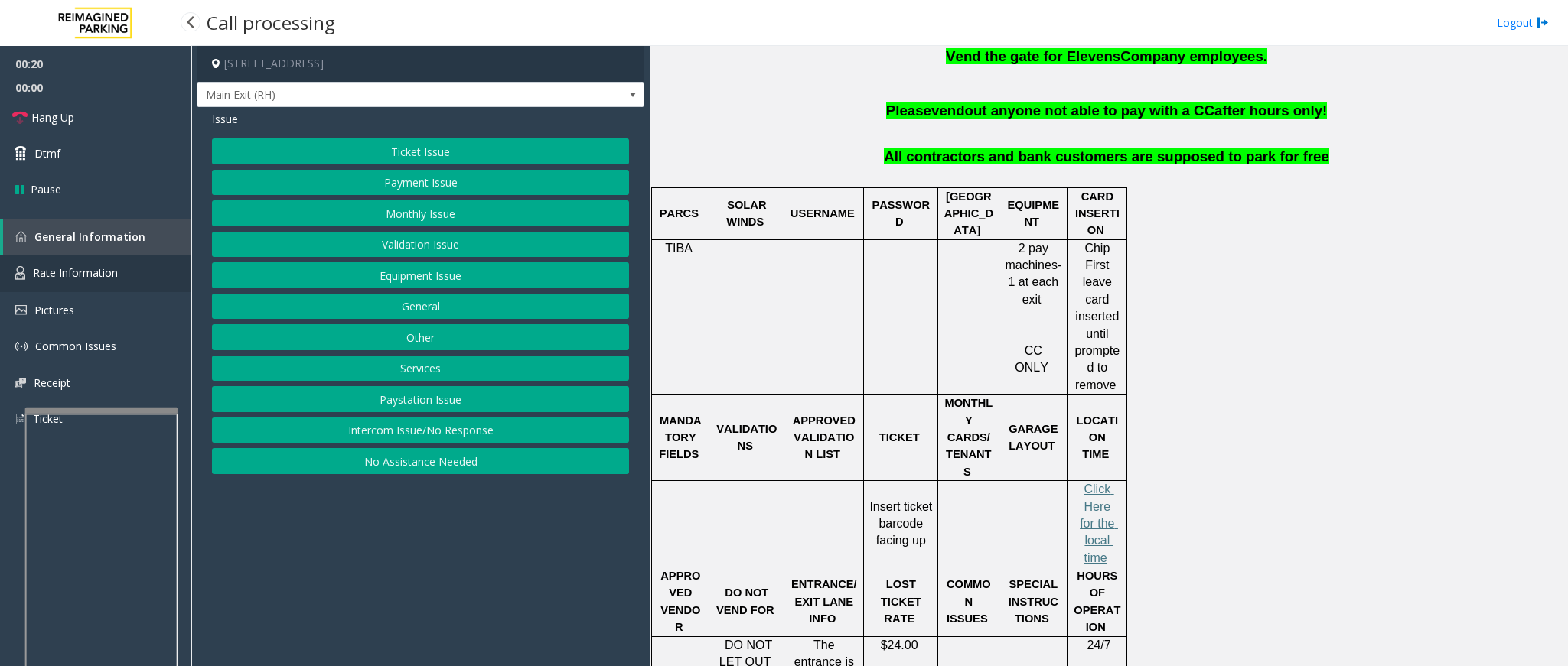
click at [135, 271] on link "Rate Information" at bounding box center [95, 273] width 192 height 37
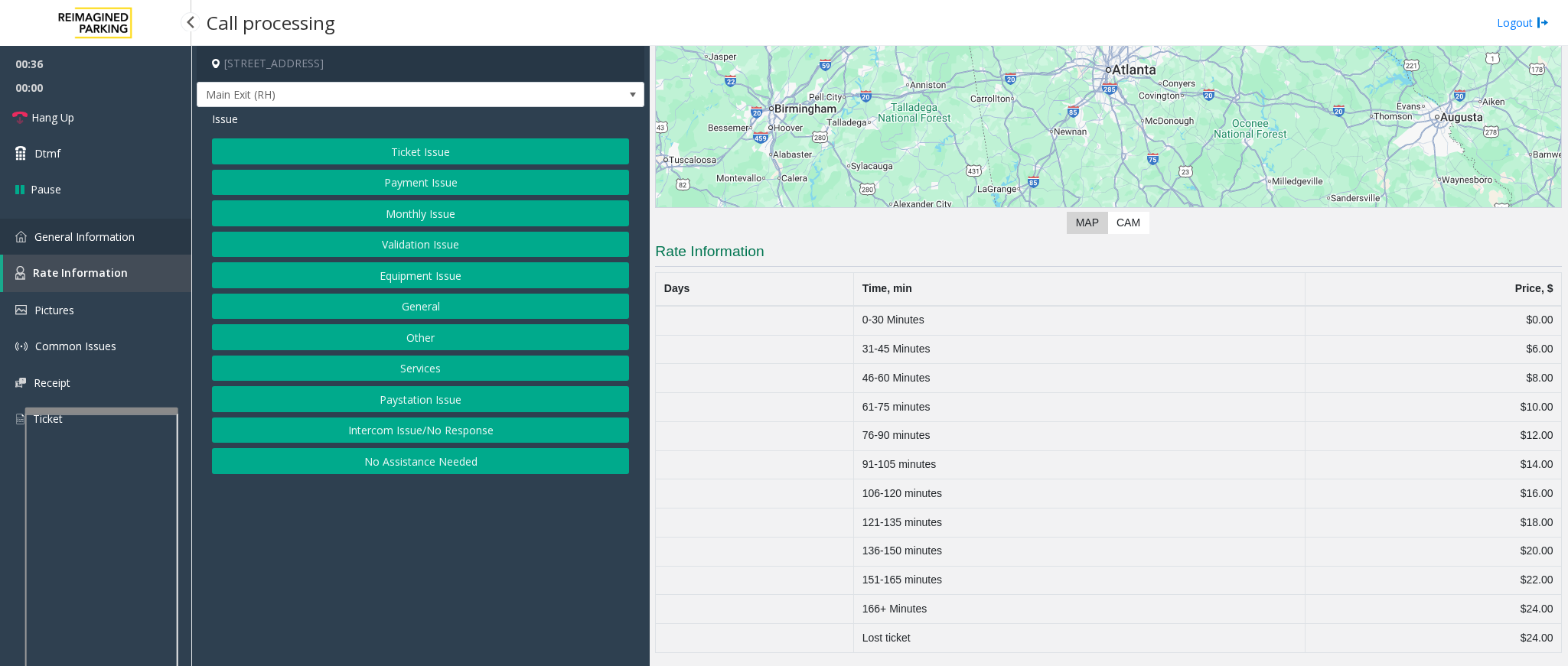
click at [88, 225] on link "General Information" at bounding box center [95, 237] width 192 height 36
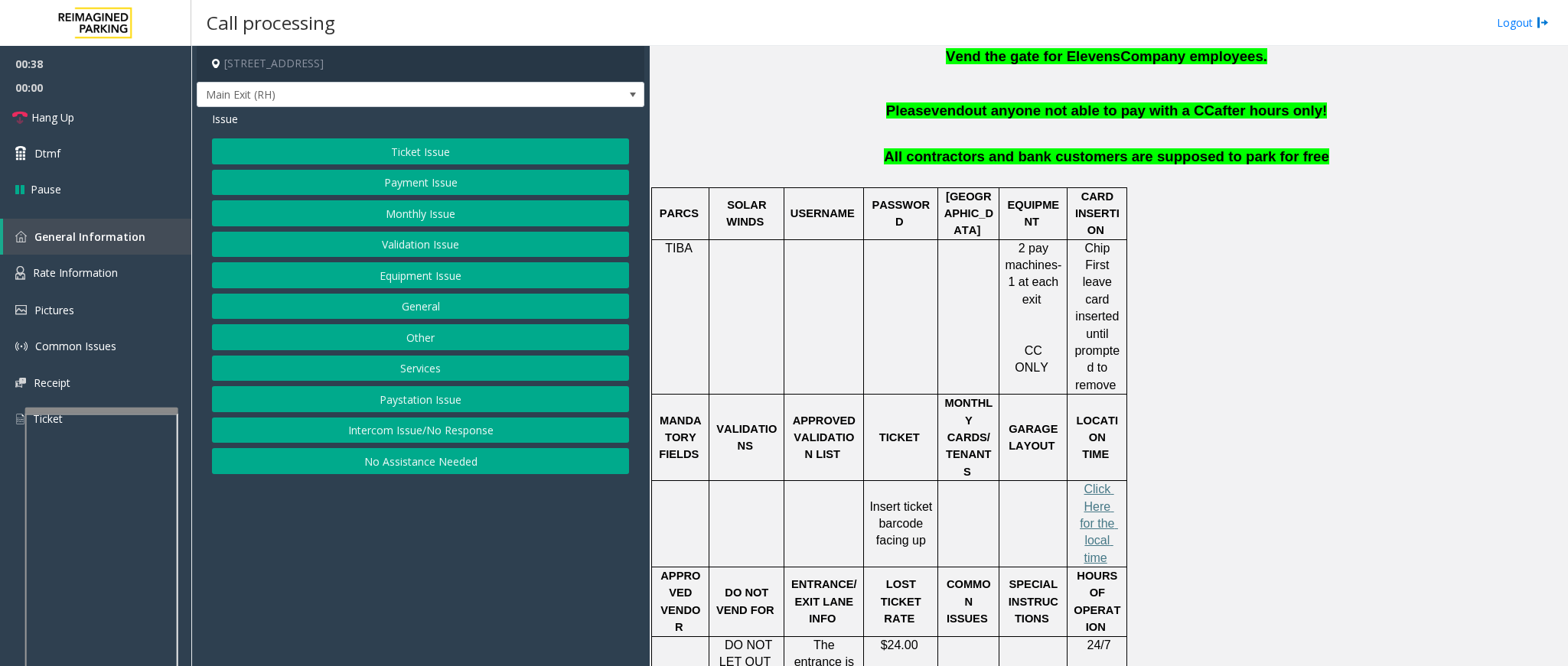
scroll to position [459, 0]
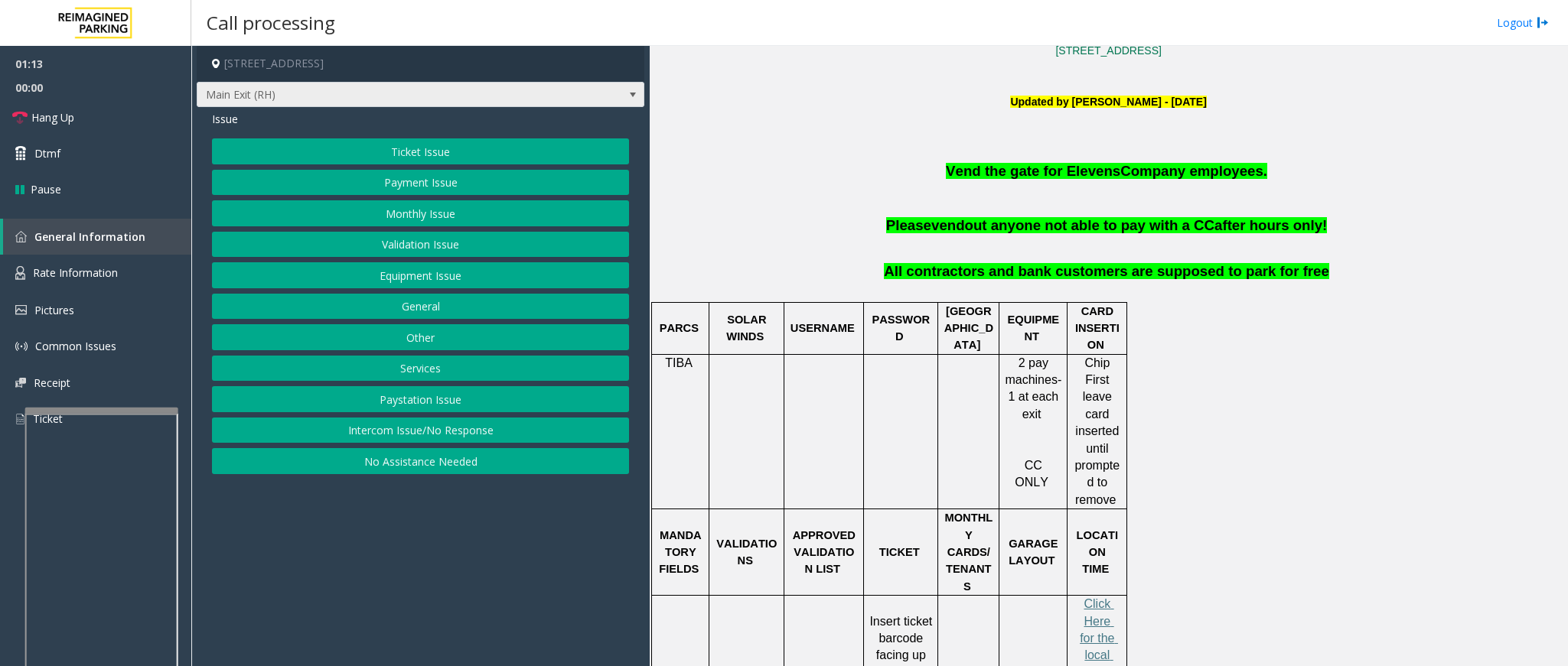
click at [634, 88] on span at bounding box center [633, 95] width 12 height 12
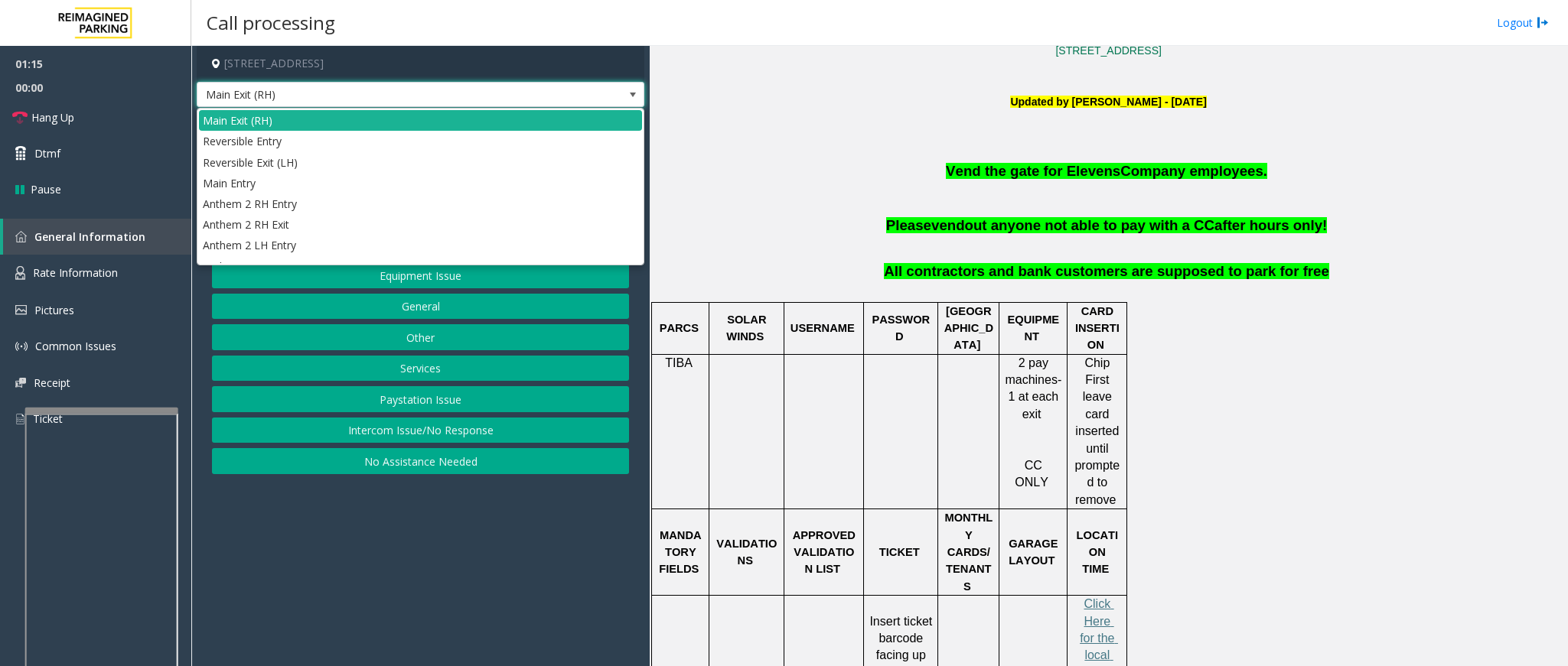
click at [631, 90] on span at bounding box center [633, 95] width 12 height 12
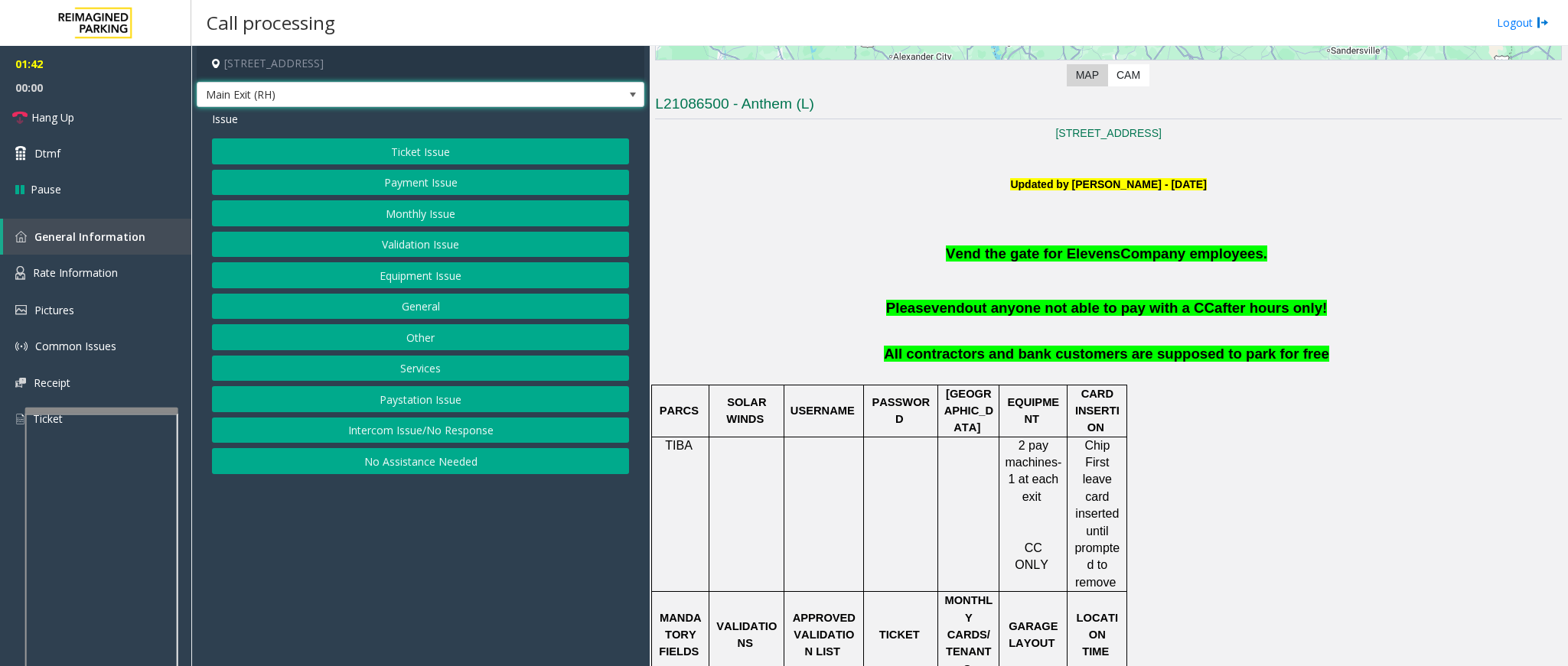
scroll to position [261, 0]
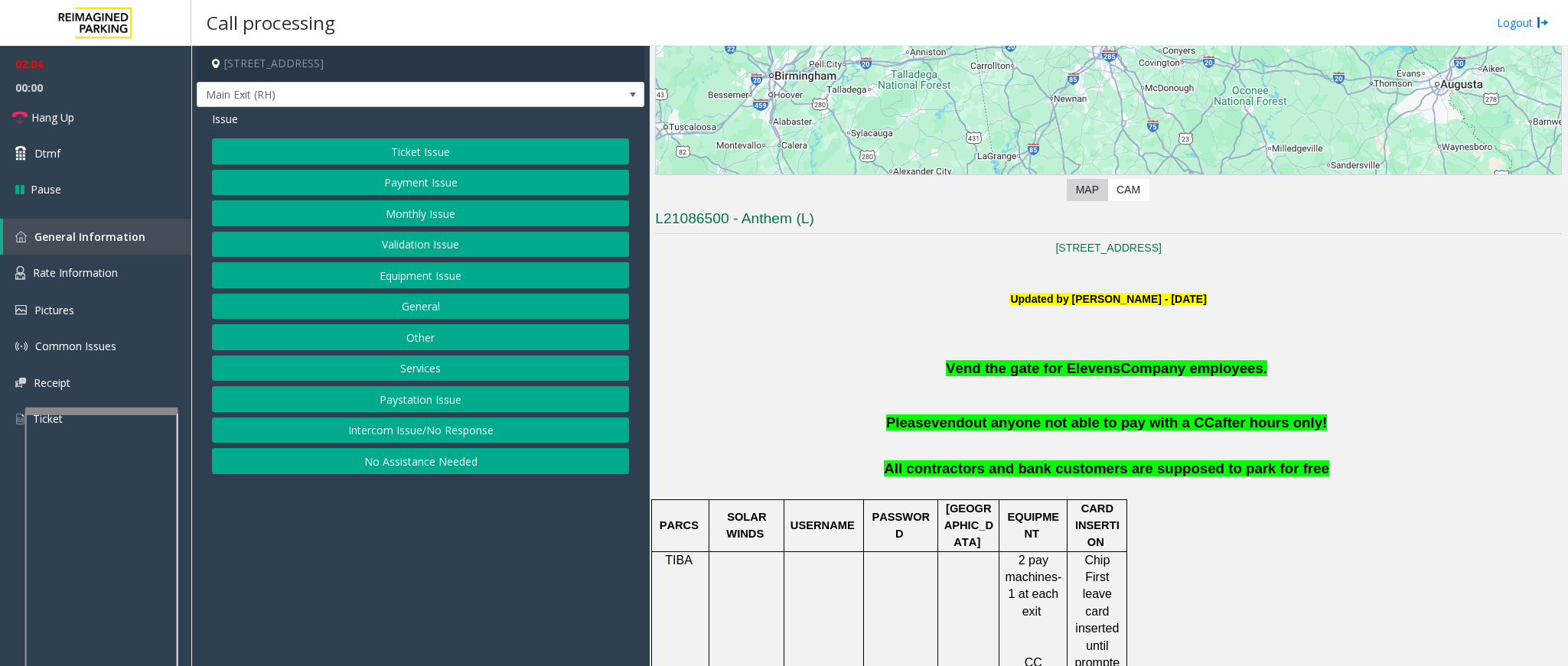
click at [465, 155] on button "Ticket Issue" at bounding box center [421, 151] width 417 height 26
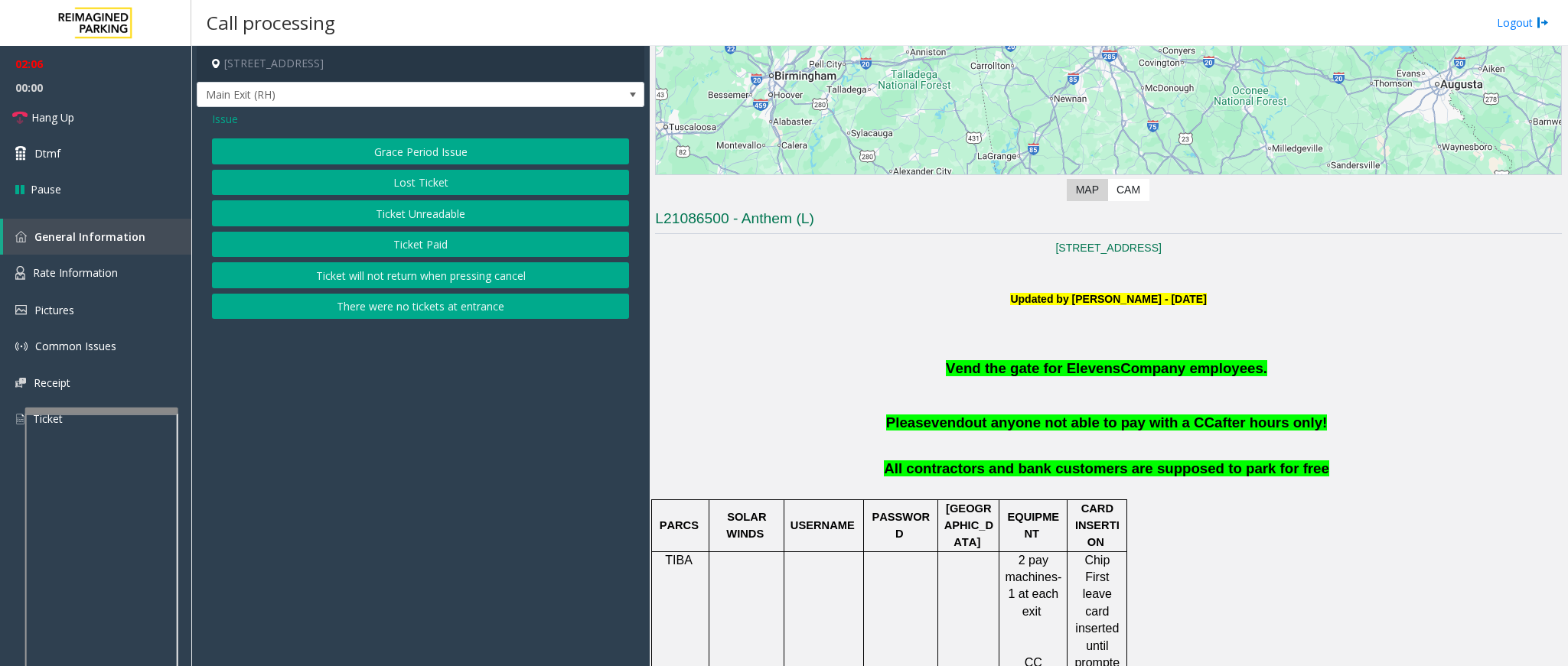
click at [443, 185] on button "Lost Ticket" at bounding box center [421, 182] width 417 height 26
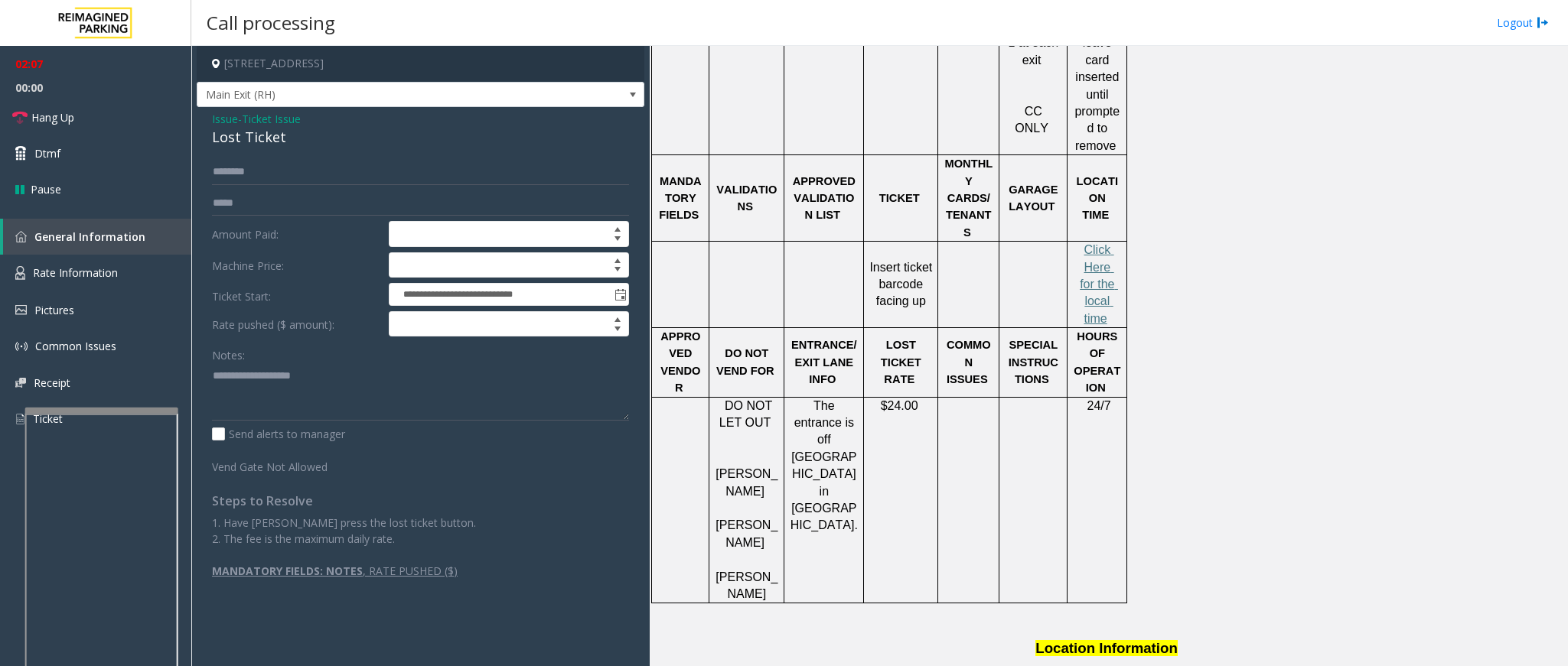
scroll to position [836, 0]
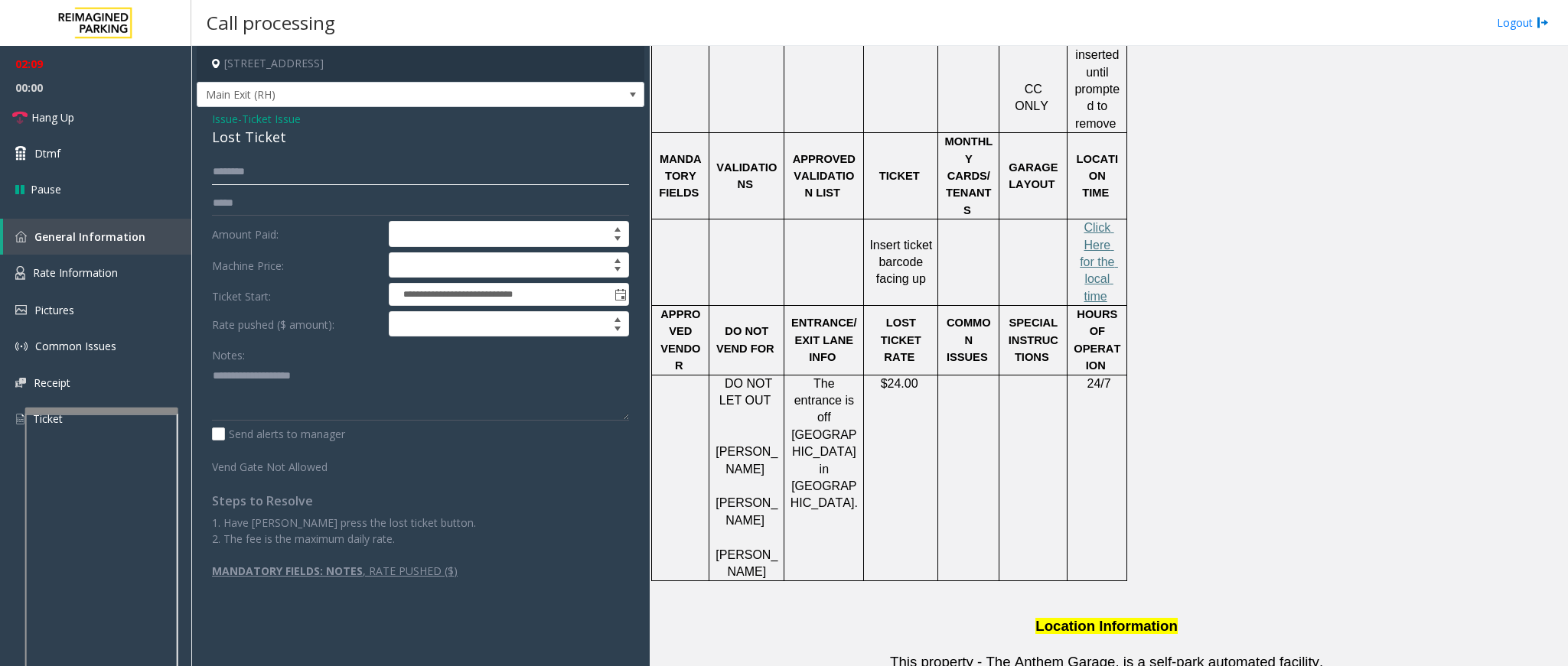
click at [400, 175] on input "text" at bounding box center [421, 171] width 417 height 26
type input "******"
drag, startPoint x: 283, startPoint y: 132, endPoint x: 211, endPoint y: 113, distance: 74.5
click at [212, 113] on div "Issue - Ticket Issue Lost Ticket" at bounding box center [421, 130] width 417 height 37
drag, startPoint x: 270, startPoint y: 403, endPoint x: 283, endPoint y: 306, distance: 97.9
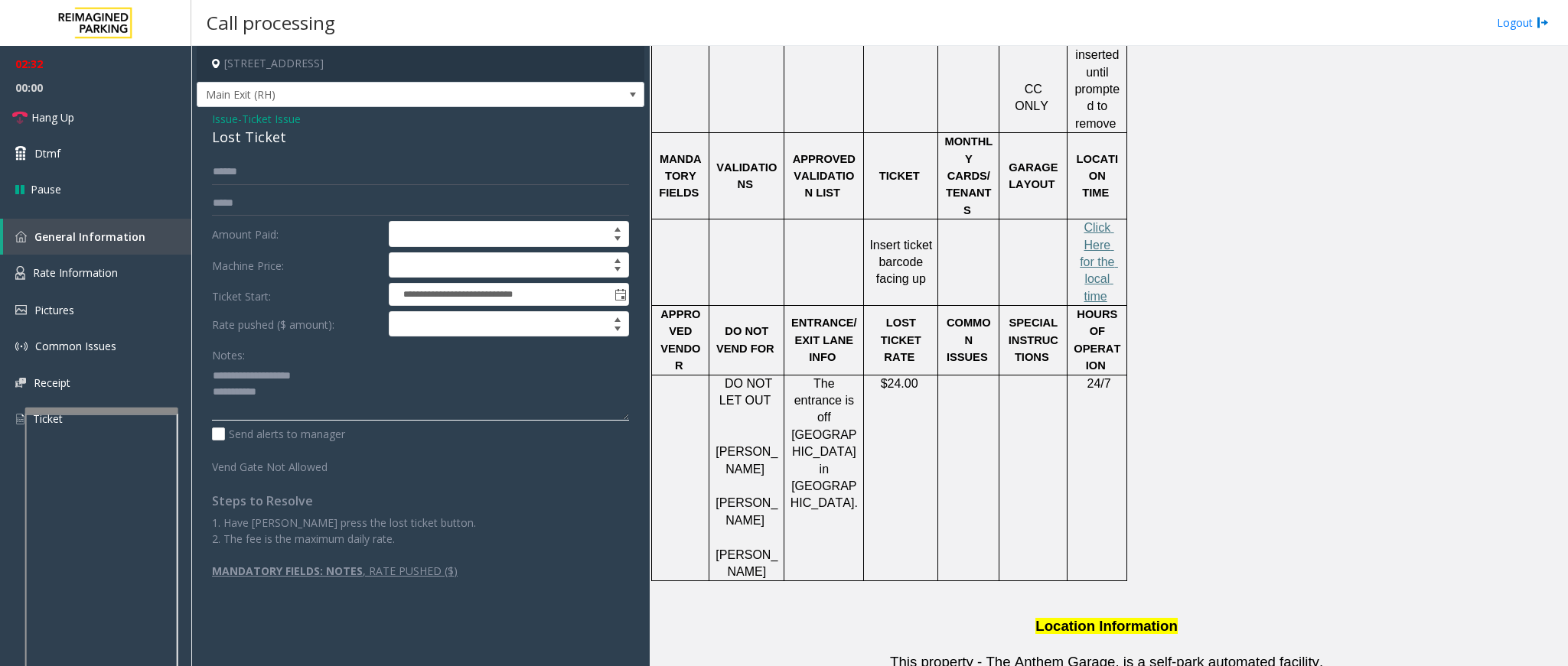
click at [271, 402] on textarea at bounding box center [421, 391] width 417 height 57
type textarea "**********"
click at [280, 166] on input "******" at bounding box center [421, 171] width 417 height 26
click at [288, 395] on textarea at bounding box center [421, 391] width 417 height 57
click at [237, 172] on input "*******" at bounding box center [421, 171] width 417 height 26
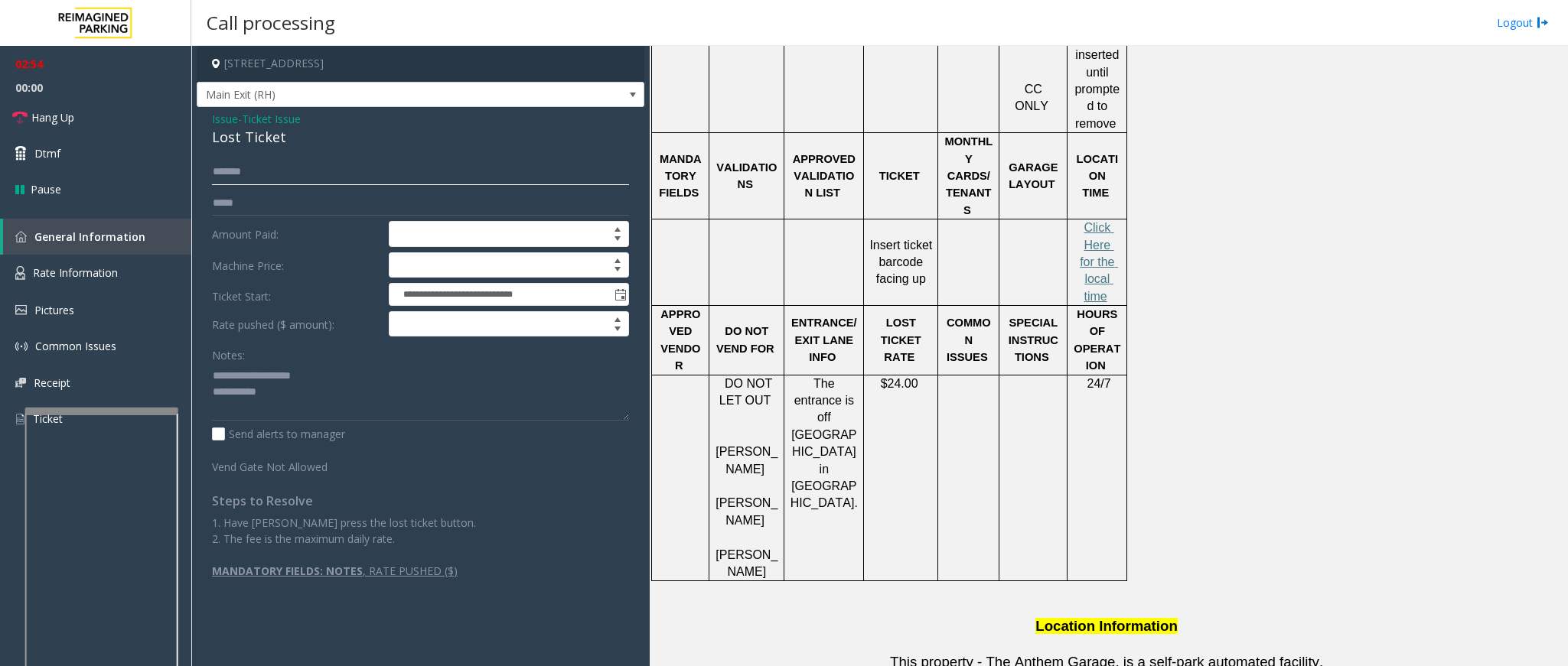
type input "*******"
click at [220, 124] on span "Issue" at bounding box center [225, 119] width 26 height 16
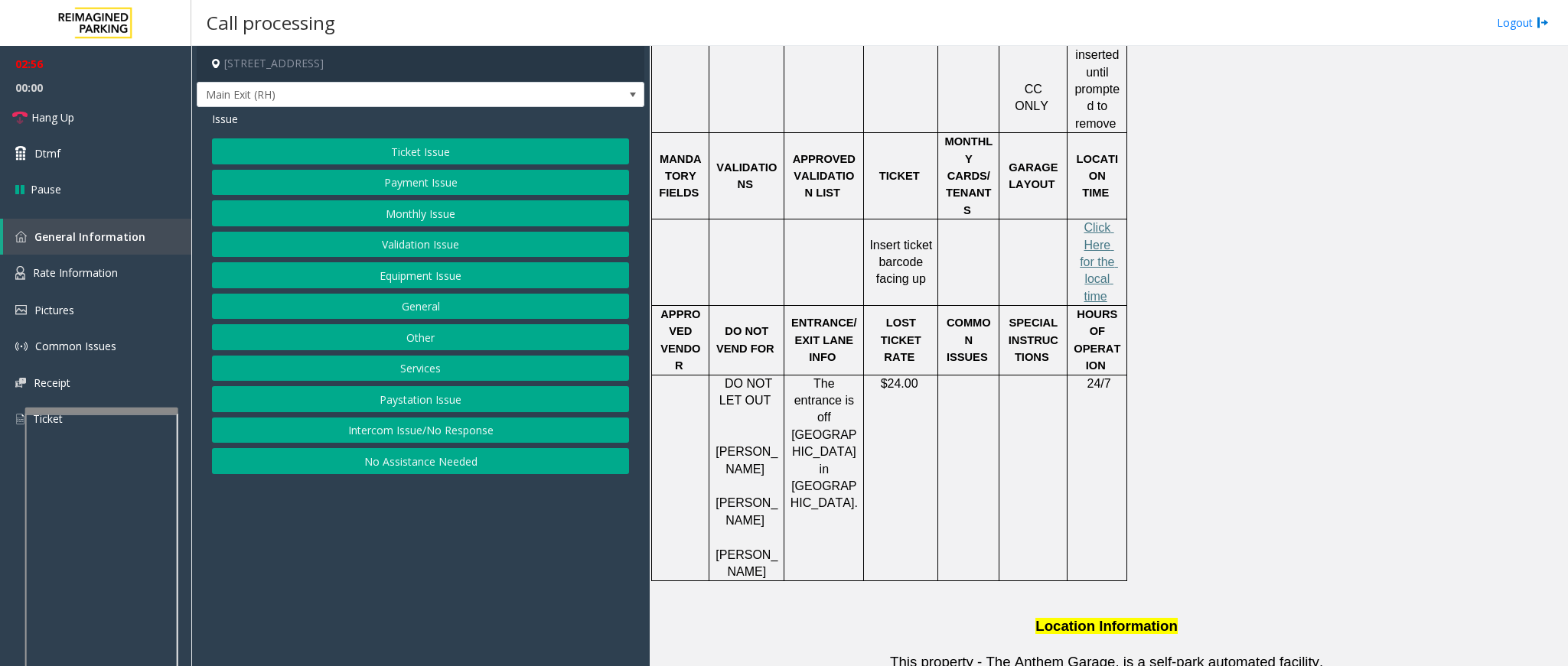
click at [396, 287] on button "Equipment Issue" at bounding box center [421, 275] width 417 height 26
click at [408, 280] on button "Gate / Door Won't Open" at bounding box center [421, 275] width 417 height 26
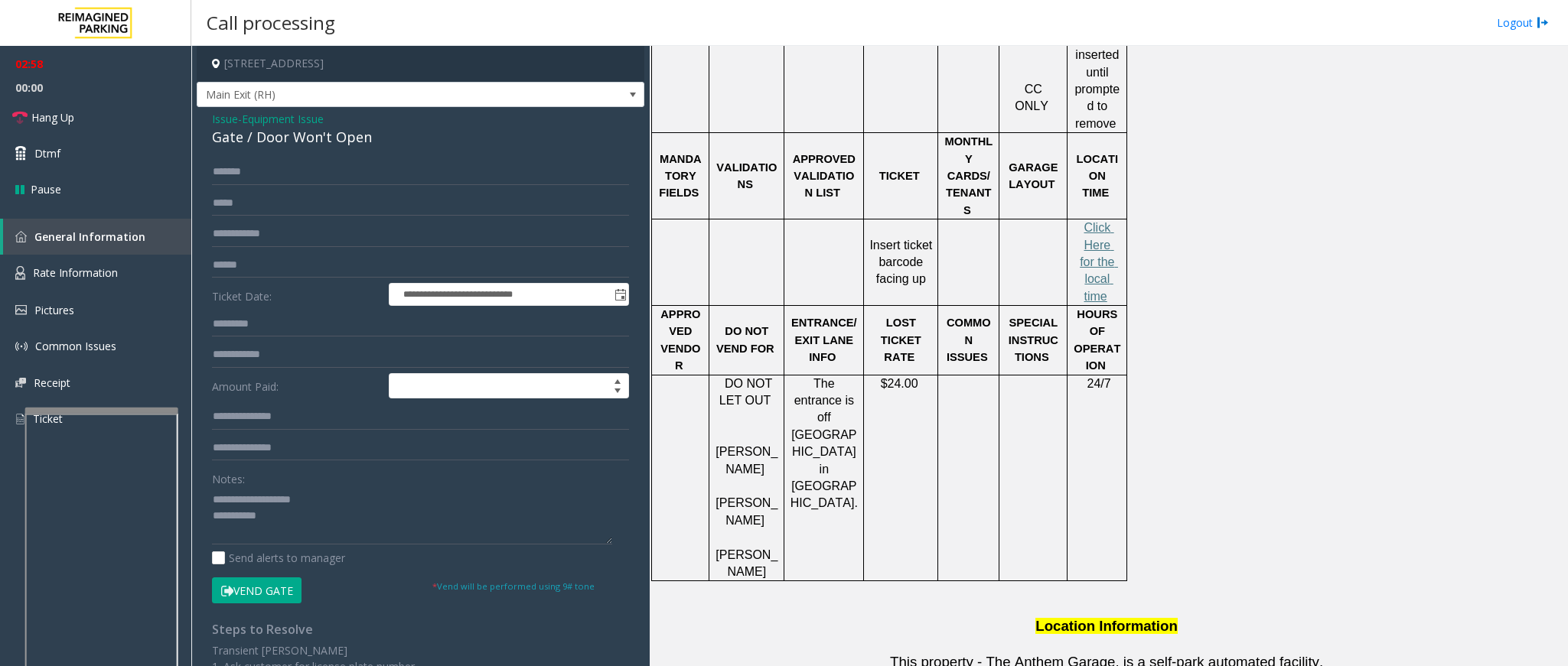
click at [248, 585] on button "Vend Gate" at bounding box center [256, 590] width 89 height 26
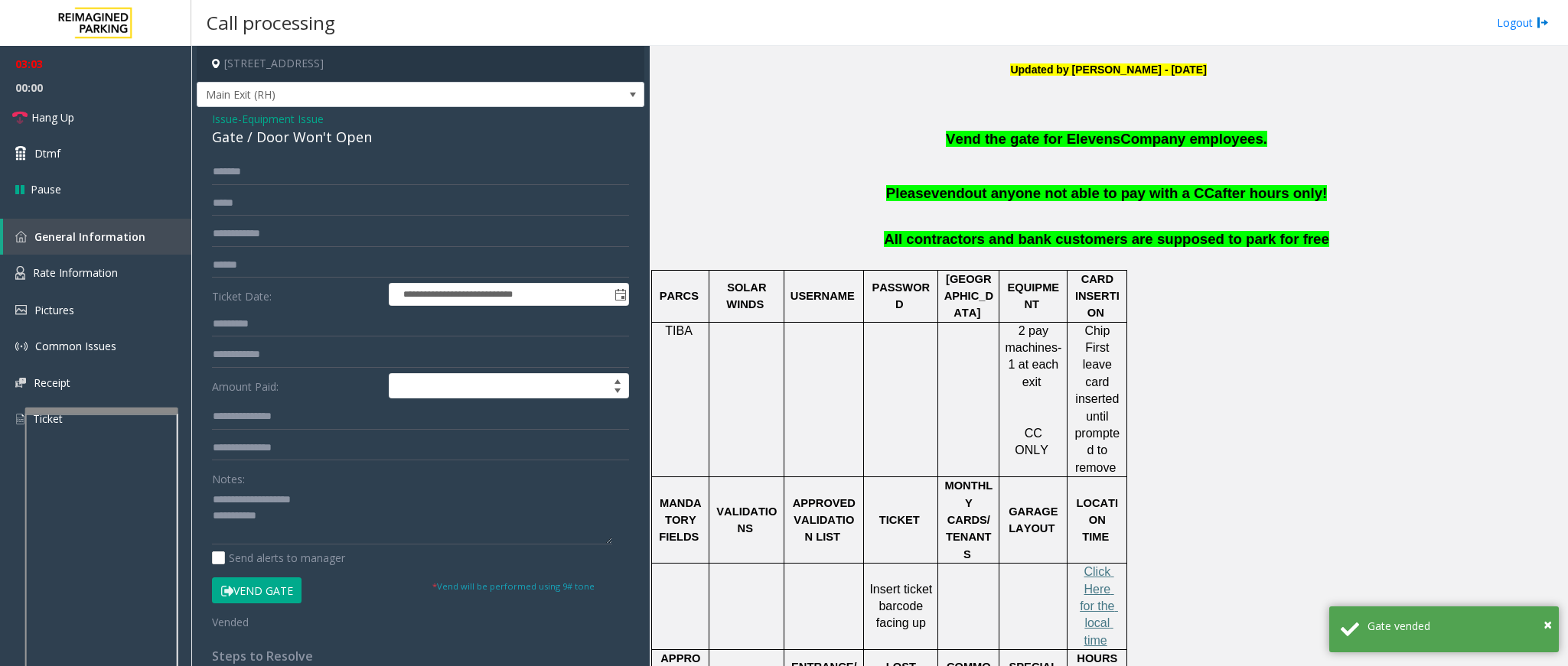
scroll to position [376, 0]
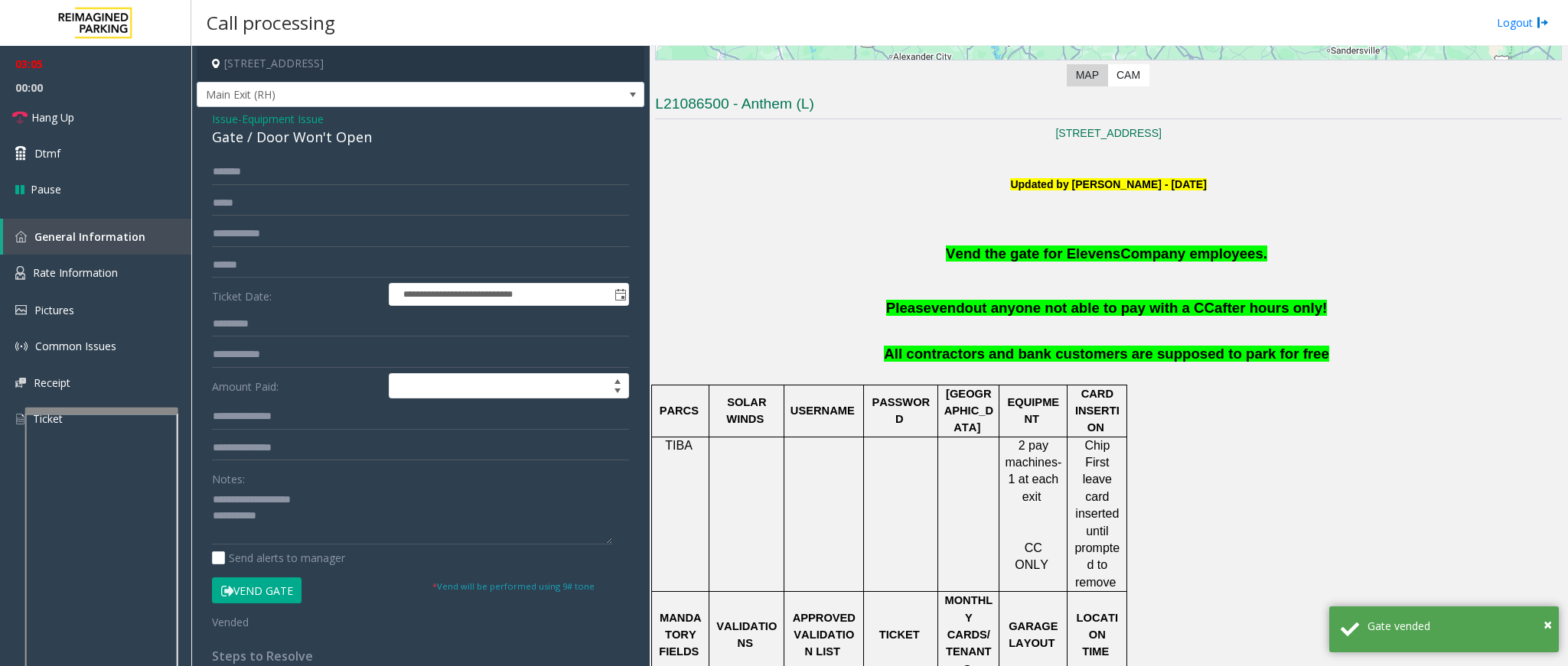
click at [218, 117] on span "Issue" at bounding box center [225, 119] width 26 height 16
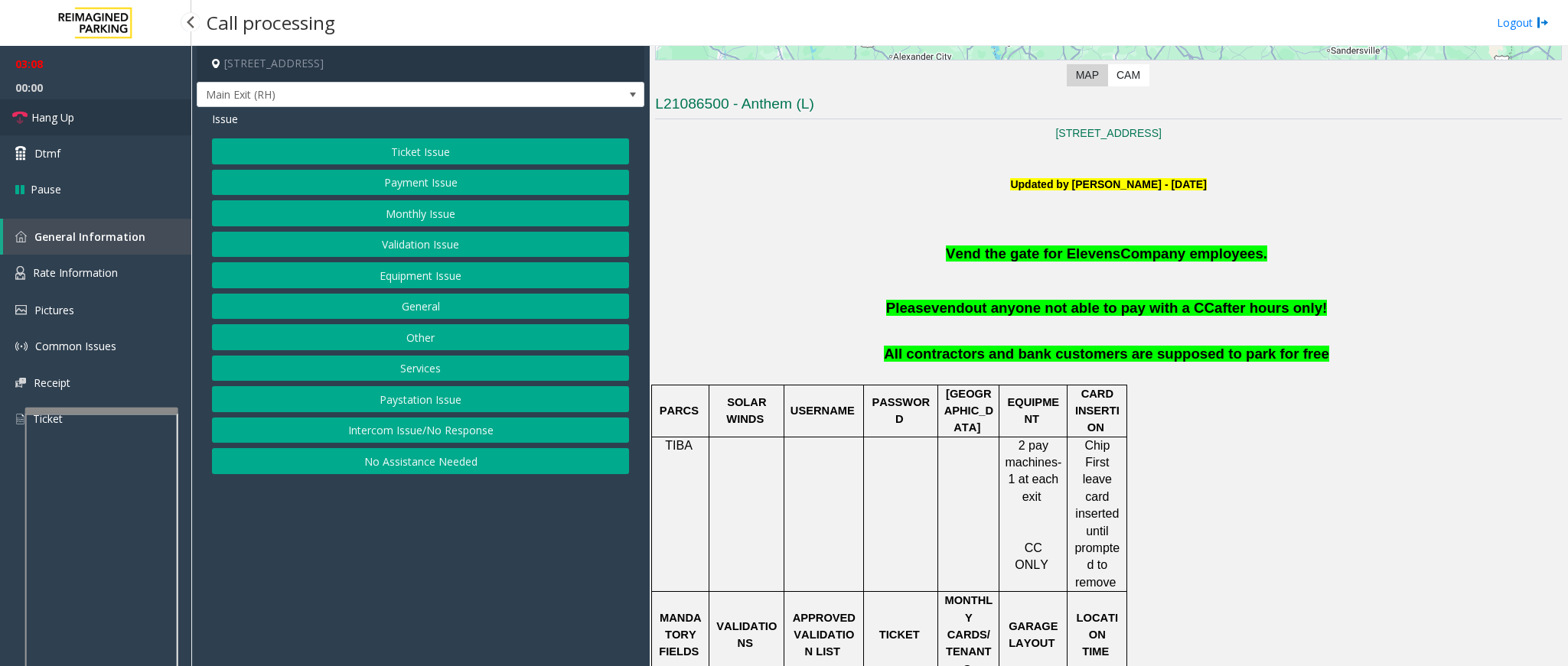
click at [67, 126] on link "Hang Up" at bounding box center [95, 117] width 192 height 36
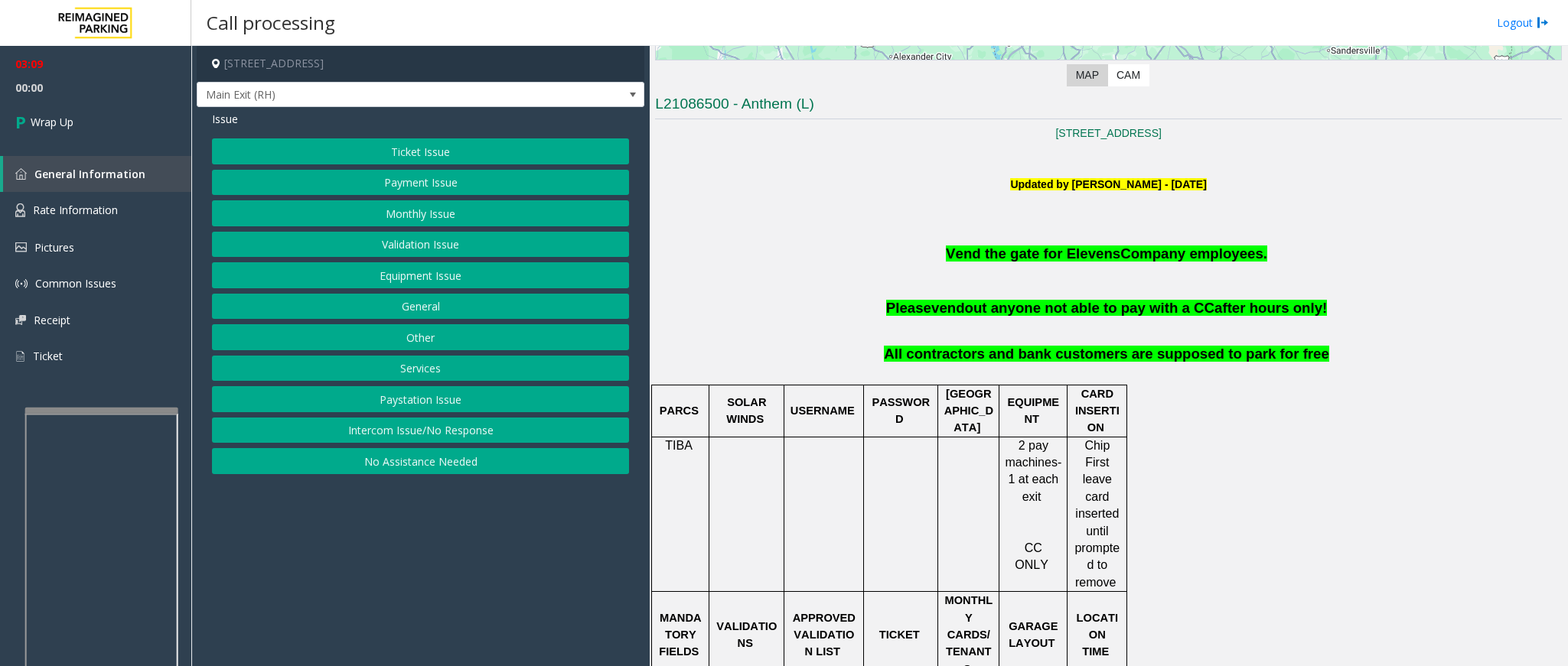
click at [300, 157] on button "Ticket Issue" at bounding box center [421, 151] width 417 height 26
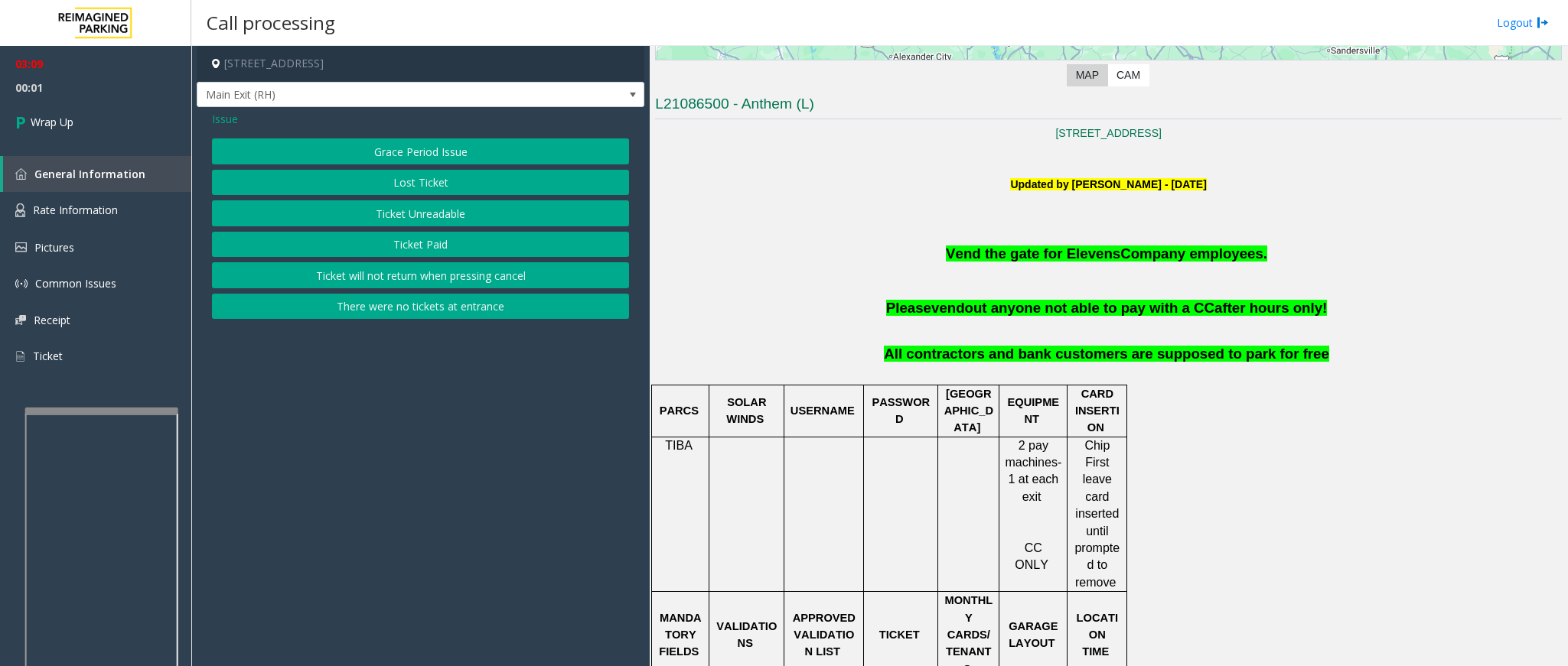
click at [347, 185] on button "Lost Ticket" at bounding box center [421, 182] width 417 height 26
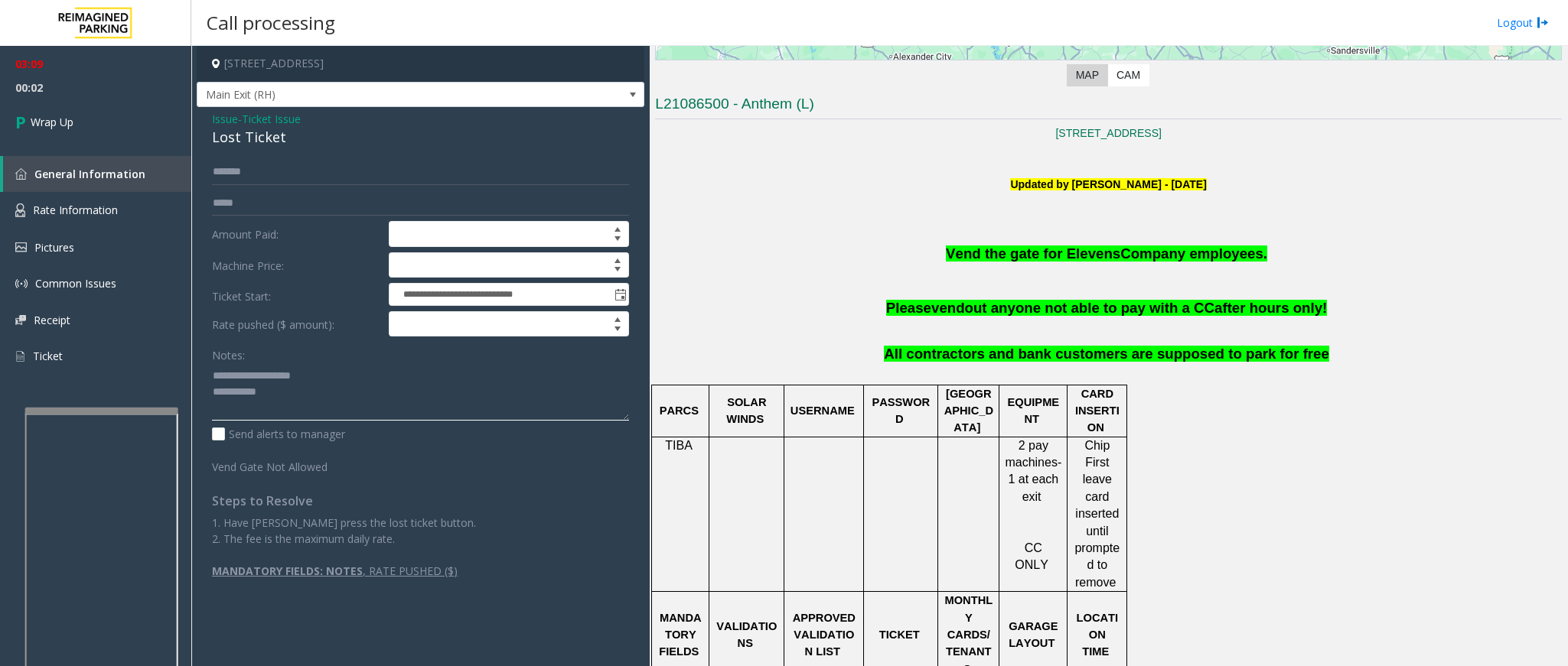
click at [294, 411] on textarea at bounding box center [421, 391] width 417 height 57
type textarea "**********"
click at [49, 125] on span "Wrap Up" at bounding box center [52, 122] width 42 height 16
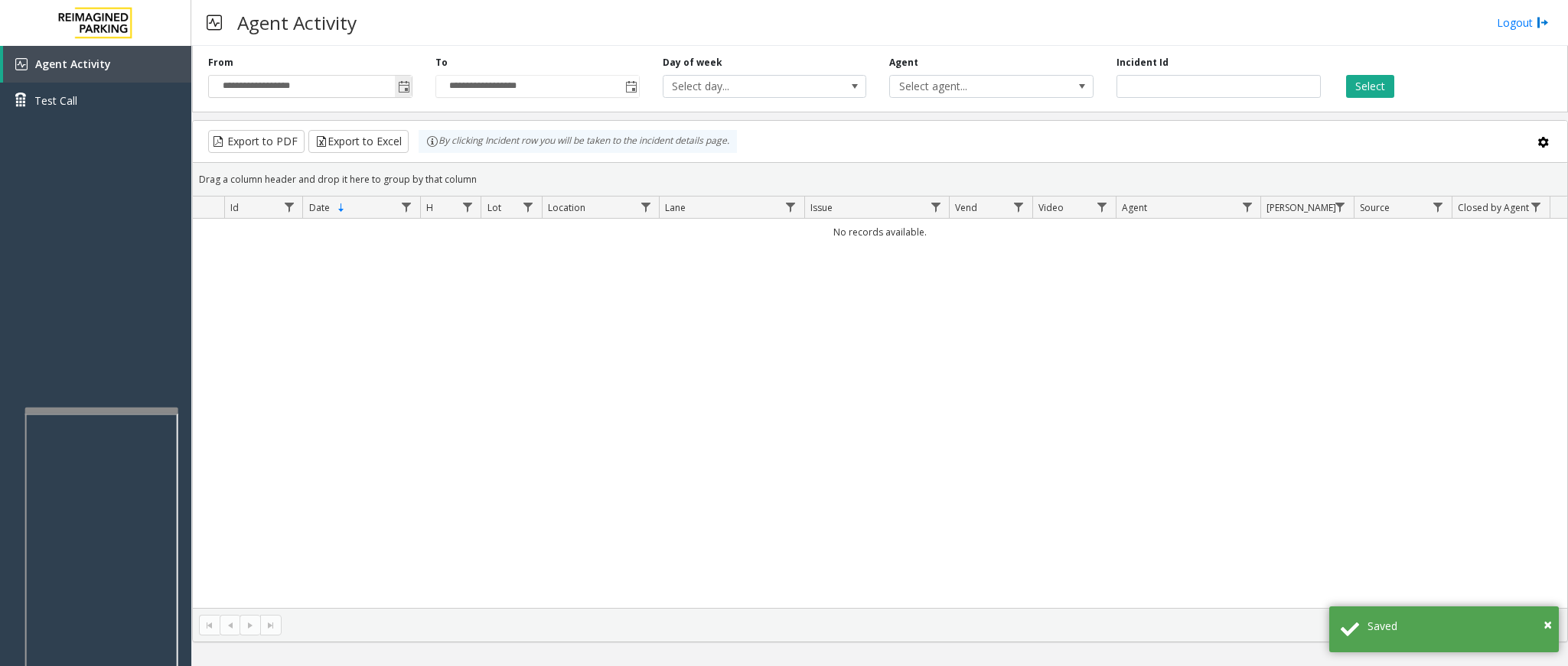
click at [398, 88] on span "Toggle popup" at bounding box center [404, 87] width 12 height 12
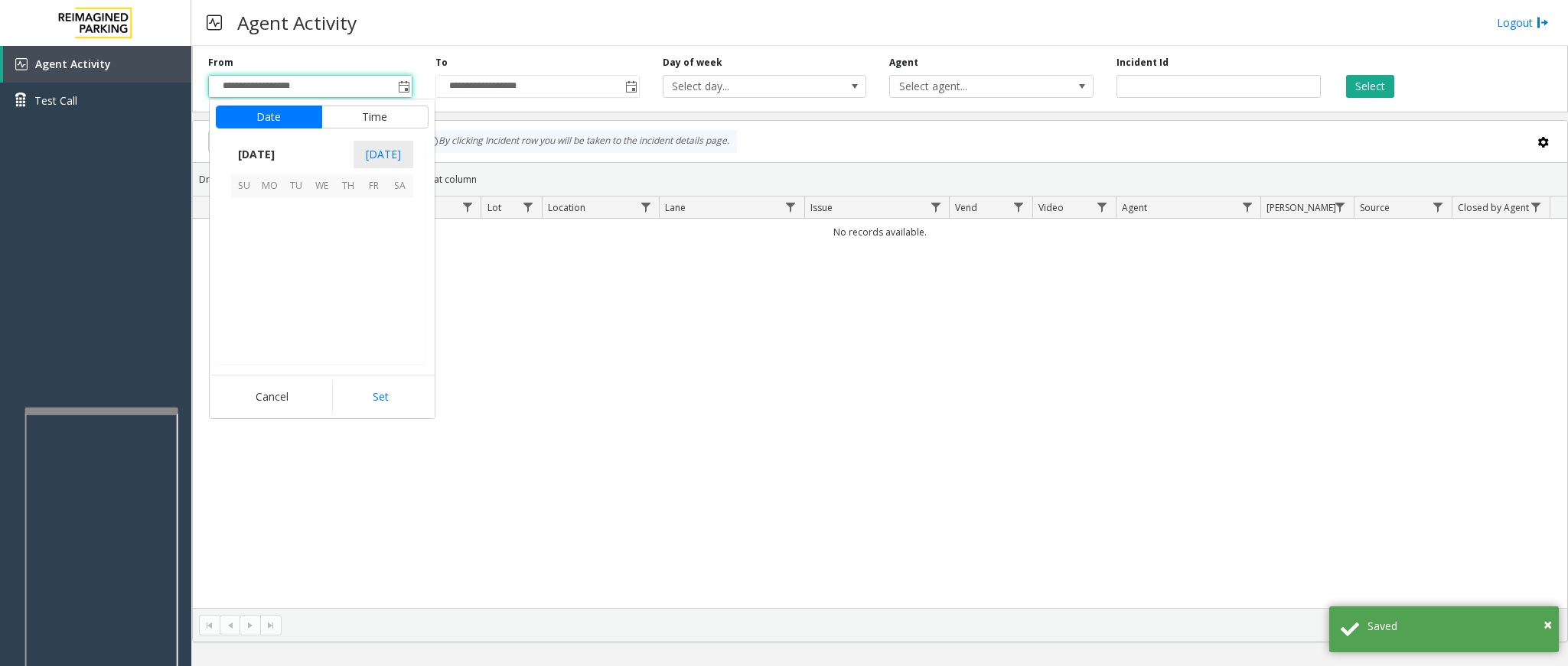
scroll to position [274230, 0]
click at [359, 251] on span "14" at bounding box center [347, 263] width 26 height 26
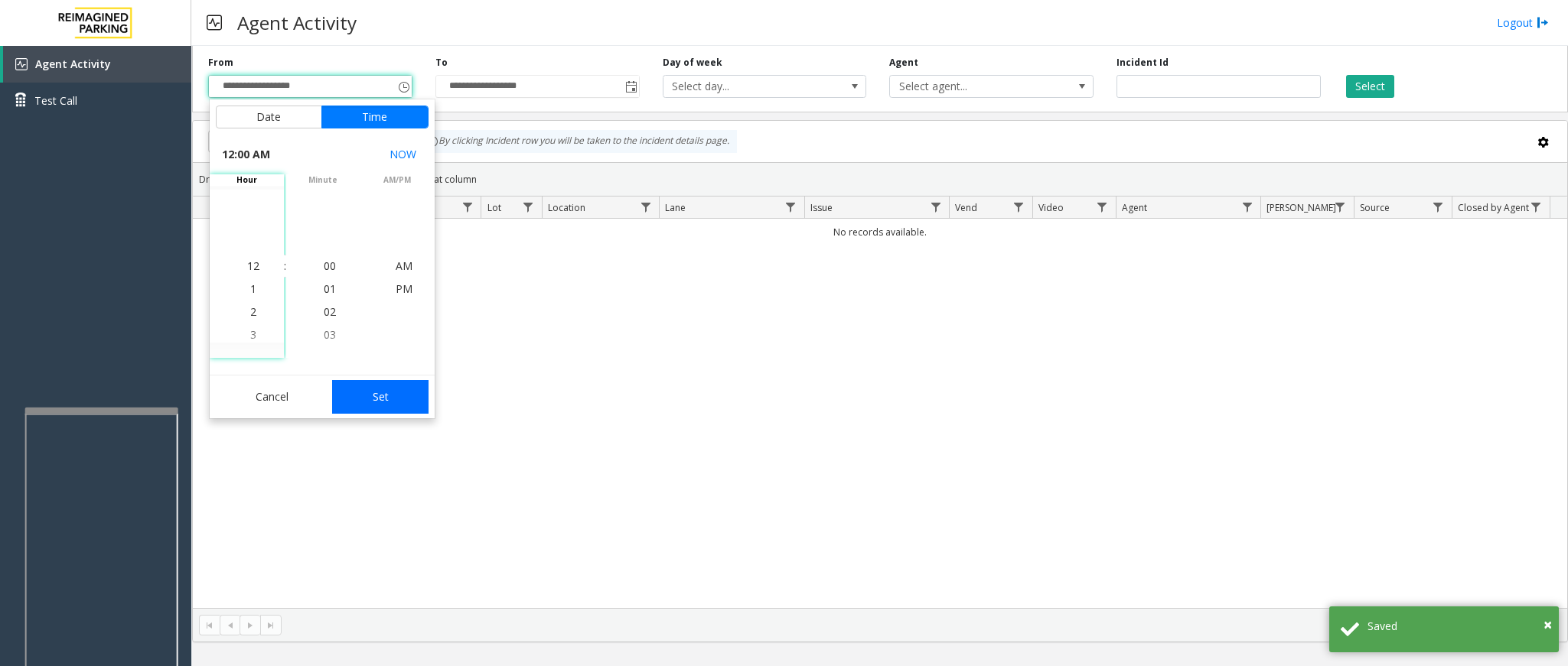
click at [396, 408] on button "Set" at bounding box center [380, 397] width 96 height 34
type input "**********"
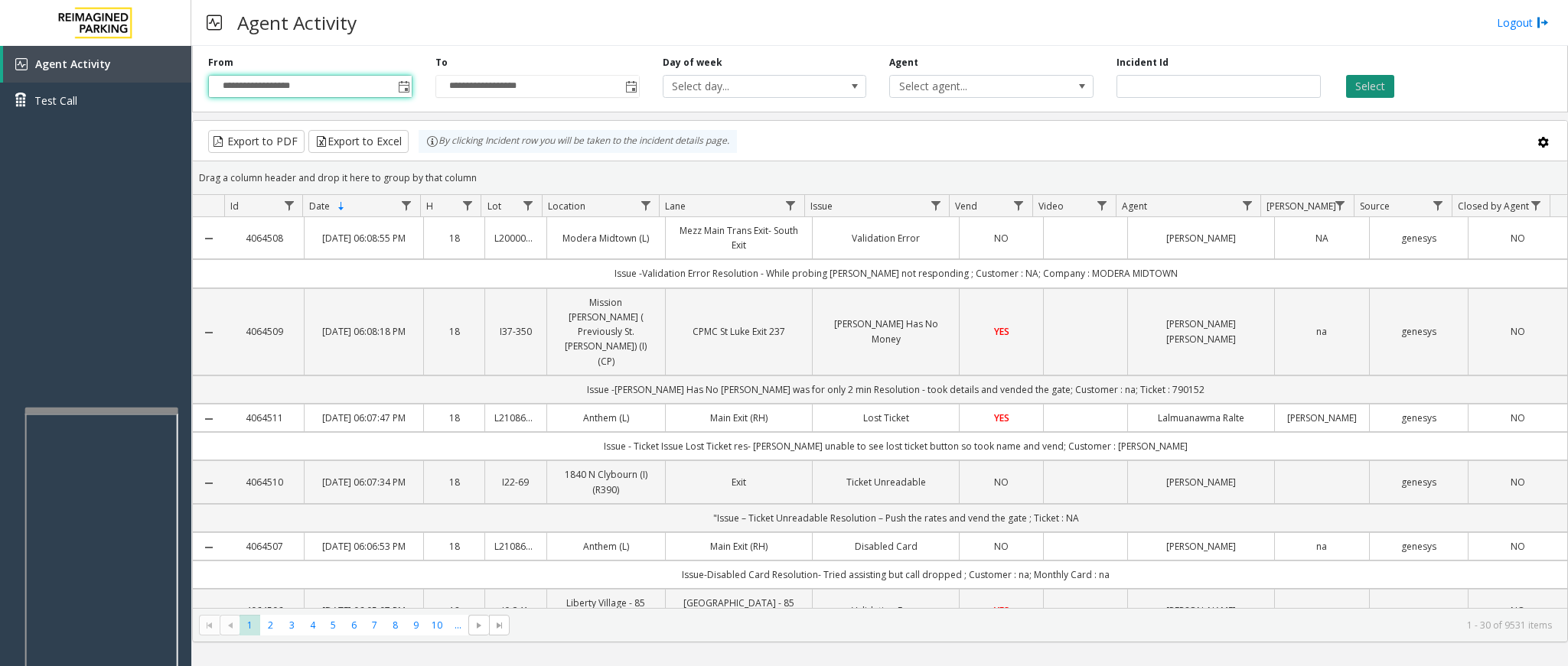
click at [1356, 93] on button "Select" at bounding box center [1370, 87] width 49 height 23
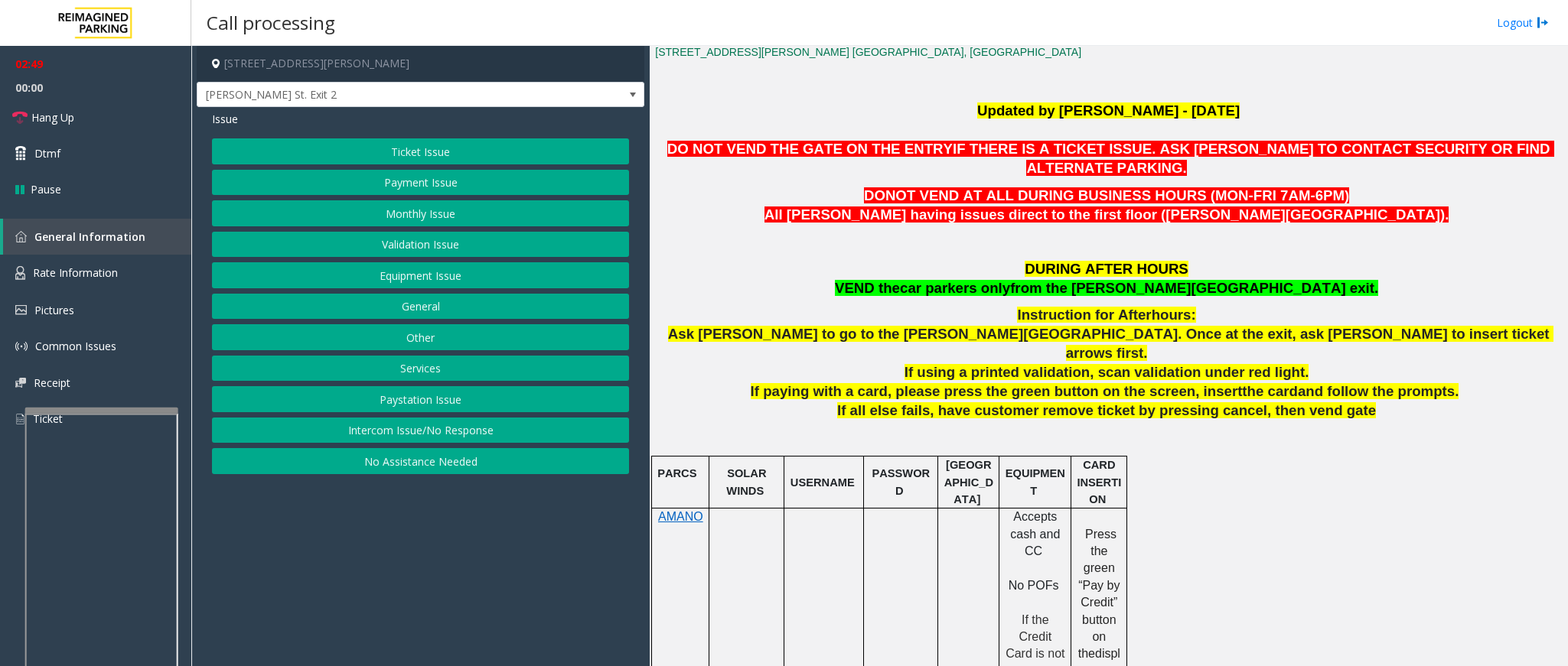
scroll to position [459, 0]
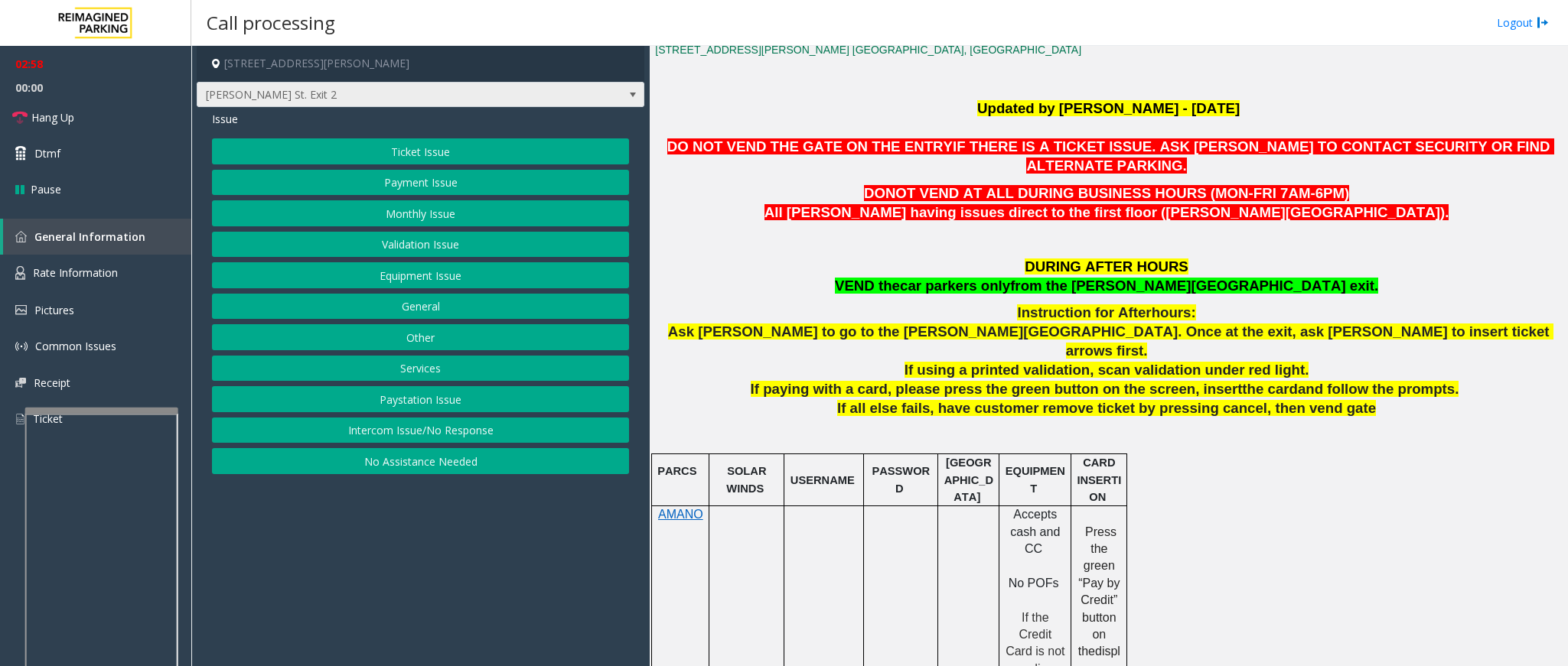
click at [635, 96] on span at bounding box center [633, 95] width 12 height 12
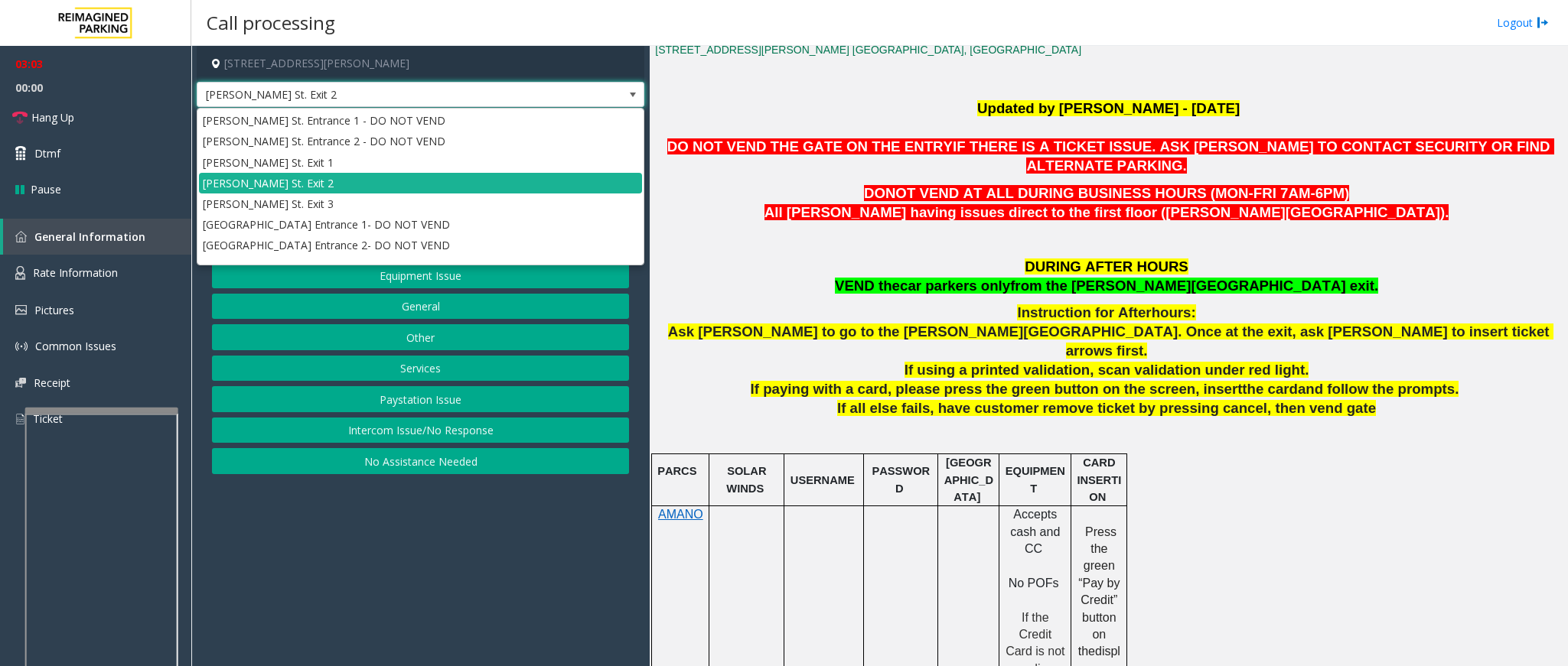
click at [630, 95] on span at bounding box center [633, 95] width 12 height 12
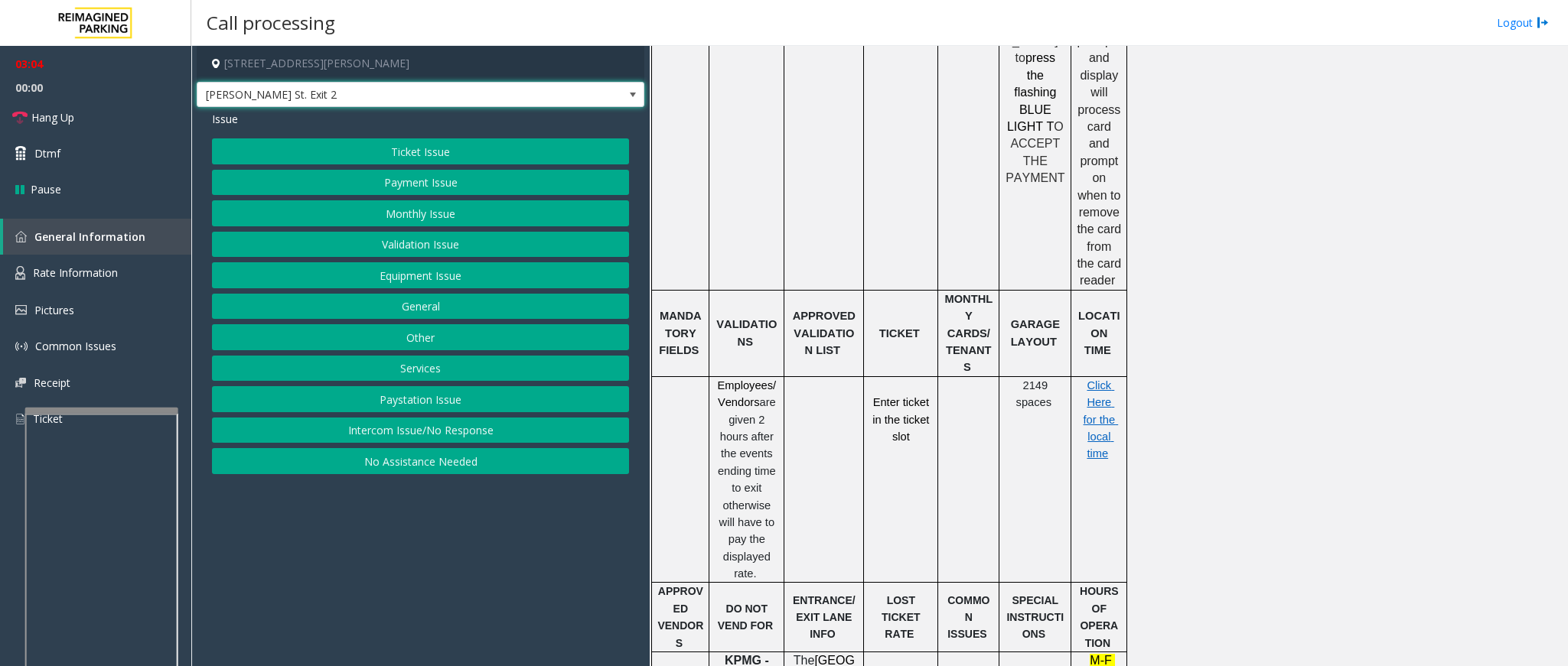
scroll to position [1147, 0]
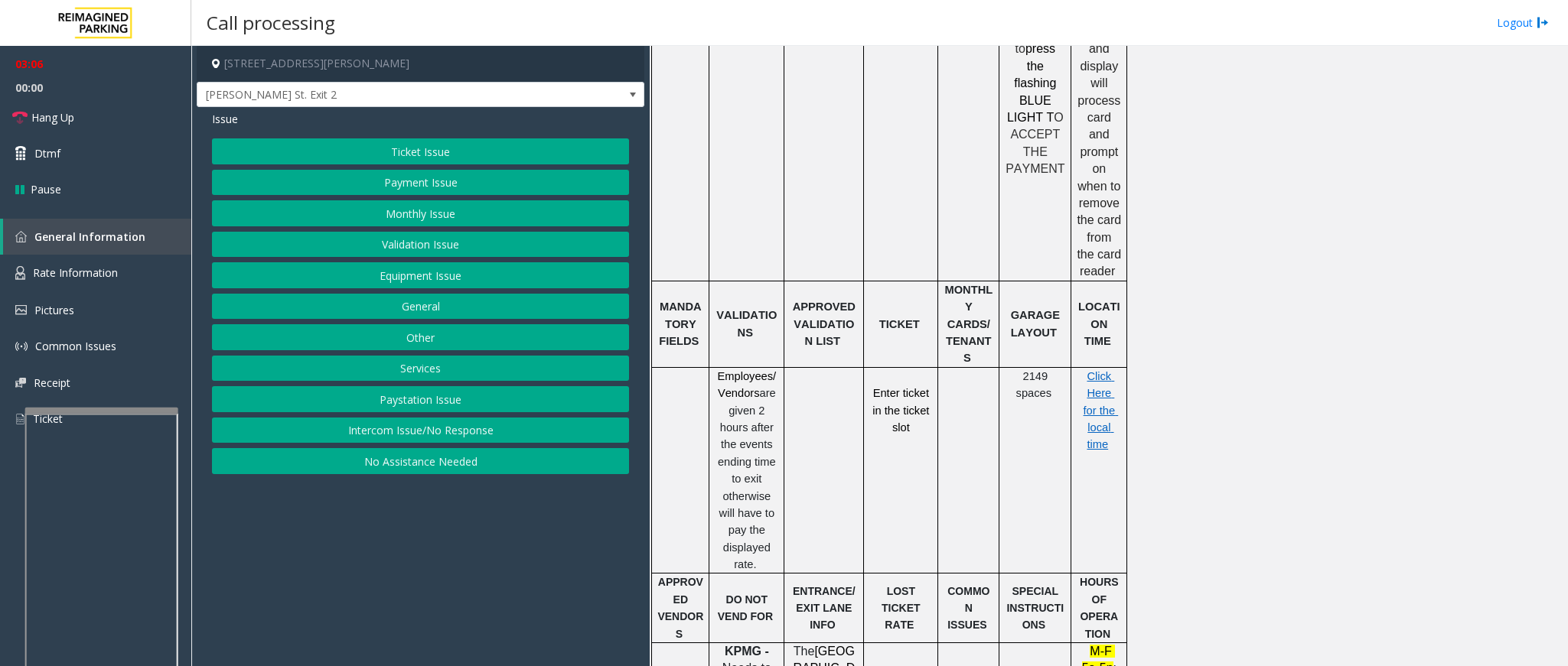
click at [415, 244] on button "Validation Issue" at bounding box center [421, 244] width 417 height 26
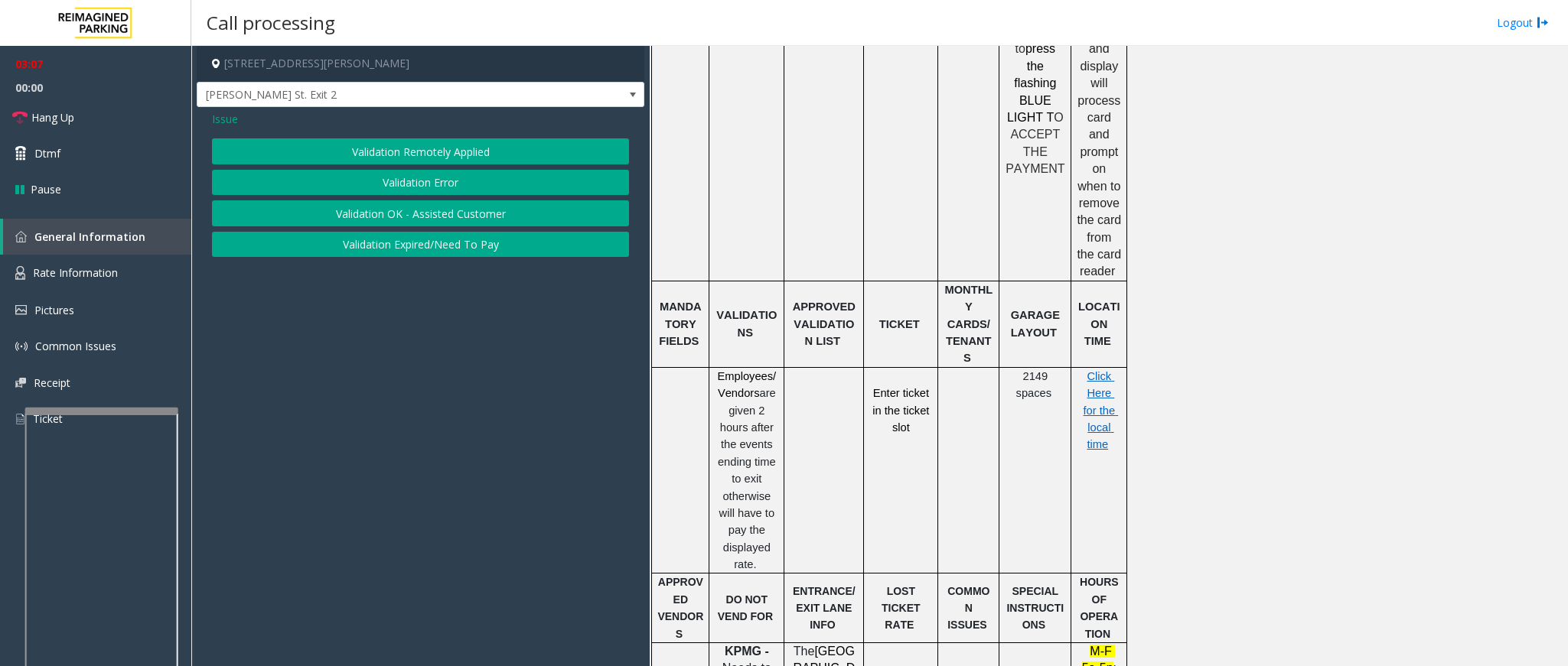
click at [403, 186] on button "Validation Error" at bounding box center [421, 182] width 417 height 26
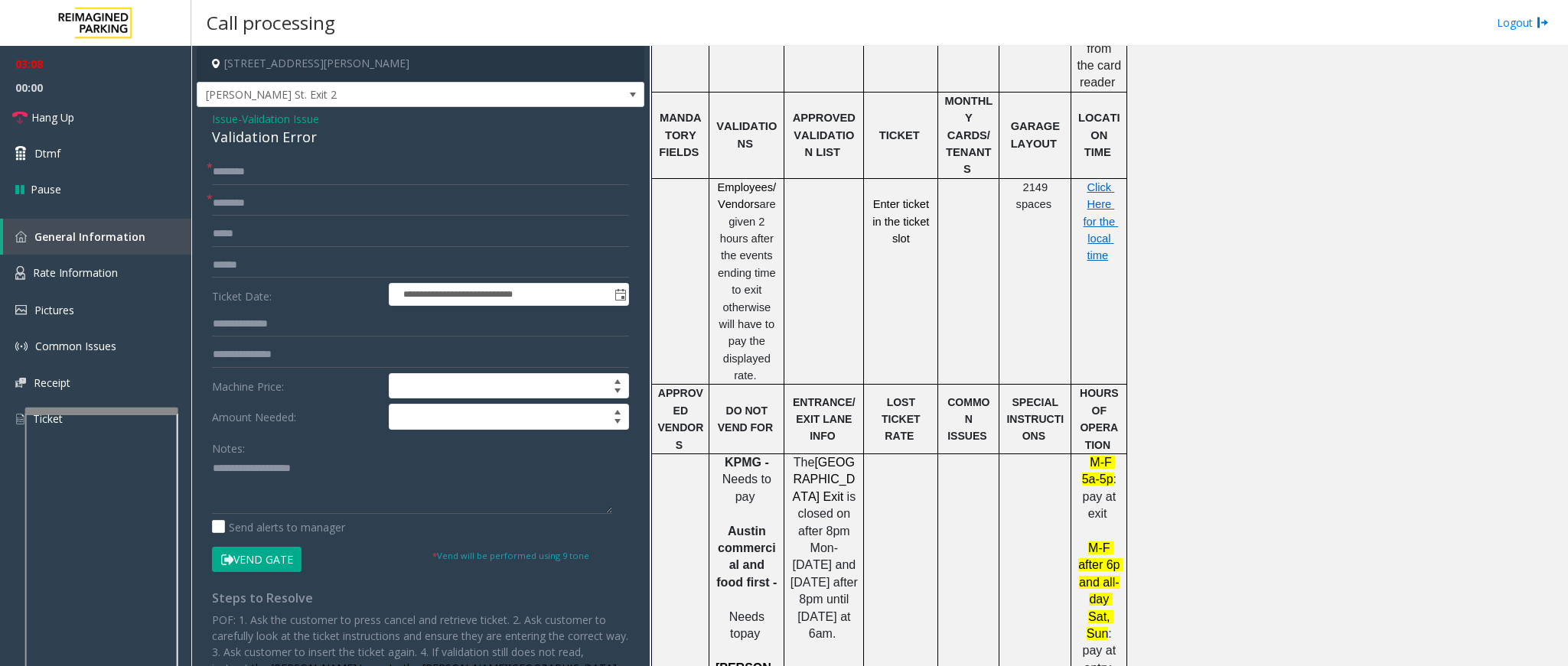
scroll to position [1377, 0]
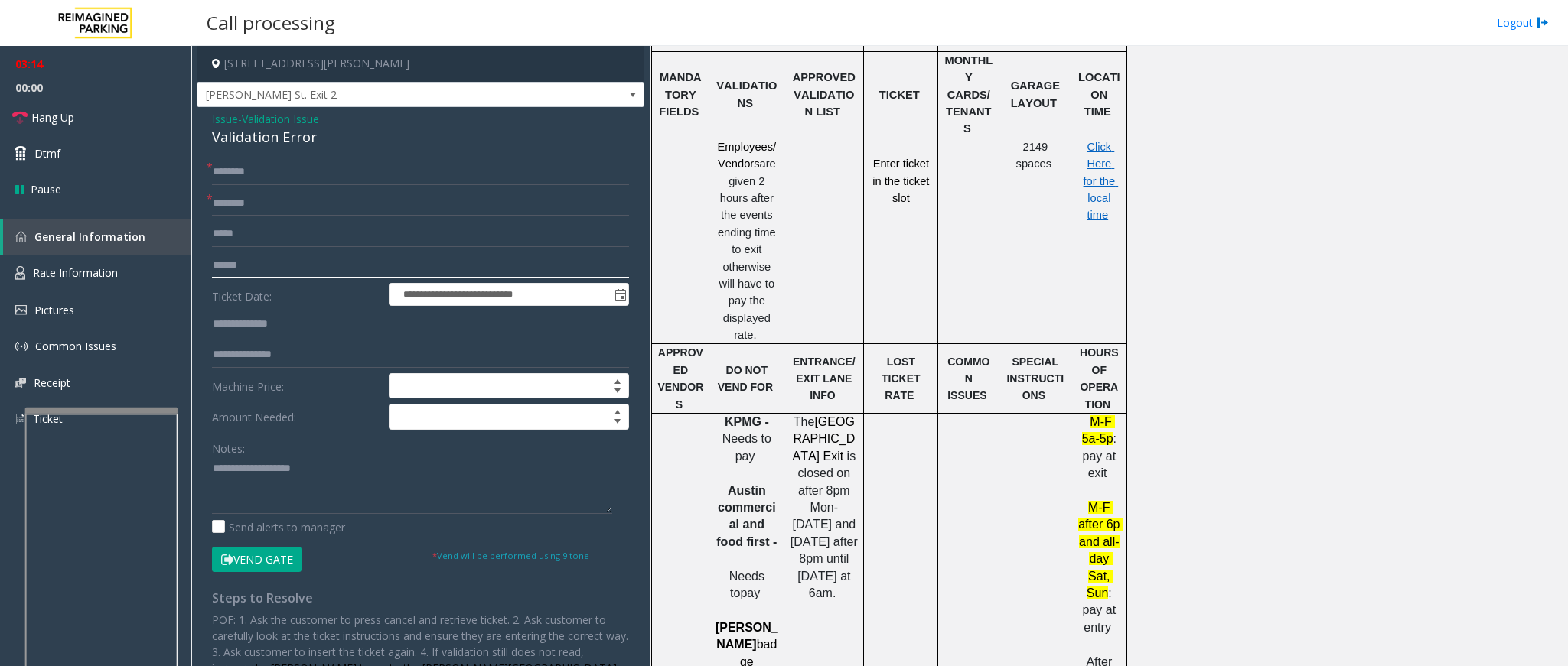
click at [264, 264] on input "text" at bounding box center [421, 265] width 417 height 26
type input "******"
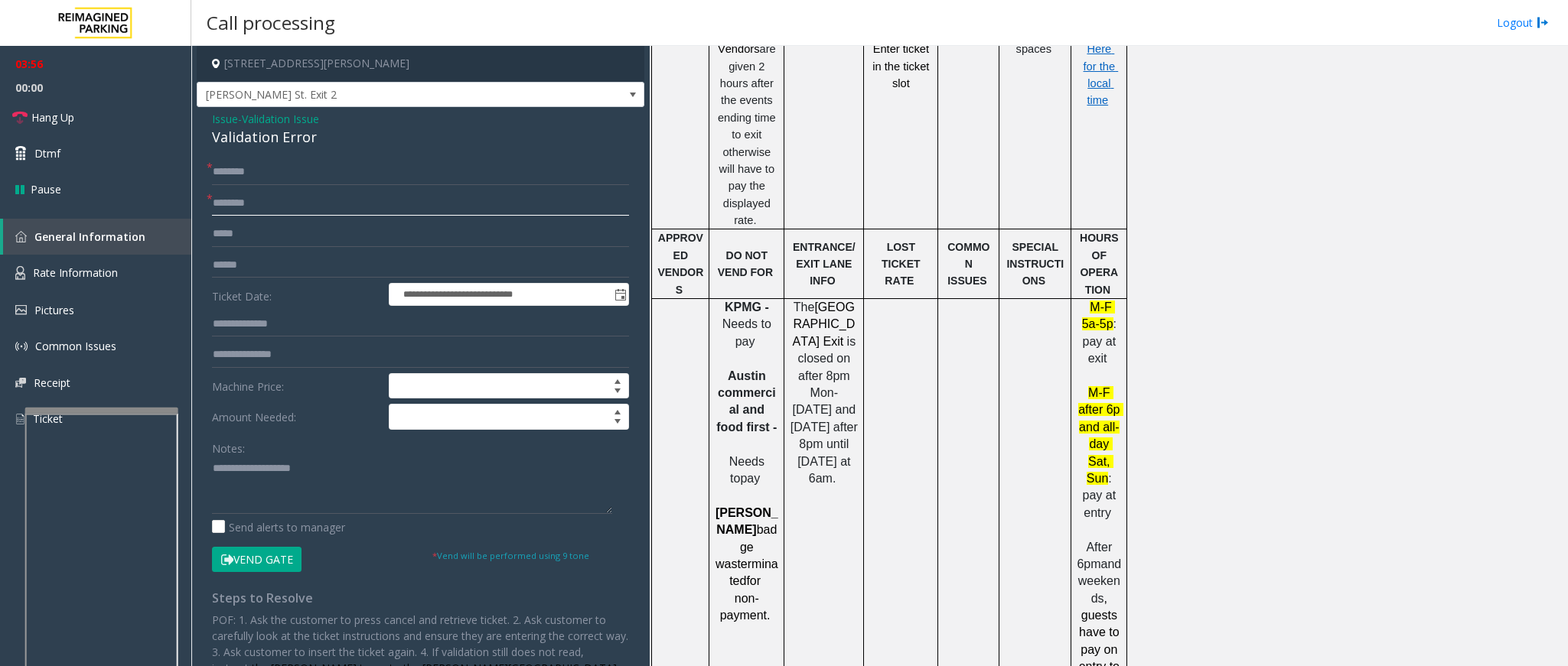
click at [283, 209] on input "text" at bounding box center [421, 203] width 417 height 26
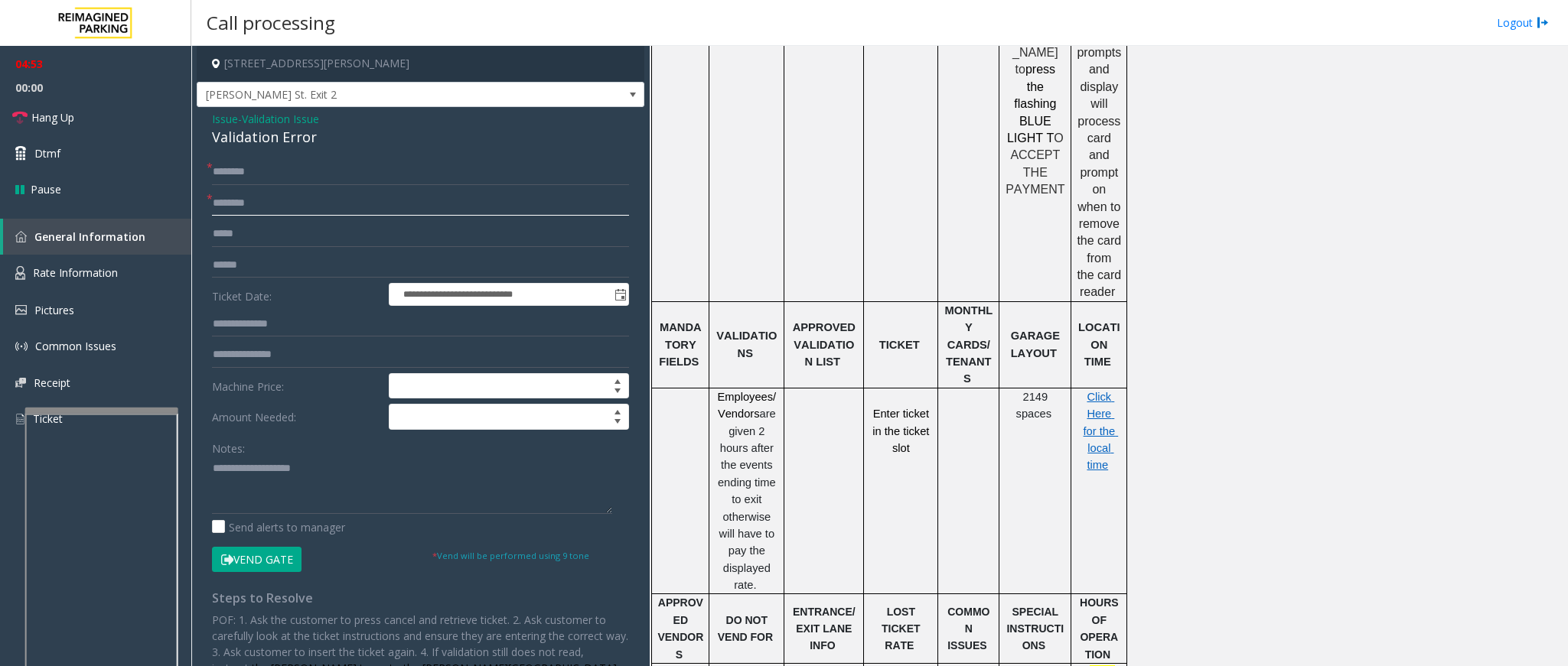
scroll to position [1102, 0]
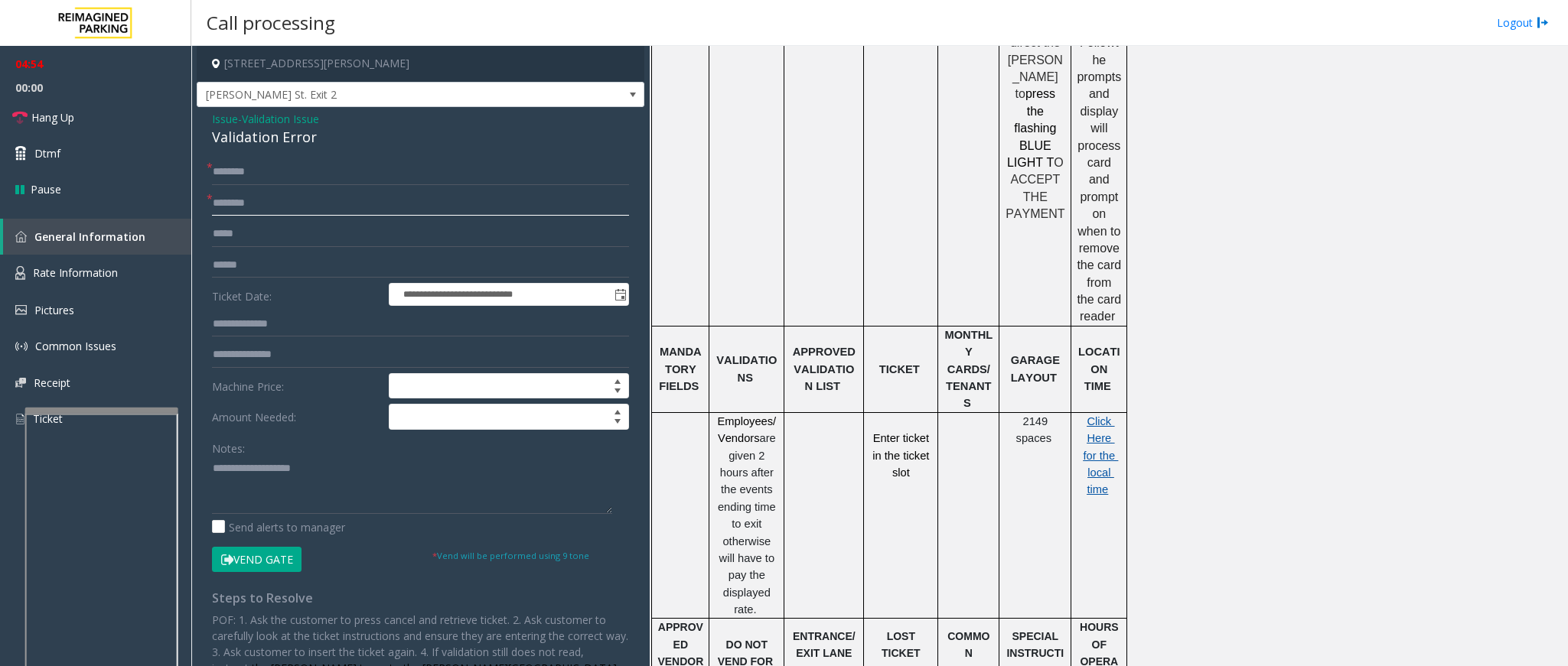
type input "********"
click at [1093, 415] on span "Click Here for the local time" at bounding box center [1101, 456] width 35 height 81
click at [254, 174] on input "text" at bounding box center [421, 171] width 417 height 26
drag, startPoint x: 316, startPoint y: 140, endPoint x: 316, endPoint y: 131, distance: 9.0
click at [317, 134] on div "Validation Error" at bounding box center [421, 137] width 417 height 20
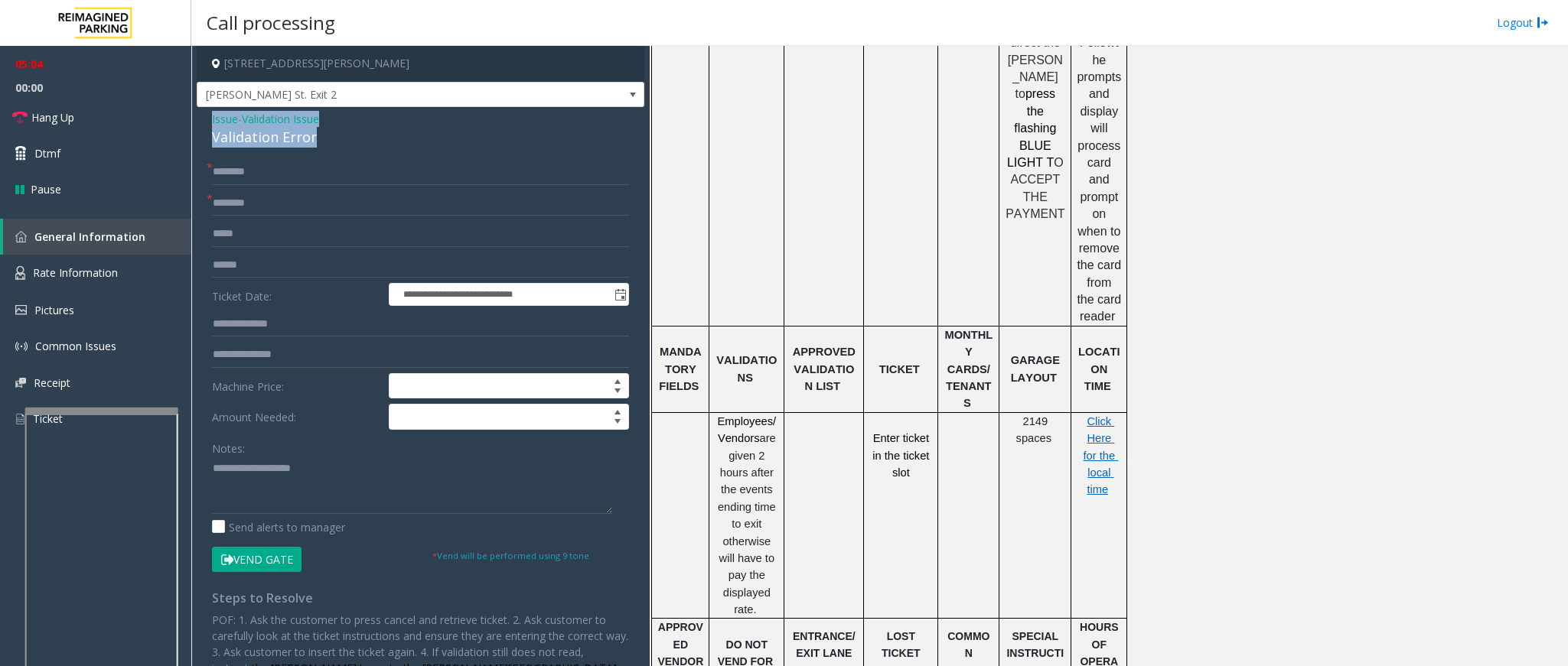
drag, startPoint x: 316, startPoint y: 131, endPoint x: 200, endPoint y: 115, distance: 117.1
click at [200, 115] on div "**********" at bounding box center [421, 487] width 448 height 761
click at [311, 487] on textarea at bounding box center [412, 485] width 400 height 57
type textarea "**********"
click at [292, 172] on input "text" at bounding box center [421, 171] width 417 height 26
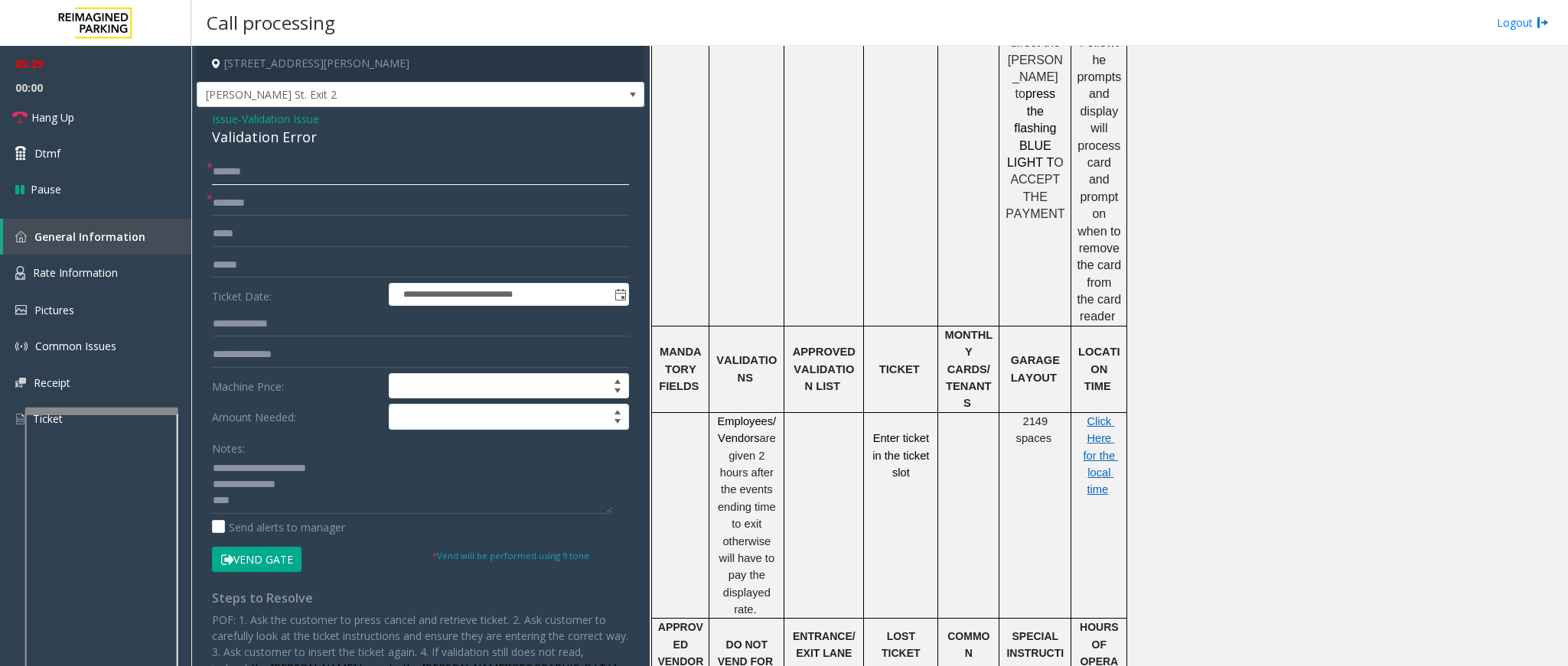
type input "*******"
click at [310, 499] on textarea at bounding box center [412, 485] width 400 height 57
click at [240, 560] on button "Vend Gate" at bounding box center [256, 559] width 89 height 26
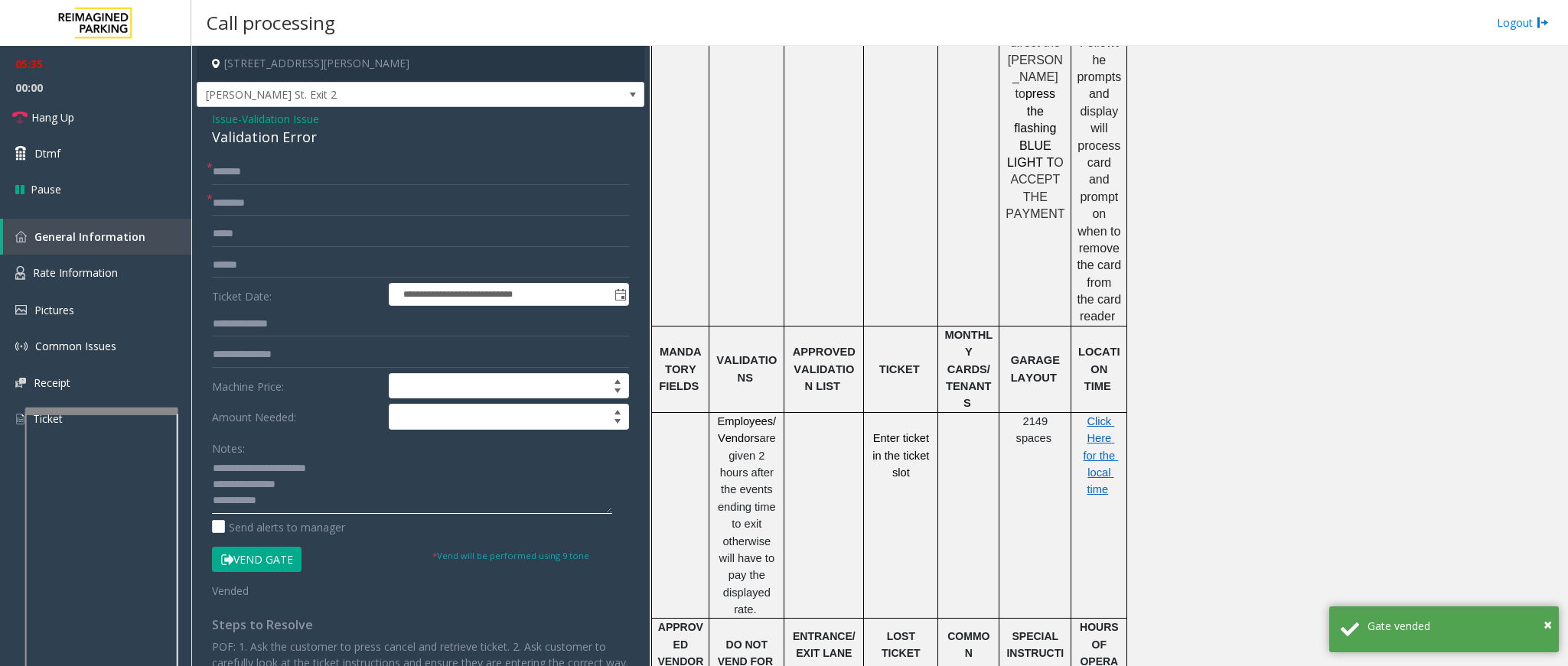
click at [283, 503] on textarea at bounding box center [412, 485] width 400 height 57
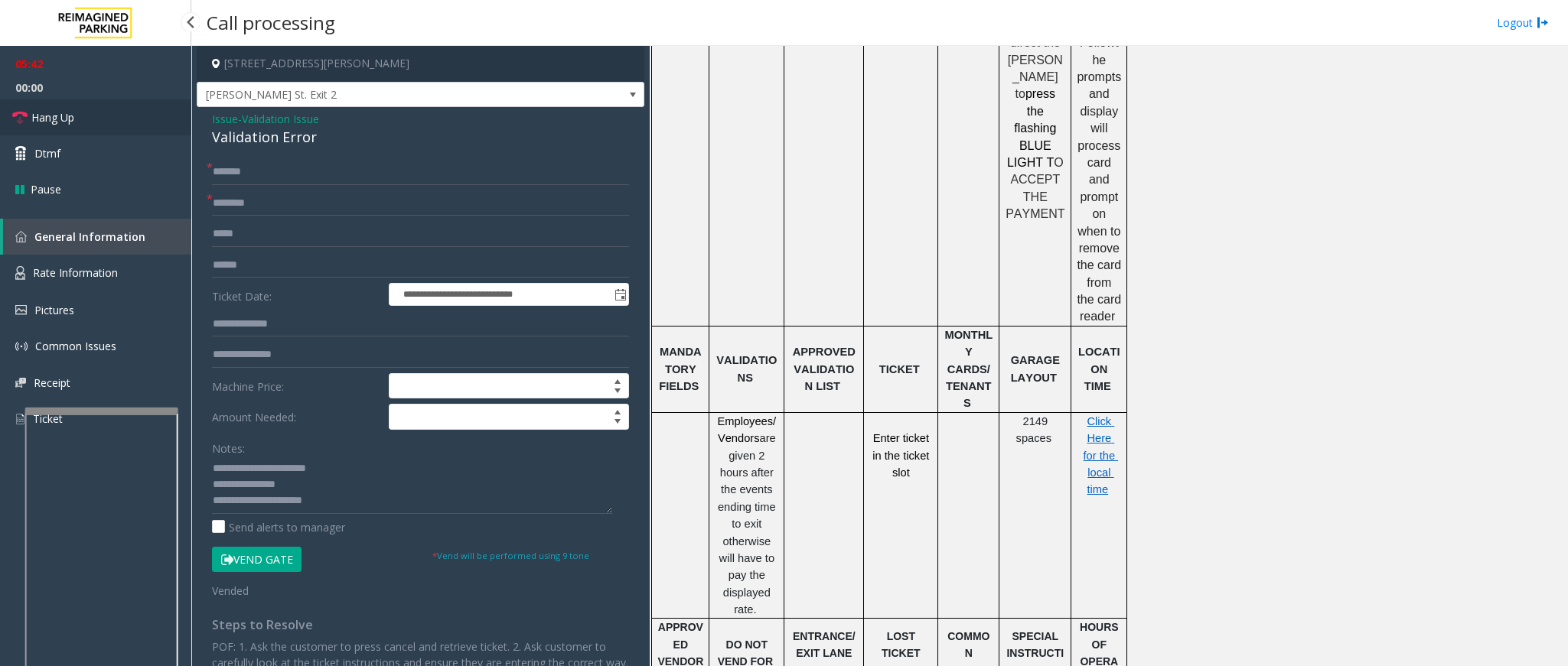
click at [54, 124] on span "Hang Up" at bounding box center [53, 117] width 42 height 16
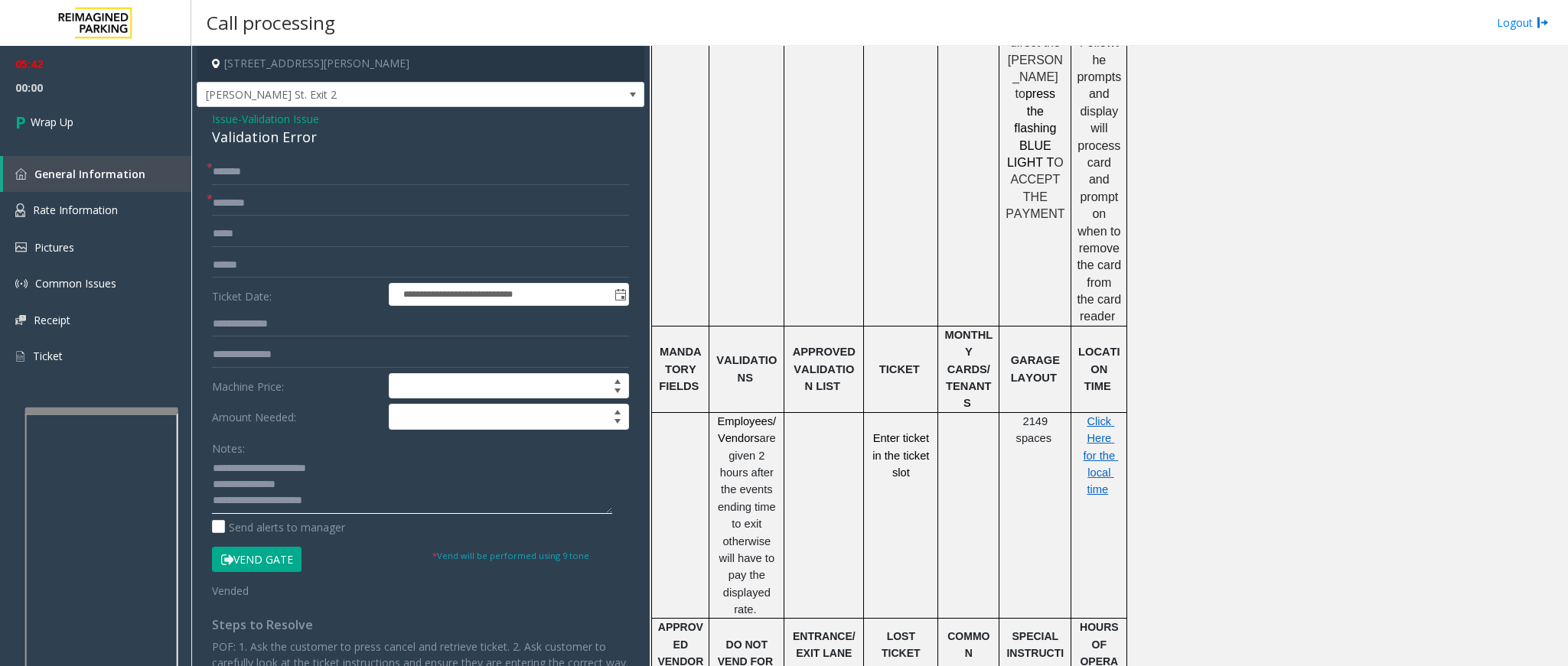
click at [331, 511] on textarea at bounding box center [412, 485] width 400 height 57
type textarea "**********"
click at [40, 108] on link "Wrap Up" at bounding box center [95, 122] width 192 height 45
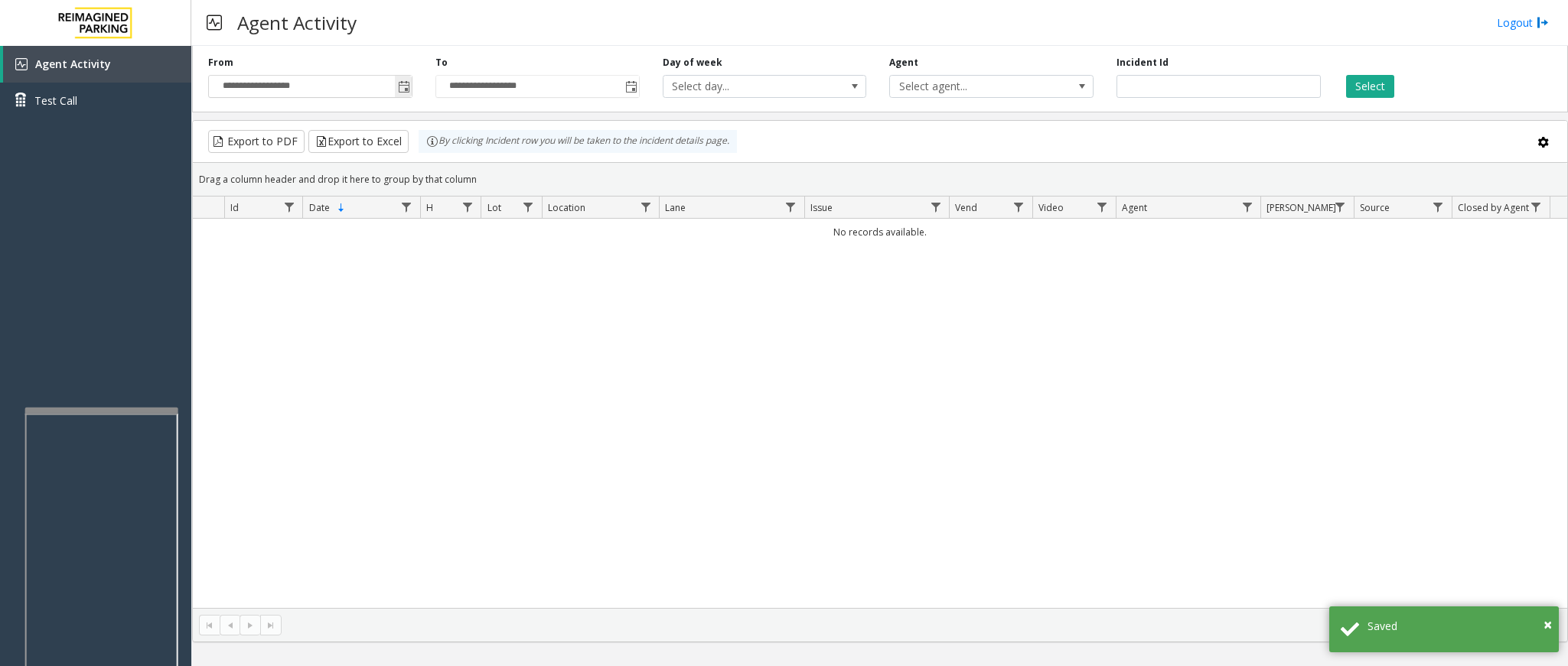
click at [404, 87] on span "Toggle popup" at bounding box center [404, 87] width 12 height 12
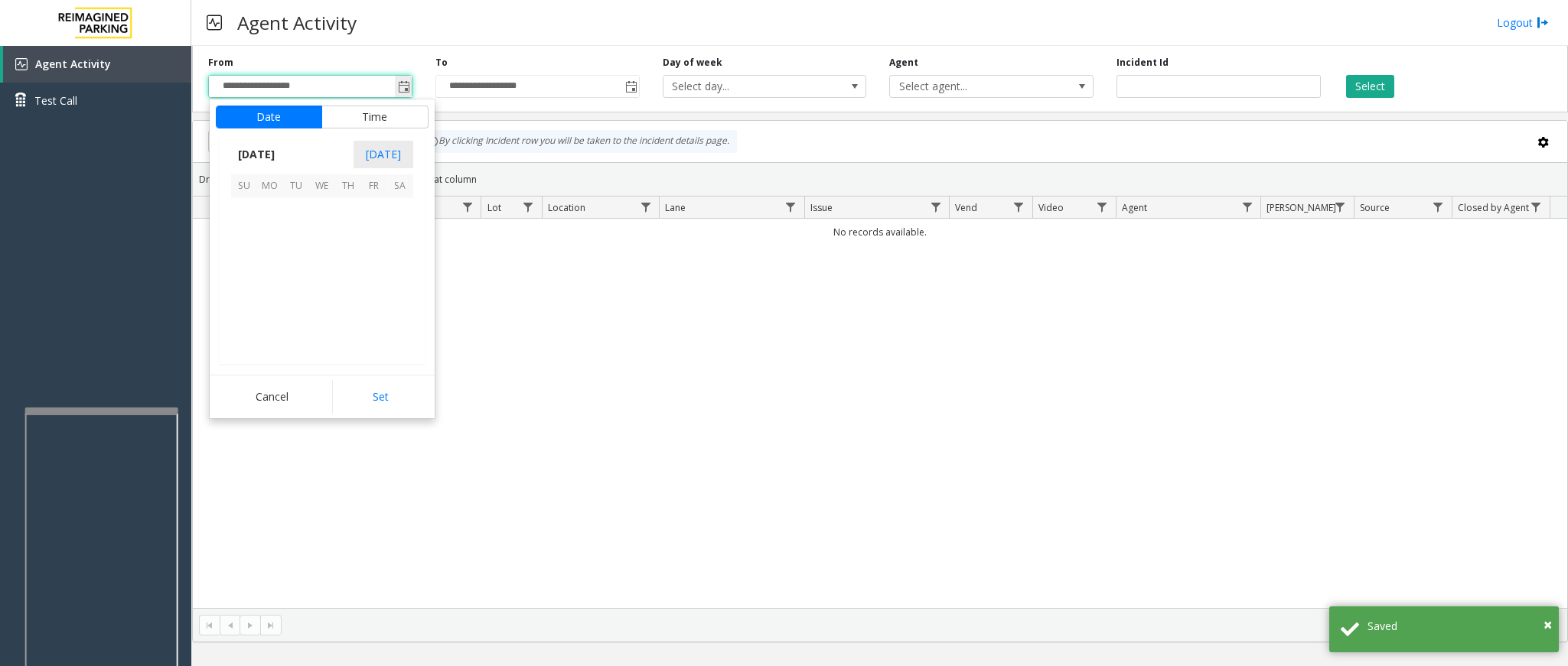
scroll to position [274230, 0]
click at [362, 243] on span "8" at bounding box center [374, 238] width 26 height 26
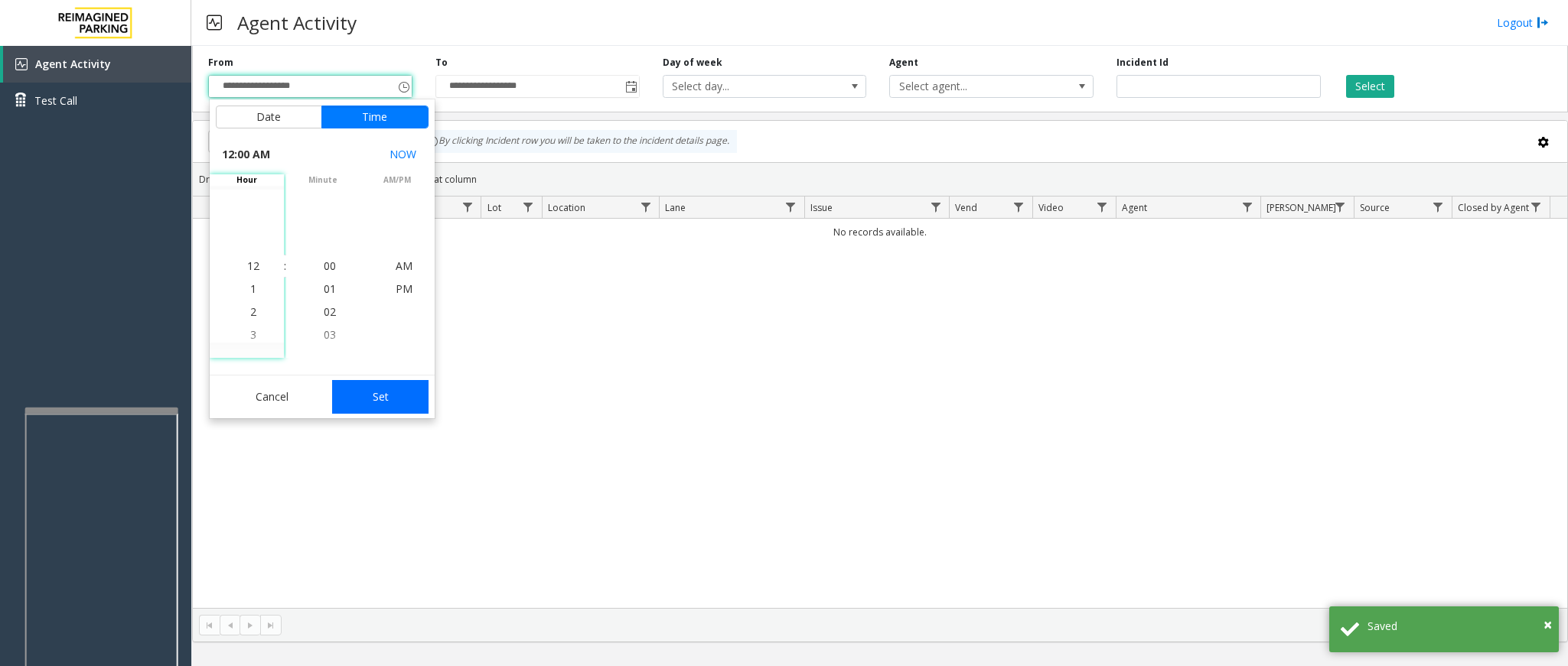
click at [381, 388] on button "Set" at bounding box center [380, 397] width 96 height 34
type input "**********"
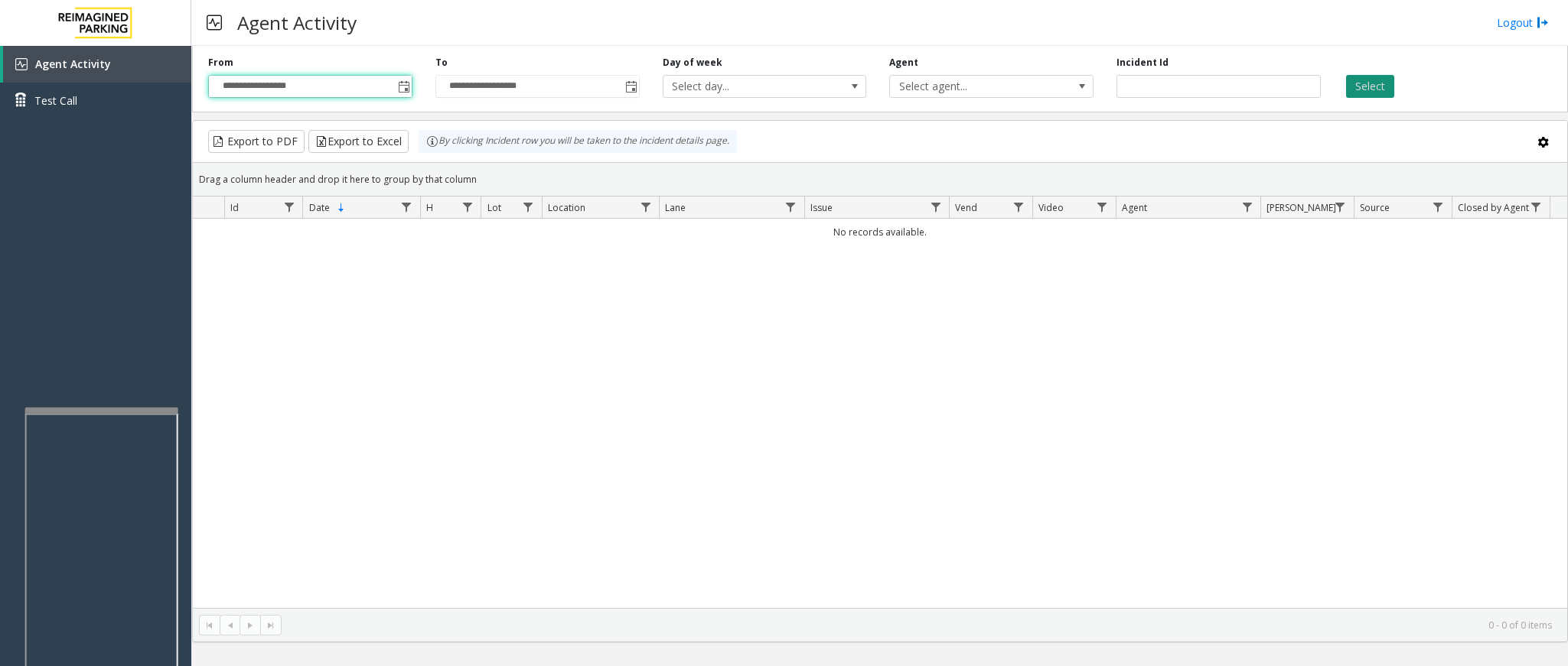
click at [1367, 89] on button "Select" at bounding box center [1370, 87] width 49 height 23
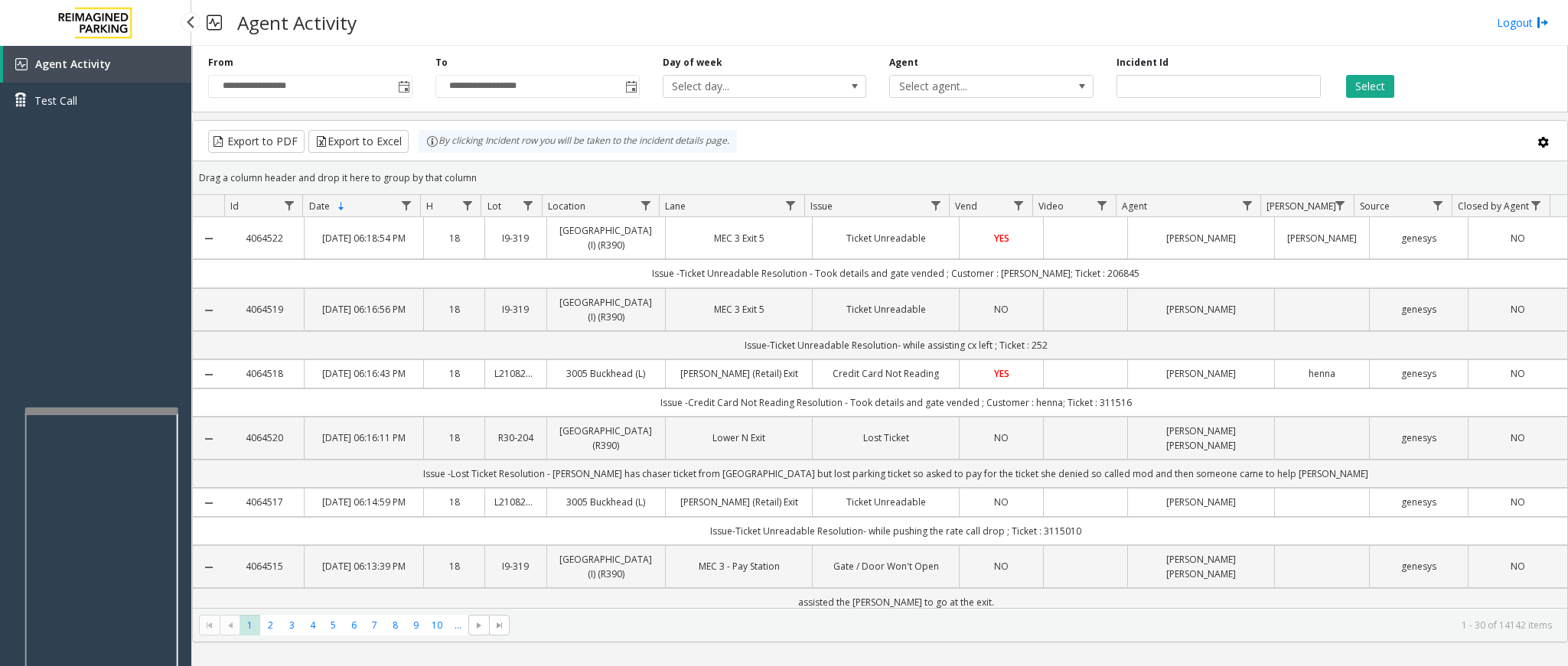
click at [106, 317] on div "Agent Activity Test Call" at bounding box center [95, 379] width 192 height 666
drag, startPoint x: 53, startPoint y: 227, endPoint x: 125, endPoint y: 117, distance: 131.5
click at [125, 117] on div "Agent Activity Test Call" at bounding box center [95, 87] width 192 height 84
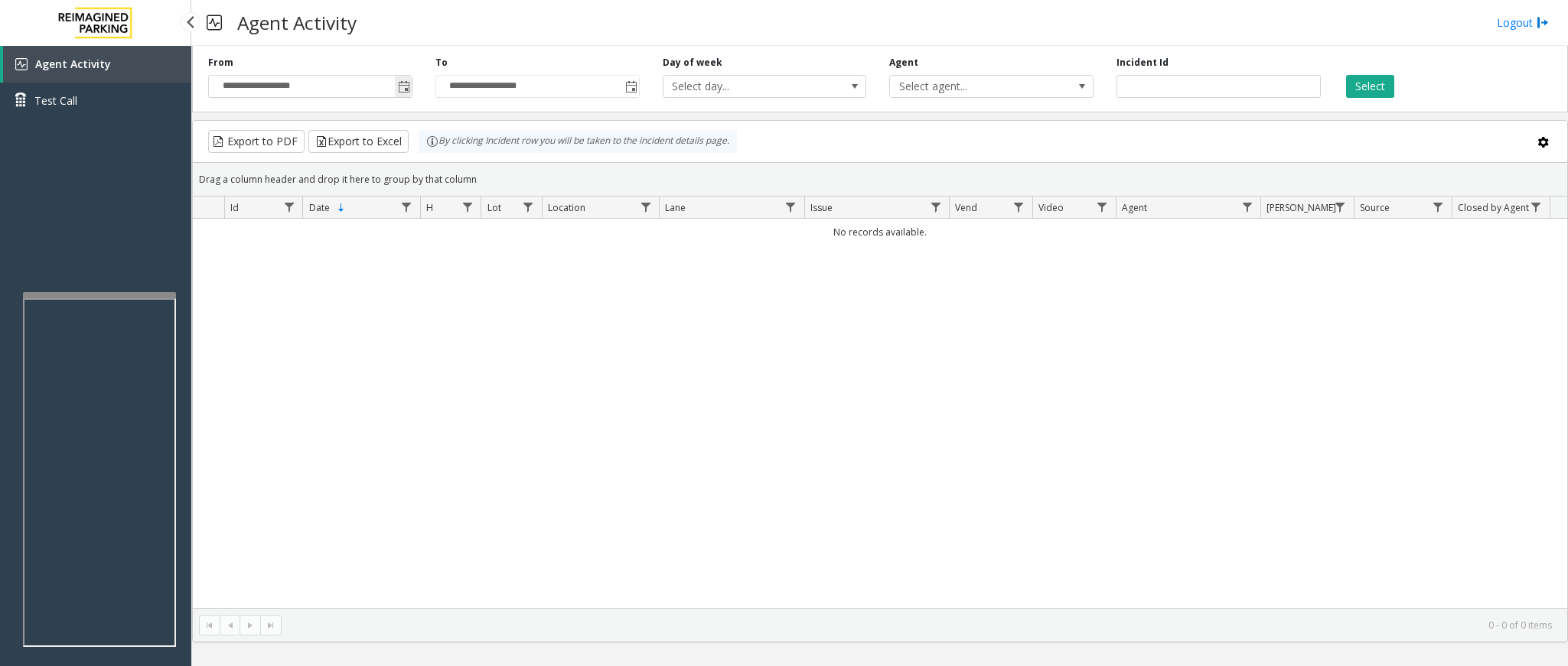
click at [407, 83] on span "Toggle popup" at bounding box center [404, 87] width 12 height 12
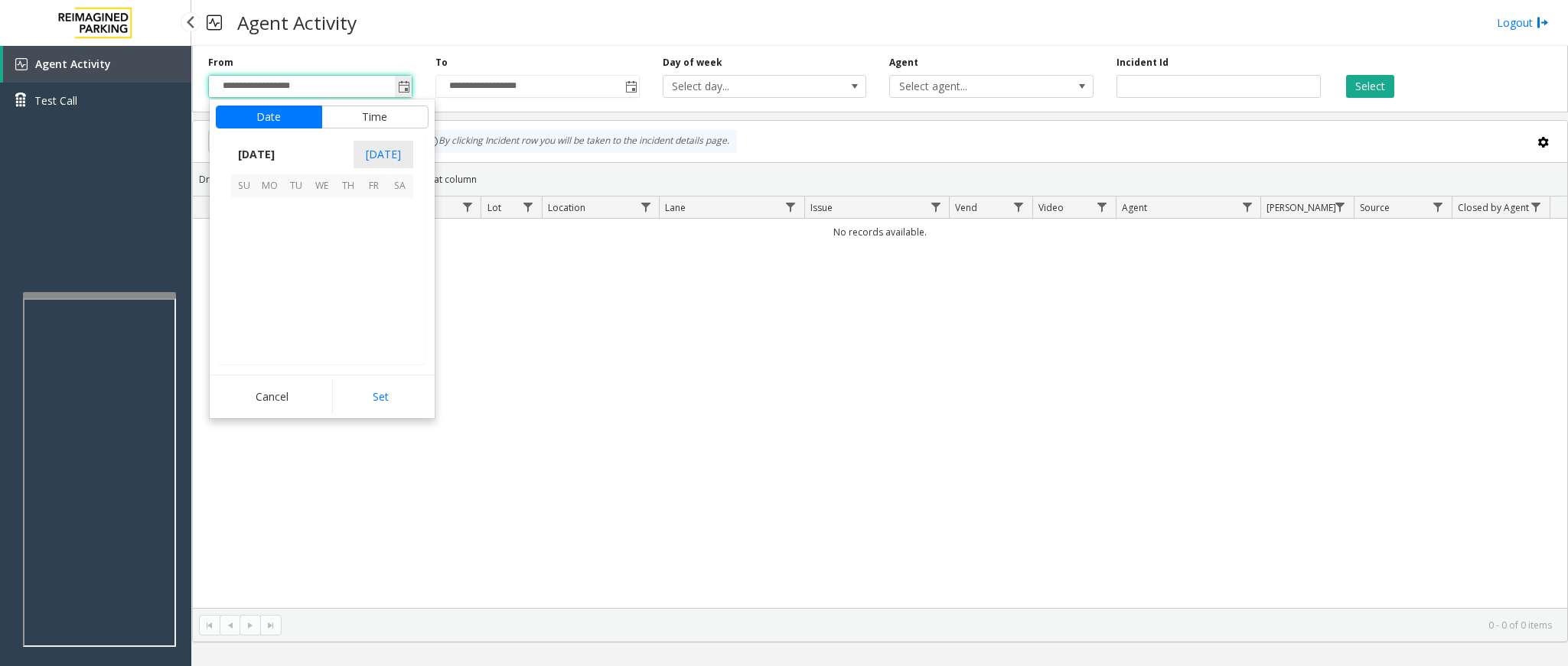
scroll to position [274230, 0]
click at [370, 237] on span "8" at bounding box center [374, 238] width 26 height 26
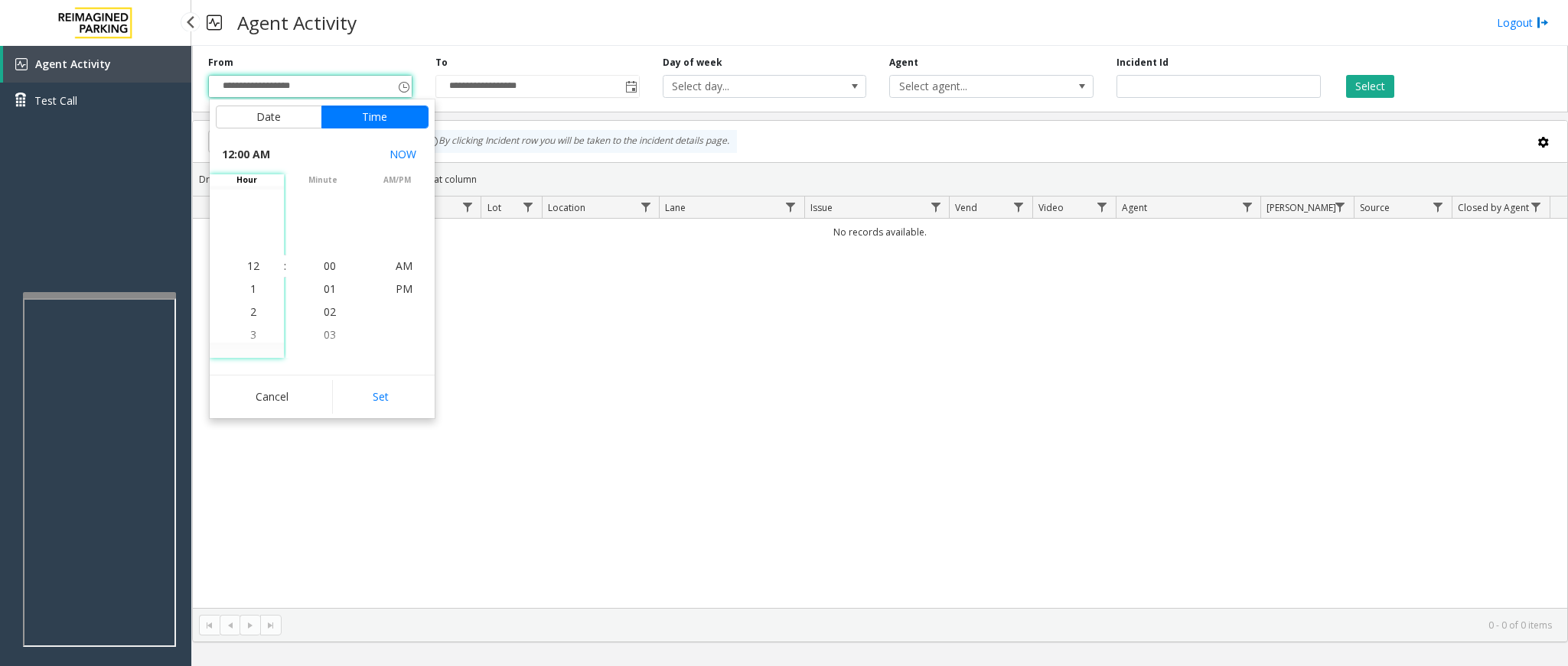
click at [407, 389] on button "Set" at bounding box center [380, 397] width 96 height 34
type input "**********"
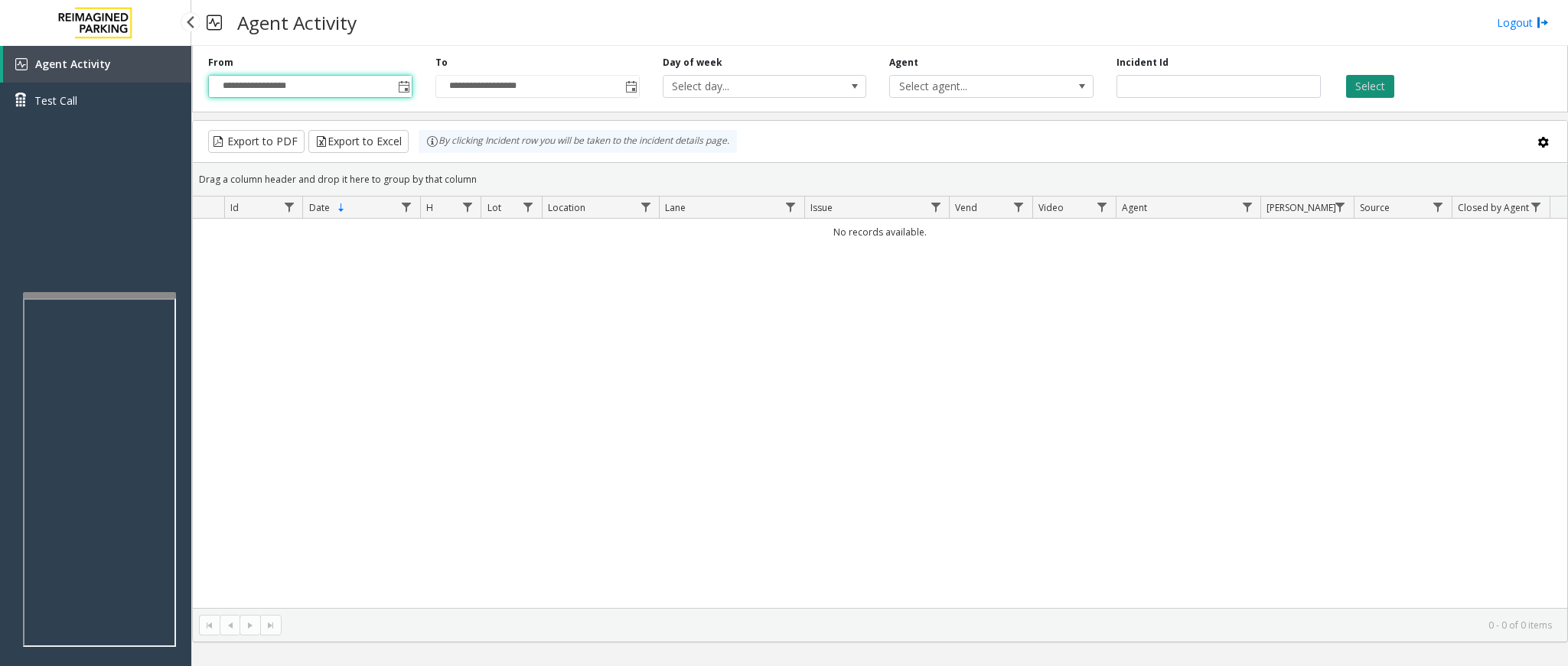
click at [1374, 81] on button "Select" at bounding box center [1370, 87] width 49 height 23
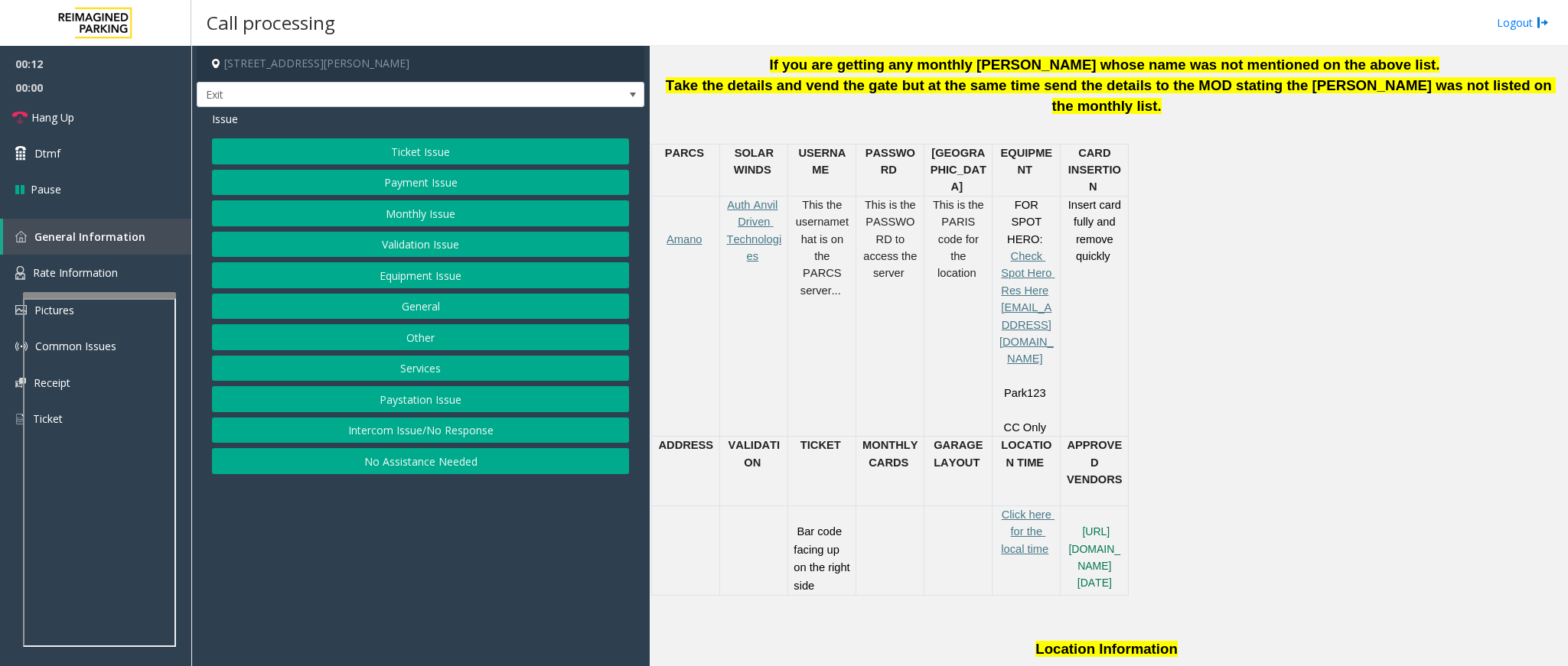
scroll to position [688, 0]
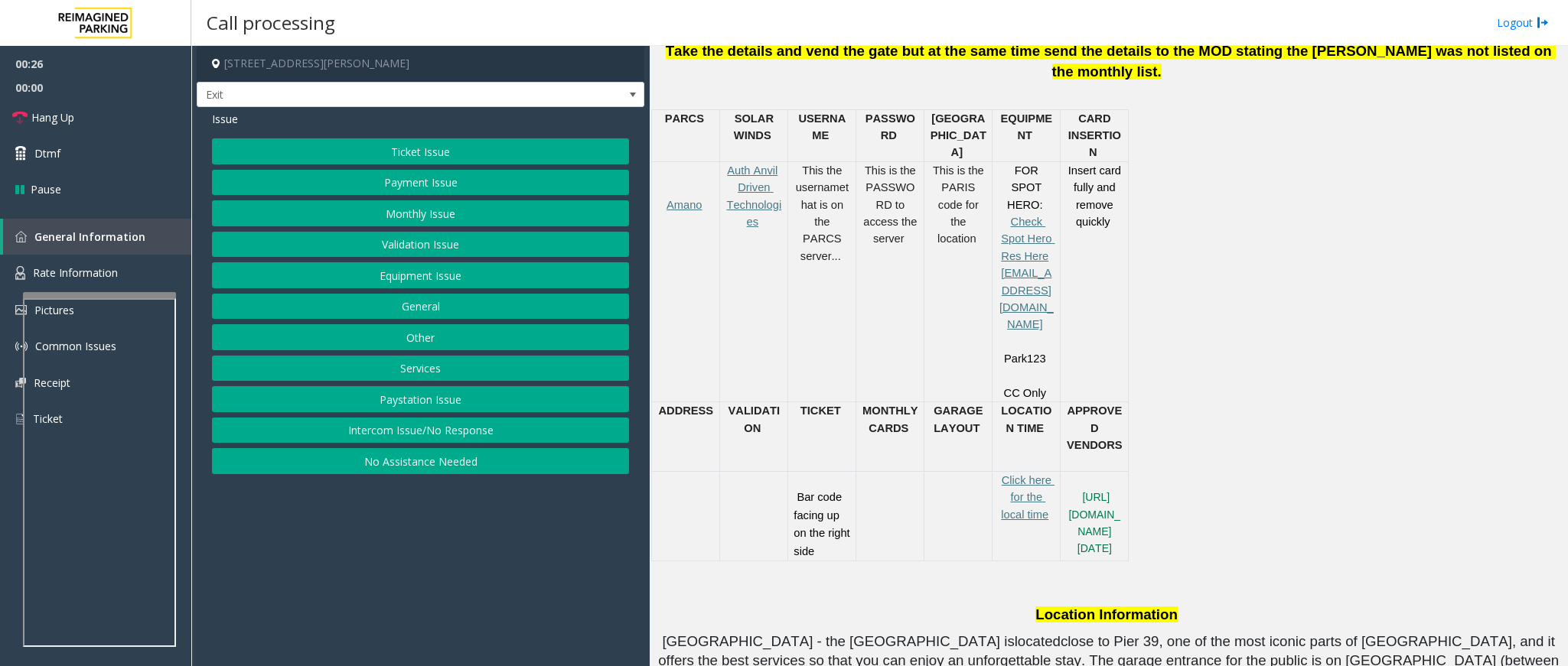
click at [483, 154] on button "Ticket Issue" at bounding box center [421, 151] width 417 height 26
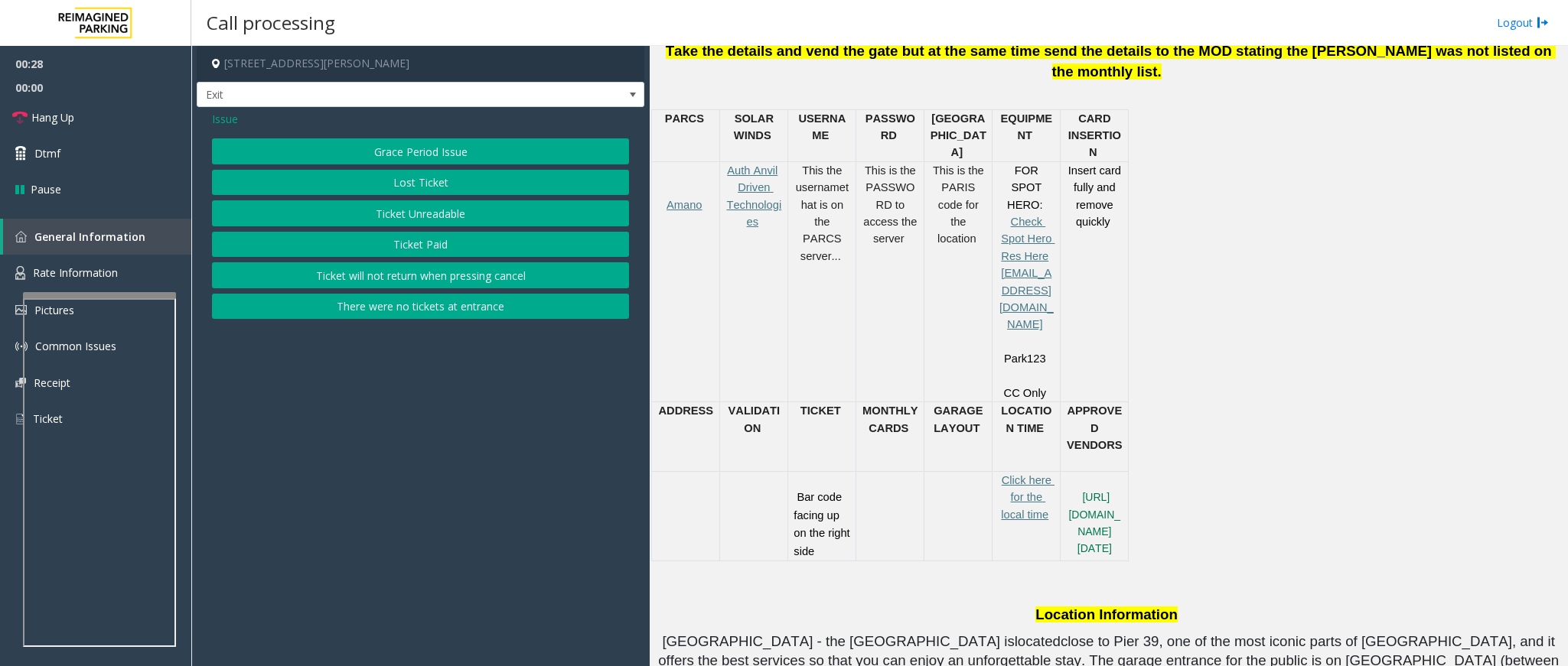
click at [506, 308] on button "There were no tickets at entrance" at bounding box center [421, 307] width 417 height 26
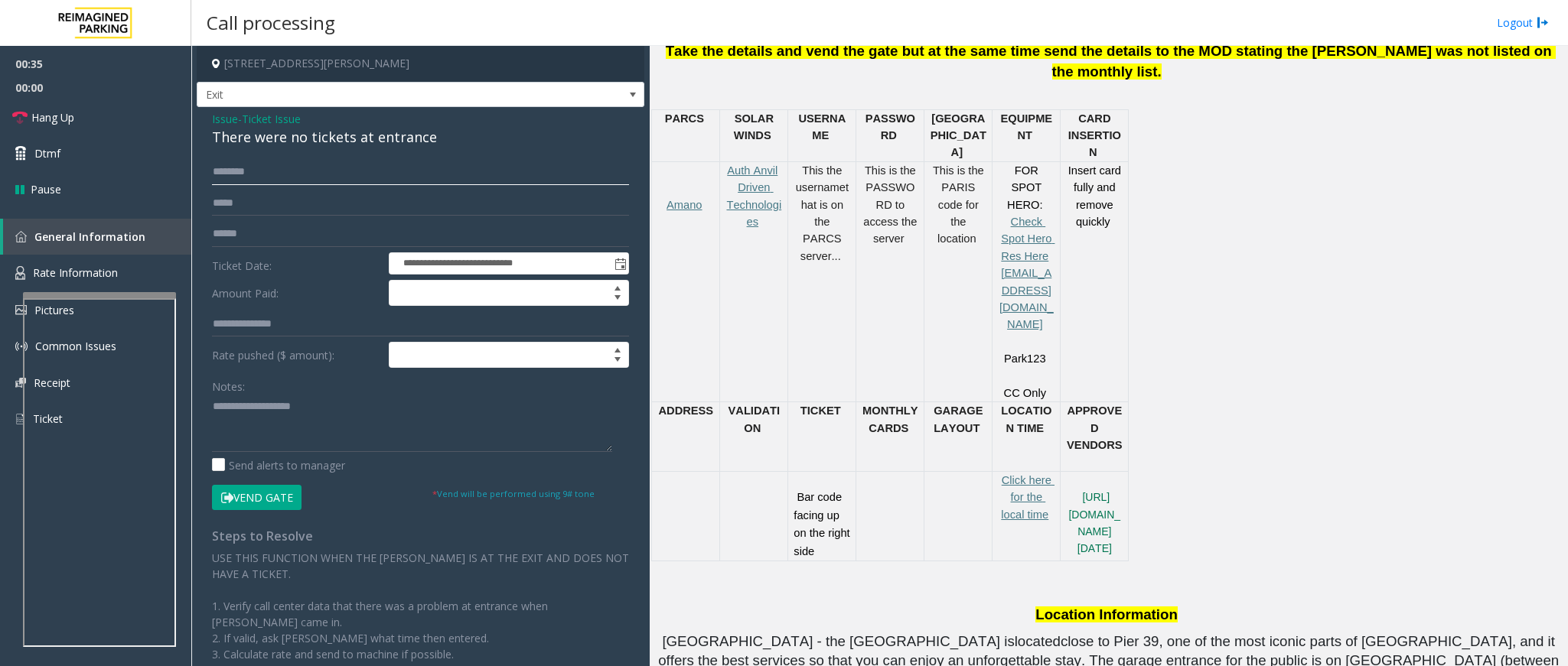
click at [253, 172] on input "text" at bounding box center [421, 171] width 417 height 26
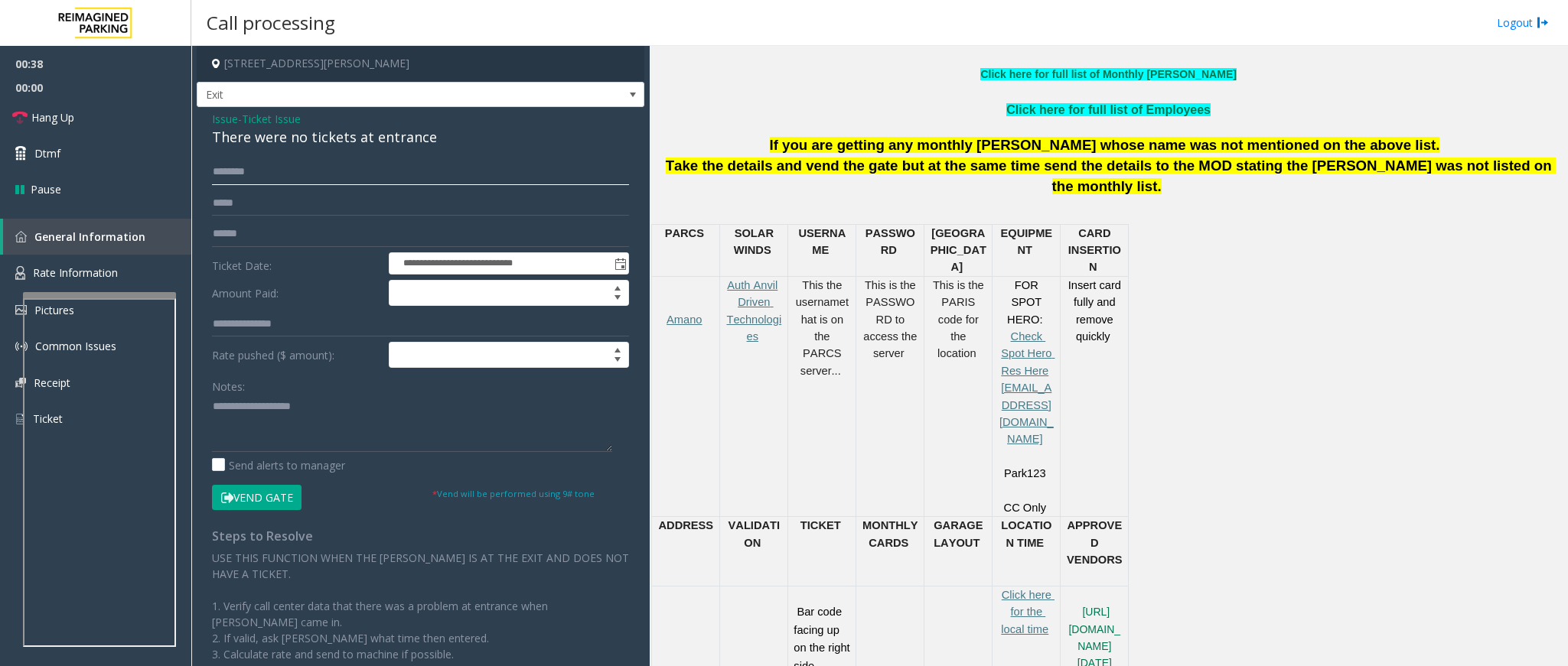
click at [397, 173] on input "text" at bounding box center [421, 171] width 417 height 26
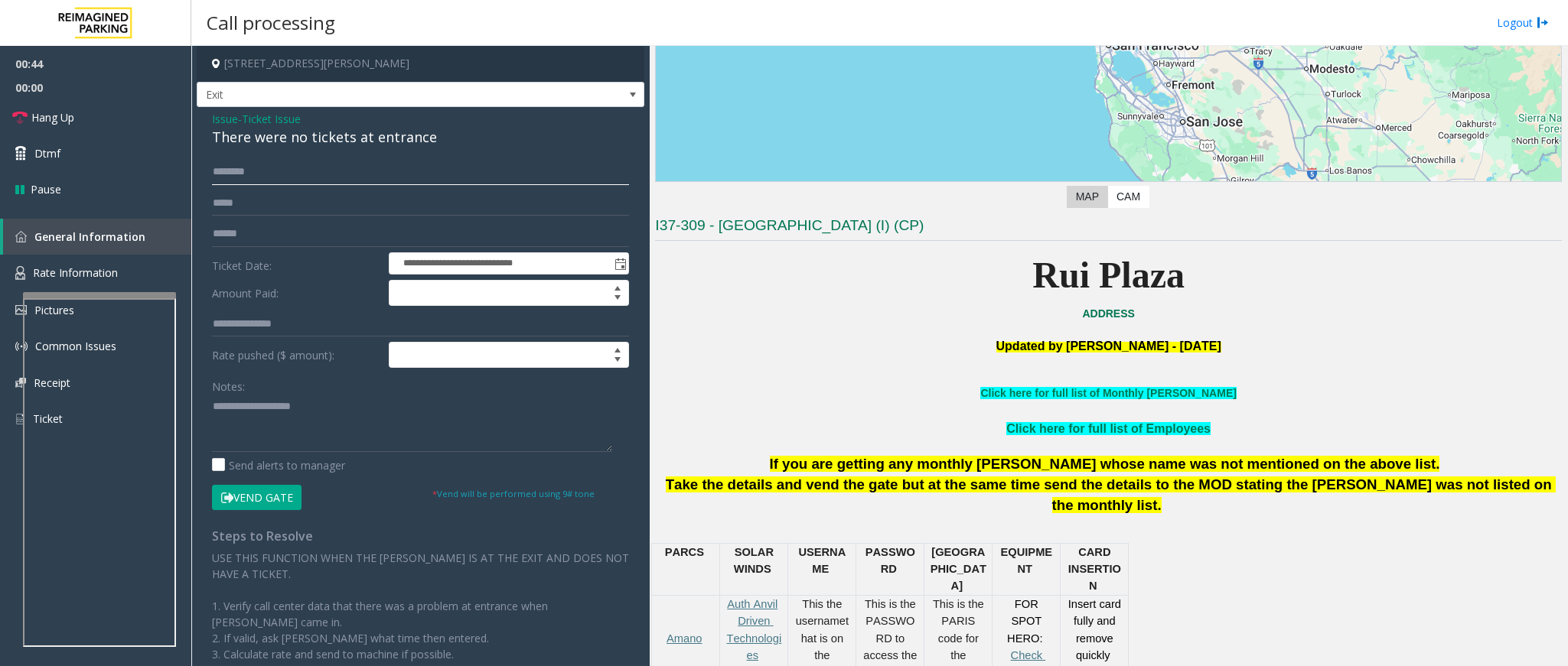
scroll to position [230, 0]
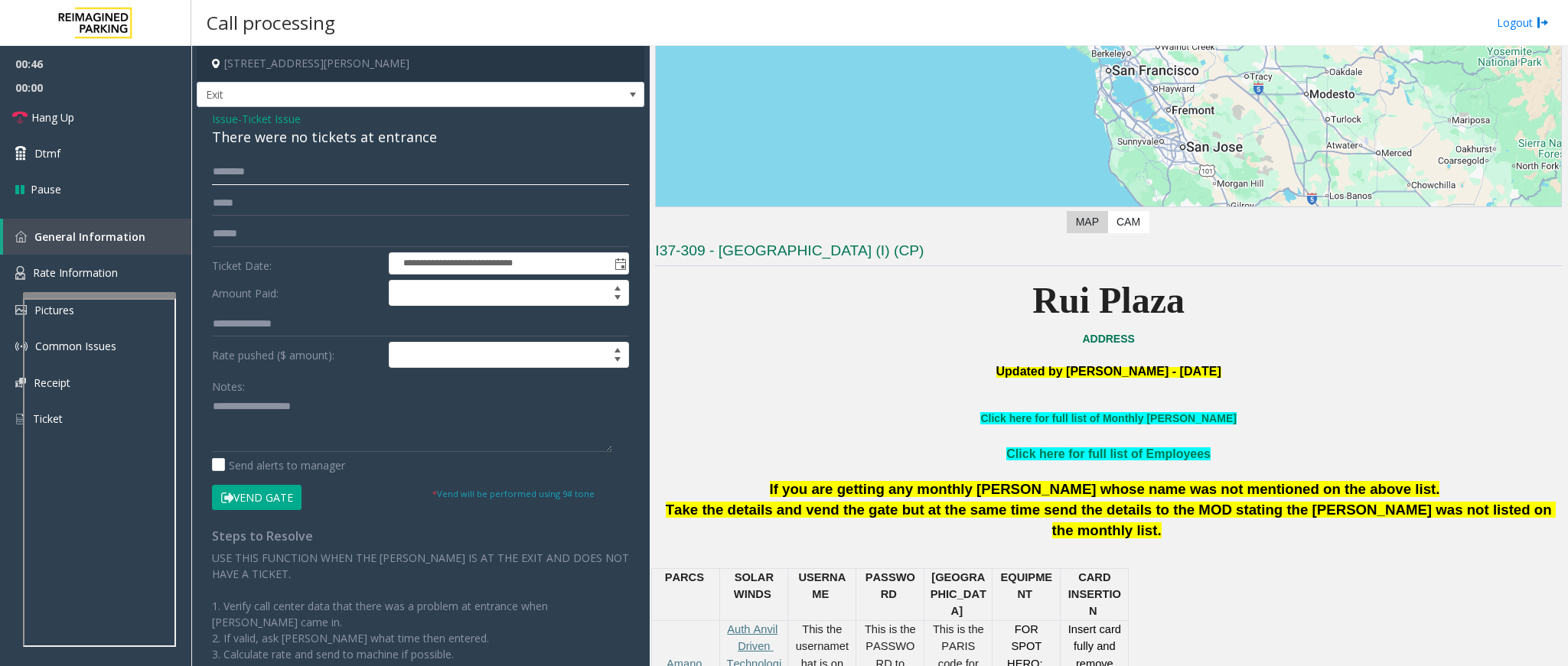
click at [243, 173] on input "text" at bounding box center [421, 171] width 417 height 26
type input "****"
drag, startPoint x: 430, startPoint y: 134, endPoint x: 214, endPoint y: 119, distance: 216.5
click at [214, 119] on div "Issue - Ticket Issue There were no tickets at entrance" at bounding box center [421, 130] width 417 height 37
click at [214, 174] on input "****" at bounding box center [421, 171] width 417 height 26
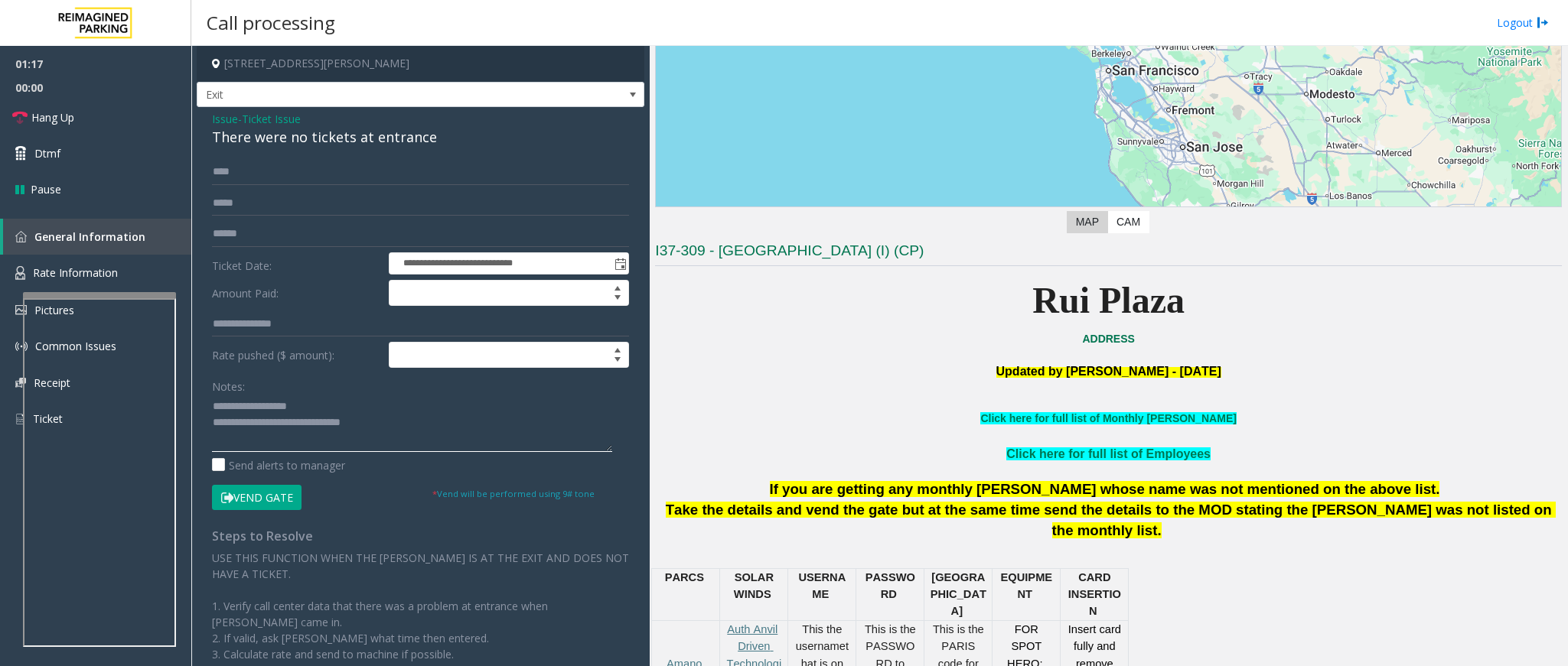
click at [212, 407] on textarea at bounding box center [412, 423] width 400 height 57
type textarea "**********"
click at [237, 178] on input "****" at bounding box center [421, 171] width 417 height 26
type input "*"
type input "*****"
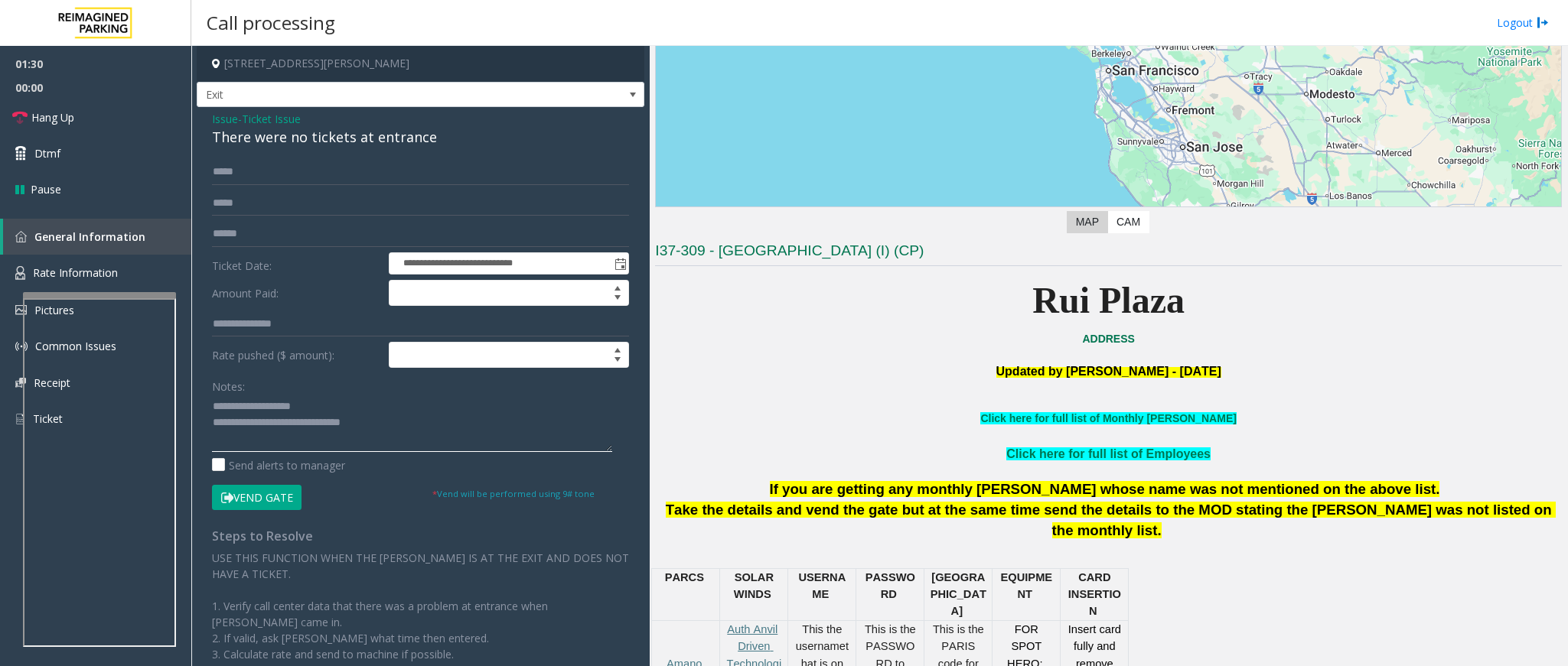
click at [386, 422] on textarea at bounding box center [412, 423] width 400 height 57
click at [278, 492] on button "Vend Gate" at bounding box center [256, 497] width 89 height 26
click at [324, 448] on textarea at bounding box center [412, 423] width 400 height 57
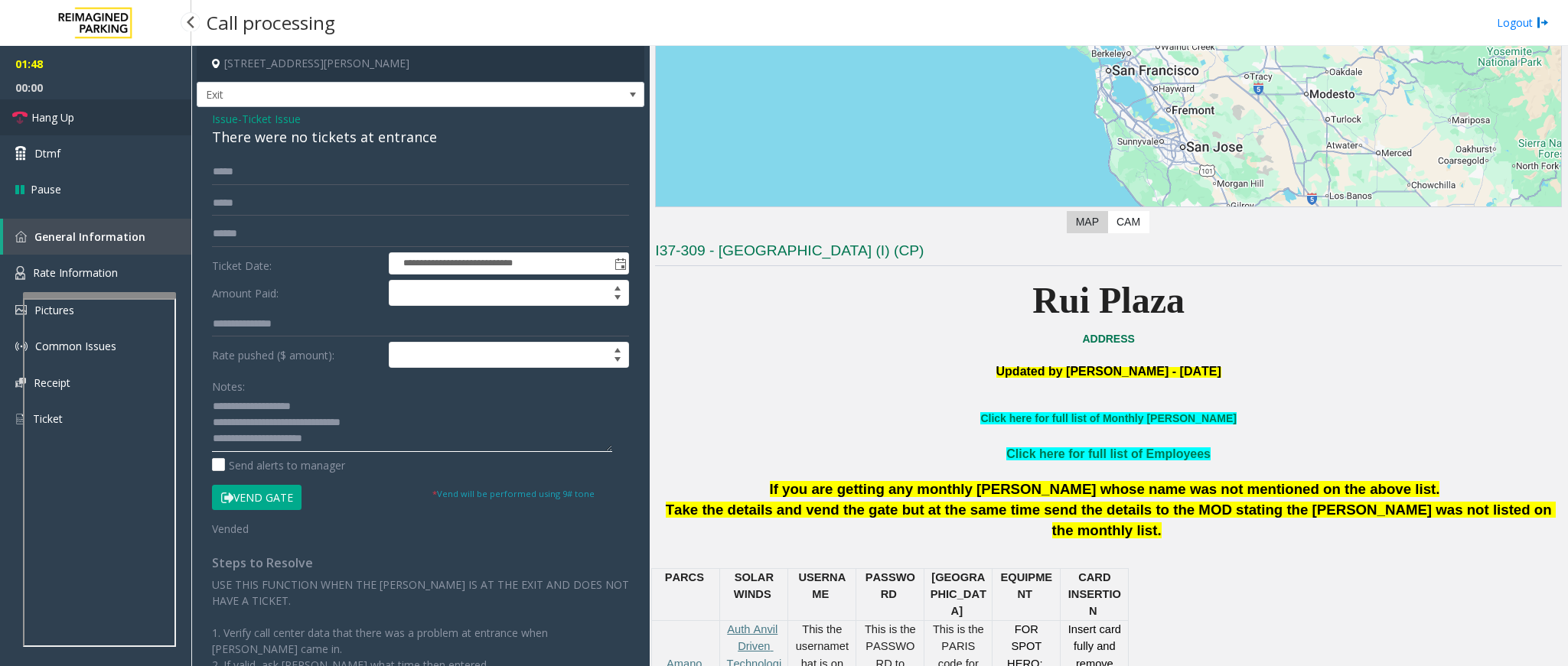
type textarea "**********"
click at [34, 124] on span "Hang Up" at bounding box center [53, 117] width 42 height 16
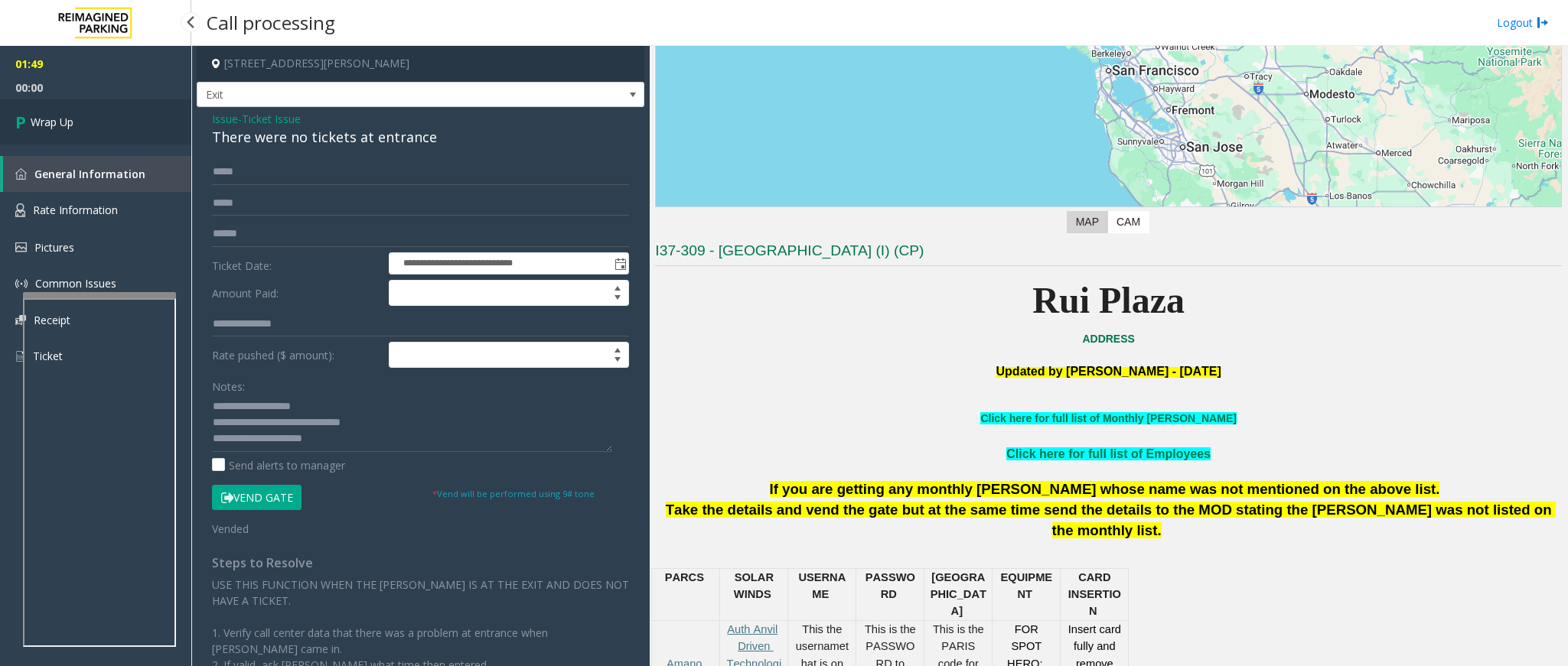
click at [34, 124] on span "Wrap Up" at bounding box center [52, 122] width 42 height 16
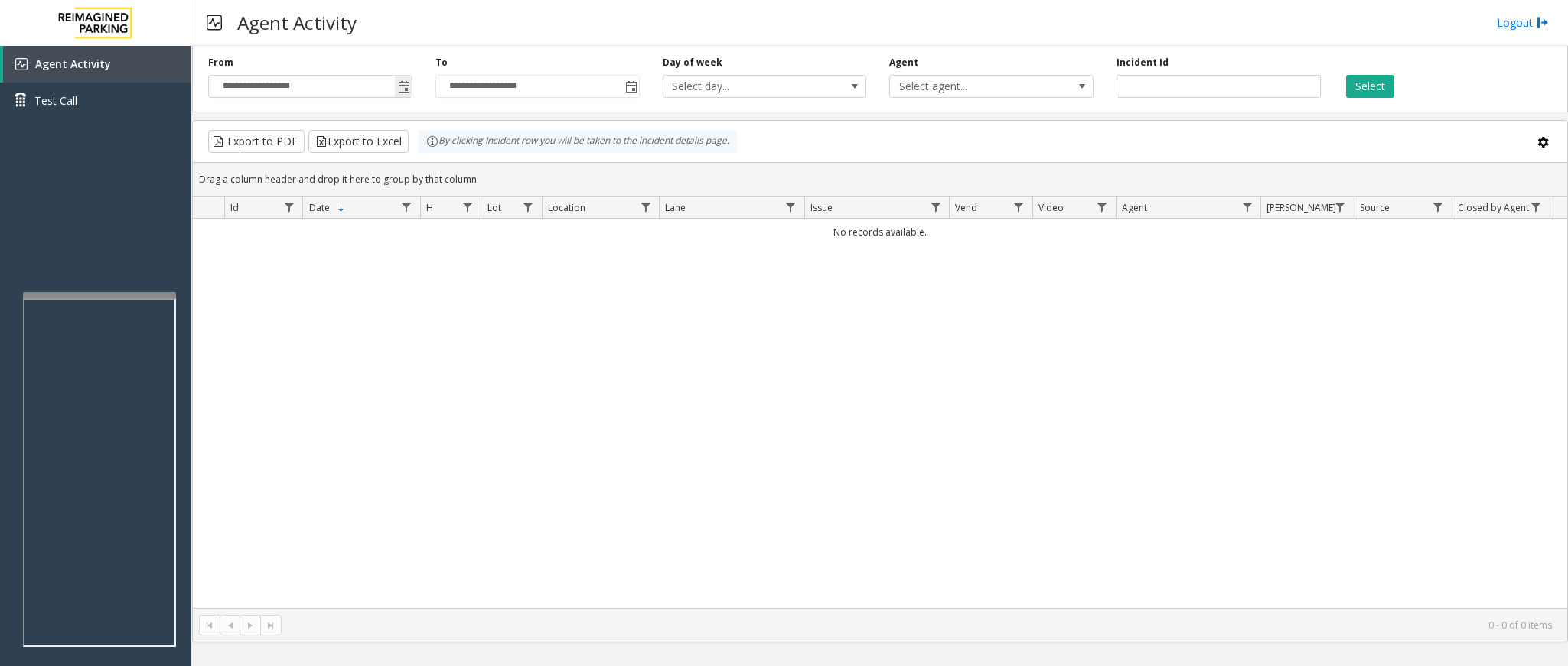
click at [407, 87] on span "Toggle popup" at bounding box center [404, 87] width 12 height 12
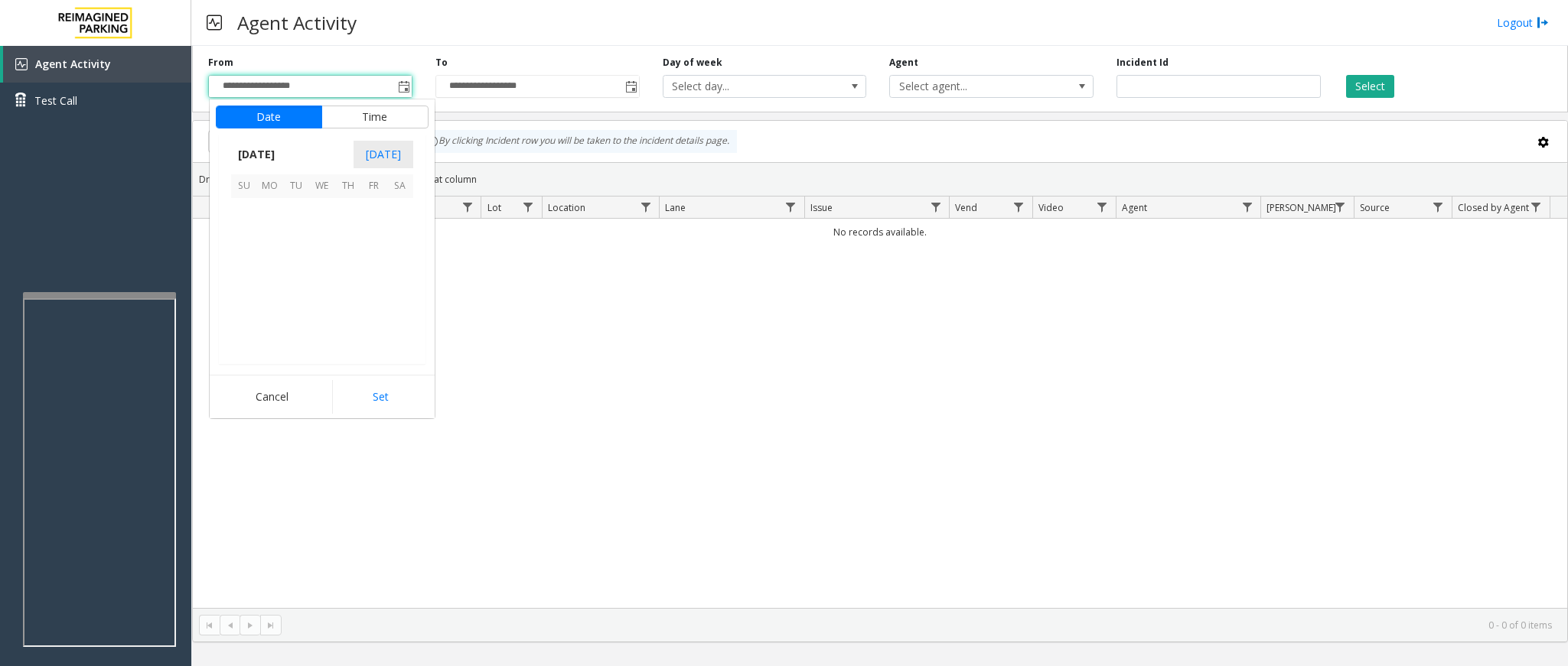
scroll to position [274230, 0]
click at [323, 246] on span "6" at bounding box center [322, 238] width 26 height 26
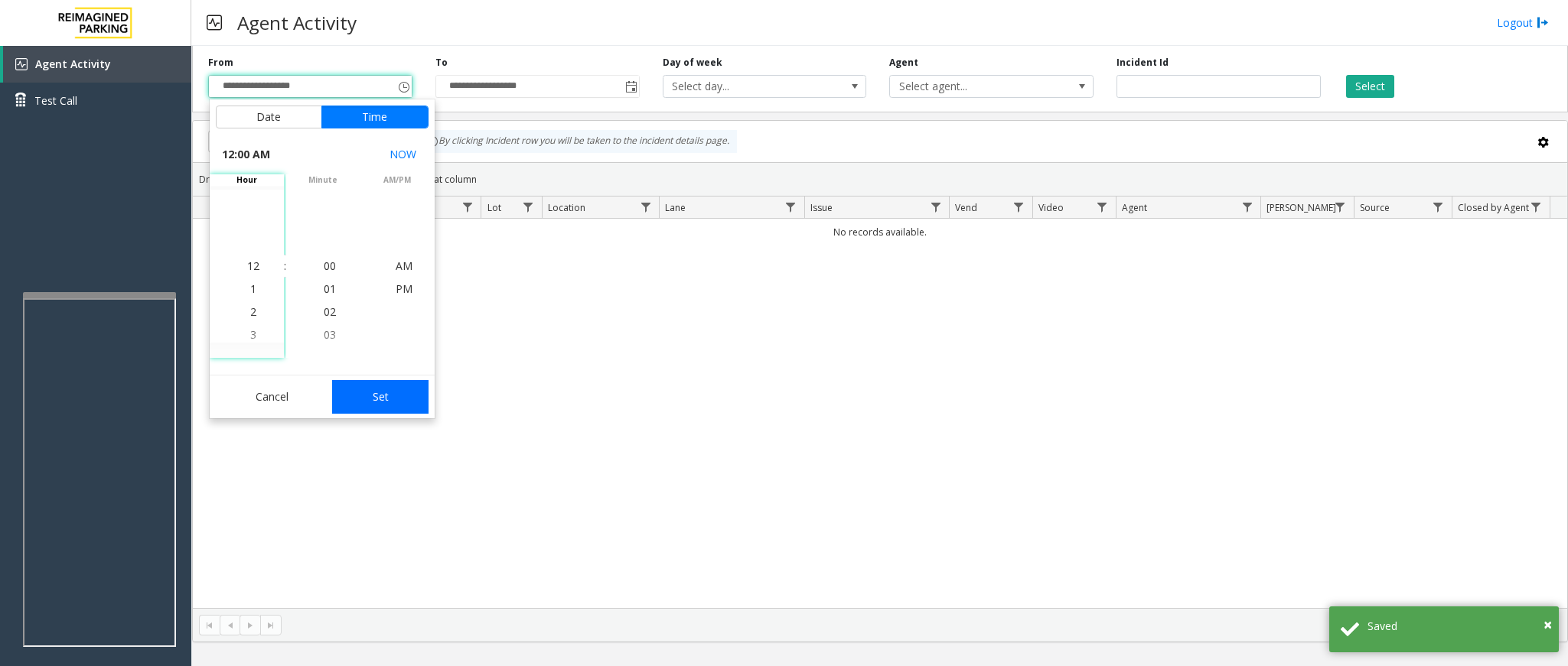
click at [380, 393] on button "Set" at bounding box center [380, 397] width 96 height 34
type input "**********"
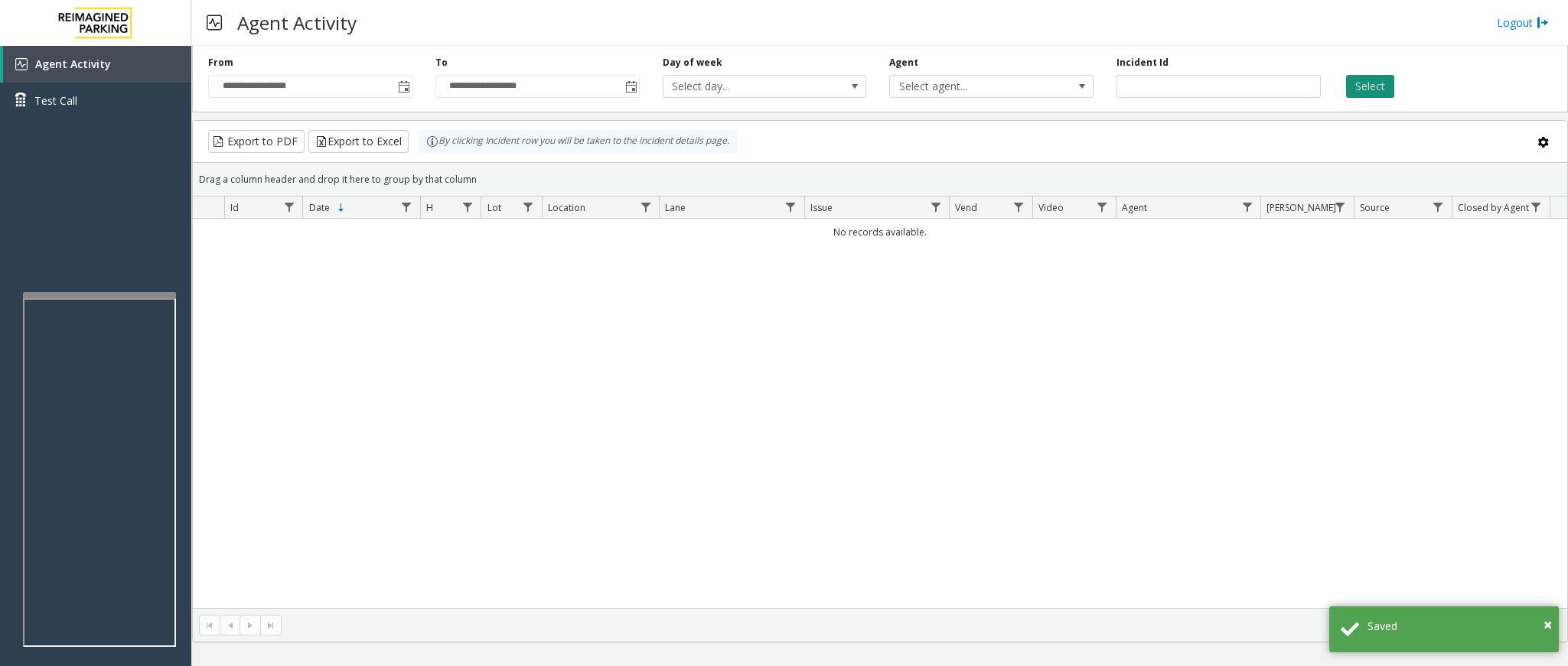
click at [1348, 83] on button "Select" at bounding box center [1370, 87] width 49 height 23
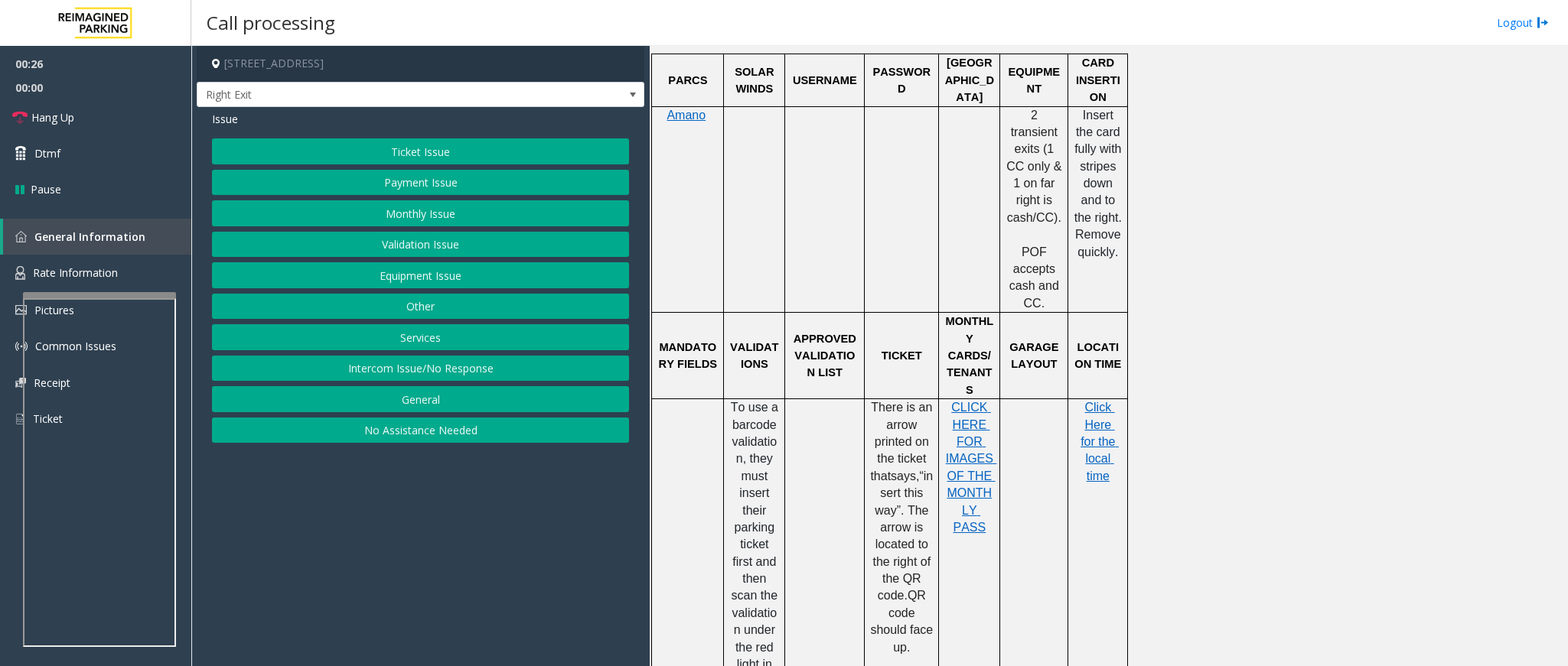
scroll to position [803, 0]
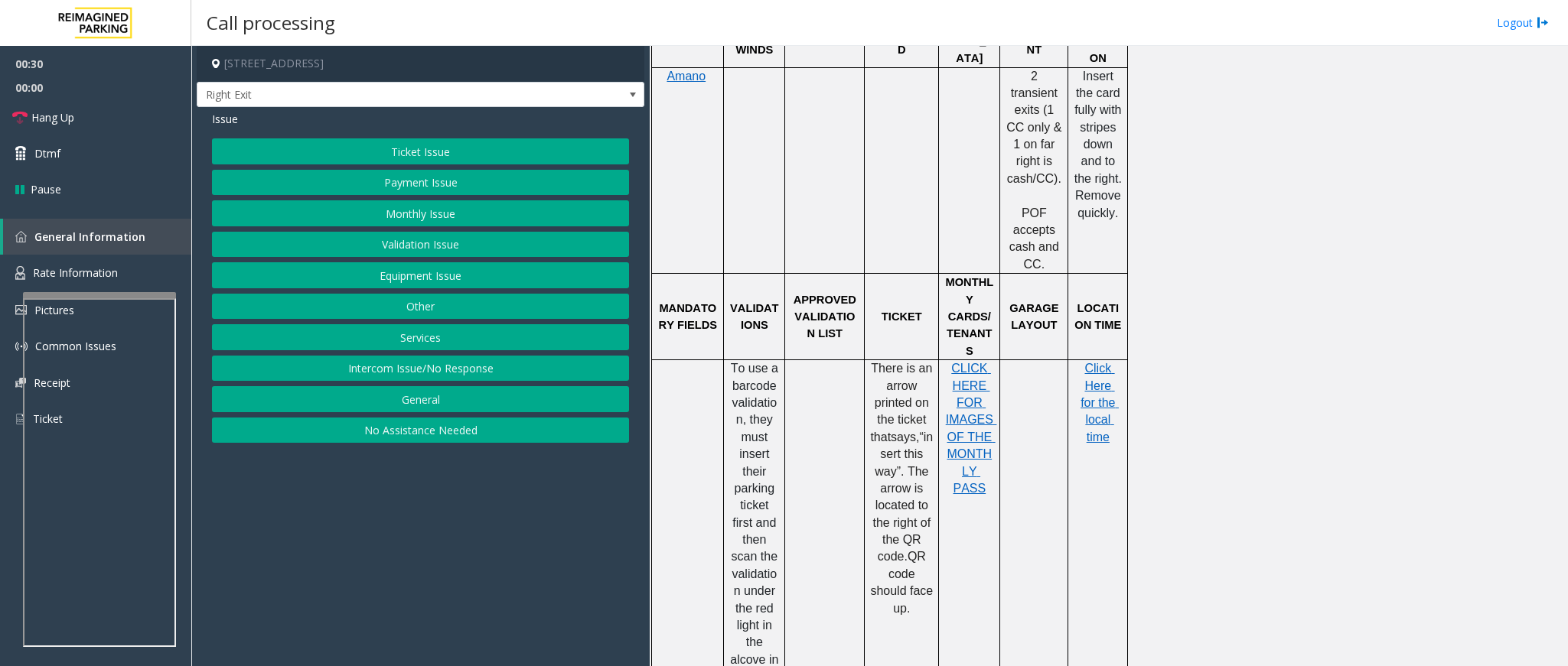
click at [419, 186] on button "Payment Issue" at bounding box center [421, 182] width 417 height 26
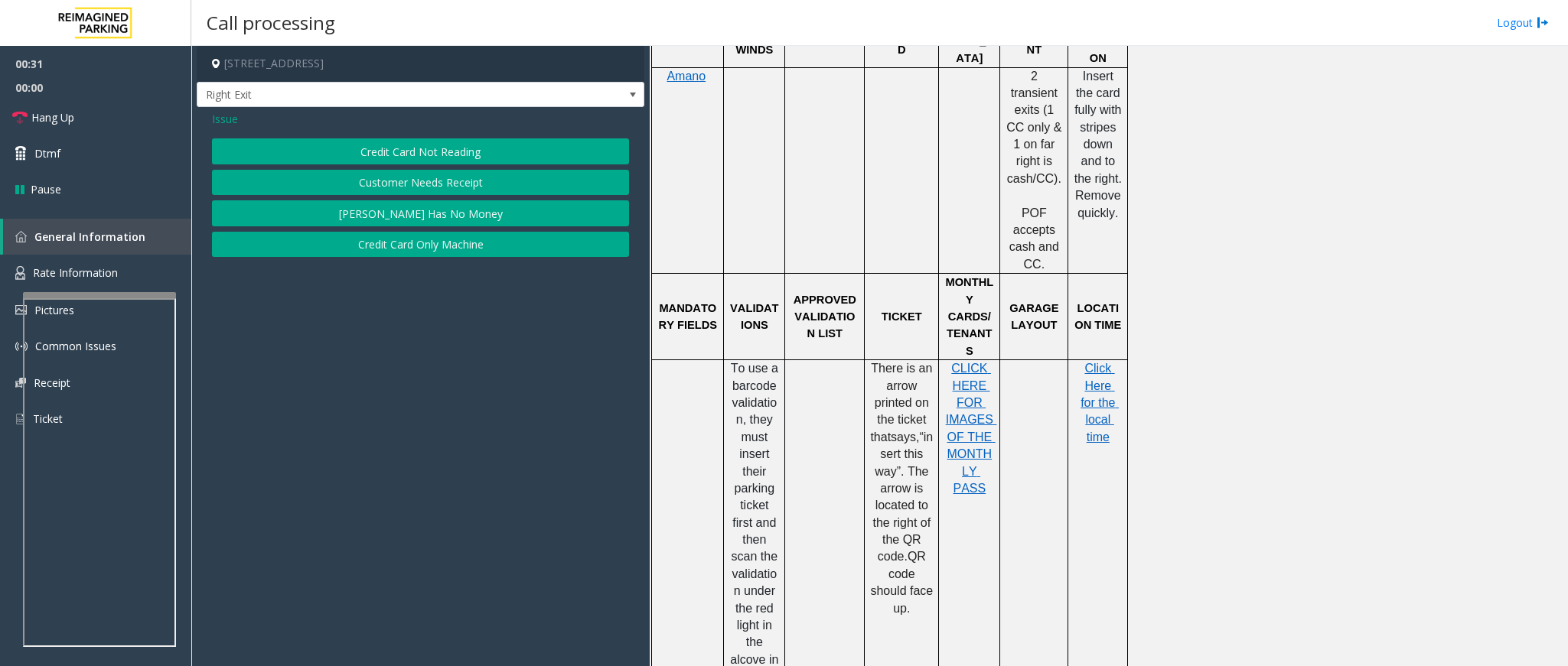
click at [442, 148] on button "Credit Card Not Reading" at bounding box center [421, 151] width 417 height 26
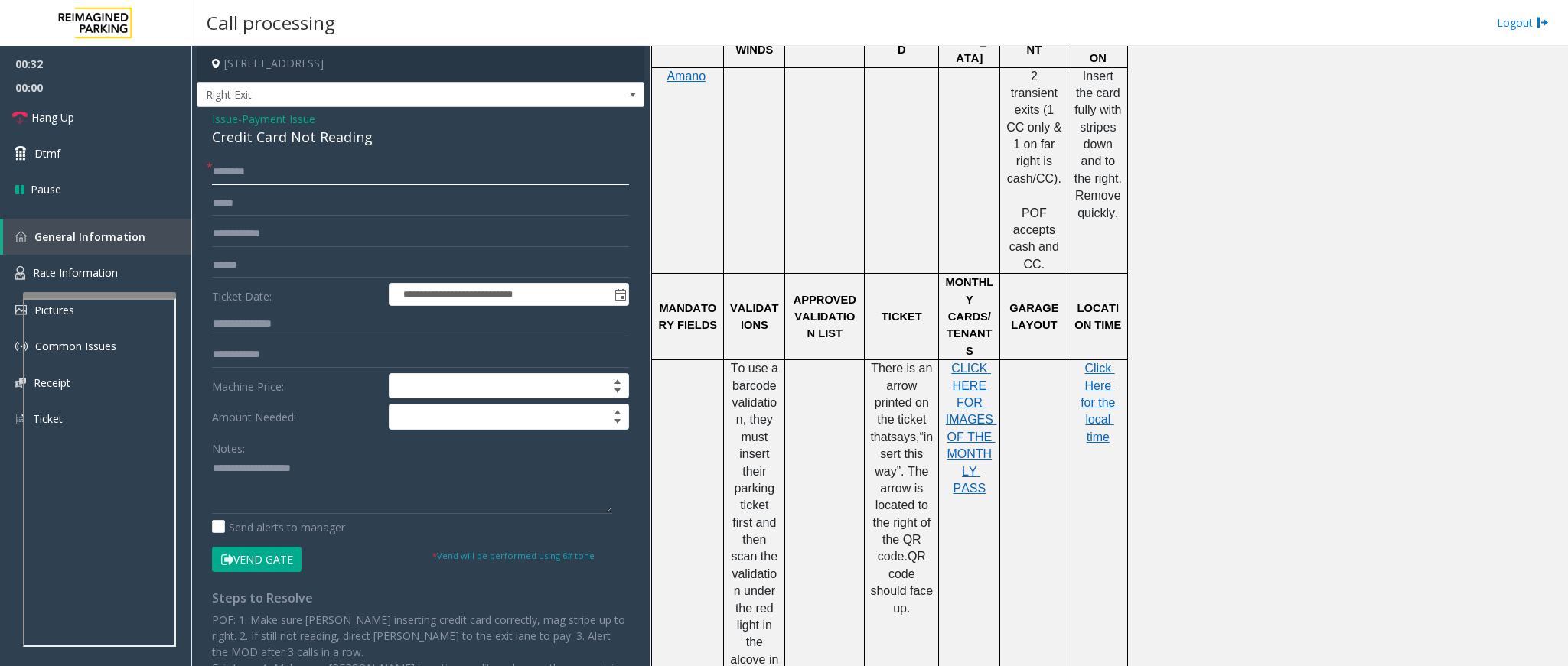
click at [231, 170] on input "text" at bounding box center [421, 171] width 417 height 26
drag, startPoint x: 370, startPoint y: 131, endPoint x: 202, endPoint y: 122, distance: 168.2
click at [202, 122] on div "**********" at bounding box center [421, 439] width 448 height 664
click at [362, 496] on textarea at bounding box center [412, 485] width 400 height 57
click at [361, 492] on textarea at bounding box center [412, 485] width 400 height 57
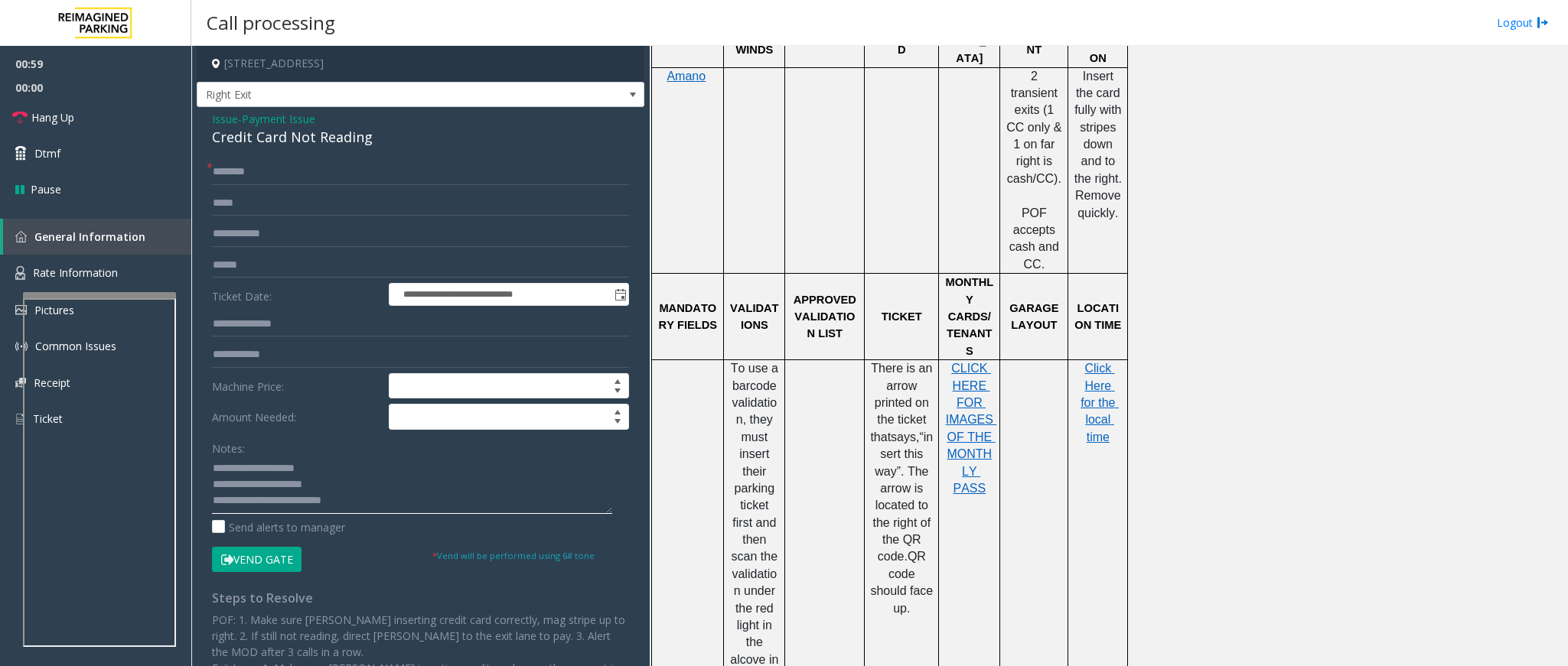
type textarea "**********"
click at [246, 271] on input "text" at bounding box center [421, 265] width 417 height 26
type input "******"
click at [402, 505] on textarea at bounding box center [412, 485] width 400 height 57
type textarea "**********"
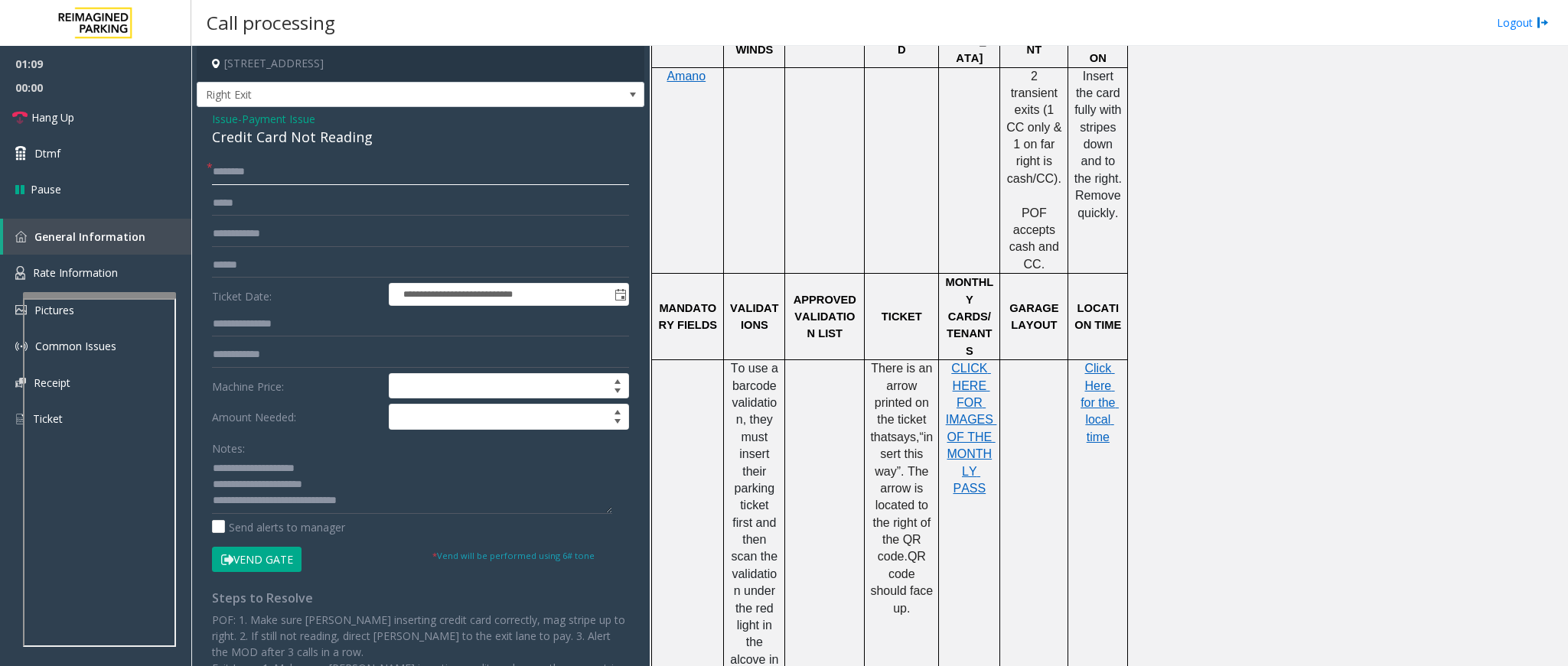
click at [244, 175] on input "text" at bounding box center [421, 171] width 417 height 26
type input "******"
click at [384, 499] on textarea at bounding box center [412, 485] width 400 height 57
click at [290, 558] on button "Vend Gate" at bounding box center [256, 559] width 89 height 26
click at [250, 503] on textarea at bounding box center [412, 485] width 400 height 57
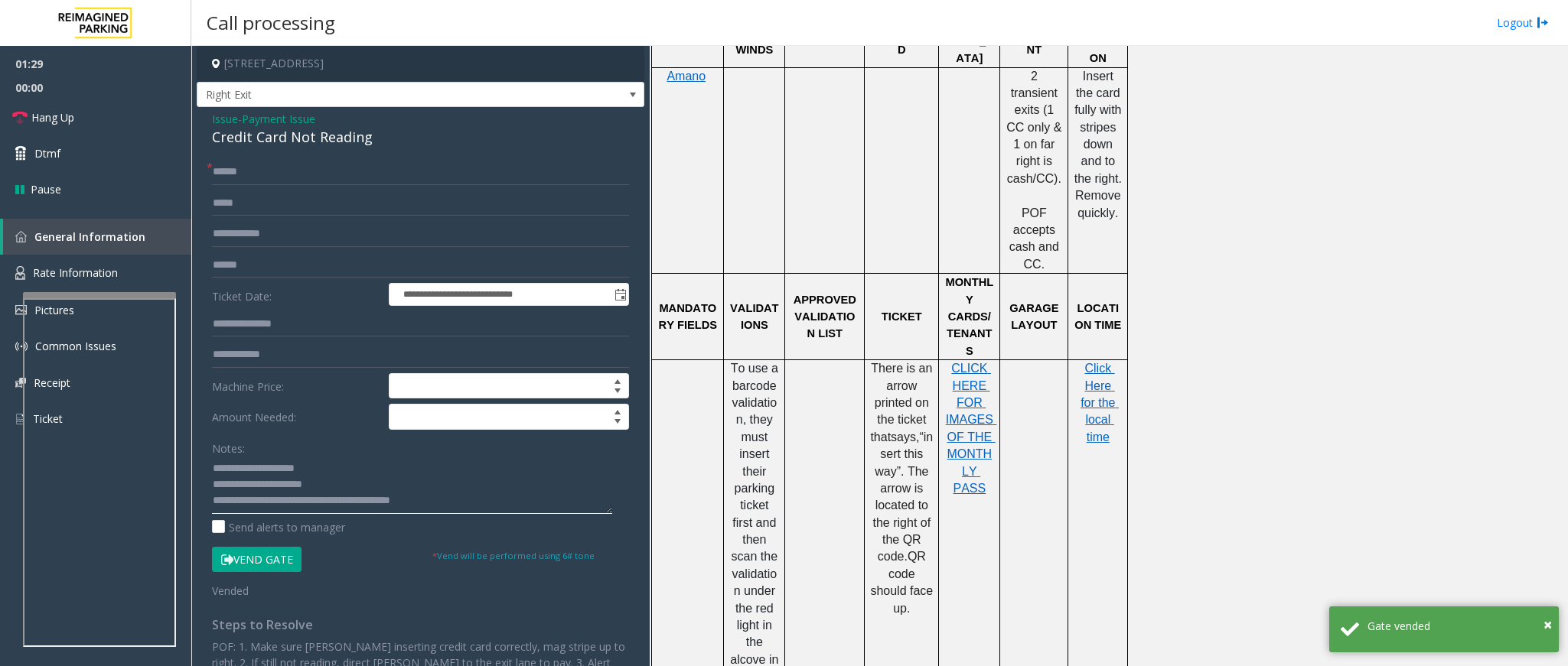
click at [473, 512] on textarea at bounding box center [412, 485] width 400 height 57
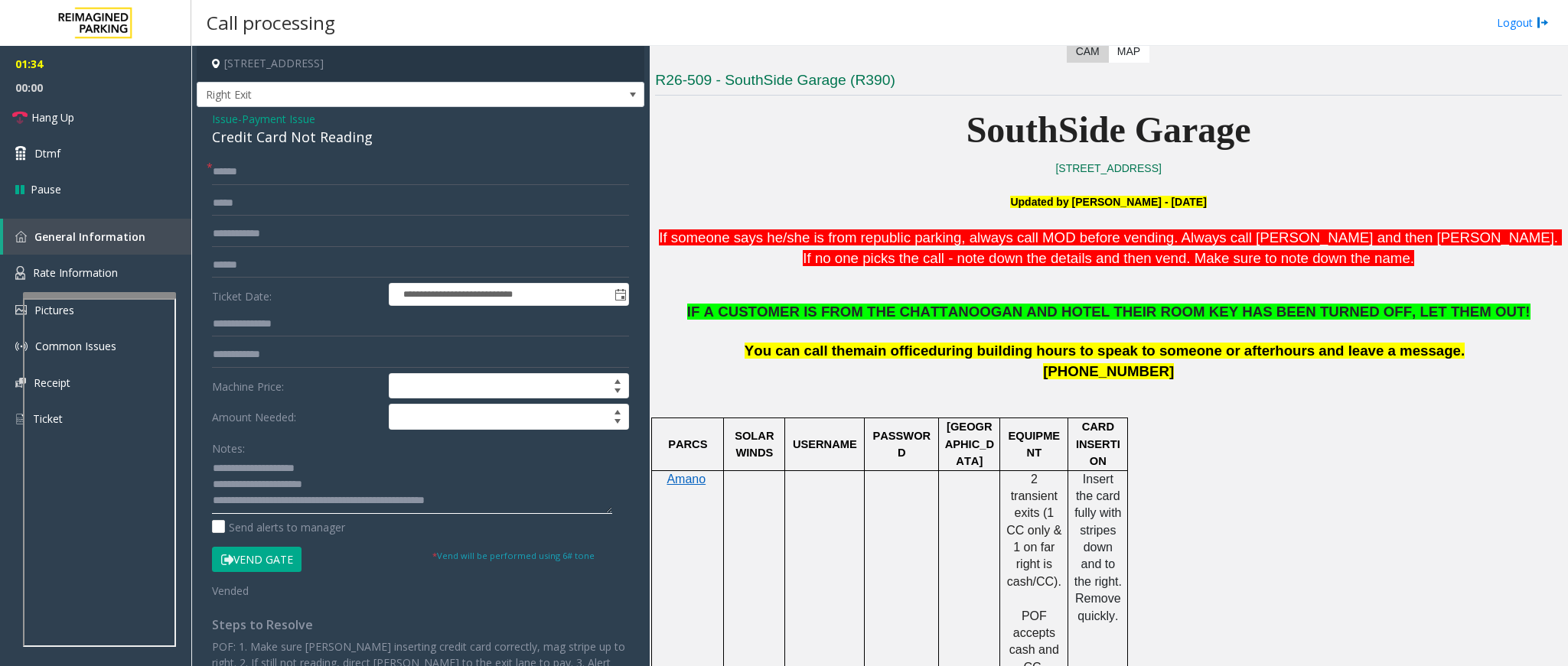
scroll to position [344, 0]
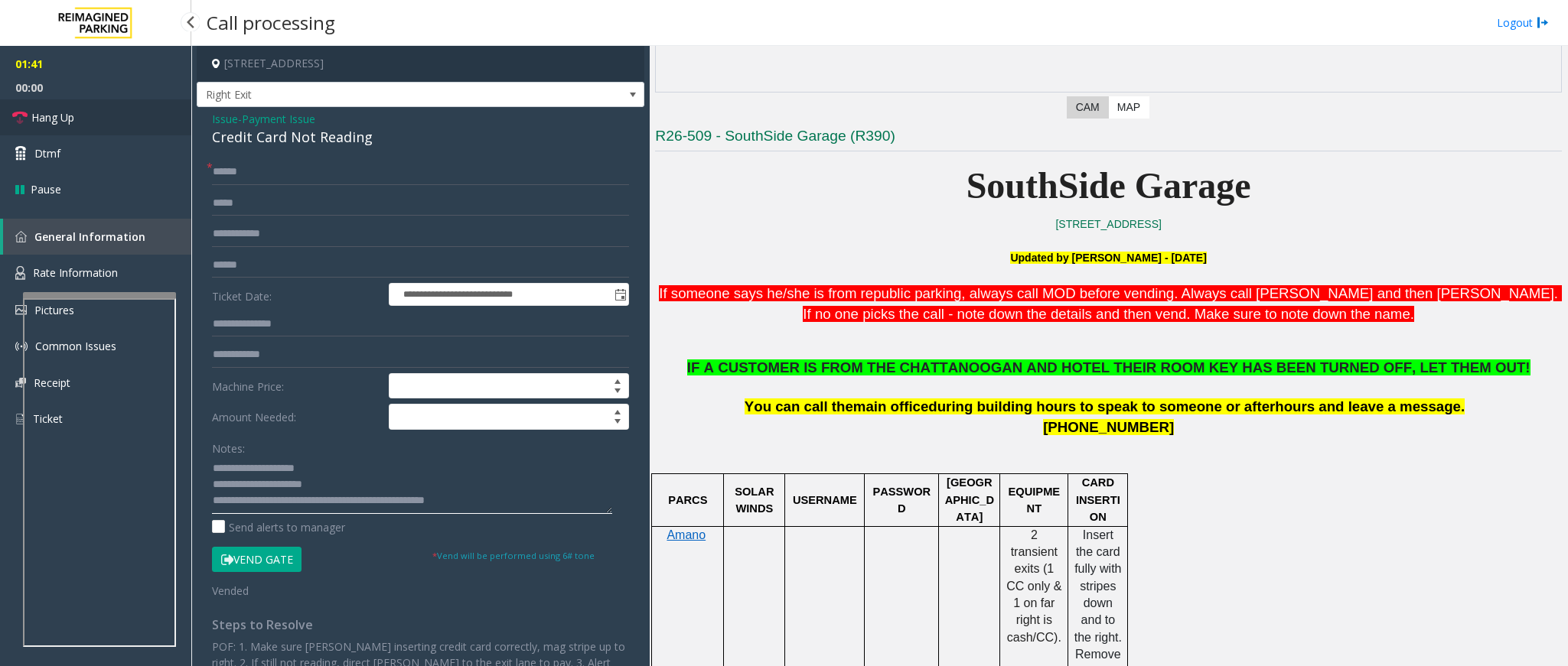
type textarea "**********"
click at [97, 127] on link "Hang Up" at bounding box center [95, 117] width 192 height 36
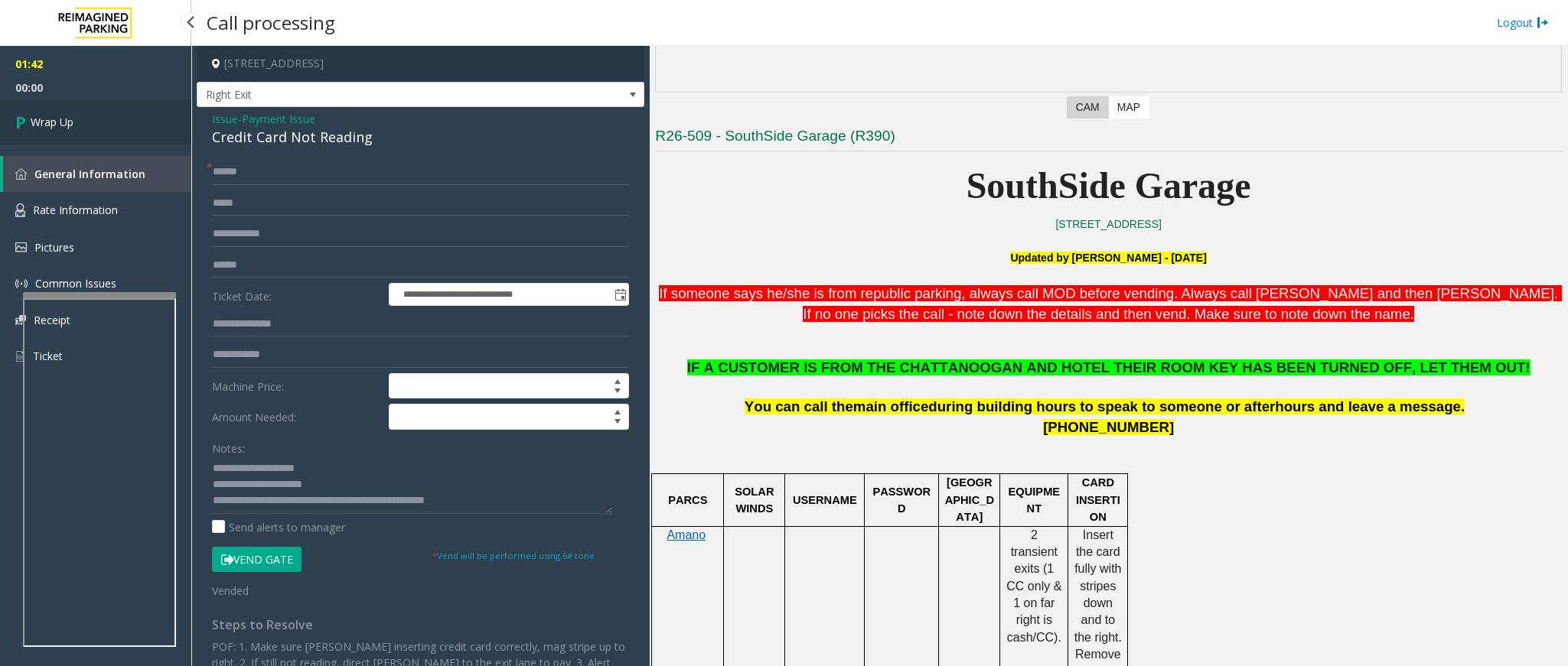
click at [97, 127] on link "Wrap Up" at bounding box center [95, 122] width 192 height 45
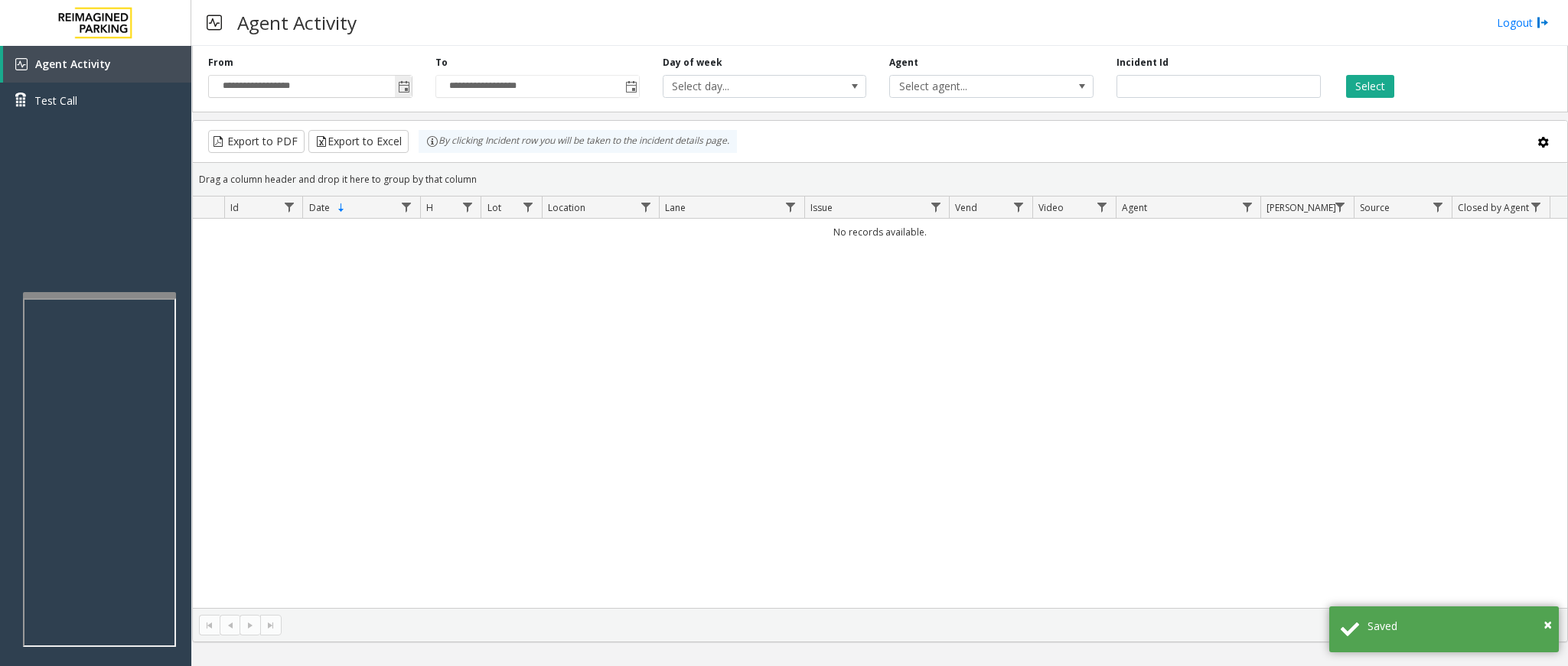
click at [400, 92] on span "Toggle popup" at bounding box center [404, 87] width 12 height 12
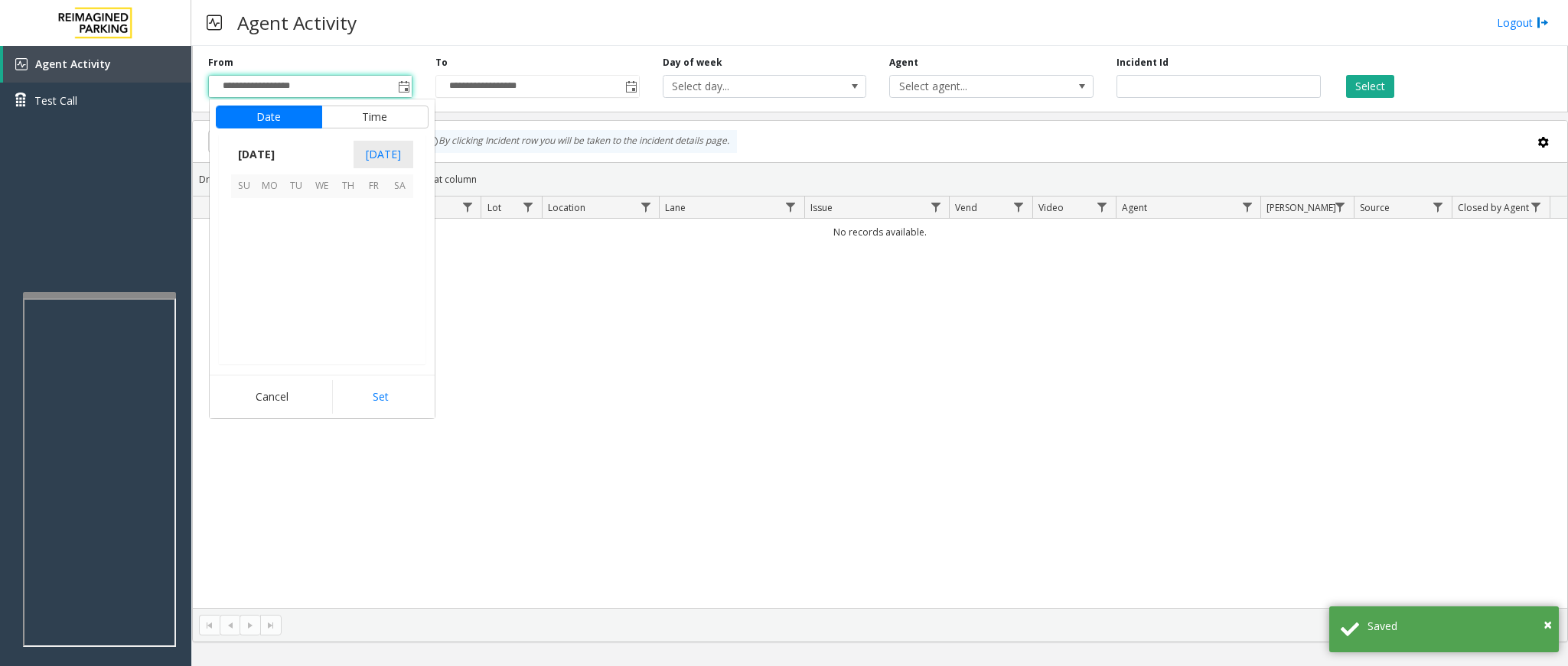
scroll to position [274230, 0]
click at [312, 276] on span "20" at bounding box center [322, 289] width 26 height 26
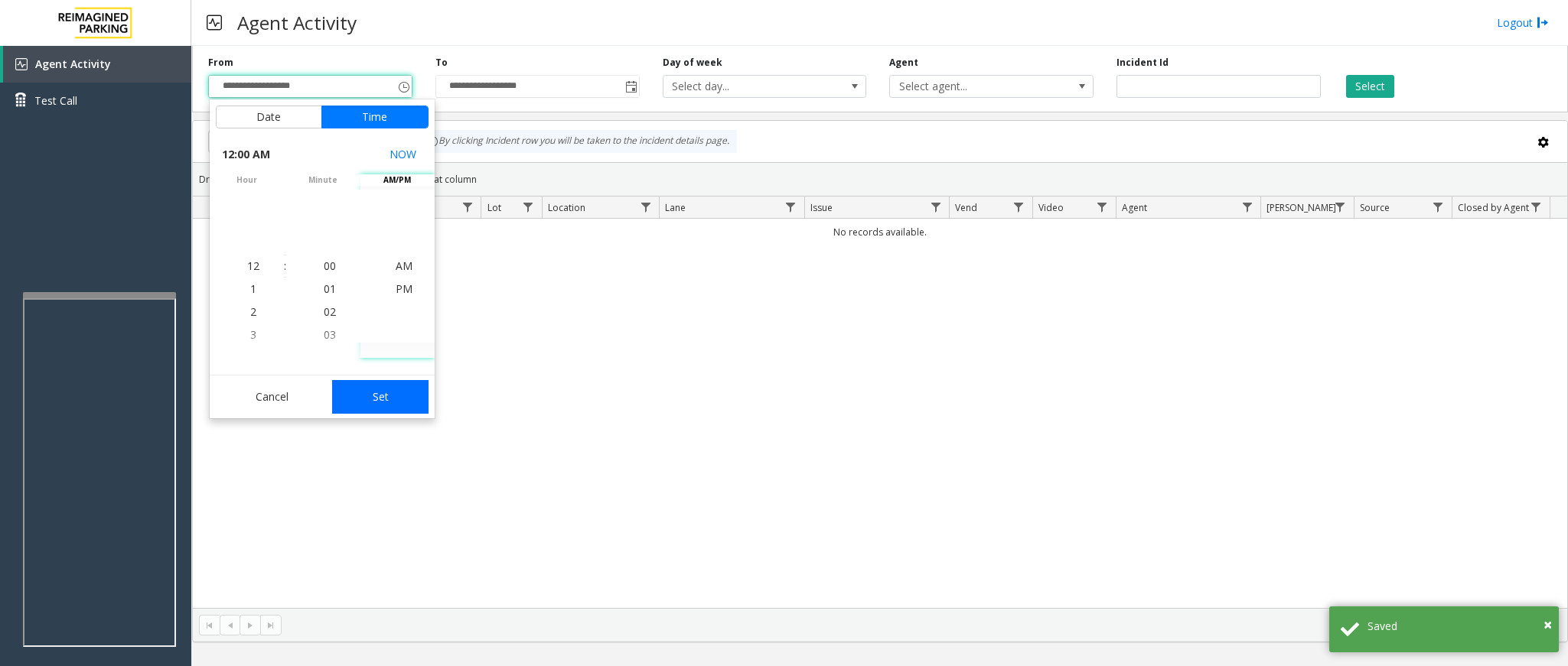
click at [396, 404] on button "Set" at bounding box center [380, 397] width 96 height 34
type input "**********"
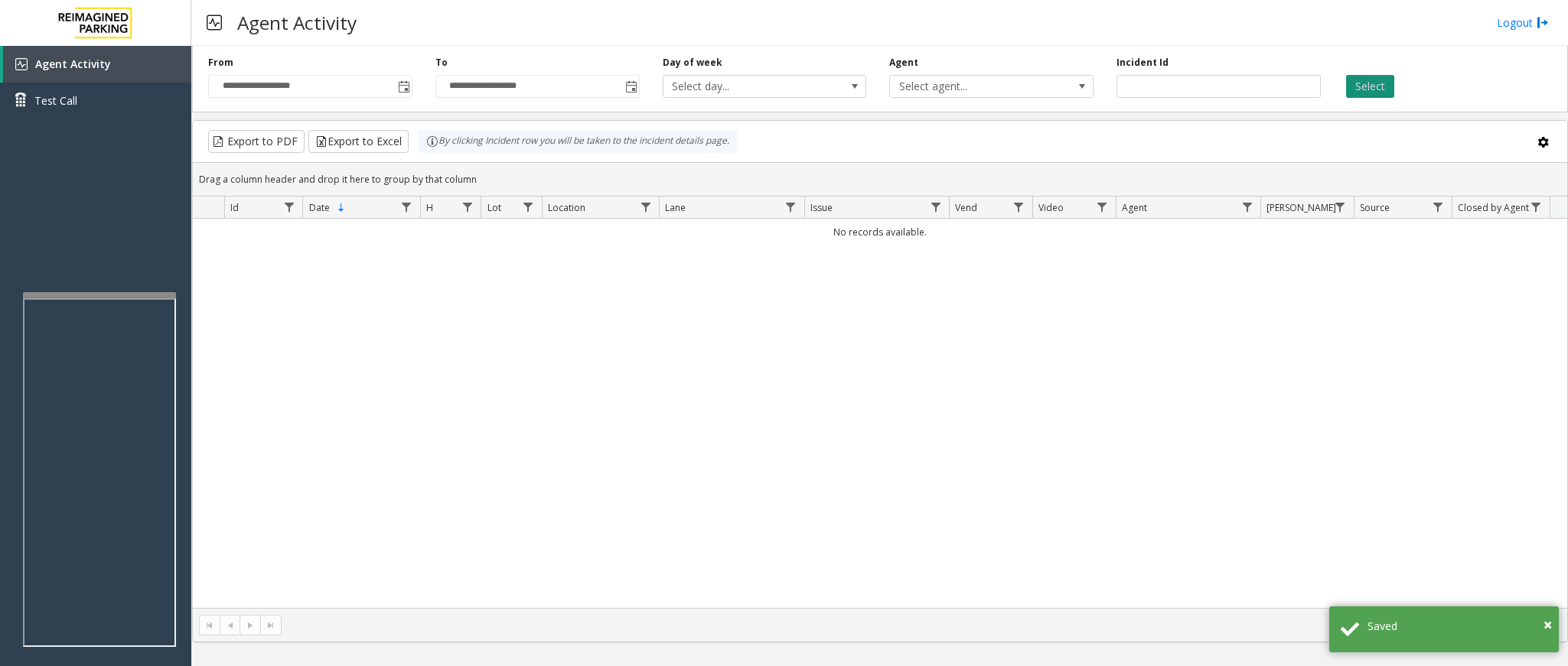
click at [1371, 85] on button "Select" at bounding box center [1370, 87] width 49 height 23
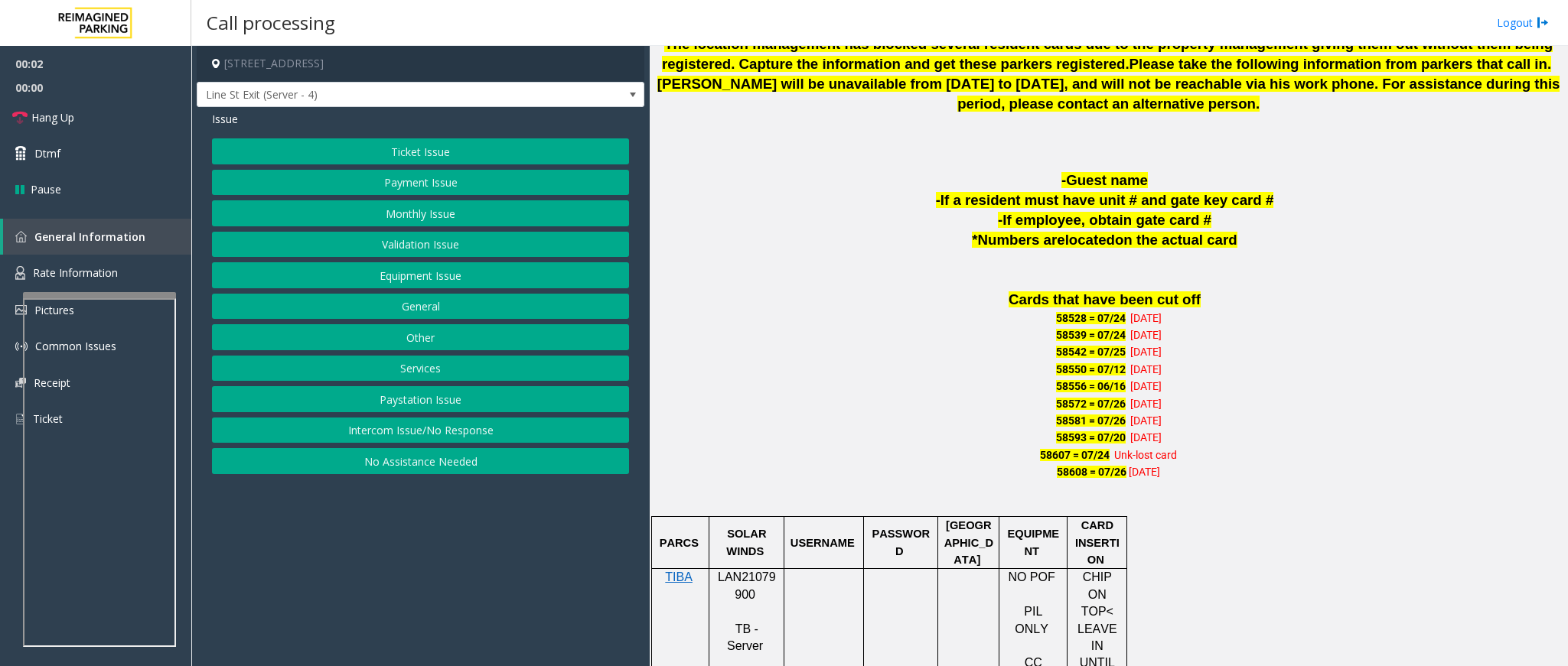
scroll to position [803, 0]
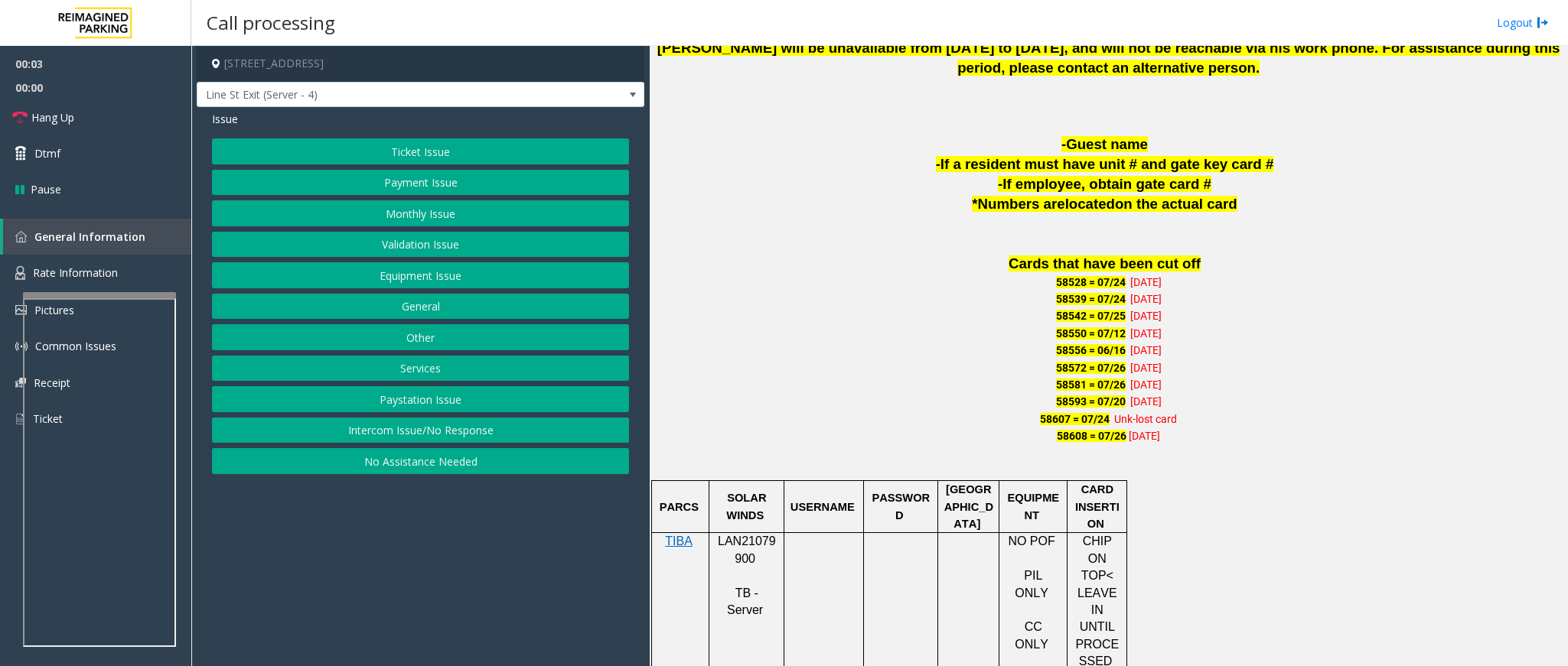
click at [738, 551] on p "LAN21079900" at bounding box center [747, 550] width 64 height 34
click at [738, 551] on span "LAN21079900" at bounding box center [747, 549] width 58 height 30
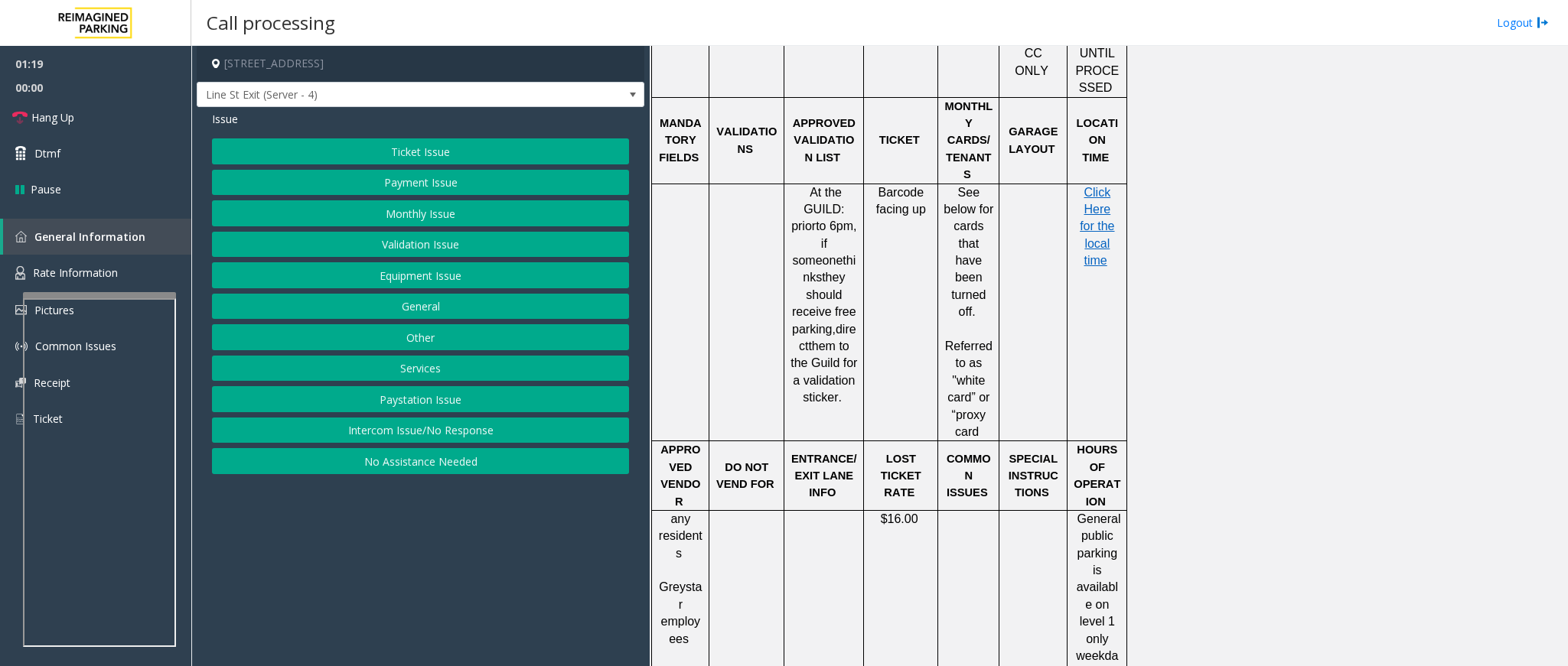
scroll to position [1492, 0]
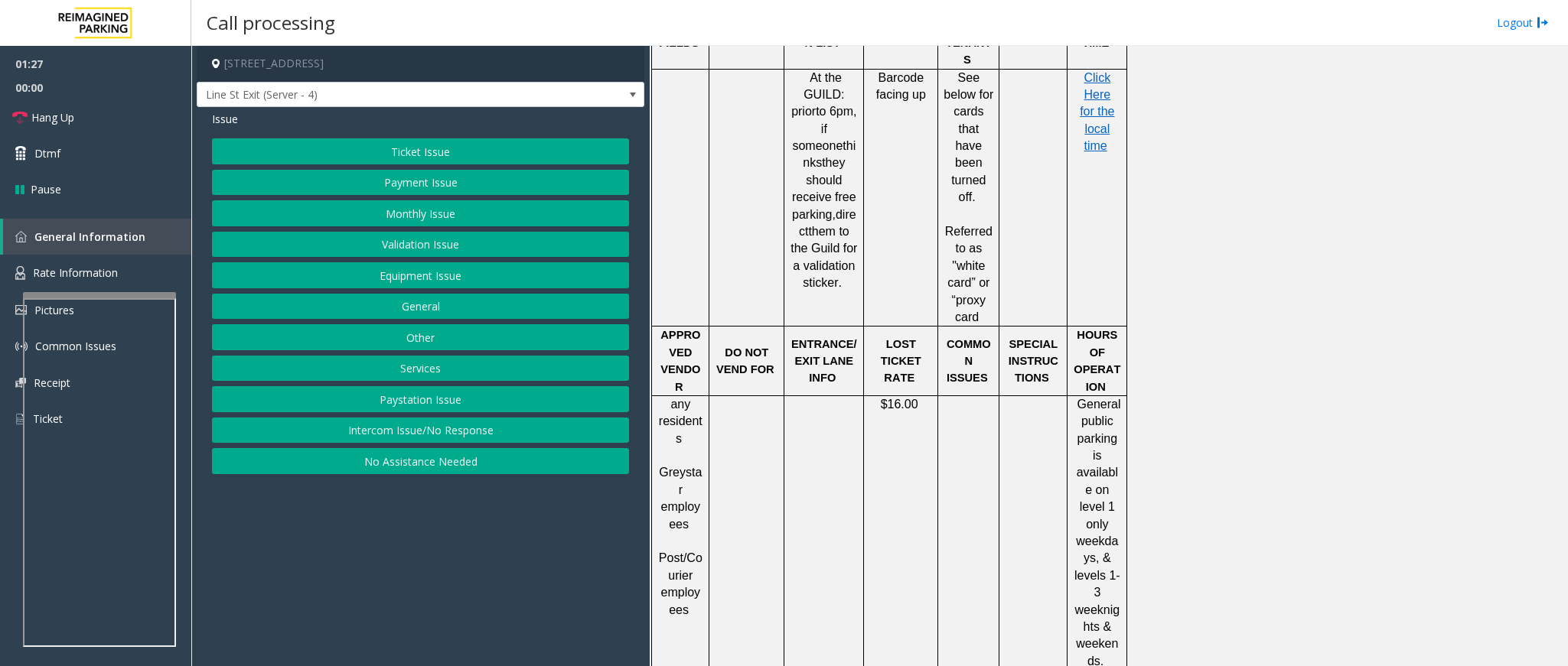
click at [453, 155] on button "Ticket Issue" at bounding box center [421, 151] width 417 height 26
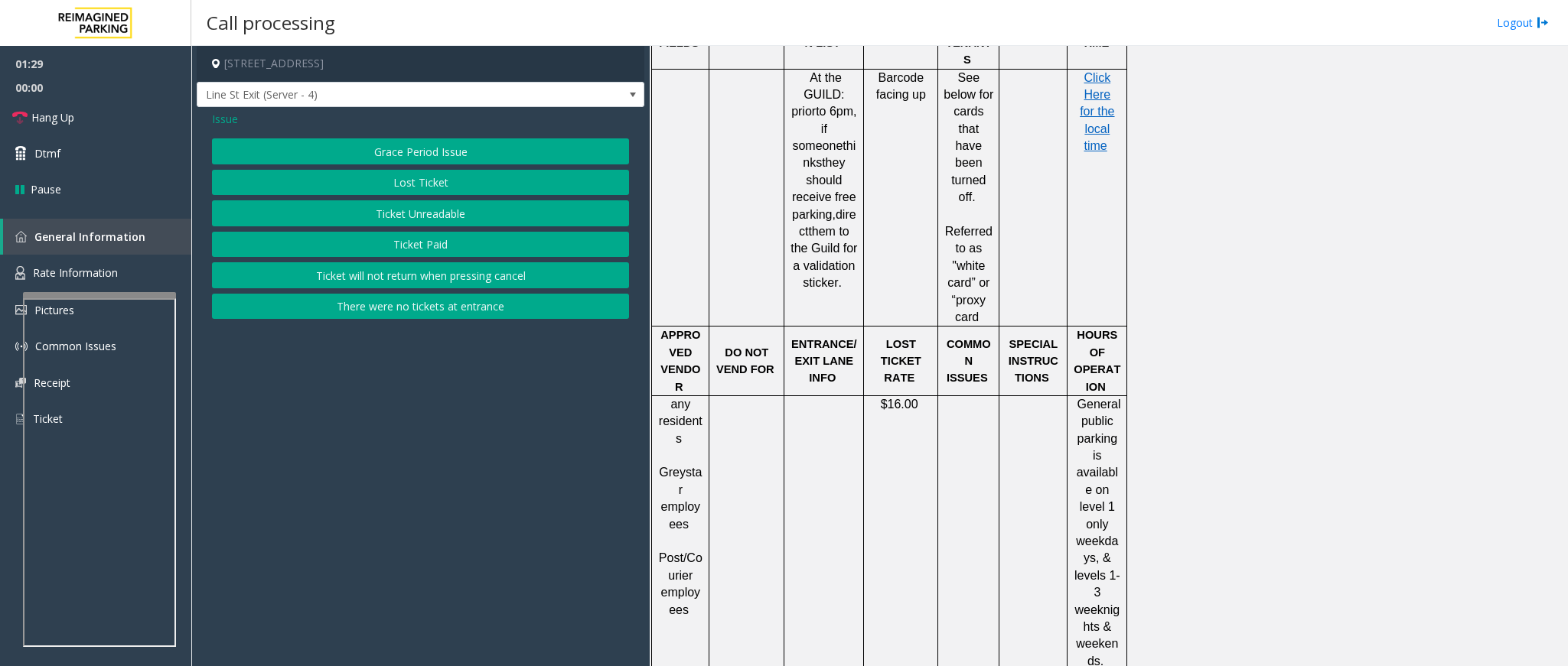
click at [231, 122] on span "Issue" at bounding box center [225, 119] width 26 height 16
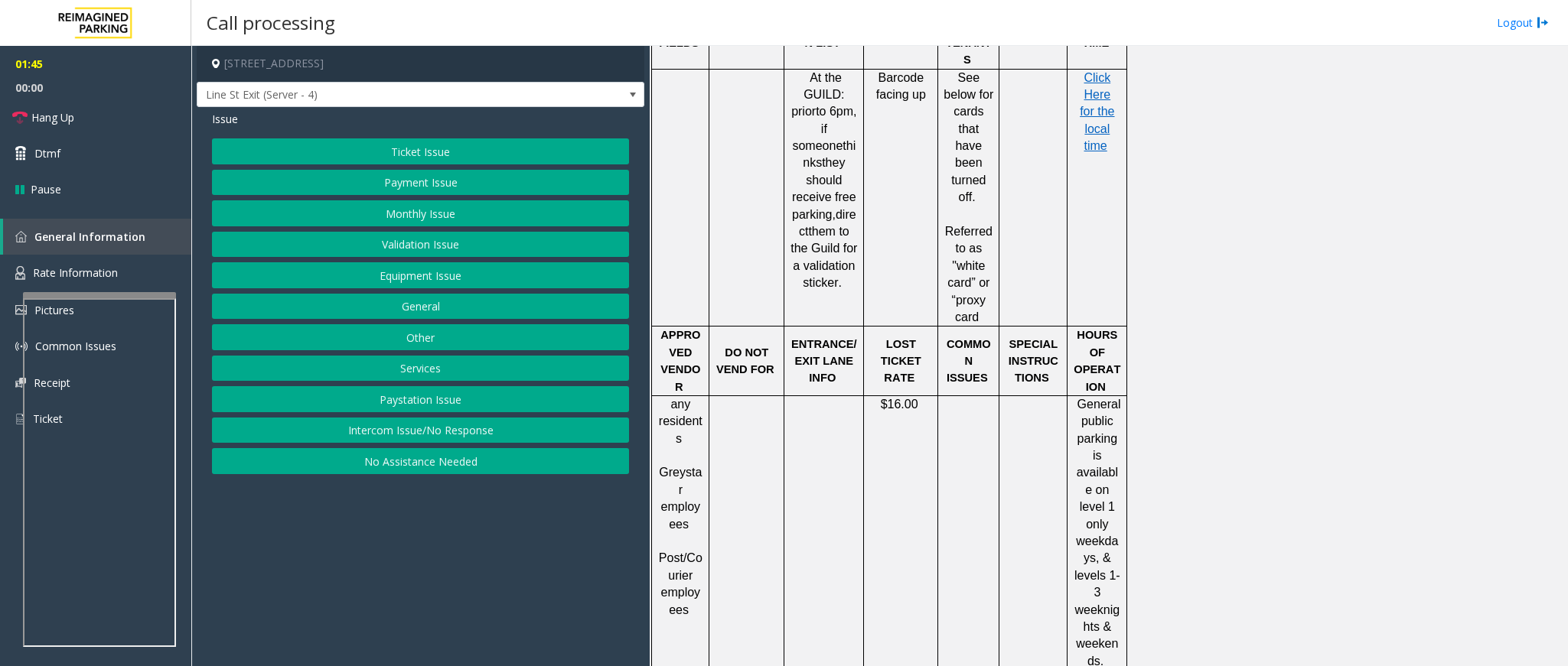
scroll to position [1377, 0]
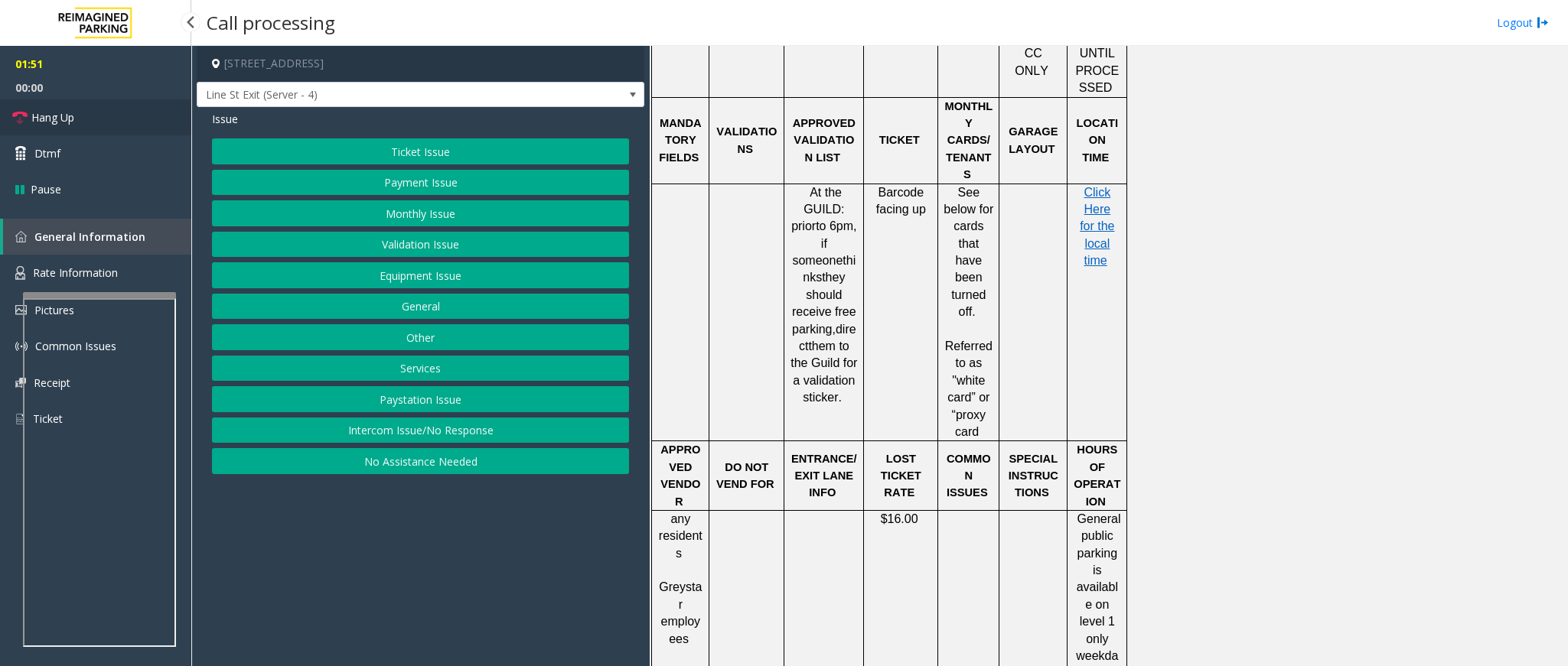
click at [42, 117] on span "Hang Up" at bounding box center [53, 117] width 42 height 16
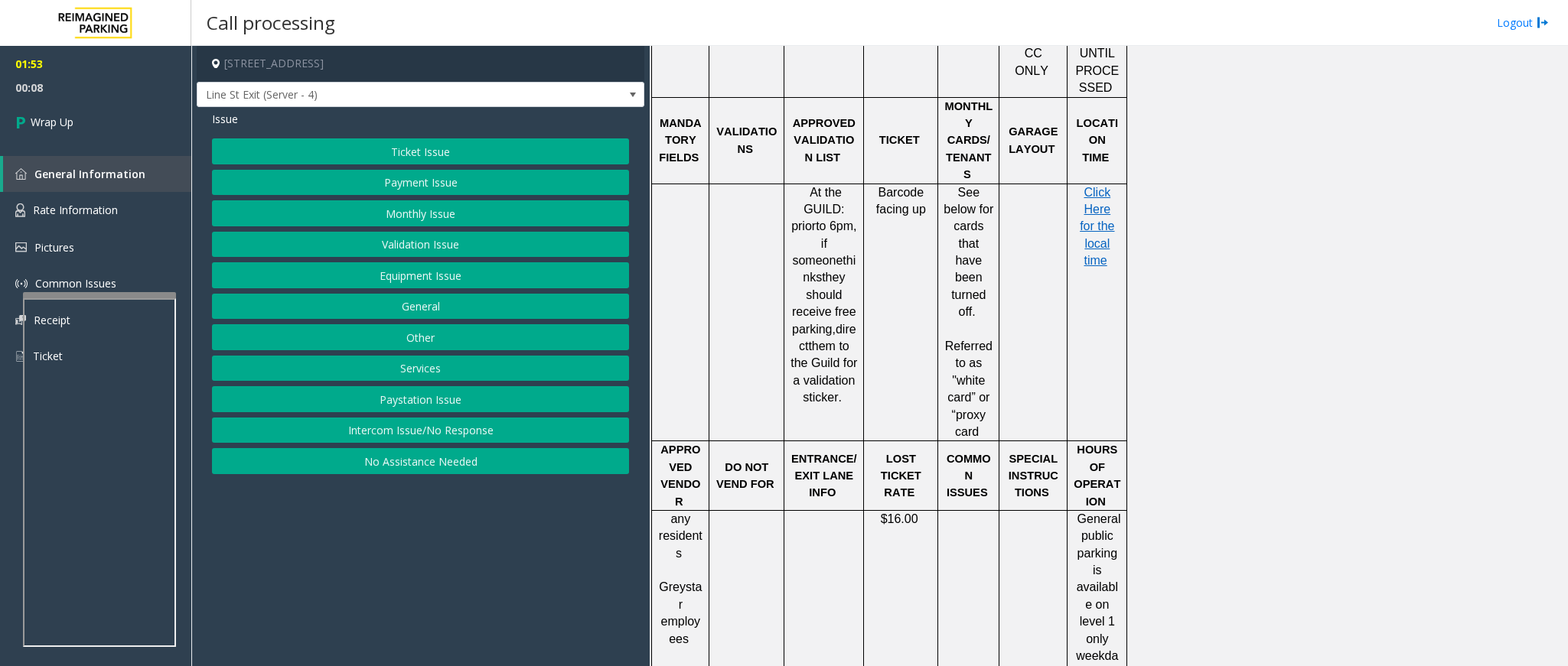
click at [423, 283] on button "Equipment Issue" at bounding box center [421, 275] width 417 height 26
click at [415, 276] on button "Gate / Door Won't Open" at bounding box center [421, 275] width 417 height 26
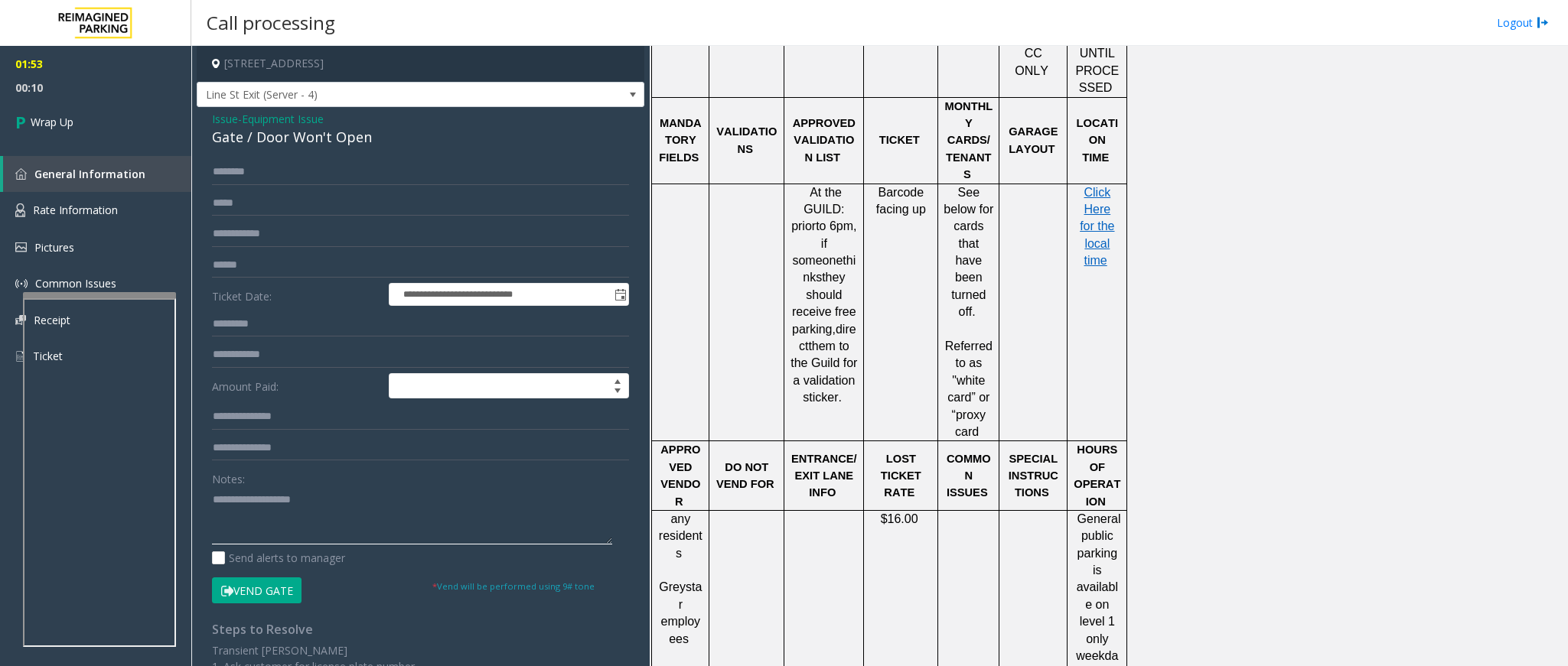
click at [269, 526] on textarea at bounding box center [412, 516] width 400 height 57
click at [491, 501] on textarea at bounding box center [412, 516] width 400 height 57
type textarea "**********"
click at [74, 132] on link "Wrap Up" at bounding box center [95, 122] width 192 height 45
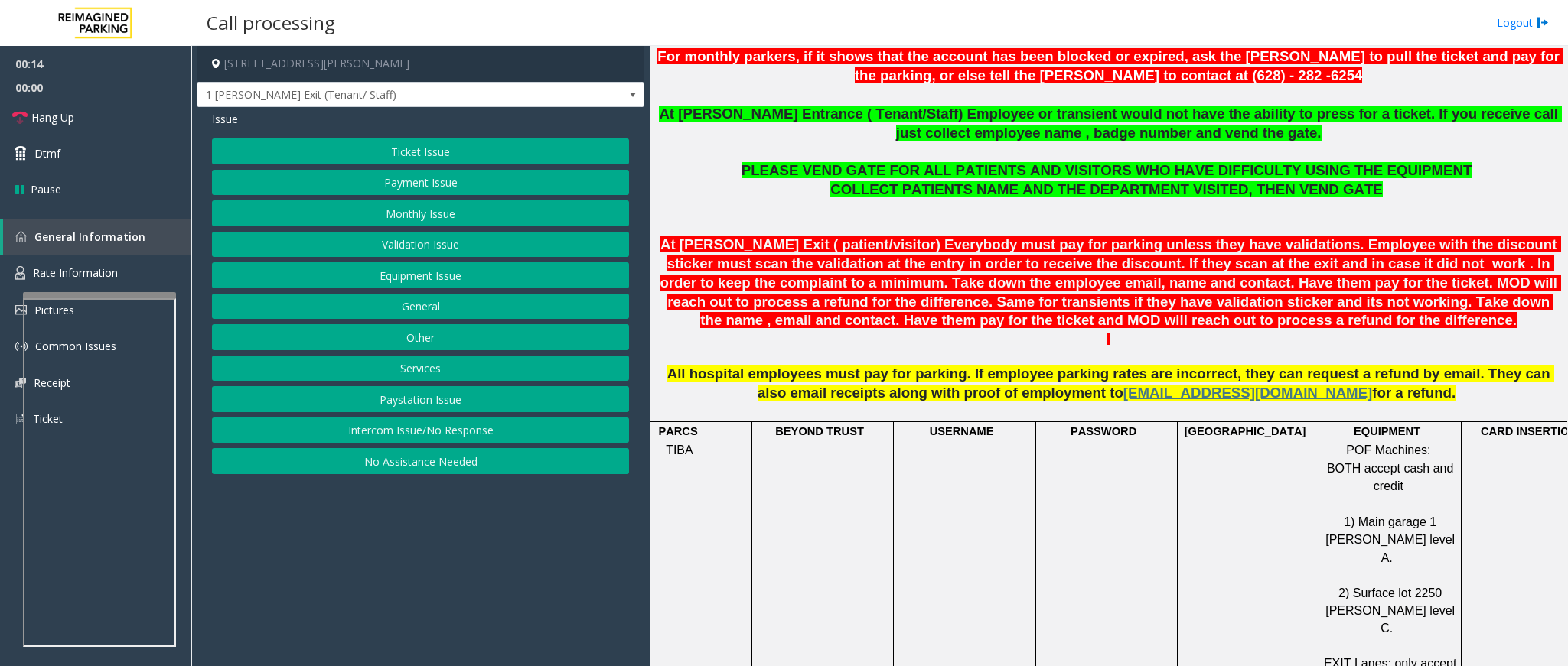
scroll to position [459, 0]
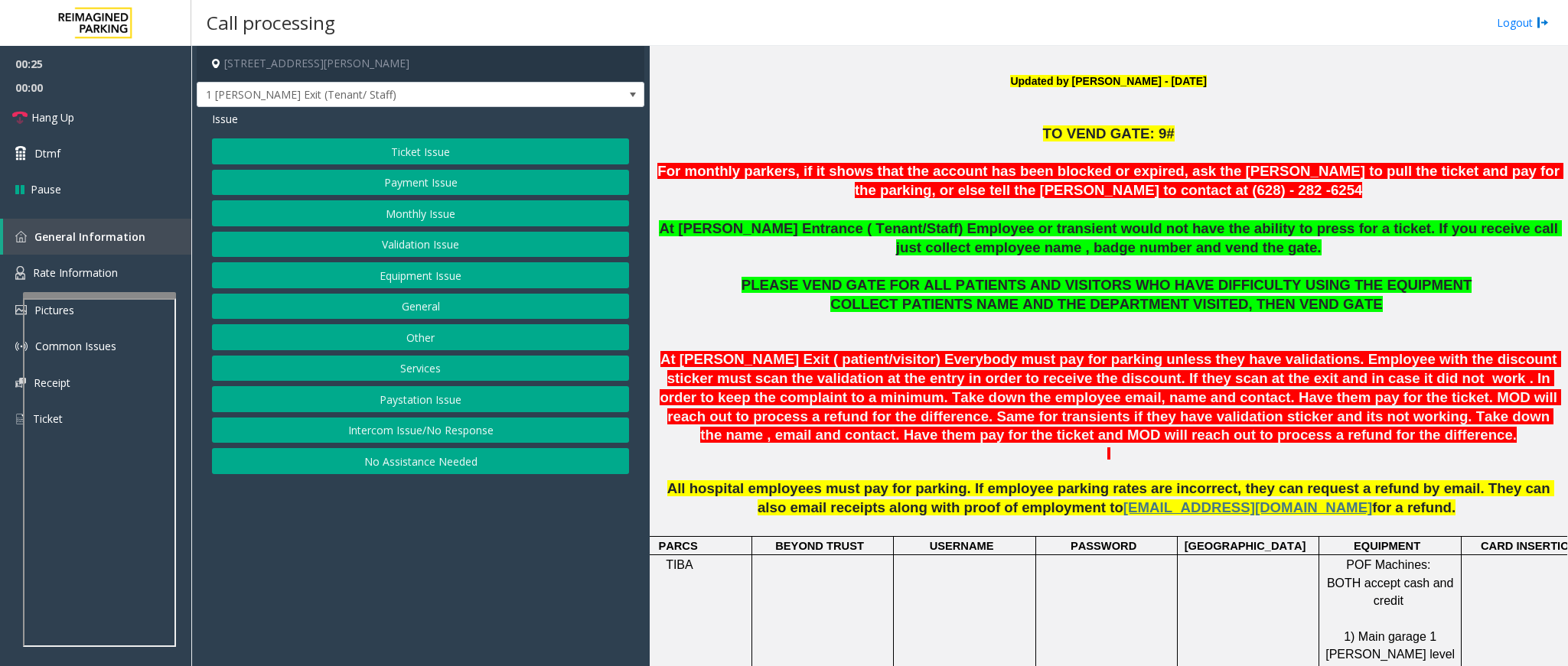
click at [446, 207] on button "Monthly Issue" at bounding box center [421, 213] width 417 height 26
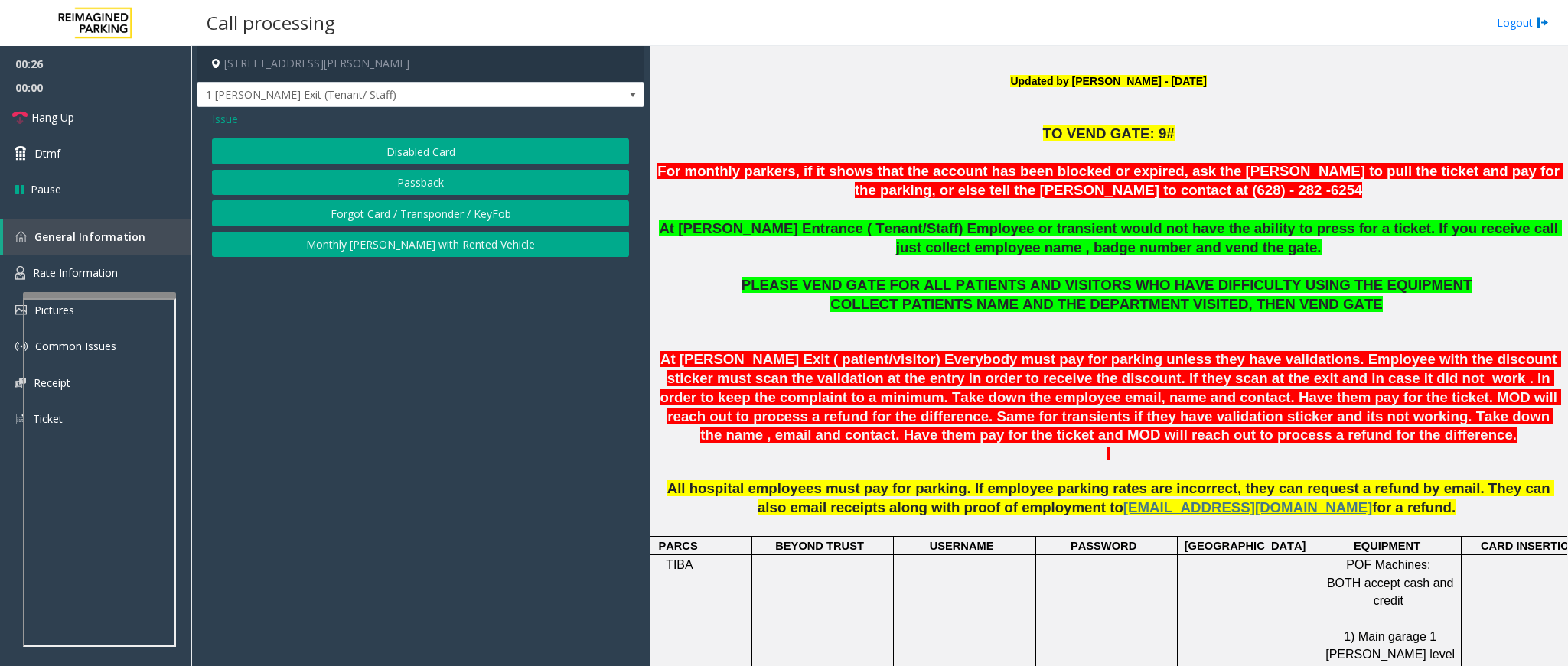
click at [448, 150] on button "Disabled Card" at bounding box center [421, 151] width 417 height 26
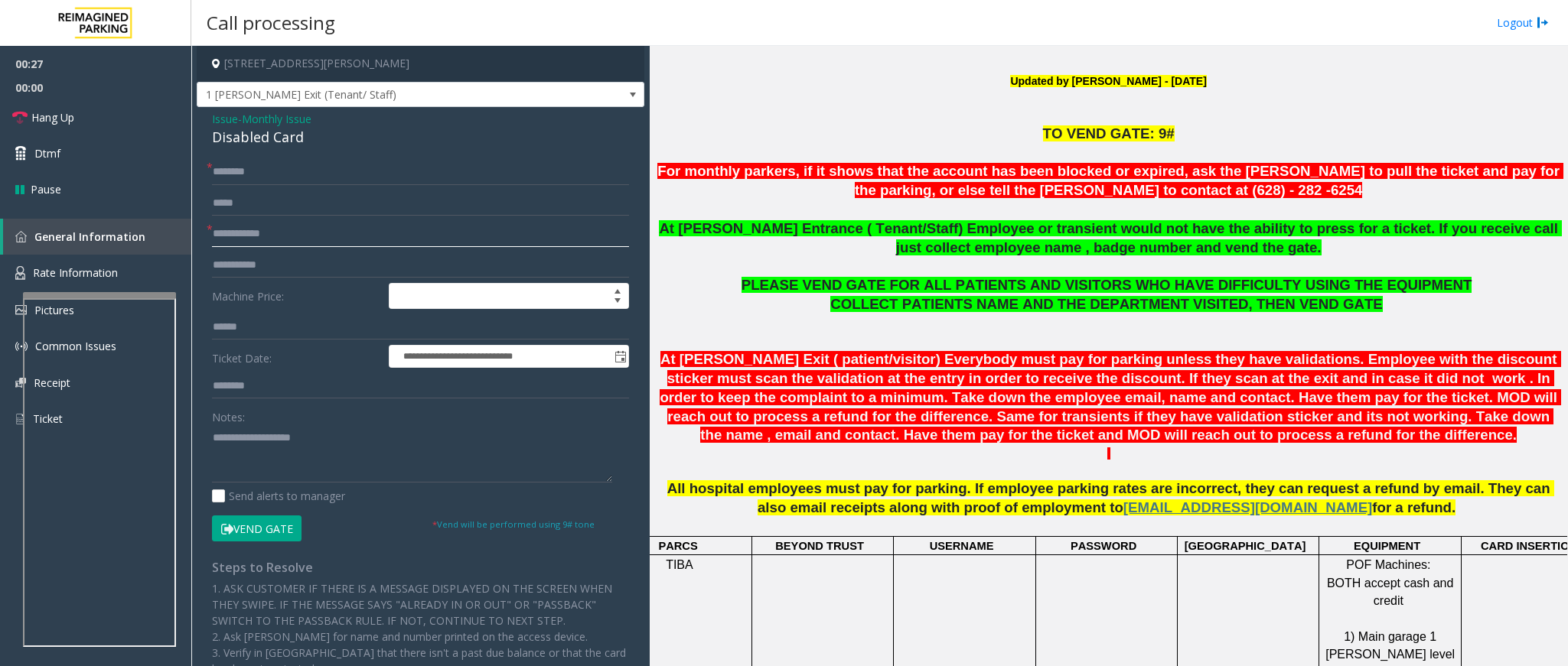
click at [333, 231] on input "text" at bounding box center [421, 233] width 417 height 26
type input "*****"
click at [264, 174] on input "text" at bounding box center [421, 171] width 417 height 26
click at [255, 170] on input "text" at bounding box center [421, 171] width 417 height 26
click at [214, 170] on input "******" at bounding box center [421, 171] width 417 height 26
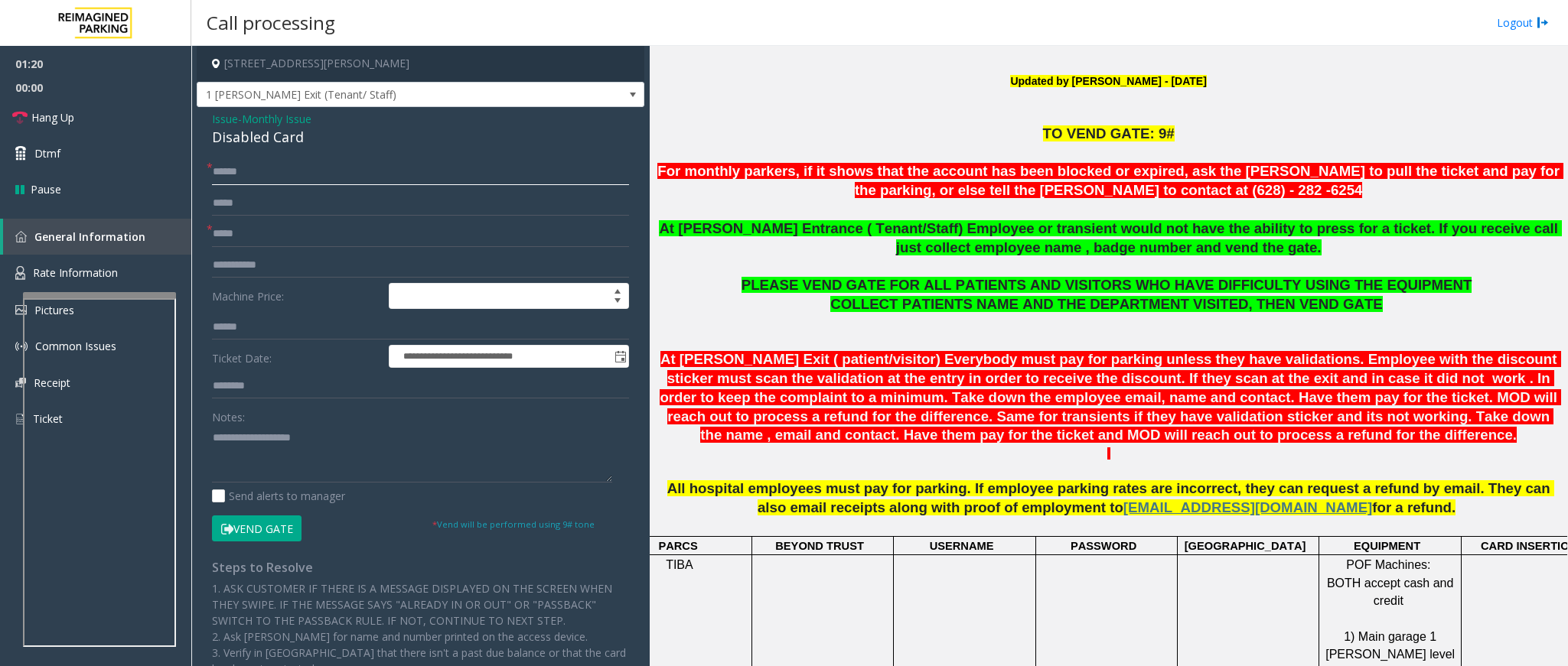
type input "******"
drag, startPoint x: 304, startPoint y: 131, endPoint x: 211, endPoint y: 113, distance: 94.7
click at [212, 113] on div "Issue - Monthly Issue Disabled Card" at bounding box center [421, 130] width 417 height 37
click at [240, 526] on button "Vend Gate" at bounding box center [256, 528] width 89 height 26
click at [289, 453] on textarea at bounding box center [412, 454] width 400 height 57
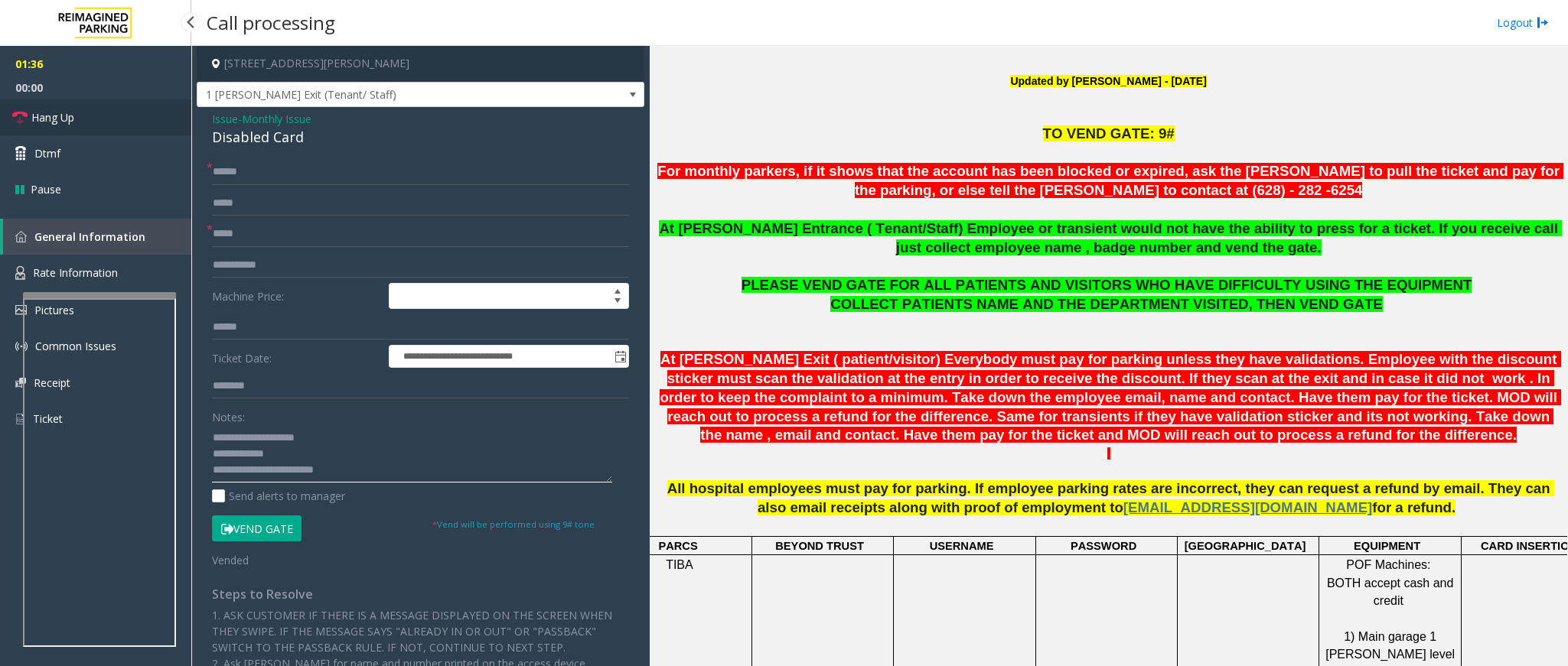
type textarea "**********"
click at [60, 125] on span "Hang Up" at bounding box center [53, 117] width 42 height 16
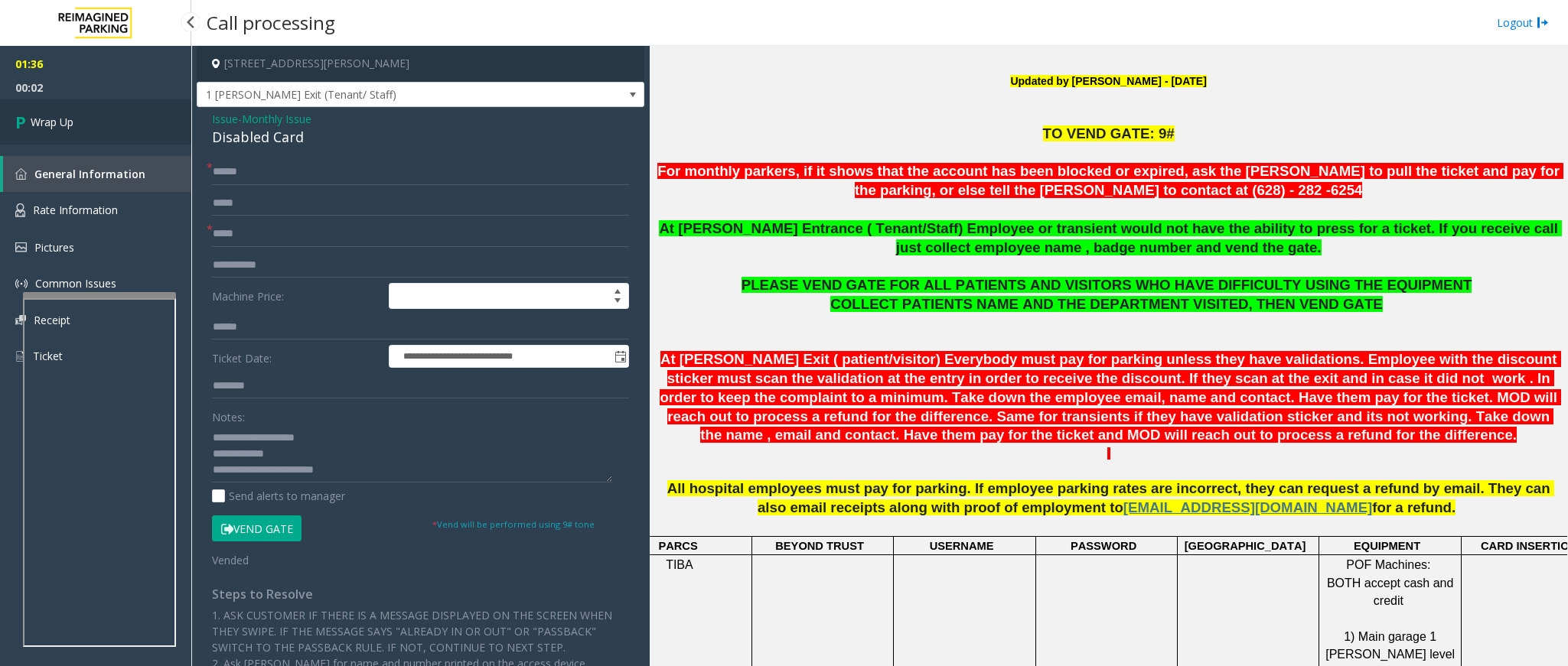
click at [44, 120] on span "Wrap Up" at bounding box center [52, 122] width 42 height 16
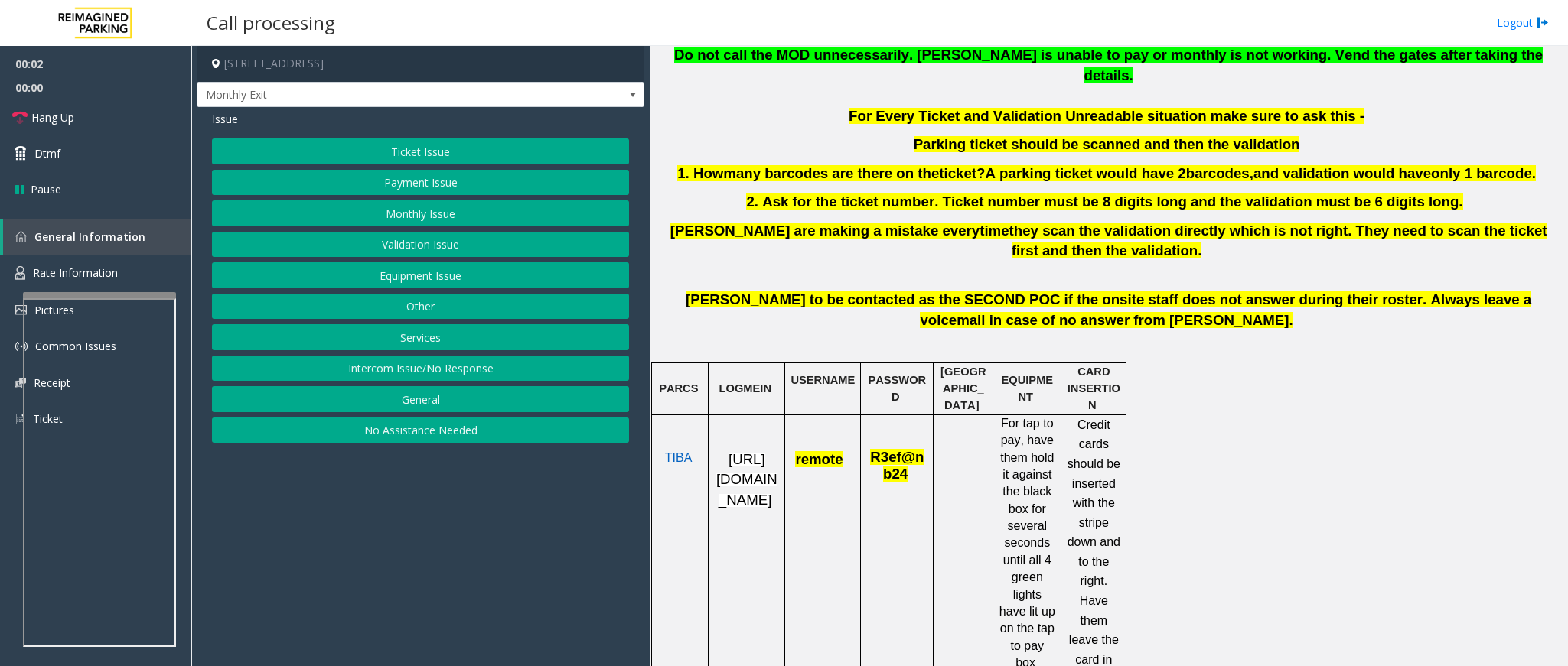
scroll to position [574, 0]
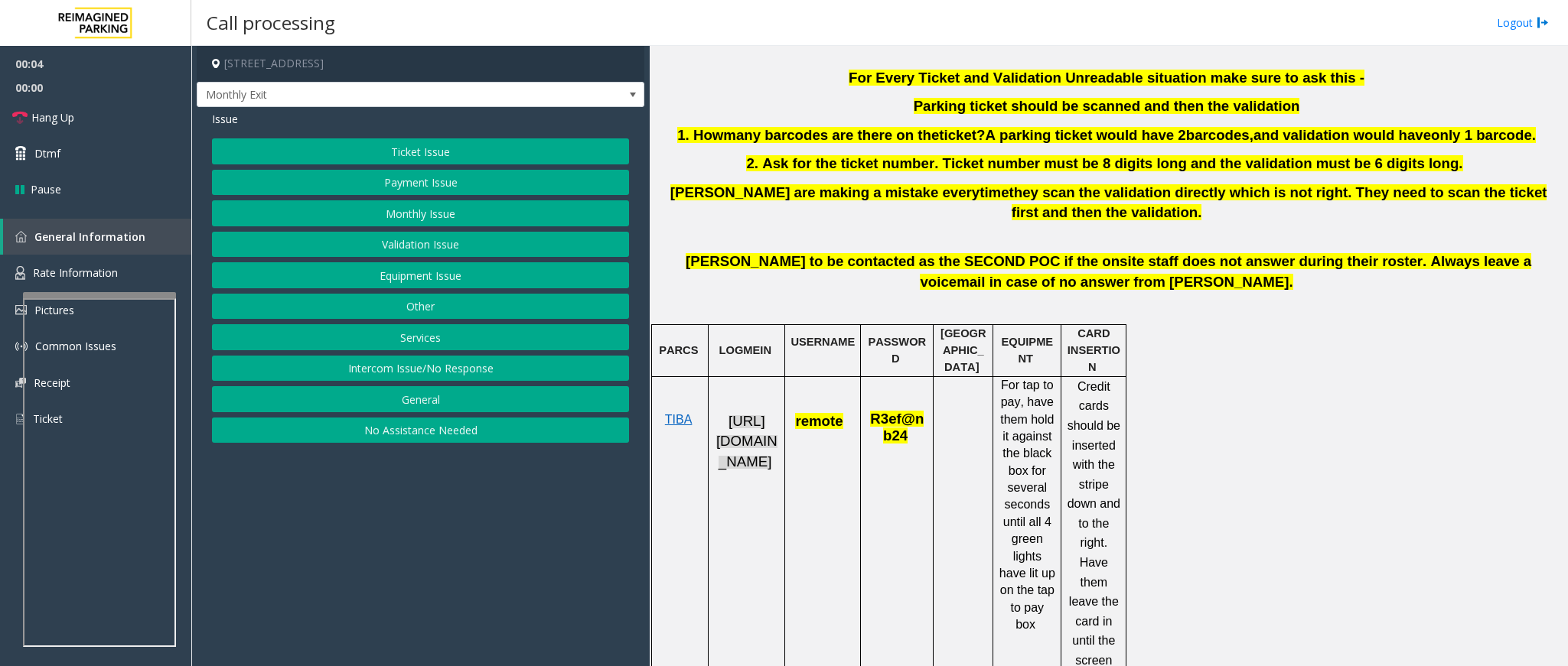
click at [753, 443] on span "https://fillmore-web.sp.tibaparking.net/" at bounding box center [747, 442] width 61 height 57
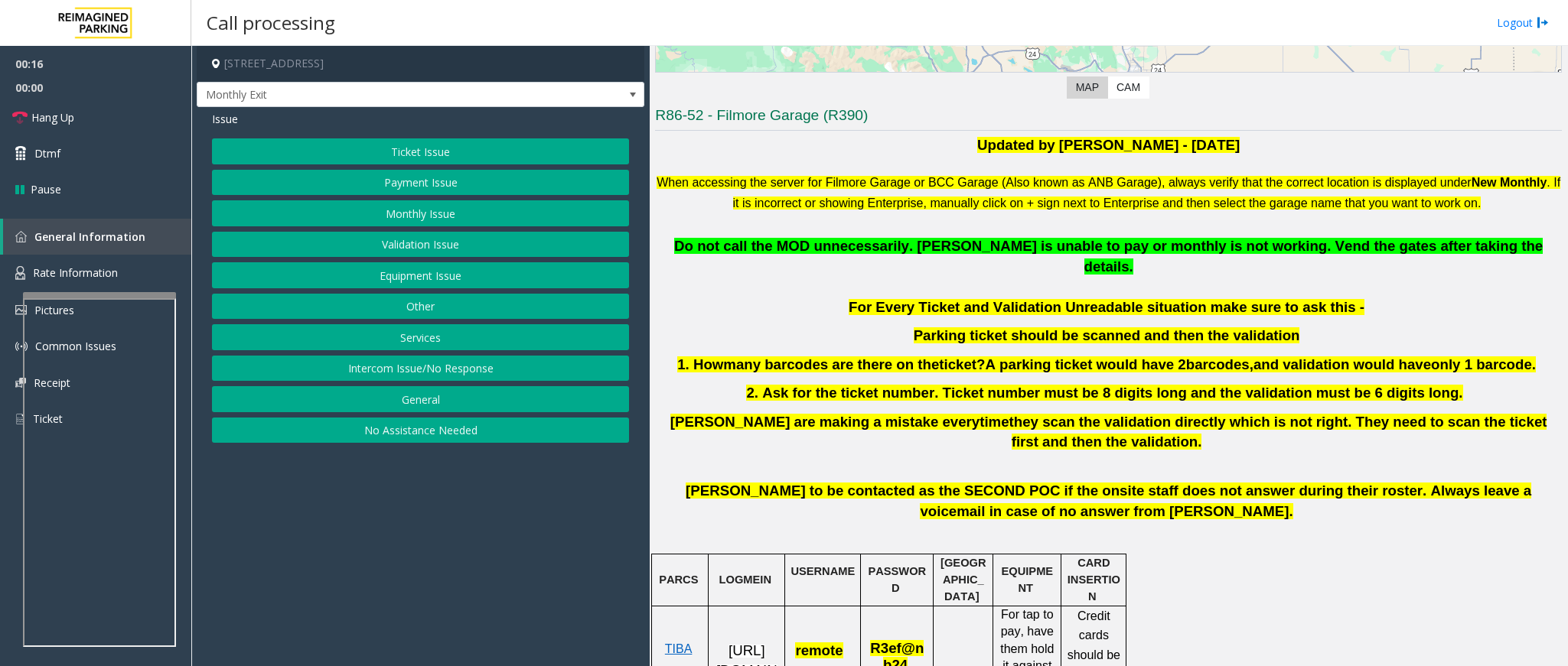
scroll to position [459, 0]
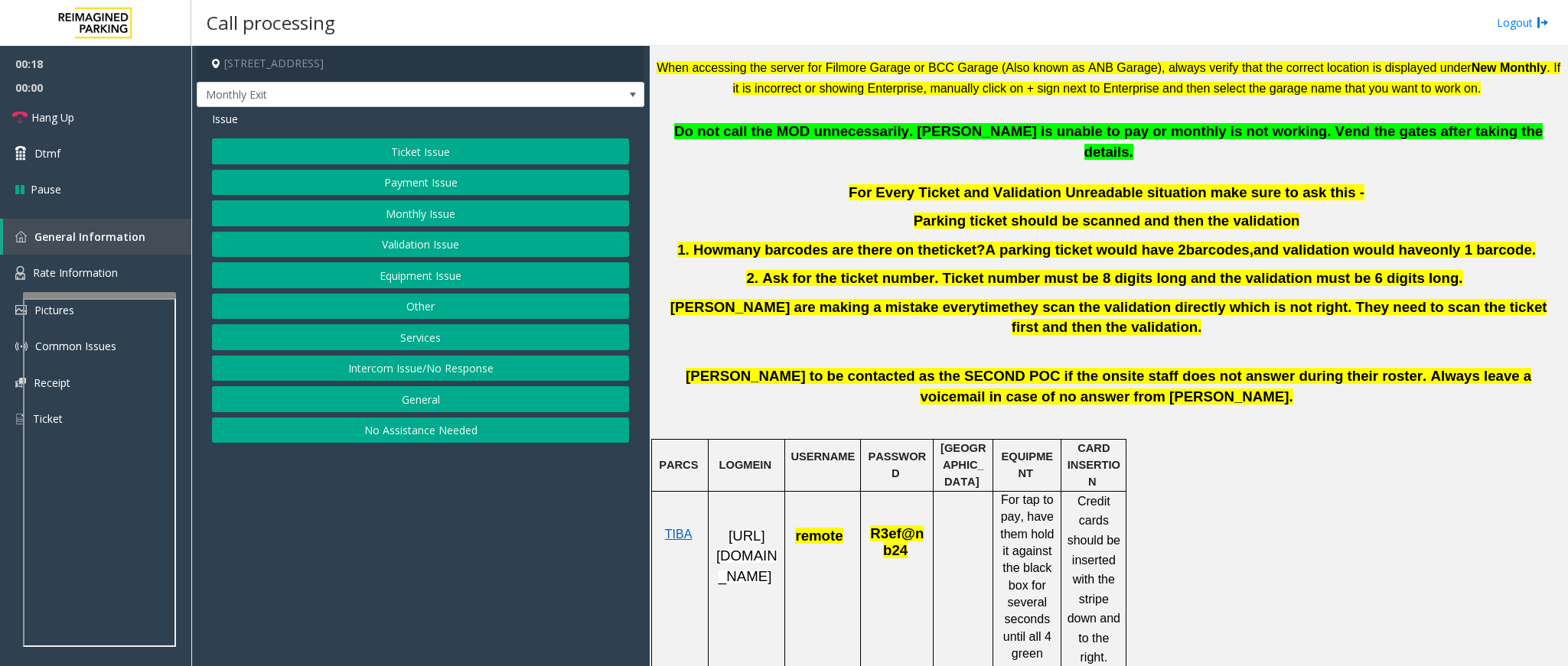
click at [478, 221] on button "Monthly Issue" at bounding box center [421, 213] width 417 height 26
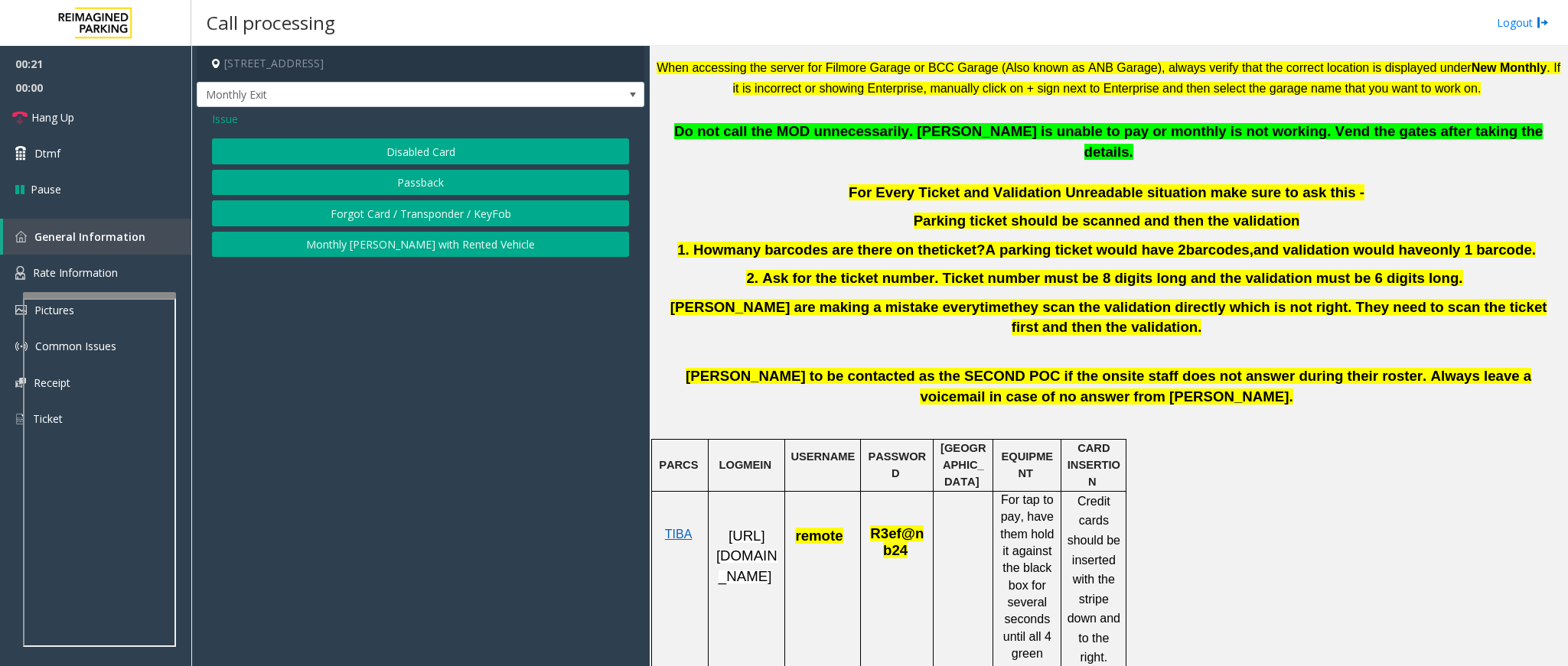
click at [448, 152] on button "Disabled Card" at bounding box center [421, 151] width 417 height 26
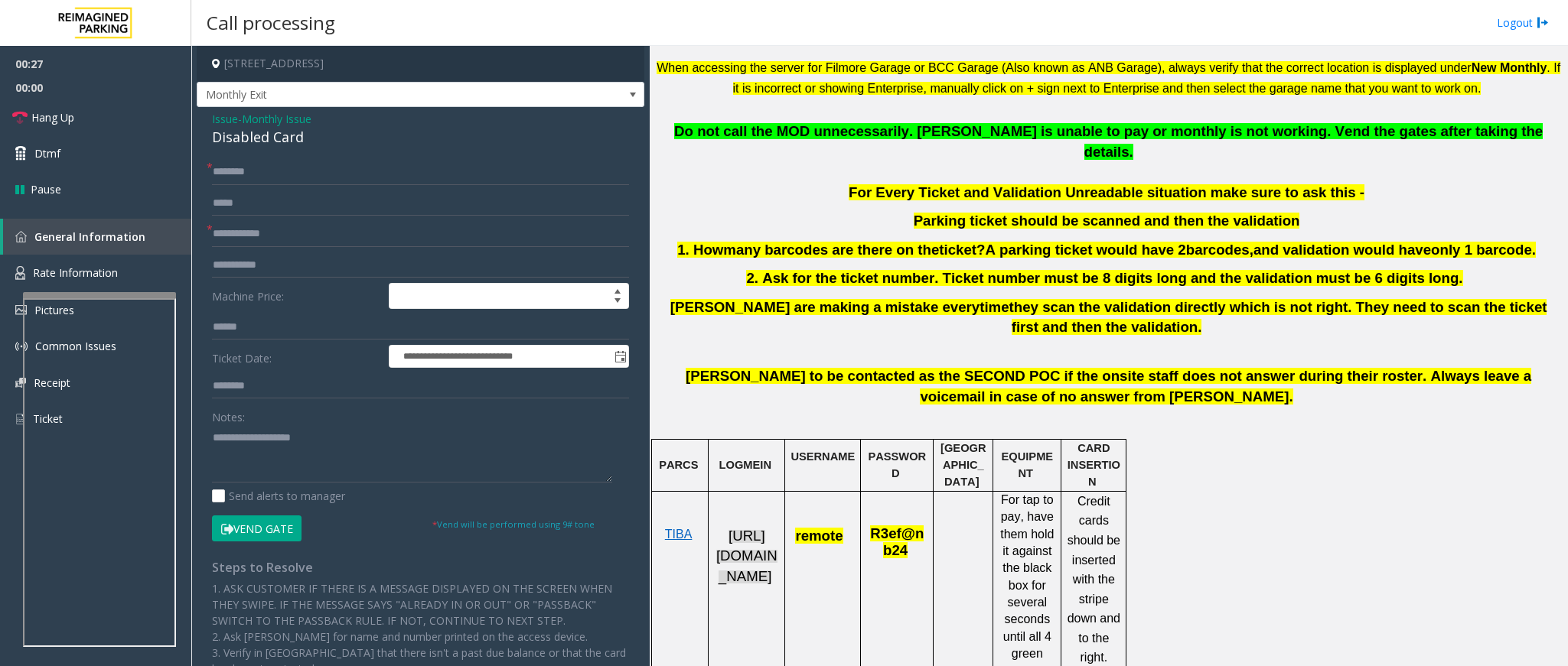
click at [737, 558] on span "https://fillmore-web.sp.tibaparking.net/" at bounding box center [747, 556] width 61 height 57
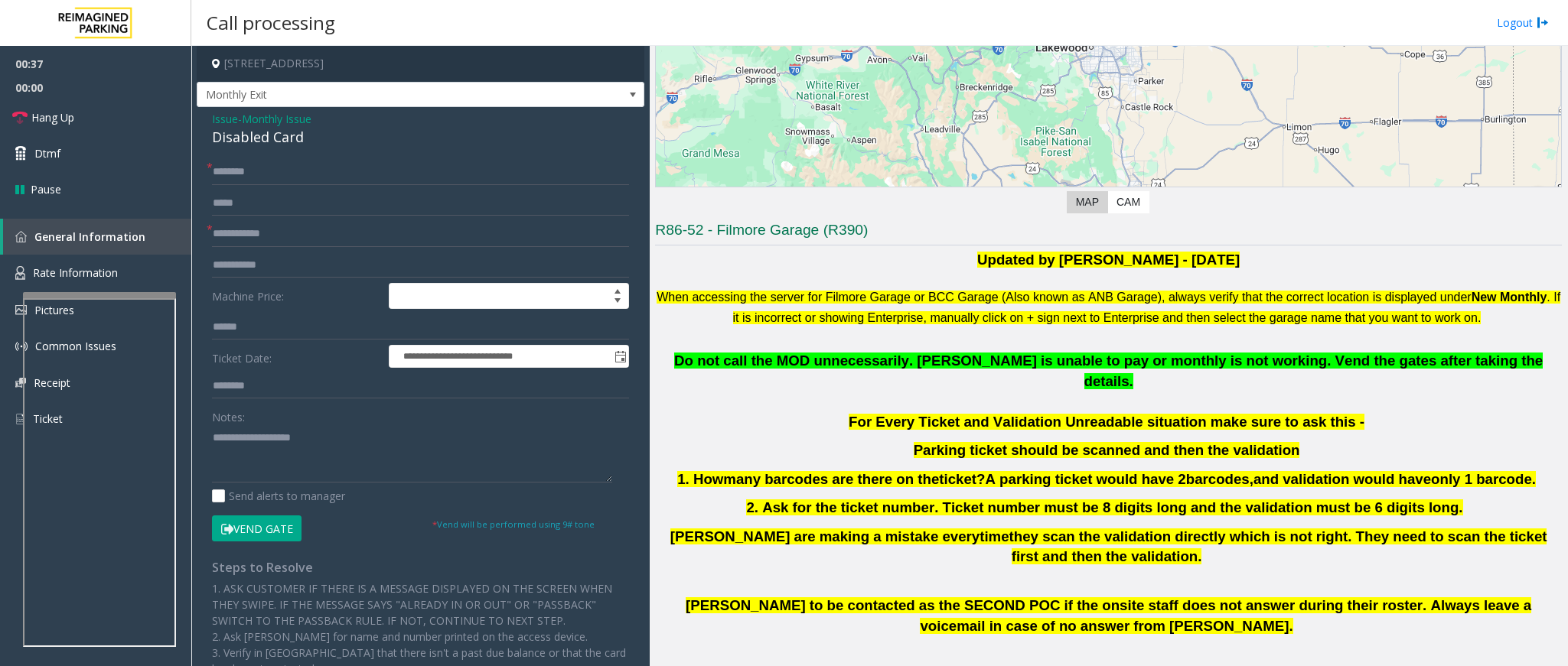
scroll to position [344, 0]
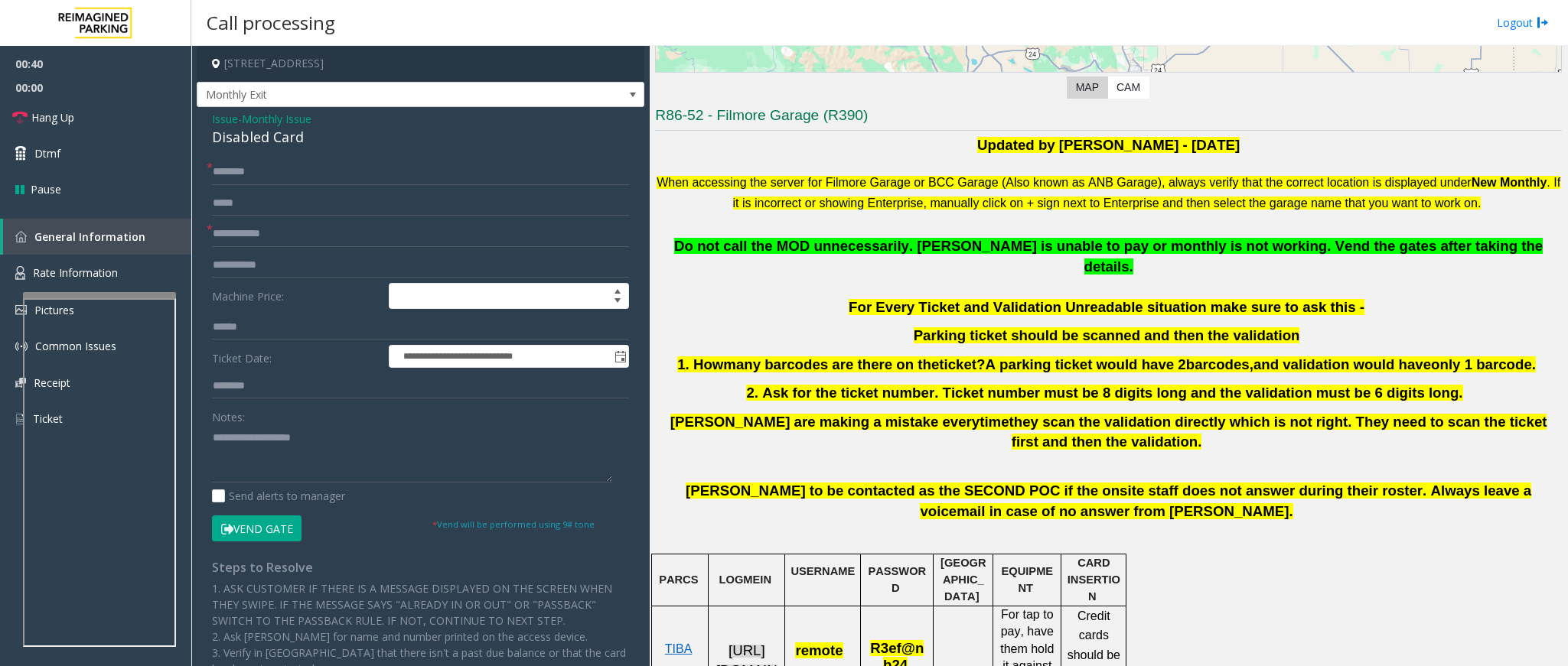
click at [749, 647] on span "https://fillmore-web.sp.tibaparking.net/" at bounding box center [747, 670] width 61 height 57
click at [317, 228] on input "text" at bounding box center [421, 233] width 417 height 26
type input "******"
drag, startPoint x: 312, startPoint y: 132, endPoint x: 208, endPoint y: 117, distance: 105.1
click at [208, 117] on div "**********" at bounding box center [421, 488] width 448 height 762
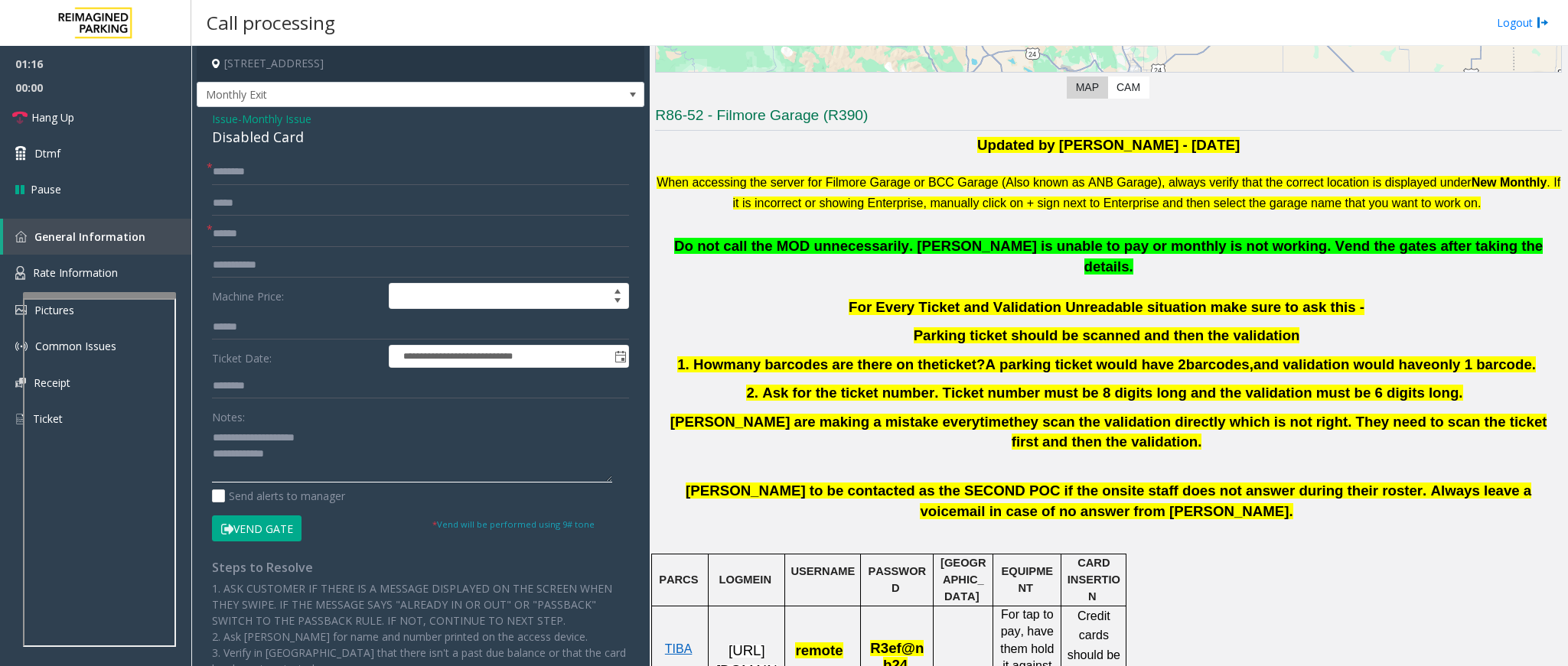
type textarea "**********"
click at [266, 172] on input "text" at bounding box center [421, 171] width 417 height 26
type input "**********"
click at [287, 459] on textarea at bounding box center [412, 454] width 400 height 57
type textarea "**********"
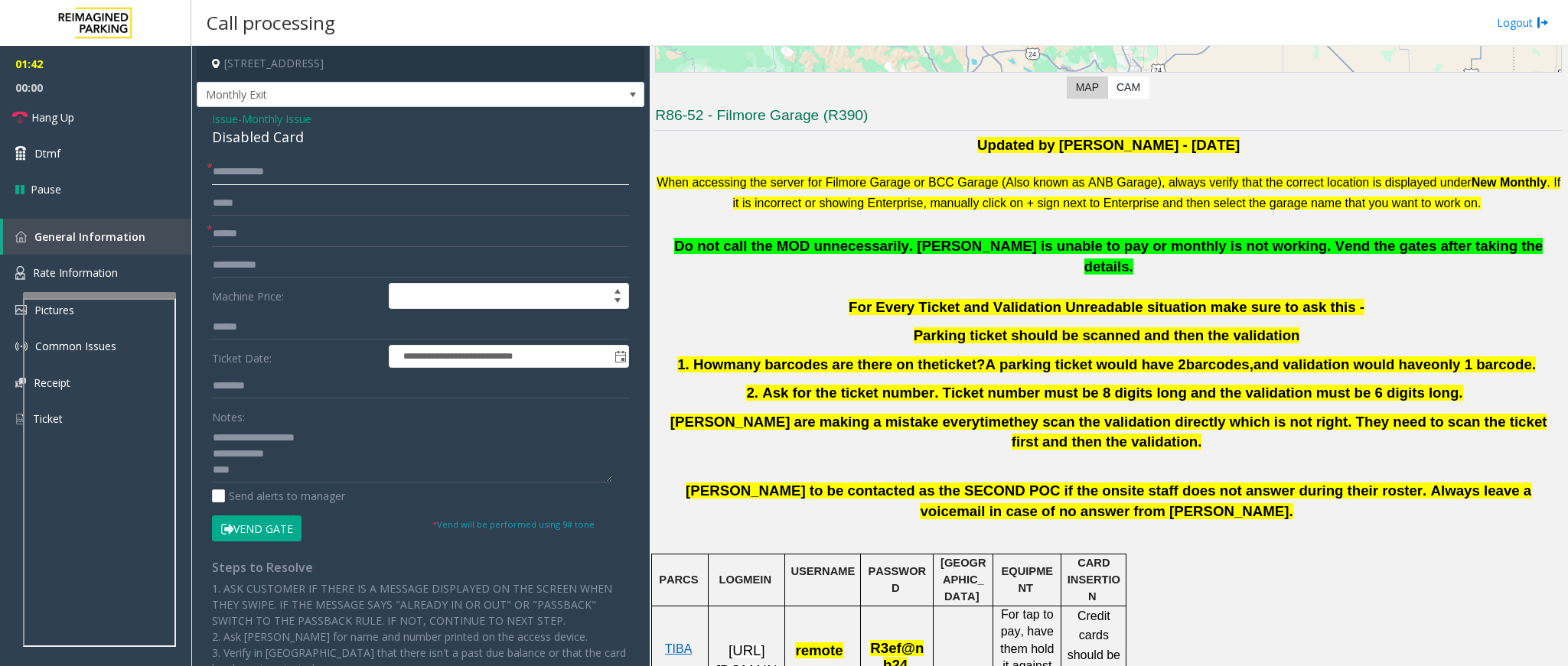
click at [294, 175] on input "**********" at bounding box center [421, 171] width 417 height 26
type input "**********"
click at [246, 534] on button "Vend Gate" at bounding box center [256, 528] width 89 height 26
click at [255, 473] on textarea at bounding box center [412, 454] width 400 height 57
click at [65, 117] on span "Hang Up" at bounding box center [53, 117] width 42 height 16
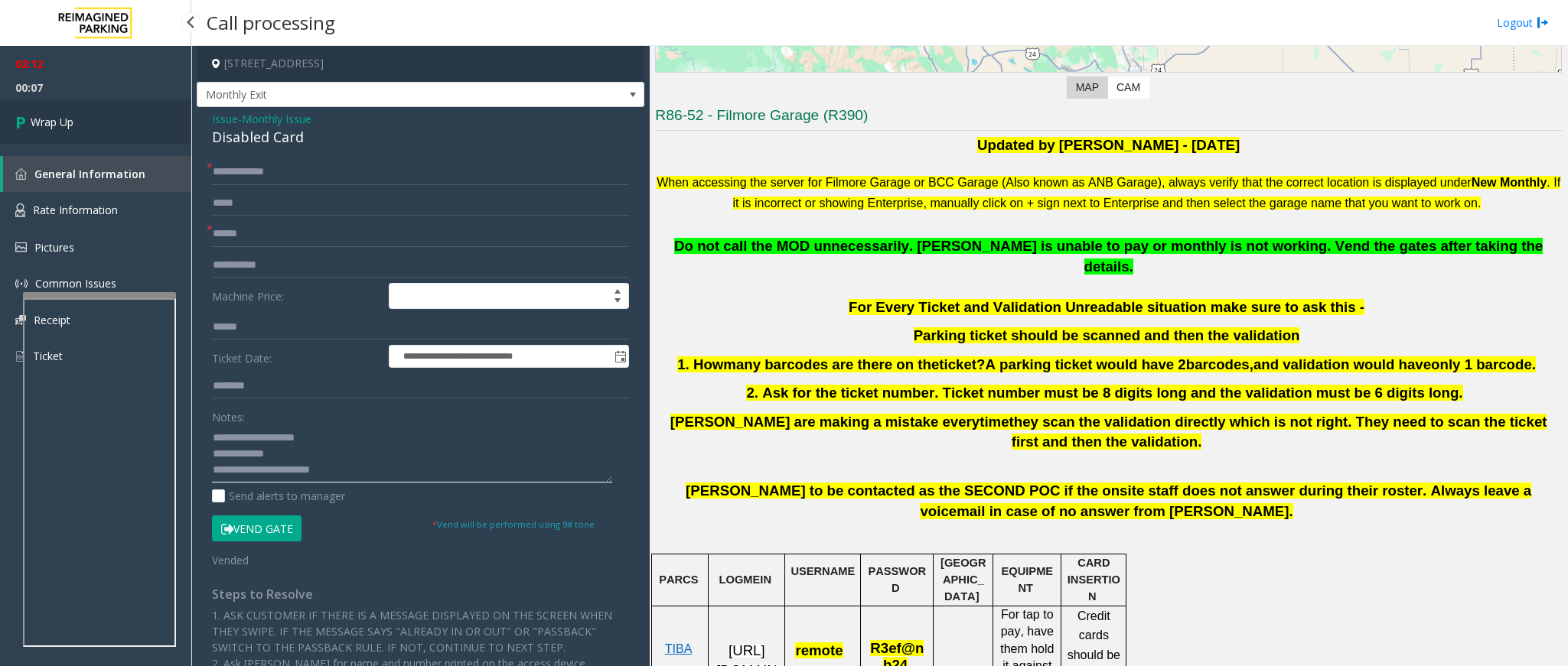
type textarea "**********"
click at [95, 126] on link "Wrap Up" at bounding box center [95, 122] width 192 height 45
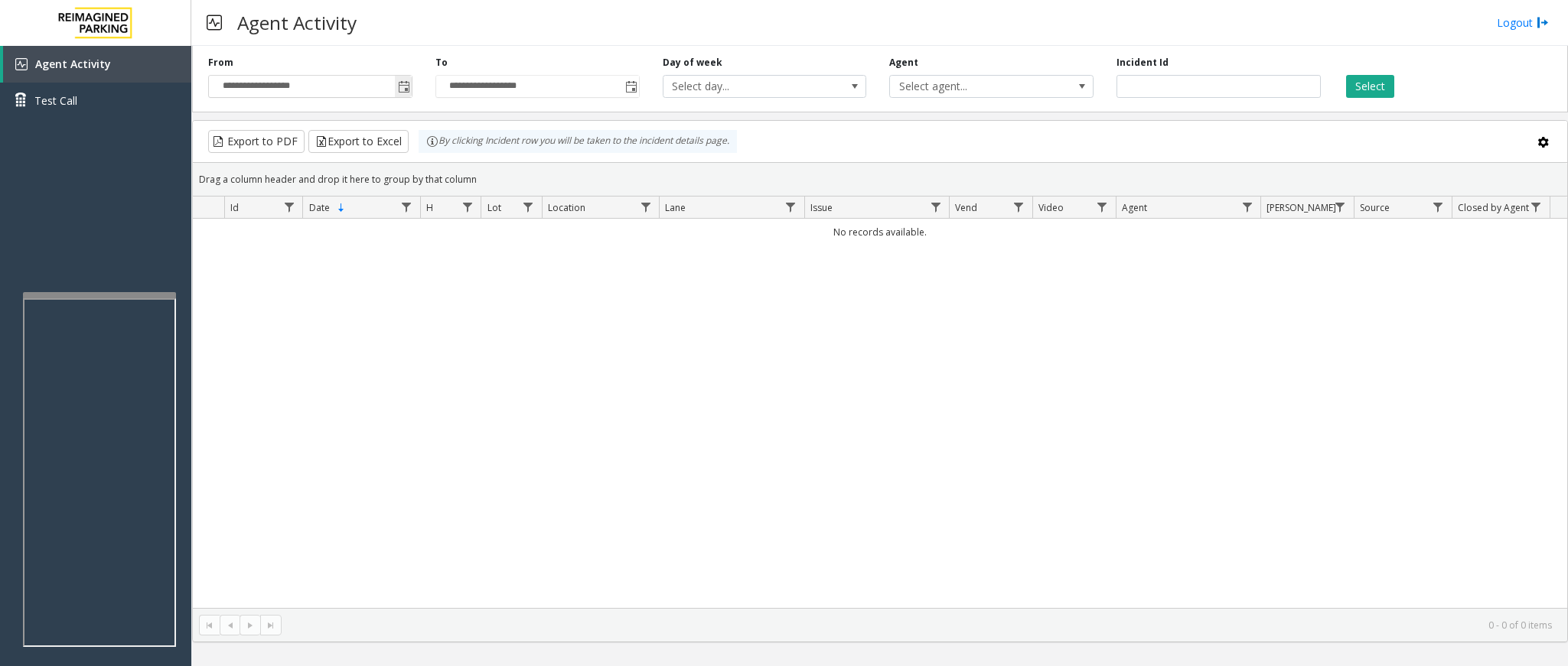
click at [407, 83] on span "Toggle popup" at bounding box center [404, 87] width 12 height 12
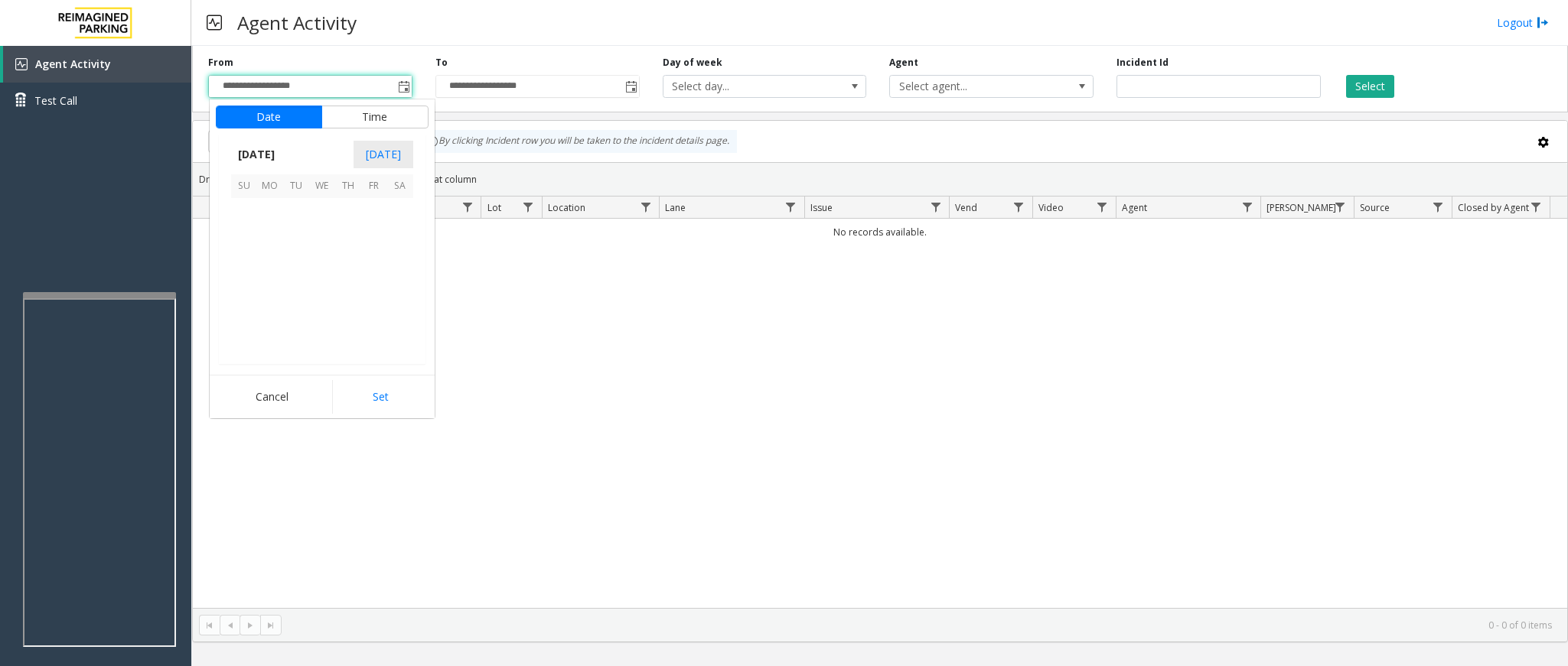
scroll to position [274230, 0]
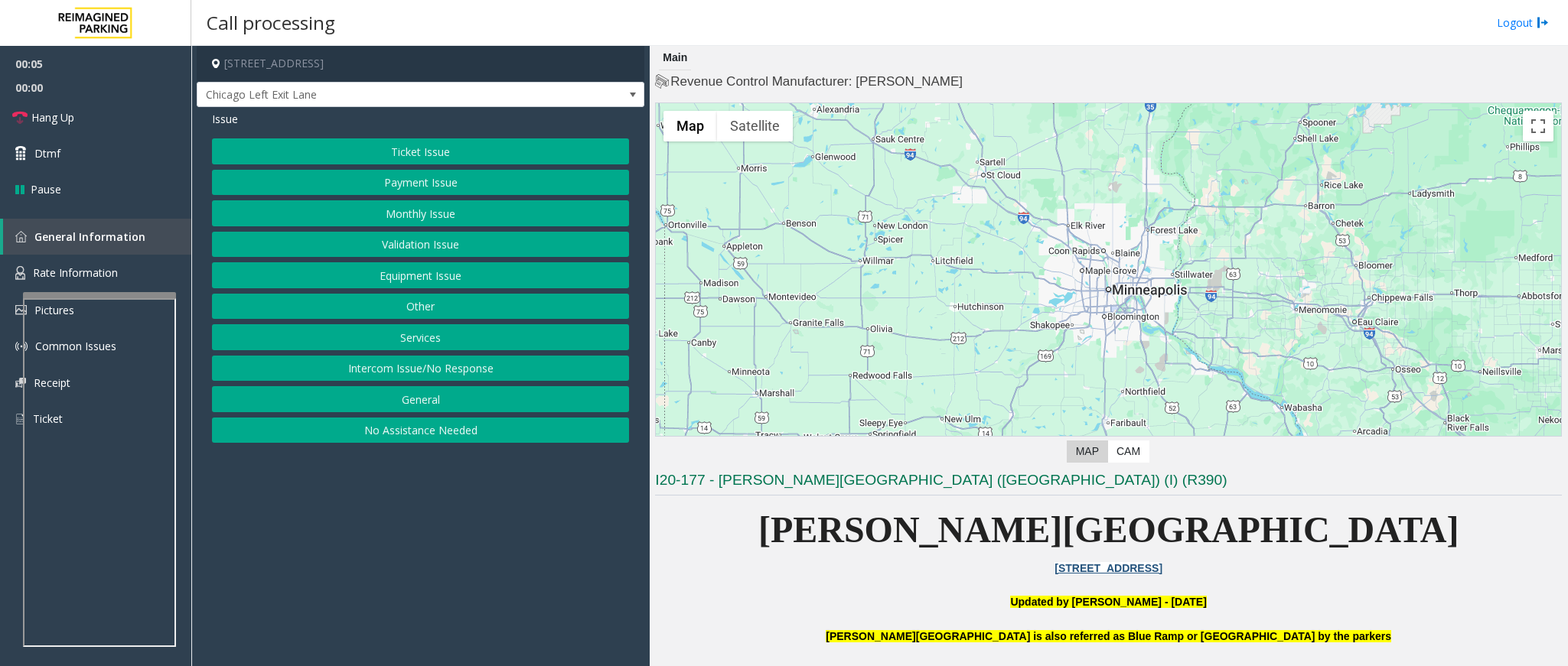
click at [488, 158] on button "Ticket Issue" at bounding box center [421, 151] width 417 height 26
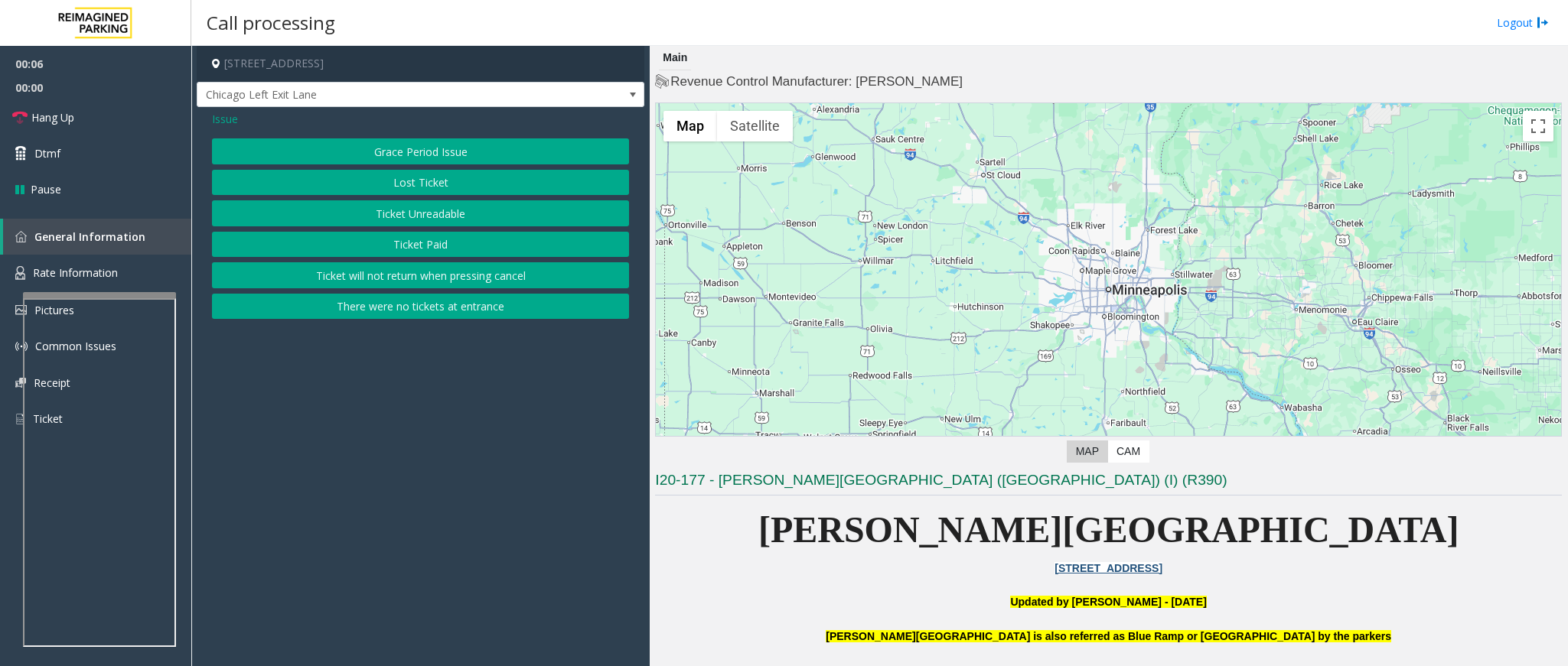
click at [474, 211] on button "Ticket Unreadable" at bounding box center [421, 213] width 417 height 26
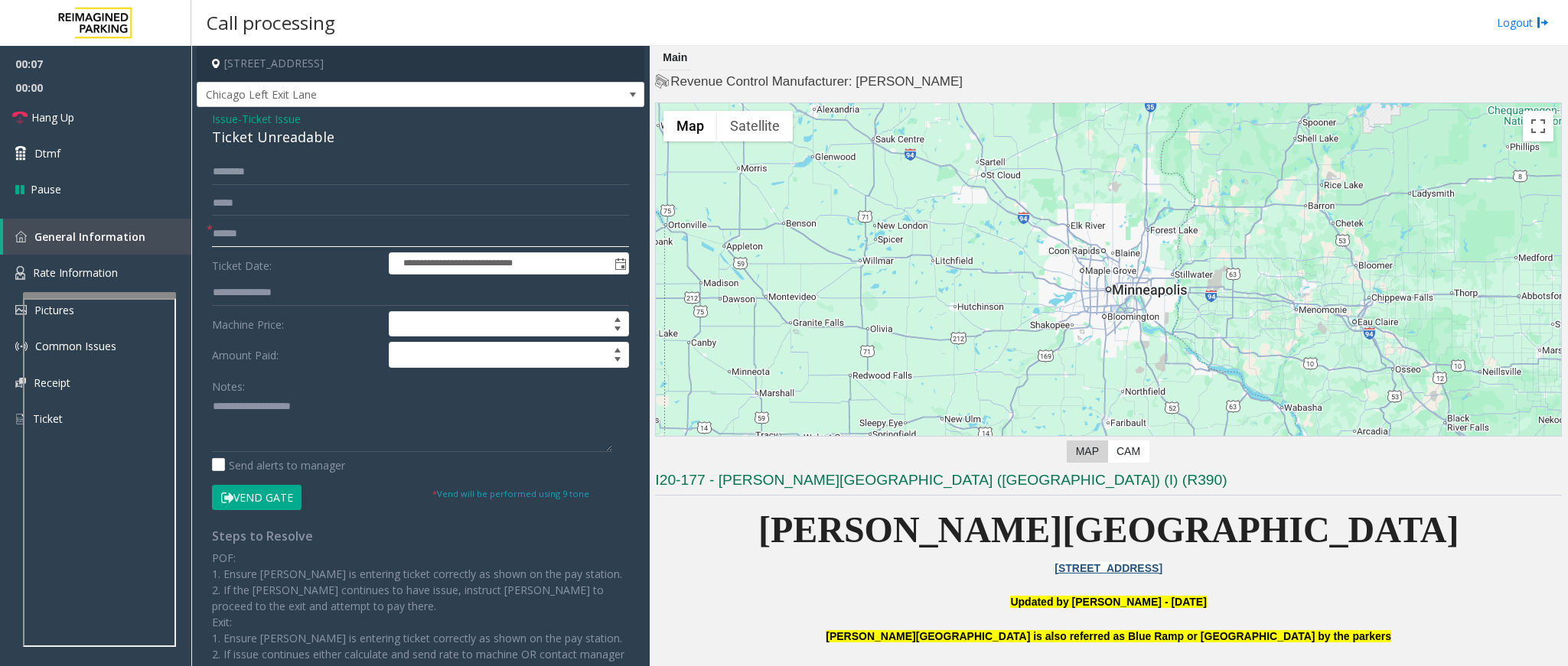
click at [288, 225] on input "text" at bounding box center [421, 233] width 417 height 26
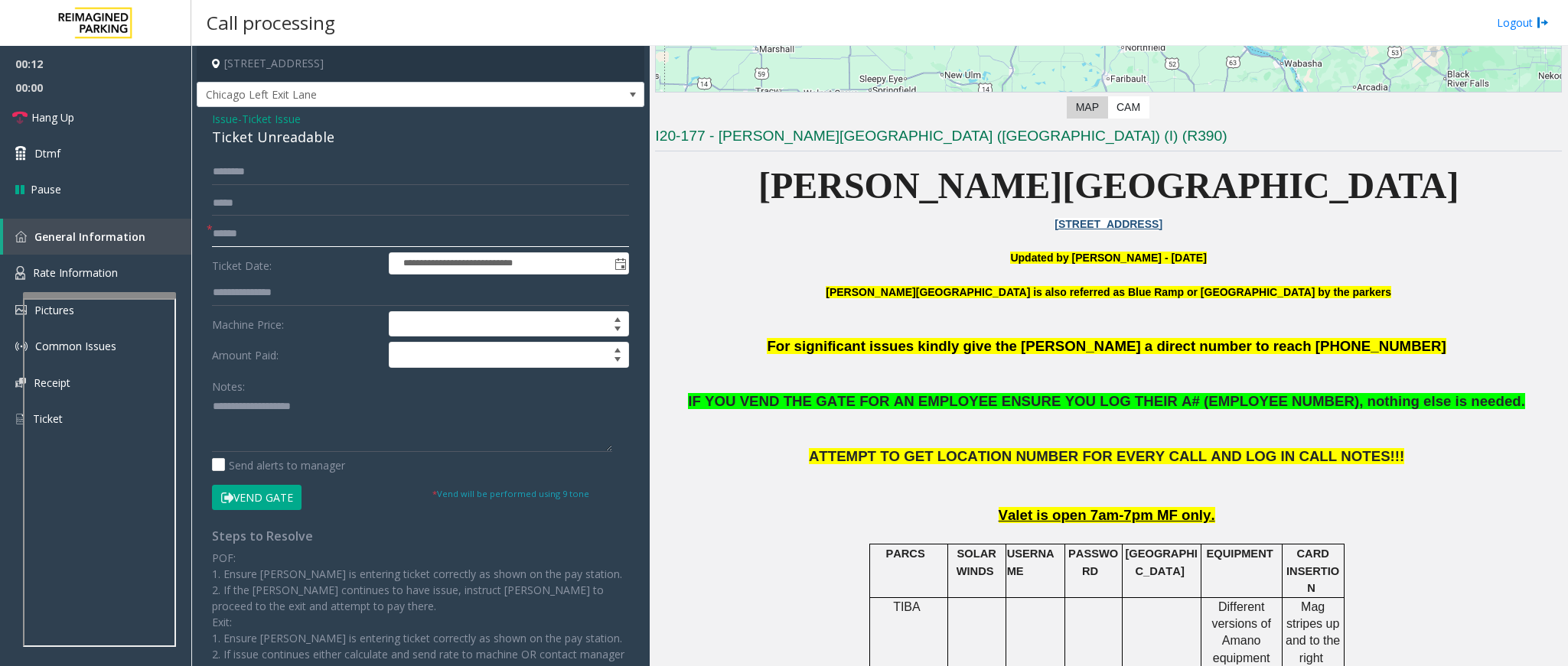
scroll to position [459, 0]
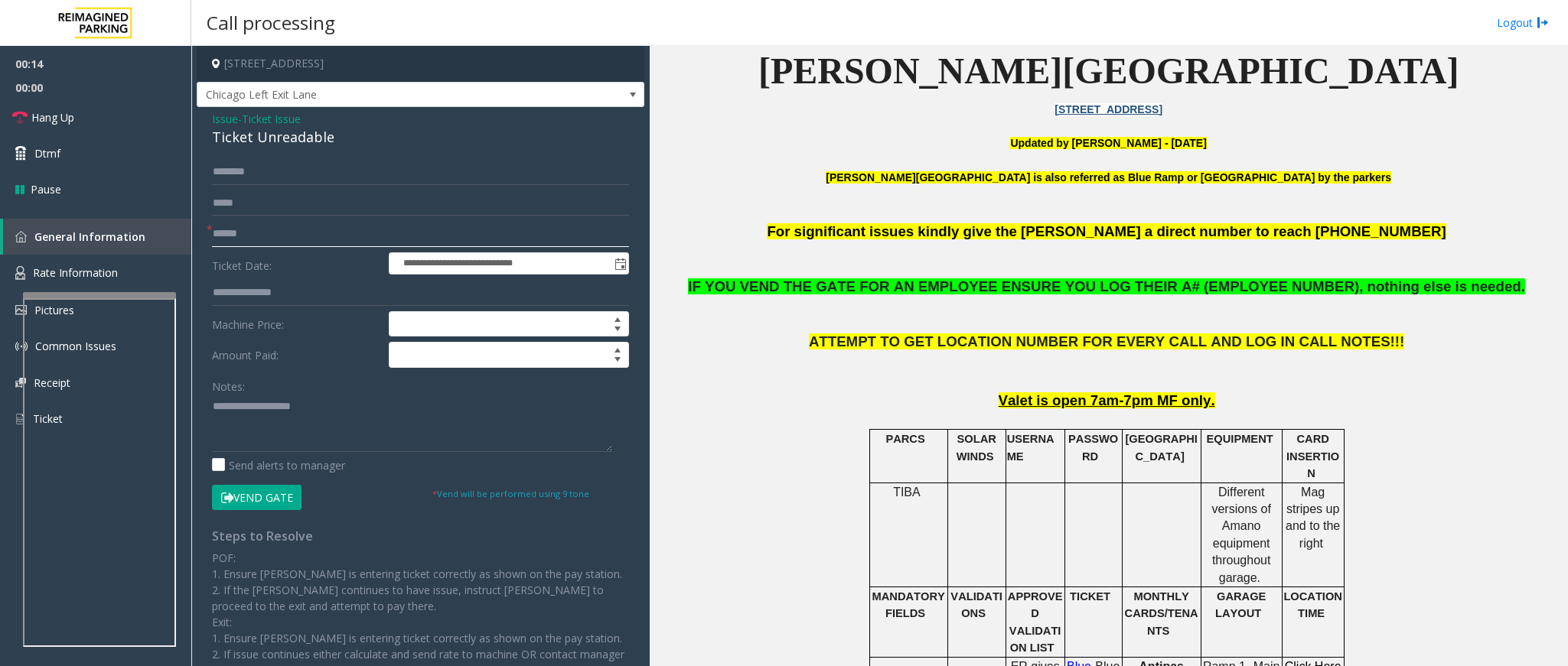
click at [289, 241] on input "text" at bounding box center [421, 233] width 417 height 26
click at [313, 235] on input "***" at bounding box center [421, 233] width 417 height 26
type input "*"
click at [313, 235] on input "text" at bounding box center [421, 233] width 417 height 26
click at [262, 496] on button "Vend Gate" at bounding box center [256, 497] width 89 height 26
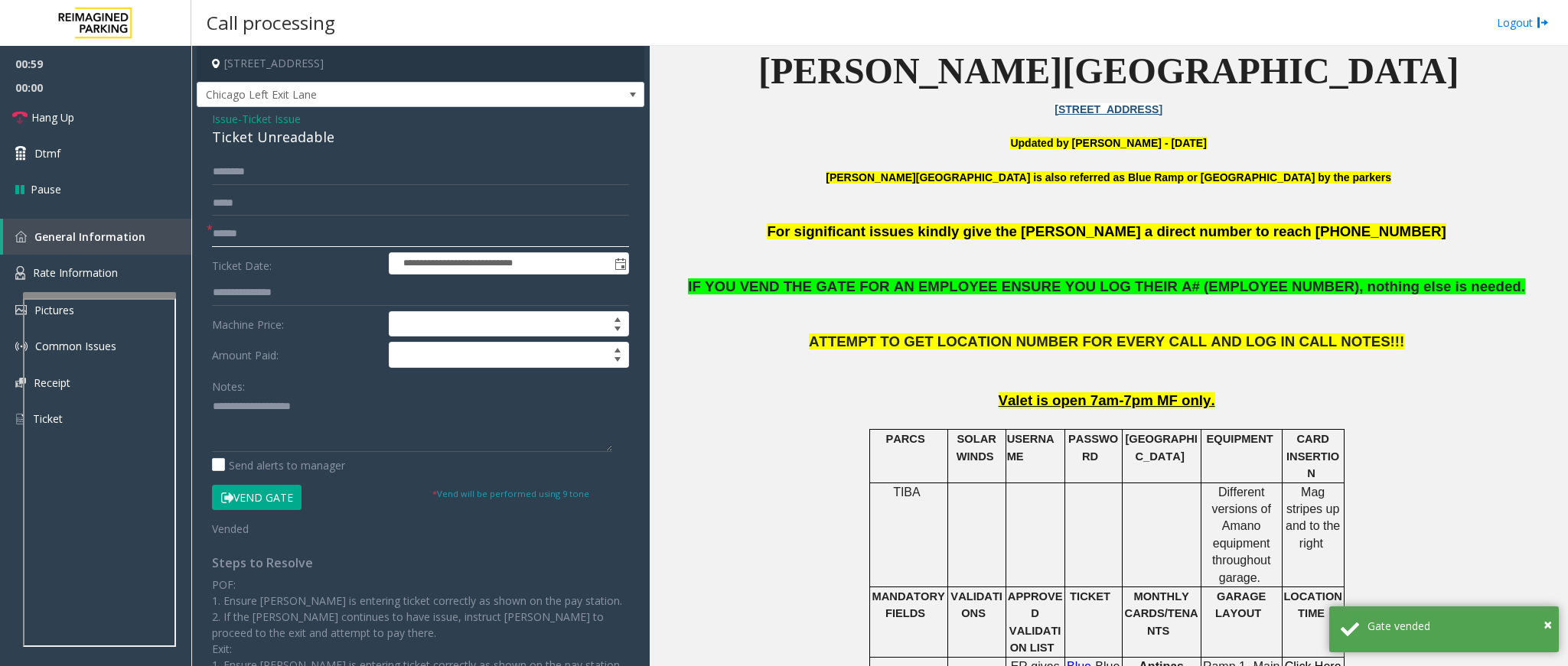
click at [293, 228] on input "text" at bounding box center [421, 233] width 417 height 26
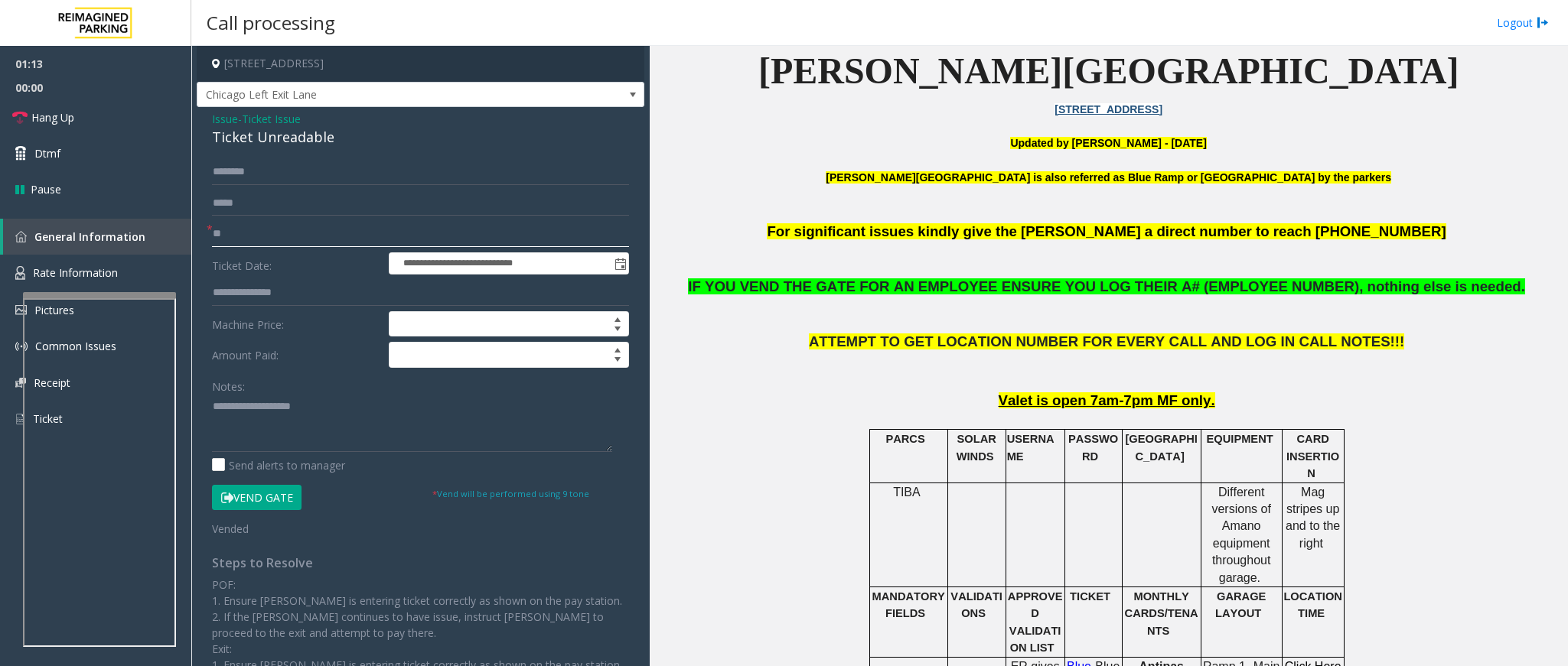
type input "**"
drag, startPoint x: 329, startPoint y: 140, endPoint x: 211, endPoint y: 117, distance: 120.2
click at [212, 117] on div "Issue - Ticket Issue Ticket Unreadable" at bounding box center [421, 130] width 417 height 37
click at [310, 430] on textarea at bounding box center [412, 423] width 400 height 57
click at [234, 494] on button "Vend Gate" at bounding box center [256, 497] width 89 height 26
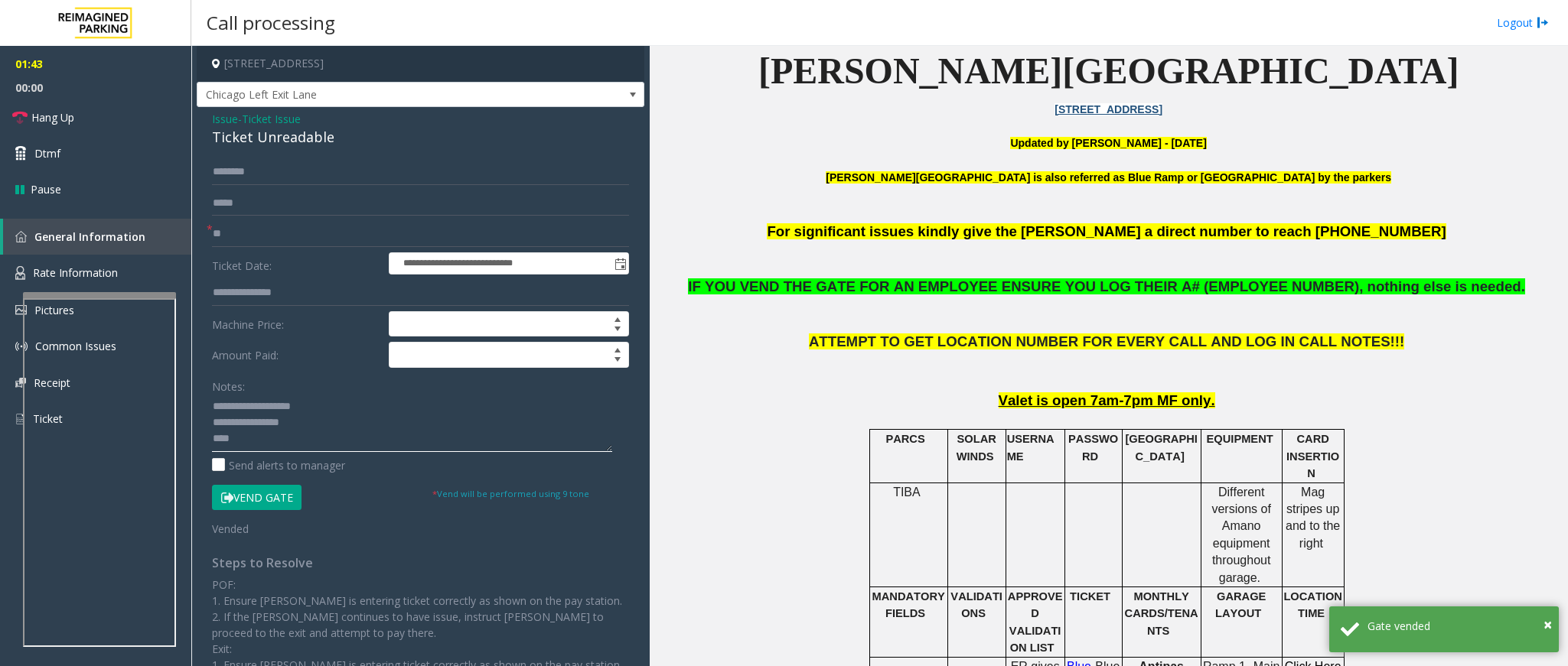
click at [339, 441] on textarea at bounding box center [412, 423] width 400 height 57
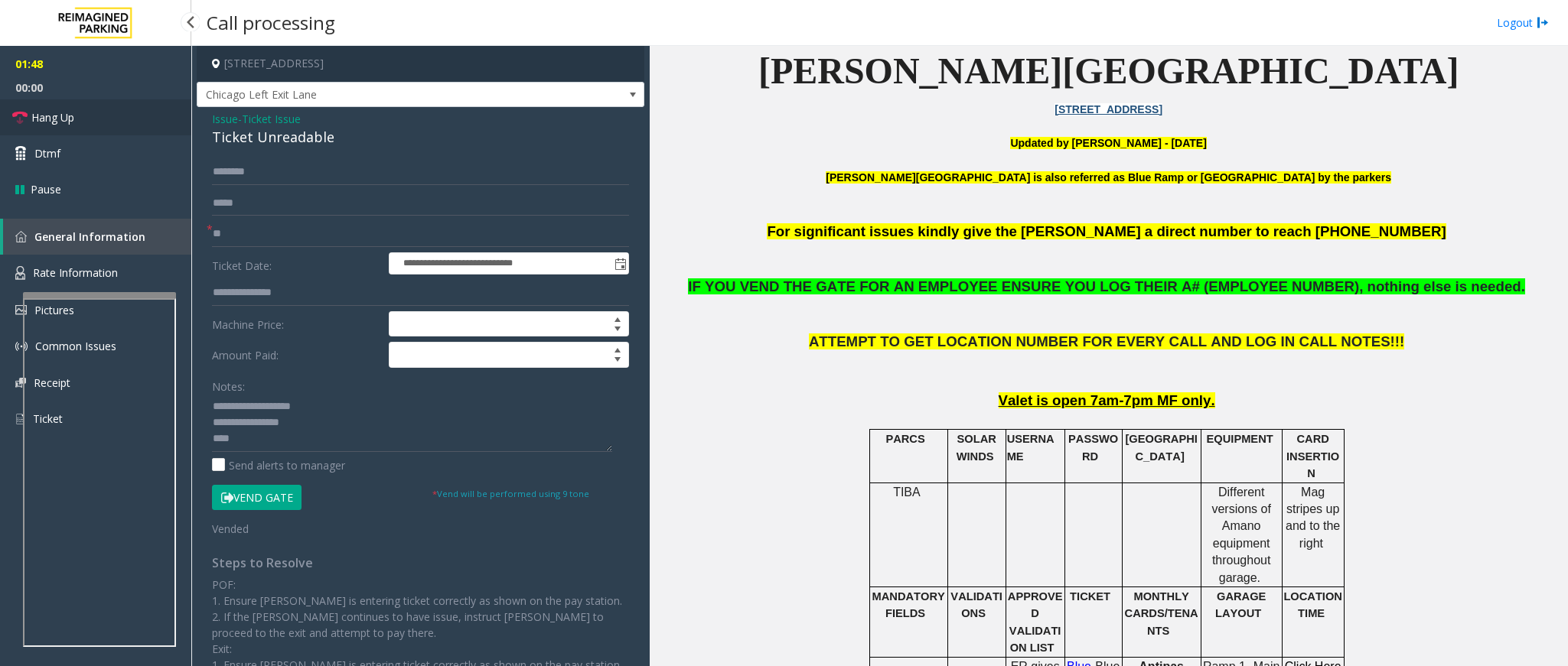
click at [69, 123] on span "Hang Up" at bounding box center [53, 117] width 42 height 16
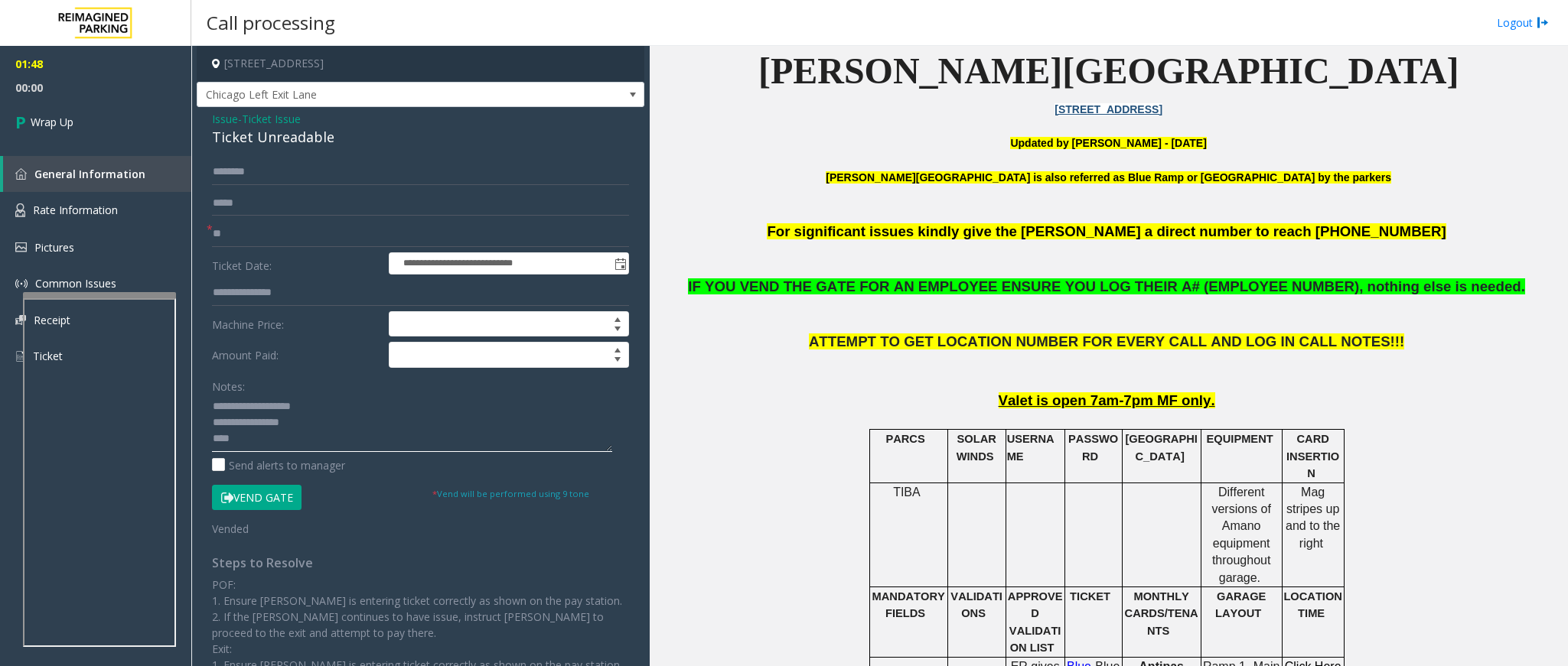
click at [270, 448] on textarea at bounding box center [412, 423] width 400 height 57
click at [304, 442] on textarea at bounding box center [412, 423] width 400 height 57
type textarea "**********"
click at [66, 131] on link "Wrap Up" at bounding box center [95, 122] width 192 height 45
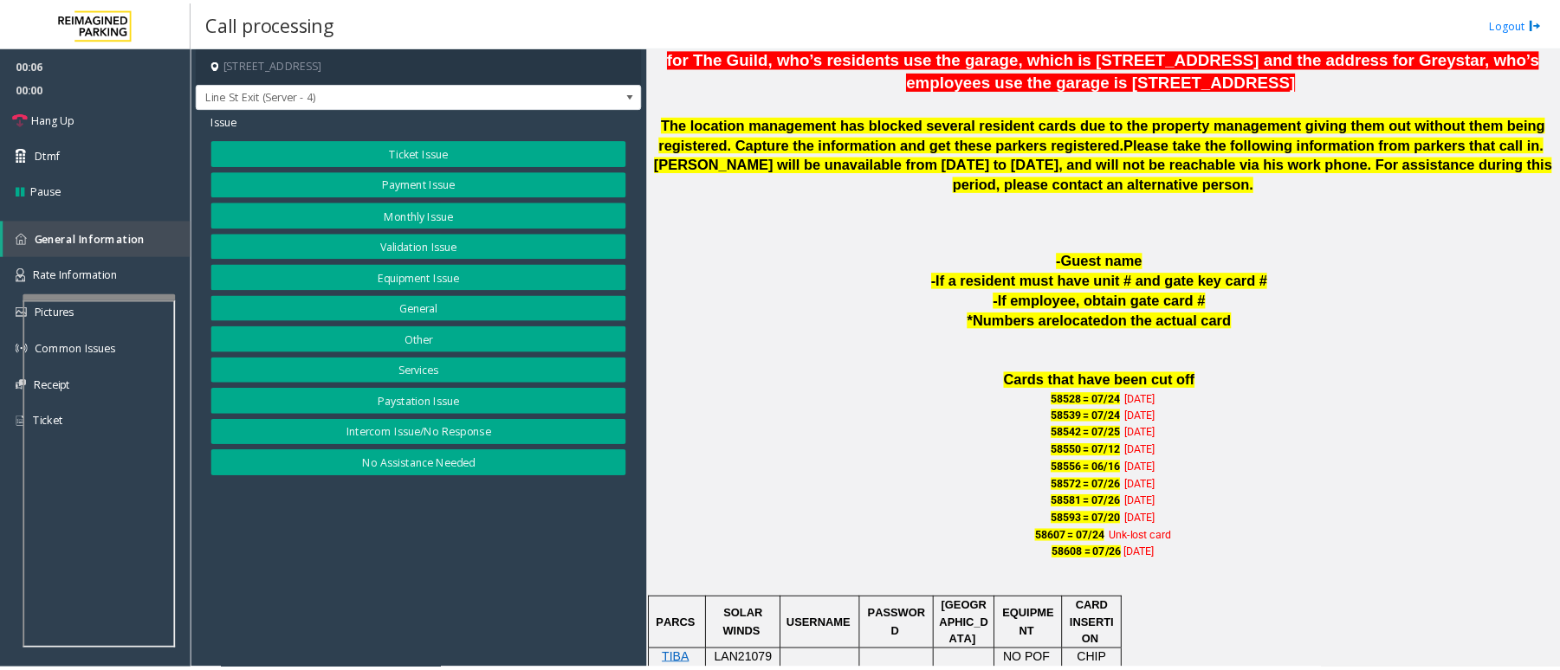
scroll to position [909, 0]
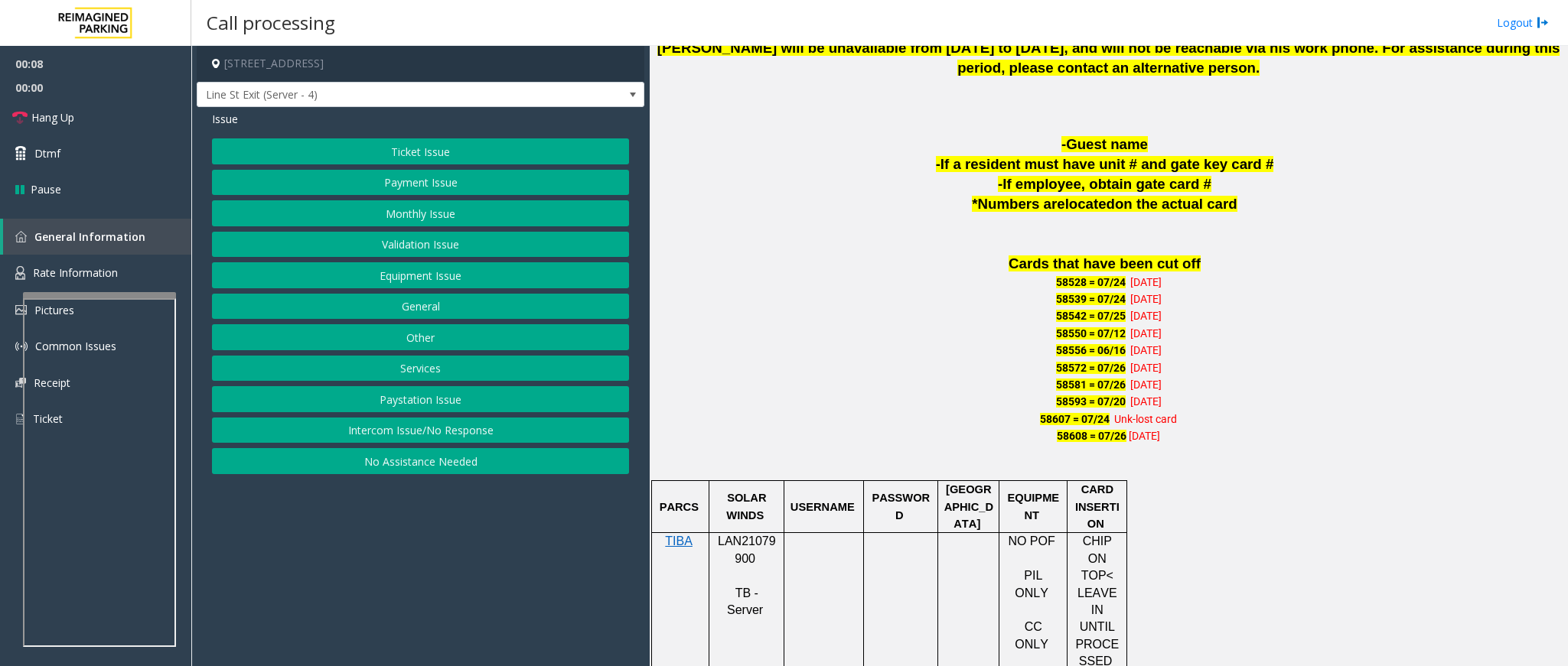
click at [751, 551] on p "LAN21079900" at bounding box center [747, 550] width 64 height 34
click at [628, 90] on span at bounding box center [633, 95] width 12 height 12
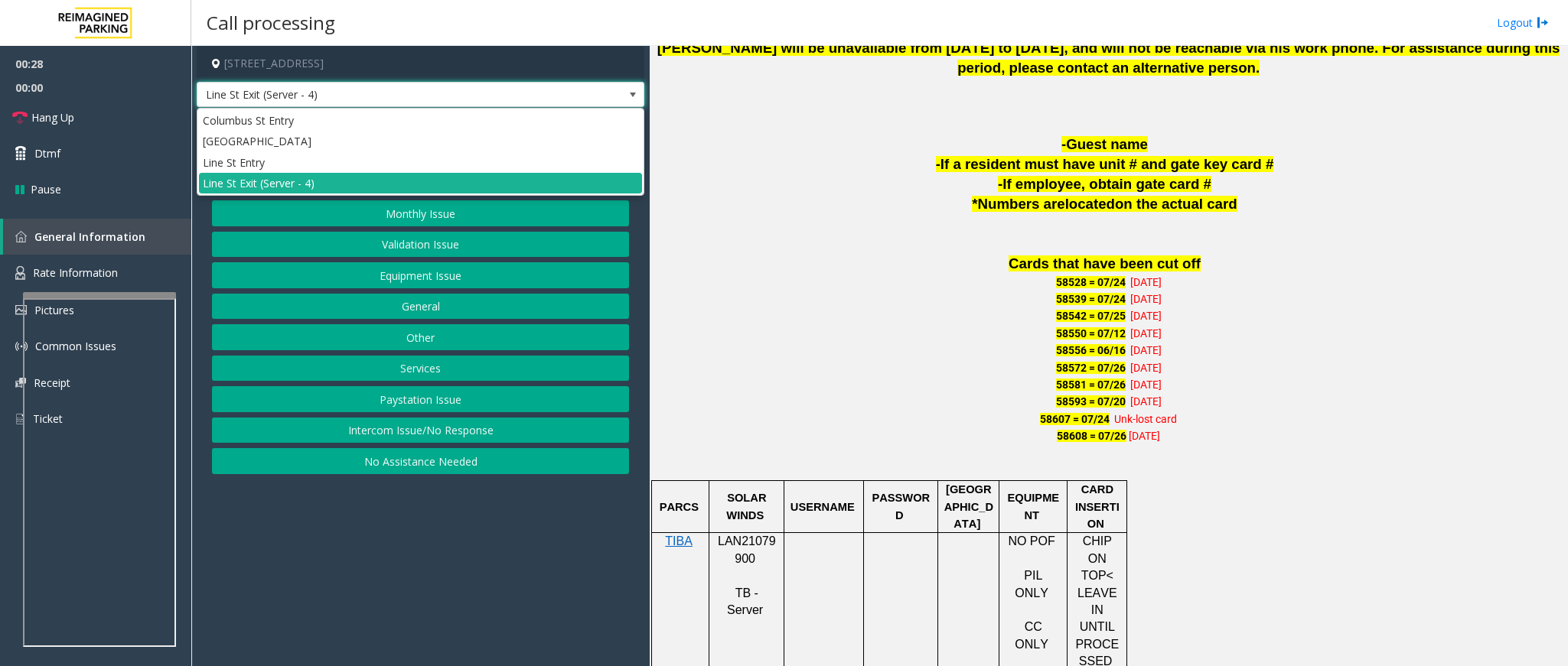
click at [636, 95] on span at bounding box center [633, 95] width 12 height 12
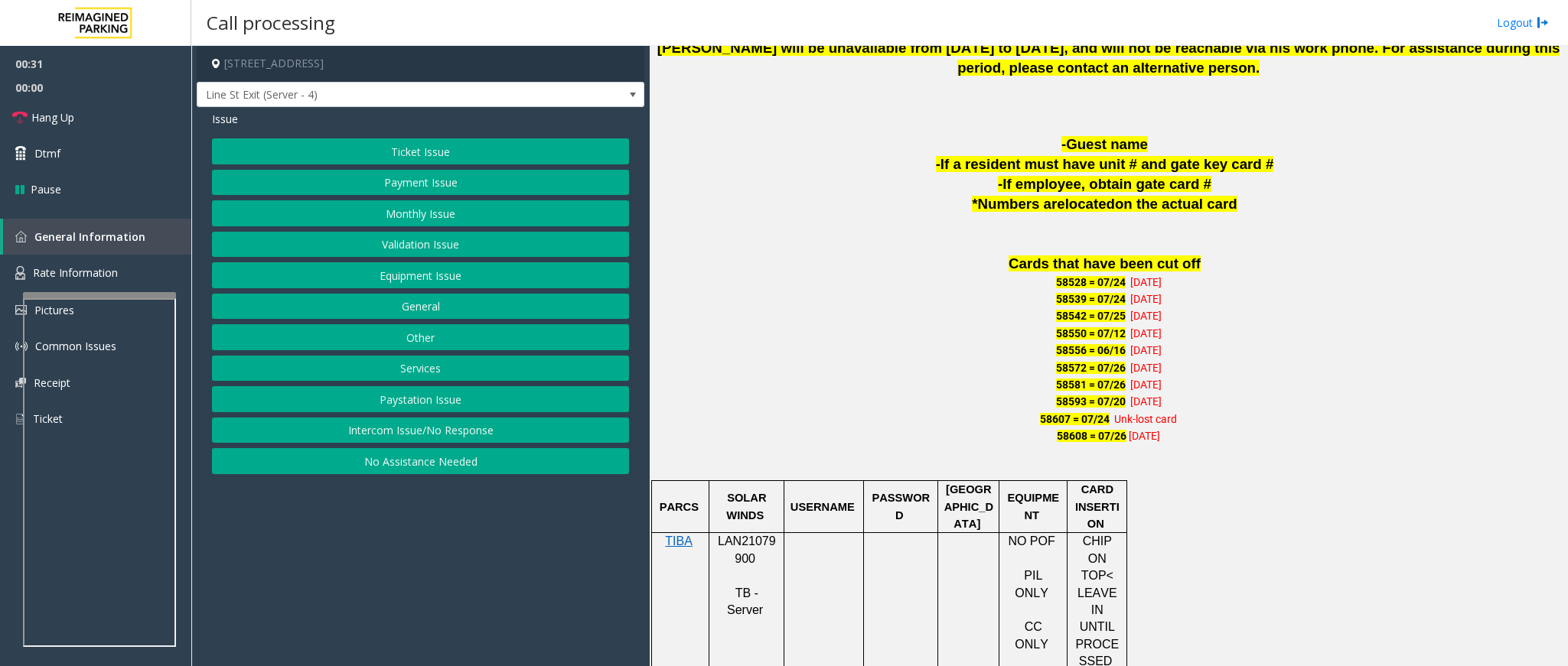
click at [444, 207] on button "Monthly Issue" at bounding box center [421, 213] width 417 height 26
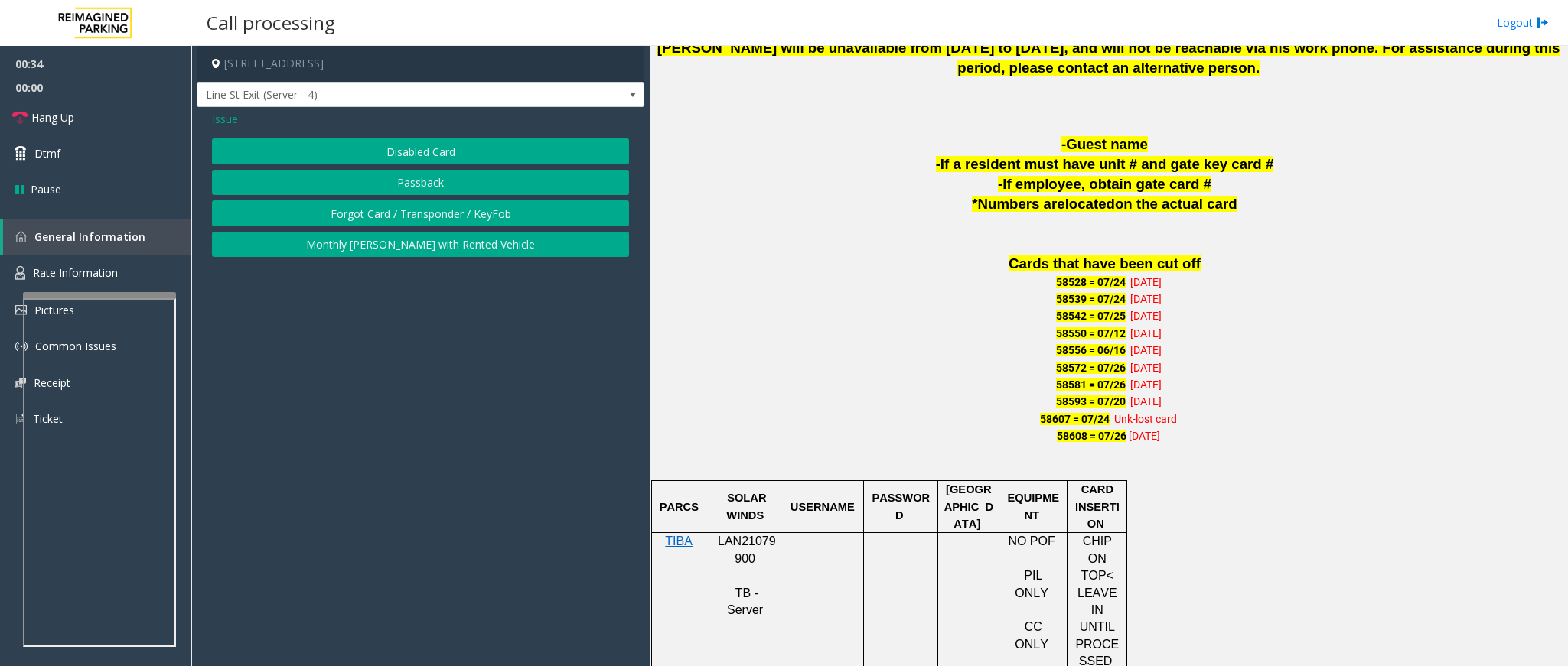
click at [228, 120] on span "Issue" at bounding box center [225, 119] width 26 height 16
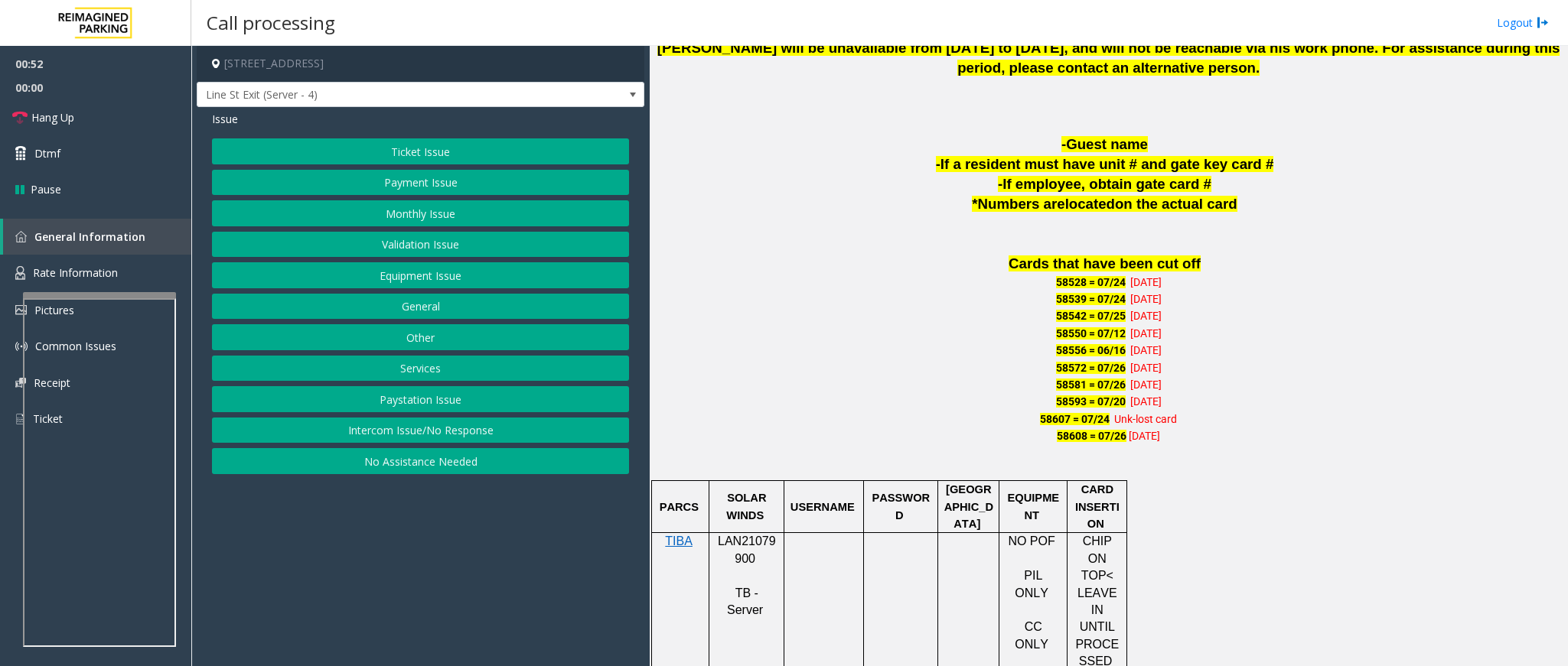
click at [454, 278] on button "Equipment Issue" at bounding box center [421, 275] width 417 height 26
click at [403, 276] on button "Gate / Door Won't Open" at bounding box center [421, 275] width 417 height 26
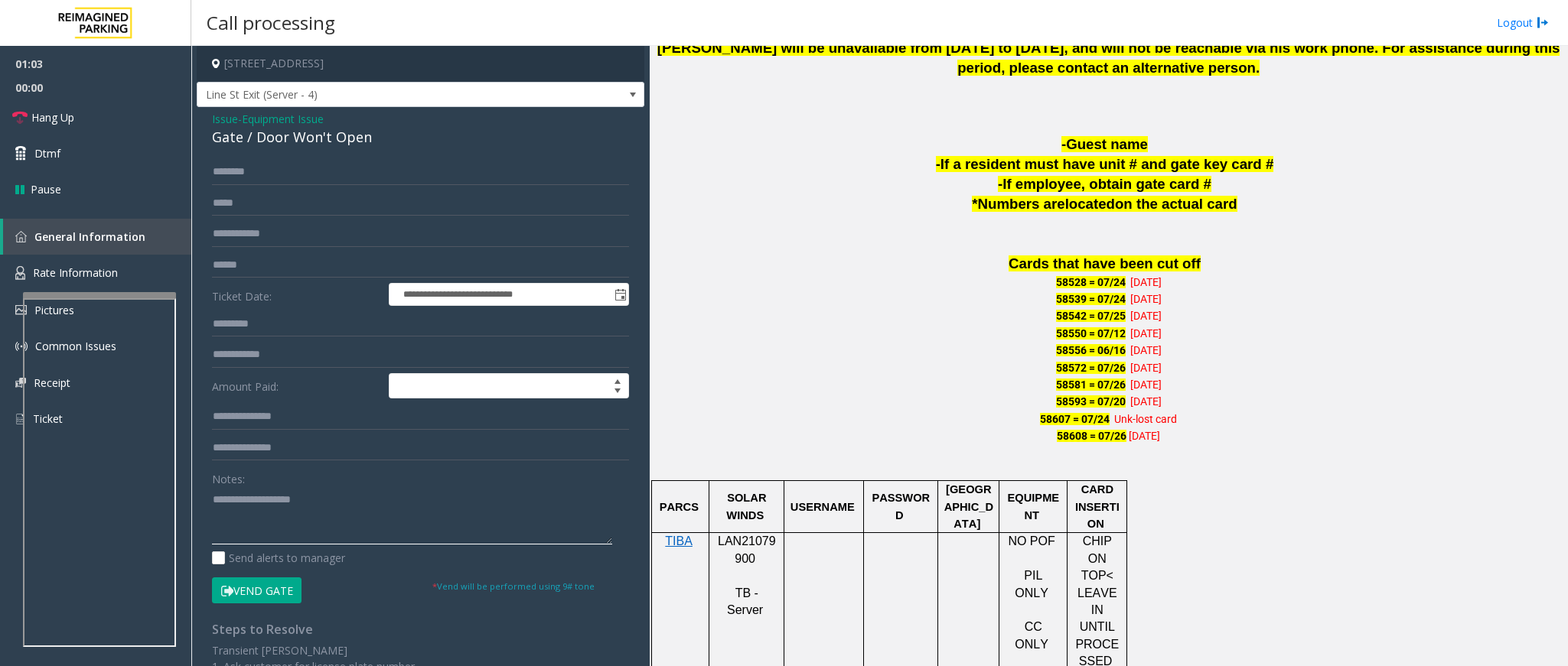
click at [294, 494] on textarea at bounding box center [412, 516] width 400 height 57
click at [271, 498] on textarea at bounding box center [412, 516] width 400 height 57
click at [296, 505] on textarea at bounding box center [412, 516] width 400 height 57
click at [264, 535] on textarea at bounding box center [412, 516] width 400 height 57
click at [285, 515] on textarea at bounding box center [412, 516] width 400 height 57
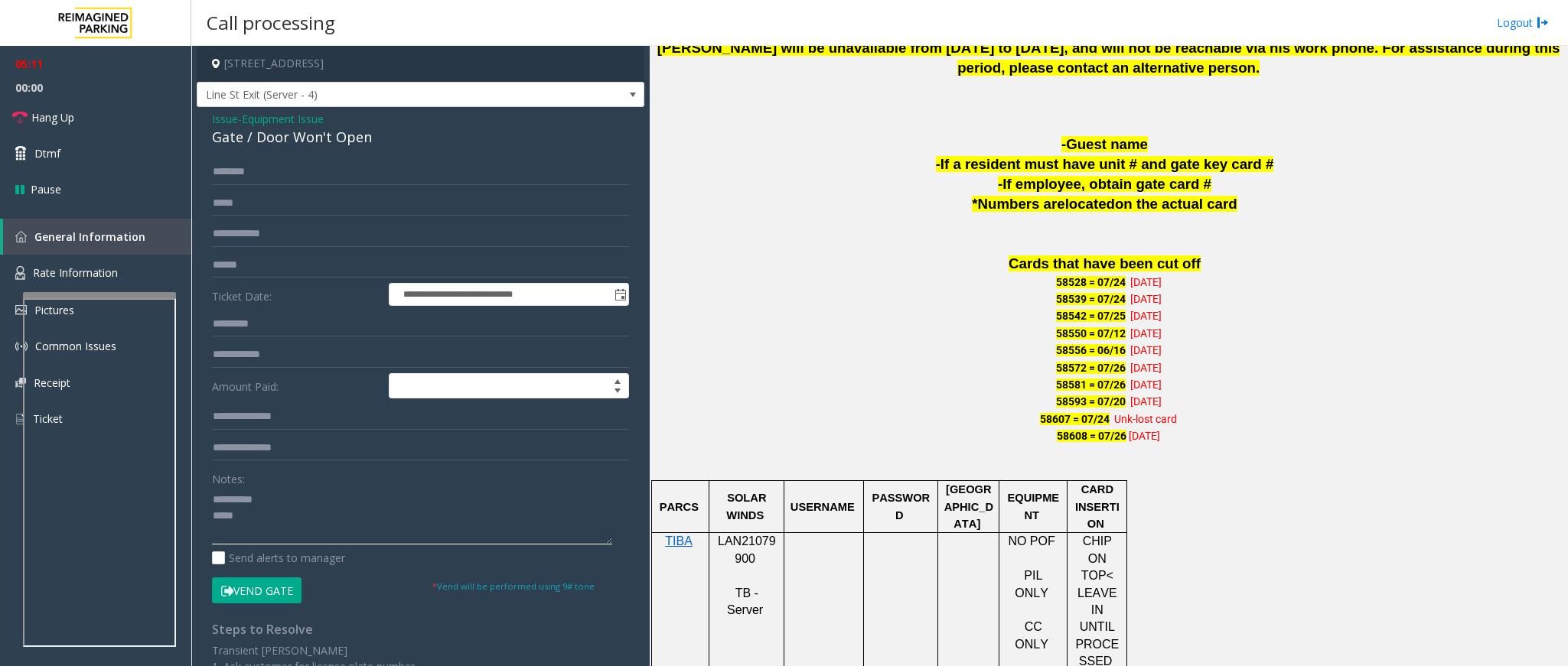
click at [278, 517] on textarea at bounding box center [412, 516] width 400 height 57
click at [288, 522] on textarea at bounding box center [412, 516] width 400 height 57
click at [57, 113] on span "Hang Up" at bounding box center [53, 117] width 42 height 16
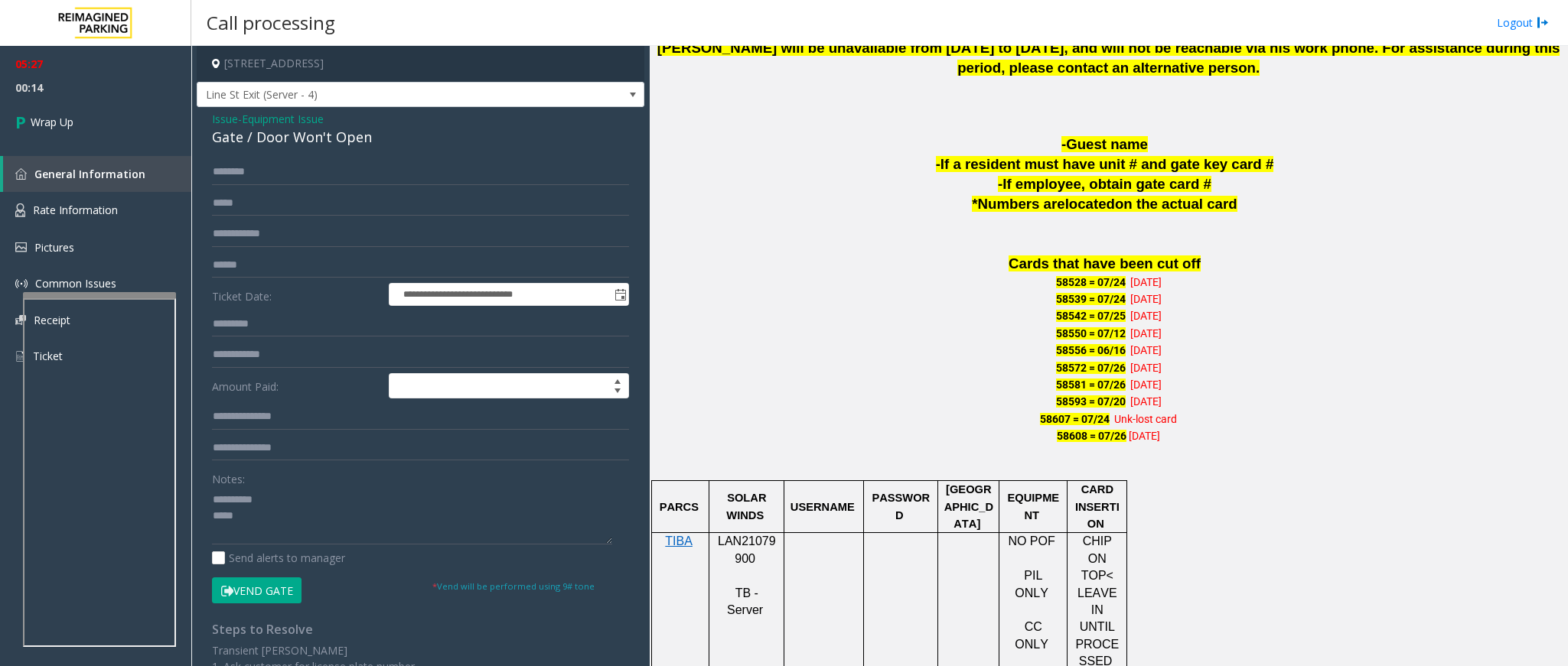
drag, startPoint x: 668, startPoint y: 333, endPoint x: 754, endPoint y: 363, distance: 91.1
click at [668, 336] on p "58550 = 07/12 07-12-19" at bounding box center [1108, 333] width 907 height 17
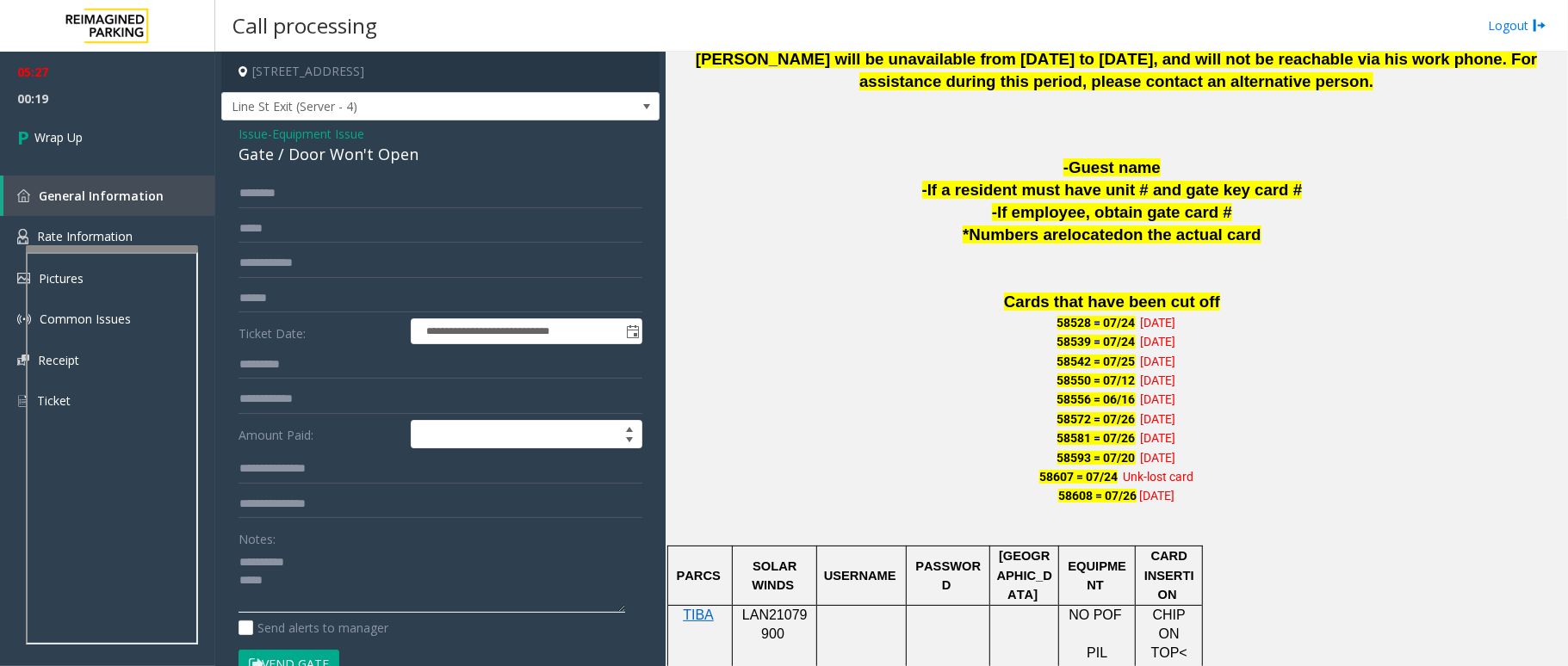
click at [310, 563] on textarea at bounding box center [432, 581] width 387 height 65
type textarea "**********"
click at [250, 129] on span "Issue" at bounding box center [253, 134] width 29 height 18
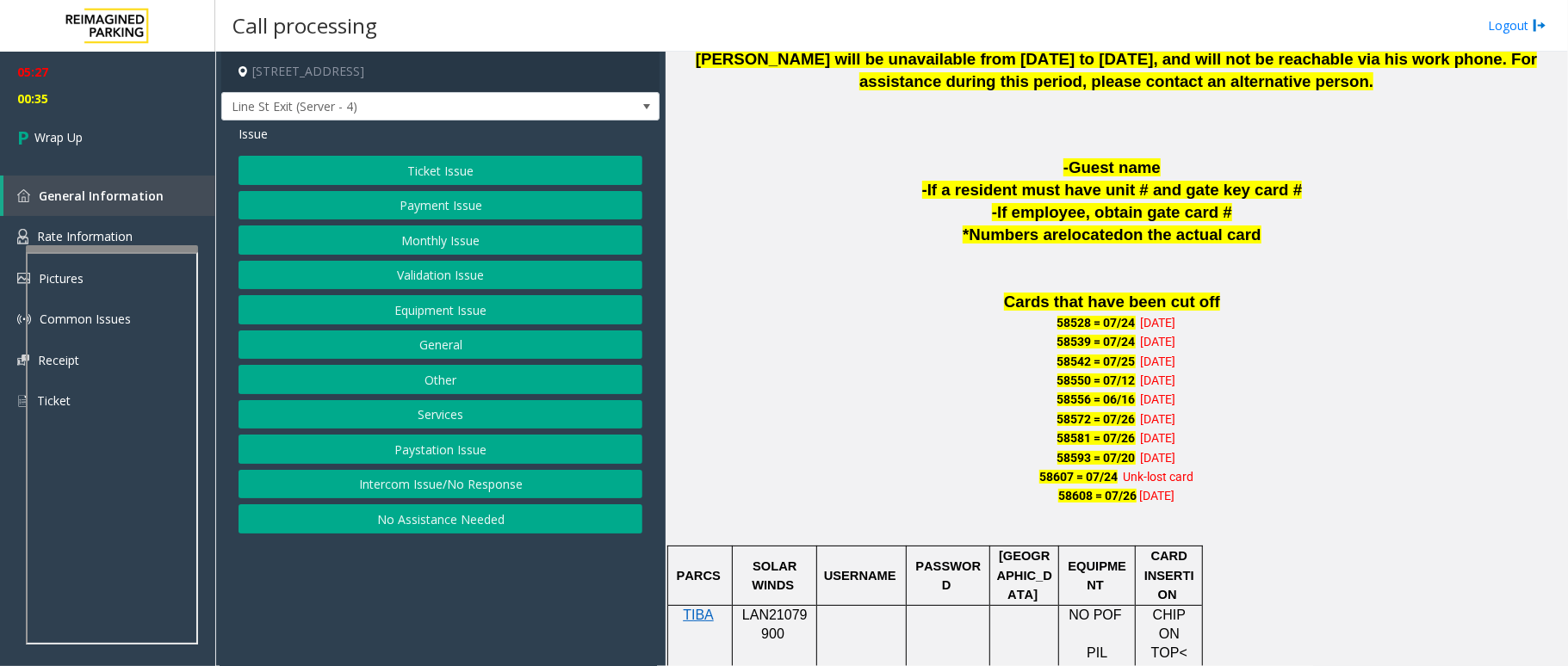
click at [372, 235] on button "Monthly Issue" at bounding box center [440, 240] width 404 height 29
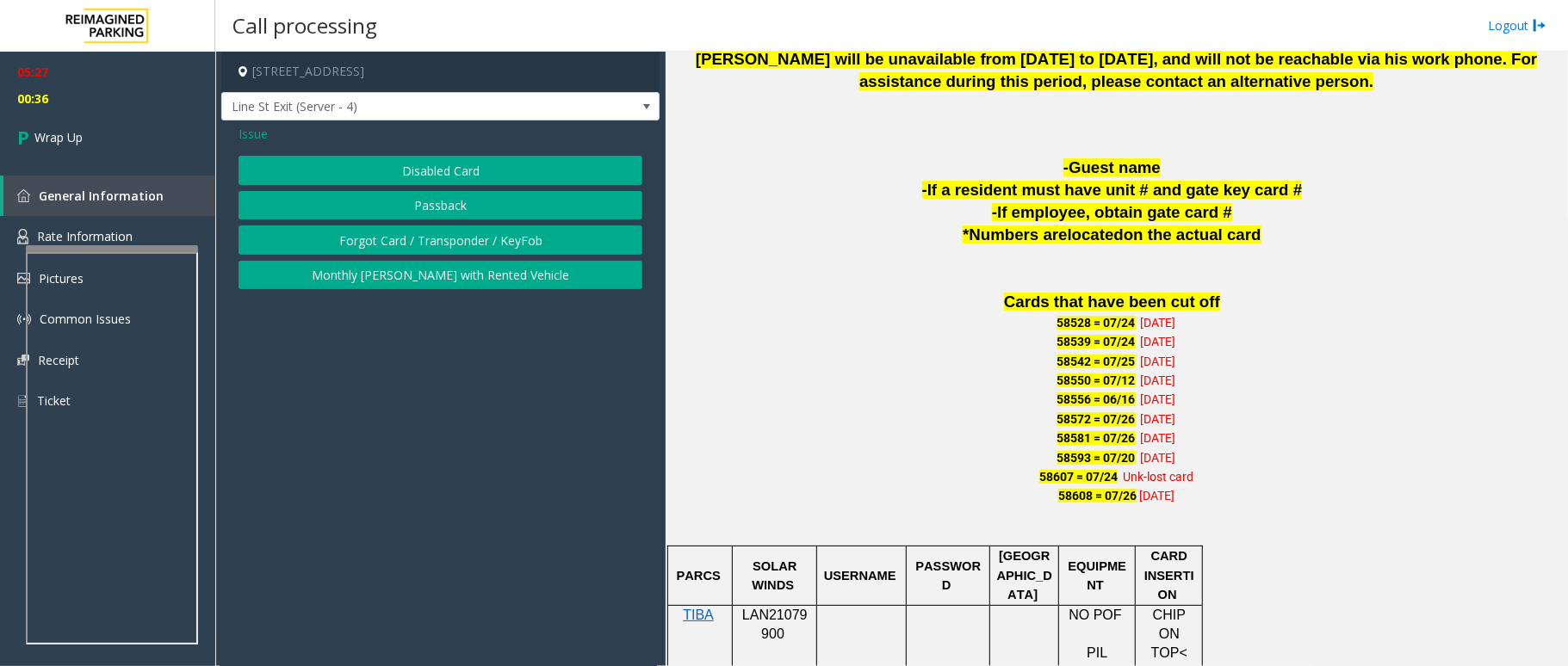
click at [328, 166] on button "Disabled Card" at bounding box center [440, 170] width 404 height 29
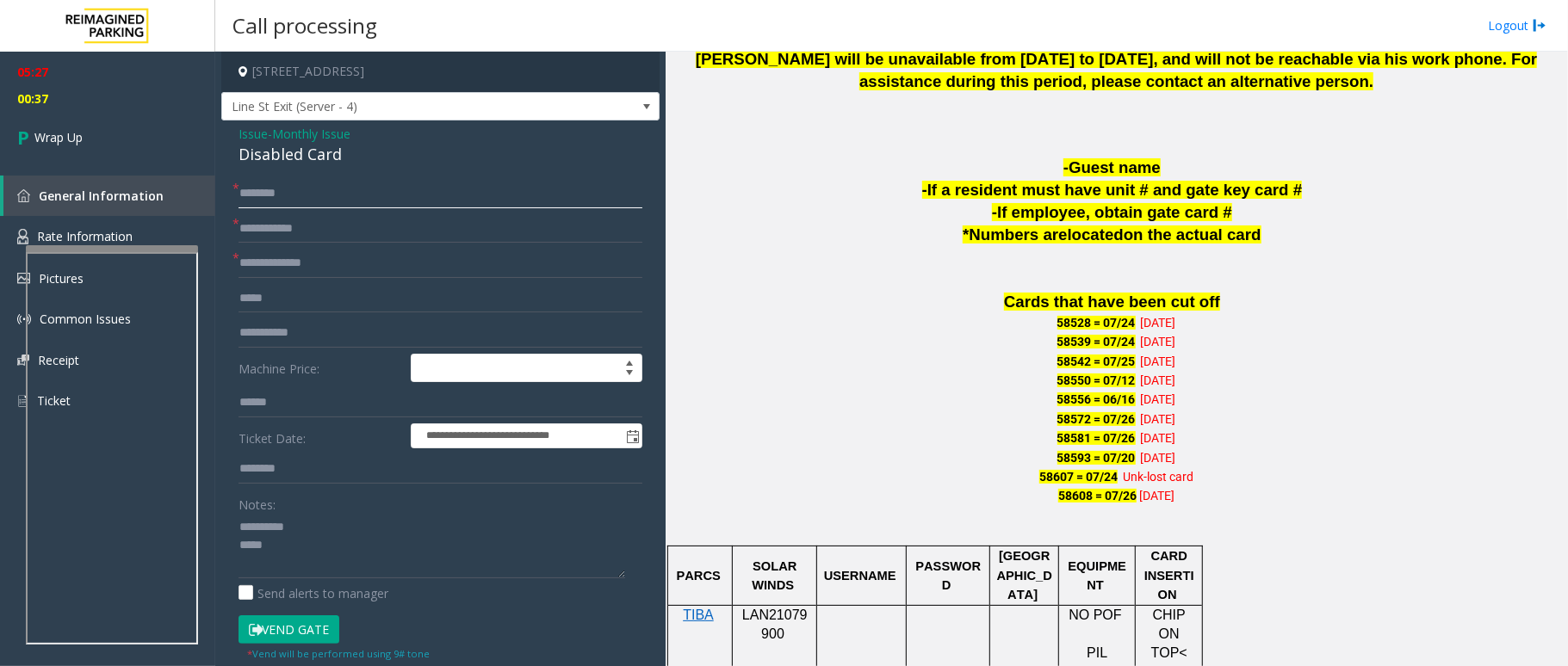
click at [322, 204] on input "text" at bounding box center [440, 193] width 404 height 29
type input "*****"
click at [310, 232] on input "text" at bounding box center [440, 229] width 404 height 29
type input "**"
click at [308, 250] on input "text" at bounding box center [440, 262] width 404 height 29
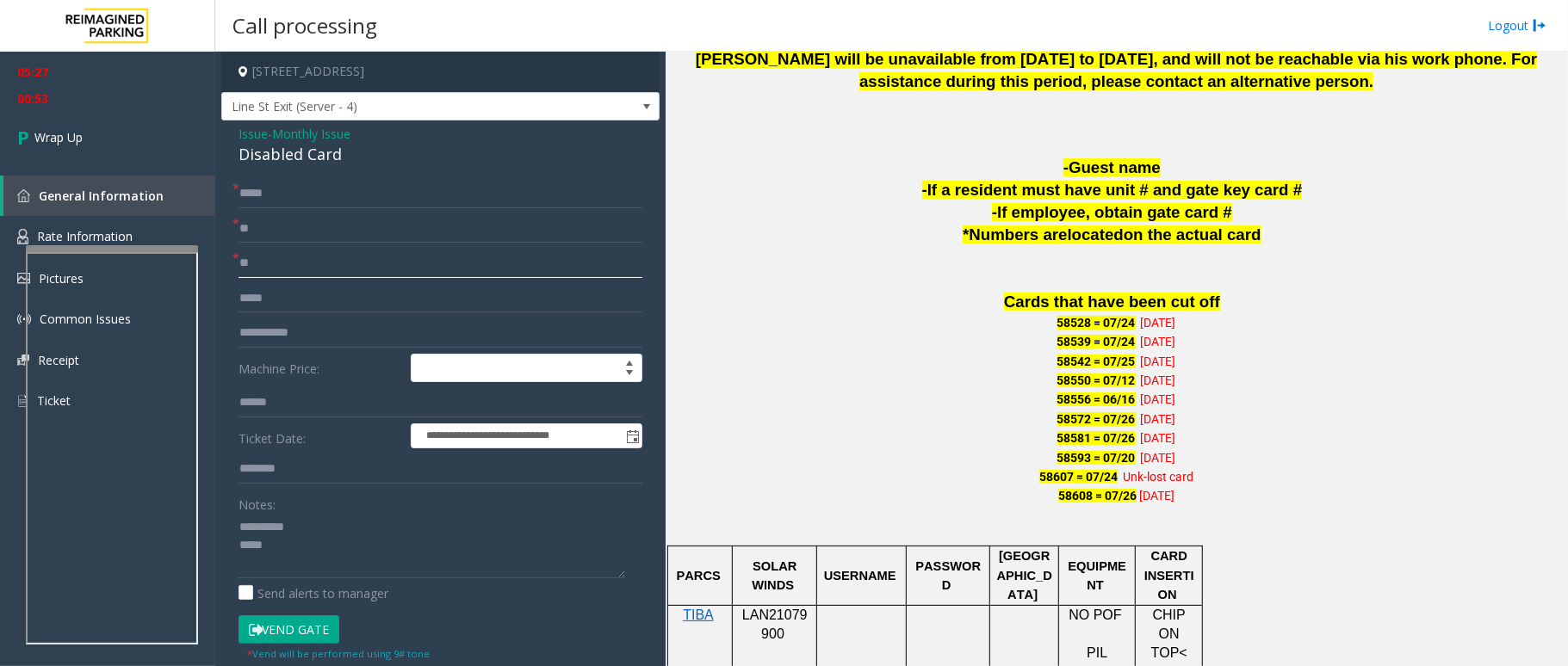
type input "**"
click at [311, 525] on textarea at bounding box center [432, 546] width 387 height 65
click at [321, 556] on textarea at bounding box center [432, 546] width 387 height 65
type textarea "*"
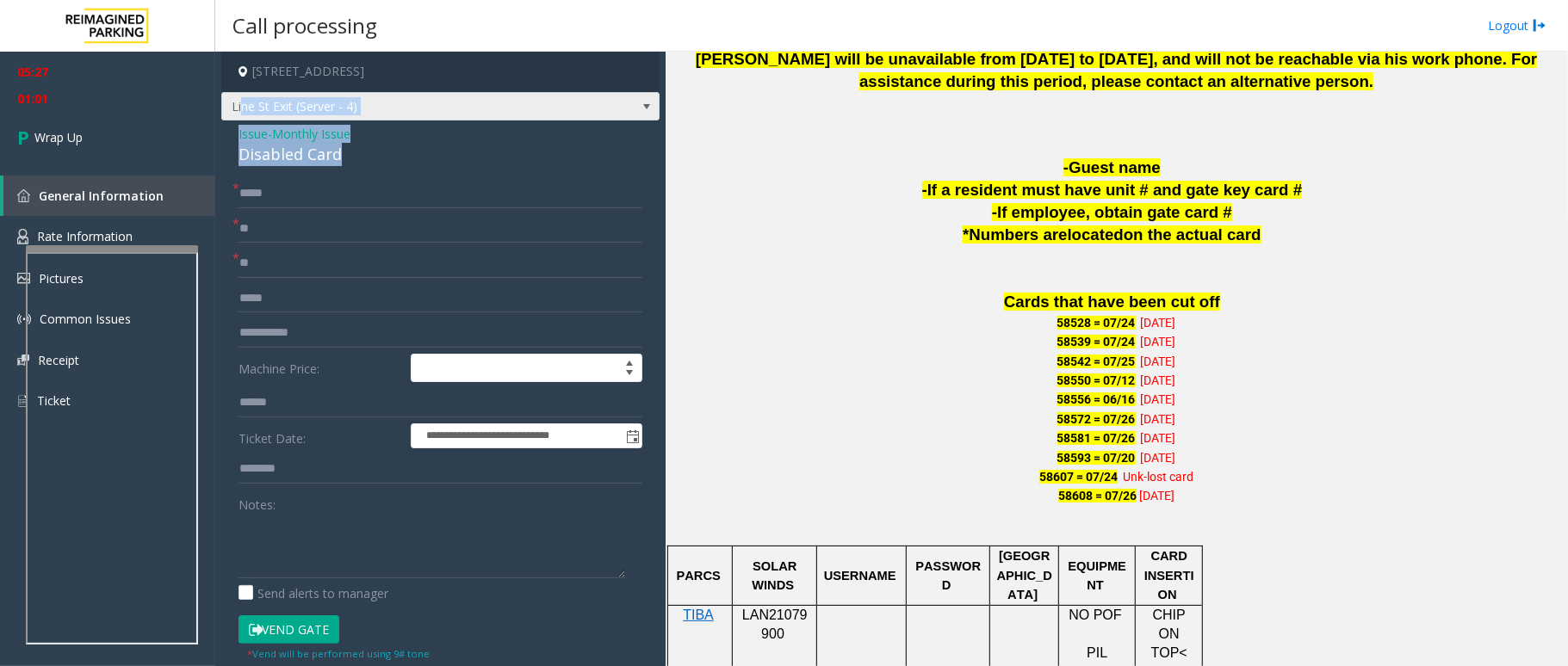
drag, startPoint x: 343, startPoint y: 150, endPoint x: 241, endPoint y: 115, distance: 107.8
click at [241, 115] on div "**********" at bounding box center [440, 532] width 438 height 960
click at [350, 145] on div "Disabled Card" at bounding box center [440, 154] width 404 height 23
drag, startPoint x: 343, startPoint y: 145, endPoint x: 236, endPoint y: 125, distance: 108.9
click at [236, 125] on div "**********" at bounding box center [440, 566] width 438 height 892
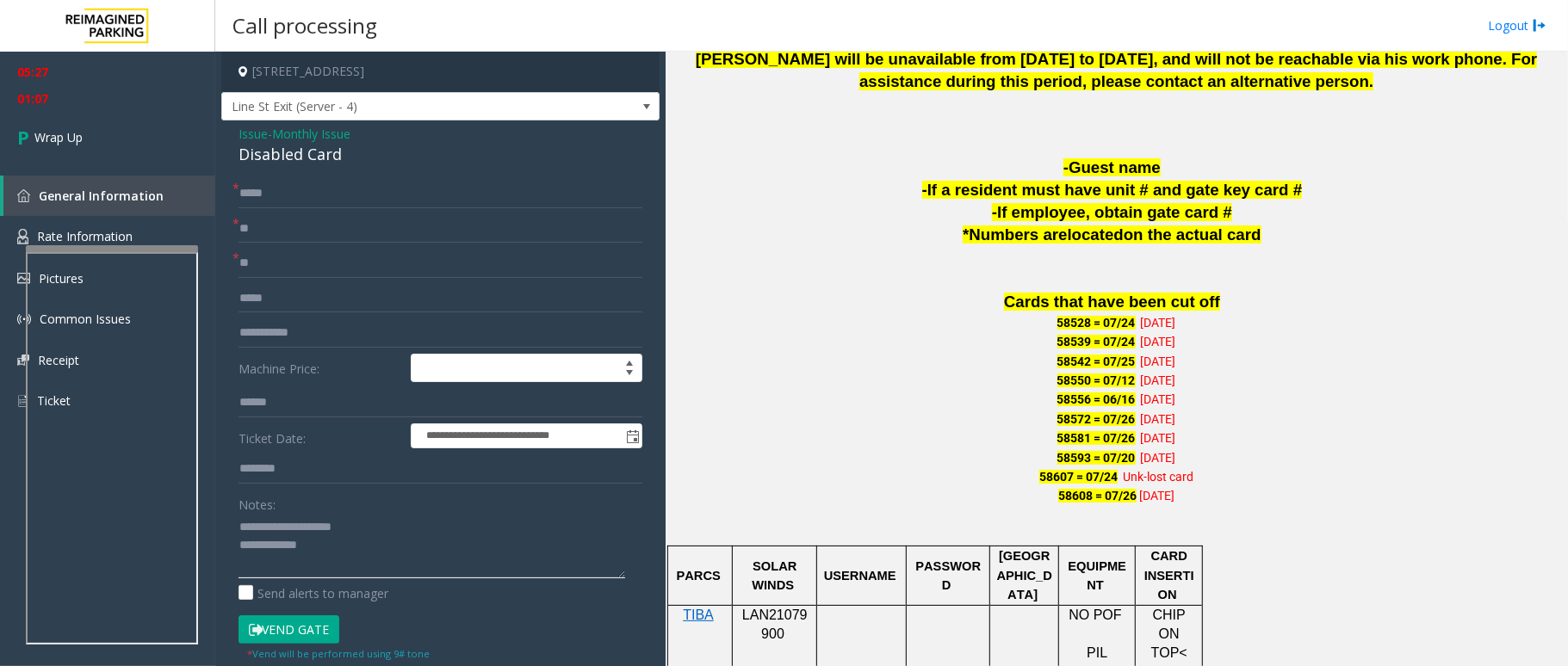
click at [331, 546] on textarea at bounding box center [432, 546] width 387 height 65
click at [362, 585] on label "Send alerts to manager" at bounding box center [313, 593] width 150 height 18
click at [431, 555] on textarea at bounding box center [432, 546] width 387 height 65
click at [541, 569] on textarea at bounding box center [432, 546] width 387 height 65
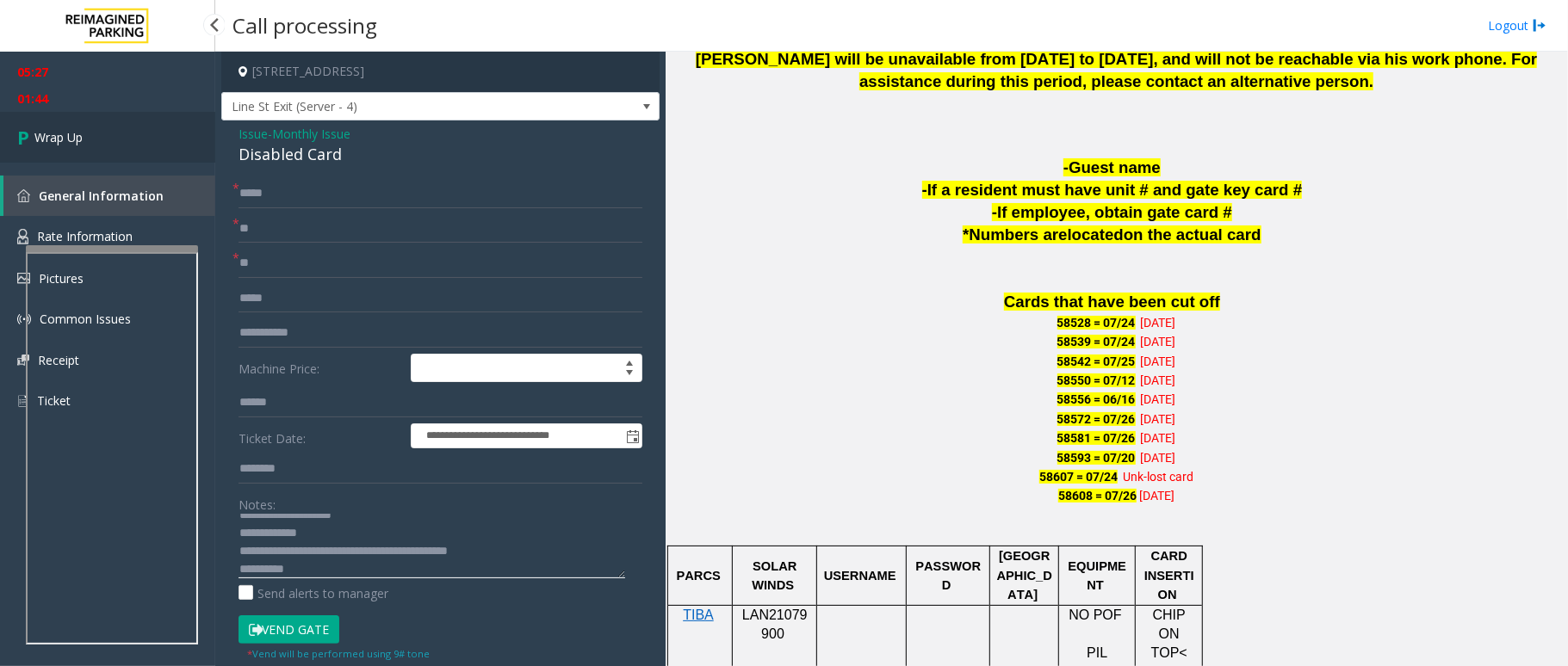
type textarea "**********"
click at [60, 119] on link "Wrap Up" at bounding box center [107, 137] width 216 height 51
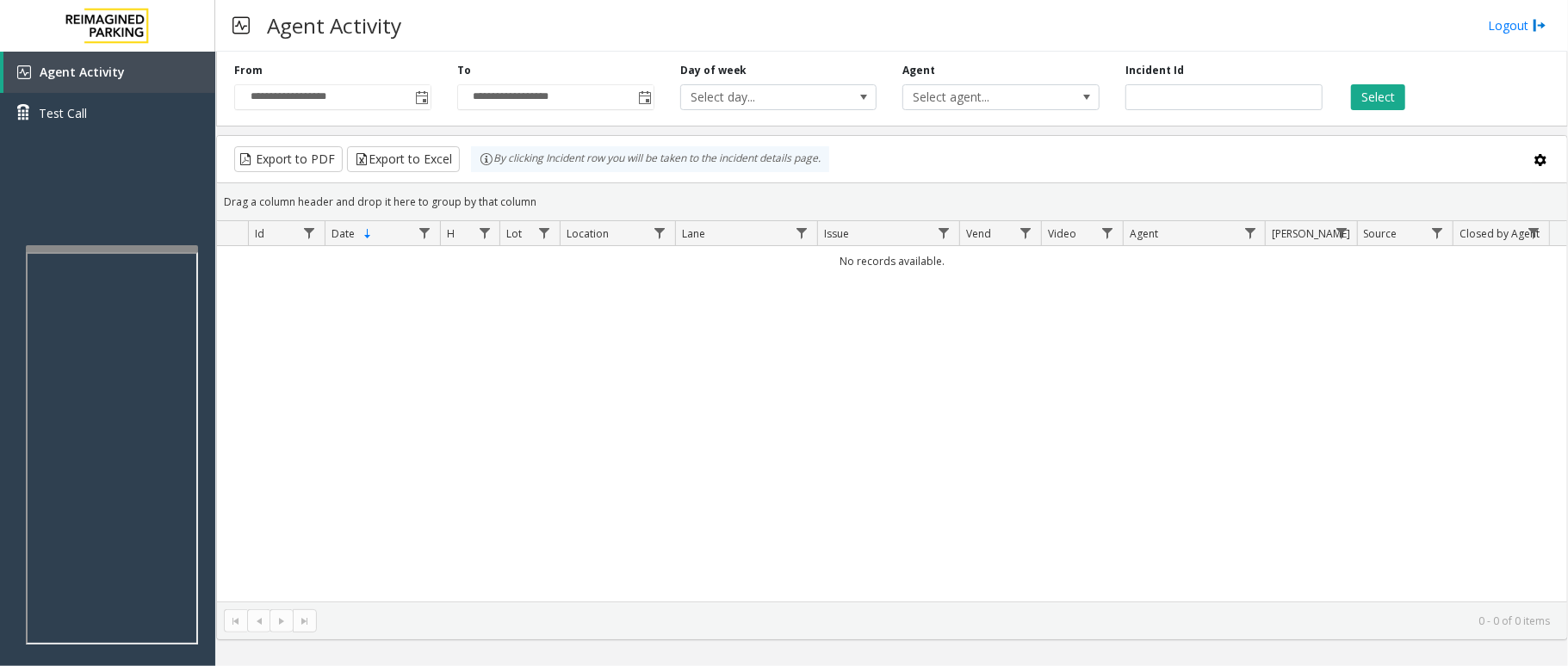
click at [851, 407] on div "No records available." at bounding box center [892, 424] width 1350 height 356
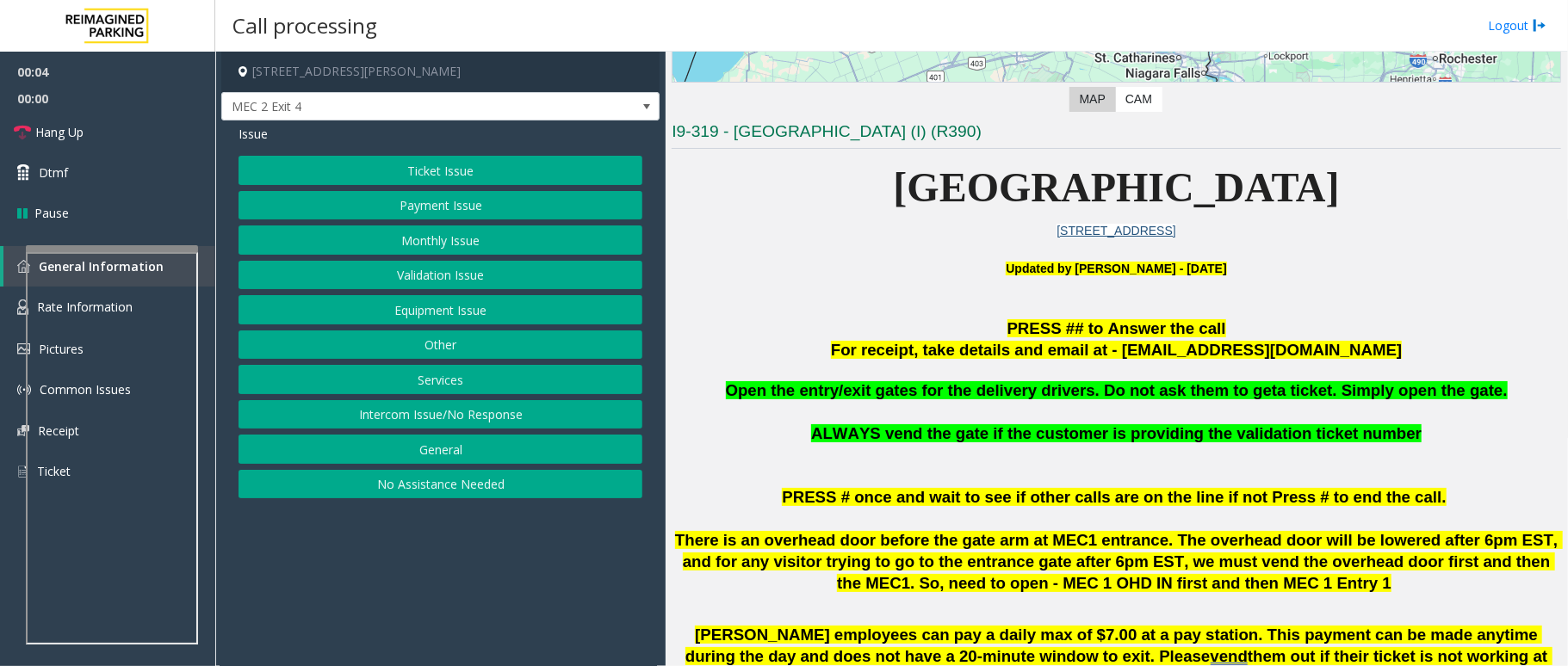
scroll to position [459, 0]
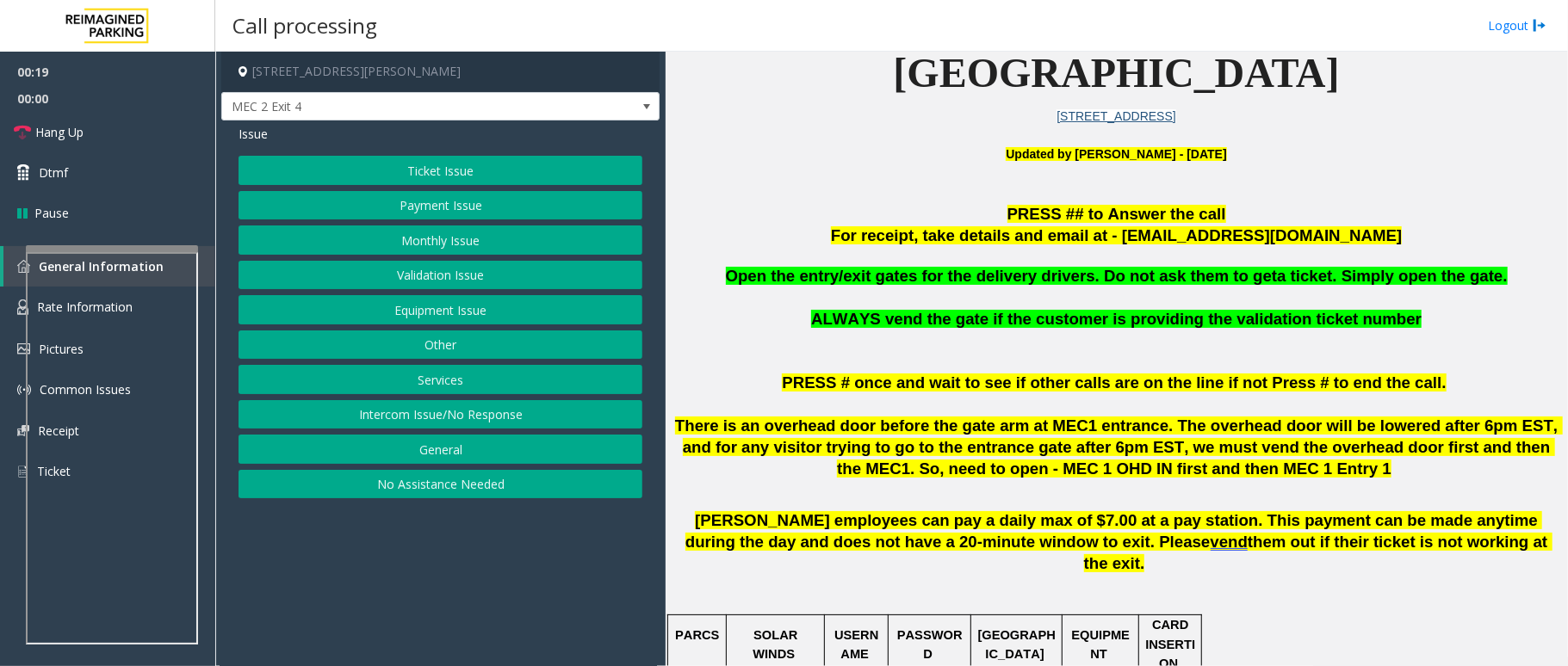
click at [435, 389] on button "Services" at bounding box center [440, 379] width 404 height 29
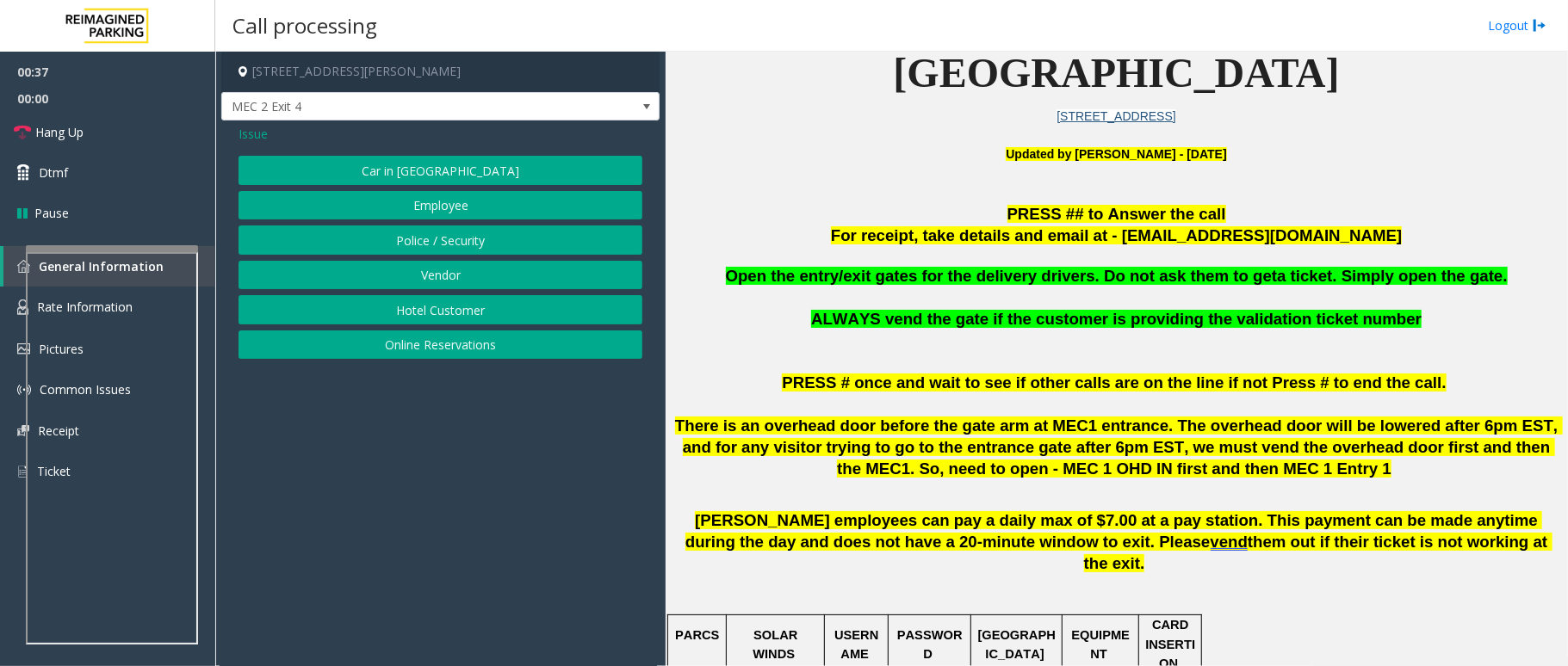
click at [461, 276] on button "Vendor" at bounding box center [440, 274] width 404 height 29
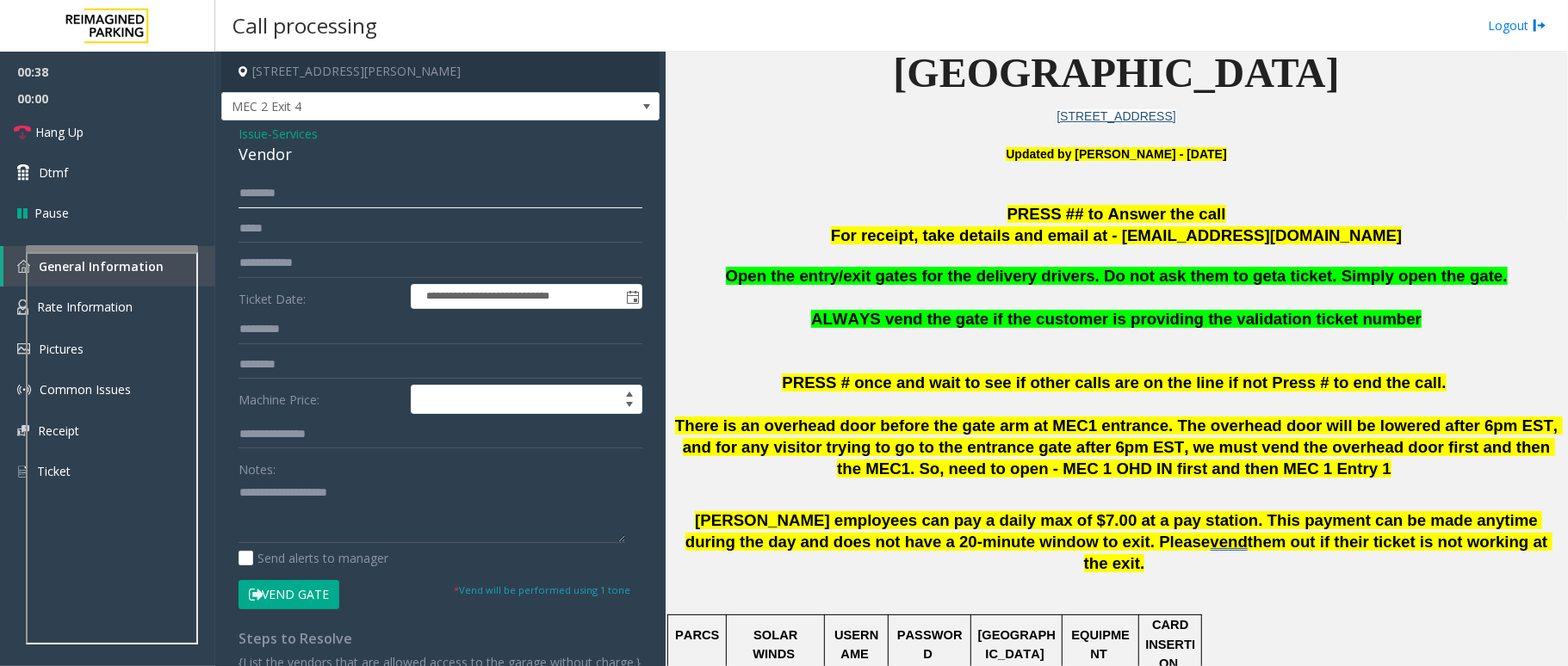
click at [393, 198] on input "text" at bounding box center [440, 193] width 404 height 29
type input "***"
drag, startPoint x: 292, startPoint y: 151, endPoint x: 236, endPoint y: 122, distance: 63.1
click at [236, 122] on div "**********" at bounding box center [440, 431] width 438 height 622
click at [304, 595] on button "Vend Gate" at bounding box center [288, 594] width 100 height 29
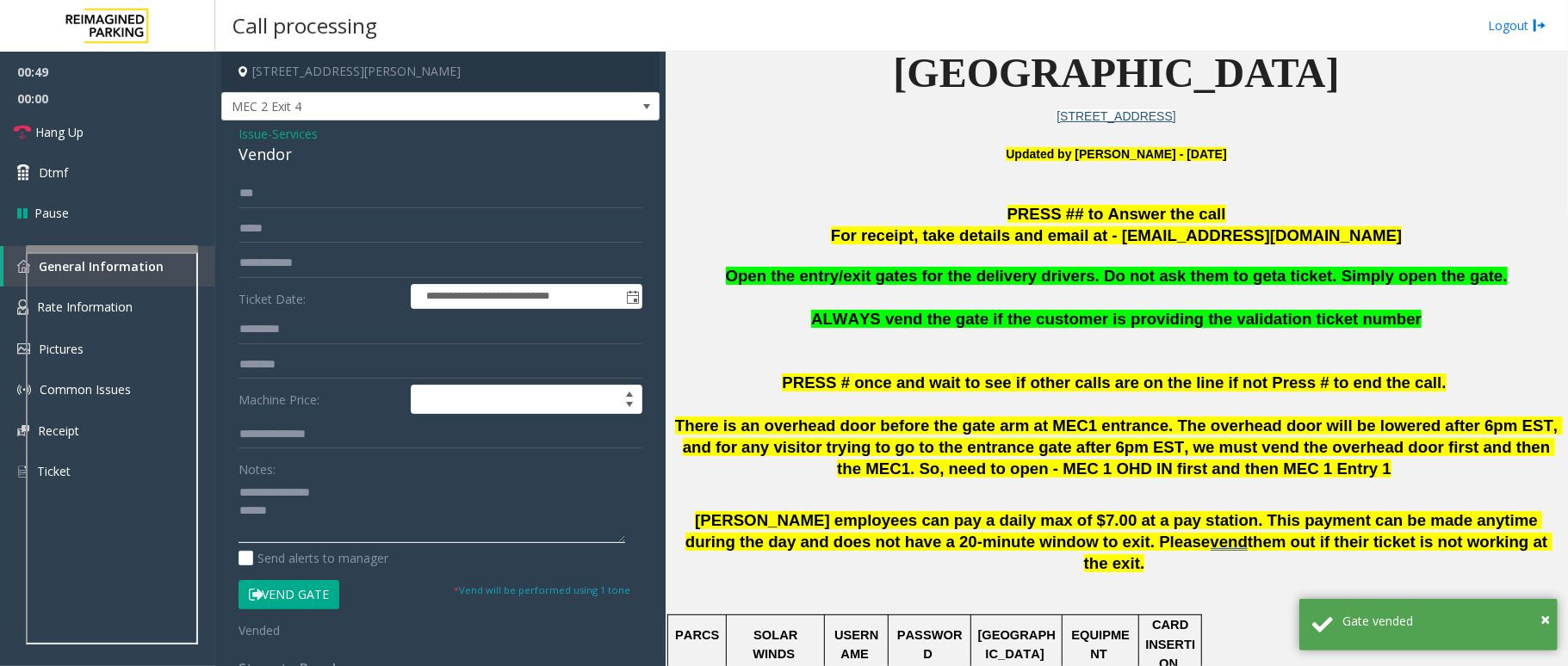
click at [294, 517] on textarea at bounding box center [432, 511] width 387 height 65
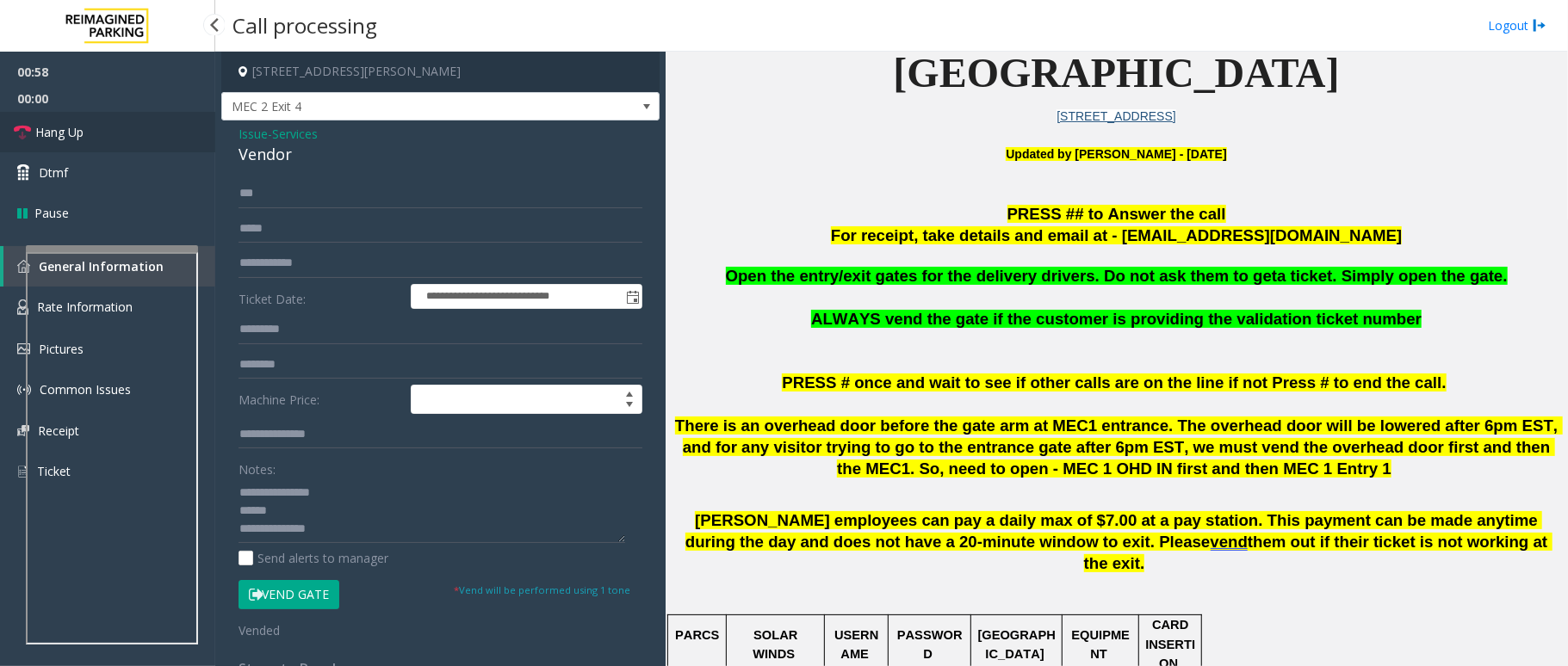
click at [111, 135] on link "Hang Up" at bounding box center [107, 132] width 216 height 41
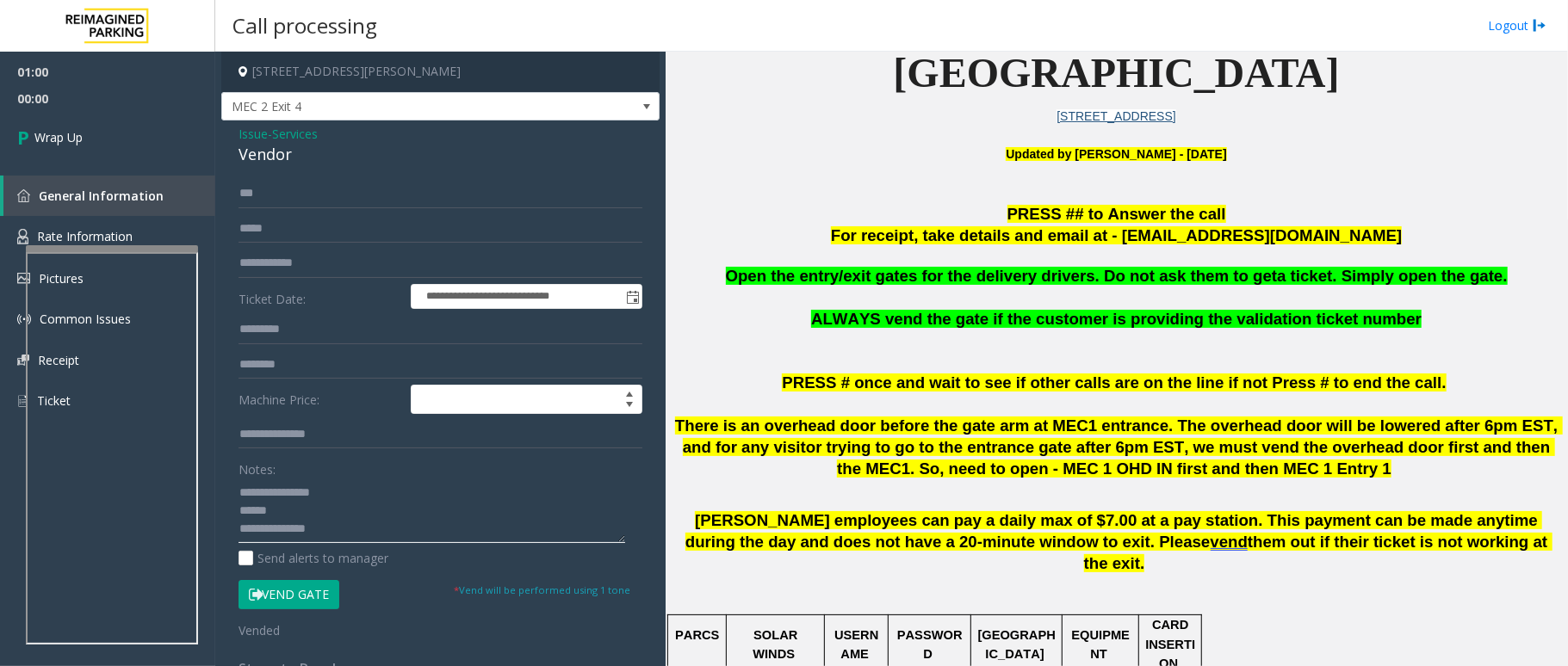
click at [389, 532] on textarea at bounding box center [432, 511] width 387 height 65
type textarea "**********"
click at [97, 136] on link "Wrap Up" at bounding box center [107, 137] width 216 height 51
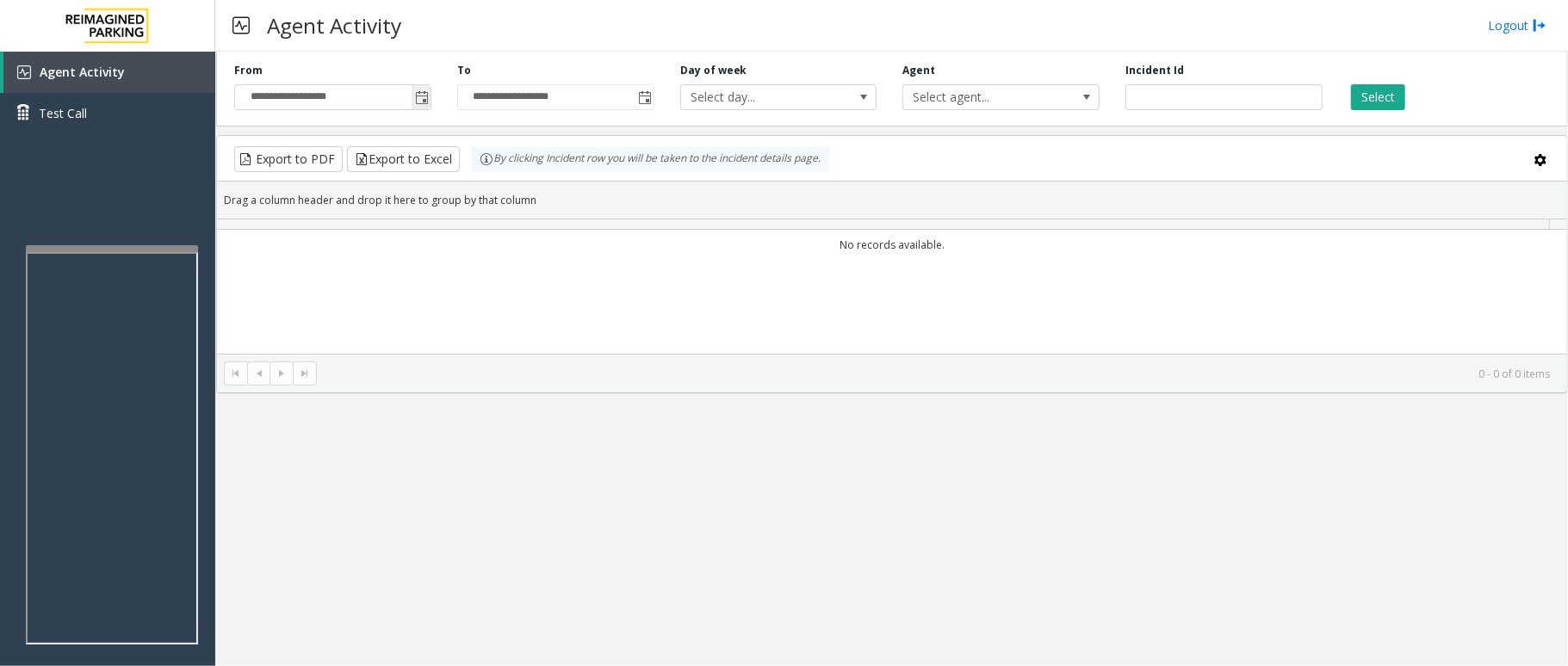
click at [418, 100] on span "Toggle popup" at bounding box center [422, 98] width 14 height 14
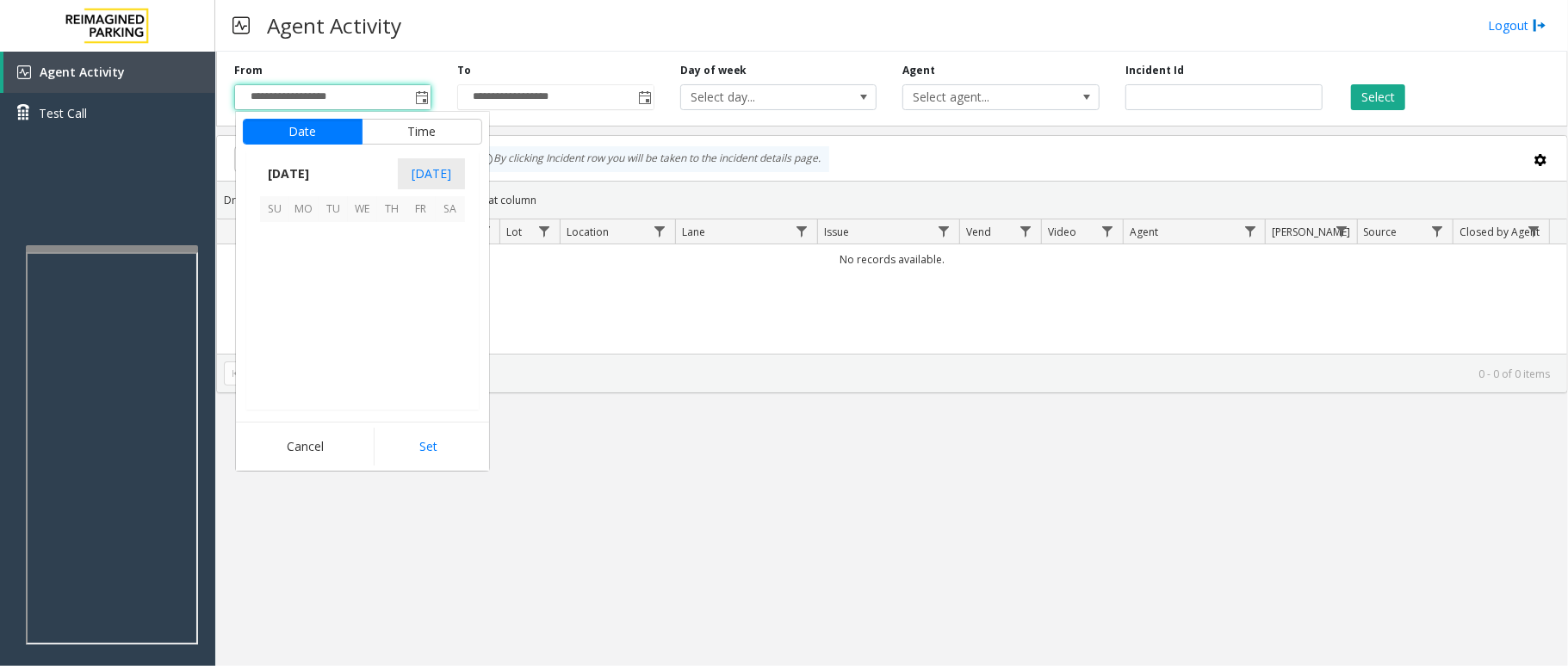
scroll to position [308754, 0]
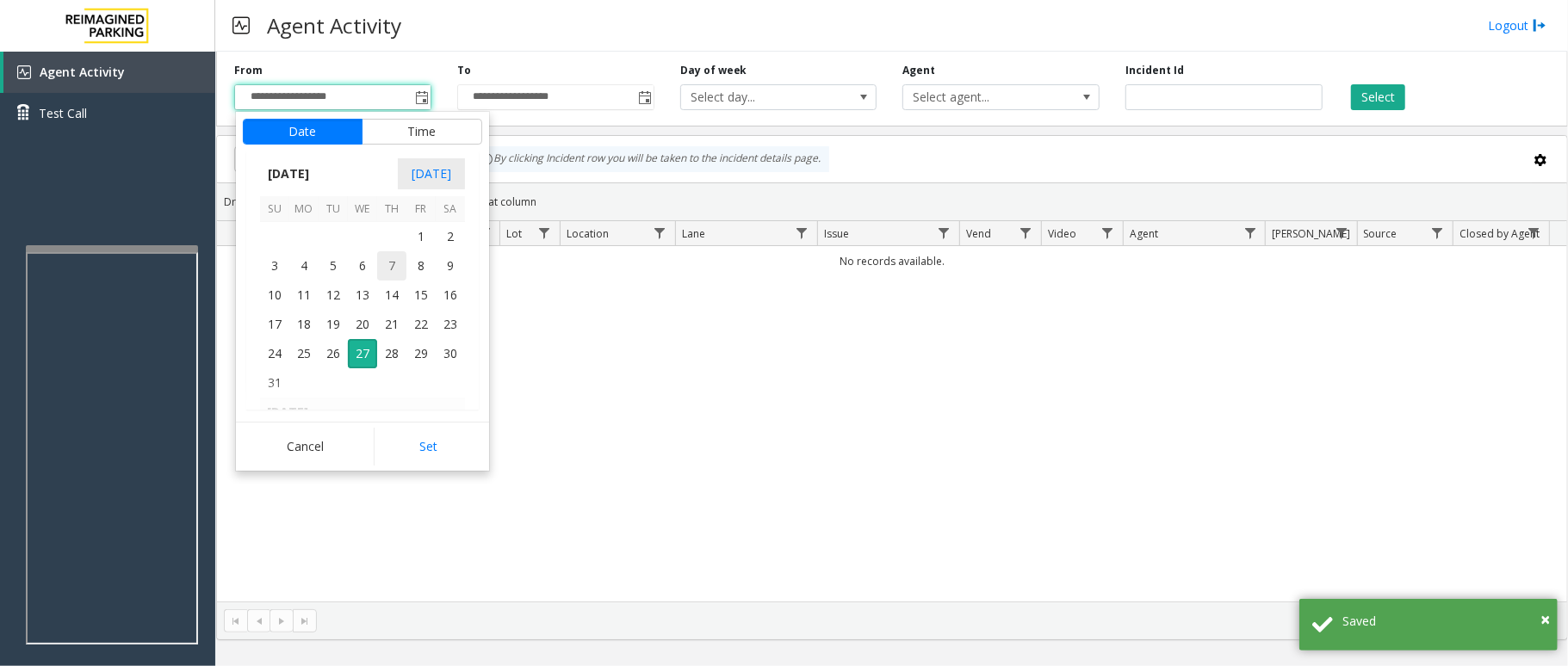
click at [400, 272] on span "7" at bounding box center [391, 265] width 29 height 29
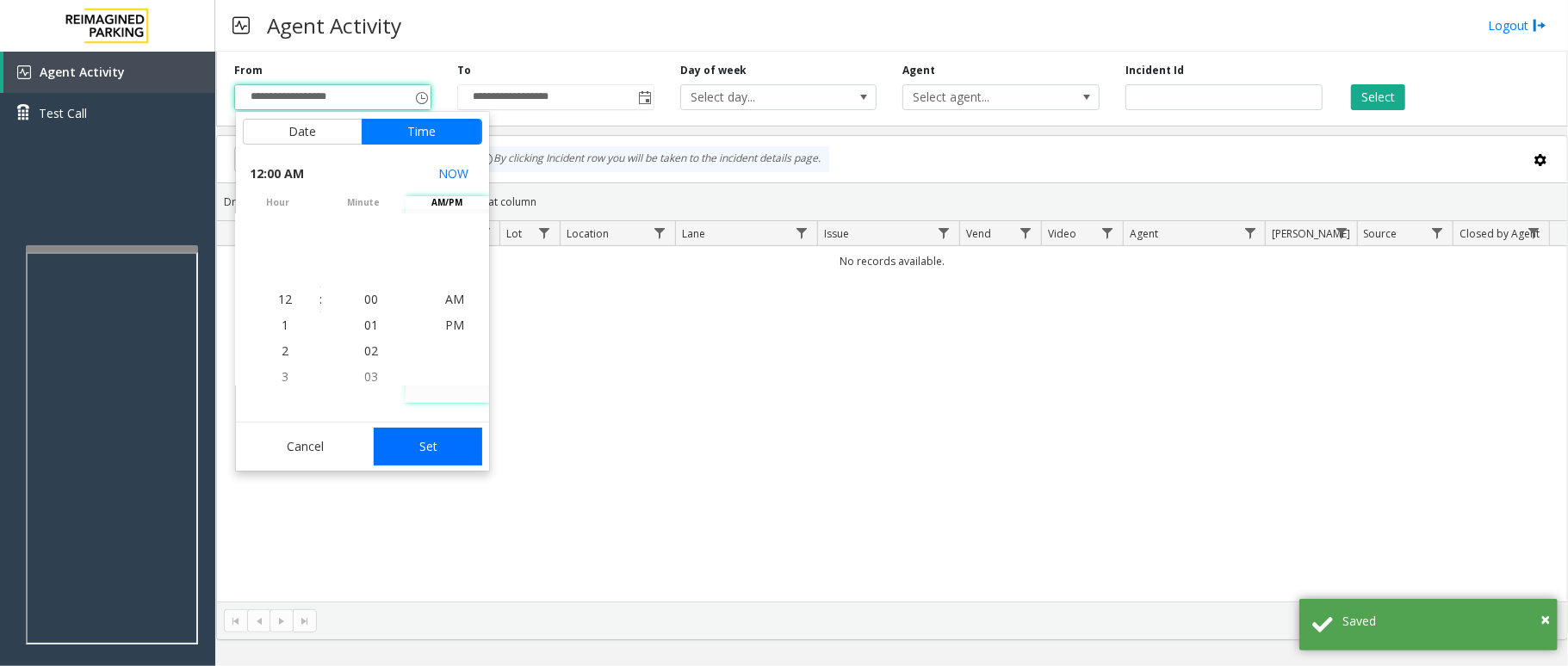
click at [422, 433] on button "Set" at bounding box center [428, 446] width 108 height 38
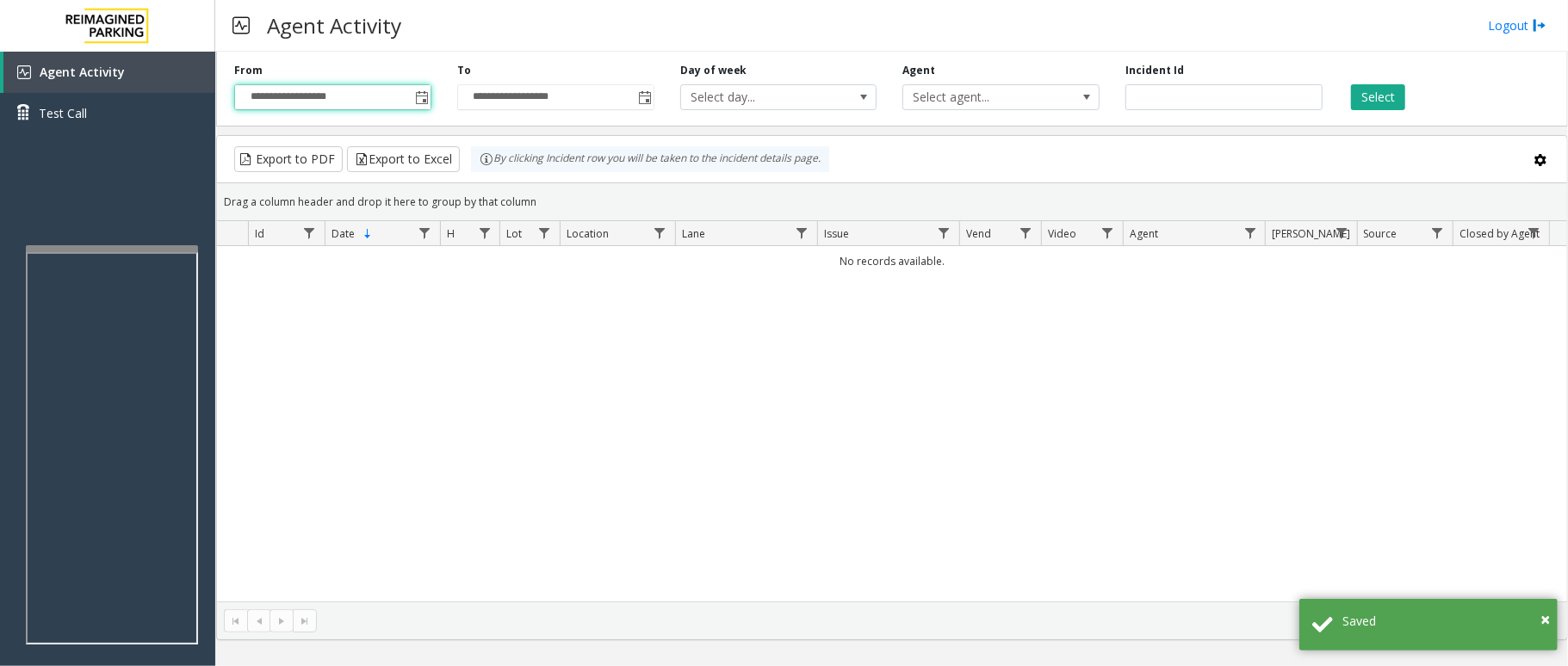
type input "**********"
click at [1361, 94] on button "Select" at bounding box center [1378, 97] width 55 height 26
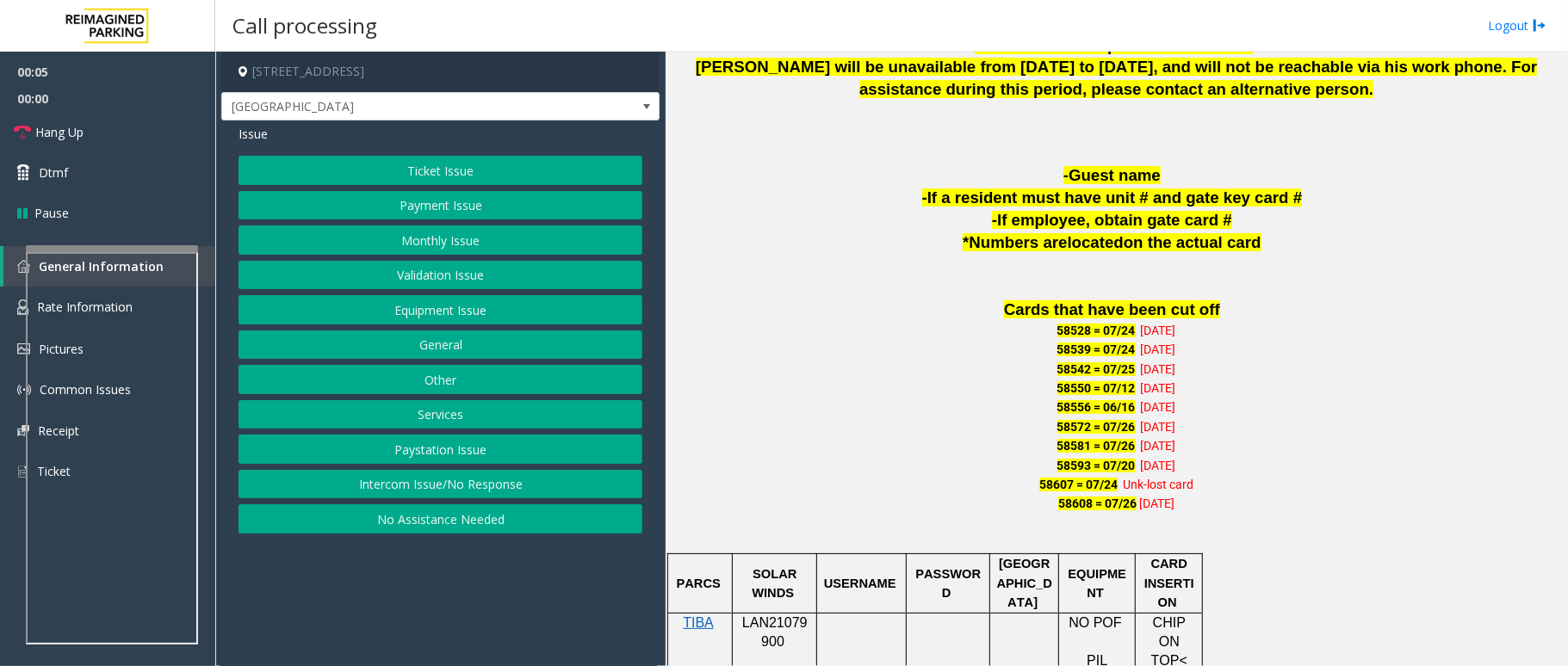
scroll to position [1033, 0]
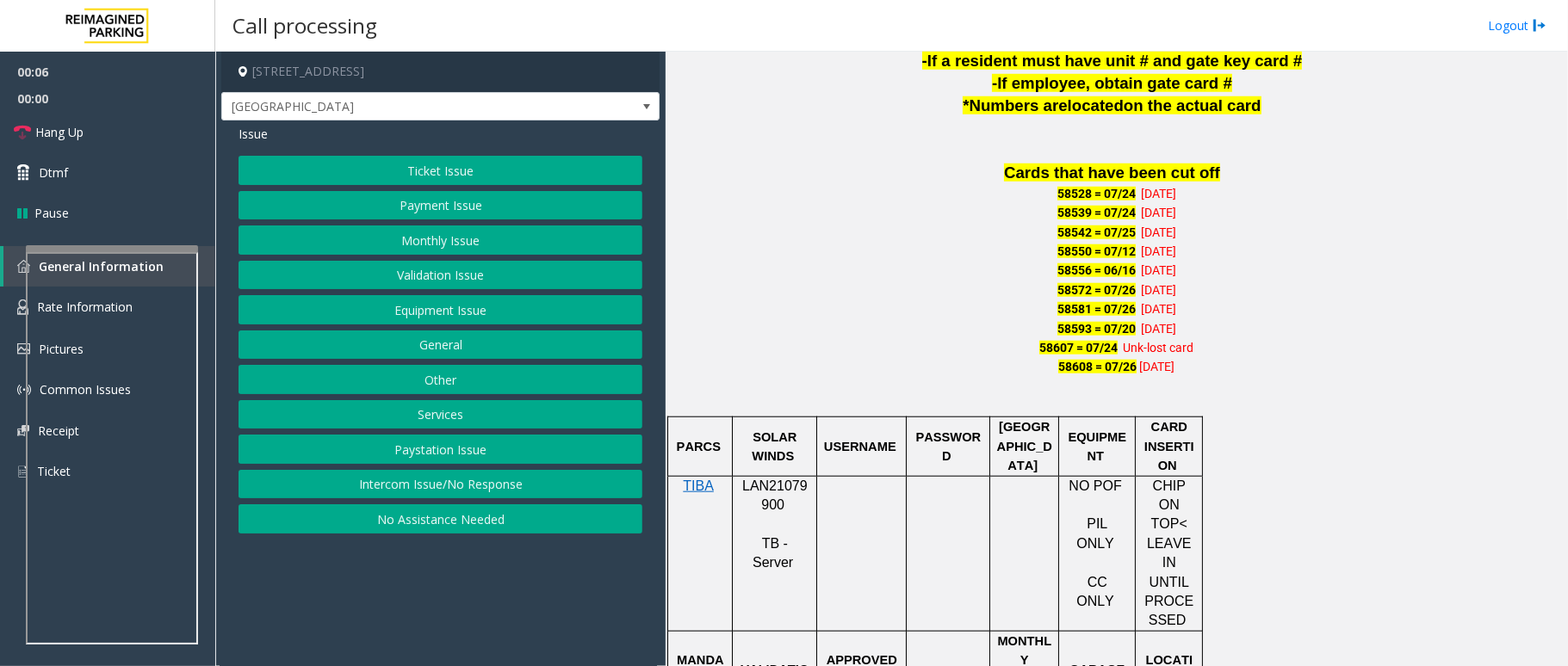
click at [766, 477] on p "LAN21079900" at bounding box center [775, 496] width 72 height 39
click at [459, 242] on button "Monthly Issue" at bounding box center [440, 240] width 404 height 29
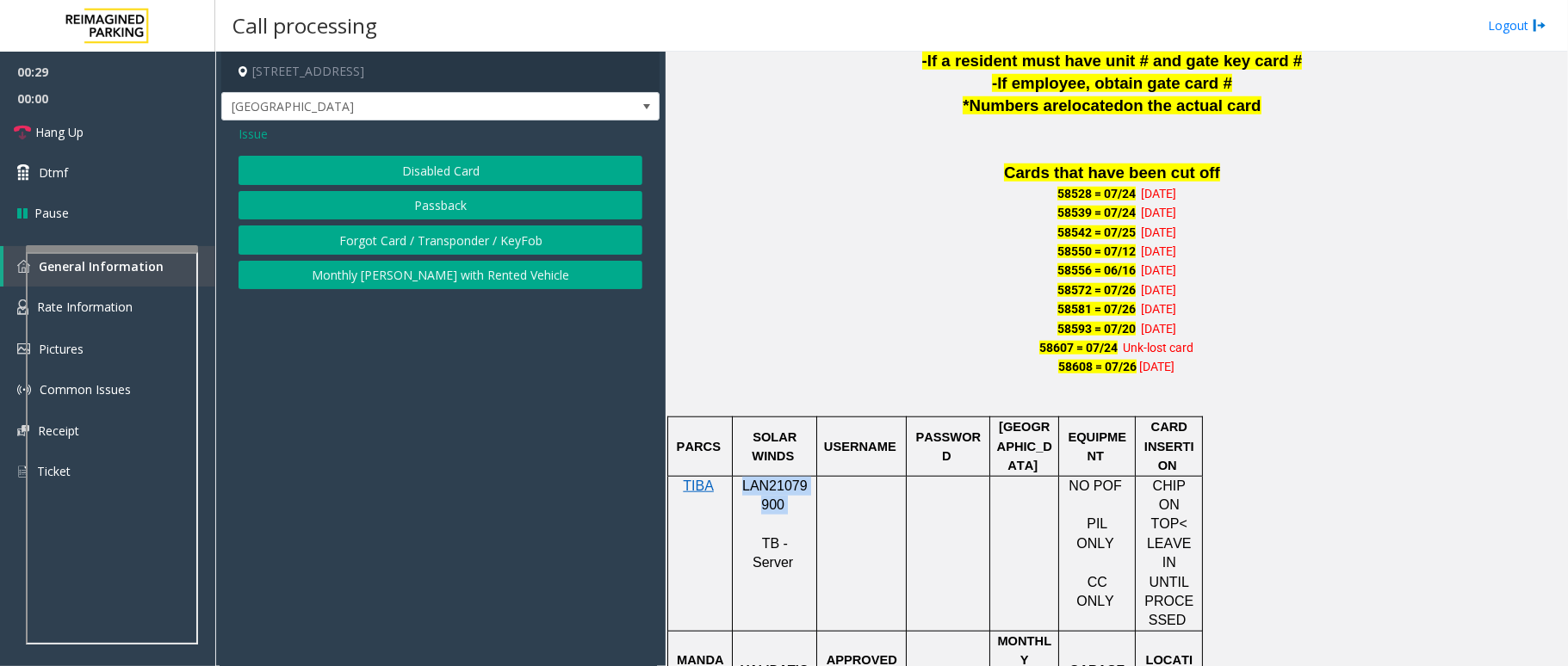
click at [470, 170] on button "Disabled Card" at bounding box center [440, 170] width 404 height 29
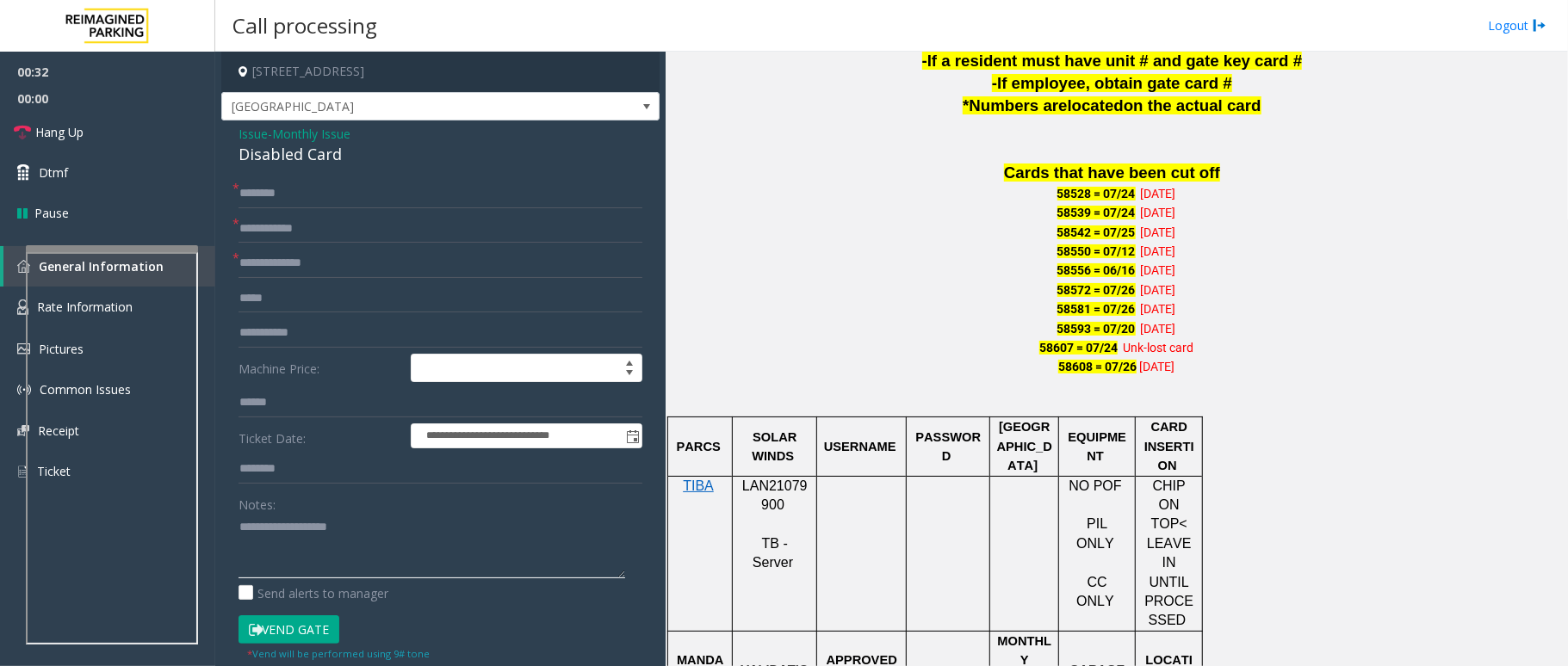
click at [301, 521] on textarea at bounding box center [432, 546] width 387 height 65
type textarea "**********"
click at [261, 193] on input "text" at bounding box center [440, 193] width 404 height 29
click at [265, 196] on input "*****" at bounding box center [440, 193] width 404 height 29
type input "*****"
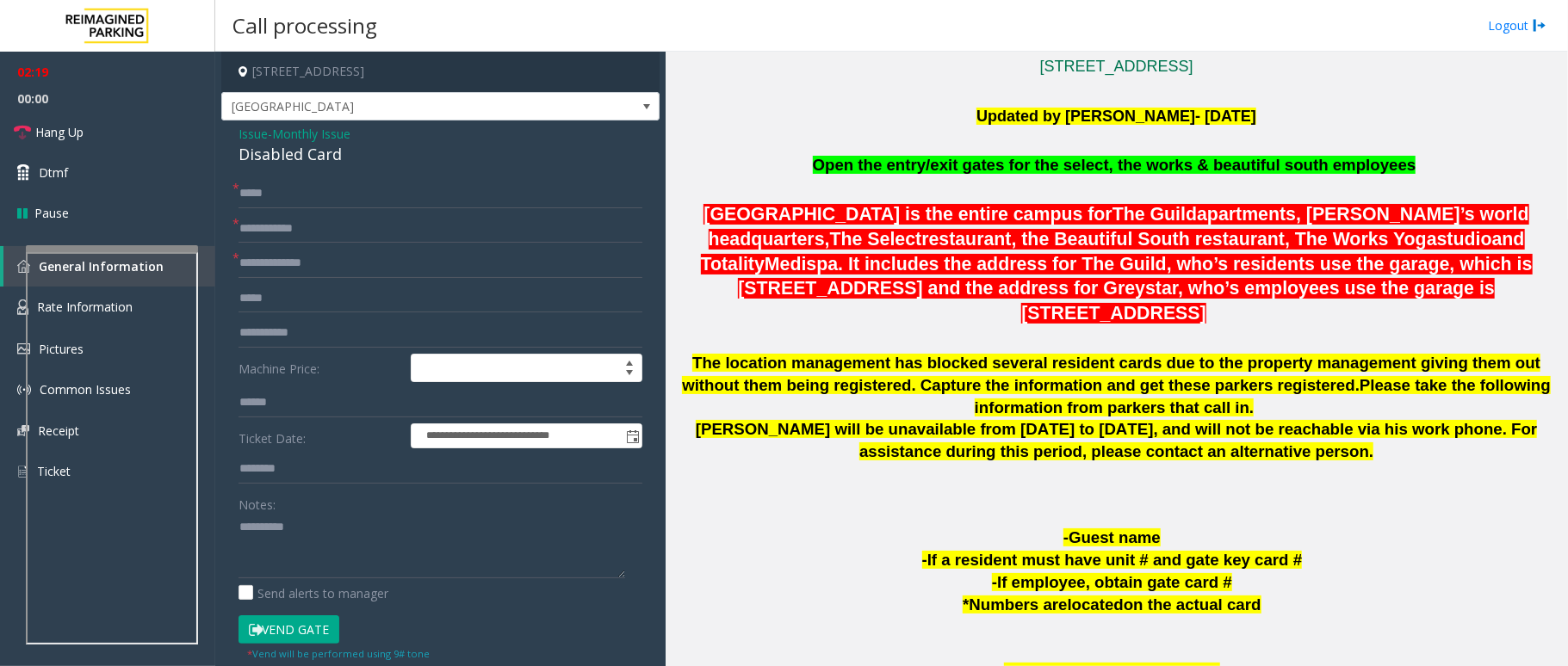
scroll to position [574, 0]
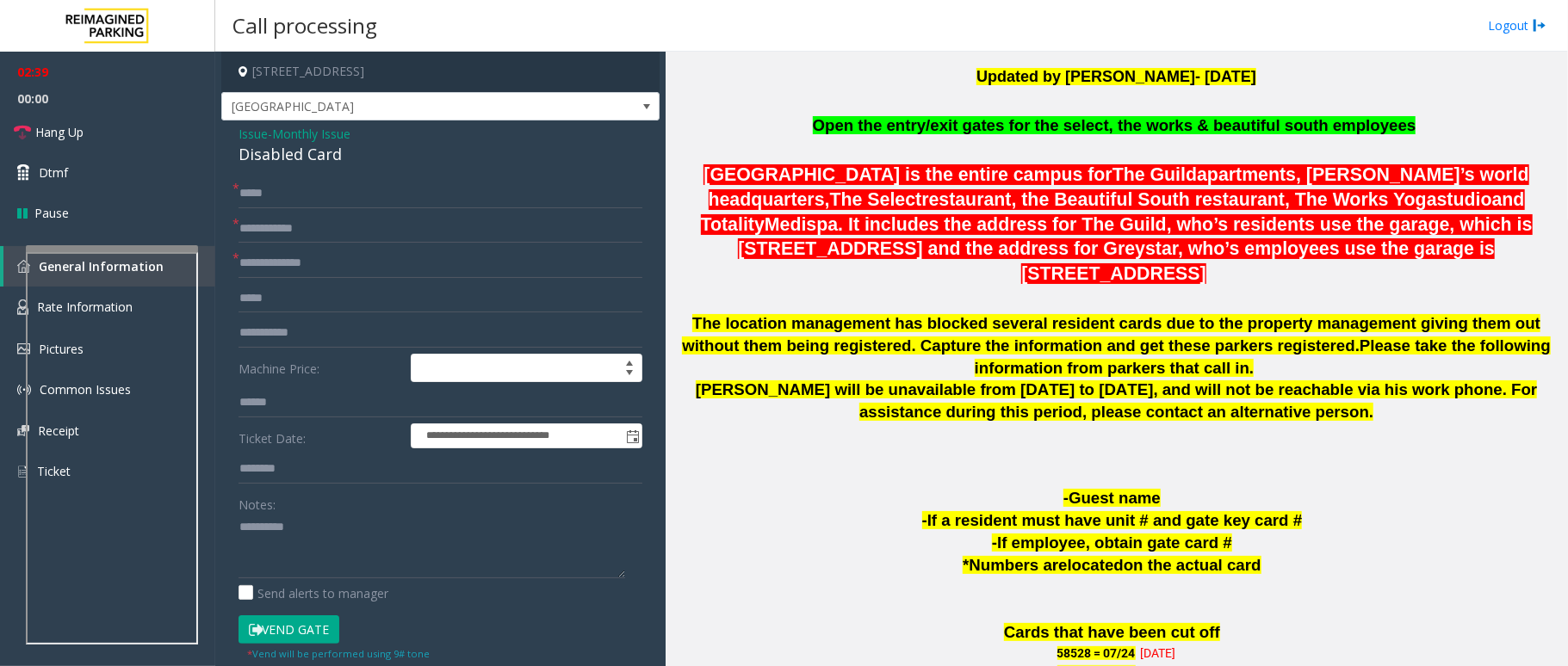
click at [307, 621] on button "Vend Gate" at bounding box center [288, 629] width 100 height 29
click at [49, 129] on span "Hang Up" at bounding box center [60, 132] width 48 height 18
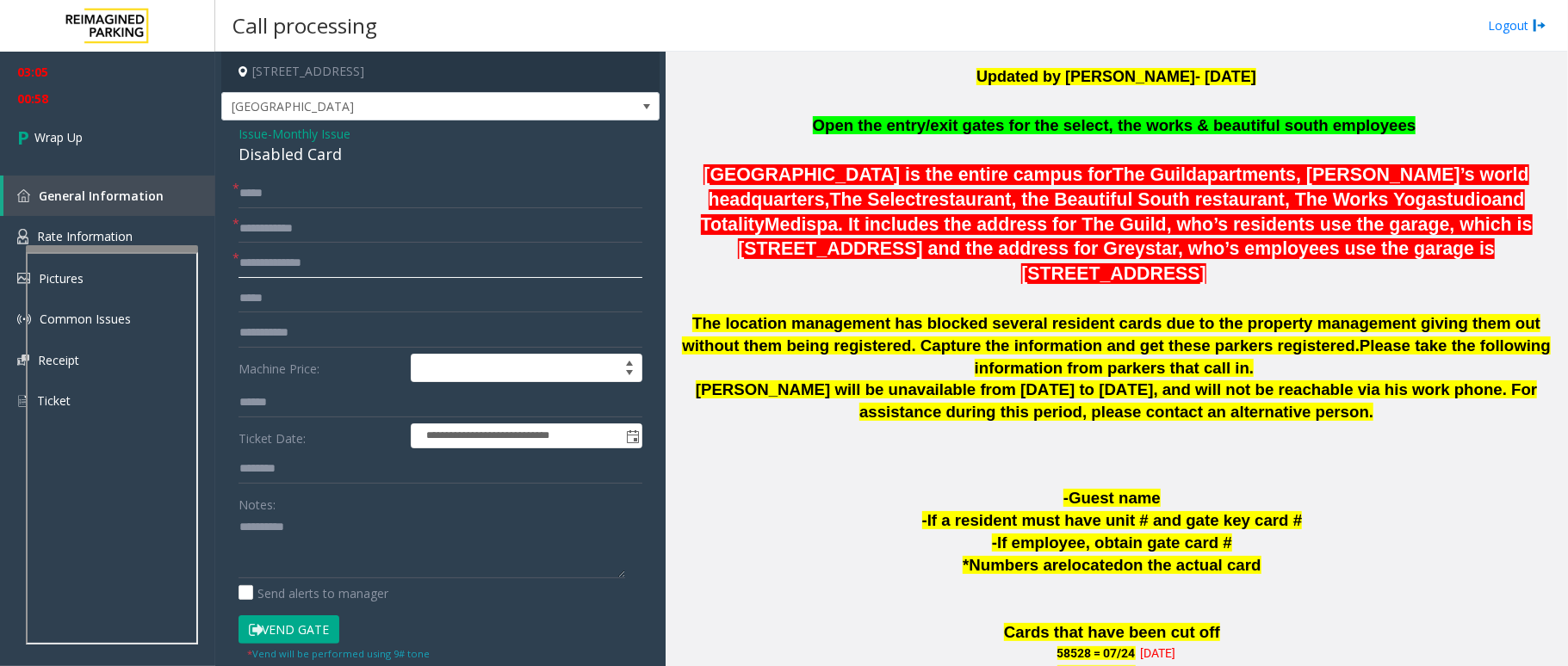
click at [275, 263] on input "text" at bounding box center [440, 262] width 404 height 29
type input "**********"
click at [247, 228] on input "text" at bounding box center [440, 229] width 404 height 29
type input "**"
click at [318, 535] on textarea at bounding box center [432, 546] width 387 height 65
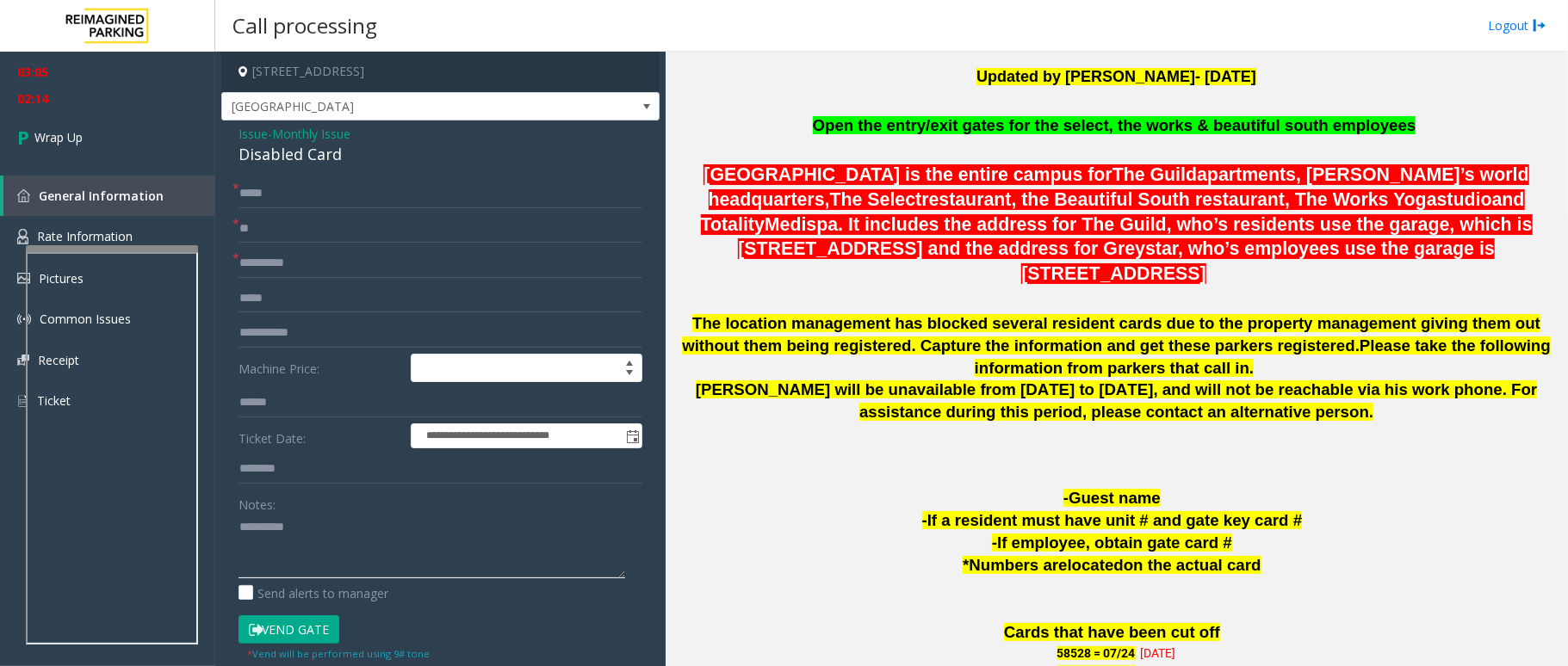
drag, startPoint x: 318, startPoint y: 529, endPoint x: 196, endPoint y: 520, distance: 122.3
click at [216, 266] on div "**********" at bounding box center [892, 333] width 1353 height 666
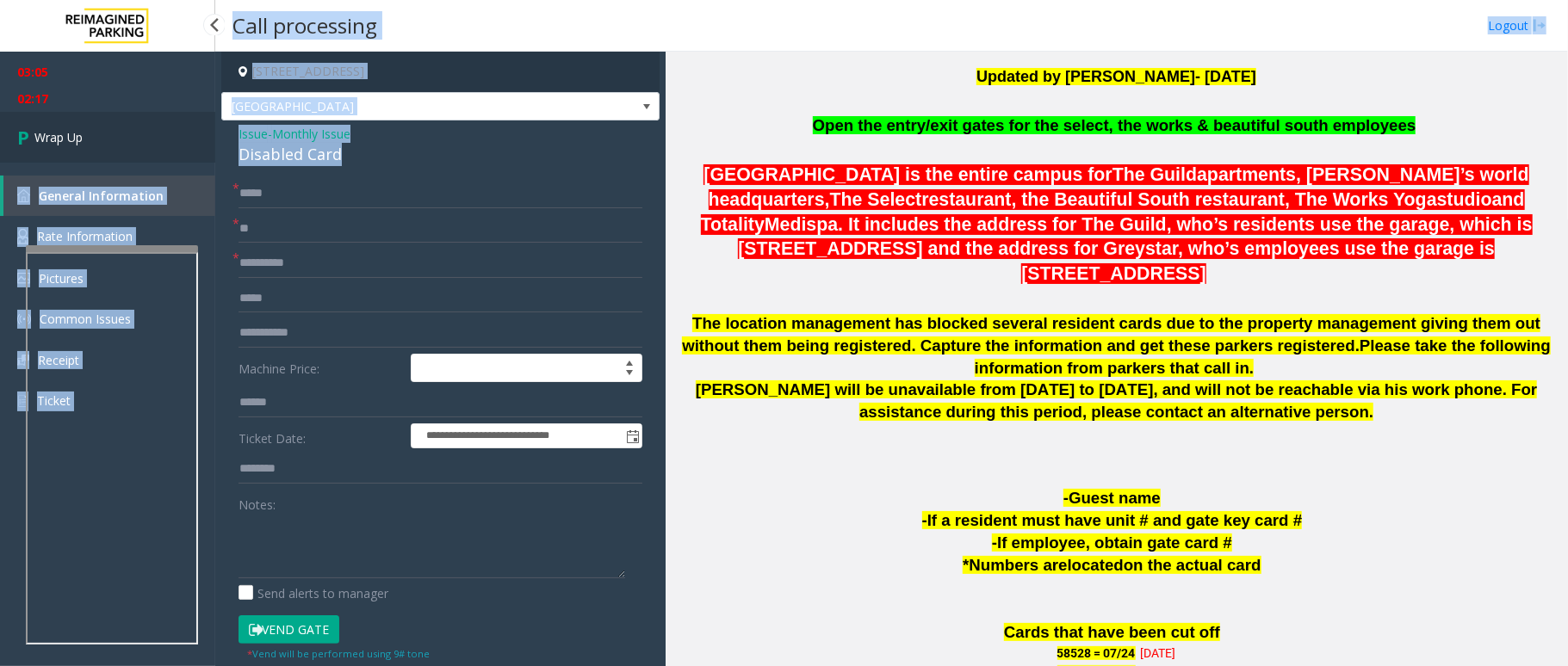
drag, startPoint x: 353, startPoint y: 156, endPoint x: 275, endPoint y: 131, distance: 81.9
click at [211, 132] on app-root "**********" at bounding box center [784, 333] width 1568 height 666
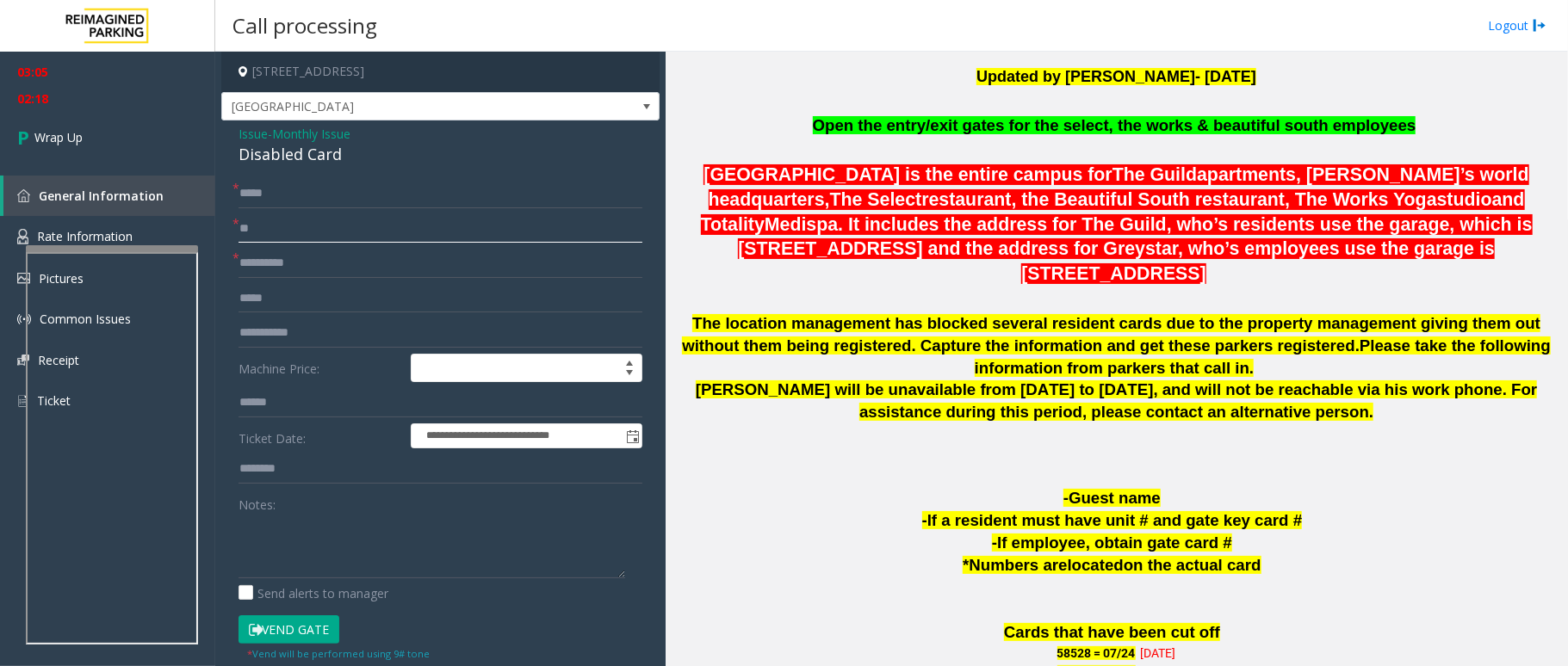
drag, startPoint x: 417, startPoint y: 209, endPoint x: 369, endPoint y: 164, distance: 65.8
click at [381, 181] on form "**********" at bounding box center [440, 435] width 404 height 513
drag, startPoint x: 346, startPoint y: 149, endPoint x: 239, endPoint y: 139, distance: 107.5
click at [239, 139] on div "Issue - Monthly Issue Disabled Card" at bounding box center [440, 146] width 404 height 42
click at [348, 567] on textarea at bounding box center [432, 546] width 387 height 65
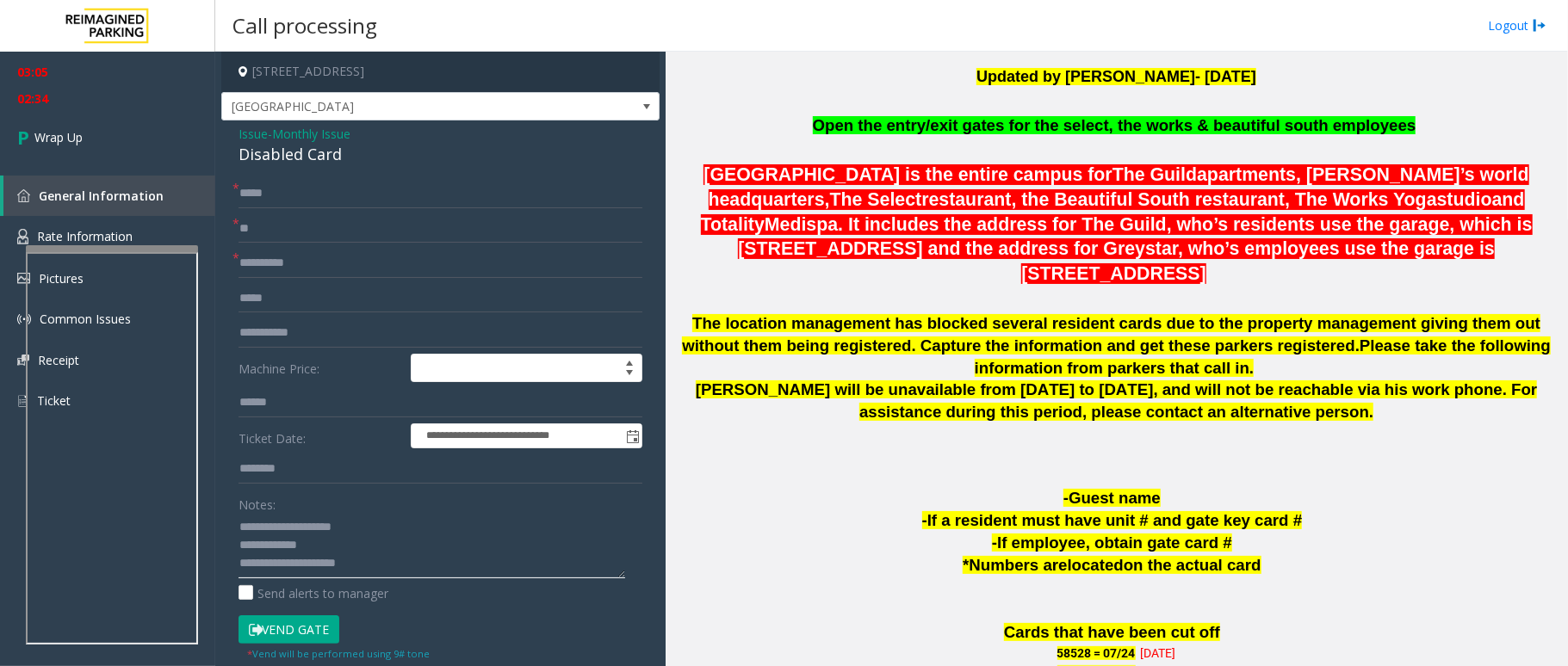
click at [425, 556] on textarea at bounding box center [432, 546] width 387 height 65
paste textarea "**********"
type textarea "**********"
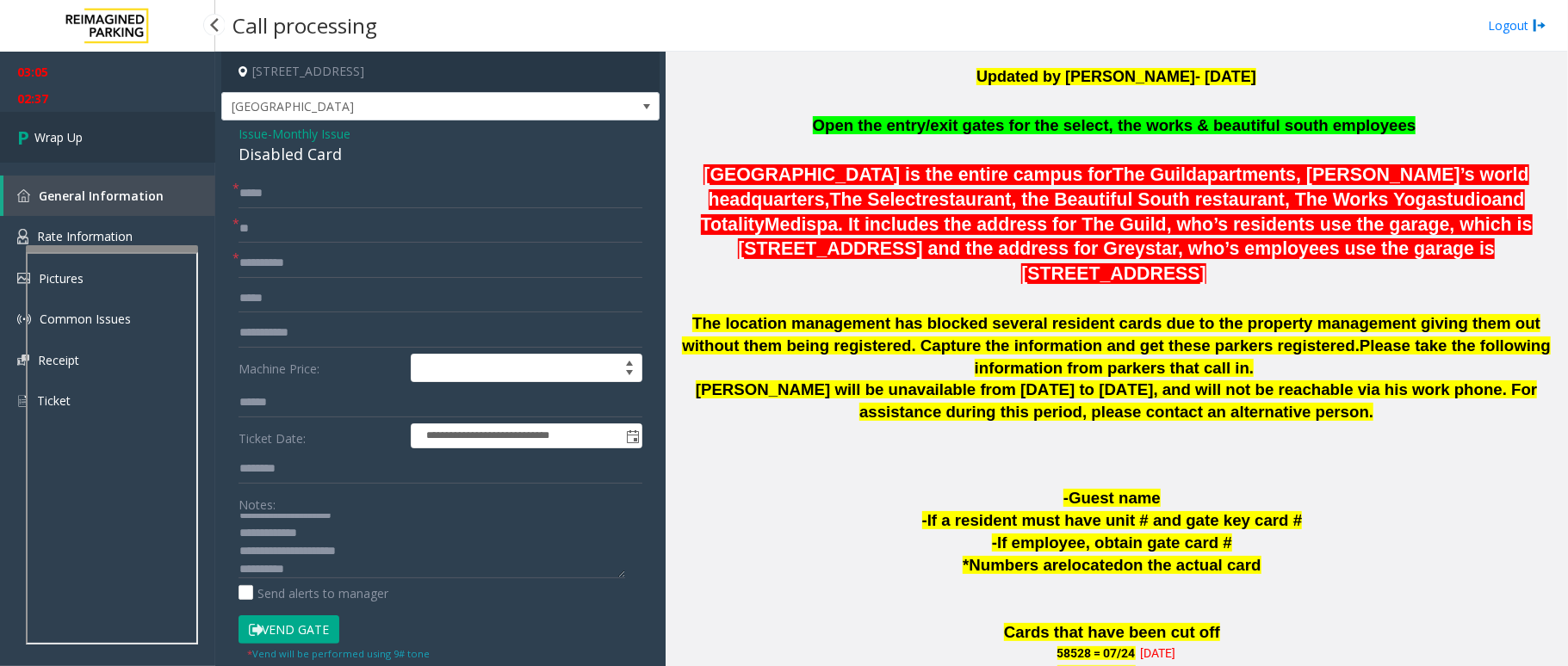
click at [64, 146] on link "Wrap Up" at bounding box center [107, 137] width 216 height 51
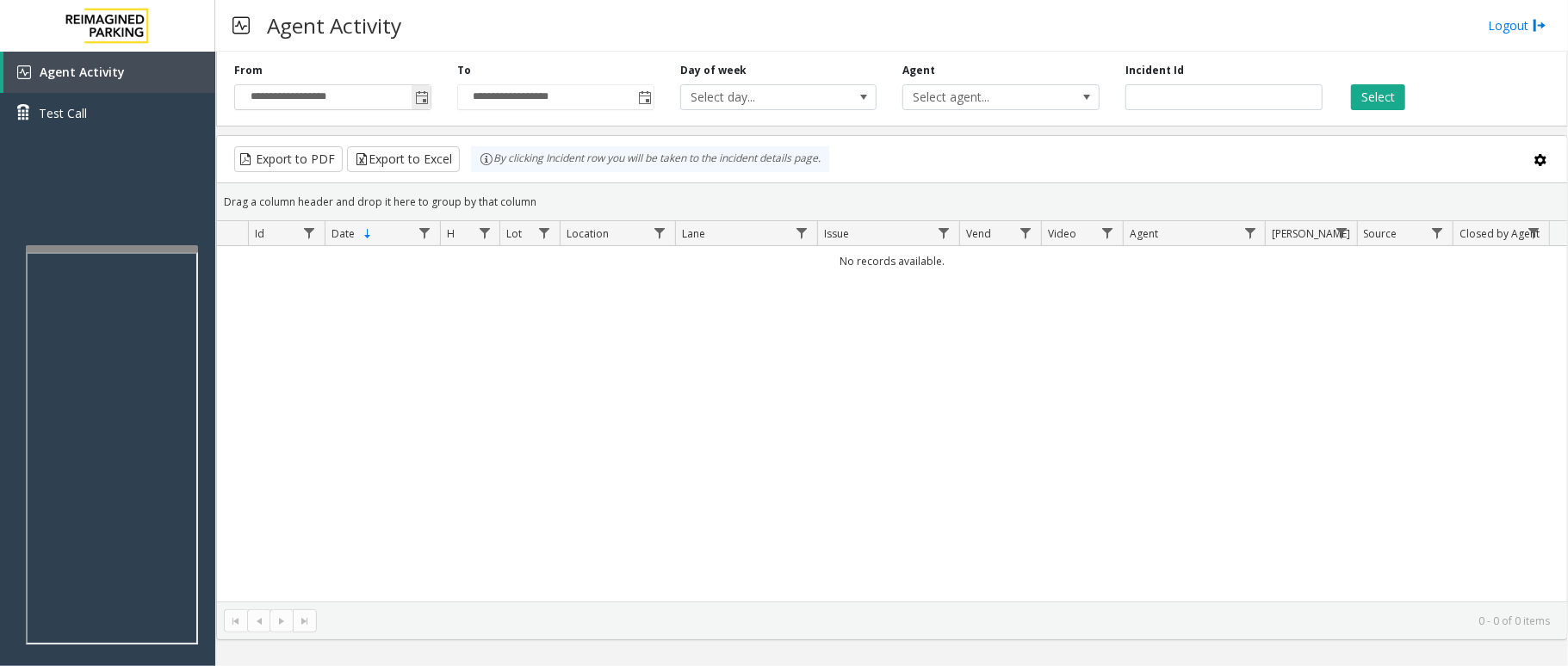
click at [424, 105] on span "Toggle popup" at bounding box center [422, 98] width 14 height 14
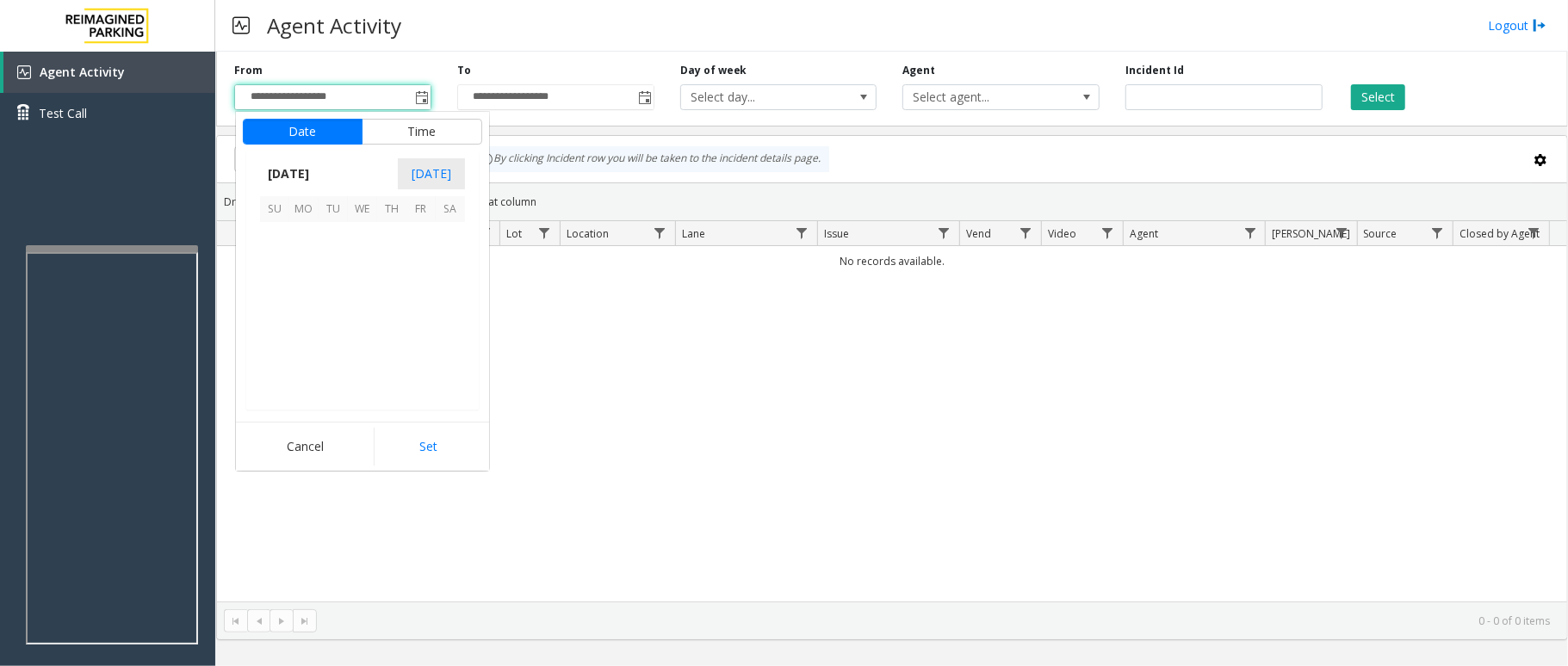
scroll to position [308754, 0]
click at [441, 263] on span "9" at bounding box center [449, 265] width 29 height 29
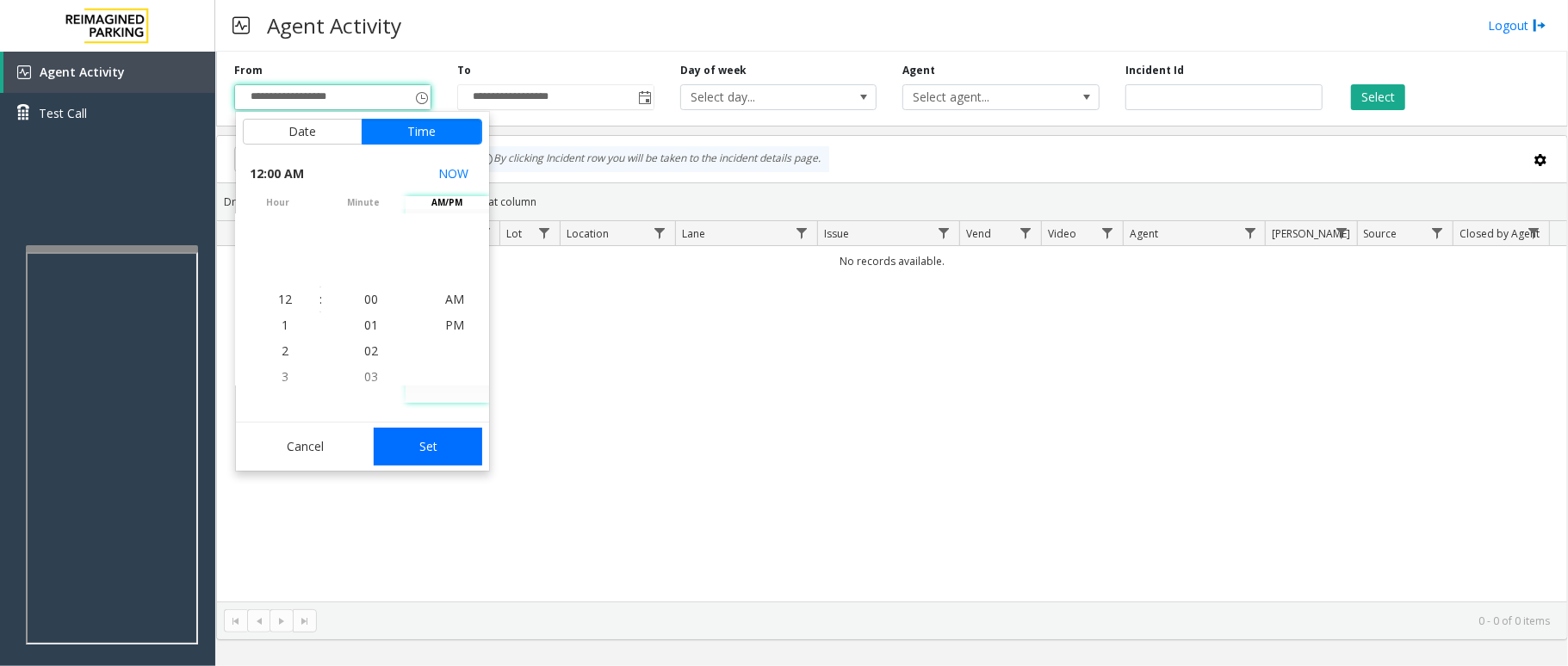
click at [442, 440] on button "Set" at bounding box center [428, 446] width 108 height 38
type input "**********"
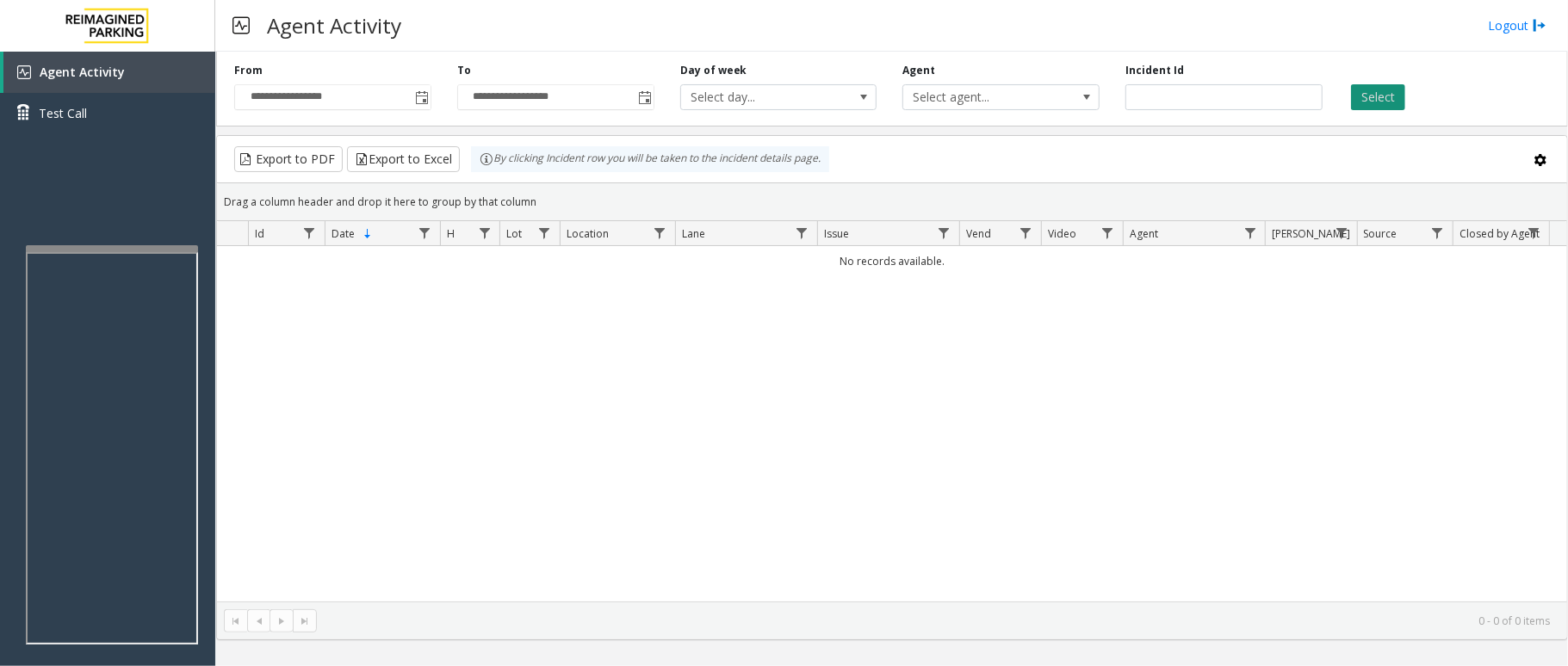
click at [1376, 97] on button "Select" at bounding box center [1378, 97] width 55 height 26
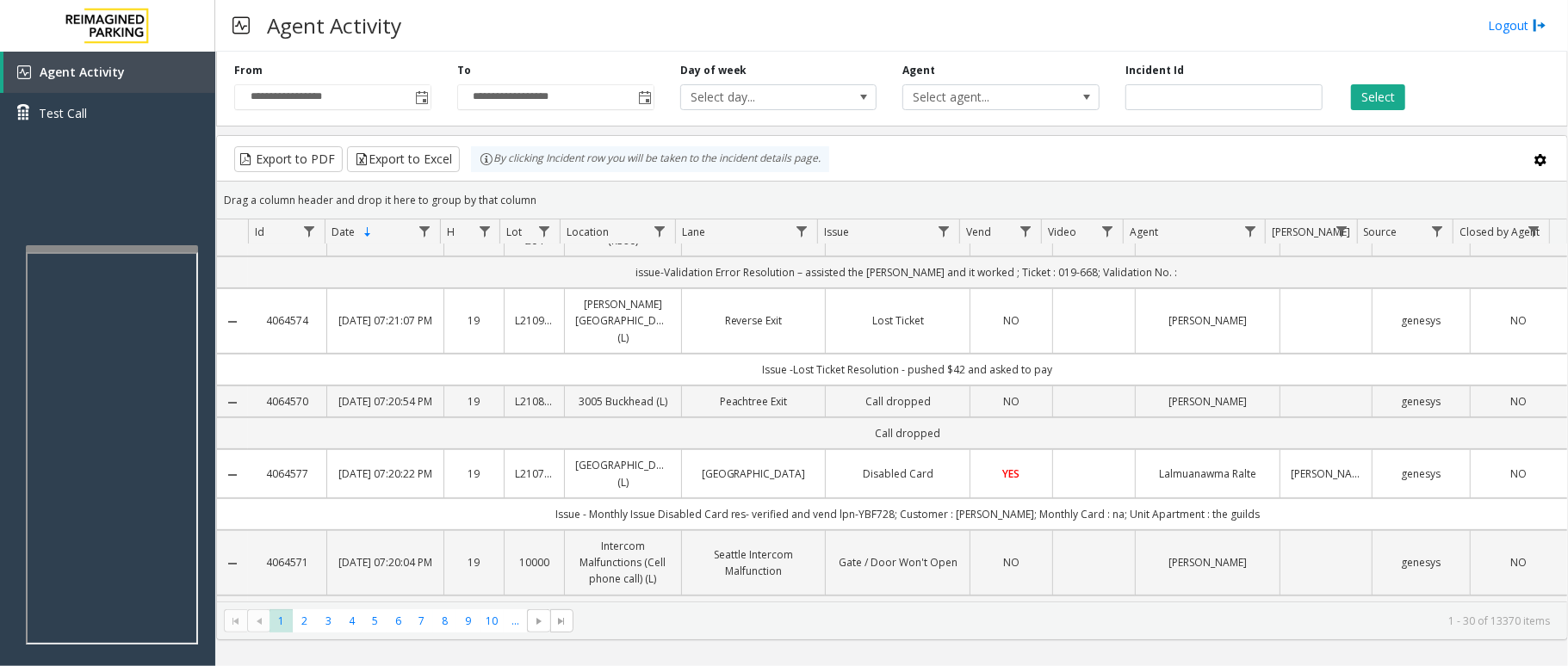
scroll to position [344, 0]
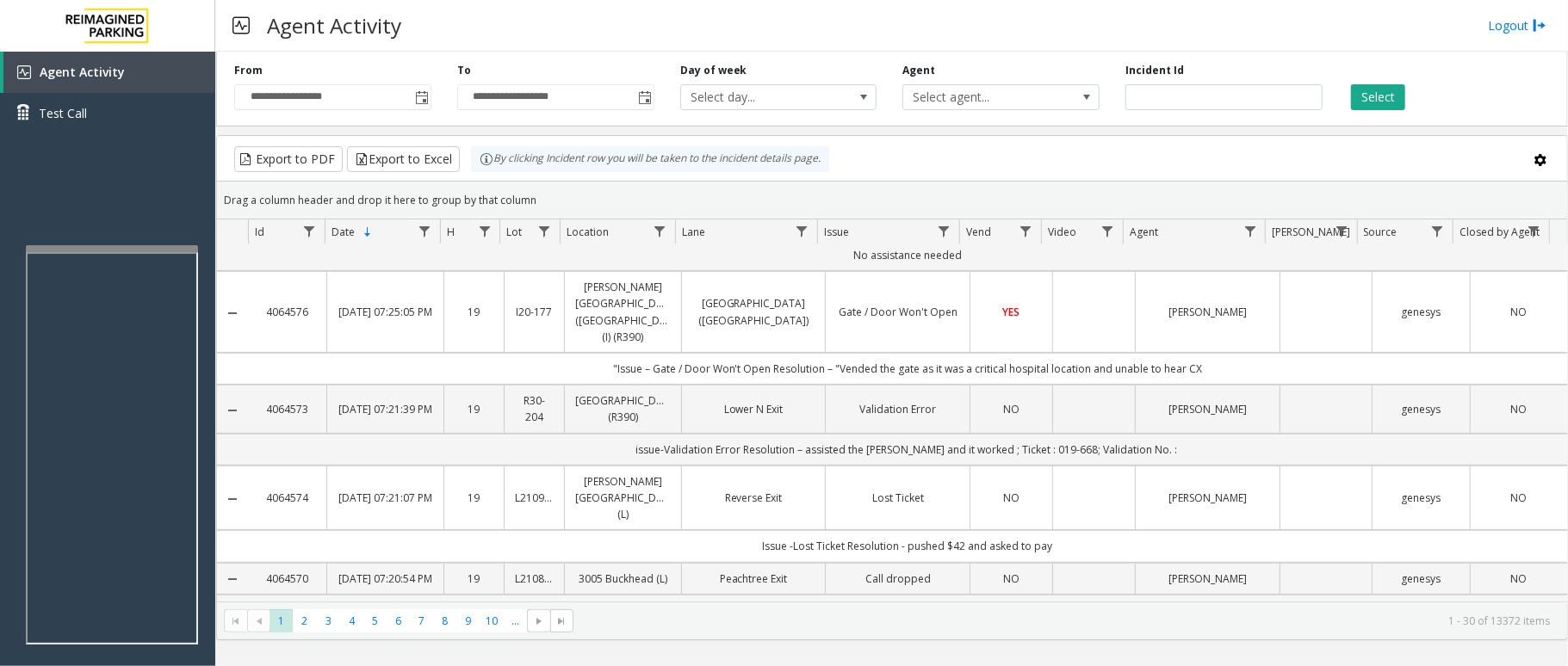
click at [1462, 110] on div "Select" at bounding box center [1447, 86] width 223 height 48
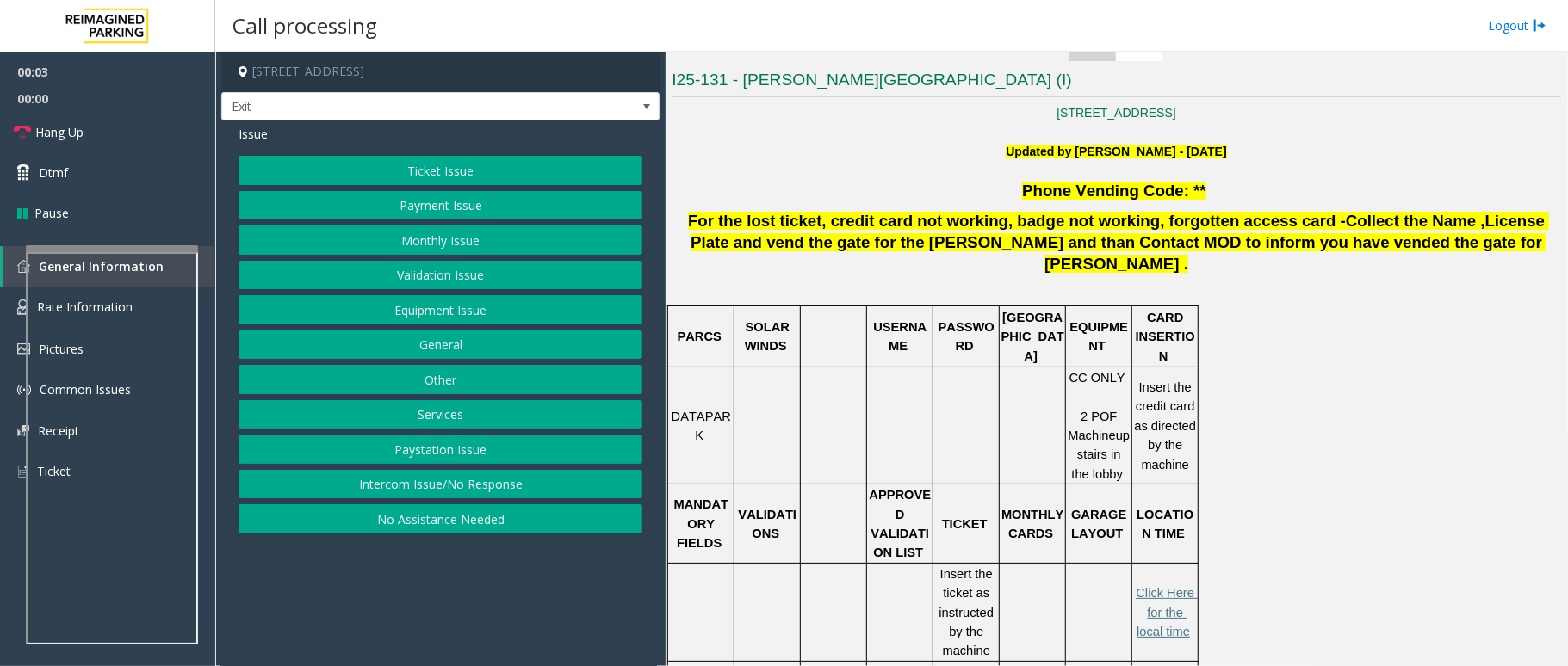
scroll to position [459, 0]
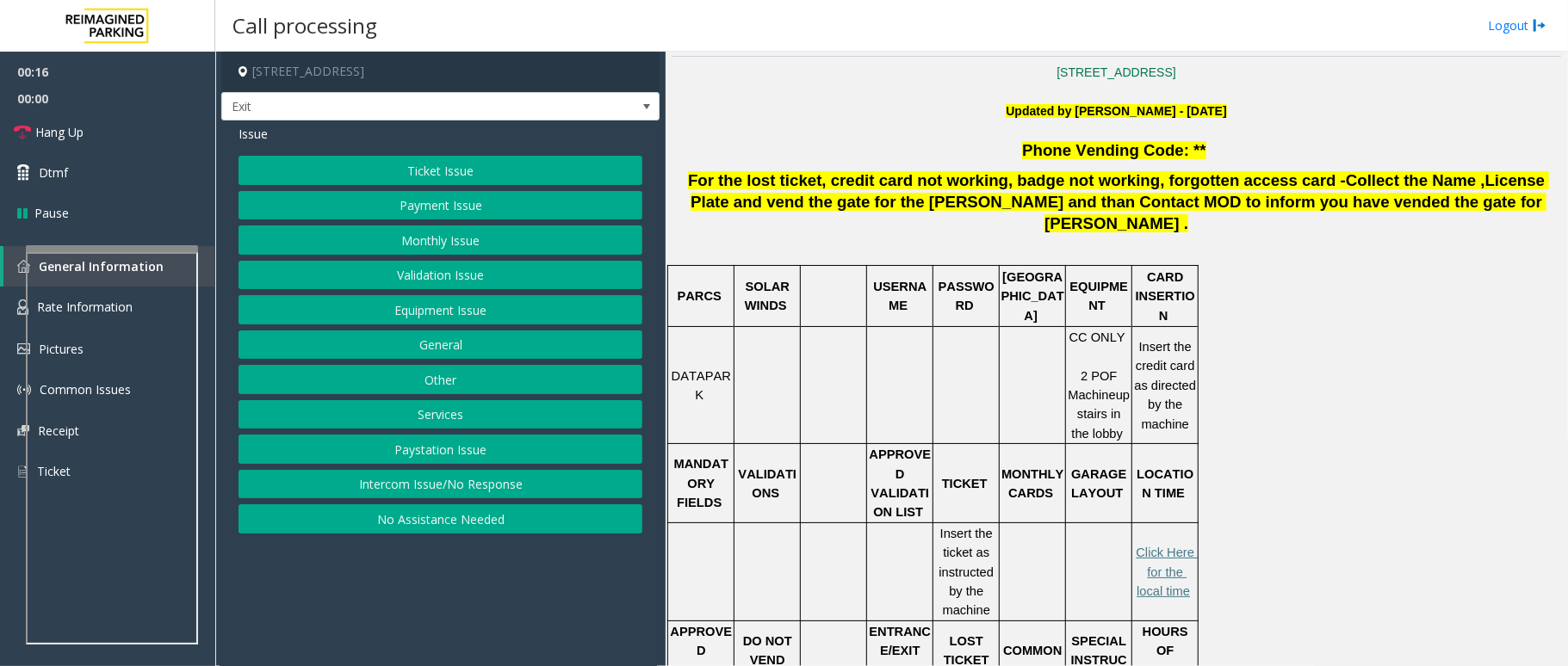
click at [479, 170] on button "Ticket Issue" at bounding box center [440, 170] width 404 height 29
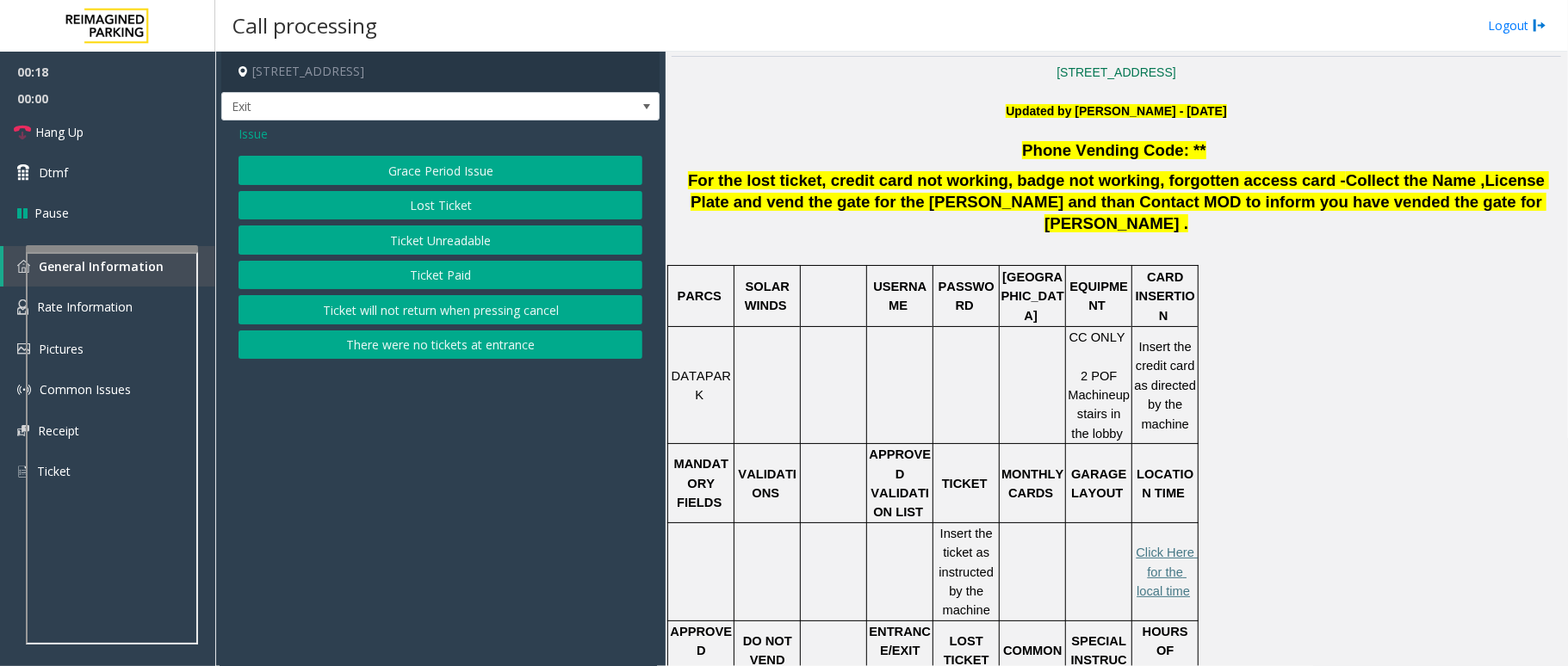
click at [462, 247] on button "Ticket Unreadable" at bounding box center [440, 240] width 404 height 29
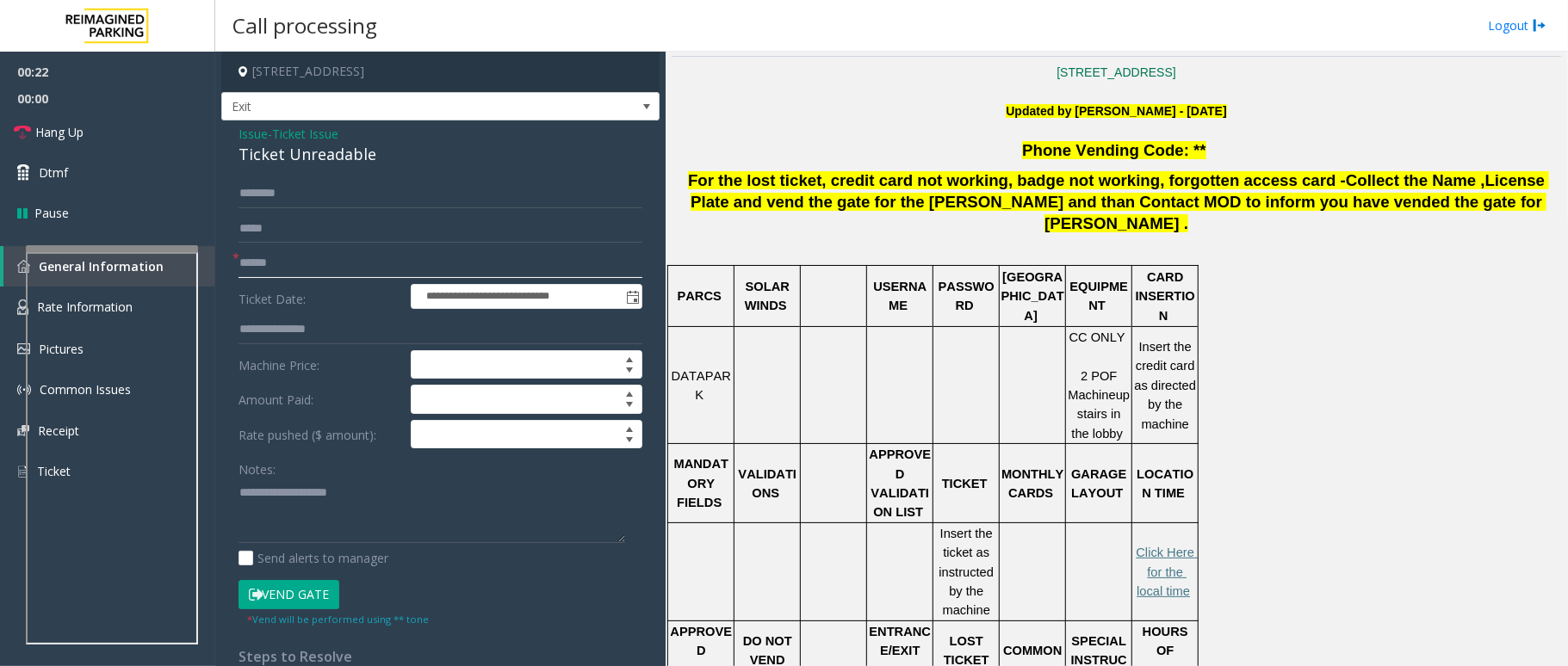
click at [329, 273] on input "text" at bounding box center [440, 262] width 404 height 29
type input "******"
click at [357, 195] on input "text" at bounding box center [440, 193] width 404 height 29
type input "*"
type input "*********"
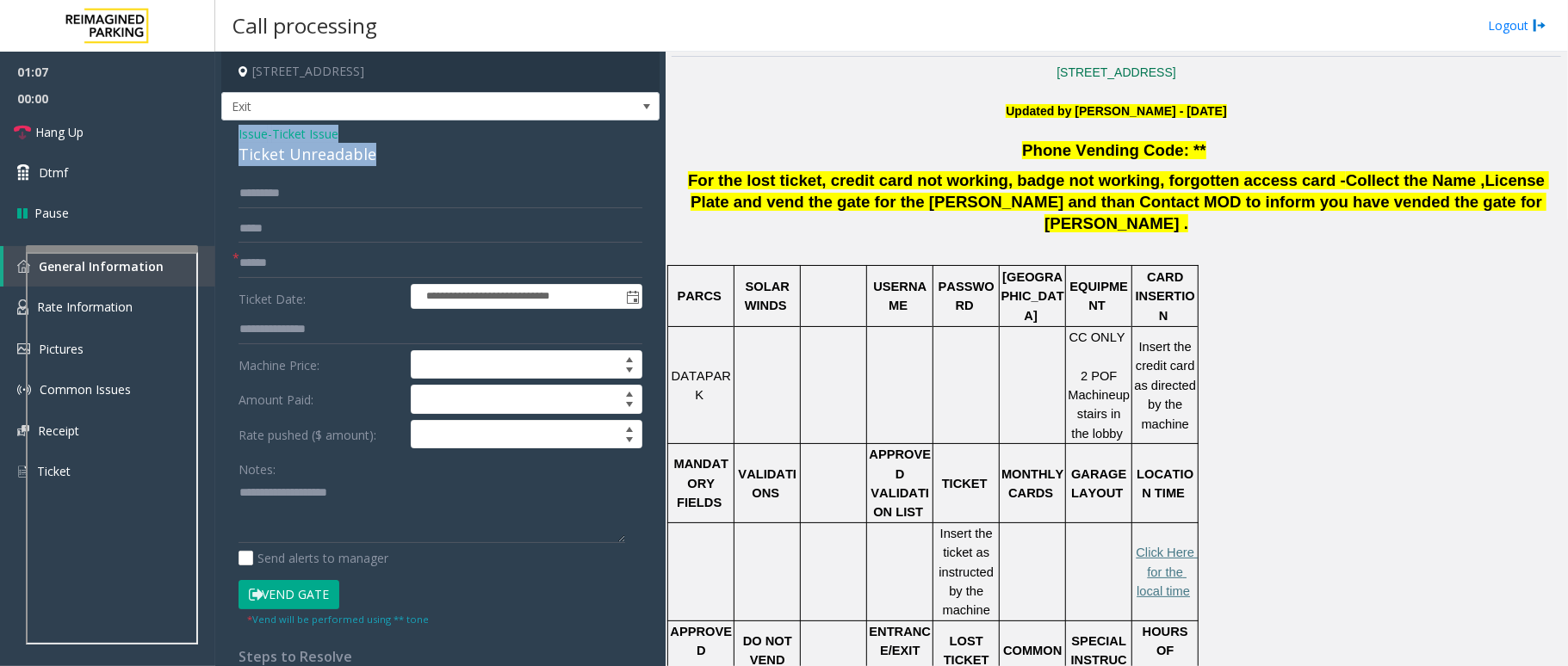
drag, startPoint x: 369, startPoint y: 152, endPoint x: 228, endPoint y: 122, distance: 144.2
click at [228, 122] on div "**********" at bounding box center [440, 467] width 438 height 695
click at [292, 600] on button "Vend Gate" at bounding box center [288, 594] width 100 height 29
click at [353, 511] on textarea at bounding box center [432, 511] width 387 height 65
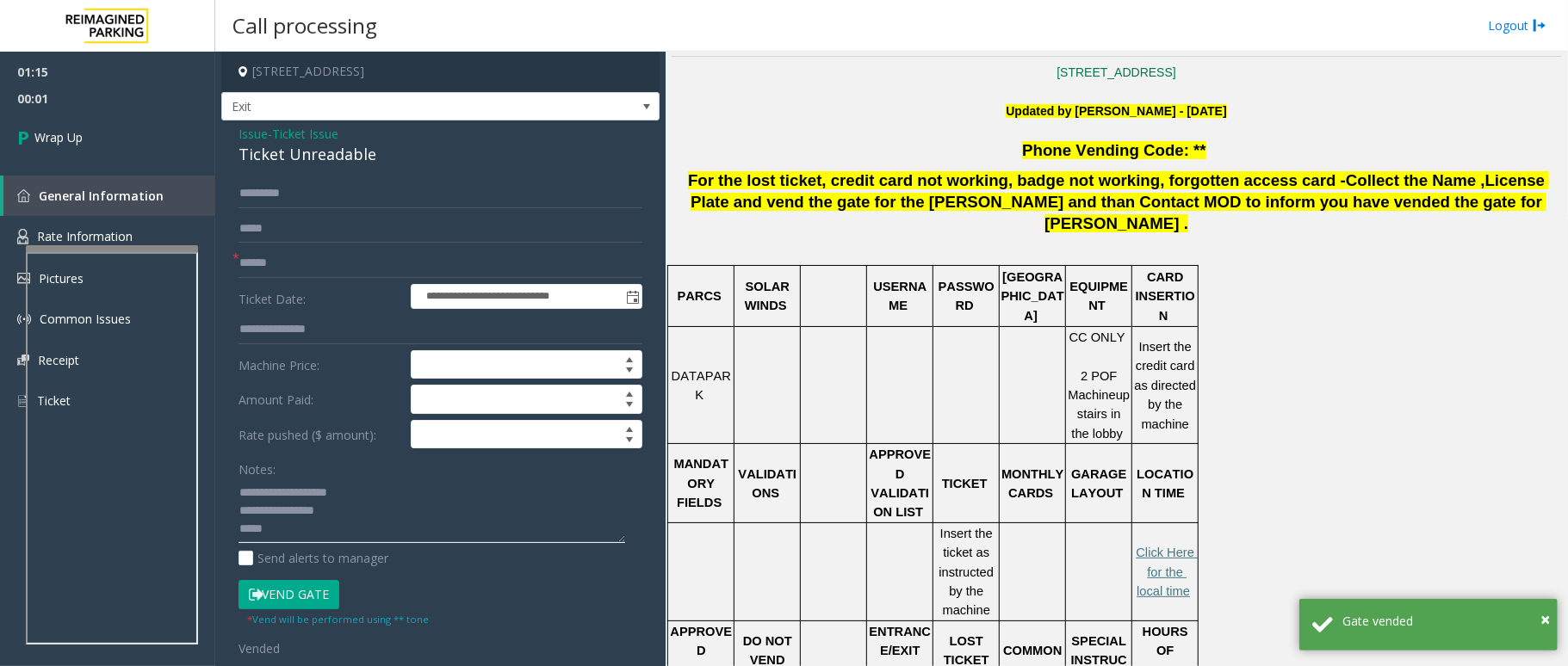
click at [351, 538] on textarea at bounding box center [432, 511] width 387 height 65
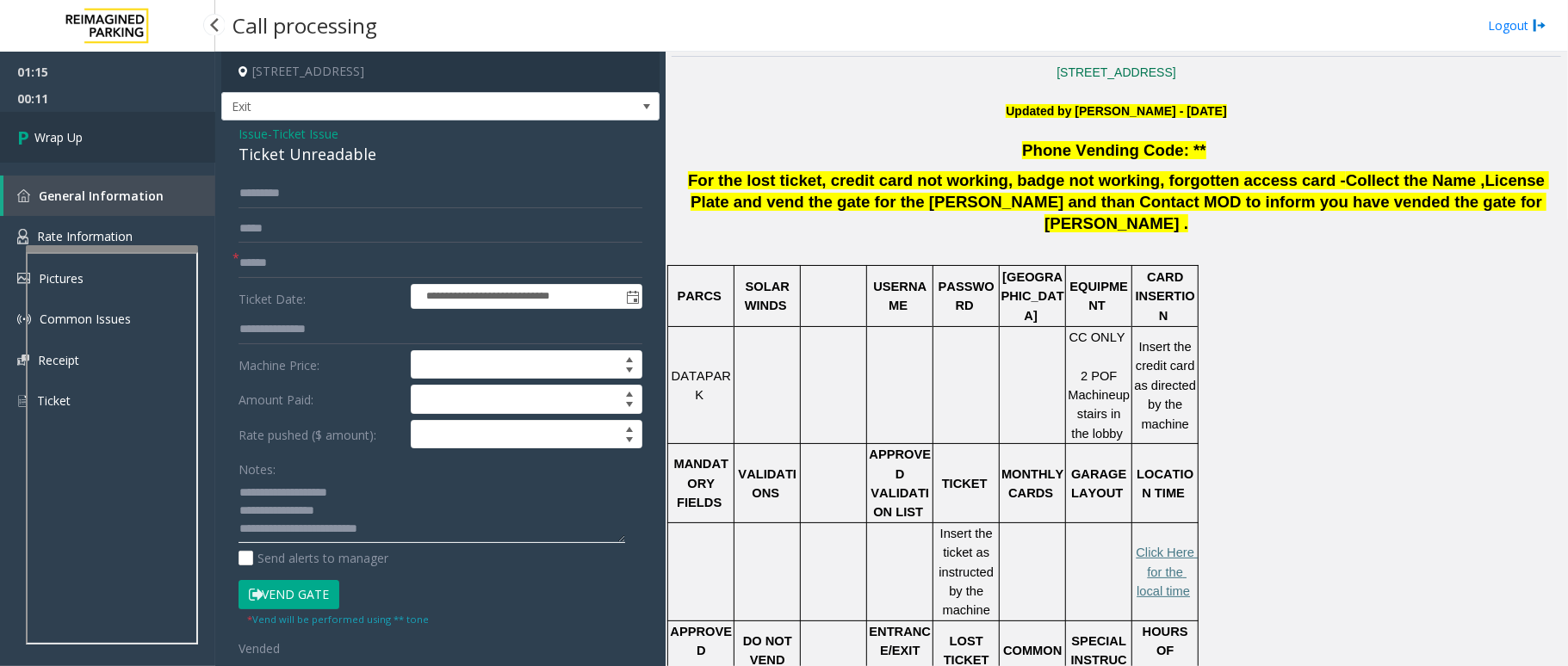
type textarea "**********"
click at [85, 151] on link "Wrap Up" at bounding box center [107, 137] width 216 height 51
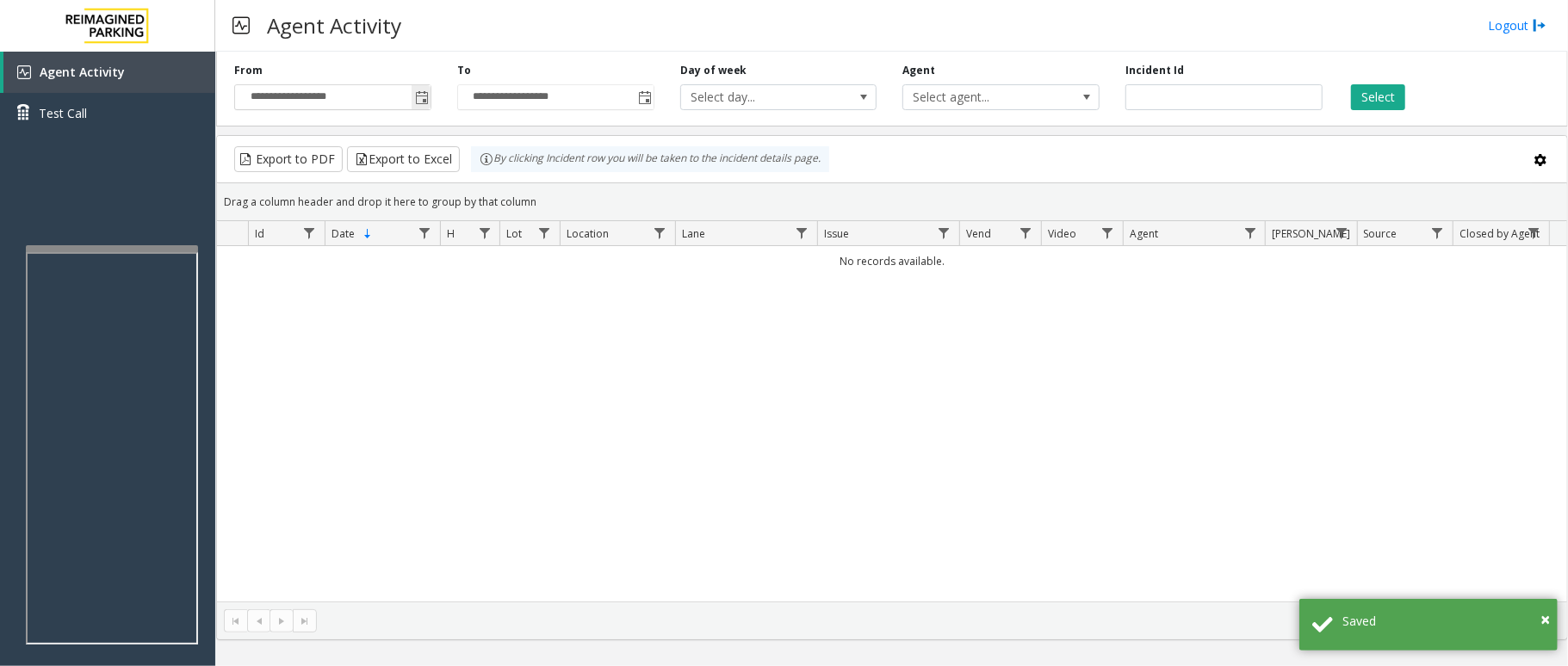
click at [417, 94] on span "Toggle popup" at bounding box center [422, 98] width 14 height 14
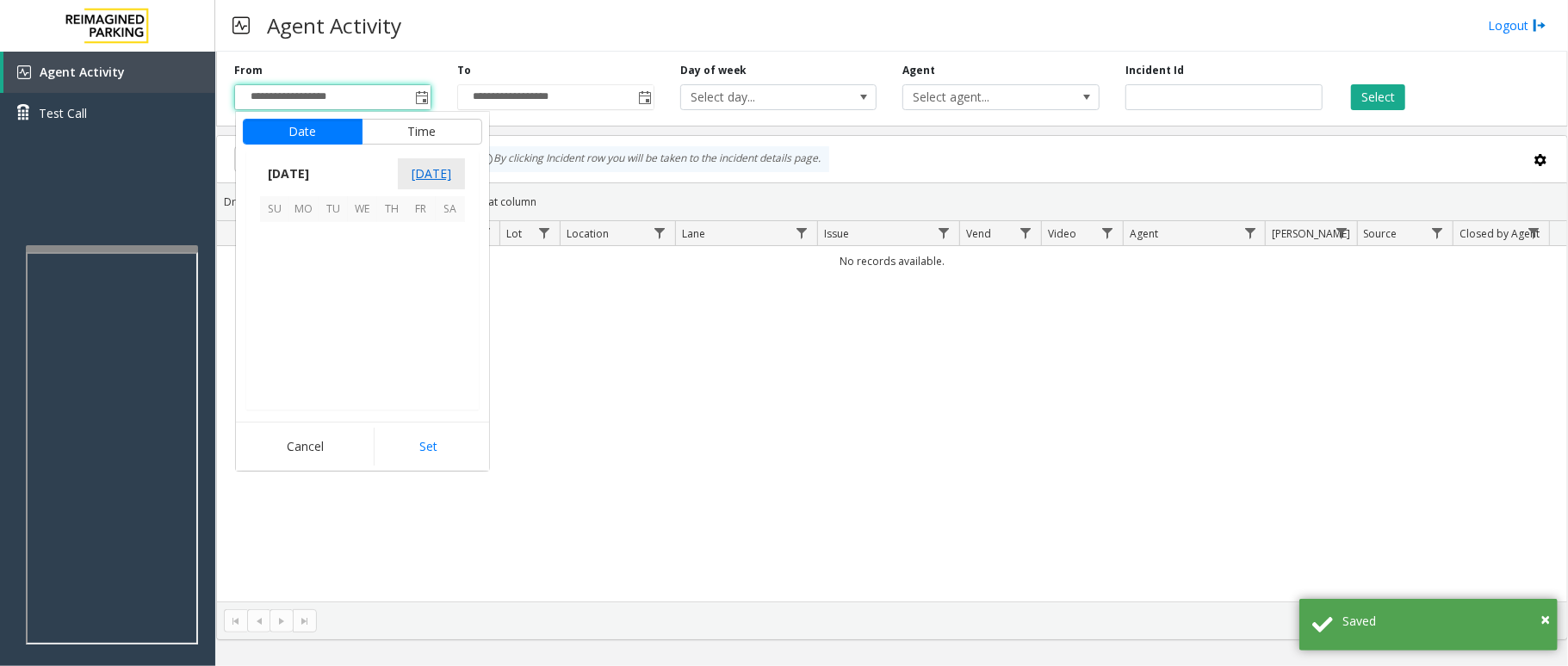
scroll to position [308754, 0]
click at [367, 269] on span "6" at bounding box center [362, 265] width 29 height 29
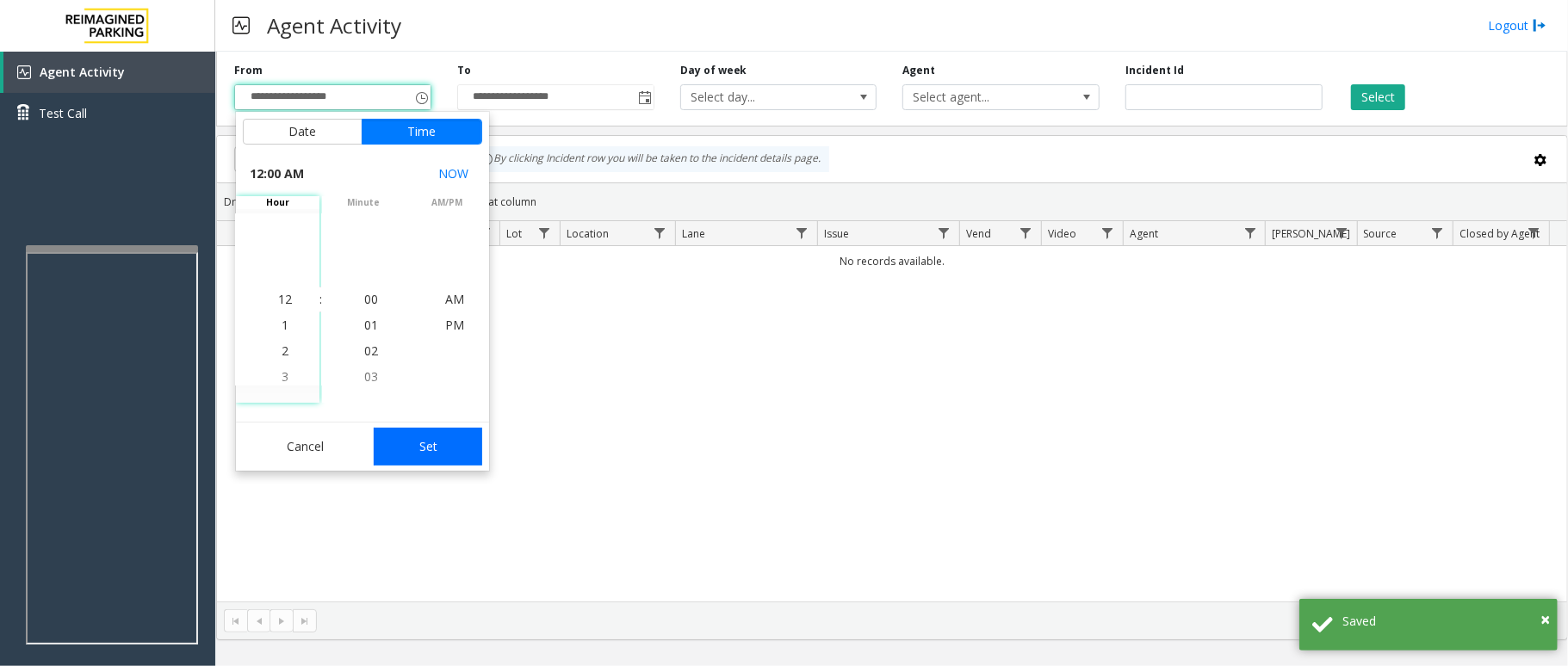
click at [439, 441] on button "Set" at bounding box center [428, 446] width 108 height 38
type input "**********"
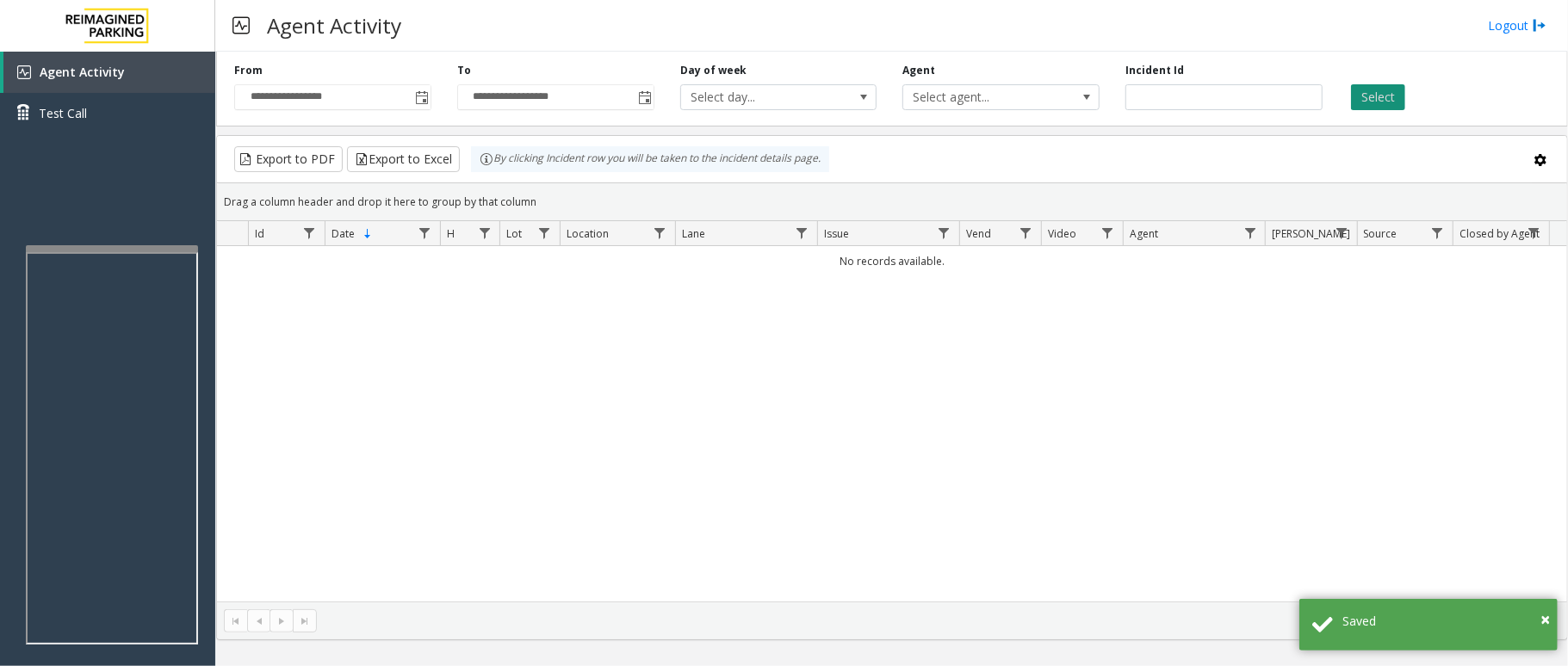
click at [1378, 97] on button "Select" at bounding box center [1378, 97] width 55 height 26
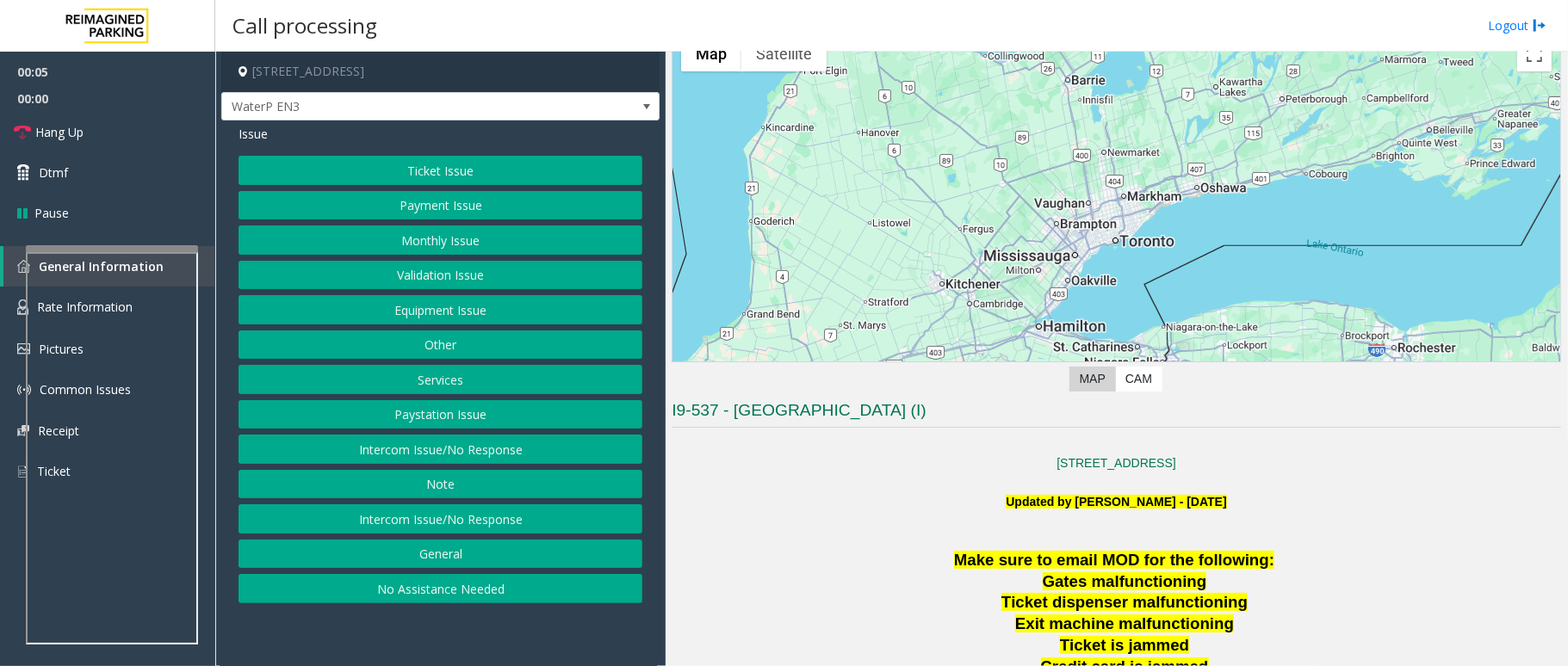
scroll to position [229, 0]
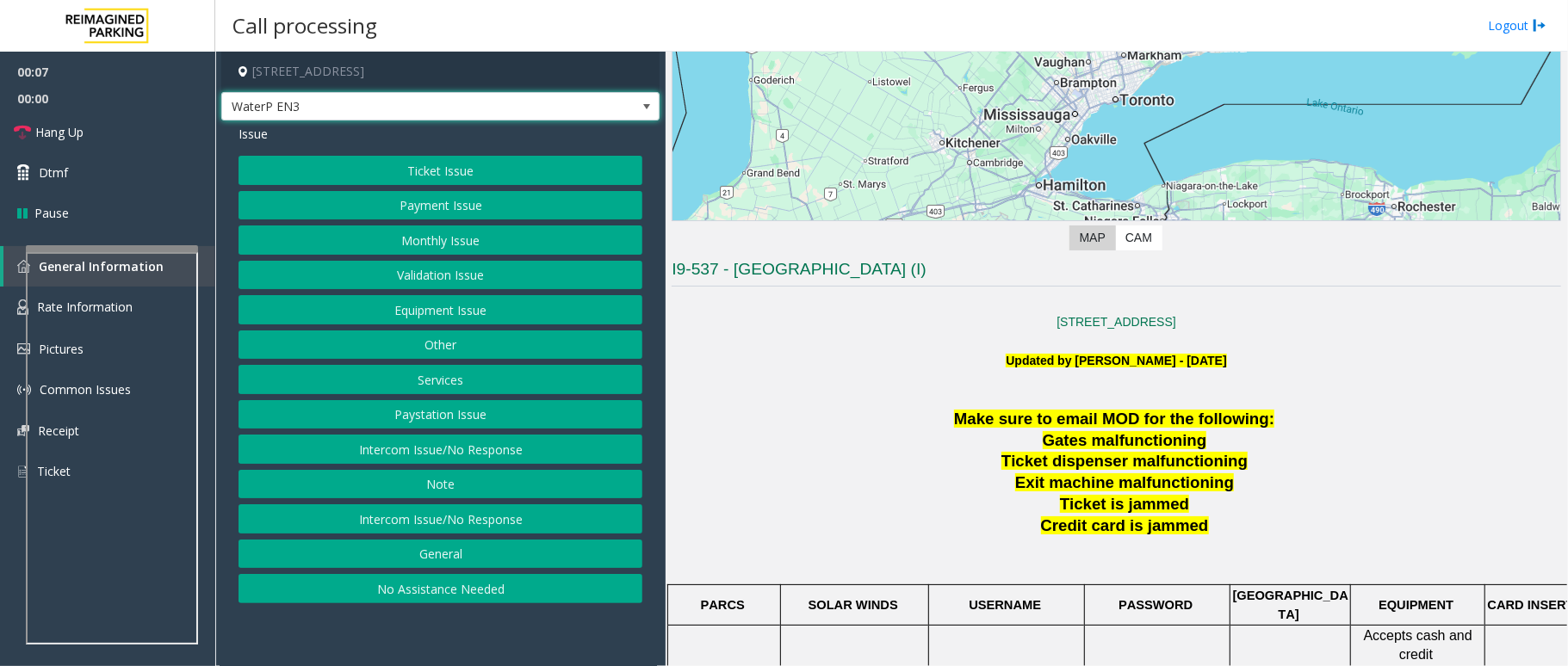
click at [652, 101] on span at bounding box center [646, 106] width 14 height 14
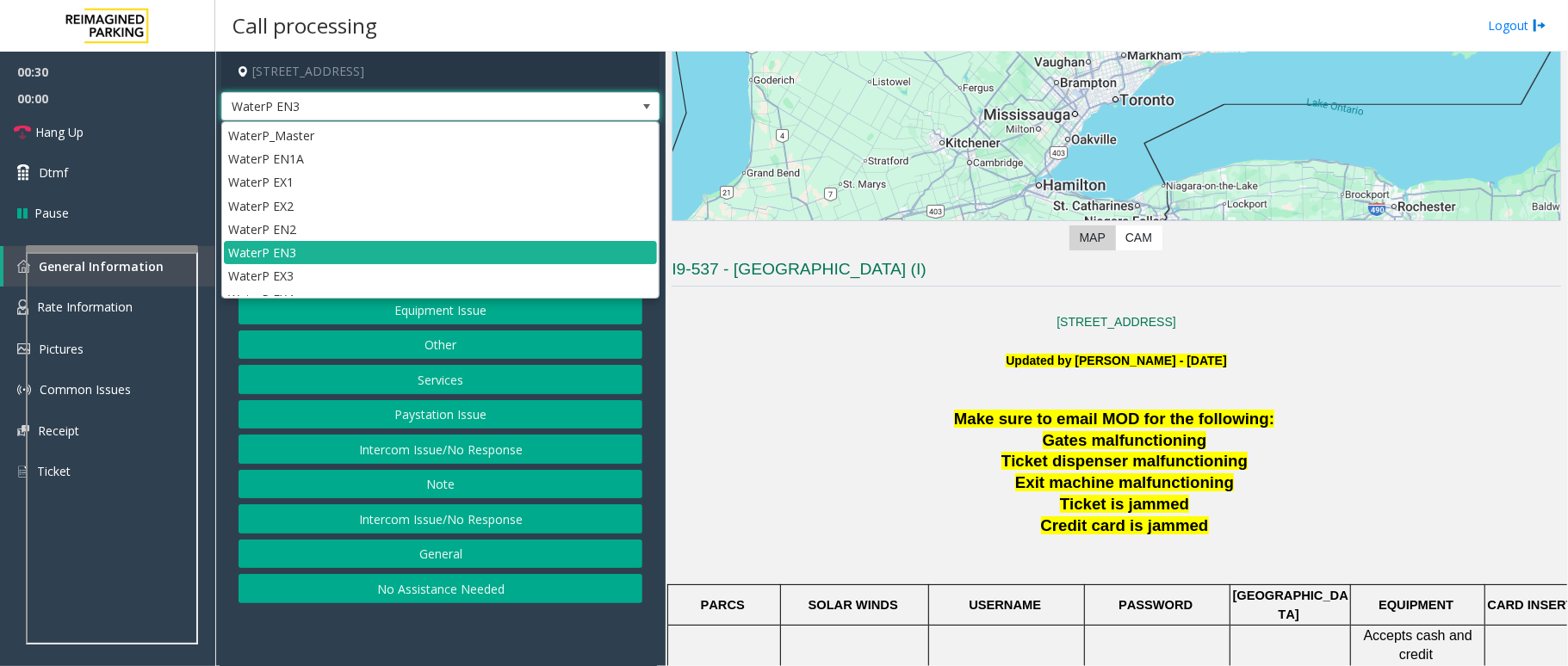
drag, startPoint x: 644, startPoint y: 105, endPoint x: 670, endPoint y: 127, distance: 34.1
click at [644, 106] on span at bounding box center [646, 106] width 14 height 14
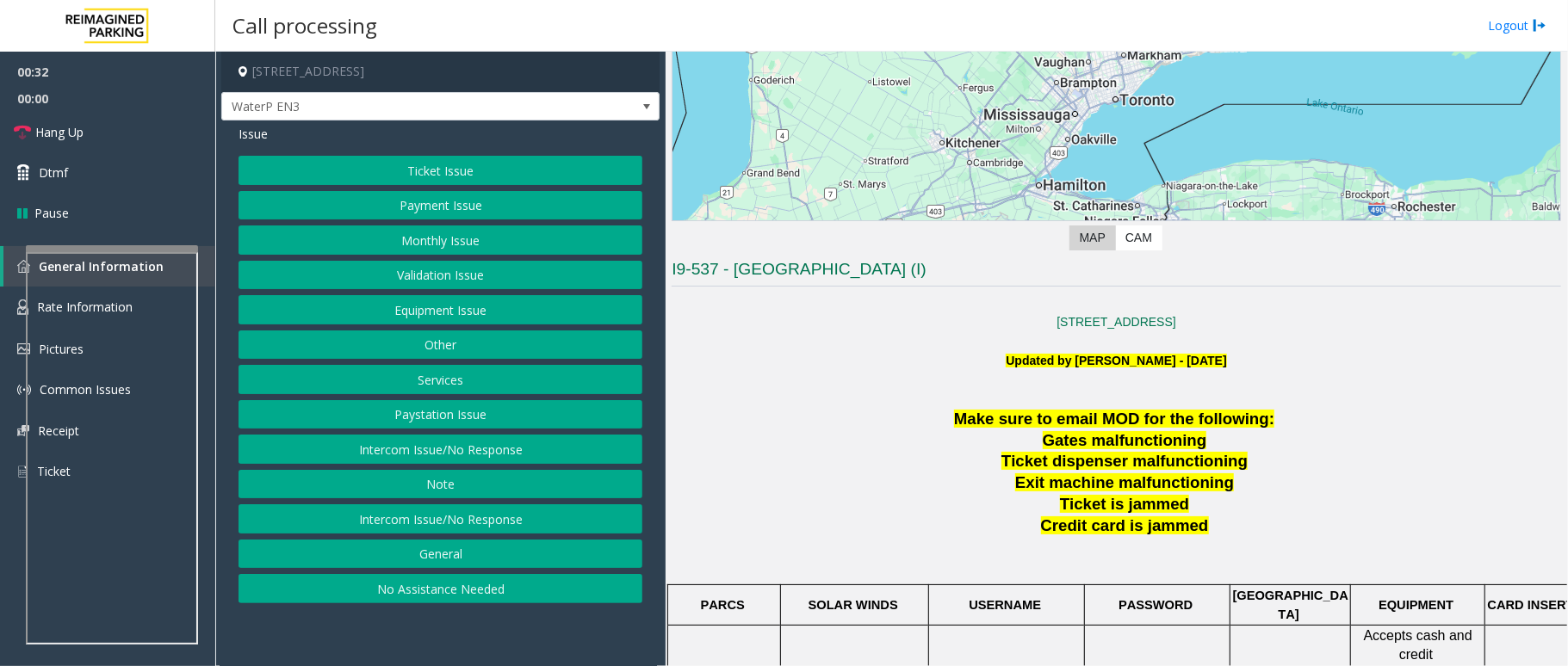
click at [477, 374] on button "Services" at bounding box center [440, 379] width 404 height 29
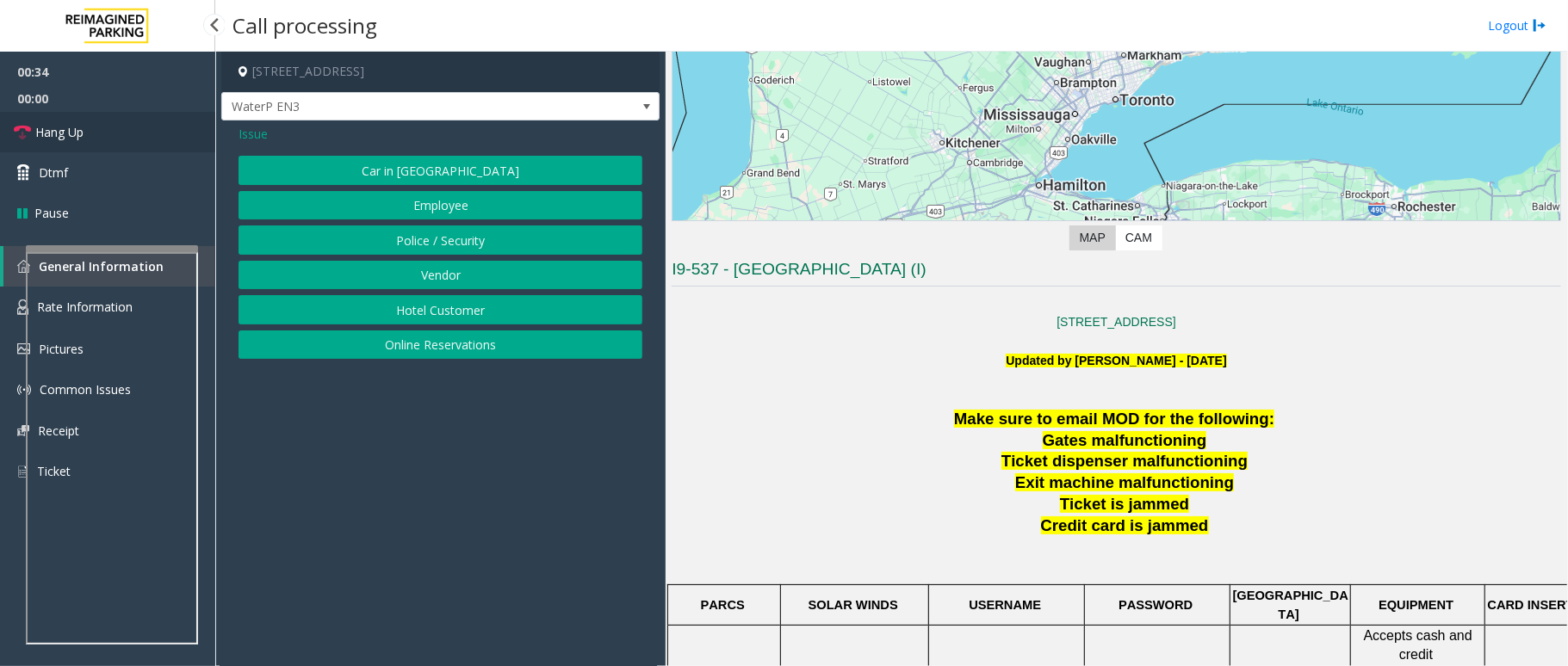
click at [131, 135] on link "Hang Up" at bounding box center [107, 132] width 216 height 41
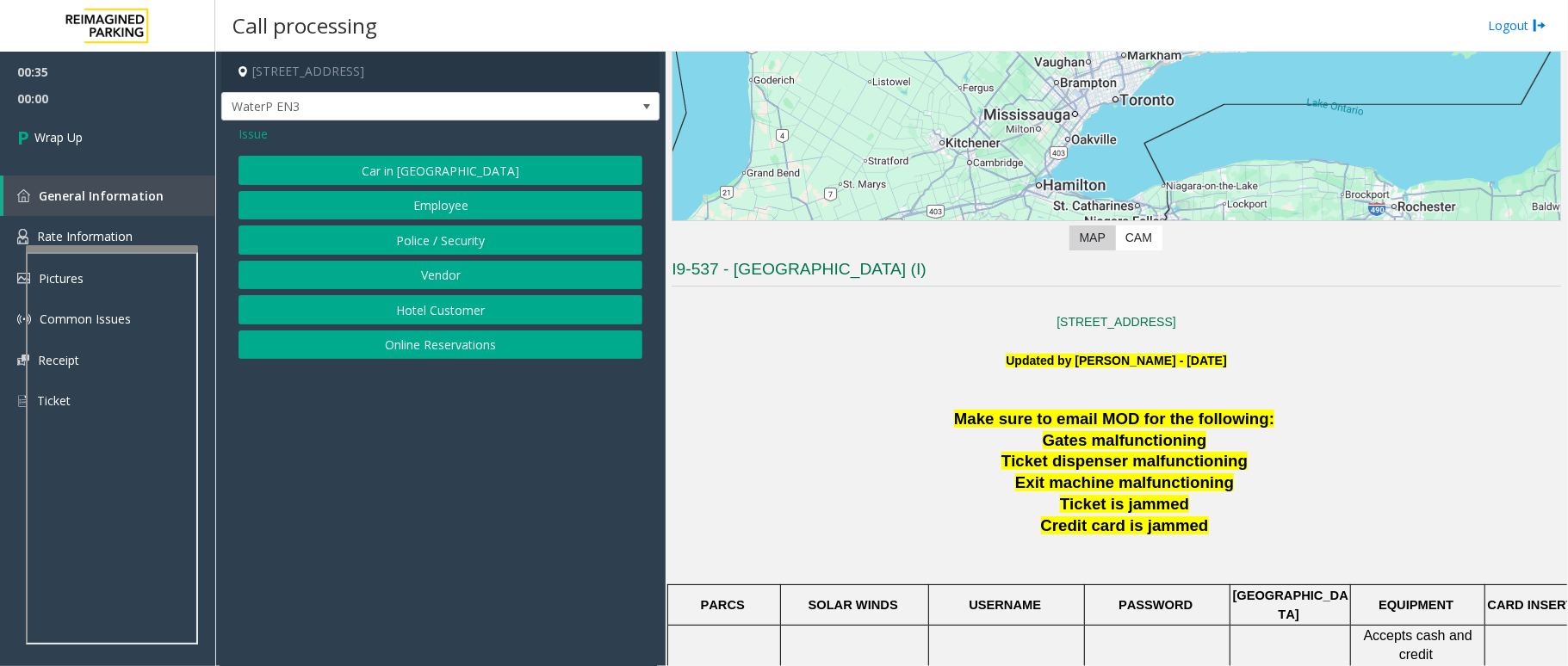
click at [351, 350] on button "Online Reservations" at bounding box center [440, 345] width 404 height 29
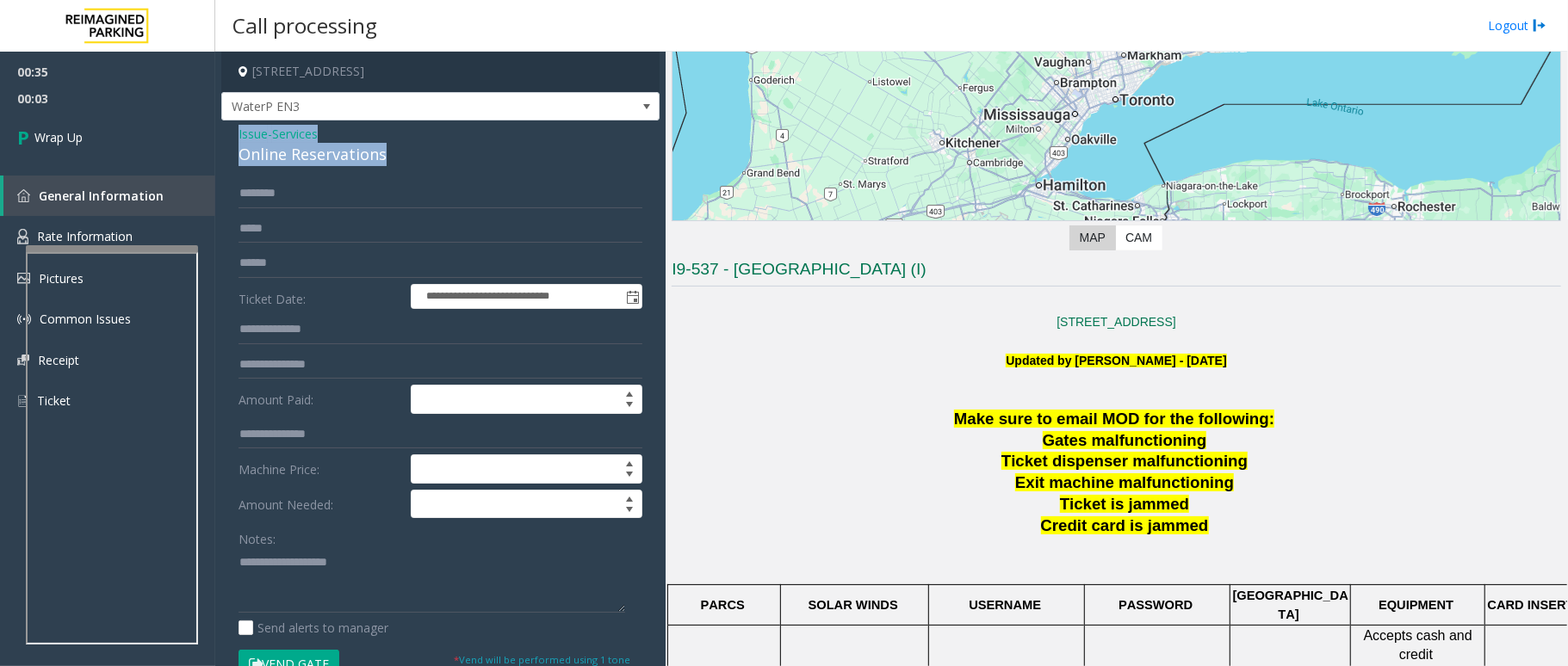
drag, startPoint x: 390, startPoint y: 156, endPoint x: 229, endPoint y: 132, distance: 162.8
click at [229, 132] on div "**********" at bounding box center [440, 610] width 438 height 981
drag, startPoint x: 379, startPoint y: 577, endPoint x: 394, endPoint y: 588, distance: 18.6
click at [379, 579] on textarea at bounding box center [432, 581] width 387 height 65
click at [414, 603] on textarea at bounding box center [432, 581] width 387 height 65
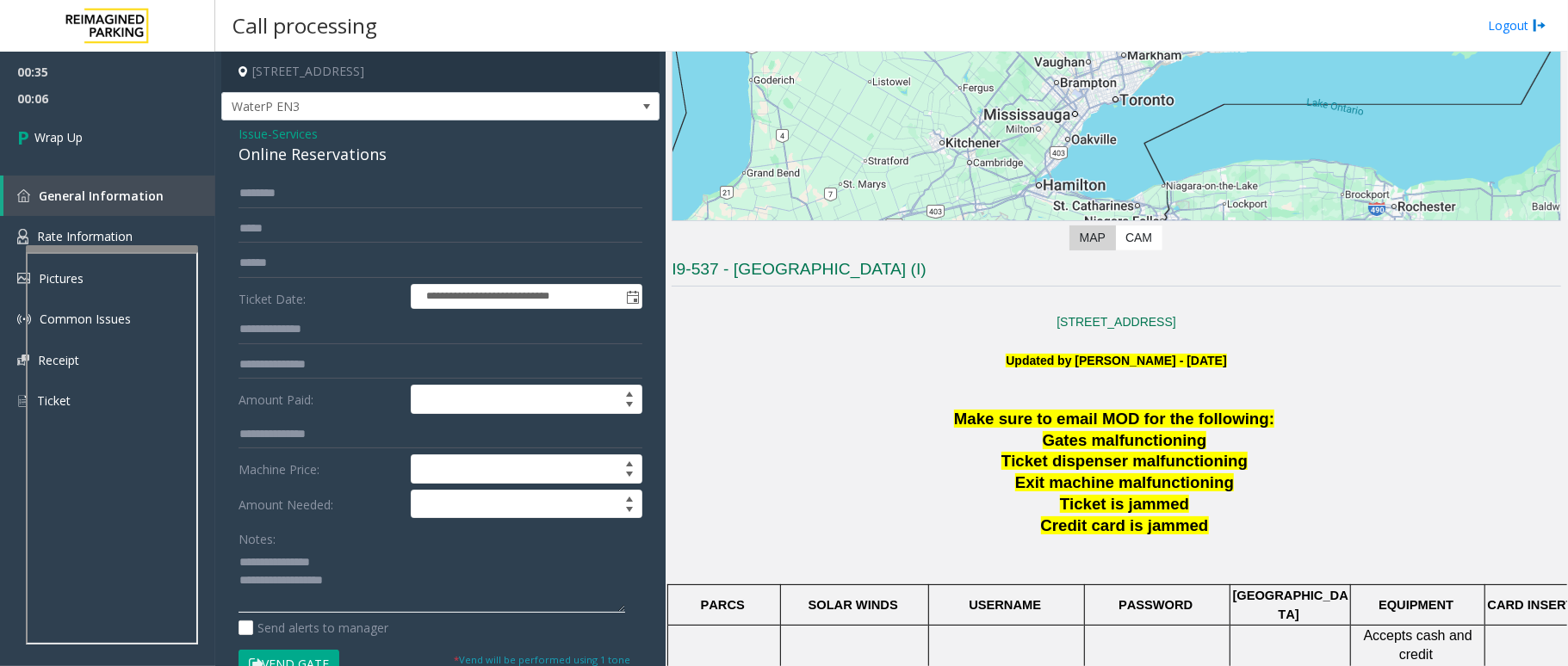
click at [414, 594] on textarea at bounding box center [432, 581] width 387 height 65
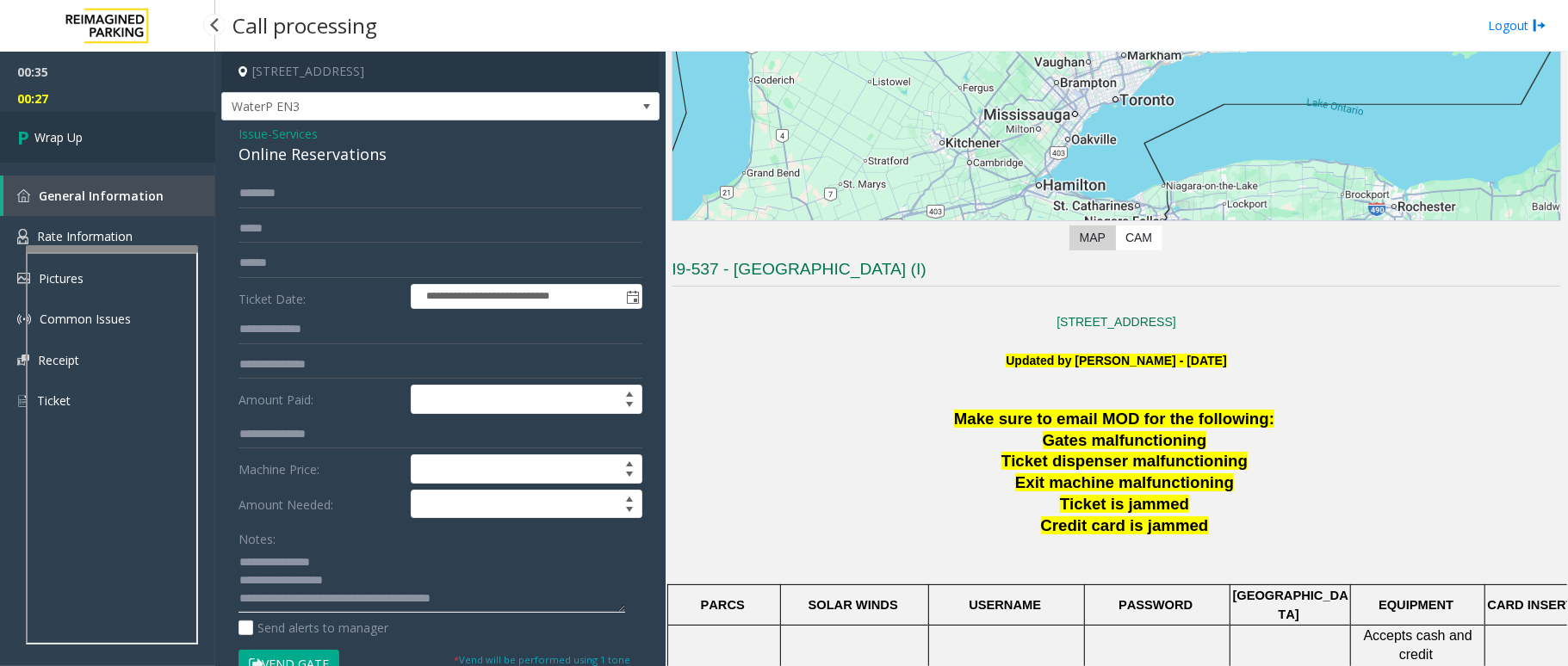
type textarea "**********"
click at [49, 139] on span "Wrap Up" at bounding box center [59, 137] width 48 height 18
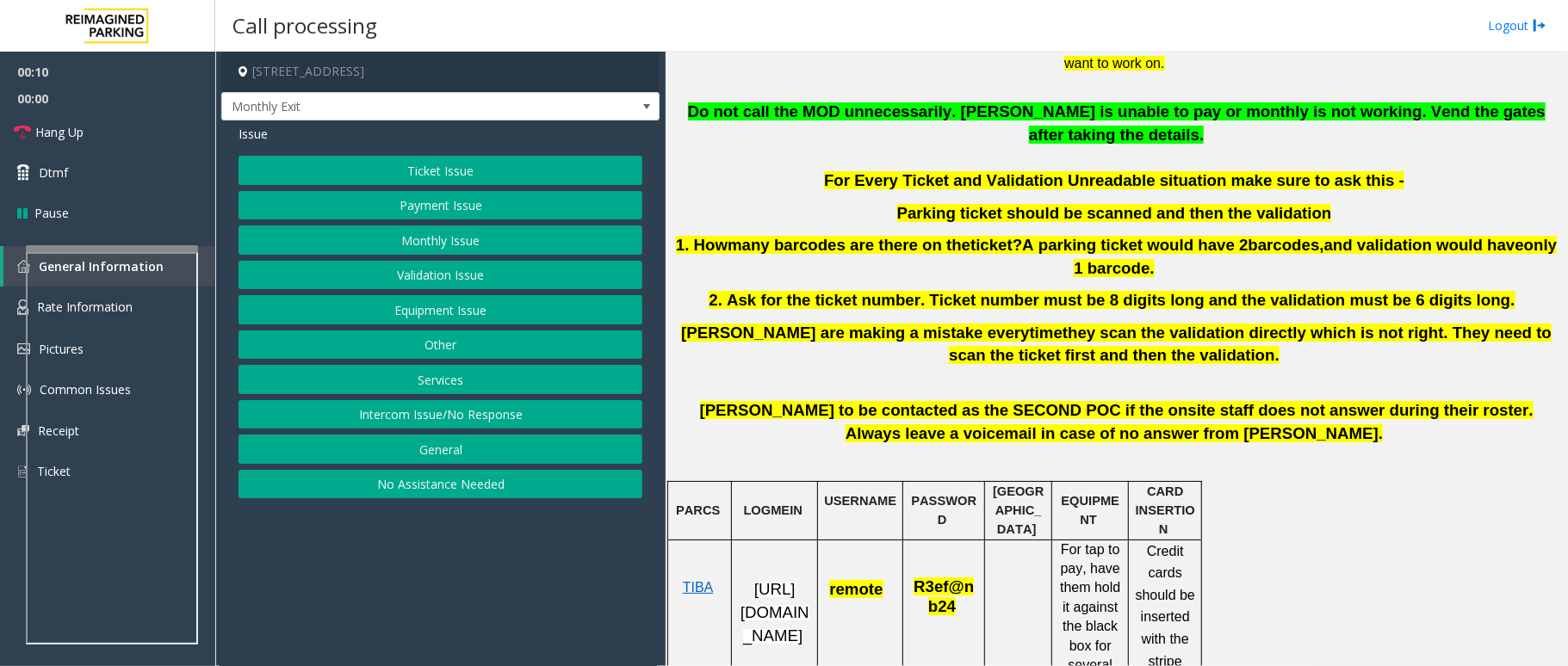
scroll to position [574, 0]
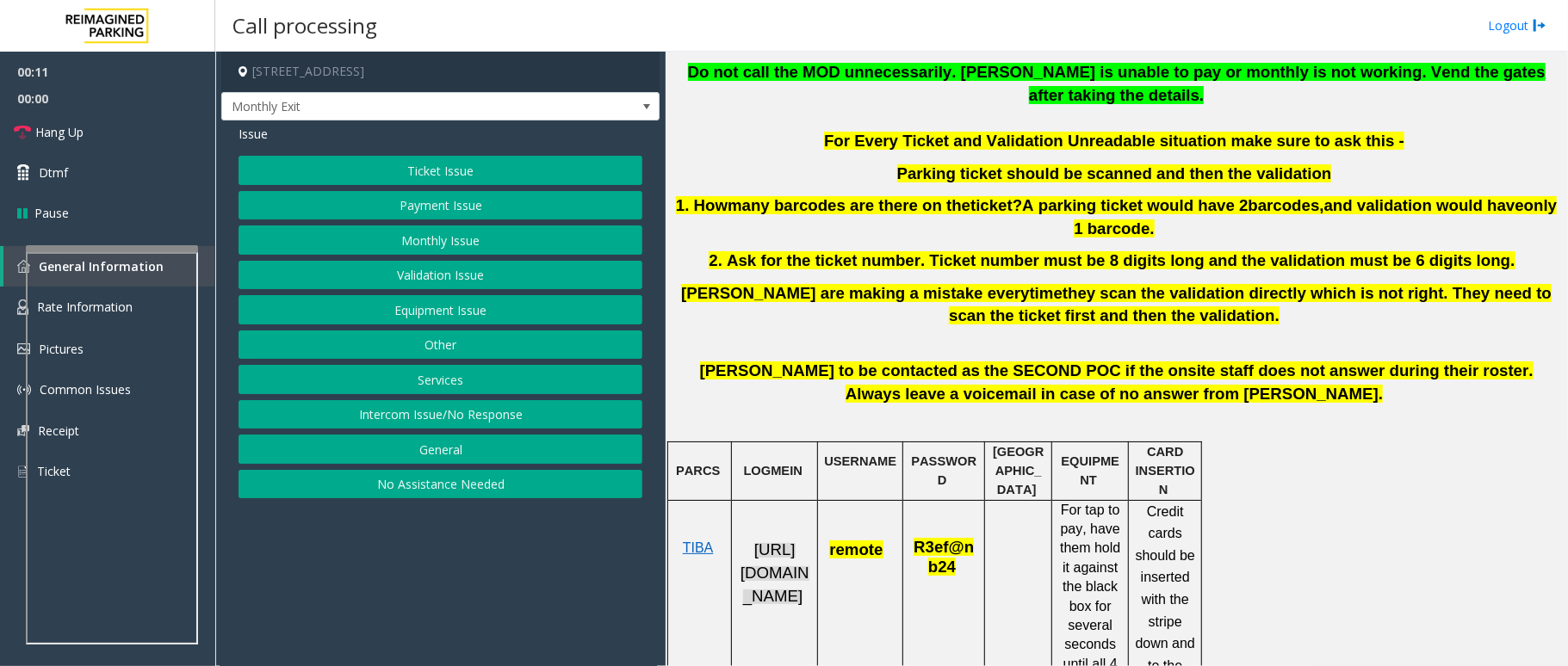
click at [774, 558] on span "https://fillmore-web.sp.tibaparking.net/" at bounding box center [775, 573] width 69 height 64
click at [453, 235] on button "Monthly Issue" at bounding box center [440, 240] width 404 height 29
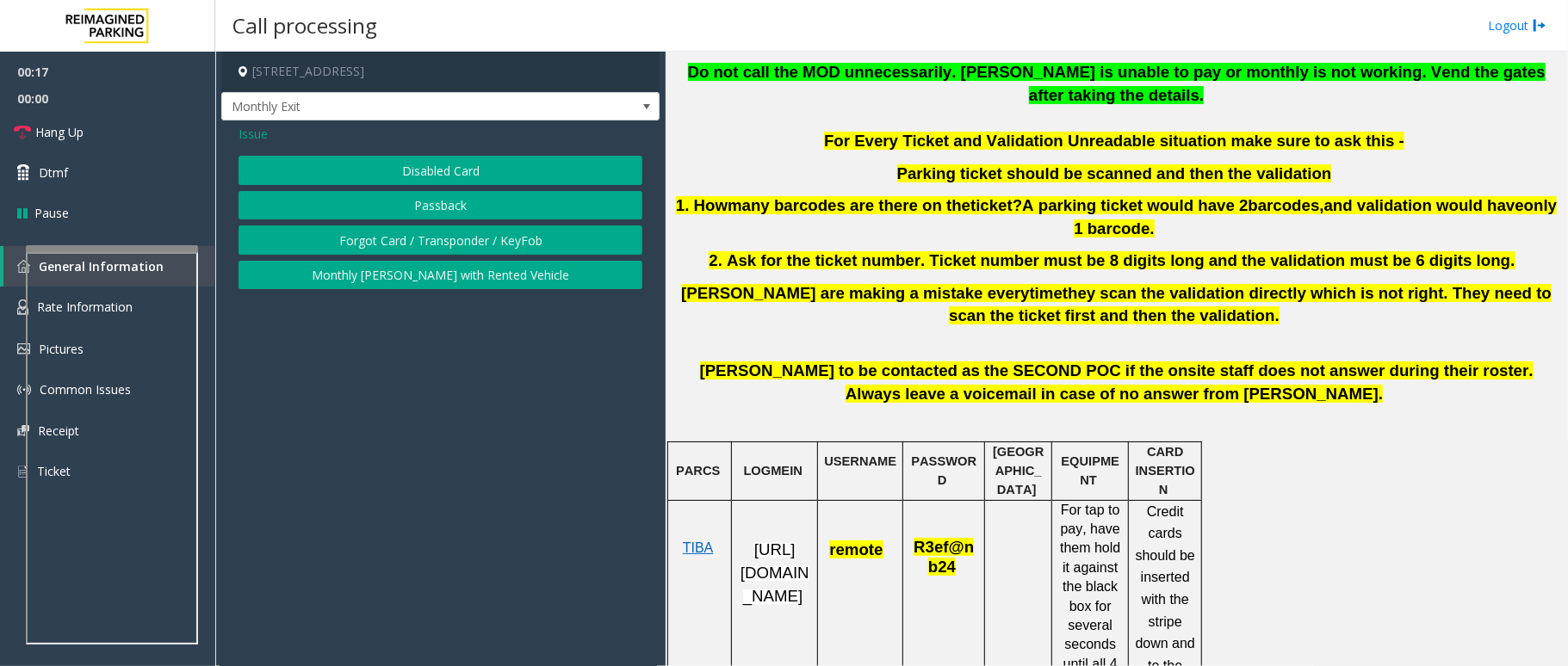
click at [453, 157] on button "Disabled Card" at bounding box center [440, 170] width 404 height 29
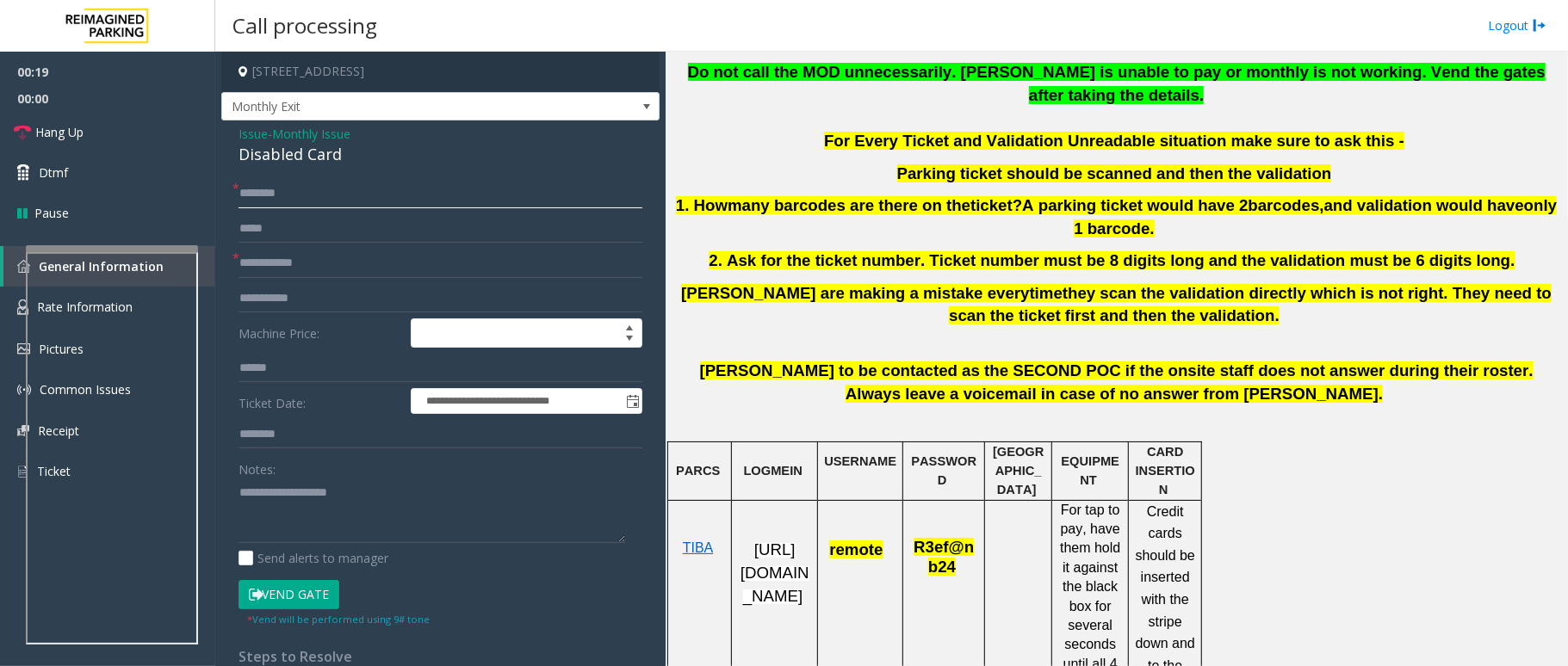
click at [311, 203] on input "text" at bounding box center [440, 193] width 404 height 29
click at [322, 266] on input "text" at bounding box center [440, 262] width 404 height 29
type input "****"
drag, startPoint x: 351, startPoint y: 149, endPoint x: 228, endPoint y: 128, distance: 124.8
click at [228, 128] on div "**********" at bounding box center [440, 584] width 438 height 929
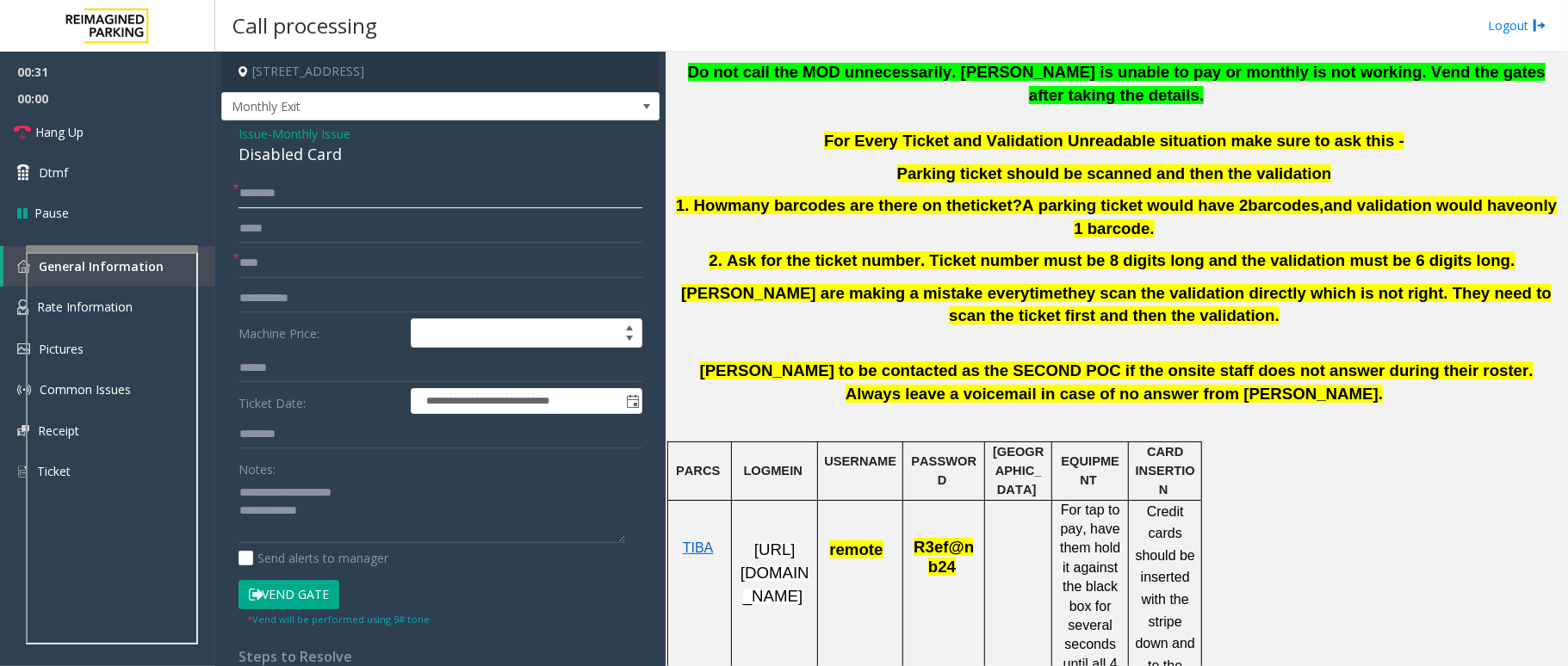
drag, startPoint x: 305, startPoint y: 197, endPoint x: 314, endPoint y: 202, distance: 10.3
click at [305, 196] on input "text" at bounding box center [440, 193] width 404 height 29
click at [419, 515] on textarea at bounding box center [432, 511] width 387 height 65
type textarea "**********"
click at [324, 203] on input "text" at bounding box center [440, 193] width 404 height 29
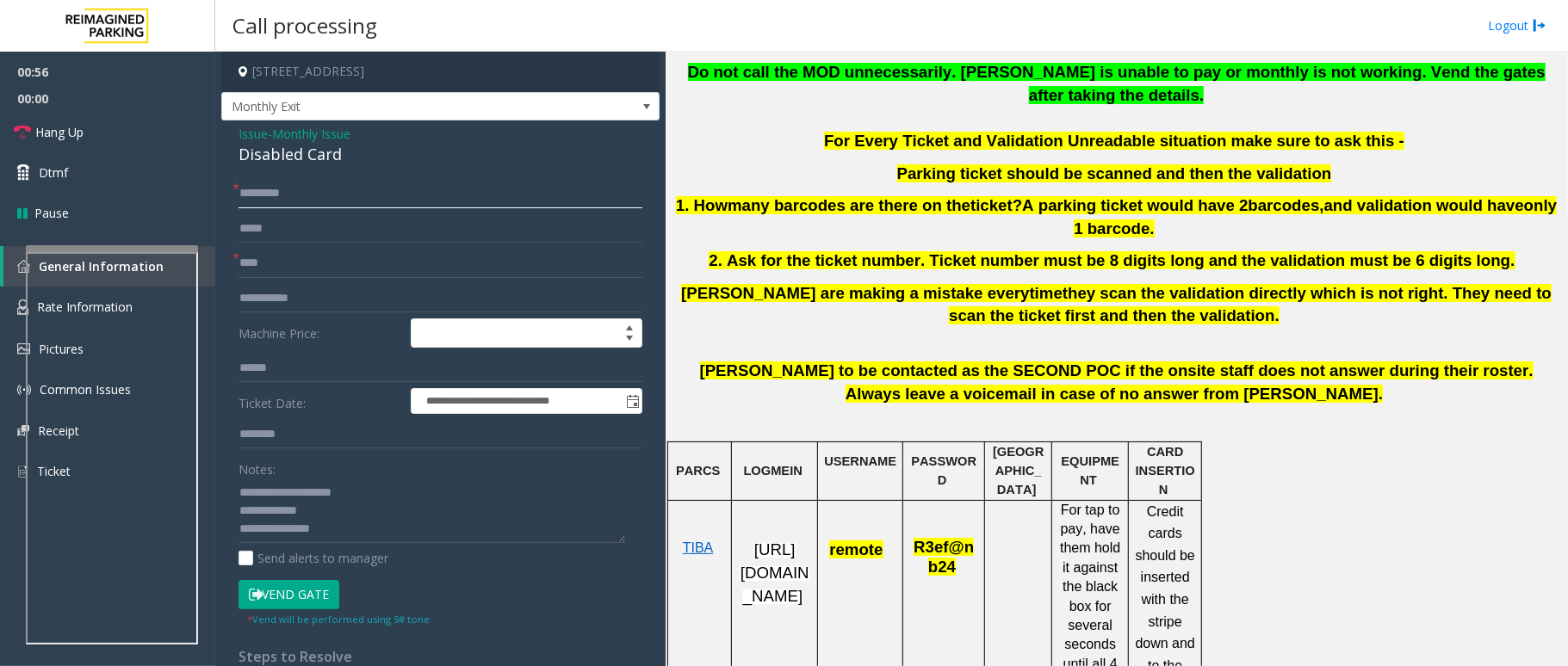
type input "*********"
click at [300, 592] on button "Vend Gate" at bounding box center [288, 594] width 100 height 29
click at [344, 532] on textarea at bounding box center [432, 511] width 387 height 65
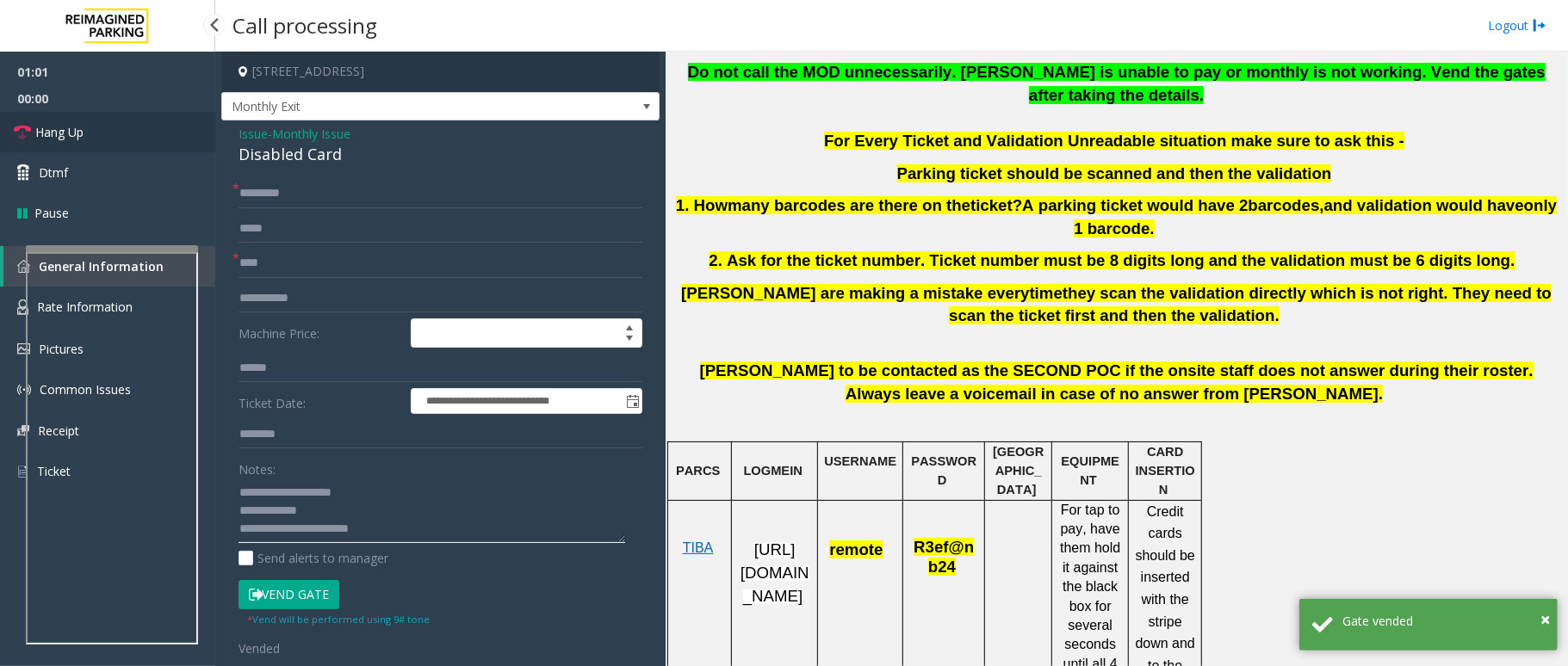
type textarea "**********"
click at [101, 128] on link "Hang Up" at bounding box center [107, 132] width 216 height 41
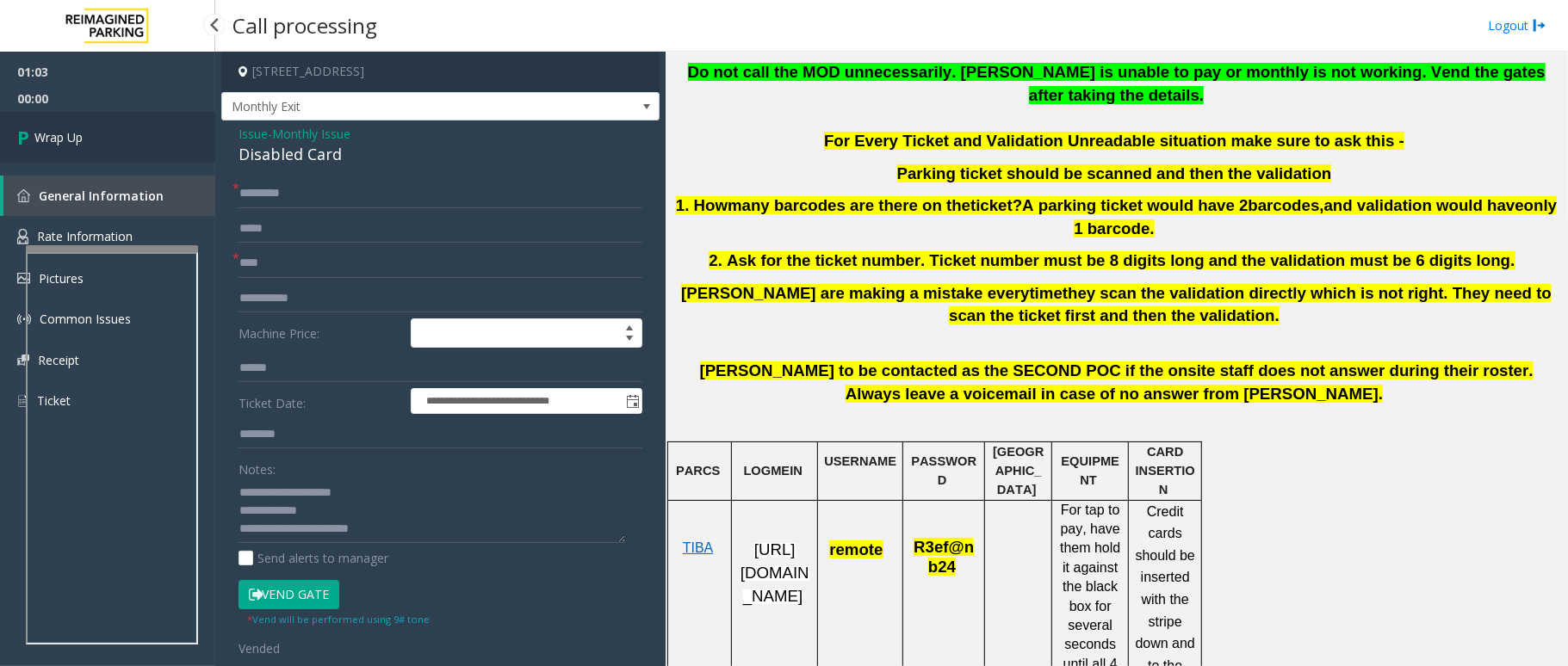
click at [32, 125] on icon at bounding box center [25, 137] width 17 height 29
